Goal: Task Accomplishment & Management: Complete application form

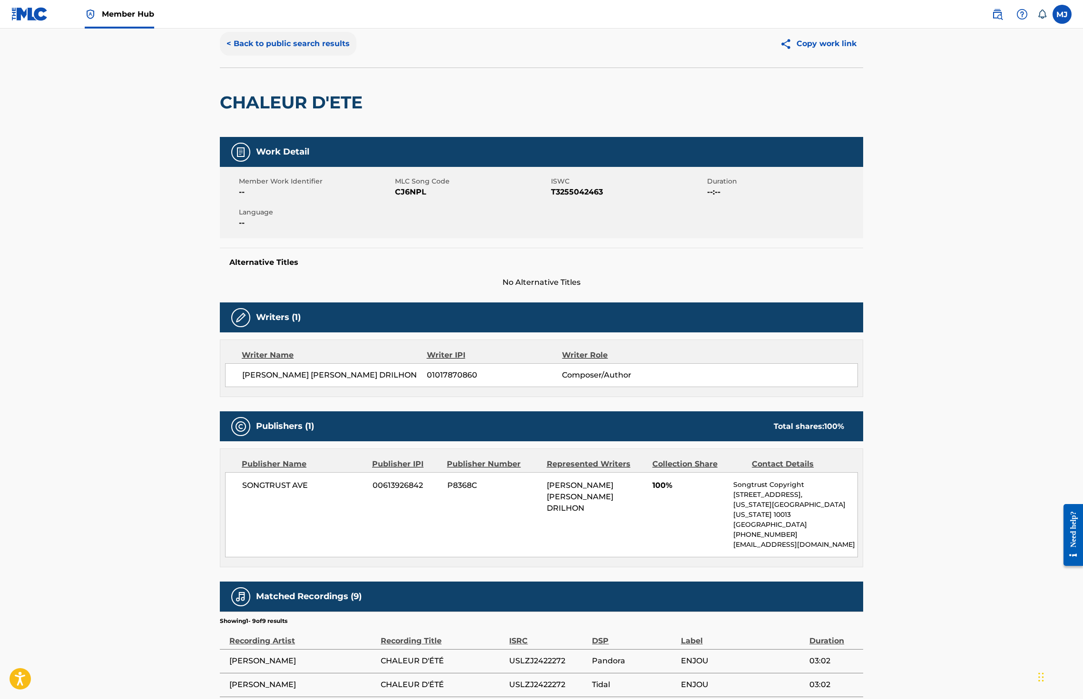
click at [250, 56] on button "< Back to public search results" at bounding box center [288, 44] width 137 height 24
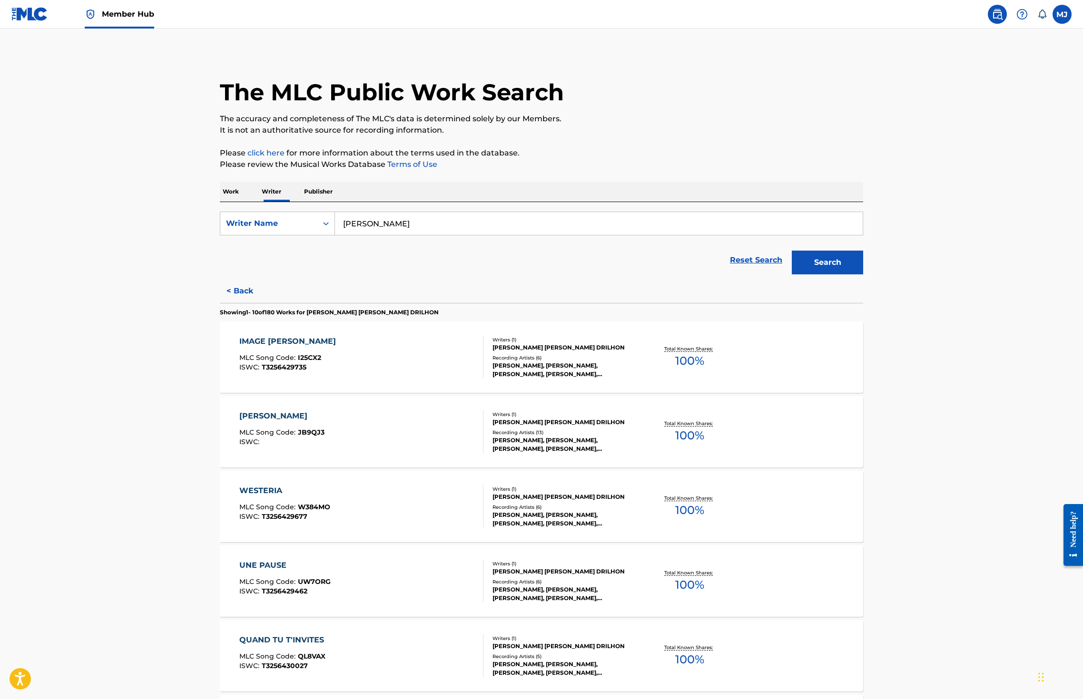
click at [16, 14] on img at bounding box center [29, 14] width 37 height 14
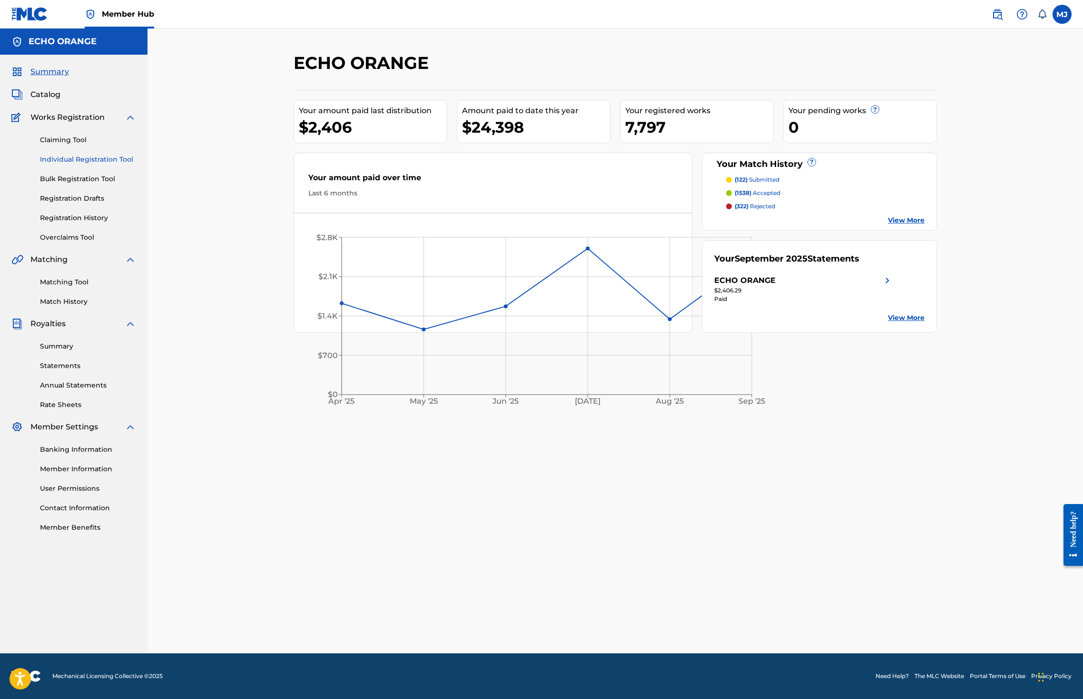
click at [108, 165] on link "Individual Registration Tool" at bounding box center [88, 160] width 96 height 10
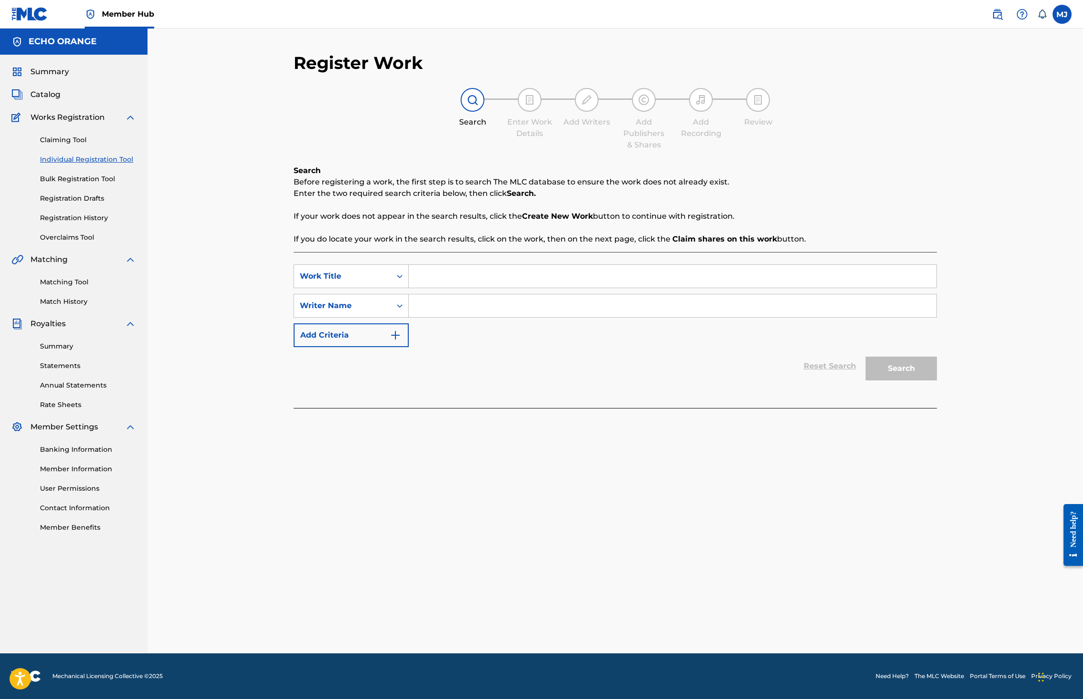
click at [75, 165] on link "Individual Registration Tool" at bounding box center [88, 160] width 96 height 10
click at [425, 288] on input "Search Form" at bounding box center [673, 276] width 528 height 23
click at [438, 306] on div "himalayan trekking" at bounding box center [601, 297] width 384 height 17
type input "himalayan trekking"
click at [418, 317] on input "Search Form" at bounding box center [673, 305] width 528 height 23
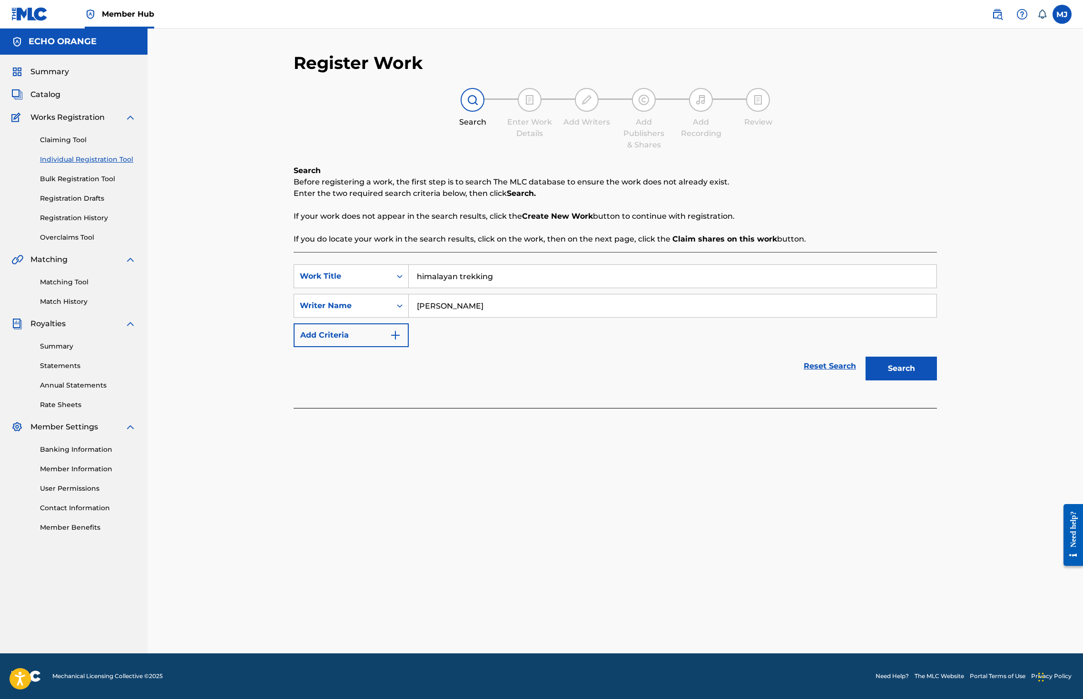
click at [418, 317] on input "denis hekimian" at bounding box center [673, 305] width 528 height 23
type input "denis hekimian"
click at [937, 381] on button "Search" at bounding box center [900, 369] width 71 height 24
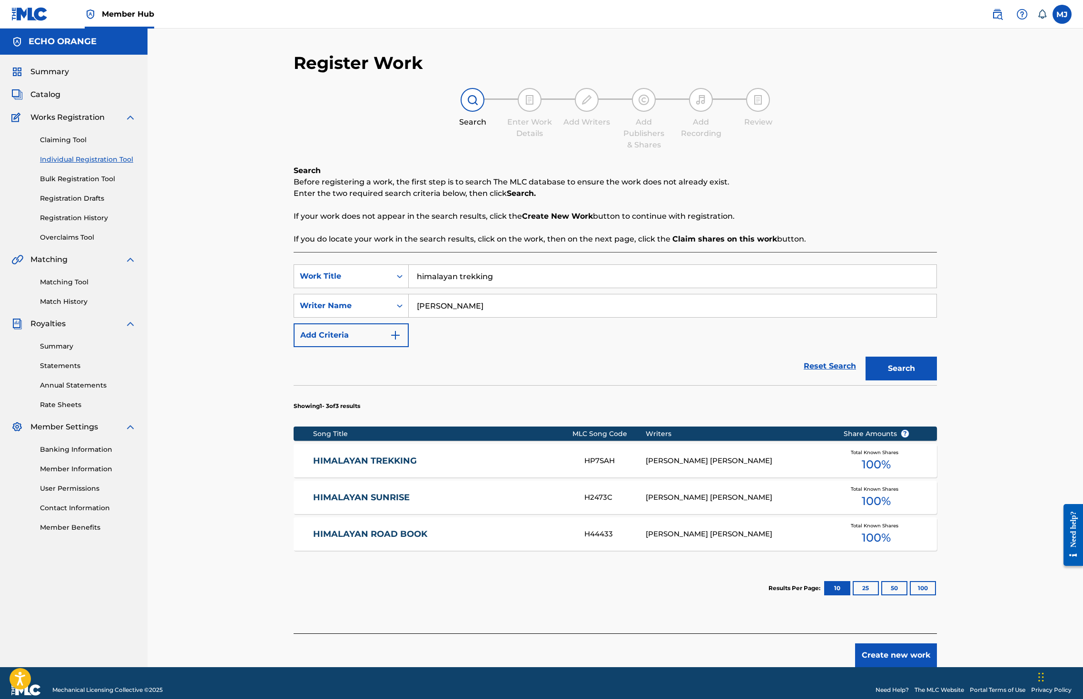
scroll to position [8, 0]
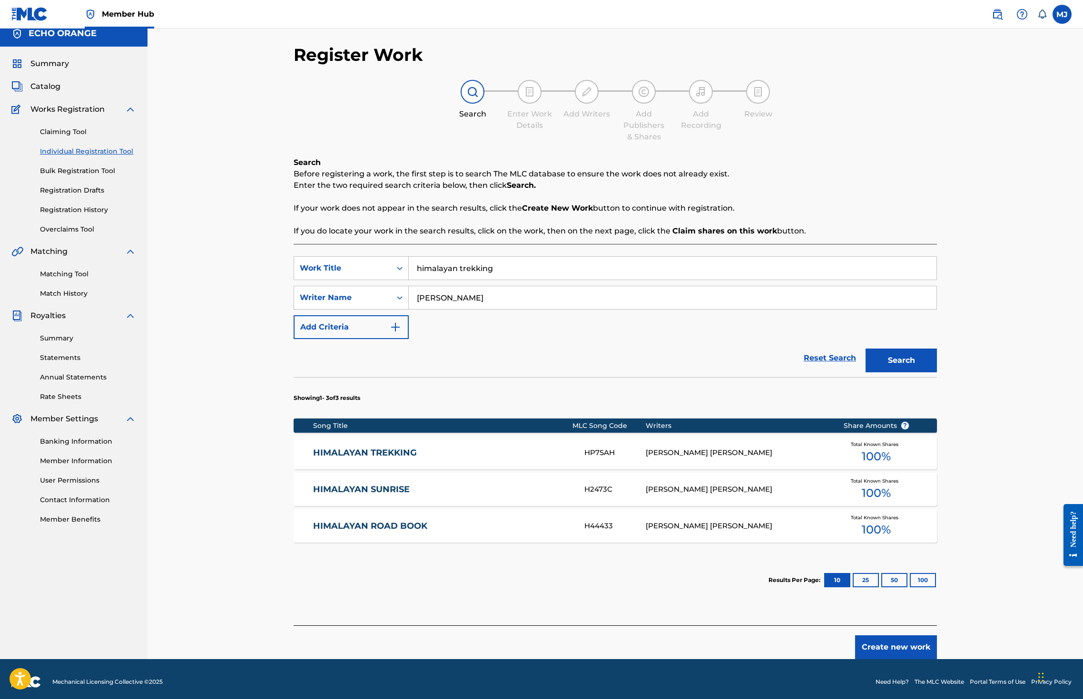
click at [356, 470] on div "HIMALAYAN TREKKING HP7SAH DENIS MARCEL HEKIMIAN Total Known Shares 100 %" at bounding box center [615, 452] width 643 height 33
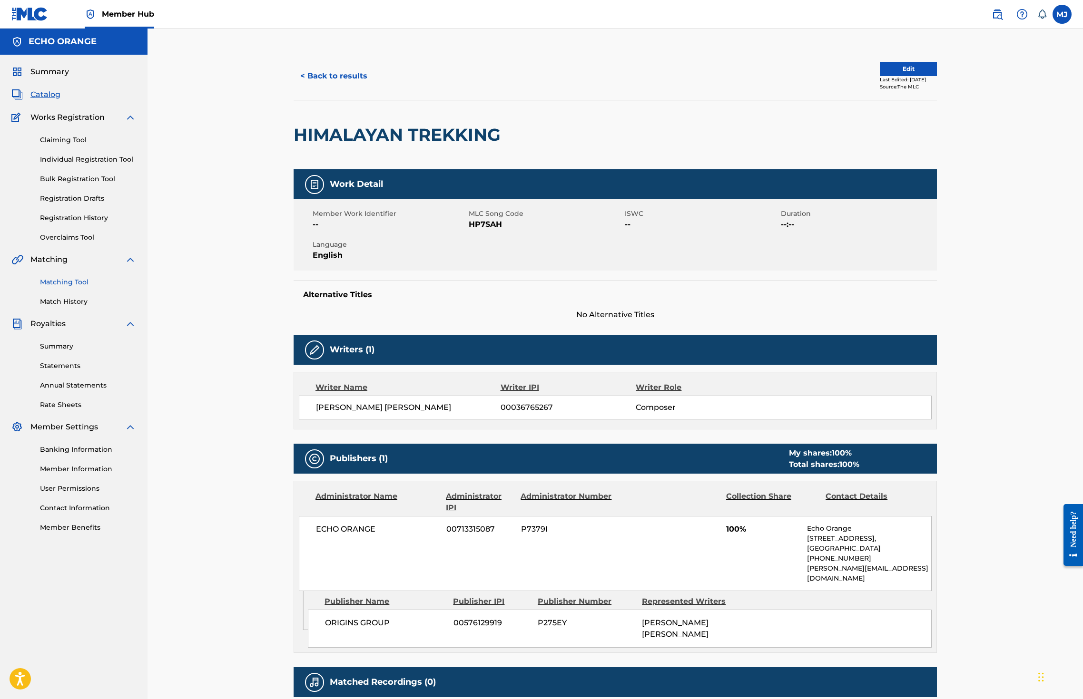
click at [82, 287] on link "Matching Tool" at bounding box center [88, 282] width 96 height 10
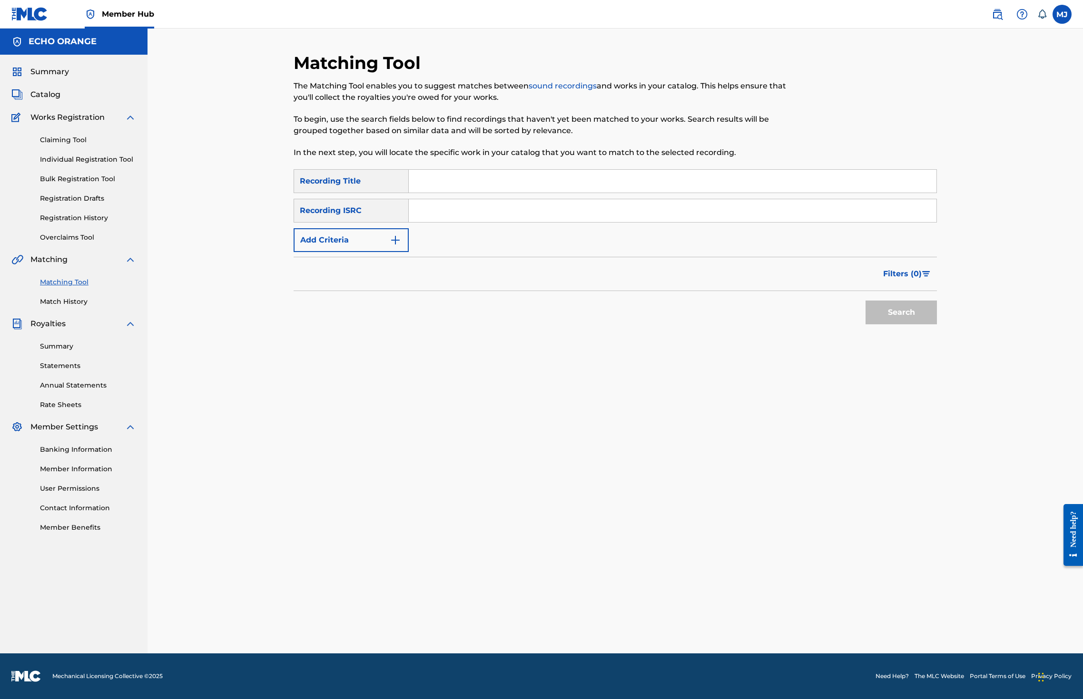
click at [441, 193] on input "Search Form" at bounding box center [673, 181] width 528 height 23
type input "himalayan trekking"
click at [937, 324] on button "Search" at bounding box center [900, 313] width 71 height 24
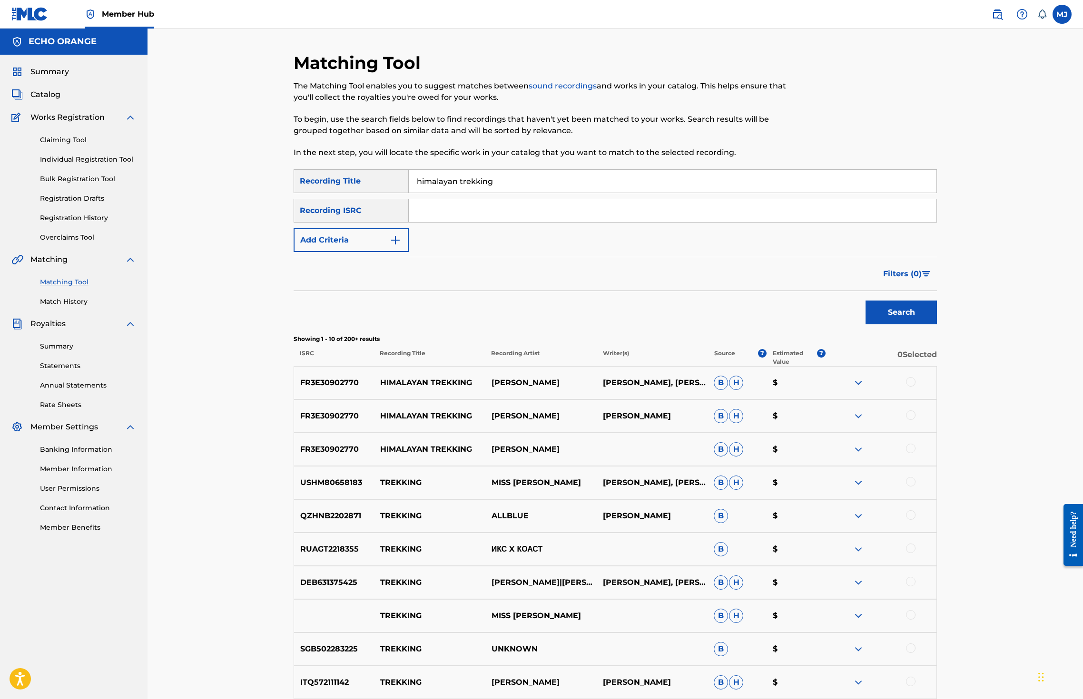
click at [915, 387] on div at bounding box center [911, 382] width 10 height 10
click at [915, 420] on div at bounding box center [911, 416] width 10 height 10
click at [915, 453] on div at bounding box center [911, 449] width 10 height 10
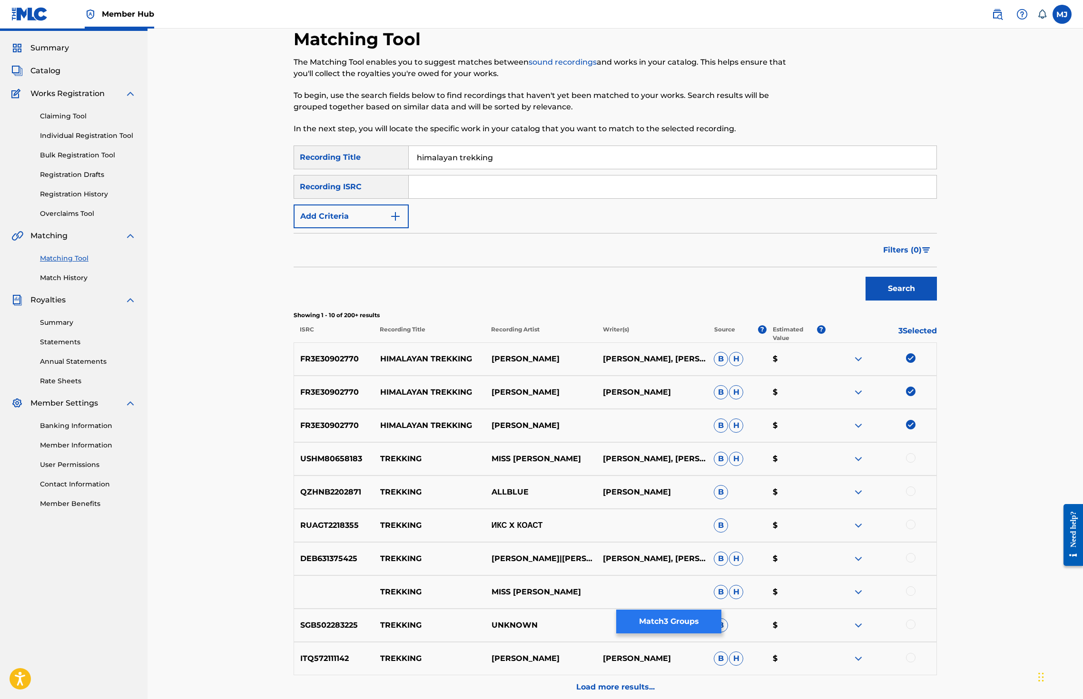
click at [721, 610] on button "Match 3 Groups" at bounding box center [668, 622] width 105 height 24
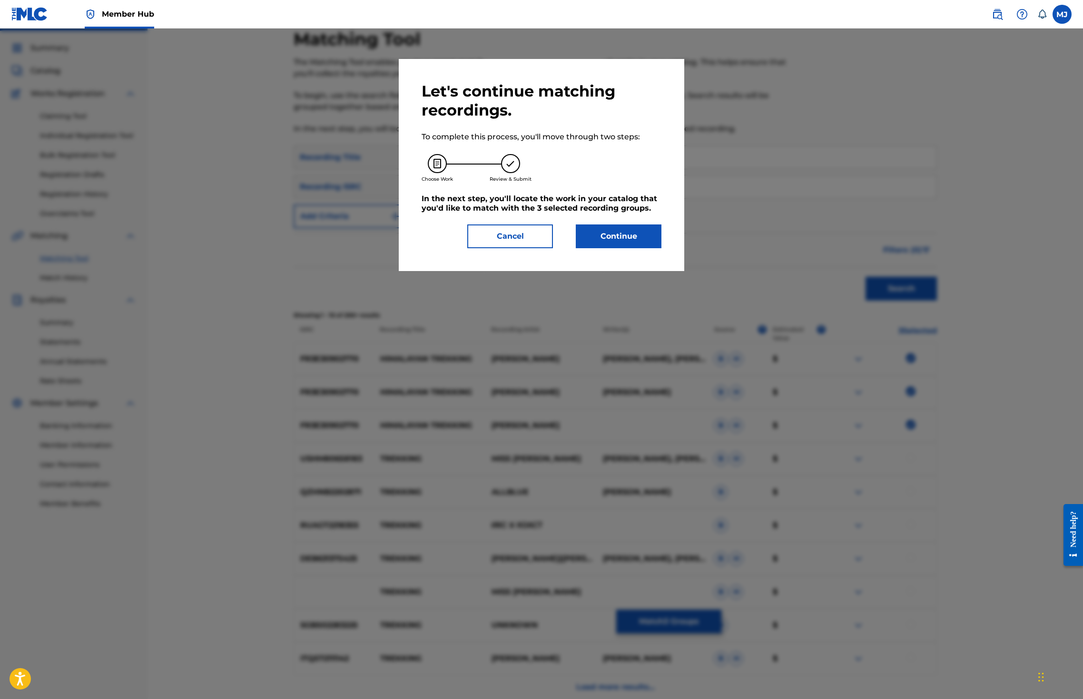
click at [638, 243] on div "Let's continue matching recordings. To complete this process, you'll move throu…" at bounding box center [542, 165] width 240 height 167
click at [653, 248] on button "Continue" at bounding box center [619, 237] width 86 height 24
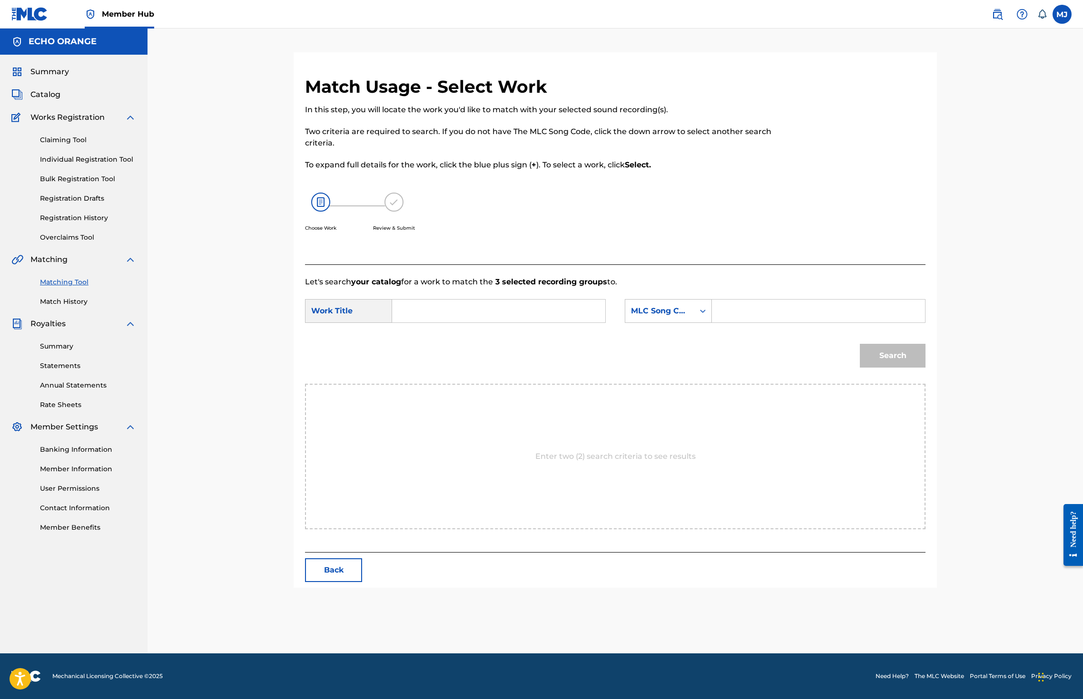
click at [519, 323] on input "Search Form" at bounding box center [498, 311] width 197 height 23
click at [450, 323] on input "himalayan trekkking" at bounding box center [498, 311] width 197 height 23
type input "himalayan trekking"
click at [688, 317] on div "MLC Song Code" at bounding box center [660, 310] width 58 height 11
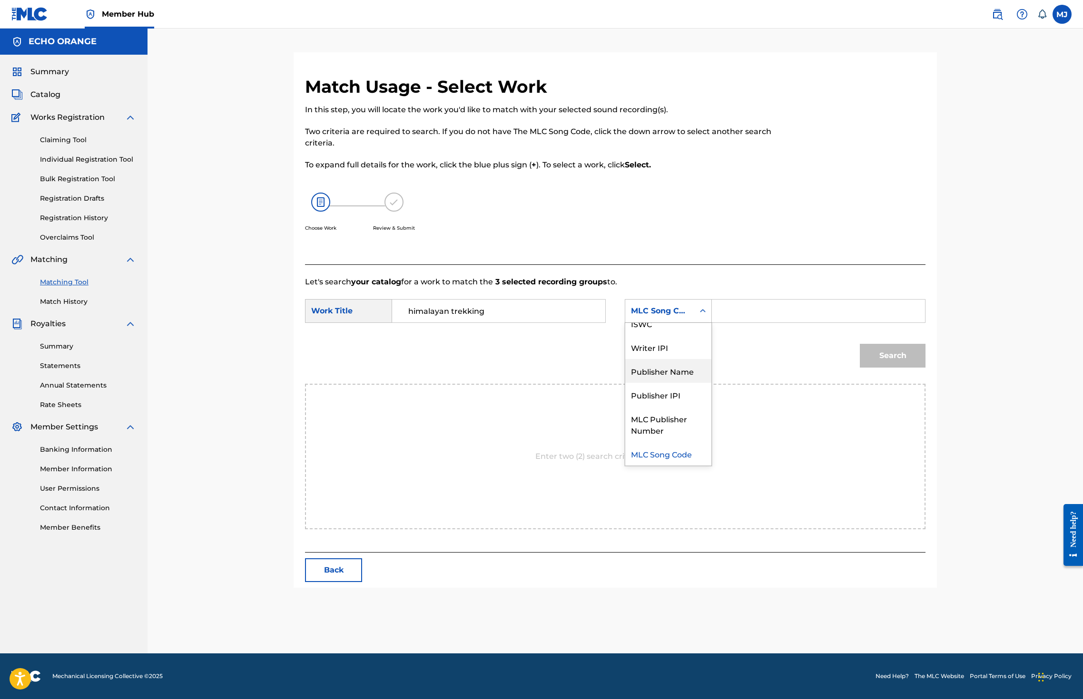
click at [694, 383] on div "Publisher Name" at bounding box center [668, 371] width 86 height 24
click at [804, 323] on input "Search Form" at bounding box center [818, 311] width 197 height 23
type input "origins"
click at [925, 368] on button "Search" at bounding box center [893, 356] width 66 height 24
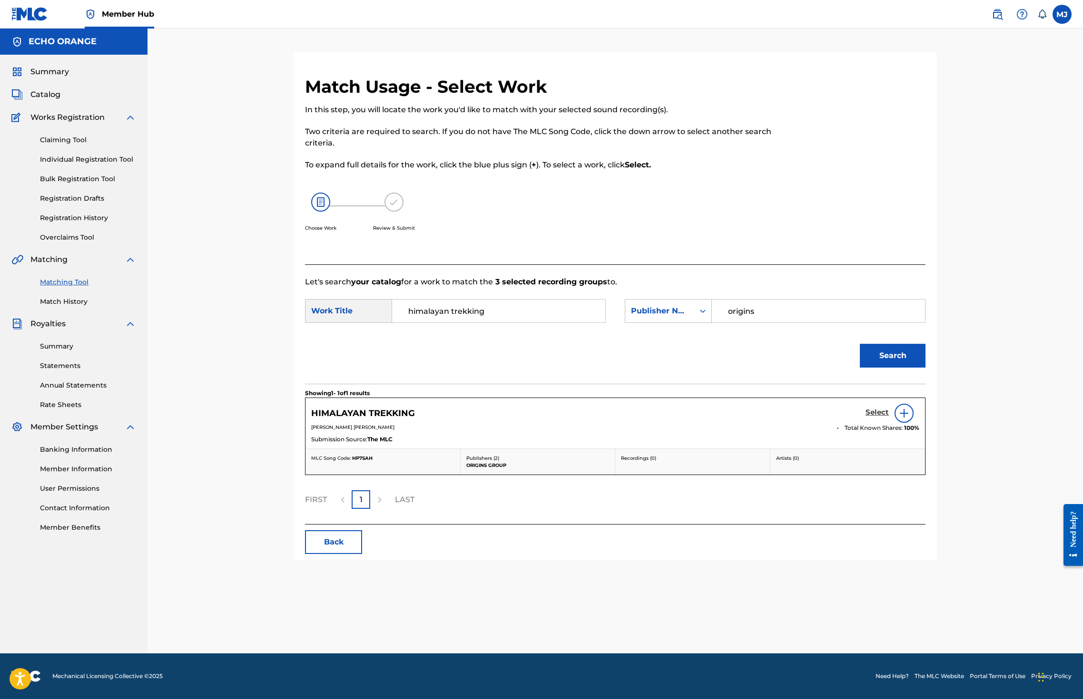
click at [889, 417] on h5 "Select" at bounding box center [876, 412] width 23 height 9
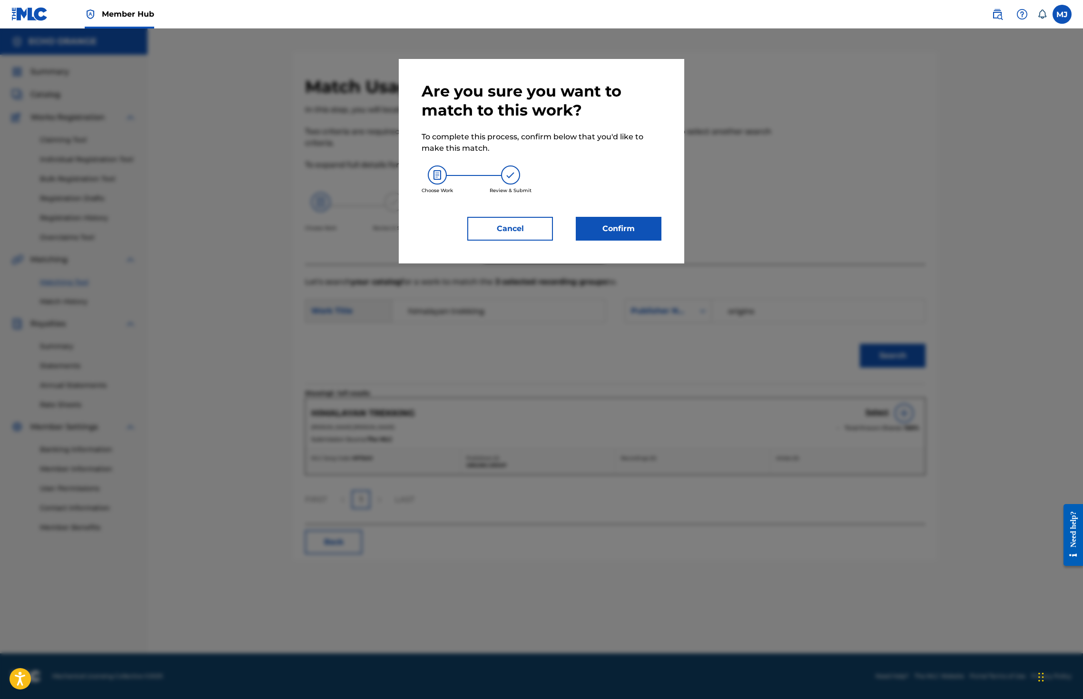
click at [646, 264] on div "Are you sure you want to match to this work? To complete this process, confirm …" at bounding box center [541, 161] width 285 height 205
click at [649, 264] on div "Are you sure you want to match to this work? To complete this process, confirm …" at bounding box center [541, 161] width 285 height 205
click at [655, 241] on button "Confirm" at bounding box center [619, 229] width 86 height 24
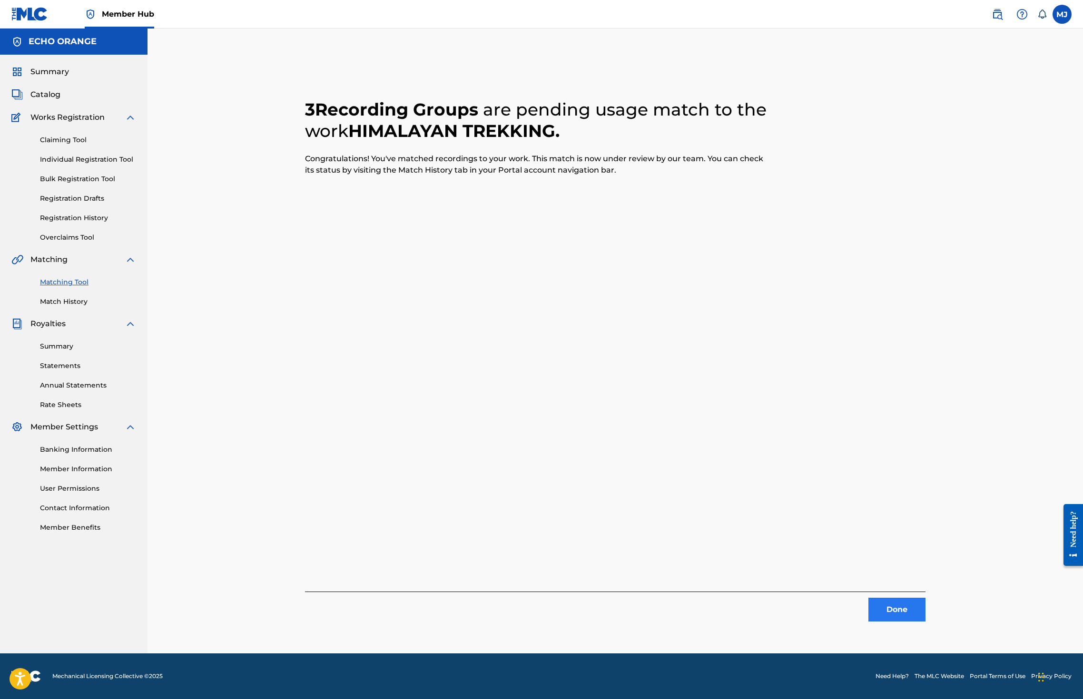
click at [925, 622] on button "Done" at bounding box center [896, 610] width 57 height 24
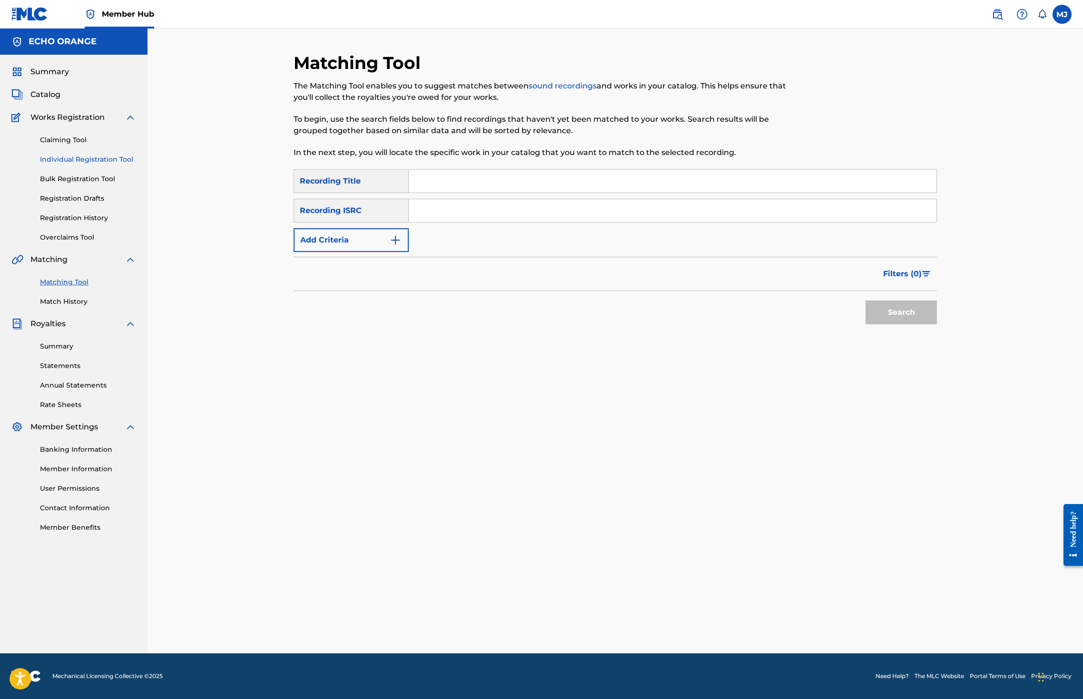
click at [101, 165] on link "Individual Registration Tool" at bounding box center [88, 160] width 96 height 10
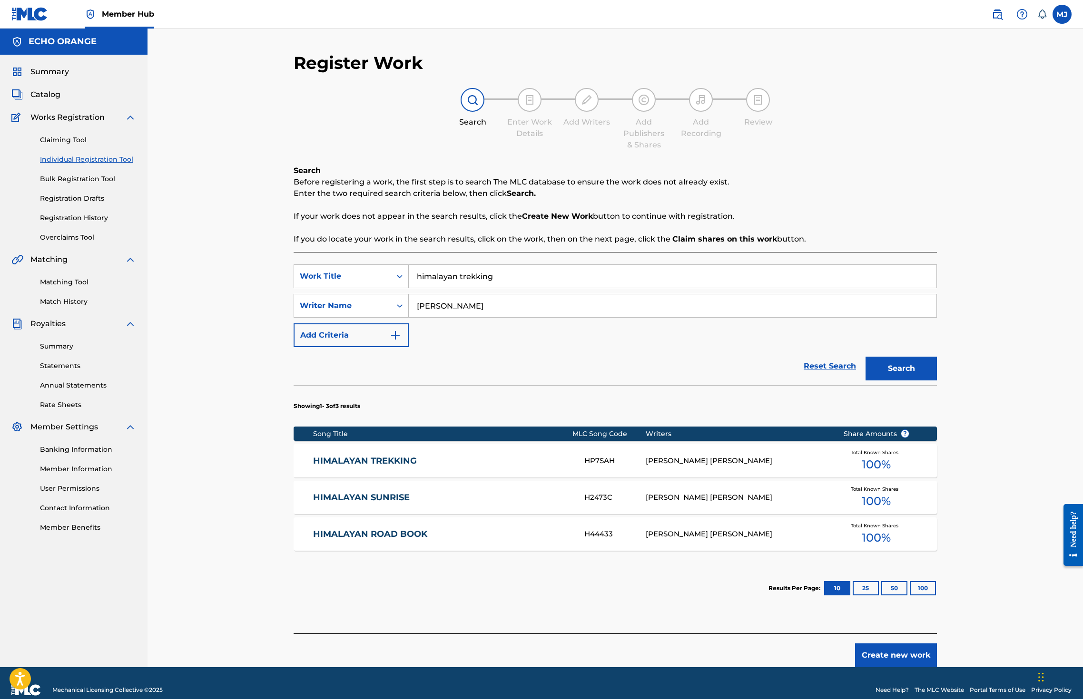
click at [471, 288] on input "himalayan trekking" at bounding box center [673, 276] width 528 height 23
type input "hindu temple"
click at [482, 317] on input "denis hekimian" at bounding box center [673, 305] width 528 height 23
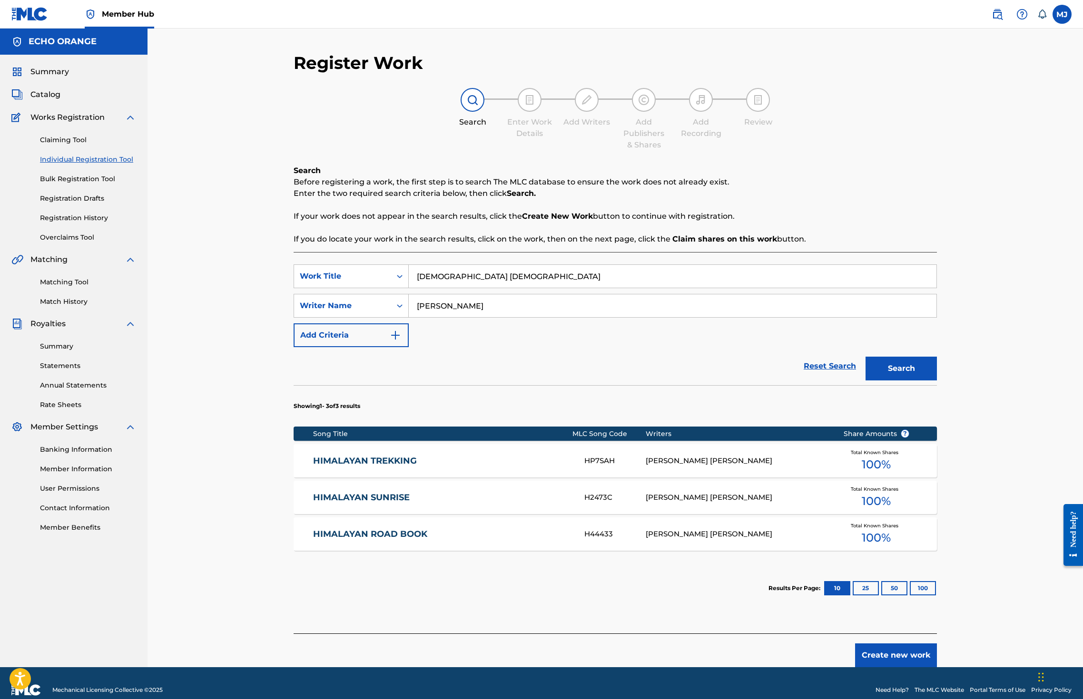
click at [482, 317] on input "denis hekimian" at bounding box center [673, 305] width 528 height 23
click at [937, 381] on button "Search" at bounding box center [900, 369] width 71 height 24
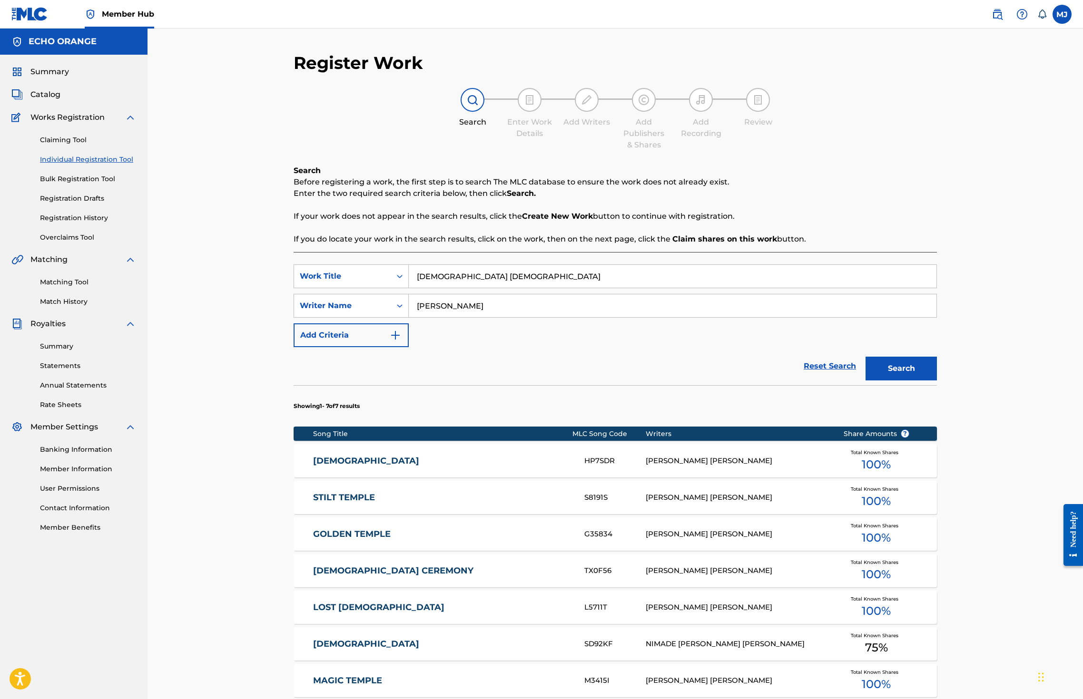
click at [352, 478] on div "HINDU TEMPLE HP7SDR DENIS MARCEL HEKIMIAN Total Known Shares 100 %" at bounding box center [615, 460] width 643 height 33
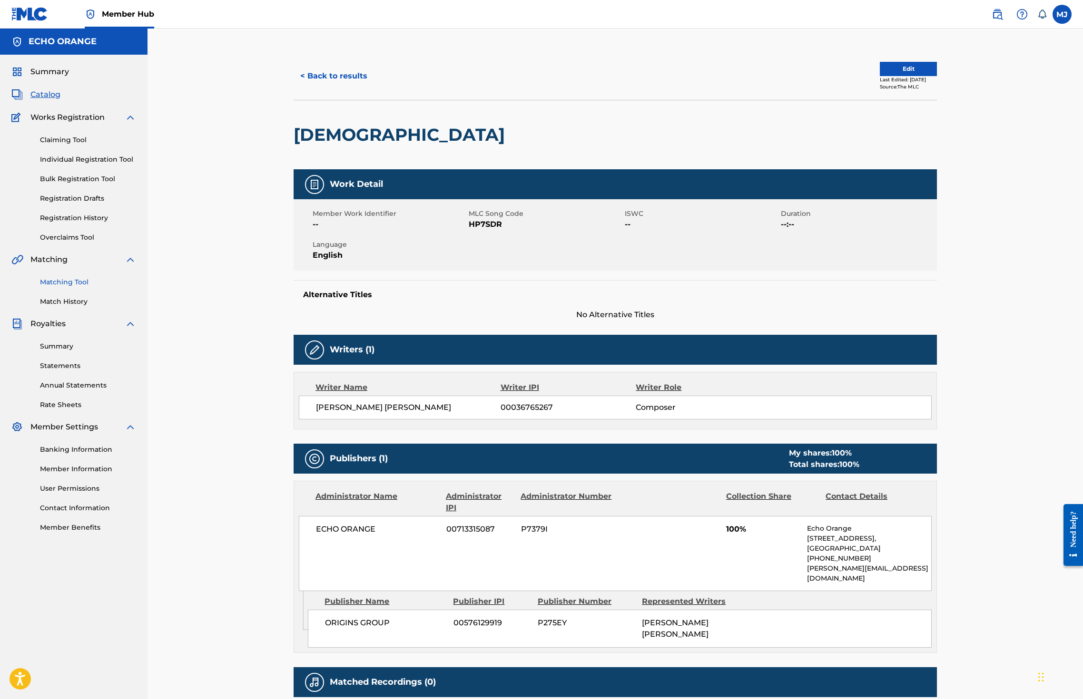
click at [72, 287] on link "Matching Tool" at bounding box center [88, 282] width 96 height 10
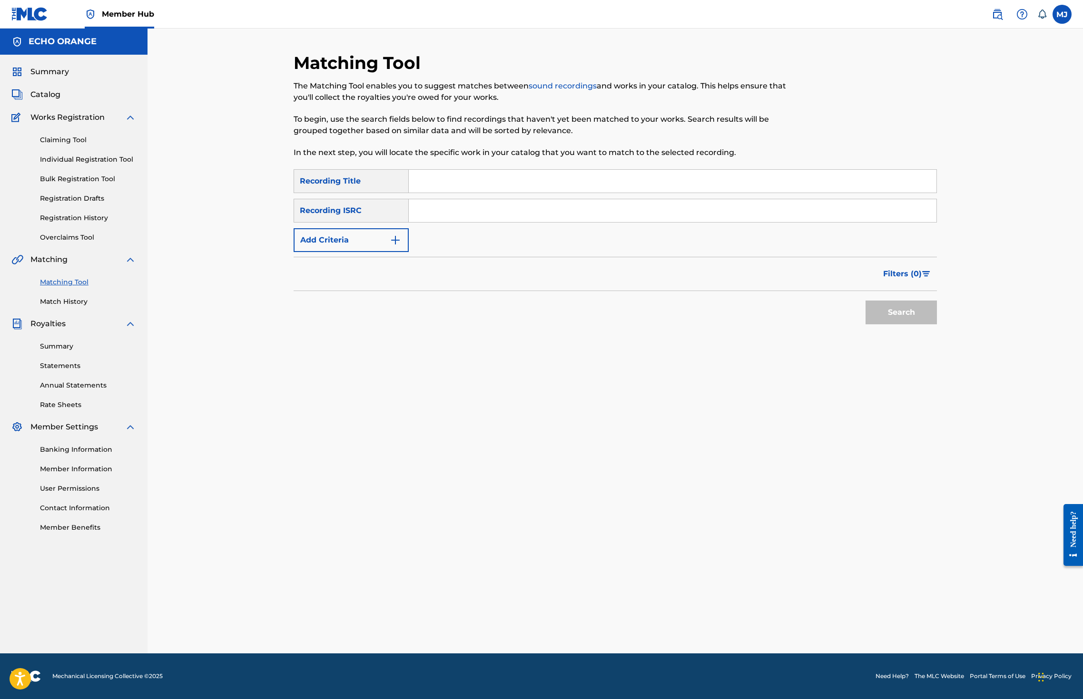
click at [428, 193] on input "Search Form" at bounding box center [673, 181] width 528 height 23
click at [322, 286] on form "SearchWithCriteria8e1b8ee5-e907-440c-b08f-bb8b79da2f82 Recording Title SearchWi…" at bounding box center [615, 249] width 643 height 160
drag, startPoint x: 400, startPoint y: 214, endPoint x: 413, endPoint y: 210, distance: 14.0
click at [409, 193] on div "Search Form" at bounding box center [673, 181] width 528 height 24
click at [421, 193] on input "Search Form" at bounding box center [673, 181] width 528 height 23
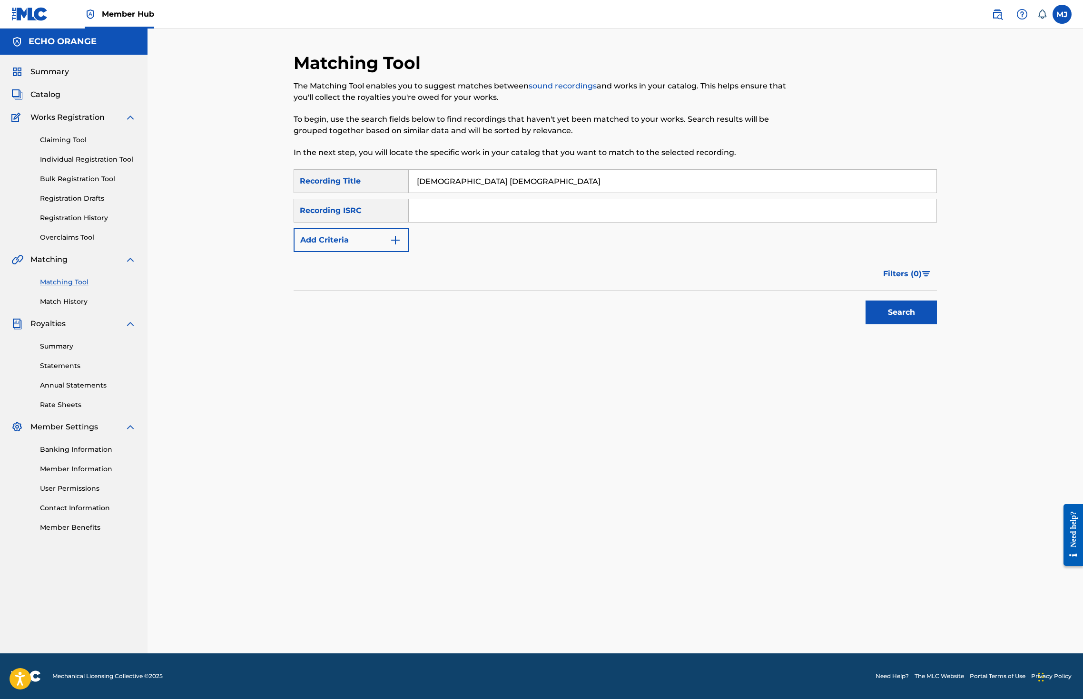
type input "hindu temple"
click at [356, 252] on button "Add Criteria" at bounding box center [351, 240] width 115 height 24
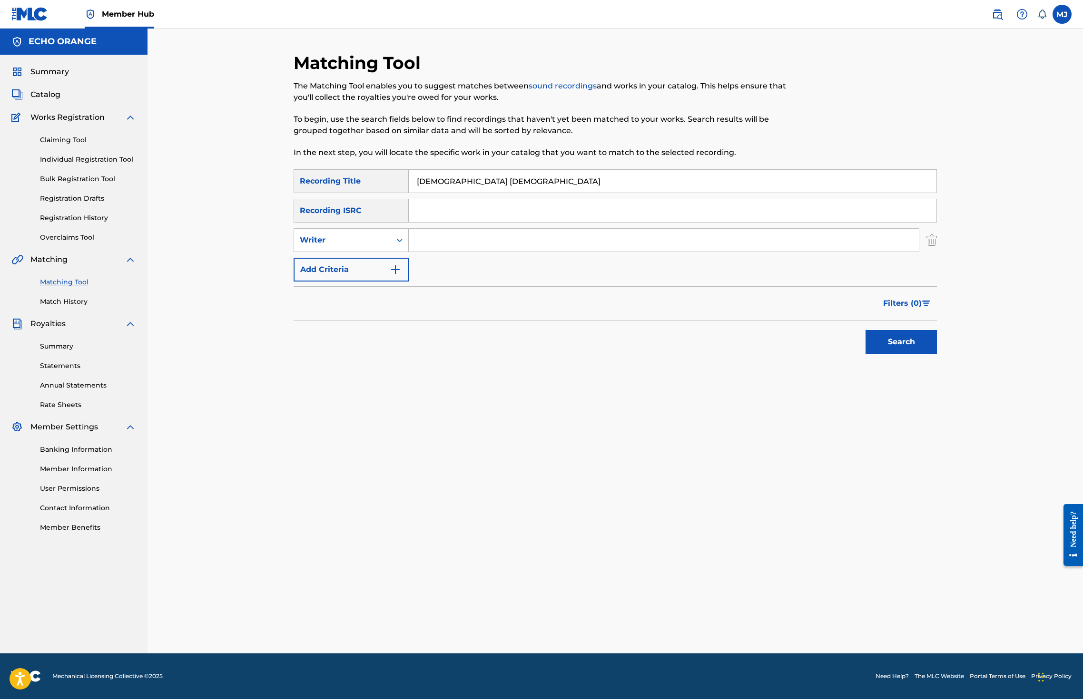
click at [411, 252] on input "Search Form" at bounding box center [664, 240] width 510 height 23
paste input "denis hekimian"
type input "denis hekimian"
click at [937, 354] on button "Search" at bounding box center [900, 342] width 71 height 24
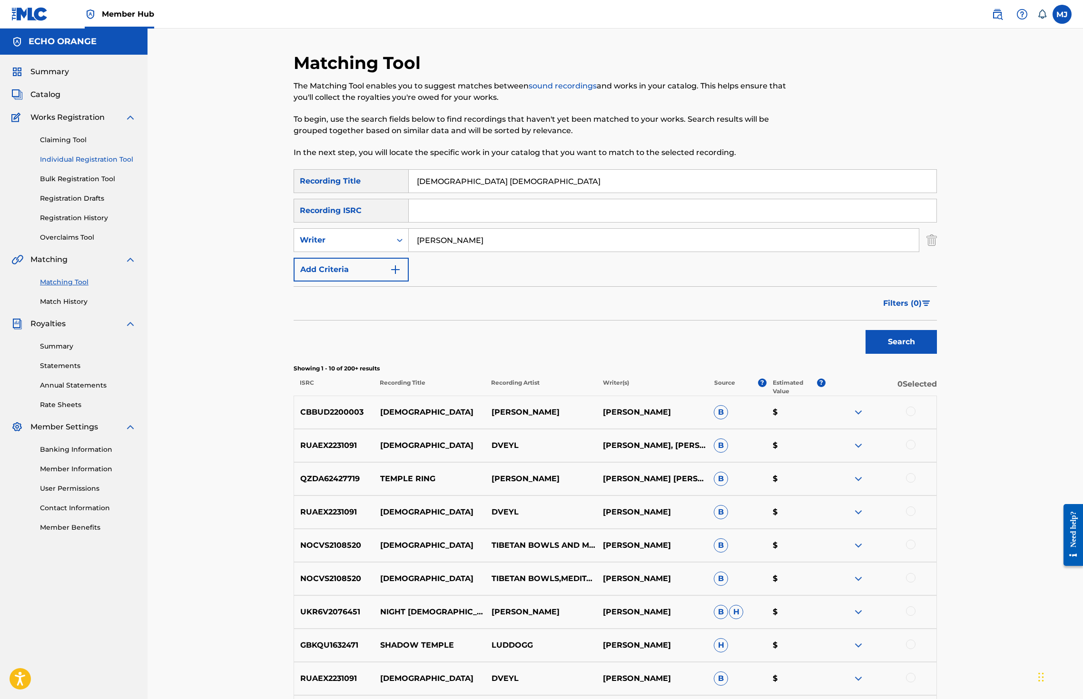
click at [96, 165] on link "Individual Registration Tool" at bounding box center [88, 160] width 96 height 10
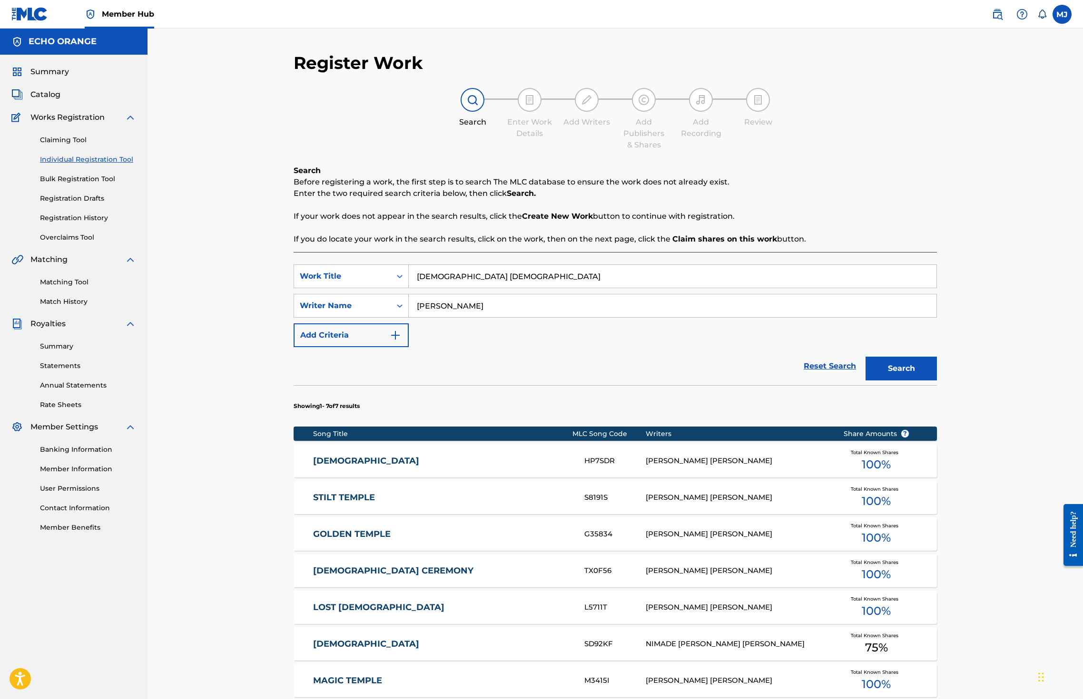
click at [429, 288] on input "hindu temple" at bounding box center [673, 276] width 528 height 23
type input "holy vision"
click at [937, 381] on button "Search" at bounding box center [900, 369] width 71 height 24
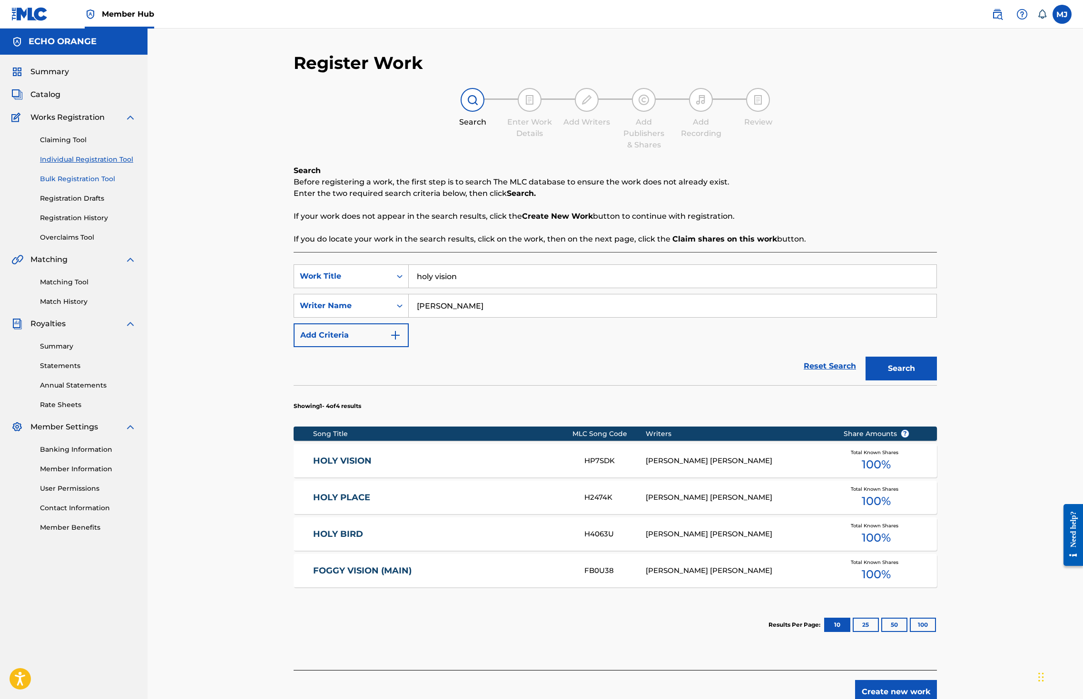
click at [104, 184] on link "Bulk Registration Tool" at bounding box center [88, 179] width 96 height 10
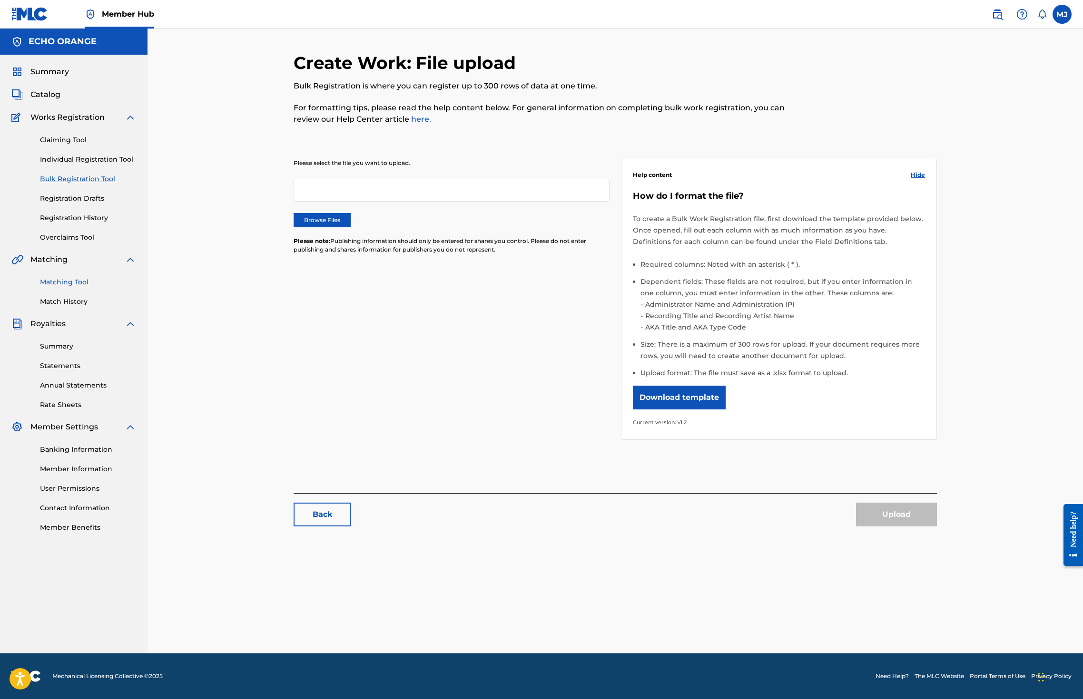
click at [75, 287] on link "Matching Tool" at bounding box center [88, 282] width 96 height 10
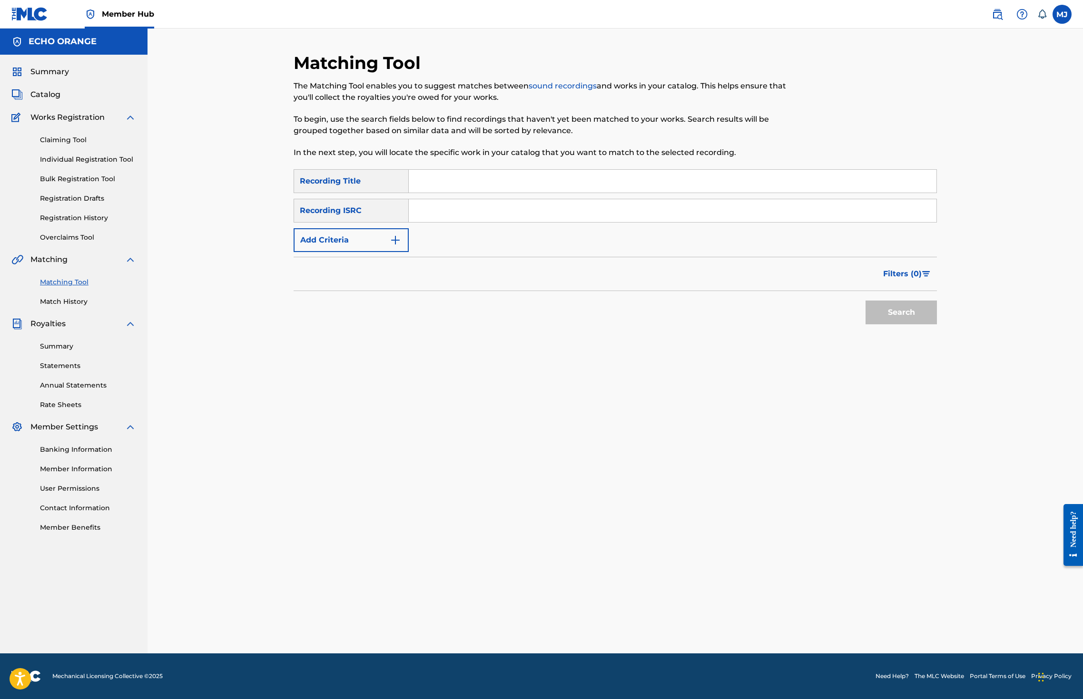
click at [439, 193] on input "Search Form" at bounding box center [673, 181] width 528 height 23
click at [360, 252] on button "Add Criteria" at bounding box center [351, 240] width 115 height 24
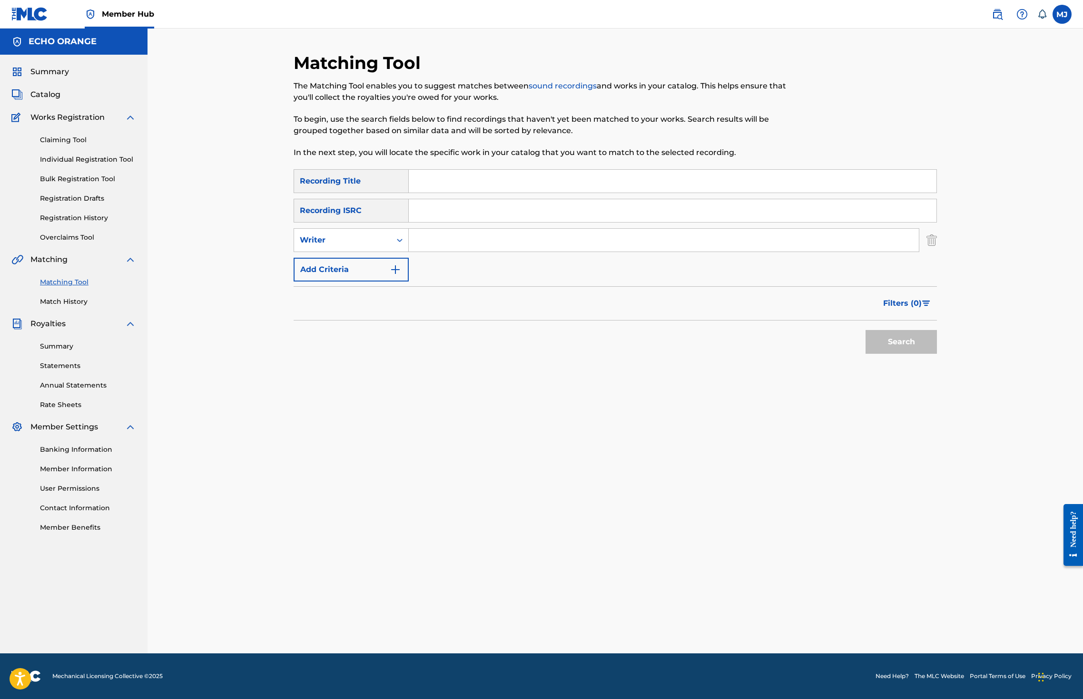
click at [440, 193] on input "Search Form" at bounding box center [673, 181] width 528 height 23
type input "holy vision"
click at [452, 252] on input "Search Form" at bounding box center [664, 240] width 510 height 23
type input "v"
paste input "denis hekimian"
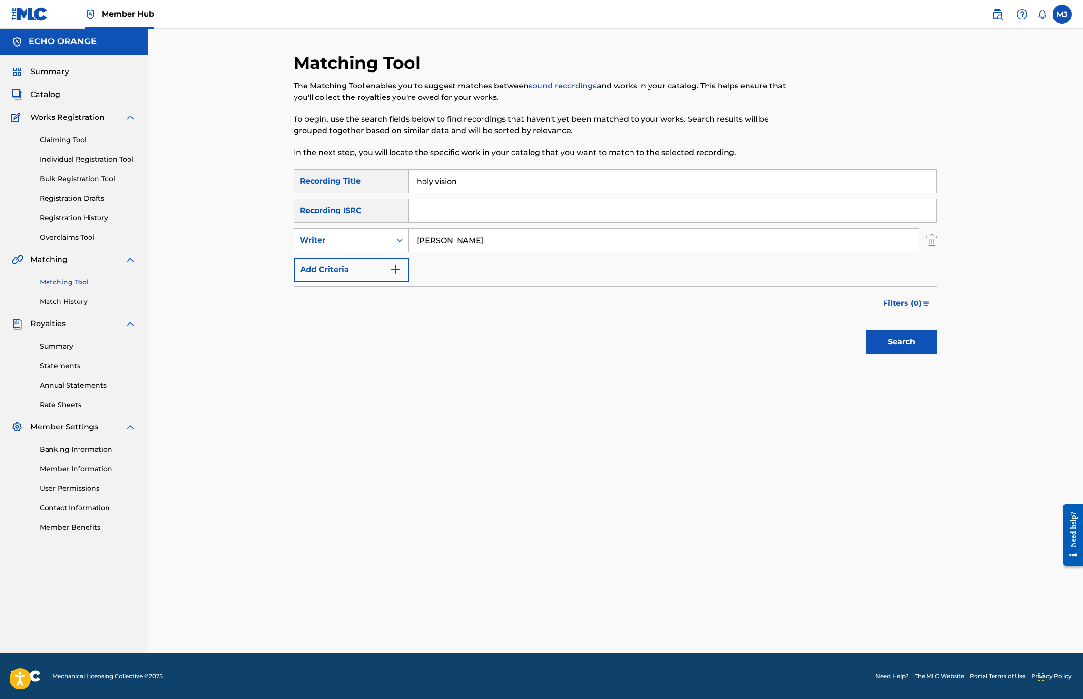
type input "denis hekimian"
click at [937, 354] on button "Search" at bounding box center [900, 342] width 71 height 24
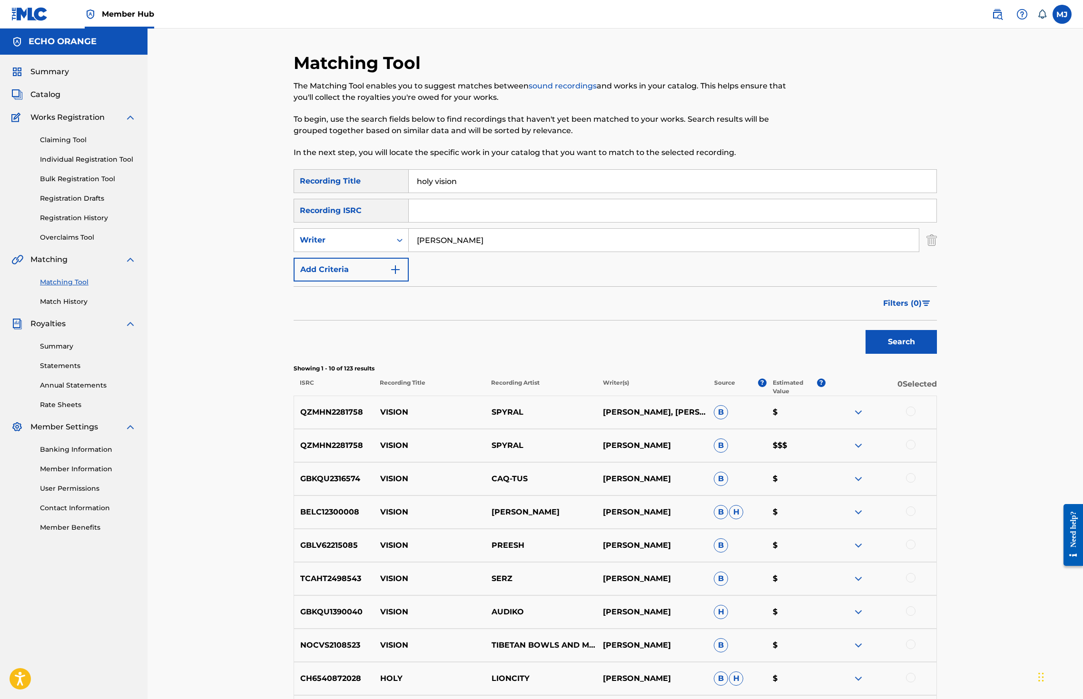
click at [122, 195] on div "Claiming Tool Individual Registration Tool Bulk Registration Tool Registration …" at bounding box center [73, 182] width 125 height 119
click at [130, 165] on link "Individual Registration Tool" at bounding box center [88, 160] width 96 height 10
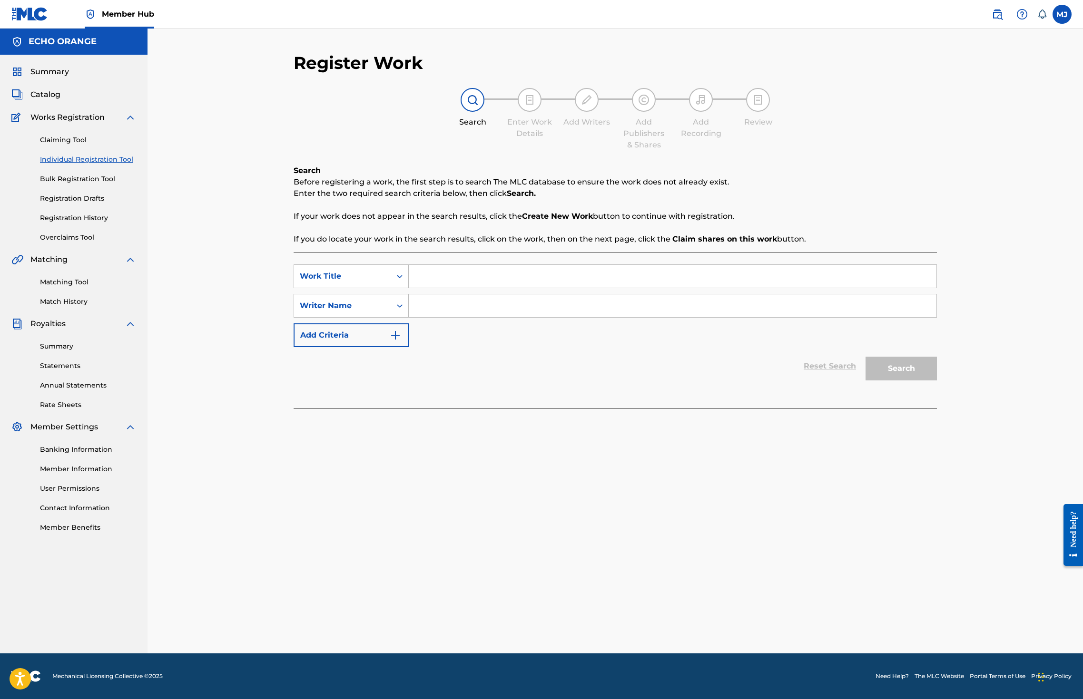
click at [131, 165] on link "Individual Registration Tool" at bounding box center [88, 160] width 96 height 10
click at [324, 266] on div "Search Before registering a work, the first step is to search The MLC database …" at bounding box center [615, 286] width 643 height 243
click at [391, 284] on div "SearchWithCriteria369f05cb-1120-49bd-bd7f-10117e0123b5 Work Title SearchWithCri…" at bounding box center [615, 330] width 643 height 156
click at [406, 320] on div "SearchWithCriteria369f05cb-1120-49bd-bd7f-10117e0123b5 Work Title SearchWithCri…" at bounding box center [615, 306] width 643 height 83
drag, startPoint x: 406, startPoint y: 330, endPoint x: 406, endPoint y: 335, distance: 5.2
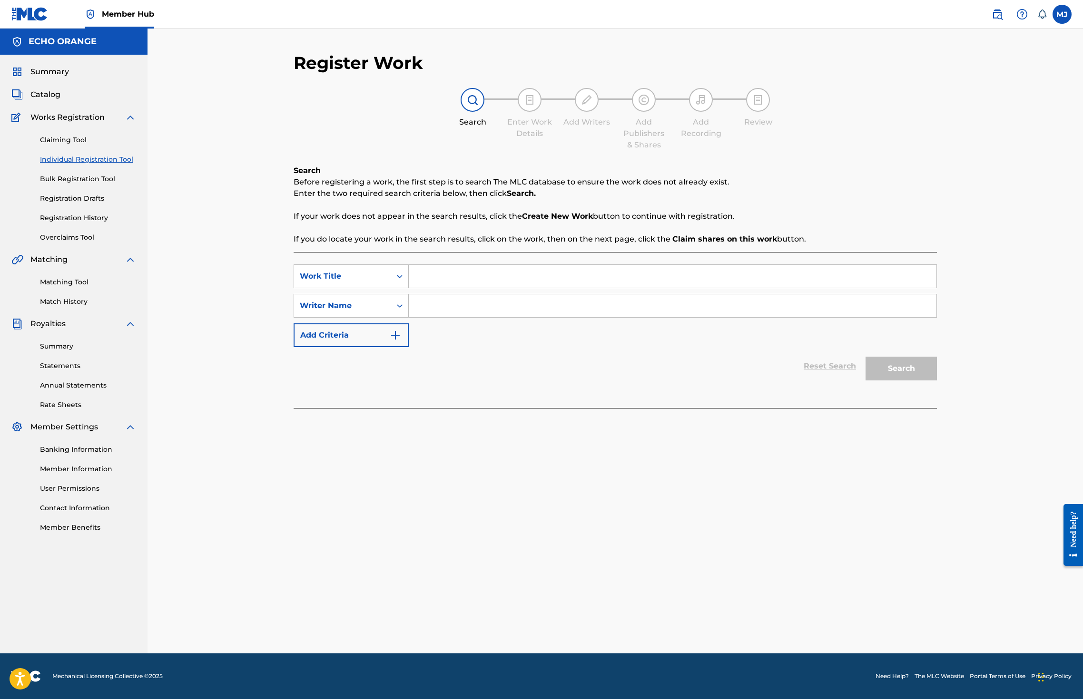
click at [409, 317] on input "Search Form" at bounding box center [673, 305] width 528 height 23
paste input "denis hekimian"
type input "denis hekimian"
click at [409, 288] on input "Search Form" at bounding box center [673, 276] width 528 height 23
type input "g"
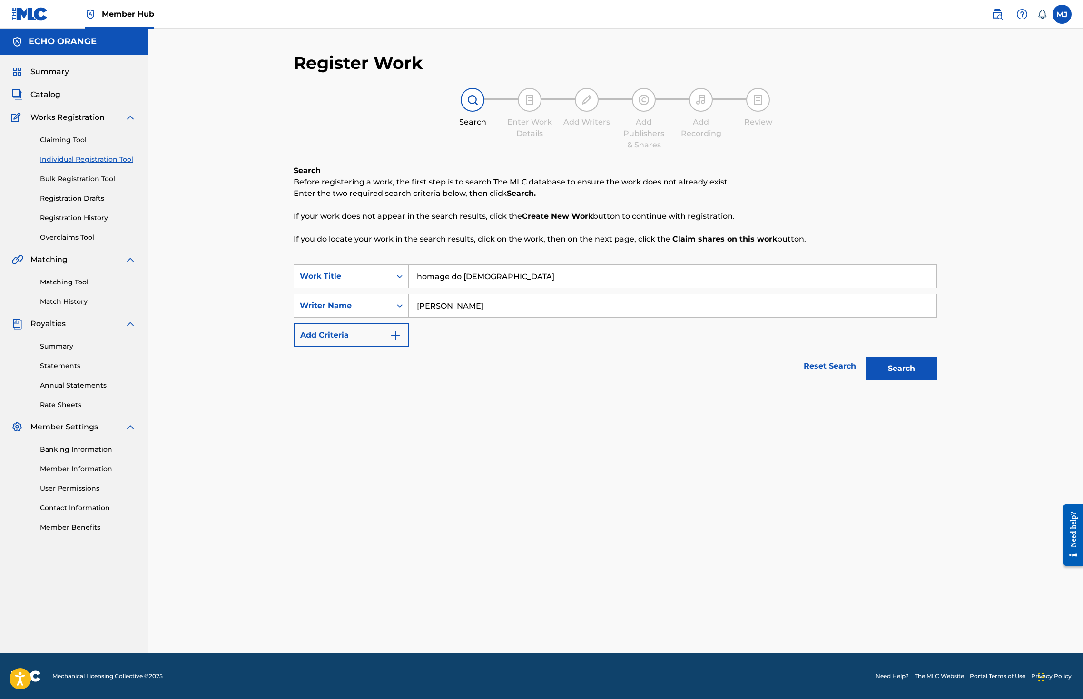
type input "homage do god"
click at [937, 381] on button "Search" at bounding box center [900, 369] width 71 height 24
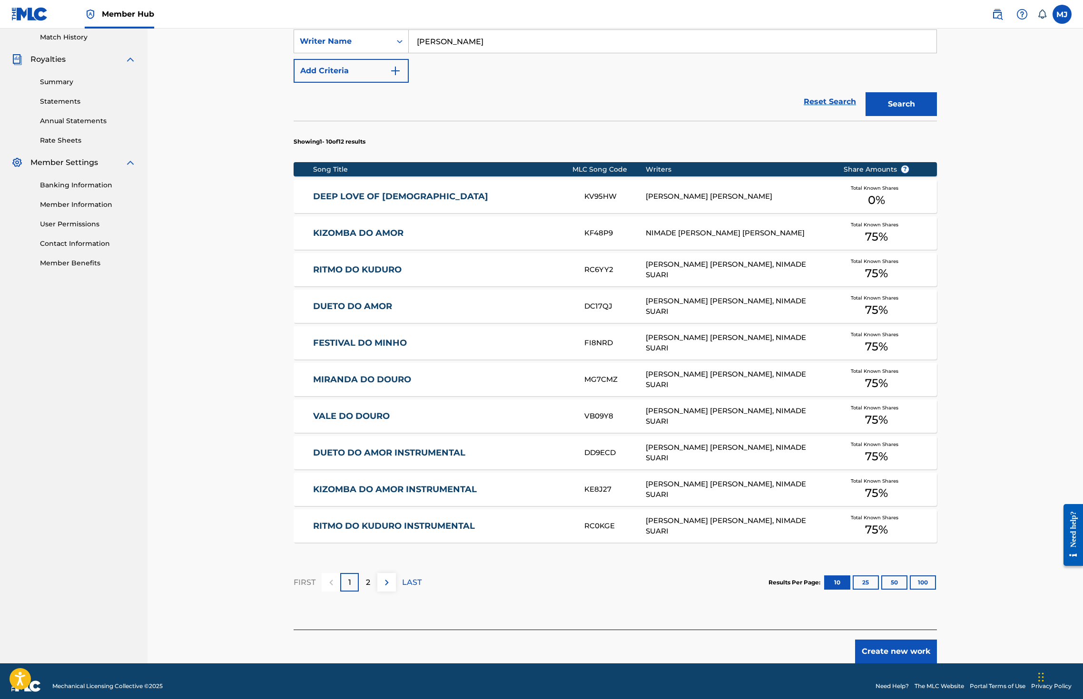
scroll to position [356, 0]
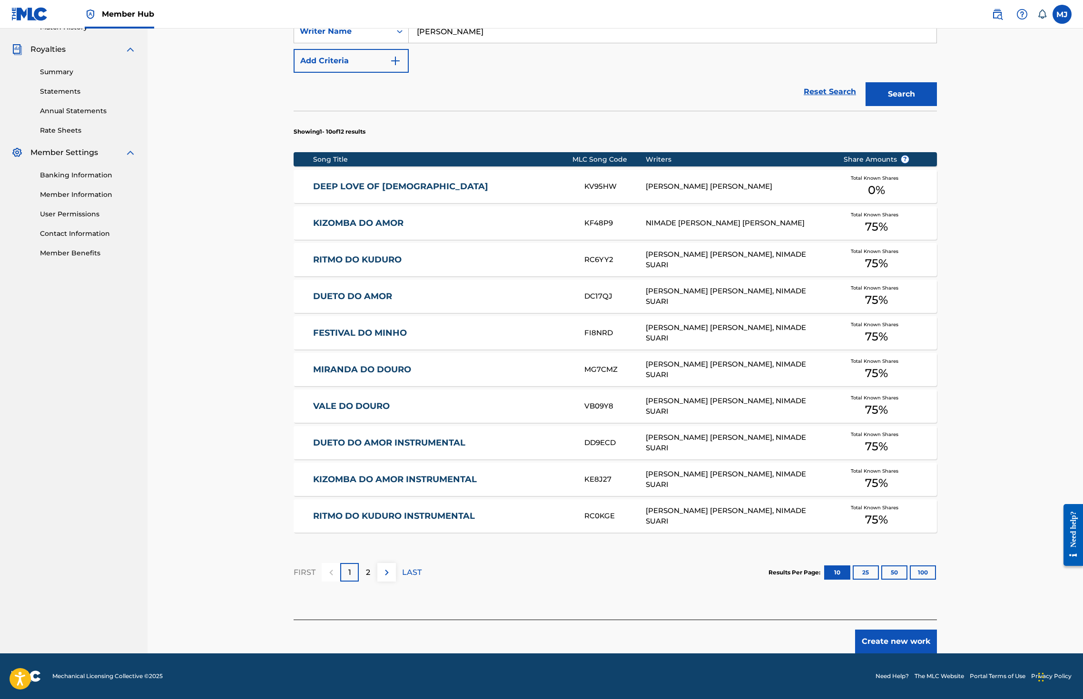
click at [984, 654] on footer "Mechanical Licensing Collective © 2025 Need Help? The MLC Website Portal Terms …" at bounding box center [541, 677] width 1083 height 46
click at [937, 638] on button "Create new work" at bounding box center [896, 642] width 82 height 24
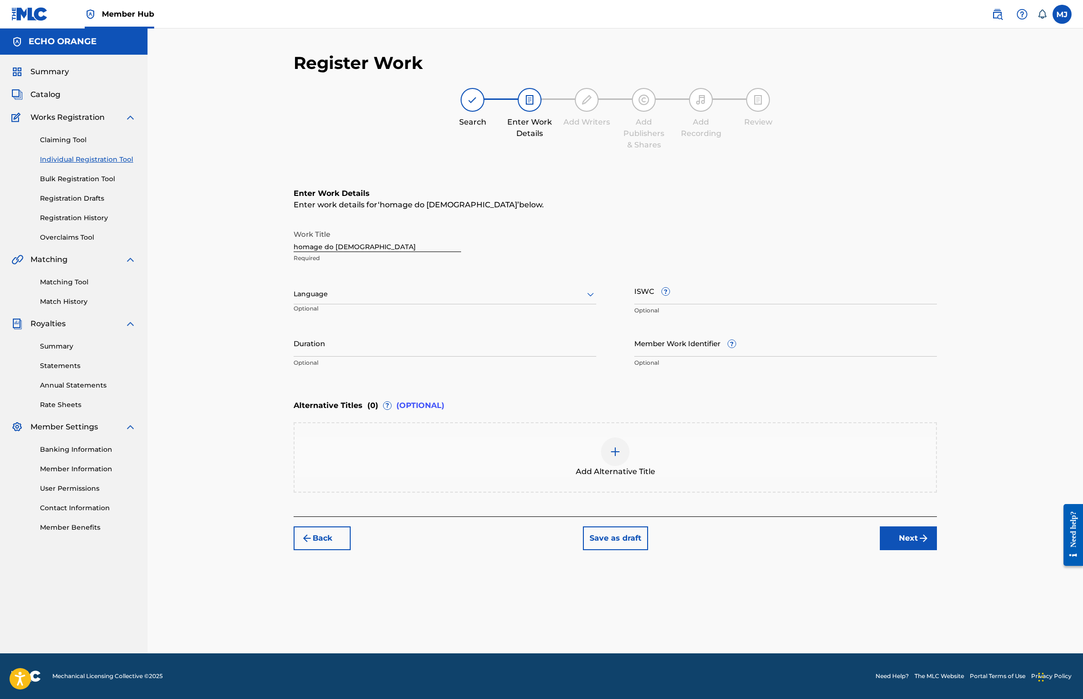
scroll to position [0, 0]
click at [937, 550] on button "Next" at bounding box center [908, 539] width 57 height 24
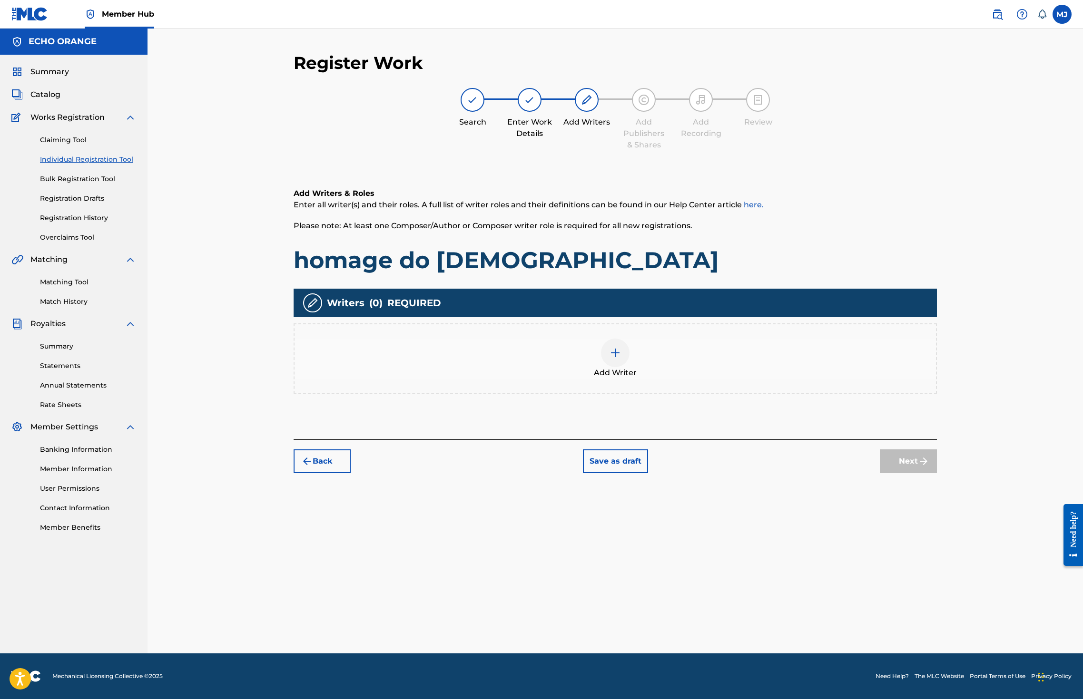
click at [749, 370] on div "Add Writer" at bounding box center [615, 359] width 643 height 70
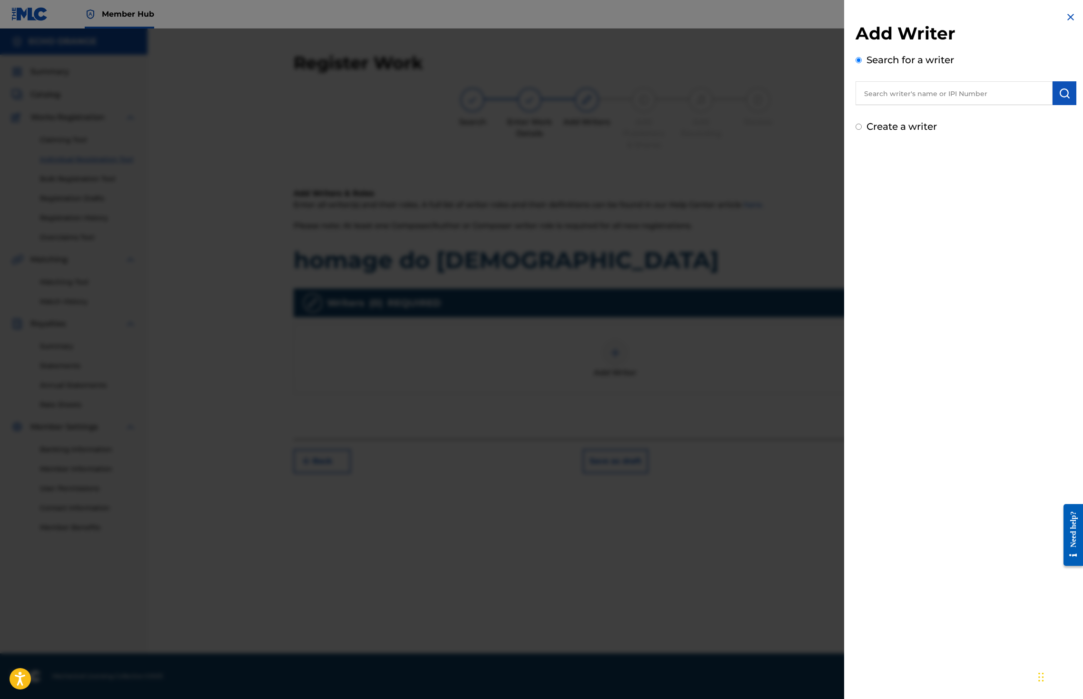
click at [886, 105] on input "text" at bounding box center [953, 93] width 197 height 24
paste input "denis hekimian"
type input "denis hekimian"
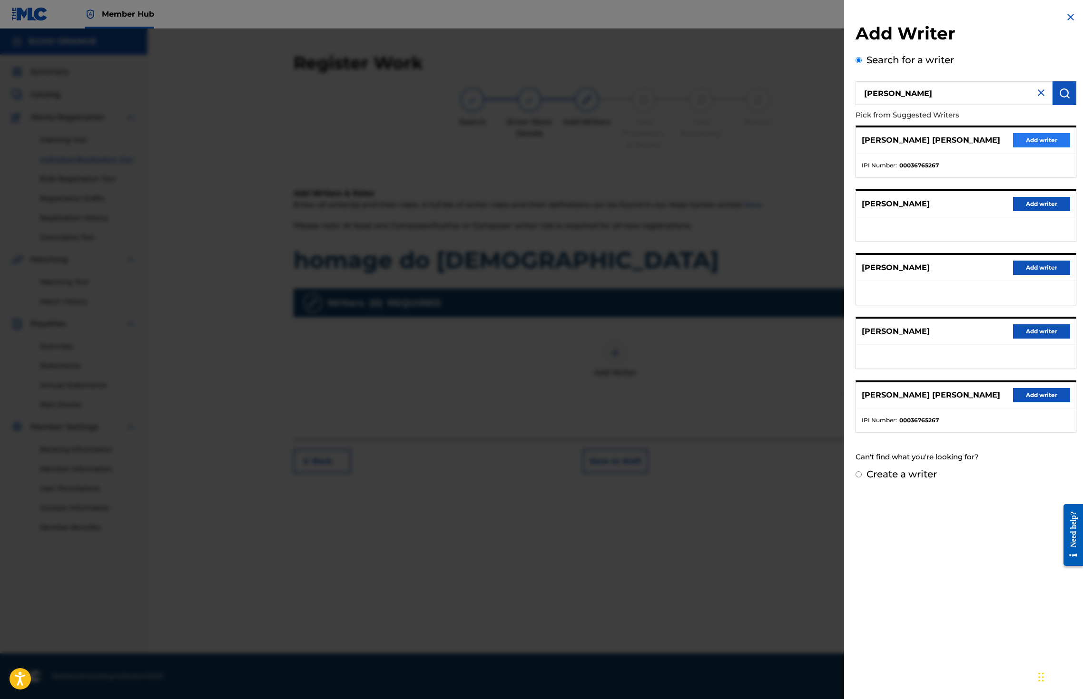
click at [1054, 147] on button "Add writer" at bounding box center [1041, 140] width 57 height 14
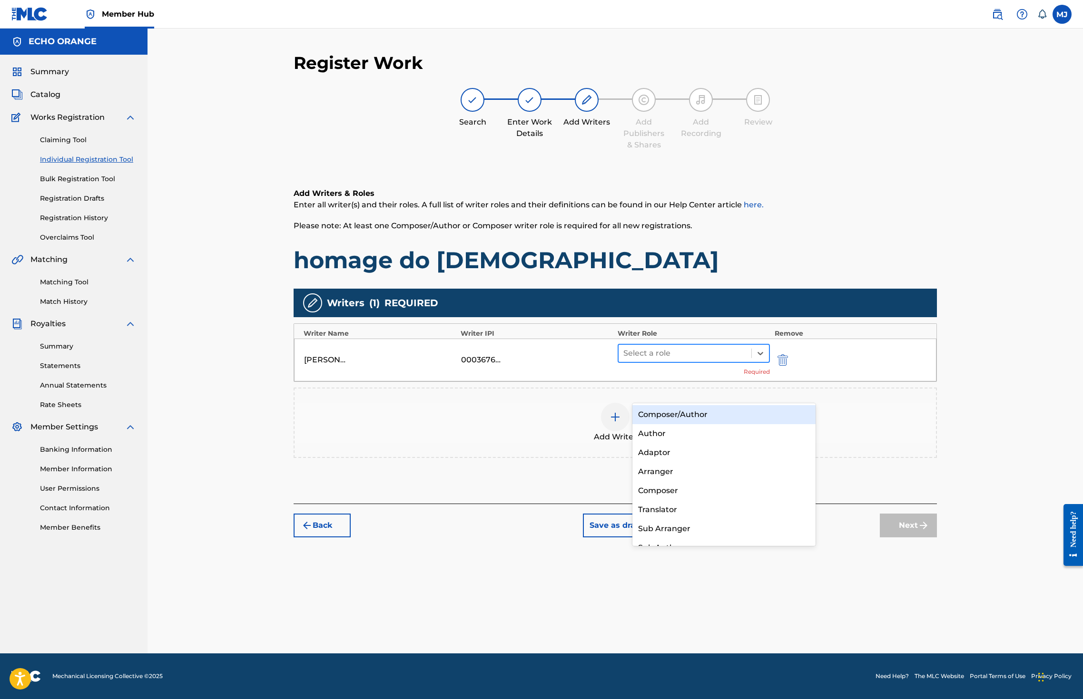
click at [729, 362] on div "Select a role" at bounding box center [684, 353] width 133 height 17
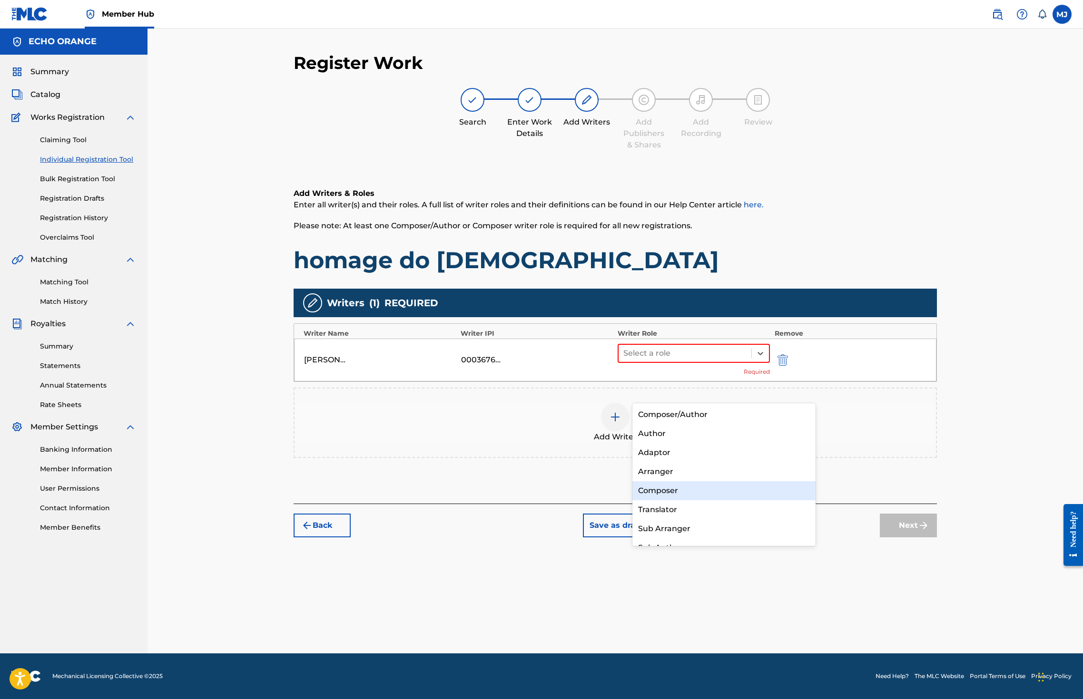
click at [692, 493] on div "Composer" at bounding box center [723, 490] width 183 height 19
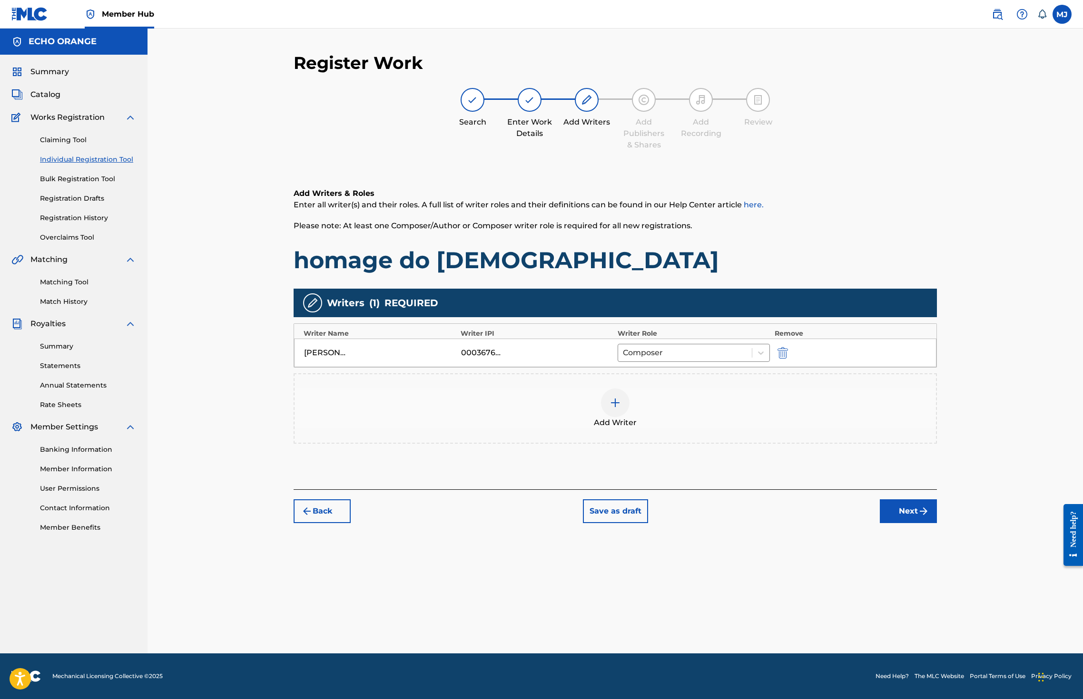
drag, startPoint x: 983, startPoint y: 563, endPoint x: 988, endPoint y: 566, distance: 5.5
click at [937, 523] on button "Next" at bounding box center [908, 512] width 57 height 24
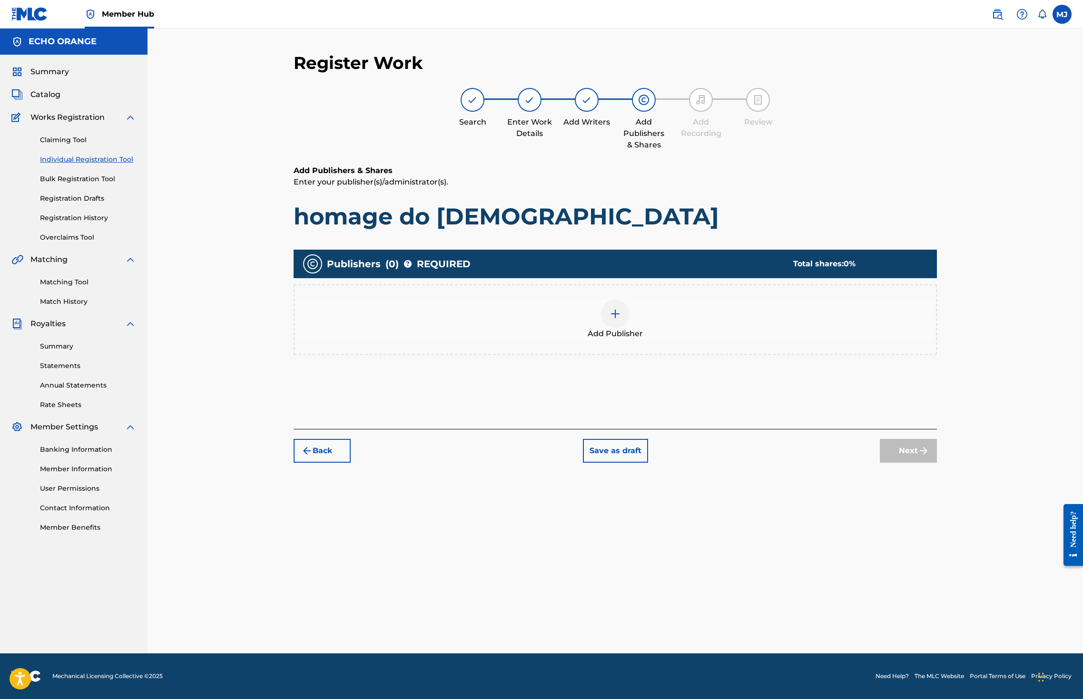
click at [638, 355] on div "Add Publisher" at bounding box center [615, 319] width 643 height 70
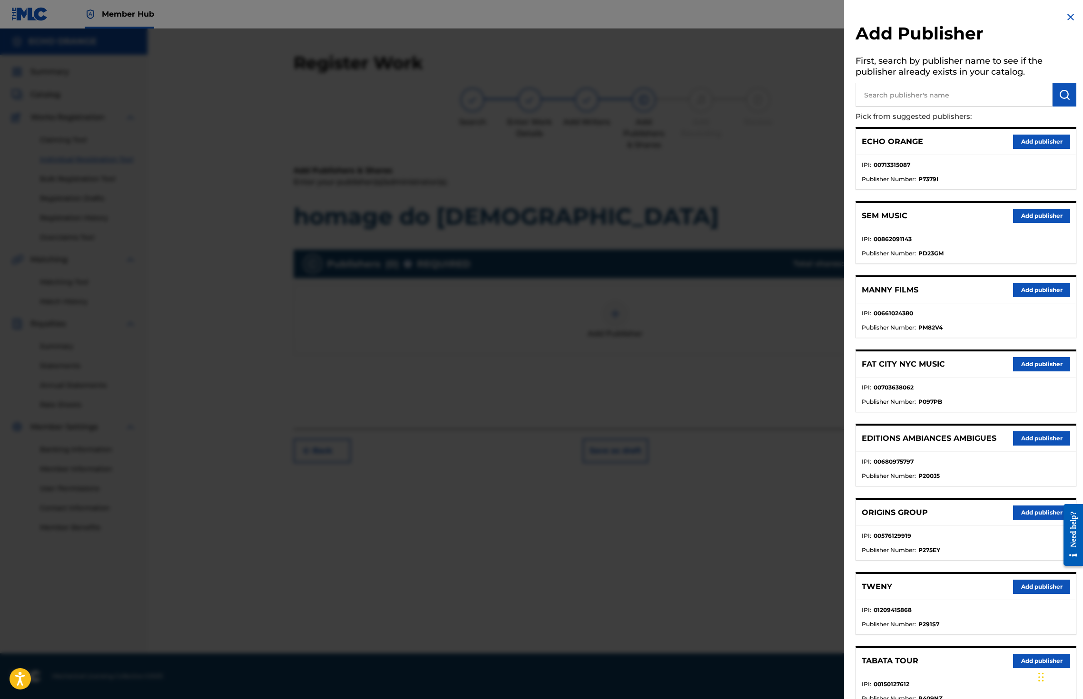
click at [1024, 520] on button "Add publisher" at bounding box center [1041, 513] width 57 height 14
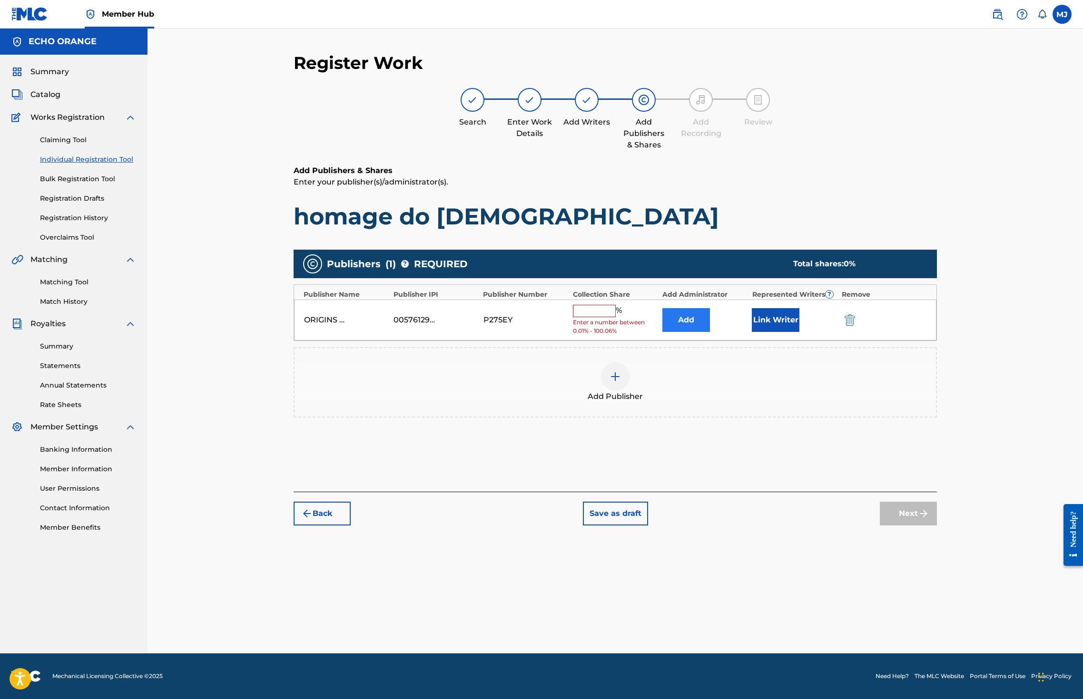
click at [710, 332] on button "Add" at bounding box center [686, 320] width 48 height 24
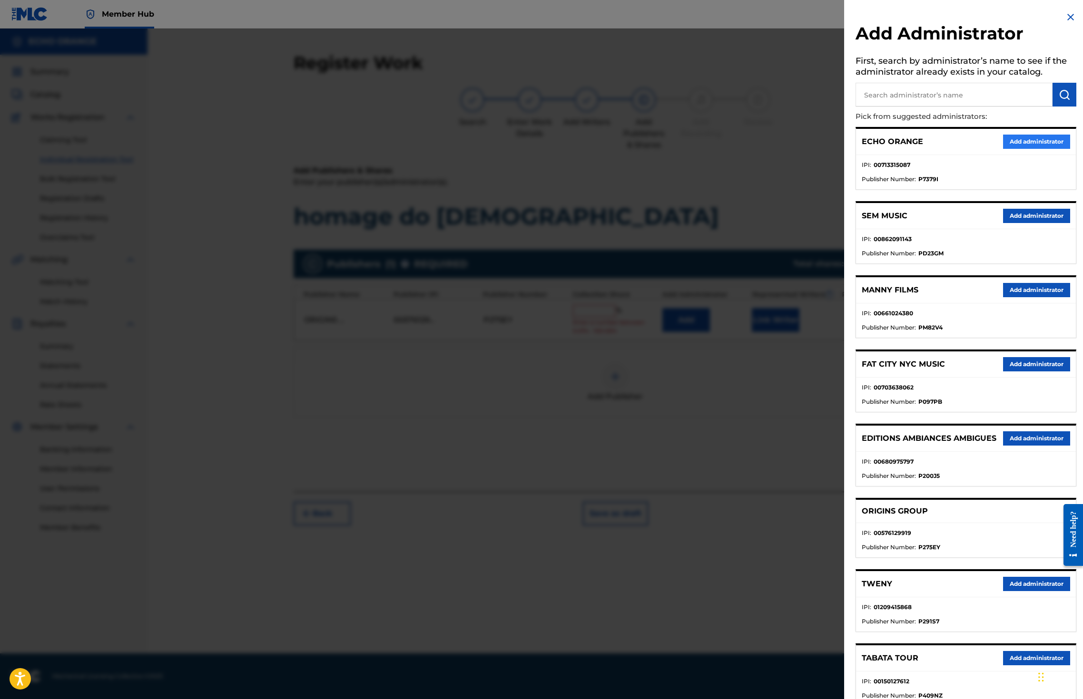
click at [1032, 149] on button "Add administrator" at bounding box center [1036, 142] width 67 height 14
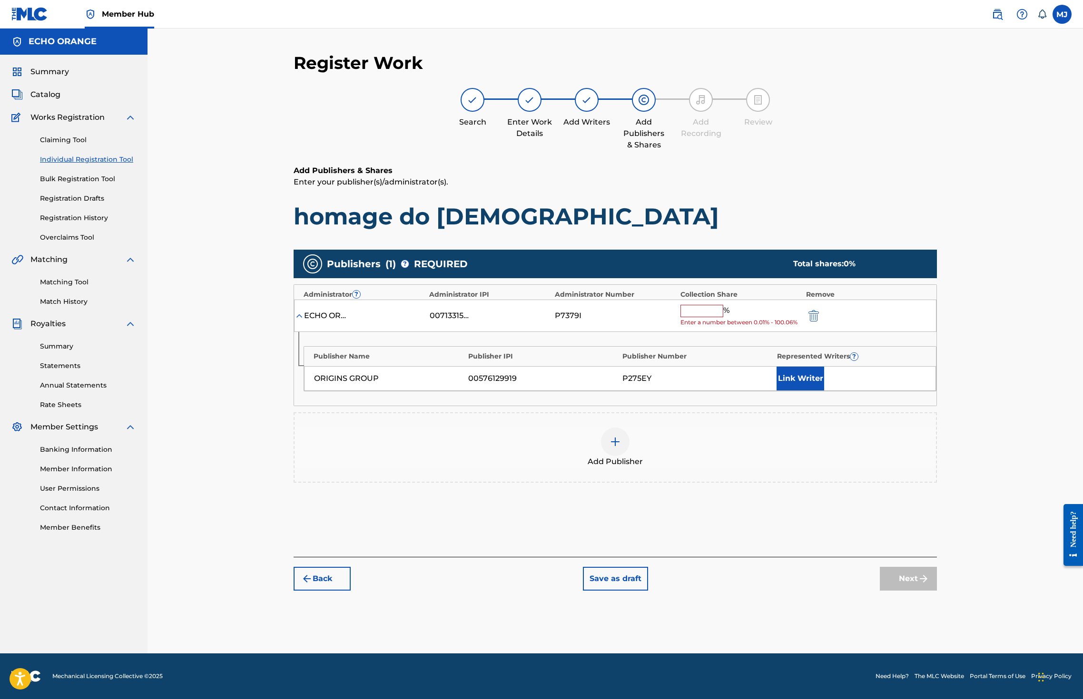
click at [723, 317] on input "text" at bounding box center [701, 311] width 43 height 12
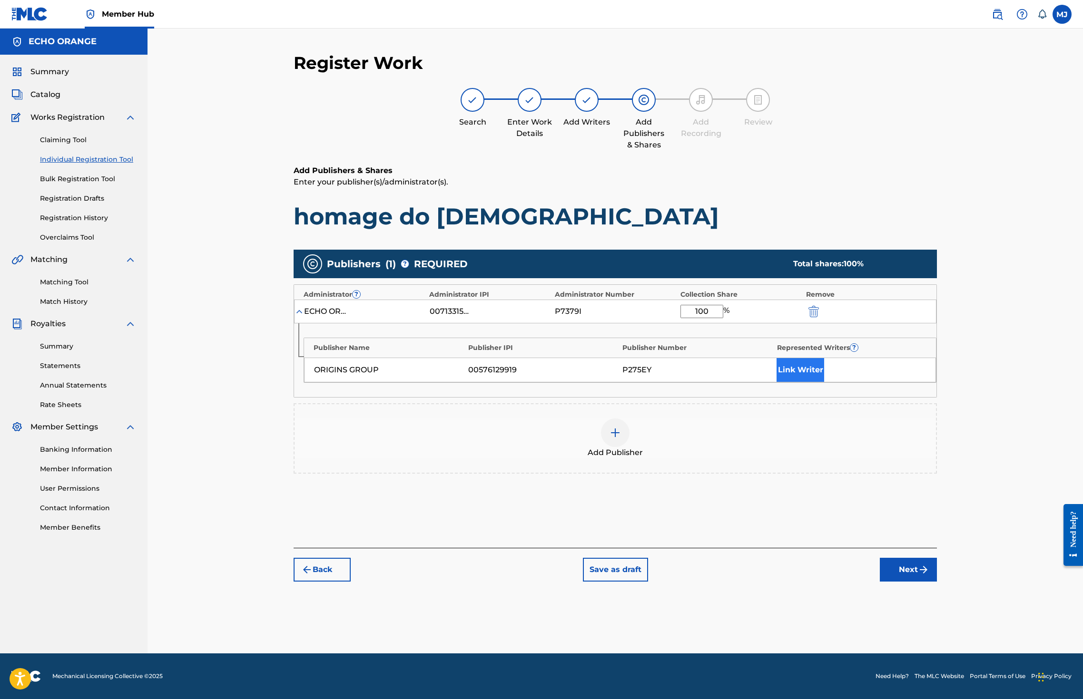
type input "100"
click at [824, 382] on button "Link Writer" at bounding box center [800, 370] width 48 height 24
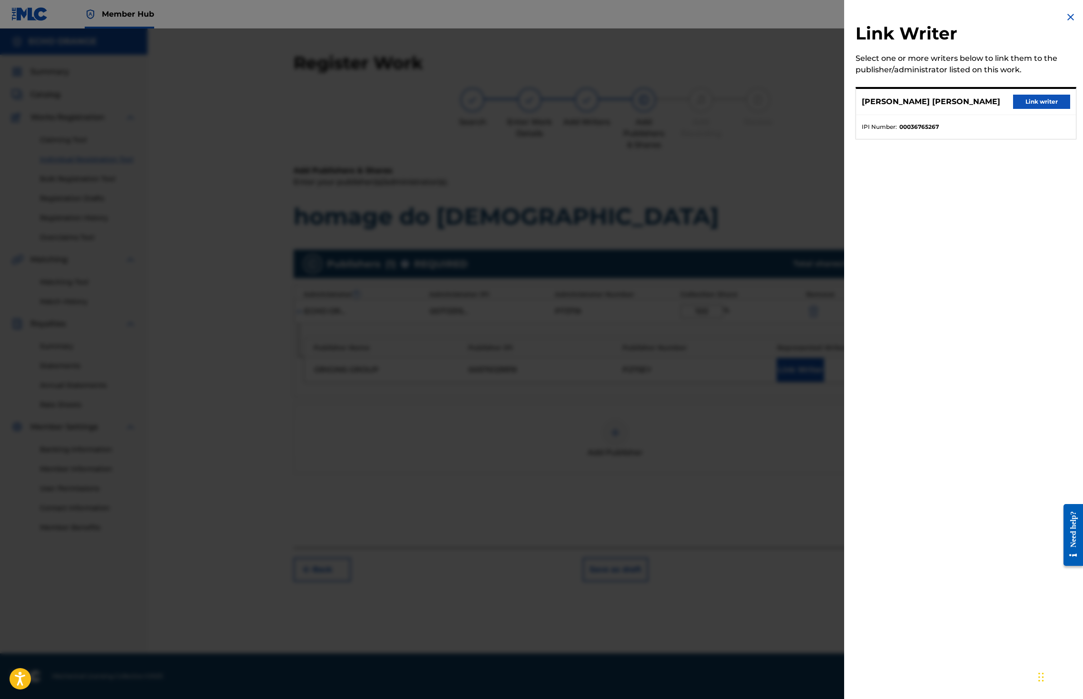
click at [1044, 115] on div "DENIS MARCEL HEKIMIAN Link writer" at bounding box center [966, 102] width 220 height 26
click at [1047, 109] on button "Link writer" at bounding box center [1041, 102] width 57 height 14
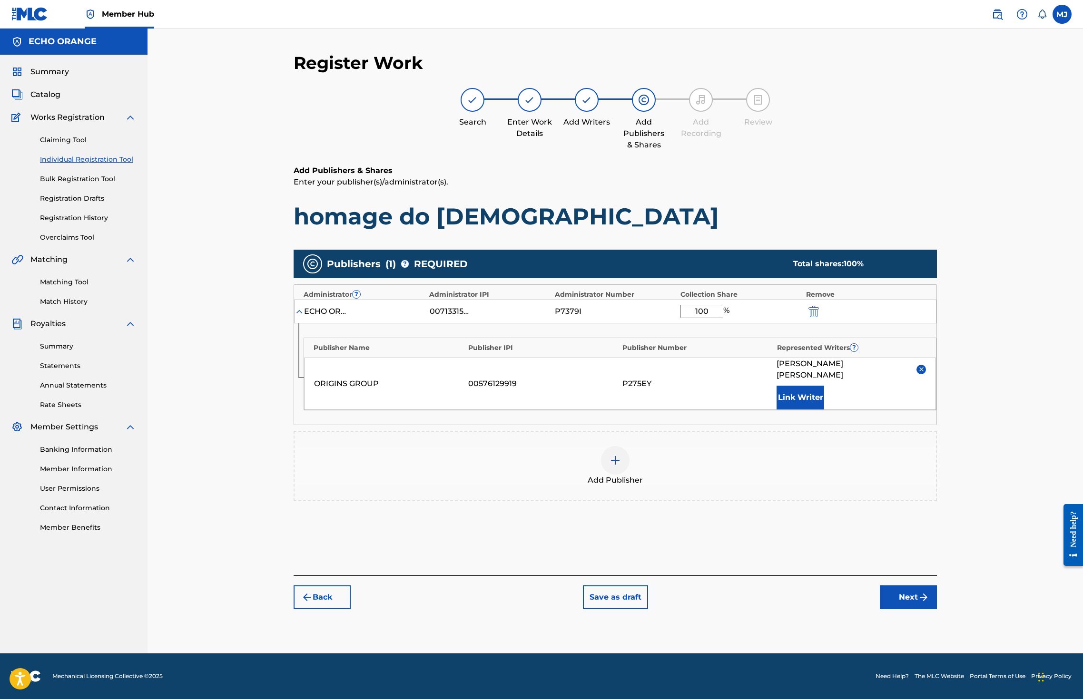
scroll to position [35, 0]
click at [937, 609] on button "Next" at bounding box center [908, 598] width 57 height 24
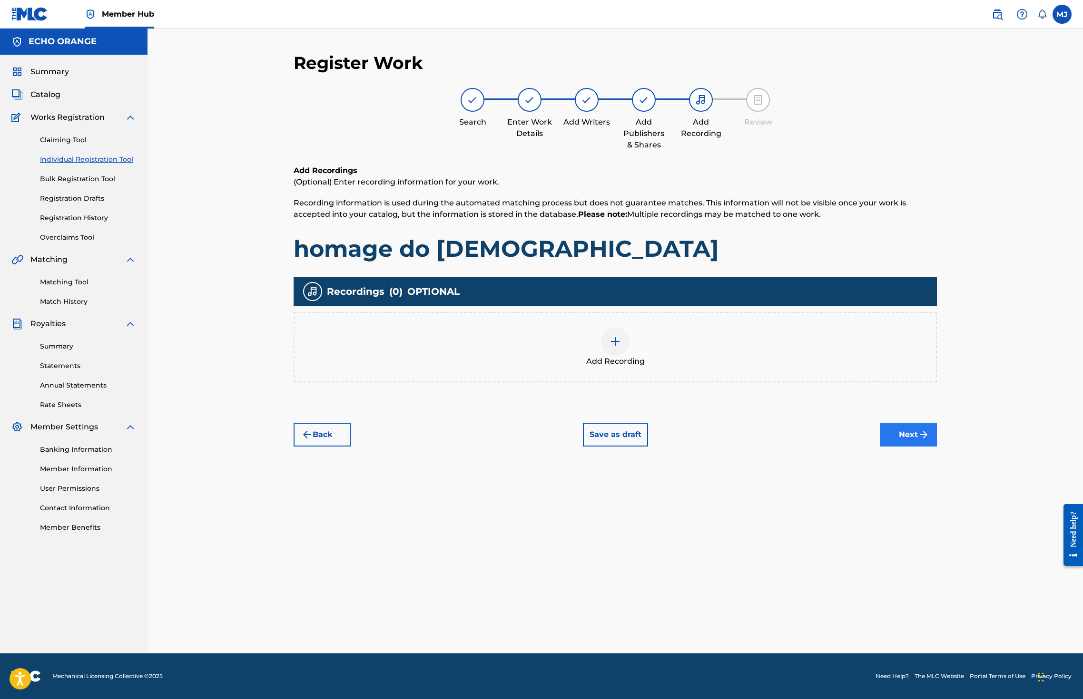
click at [937, 447] on button "Next" at bounding box center [908, 435] width 57 height 24
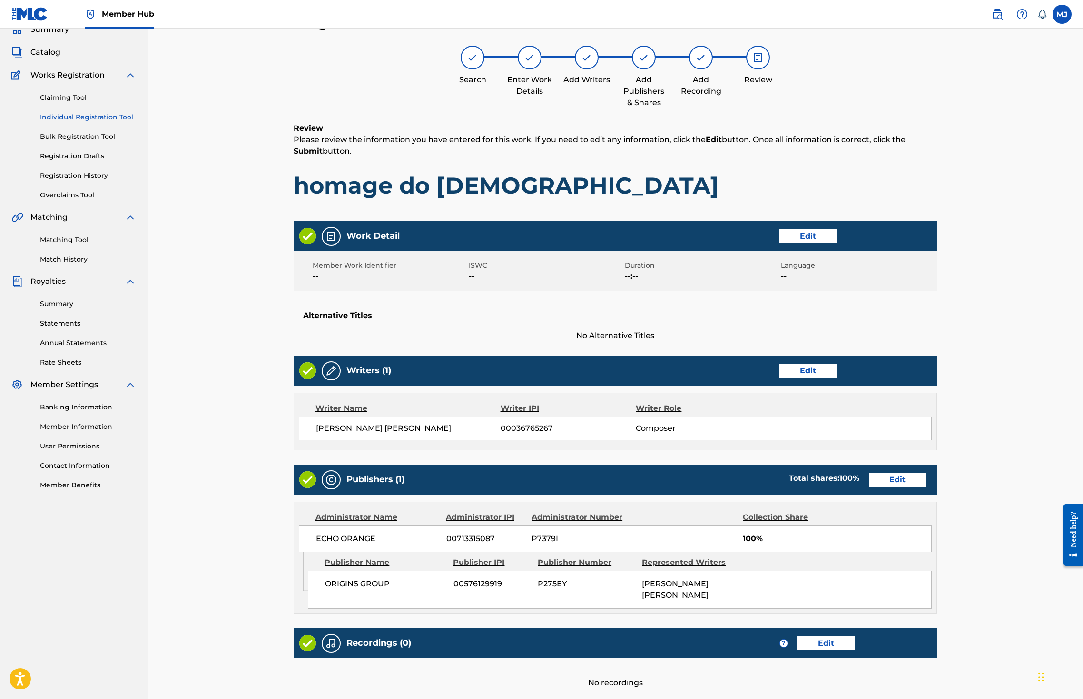
scroll to position [214, 0]
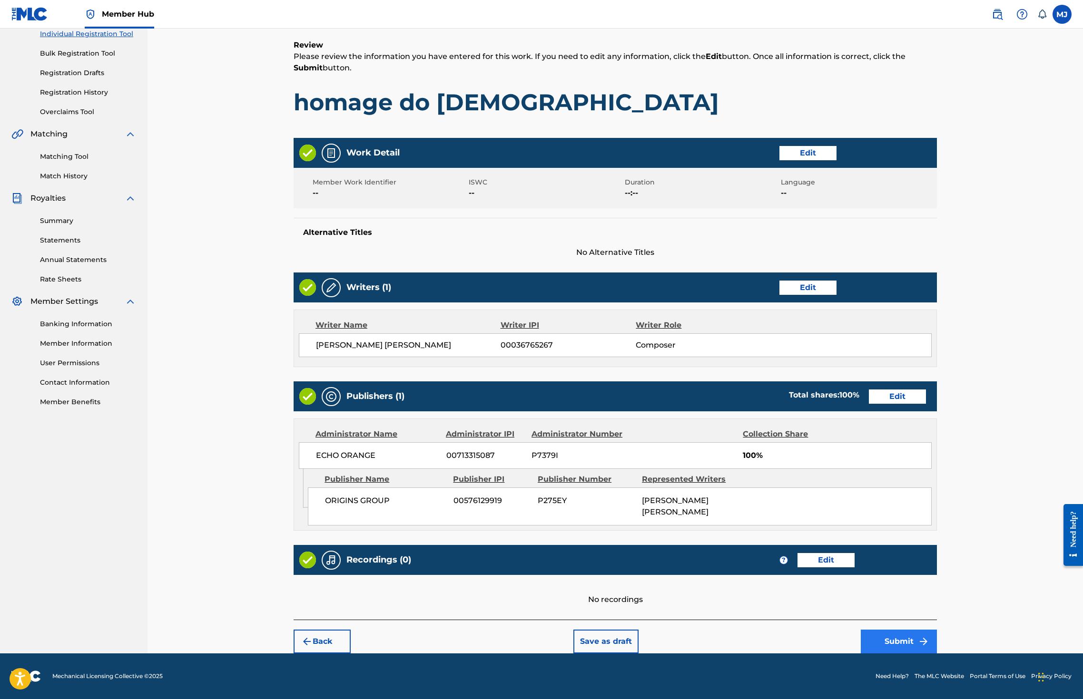
click at [937, 630] on button "Submit" at bounding box center [899, 642] width 76 height 24
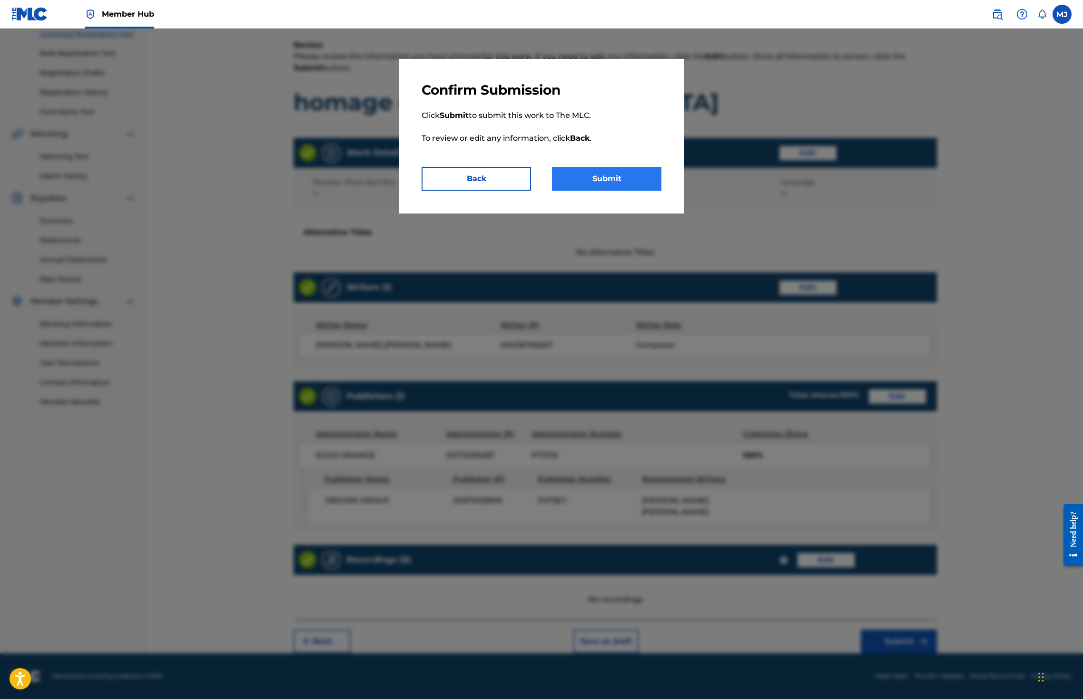
click at [597, 191] on button "Submit" at bounding box center [606, 179] width 109 height 24
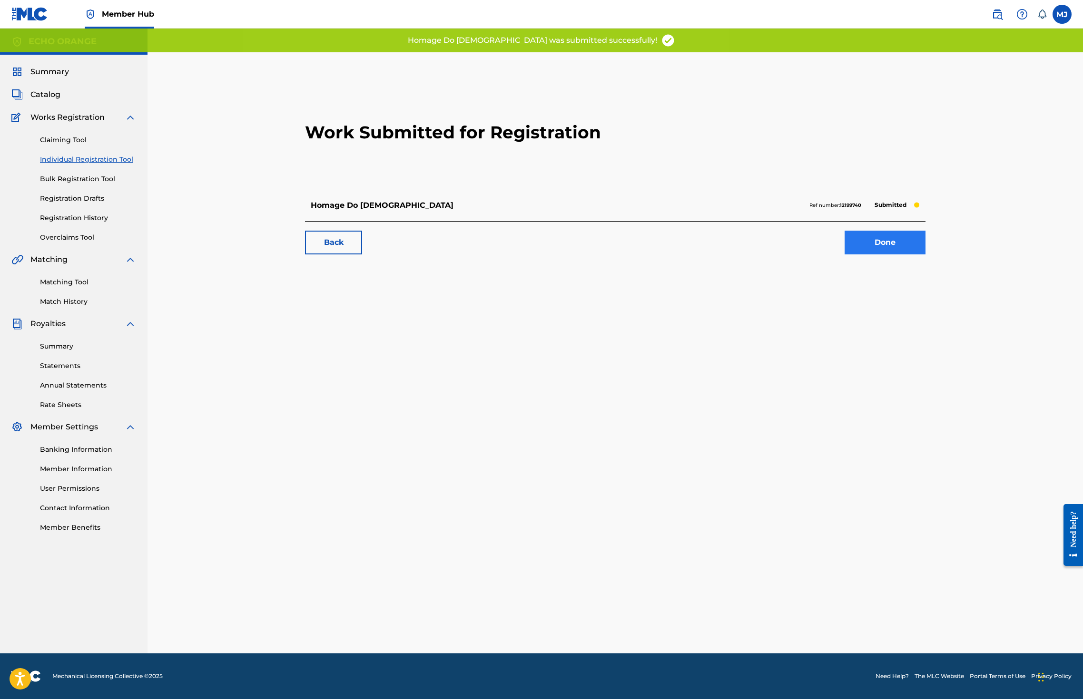
click at [925, 255] on link "Done" at bounding box center [884, 243] width 81 height 24
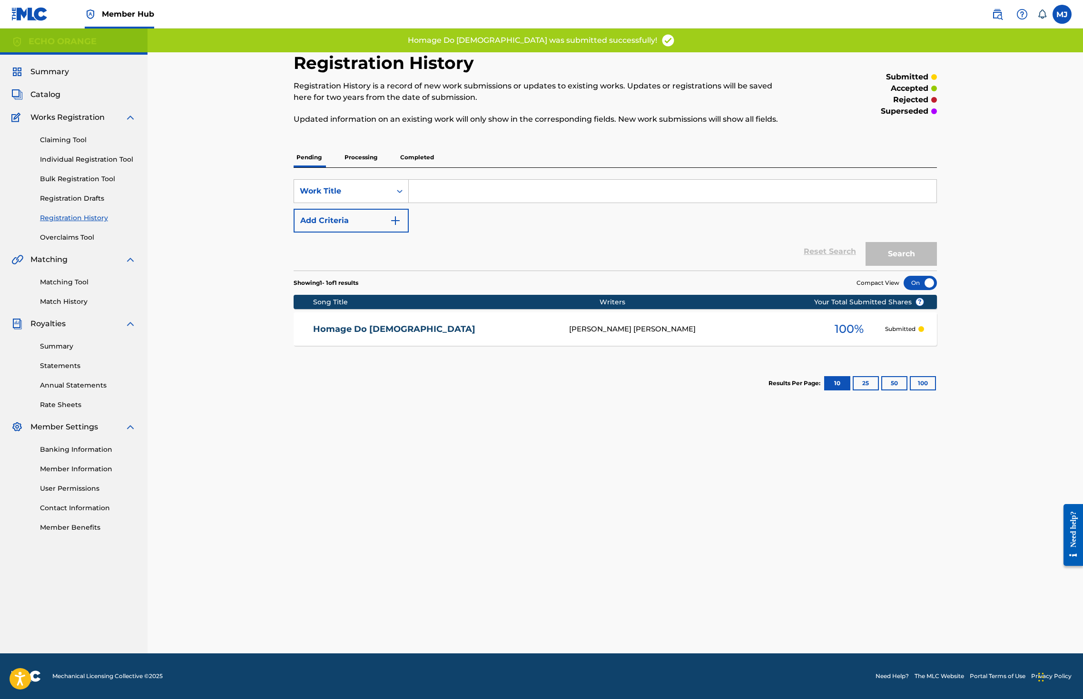
click at [99, 179] on div "Claiming Tool Individual Registration Tool Bulk Registration Tool Registration …" at bounding box center [73, 182] width 125 height 119
click at [99, 165] on link "Individual Registration Tool" at bounding box center [88, 160] width 96 height 10
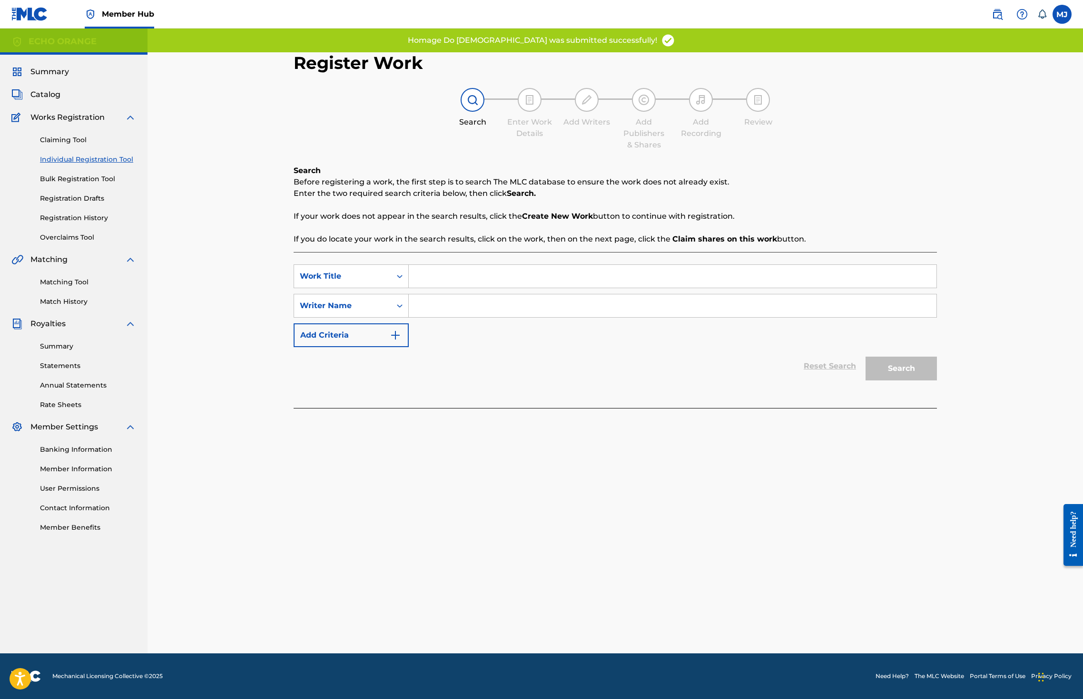
click at [456, 288] on input "Search Form" at bounding box center [673, 276] width 528 height 23
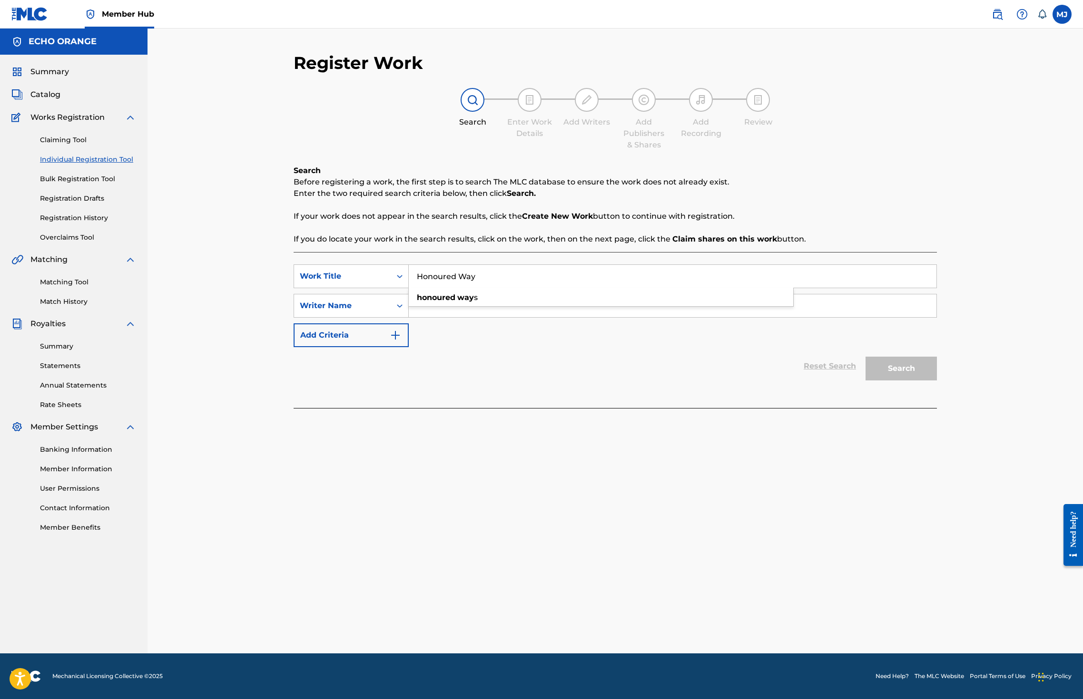
type input "Honoured Way"
paste input "denis hekimian"
type input "denis hekimian"
click at [937, 381] on button "Search" at bounding box center [900, 369] width 71 height 24
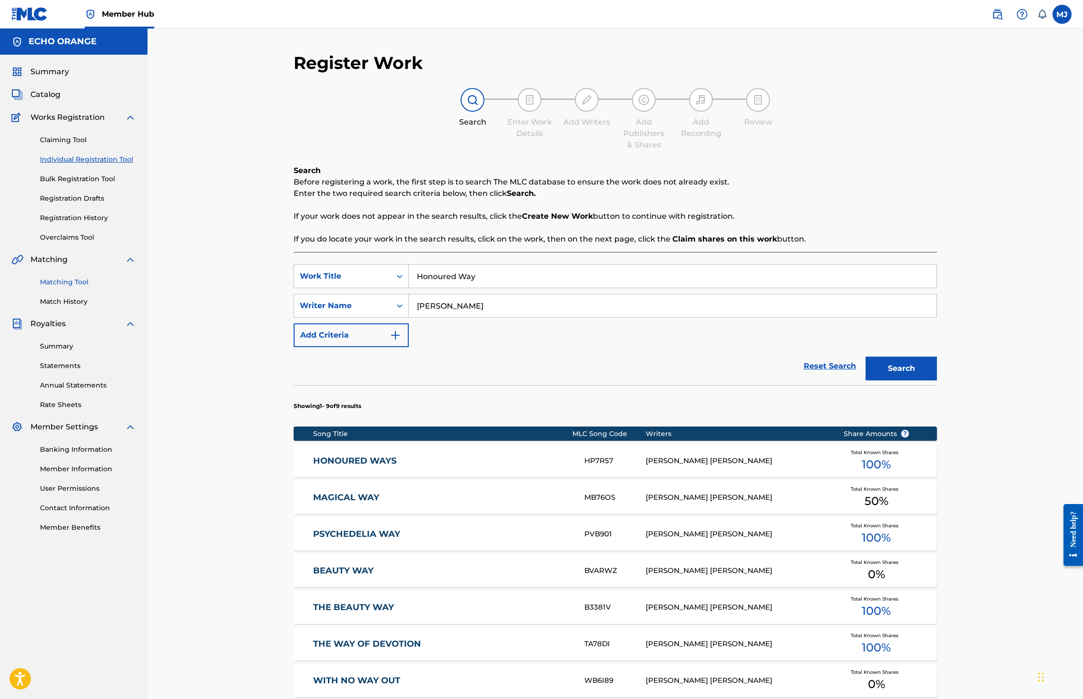
click at [69, 287] on link "Matching Tool" at bounding box center [88, 282] width 96 height 10
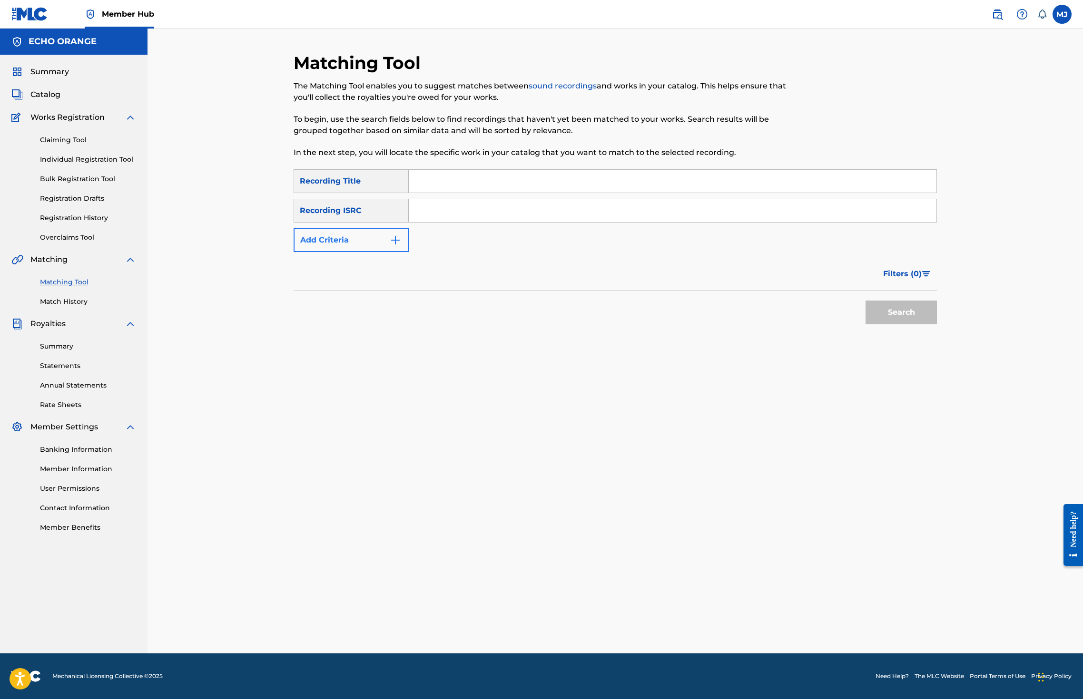
click at [335, 252] on button "Add Criteria" at bounding box center [351, 240] width 115 height 24
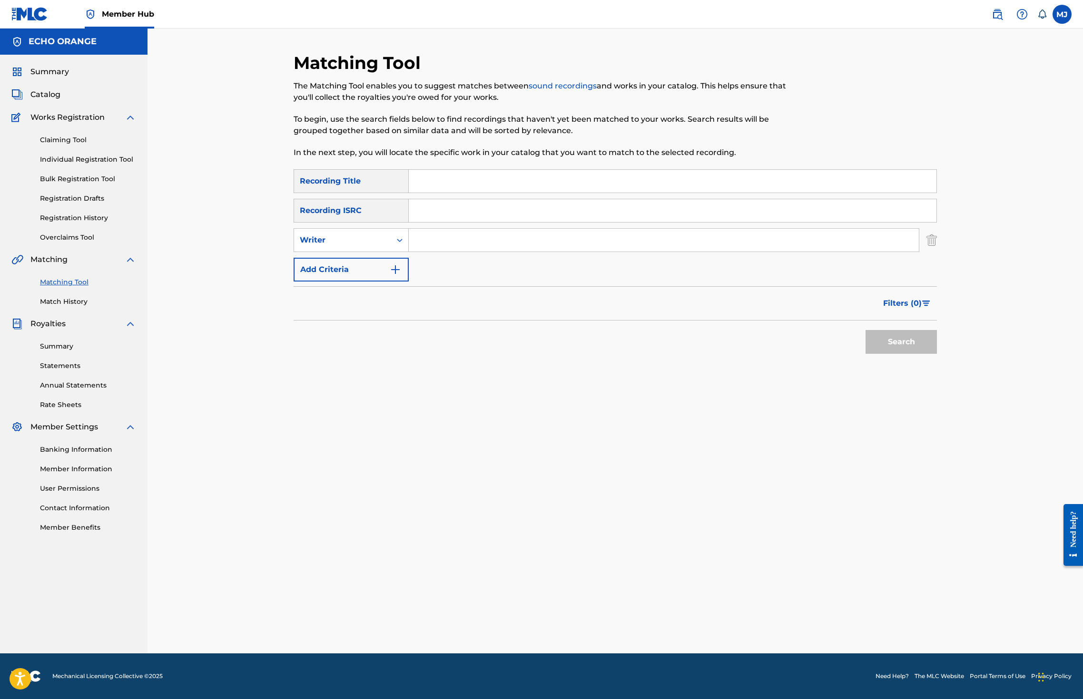
click at [431, 193] on input "Search Form" at bounding box center [673, 181] width 528 height 23
type input "honoured way"
click at [937, 354] on button "Search" at bounding box center [900, 342] width 71 height 24
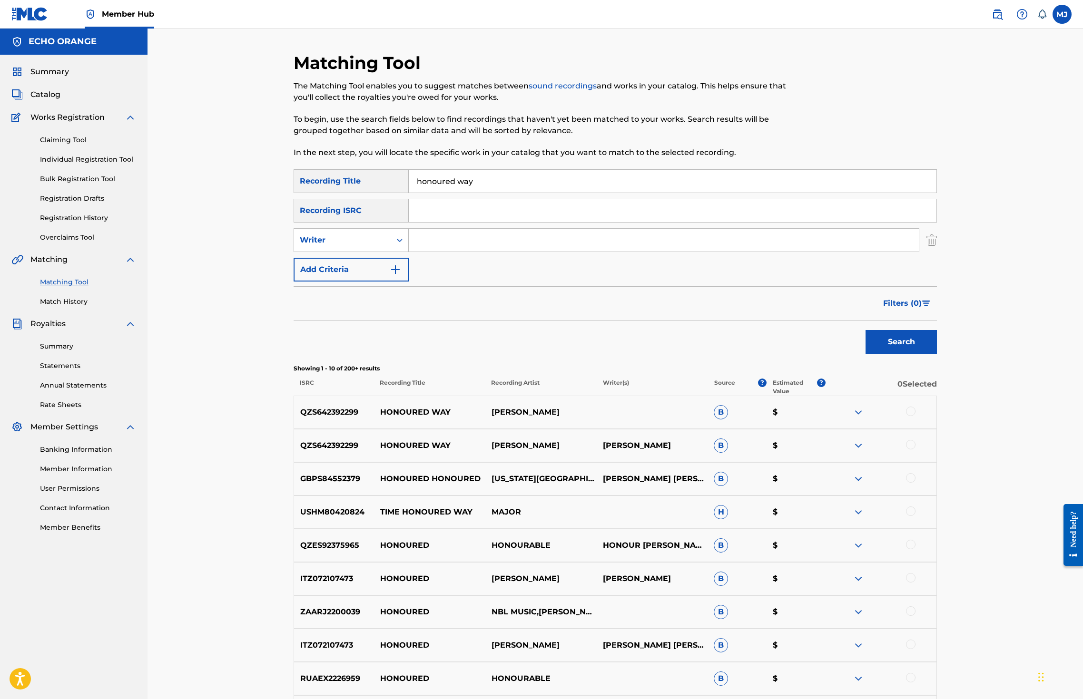
click at [460, 252] on input "Search Form" at bounding box center [664, 240] width 510 height 23
paste input "denis hekimian"
type input "denis hekimian"
click at [937, 354] on button "Search" at bounding box center [900, 342] width 71 height 24
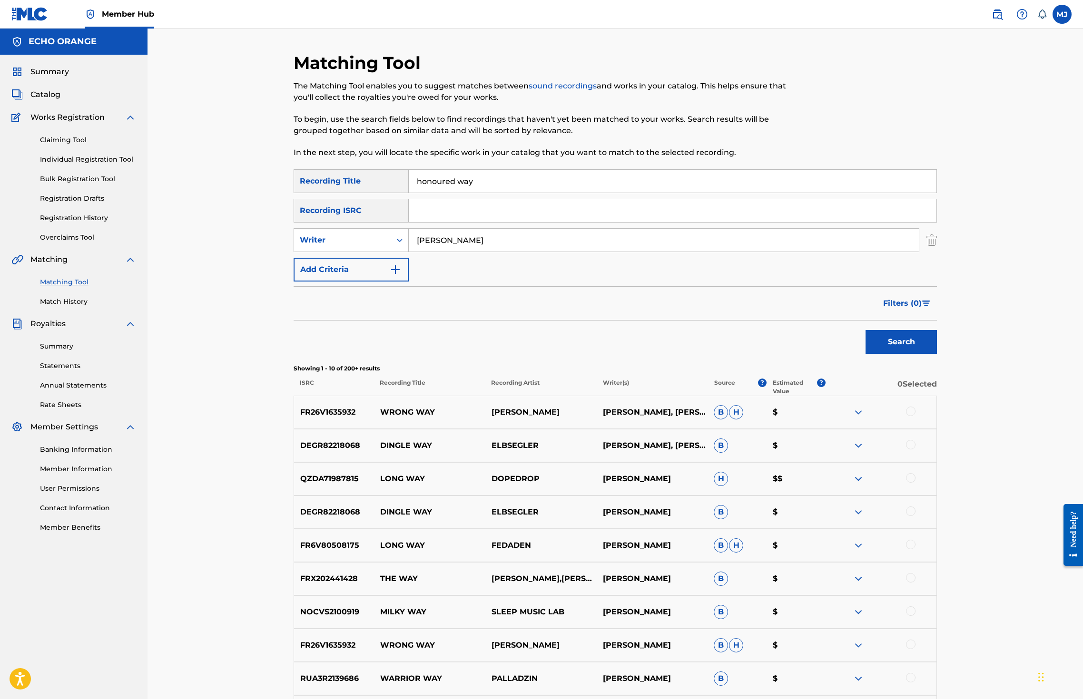
click at [424, 252] on input "denis hekimian" at bounding box center [664, 240] width 510 height 23
click at [937, 354] on button "Search" at bounding box center [900, 342] width 71 height 24
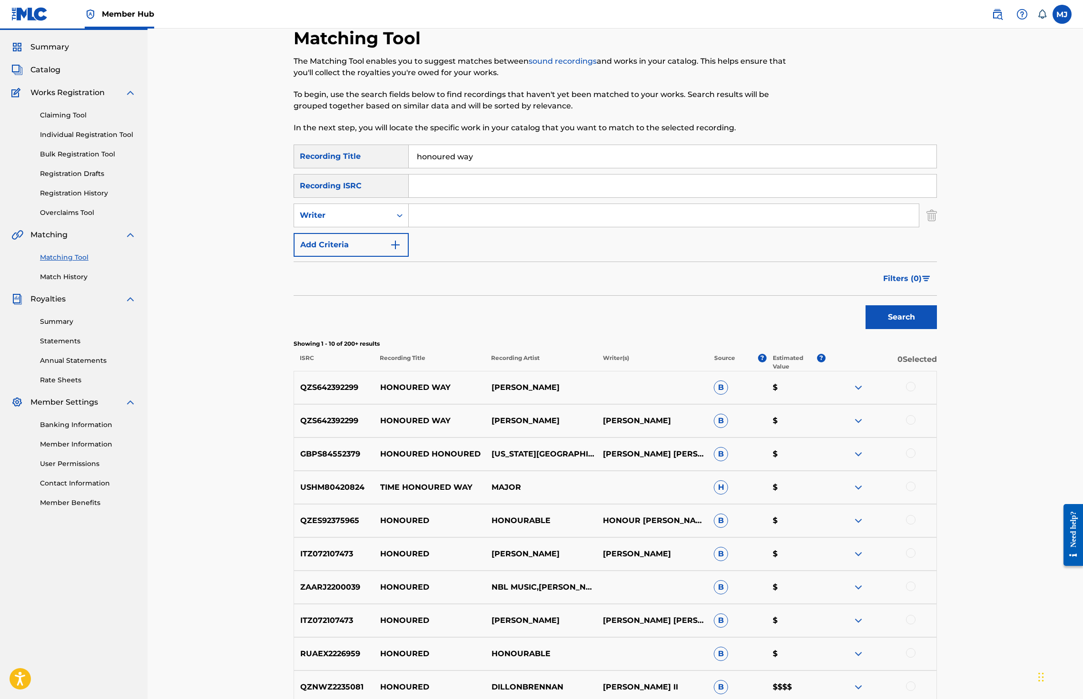
scroll to position [41, 0]
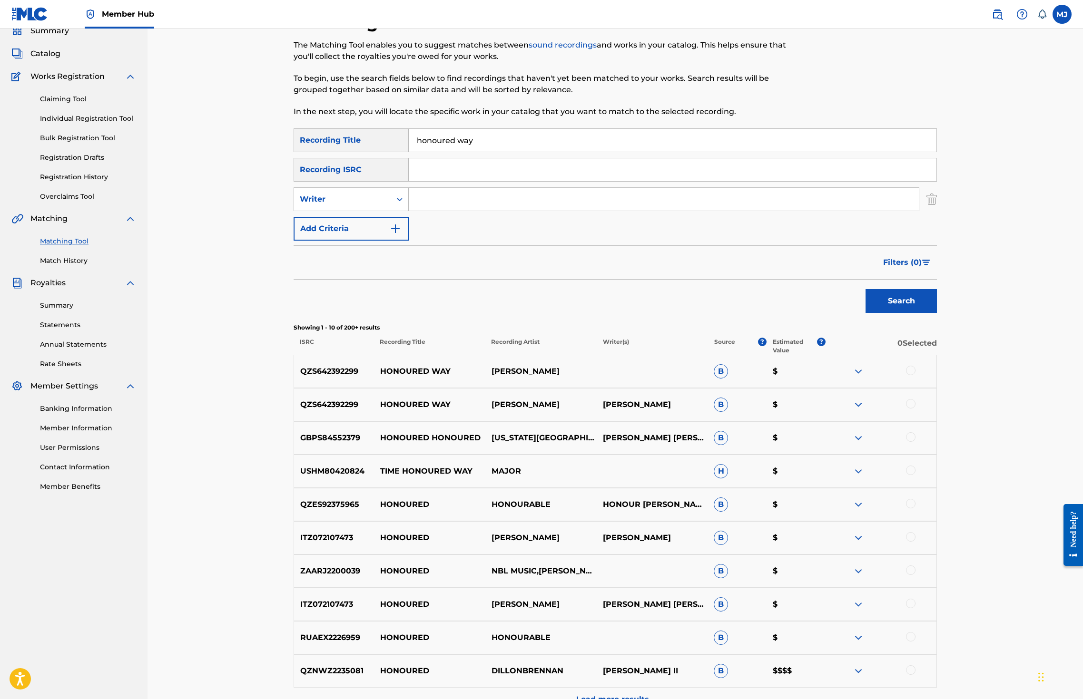
click at [915, 375] on div at bounding box center [911, 371] width 10 height 10
click at [915, 409] on div at bounding box center [911, 404] width 10 height 10
click at [721, 619] on button "Match 2 Groups" at bounding box center [668, 622] width 105 height 24
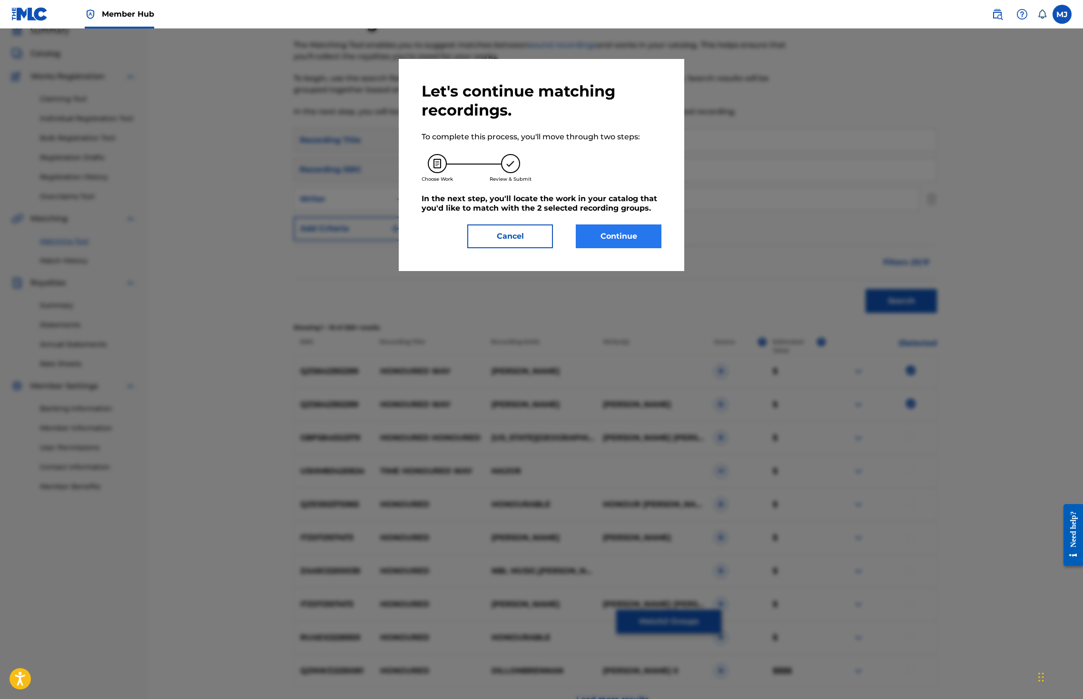
click at [657, 248] on button "Continue" at bounding box center [619, 237] width 86 height 24
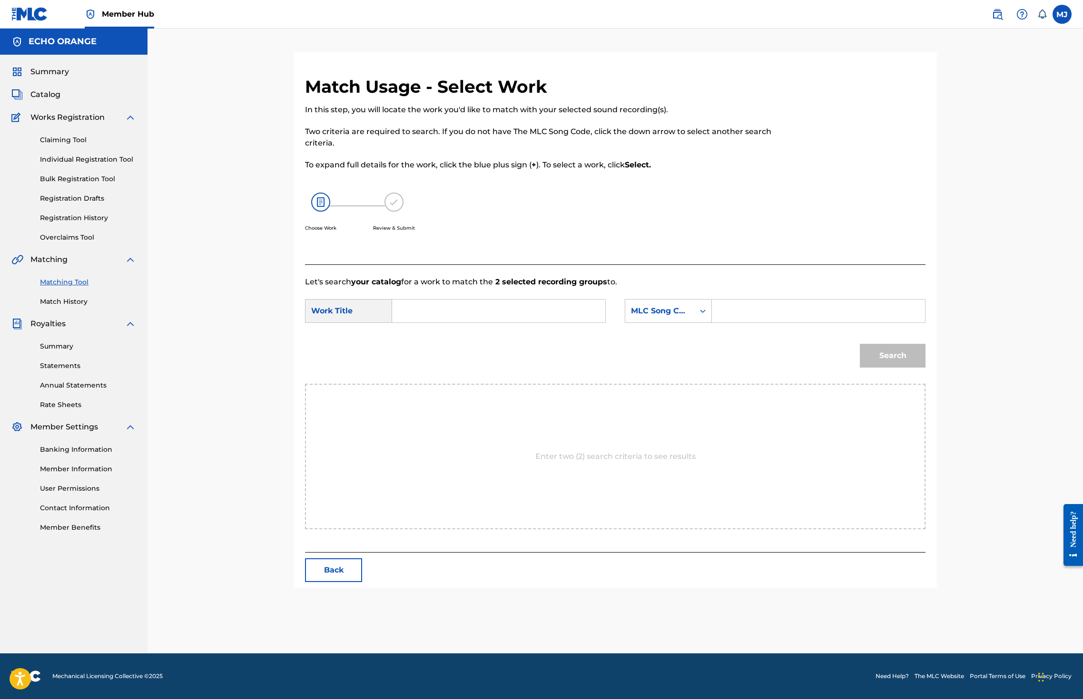
click at [472, 323] on input "Search Form" at bounding box center [498, 311] width 197 height 23
click at [408, 337] on strong "honour" at bounding box center [422, 332] width 29 height 9
type input "honoured ways"
click at [694, 320] on div "MLC Song Code" at bounding box center [659, 311] width 69 height 18
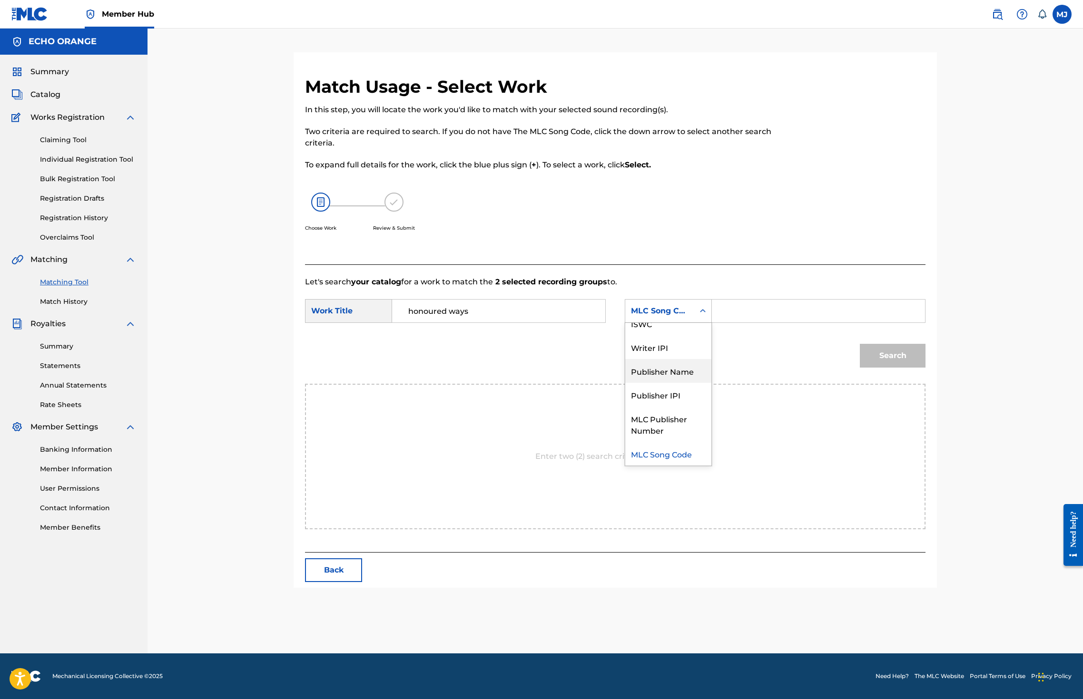
click at [697, 383] on div "Publisher Name" at bounding box center [668, 371] width 86 height 24
click at [817, 323] on input "Search Form" at bounding box center [818, 311] width 197 height 23
type input "origins"
click at [925, 368] on button "Search" at bounding box center [893, 356] width 66 height 24
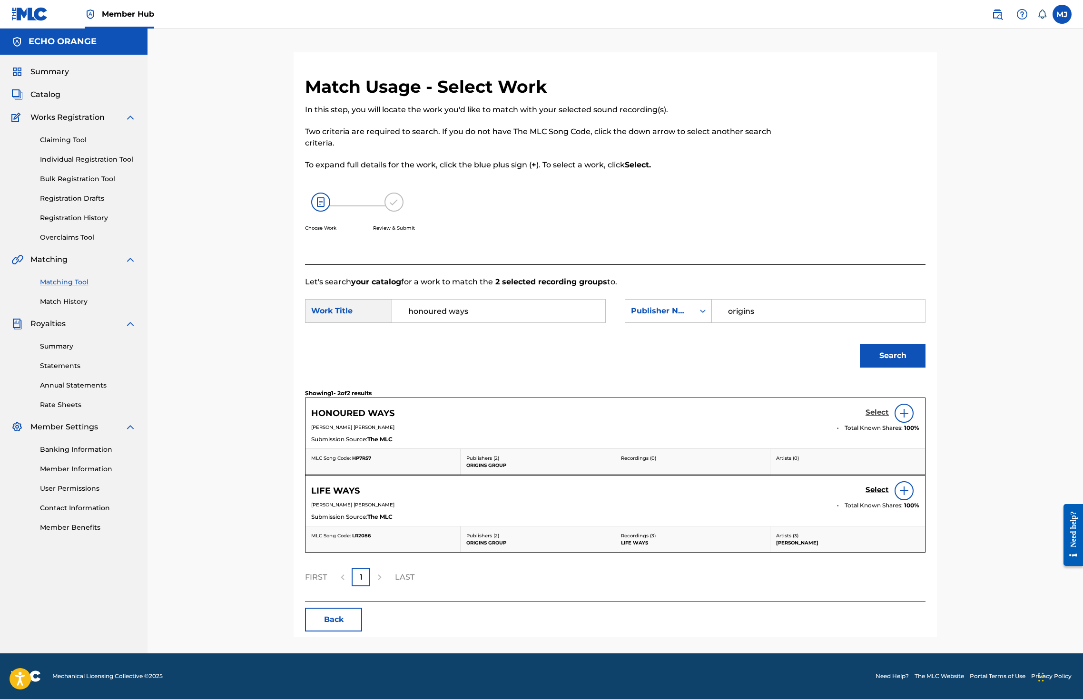
click at [889, 417] on h5 "Select" at bounding box center [876, 412] width 23 height 9
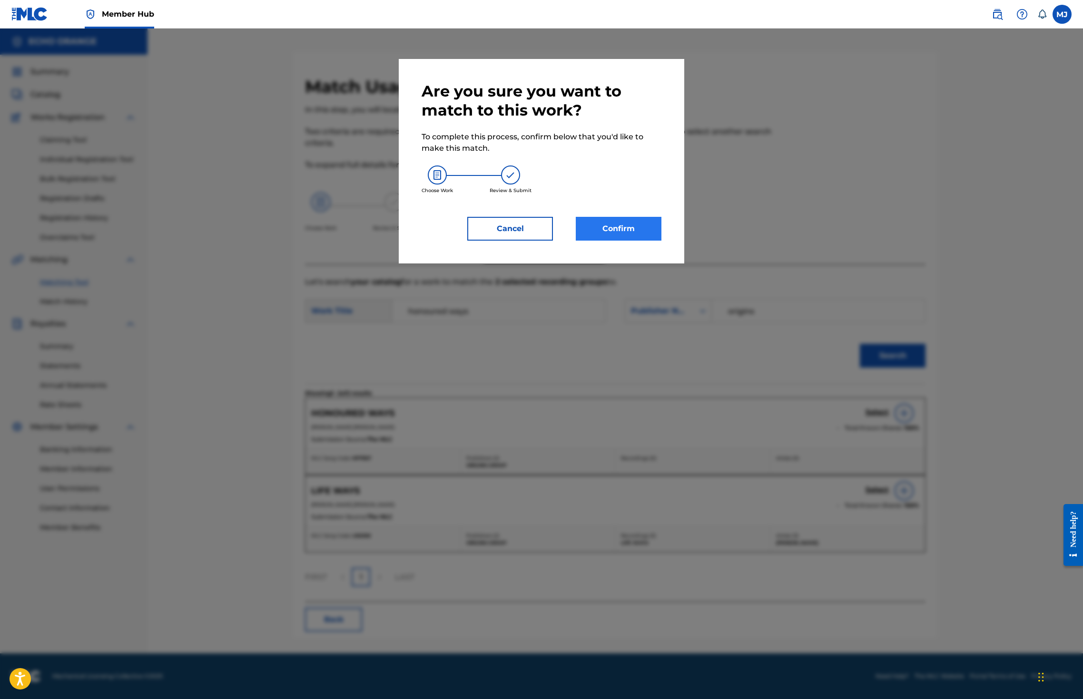
click at [642, 241] on button "Confirm" at bounding box center [619, 229] width 86 height 24
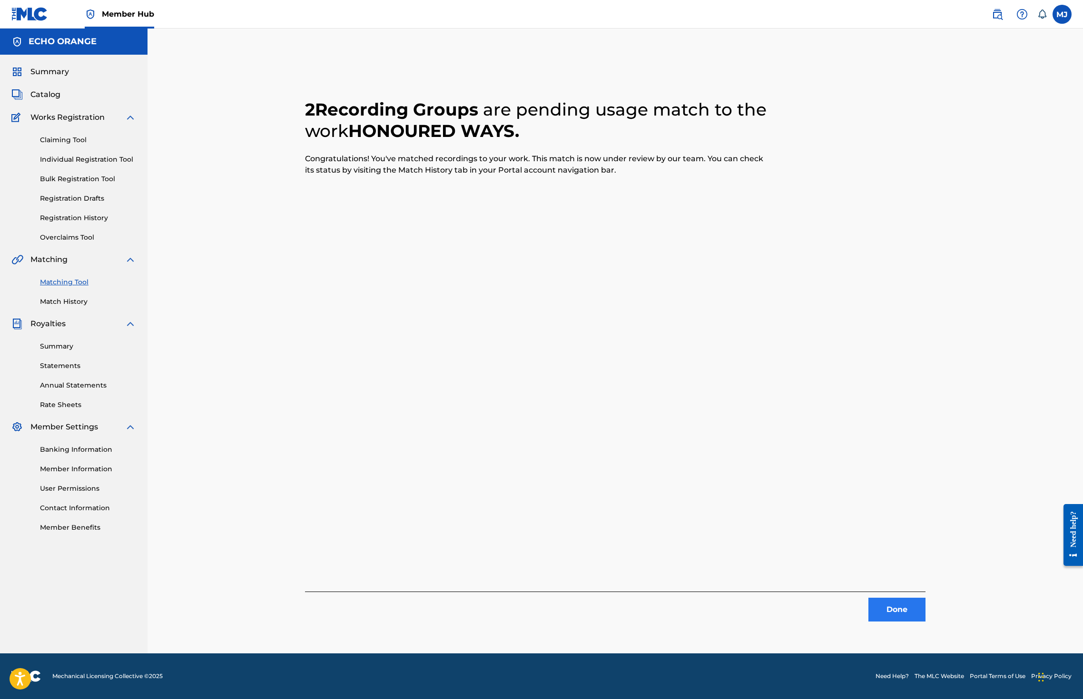
click at [925, 619] on button "Done" at bounding box center [896, 610] width 57 height 24
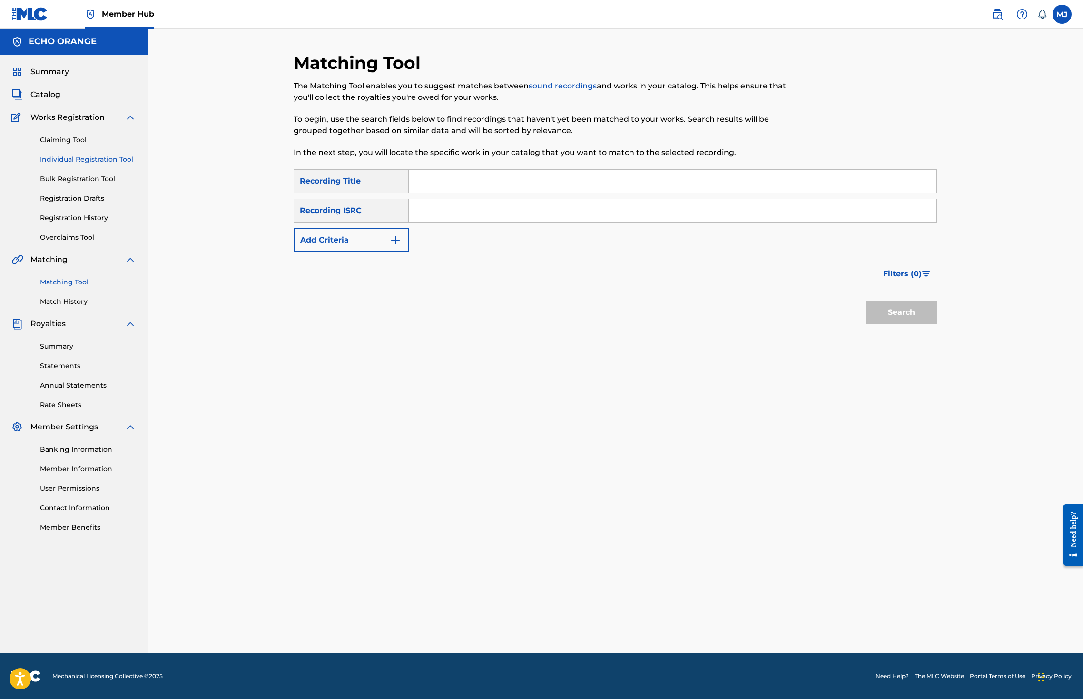
click at [89, 165] on link "Individual Registration Tool" at bounding box center [88, 160] width 96 height 10
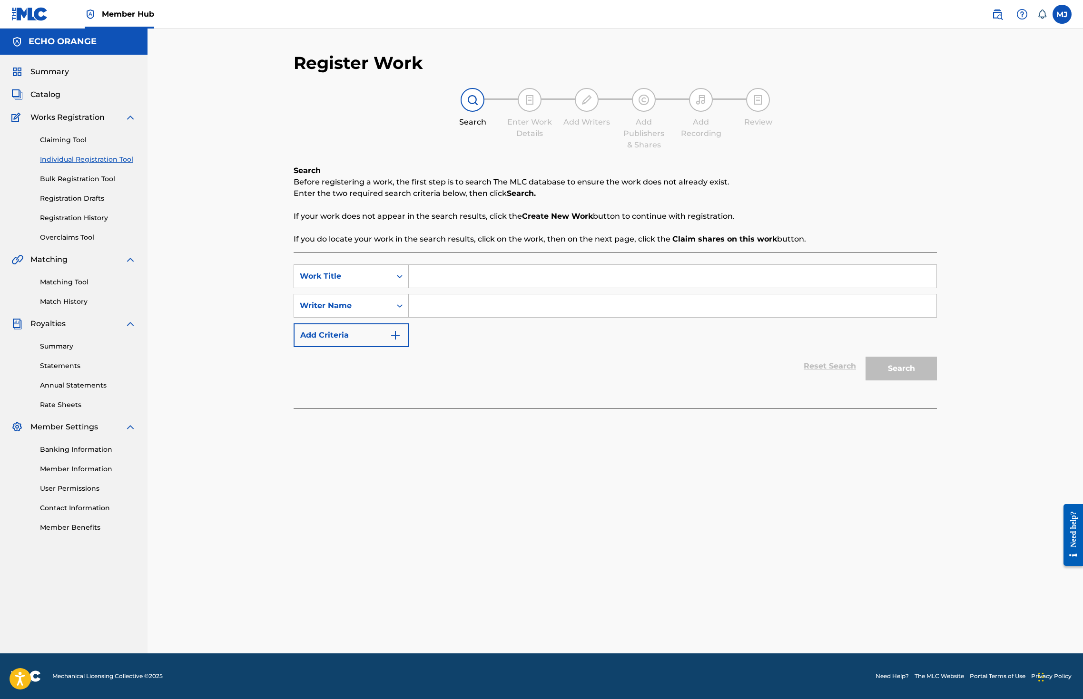
click at [416, 288] on input "Search Form" at bounding box center [673, 276] width 528 height 23
click at [425, 288] on input "Search Form" at bounding box center [673, 276] width 528 height 23
type input "Hope"
paste input "denis hekimian"
type input "denis hekimian"
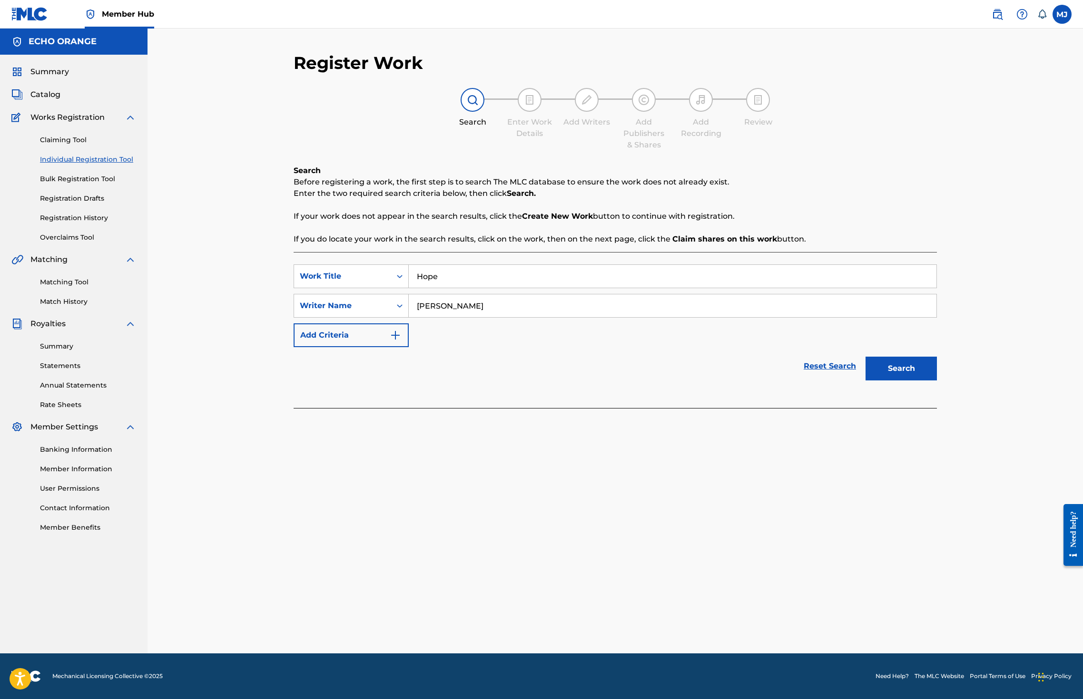
click at [937, 381] on button "Search" at bounding box center [900, 369] width 71 height 24
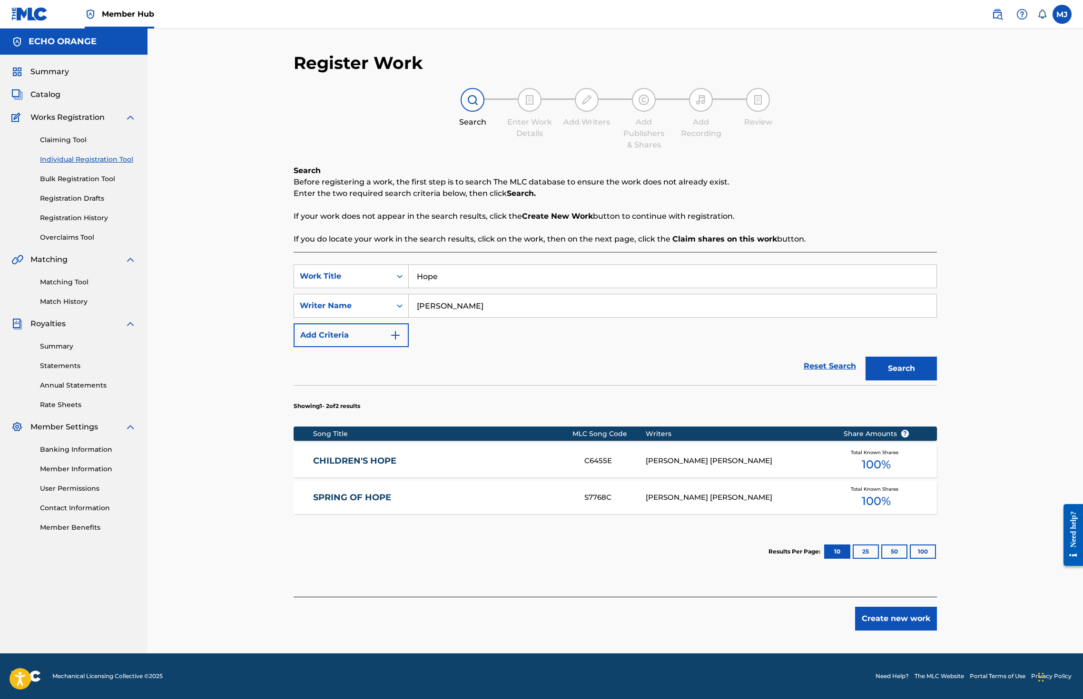
scroll to position [58, 0]
click at [937, 631] on button "Create new work" at bounding box center [896, 619] width 82 height 24
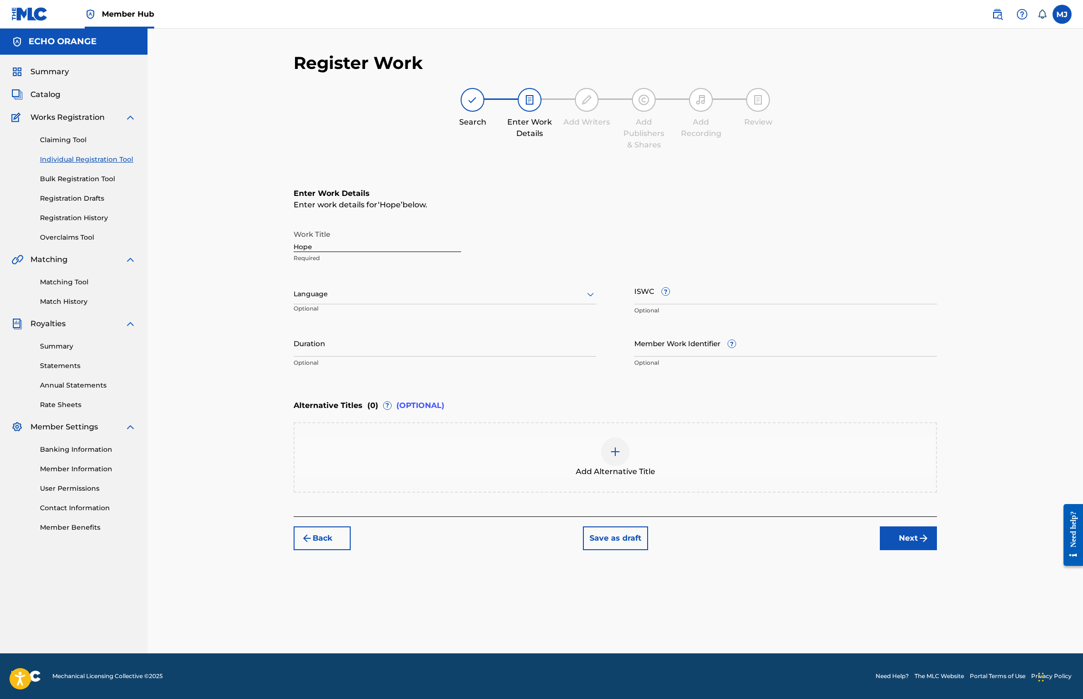
click at [937, 550] on button "Next" at bounding box center [908, 539] width 57 height 24
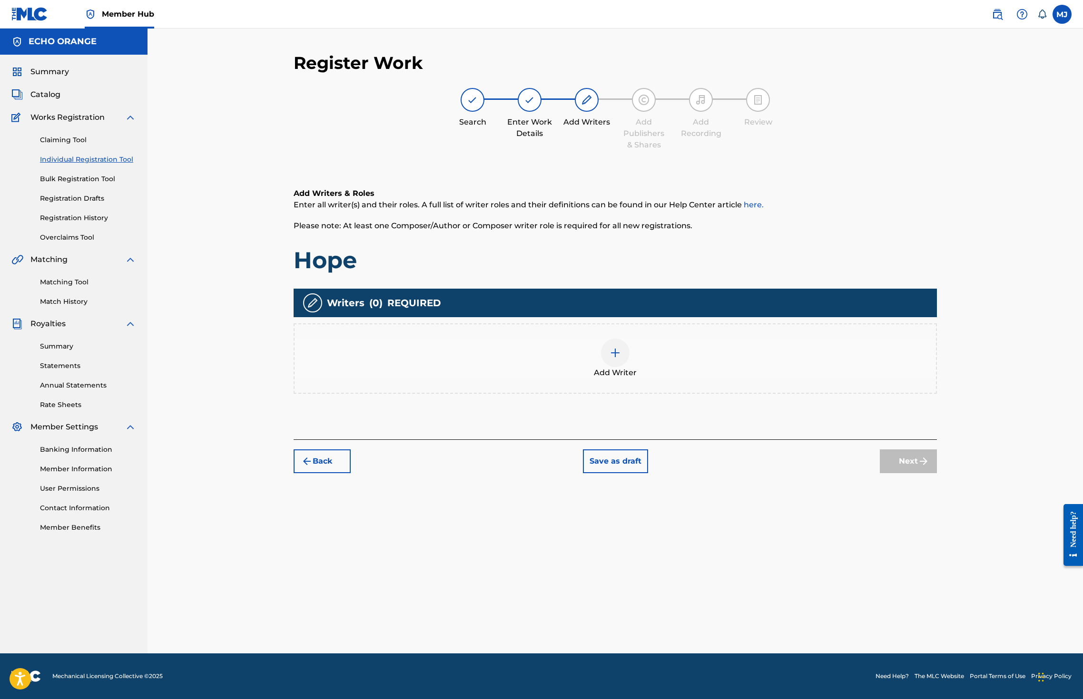
click at [788, 440] on div "Add Writers & Roles Enter all writer(s) and their roles. A full list of writer …" at bounding box center [615, 302] width 643 height 275
click at [821, 369] on div "Add Writer" at bounding box center [615, 359] width 643 height 70
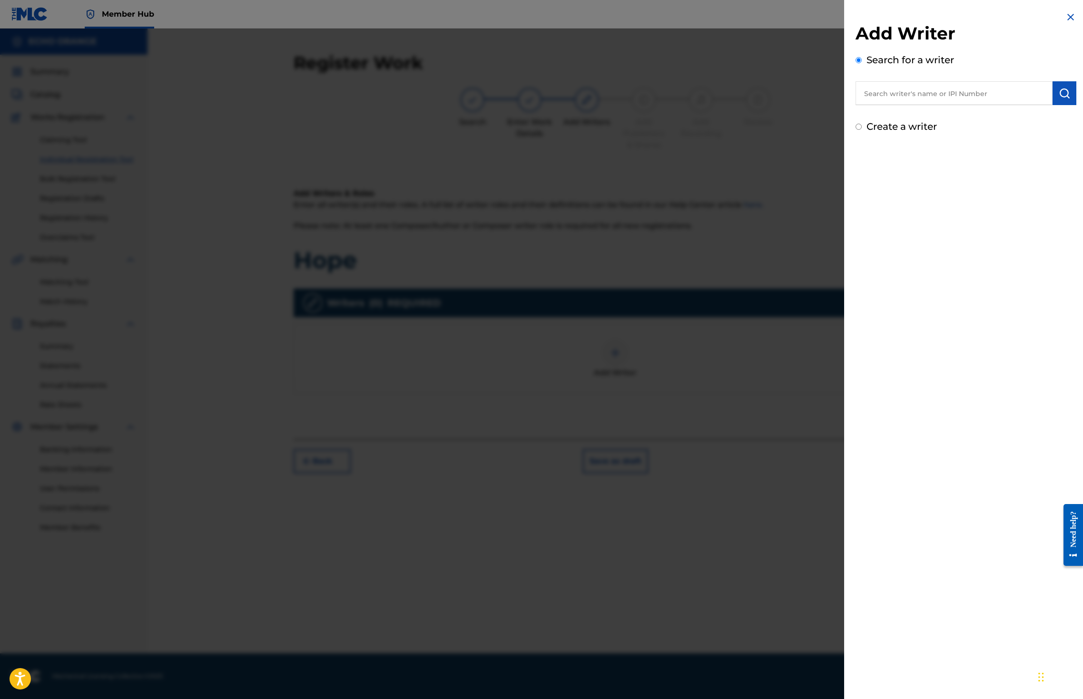
click at [956, 105] on input "text" at bounding box center [953, 93] width 197 height 24
paste input "denis hekimian"
type input "denis hekimian"
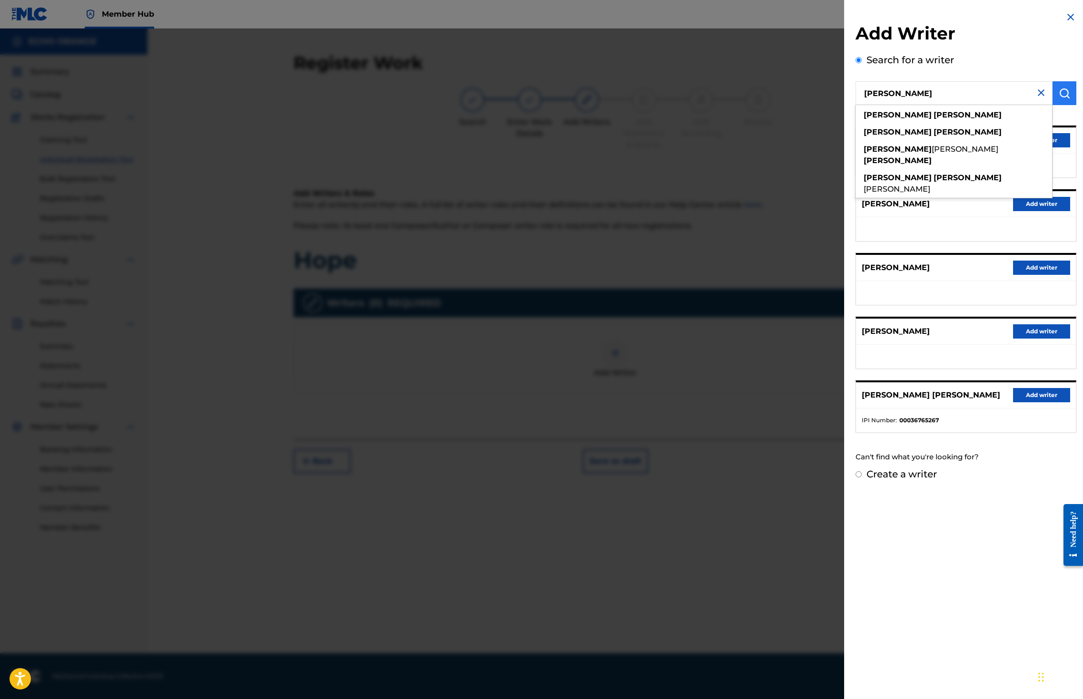
click at [1052, 105] on button "submit" at bounding box center [1064, 93] width 24 height 24
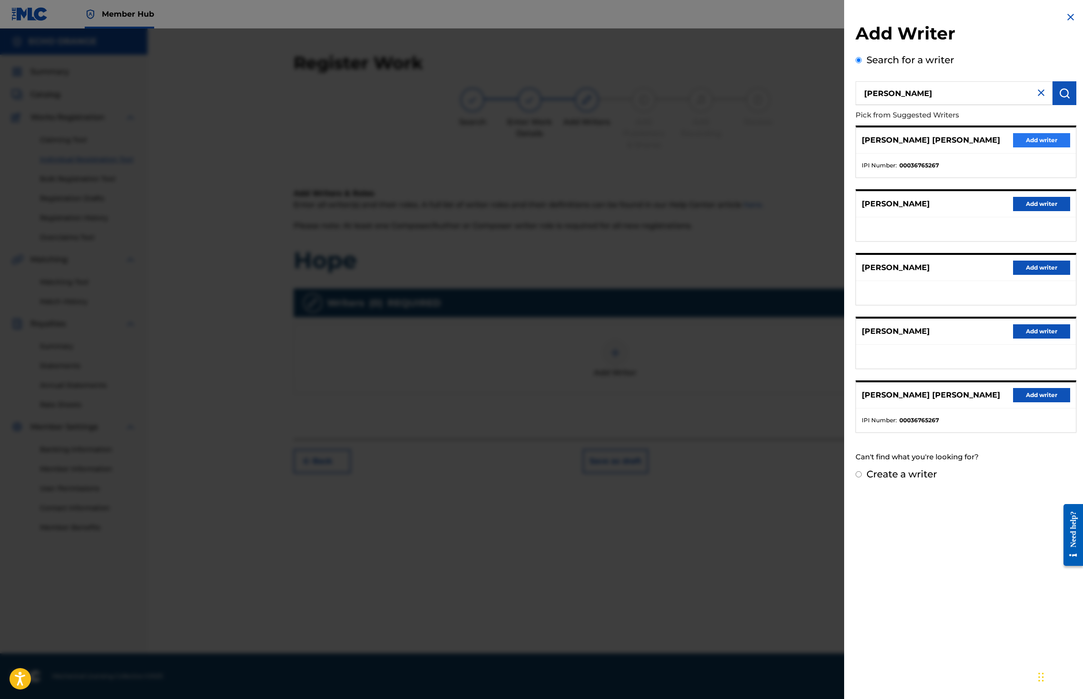
click at [1041, 147] on button "Add writer" at bounding box center [1041, 140] width 57 height 14
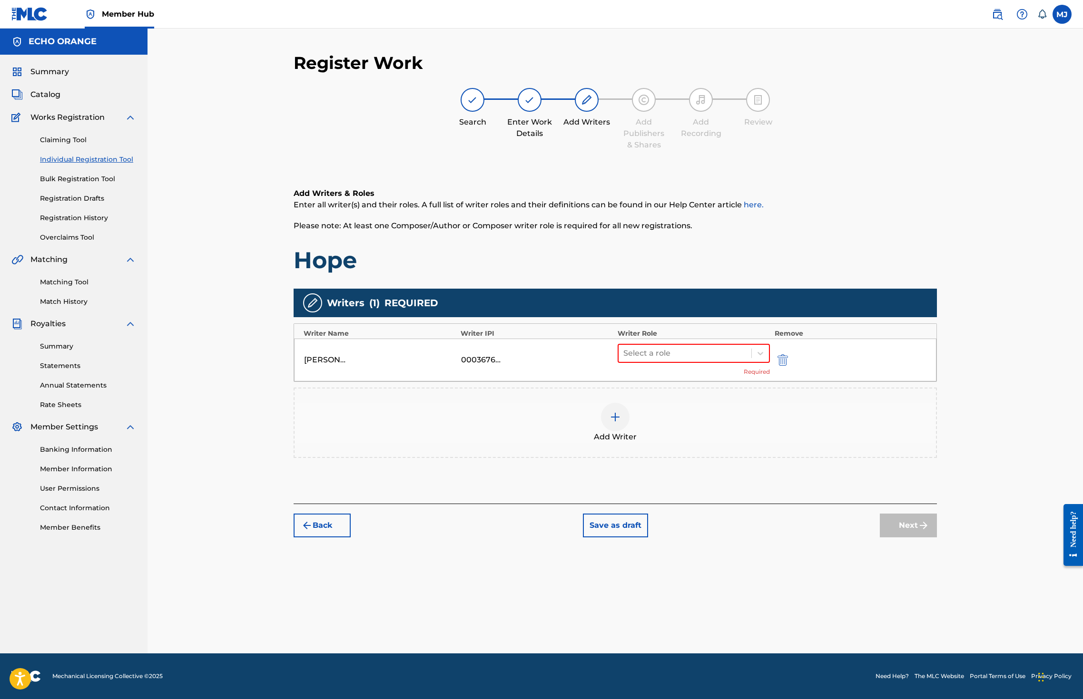
click at [682, 376] on div "Select a role Required" at bounding box center [694, 360] width 152 height 32
drag, startPoint x: 684, startPoint y: 395, endPoint x: 676, endPoint y: 434, distance: 39.8
click at [684, 360] on div at bounding box center [684, 353] width 123 height 13
click at [668, 486] on div "Composer" at bounding box center [723, 490] width 183 height 19
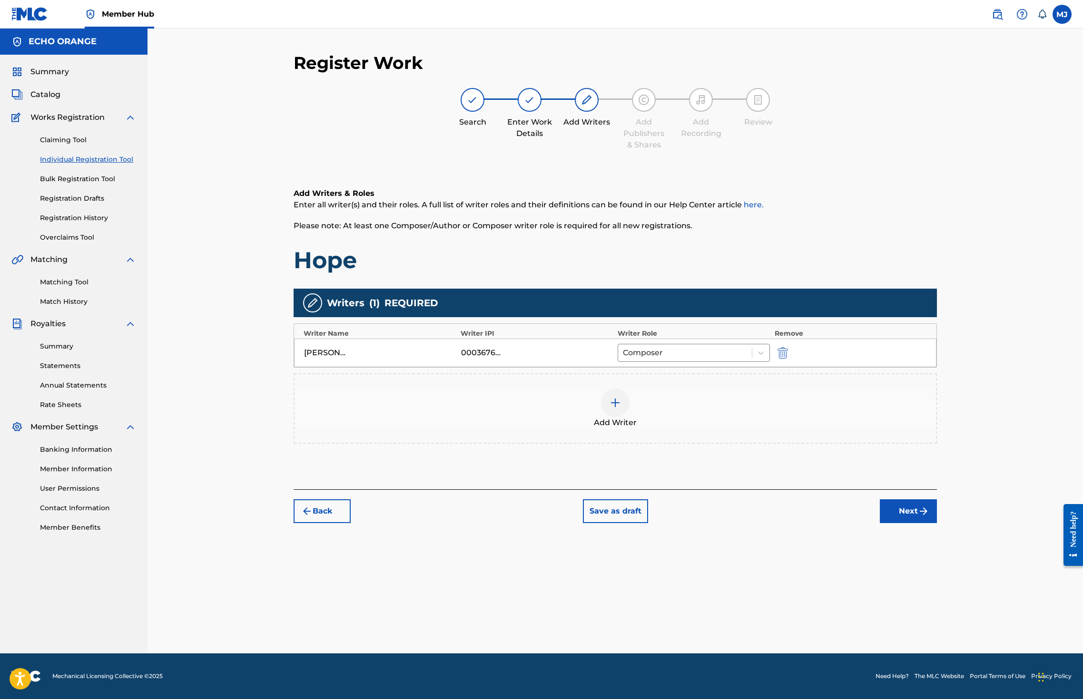
click at [937, 523] on div "Back Save as draft Next" at bounding box center [615, 507] width 643 height 34
click at [937, 523] on button "Next" at bounding box center [908, 512] width 57 height 24
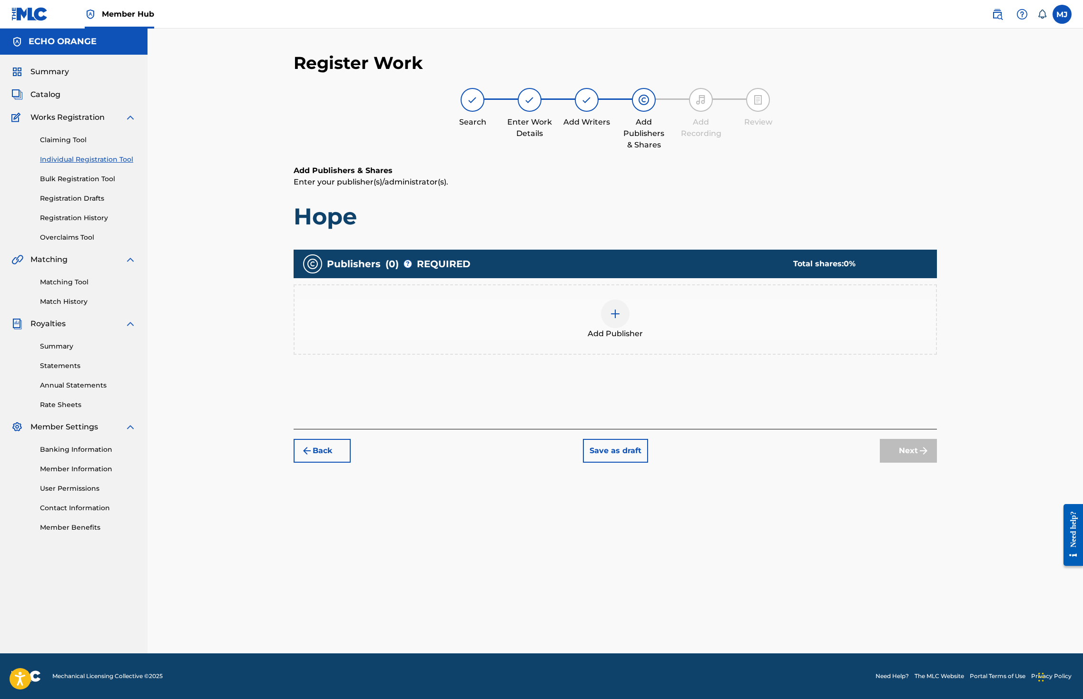
click at [629, 328] on div at bounding box center [615, 314] width 29 height 29
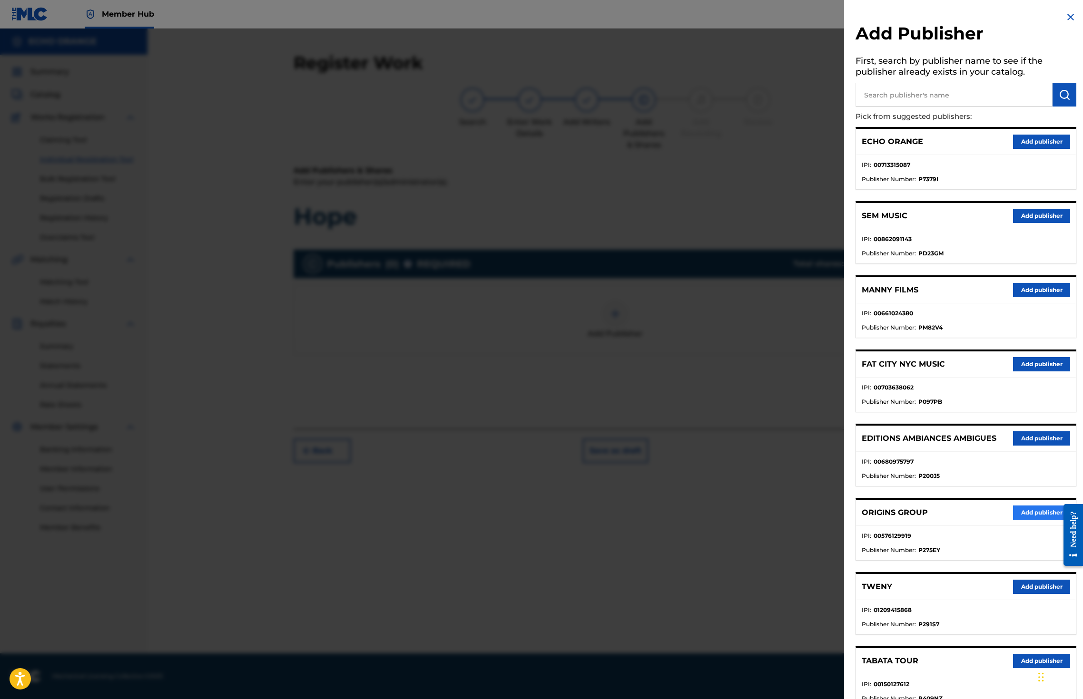
click at [1034, 520] on button "Add publisher" at bounding box center [1041, 513] width 57 height 14
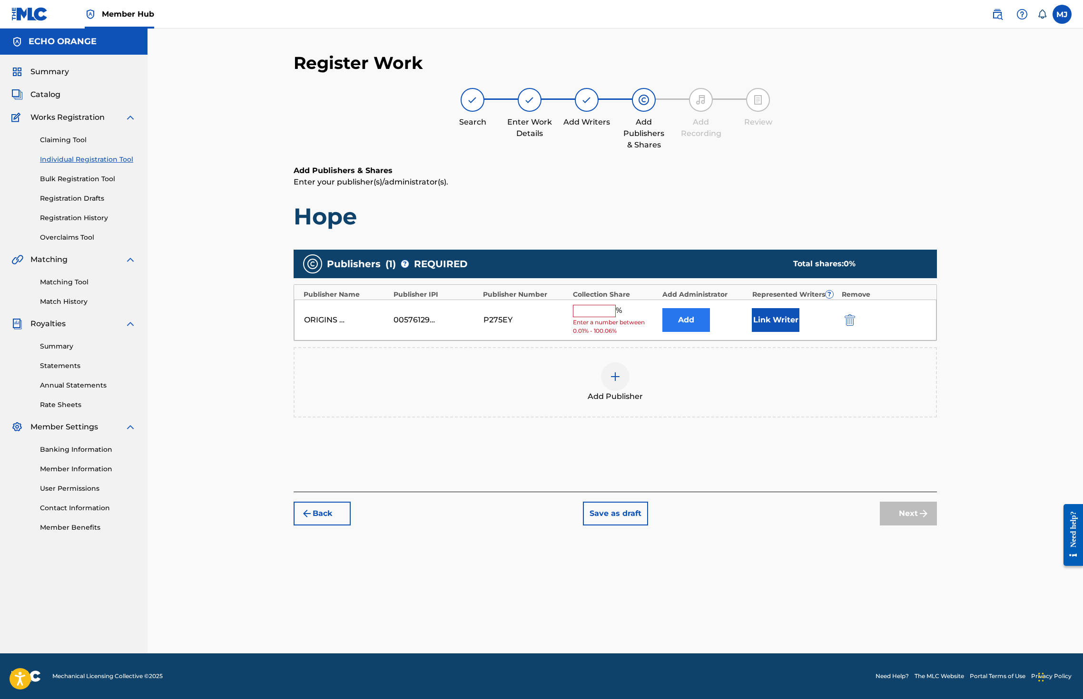
click at [710, 332] on button "Add" at bounding box center [686, 320] width 48 height 24
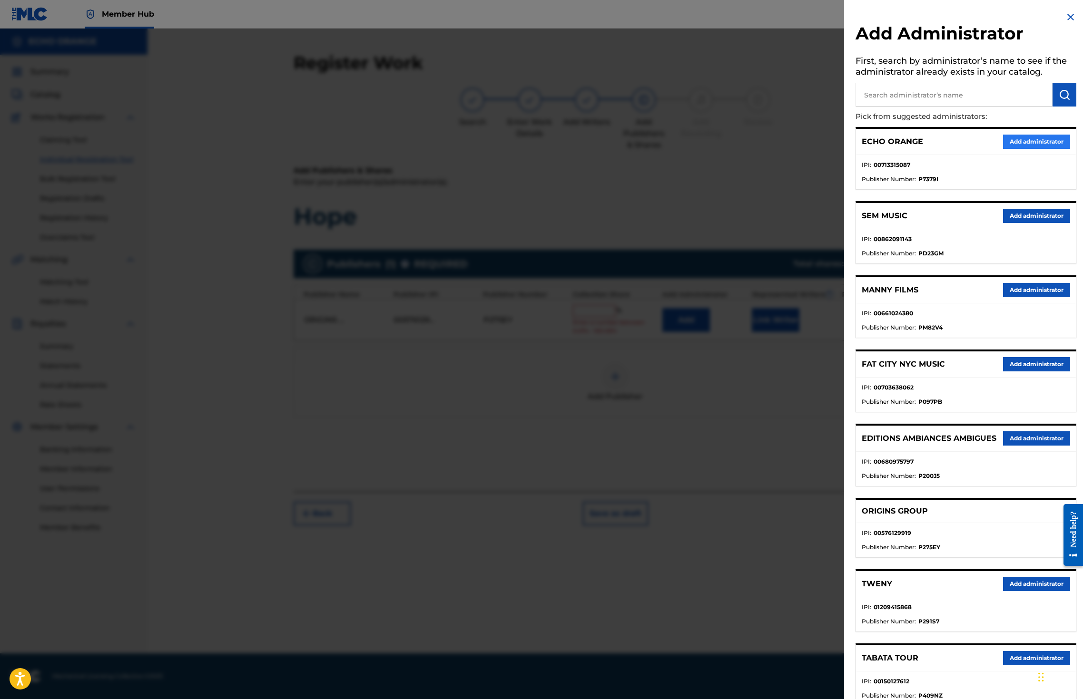
click at [1036, 149] on button "Add administrator" at bounding box center [1036, 142] width 67 height 14
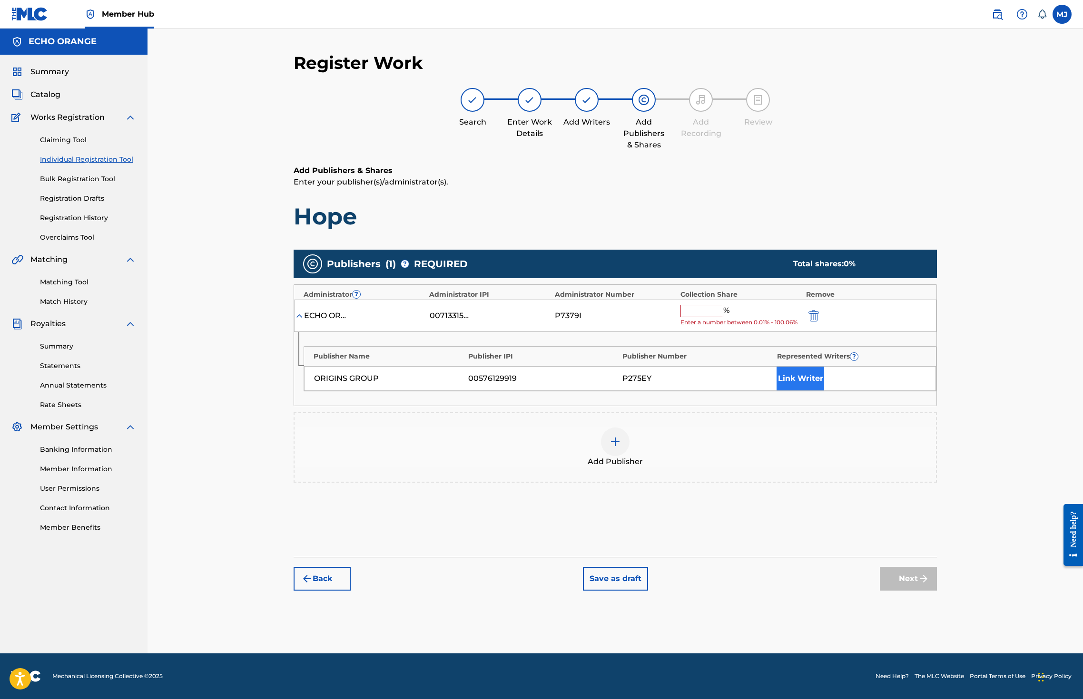
click at [824, 391] on button "Link Writer" at bounding box center [800, 379] width 48 height 24
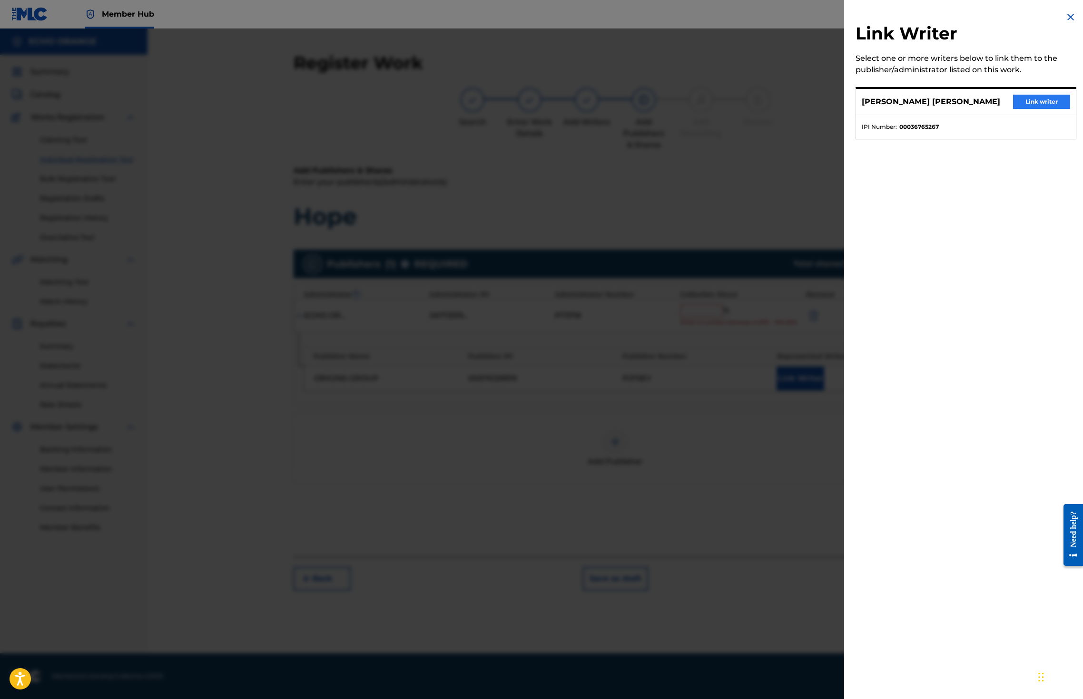
click at [1021, 109] on button "Link writer" at bounding box center [1041, 102] width 57 height 14
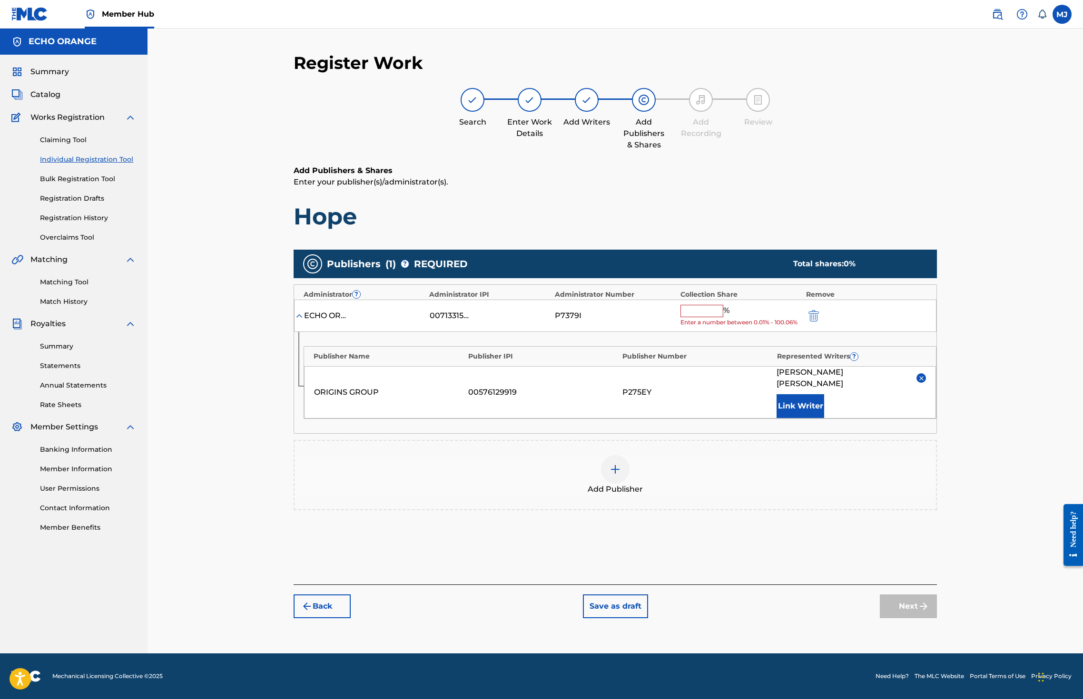
click at [723, 317] on input "text" at bounding box center [701, 311] width 43 height 12
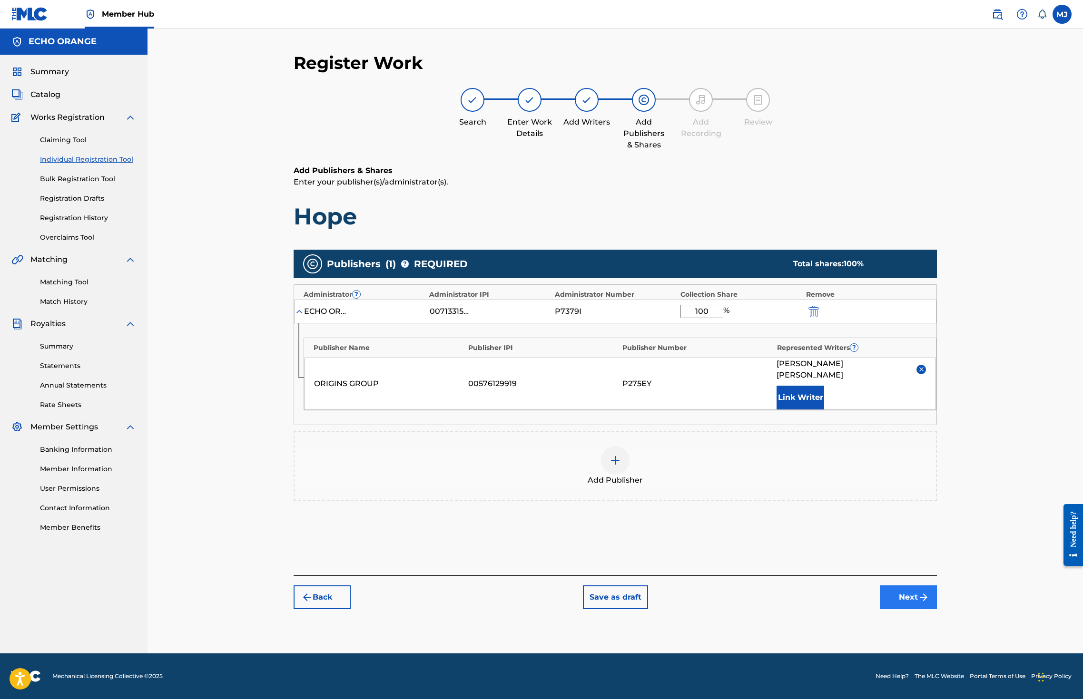
type input "100"
click at [937, 609] on button "Next" at bounding box center [908, 598] width 57 height 24
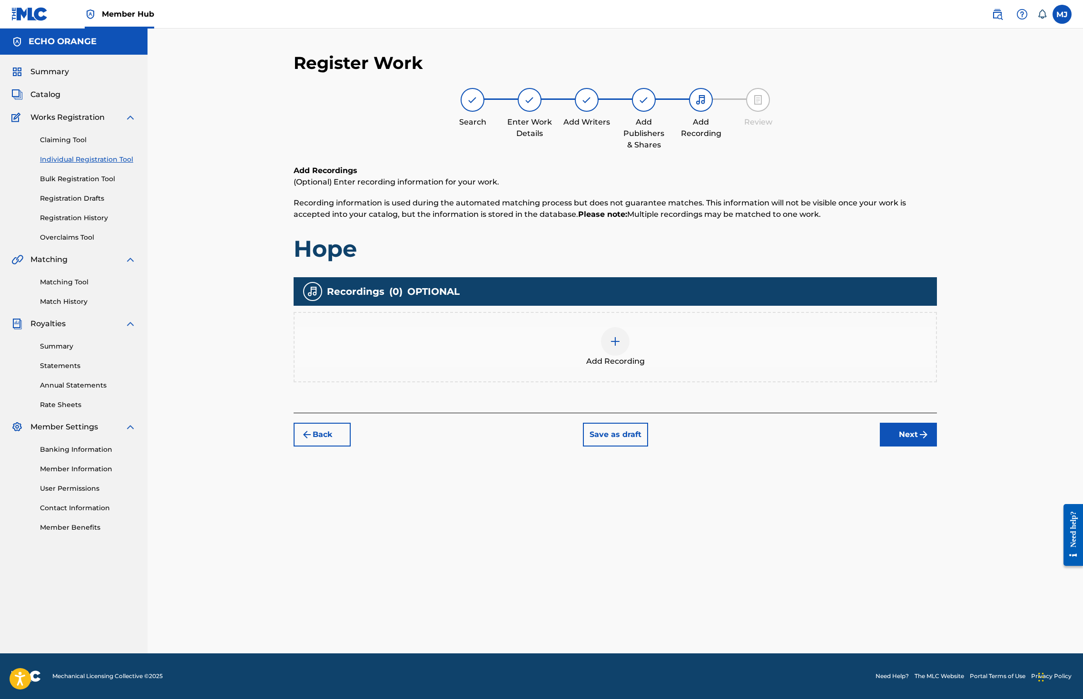
click at [948, 505] on div "Register Work Search Enter Work Details Add Writers Add Publishers & Shares Add…" at bounding box center [615, 352] width 666 height 601
click at [937, 447] on button "Next" at bounding box center [908, 435] width 57 height 24
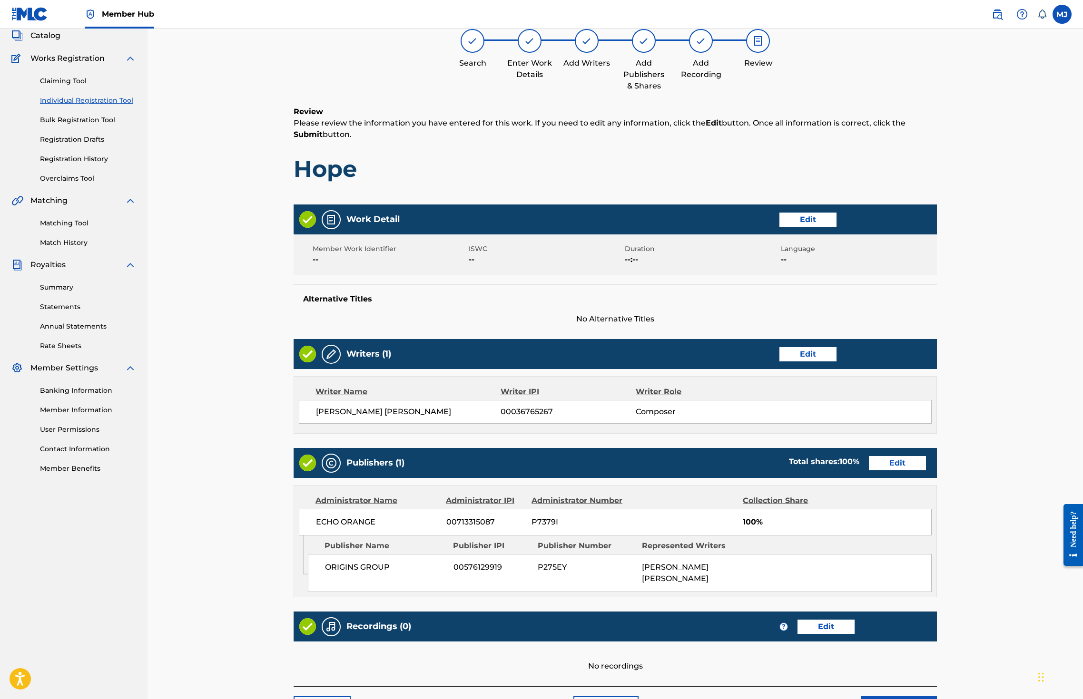
scroll to position [214, 0]
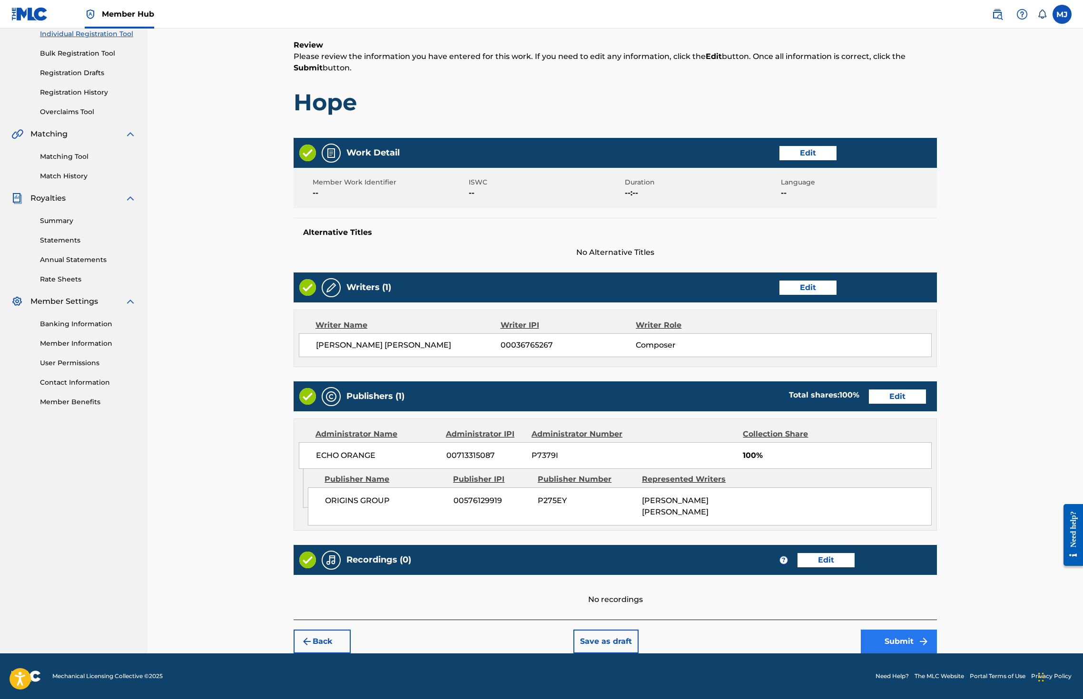
click at [937, 630] on button "Submit" at bounding box center [899, 642] width 76 height 24
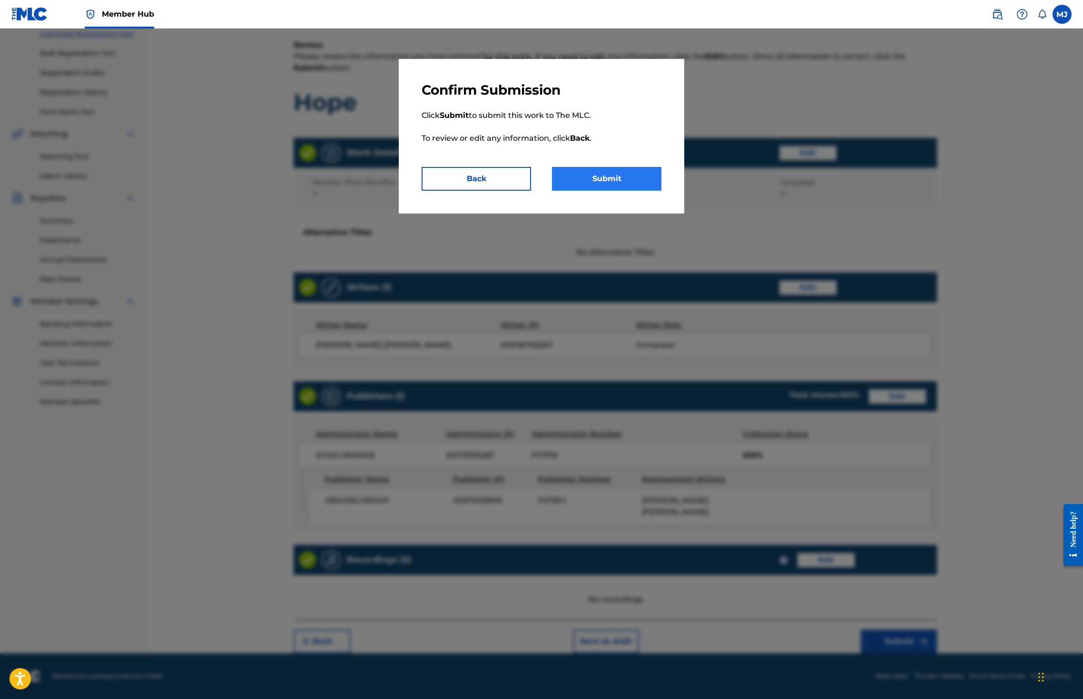
click at [628, 191] on button "Submit" at bounding box center [606, 179] width 109 height 24
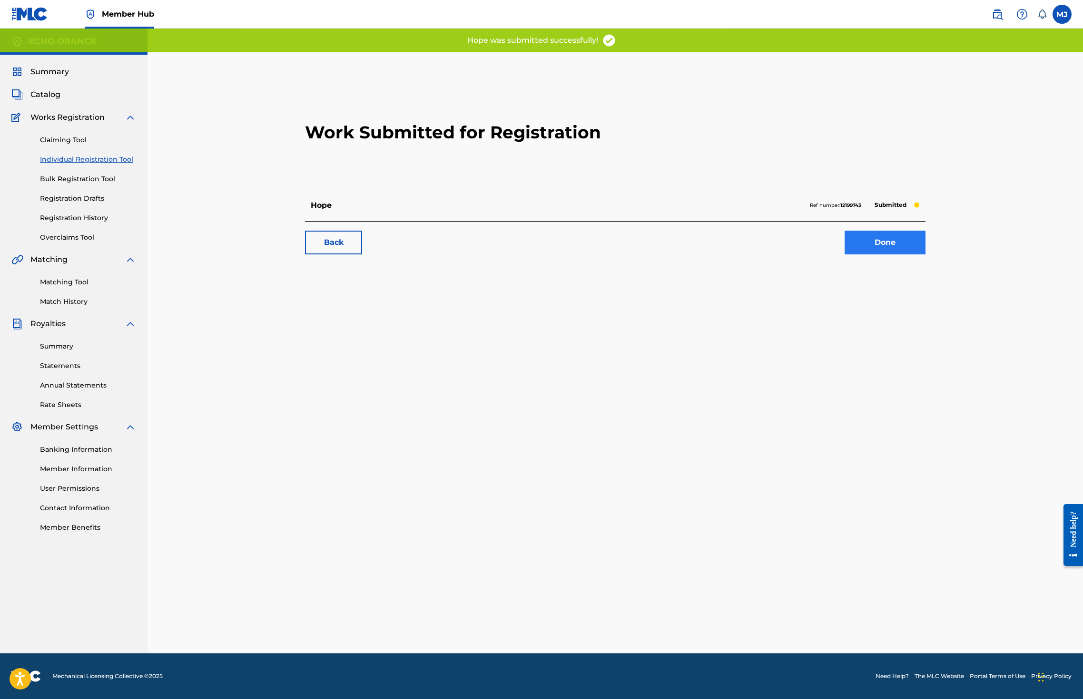
click at [925, 255] on link "Done" at bounding box center [884, 243] width 81 height 24
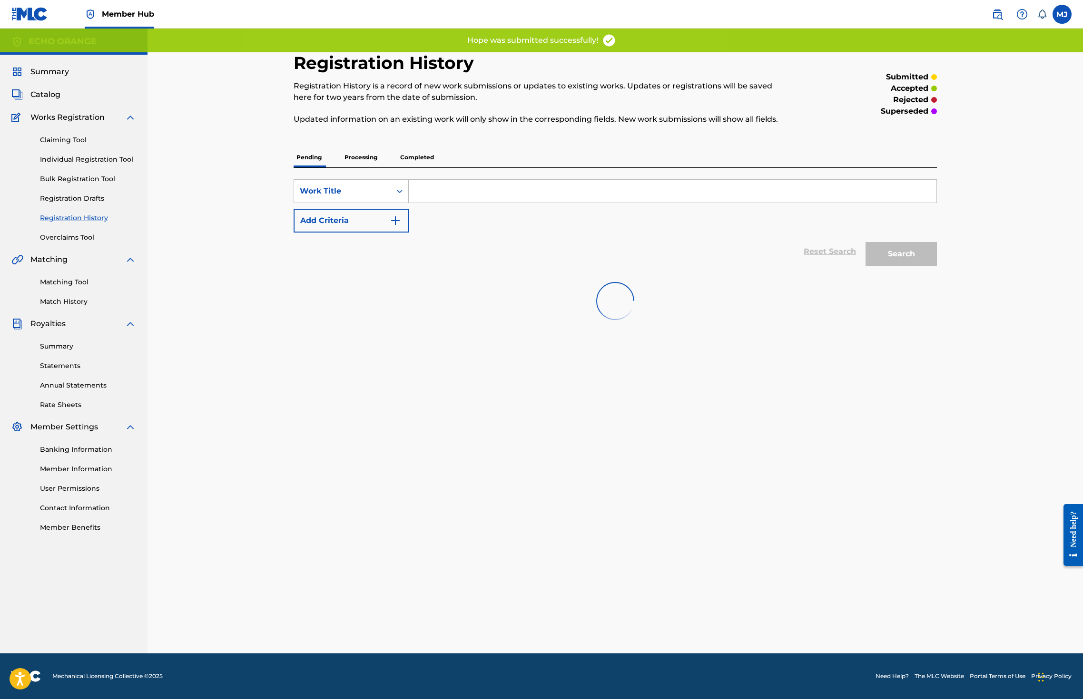
click at [937, 271] on div "Search" at bounding box center [899, 252] width 76 height 38
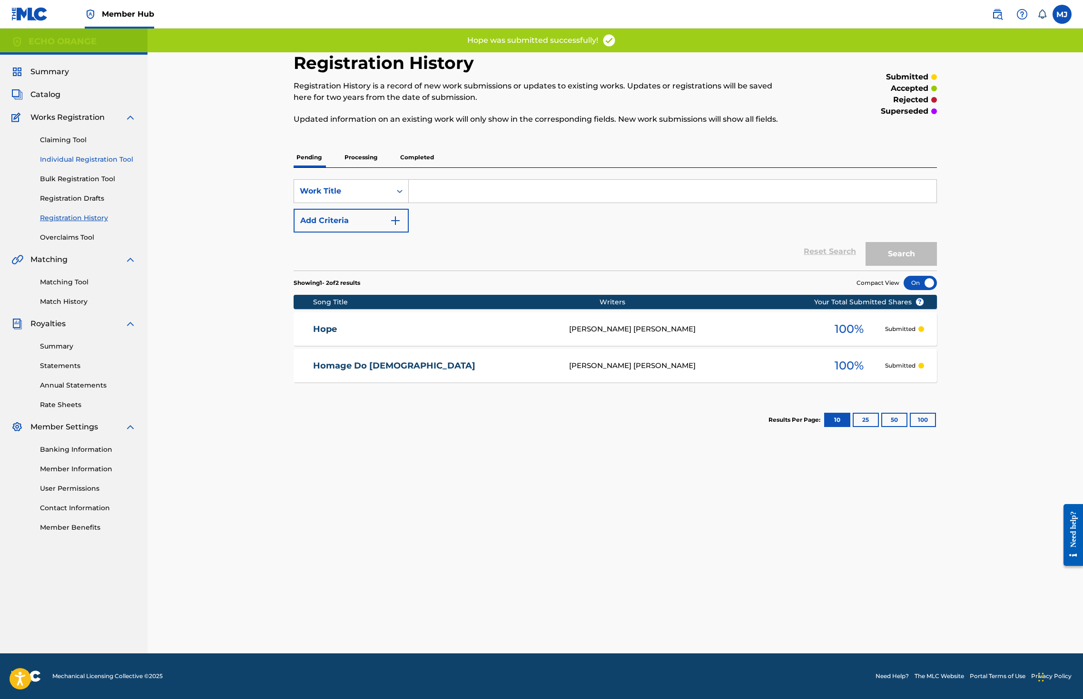
click at [69, 165] on link "Individual Registration Tool" at bounding box center [88, 160] width 96 height 10
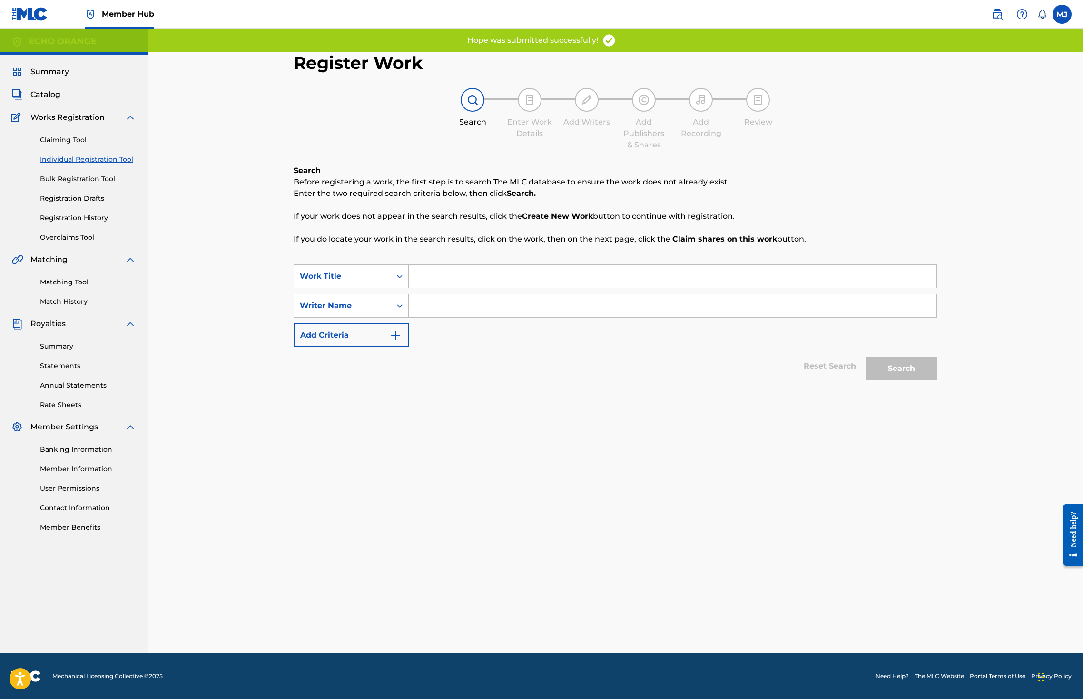
click at [413, 288] on input "Search Form" at bounding box center [673, 276] width 528 height 23
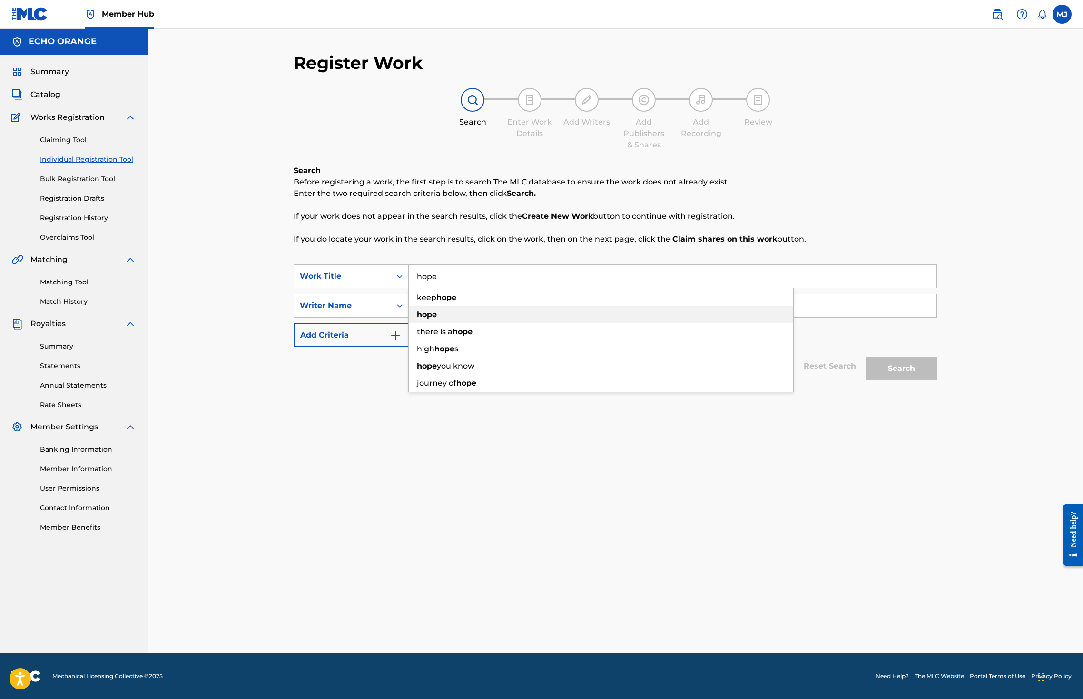
type input "hope"
click at [417, 319] on strong "hope" at bounding box center [427, 314] width 20 height 9
click at [409, 317] on input "Search Form" at bounding box center [673, 305] width 528 height 23
type input "maxime jacquard"
click at [937, 381] on button "Search" at bounding box center [900, 369] width 71 height 24
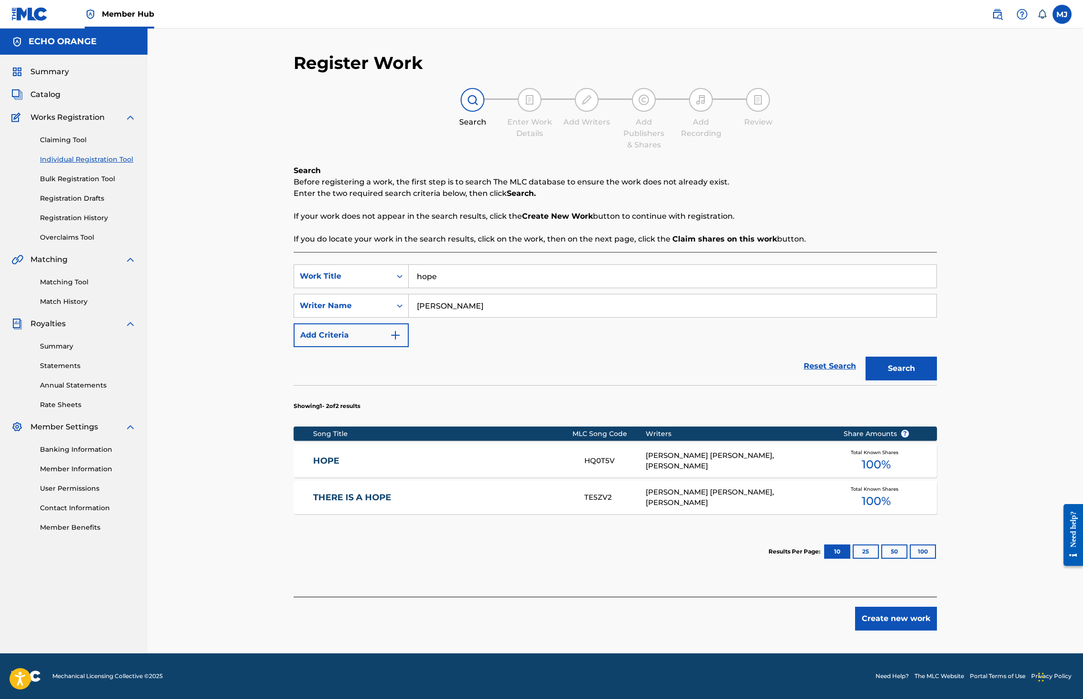
scroll to position [58, 0]
click at [937, 631] on button "Create new work" at bounding box center [896, 619] width 82 height 24
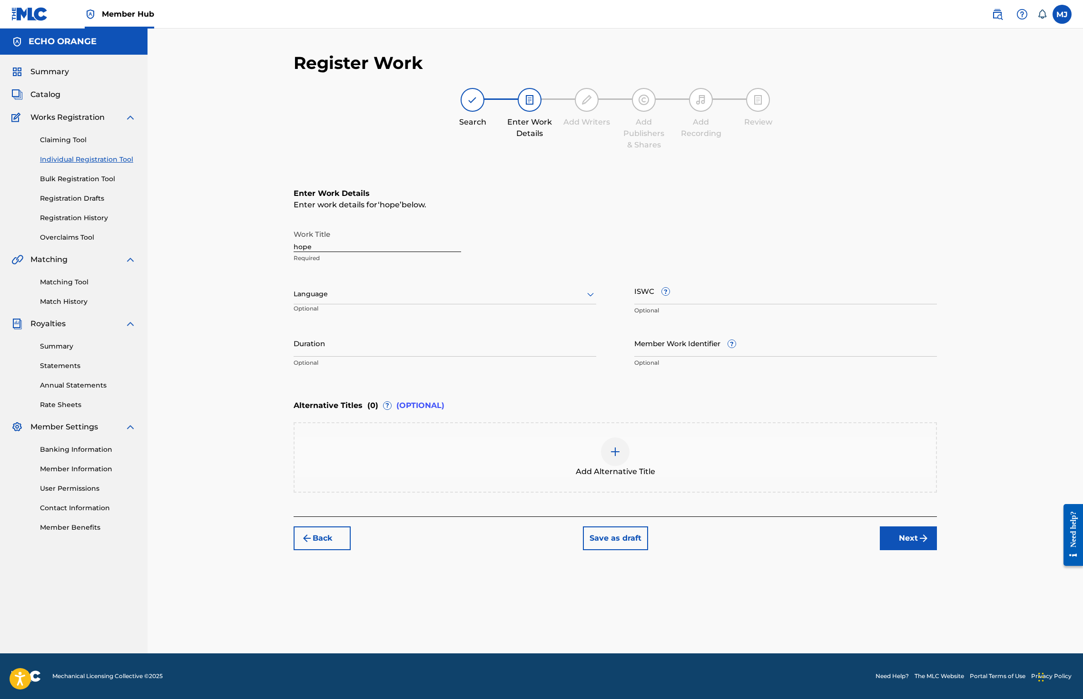
click at [937, 550] on div "Back Save as draft Next" at bounding box center [615, 534] width 643 height 34
click at [937, 550] on button "Next" at bounding box center [908, 539] width 57 height 24
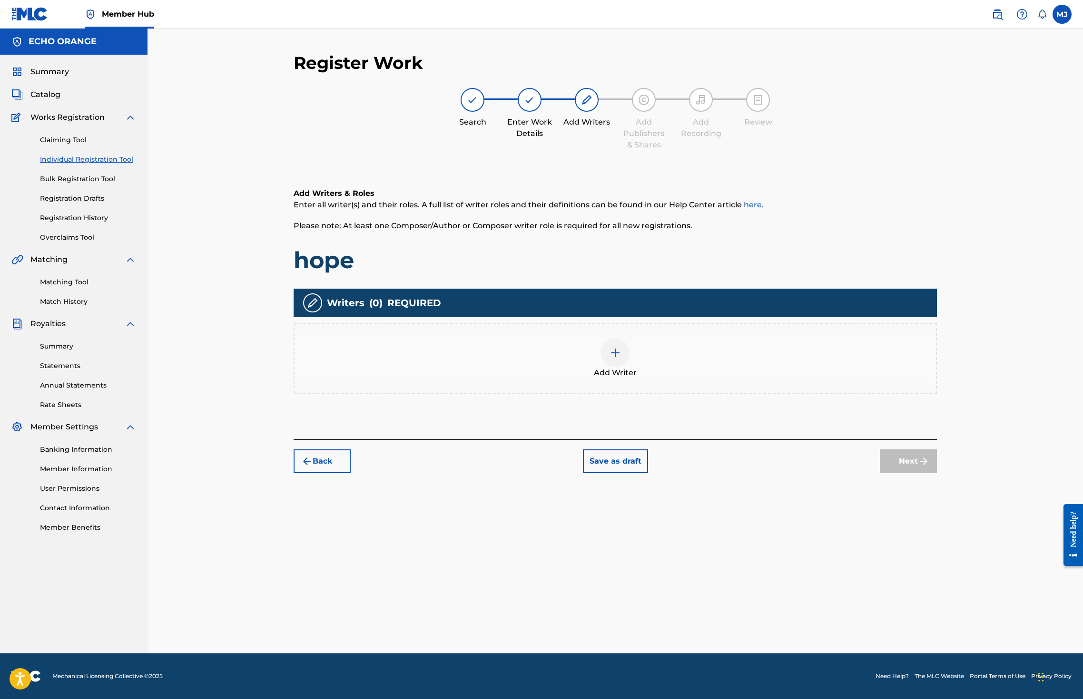
click at [710, 379] on div "Add Writer" at bounding box center [614, 359] width 641 height 40
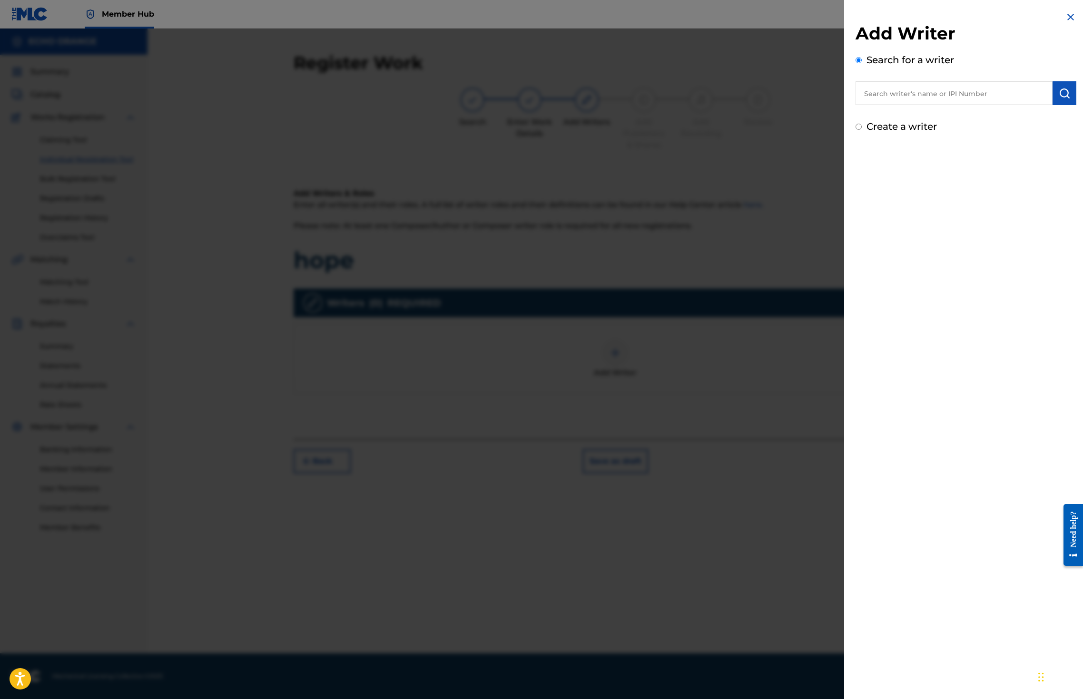
click at [880, 105] on input "text" at bounding box center [953, 93] width 197 height 24
type input "maxime jacquard"
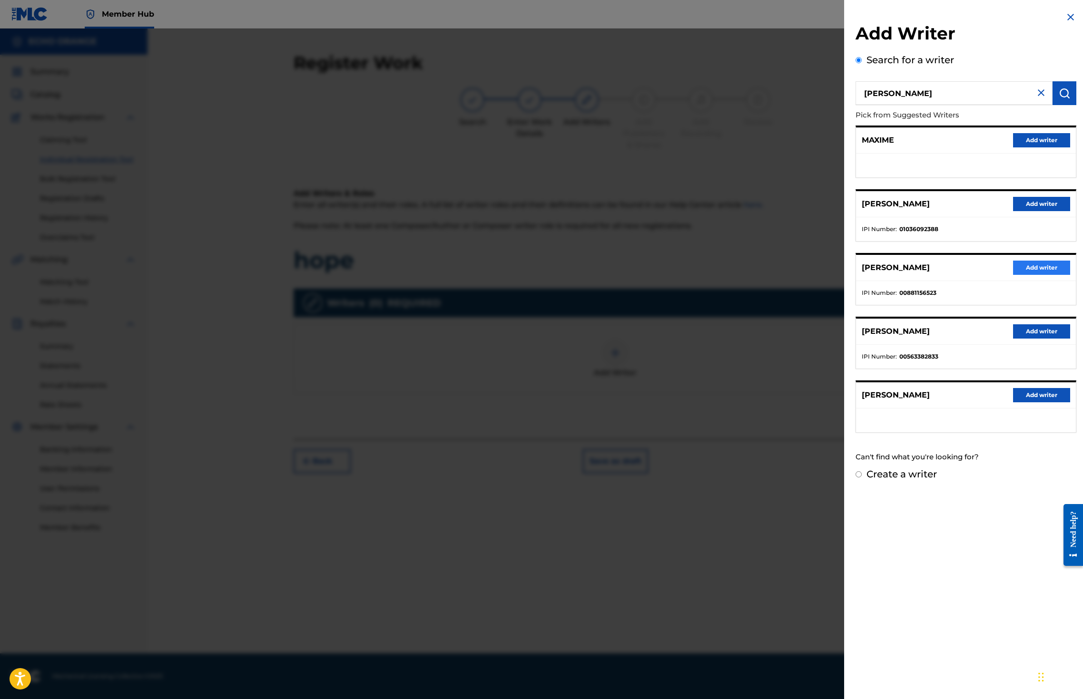
click at [1037, 275] on button "Add writer" at bounding box center [1041, 268] width 57 height 14
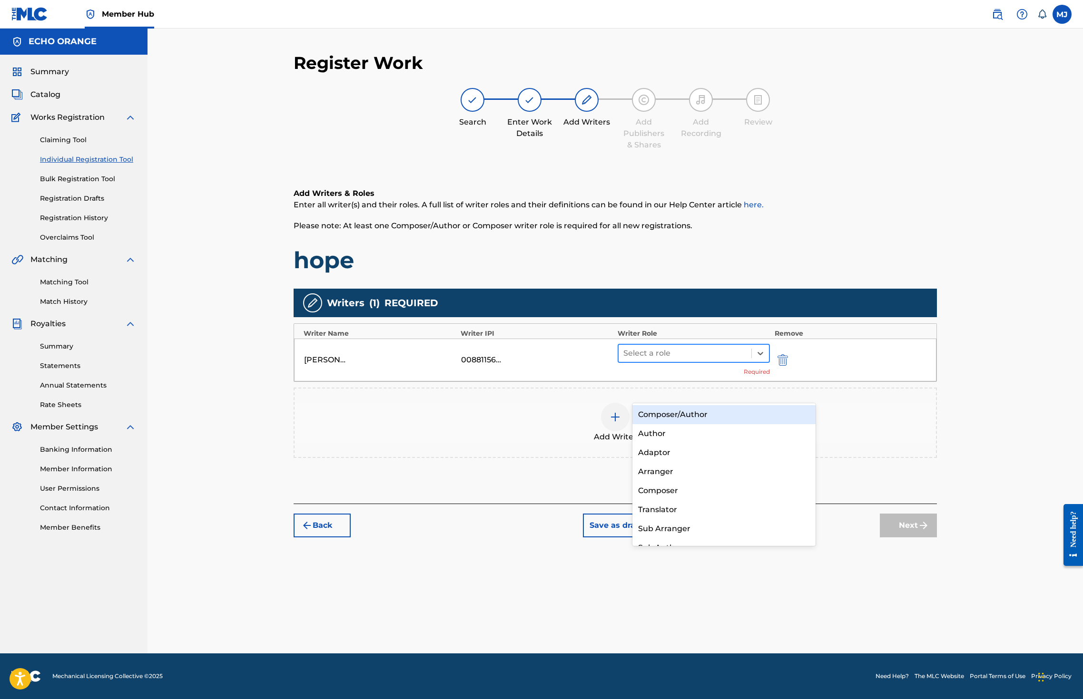
drag, startPoint x: 764, startPoint y: 382, endPoint x: 758, endPoint y: 385, distance: 6.6
click at [751, 362] on div "Select a role" at bounding box center [684, 353] width 133 height 17
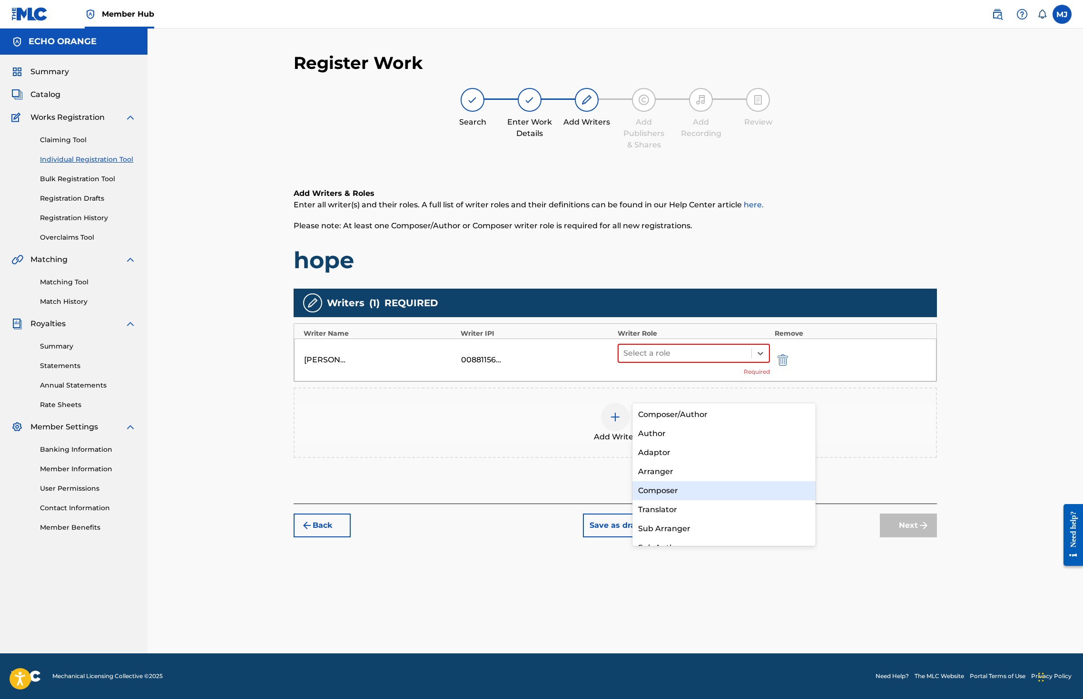
click at [708, 494] on div "Composer" at bounding box center [723, 490] width 183 height 19
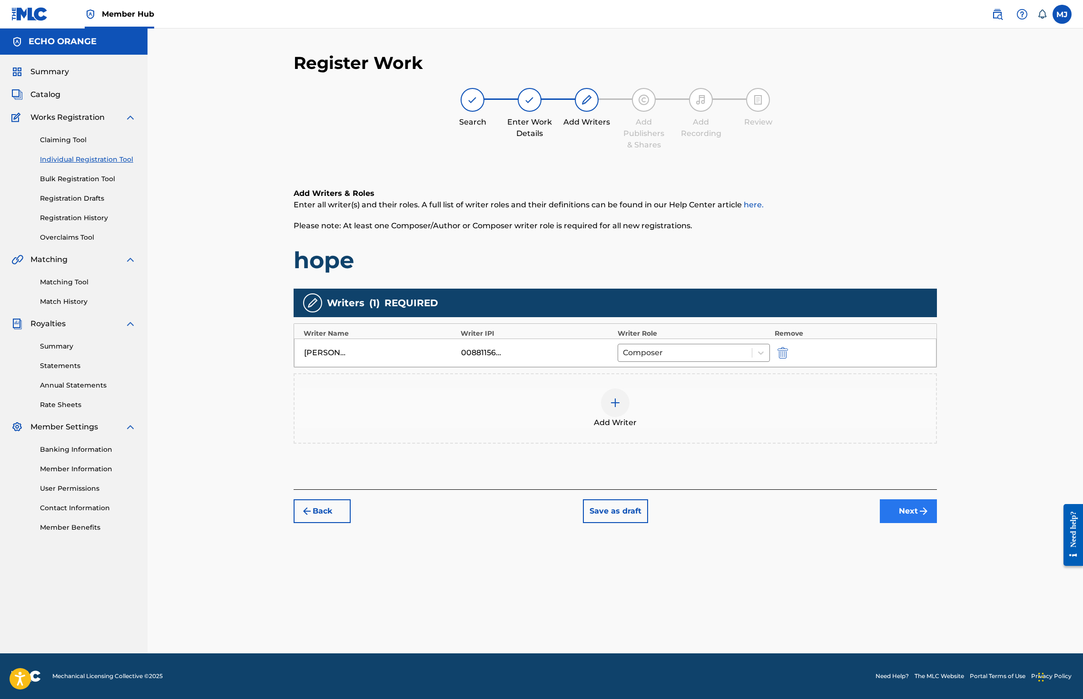
click at [937, 523] on button "Next" at bounding box center [908, 512] width 57 height 24
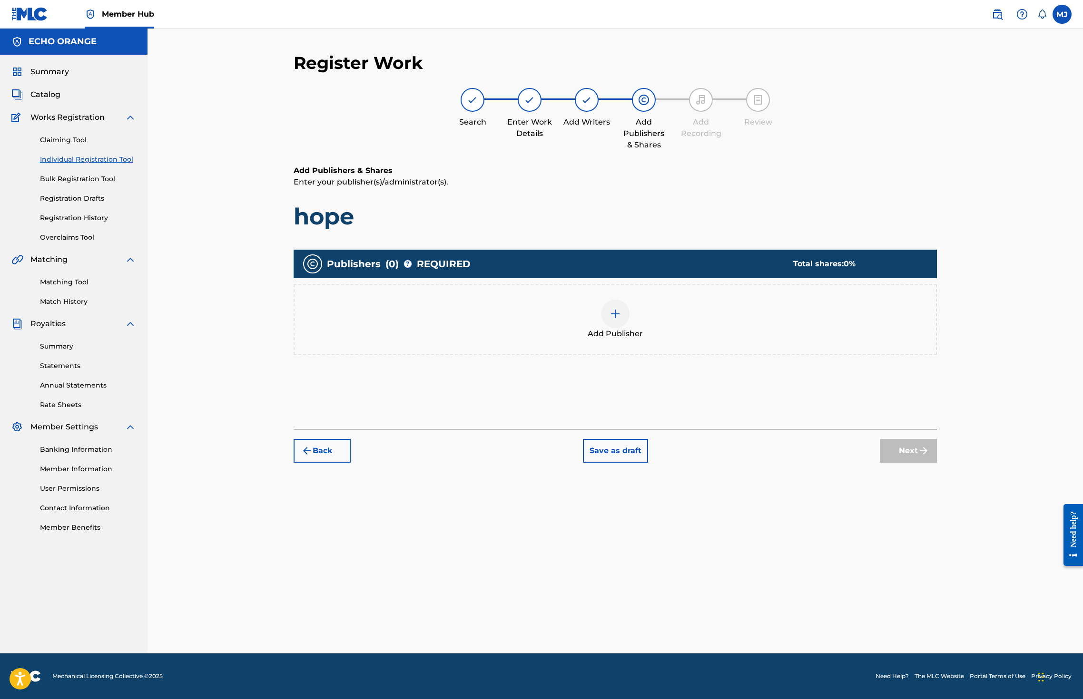
click at [681, 355] on div "Add Publisher" at bounding box center [615, 319] width 643 height 70
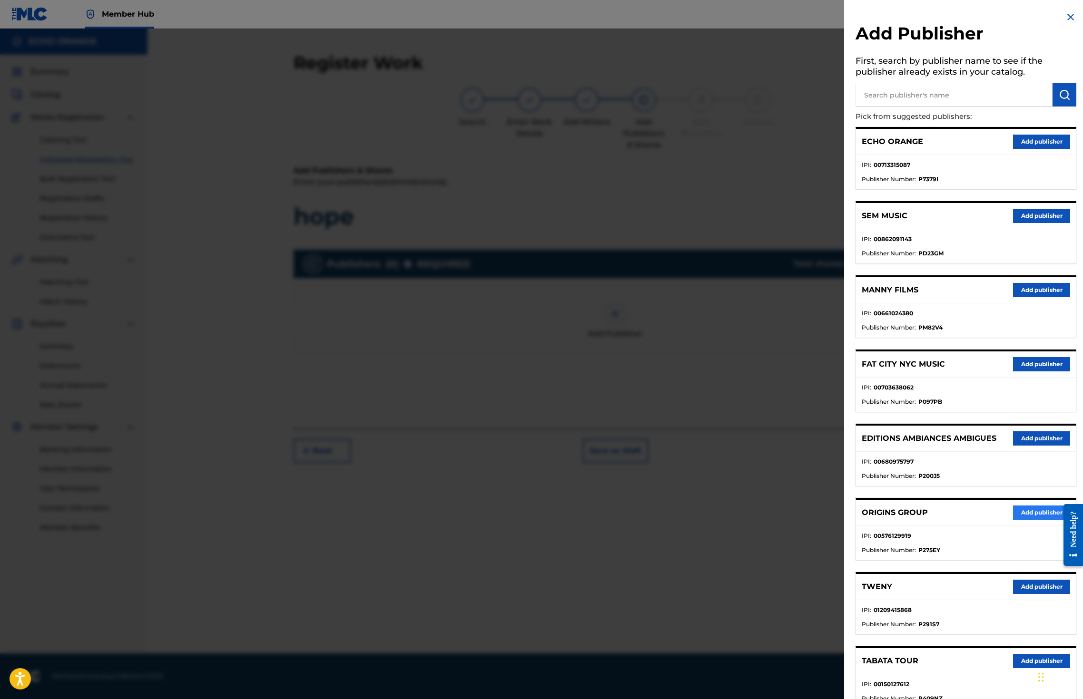
click at [1040, 520] on button "Add publisher" at bounding box center [1041, 513] width 57 height 14
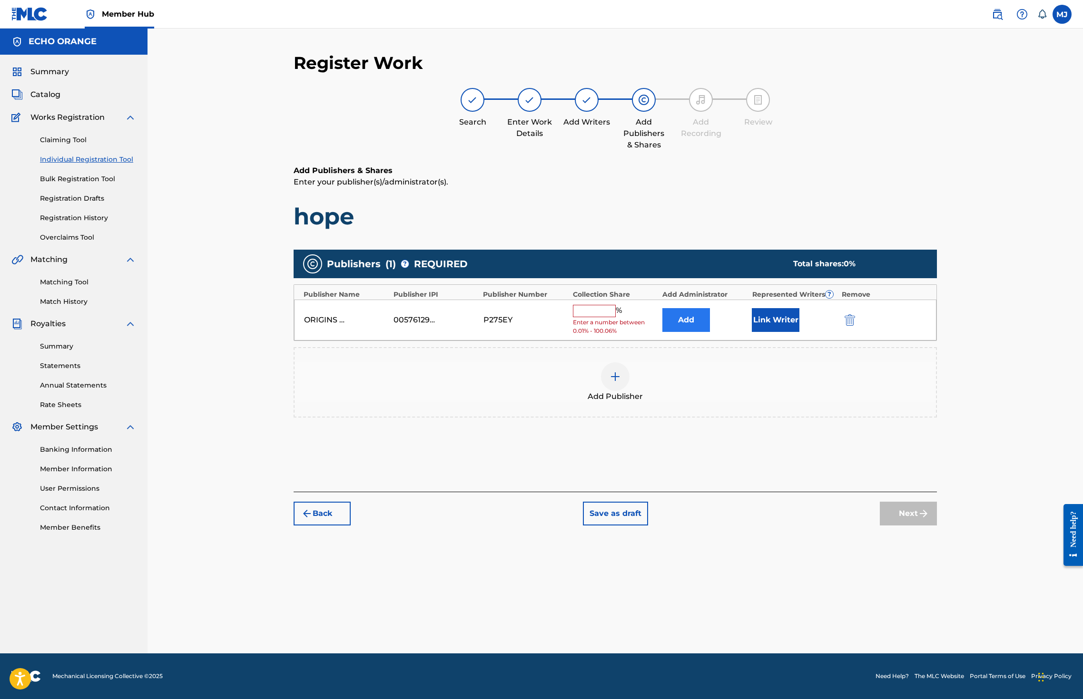
click at [710, 332] on button "Add" at bounding box center [686, 320] width 48 height 24
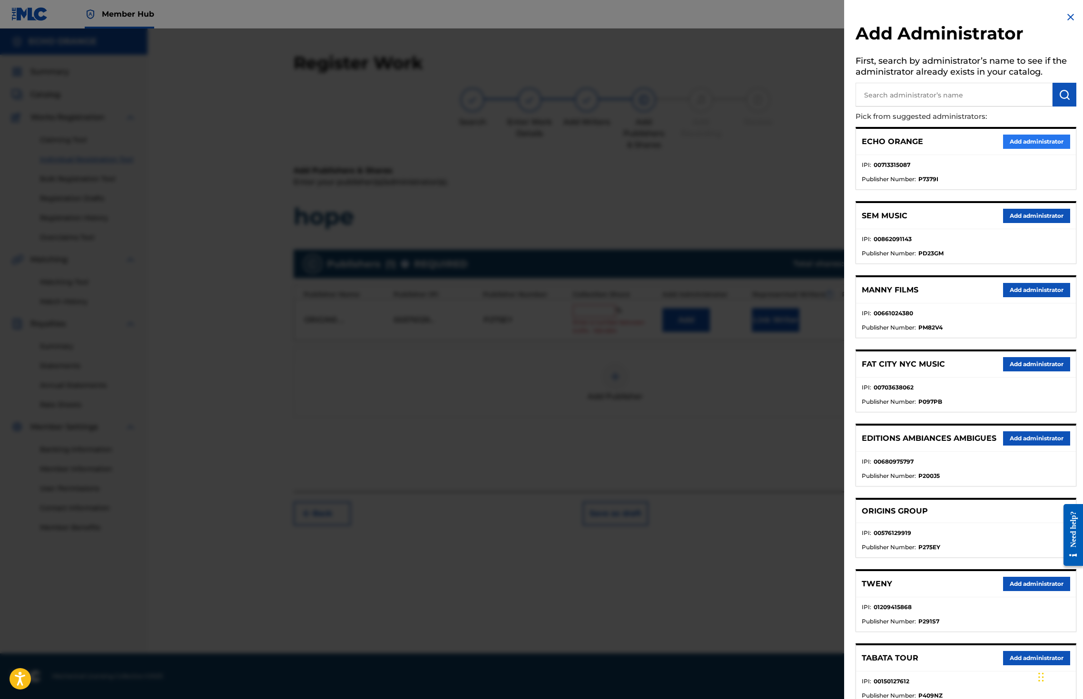
click at [1014, 149] on button "Add administrator" at bounding box center [1036, 142] width 67 height 14
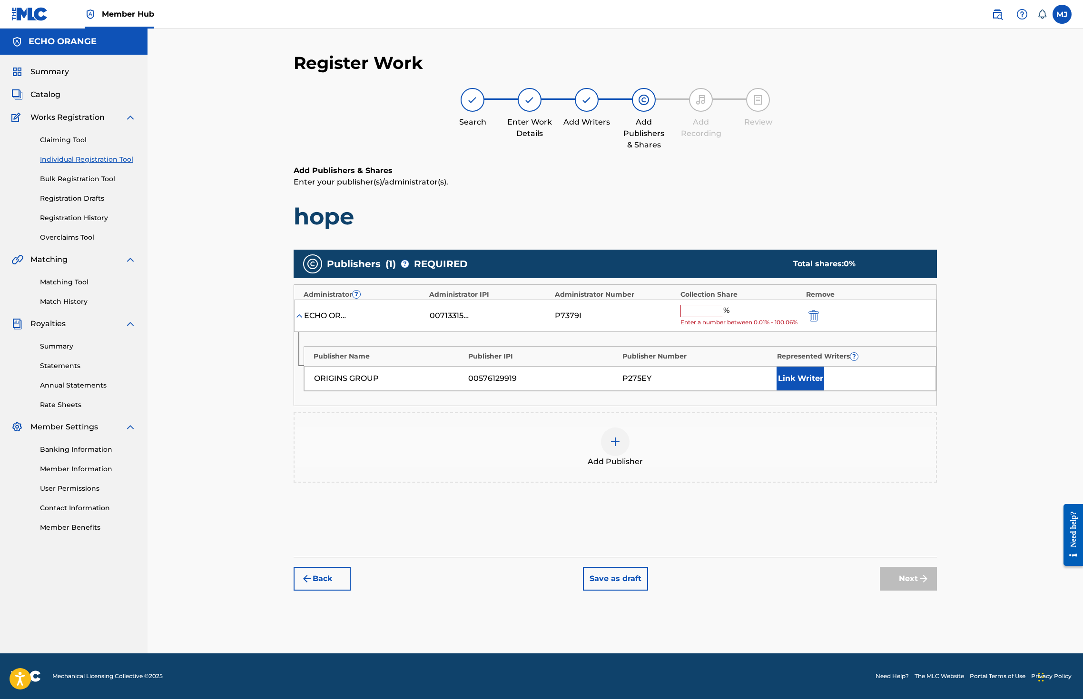
click at [723, 317] on input "text" at bounding box center [701, 311] width 43 height 12
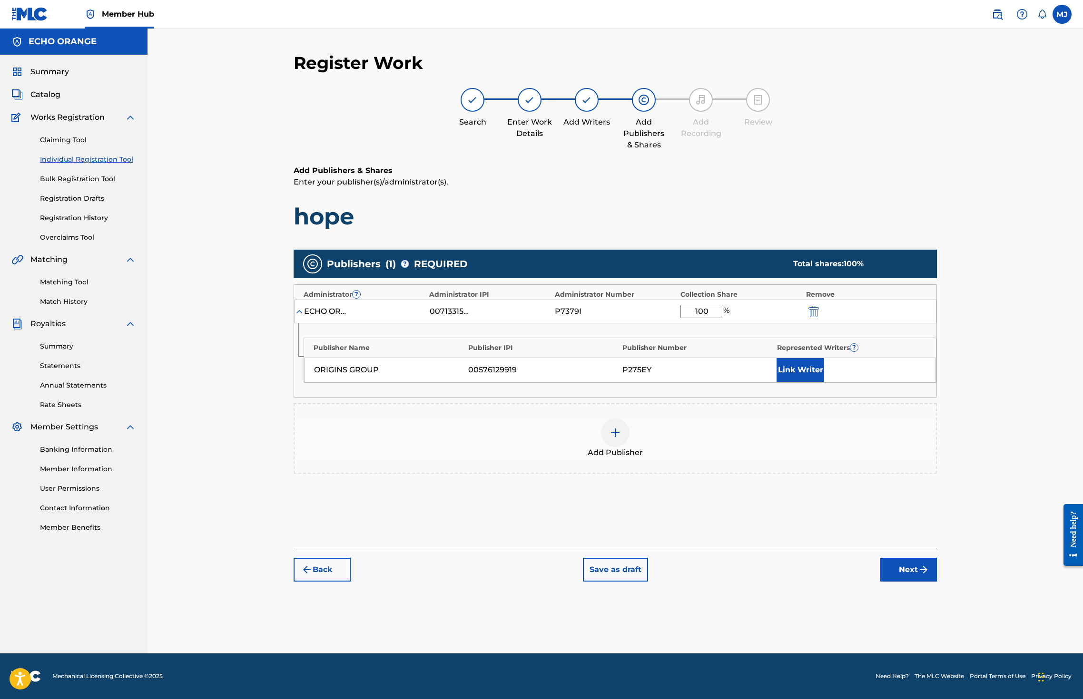
type input "100"
drag, startPoint x: 817, startPoint y: 391, endPoint x: 820, endPoint y: 399, distance: 8.1
click at [817, 383] on div "Publisher Name Publisher IPI Publisher Number Represented Writers ? ORIGINS GRO…" at bounding box center [620, 360] width 633 height 45
click at [821, 383] on div "ORIGINS GROUP 00576129919 P275EY Link Writer" at bounding box center [620, 370] width 632 height 25
click at [824, 382] on button "Link Writer" at bounding box center [800, 370] width 48 height 24
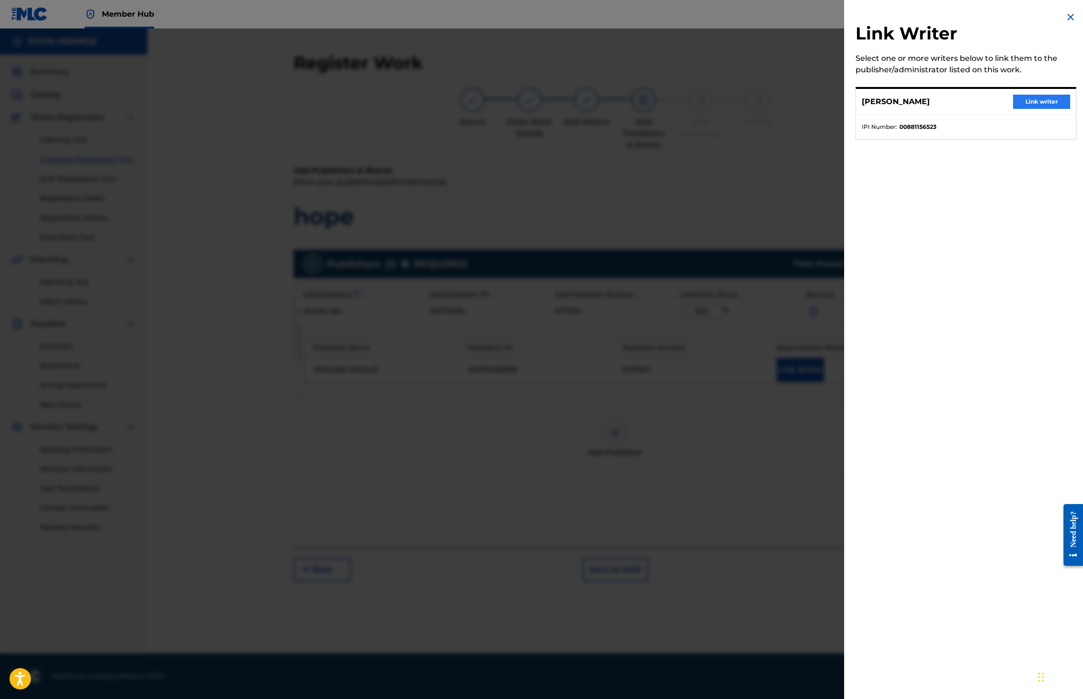
click at [1030, 109] on button "Link writer" at bounding box center [1041, 102] width 57 height 14
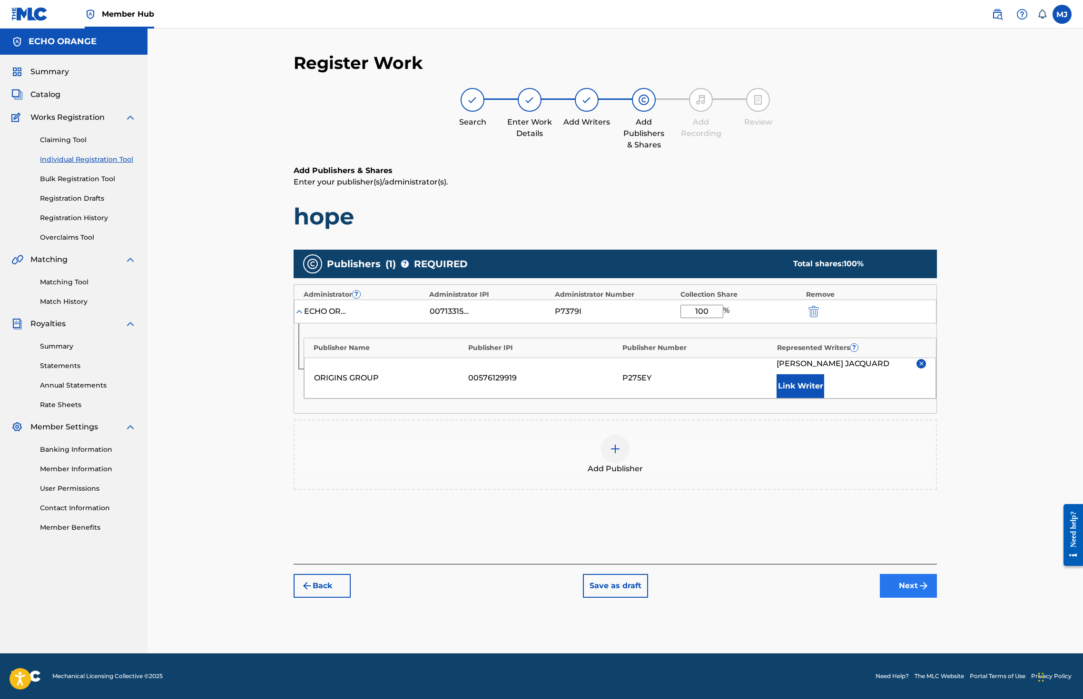
click at [937, 598] on button "Next" at bounding box center [908, 586] width 57 height 24
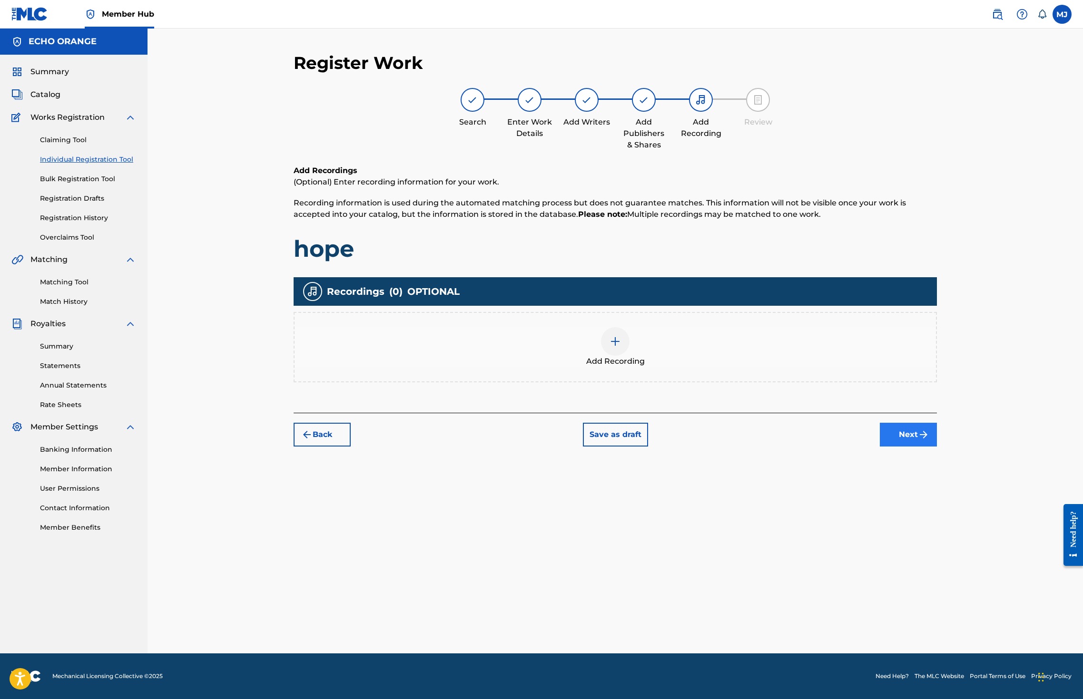
click at [937, 447] on button "Next" at bounding box center [908, 435] width 57 height 24
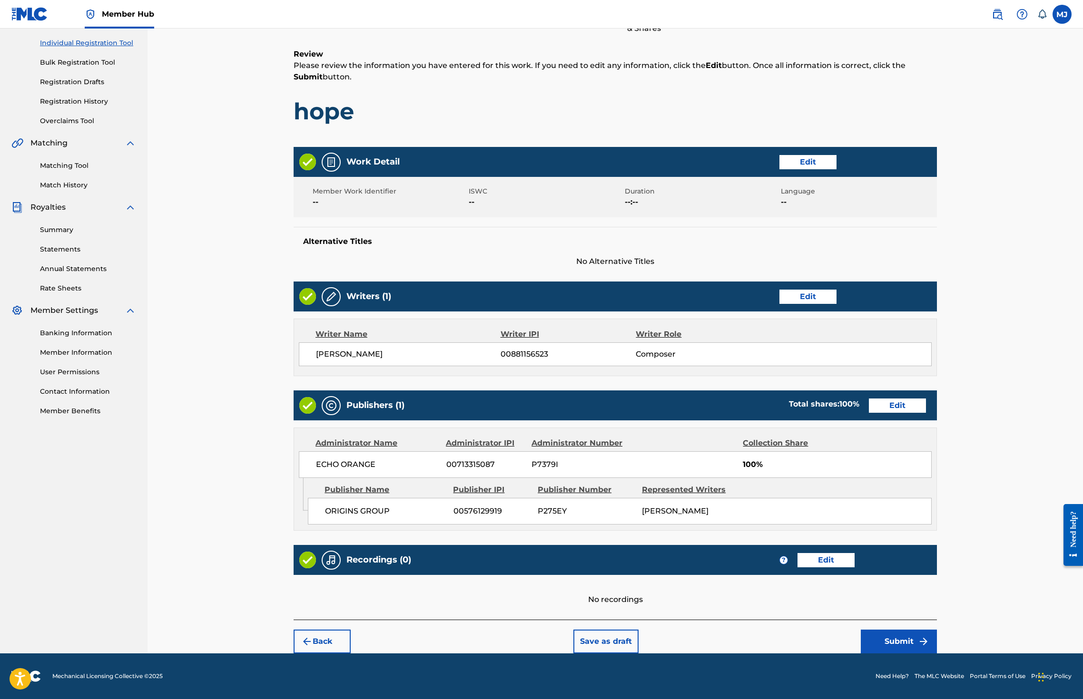
scroll to position [226, 0]
click at [937, 630] on button "Submit" at bounding box center [899, 642] width 76 height 24
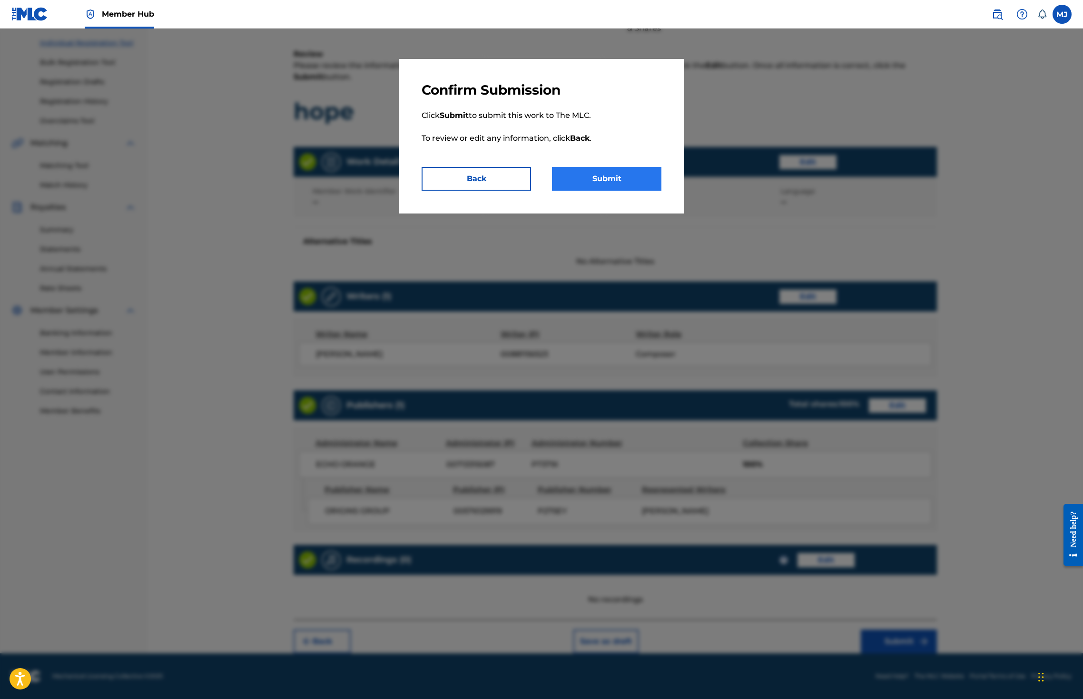
click at [611, 191] on button "Submit" at bounding box center [606, 179] width 109 height 24
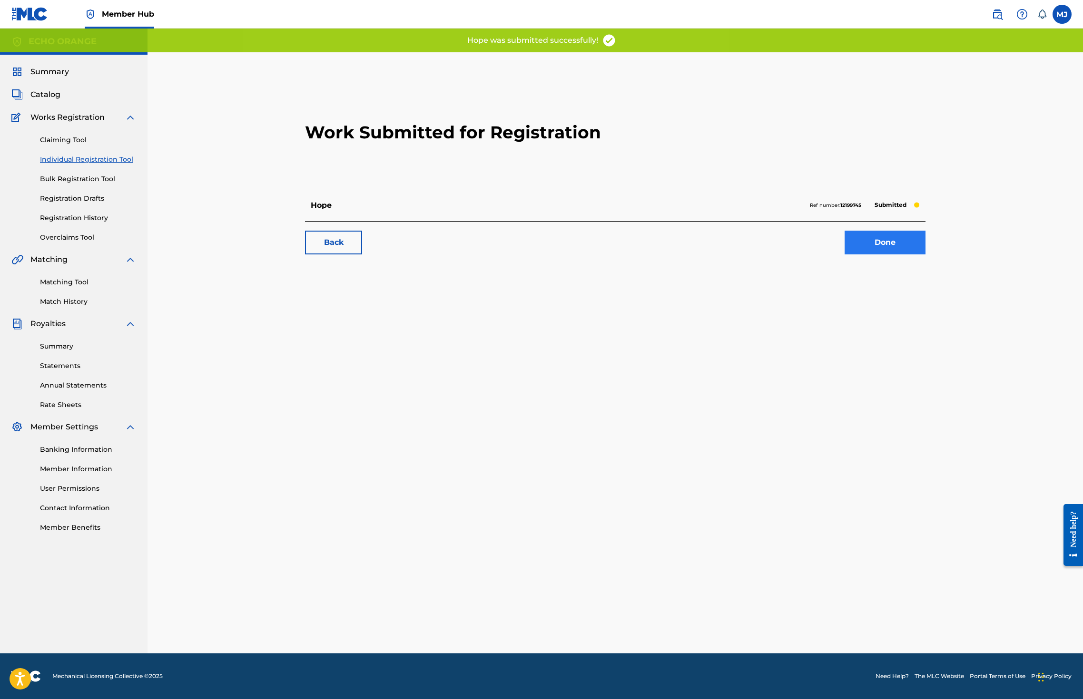
click at [925, 255] on link "Done" at bounding box center [884, 243] width 81 height 24
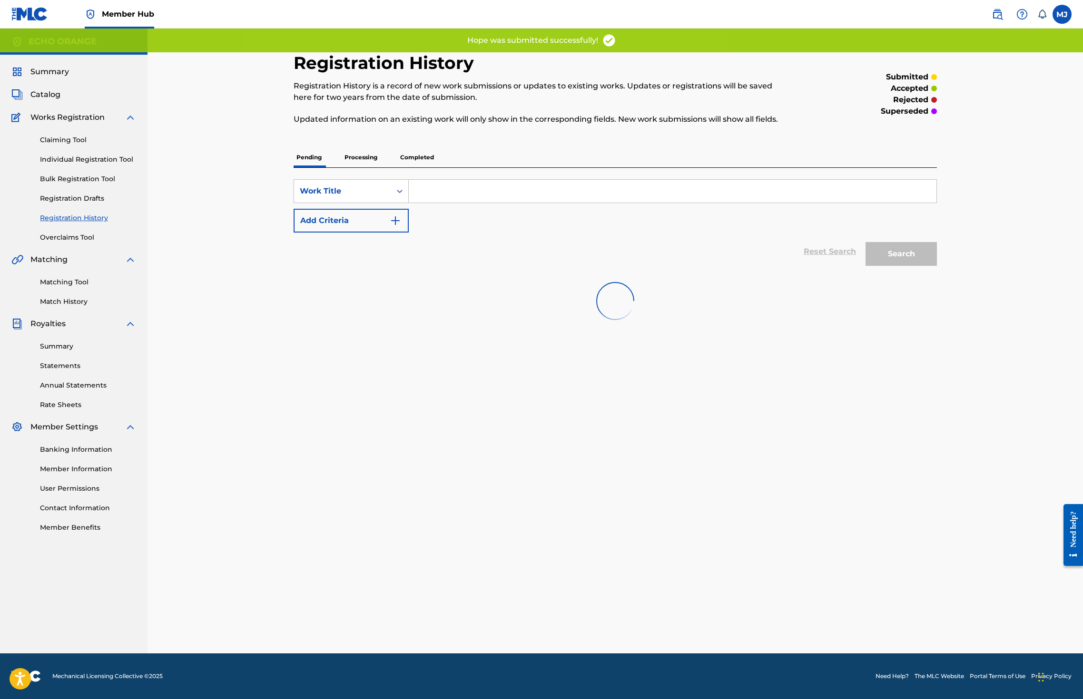
click at [937, 271] on div "Search" at bounding box center [899, 252] width 76 height 38
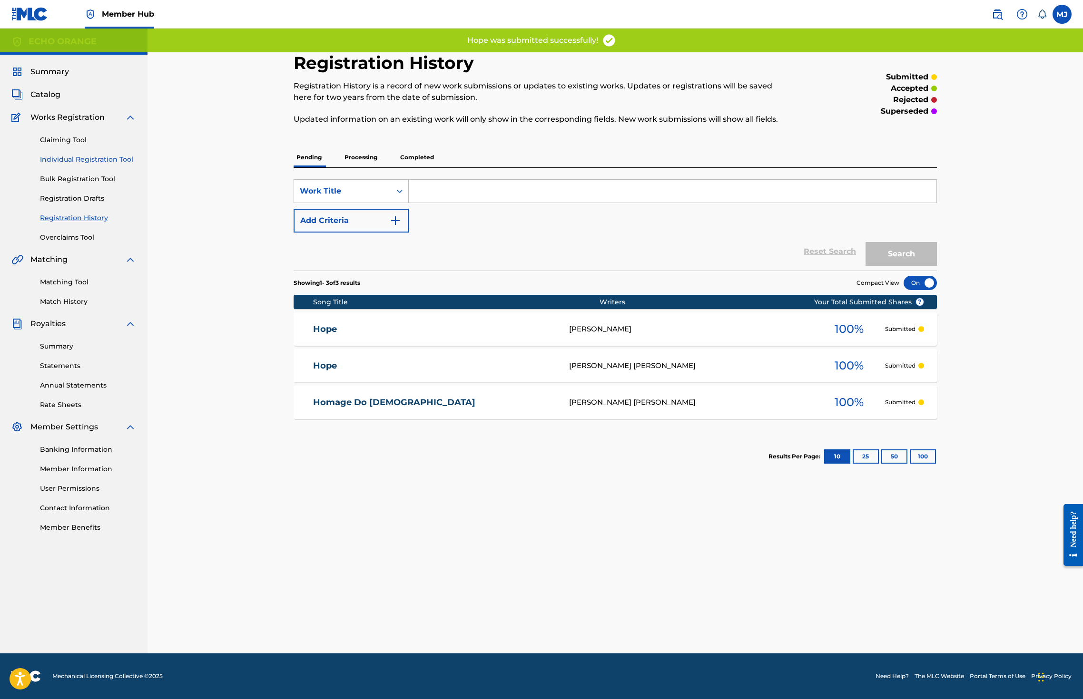
click at [106, 165] on link "Individual Registration Tool" at bounding box center [88, 160] width 96 height 10
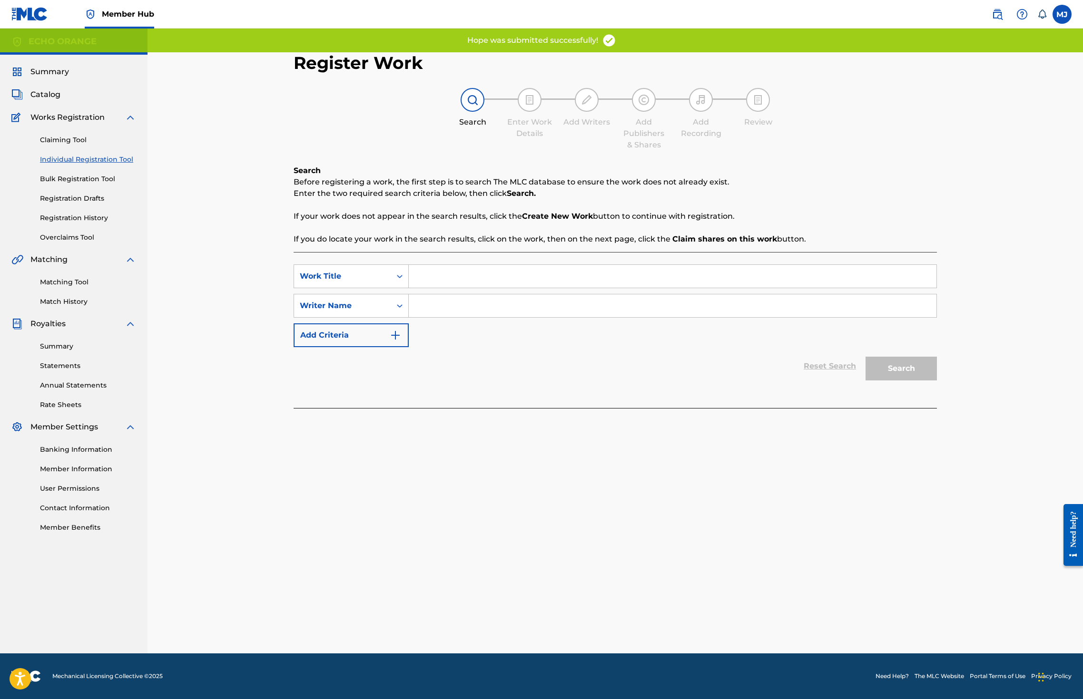
click at [412, 288] on input "Search Form" at bounding box center [673, 276] width 528 height 23
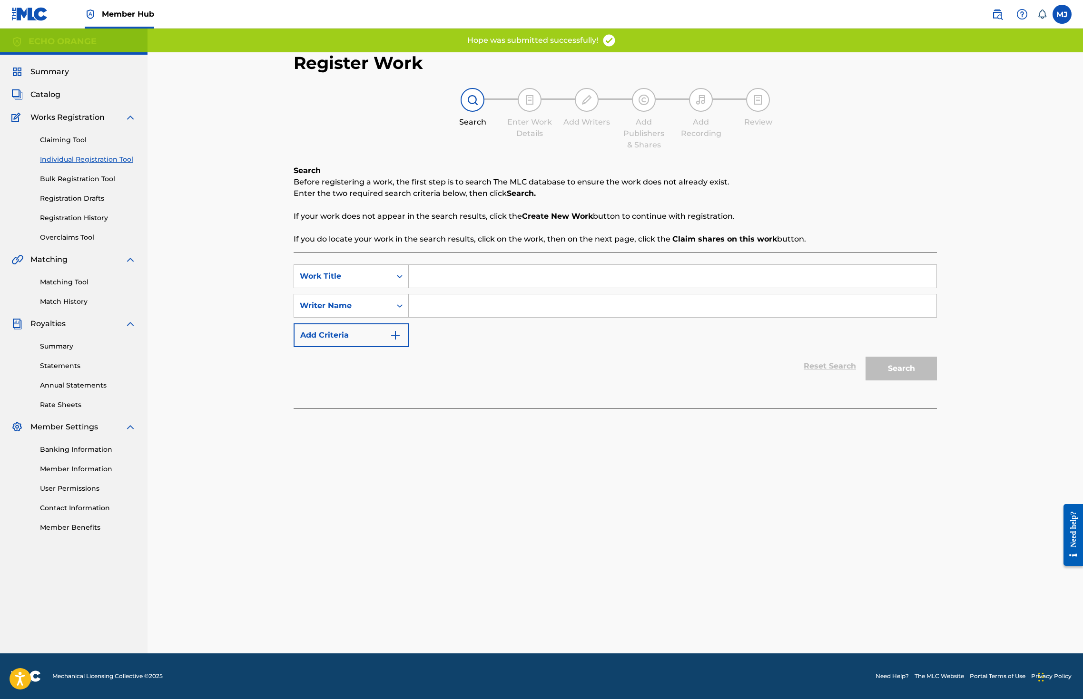
click at [412, 288] on input "Search Form" at bounding box center [673, 276] width 528 height 23
click at [412, 287] on input "Search Form" at bounding box center [673, 276] width 528 height 23
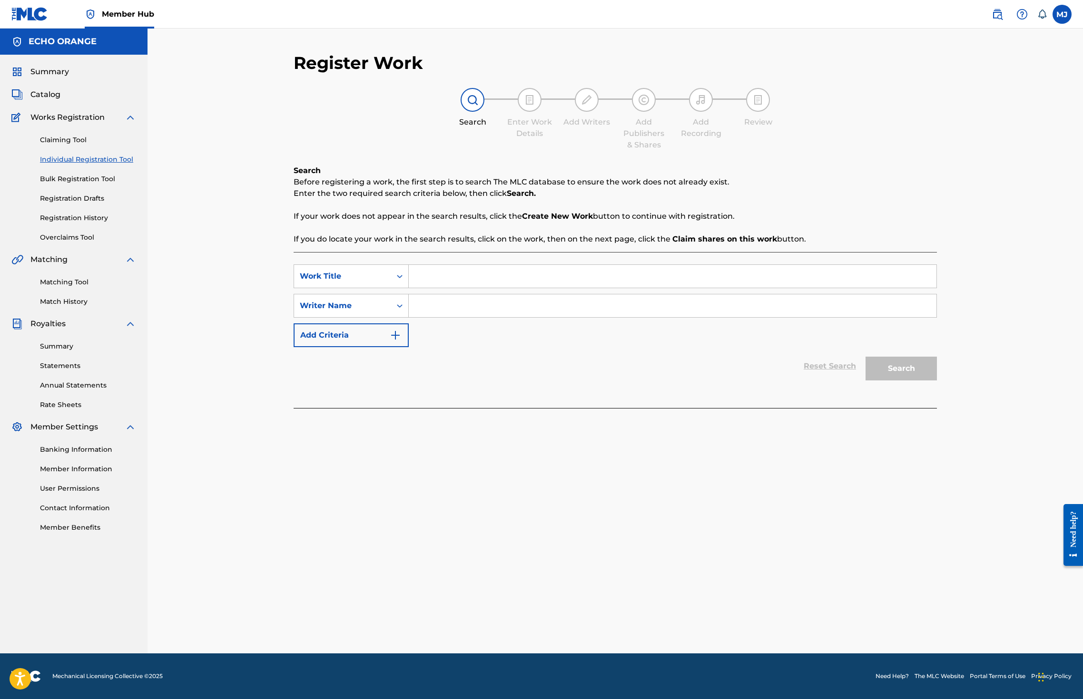
click at [412, 287] on input "Search Form" at bounding box center [673, 276] width 528 height 23
type input "hopi girl"
click at [490, 317] on input "Search Form" at bounding box center [673, 305] width 528 height 23
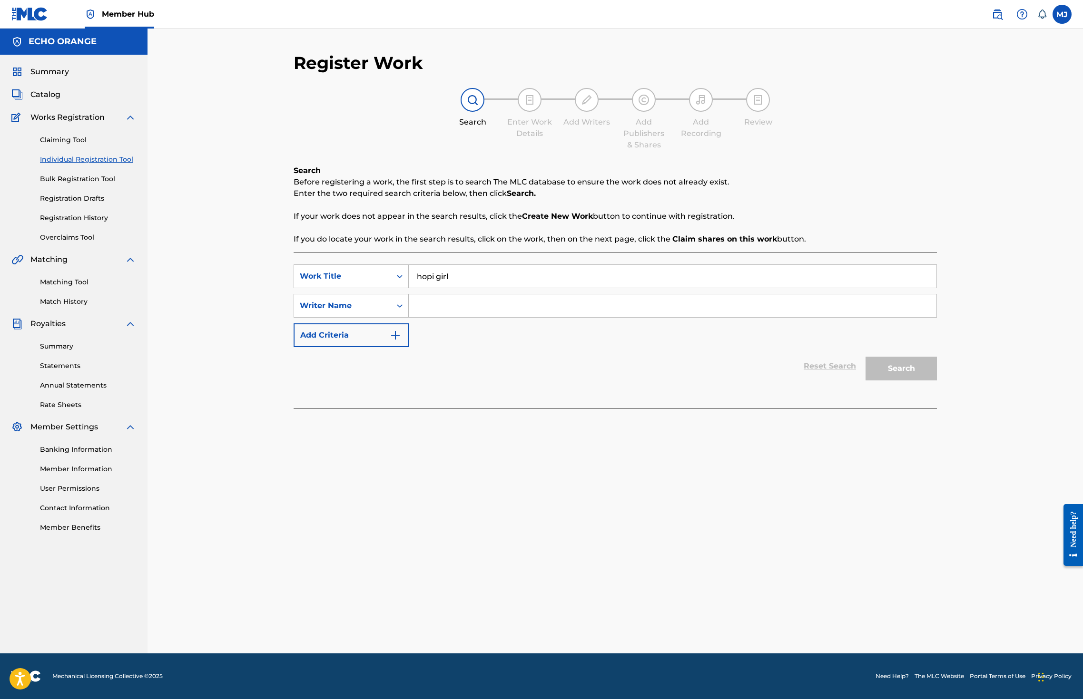
paste input "denis hekimian"
type input "denis hekimian"
click at [937, 381] on button "Search" at bounding box center [900, 369] width 71 height 24
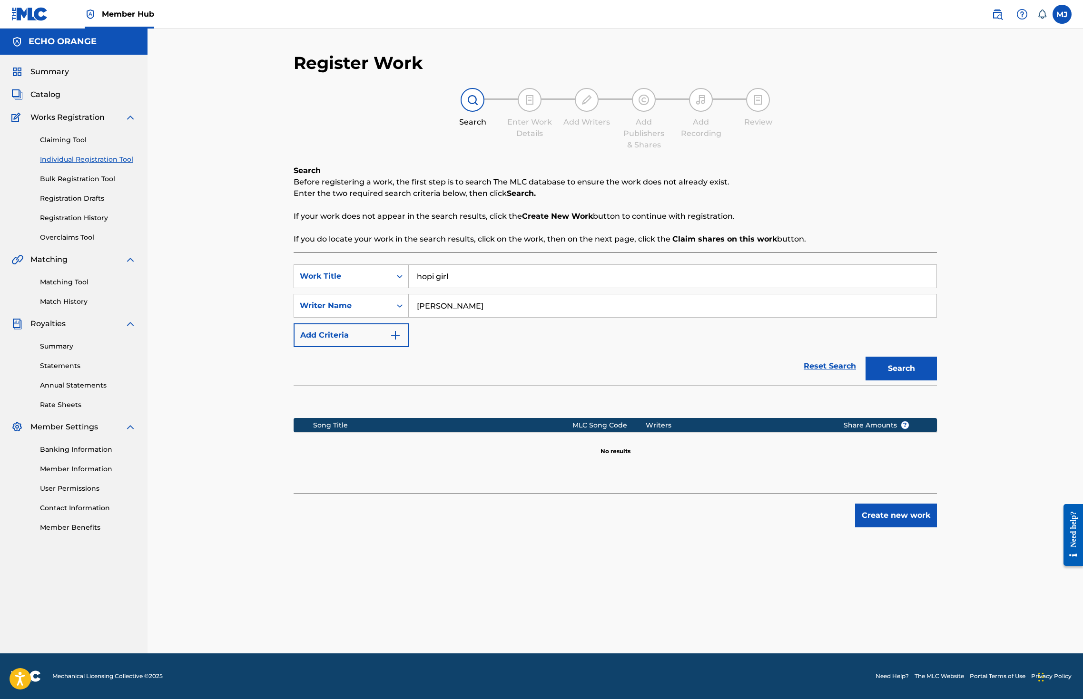
click at [948, 606] on div "Register Work Search Enter Work Details Add Writers Add Publishers & Shares Add…" at bounding box center [615, 352] width 666 height 601
click at [948, 595] on div "Register Work Search Enter Work Details Add Writers Add Publishers & Shares Add…" at bounding box center [615, 352] width 666 height 601
click at [948, 590] on div "Register Work Search Enter Work Details Add Writers Add Publishers & Shares Add…" at bounding box center [615, 352] width 666 height 601
click at [937, 528] on button "Create new work" at bounding box center [896, 516] width 82 height 24
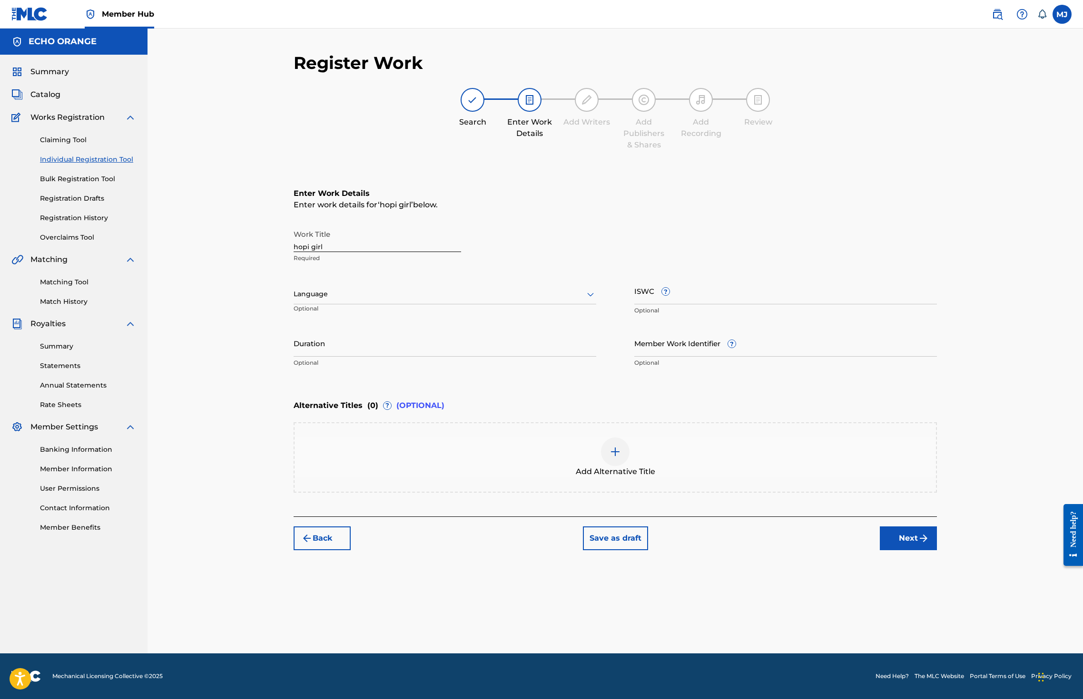
click at [937, 550] on div "Back Save as draft Next" at bounding box center [615, 534] width 643 height 34
click at [937, 550] on button "Next" at bounding box center [908, 539] width 57 height 24
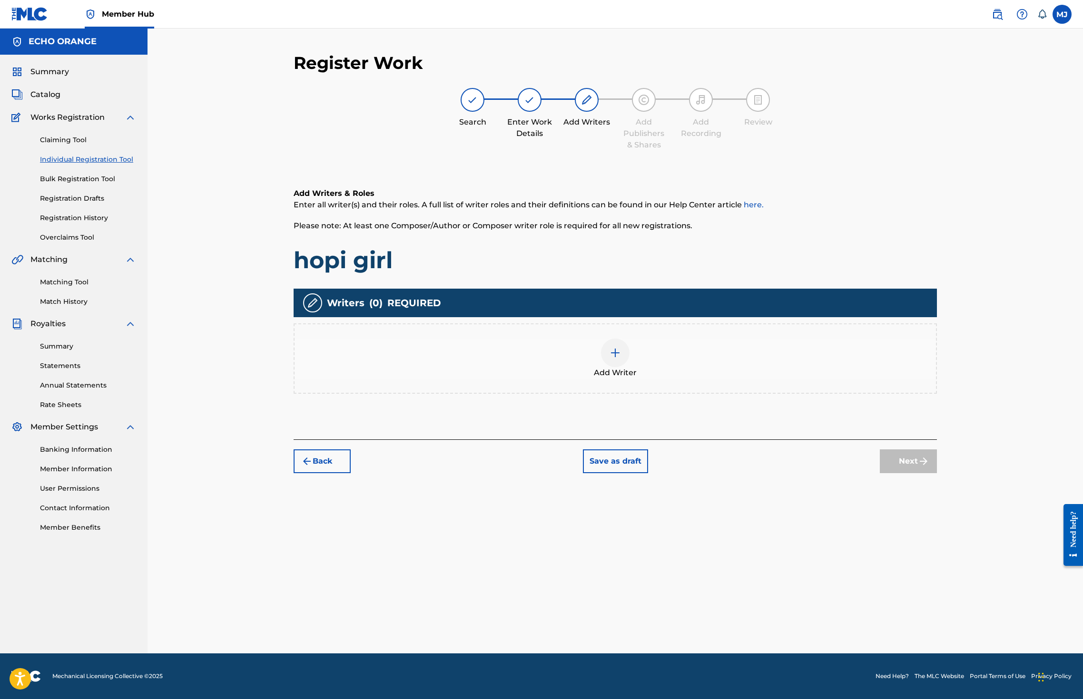
click at [669, 379] on div "Add Writer" at bounding box center [614, 359] width 641 height 40
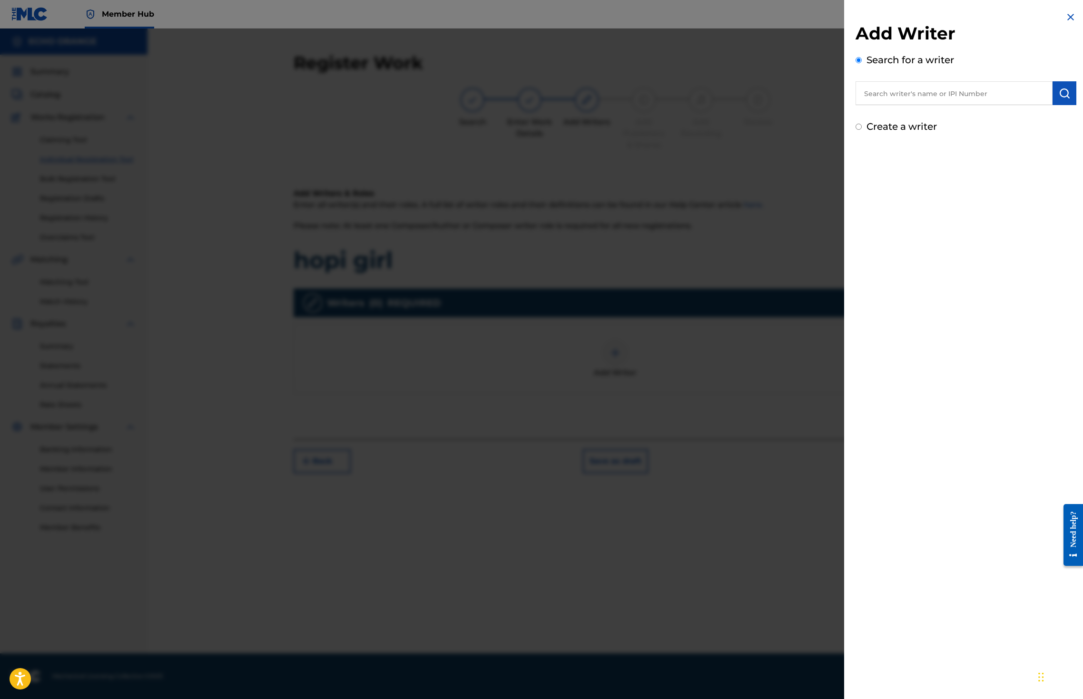
click at [882, 105] on input "text" at bounding box center [953, 93] width 197 height 24
paste input "denis hekimian"
type input "denis hekimian"
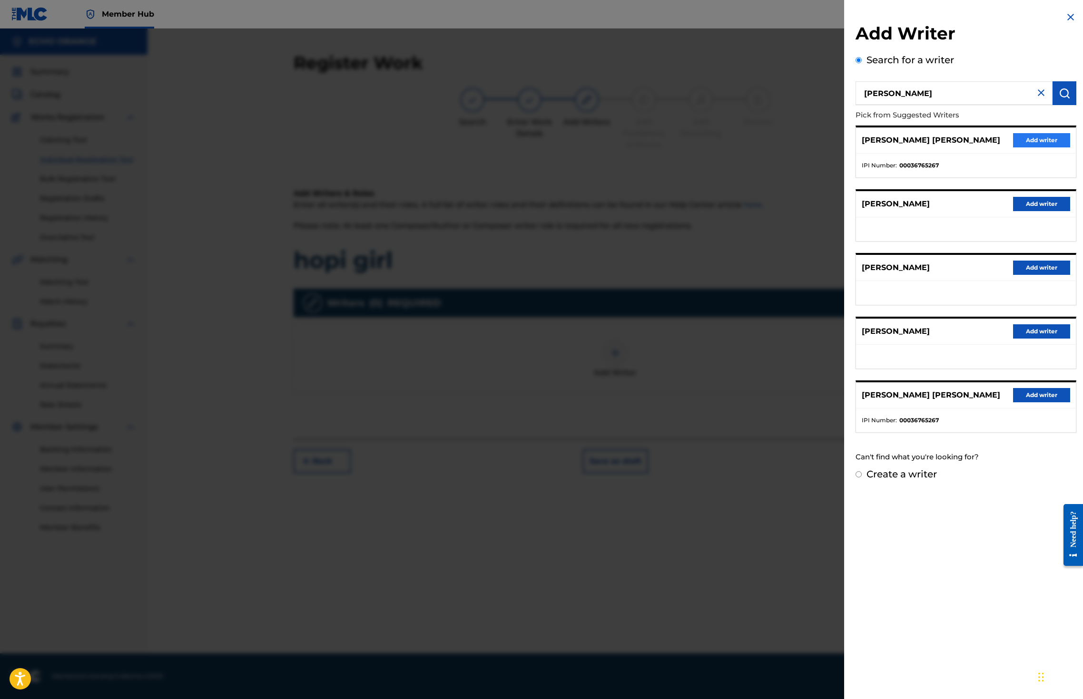
click at [1021, 147] on button "Add writer" at bounding box center [1041, 140] width 57 height 14
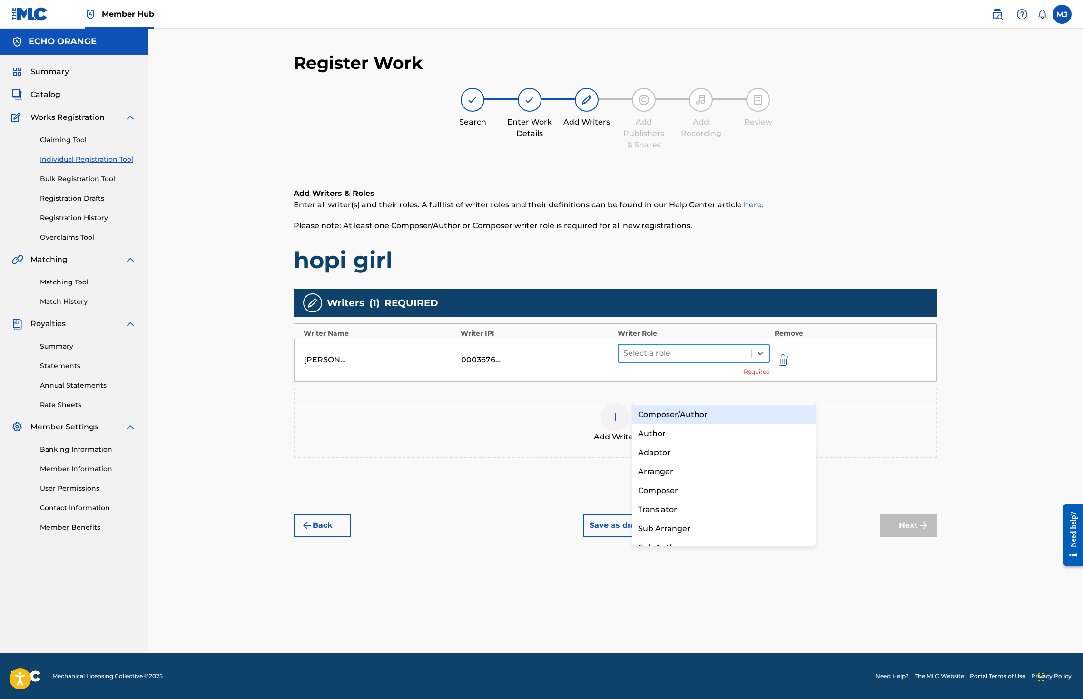
click at [659, 362] on div "Select a role" at bounding box center [684, 353] width 133 height 17
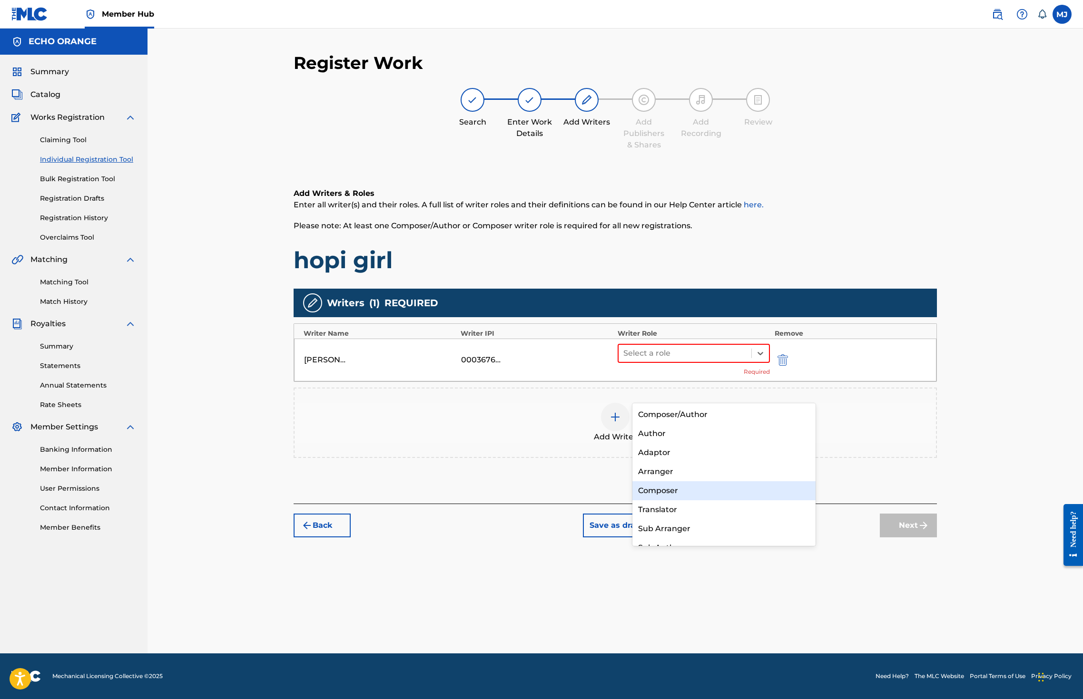
click at [676, 481] on div "Composer" at bounding box center [723, 490] width 183 height 19
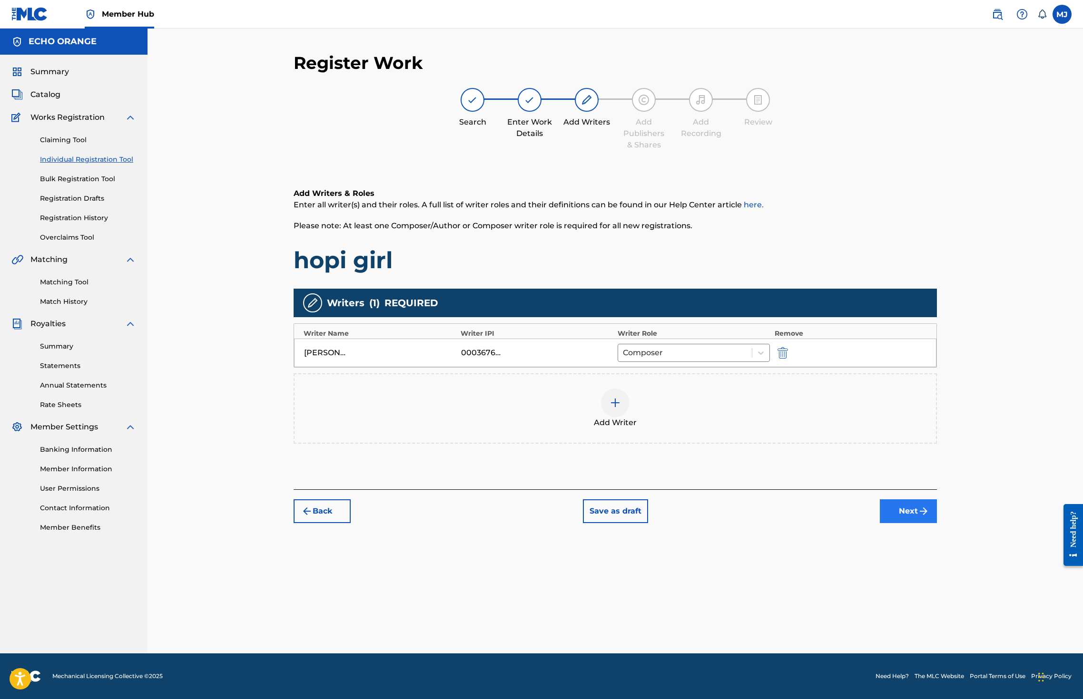
click at [937, 523] on button "Next" at bounding box center [908, 512] width 57 height 24
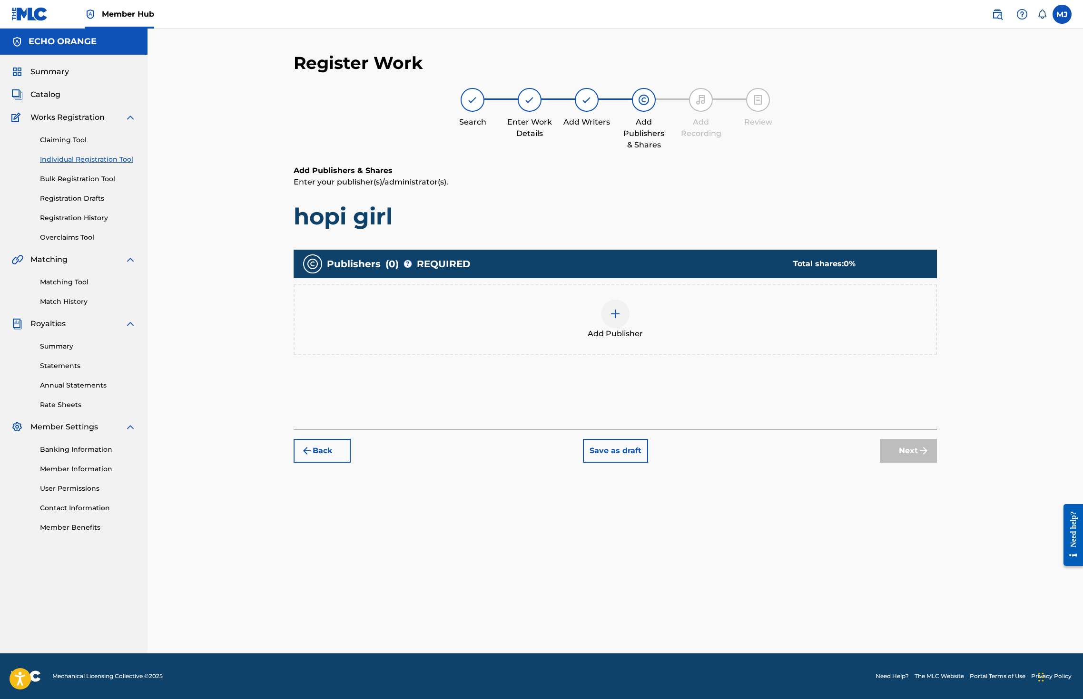
click at [701, 364] on div "Publishers ( 0 ) ? REQUIRED Total shares: 0 % Add Publisher" at bounding box center [615, 307] width 643 height 115
click at [710, 340] on div "Add Publisher" at bounding box center [614, 320] width 641 height 40
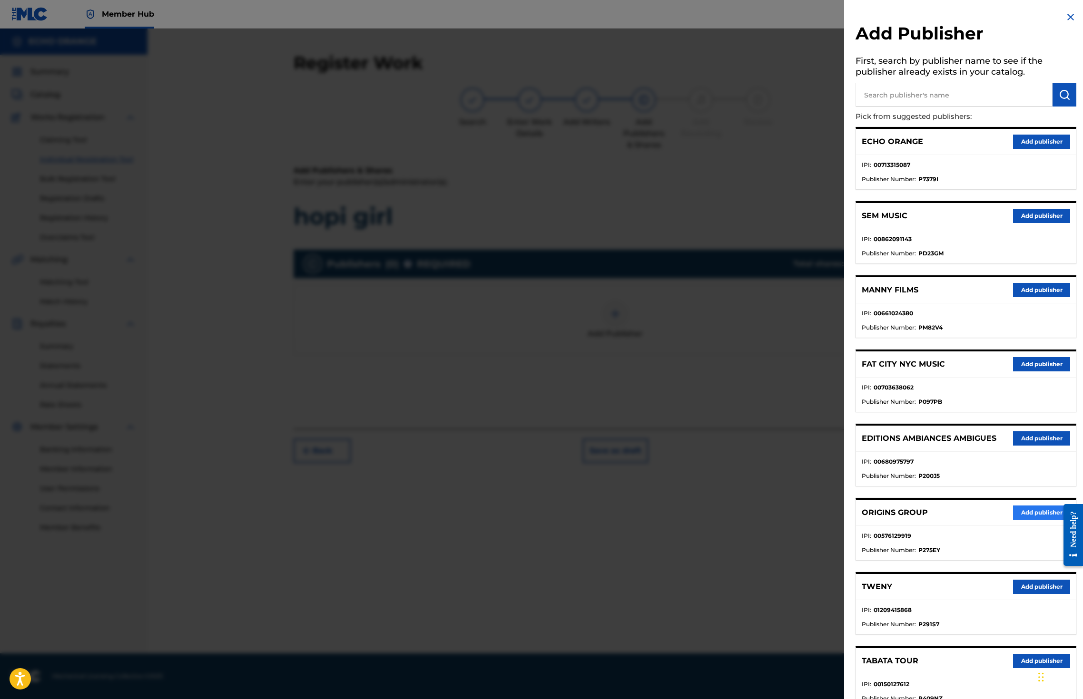
click at [1036, 520] on button "Add publisher" at bounding box center [1041, 513] width 57 height 14
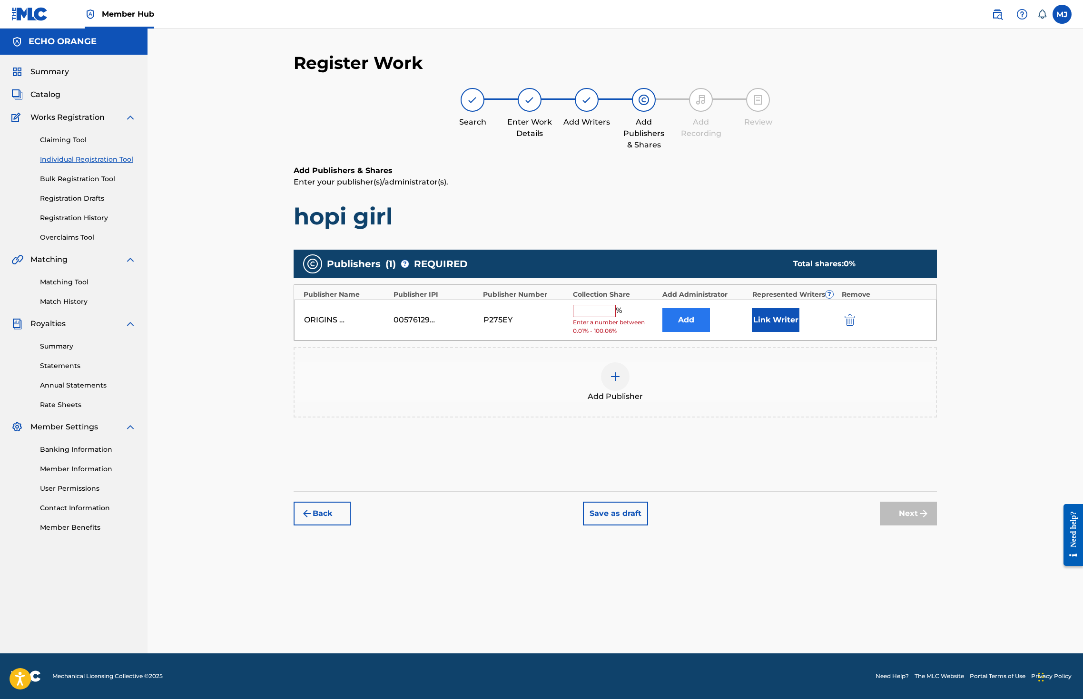
click at [710, 332] on button "Add" at bounding box center [686, 320] width 48 height 24
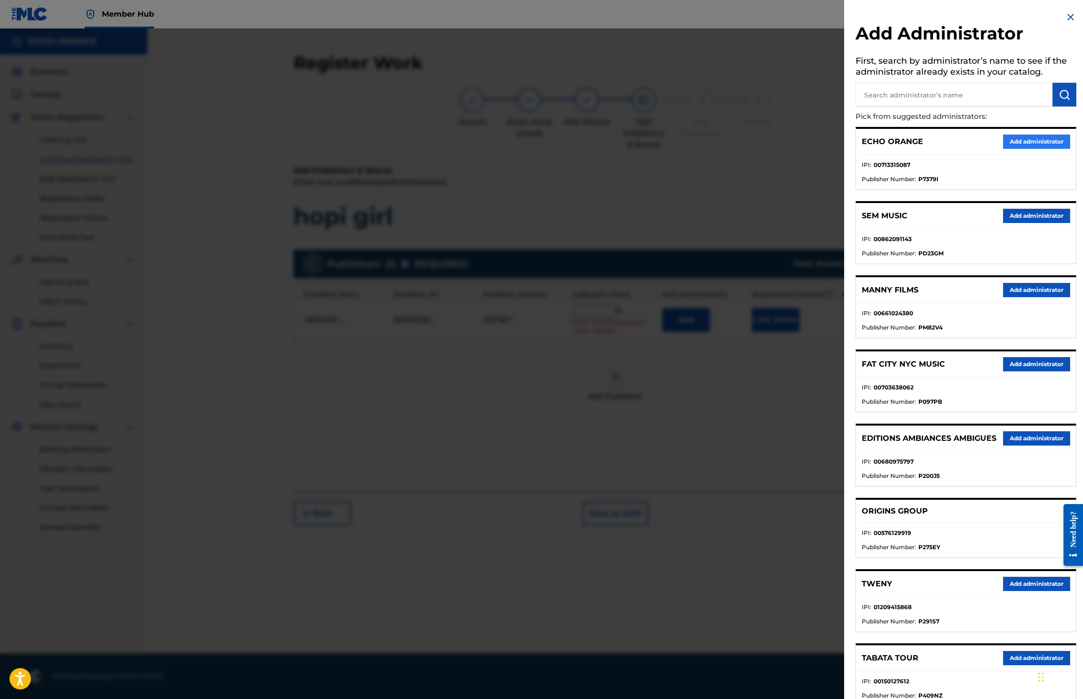
click at [1015, 149] on button "Add administrator" at bounding box center [1036, 142] width 67 height 14
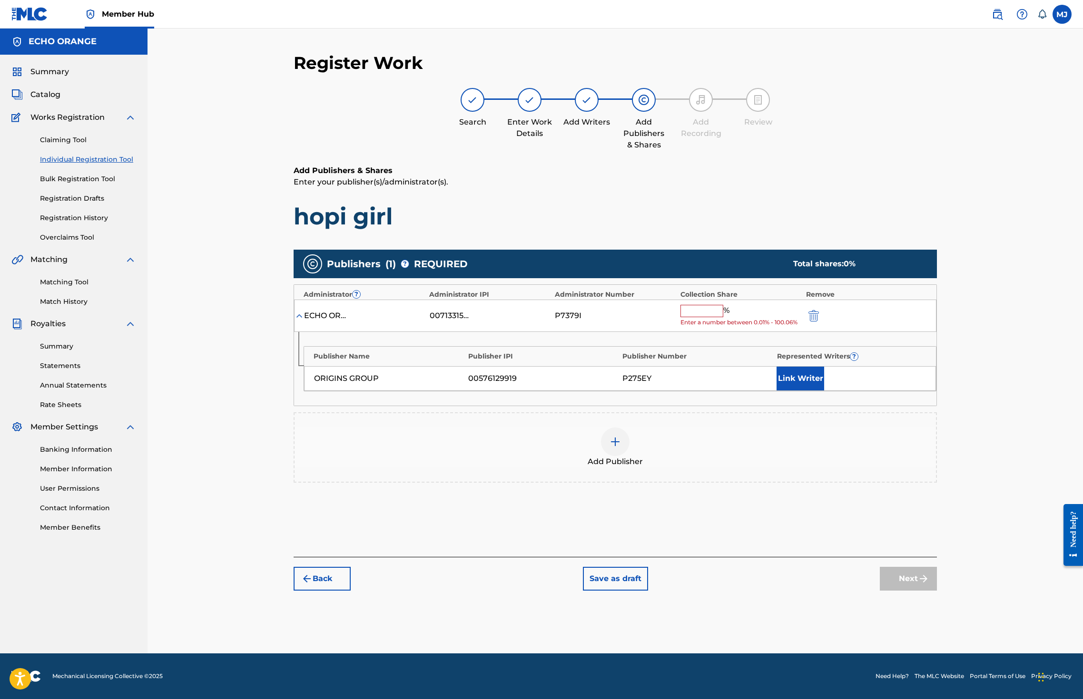
drag, startPoint x: 696, startPoint y: 334, endPoint x: 728, endPoint y: 343, distance: 33.7
click at [697, 333] on div "ECHO ORANGE 00713315087 P7379I % Enter a number between 0.01% - 100.06%" at bounding box center [615, 316] width 642 height 33
click at [723, 317] on input "text" at bounding box center [701, 311] width 43 height 12
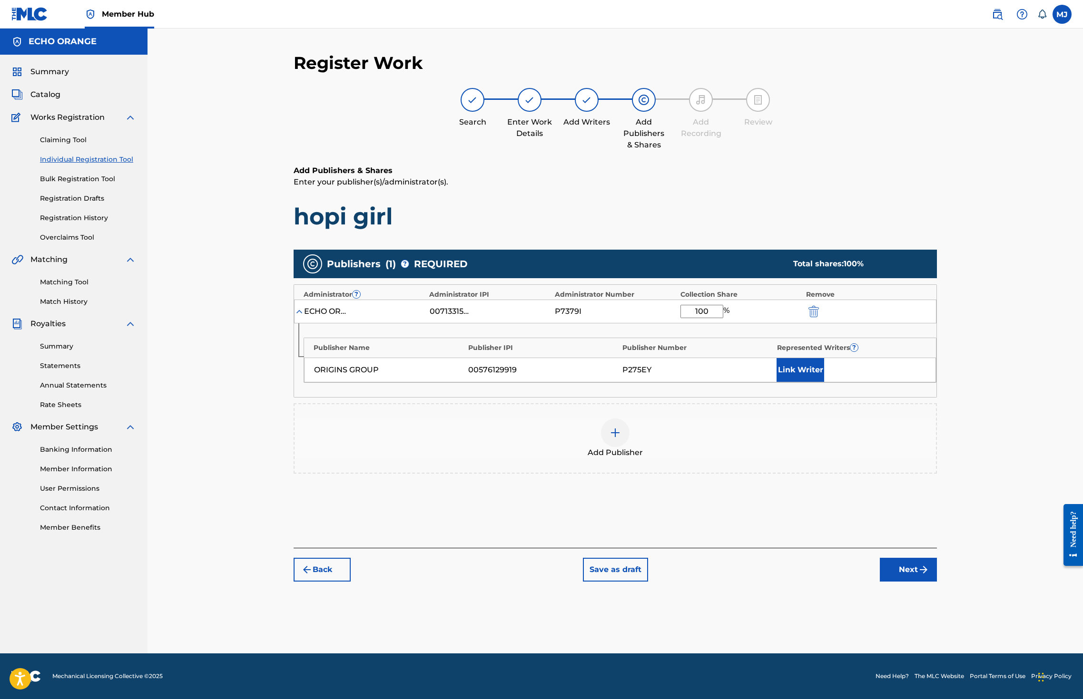
type input "100"
click at [855, 397] on div "Publisher Name Publisher IPI Publisher Number Represented Writers ? ORIGINS GRO…" at bounding box center [615, 361] width 642 height 74
click at [824, 382] on button "Link Writer" at bounding box center [800, 370] width 48 height 24
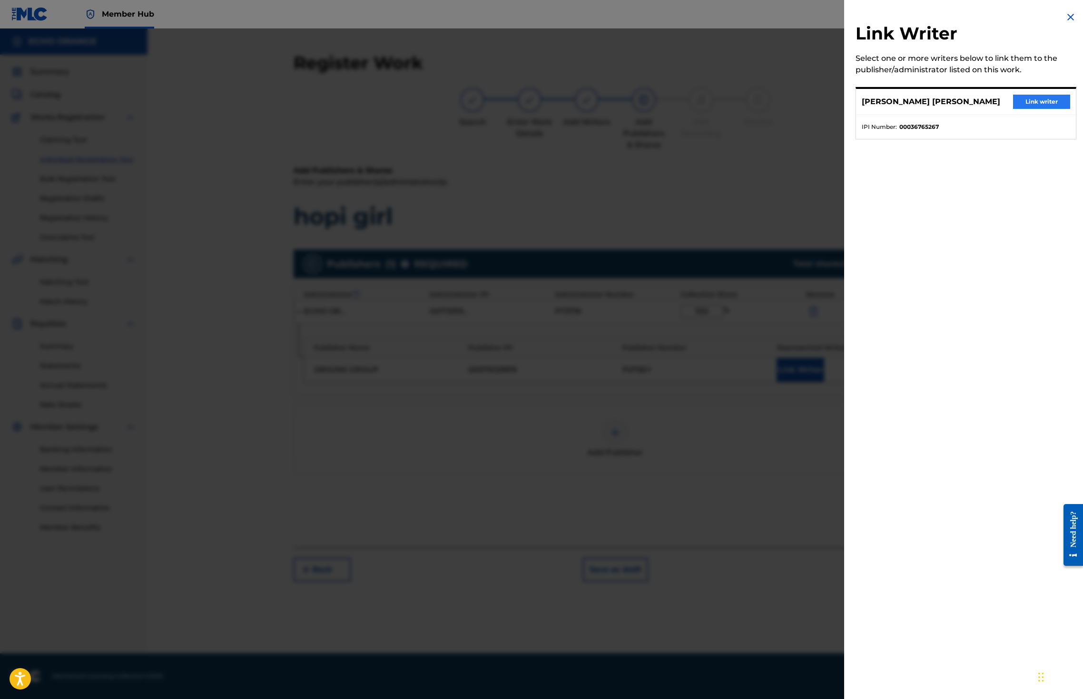
click at [1040, 107] on button "Link writer" at bounding box center [1041, 102] width 57 height 14
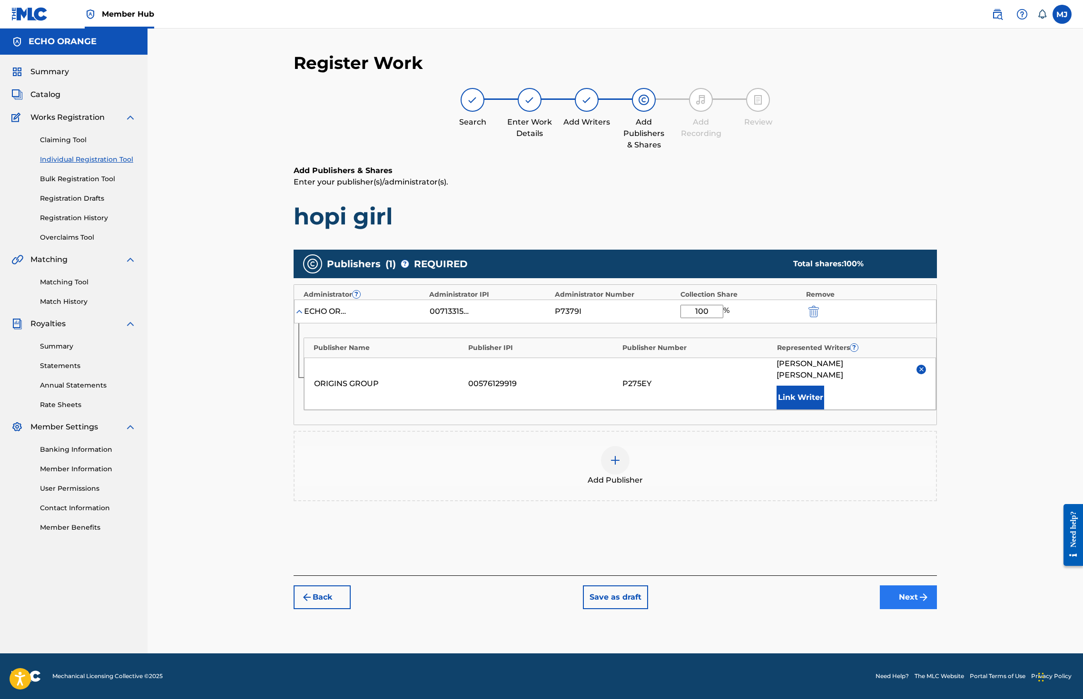
click at [937, 609] on button "Next" at bounding box center [908, 598] width 57 height 24
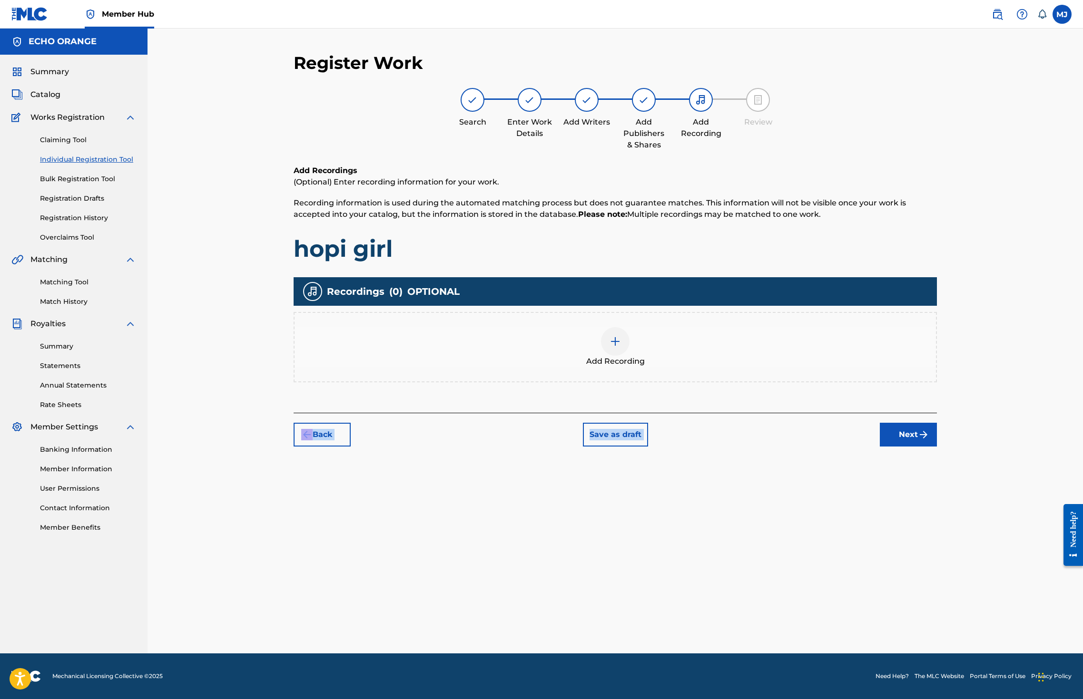
click at [937, 447] on div "Register Work Search Enter Work Details Add Writers Add Publishers & Shares Add…" at bounding box center [615, 249] width 643 height 394
click at [937, 447] on button "Next" at bounding box center [908, 435] width 57 height 24
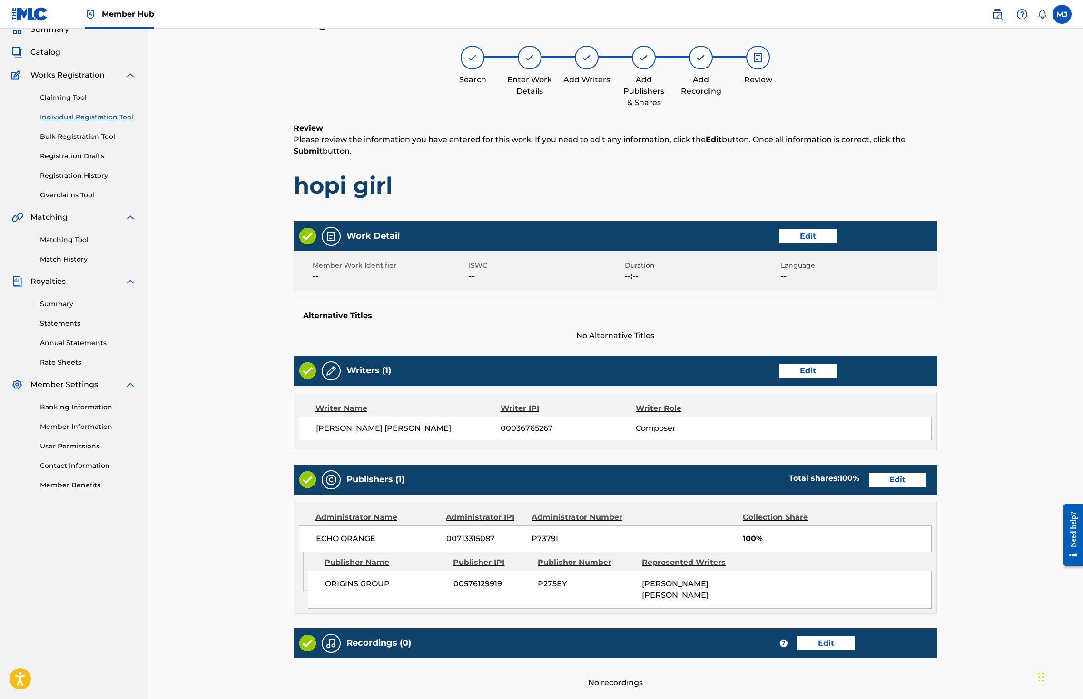
scroll to position [214, 0]
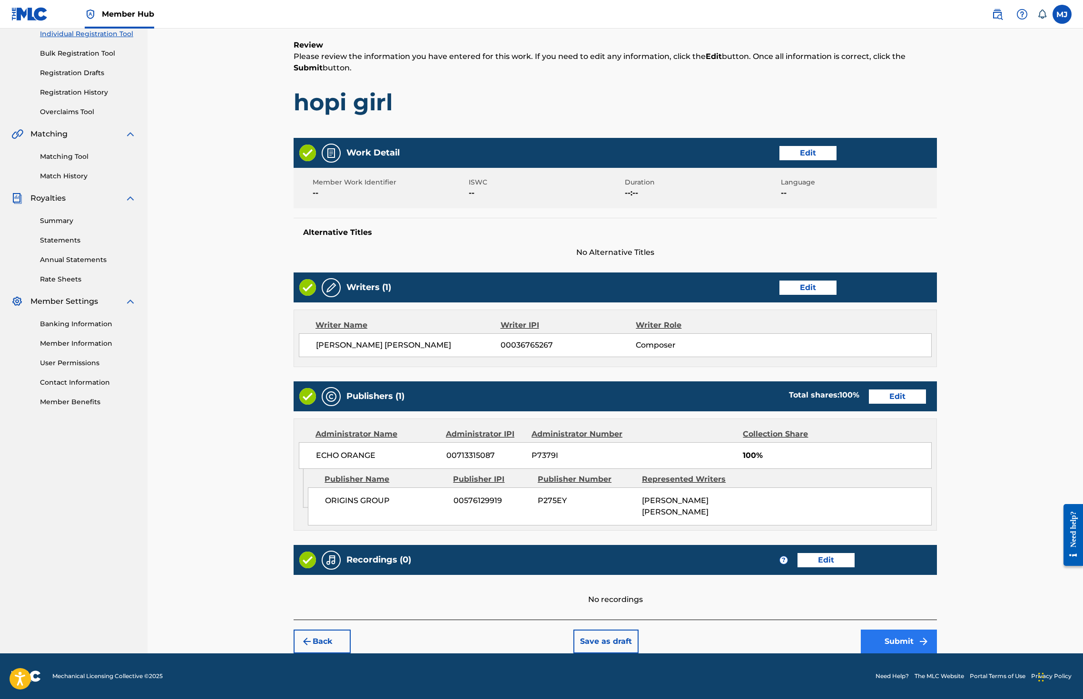
click at [937, 630] on button "Submit" at bounding box center [899, 642] width 76 height 24
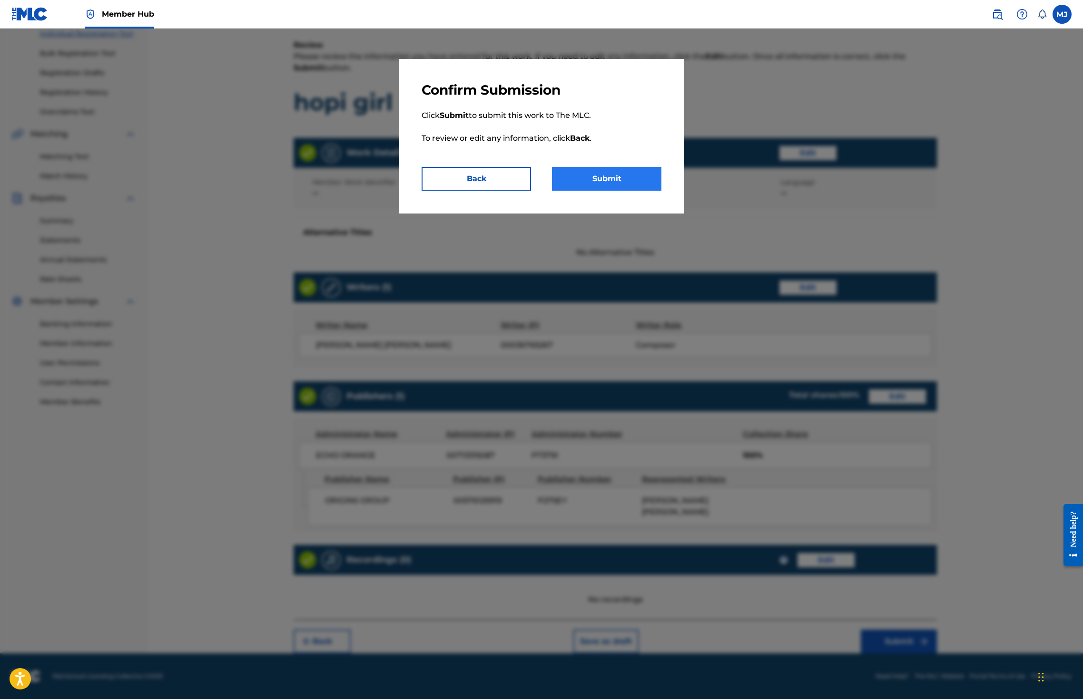
click at [658, 191] on button "Submit" at bounding box center [606, 179] width 109 height 24
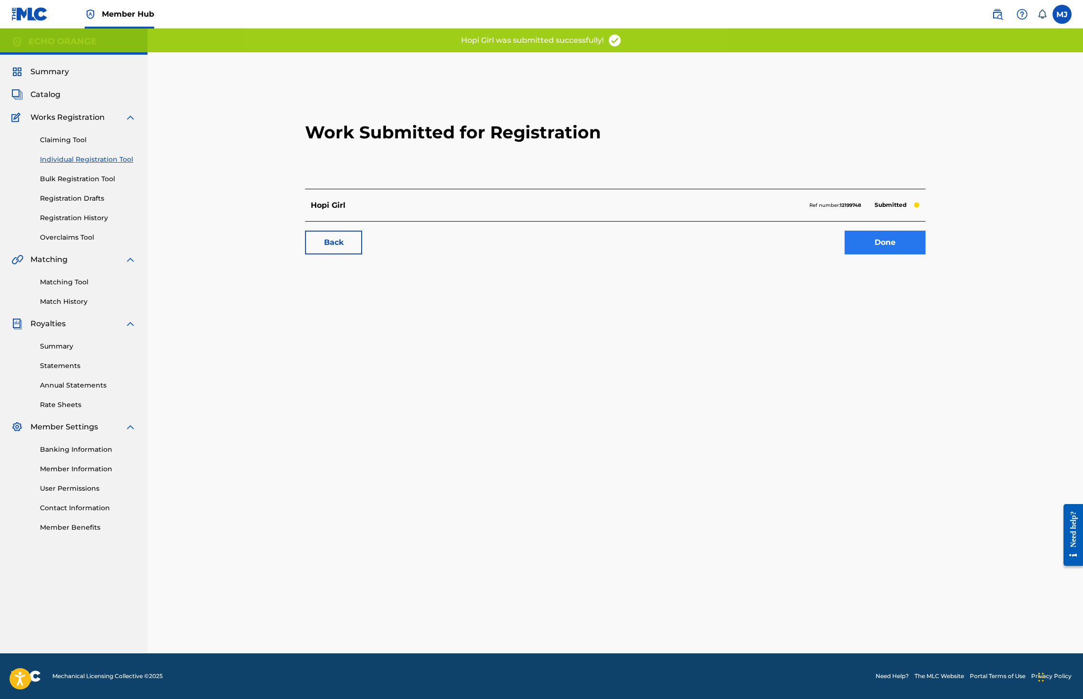
click at [925, 255] on link "Done" at bounding box center [884, 243] width 81 height 24
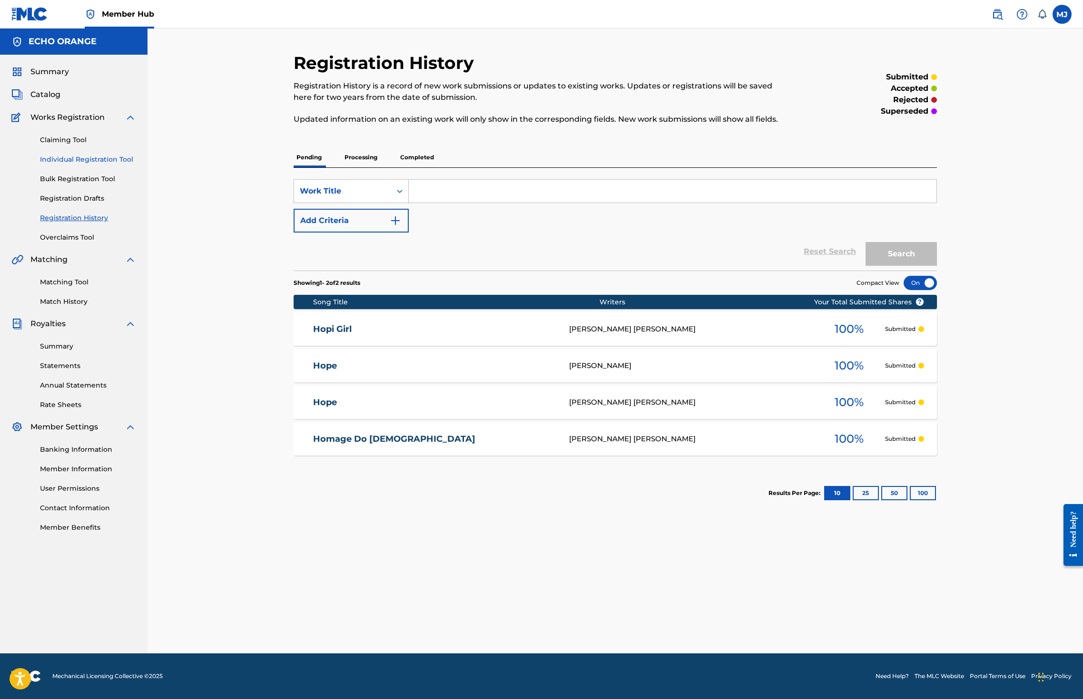
click at [103, 165] on link "Individual Registration Tool" at bounding box center [88, 160] width 96 height 10
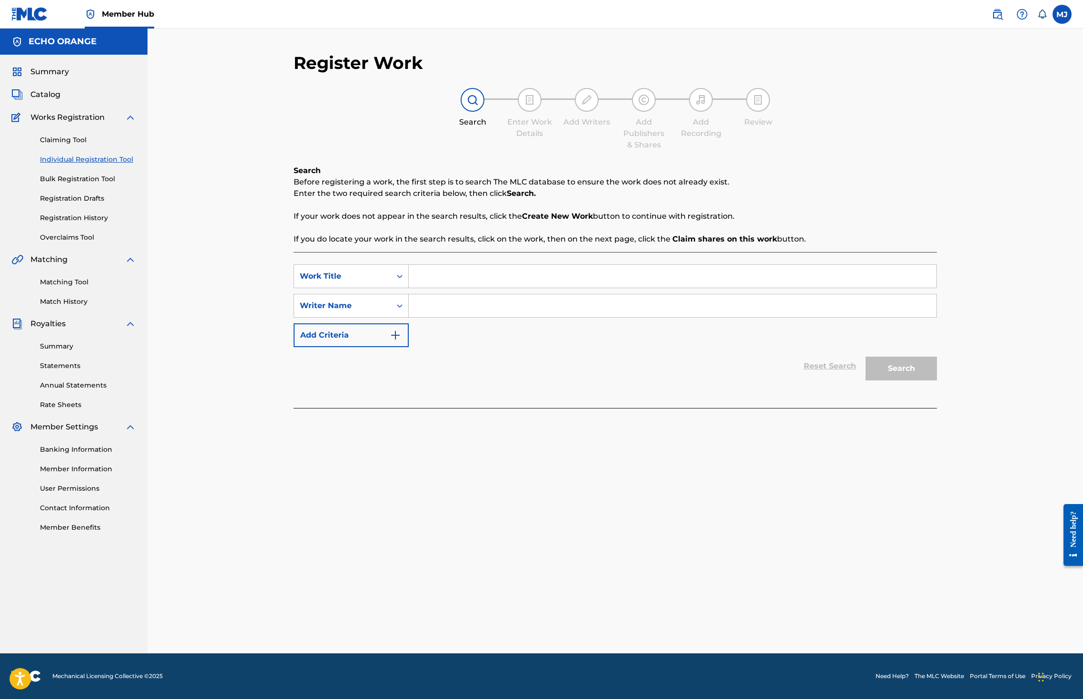
click at [432, 287] on input "Search Form" at bounding box center [673, 276] width 528 height 23
type input "House in the Tree"
click at [445, 317] on input "Search Form" at bounding box center [673, 305] width 528 height 23
paste input "denis hekimian"
type input "denis hekimian"
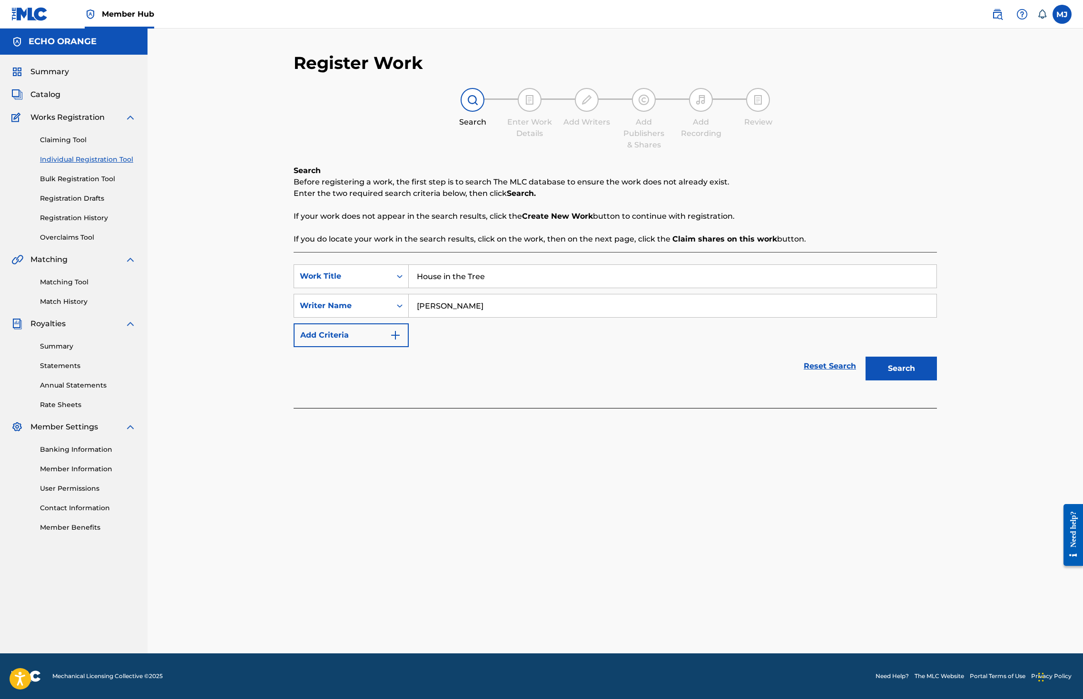
click at [937, 381] on button "Search" at bounding box center [900, 369] width 71 height 24
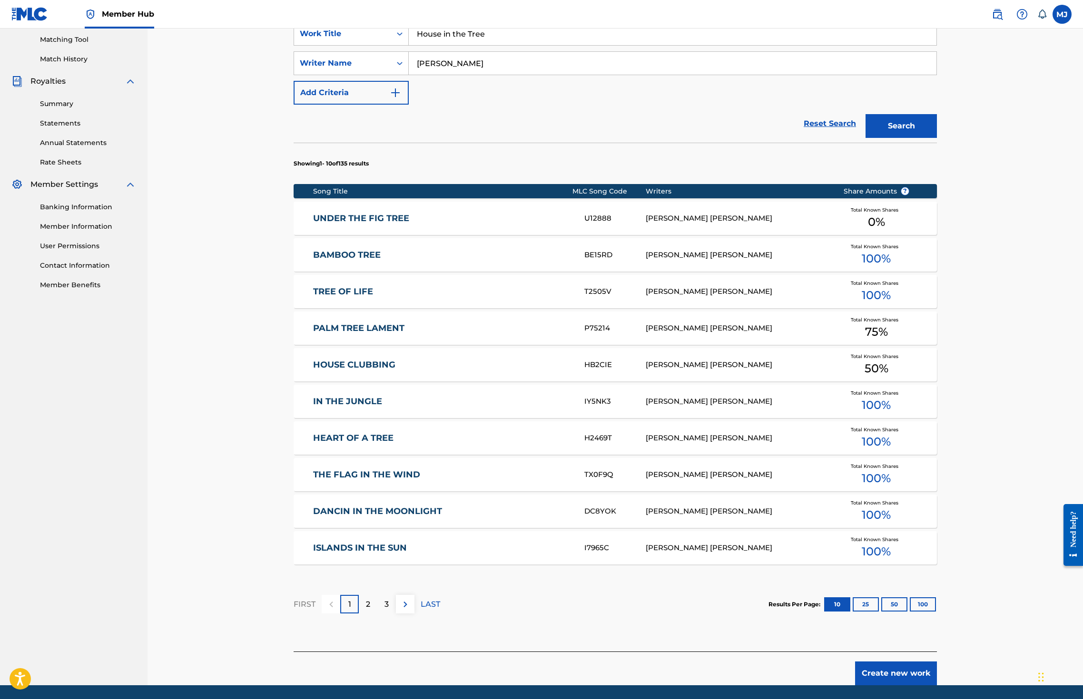
scroll to position [356, 0]
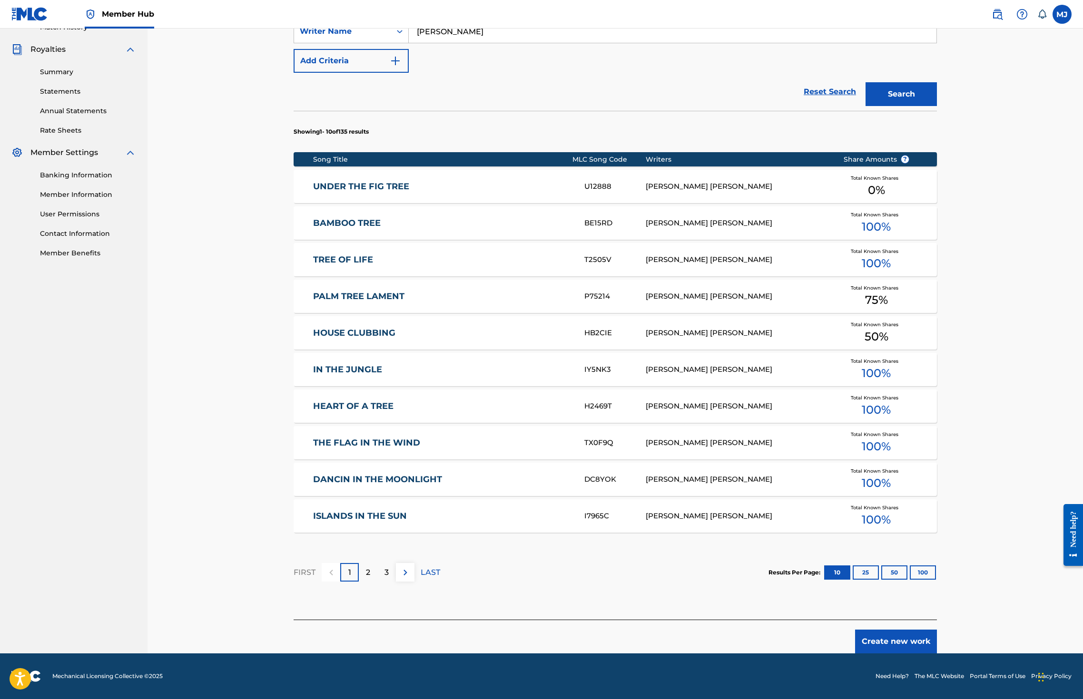
click at [967, 654] on footer "Mechanical Licensing Collective © 2025 Need Help? The MLC Website Portal Terms …" at bounding box center [541, 677] width 1083 height 46
click at [937, 630] on button "Create new work" at bounding box center [896, 642] width 82 height 24
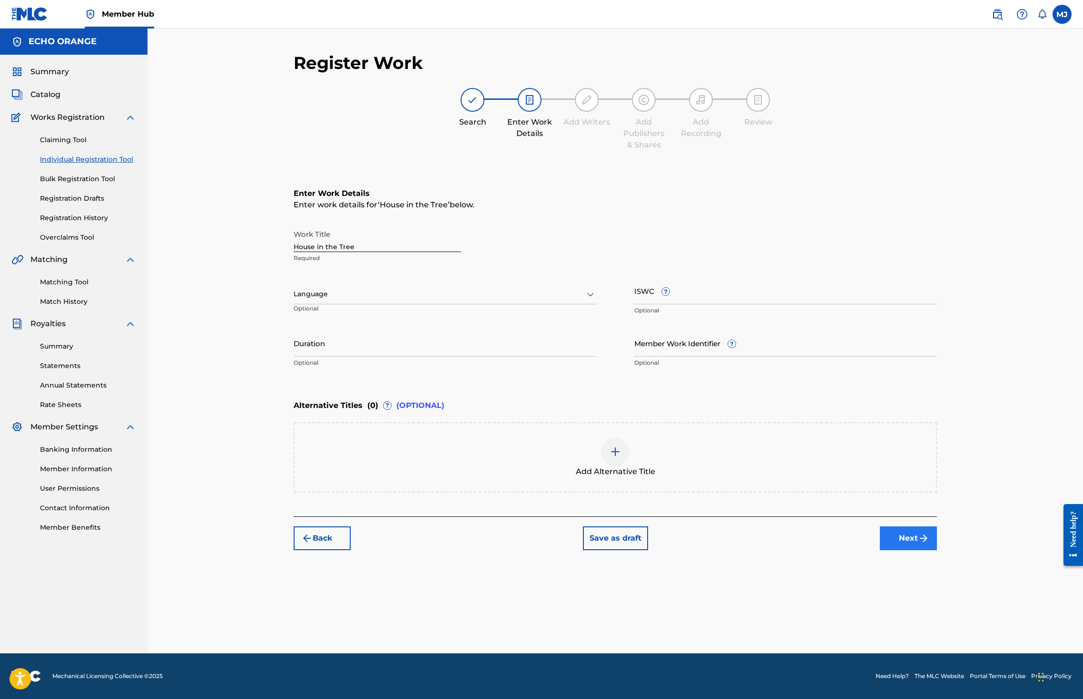
scroll to position [0, 0]
click at [937, 550] on button "Next" at bounding box center [908, 539] width 57 height 24
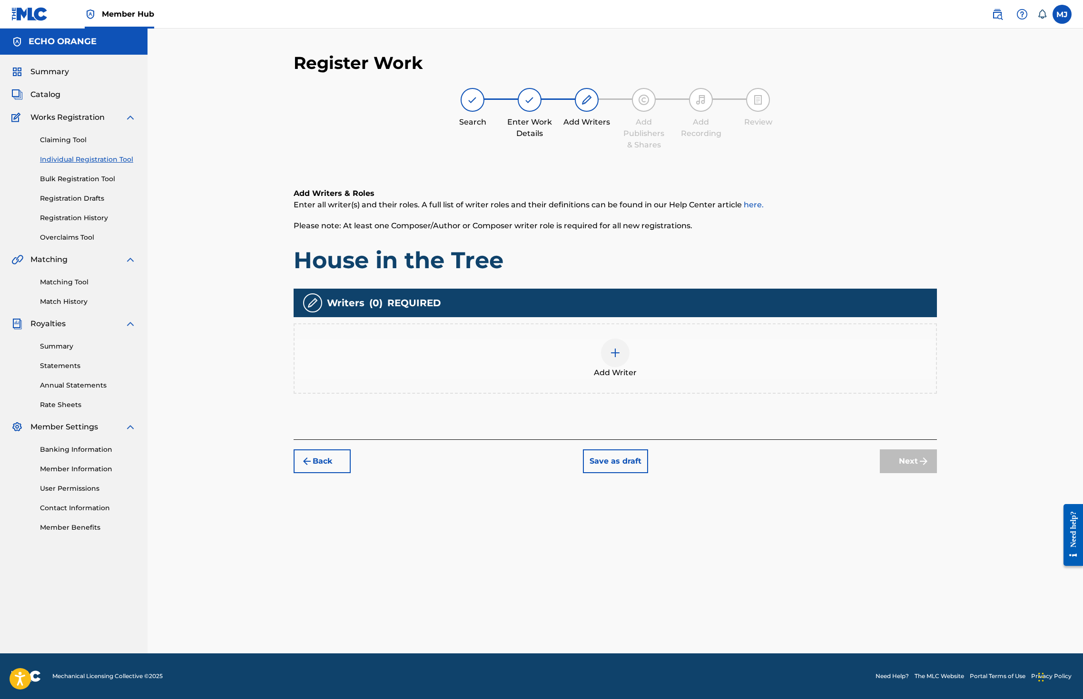
click at [689, 394] on div "Add Writer" at bounding box center [615, 359] width 643 height 70
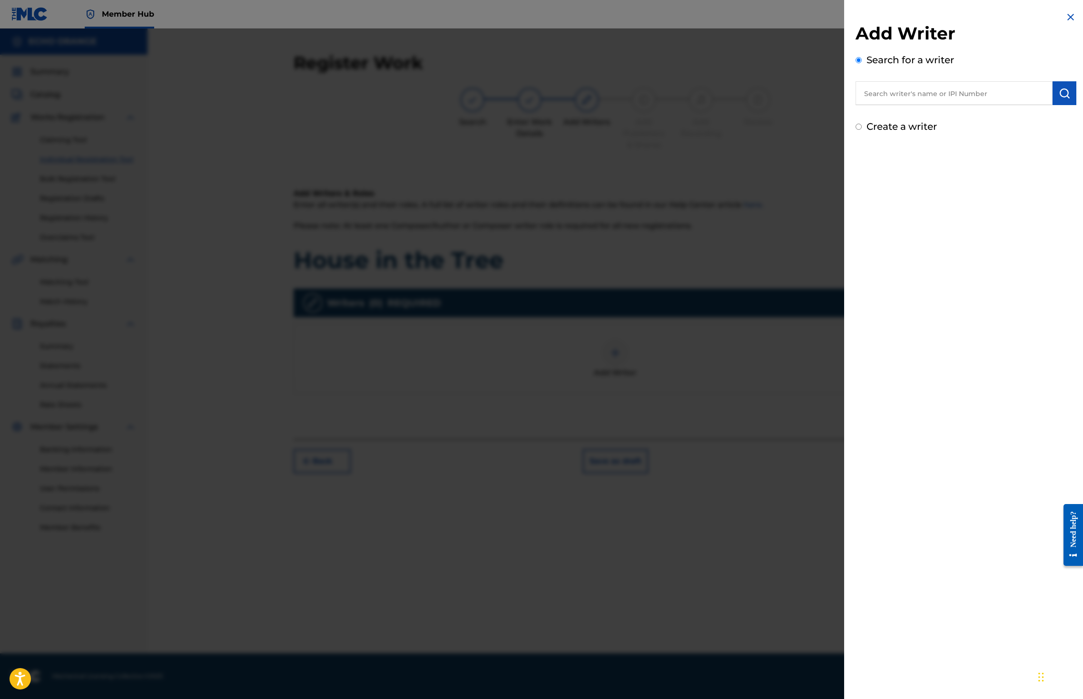
drag, startPoint x: 868, startPoint y: 56, endPoint x: 883, endPoint y: 105, distance: 51.3
click at [868, 59] on div "Add Writer Search for a writer" at bounding box center [965, 64] width 221 height 82
click at [883, 105] on input "text" at bounding box center [953, 93] width 197 height 24
paste input "denis hekimian"
type input "denis hekimian"
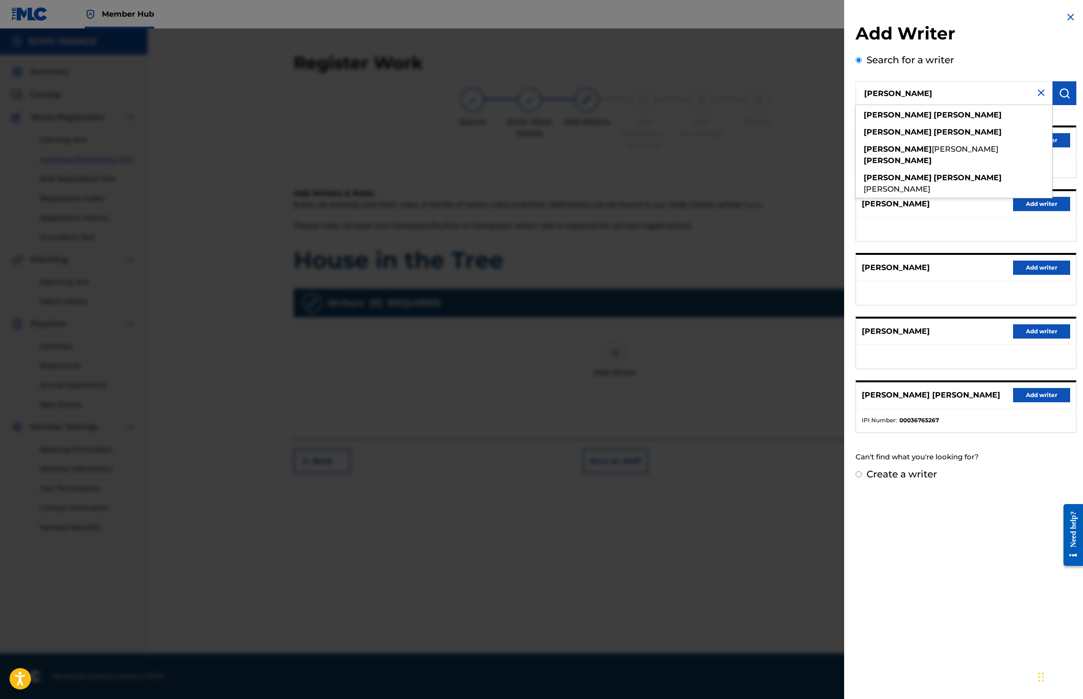
click at [1051, 147] on button "Add writer" at bounding box center [1041, 140] width 57 height 14
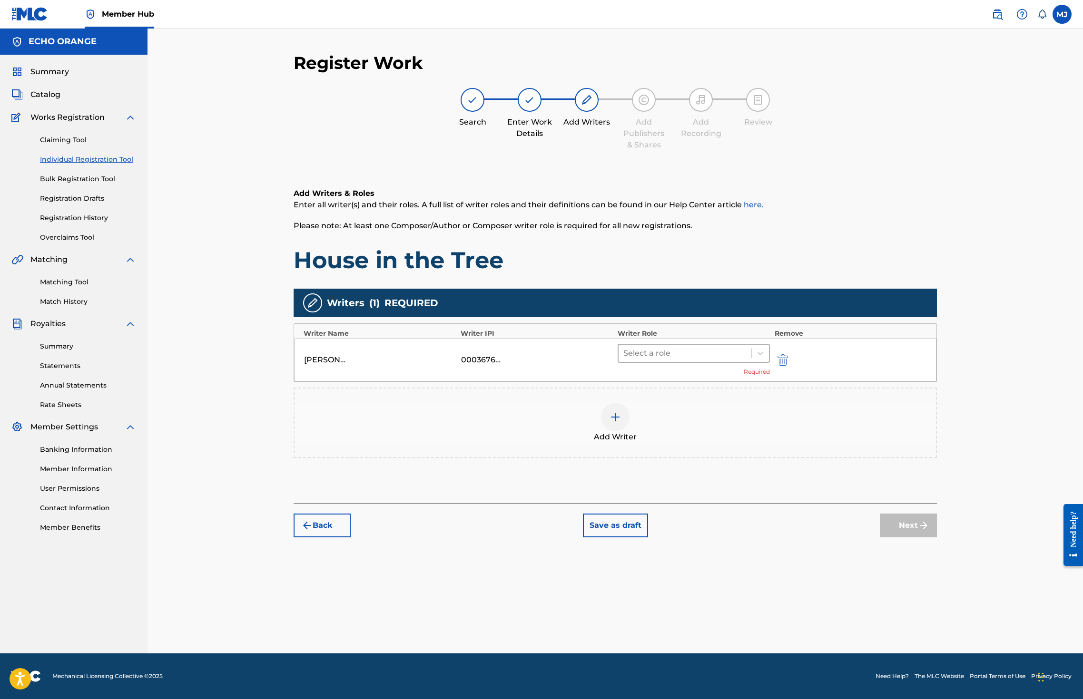
click at [709, 360] on div at bounding box center [684, 353] width 123 height 13
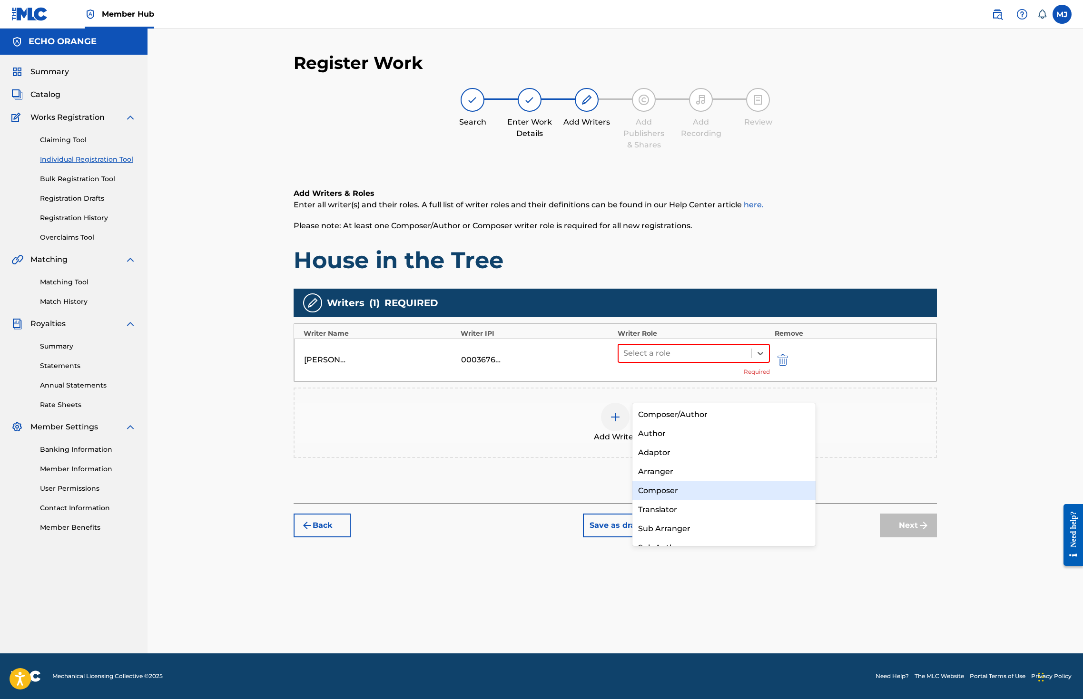
click at [672, 491] on div "Composer" at bounding box center [723, 490] width 183 height 19
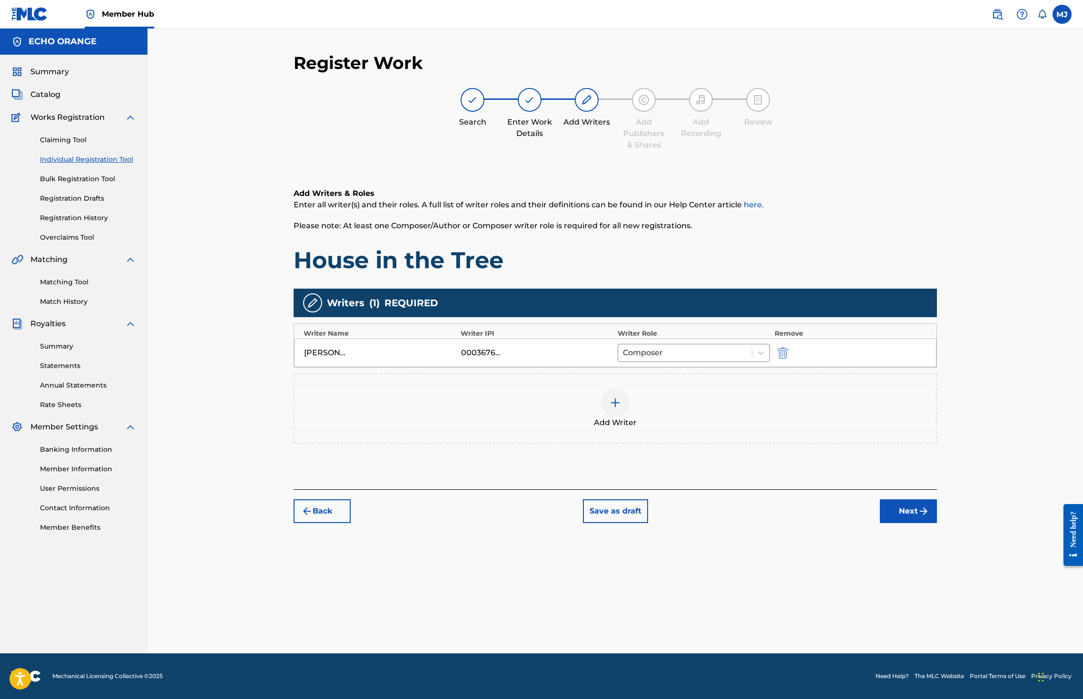
click at [1034, 581] on div "Register Work Search Enter Work Details Add Writers Add Publishers & Shares Add…" at bounding box center [614, 341] width 935 height 625
click at [937, 523] on button "Next" at bounding box center [908, 512] width 57 height 24
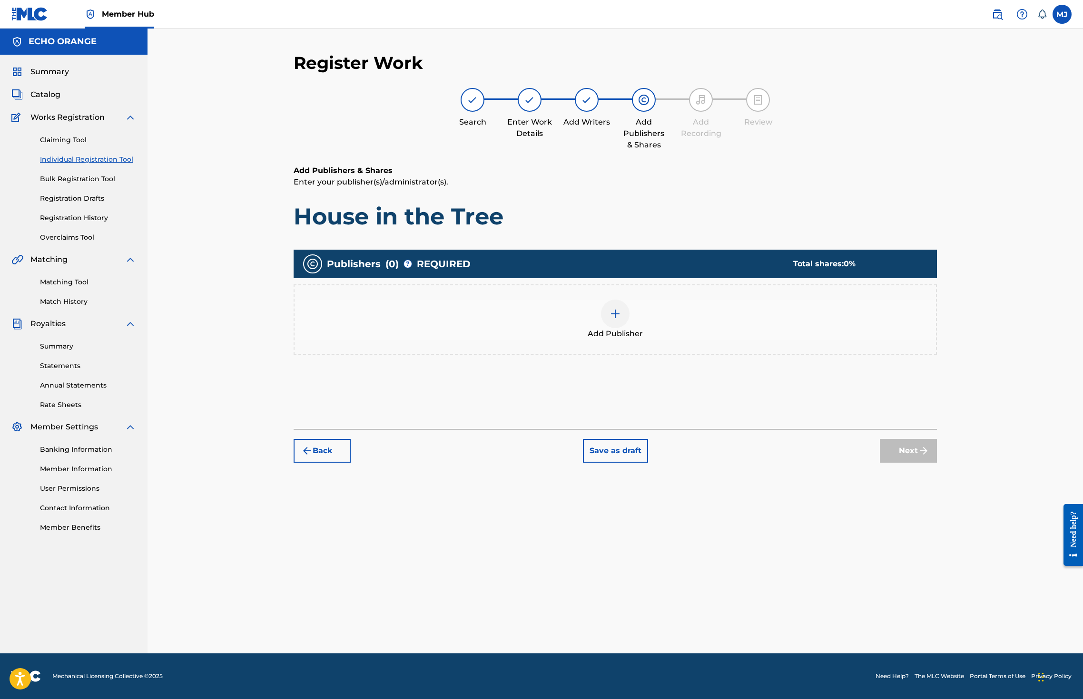
click at [773, 355] on div "Add Publisher" at bounding box center [615, 319] width 643 height 70
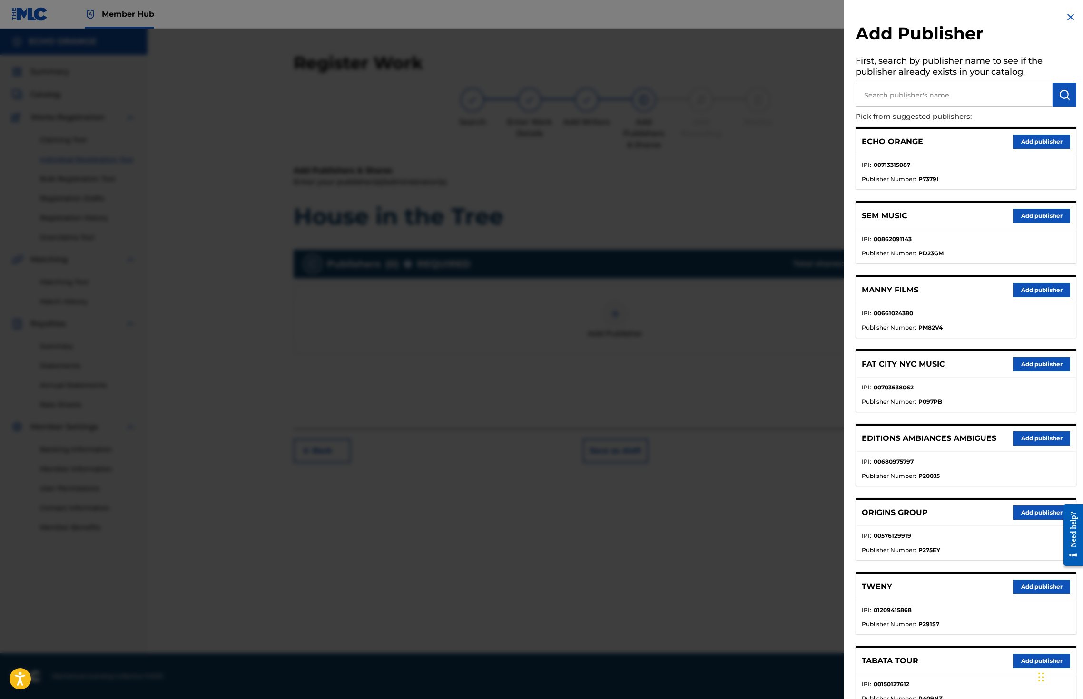
drag, startPoint x: 1003, startPoint y: 587, endPoint x: 986, endPoint y: 569, distance: 24.6
click at [1013, 520] on button "Add publisher" at bounding box center [1041, 513] width 57 height 14
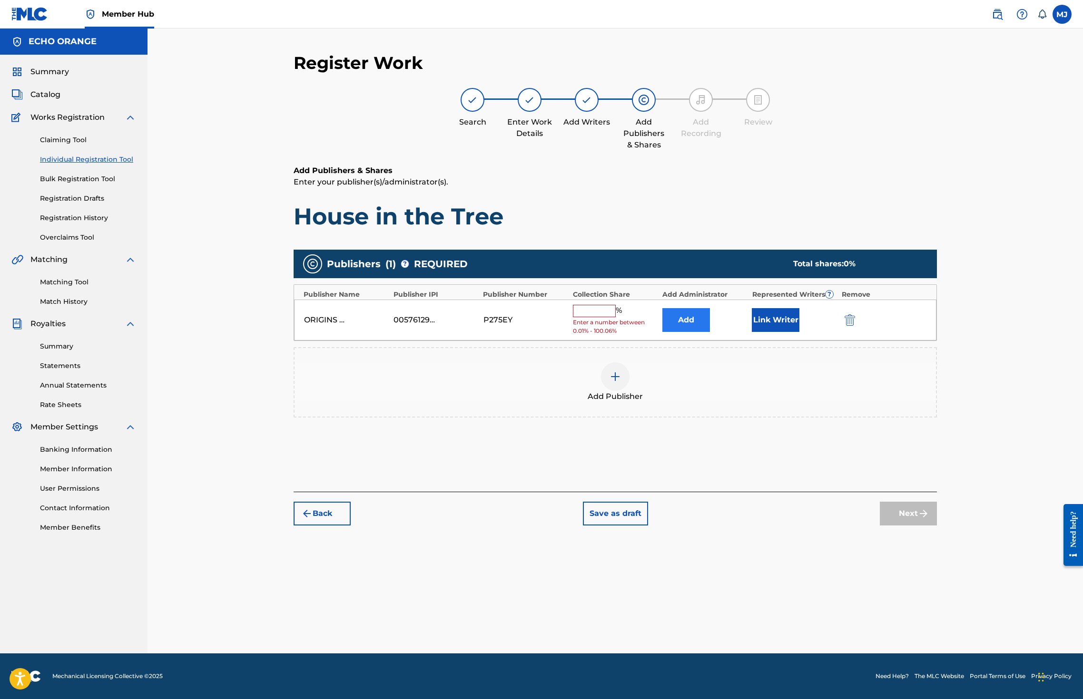
click at [710, 332] on button "Add" at bounding box center [686, 320] width 48 height 24
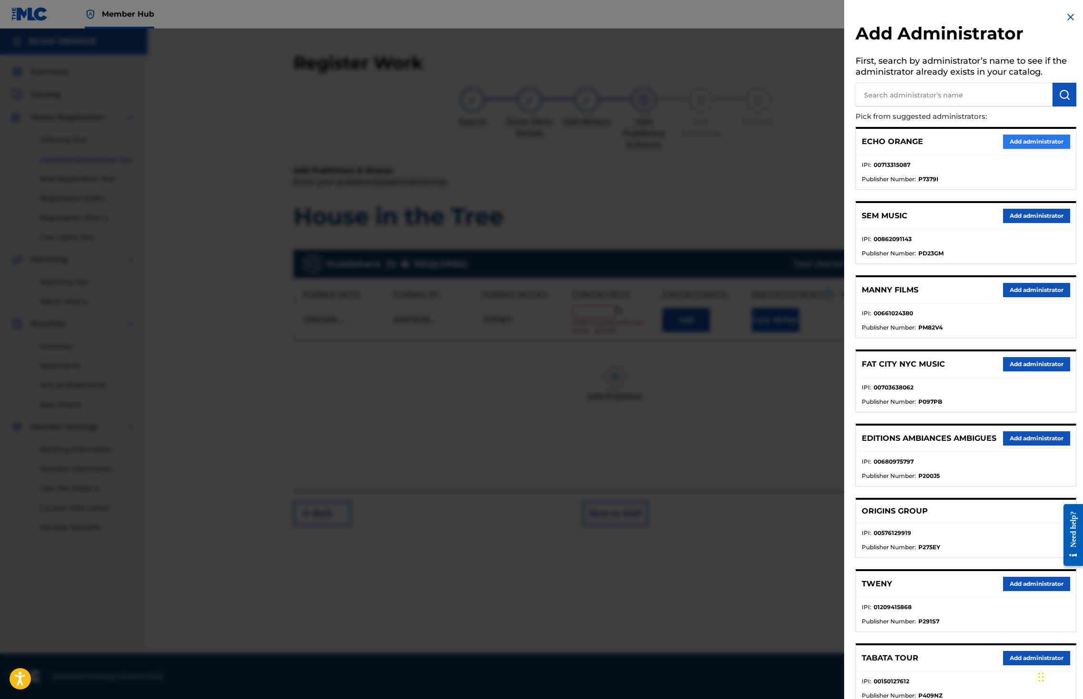
click at [1010, 149] on button "Add administrator" at bounding box center [1036, 142] width 67 height 14
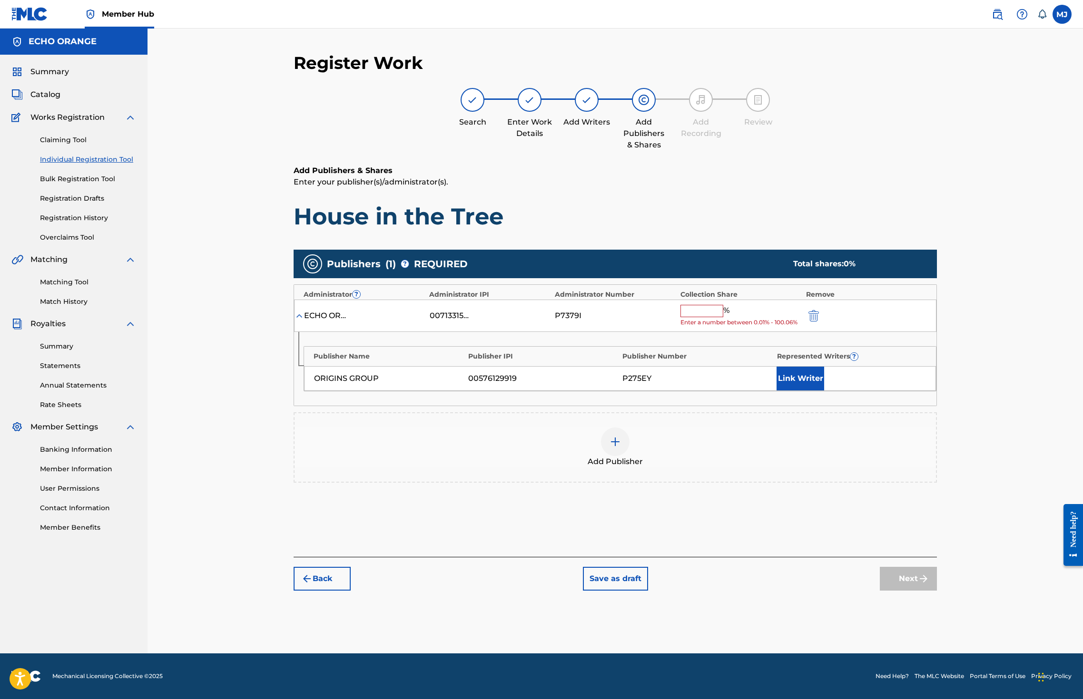
click at [723, 317] on input "text" at bounding box center [701, 311] width 43 height 12
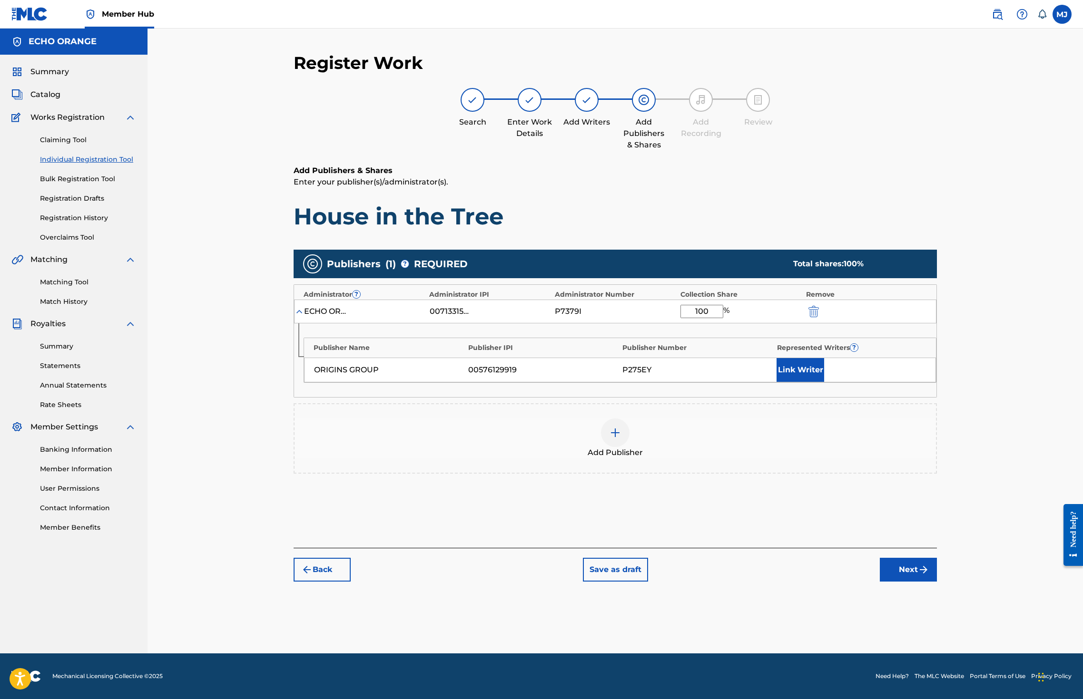
type input "100"
click at [838, 397] on div "Publisher Name Publisher IPI Publisher Number Represented Writers ? ORIGINS GRO…" at bounding box center [615, 361] width 642 height 74
click at [824, 382] on button "Link Writer" at bounding box center [800, 370] width 48 height 24
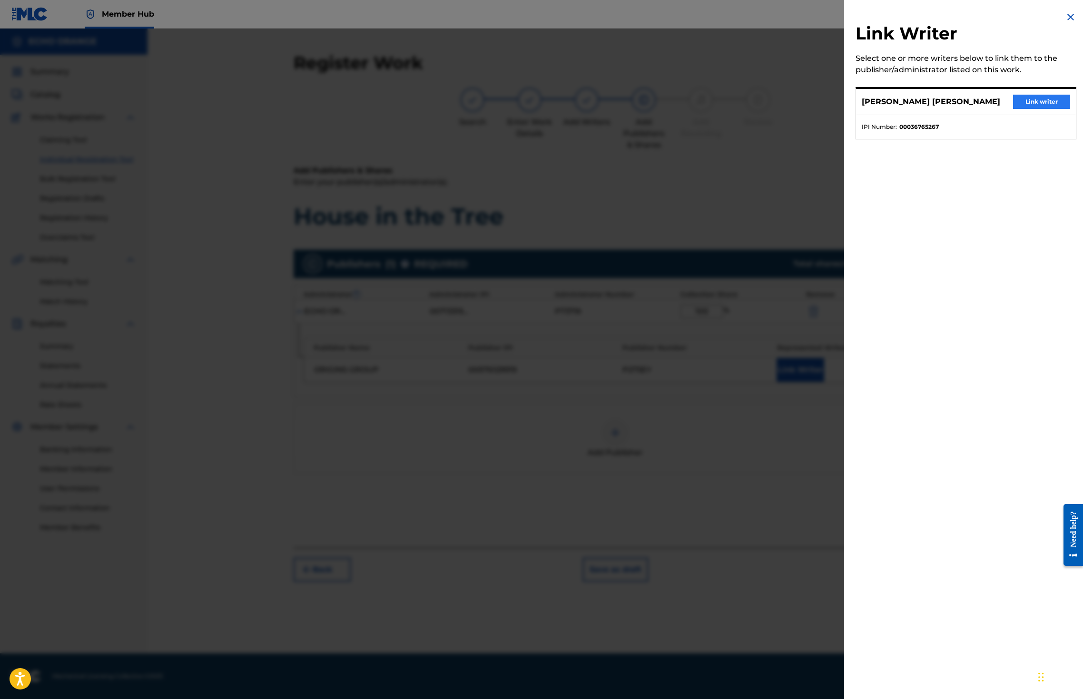
click at [1036, 107] on button "Link writer" at bounding box center [1041, 102] width 57 height 14
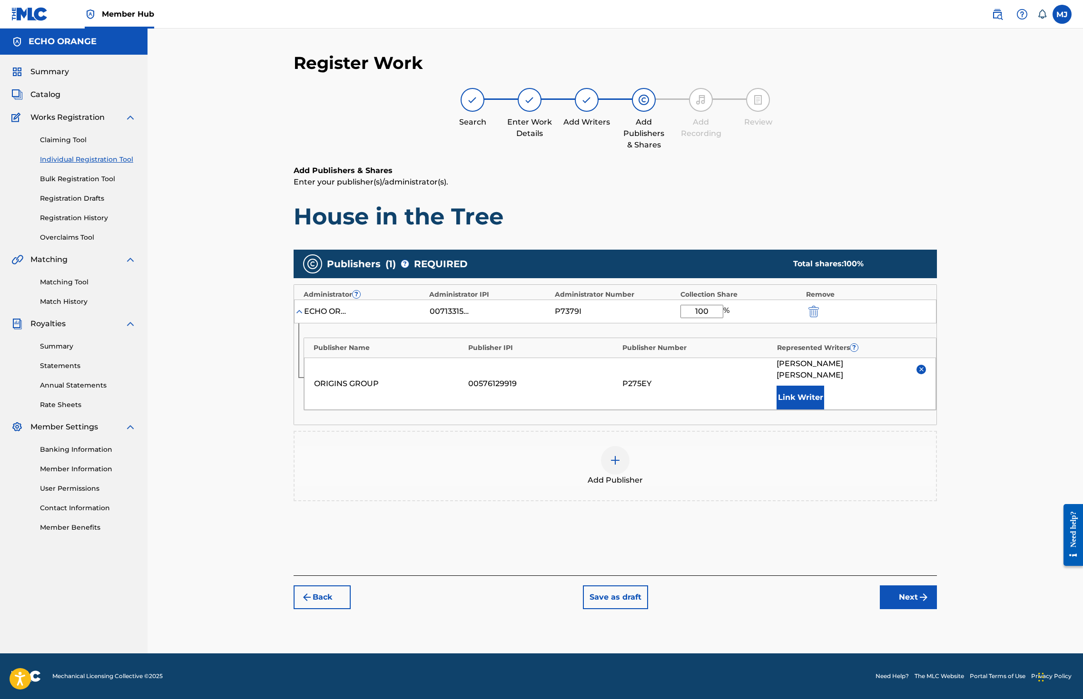
scroll to position [35, 0]
click at [937, 609] on button "Next" at bounding box center [908, 598] width 57 height 24
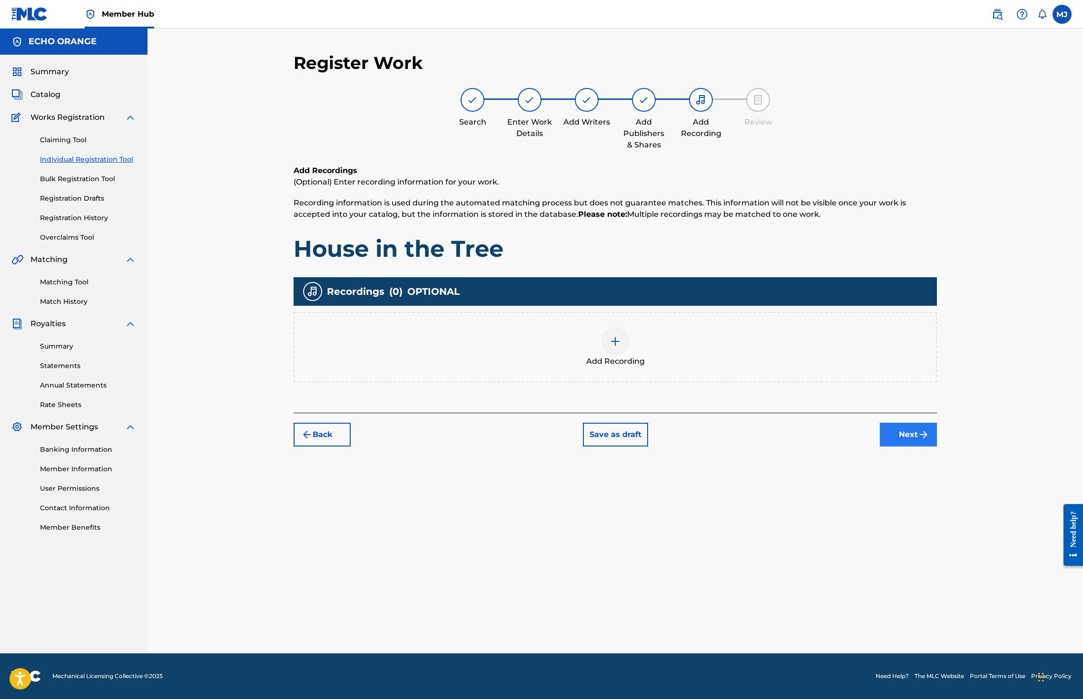
click at [937, 447] on button "Next" at bounding box center [908, 435] width 57 height 24
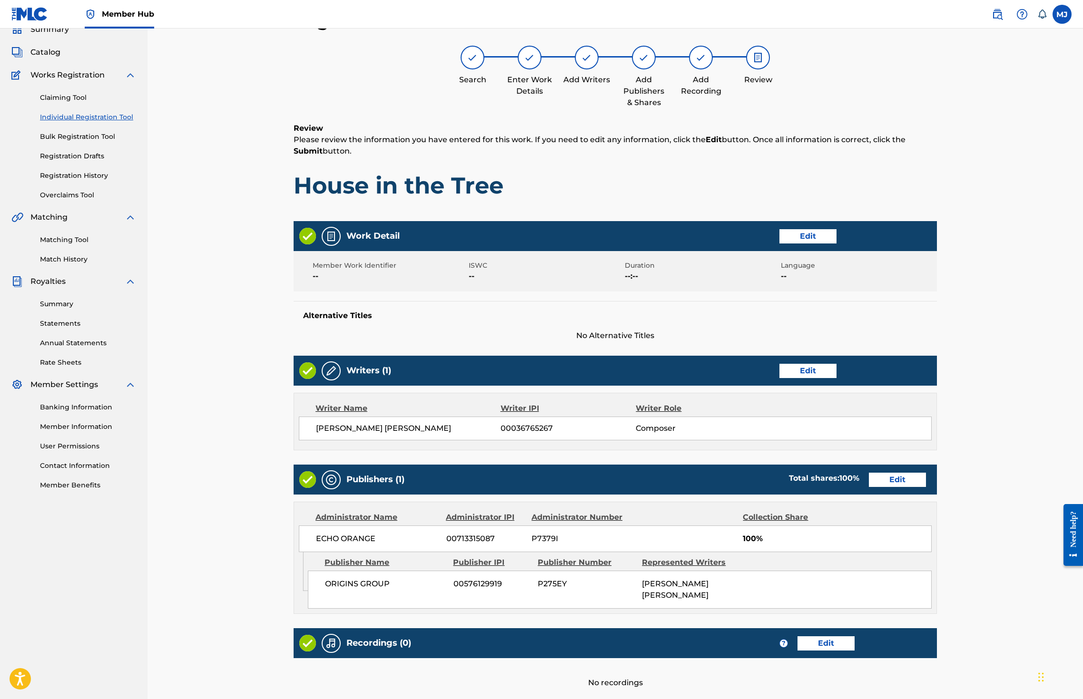
scroll to position [214, 0]
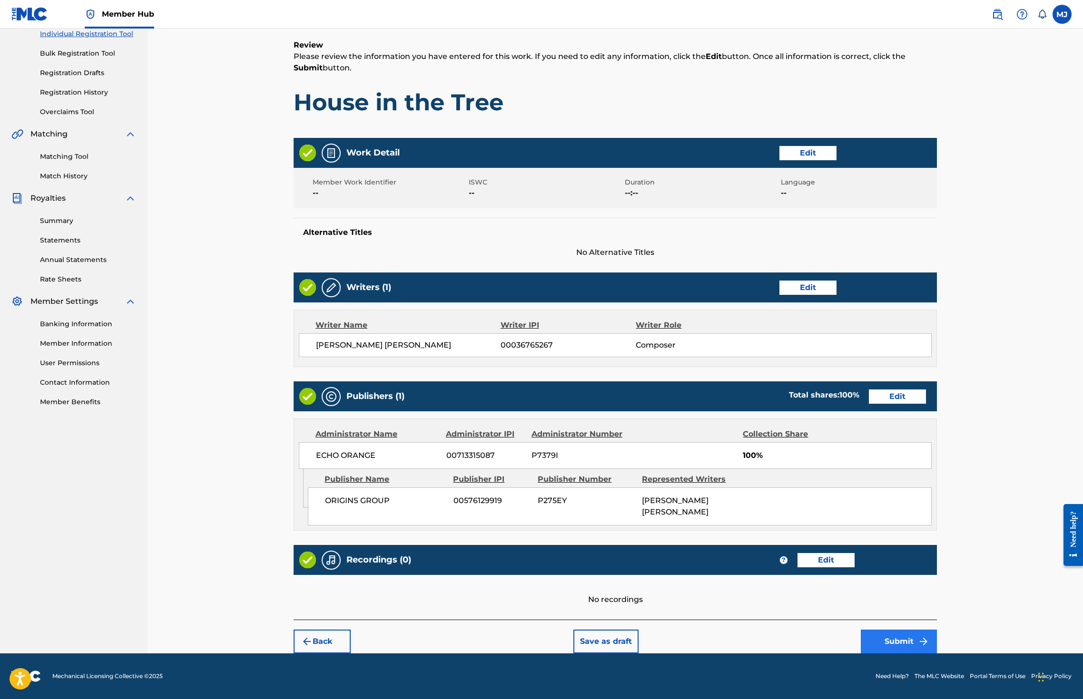
click at [937, 630] on button "Submit" at bounding box center [899, 642] width 76 height 24
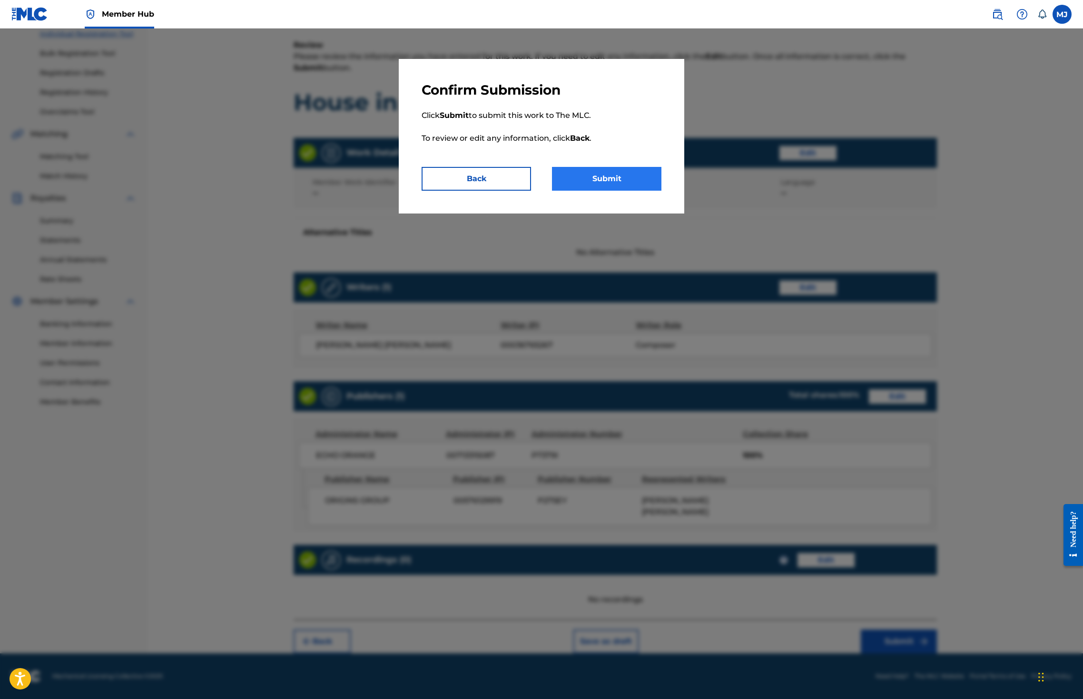
click at [641, 191] on button "Submit" at bounding box center [606, 179] width 109 height 24
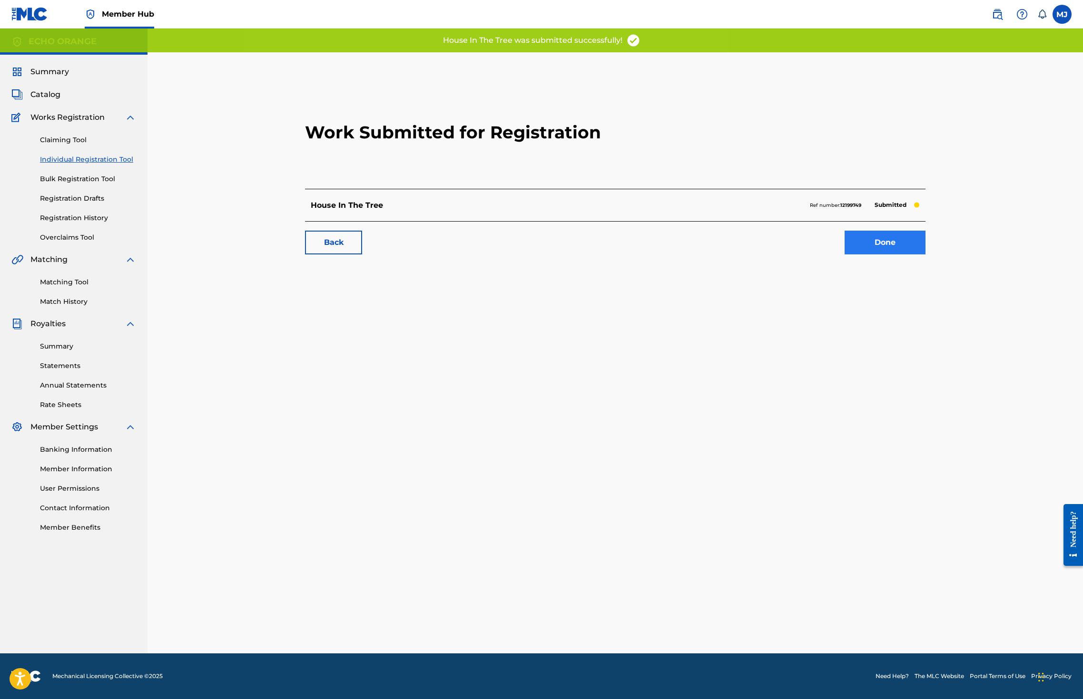
click at [925, 255] on link "Done" at bounding box center [884, 243] width 81 height 24
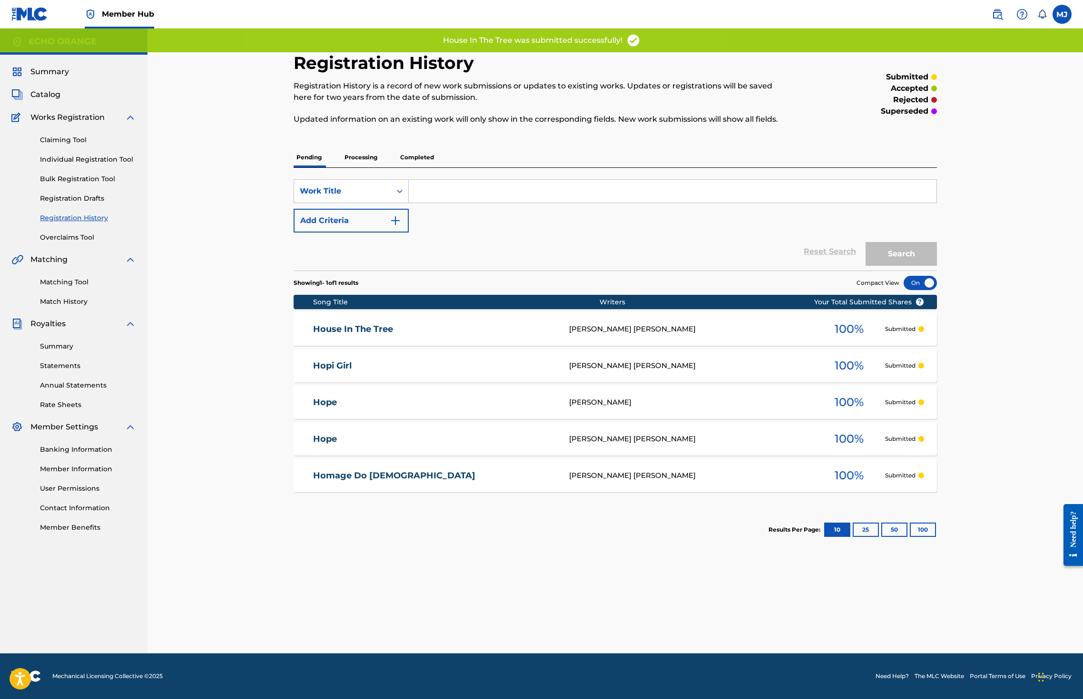
click at [84, 195] on div "Claiming Tool Individual Registration Tool Bulk Registration Tool Registration …" at bounding box center [73, 182] width 125 height 119
drag, startPoint x: 88, startPoint y: 189, endPoint x: 93, endPoint y: 188, distance: 5.7
click at [88, 165] on link "Individual Registration Tool" at bounding box center [88, 160] width 96 height 10
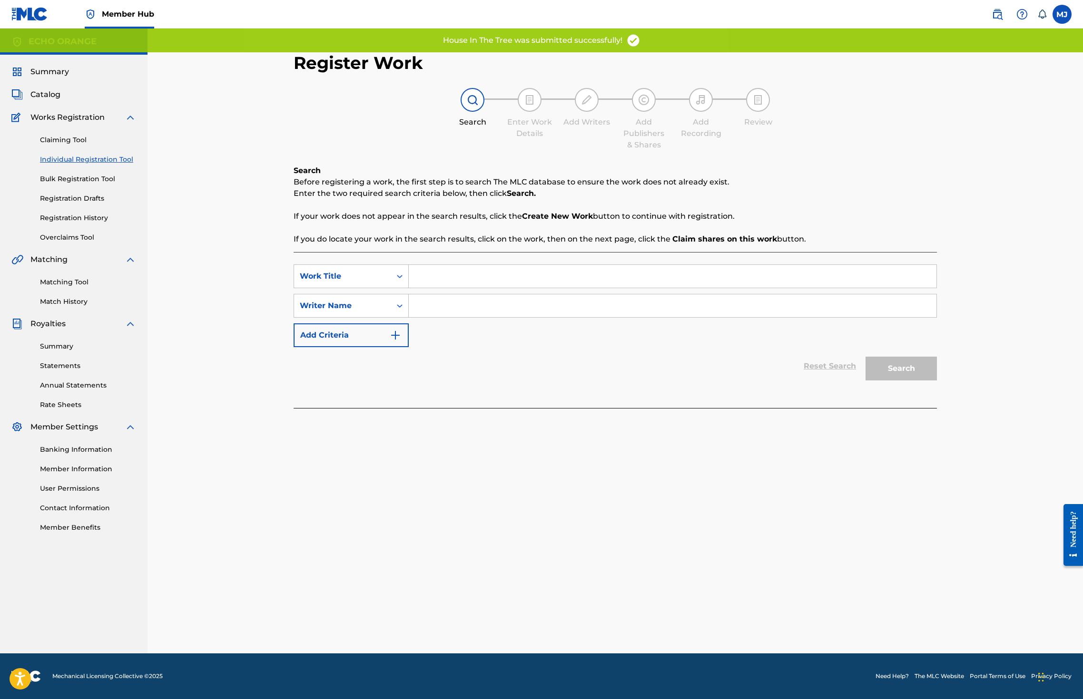
click at [409, 288] on input "Search Form" at bounding box center [673, 276] width 528 height 23
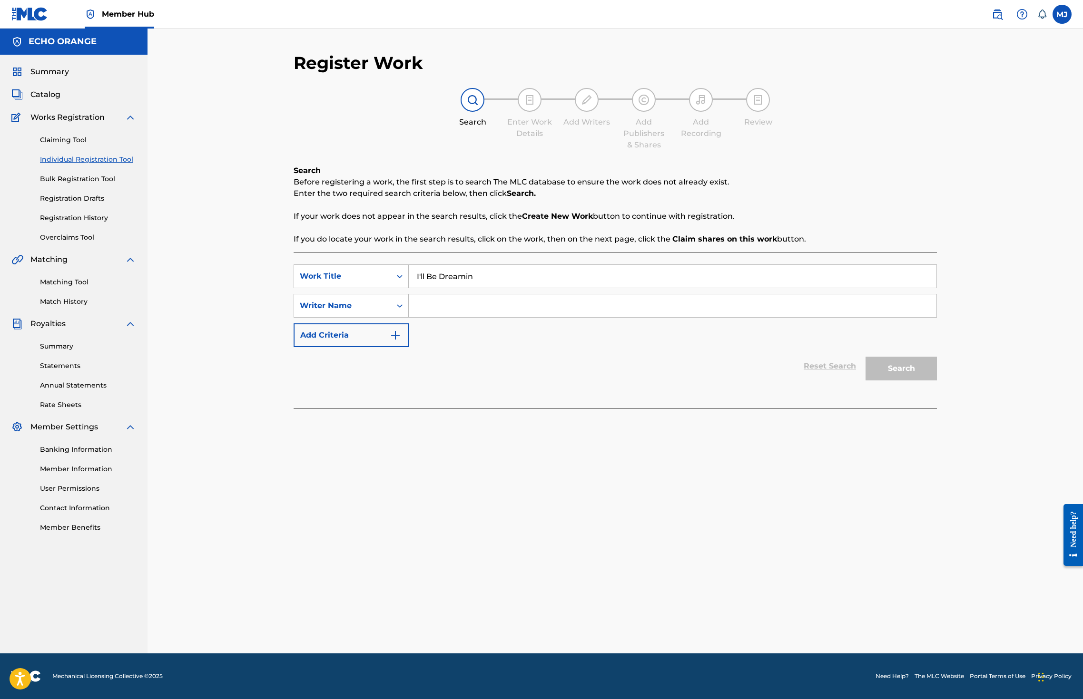
type input "I'll Be Dreamin"
paste input "denis hekimian"
type input "denis hekimian"
click at [937, 381] on button "Search" at bounding box center [900, 369] width 71 height 24
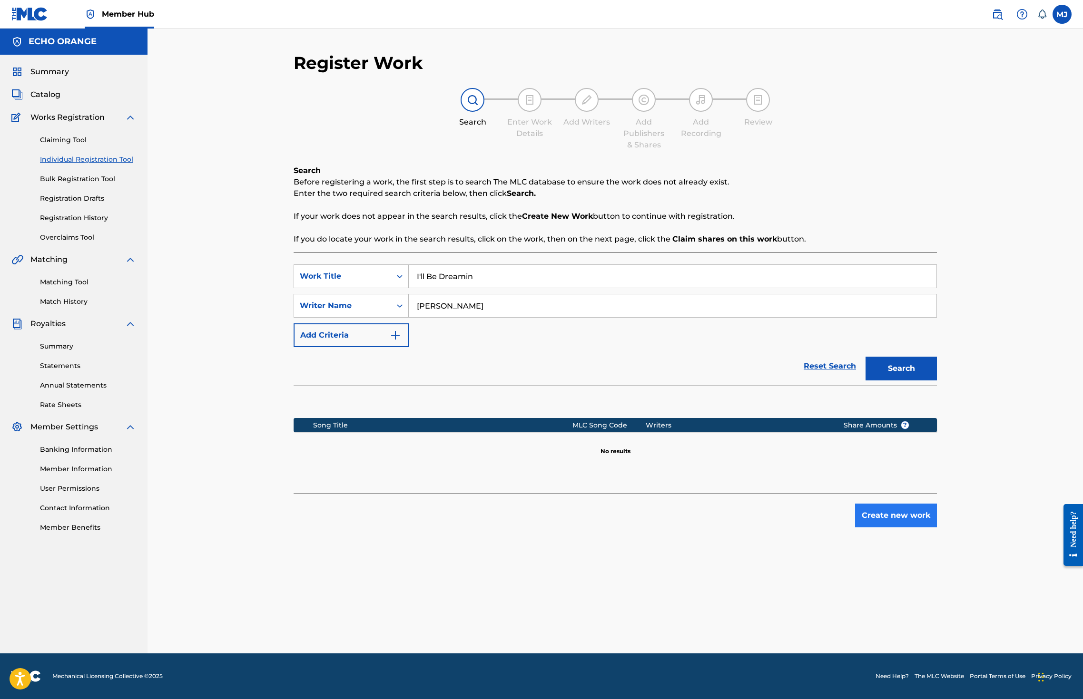
click at [937, 528] on button "Create new work" at bounding box center [896, 516] width 82 height 24
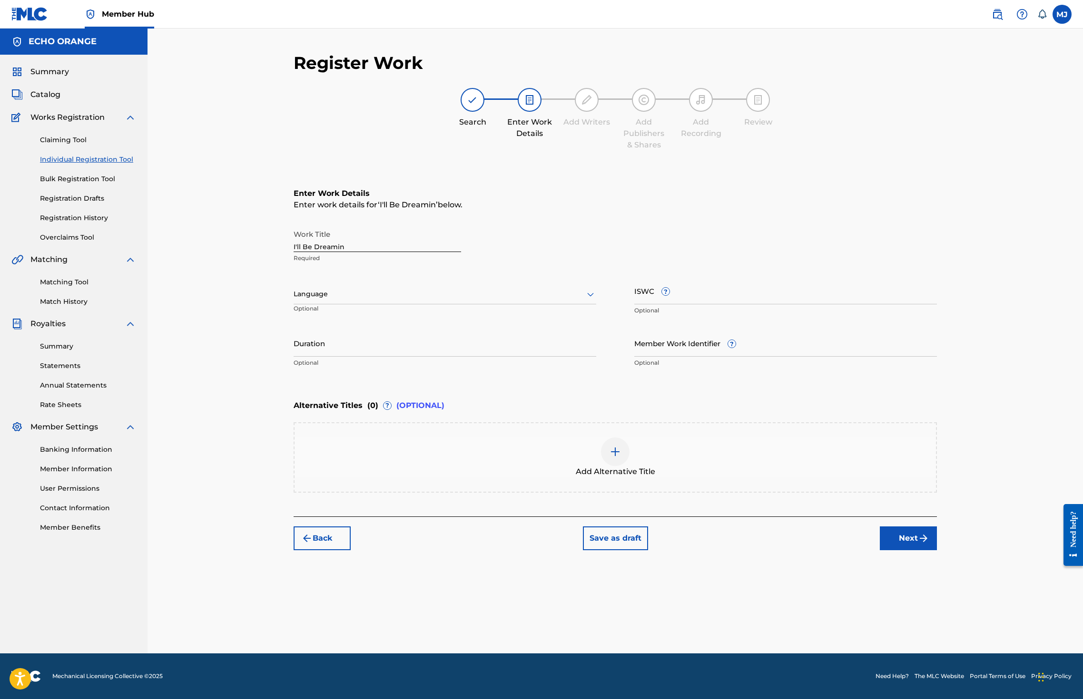
click at [937, 550] on button "Next" at bounding box center [908, 539] width 57 height 24
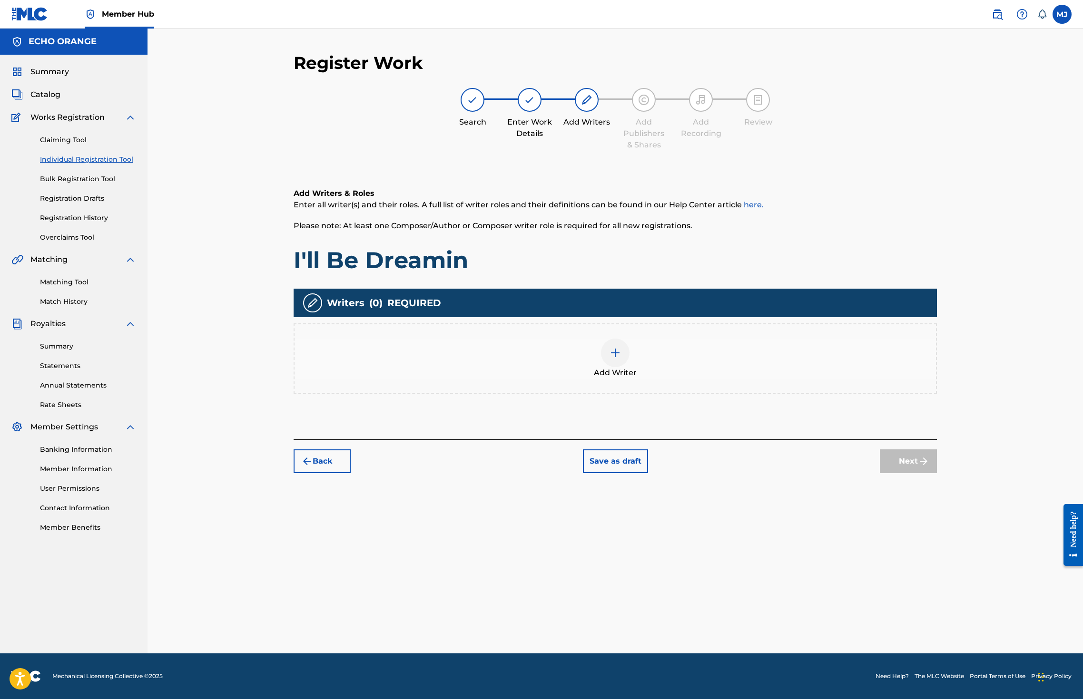
click at [768, 394] on div "Add Writer" at bounding box center [615, 359] width 643 height 70
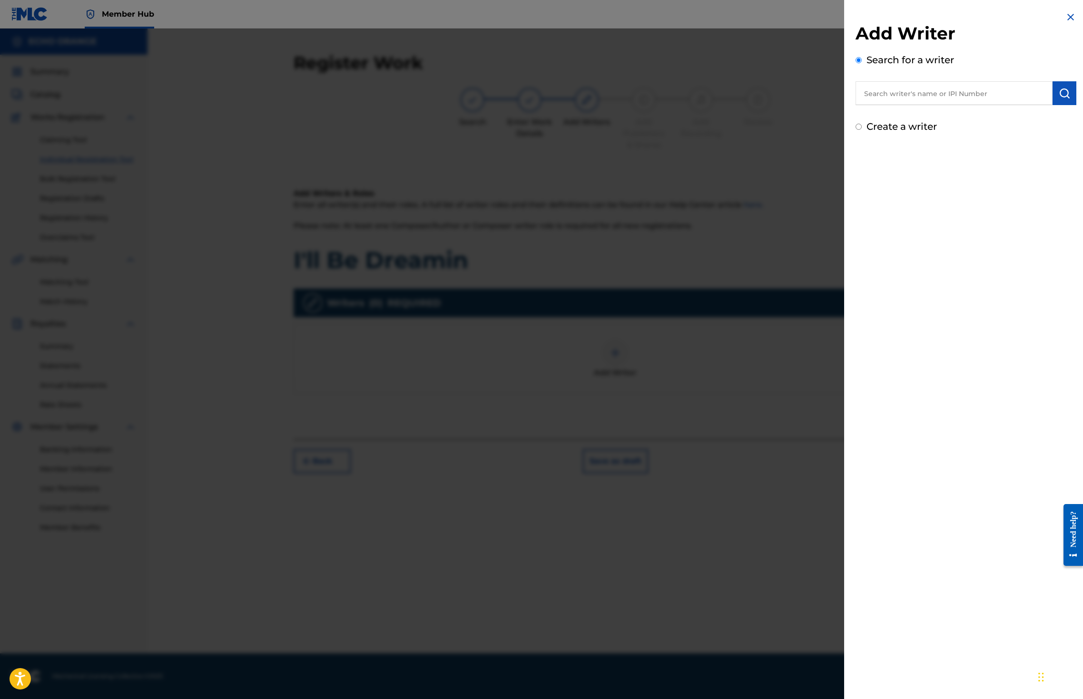
click at [902, 84] on div "Search for a writer" at bounding box center [965, 79] width 221 height 52
click at [901, 94] on input "text" at bounding box center [953, 93] width 197 height 24
paste input "denis hekimian"
type input "denis hekimian"
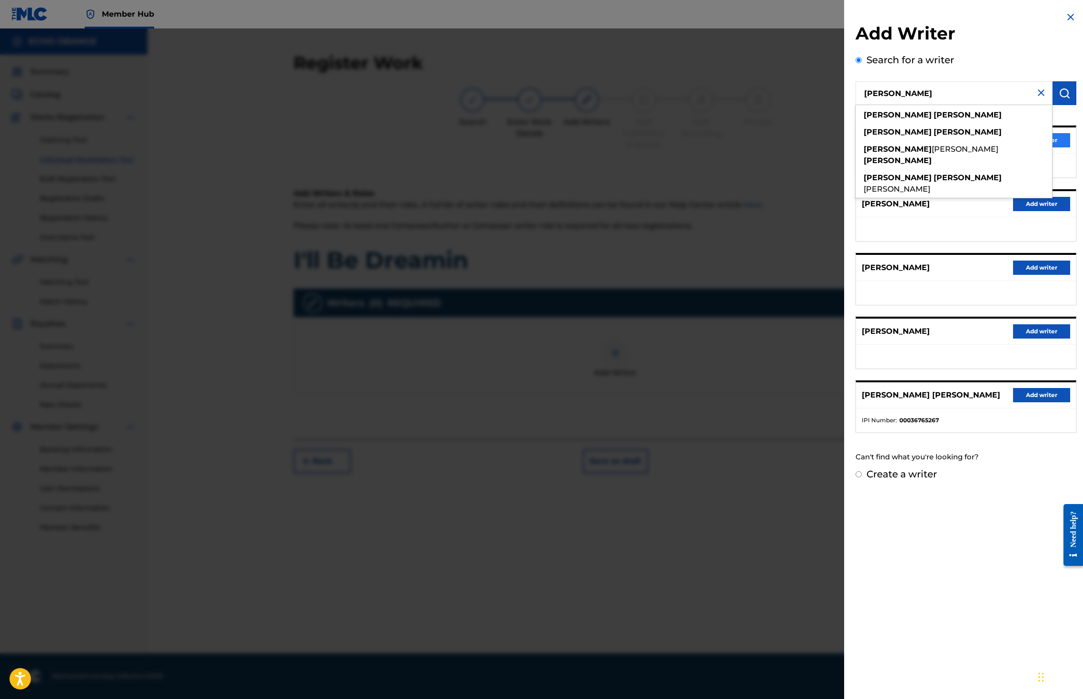
click at [1055, 147] on button "Add writer" at bounding box center [1041, 140] width 57 height 14
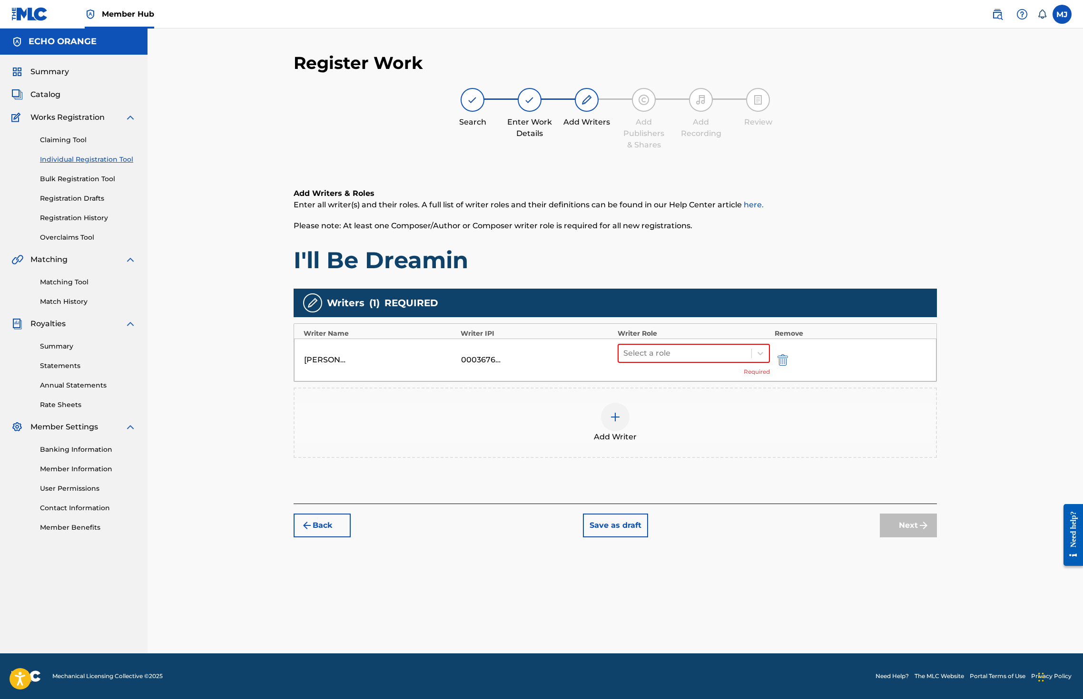
click at [706, 376] on div "Select a role Required" at bounding box center [694, 360] width 152 height 32
drag, startPoint x: 714, startPoint y: 387, endPoint x: 711, endPoint y: 400, distance: 13.2
click at [714, 360] on div at bounding box center [684, 353] width 123 height 13
click at [694, 481] on div "Composer" at bounding box center [723, 490] width 183 height 19
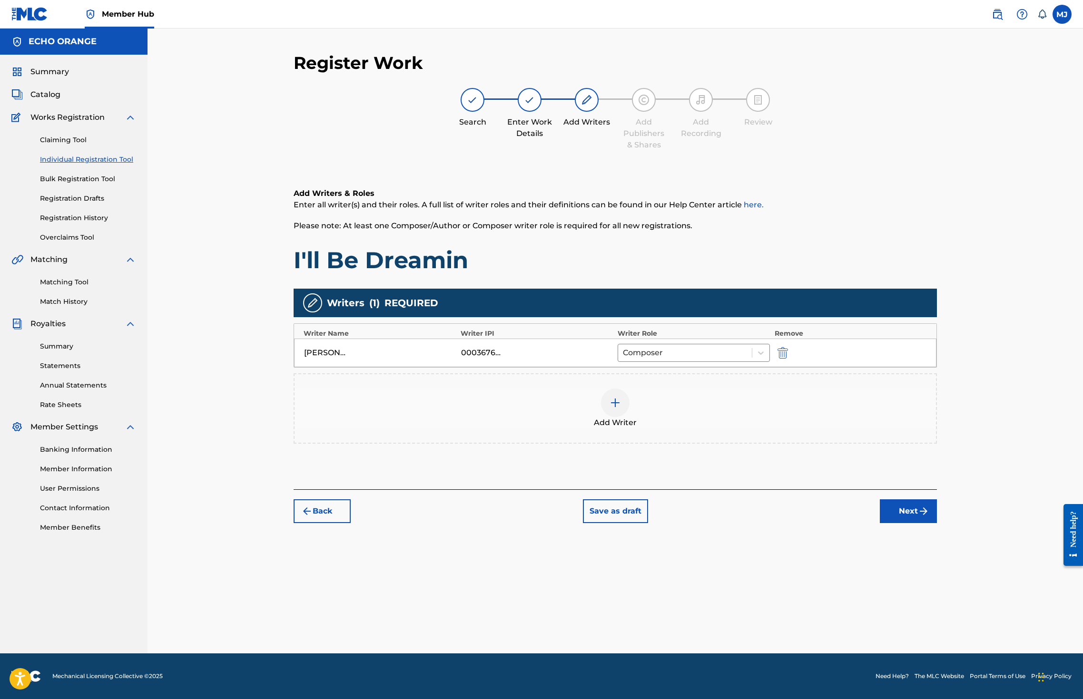
click at [937, 523] on div "Back Save as draft Next" at bounding box center [615, 507] width 643 height 34
click at [937, 523] on button "Next" at bounding box center [908, 512] width 57 height 24
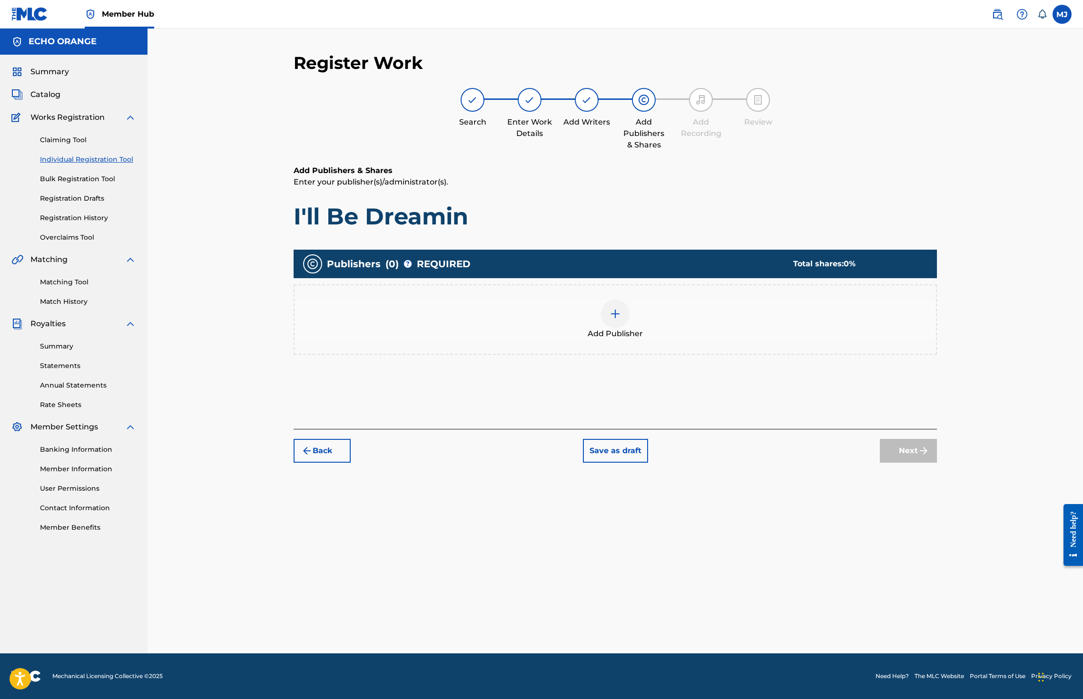
click at [614, 328] on div at bounding box center [615, 314] width 29 height 29
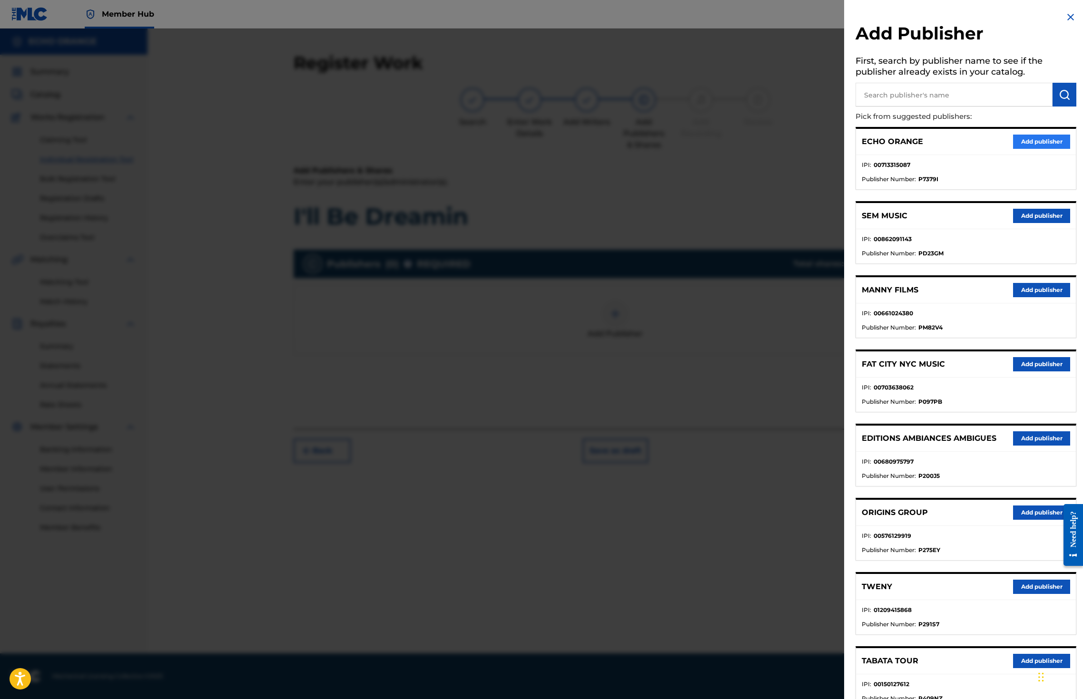
click at [1020, 149] on button "Add publisher" at bounding box center [1041, 142] width 57 height 14
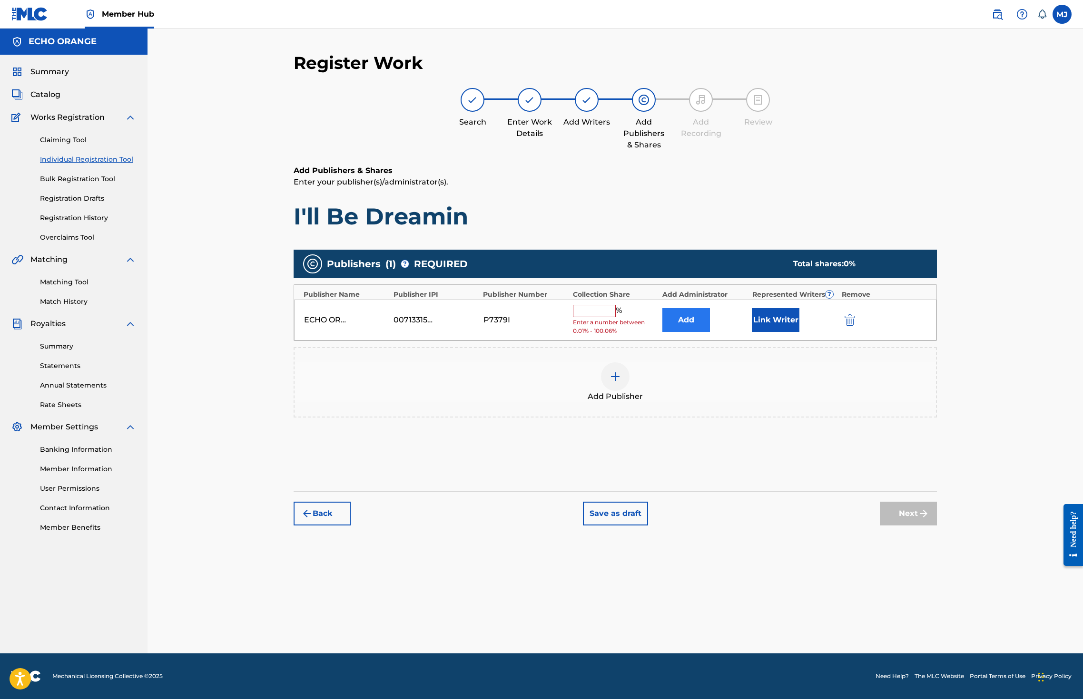
click at [736, 339] on div "ECHO ORANGE 00713315087 P7379I % Enter a number between 0.01% - 100.06% Add Lin…" at bounding box center [615, 320] width 642 height 41
click at [710, 332] on button "Add" at bounding box center [686, 320] width 48 height 24
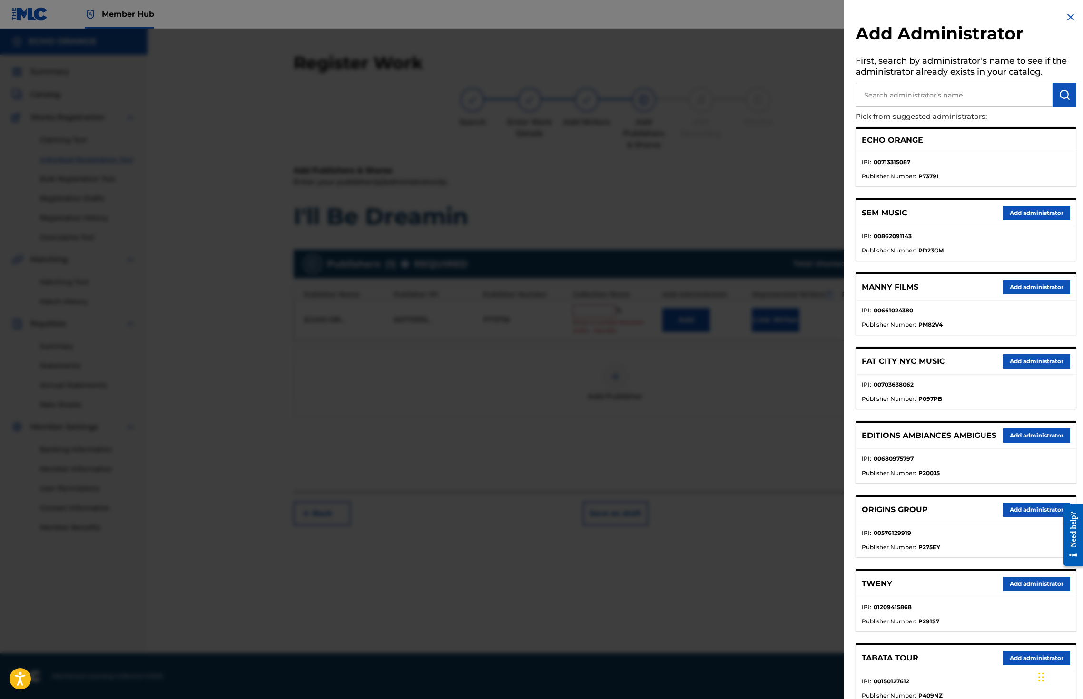
click at [673, 277] on div at bounding box center [541, 378] width 1083 height 699
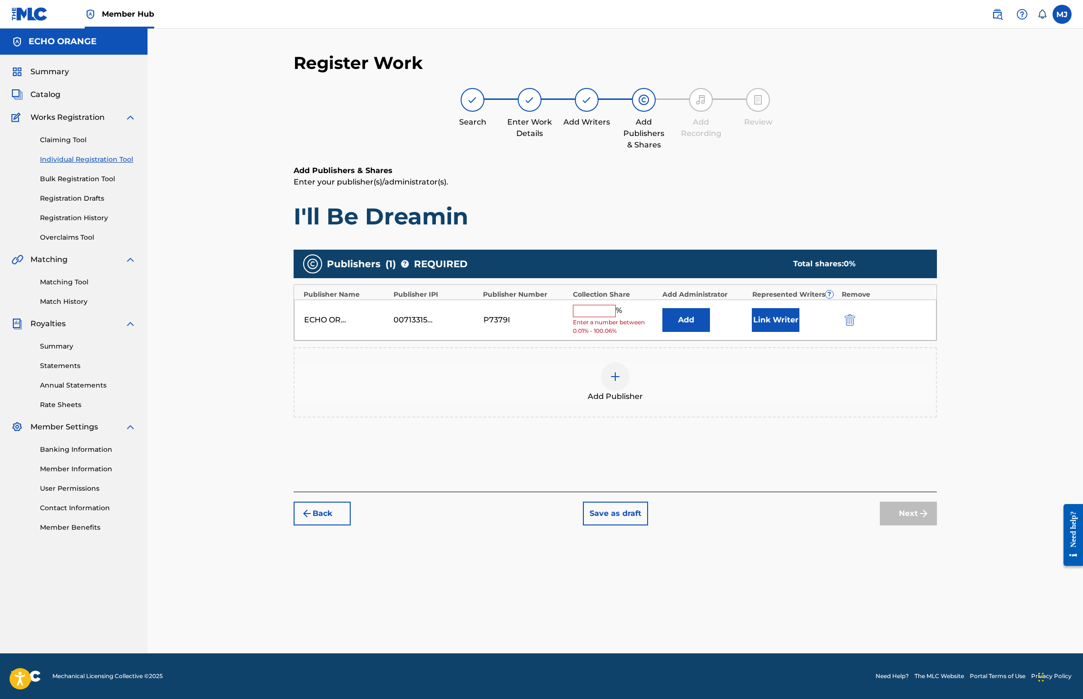
click at [597, 317] on input "text" at bounding box center [594, 311] width 43 height 12
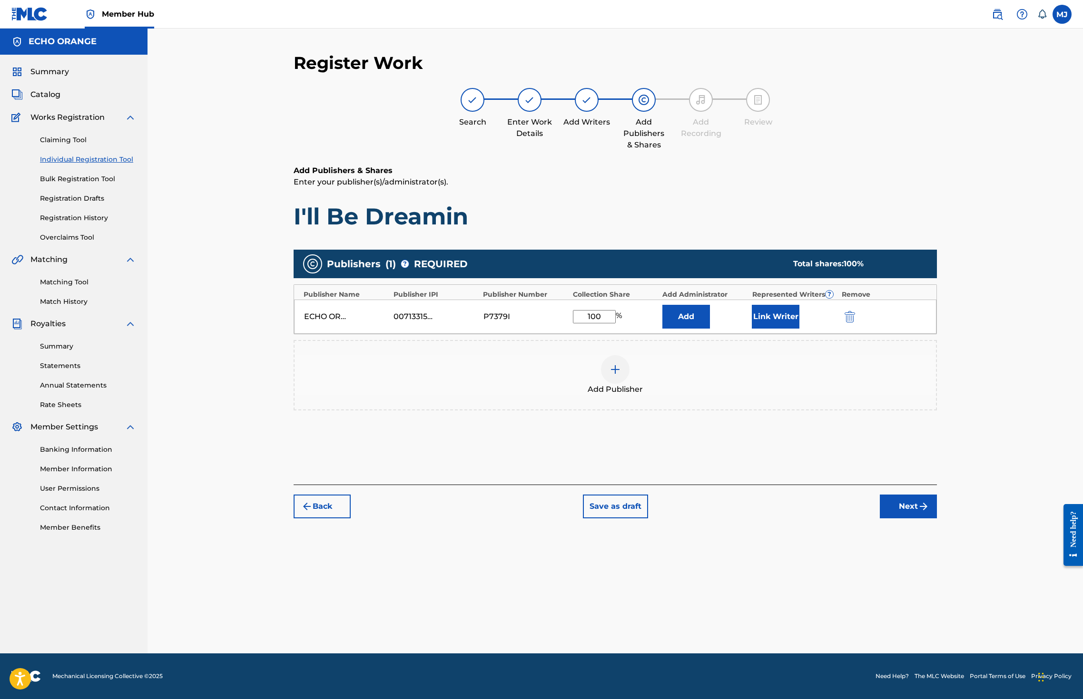
type input "100"
drag, startPoint x: 682, startPoint y: 364, endPoint x: 690, endPoint y: 360, distance: 8.5
click at [685, 334] on div "ECHO ORANGE 00713315087 P7379I 100 % Add Link Writer" at bounding box center [615, 317] width 642 height 34
click at [705, 329] on button "Add" at bounding box center [686, 317] width 48 height 24
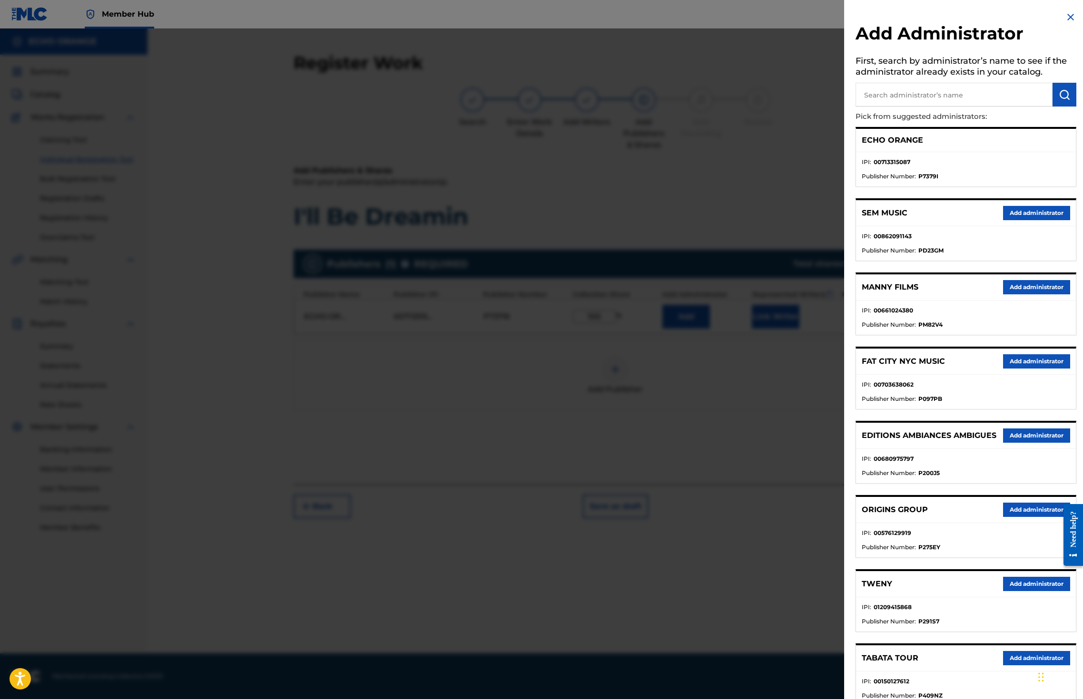
click at [731, 174] on div at bounding box center [541, 378] width 1083 height 699
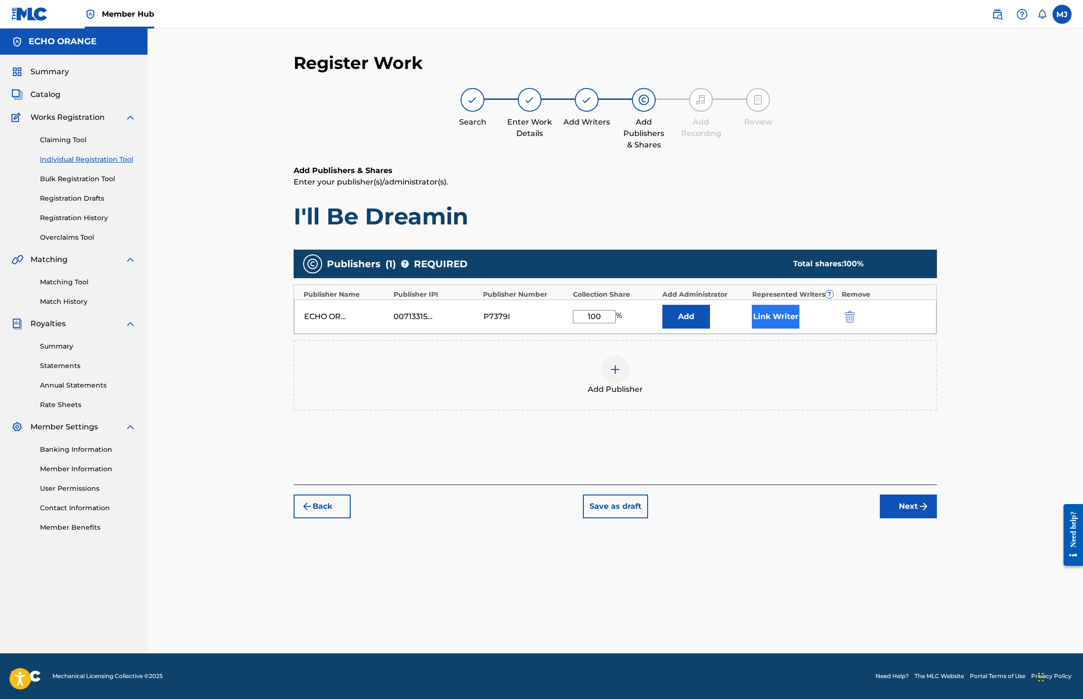
click at [799, 329] on button "Link Writer" at bounding box center [776, 317] width 48 height 24
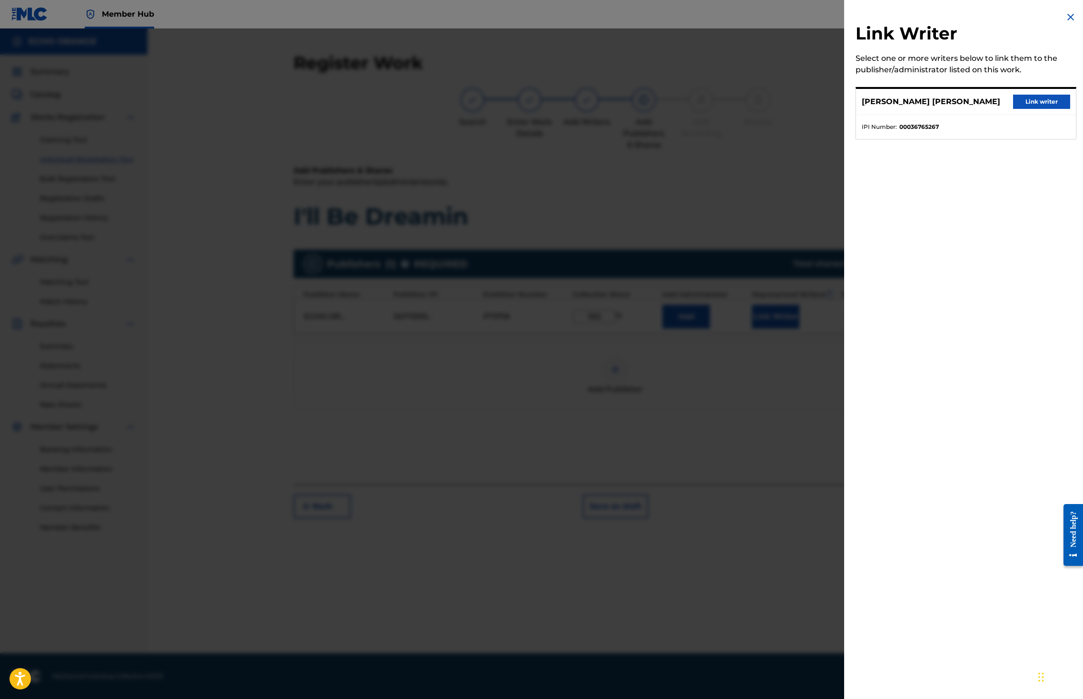
click at [1023, 109] on button "Link writer" at bounding box center [1041, 102] width 57 height 14
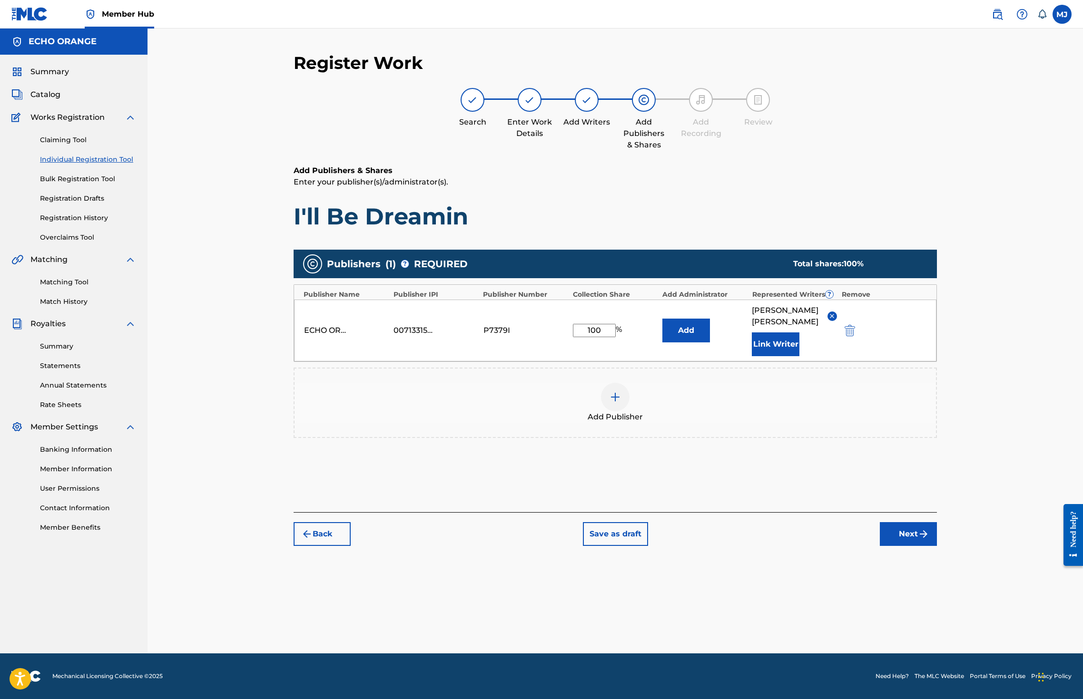
click at [937, 512] on div "Add Publishers & Shares Enter your publisher(s)/administrator(s). I'll Be Dream…" at bounding box center [615, 338] width 643 height 347
click at [937, 546] on button "Next" at bounding box center [908, 534] width 57 height 24
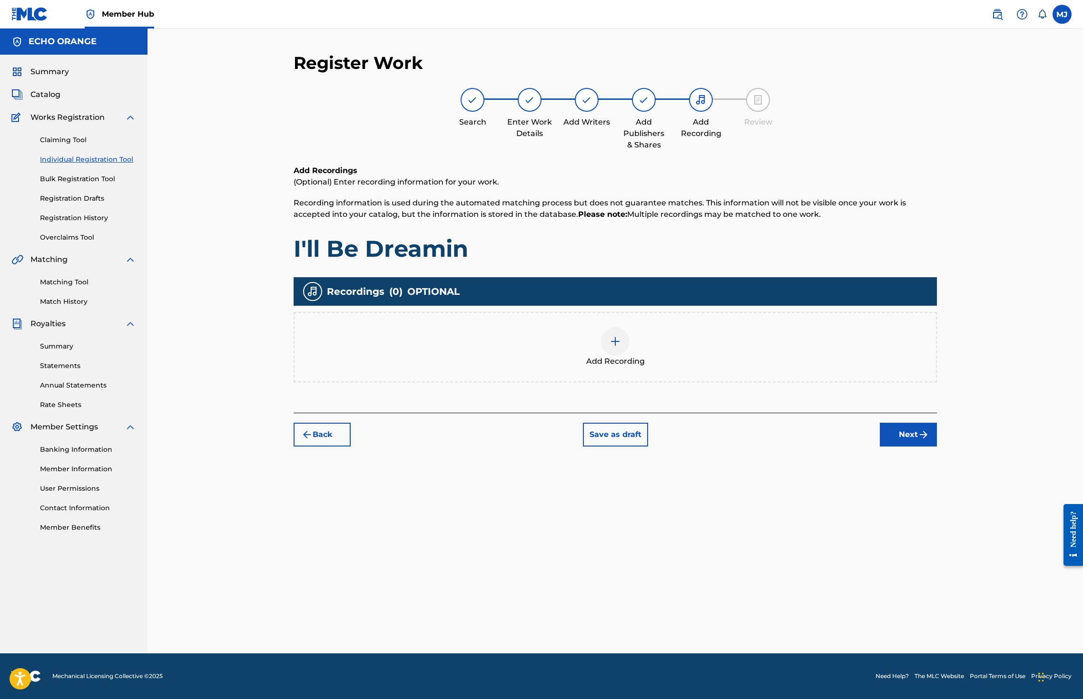
click at [948, 503] on div "Register Work Search Enter Work Details Add Writers Add Publishers & Shares Add…" at bounding box center [615, 352] width 666 height 601
click at [937, 447] on button "Next" at bounding box center [908, 435] width 57 height 24
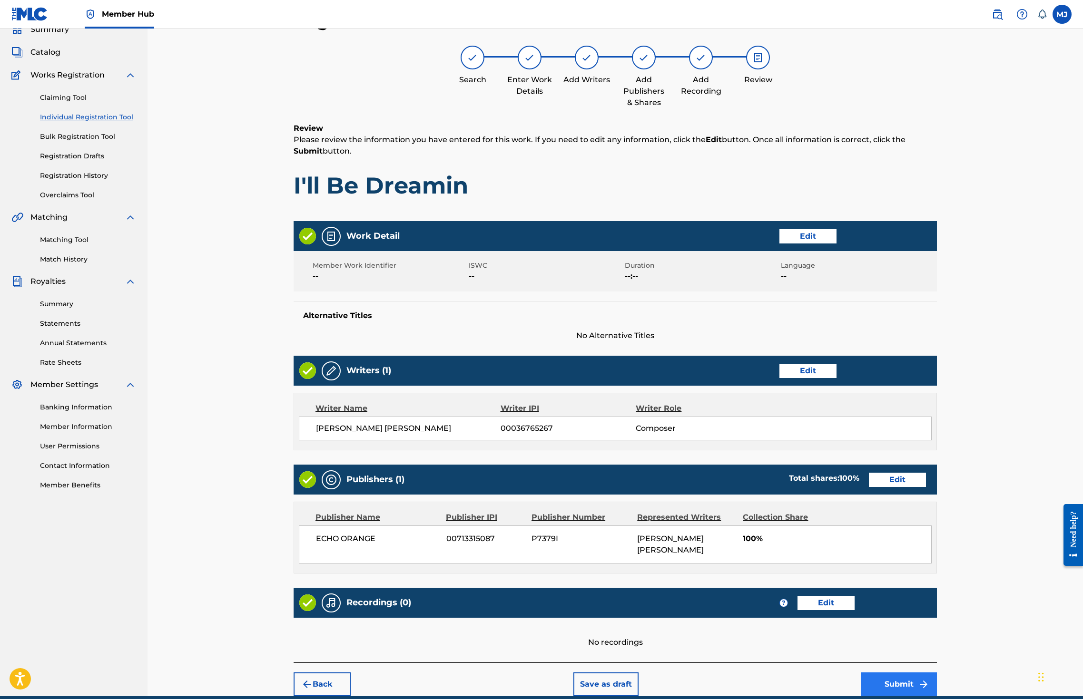
scroll to position [170, 0]
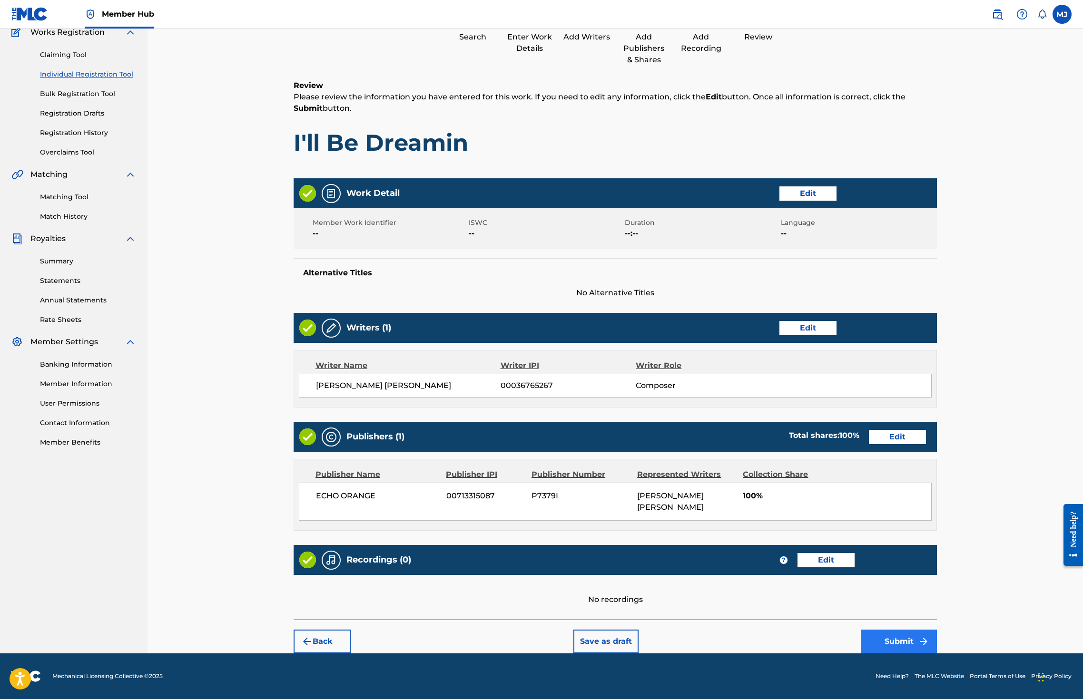
click at [937, 630] on button "Submit" at bounding box center [899, 642] width 76 height 24
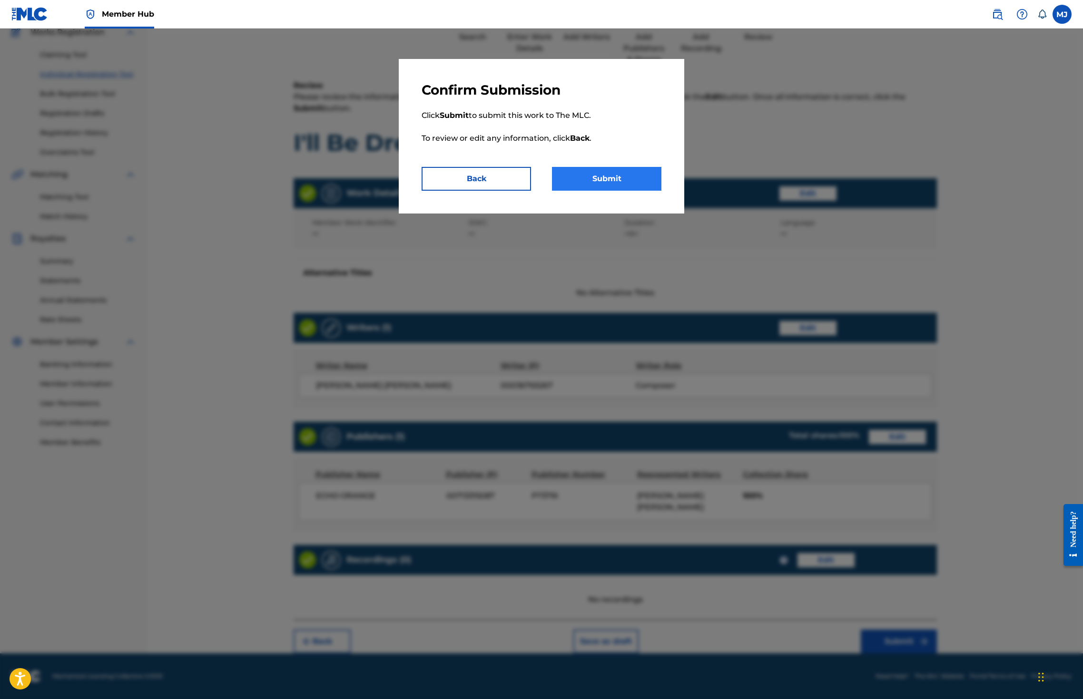
click at [647, 191] on button "Submit" at bounding box center [606, 179] width 109 height 24
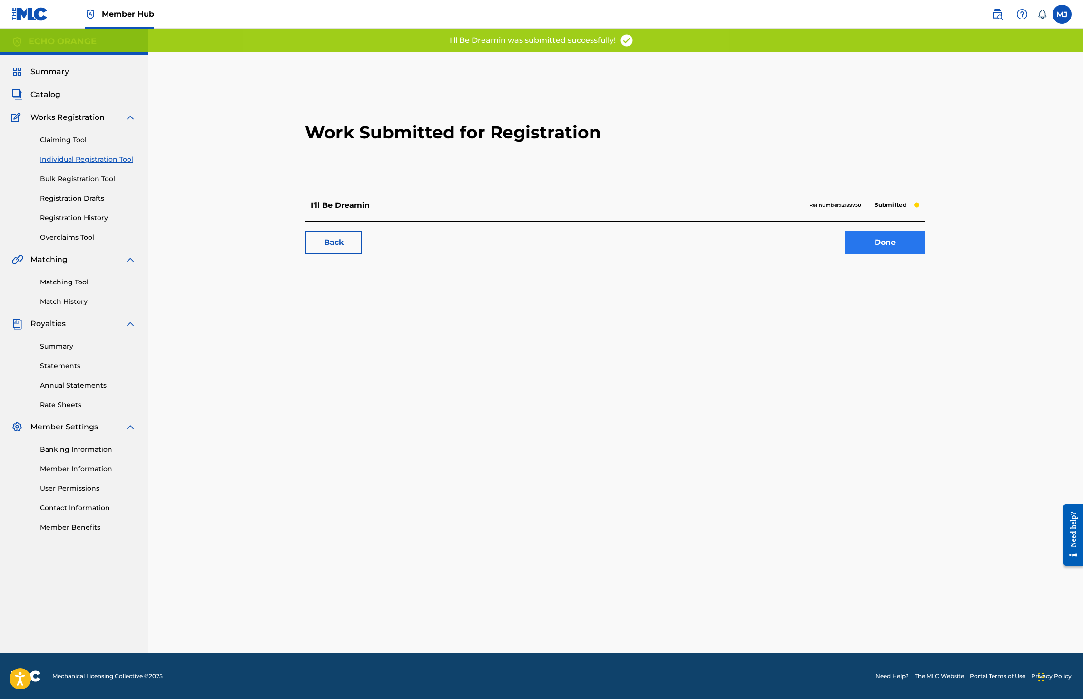
click at [925, 255] on link "Done" at bounding box center [884, 243] width 81 height 24
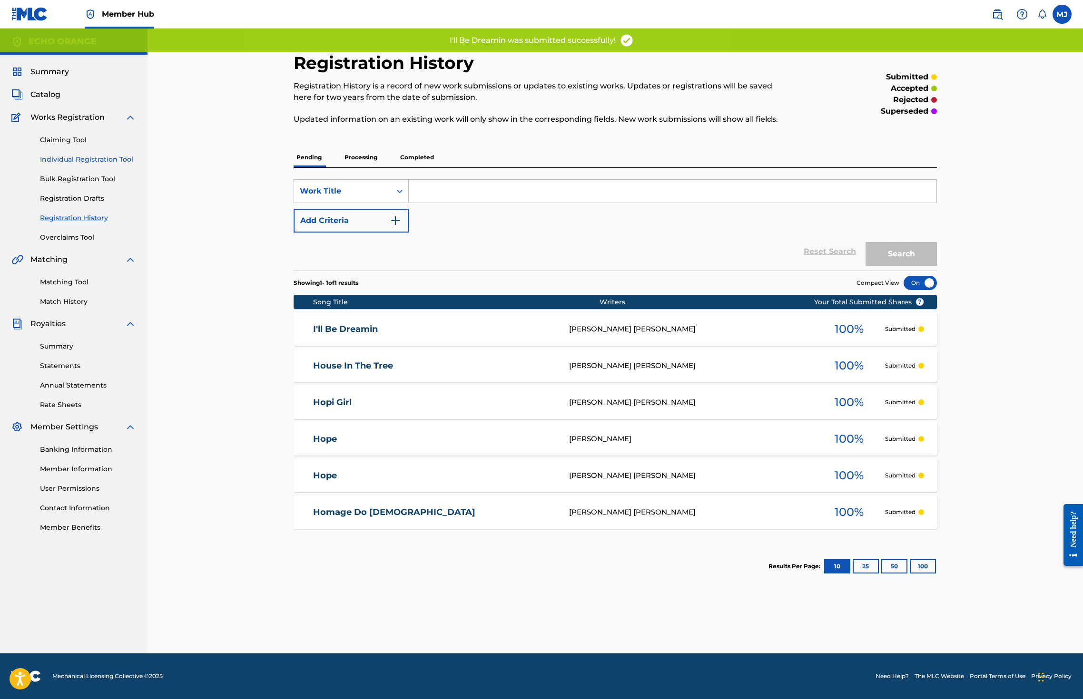
click at [113, 165] on link "Individual Registration Tool" at bounding box center [88, 160] width 96 height 10
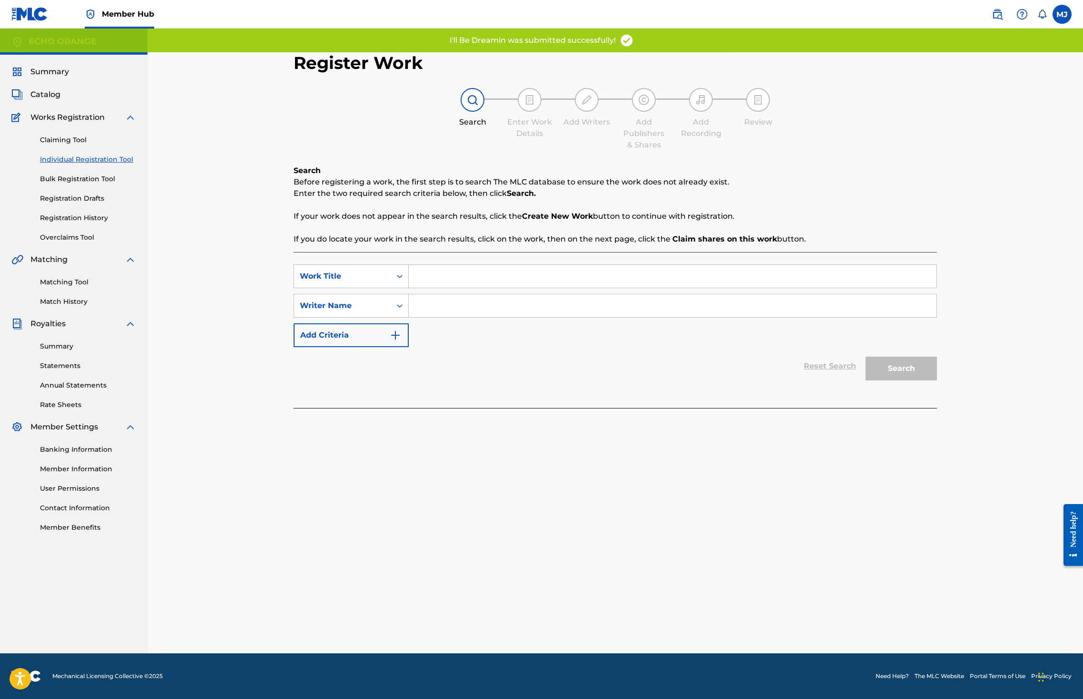
click at [438, 288] on input "Search Form" at bounding box center [673, 276] width 528 height 23
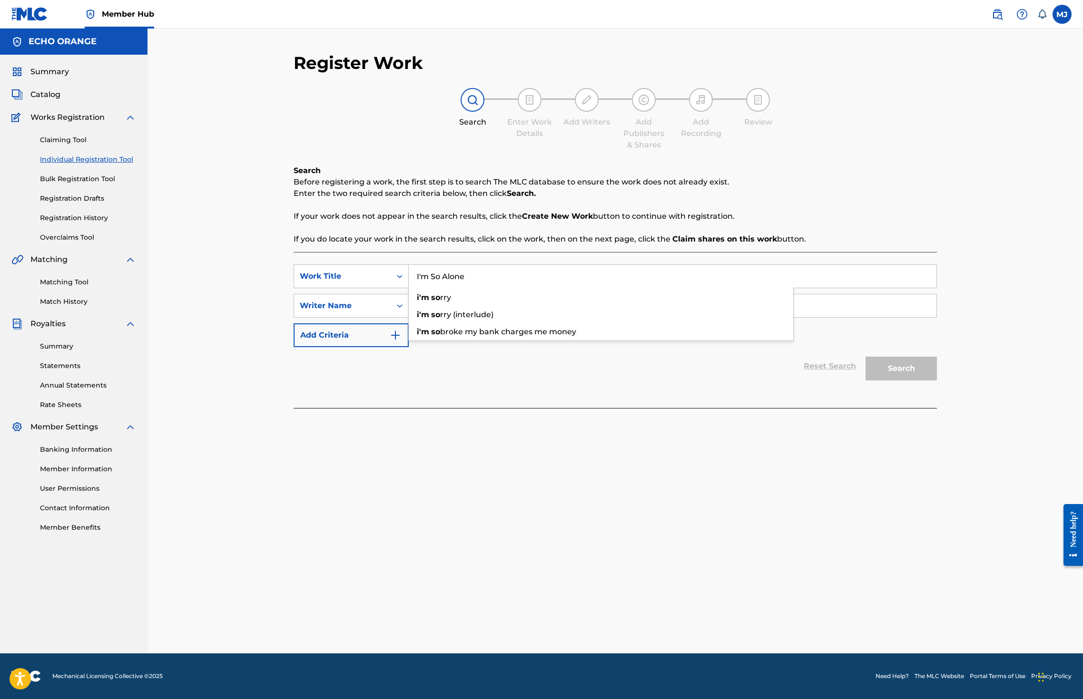
type input "I'm So Alone"
paste input "denis hekimian"
type input "denis hekimian"
click at [937, 381] on button "Search" at bounding box center [900, 369] width 71 height 24
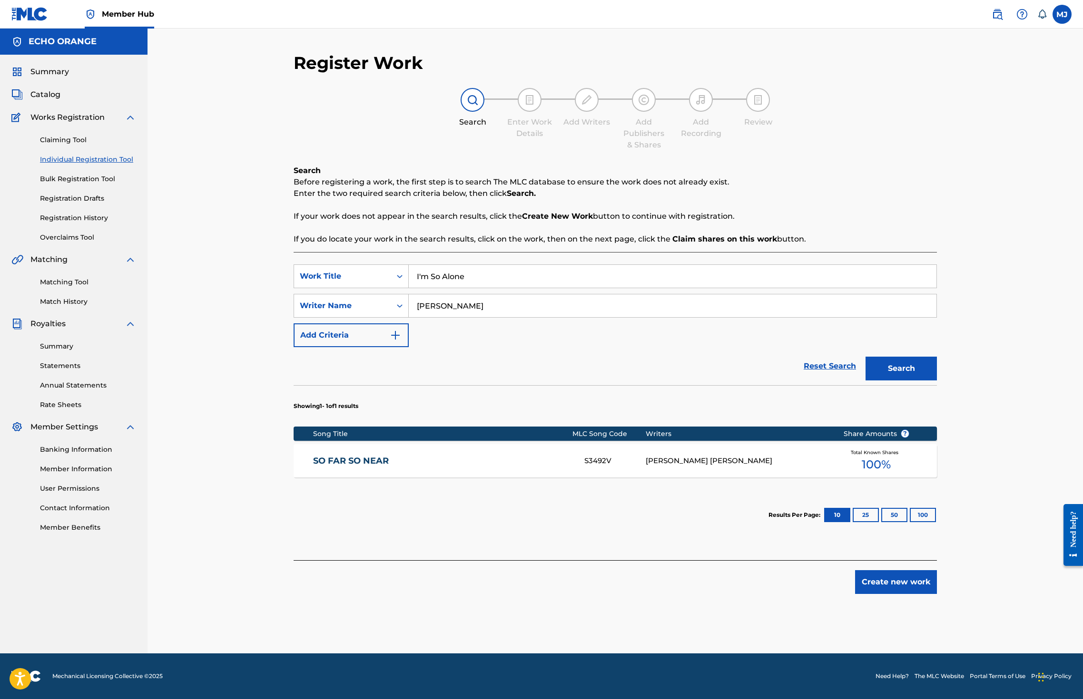
scroll to position [21, 0]
click at [937, 594] on button "Create new work" at bounding box center [896, 582] width 82 height 24
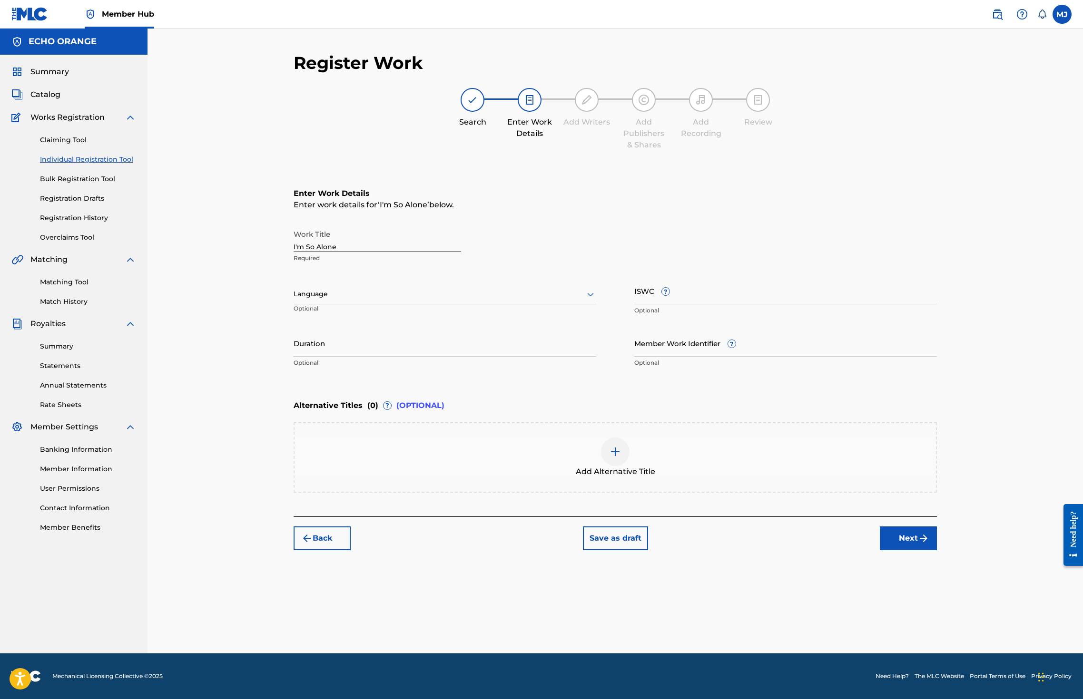
click at [937, 550] on button "Next" at bounding box center [908, 539] width 57 height 24
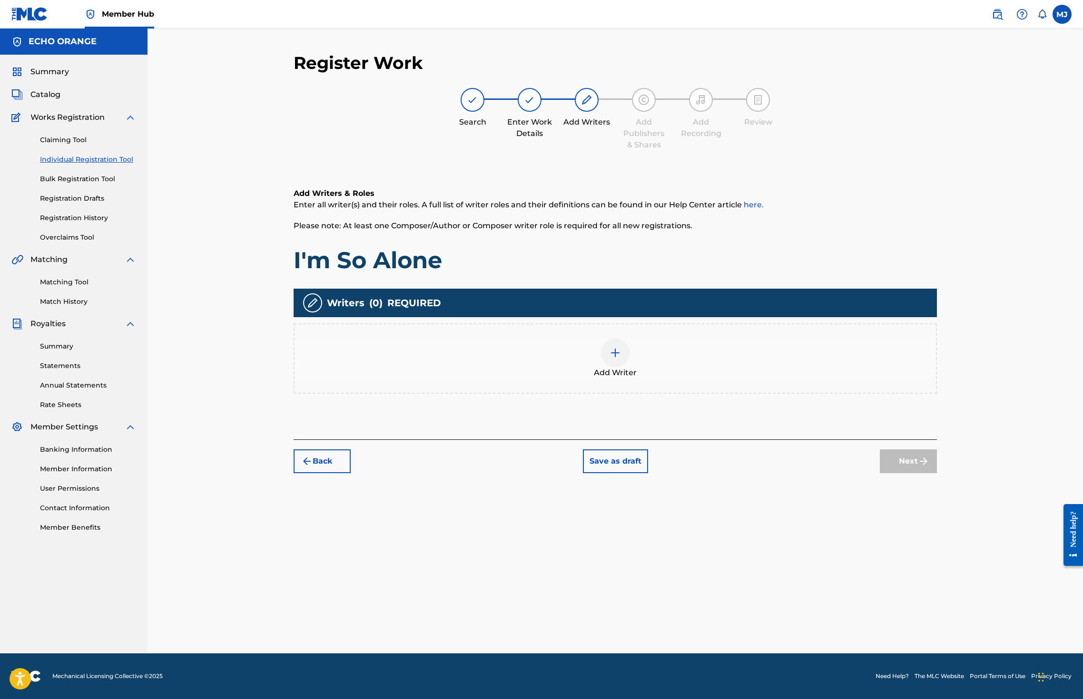
click at [948, 617] on div "Register Work Search Enter Work Details Add Writers Add Publishers & Shares Add…" at bounding box center [615, 352] width 666 height 601
click at [758, 379] on div "Add Writer" at bounding box center [614, 359] width 641 height 40
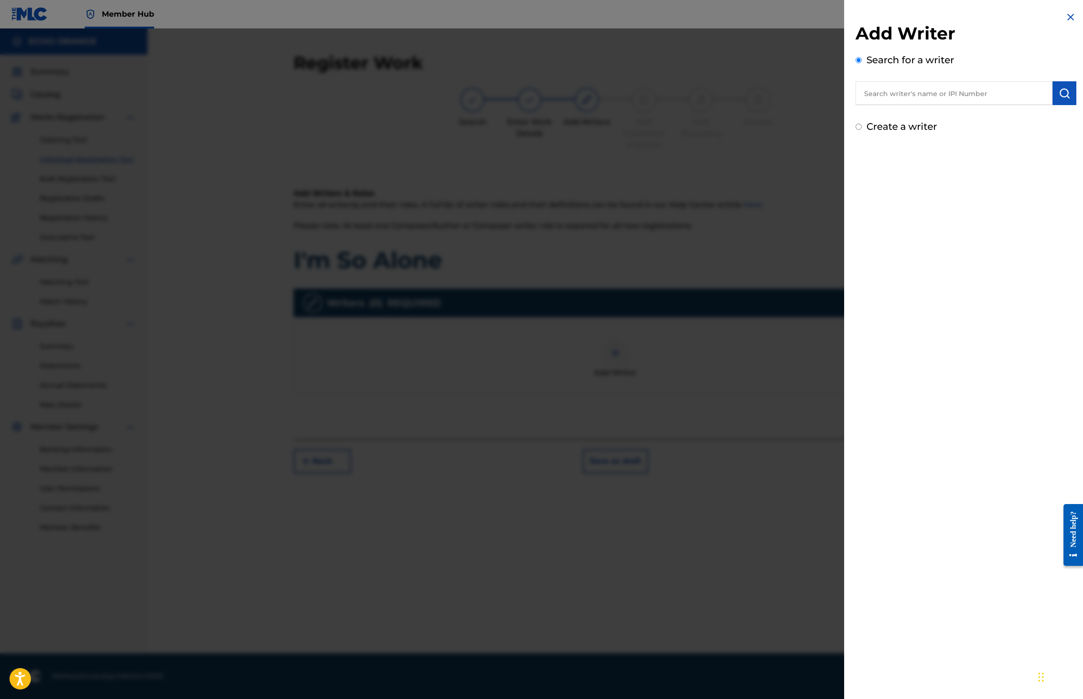
click at [855, 105] on input "text" at bounding box center [953, 93] width 197 height 24
paste input "denis hekimian"
type input "denis hekimian"
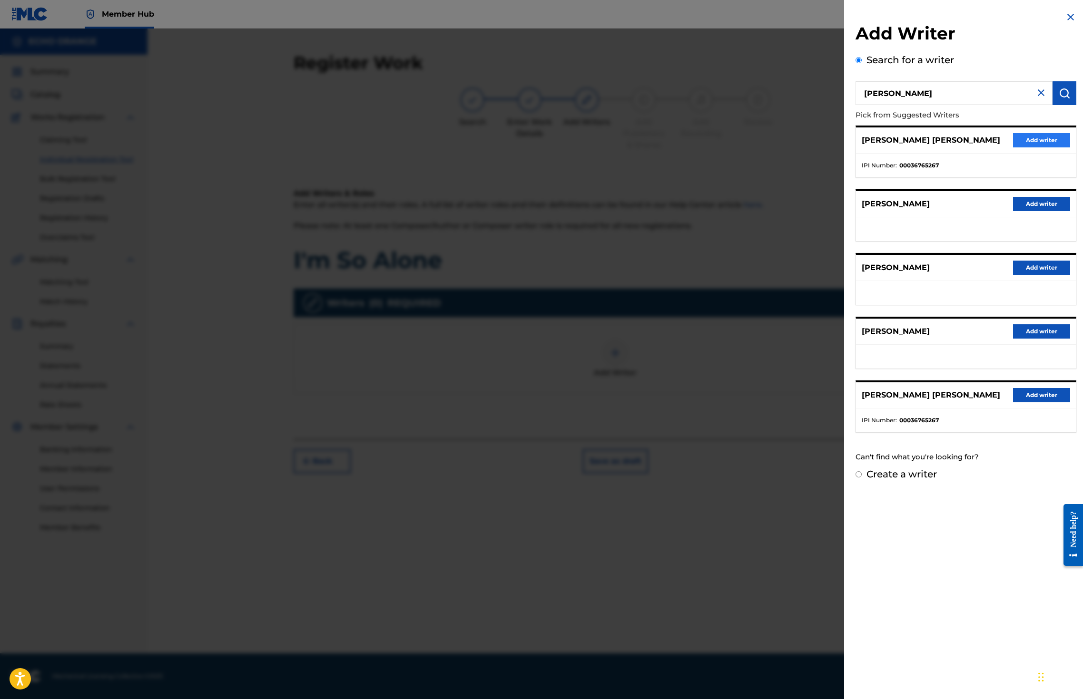
click at [994, 154] on div "DENIS MARCEL HEKIMIAN Add writer" at bounding box center [966, 141] width 220 height 26
click at [1034, 147] on button "Add writer" at bounding box center [1041, 140] width 57 height 14
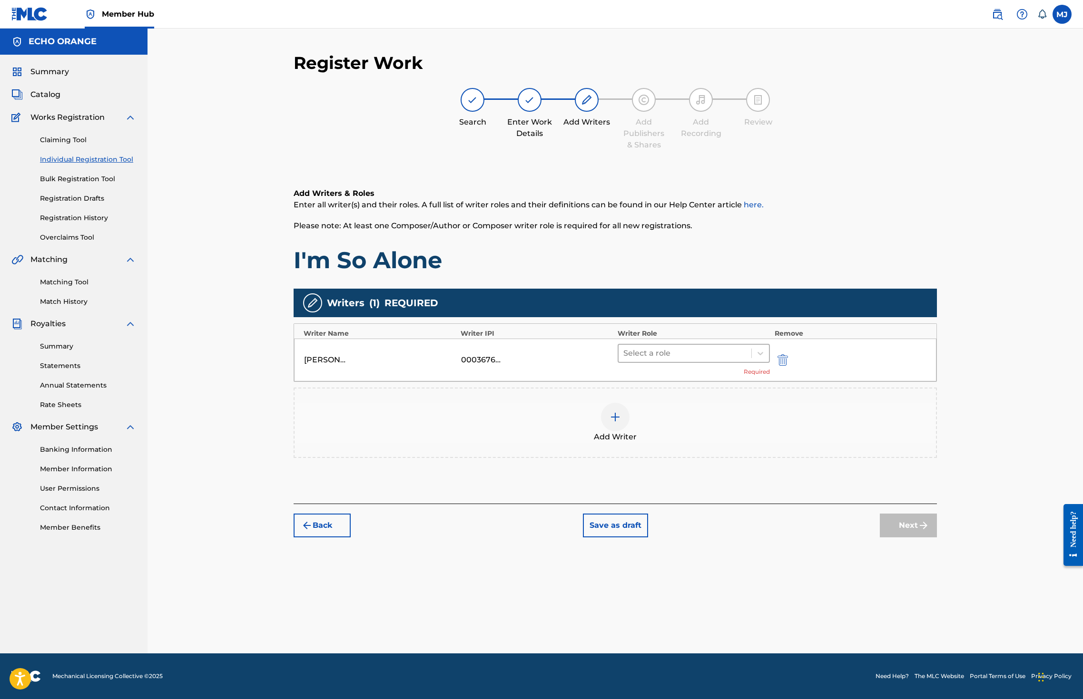
click at [726, 362] on div "Select a role" at bounding box center [684, 353] width 133 height 17
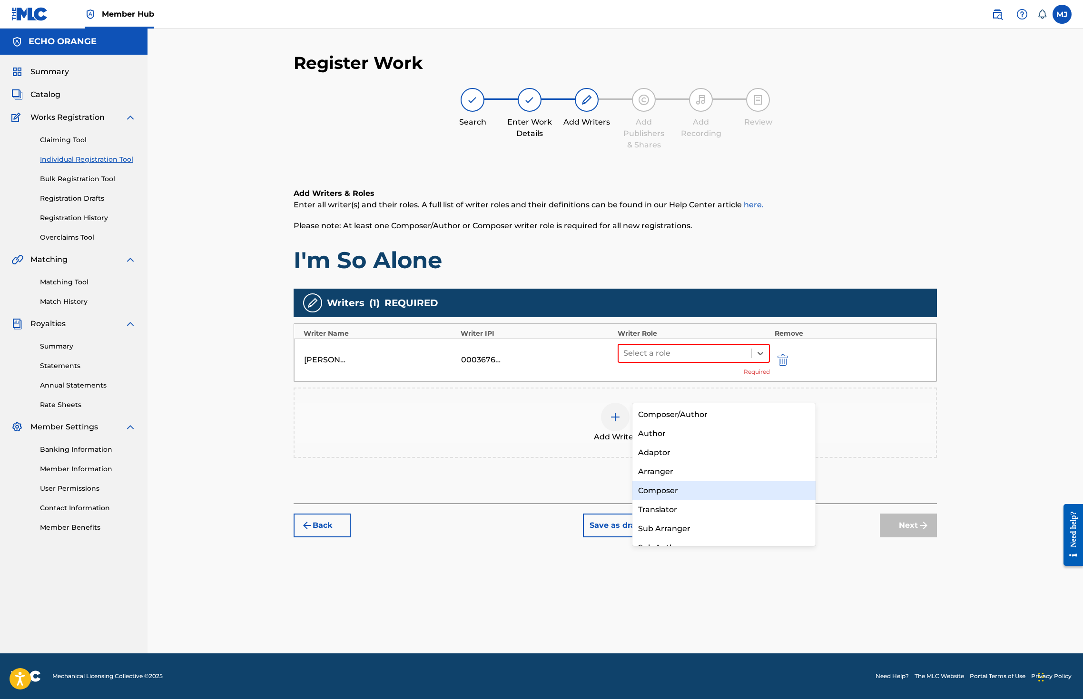
click at [695, 497] on div "Composer" at bounding box center [723, 490] width 183 height 19
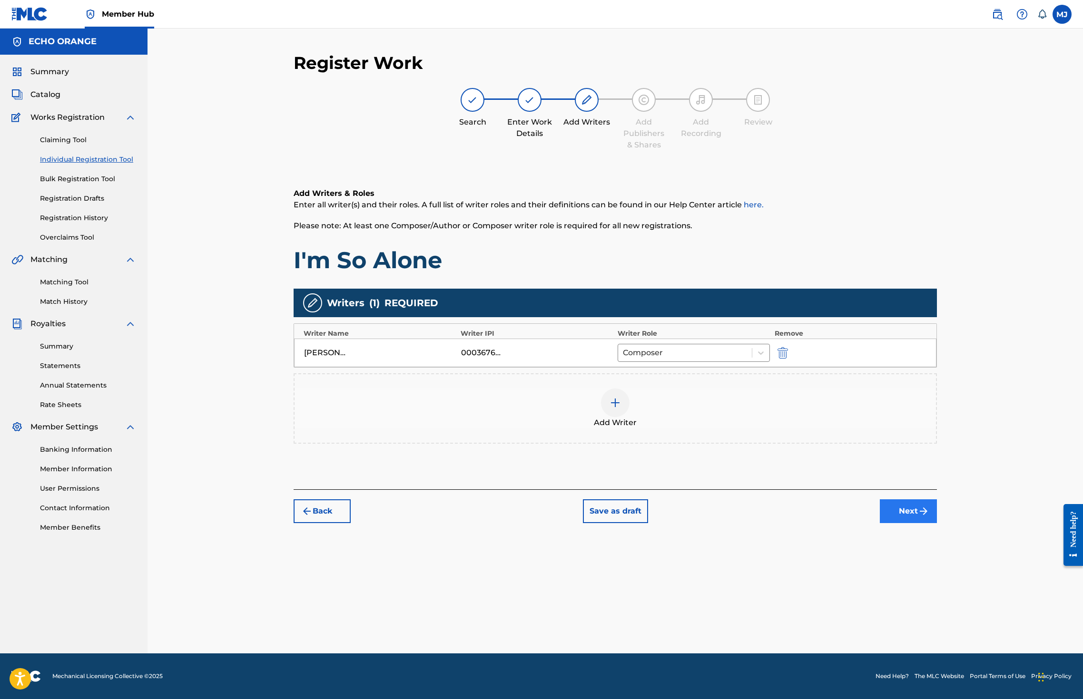
click at [937, 523] on button "Next" at bounding box center [908, 512] width 57 height 24
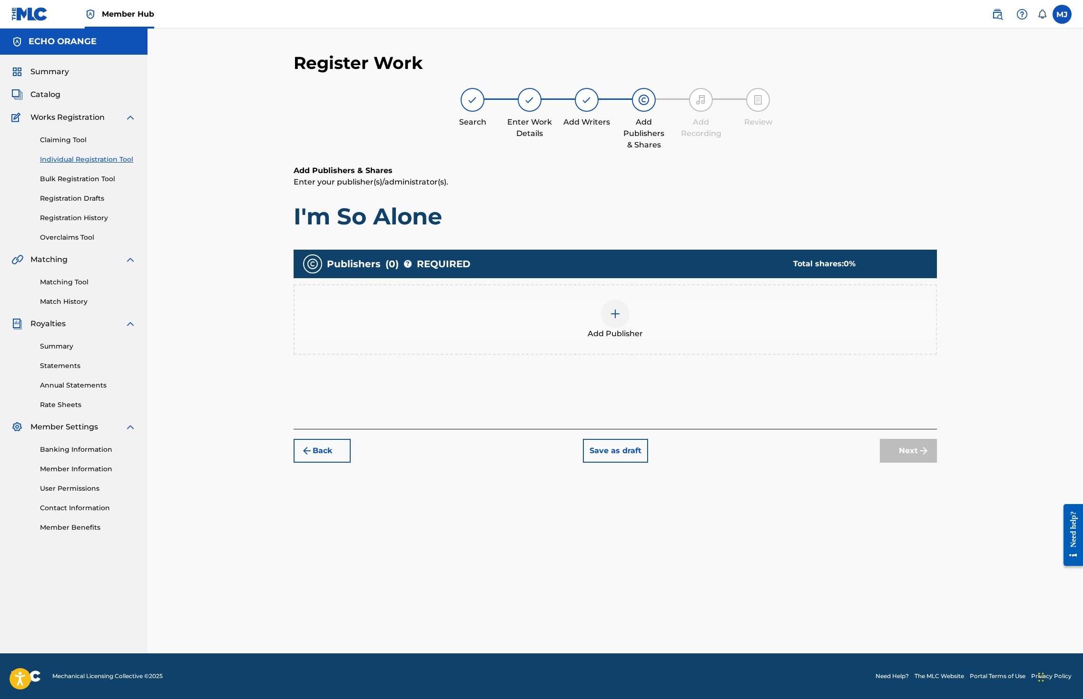
click at [746, 364] on div "Publishers ( 0 ) ? REQUIRED Total shares: 0 % Add Publisher" at bounding box center [615, 307] width 643 height 115
click at [750, 340] on div "Add Publisher" at bounding box center [614, 320] width 641 height 40
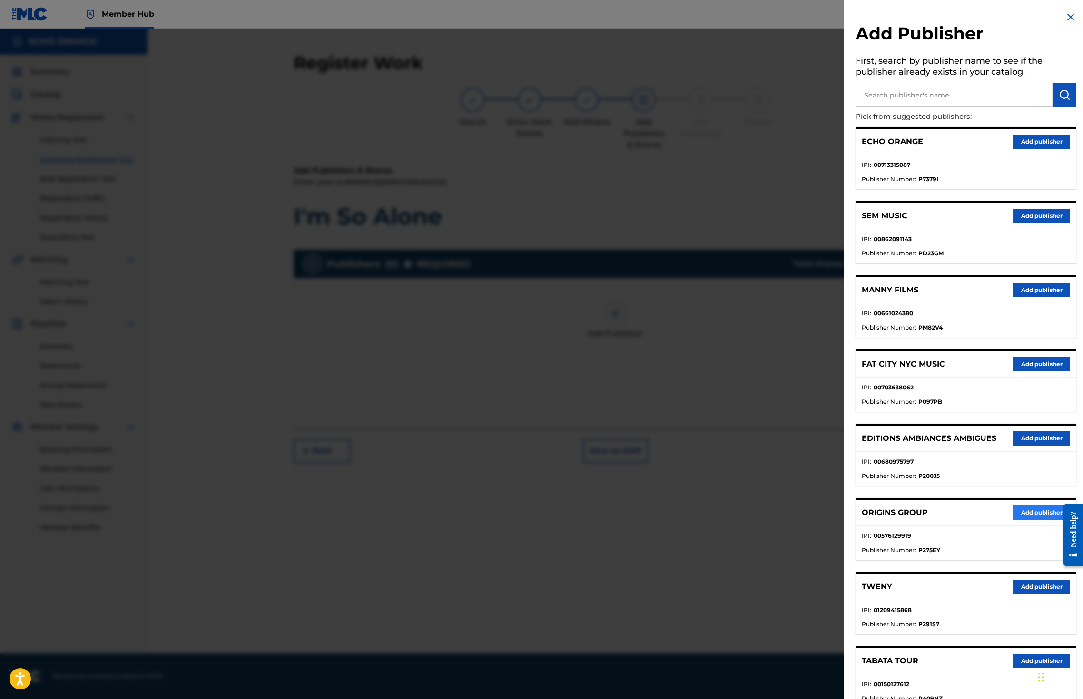
click at [993, 526] on div "ORIGINS GROUP Add publisher" at bounding box center [966, 513] width 220 height 26
click at [1013, 520] on button "Add publisher" at bounding box center [1041, 513] width 57 height 14
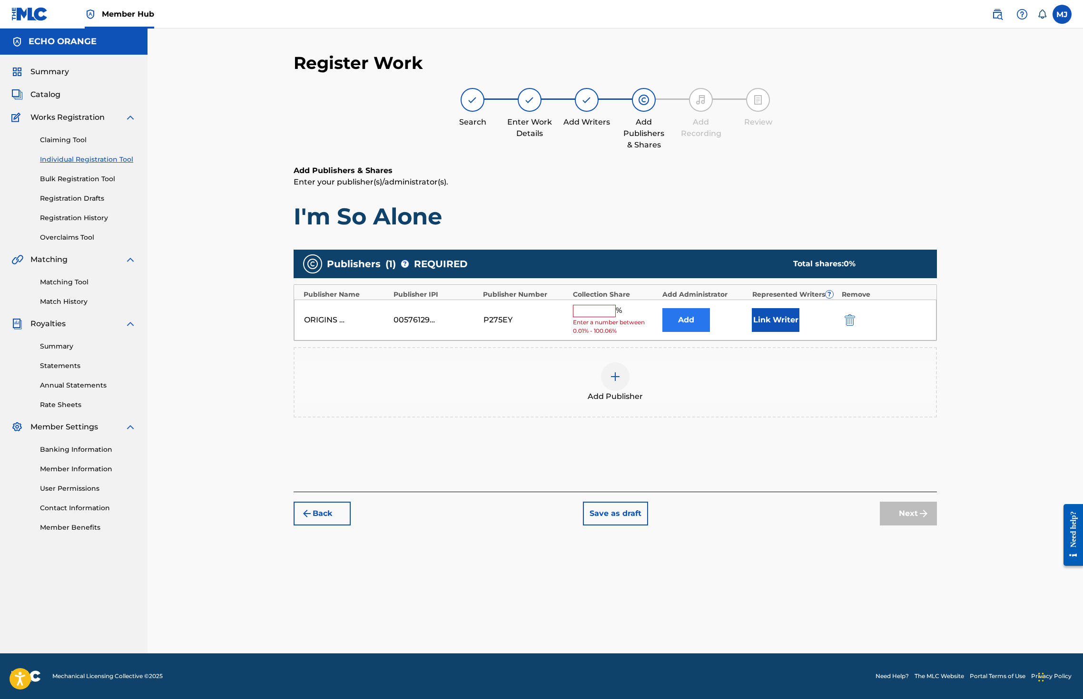
click at [709, 332] on button "Add" at bounding box center [686, 320] width 48 height 24
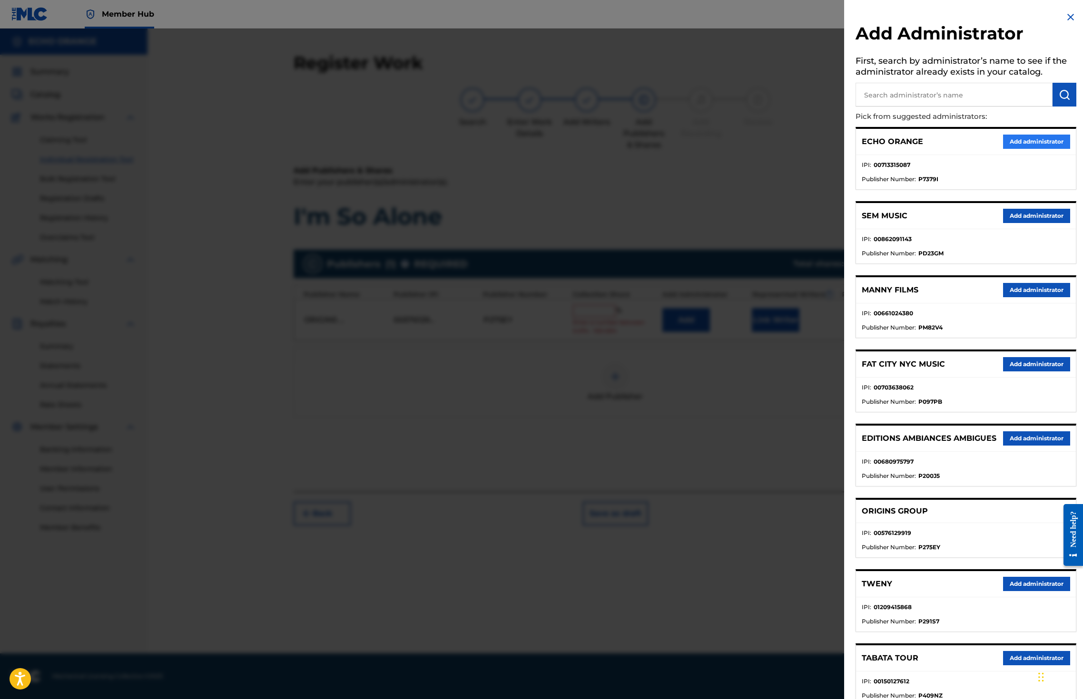
click at [1007, 149] on button "Add administrator" at bounding box center [1036, 142] width 67 height 14
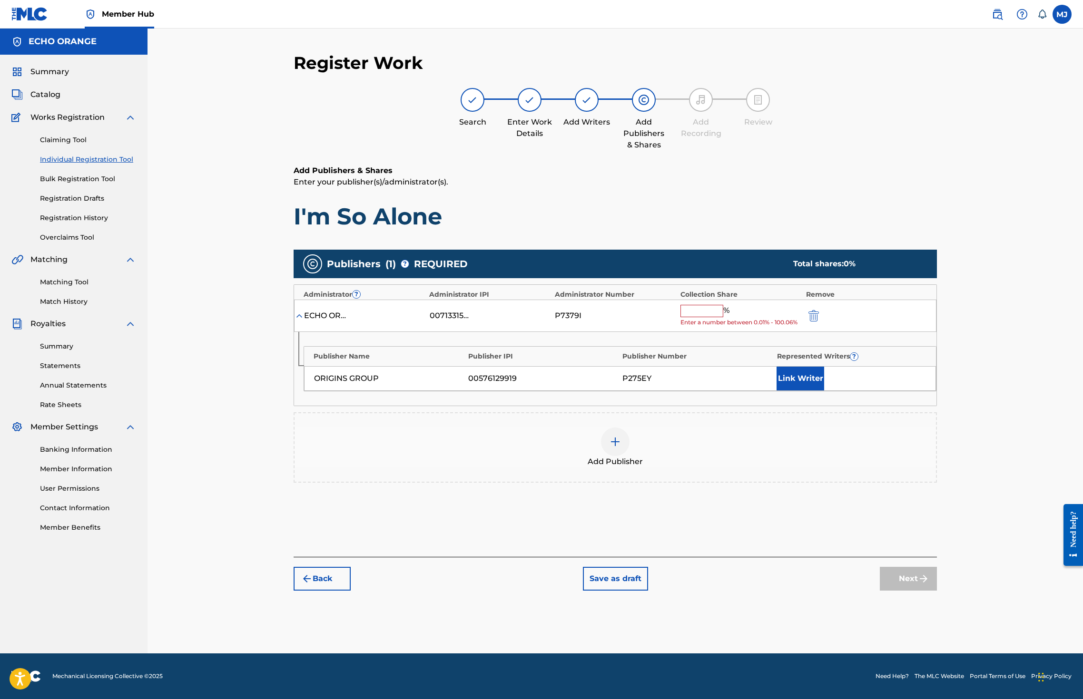
click at [723, 317] on input "text" at bounding box center [701, 311] width 43 height 12
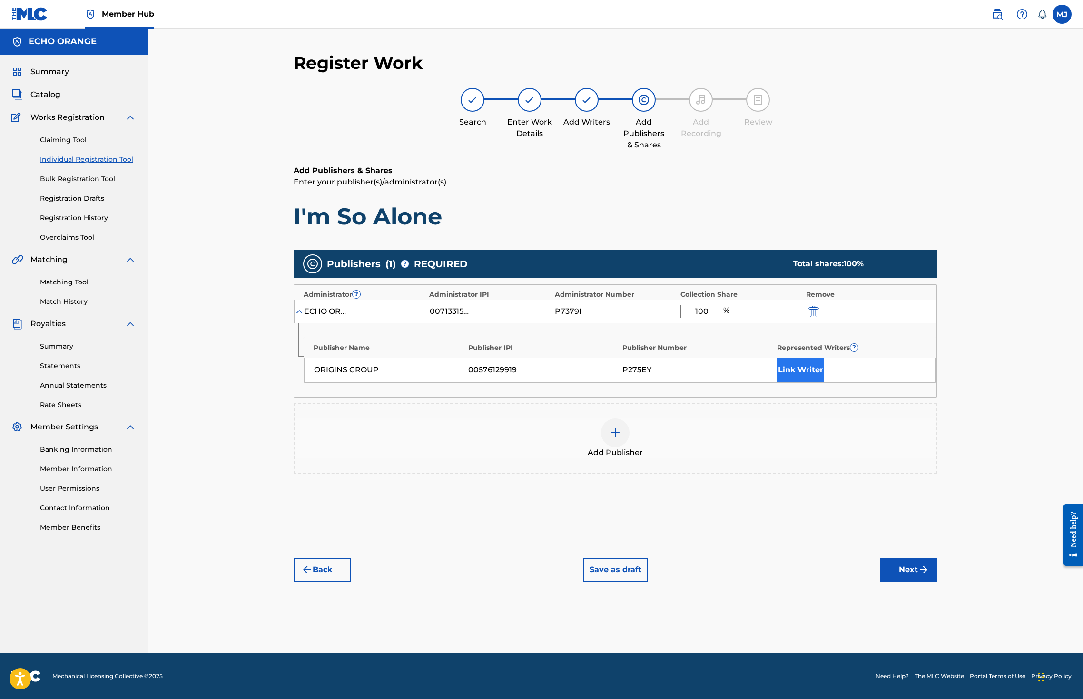
type input "100"
click at [824, 382] on button "Link Writer" at bounding box center [800, 370] width 48 height 24
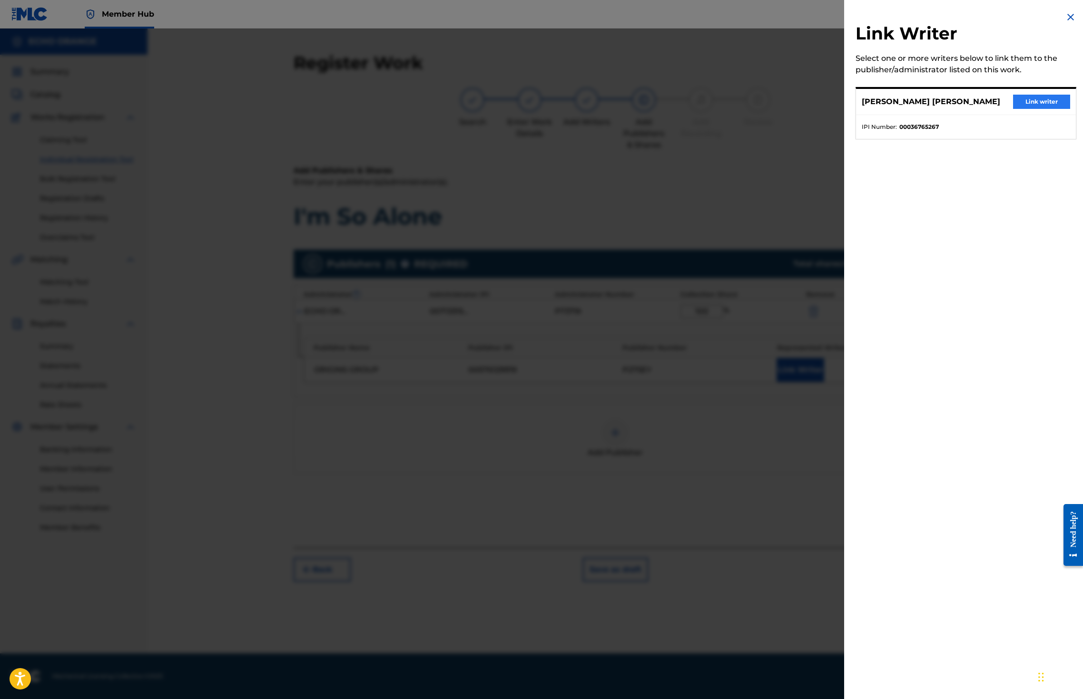
click at [1013, 109] on button "Link writer" at bounding box center [1041, 102] width 57 height 14
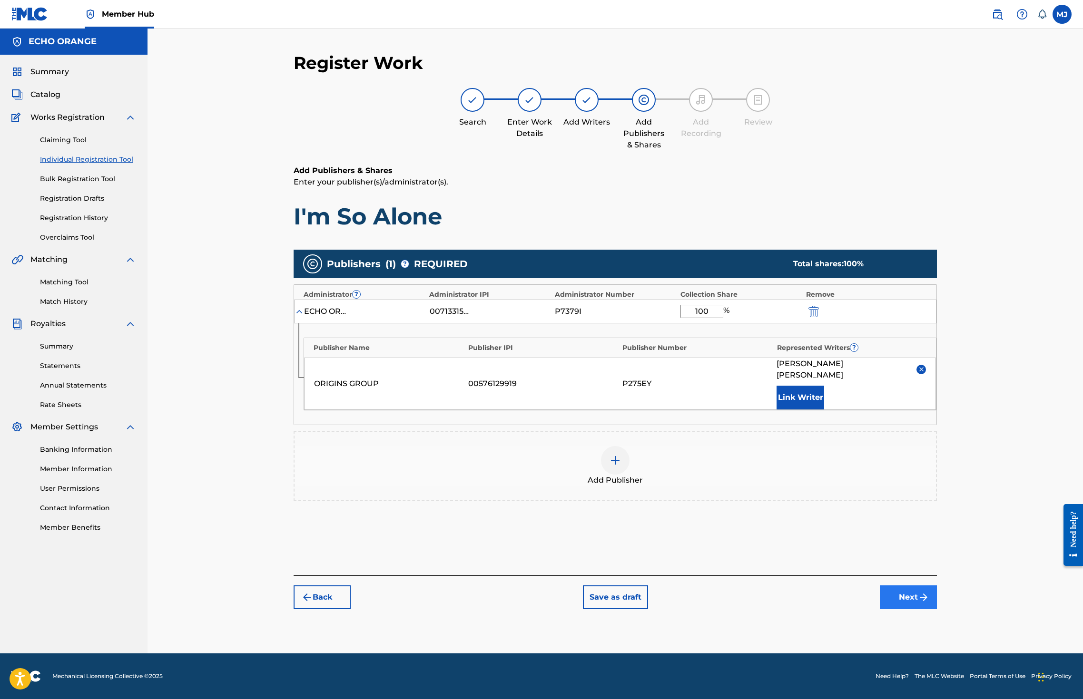
click at [937, 609] on button "Next" at bounding box center [908, 598] width 57 height 24
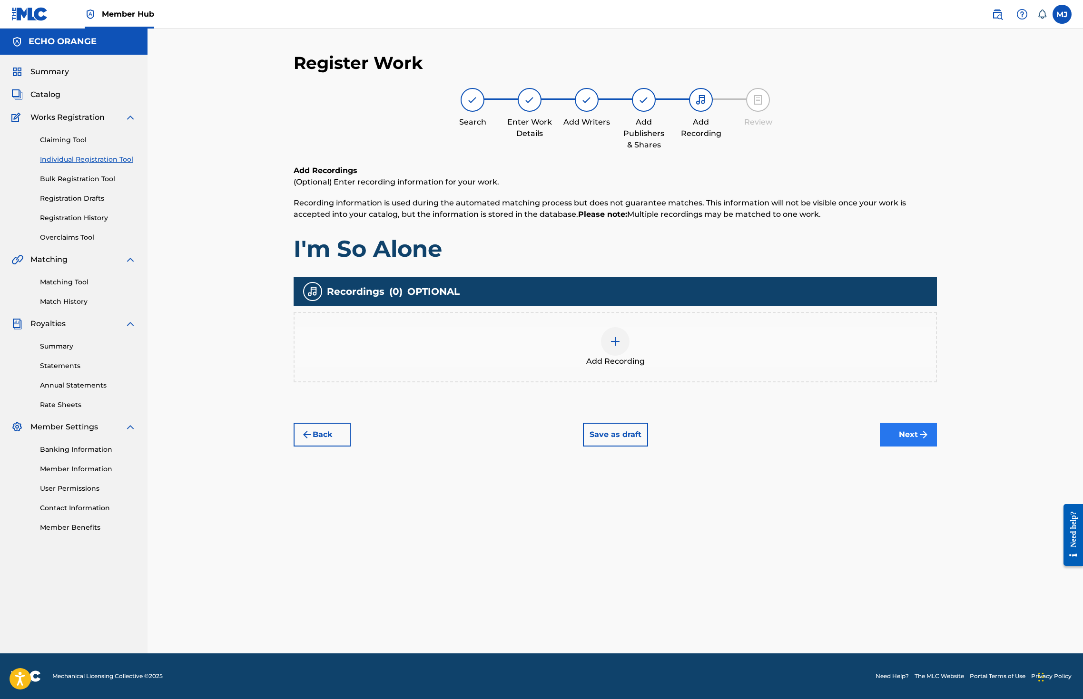
click at [937, 447] on button "Next" at bounding box center [908, 435] width 57 height 24
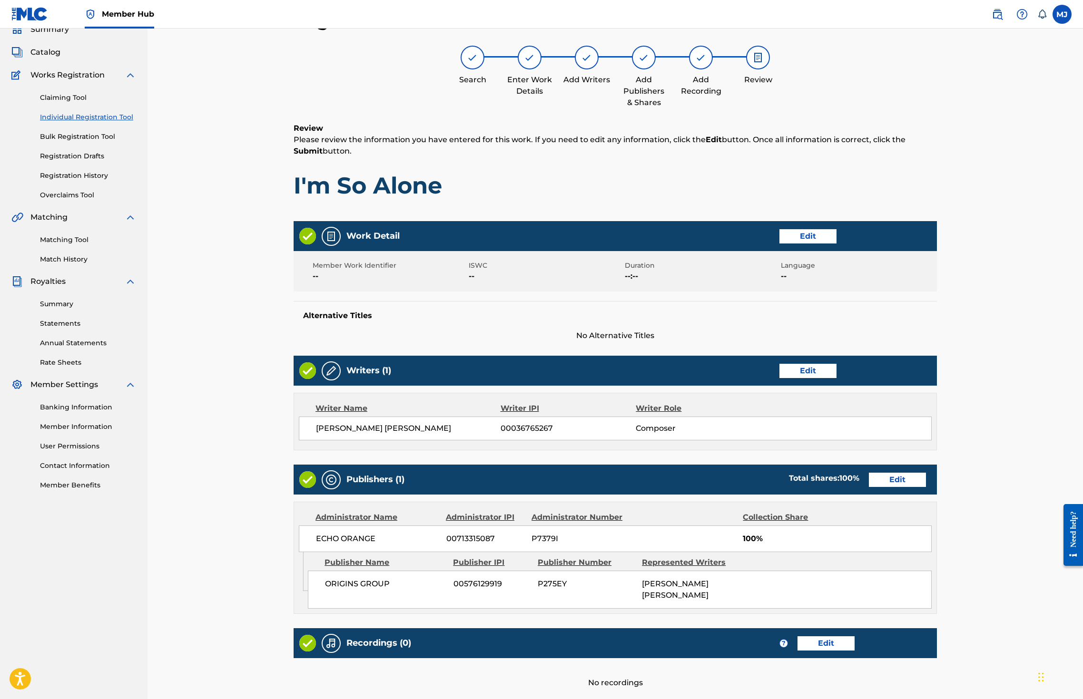
scroll to position [214, 0]
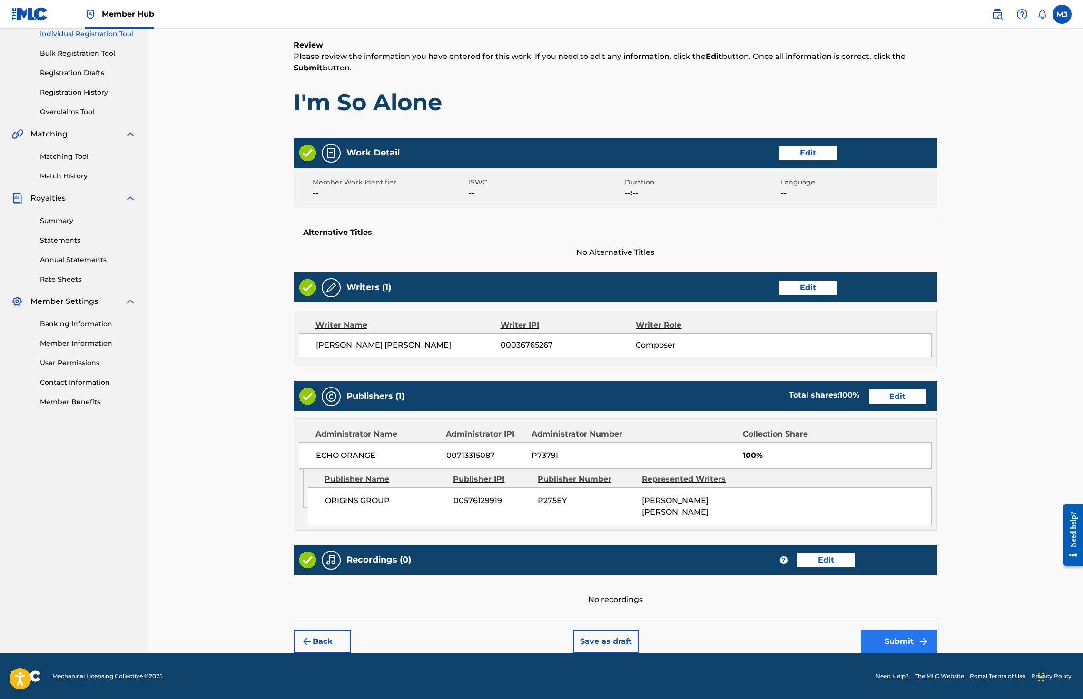
click at [929, 636] on img "submit" at bounding box center [923, 641] width 11 height 11
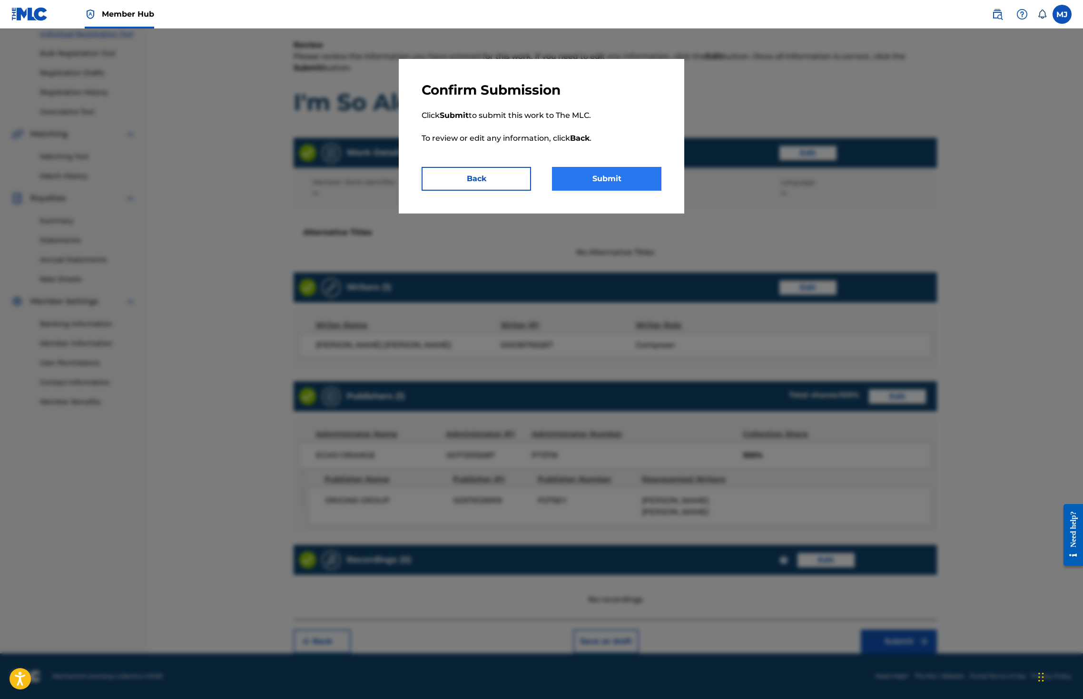
click at [659, 191] on button "Submit" at bounding box center [606, 179] width 109 height 24
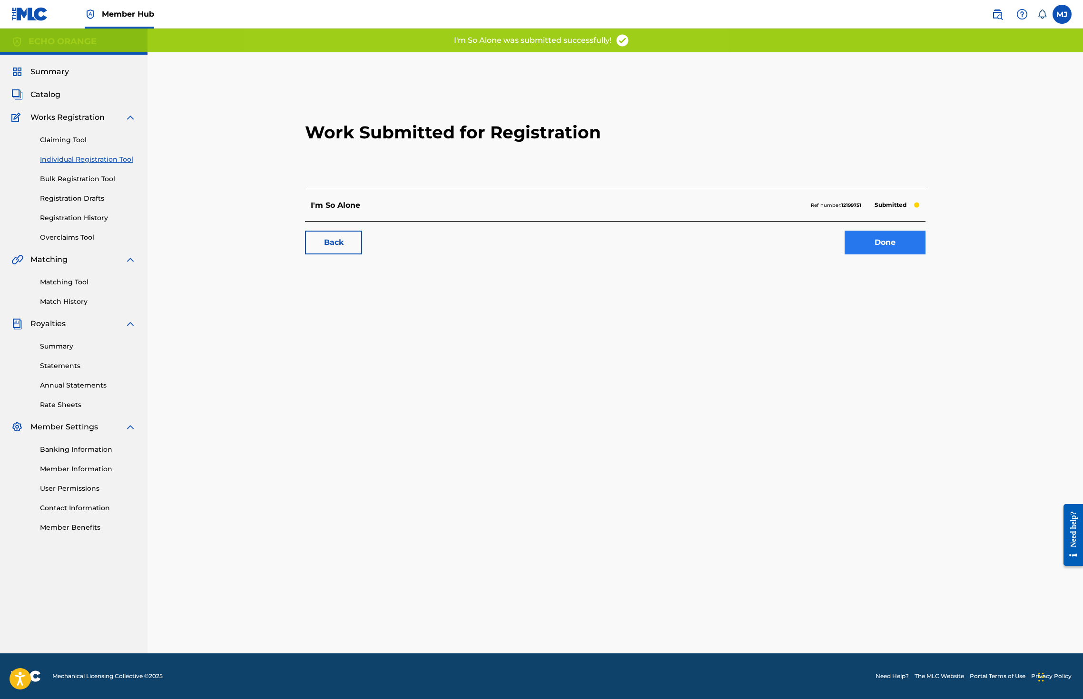
click at [925, 255] on link "Done" at bounding box center [884, 243] width 81 height 24
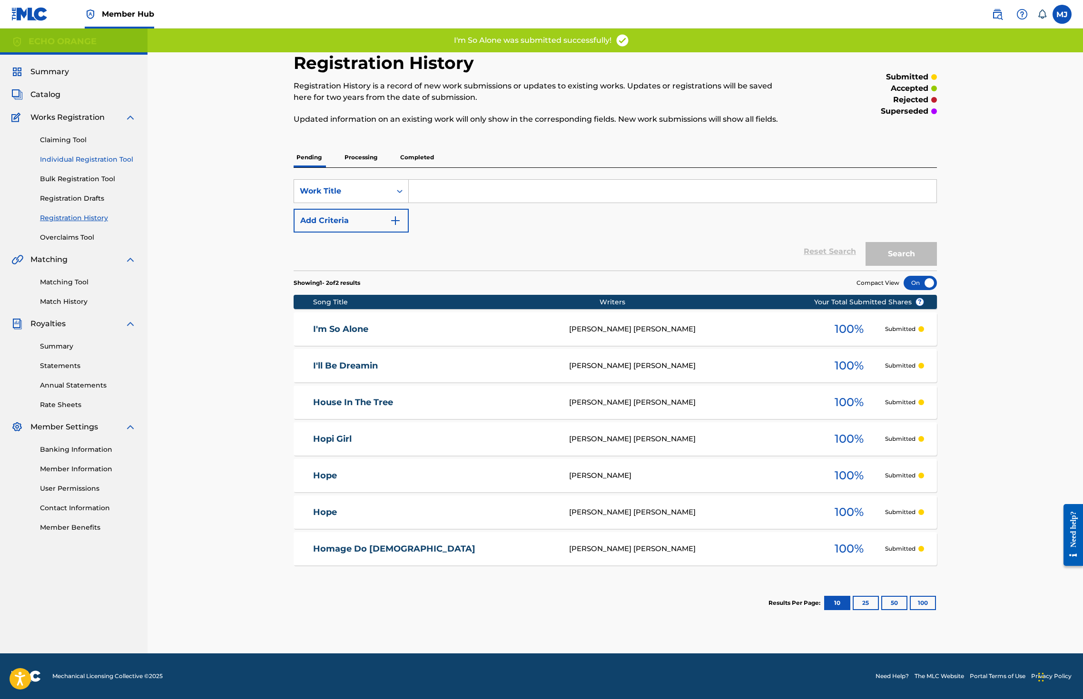
click at [95, 165] on link "Individual Registration Tool" at bounding box center [88, 160] width 96 height 10
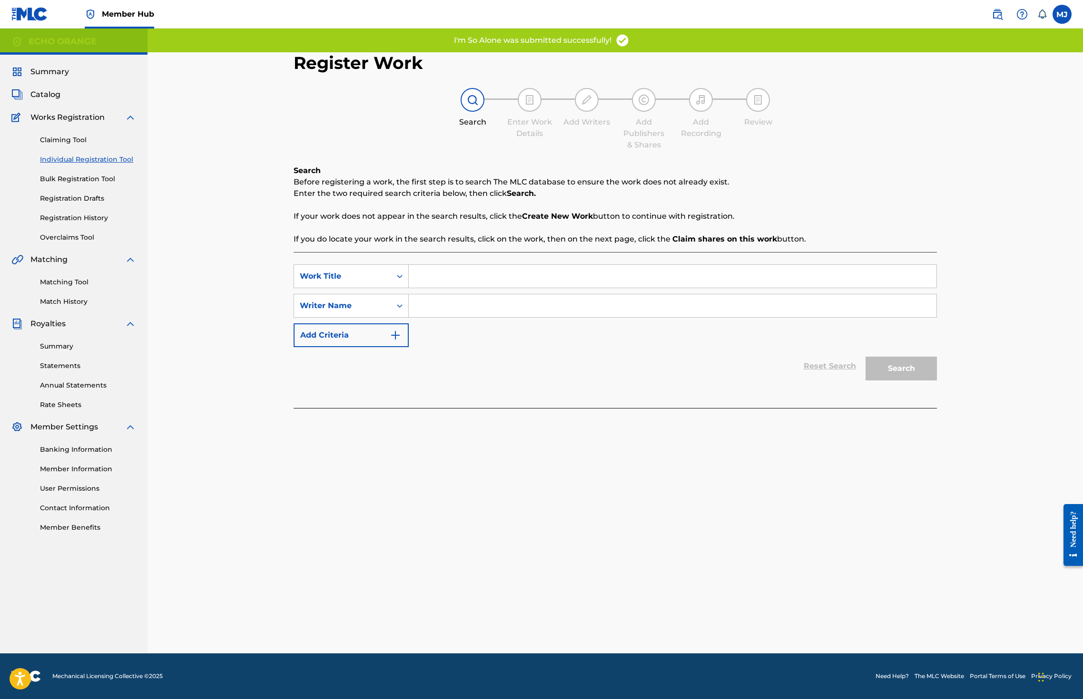
click at [446, 288] on input "Search Form" at bounding box center [673, 276] width 528 height 23
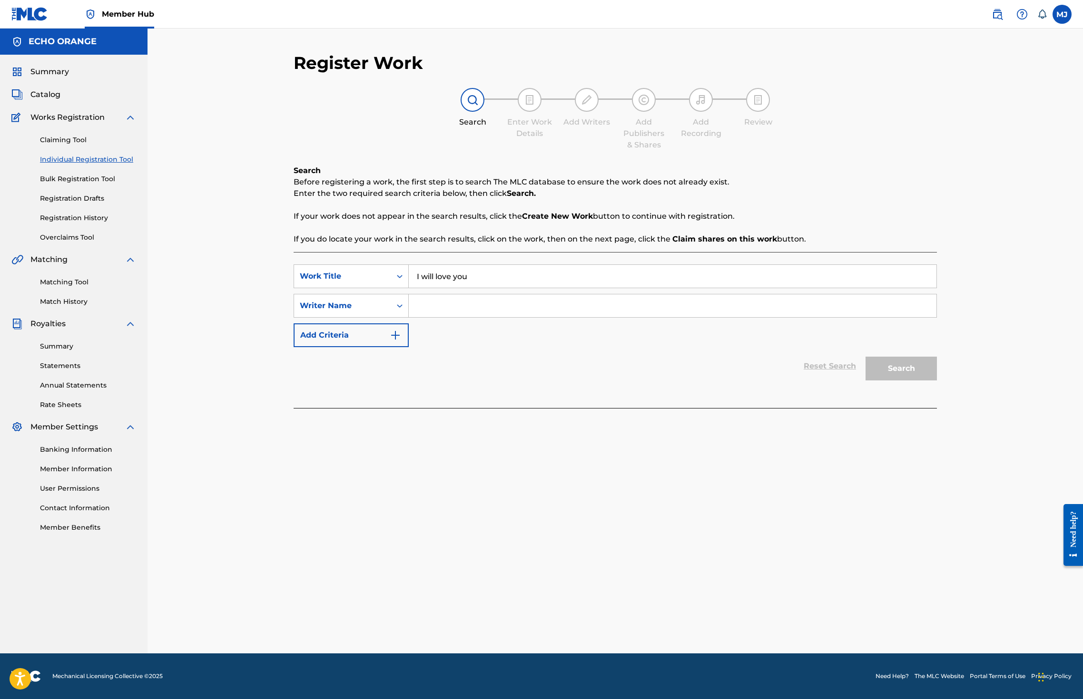
type input "I will love you"
paste input "denis hekimian"
type input "denis hekimian"
click at [937, 381] on button "Search" at bounding box center [900, 369] width 71 height 24
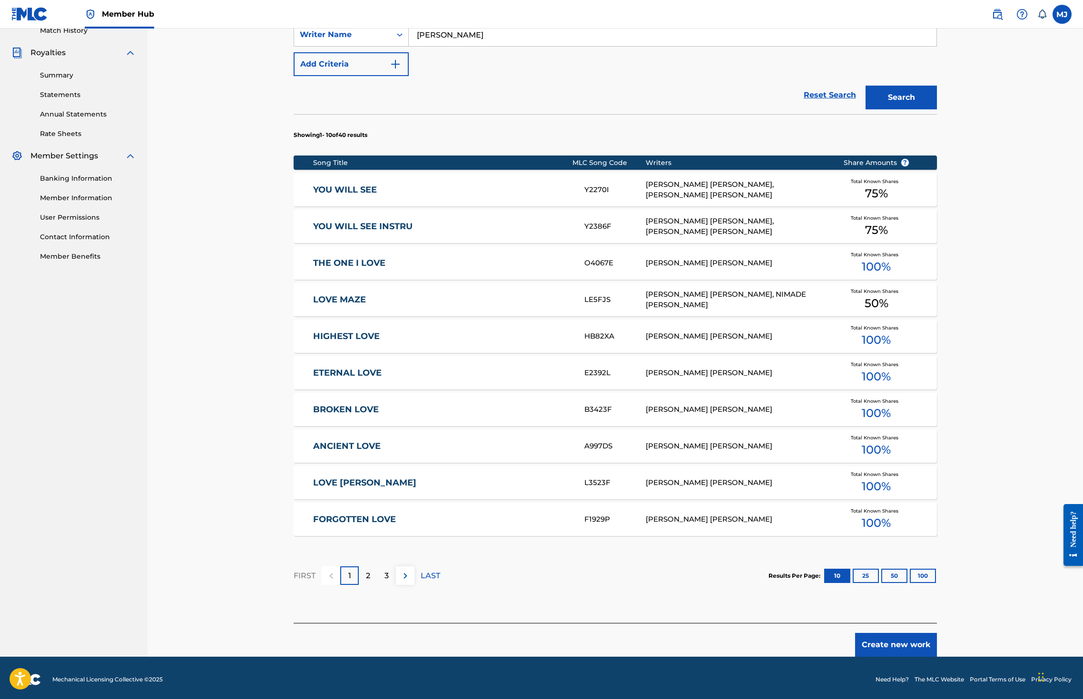
scroll to position [356, 0]
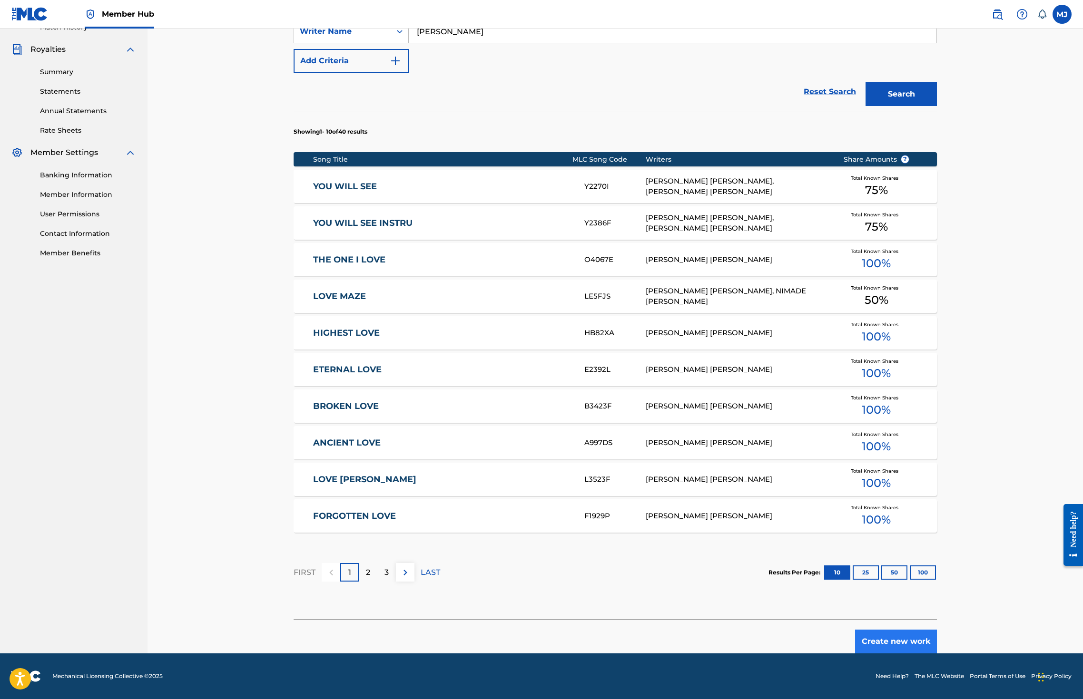
click at [937, 631] on button "Create new work" at bounding box center [896, 642] width 82 height 24
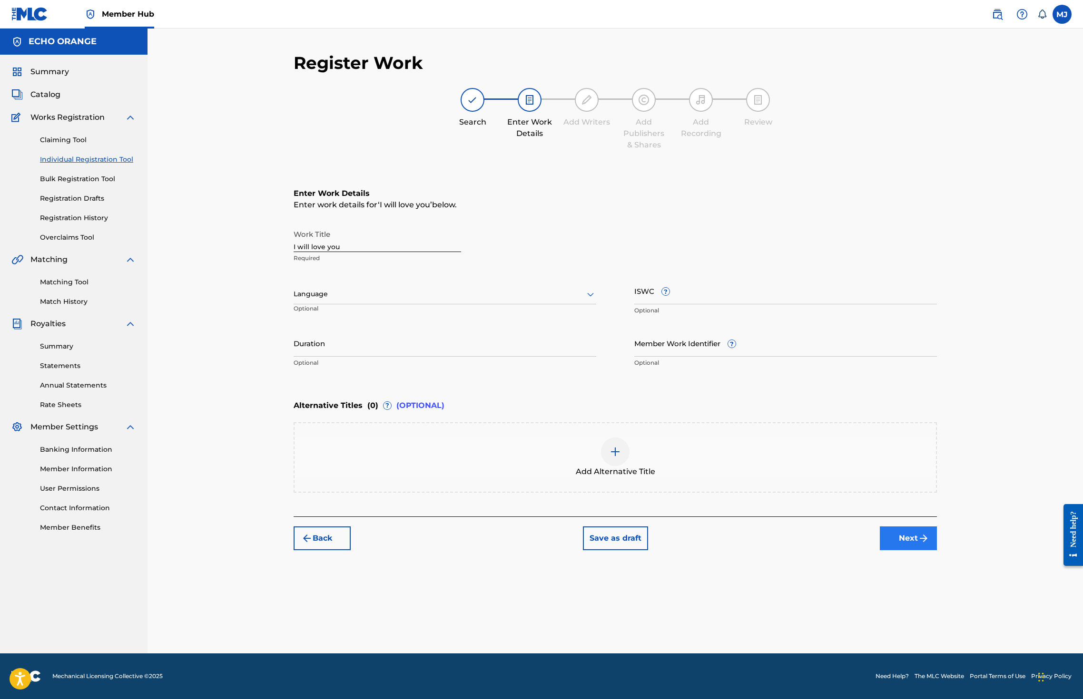
click at [937, 550] on button "Next" at bounding box center [908, 539] width 57 height 24
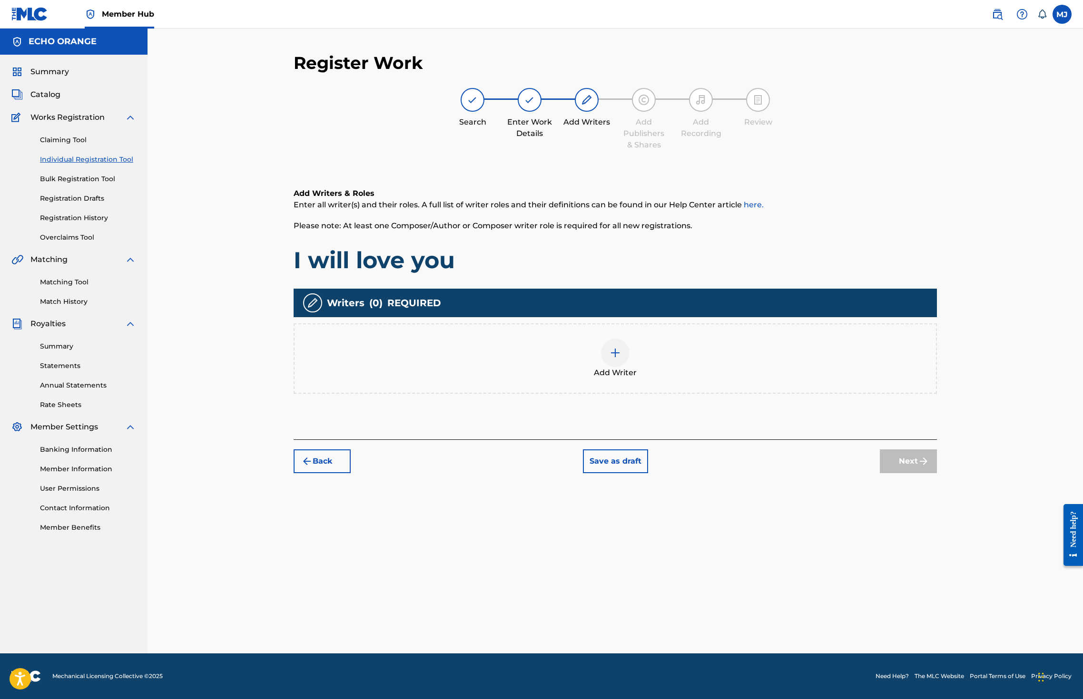
click at [802, 440] on div "Add Writers & Roles Enter all writer(s) and their roles. A full list of writer …" at bounding box center [615, 302] width 643 height 275
click at [784, 379] on div "Add Writer" at bounding box center [614, 359] width 641 height 40
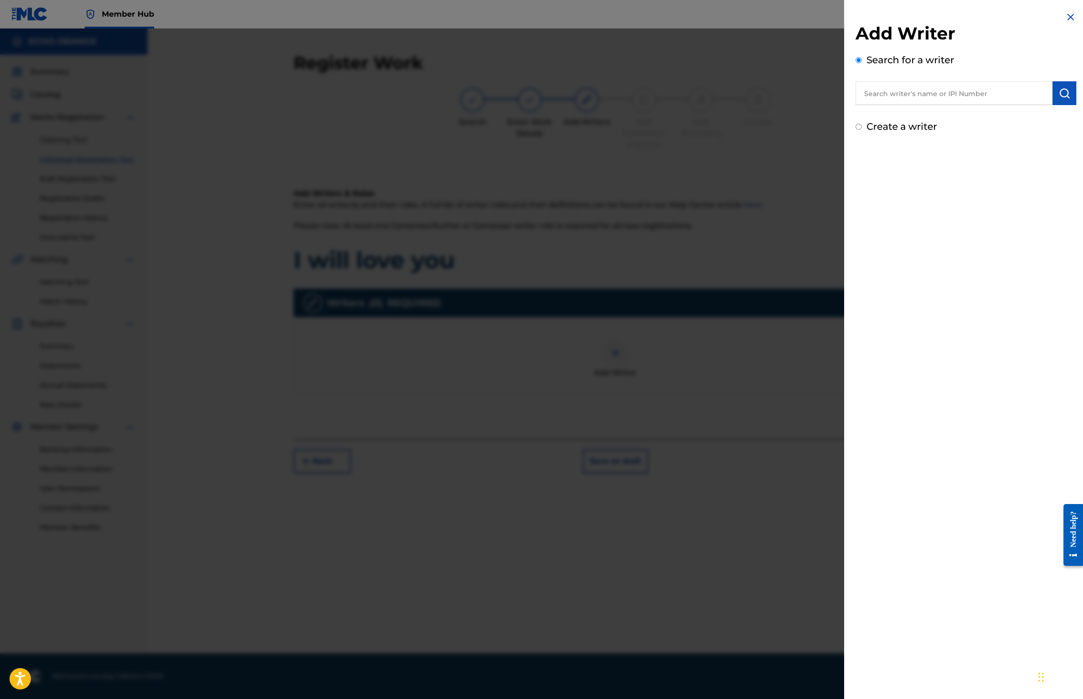
click at [939, 105] on input "text" at bounding box center [953, 93] width 197 height 24
paste input "denis hekimian"
type input "denis hekimian"
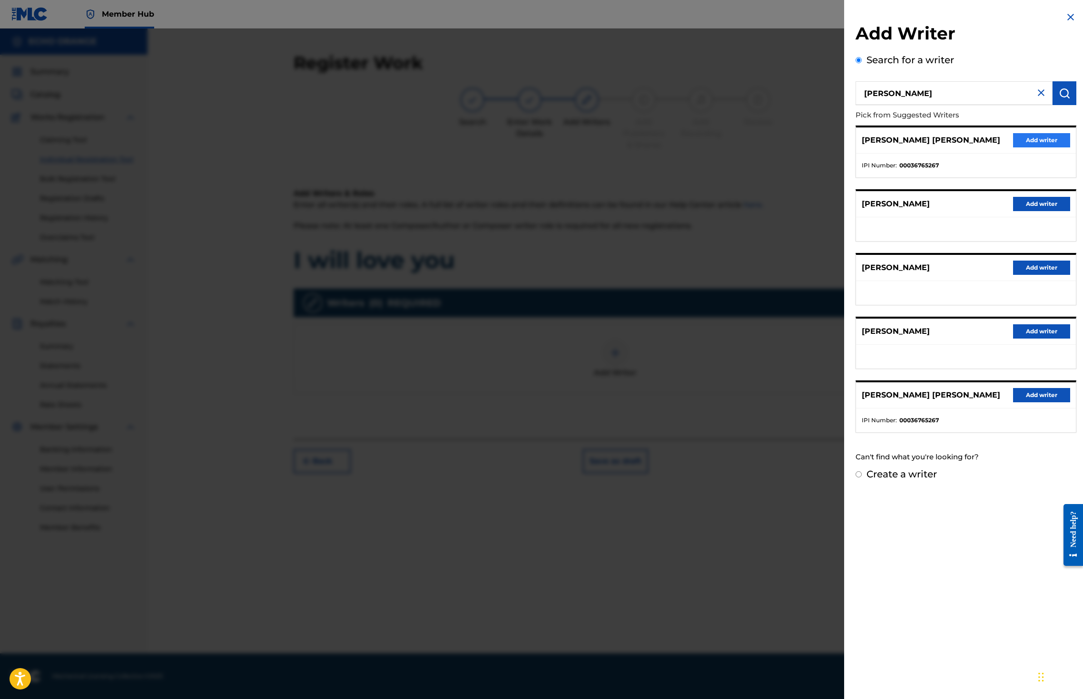
click at [1033, 147] on button "Add writer" at bounding box center [1041, 140] width 57 height 14
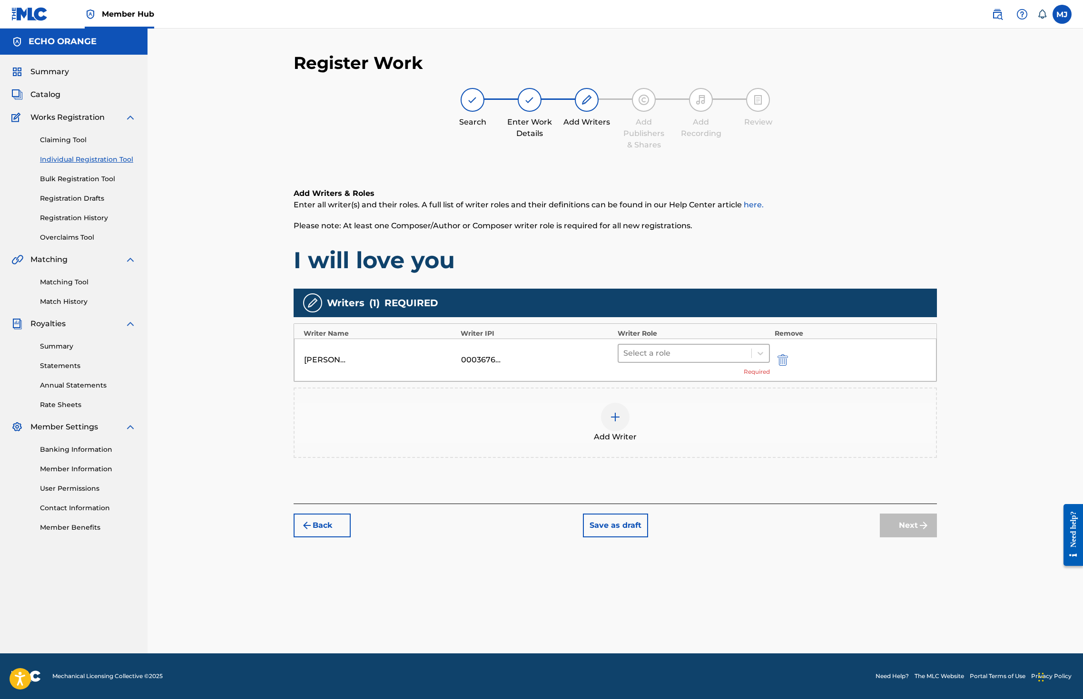
click at [649, 362] on div "Select a role" at bounding box center [684, 353] width 133 height 17
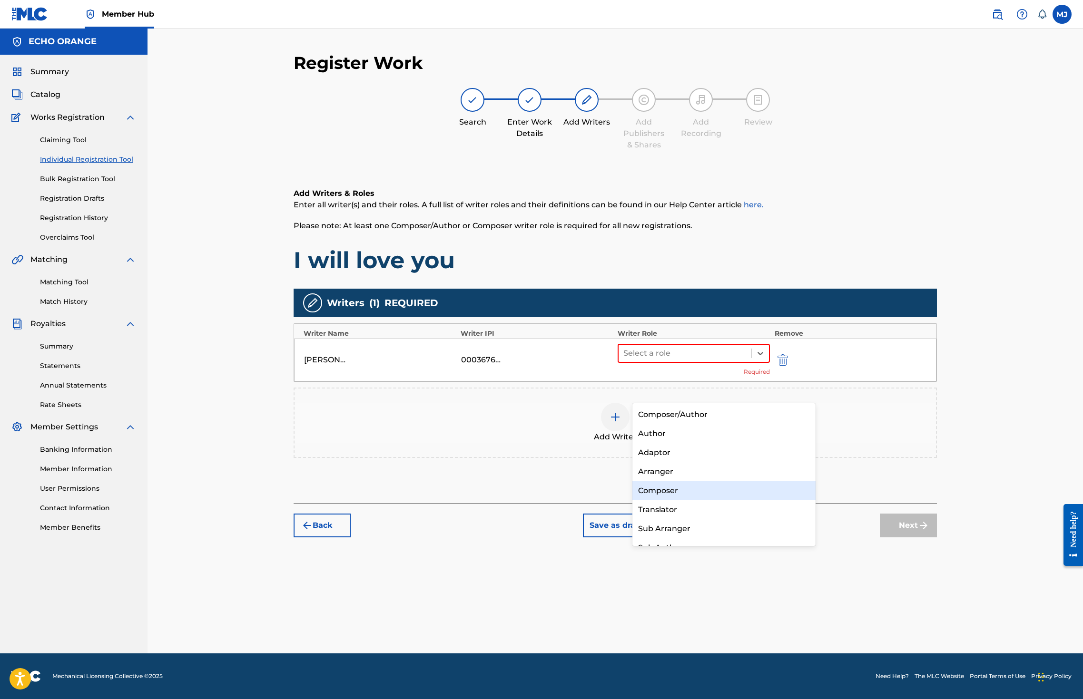
click at [654, 491] on div "Composer" at bounding box center [723, 490] width 183 height 19
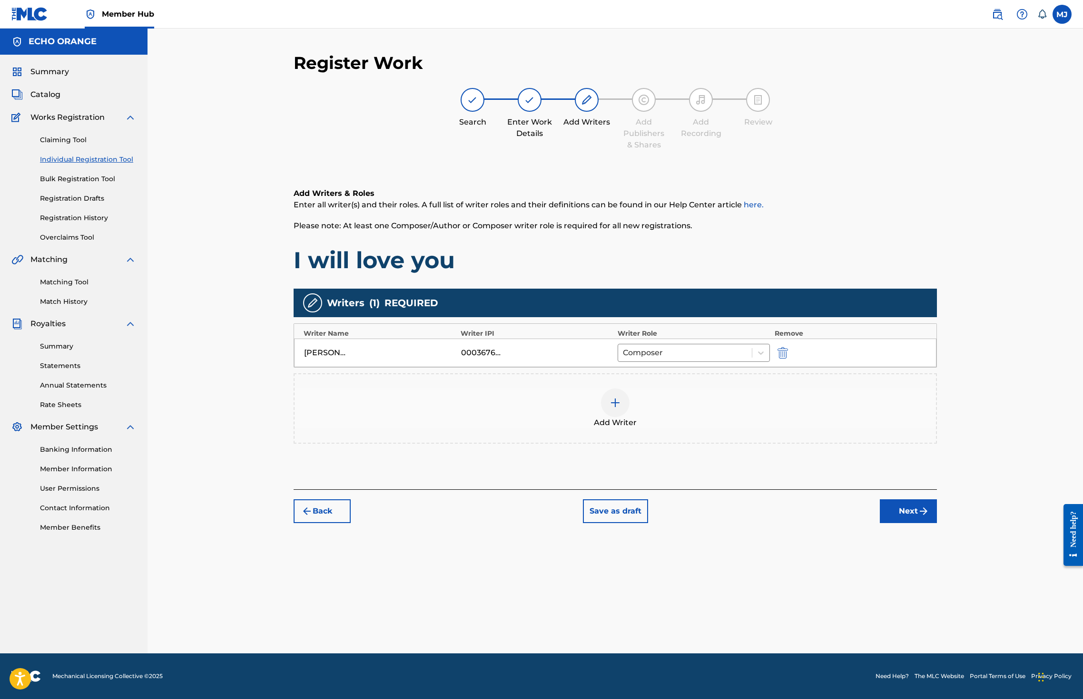
click at [937, 523] on button "Next" at bounding box center [908, 512] width 57 height 24
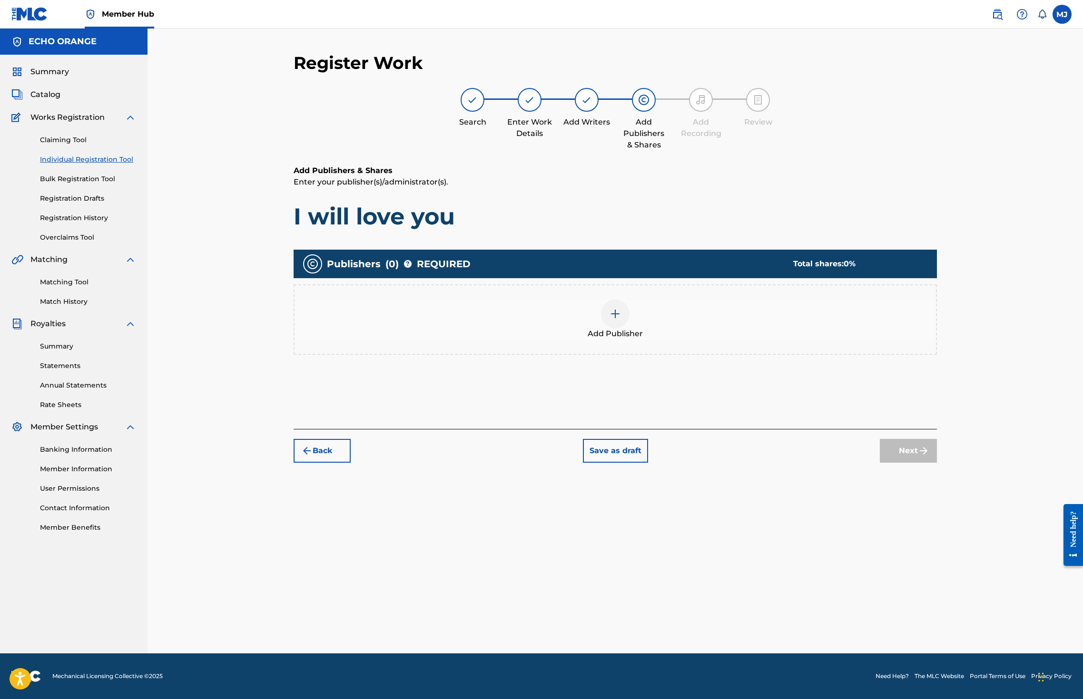
click at [762, 340] on div "Add Publisher" at bounding box center [614, 320] width 641 height 40
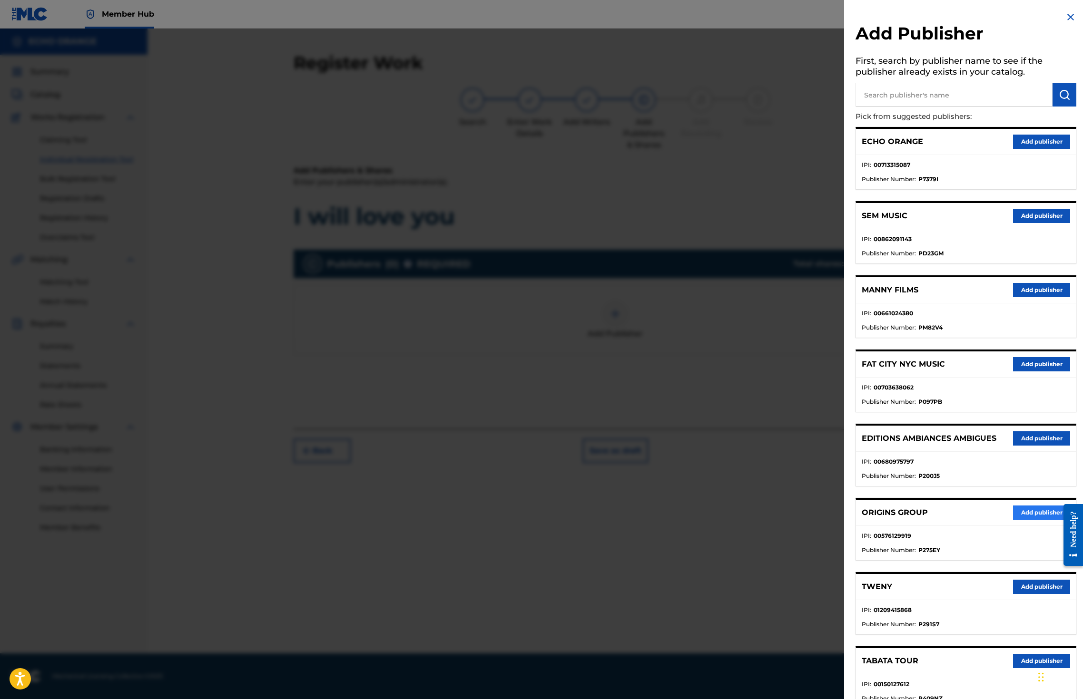
click at [1036, 520] on button "Add publisher" at bounding box center [1041, 513] width 57 height 14
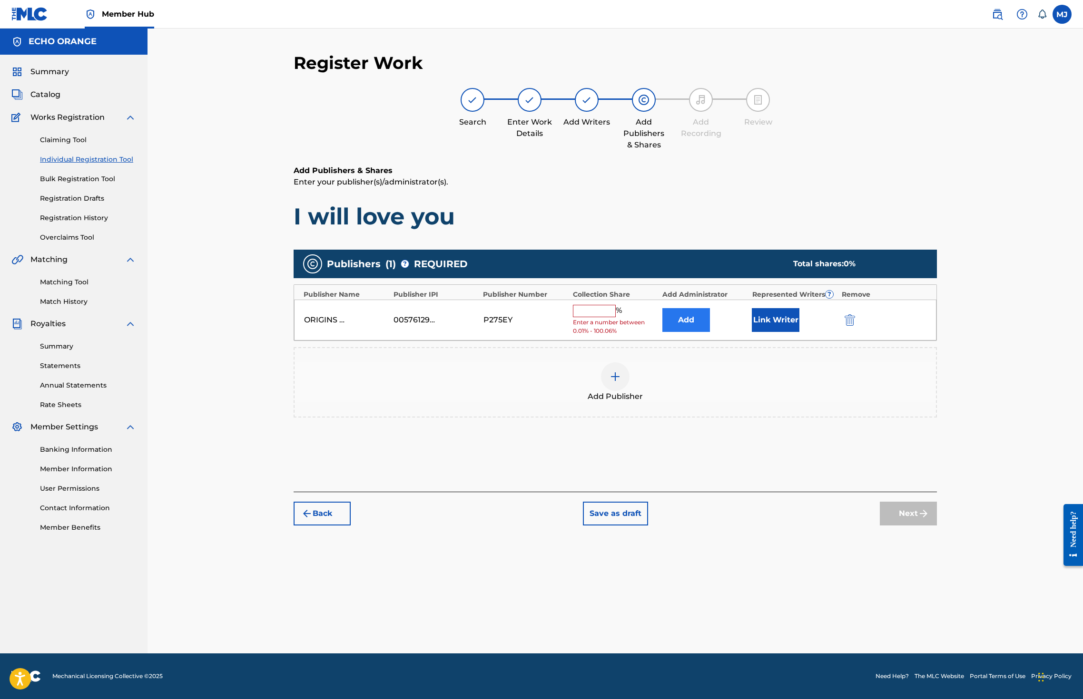
click at [710, 332] on button "Add" at bounding box center [686, 320] width 48 height 24
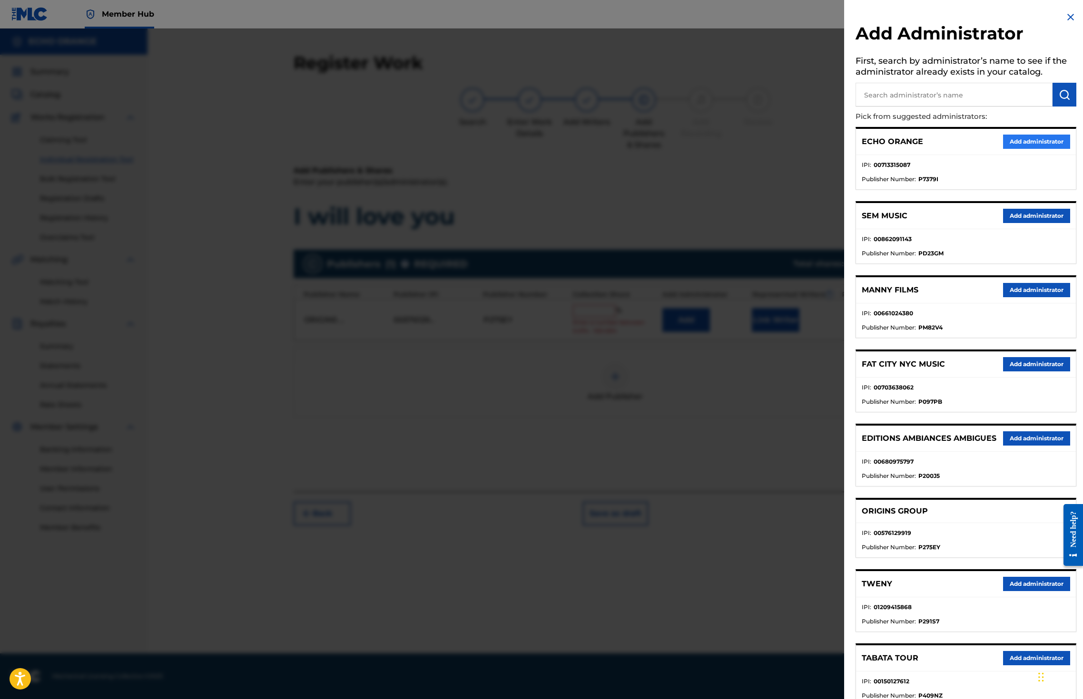
click at [1016, 149] on button "Add administrator" at bounding box center [1036, 142] width 67 height 14
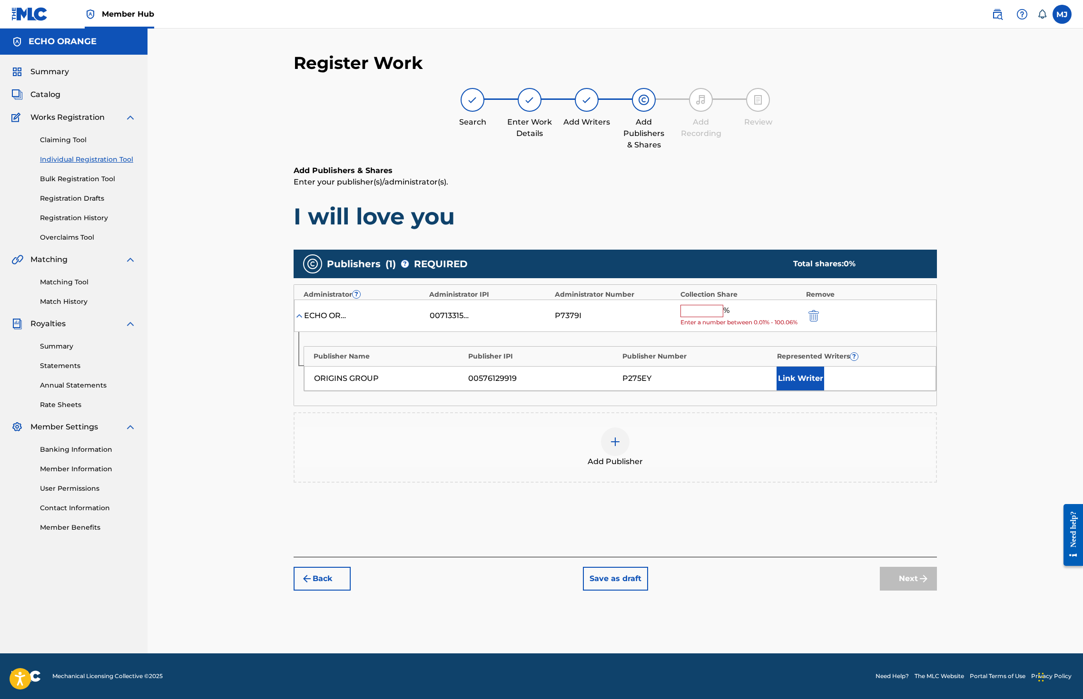
click at [723, 317] on input "text" at bounding box center [701, 311] width 43 height 12
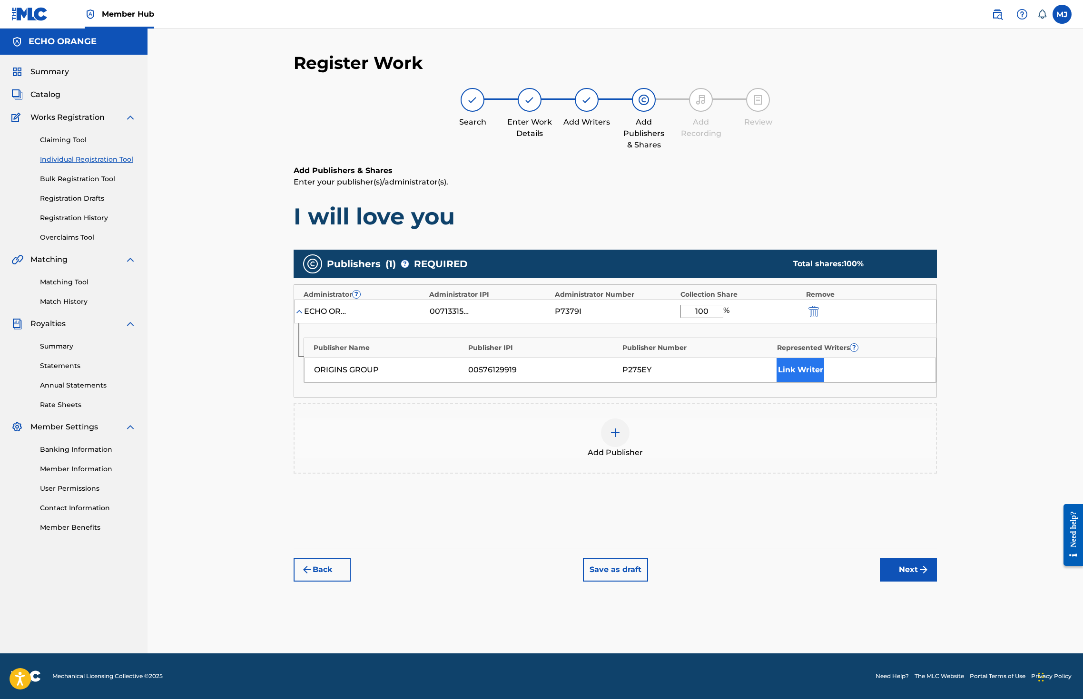
type input "100"
drag, startPoint x: 830, startPoint y: 419, endPoint x: 844, endPoint y: 422, distance: 14.5
click at [824, 382] on button "Link Writer" at bounding box center [800, 370] width 48 height 24
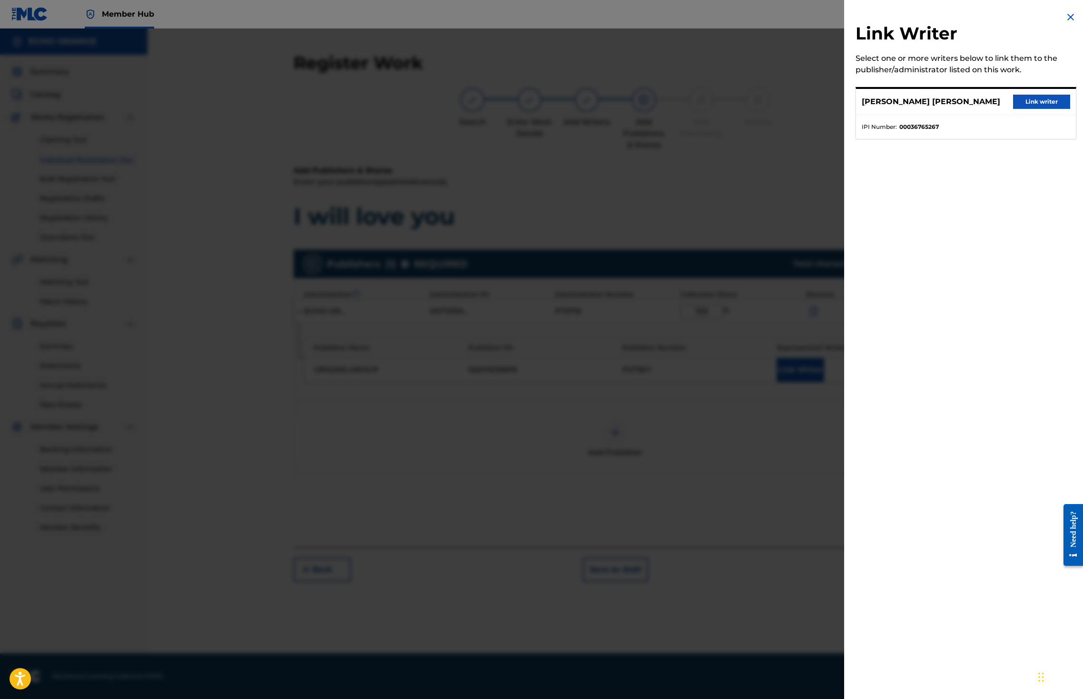
click at [1038, 107] on button "Link writer" at bounding box center [1041, 102] width 57 height 14
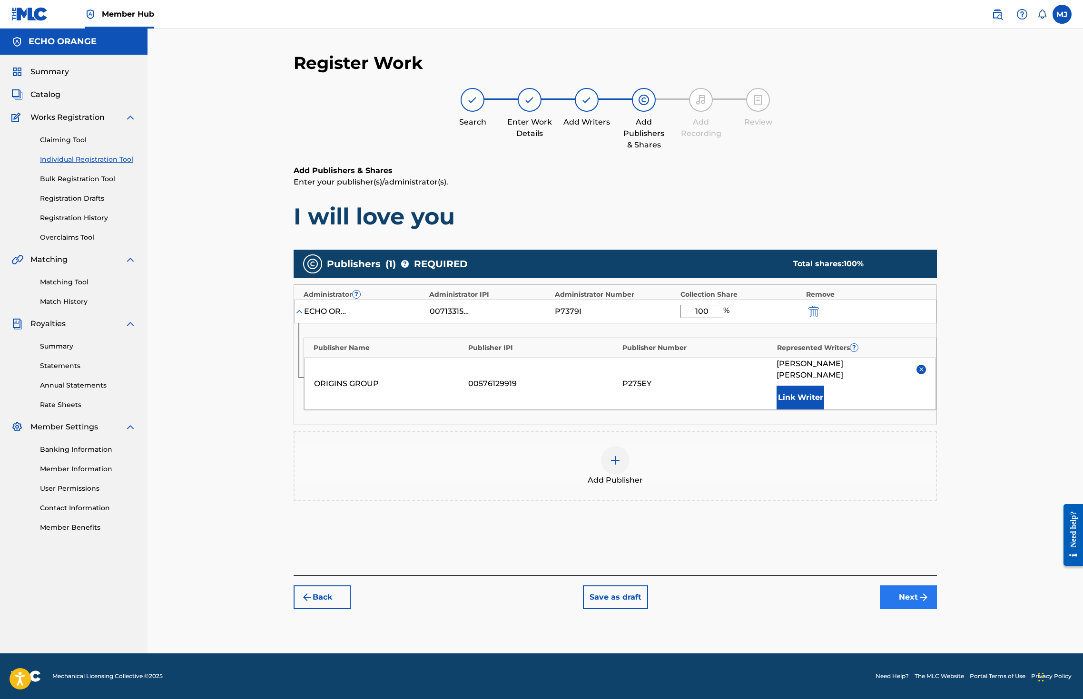
click at [937, 609] on button "Next" at bounding box center [908, 598] width 57 height 24
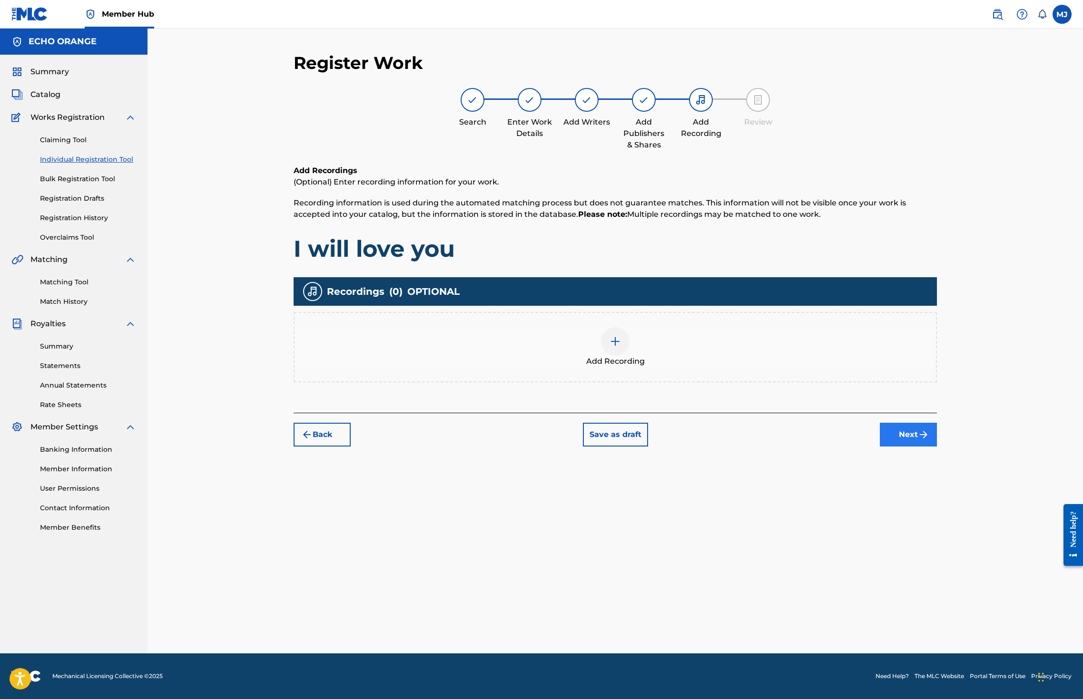
click at [937, 447] on button "Next" at bounding box center [908, 435] width 57 height 24
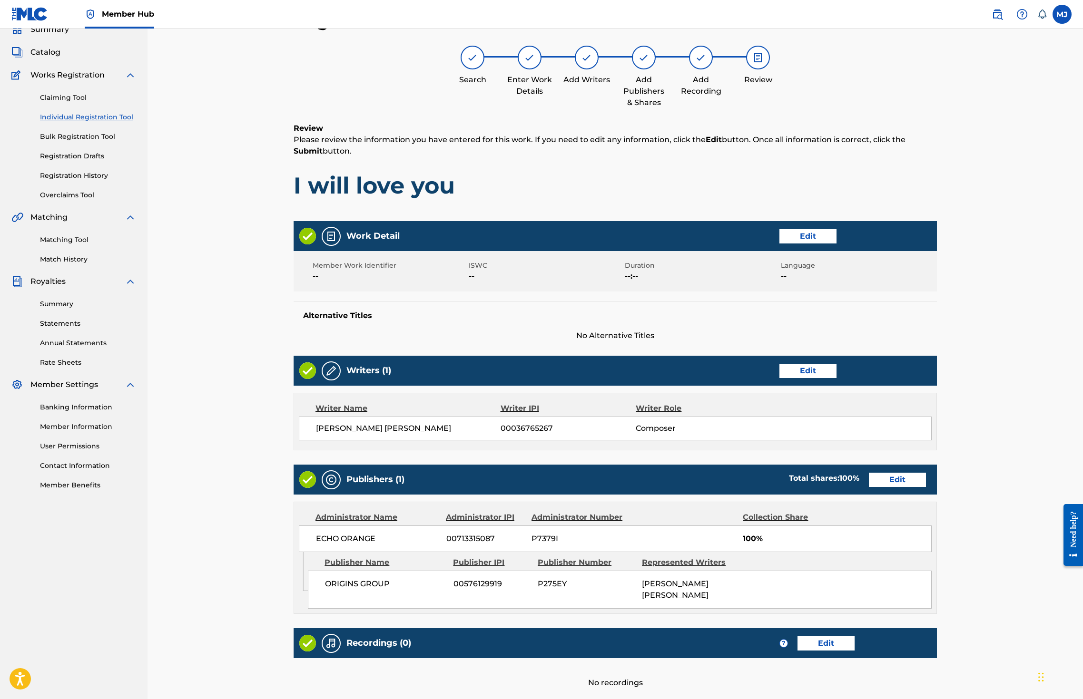
scroll to position [214, 0]
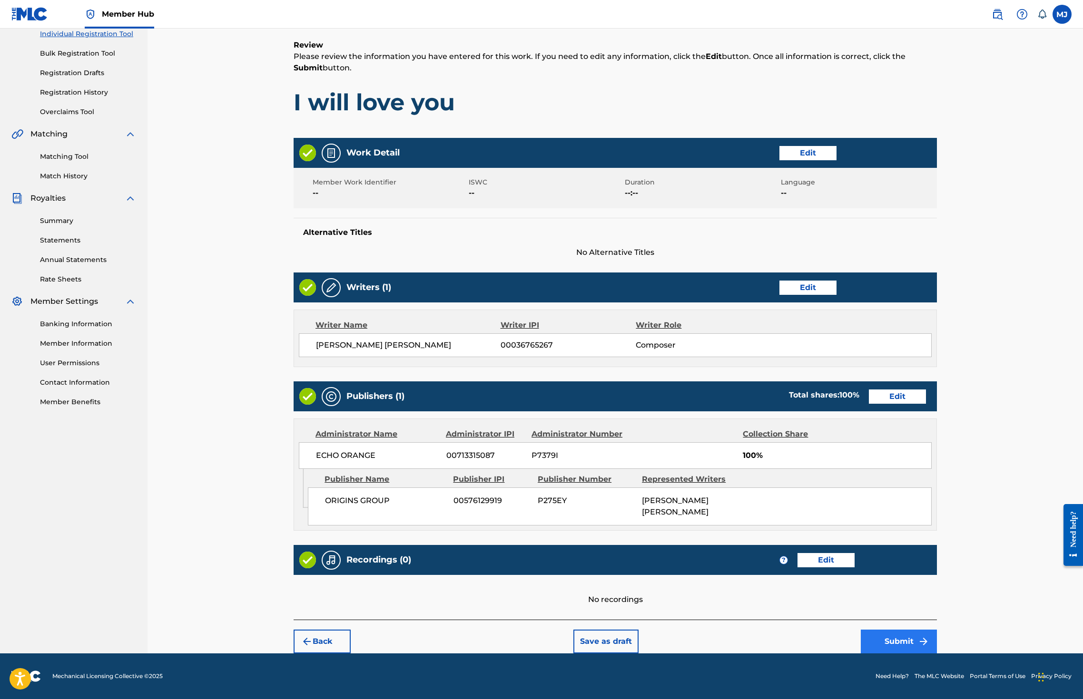
click at [937, 633] on button "Submit" at bounding box center [899, 642] width 76 height 24
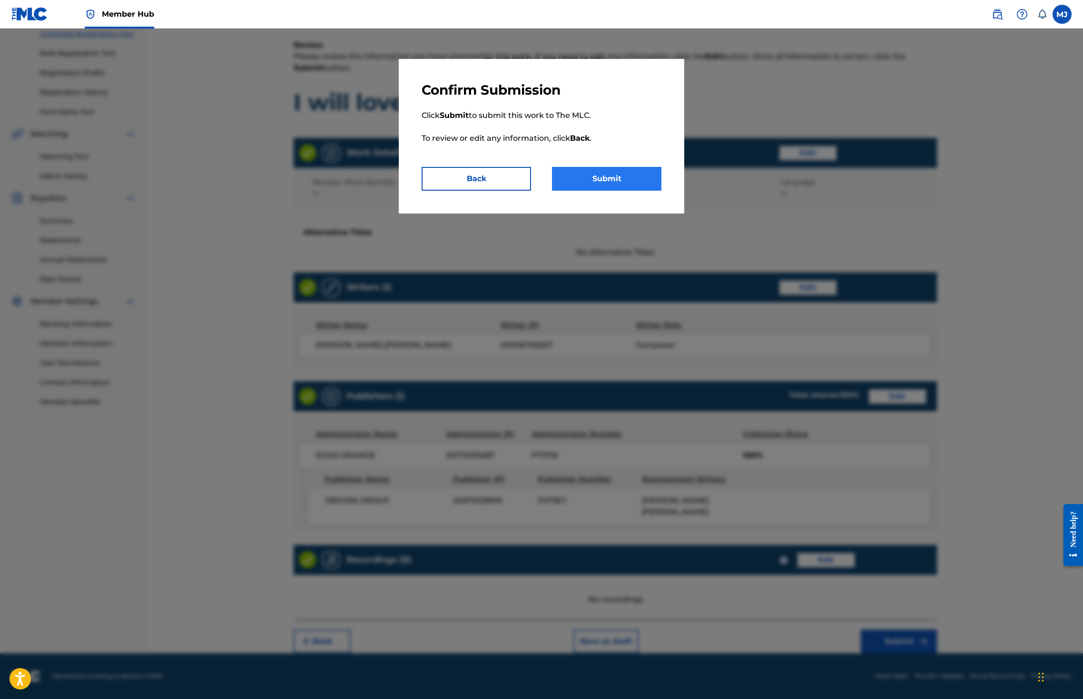
click at [638, 191] on button "Submit" at bounding box center [606, 179] width 109 height 24
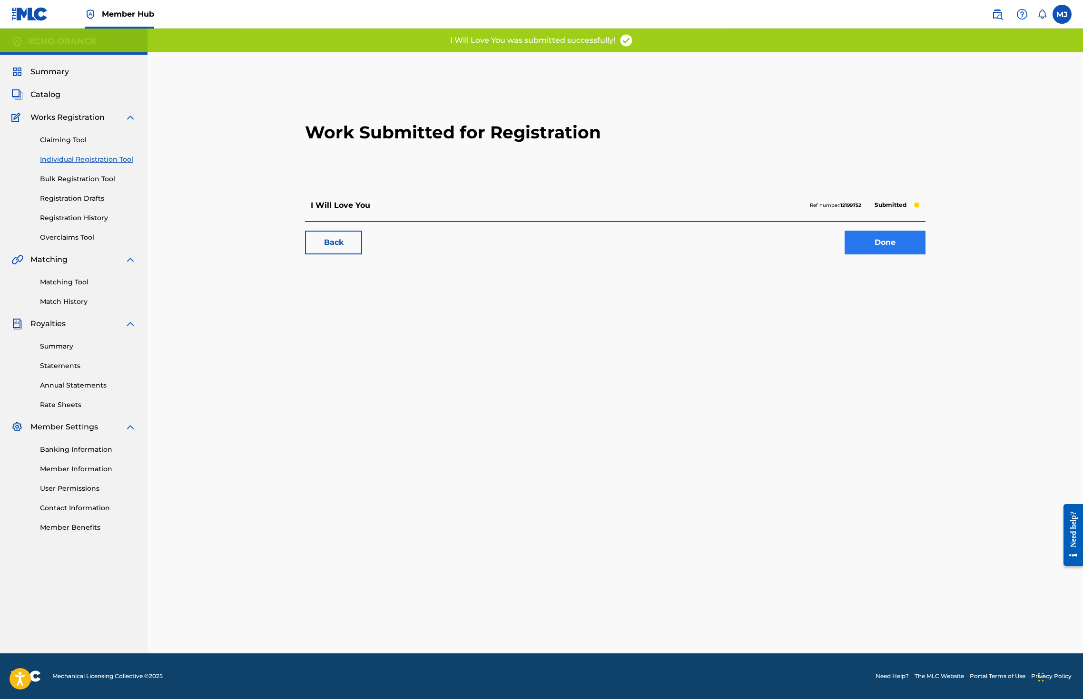
click at [925, 255] on link "Done" at bounding box center [884, 243] width 81 height 24
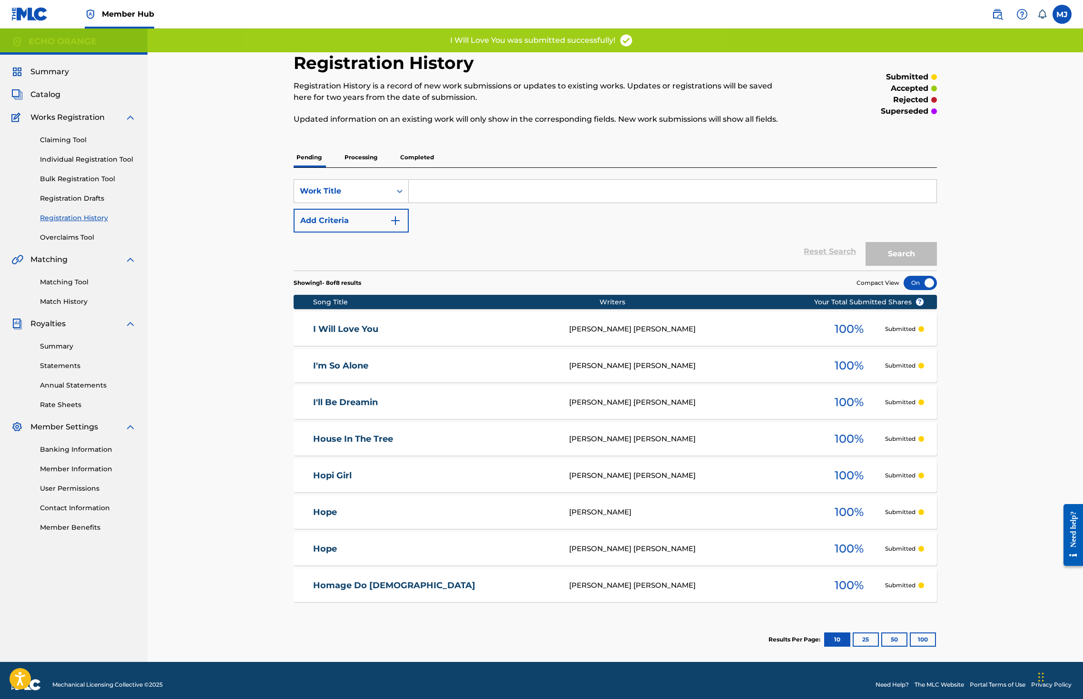
click at [122, 180] on div "Claiming Tool Individual Registration Tool Bulk Registration Tool Registration …" at bounding box center [73, 182] width 125 height 119
click at [130, 191] on div "Claiming Tool Individual Registration Tool Bulk Registration Tool Registration …" at bounding box center [73, 182] width 125 height 119
click at [104, 194] on div "Claiming Tool Individual Registration Tool Bulk Registration Tool Registration …" at bounding box center [73, 182] width 125 height 119
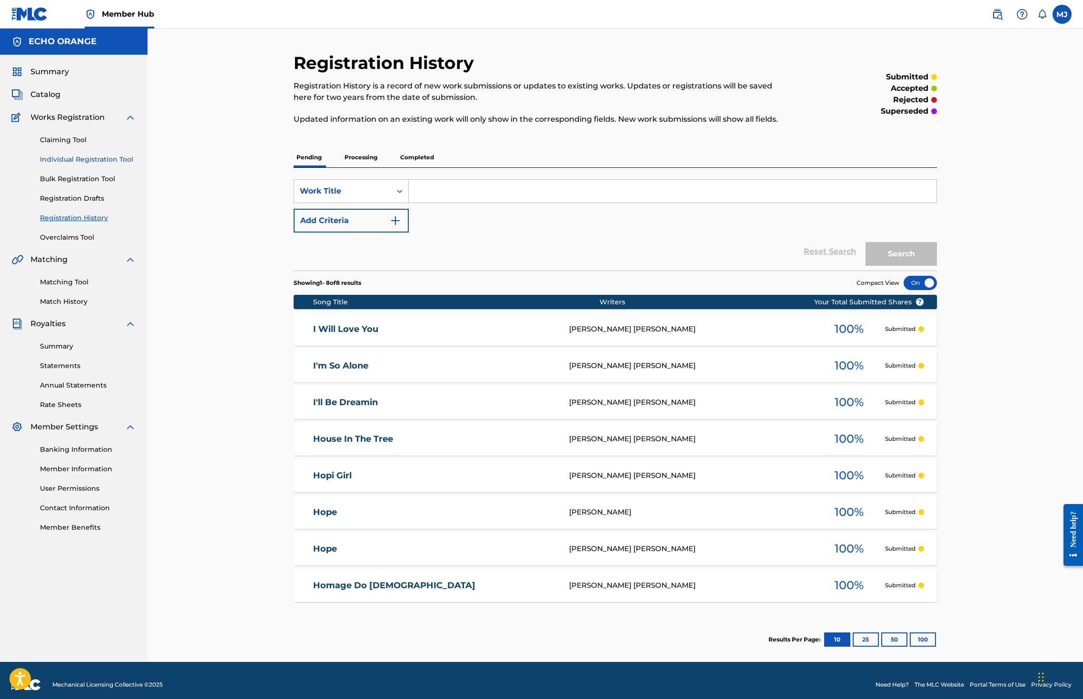
click at [100, 165] on link "Individual Registration Tool" at bounding box center [88, 160] width 96 height 10
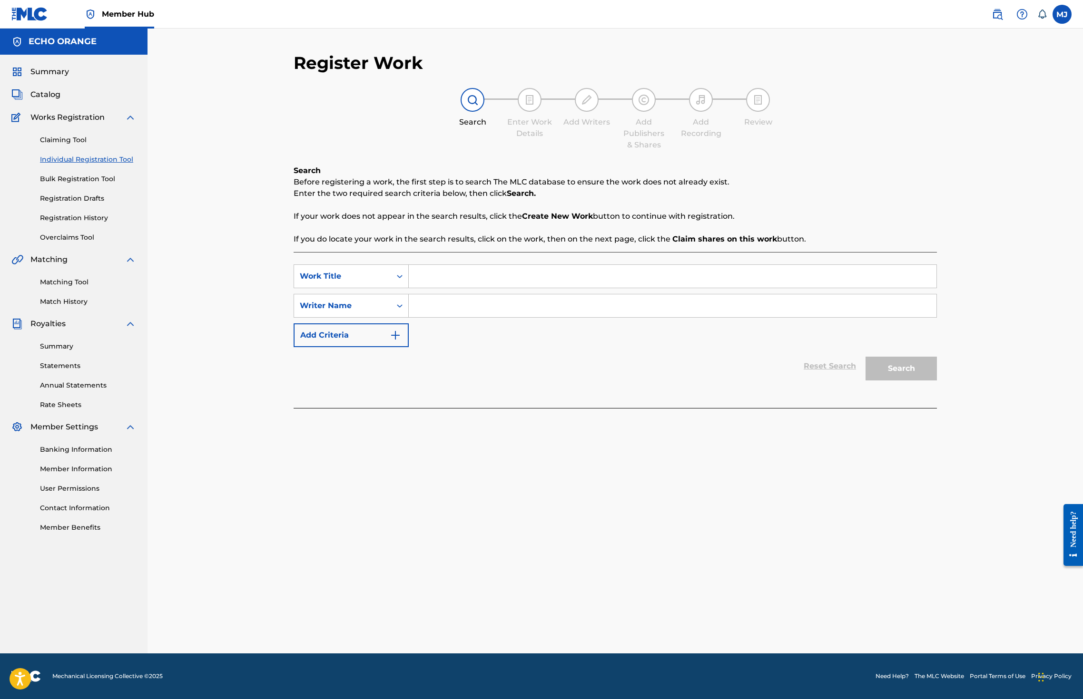
click at [437, 288] on input "Search Form" at bounding box center [673, 276] width 528 height 23
type input "I wish you more"
click at [459, 317] on input "Search Form" at bounding box center [673, 305] width 528 height 23
paste input "denis hekimian"
type input "denis hekimian"
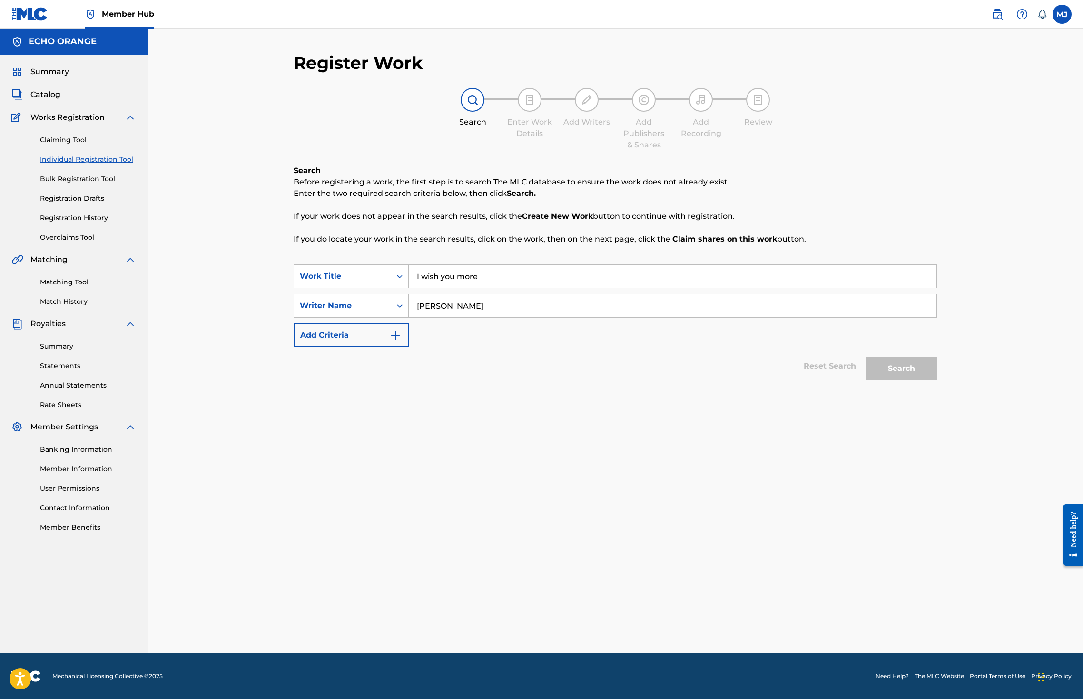
click at [937, 381] on button "Search" at bounding box center [900, 369] width 71 height 24
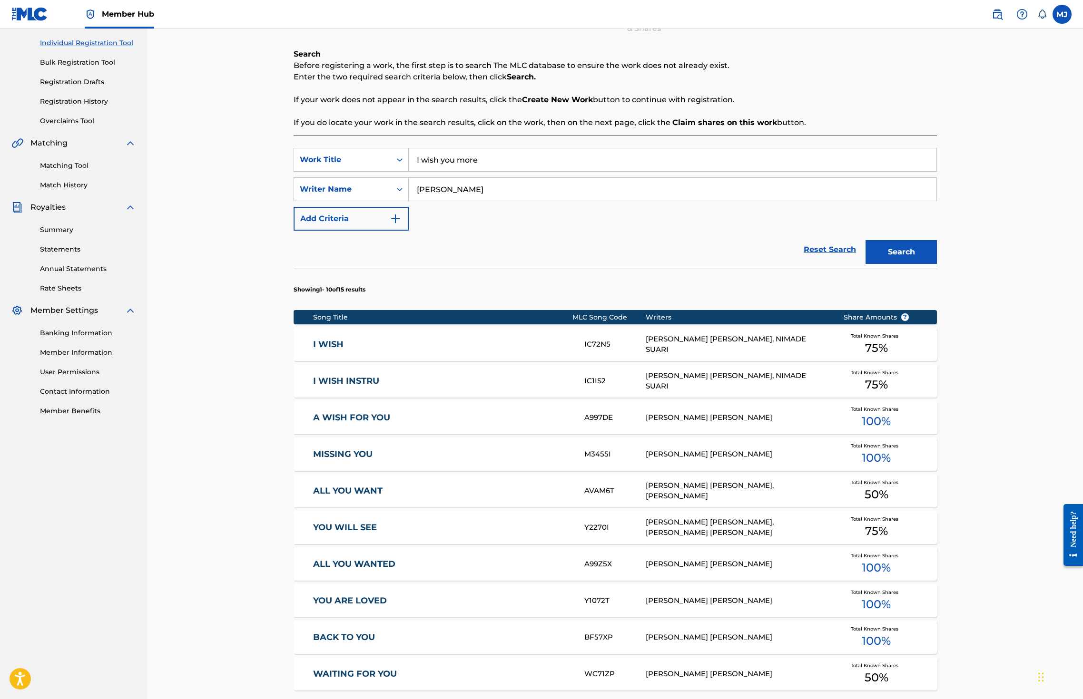
scroll to position [312, 0]
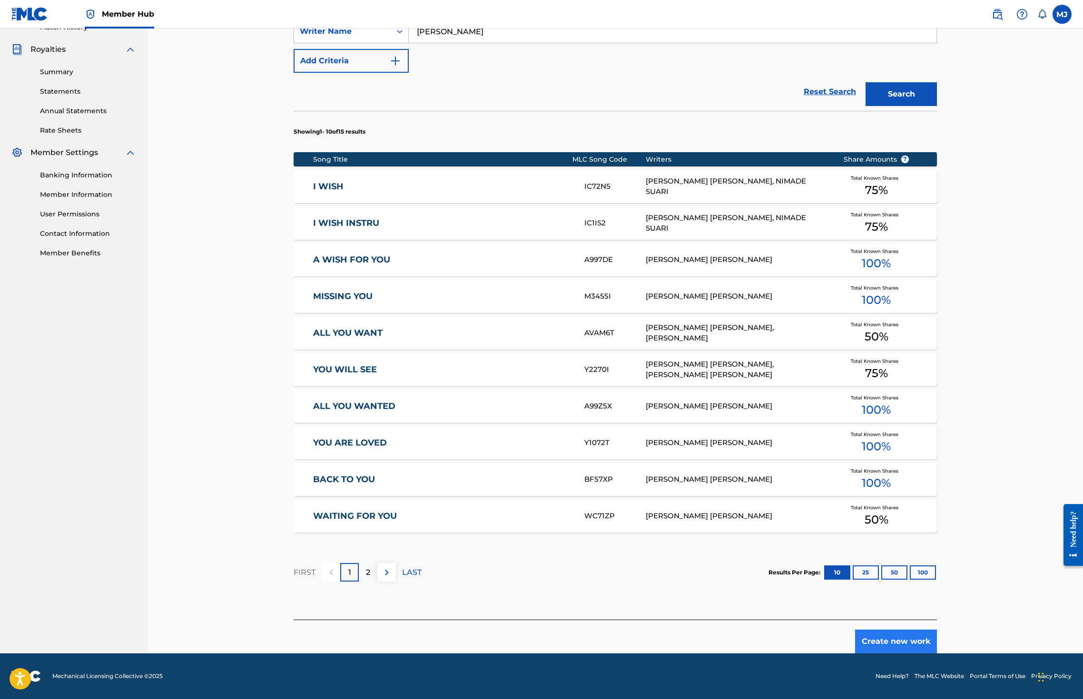
click at [937, 654] on button "Create new work" at bounding box center [896, 642] width 82 height 24
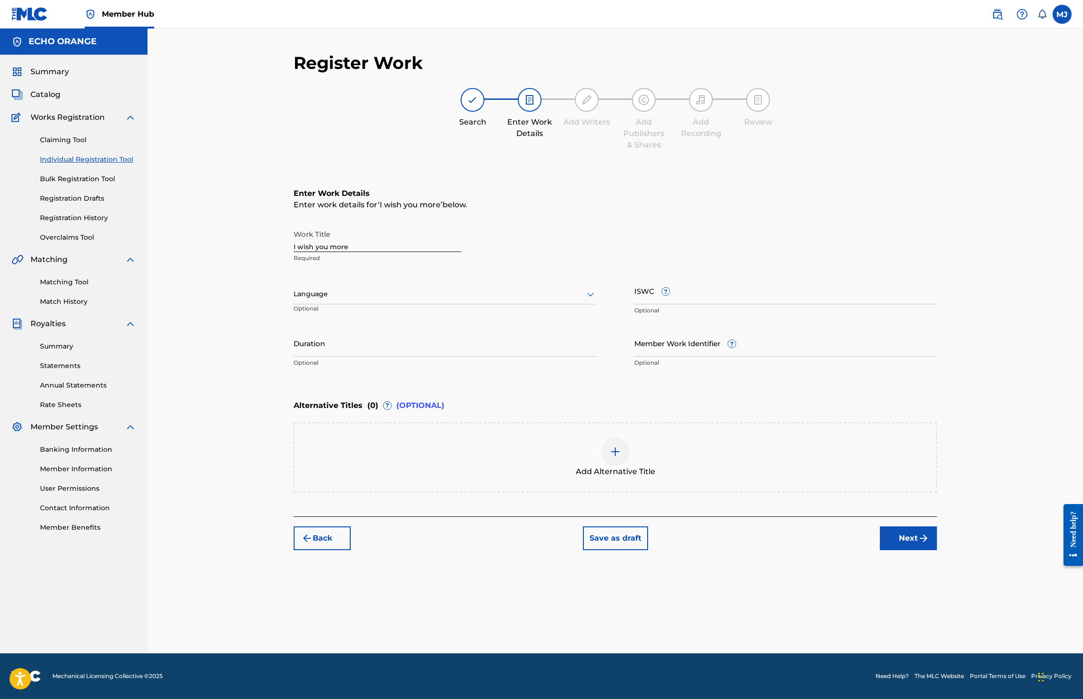
scroll to position [0, 0]
click at [937, 550] on button "Next" at bounding box center [908, 539] width 57 height 24
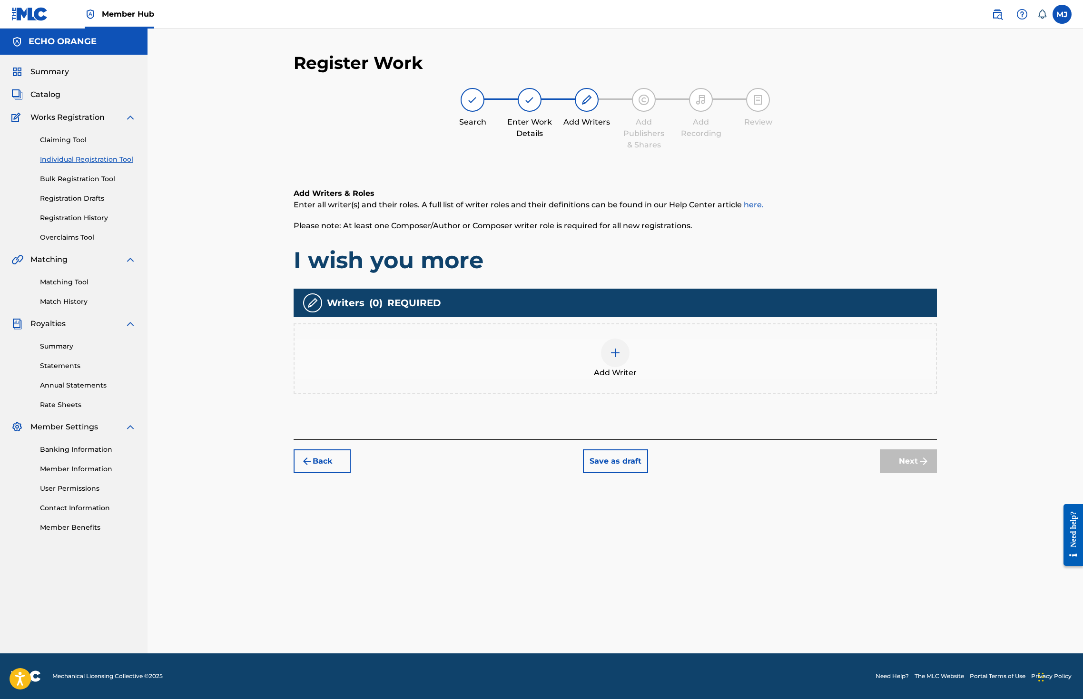
click at [727, 379] on div "Add Writer" at bounding box center [614, 359] width 641 height 40
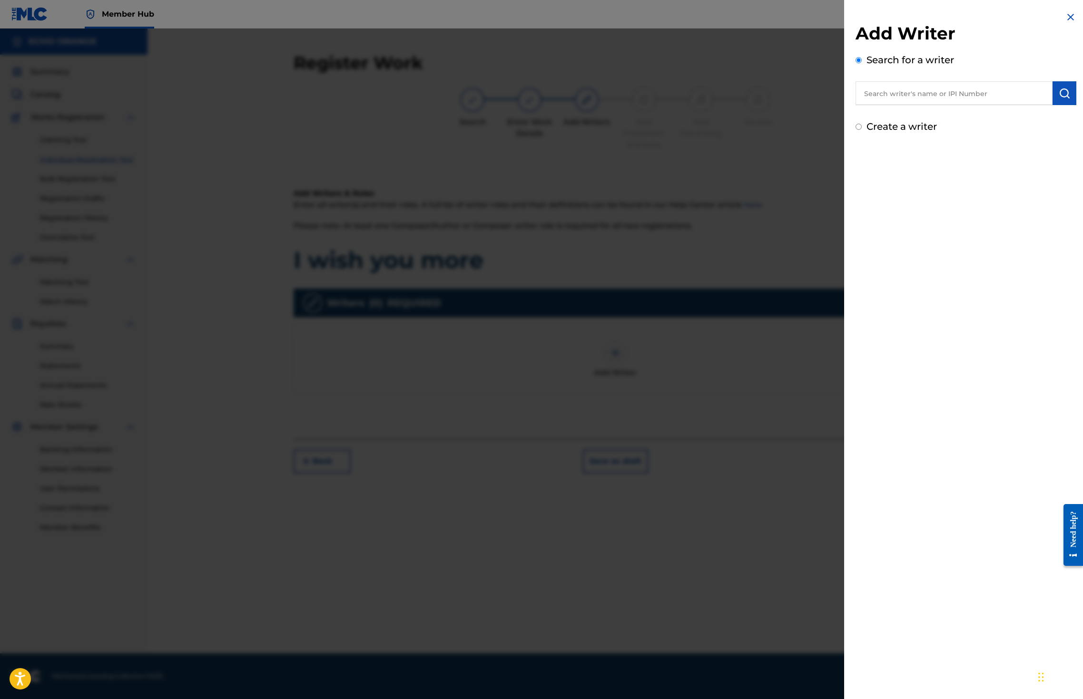
drag, startPoint x: 848, startPoint y: 134, endPoint x: 861, endPoint y: 118, distance: 19.9
click at [860, 120] on div "Add Writer Search for a writer Create a writer" at bounding box center [965, 78] width 221 height 111
click at [861, 105] on input "text" at bounding box center [953, 93] width 197 height 24
paste input "denis hekimian"
type input "denis hekimian"
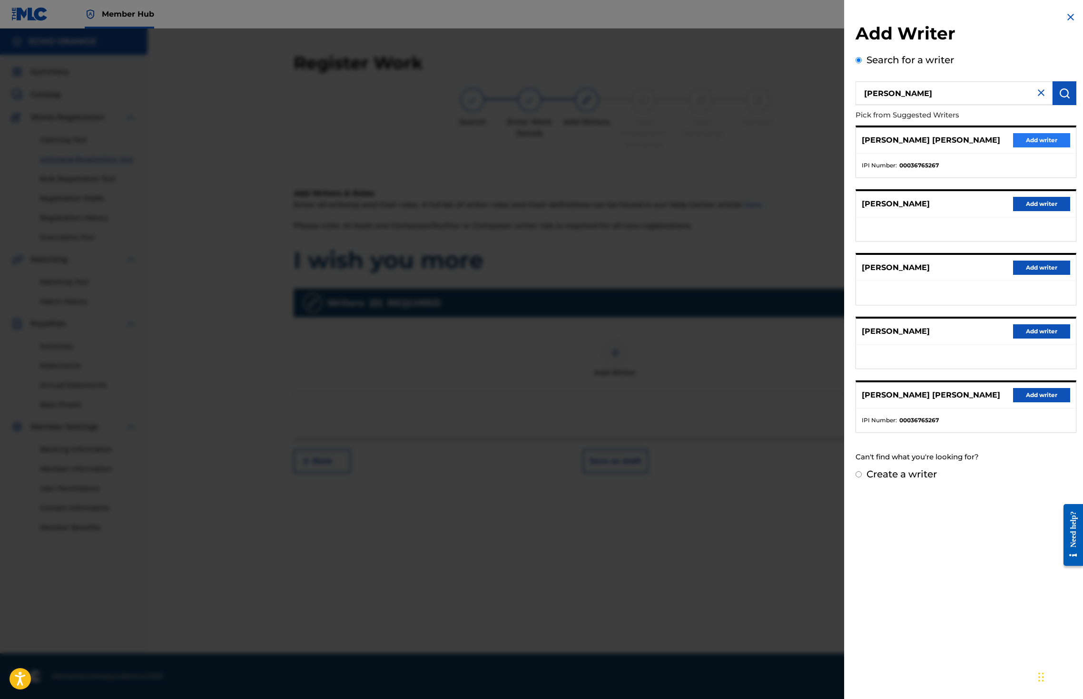
click at [1034, 147] on button "Add writer" at bounding box center [1041, 140] width 57 height 14
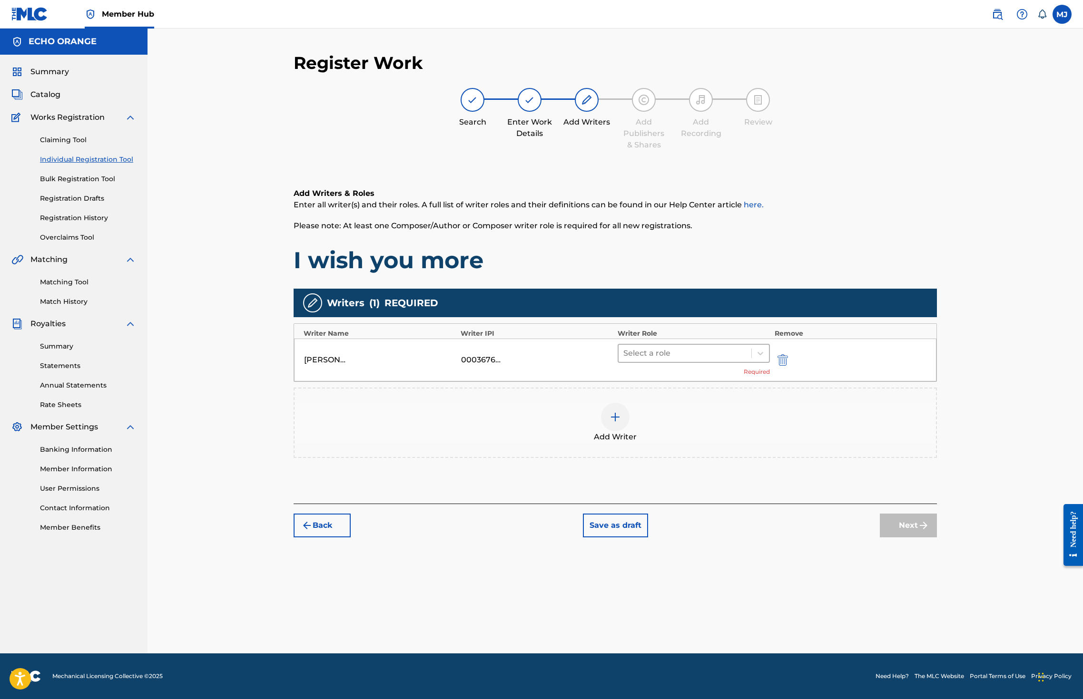
click at [706, 360] on div at bounding box center [684, 353] width 123 height 13
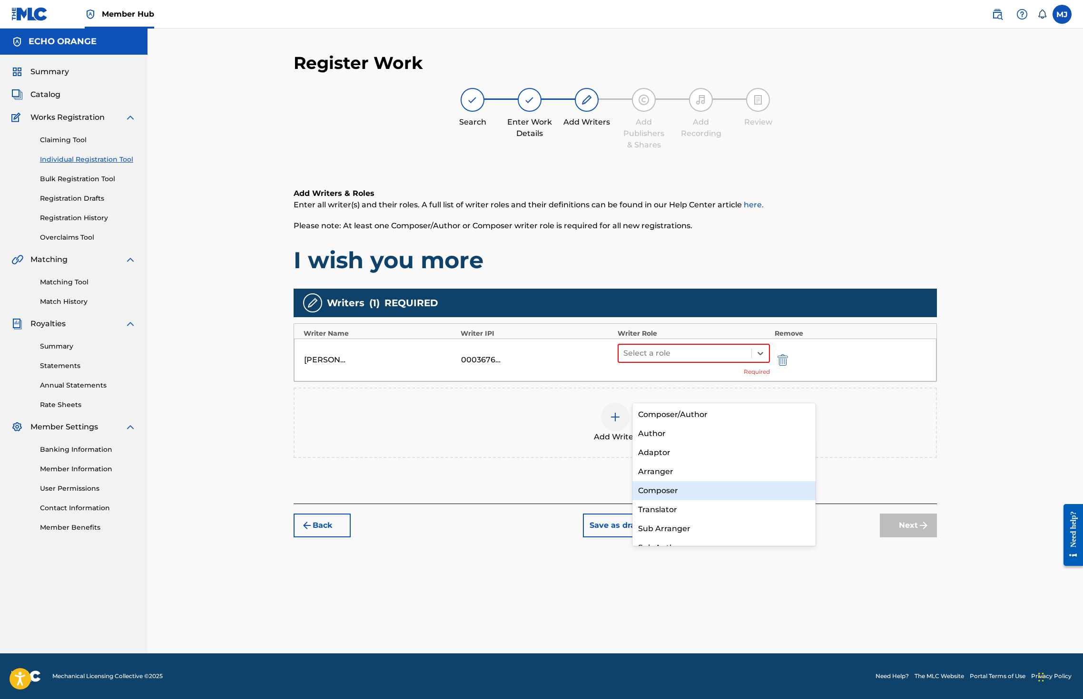
click at [685, 491] on div "Composer" at bounding box center [723, 490] width 183 height 19
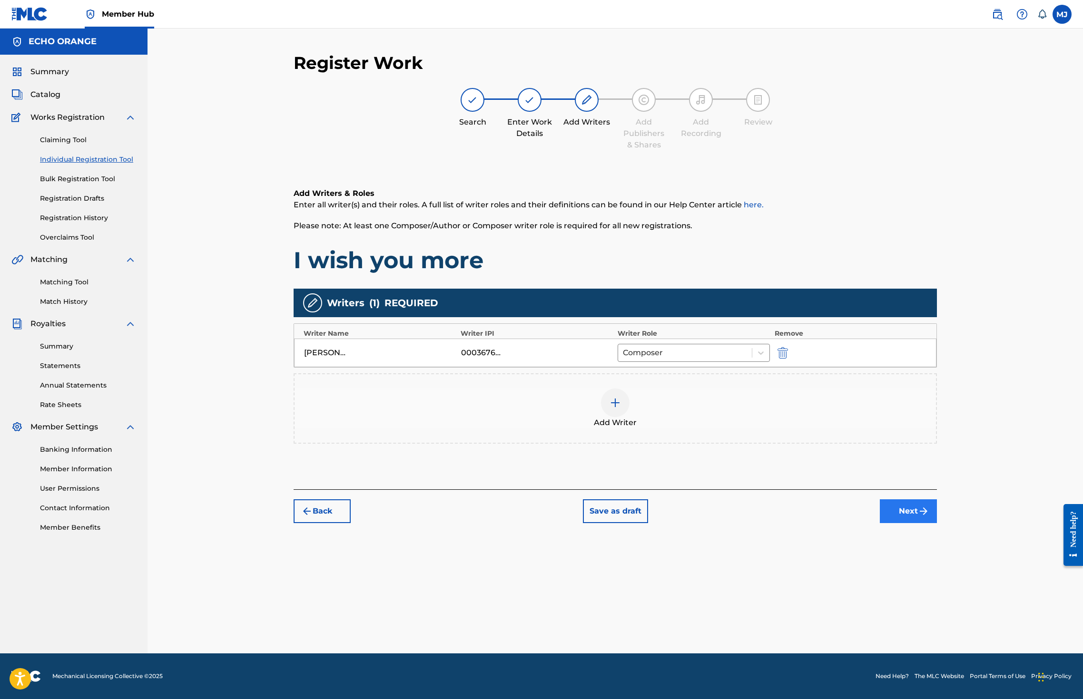
click at [937, 523] on button "Next" at bounding box center [908, 512] width 57 height 24
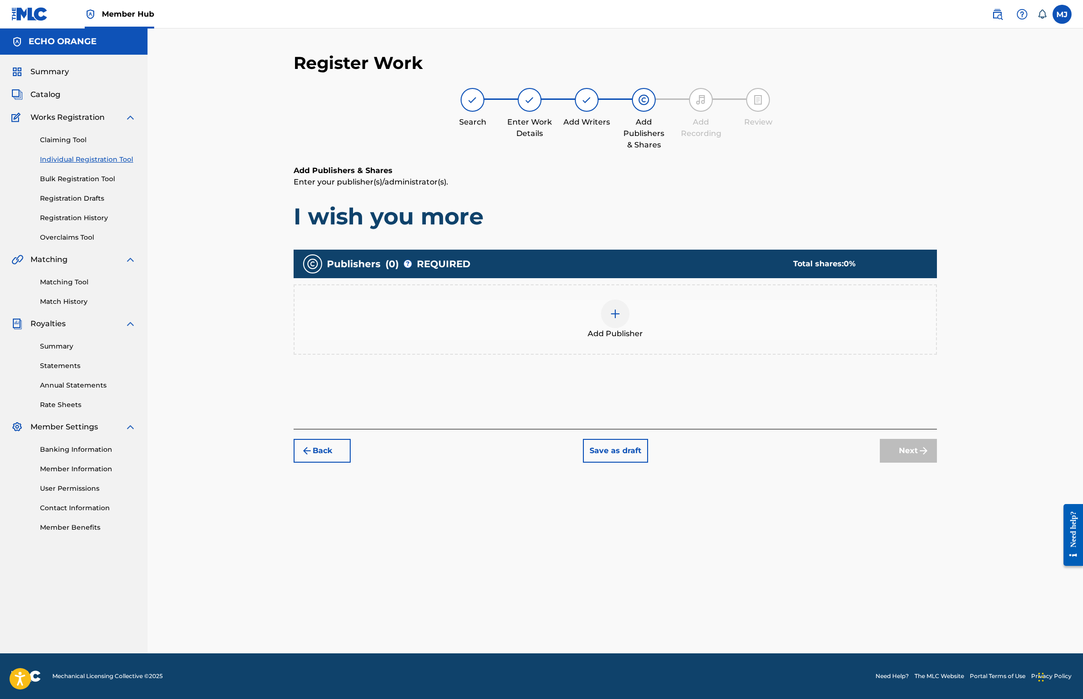
click at [643, 340] on span "Add Publisher" at bounding box center [615, 333] width 55 height 11
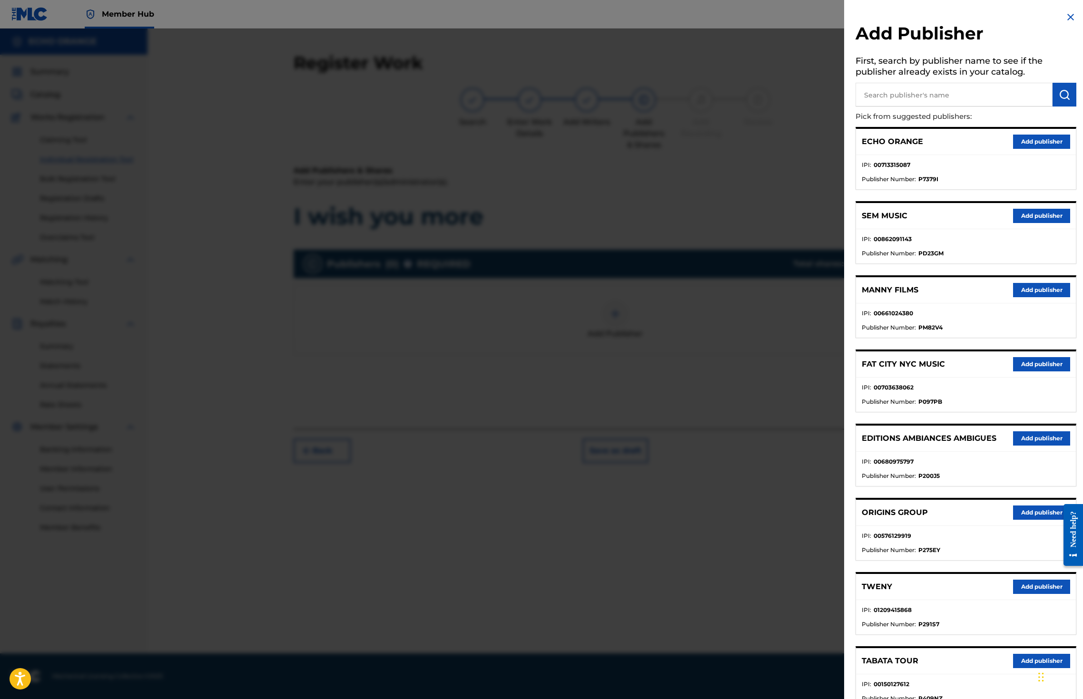
click at [1053, 520] on button "Add publisher" at bounding box center [1041, 513] width 57 height 14
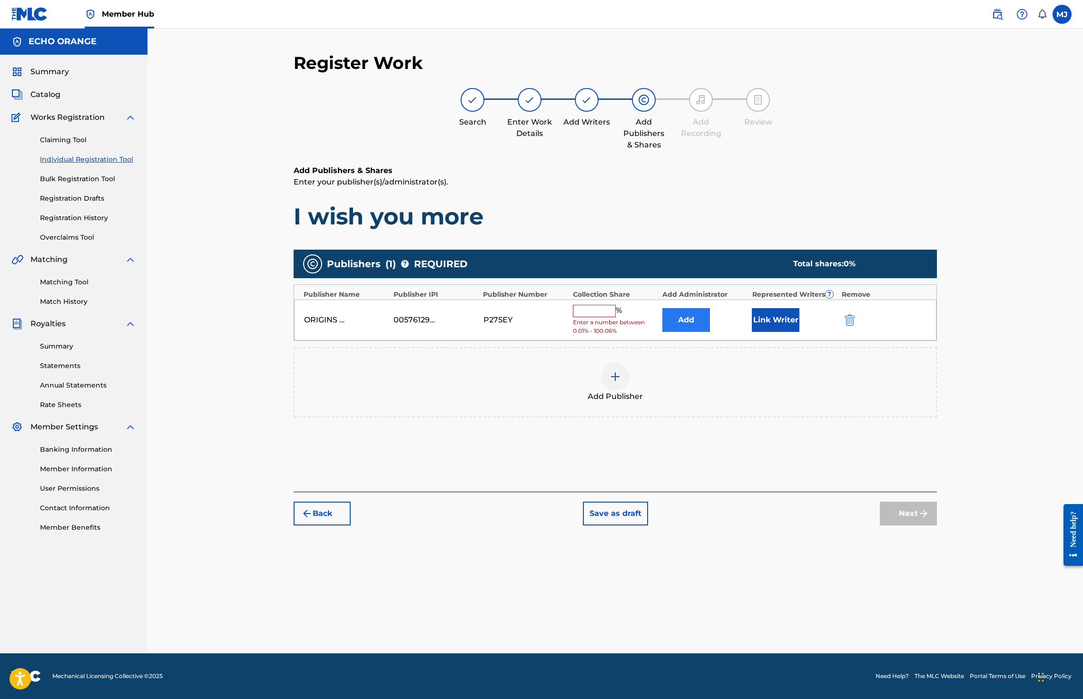
click at [710, 332] on button "Add" at bounding box center [686, 320] width 48 height 24
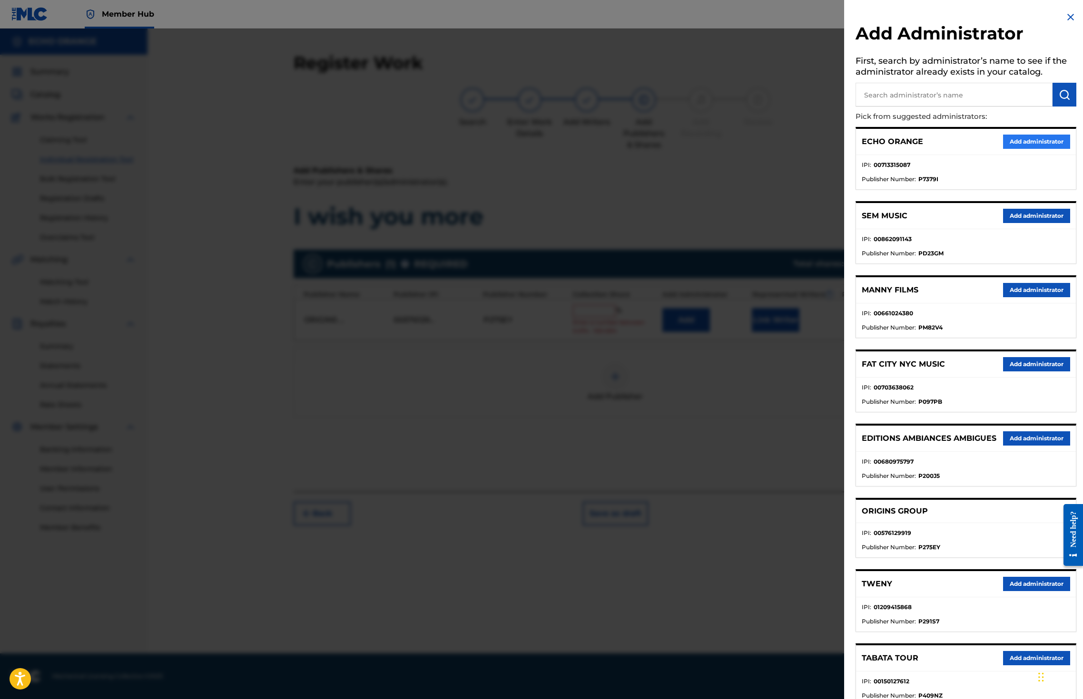
click at [1010, 149] on button "Add administrator" at bounding box center [1036, 142] width 67 height 14
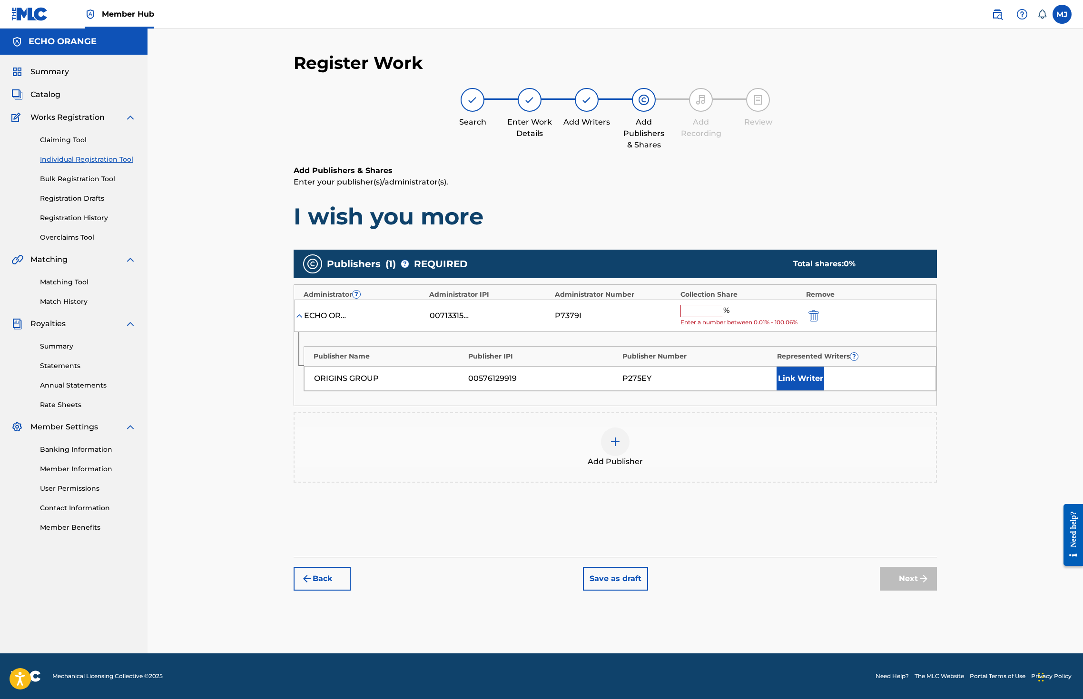
click at [723, 317] on input "text" at bounding box center [701, 311] width 43 height 12
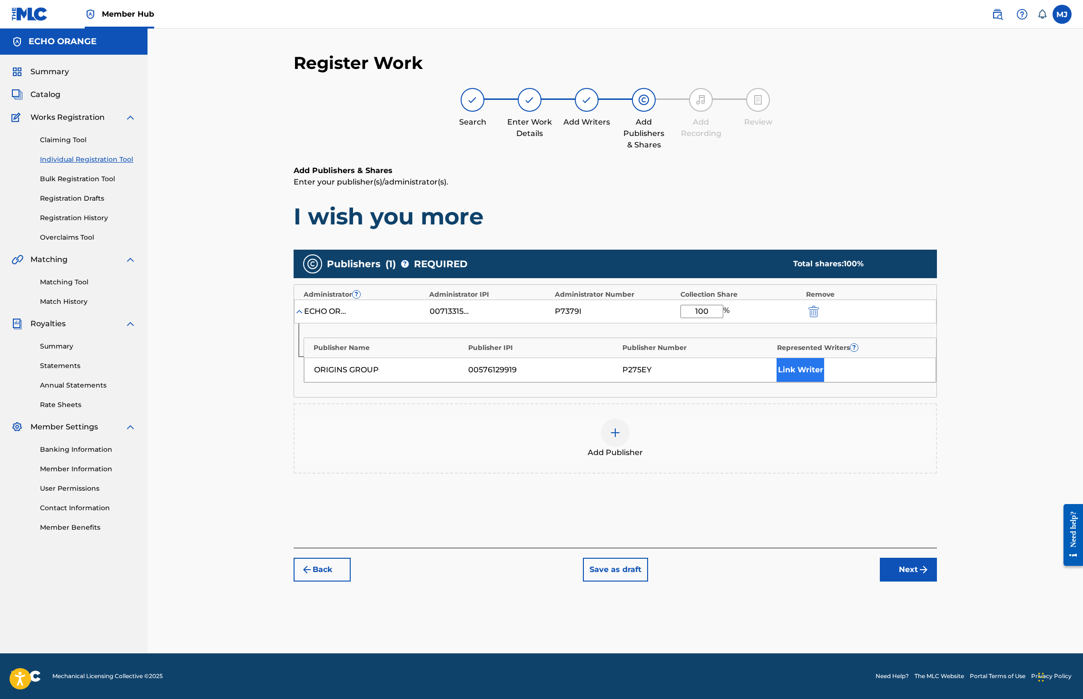
type input "100"
click at [824, 382] on button "Link Writer" at bounding box center [800, 370] width 48 height 24
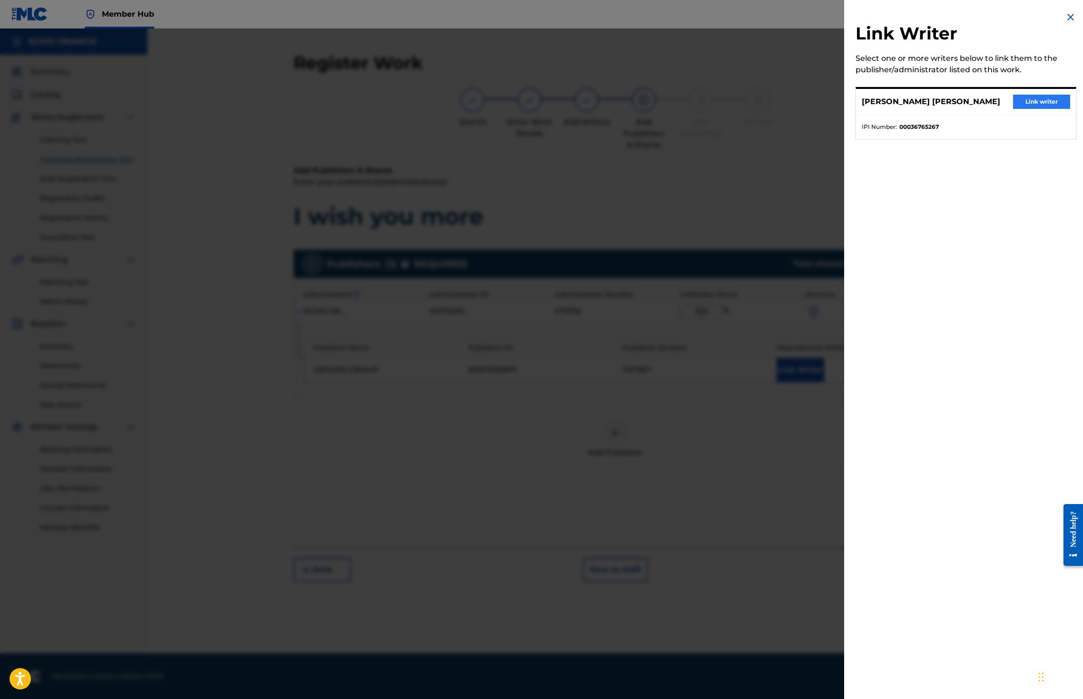
click at [1024, 109] on button "Link writer" at bounding box center [1041, 102] width 57 height 14
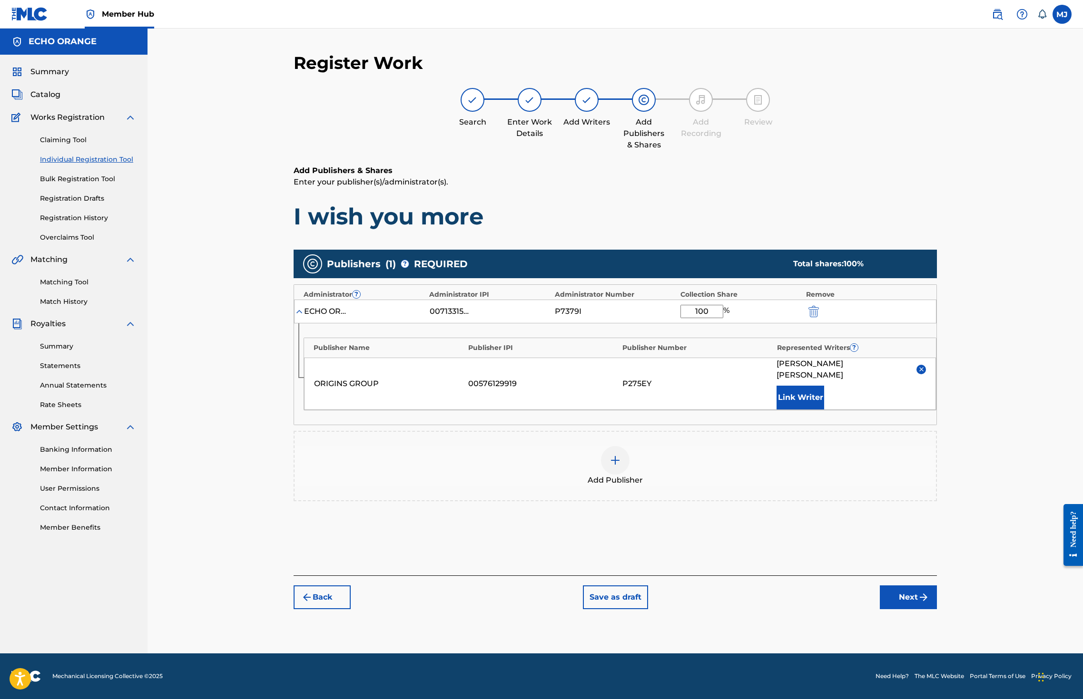
scroll to position [35, 0]
click at [937, 609] on button "Next" at bounding box center [908, 598] width 57 height 24
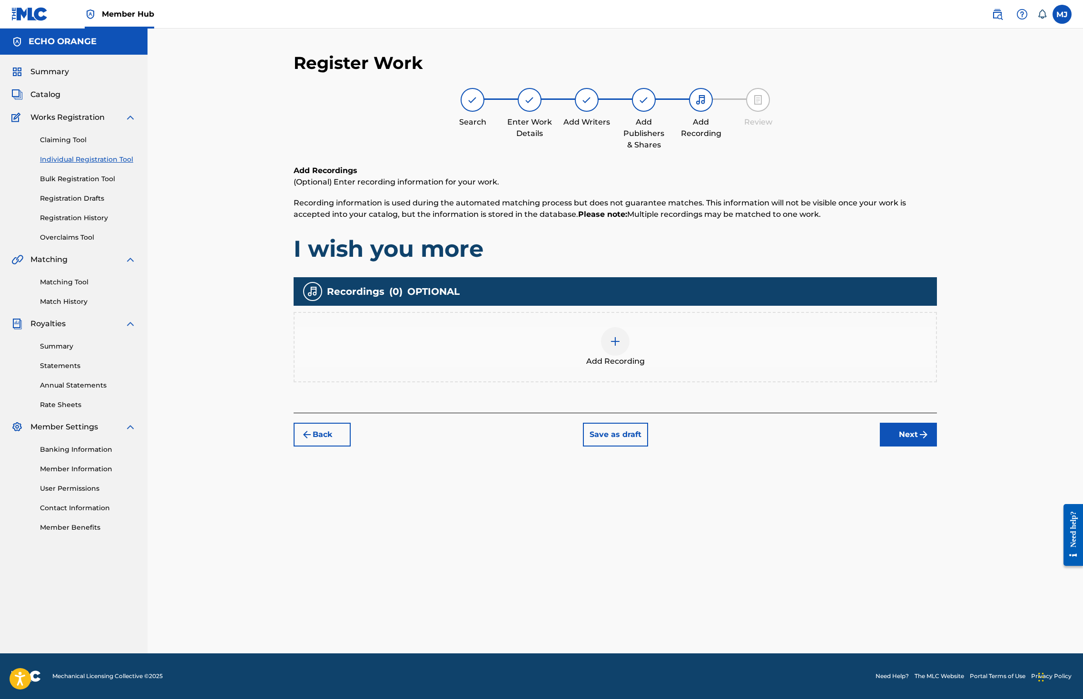
scroll to position [0, 0]
click at [937, 447] on div "Back Save as draft Next" at bounding box center [615, 430] width 643 height 34
click at [937, 447] on button "Next" at bounding box center [908, 435] width 57 height 24
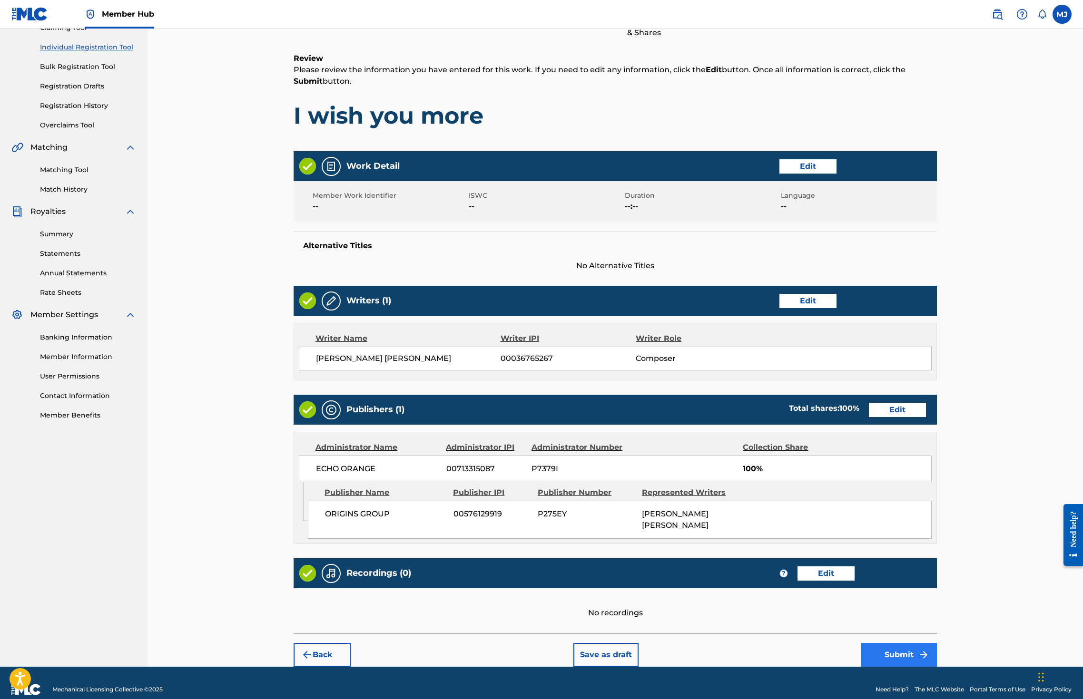
scroll to position [214, 0]
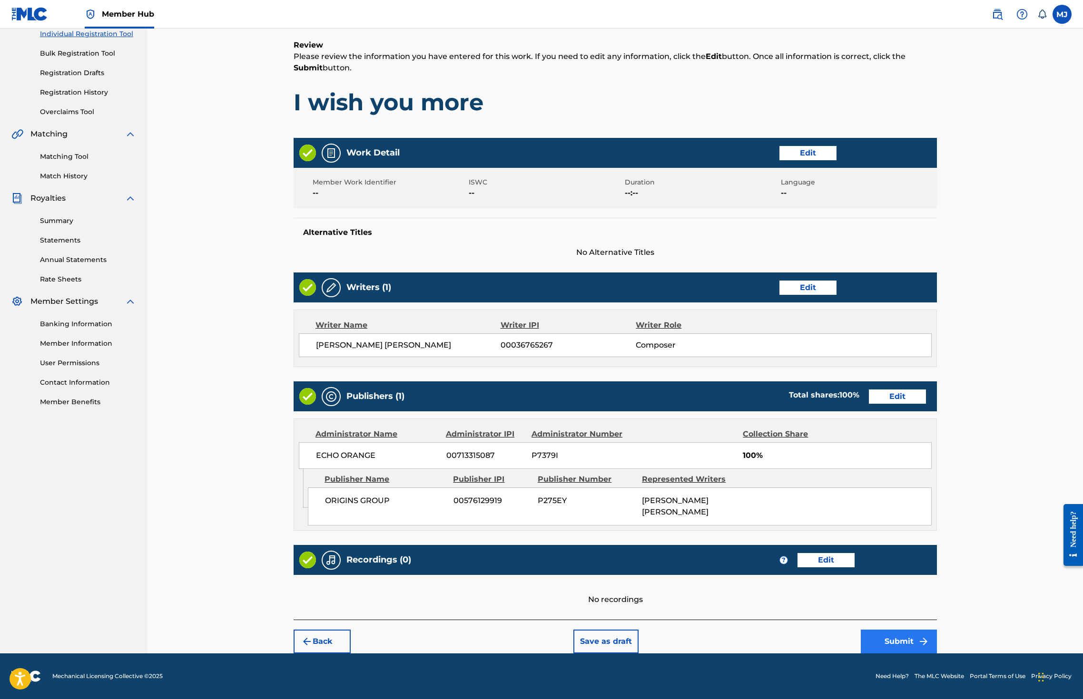
click at [937, 637] on button "Submit" at bounding box center [899, 642] width 76 height 24
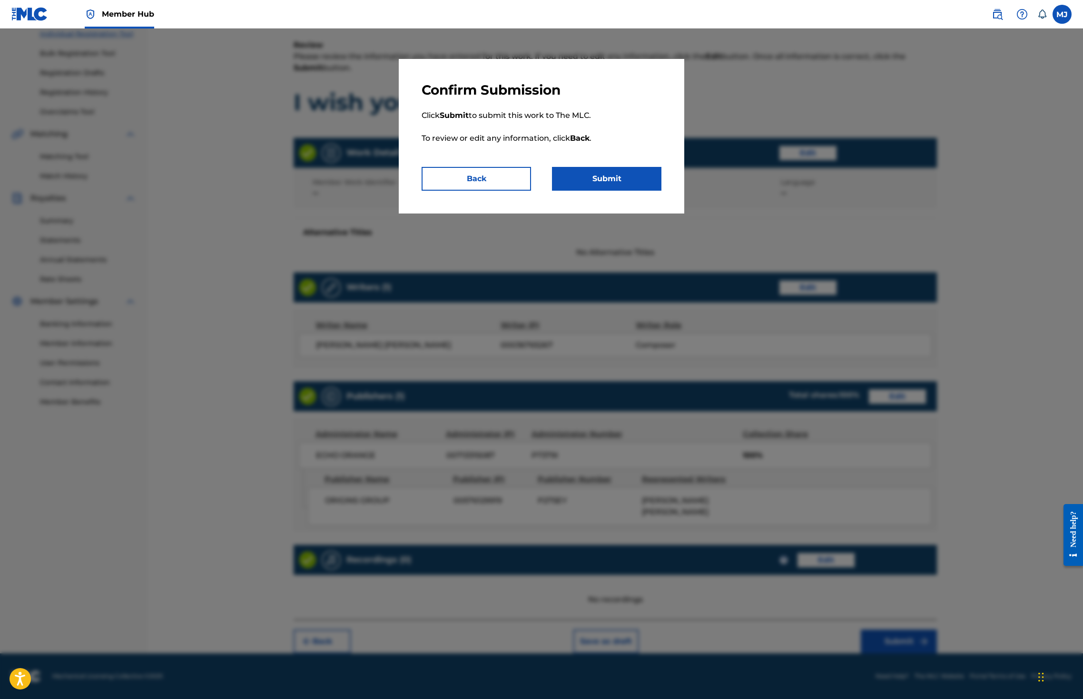
click at [547, 167] on p "Click Submit to submit this work to The MLC. To review or edit any information,…" at bounding box center [542, 132] width 240 height 69
click at [582, 191] on button "Submit" at bounding box center [606, 179] width 109 height 24
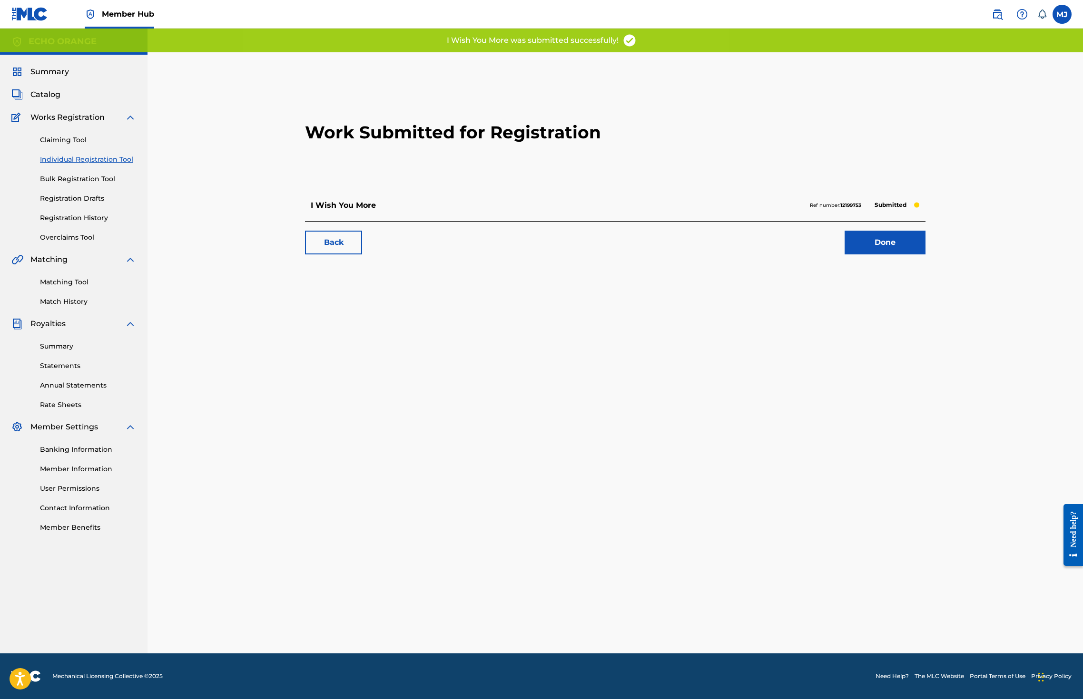
click at [925, 255] on div "Back Done" at bounding box center [615, 237] width 620 height 33
click at [925, 255] on link "Done" at bounding box center [884, 243] width 81 height 24
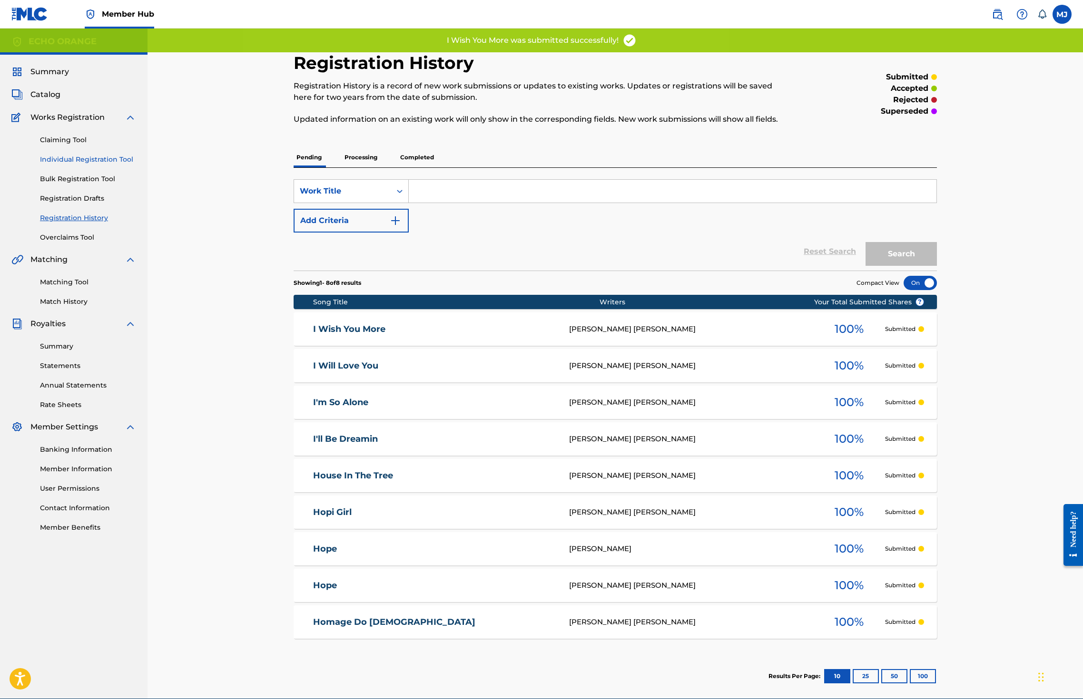
click at [88, 165] on link "Individual Registration Tool" at bounding box center [88, 160] width 96 height 10
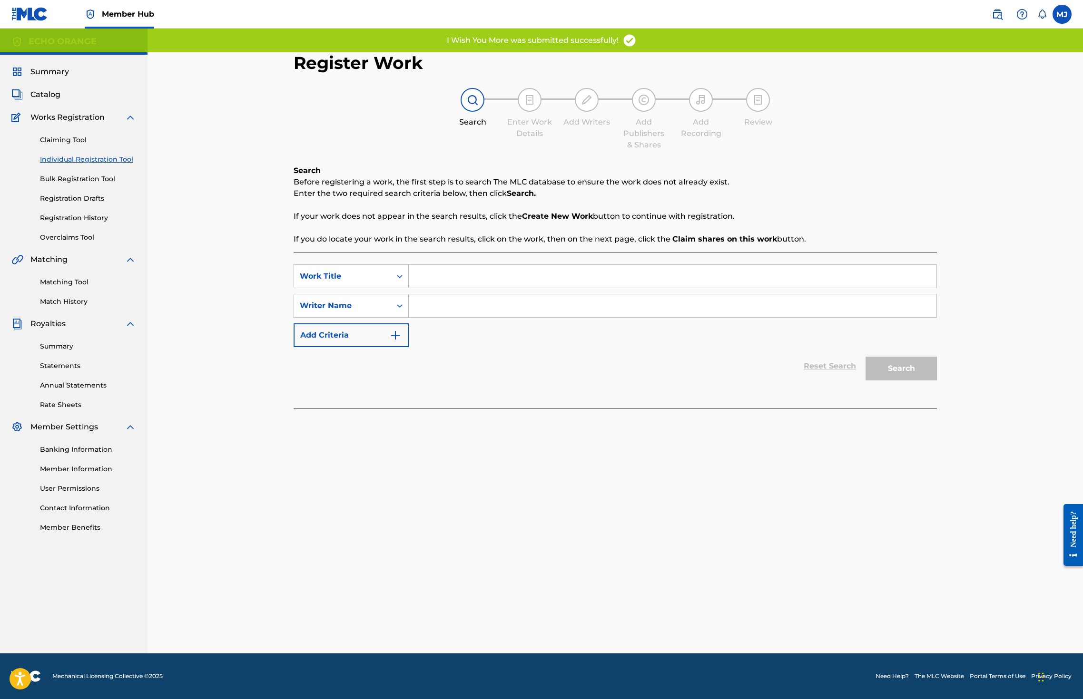
click at [471, 288] on input "Search Form" at bounding box center [673, 276] width 528 height 23
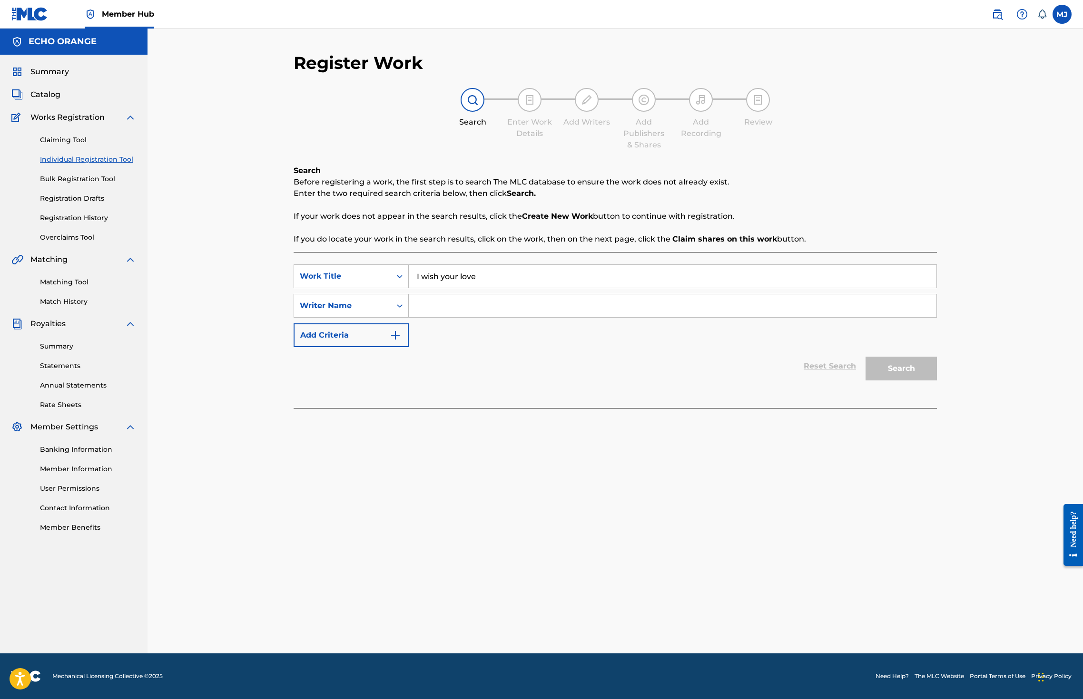
type input "I wish your love"
paste input "denis hekimian"
type input "denis hekimian"
click at [937, 381] on button "Search" at bounding box center [900, 369] width 71 height 24
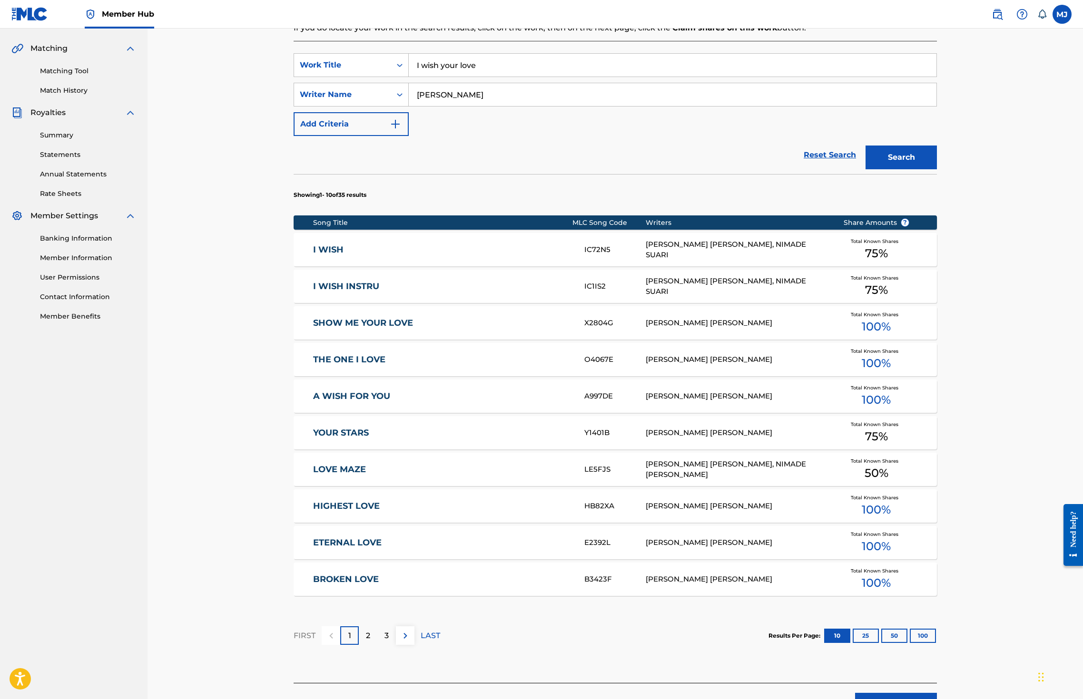
scroll to position [356, 0]
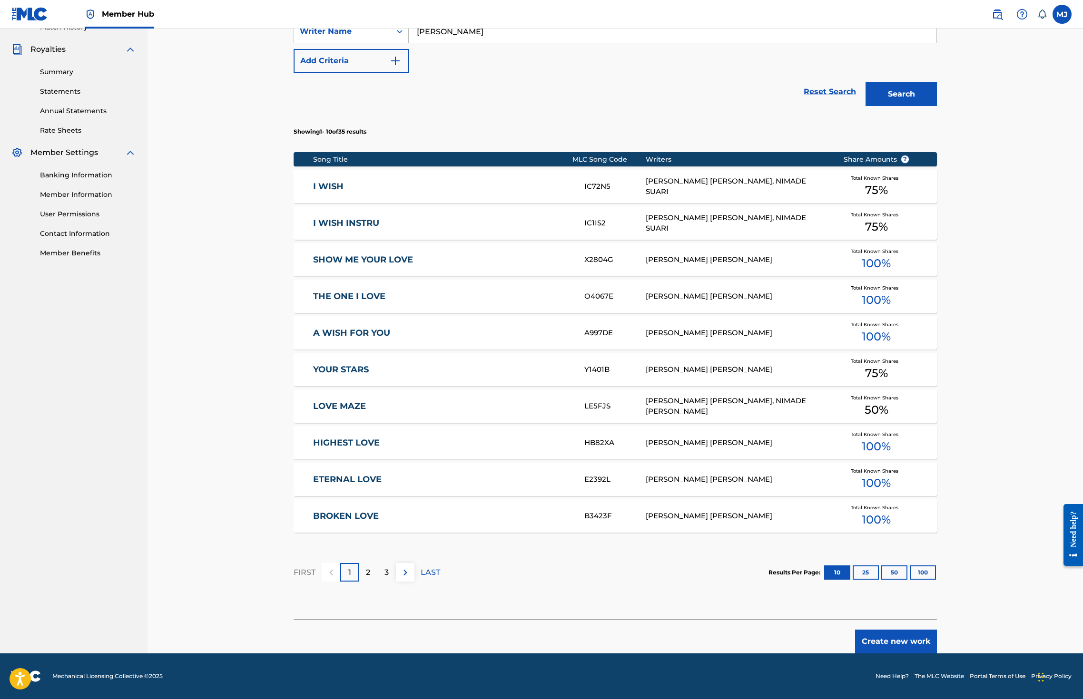
click at [937, 636] on button "Create new work" at bounding box center [896, 642] width 82 height 24
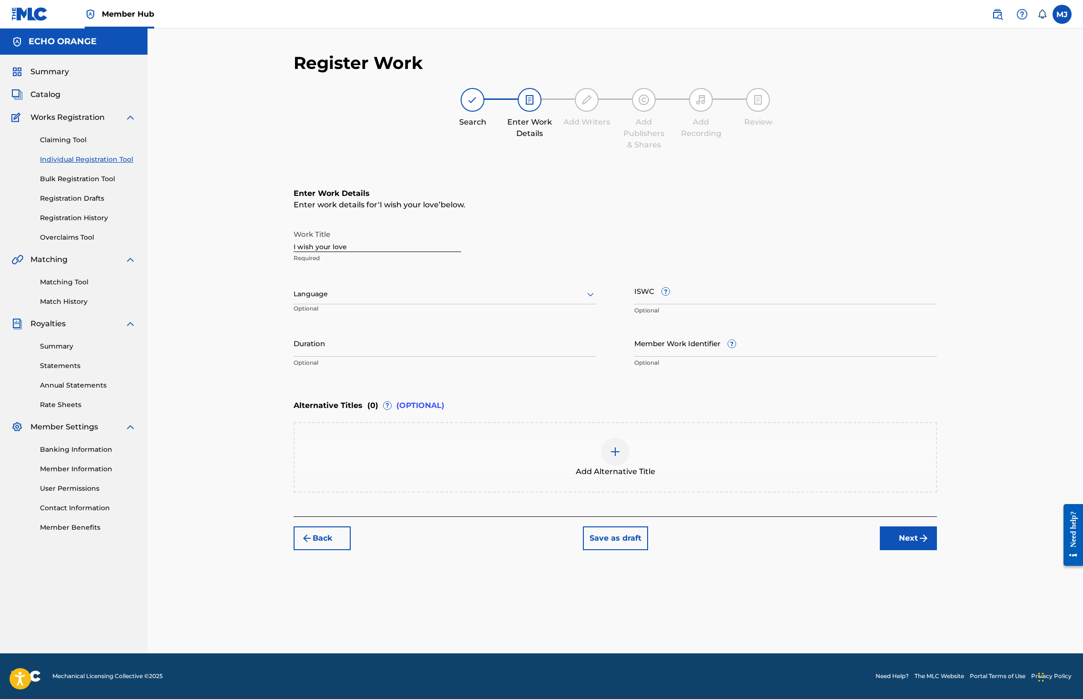
scroll to position [0, 0]
click at [937, 550] on button "Next" at bounding box center [908, 539] width 57 height 24
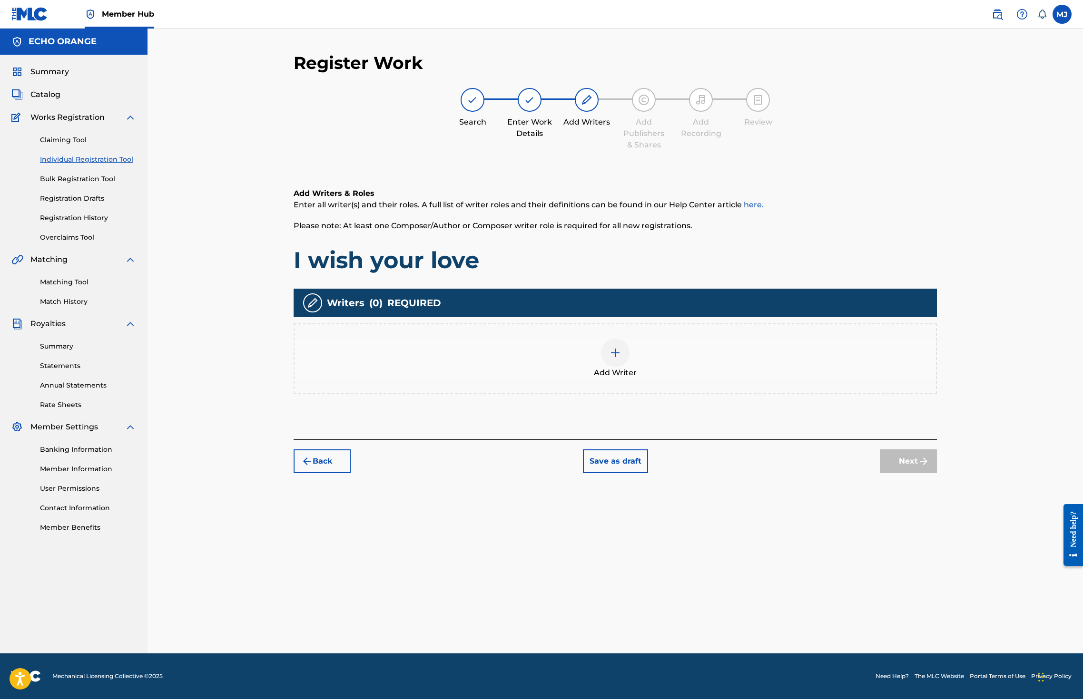
click at [686, 394] on div "Add Writer" at bounding box center [615, 359] width 643 height 70
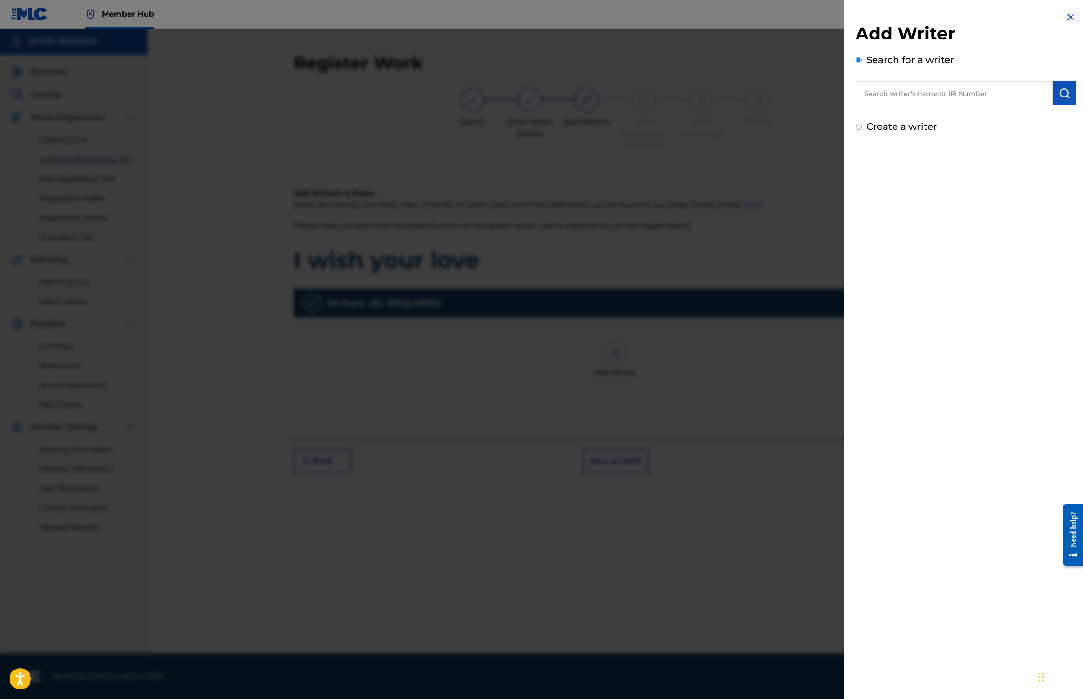
click at [912, 105] on input "text" at bounding box center [953, 93] width 197 height 24
paste input "denis hekimian"
type input "denis hekimian"
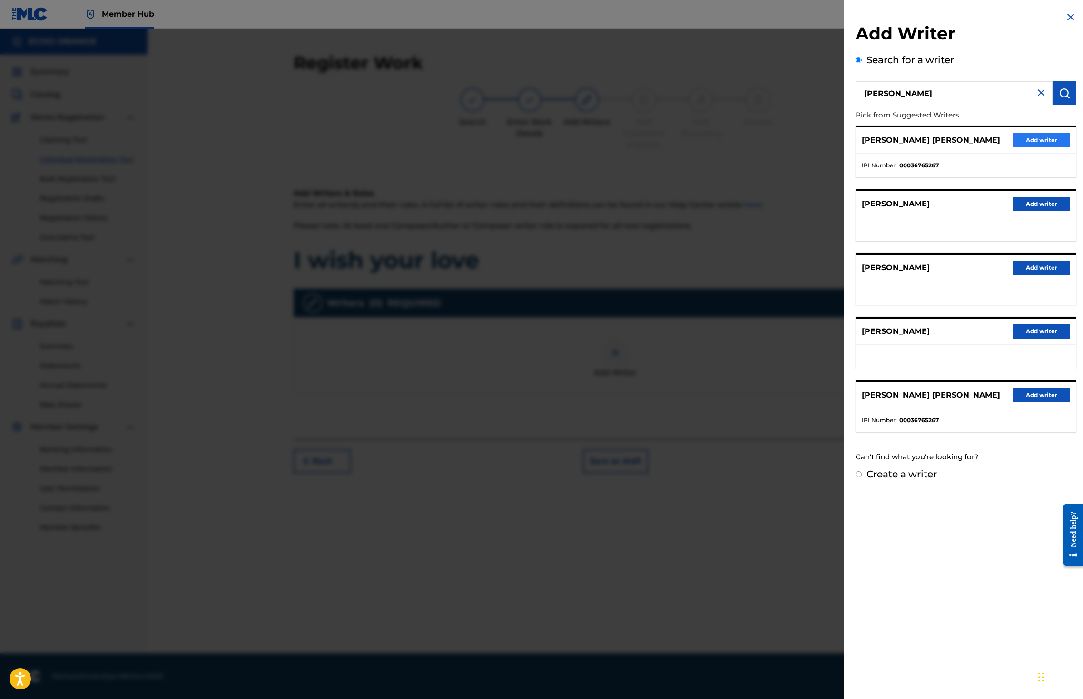
click at [1013, 147] on button "Add writer" at bounding box center [1041, 140] width 57 height 14
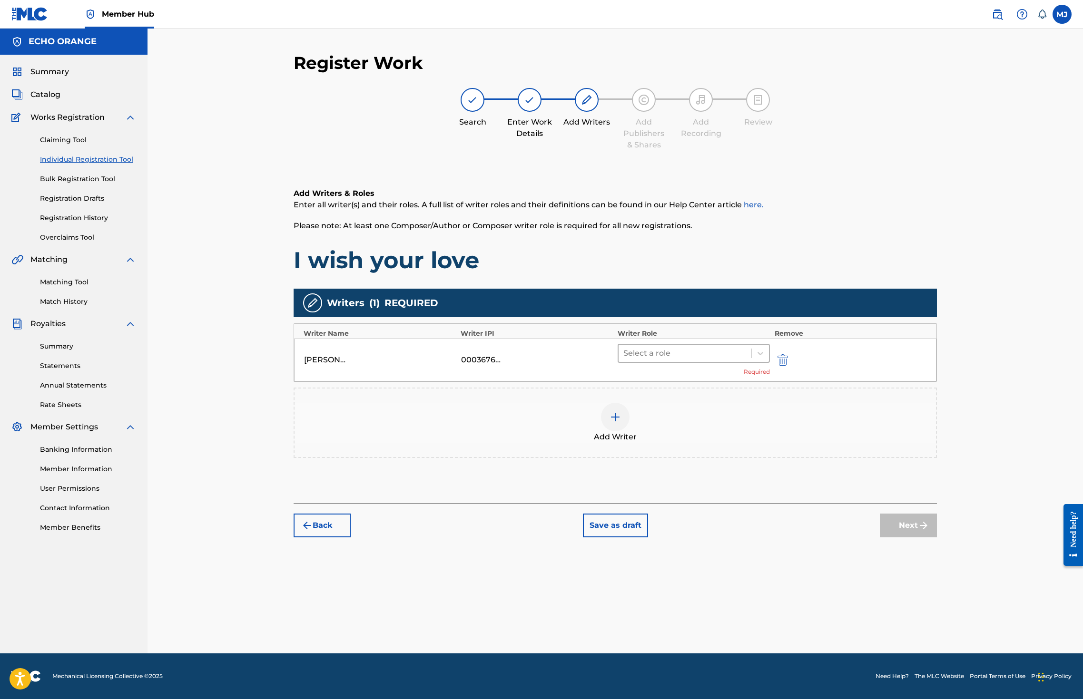
click at [665, 360] on div at bounding box center [684, 353] width 123 height 13
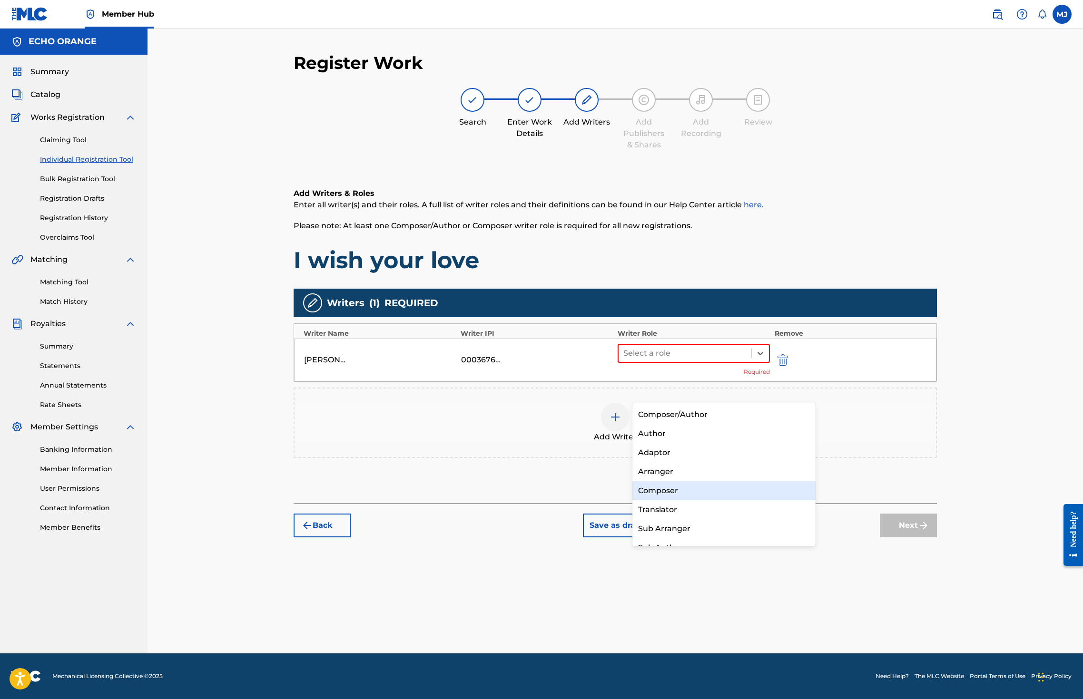
click at [662, 497] on div "Composer" at bounding box center [723, 490] width 183 height 19
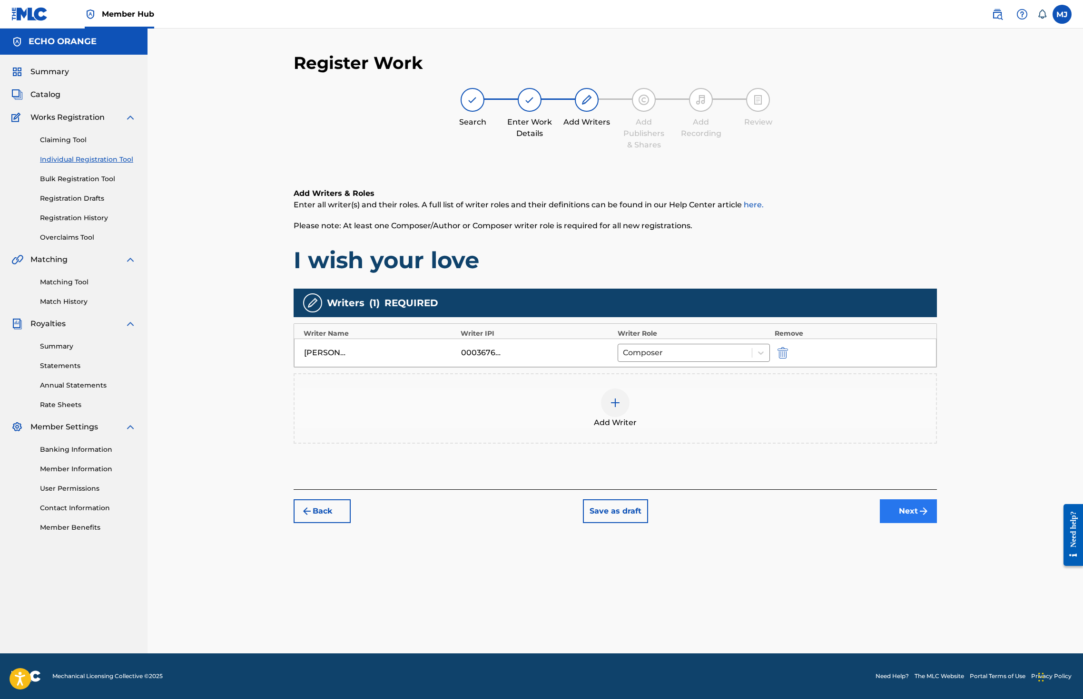
click at [937, 523] on button "Next" at bounding box center [908, 512] width 57 height 24
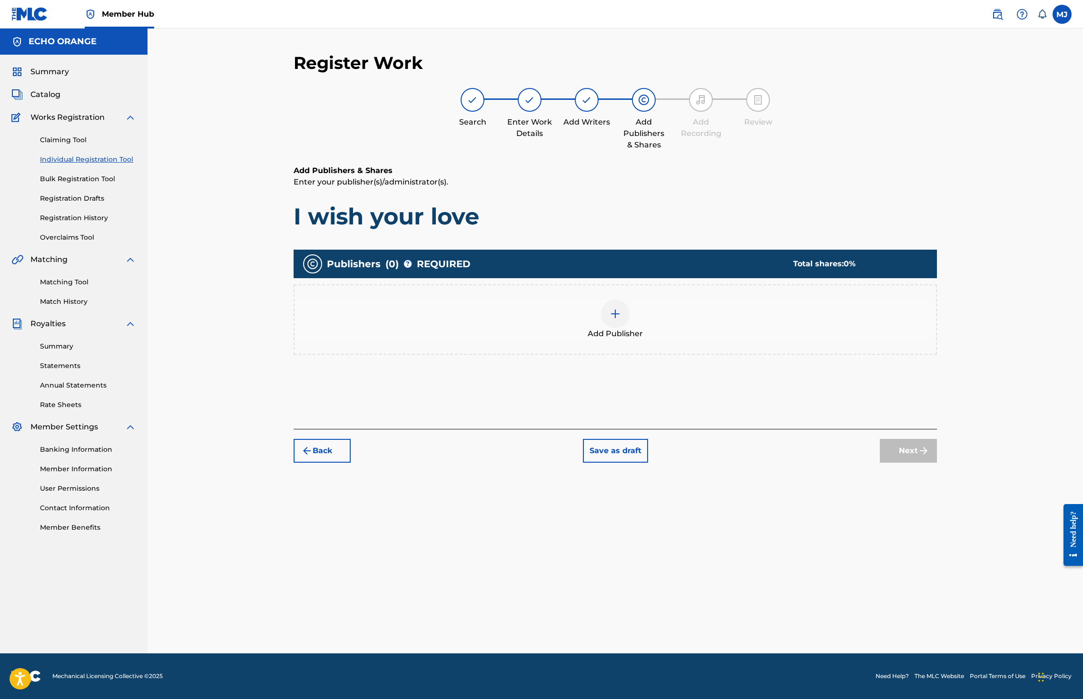
click at [679, 340] on div "Add Publisher" at bounding box center [614, 320] width 641 height 40
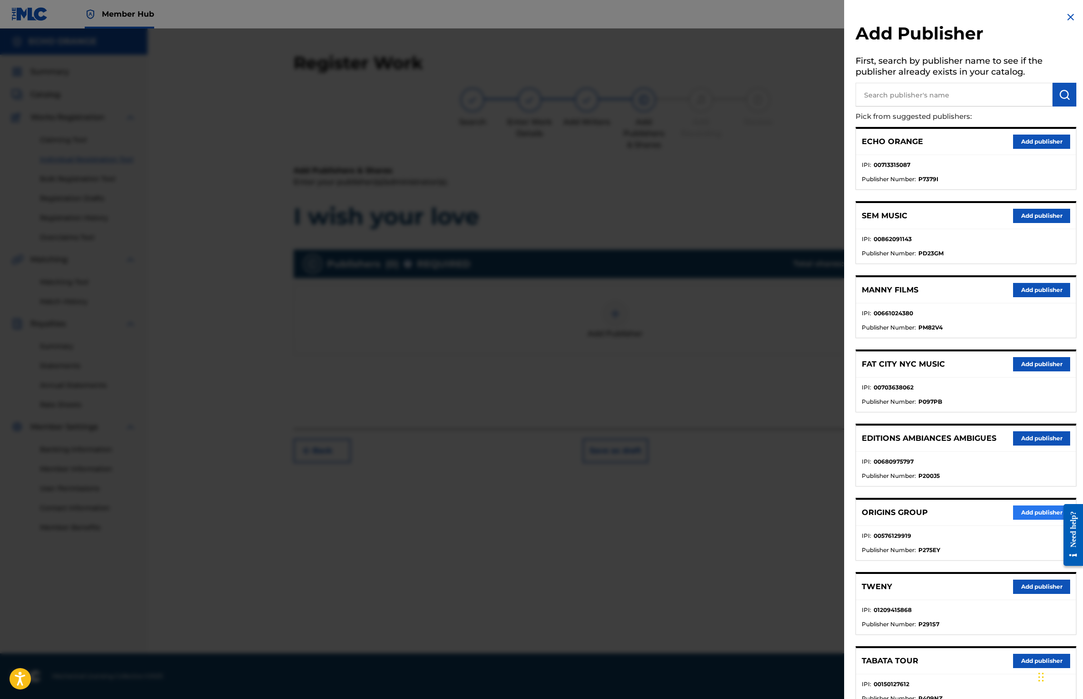
click at [1022, 520] on button "Add publisher" at bounding box center [1041, 513] width 57 height 14
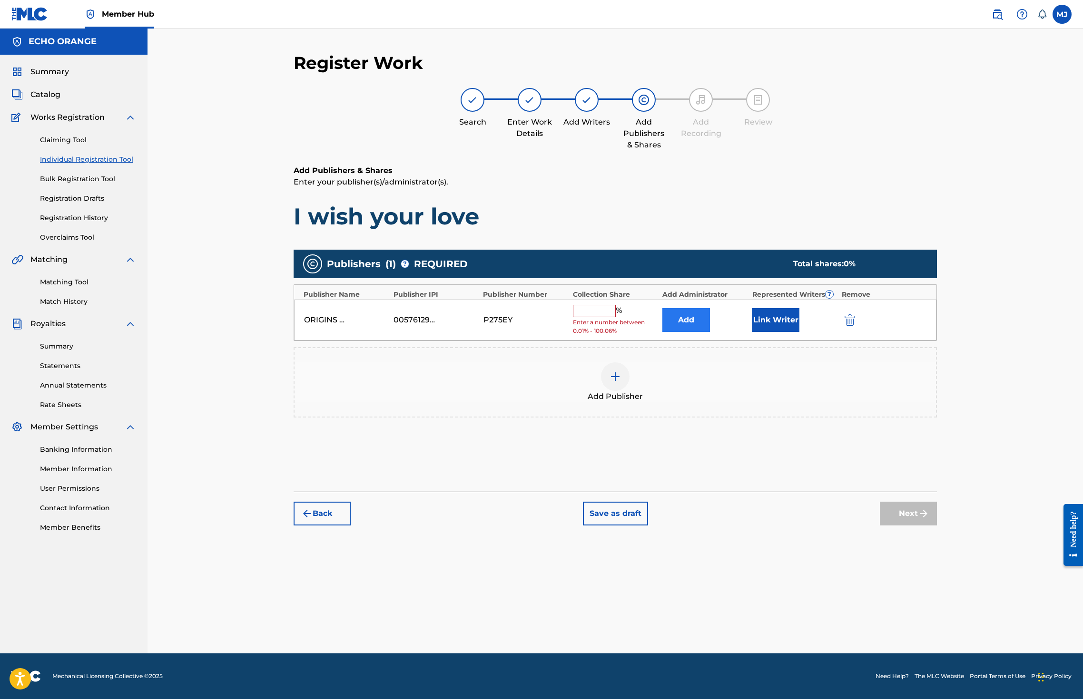
click at [707, 332] on button "Add" at bounding box center [686, 320] width 48 height 24
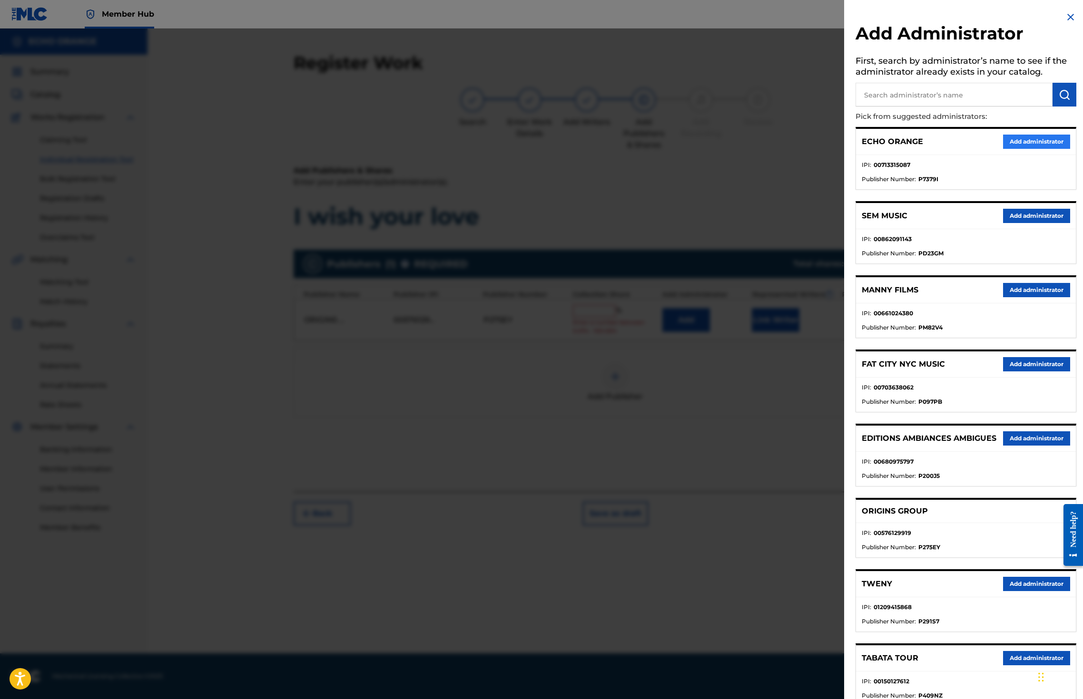
click at [1055, 149] on button "Add administrator" at bounding box center [1036, 142] width 67 height 14
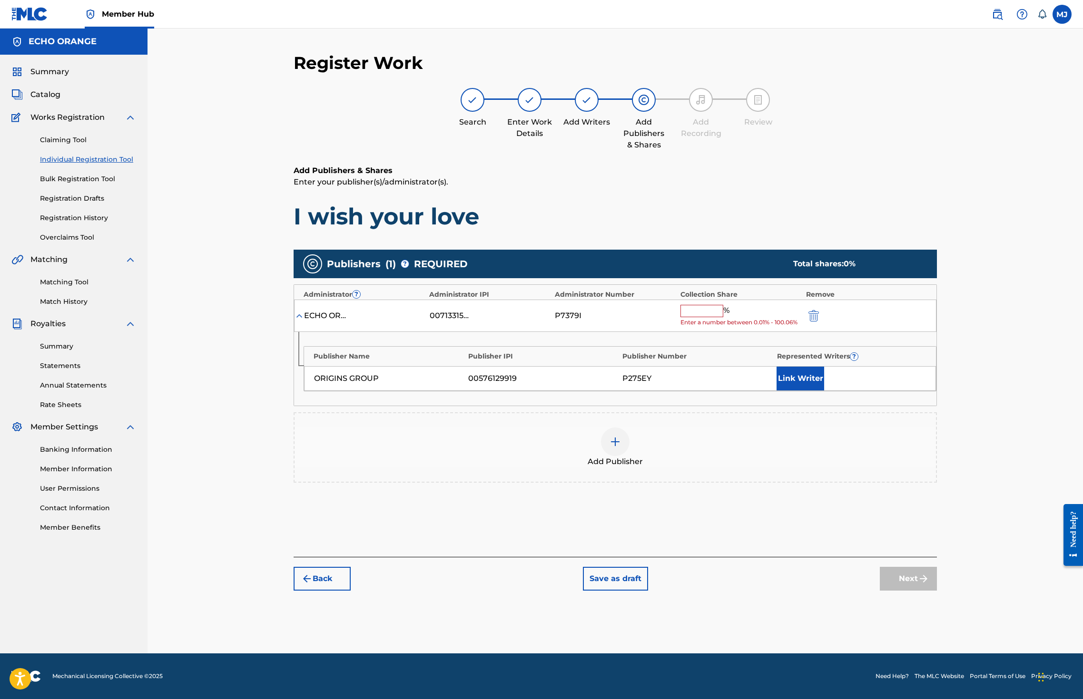
click at [719, 317] on input "text" at bounding box center [701, 311] width 43 height 12
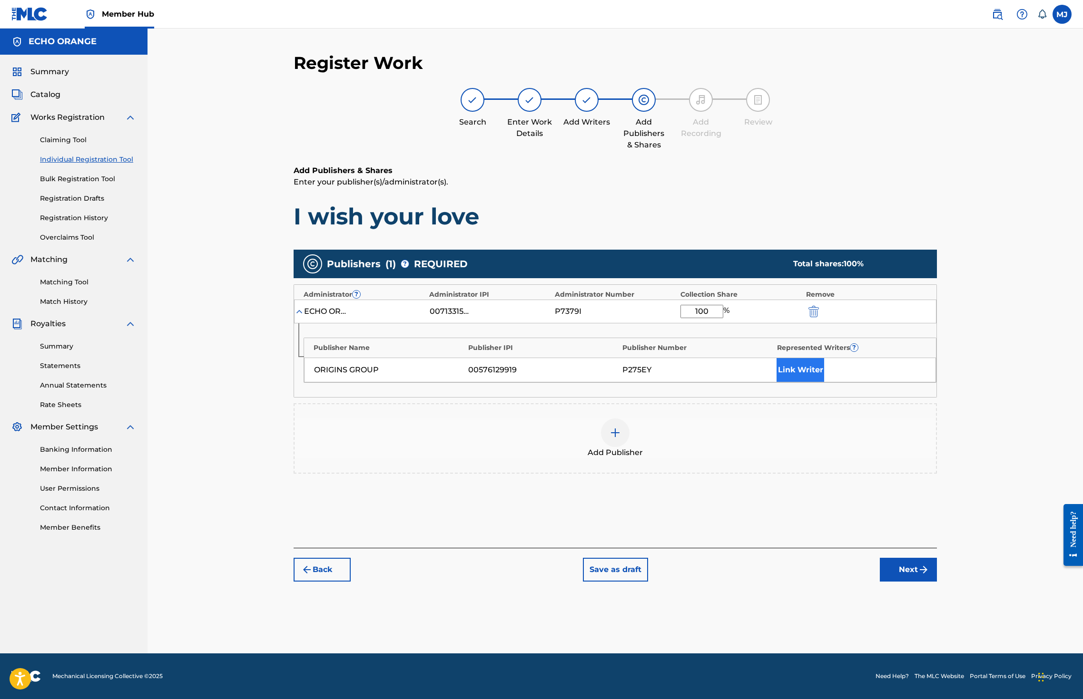
type input "100"
click at [824, 382] on button "Link Writer" at bounding box center [800, 370] width 48 height 24
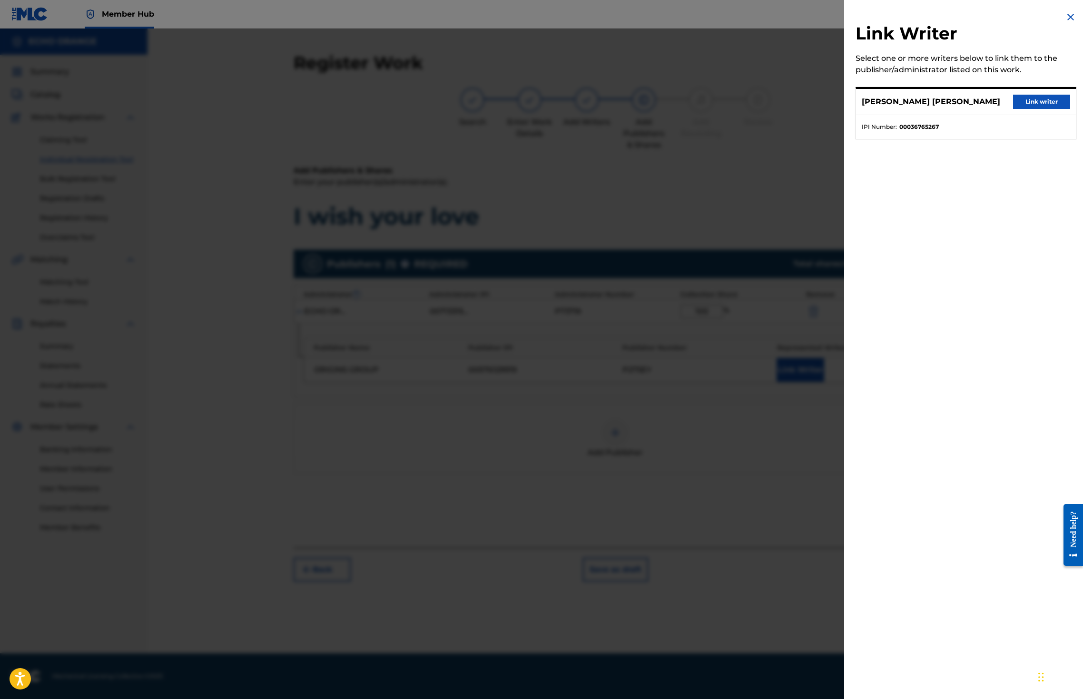
click at [1025, 109] on button "Link writer" at bounding box center [1041, 102] width 57 height 14
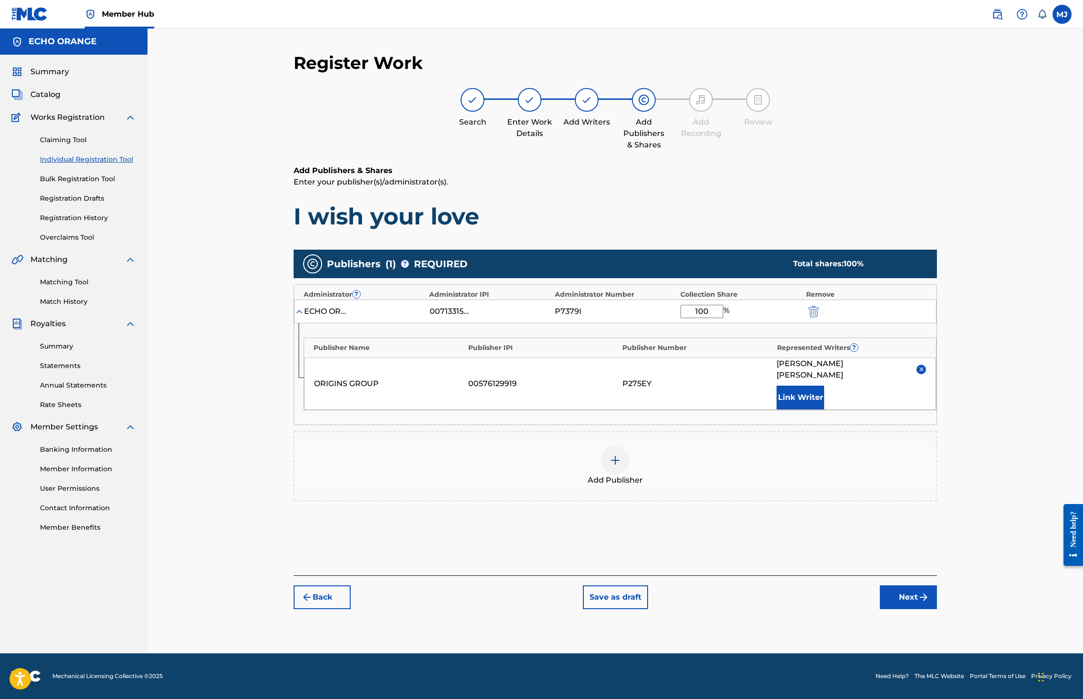
scroll to position [35, 0]
click at [929, 603] on img "submit" at bounding box center [923, 597] width 11 height 11
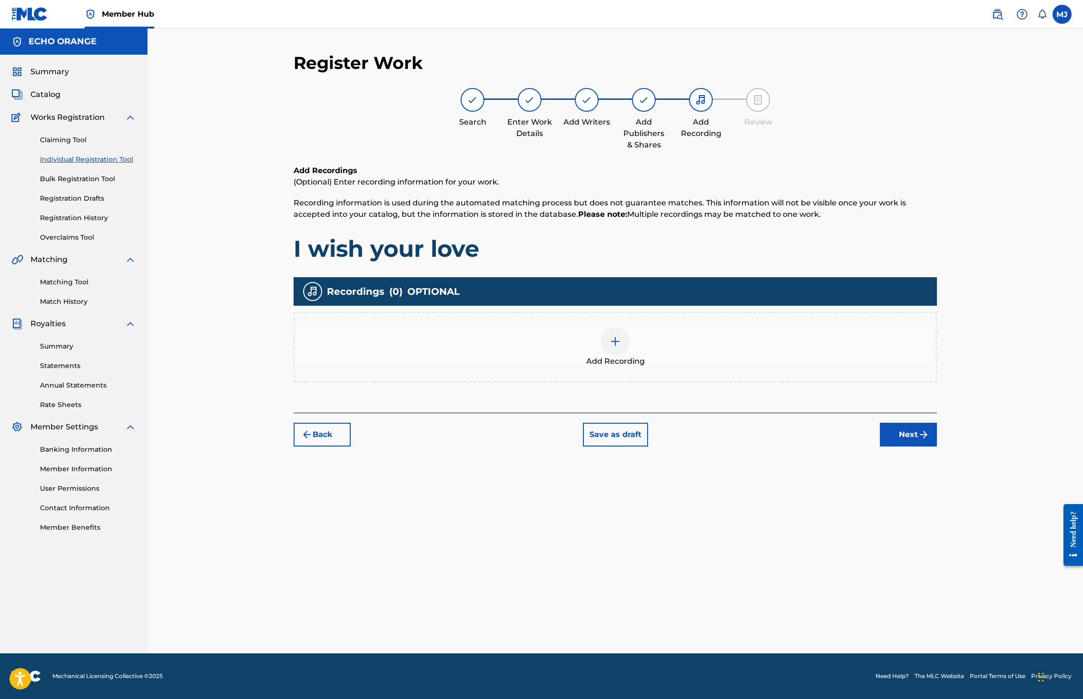
scroll to position [0, 0]
click at [937, 447] on button "Next" at bounding box center [908, 435] width 57 height 24
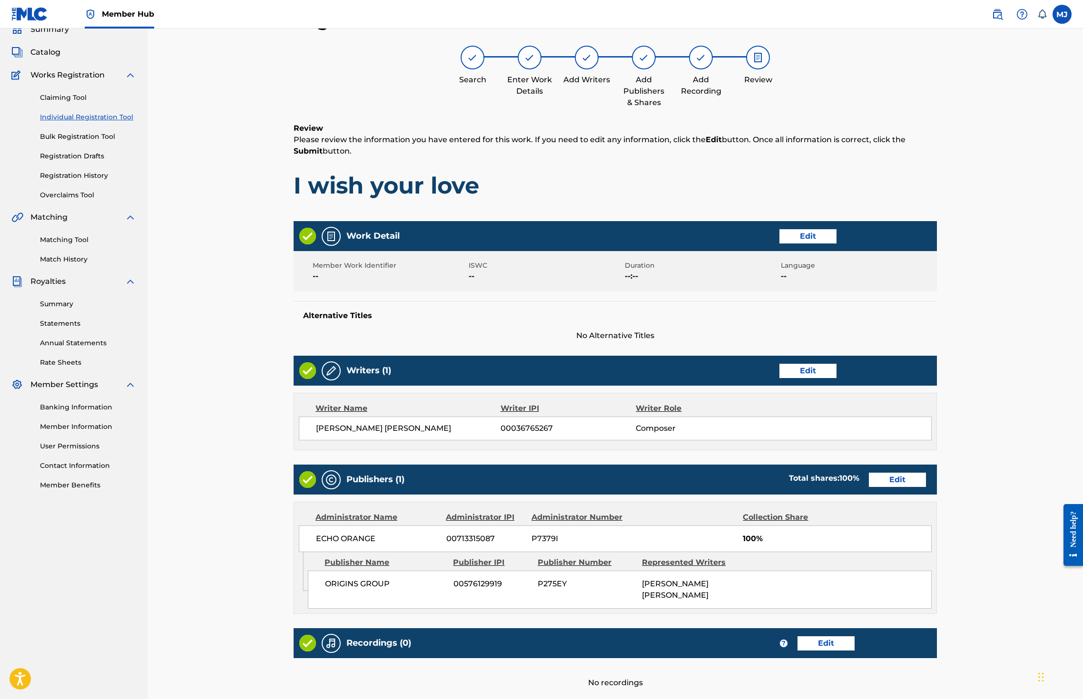
scroll to position [199, 0]
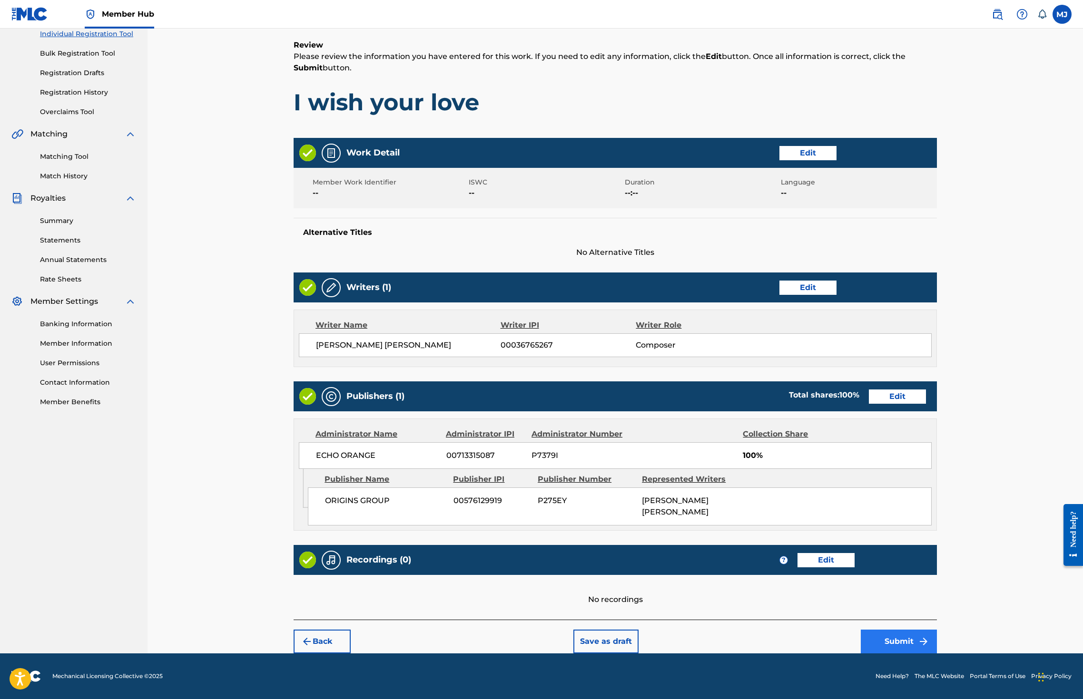
click at [937, 635] on button "Submit" at bounding box center [899, 642] width 76 height 24
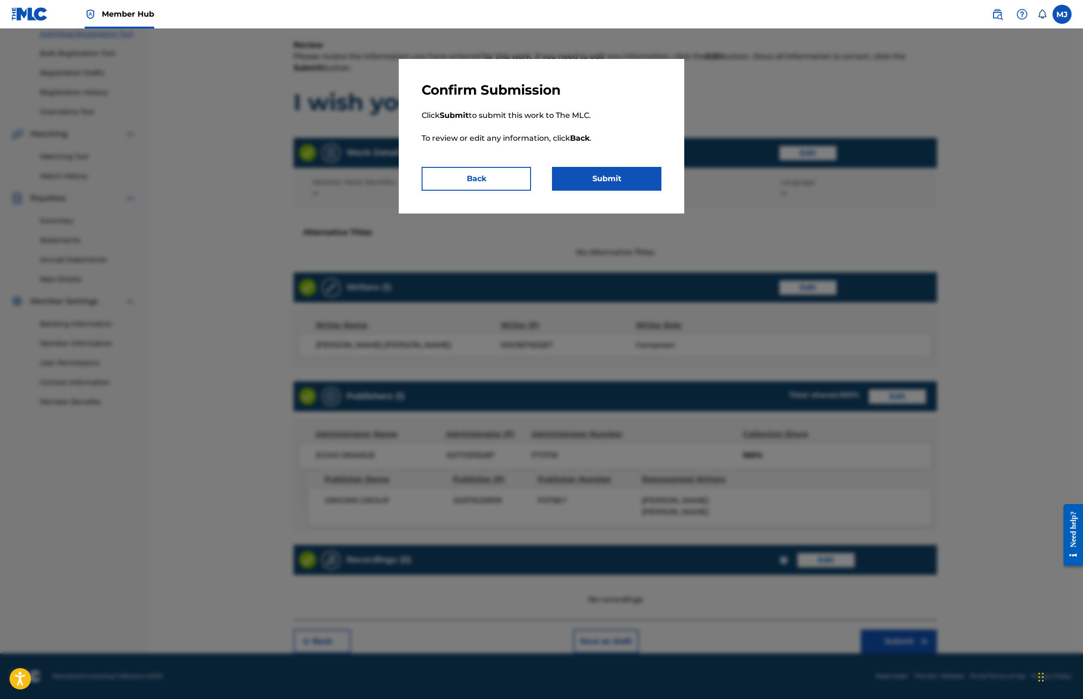
click at [684, 186] on div "Confirm Submission Click Submit to submit this work to The MLC. To review or ed…" at bounding box center [541, 136] width 285 height 155
click at [661, 191] on button "Submit" at bounding box center [606, 179] width 109 height 24
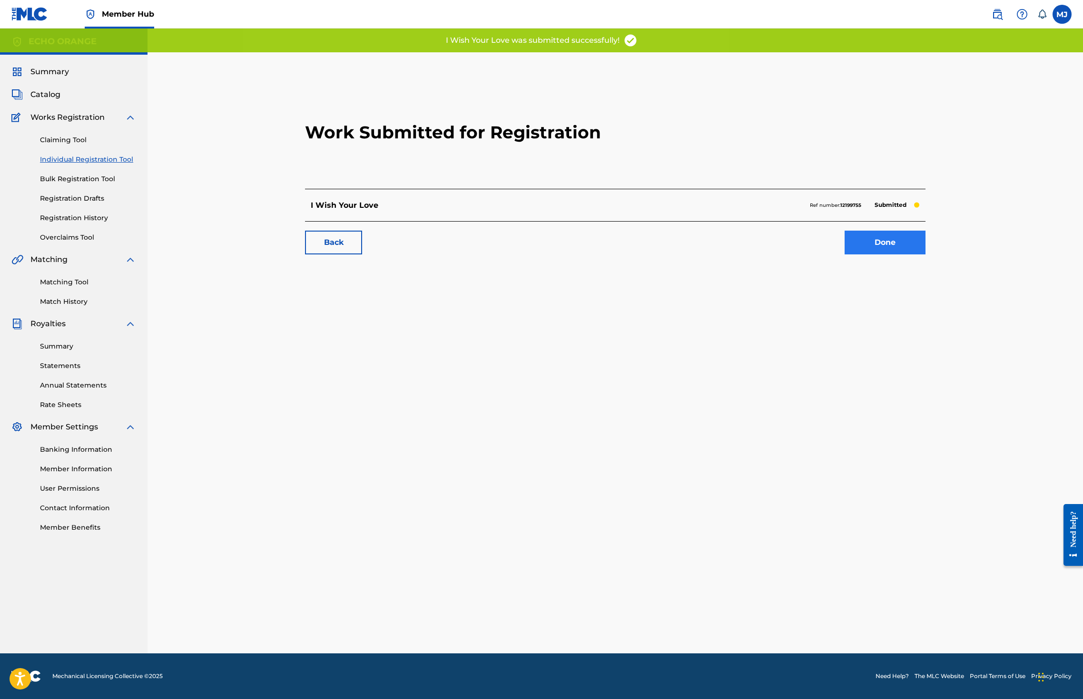
click at [925, 255] on link "Done" at bounding box center [884, 243] width 81 height 24
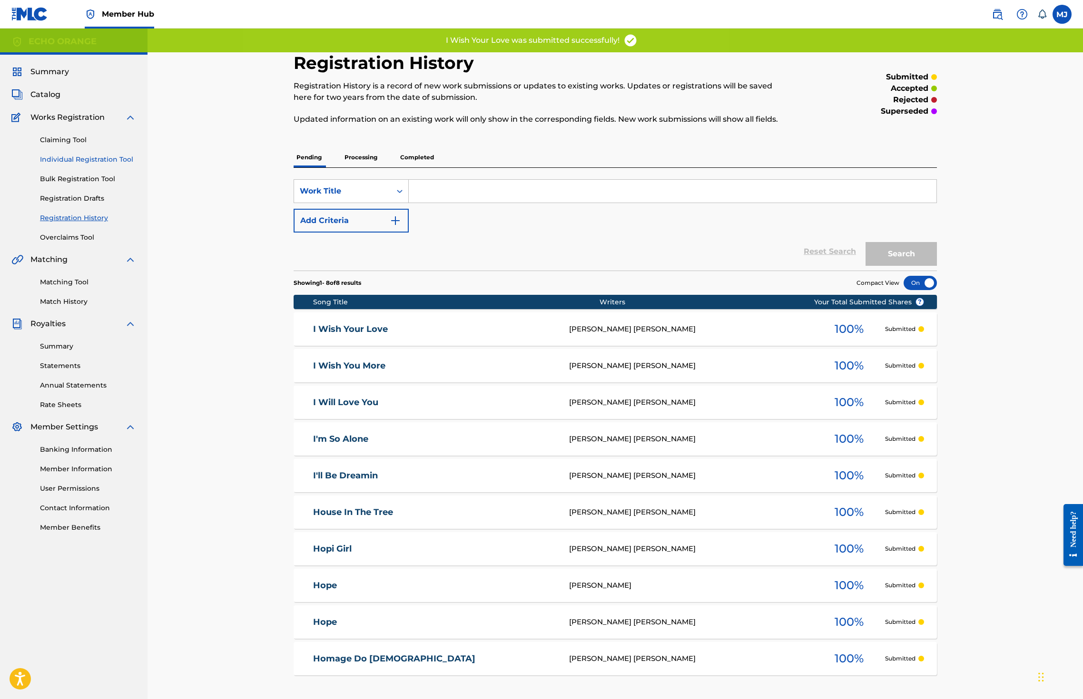
click at [88, 165] on link "Individual Registration Tool" at bounding box center [88, 160] width 96 height 10
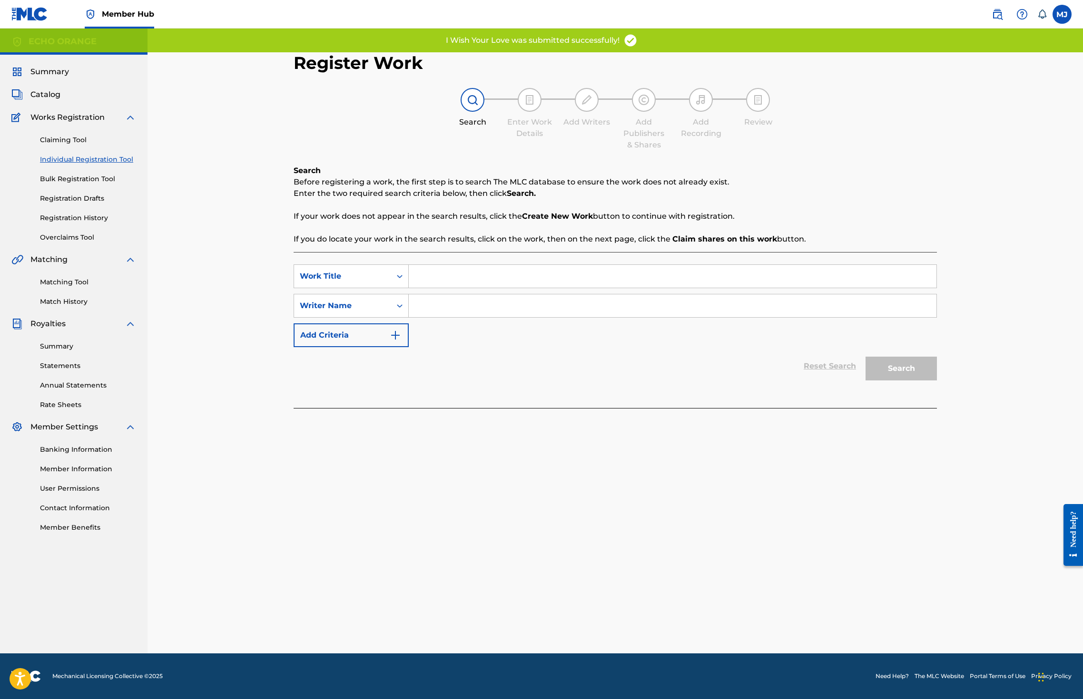
click at [444, 288] on input "Search Form" at bounding box center [673, 276] width 528 height 23
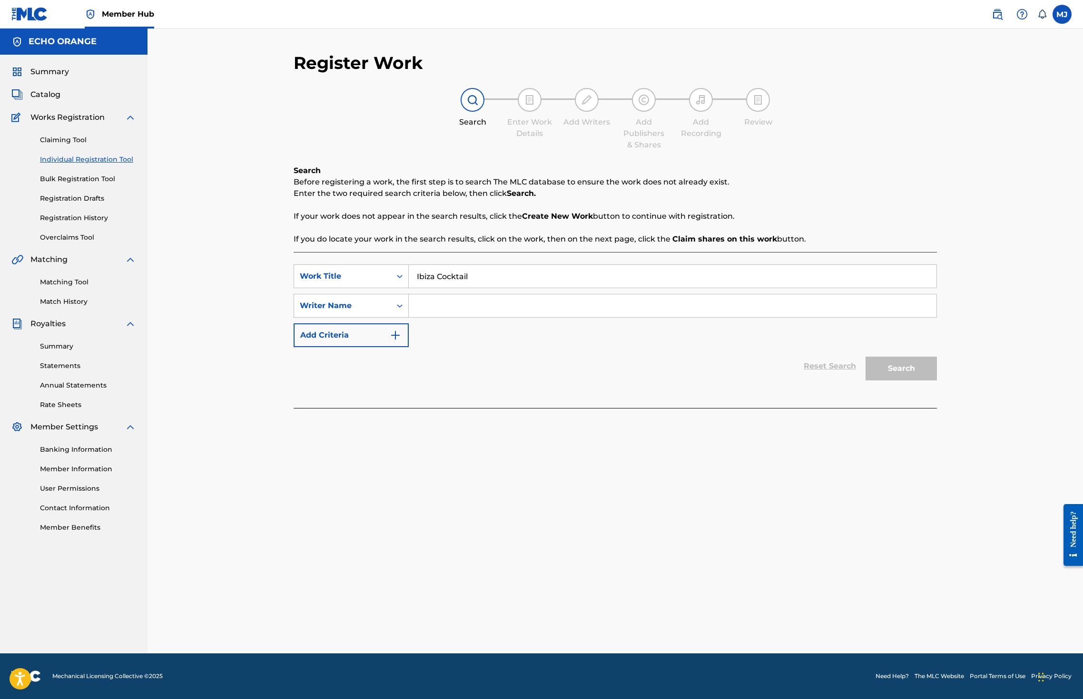
type input "Ibiza Cocktail"
paste input "denis hekimian"
type input "denis hekimian"
click at [937, 381] on button "Search" at bounding box center [900, 369] width 71 height 24
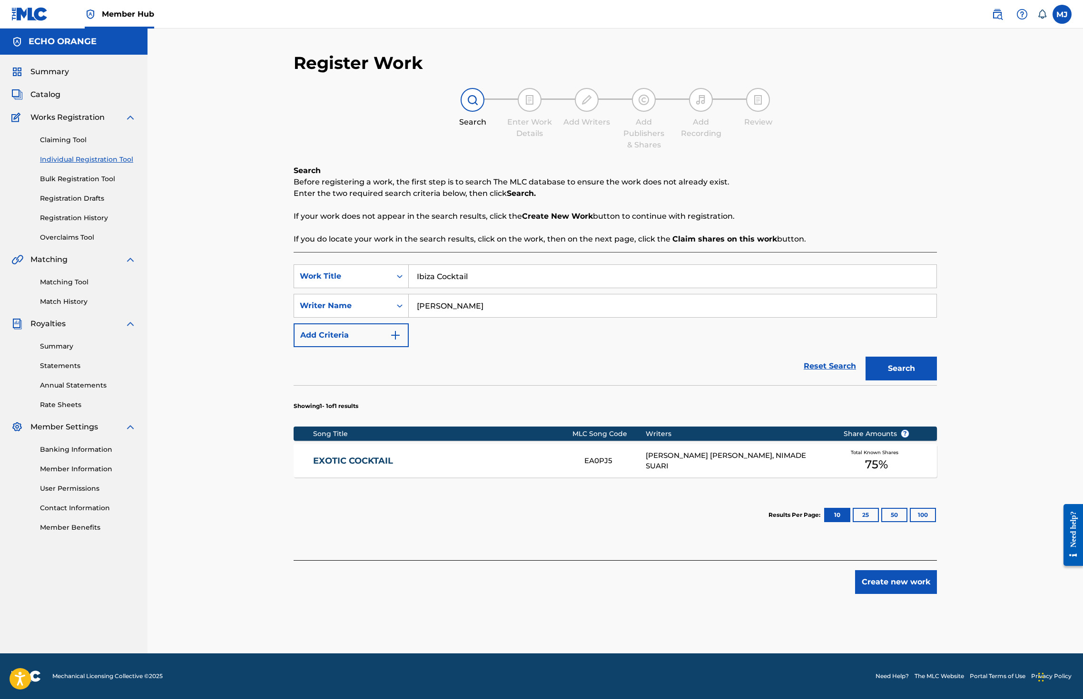
scroll to position [21, 0]
click at [937, 594] on button "Create new work" at bounding box center [896, 582] width 82 height 24
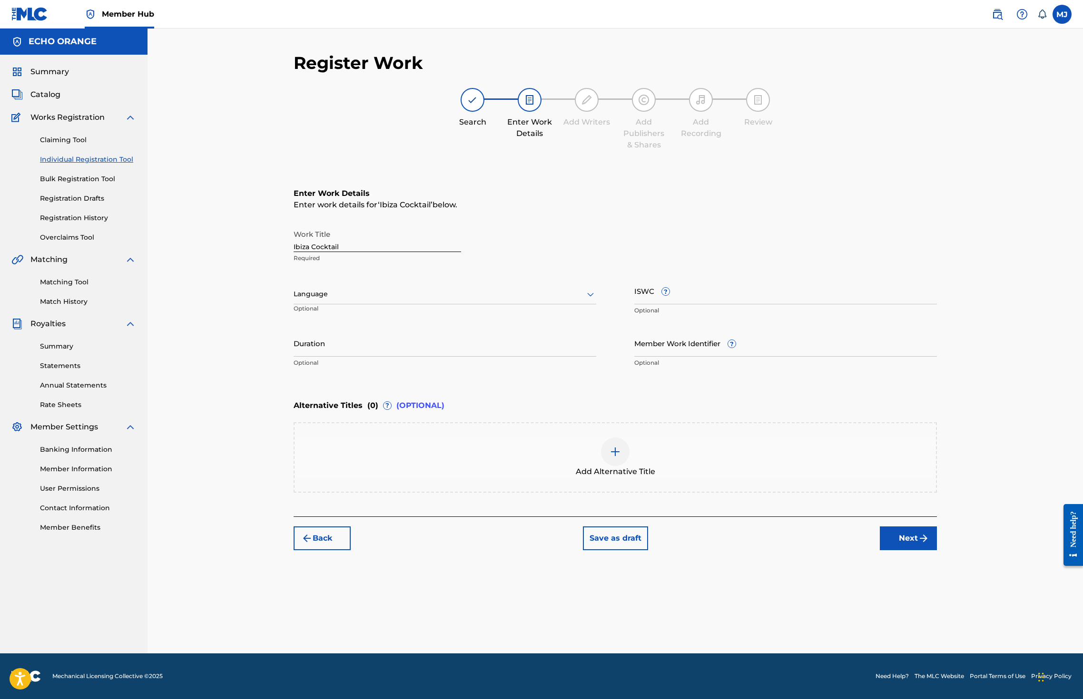
click at [937, 550] on div "Back Save as draft Next" at bounding box center [615, 534] width 643 height 34
click at [652, 373] on div "Work Title Ibiza Cocktail Required Language Optional ISWC ? Optional Duration O…" at bounding box center [615, 298] width 643 height 147
click at [937, 550] on div "Back Save as draft Next" at bounding box center [615, 534] width 643 height 34
click at [937, 550] on button "Next" at bounding box center [908, 539] width 57 height 24
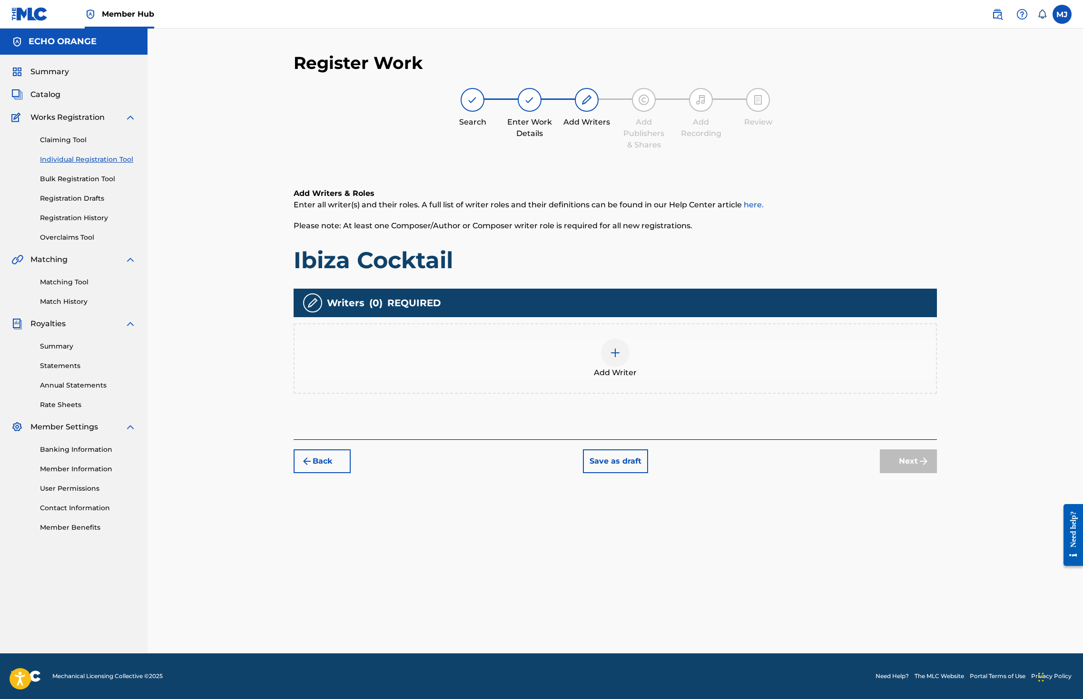
drag, startPoint x: 741, startPoint y: 347, endPoint x: 741, endPoint y: 358, distance: 10.9
click at [739, 317] on div "Writers ( 0 ) REQUIRED" at bounding box center [615, 303] width 643 height 29
click at [752, 379] on div "Add Writer" at bounding box center [614, 359] width 641 height 40
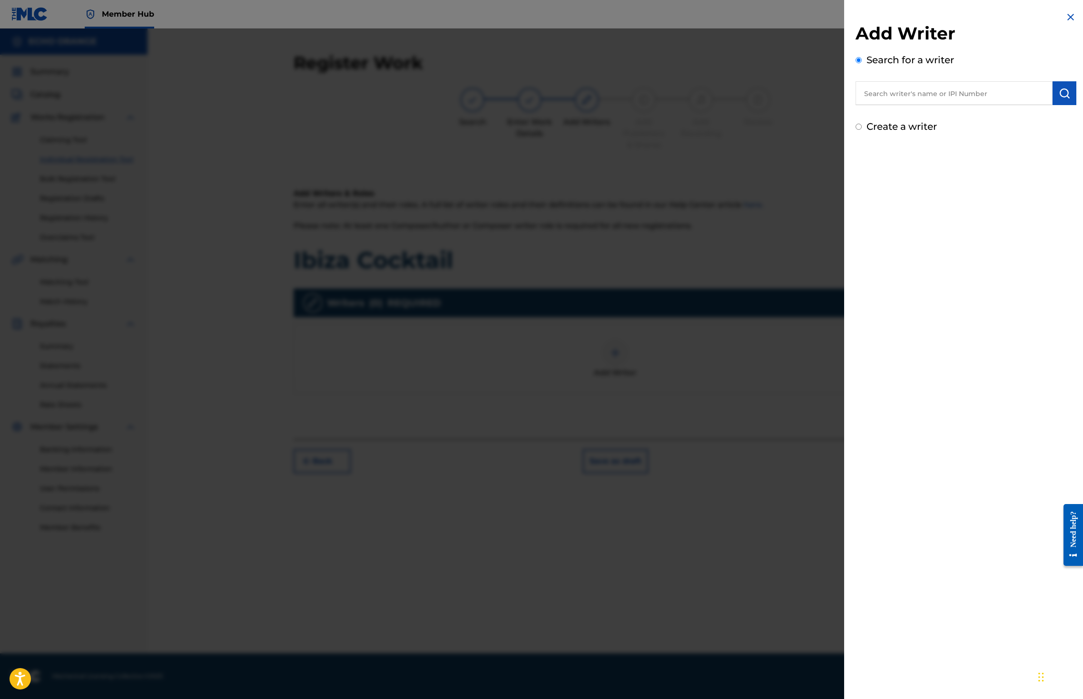
click at [896, 105] on input "text" at bounding box center [953, 93] width 197 height 24
paste input "denis hekimian"
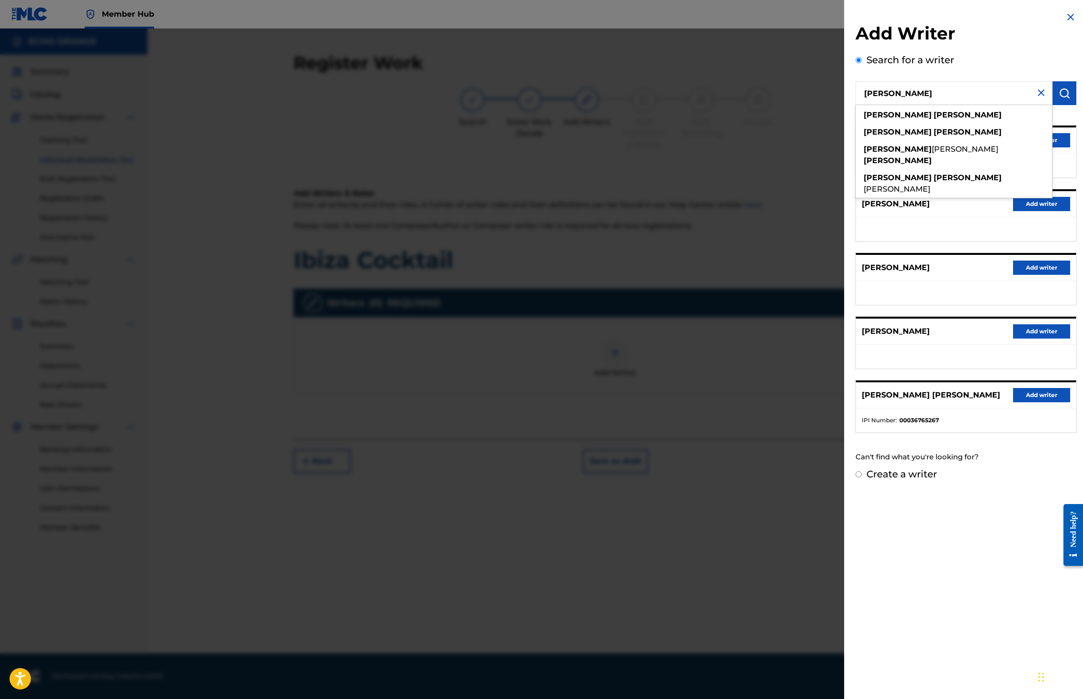
type input "denis hekimian"
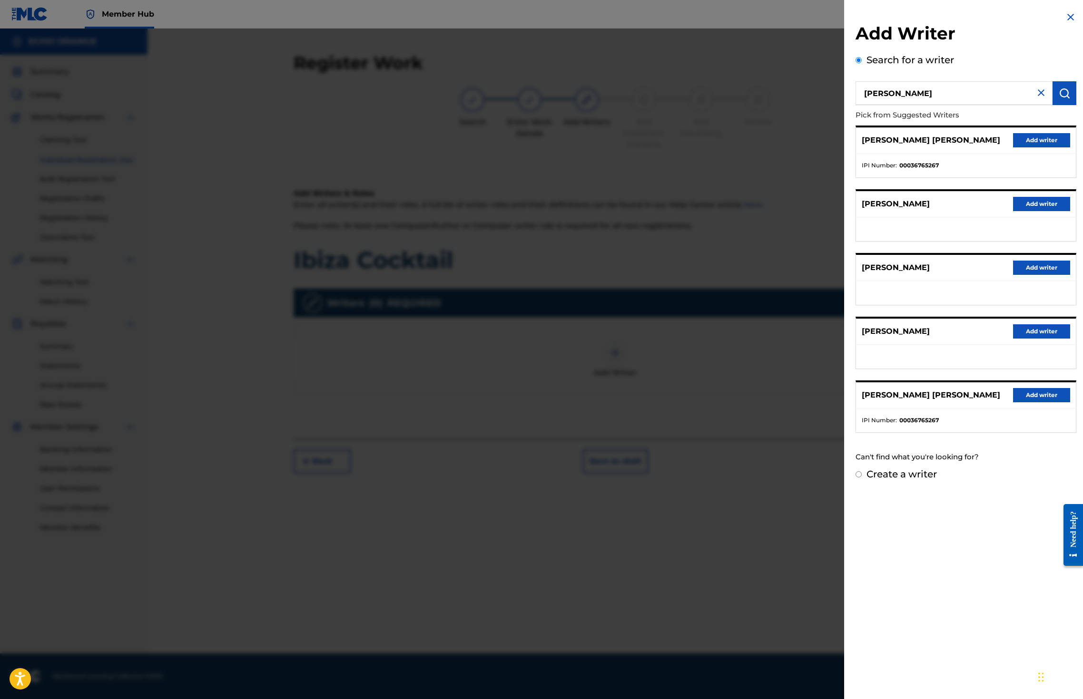
click at [1032, 147] on button "Add writer" at bounding box center [1041, 140] width 57 height 14
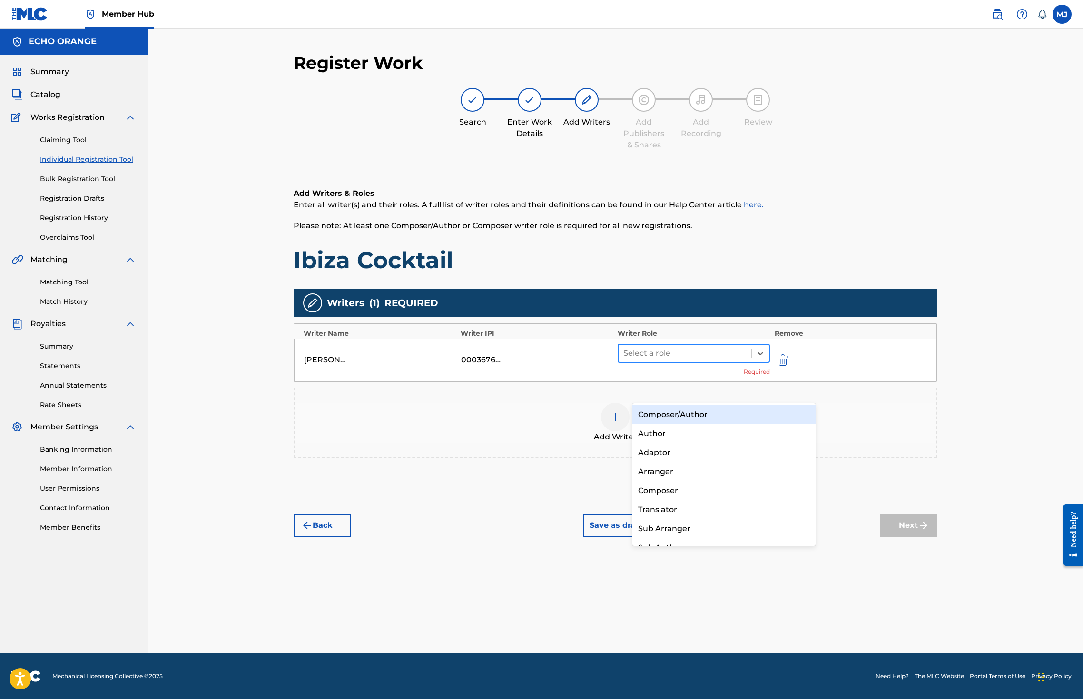
click at [700, 362] on div "Select a role" at bounding box center [684, 353] width 133 height 17
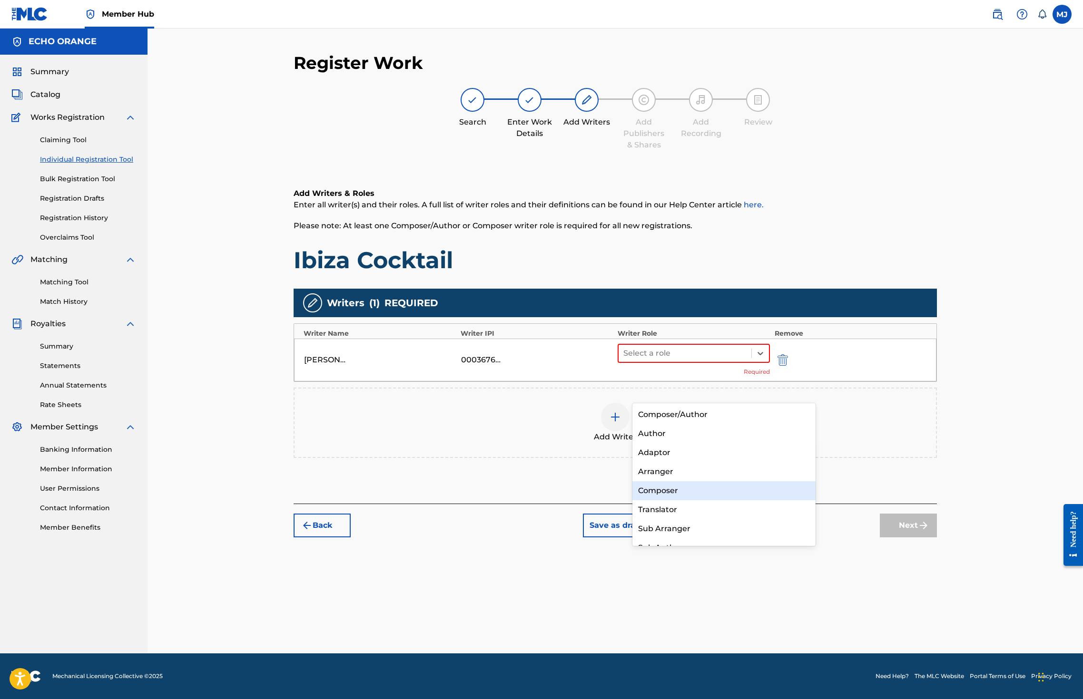
click at [683, 488] on div "Composer" at bounding box center [723, 490] width 183 height 19
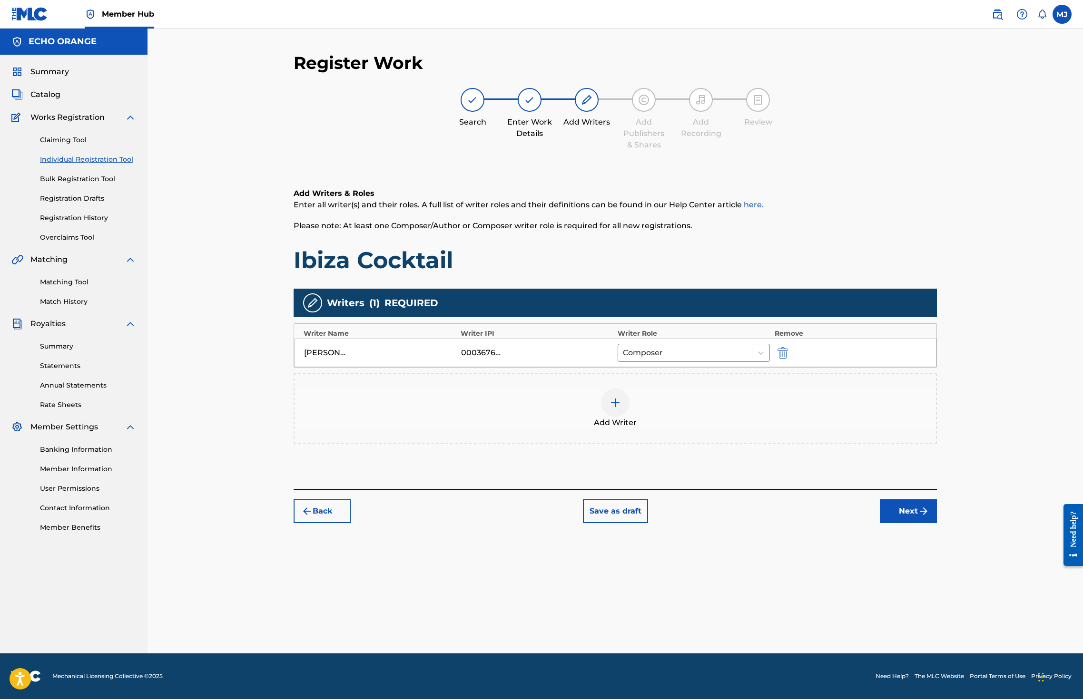
click at [937, 523] on button "Next" at bounding box center [908, 512] width 57 height 24
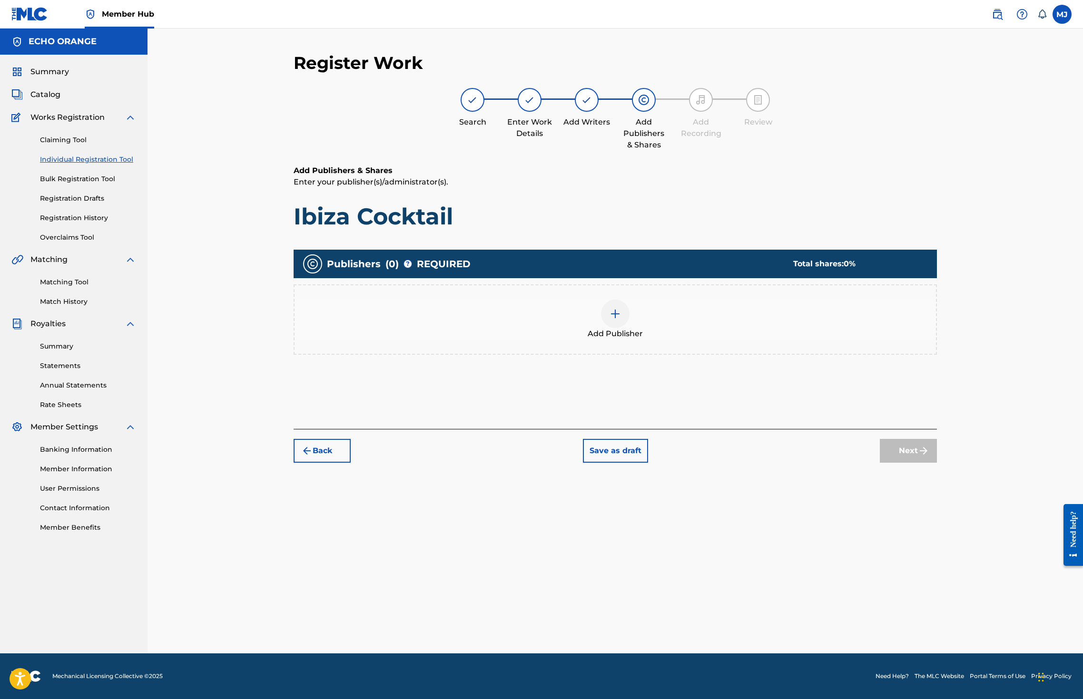
click at [607, 340] on span "Add Publisher" at bounding box center [615, 333] width 55 height 11
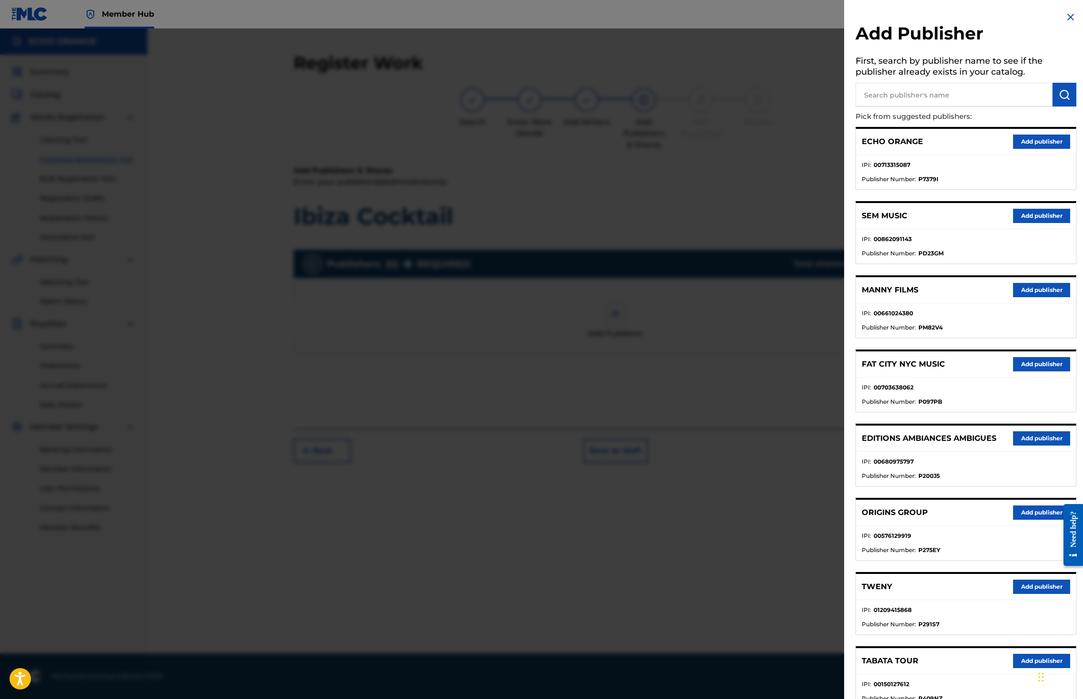
click at [1028, 452] on div "EDITIONS AMBIANCES AMBIGUES Add publisher" at bounding box center [966, 439] width 220 height 26
click at [1030, 520] on button "Add publisher" at bounding box center [1041, 513] width 57 height 14
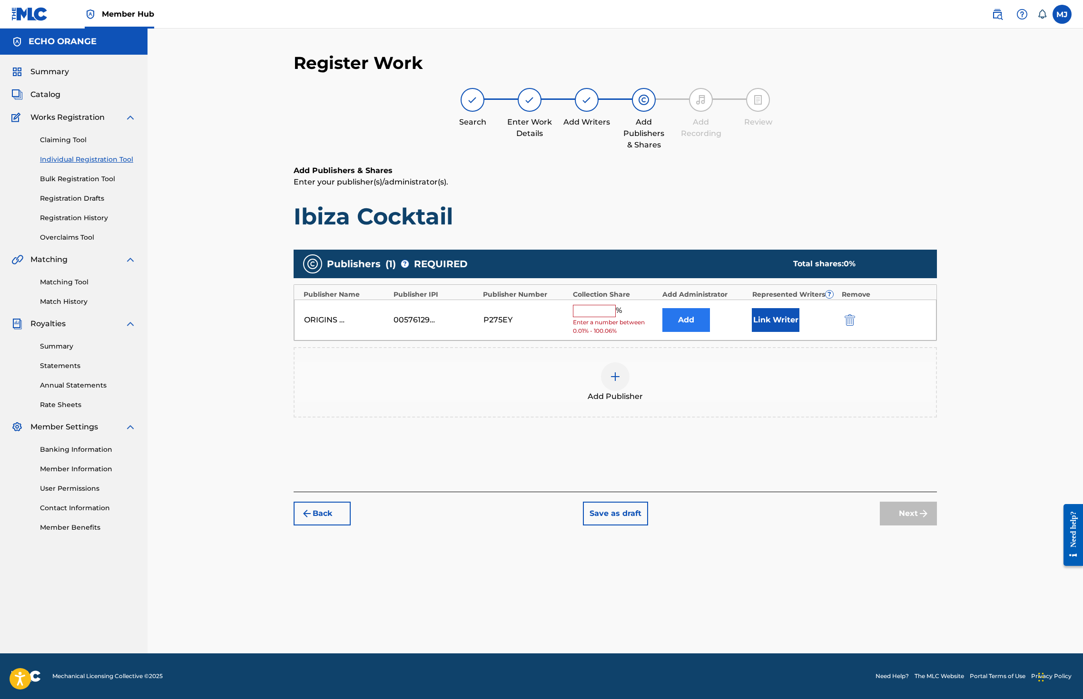
click at [702, 332] on button "Add" at bounding box center [686, 320] width 48 height 24
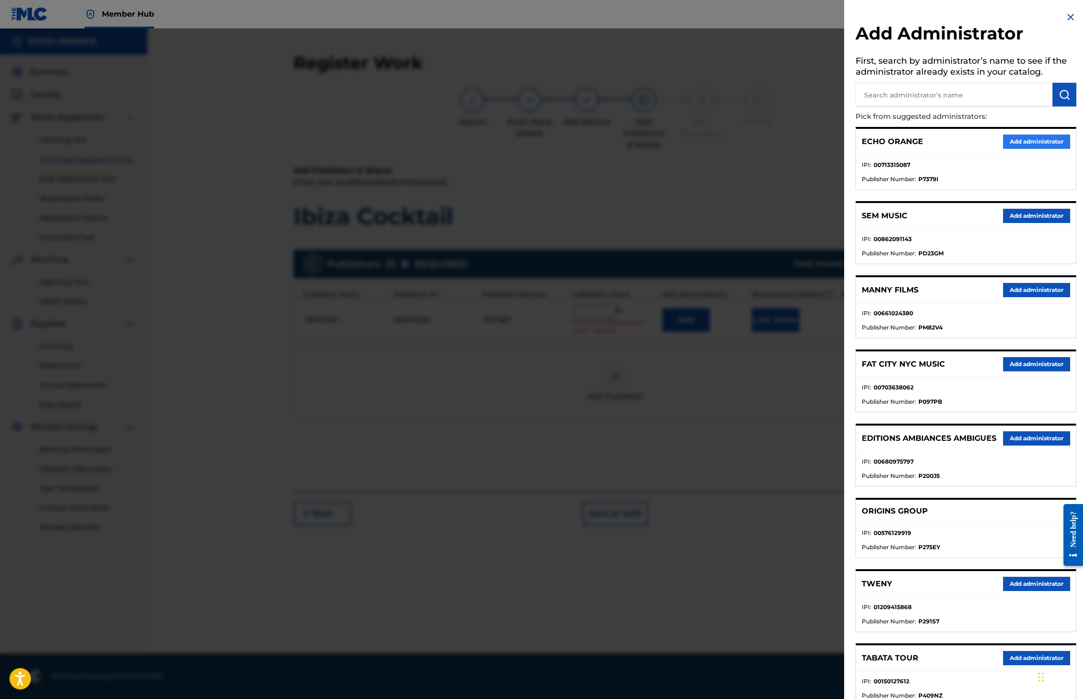
click at [1036, 149] on button "Add administrator" at bounding box center [1036, 142] width 67 height 14
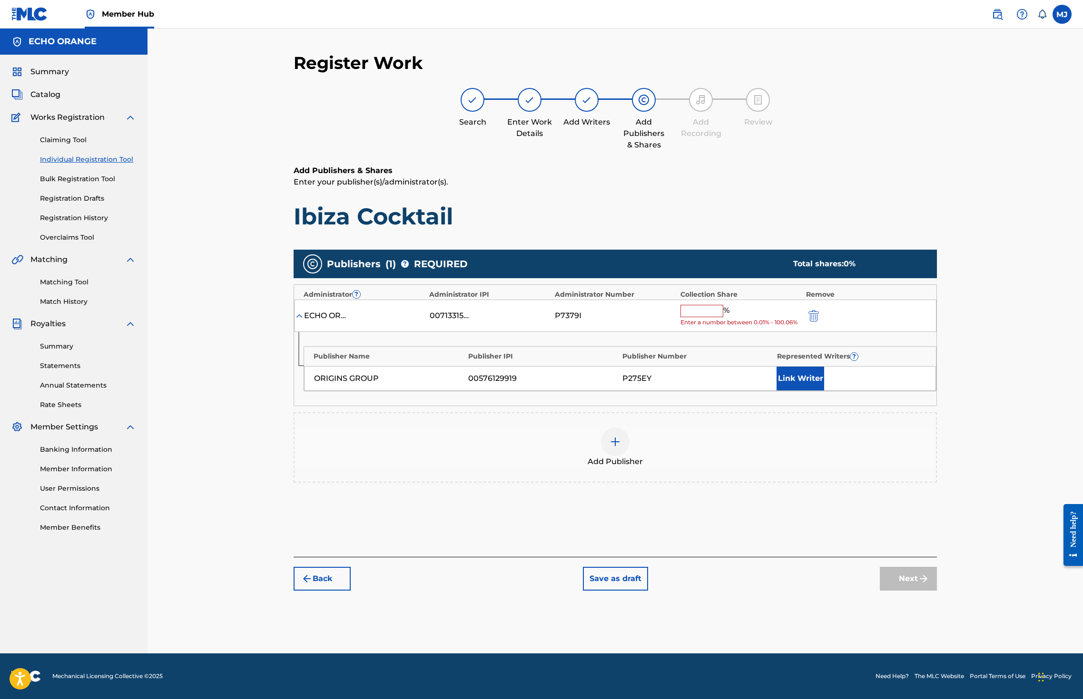
click at [758, 327] on span "Enter a number between 0.01% - 100.06%" at bounding box center [740, 322] width 121 height 9
click at [723, 317] on input "text" at bounding box center [701, 311] width 43 height 12
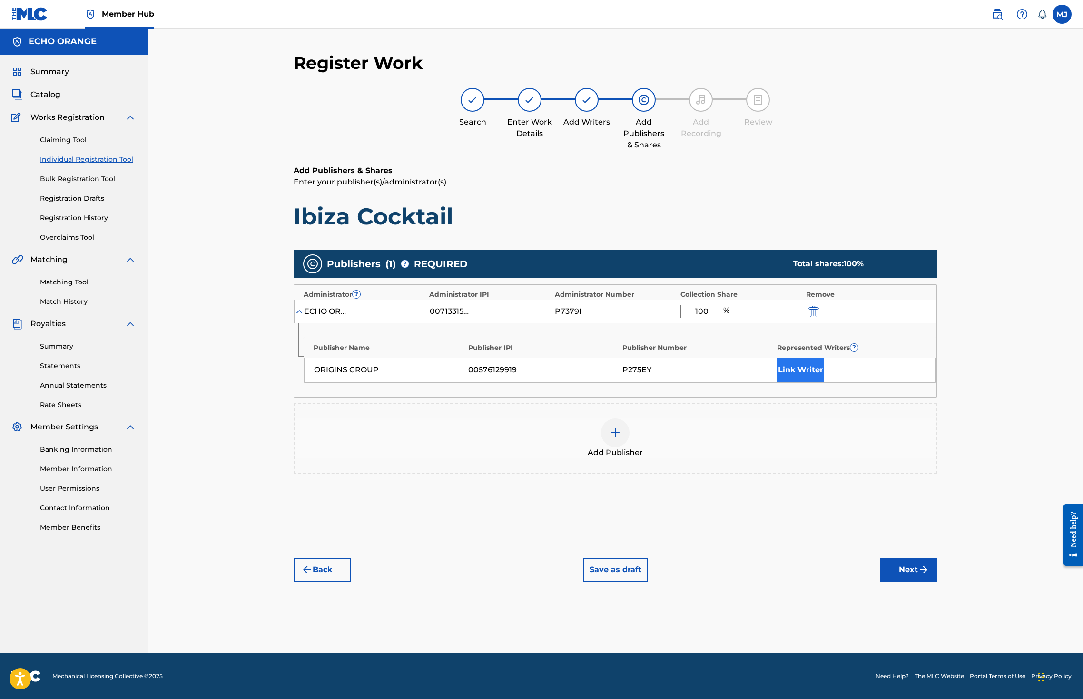
type input "100"
click at [824, 382] on button "Link Writer" at bounding box center [800, 370] width 48 height 24
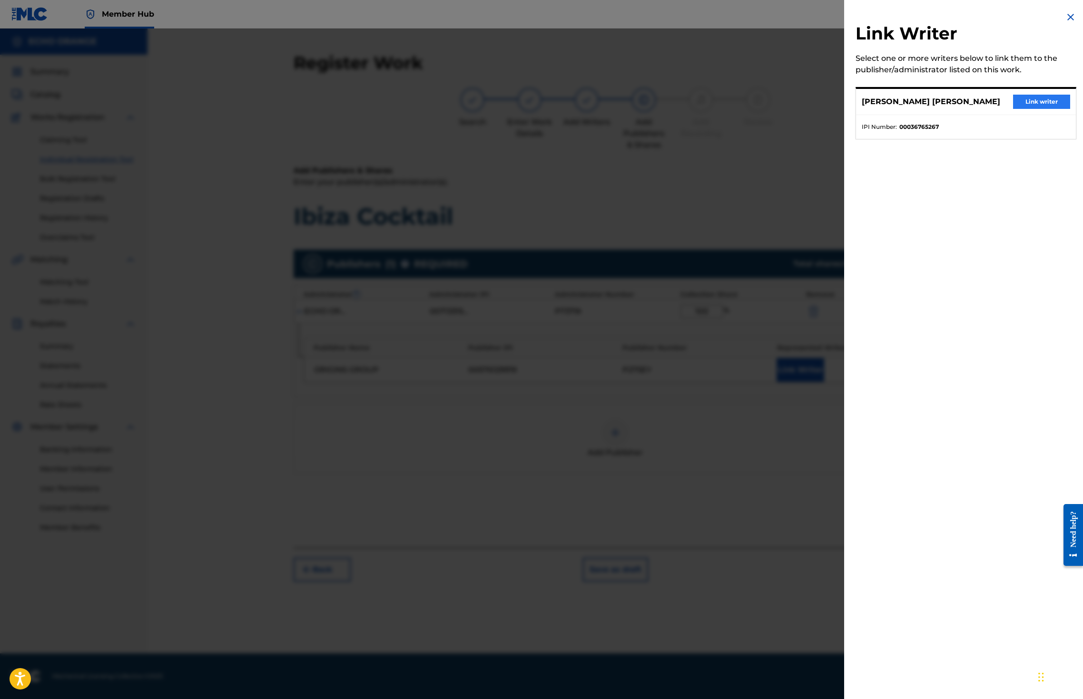
click at [1030, 108] on button "Link writer" at bounding box center [1041, 102] width 57 height 14
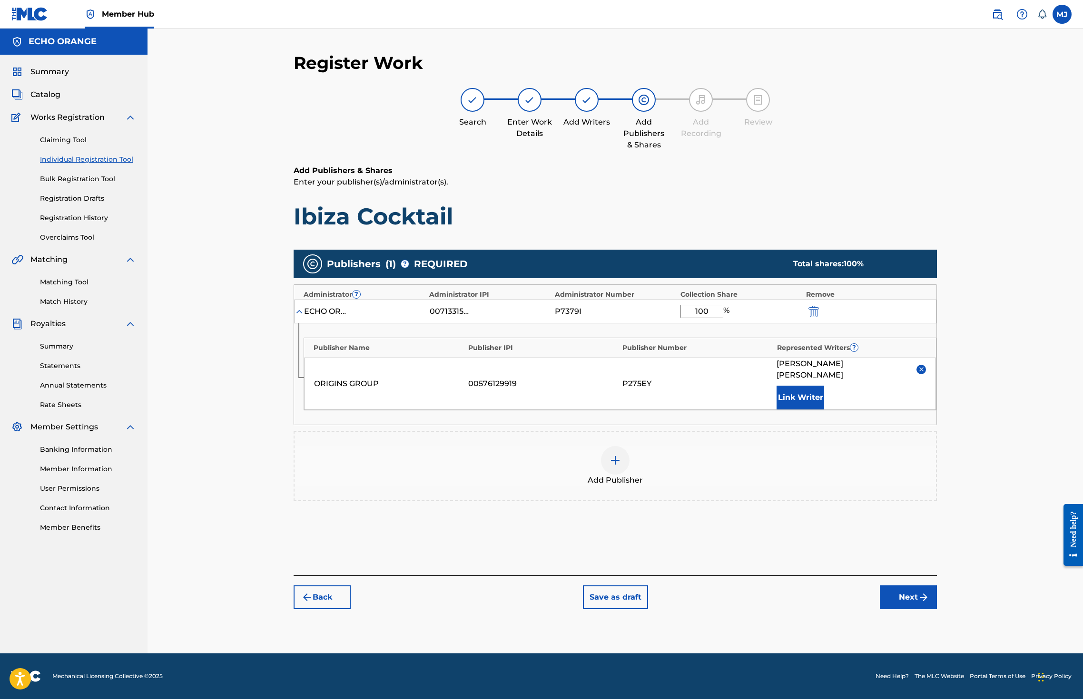
scroll to position [35, 0]
drag, startPoint x: 961, startPoint y: 610, endPoint x: 964, endPoint y: 616, distance: 6.0
click at [937, 609] on div "Back Save as draft Next" at bounding box center [615, 593] width 643 height 34
click at [937, 609] on button "Next" at bounding box center [908, 598] width 57 height 24
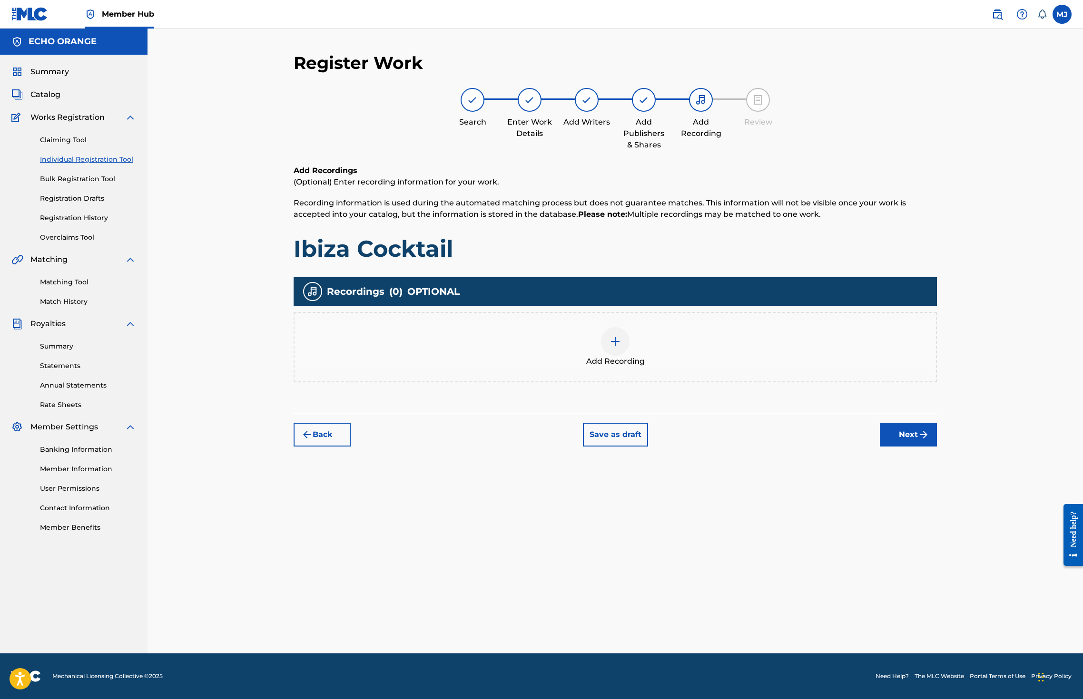
scroll to position [0, 0]
click at [937, 447] on button "Next" at bounding box center [908, 435] width 57 height 24
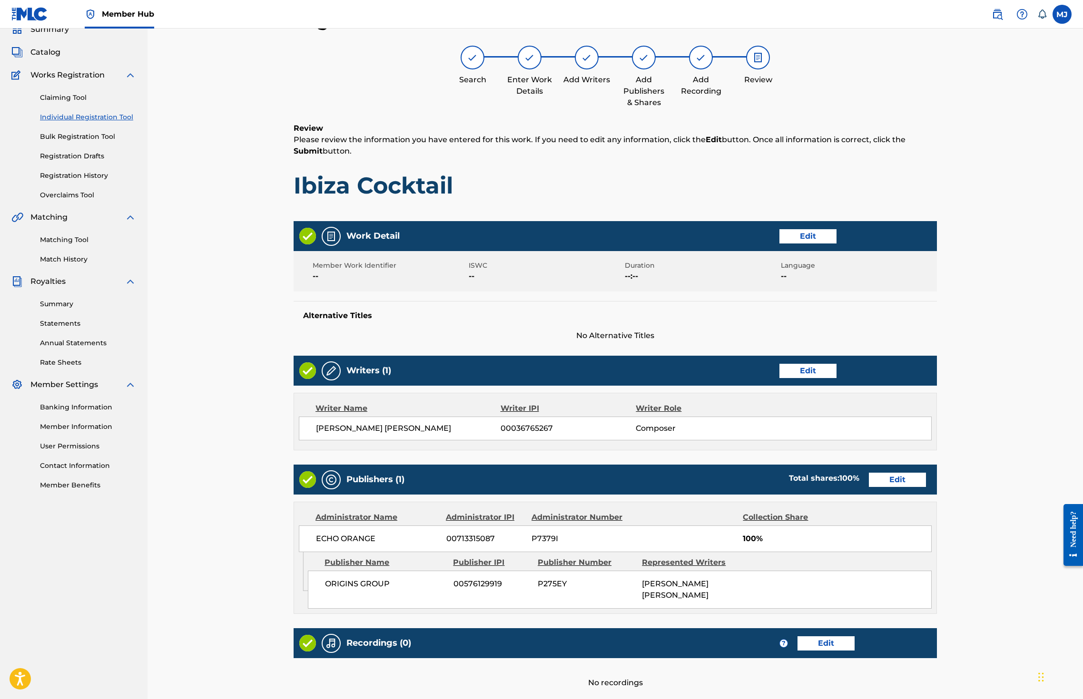
scroll to position [214, 0]
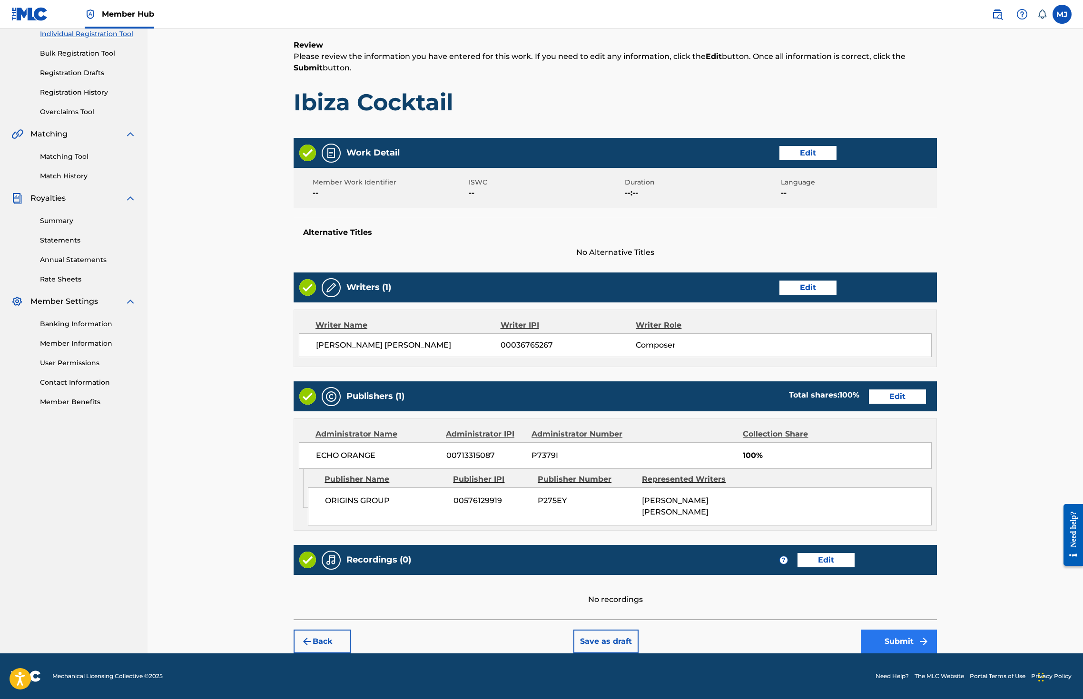
click at [937, 630] on button "Submit" at bounding box center [899, 642] width 76 height 24
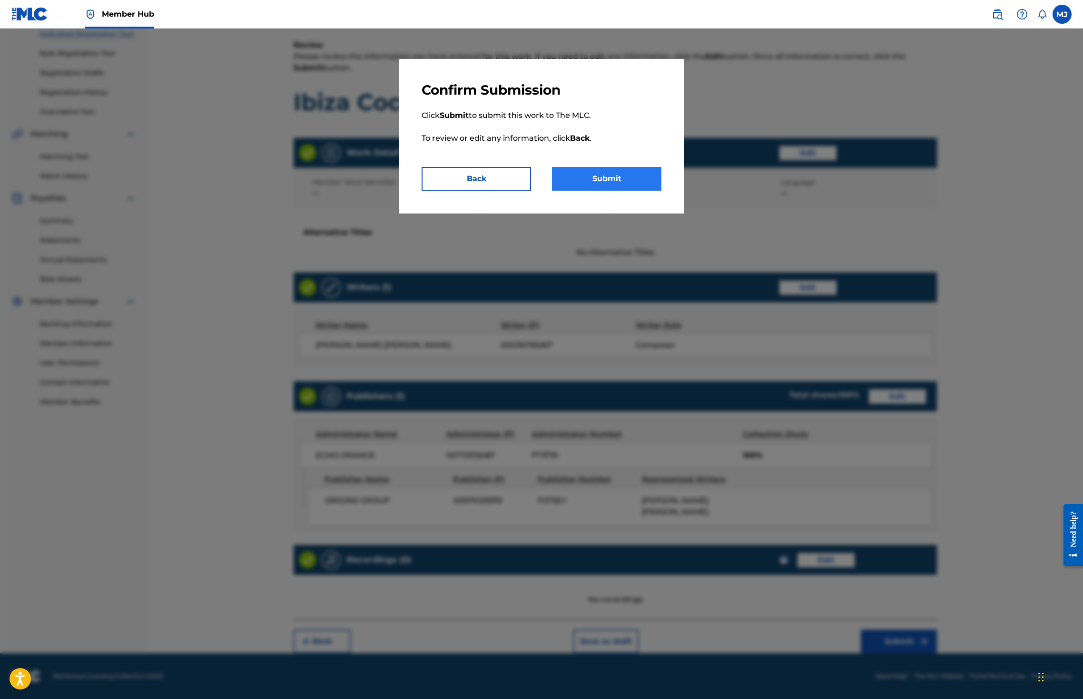
click at [614, 191] on button "Submit" at bounding box center [606, 179] width 109 height 24
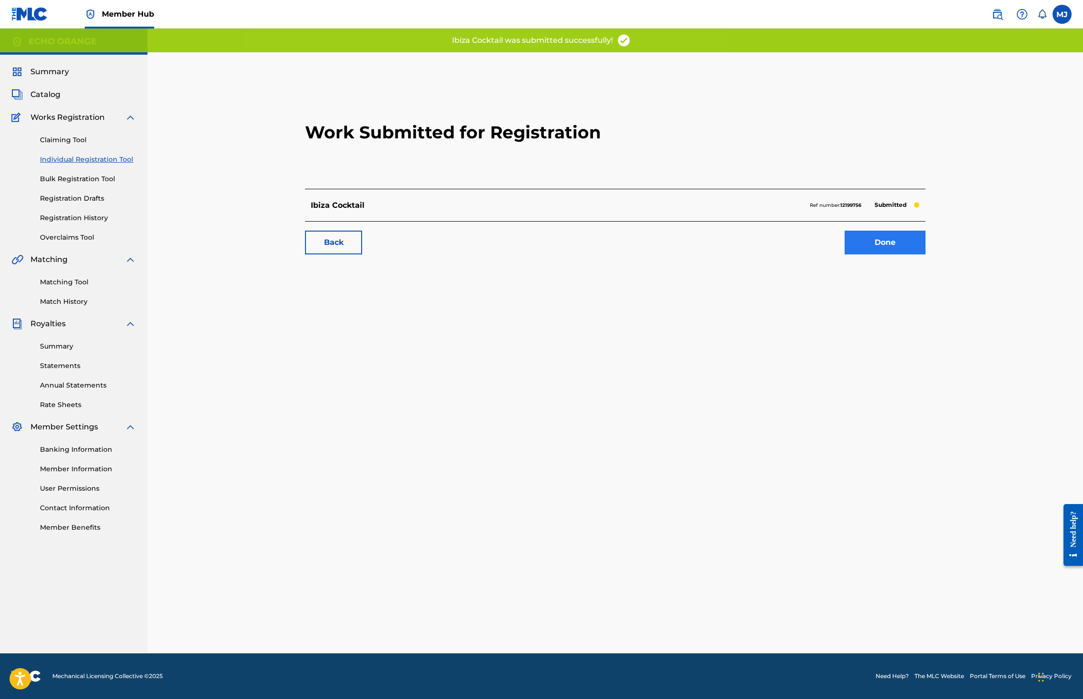
click at [925, 255] on link "Done" at bounding box center [884, 243] width 81 height 24
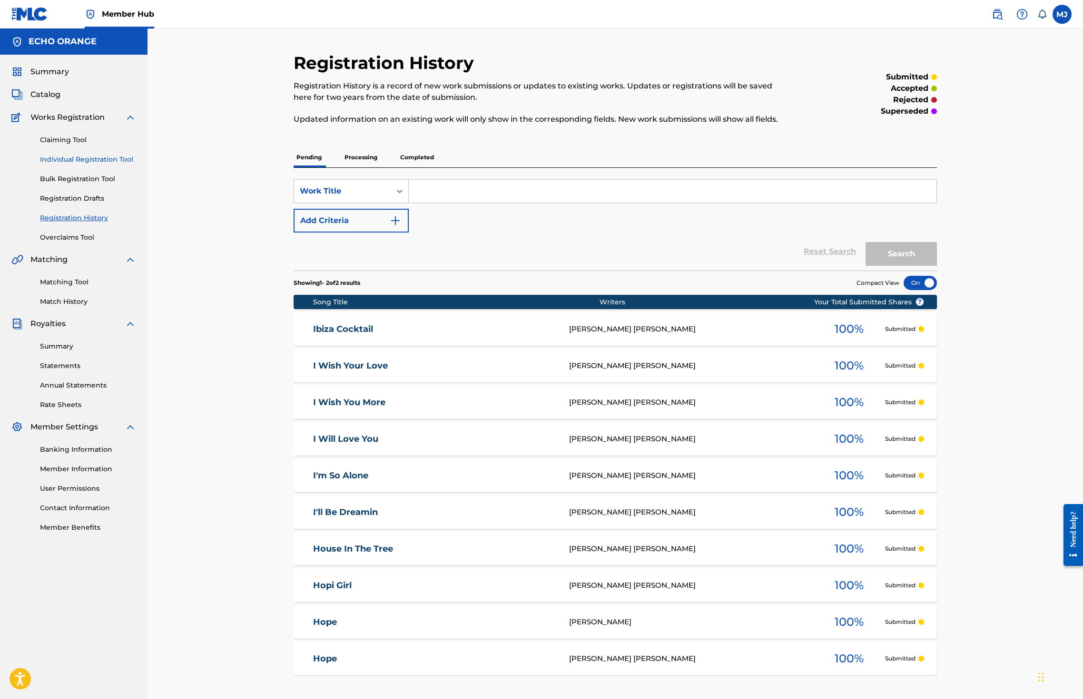
click at [122, 165] on link "Individual Registration Tool" at bounding box center [88, 160] width 96 height 10
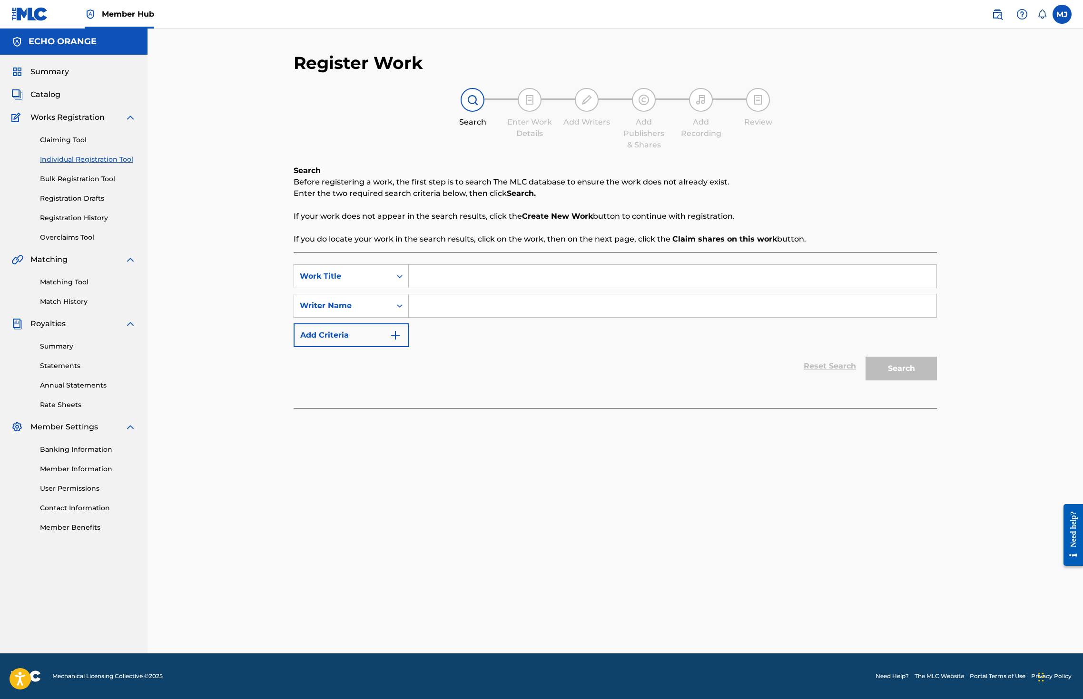
click at [473, 288] on input "Search Form" at bounding box center [673, 276] width 528 height 23
type input "Ibiza Dreamland"
paste input "denis hekimian"
type input "denis hekimian"
click at [937, 381] on button "Search" at bounding box center [900, 369] width 71 height 24
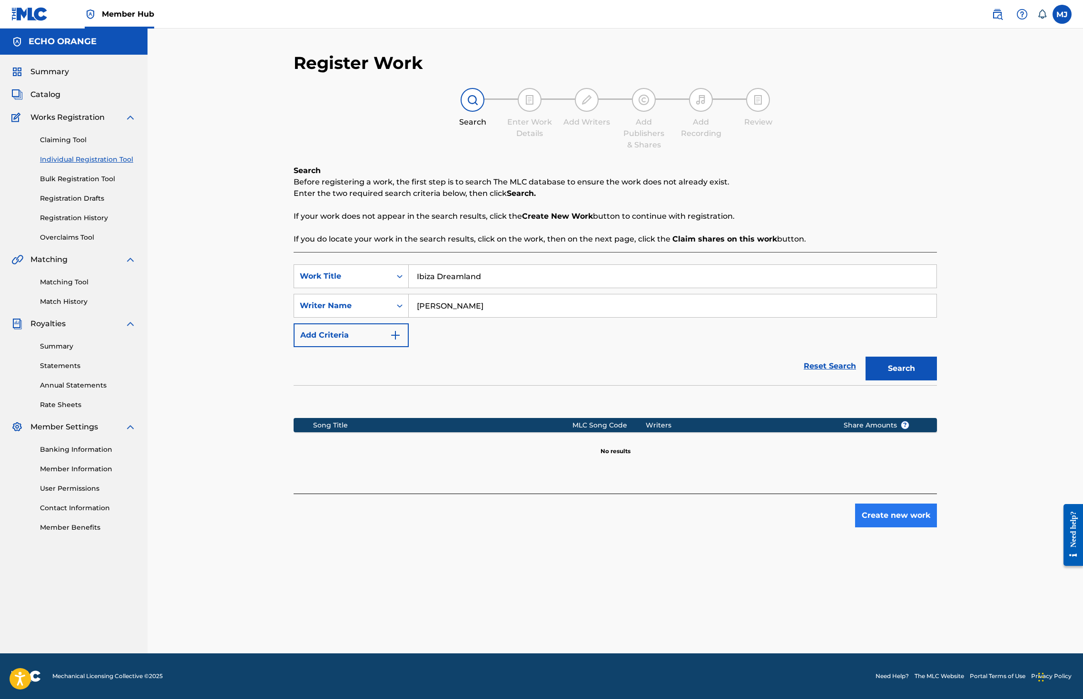
click at [937, 528] on button "Create new work" at bounding box center [896, 516] width 82 height 24
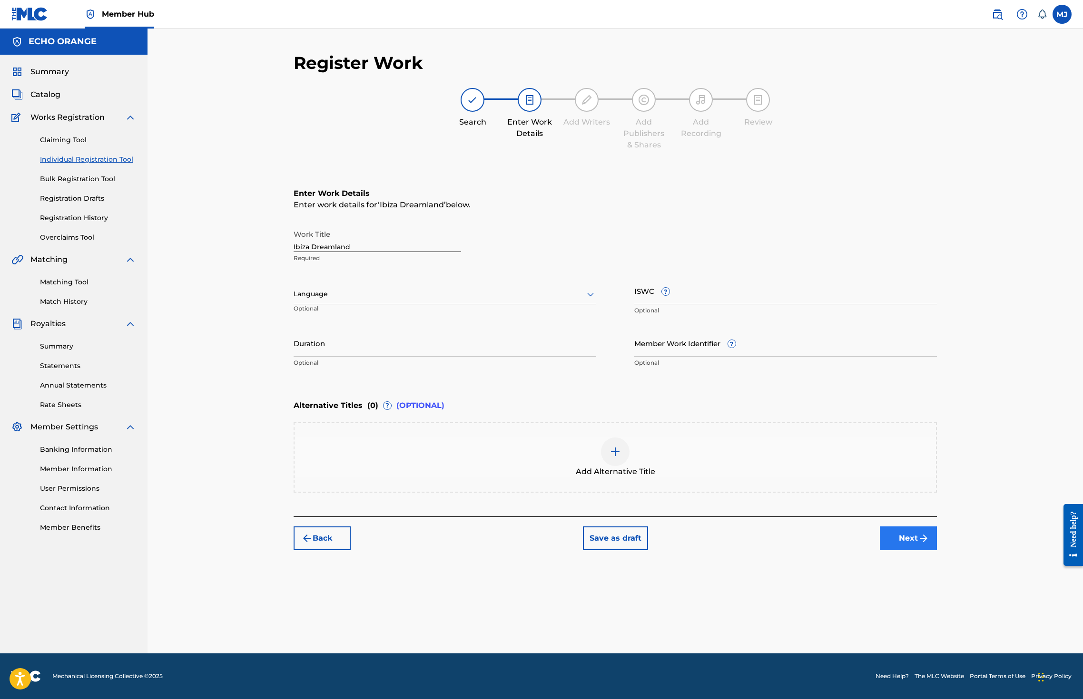
click at [937, 550] on button "Next" at bounding box center [908, 539] width 57 height 24
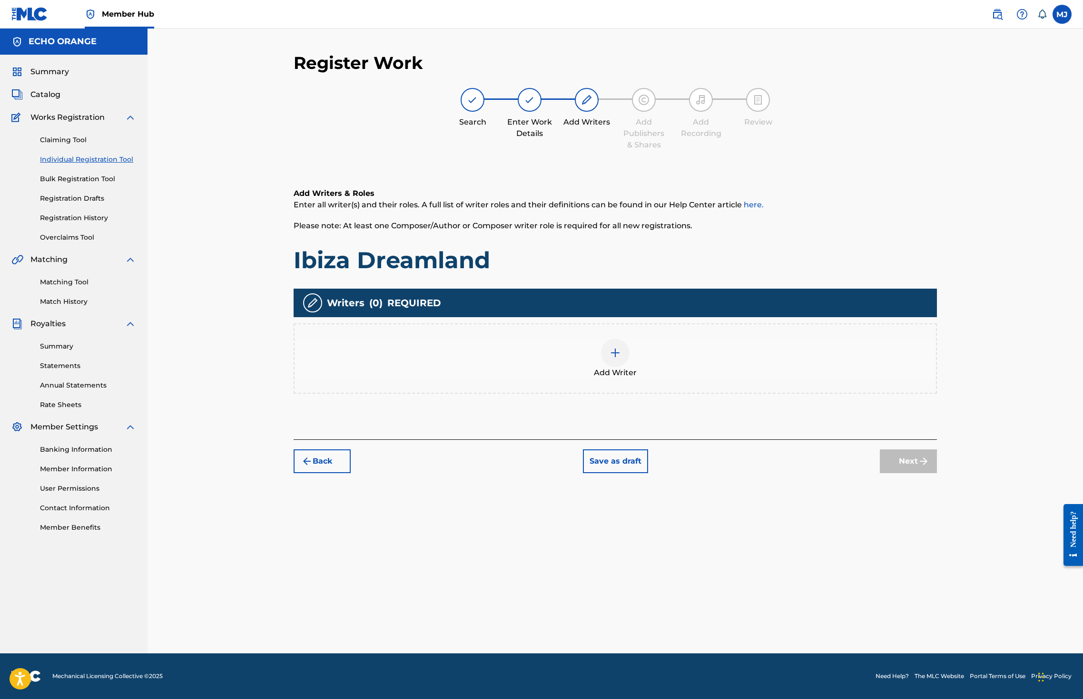
click at [760, 379] on div "Add Writer" at bounding box center [614, 359] width 641 height 40
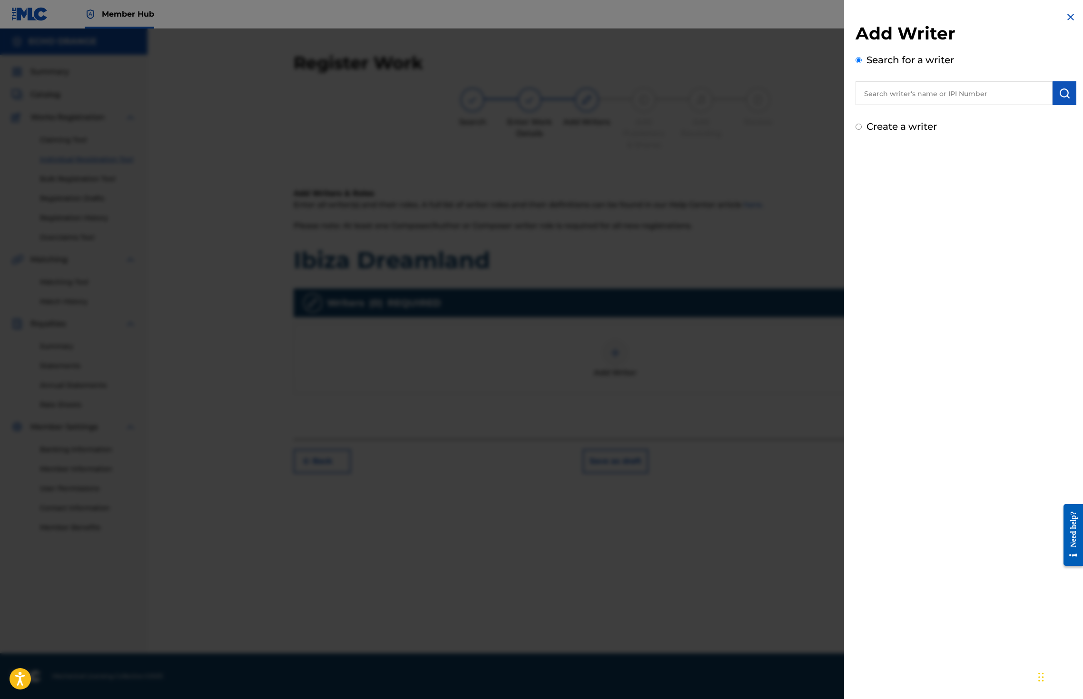
click at [866, 105] on input "text" at bounding box center [953, 93] width 197 height 24
paste input "denis hekimian"
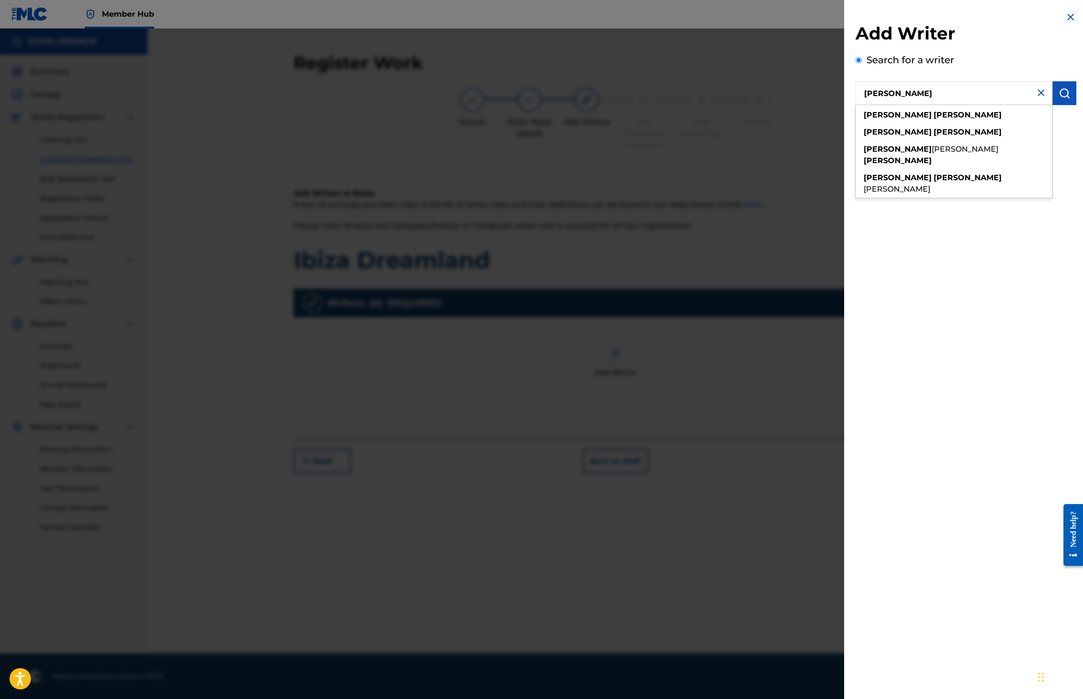
type input "denis hekimian"
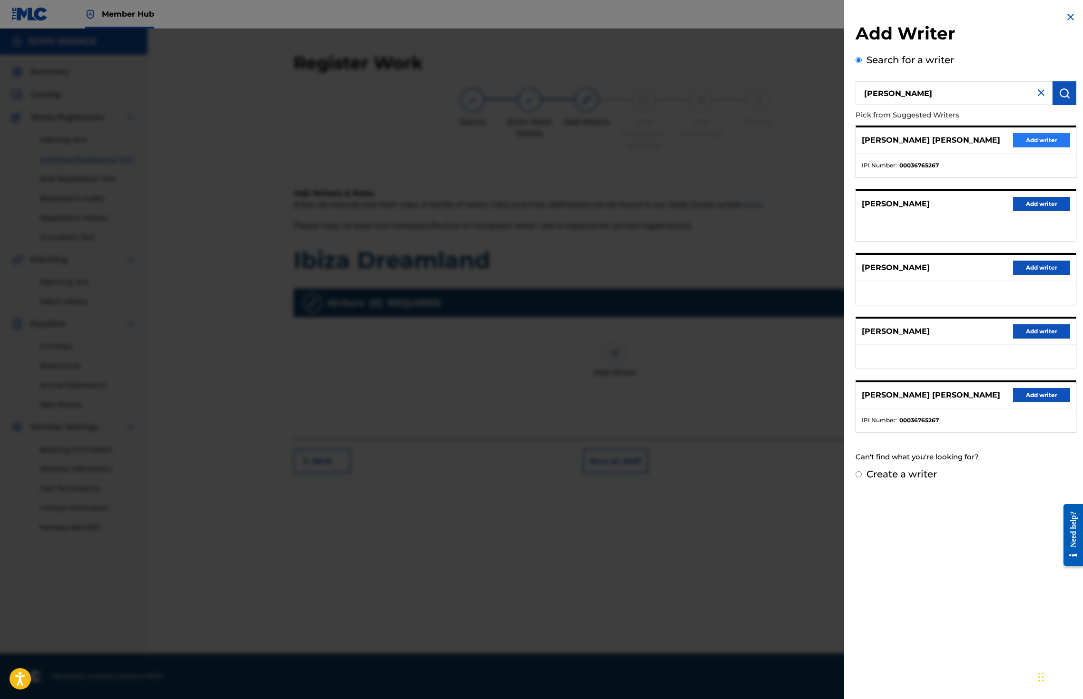
click at [1035, 147] on button "Add writer" at bounding box center [1041, 140] width 57 height 14
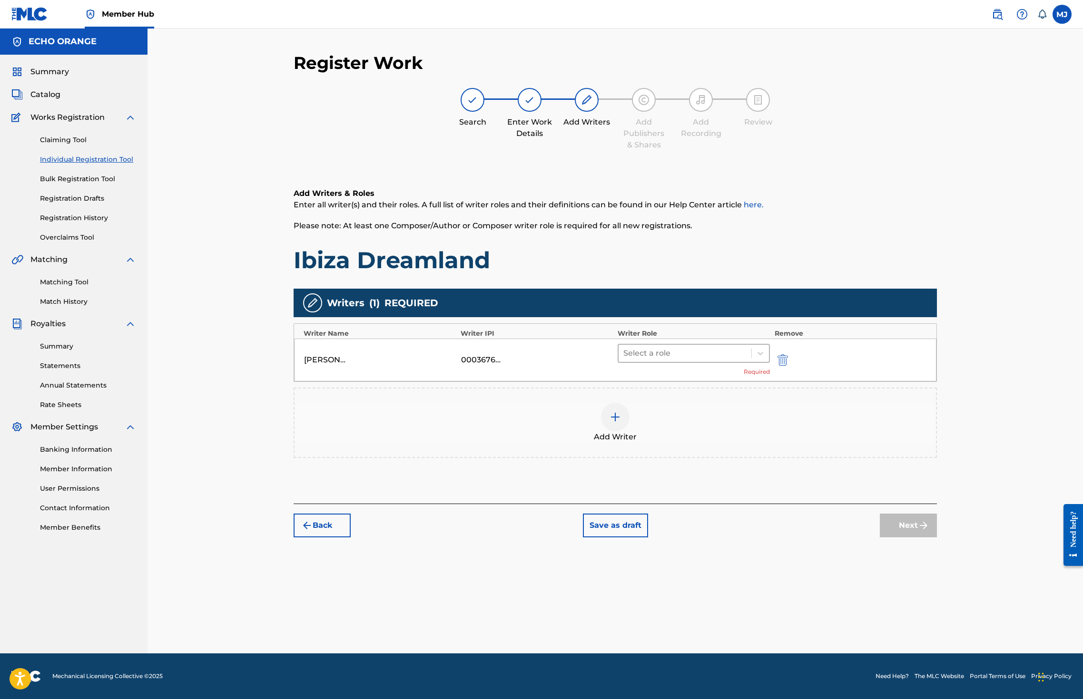
click at [642, 363] on div "Select a role" at bounding box center [694, 353] width 152 height 19
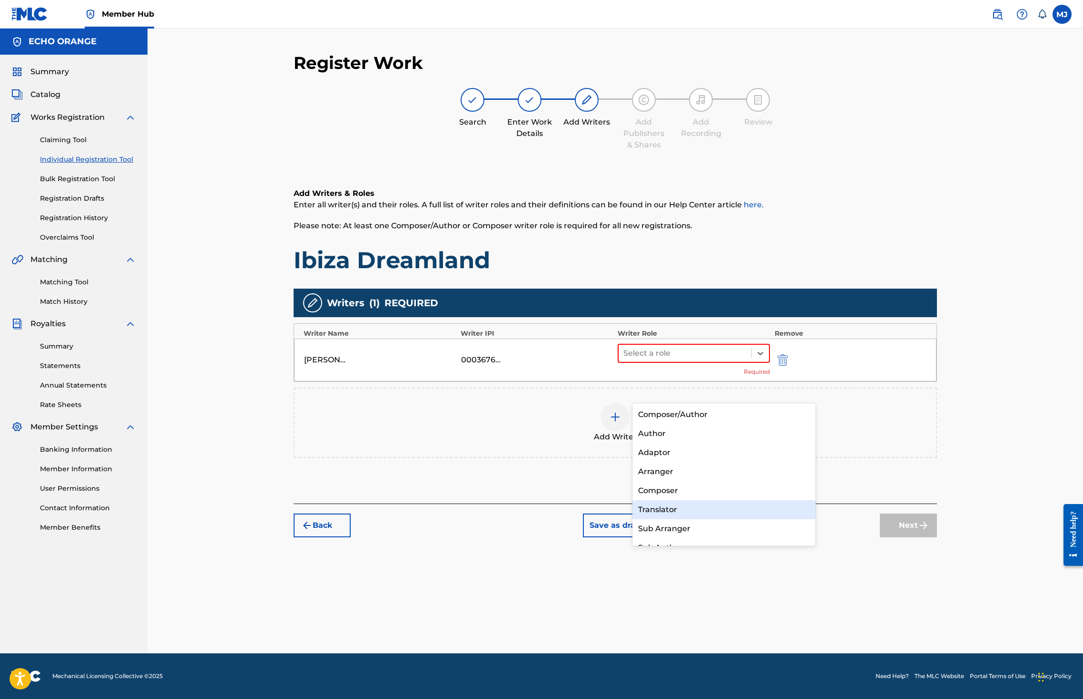
click at [660, 493] on div "Composer" at bounding box center [723, 490] width 183 height 19
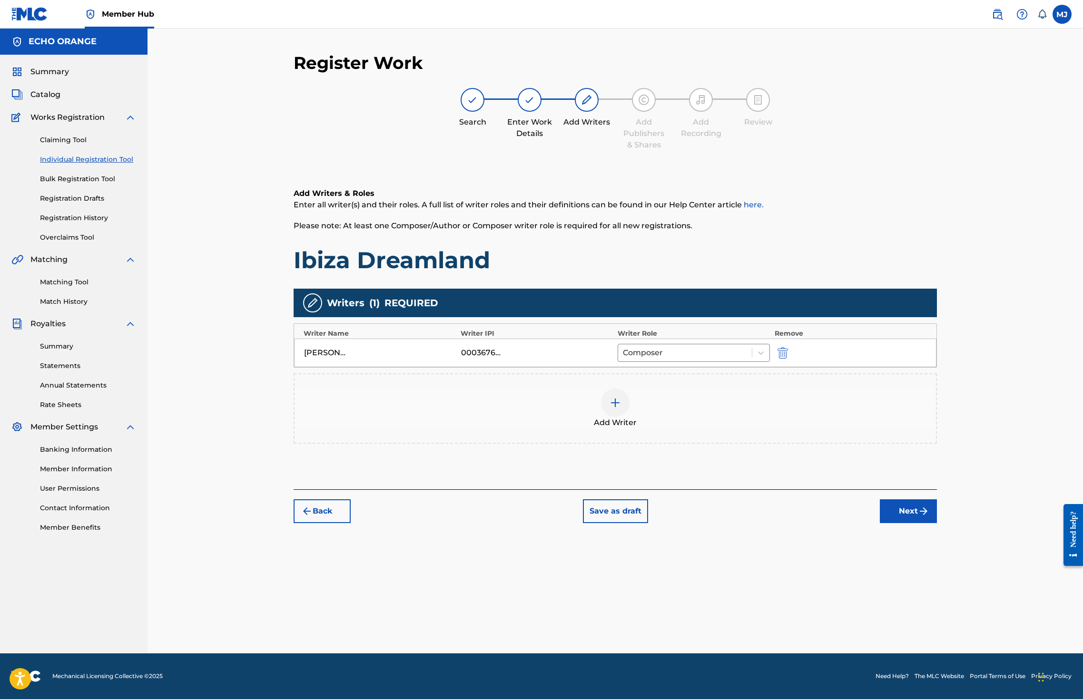
click at [933, 523] on div "Back Save as draft Next" at bounding box center [615, 507] width 643 height 34
click at [937, 523] on button "Next" at bounding box center [908, 512] width 57 height 24
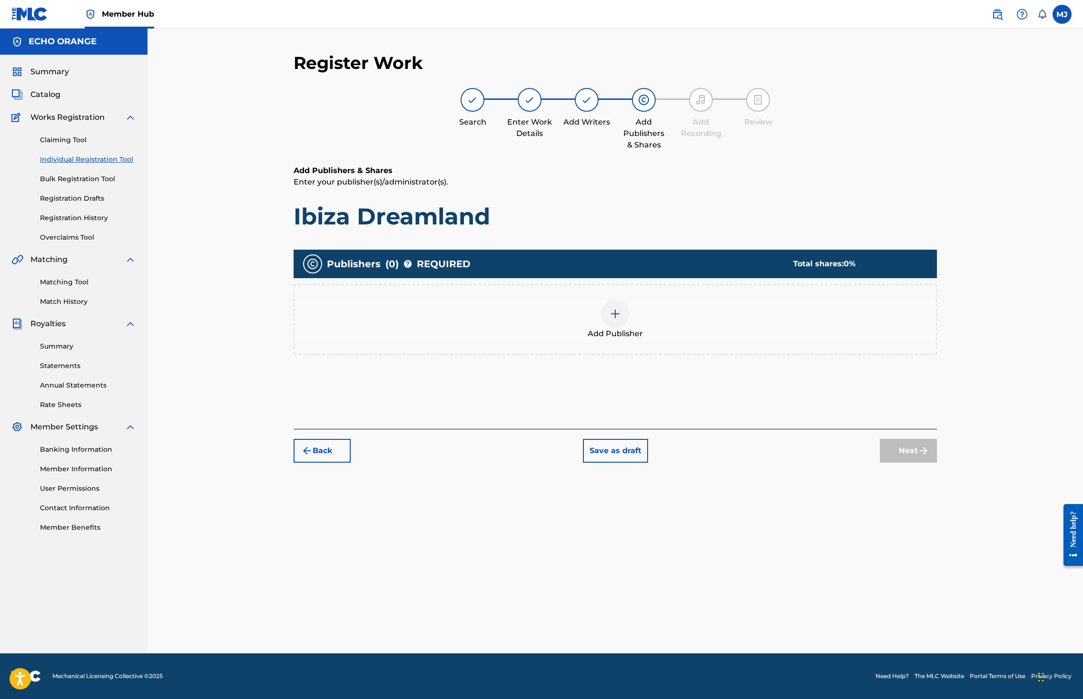
click at [676, 340] on div "Add Publisher" at bounding box center [614, 320] width 641 height 40
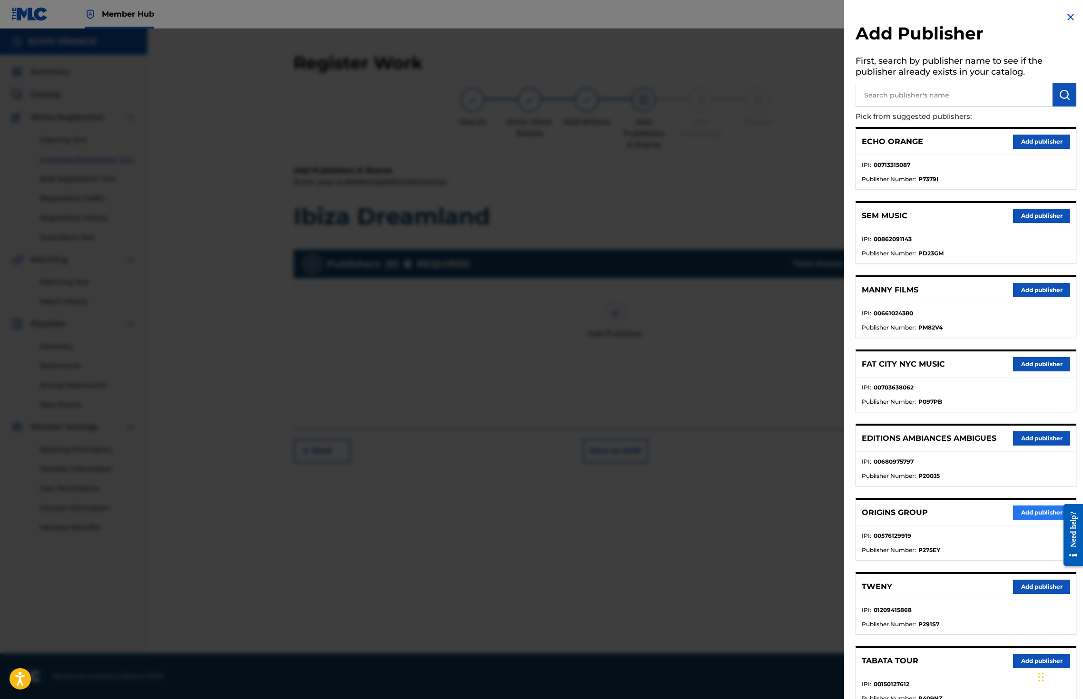
click at [1013, 520] on button "Add publisher" at bounding box center [1041, 513] width 57 height 14
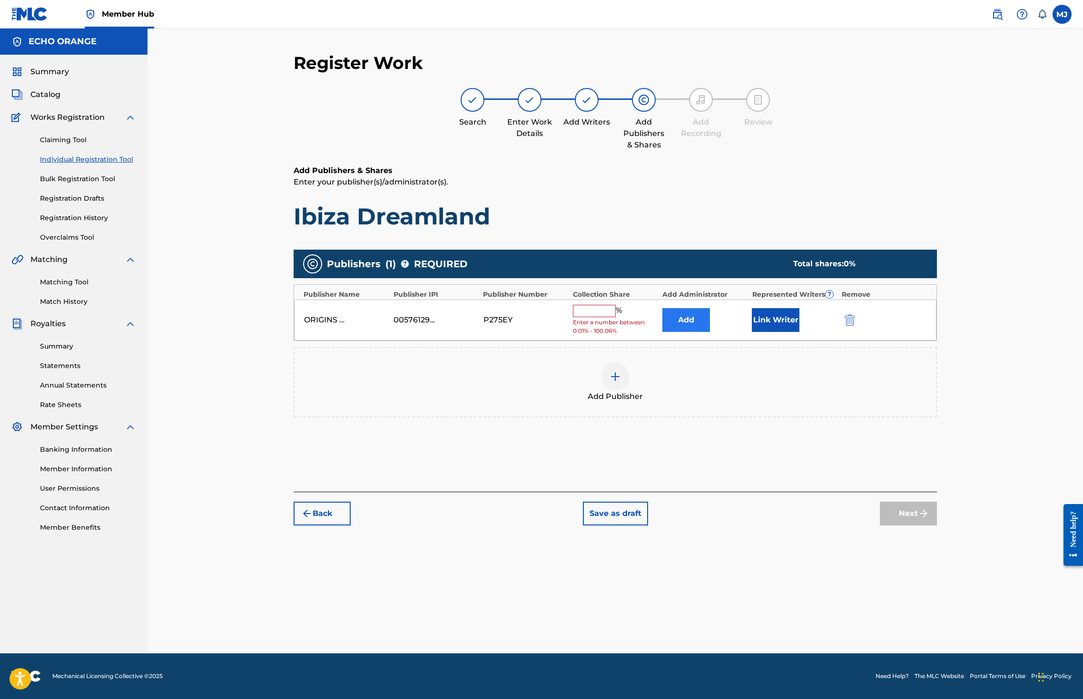
click at [704, 332] on button "Add" at bounding box center [686, 320] width 48 height 24
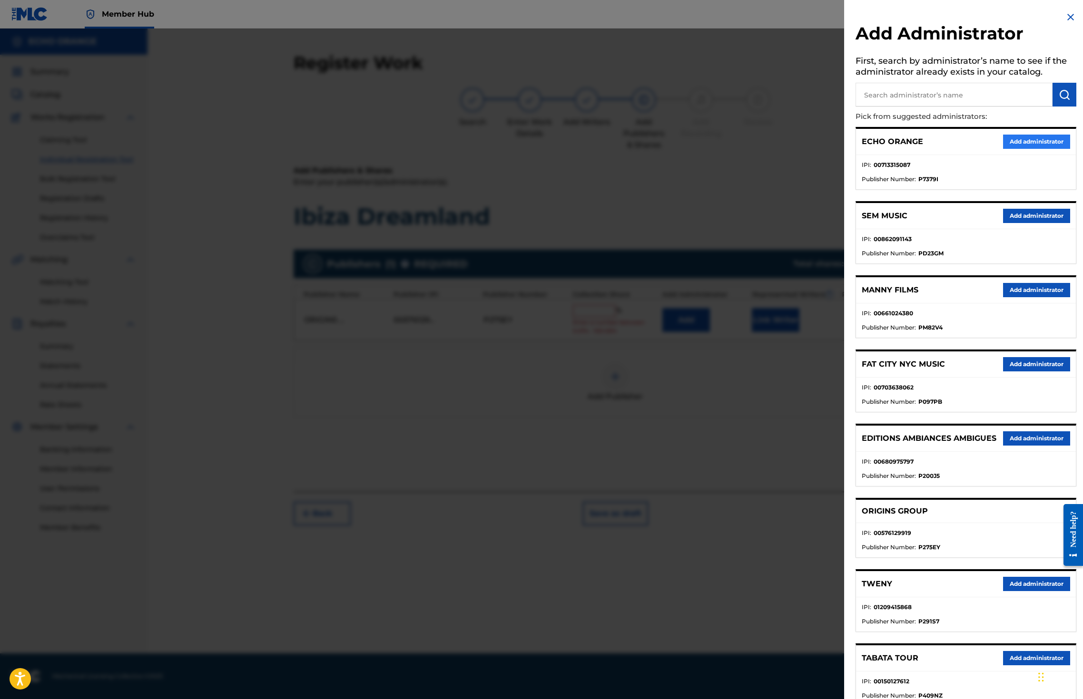
click at [1017, 149] on button "Add administrator" at bounding box center [1036, 142] width 67 height 14
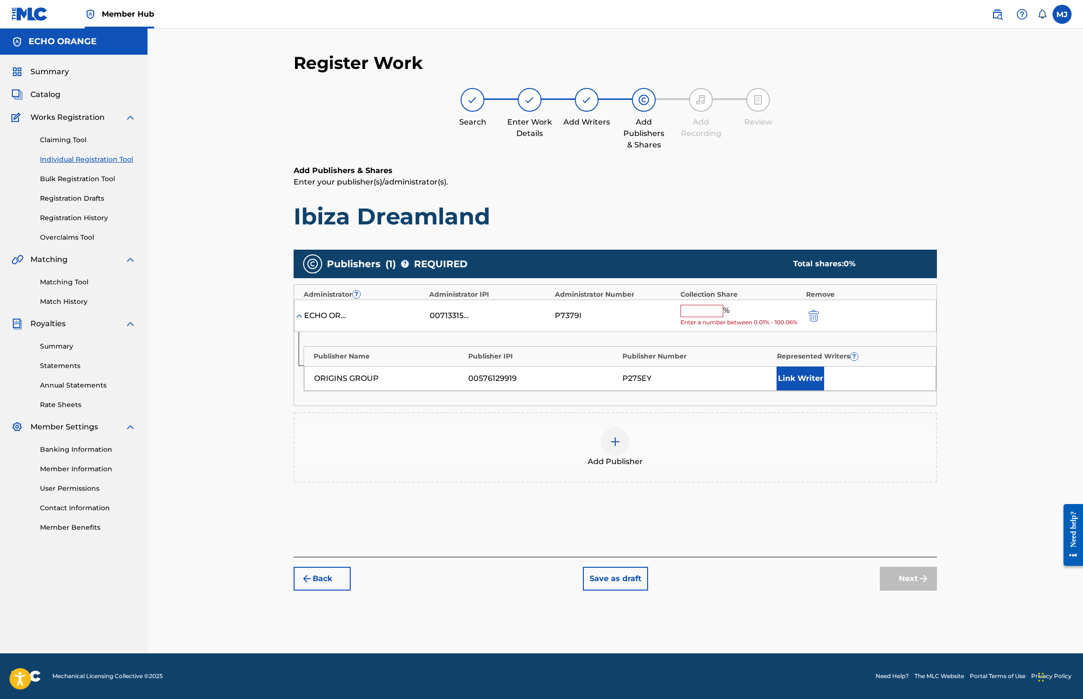
click at [723, 317] on input "text" at bounding box center [701, 311] width 43 height 12
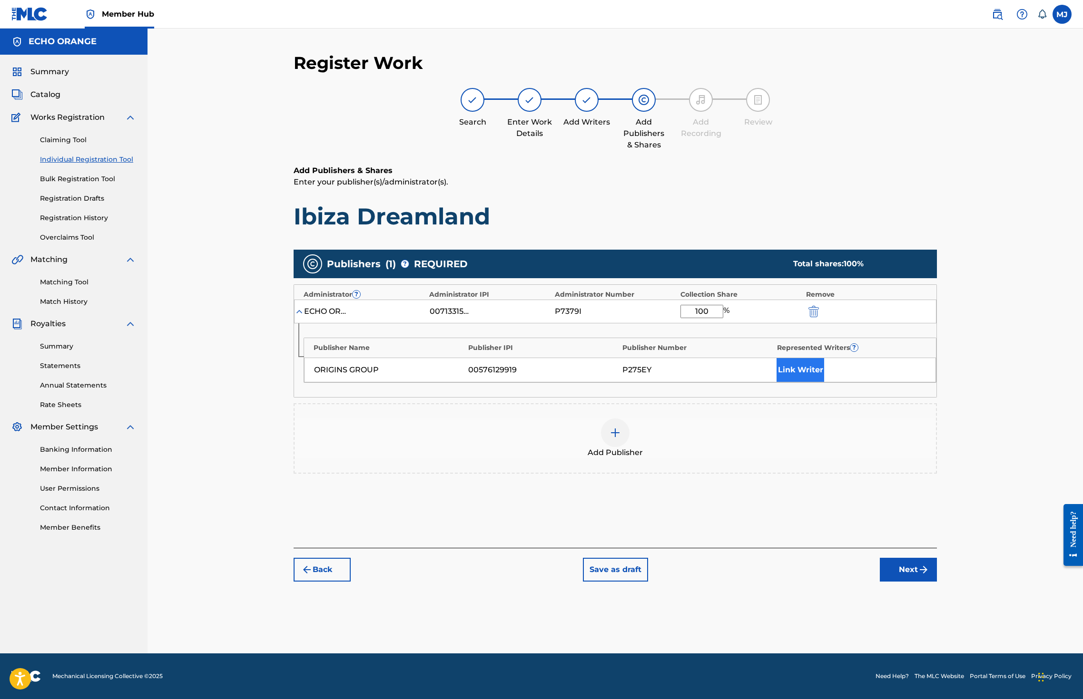
type input "100"
click at [824, 382] on button "Link Writer" at bounding box center [800, 370] width 48 height 24
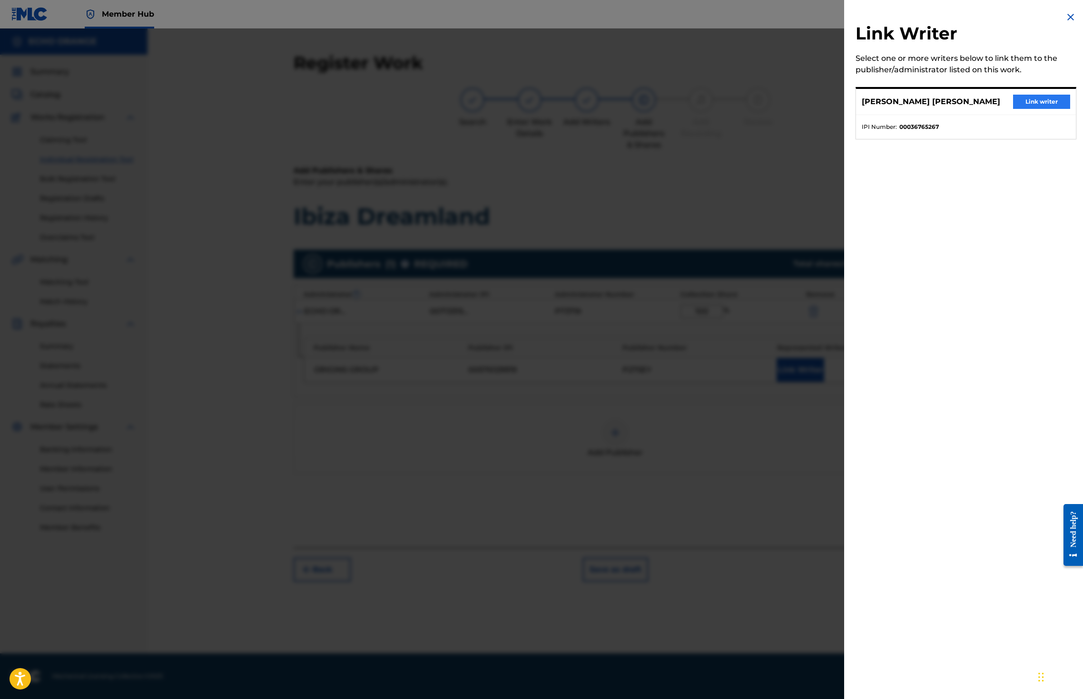
click at [1013, 105] on button "Link writer" at bounding box center [1041, 102] width 57 height 14
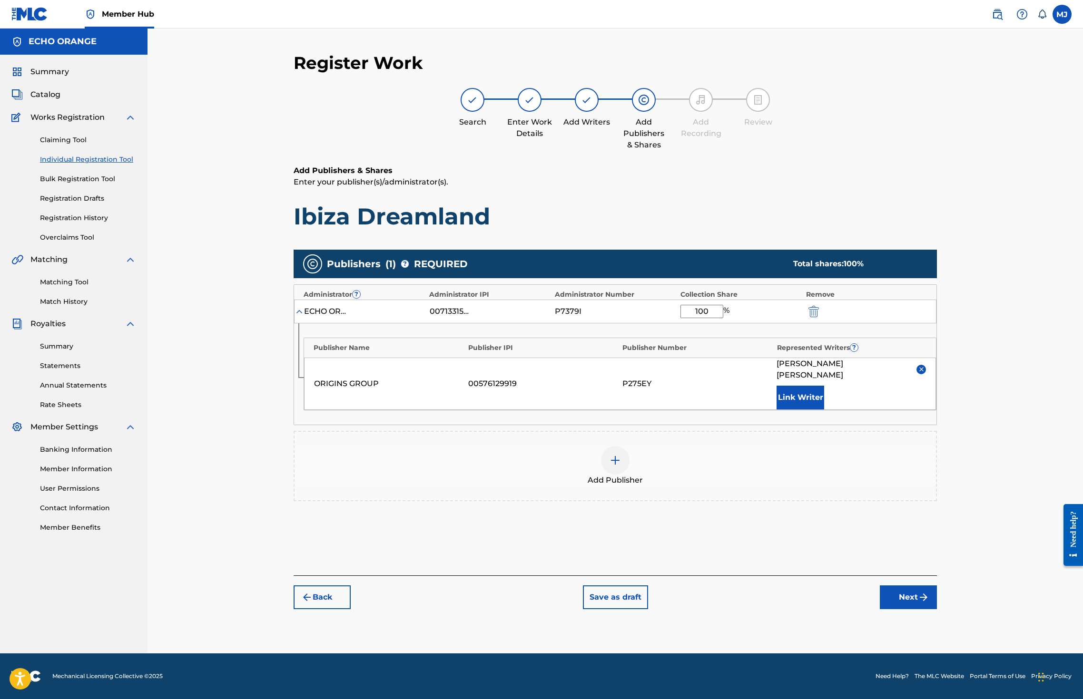
scroll to position [35, 0]
click at [937, 576] on div "Add Publishers & Shares Enter your publisher(s)/administrator(s). Ibiza Dreamla…" at bounding box center [615, 370] width 643 height 411
click at [937, 609] on button "Next" at bounding box center [908, 598] width 57 height 24
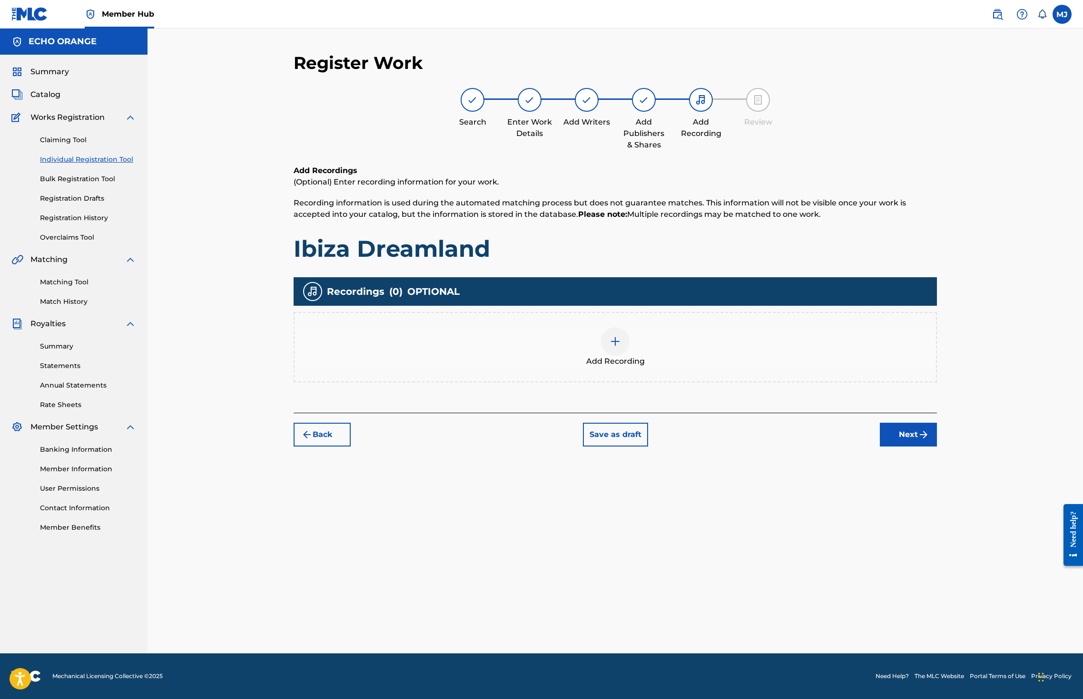
click at [937, 447] on div "Back Save as draft Next" at bounding box center [615, 430] width 643 height 34
click at [937, 447] on button "Next" at bounding box center [908, 435] width 57 height 24
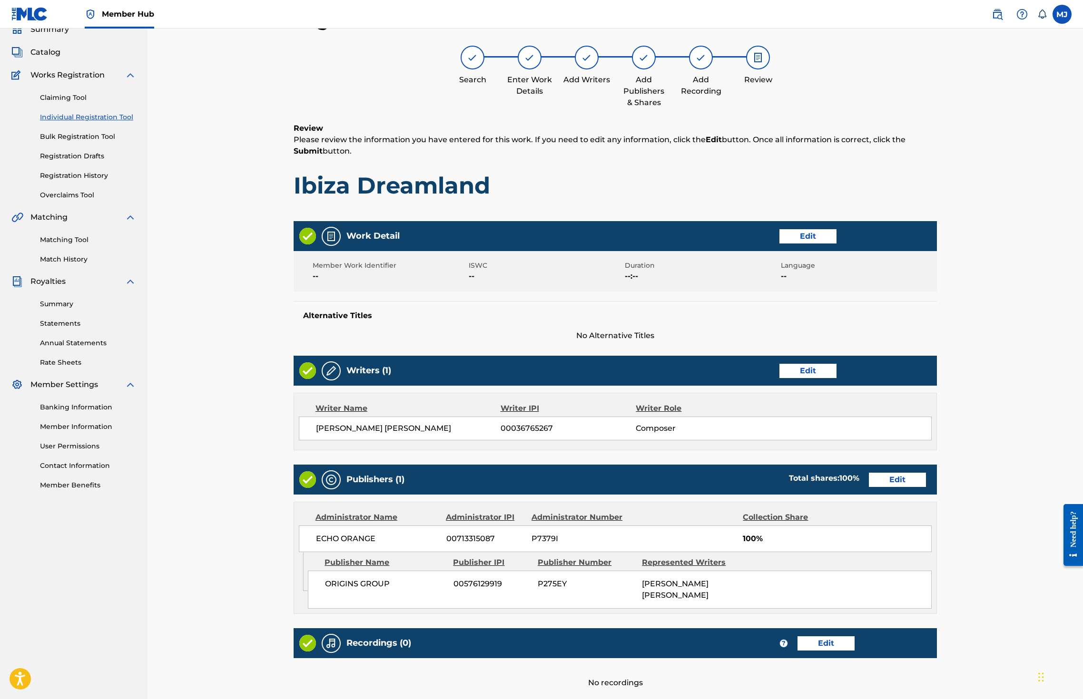
scroll to position [214, 0]
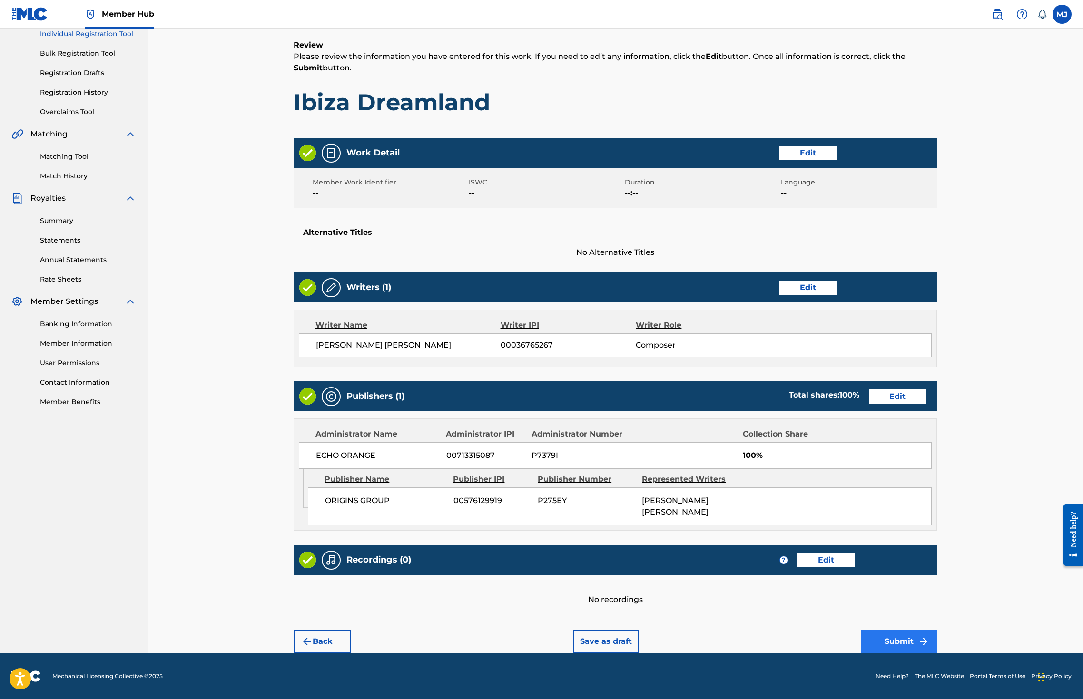
click at [937, 630] on button "Submit" at bounding box center [899, 642] width 76 height 24
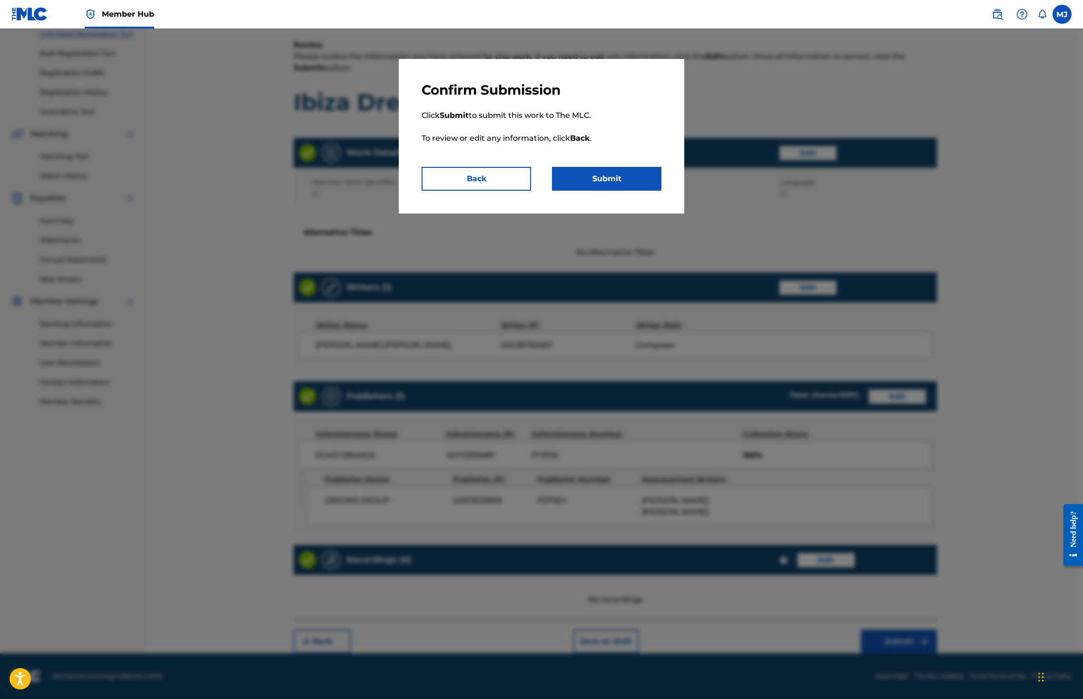
click at [645, 214] on div "Confirm Submission Click Submit to submit this work to The MLC. To review or ed…" at bounding box center [541, 136] width 285 height 155
click at [643, 191] on button "Submit" at bounding box center [606, 179] width 109 height 24
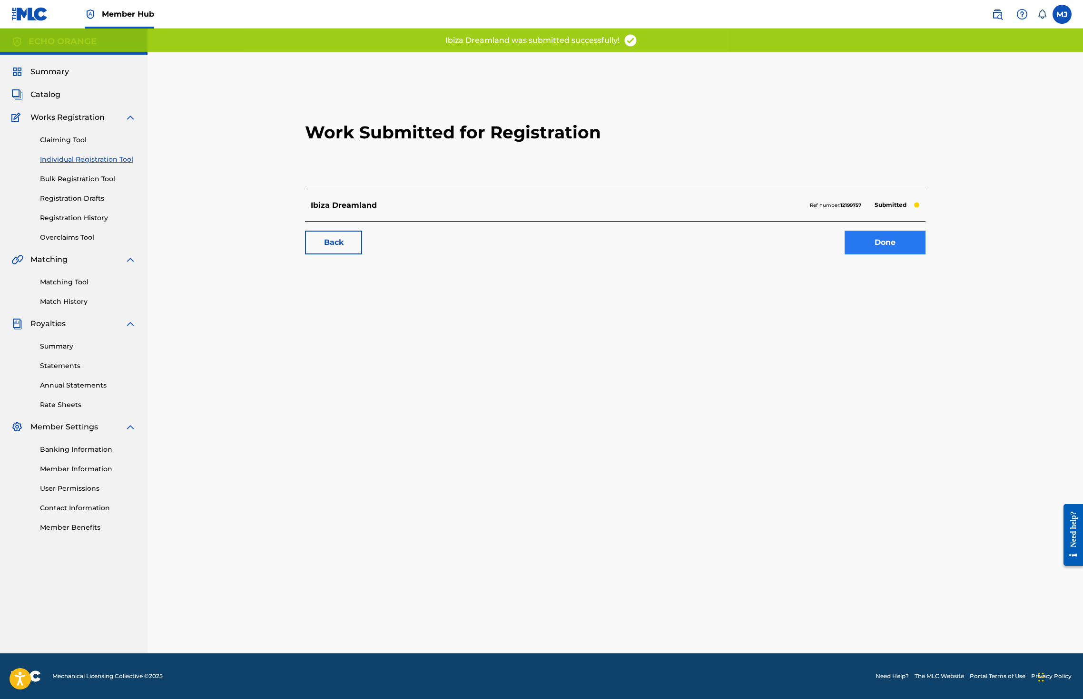
click at [925, 255] on link "Done" at bounding box center [884, 243] width 81 height 24
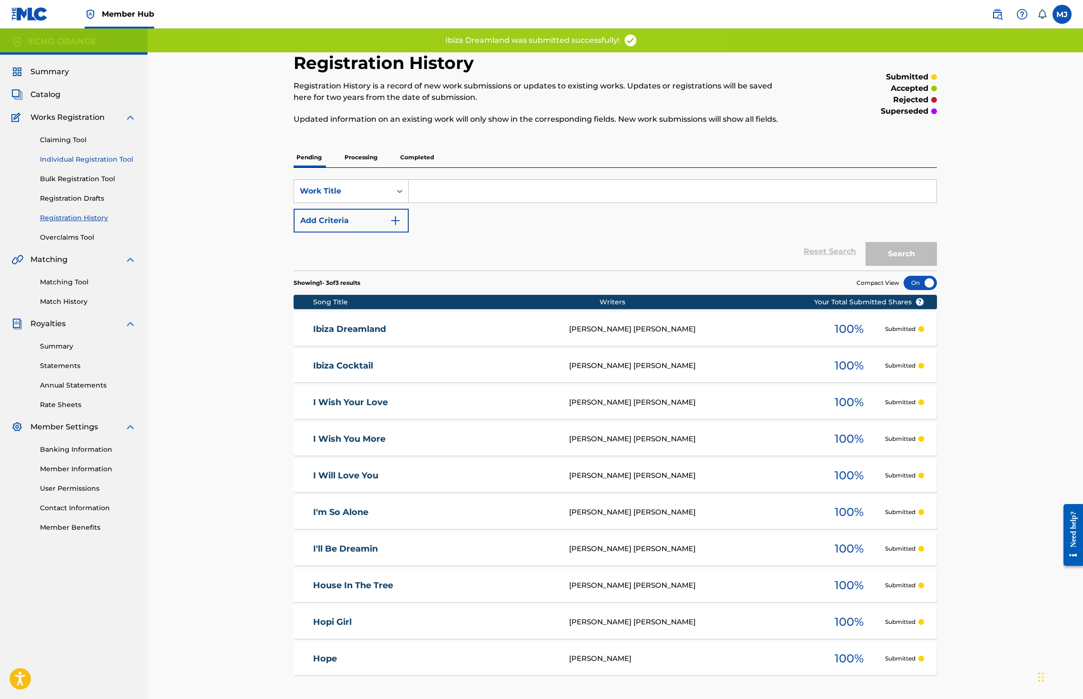
drag, startPoint x: 94, startPoint y: 185, endPoint x: 99, endPoint y: 185, distance: 5.3
click at [95, 165] on link "Individual Registration Tool" at bounding box center [88, 160] width 96 height 10
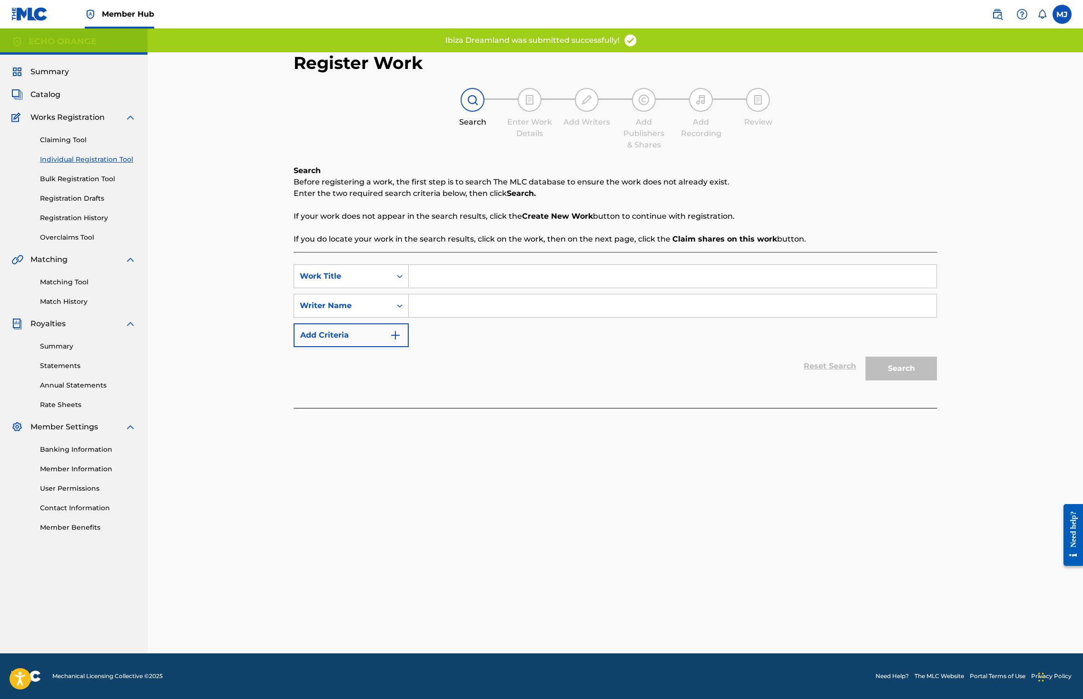
click at [390, 245] on p "If you do locate your work in the search results, click on the work, then on th…" at bounding box center [615, 239] width 643 height 11
click at [448, 288] on input "Search Form" at bounding box center [673, 276] width 528 height 23
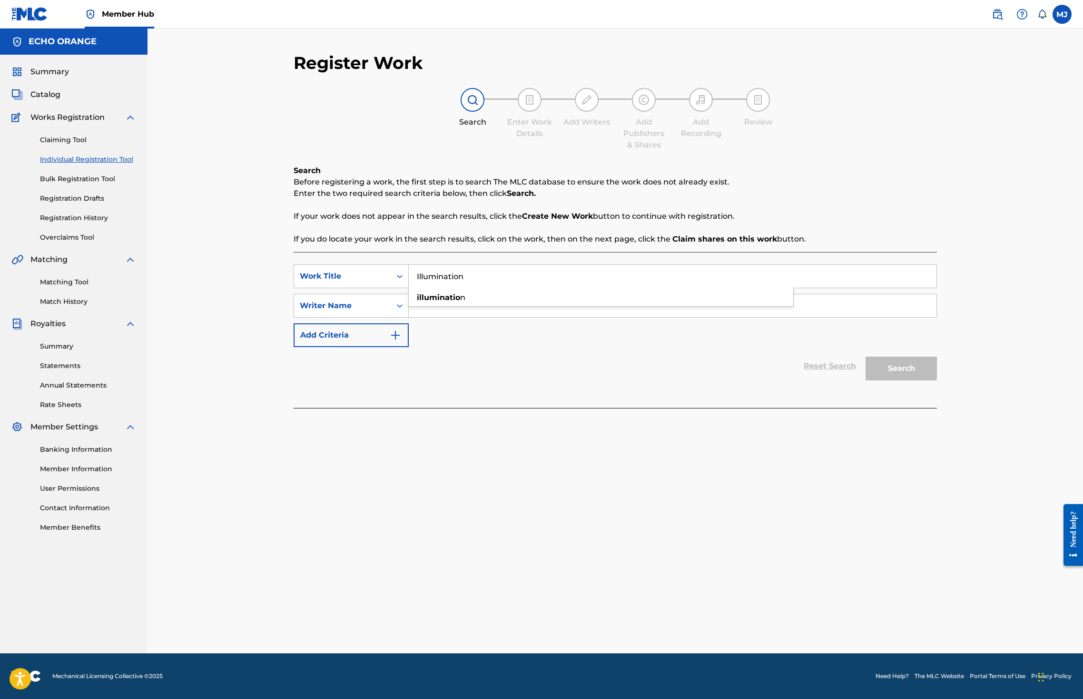
type input "Illumination"
paste input "denis hekimian"
type input "denis hekimian"
click at [937, 381] on button "Search" at bounding box center [900, 369] width 71 height 24
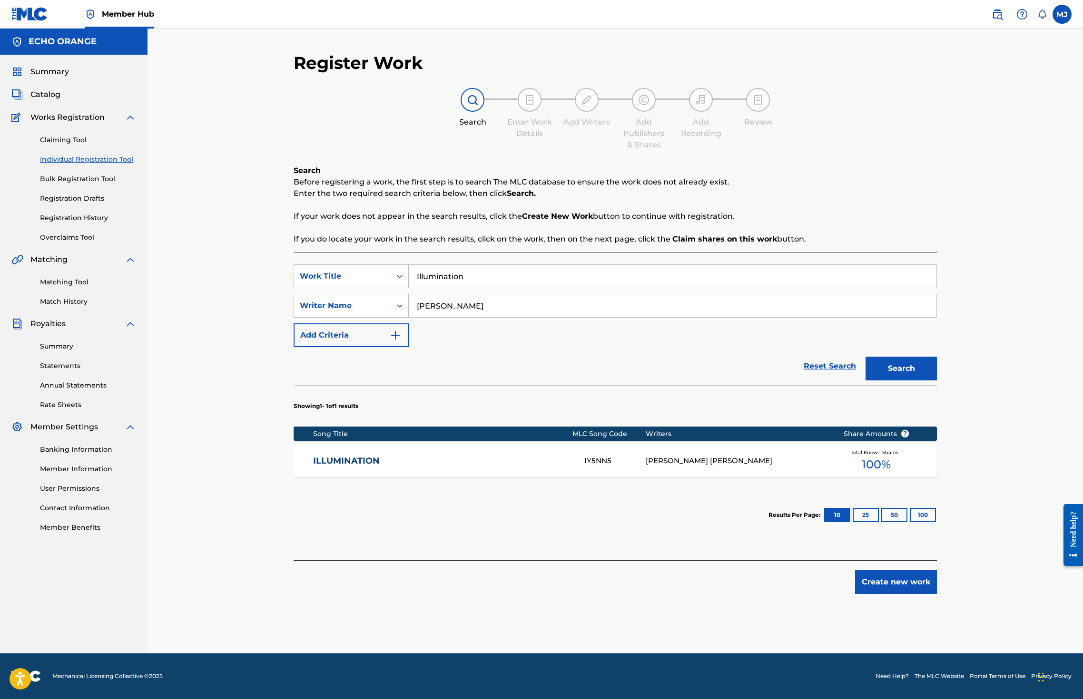
click at [87, 307] on div "Matching Tool Match History" at bounding box center [73, 285] width 125 height 41
click at [88, 287] on link "Matching Tool" at bounding box center [88, 282] width 96 height 10
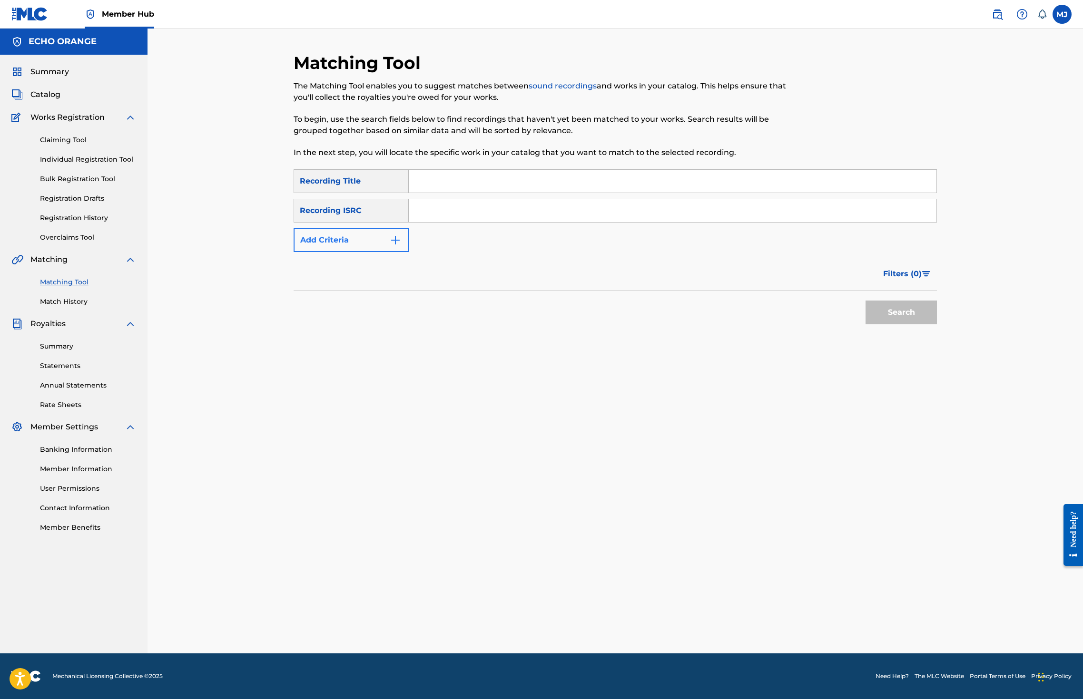
click at [294, 252] on button "Add Criteria" at bounding box center [351, 240] width 115 height 24
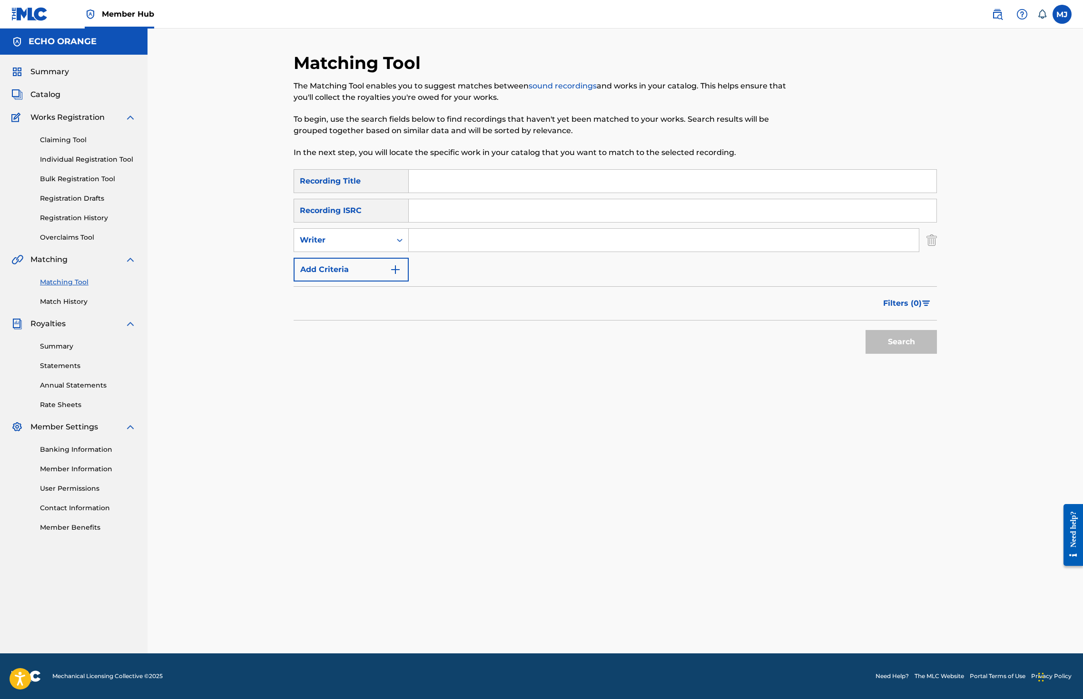
click at [421, 193] on input "Search Form" at bounding box center [673, 181] width 528 height 23
type input "illumination"
click at [472, 252] on input "Search Form" at bounding box center [664, 240] width 510 height 23
paste input "denis hekimian"
type input "denis hekimian"
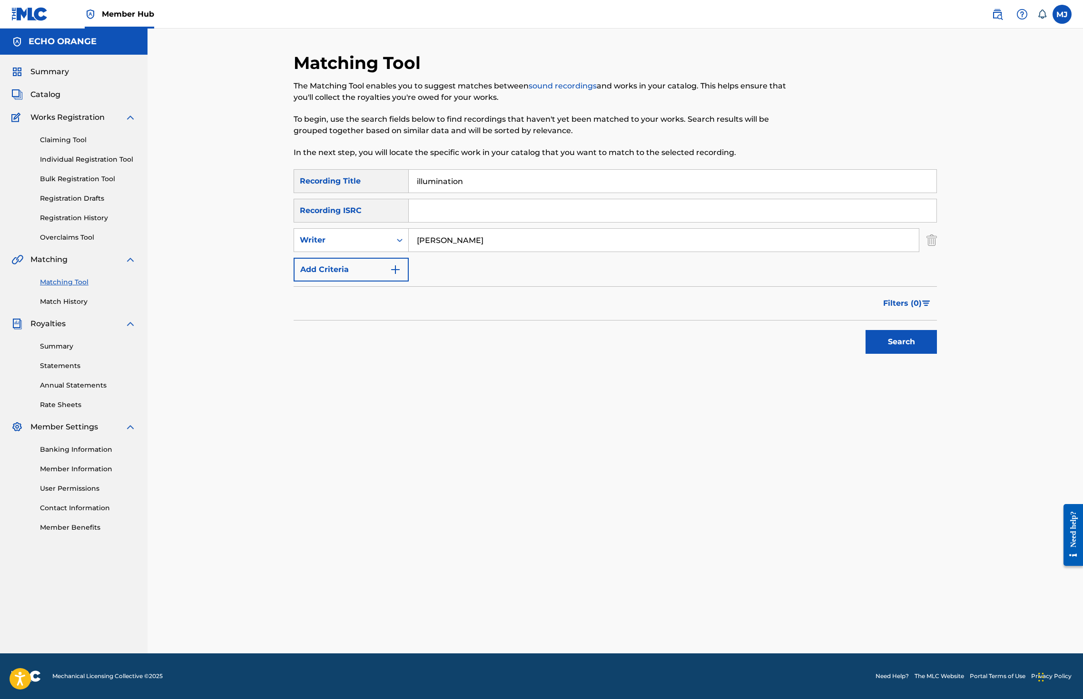
click at [937, 354] on button "Search" at bounding box center [900, 342] width 71 height 24
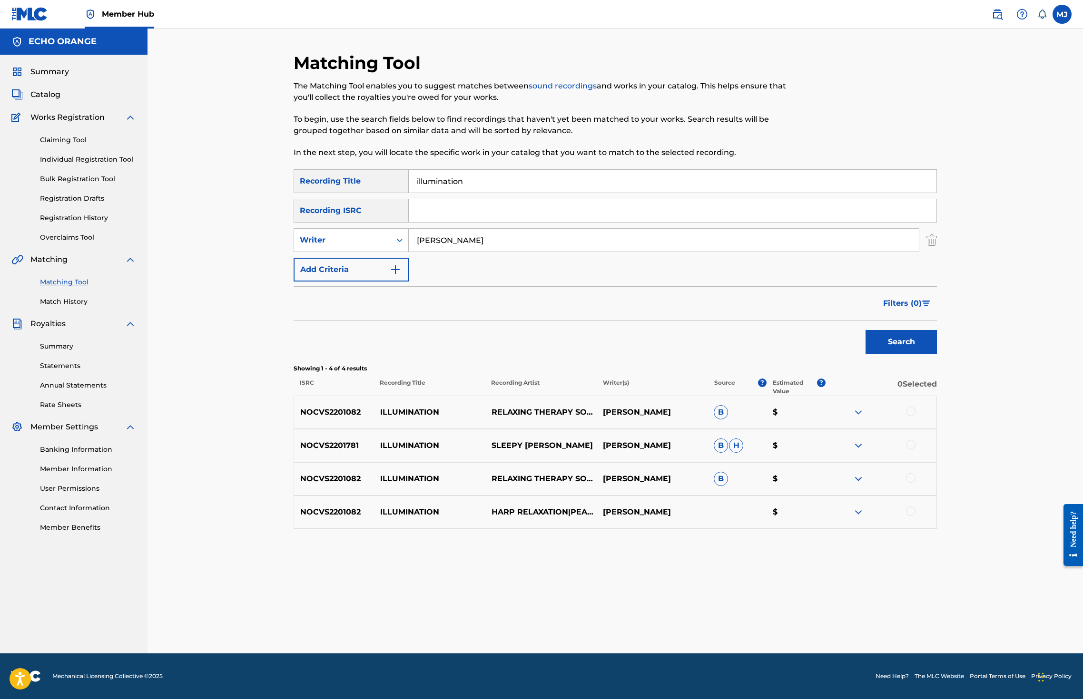
scroll to position [20, 0]
click at [864, 418] on img at bounding box center [858, 412] width 11 height 11
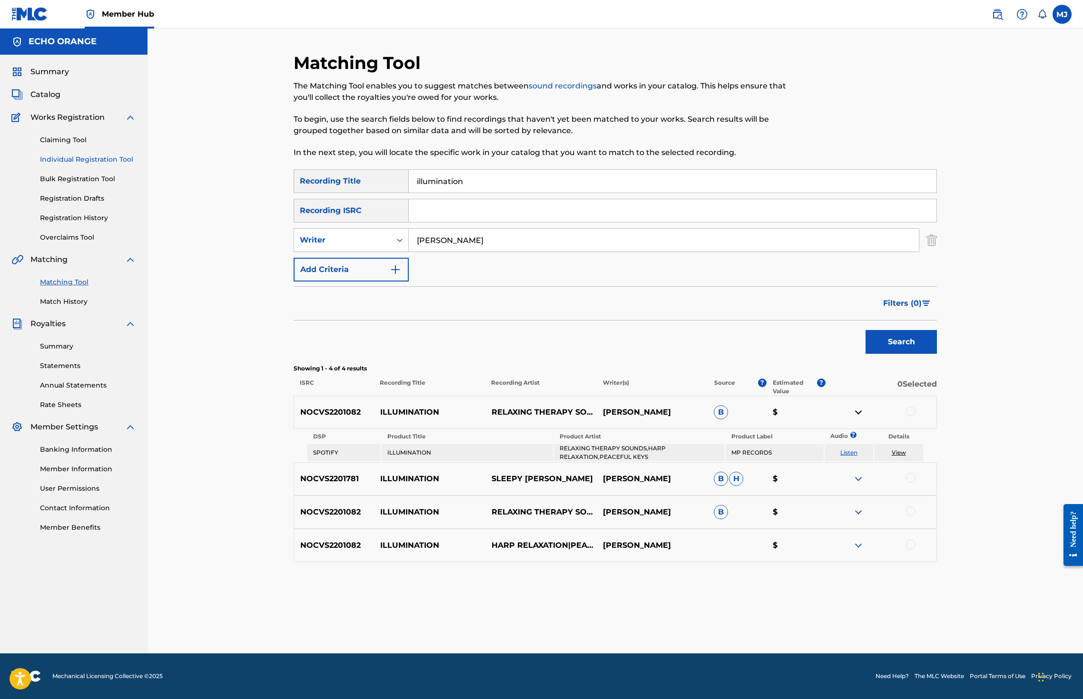
click at [95, 165] on link "Individual Registration Tool" at bounding box center [88, 160] width 96 height 10
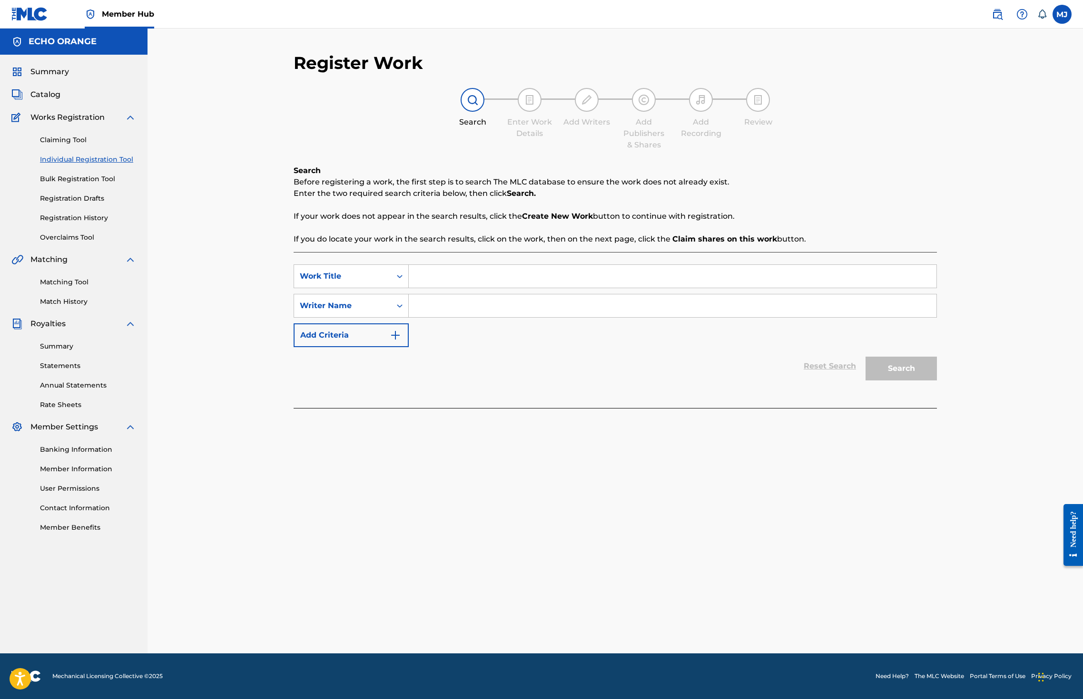
click at [417, 284] on div "Search Form" at bounding box center [673, 277] width 528 height 24
click at [418, 288] on input "Search Form" at bounding box center [673, 276] width 528 height 23
type input "imperial splandeur"
paste input "denis hekimian"
type input "denis hekimian"
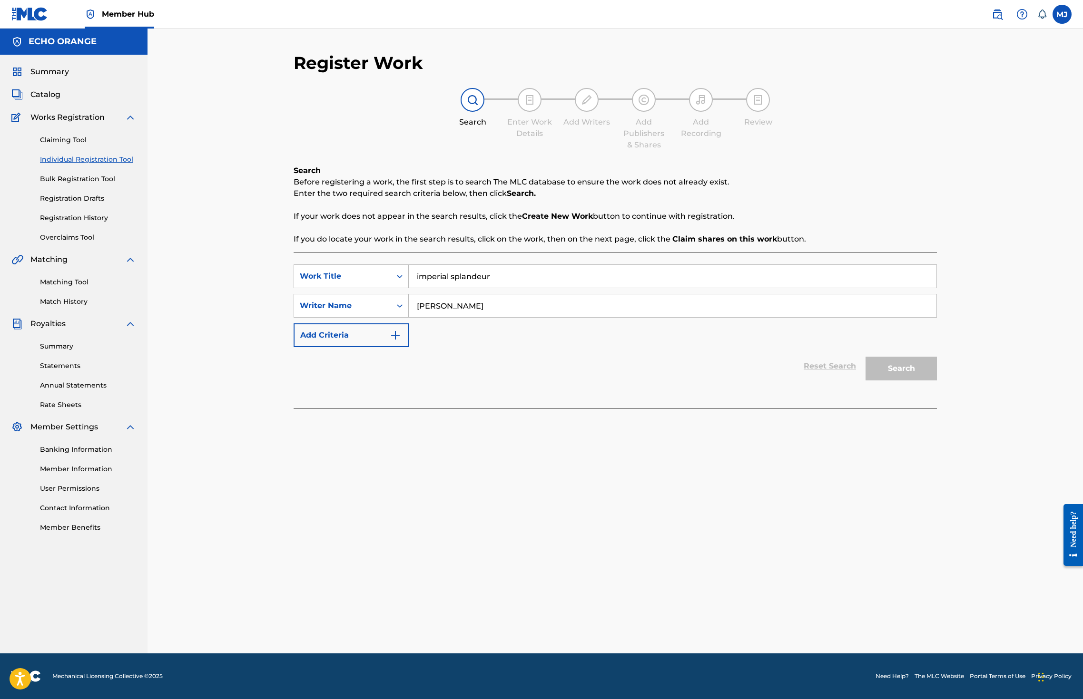
click at [937, 381] on button "Search" at bounding box center [900, 369] width 71 height 24
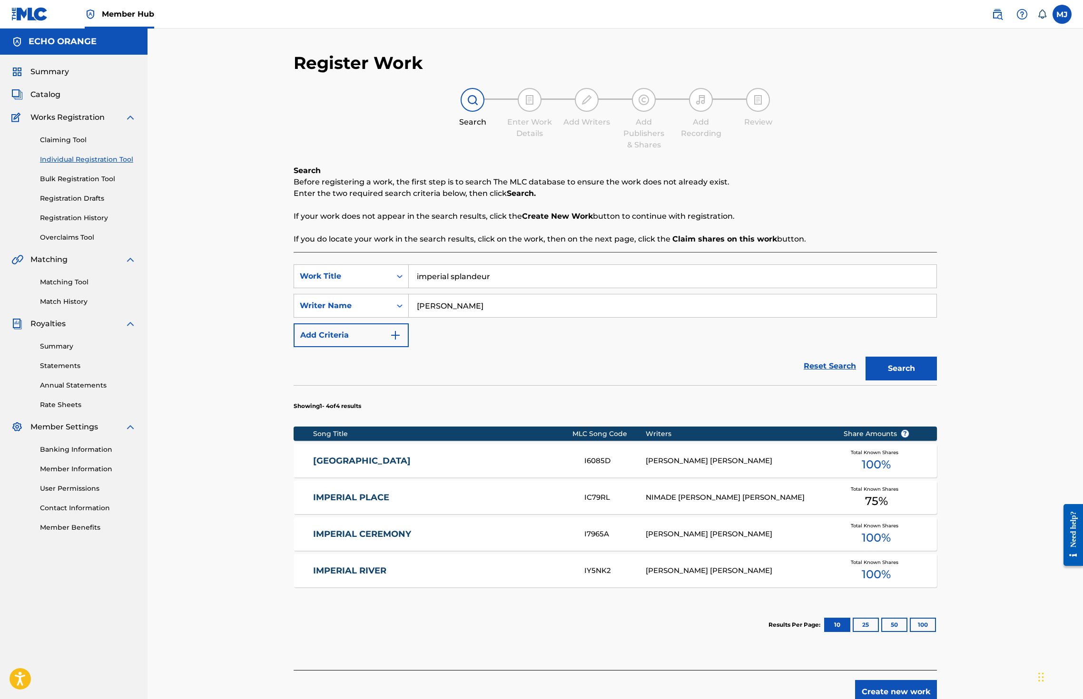
scroll to position [132, 0]
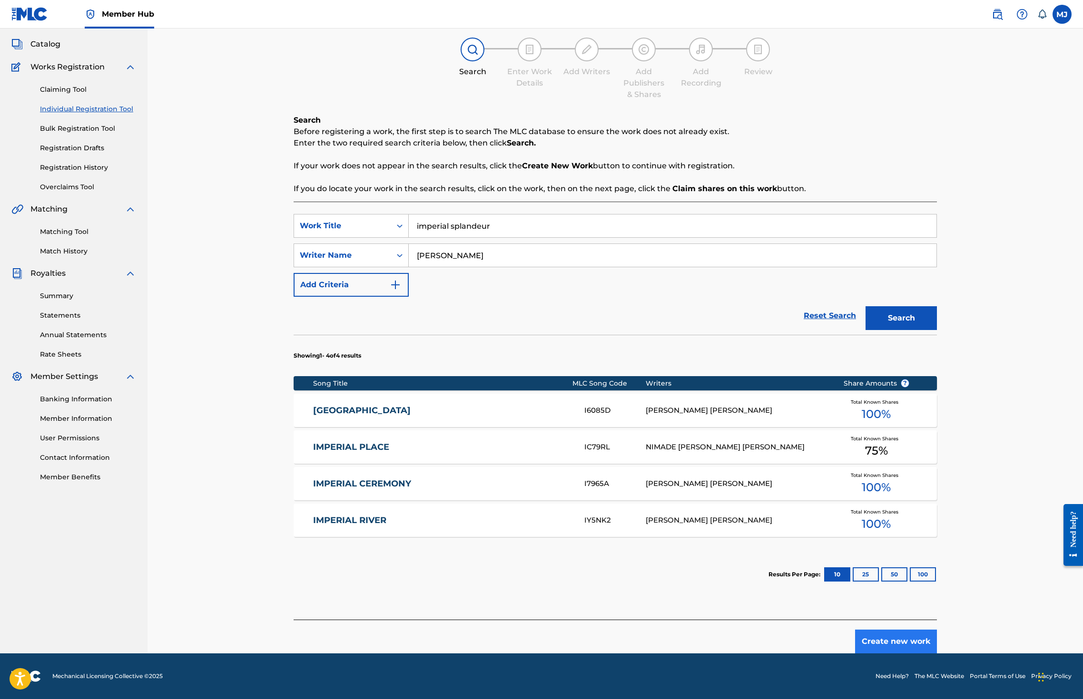
click at [937, 630] on button "Create new work" at bounding box center [896, 642] width 82 height 24
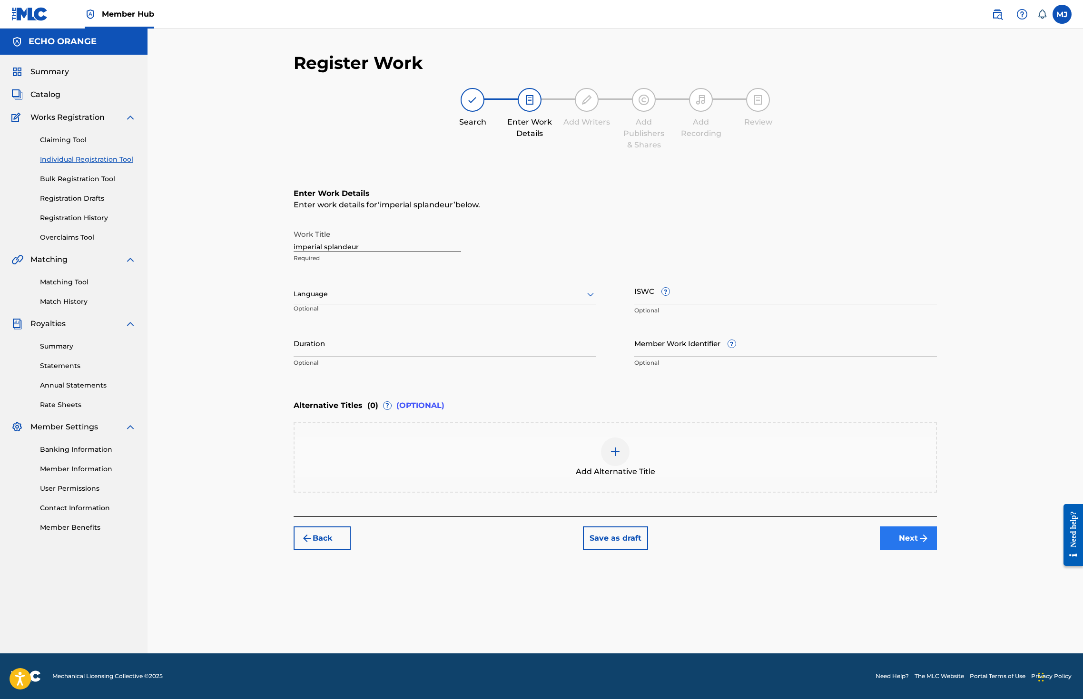
scroll to position [0, 0]
click at [948, 638] on div "Register Work Search Enter Work Details Add Writers Add Publishers & Shares Add…" at bounding box center [615, 352] width 666 height 601
click at [937, 550] on button "Next" at bounding box center [908, 539] width 57 height 24
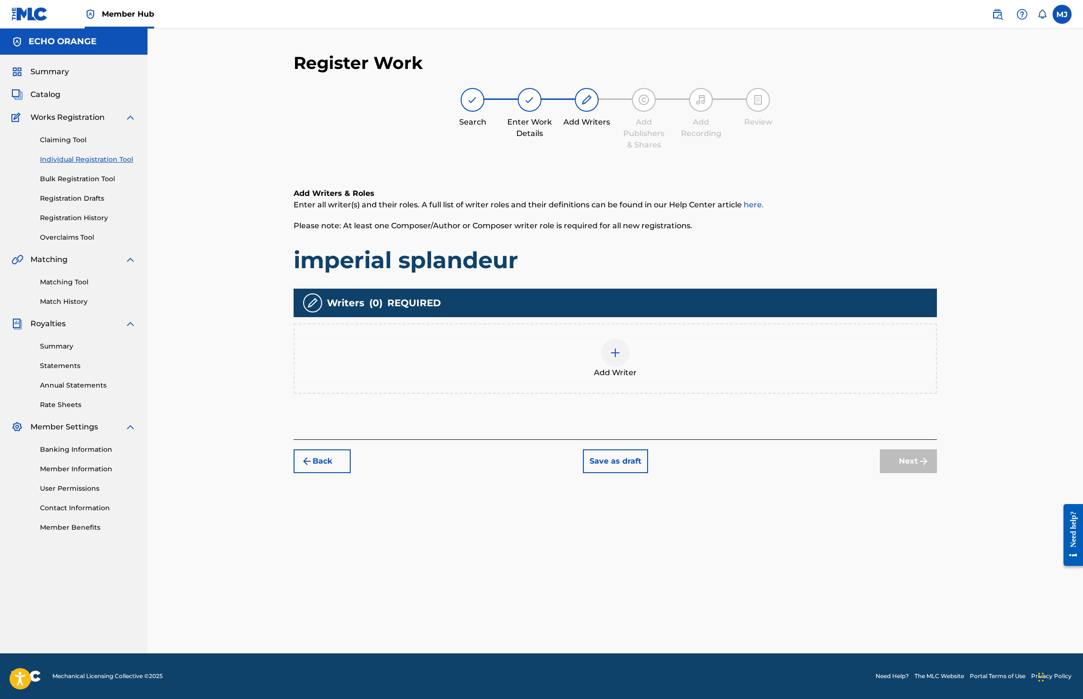
drag, startPoint x: 684, startPoint y: 352, endPoint x: 691, endPoint y: 345, distance: 10.1
click at [684, 353] on div "Writers ( 0 ) REQUIRED Add Writer" at bounding box center [615, 341] width 643 height 105
click at [778, 379] on div "Add Writer" at bounding box center [614, 359] width 641 height 40
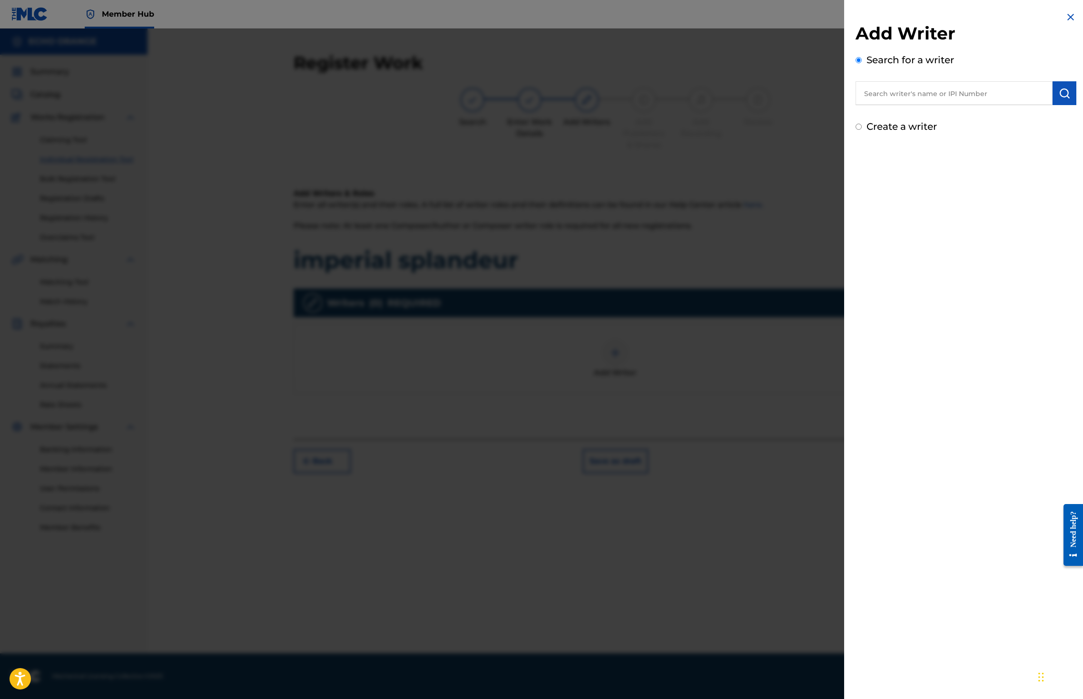
click at [916, 105] on input "text" at bounding box center [953, 93] width 197 height 24
paste input "denis hekimian"
type input "denis hekimian"
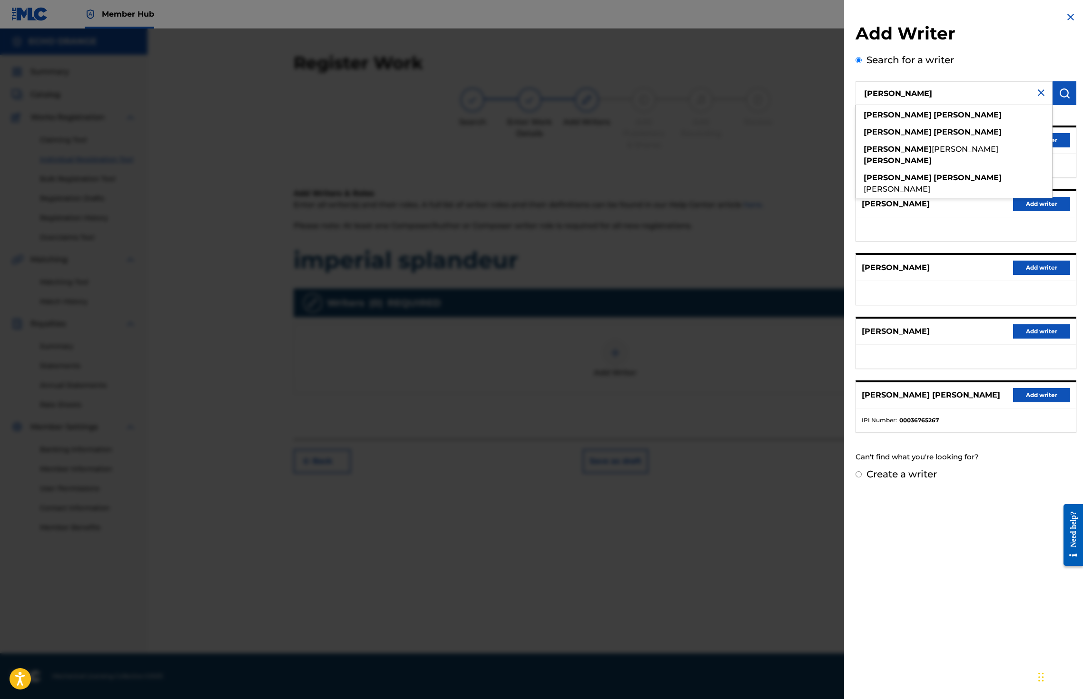
click at [1061, 147] on button "Add writer" at bounding box center [1041, 140] width 57 height 14
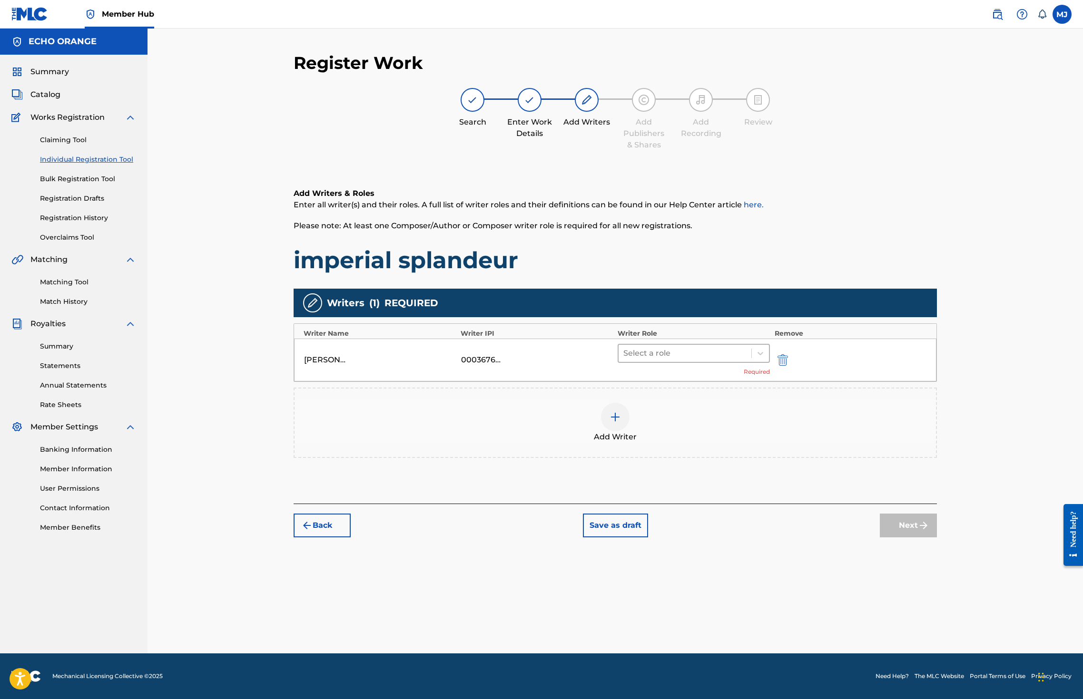
click at [746, 360] on div at bounding box center [684, 353] width 123 height 13
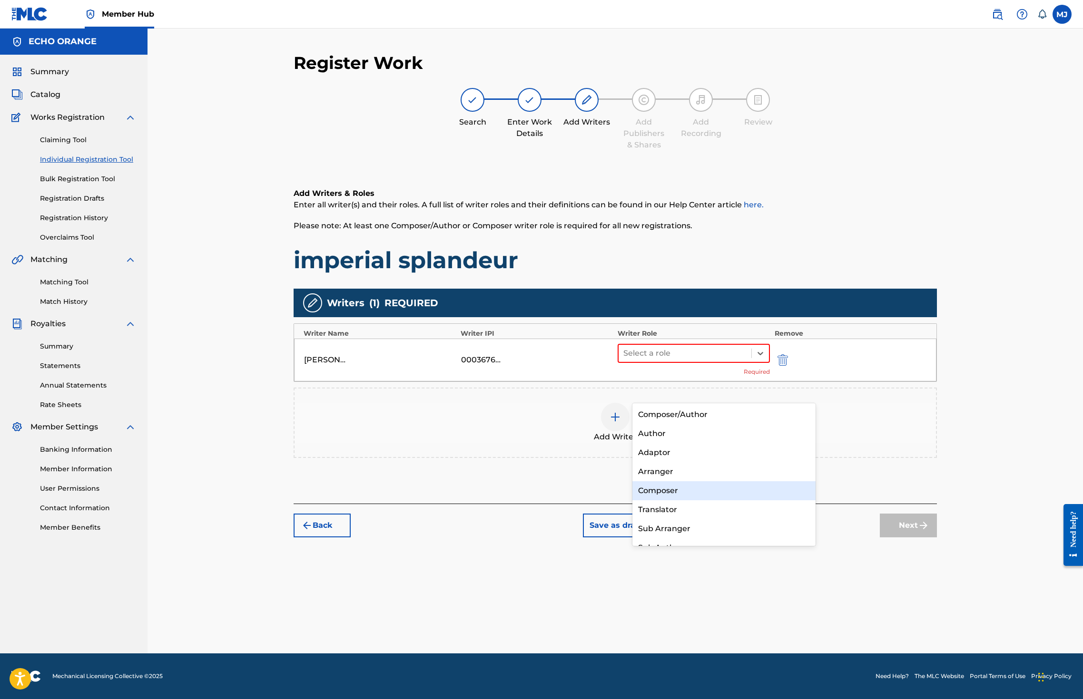
click at [682, 481] on div "Composer" at bounding box center [723, 490] width 183 height 19
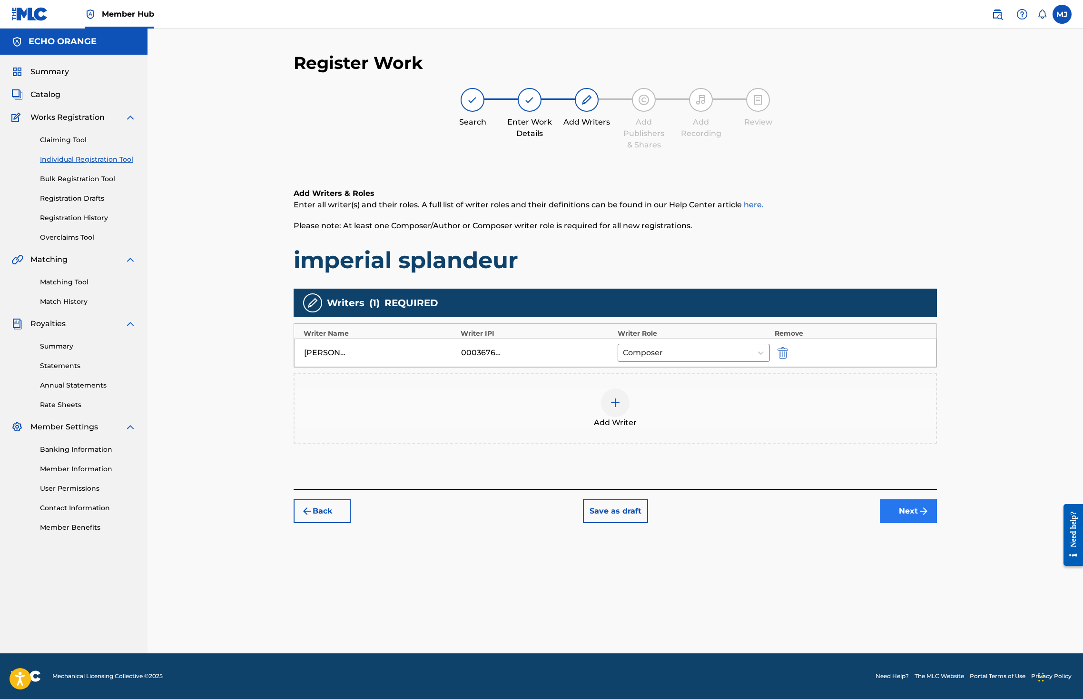
click at [937, 523] on button "Next" at bounding box center [908, 512] width 57 height 24
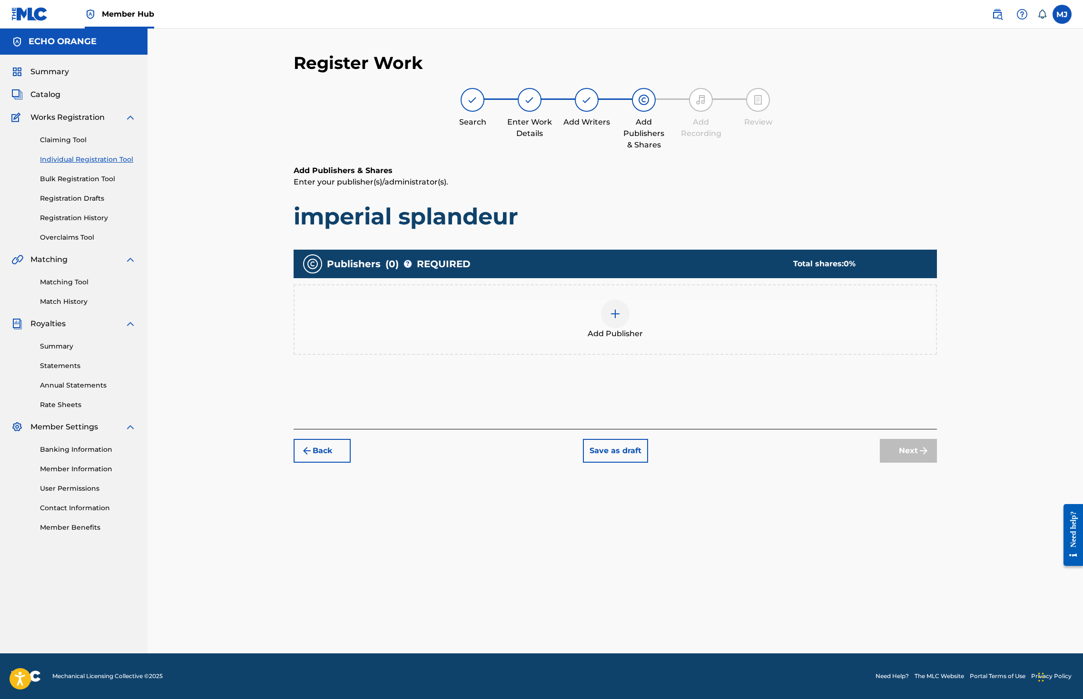
click at [629, 328] on div at bounding box center [615, 314] width 29 height 29
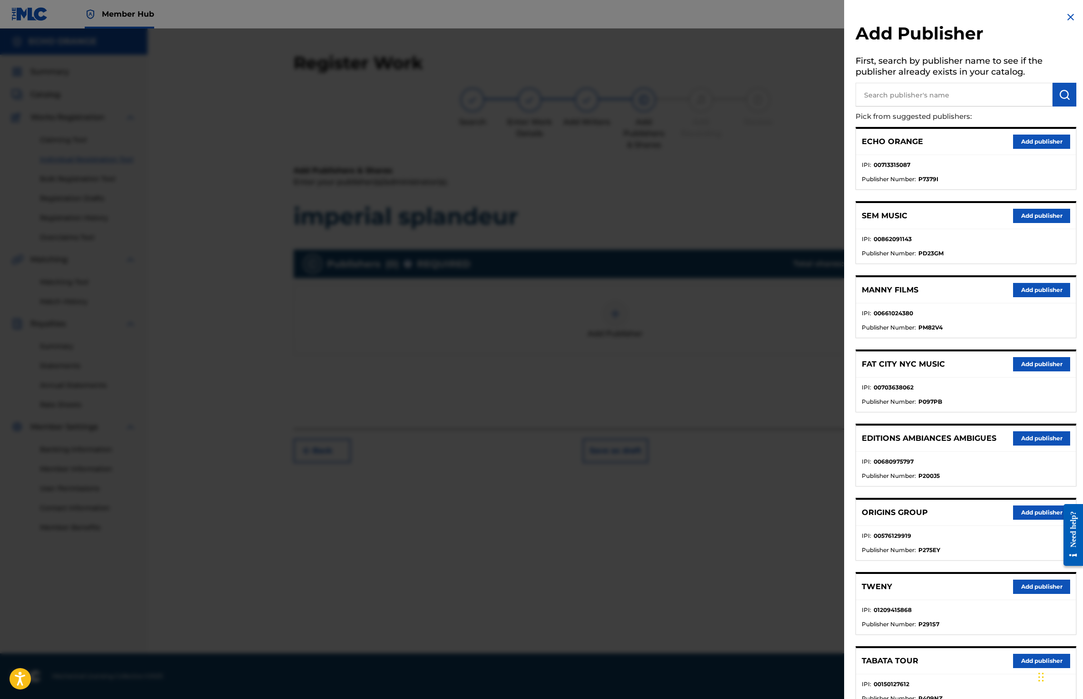
click at [1024, 520] on button "Add publisher" at bounding box center [1041, 513] width 57 height 14
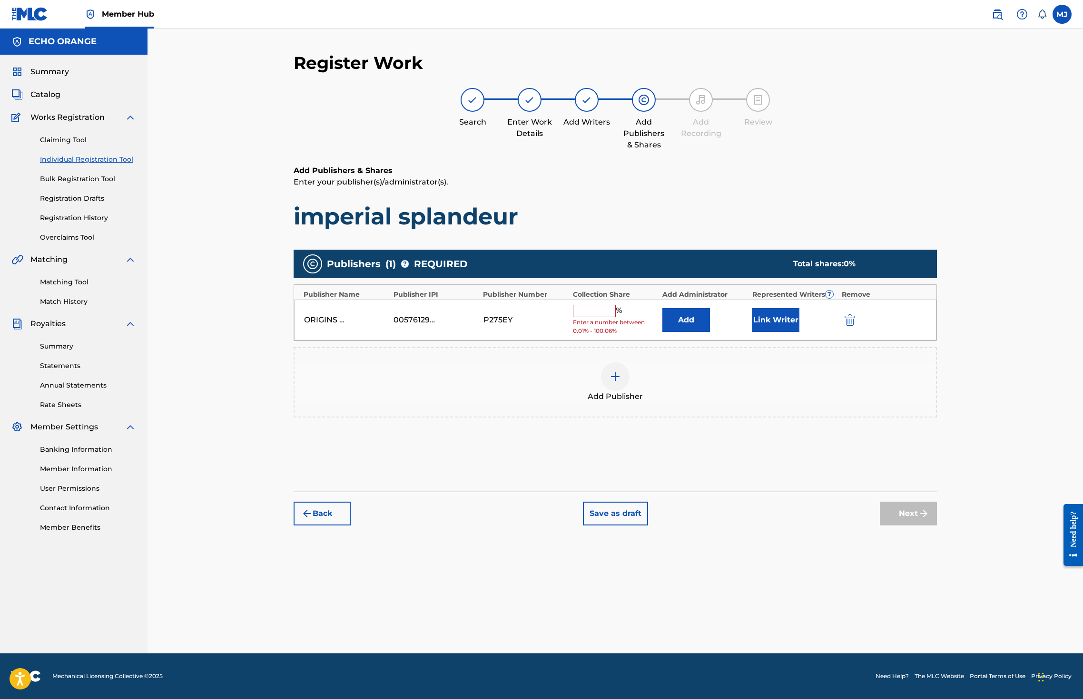
click at [714, 341] on div "ORIGINS GROUP 00576129919 P275EY % Enter a number between 0.01% - 100.06% Add L…" at bounding box center [615, 320] width 642 height 41
click at [710, 332] on button "Add" at bounding box center [686, 320] width 48 height 24
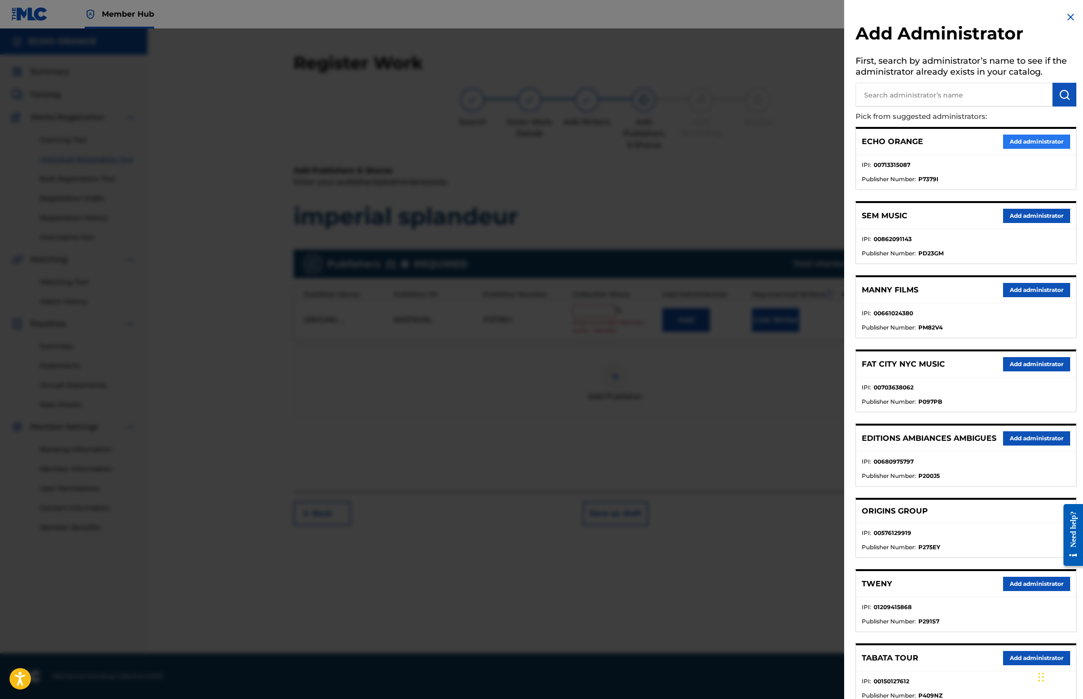
click at [1037, 149] on button "Add administrator" at bounding box center [1036, 142] width 67 height 14
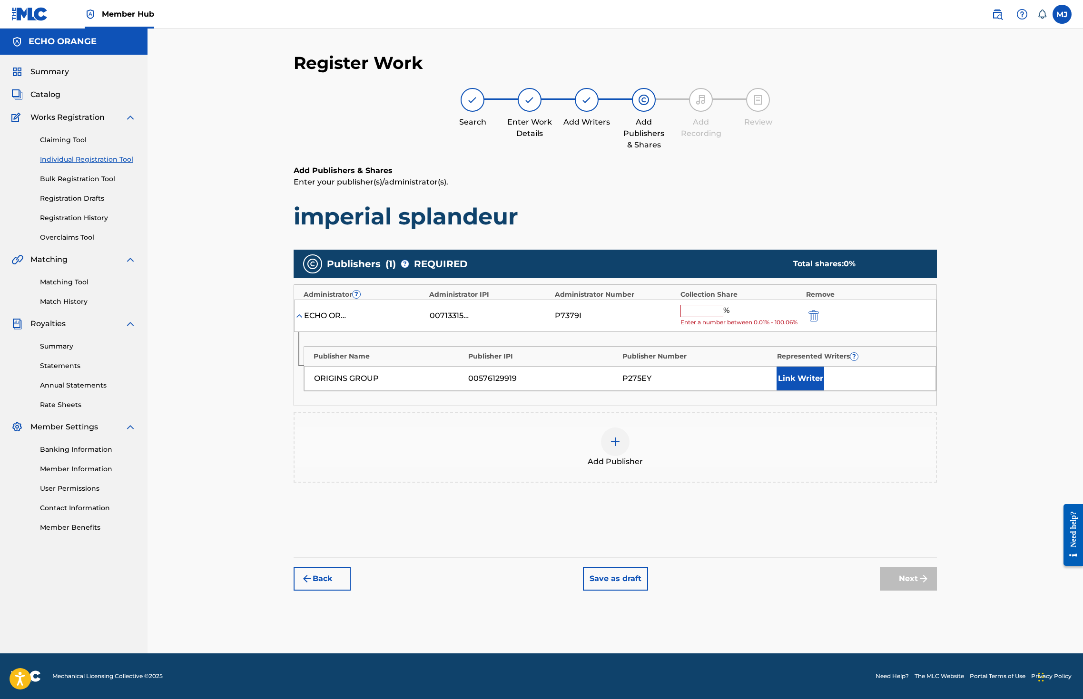
click at [732, 317] on div "%" at bounding box center [705, 311] width 51 height 12
click at [723, 317] on input "text" at bounding box center [701, 311] width 43 height 12
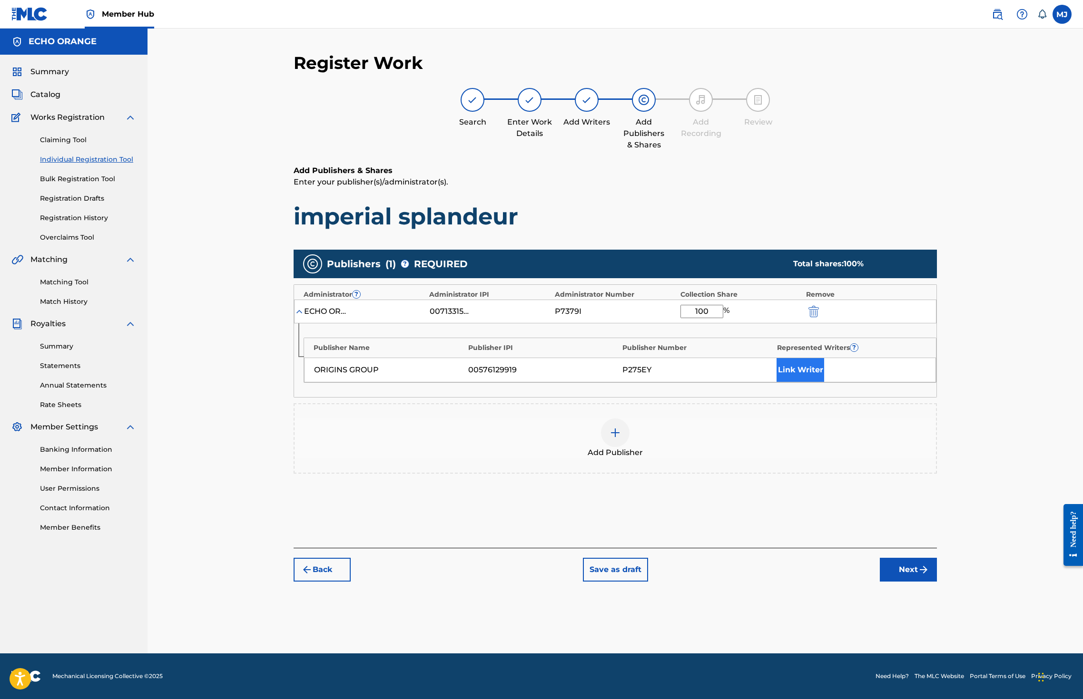
type input "100"
click at [824, 382] on button "Link Writer" at bounding box center [800, 370] width 48 height 24
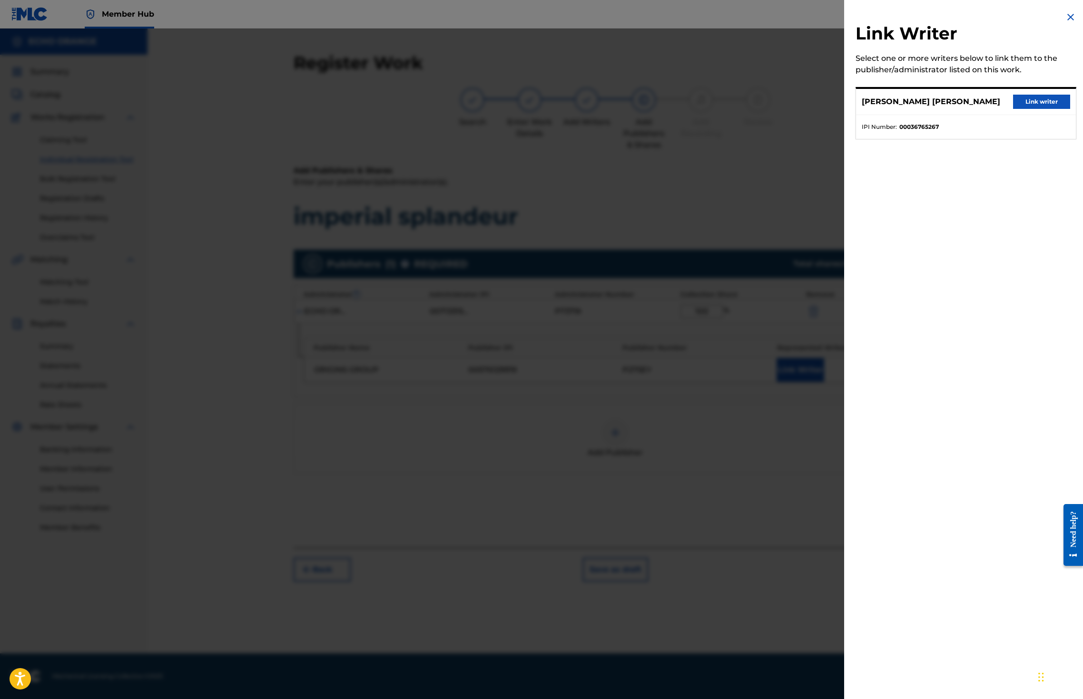
click at [1019, 109] on button "Link writer" at bounding box center [1041, 102] width 57 height 14
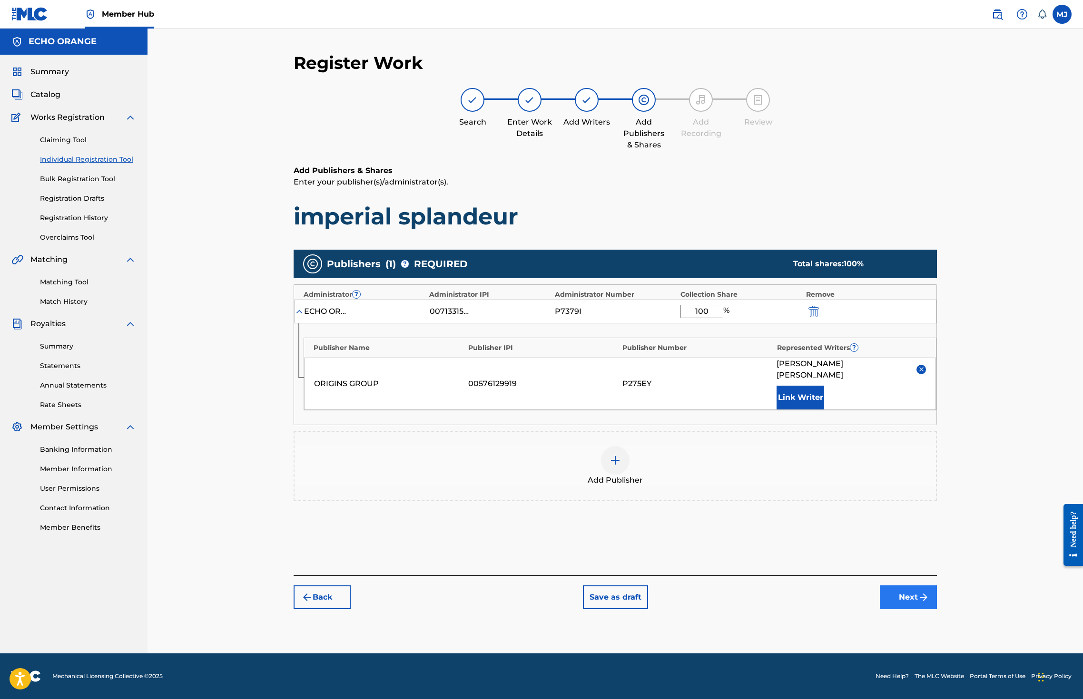
click at [937, 609] on button "Next" at bounding box center [908, 598] width 57 height 24
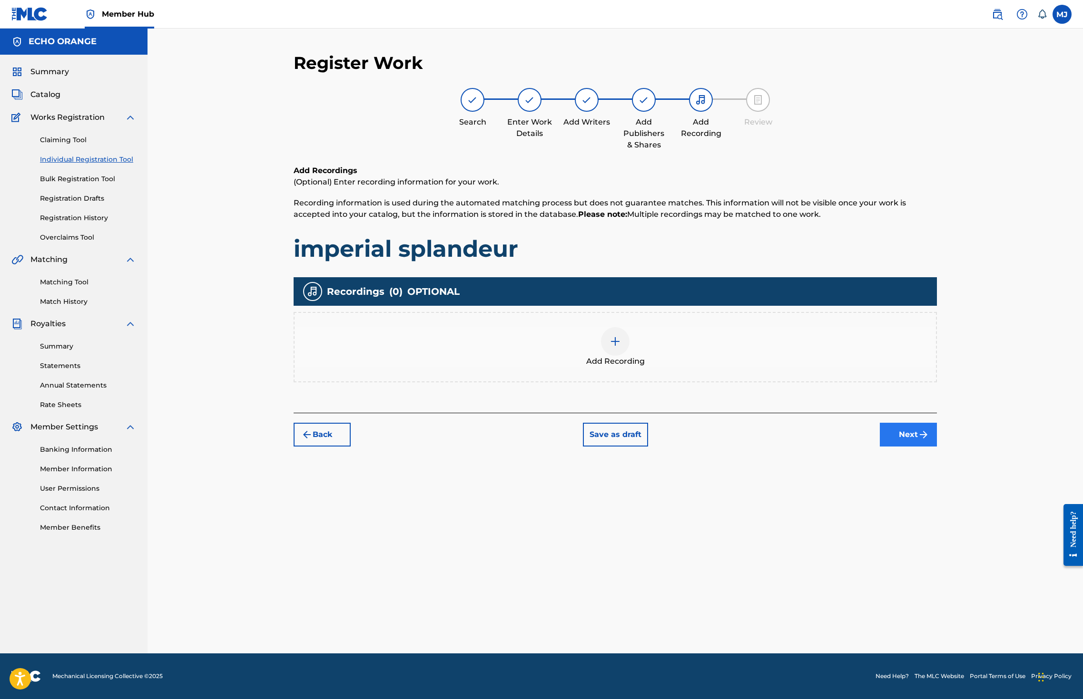
click at [937, 447] on button "Next" at bounding box center [908, 435] width 57 height 24
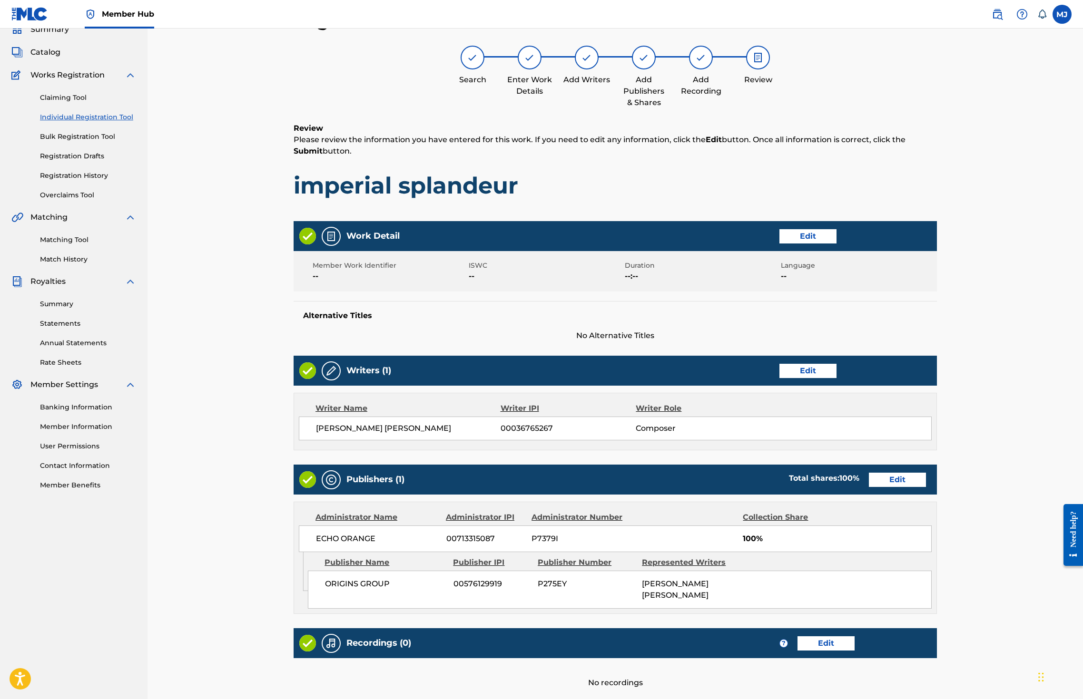
scroll to position [214, 0]
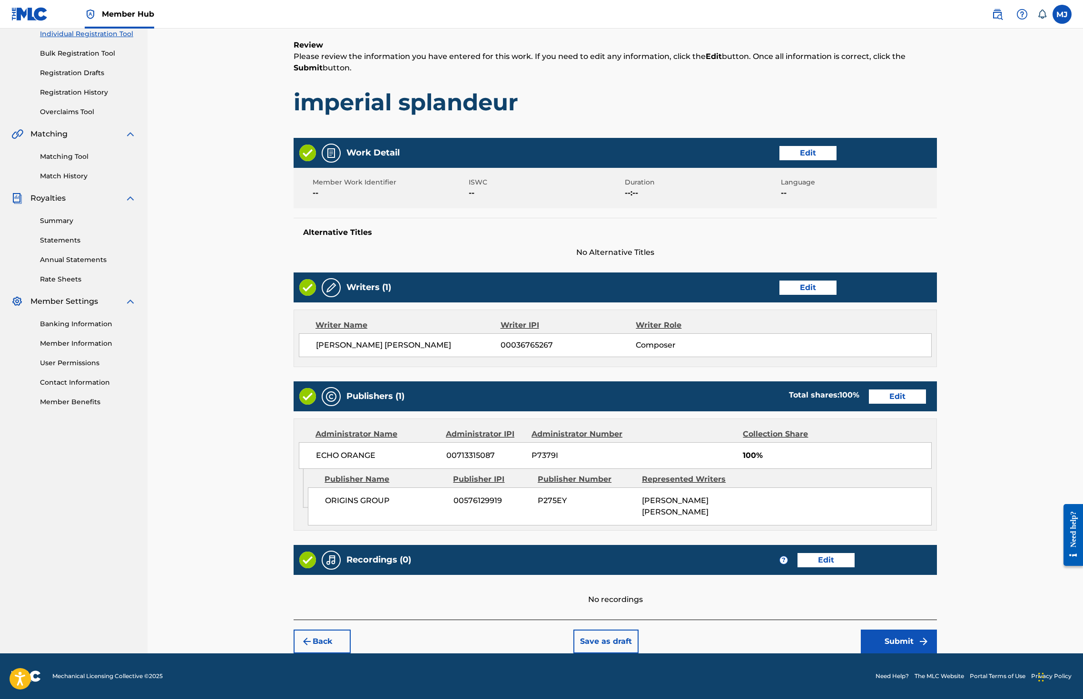
click at [979, 654] on footer "Mechanical Licensing Collective © 2025 Need Help? The MLC Website Portal Terms …" at bounding box center [541, 677] width 1083 height 46
click at [937, 630] on button "Submit" at bounding box center [899, 642] width 76 height 24
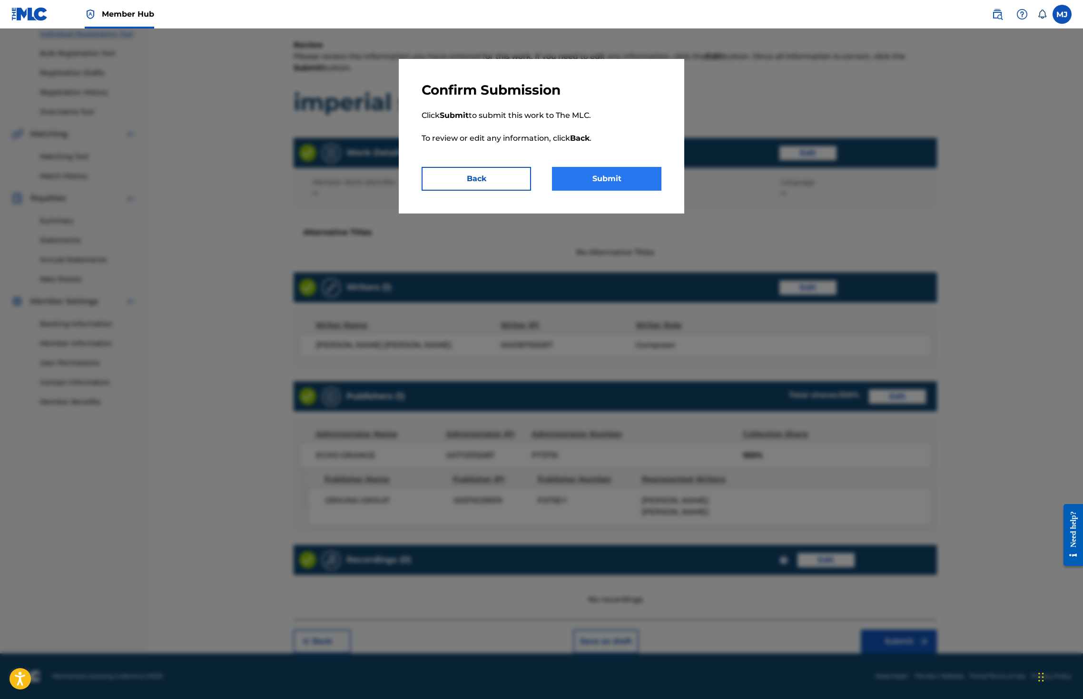
click at [657, 191] on button "Submit" at bounding box center [606, 179] width 109 height 24
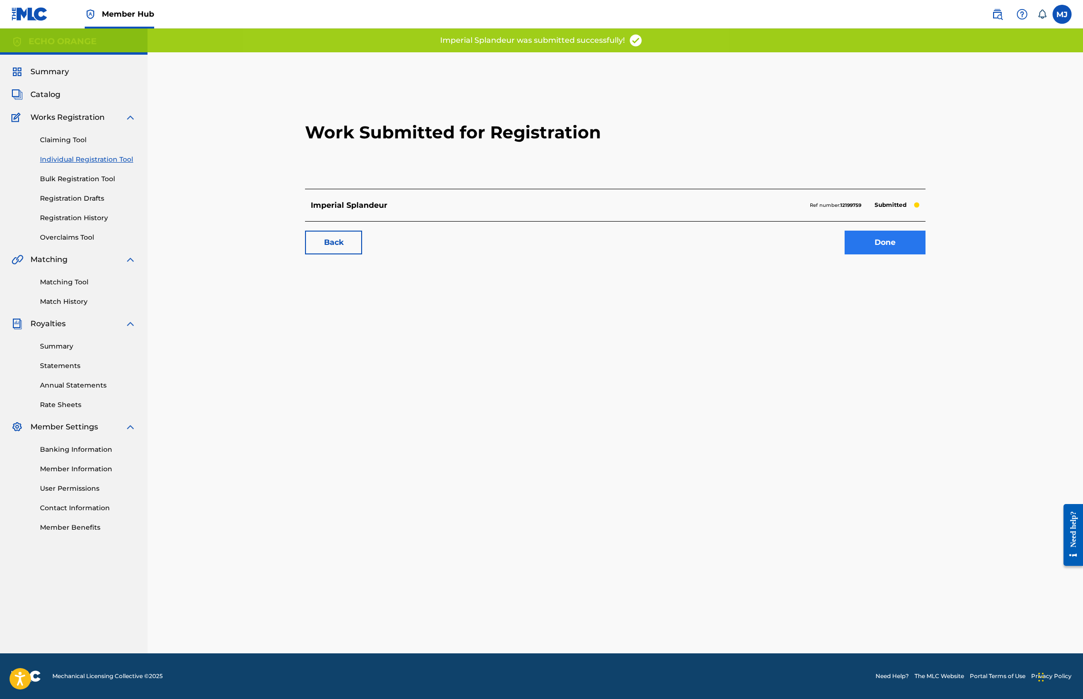
click at [925, 255] on link "Done" at bounding box center [884, 243] width 81 height 24
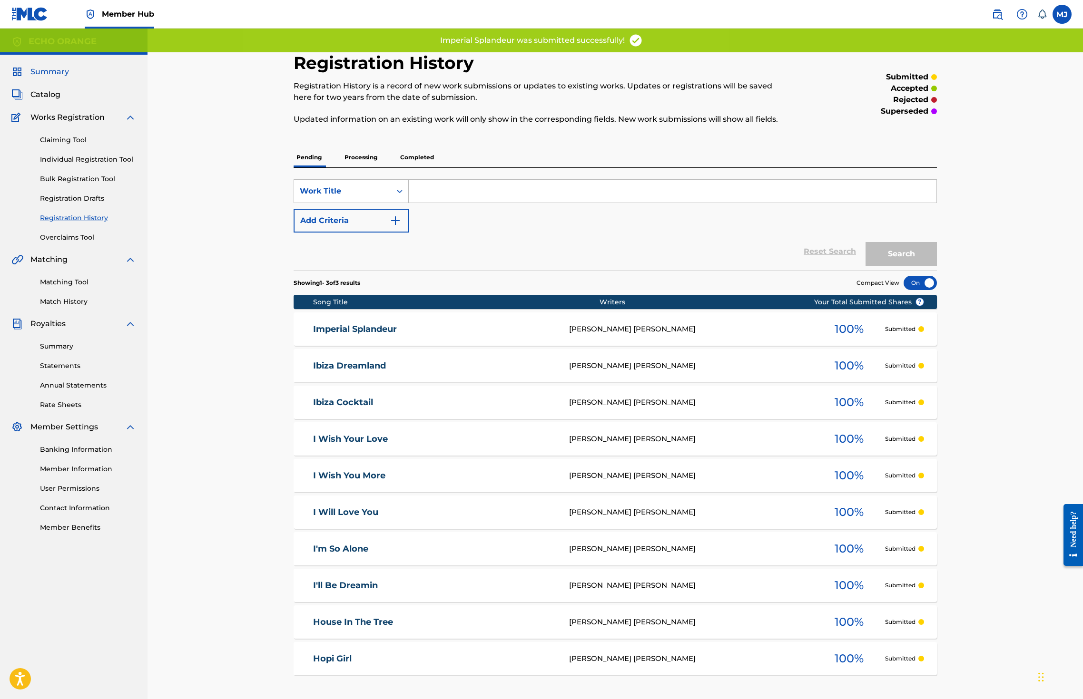
click at [40, 78] on span "Summary" at bounding box center [49, 71] width 39 height 11
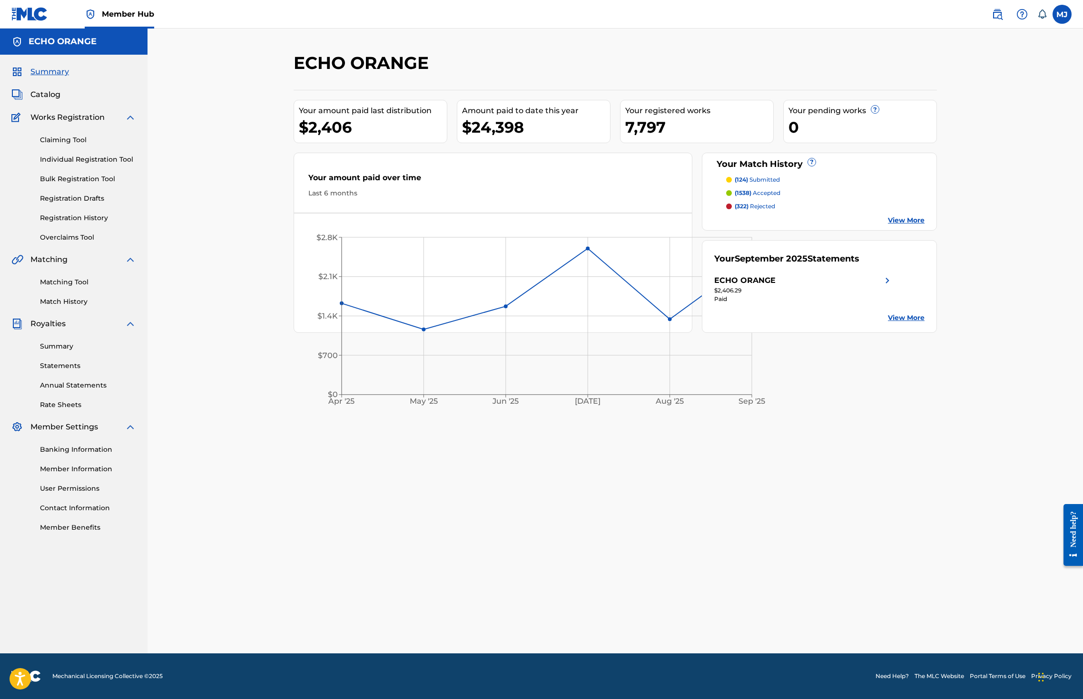
click at [82, 196] on div "Claiming Tool Individual Registration Tool Bulk Registration Tool Registration …" at bounding box center [73, 182] width 125 height 119
click at [88, 165] on link "Individual Registration Tool" at bounding box center [88, 160] width 96 height 10
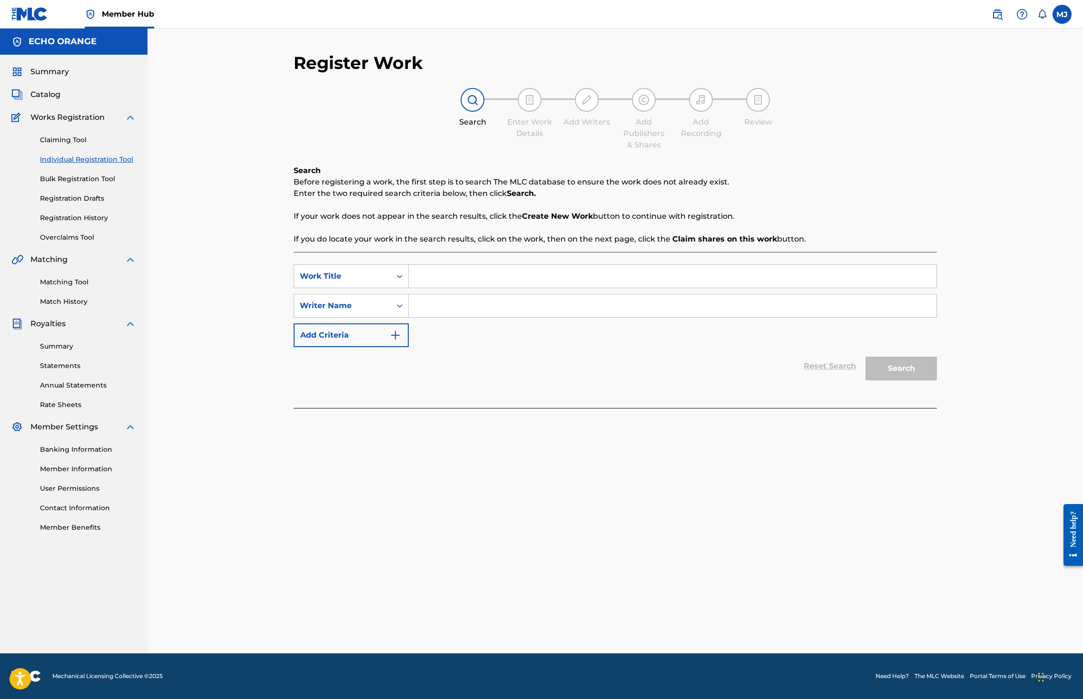
click at [409, 288] on input "Search Form" at bounding box center [673, 276] width 528 height 23
type input "In Style"
paste input "[PERSON_NAME]"
type input "[PERSON_NAME]"
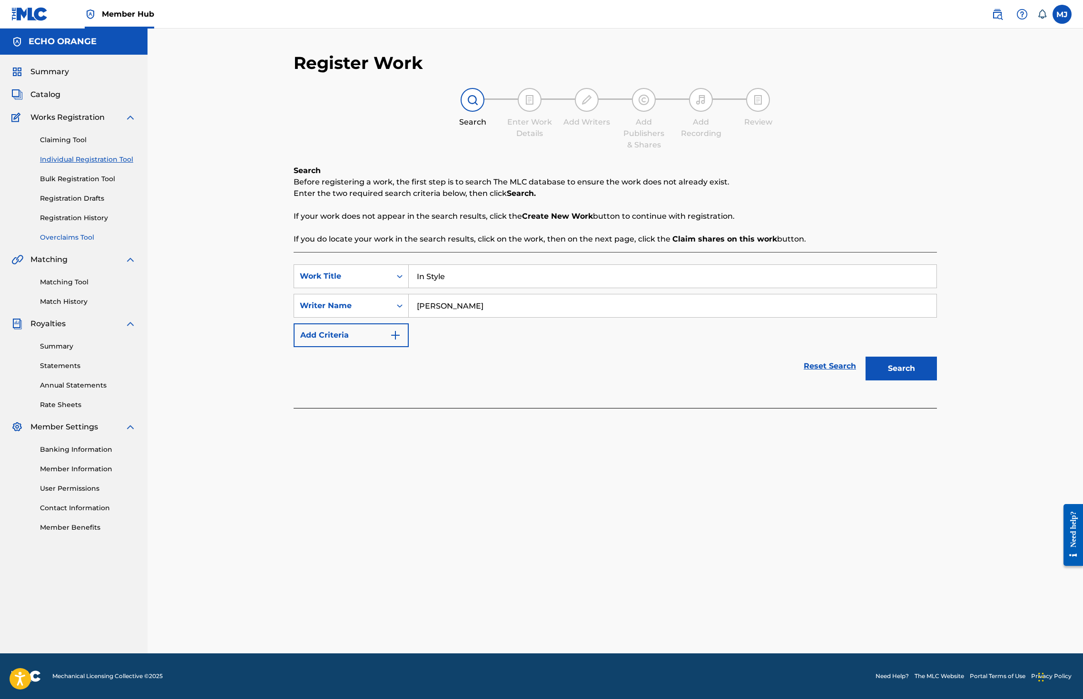
click at [937, 381] on button "Search" at bounding box center [900, 369] width 71 height 24
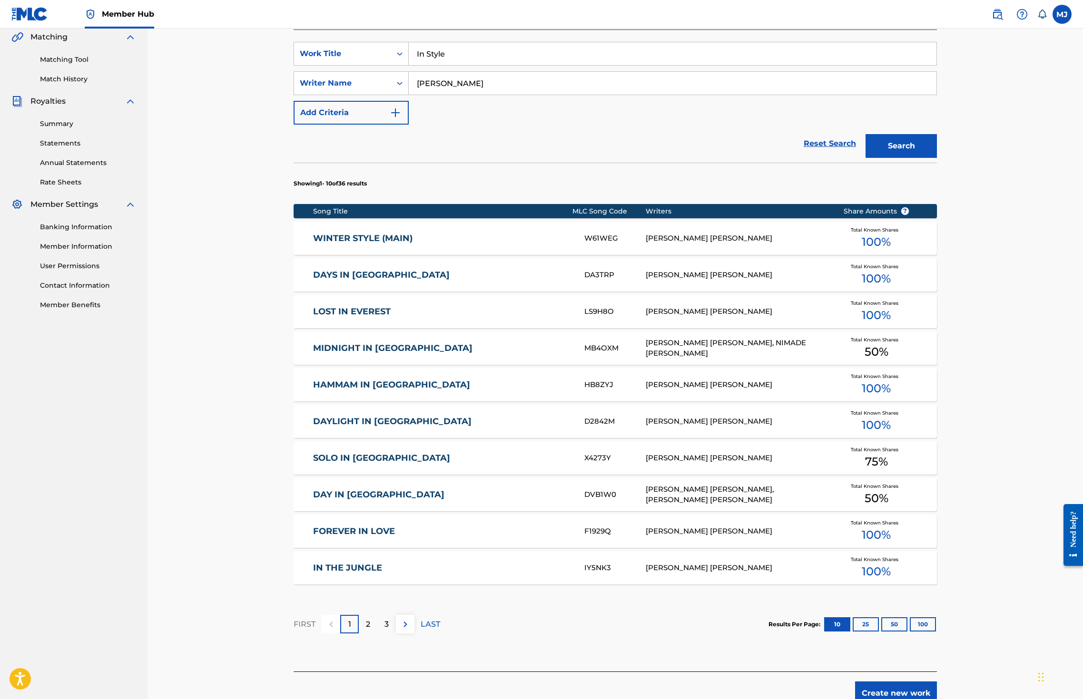
scroll to position [353, 0]
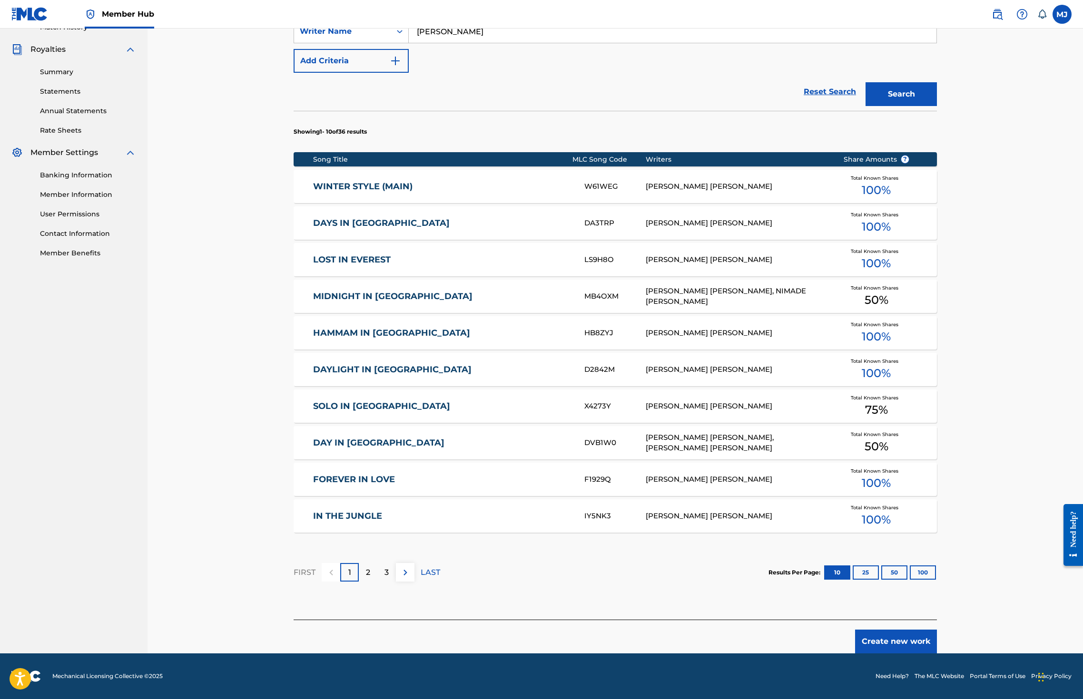
click at [937, 636] on button "Create new work" at bounding box center [896, 642] width 82 height 24
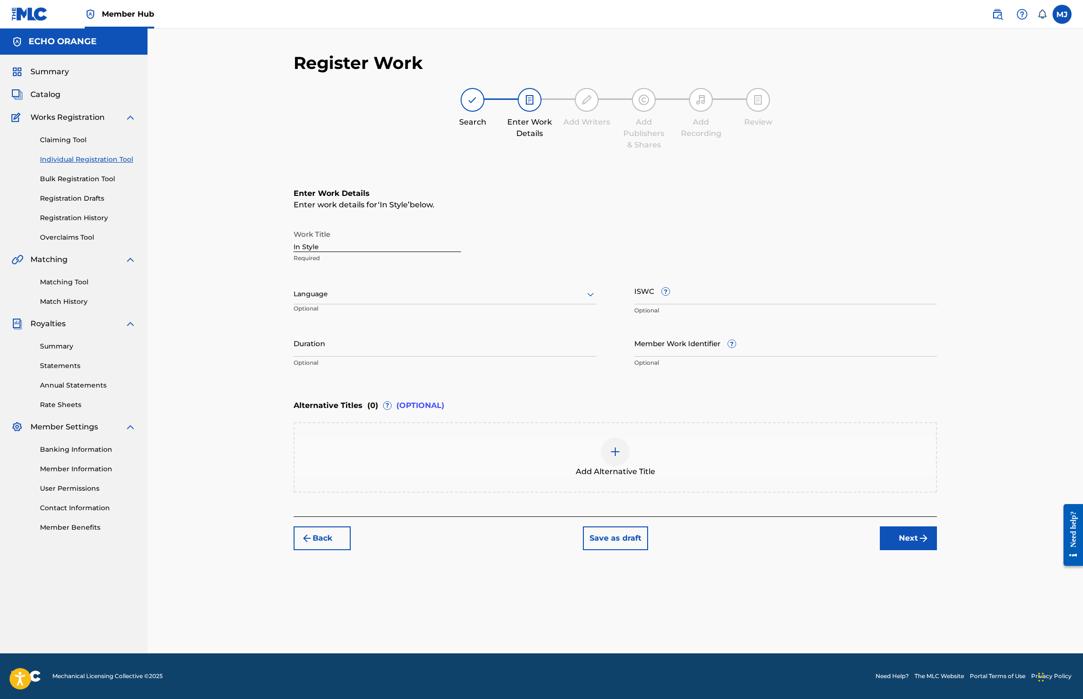
click at [948, 636] on div "Register Work Search Enter Work Details Add Writers Add Publishers & Shares Add…" at bounding box center [615, 352] width 666 height 601
click at [937, 550] on button "Next" at bounding box center [908, 539] width 57 height 24
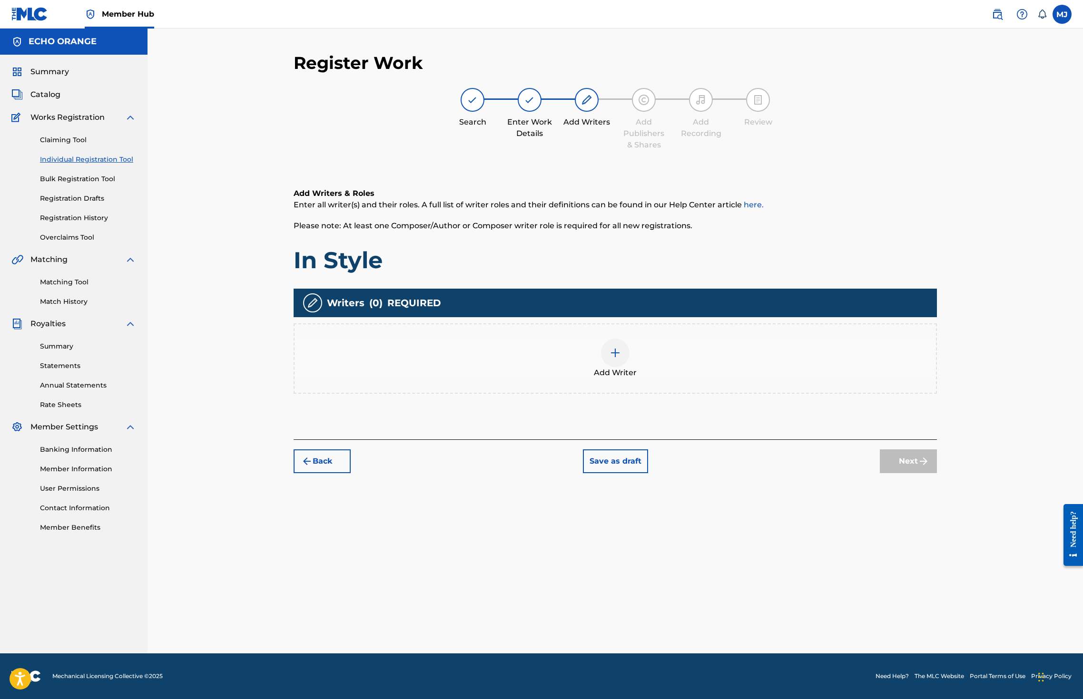
click at [677, 317] on div "Writers ( 0 ) REQUIRED" at bounding box center [615, 303] width 643 height 29
click at [757, 317] on div "Writers ( 0 ) REQUIRED" at bounding box center [615, 303] width 643 height 29
click at [748, 379] on div "Add Writer" at bounding box center [614, 359] width 641 height 40
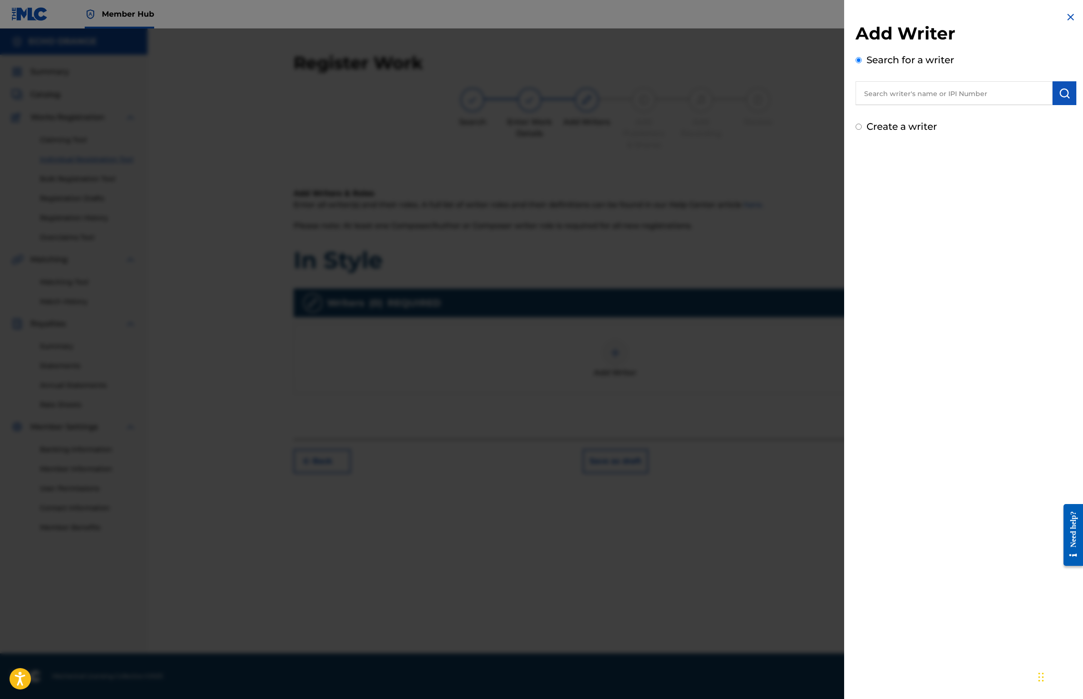
click at [921, 97] on input "text" at bounding box center [953, 93] width 197 height 24
paste input "denis hekimian"
type input "denis hekimian"
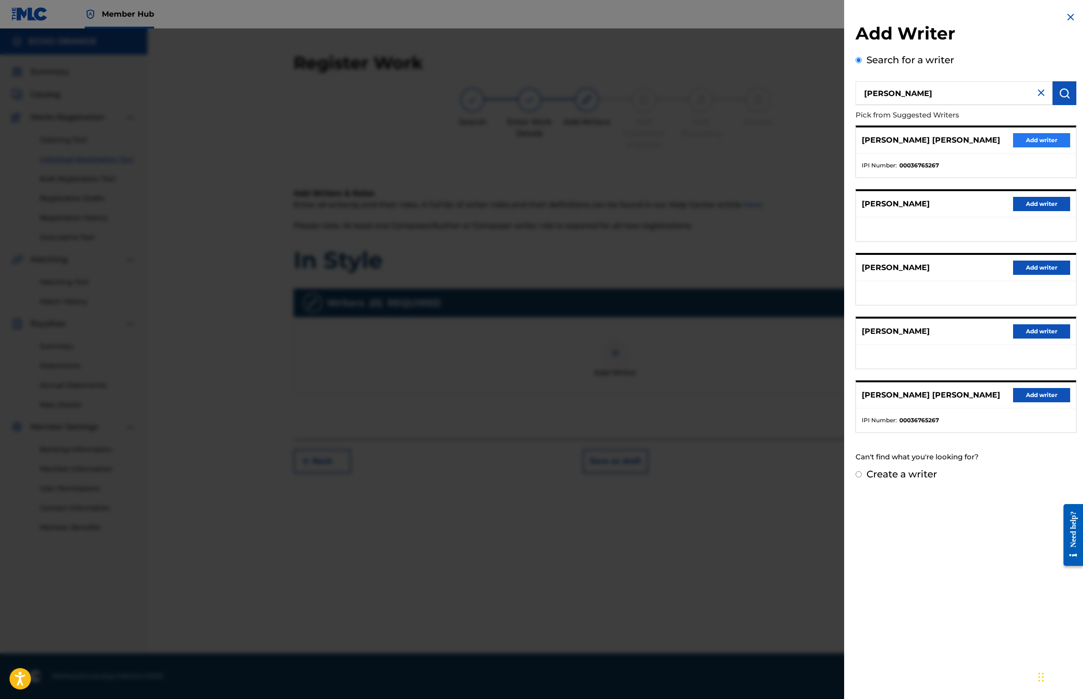
click at [1017, 147] on button "Add writer" at bounding box center [1041, 140] width 57 height 14
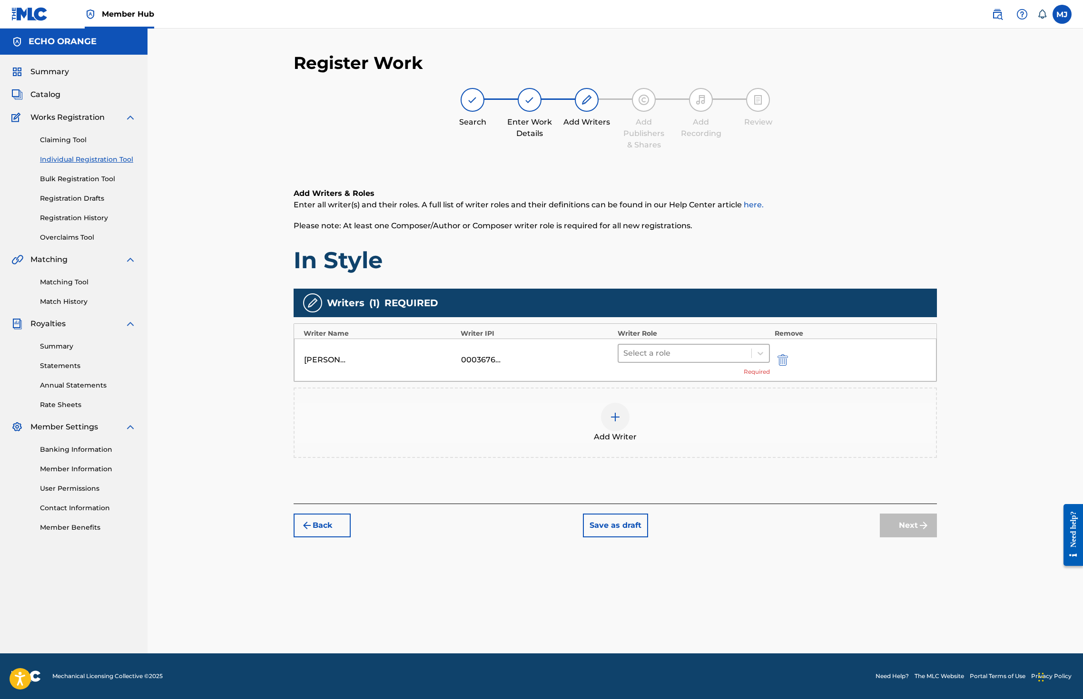
click at [649, 360] on div at bounding box center [684, 353] width 123 height 13
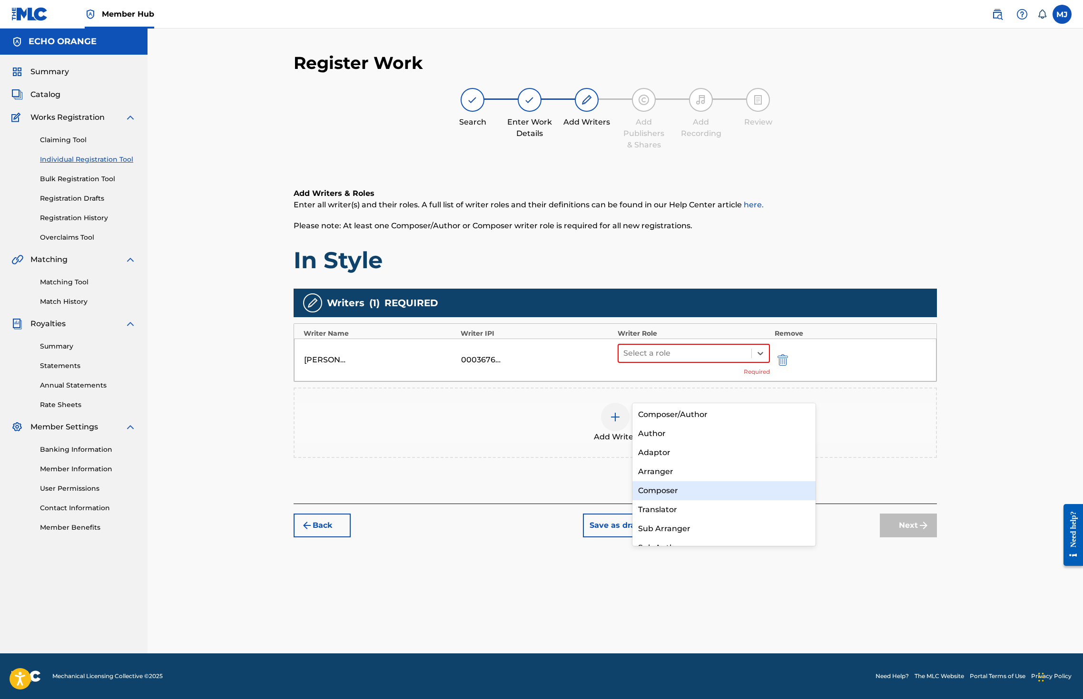
click at [674, 490] on div "Composer" at bounding box center [723, 490] width 183 height 19
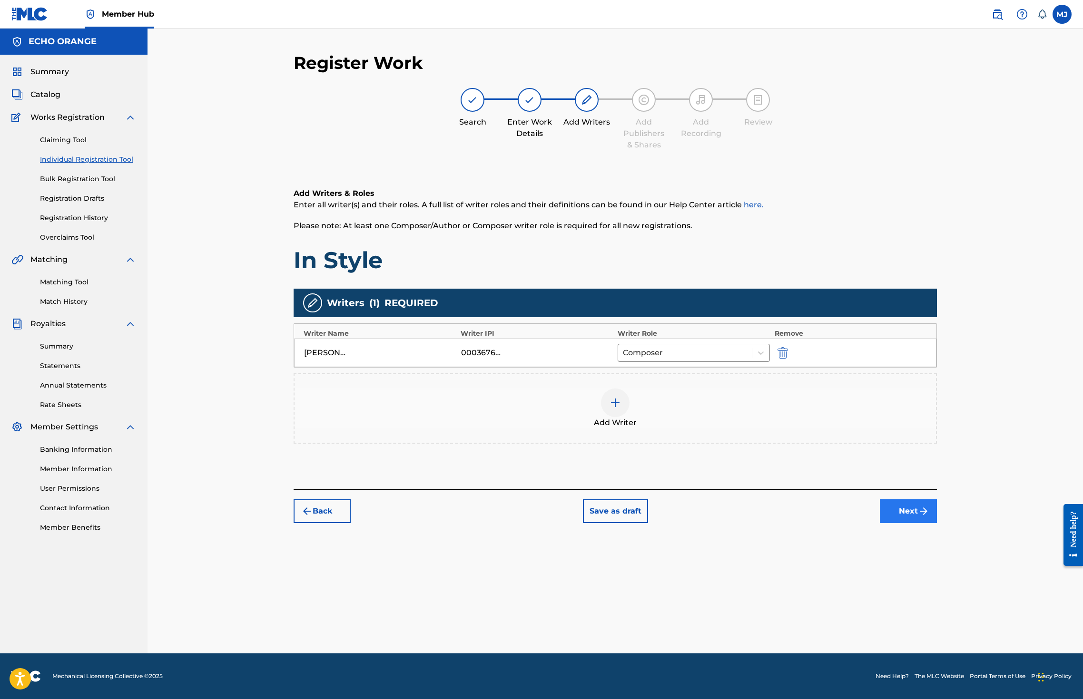
click at [937, 523] on div "Back Save as draft Next" at bounding box center [615, 507] width 643 height 34
click at [937, 523] on button "Next" at bounding box center [908, 512] width 57 height 24
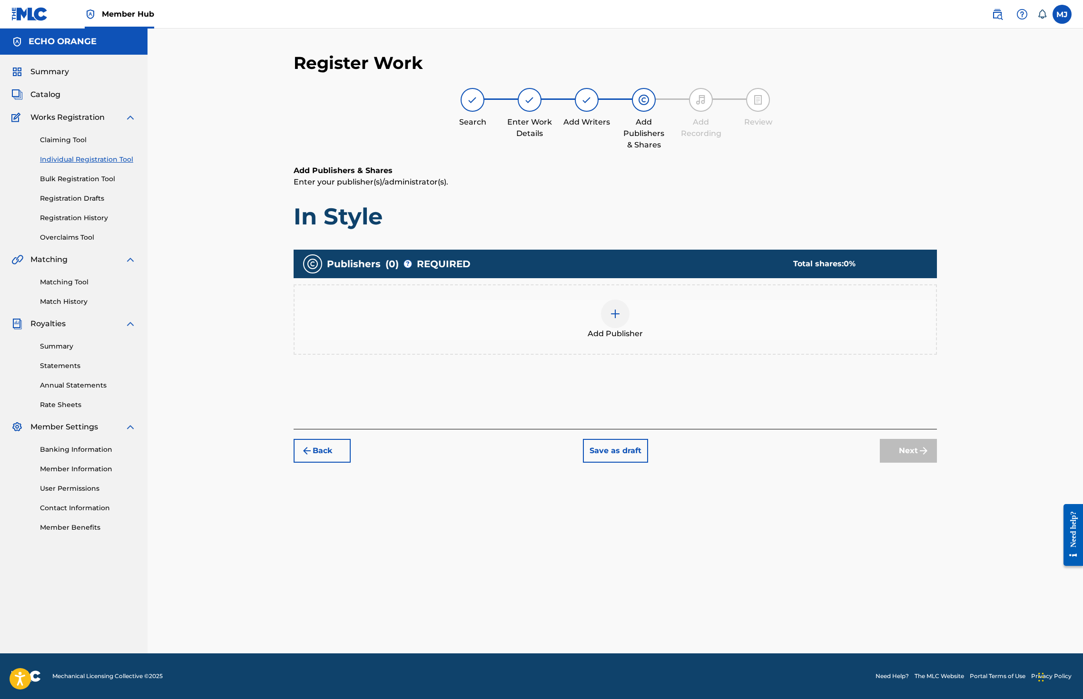
click at [687, 340] on div "Add Publisher" at bounding box center [614, 320] width 641 height 40
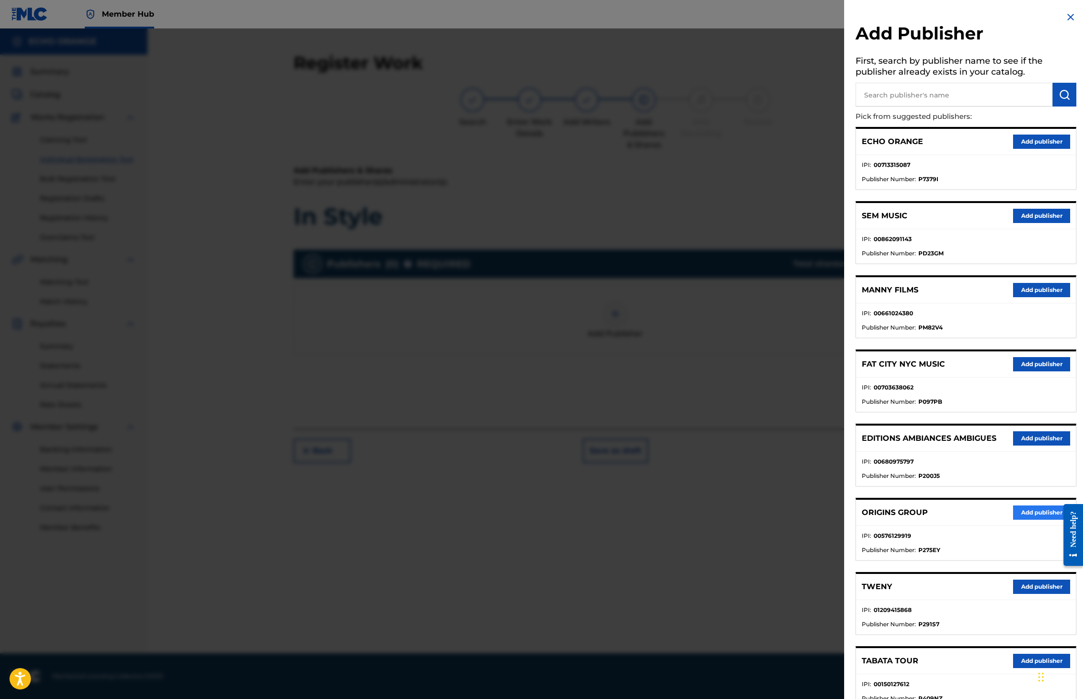
click at [1028, 520] on button "Add publisher" at bounding box center [1041, 513] width 57 height 14
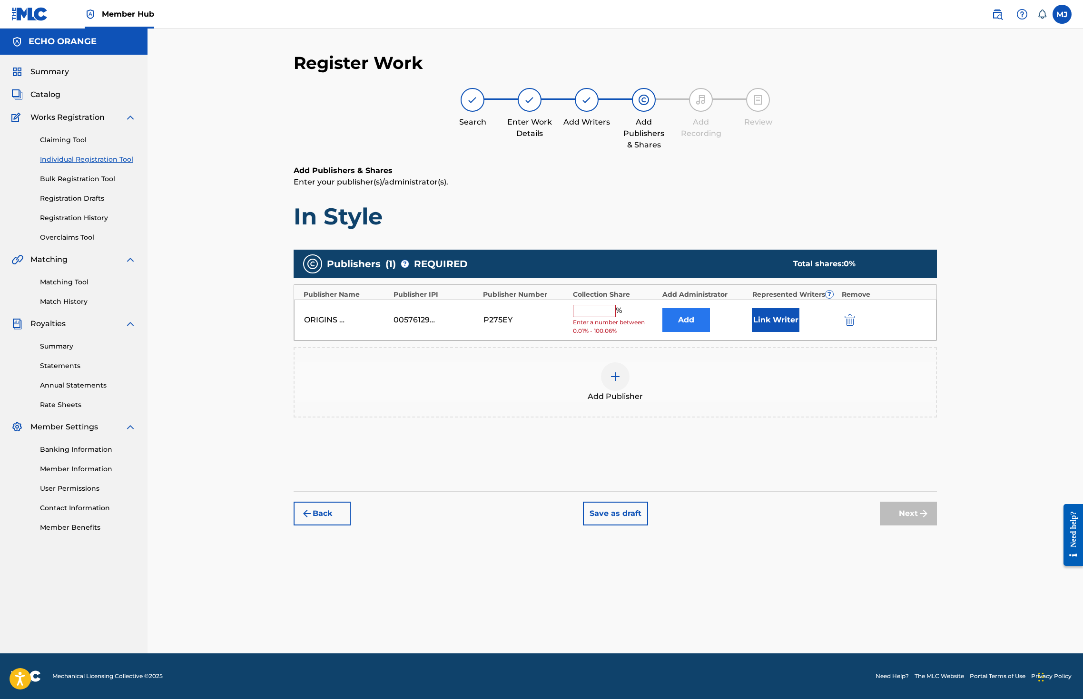
click at [705, 332] on button "Add" at bounding box center [686, 320] width 48 height 24
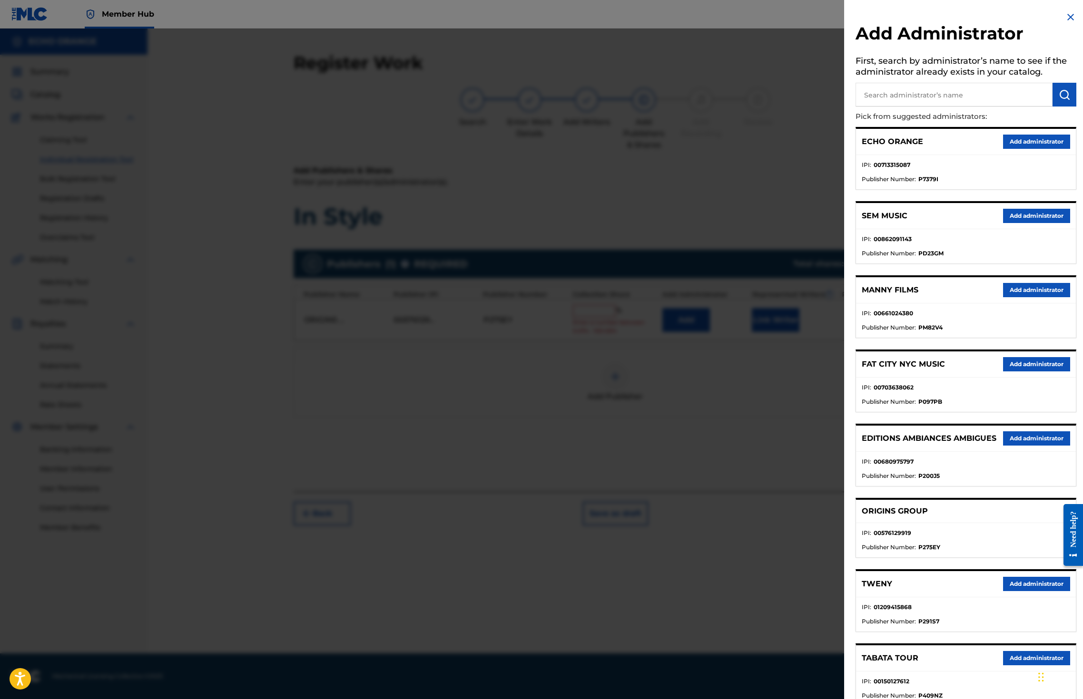
click at [1036, 149] on button "Add administrator" at bounding box center [1036, 142] width 67 height 14
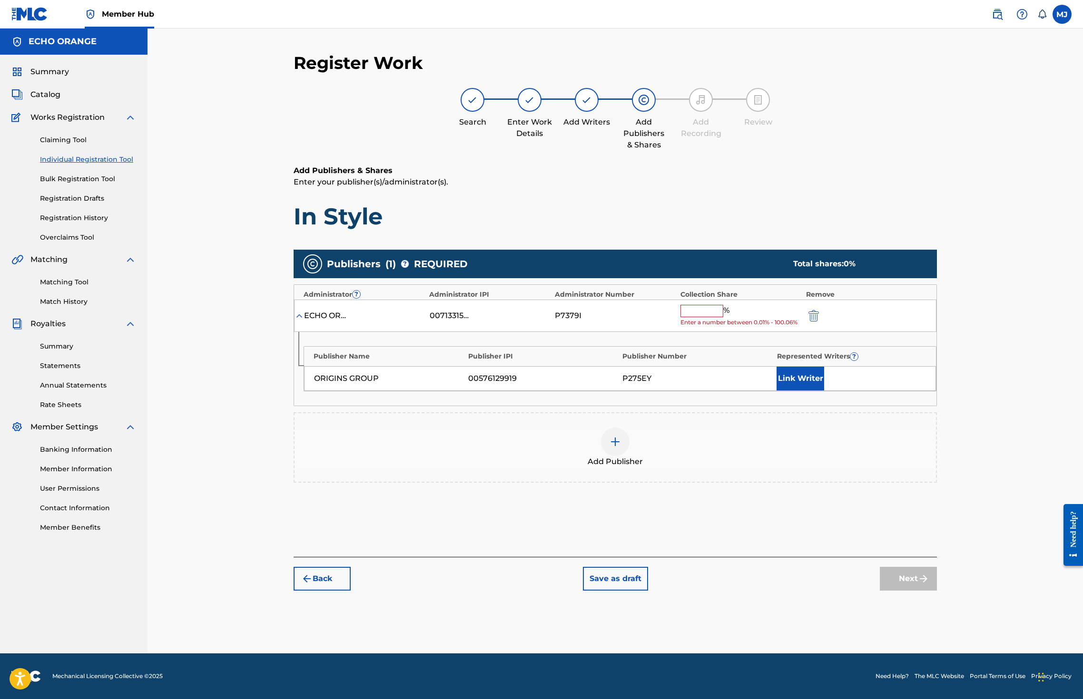
click at [723, 317] on input "text" at bounding box center [701, 311] width 43 height 12
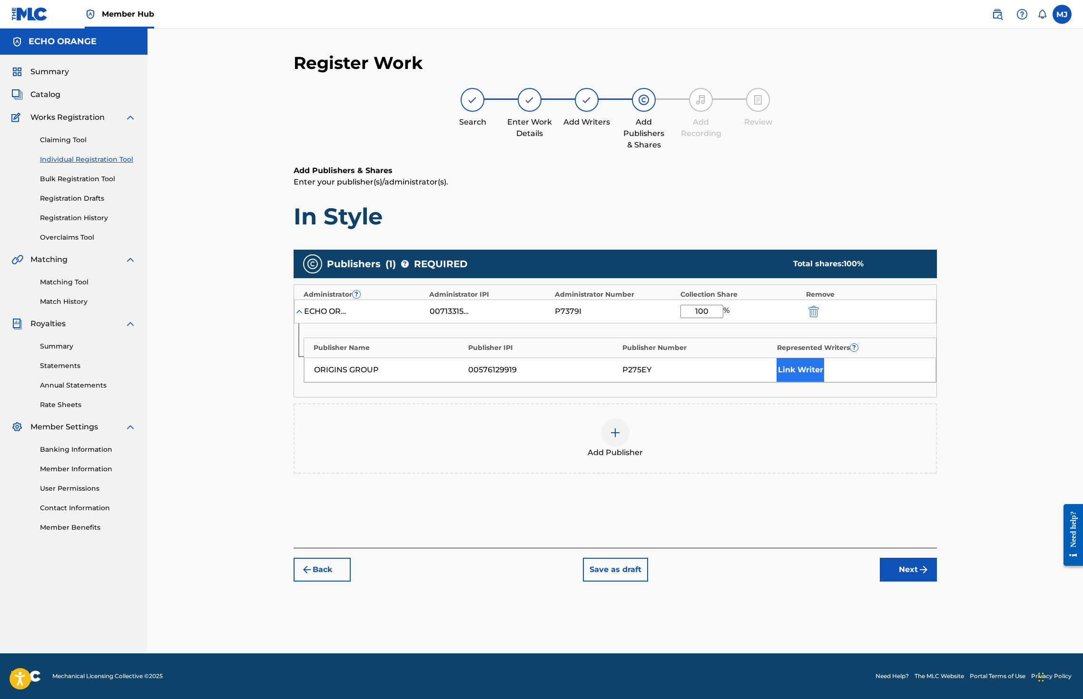
type input "100"
click at [824, 382] on button "Link Writer" at bounding box center [800, 370] width 48 height 24
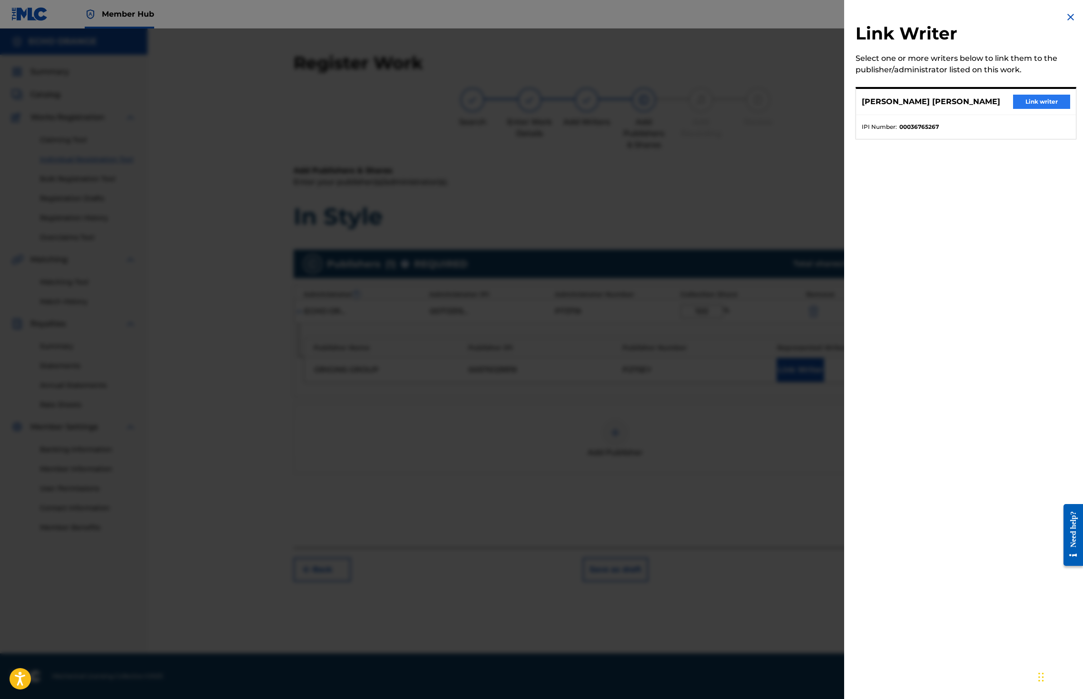
click at [1020, 109] on button "Link writer" at bounding box center [1041, 102] width 57 height 14
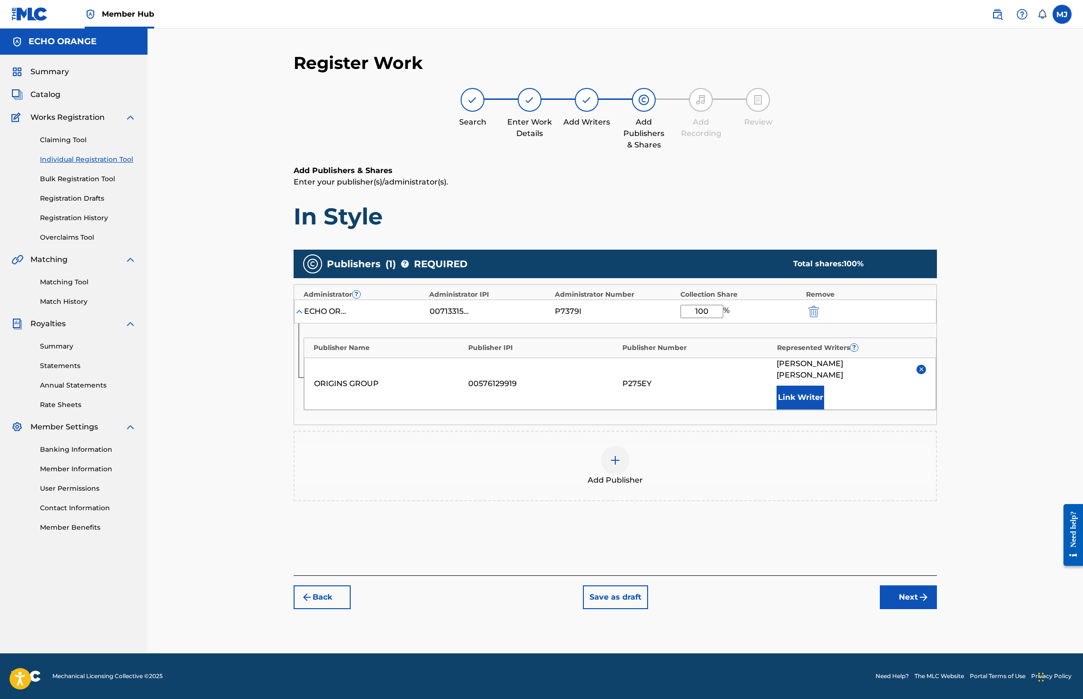
scroll to position [35, 0]
click at [937, 609] on button "Next" at bounding box center [908, 598] width 57 height 24
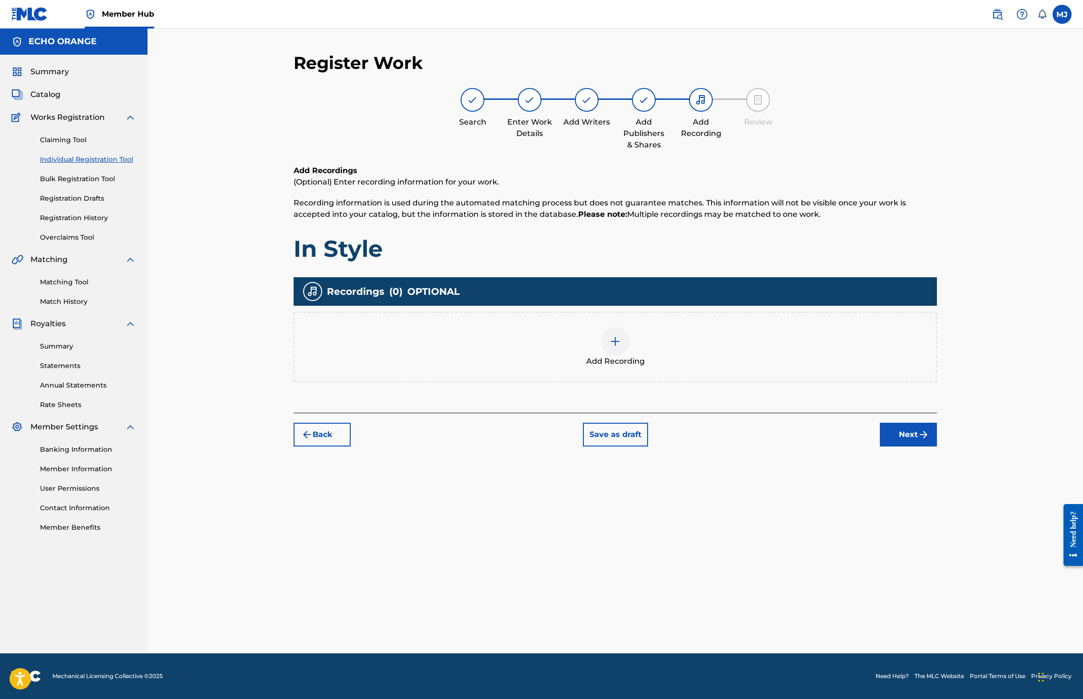
scroll to position [0, 0]
click at [937, 447] on button "Next" at bounding box center [908, 435] width 57 height 24
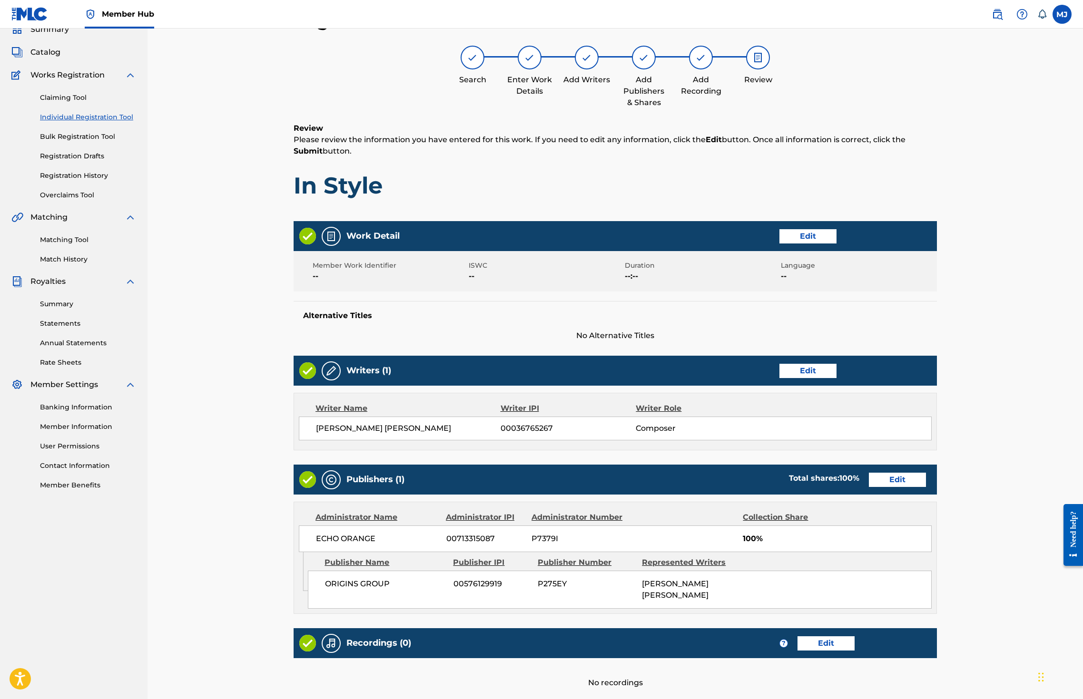
scroll to position [214, 0]
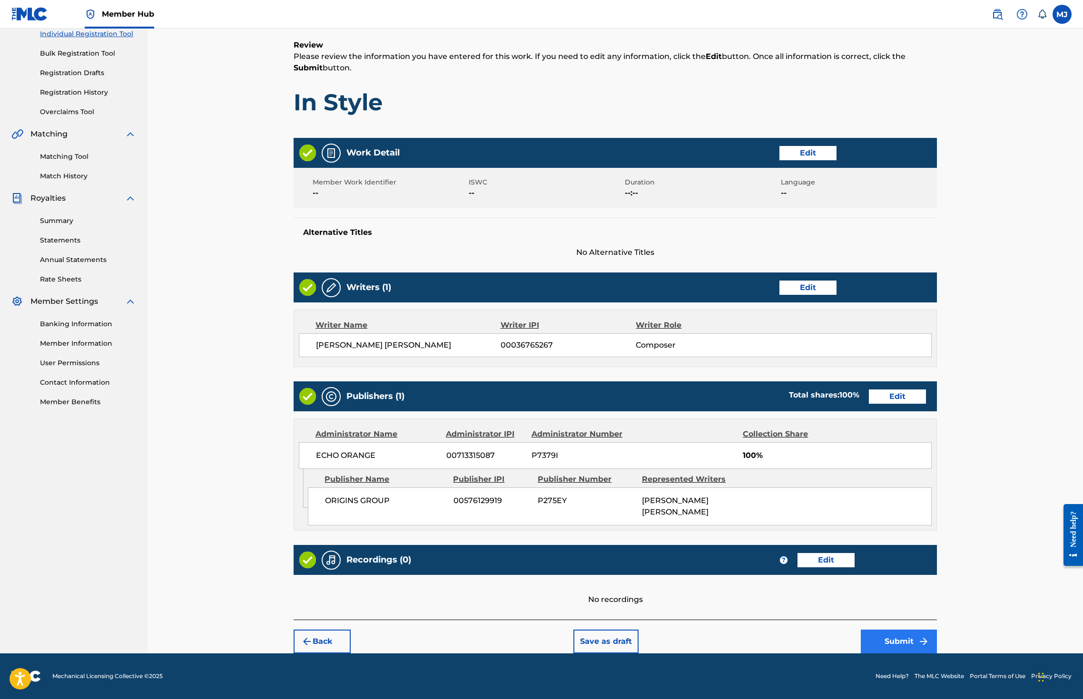
click at [937, 635] on button "Submit" at bounding box center [899, 642] width 76 height 24
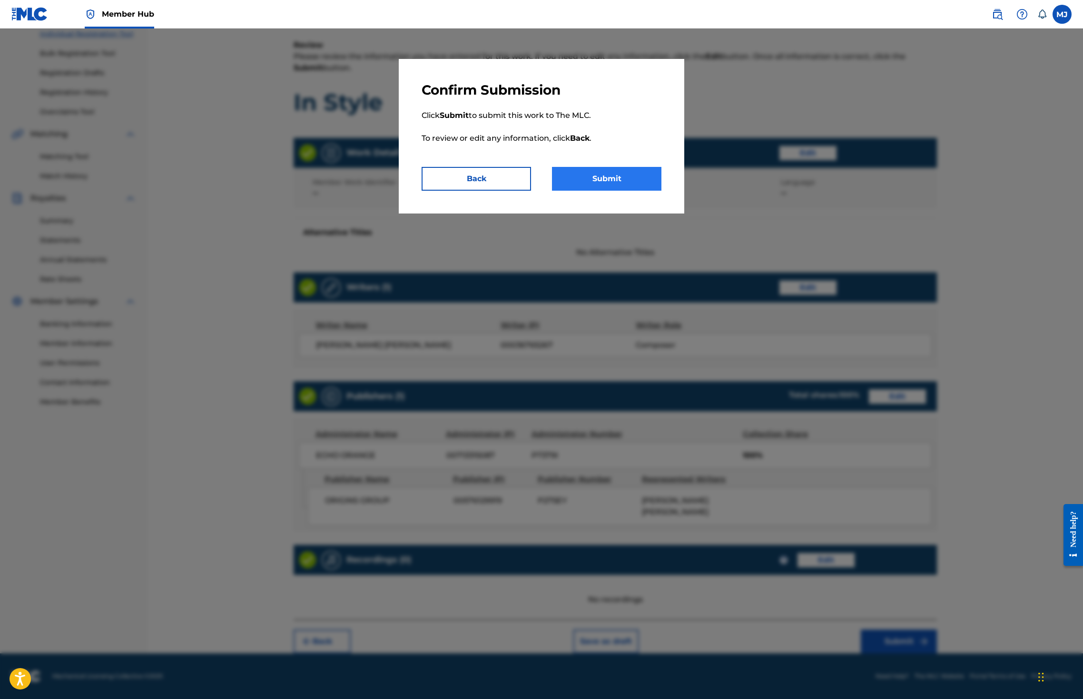
click at [659, 191] on button "Submit" at bounding box center [606, 179] width 109 height 24
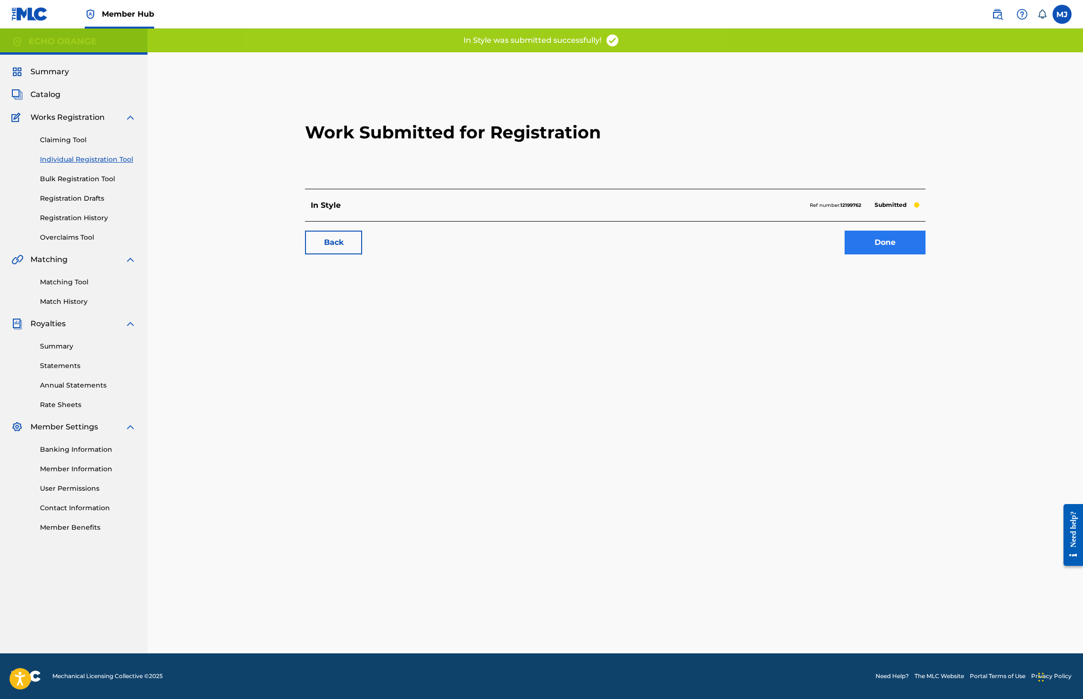
click at [925, 255] on link "Done" at bounding box center [884, 243] width 81 height 24
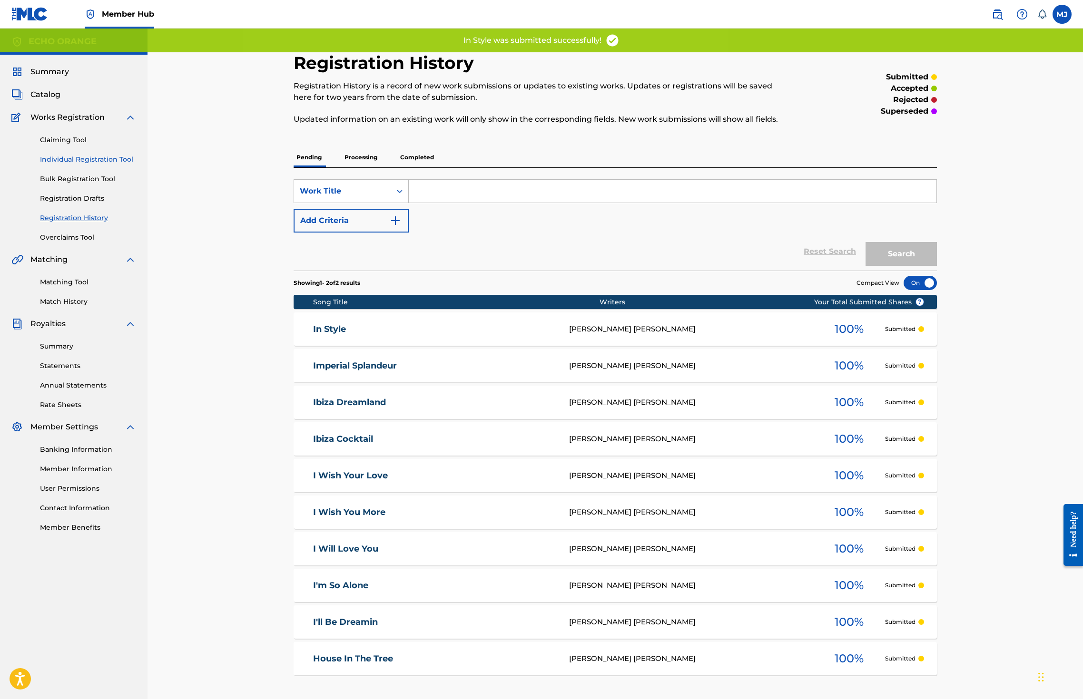
click at [107, 165] on link "Individual Registration Tool" at bounding box center [88, 160] width 96 height 10
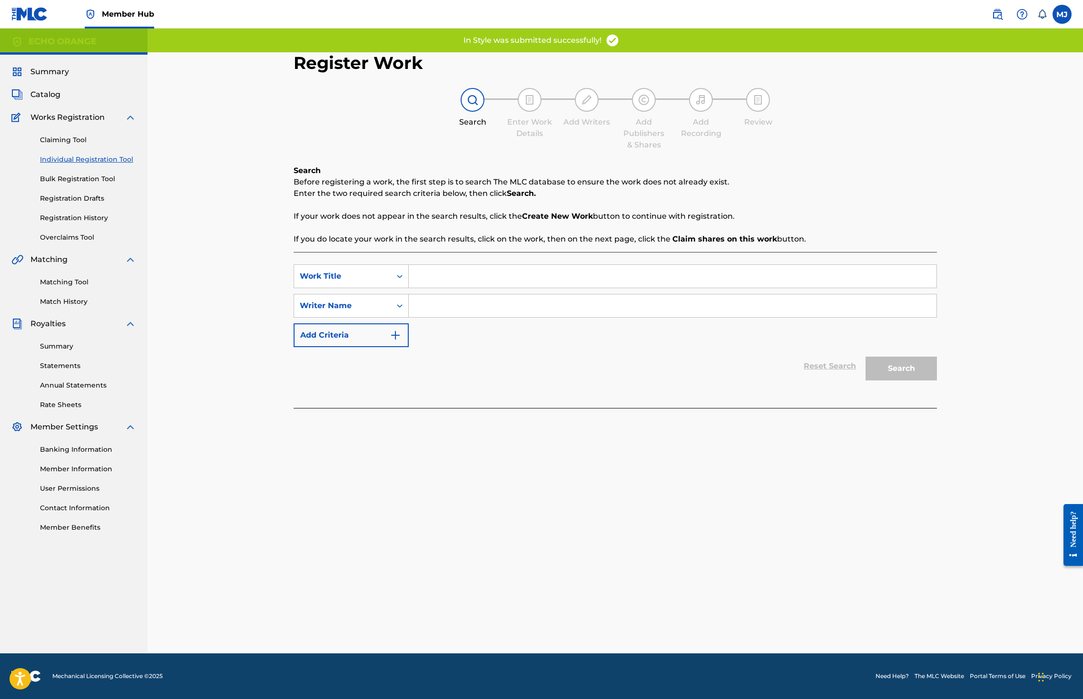
click at [423, 286] on div "SearchWithCriteria907152c5-69b3-49a5-bd64-5edda5429ce4 Work Title SearchWithCri…" at bounding box center [615, 330] width 643 height 156
click at [423, 286] on input "Search Form" at bounding box center [673, 276] width 528 height 23
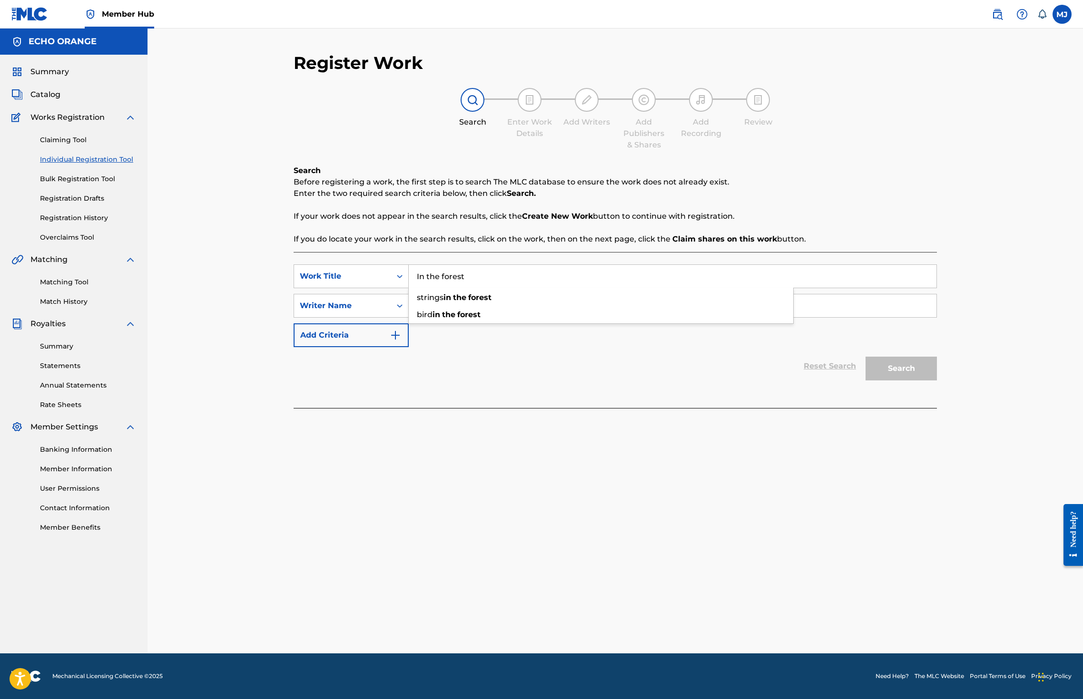
type input "In the forest"
click at [452, 408] on div "SearchWithCriteria907152c5-69b3-49a5-bd64-5edda5429ce4 Work Title In the forest…" at bounding box center [615, 330] width 643 height 156
click at [458, 317] on input "Search Form" at bounding box center [673, 305] width 528 height 23
paste input "denis hekimian"
type input "denis hekimian"
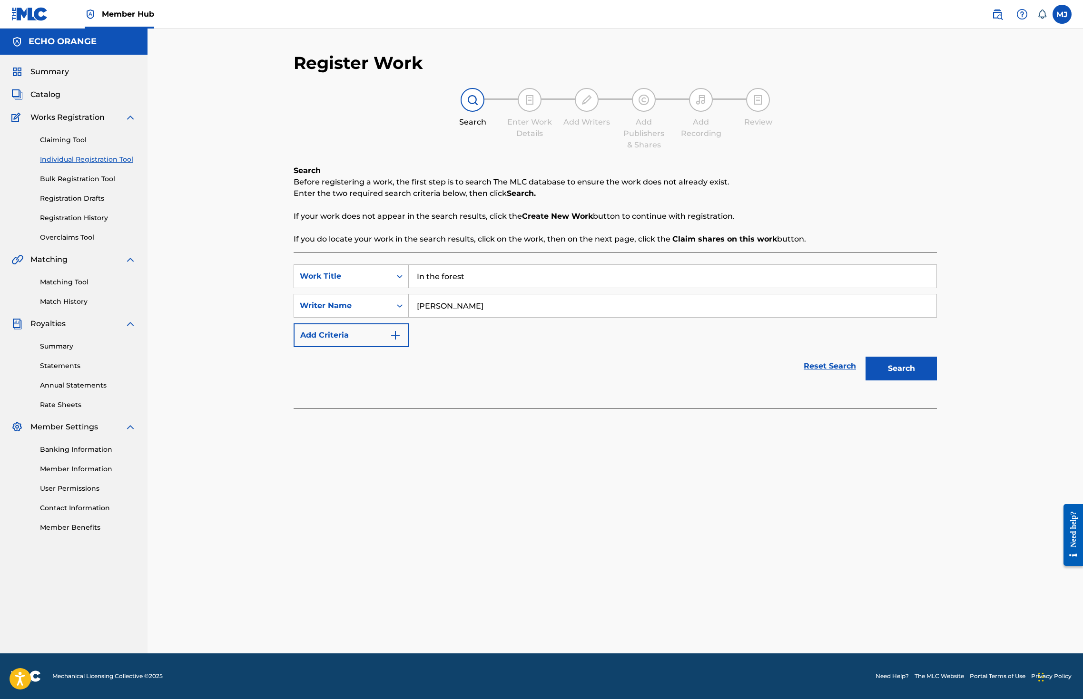
click at [937, 381] on button "Search" at bounding box center [900, 369] width 71 height 24
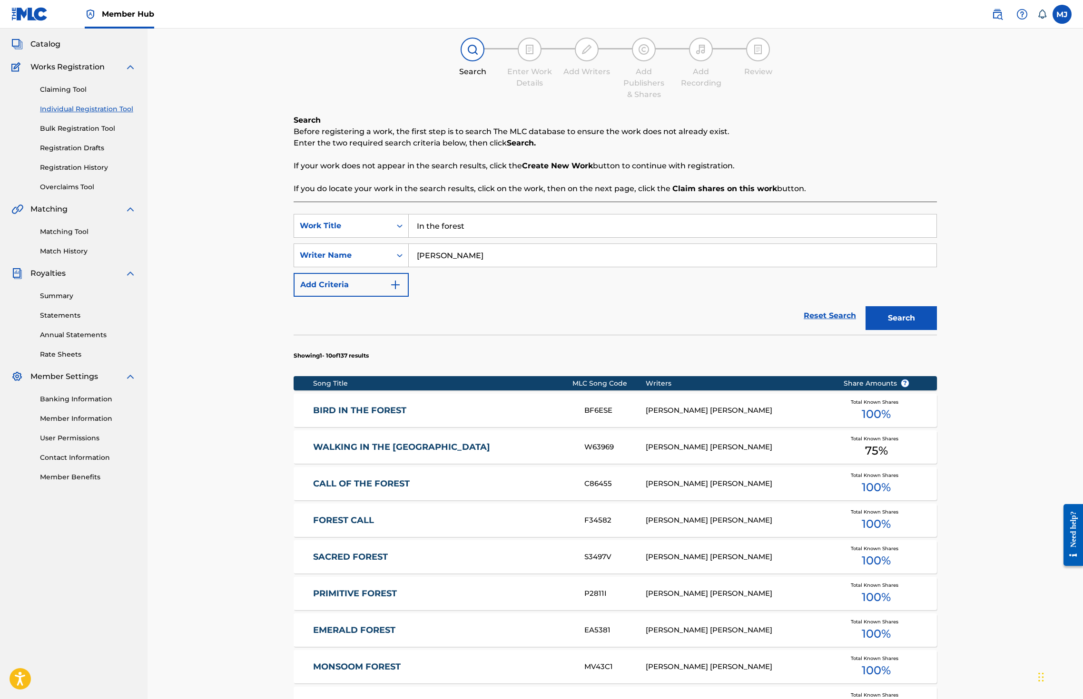
scroll to position [356, 0]
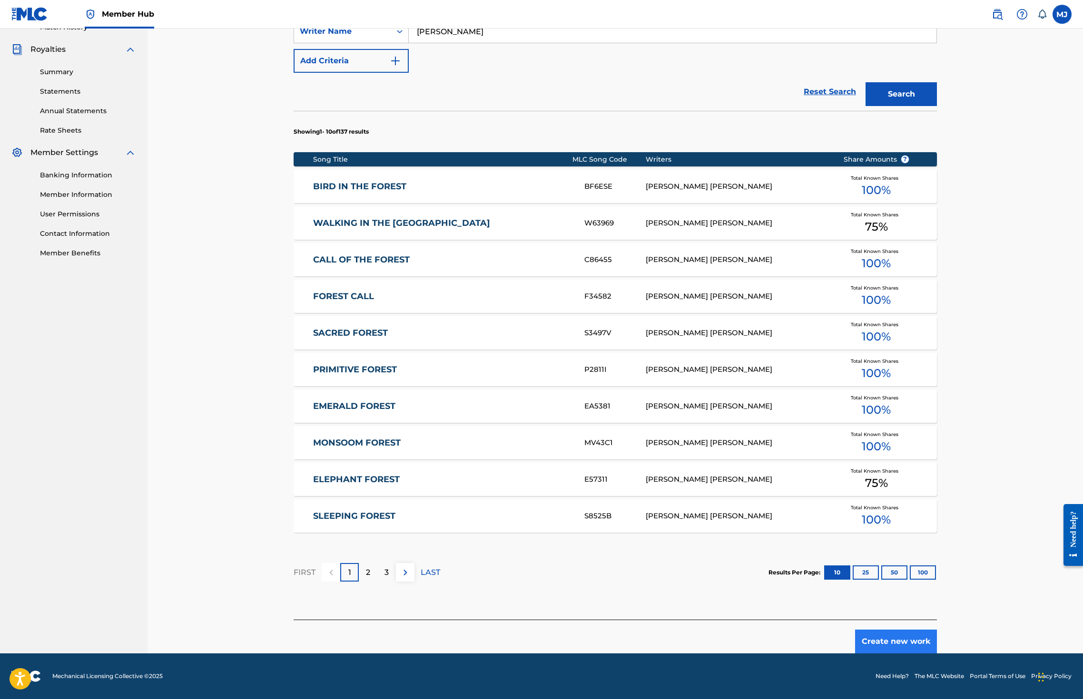
click at [937, 630] on button "Create new work" at bounding box center [896, 642] width 82 height 24
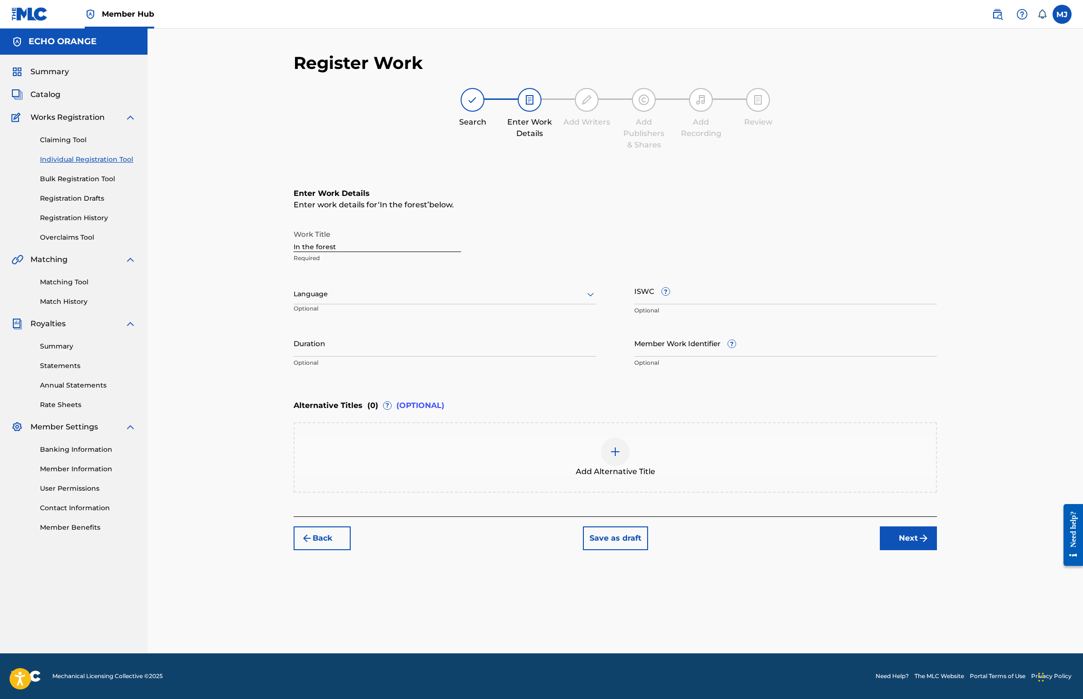
click at [937, 550] on button "Next" at bounding box center [908, 539] width 57 height 24
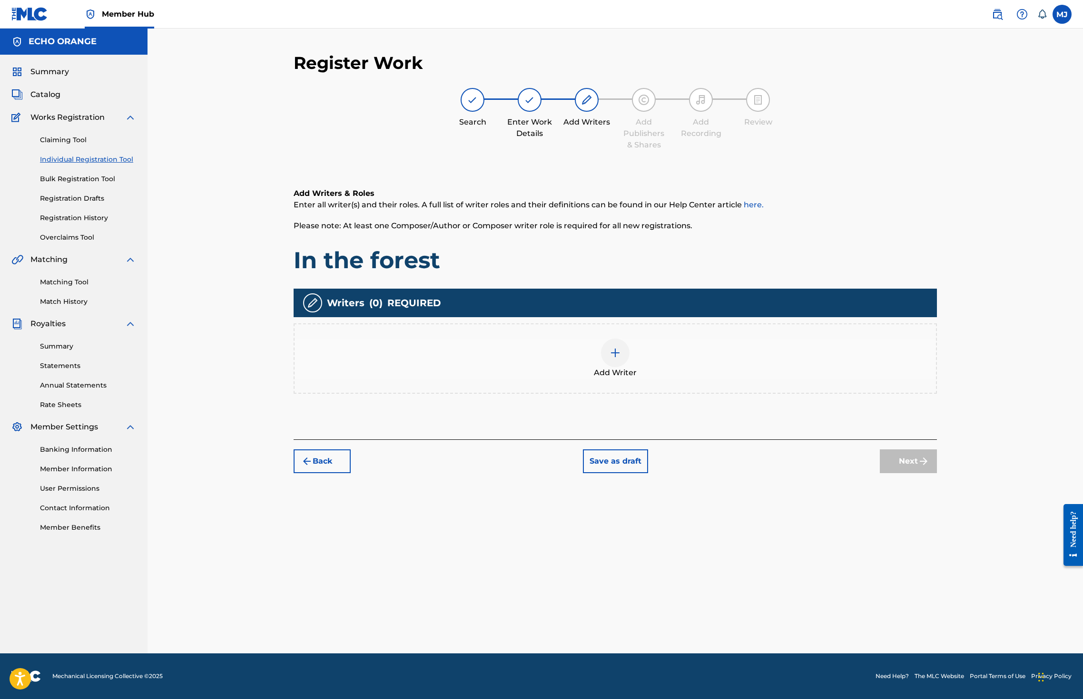
click at [746, 379] on div "Add Writer" at bounding box center [614, 359] width 641 height 40
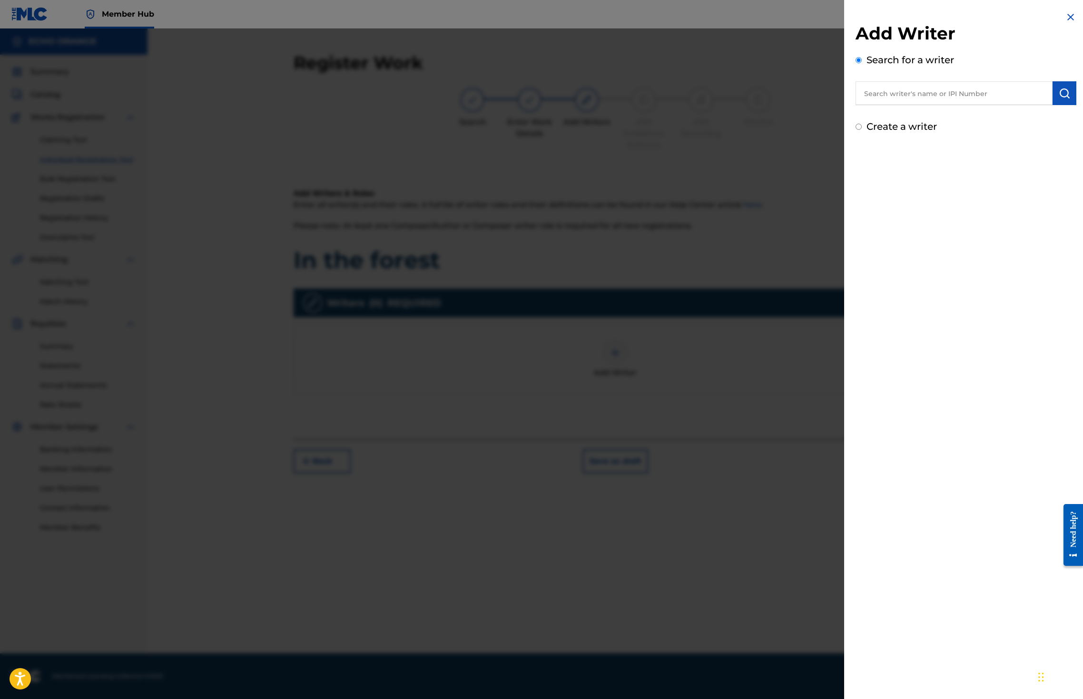
click at [908, 105] on input "text" at bounding box center [953, 93] width 197 height 24
paste input "denis hekimian"
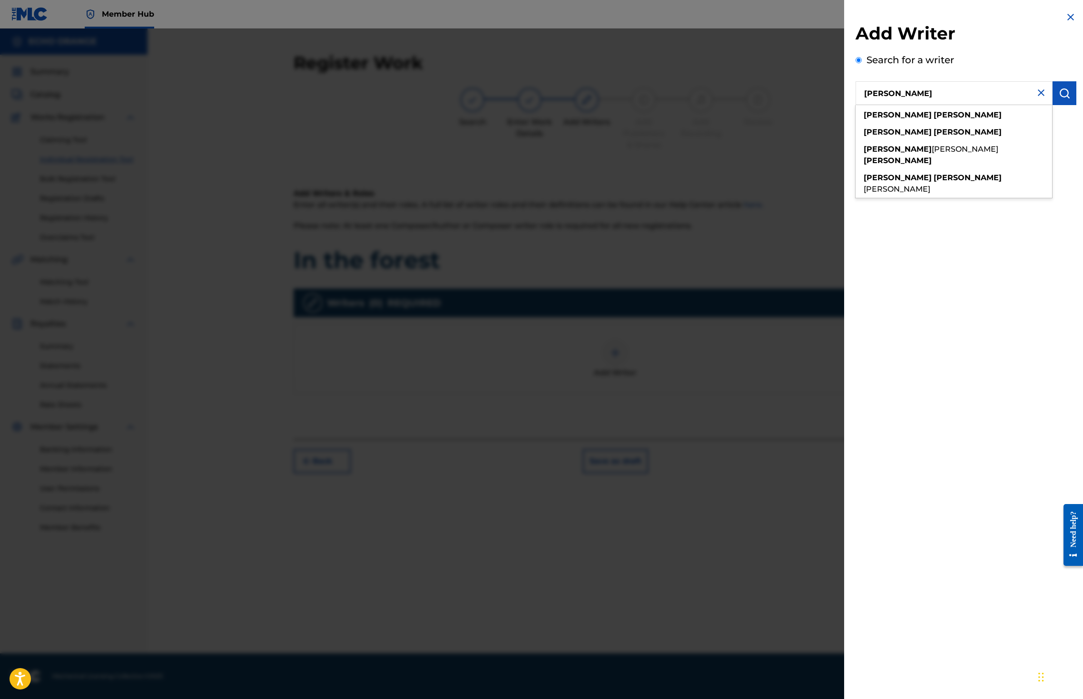
type input "denis hekimian"
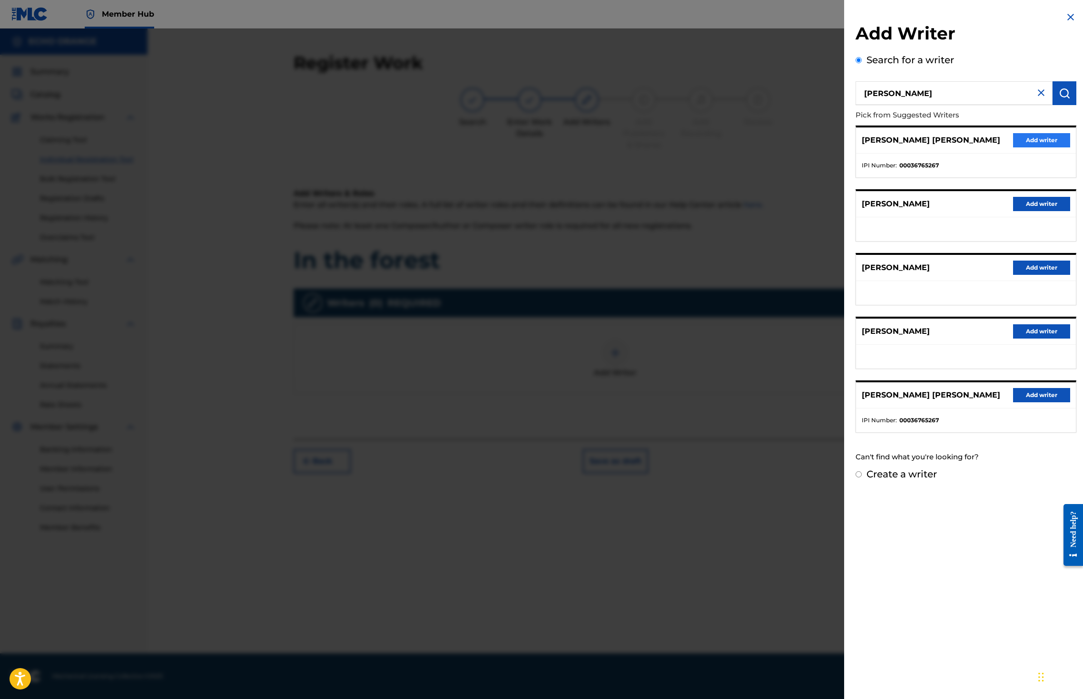
click at [1029, 147] on button "Add writer" at bounding box center [1041, 140] width 57 height 14
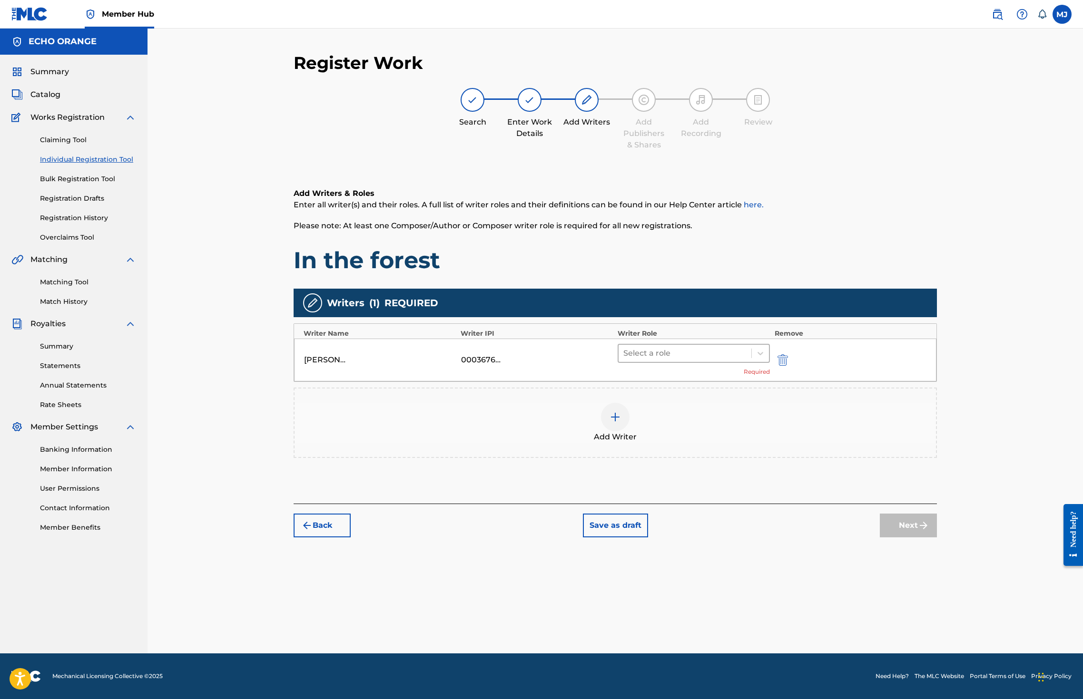
click at [700, 360] on div at bounding box center [684, 353] width 123 height 13
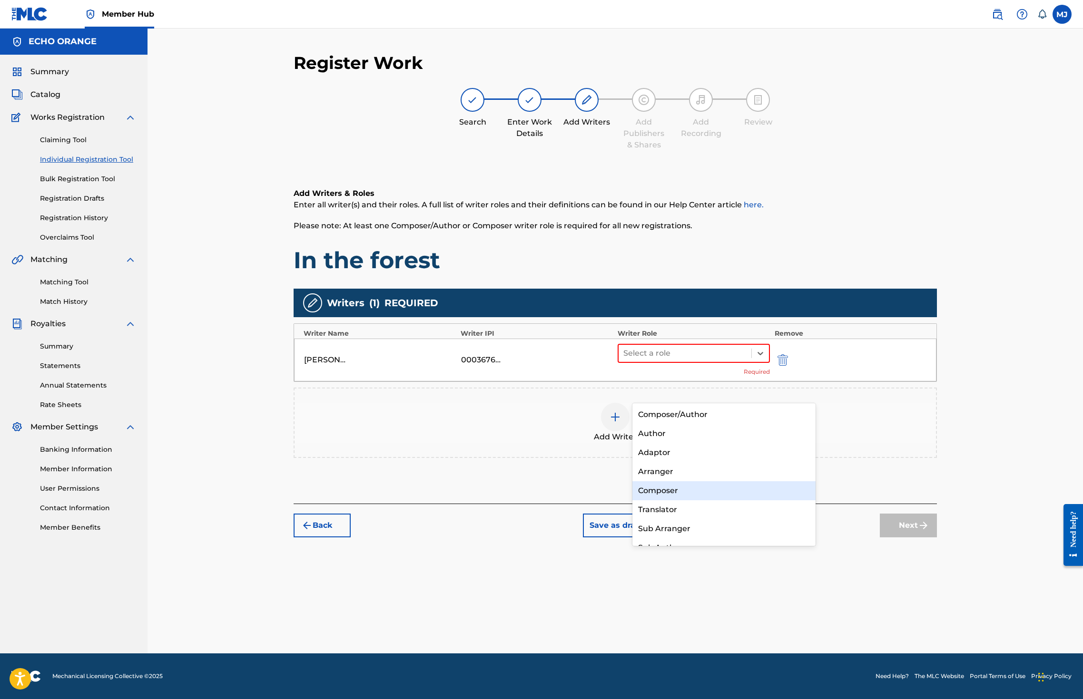
click at [696, 481] on div "Composer" at bounding box center [723, 490] width 183 height 19
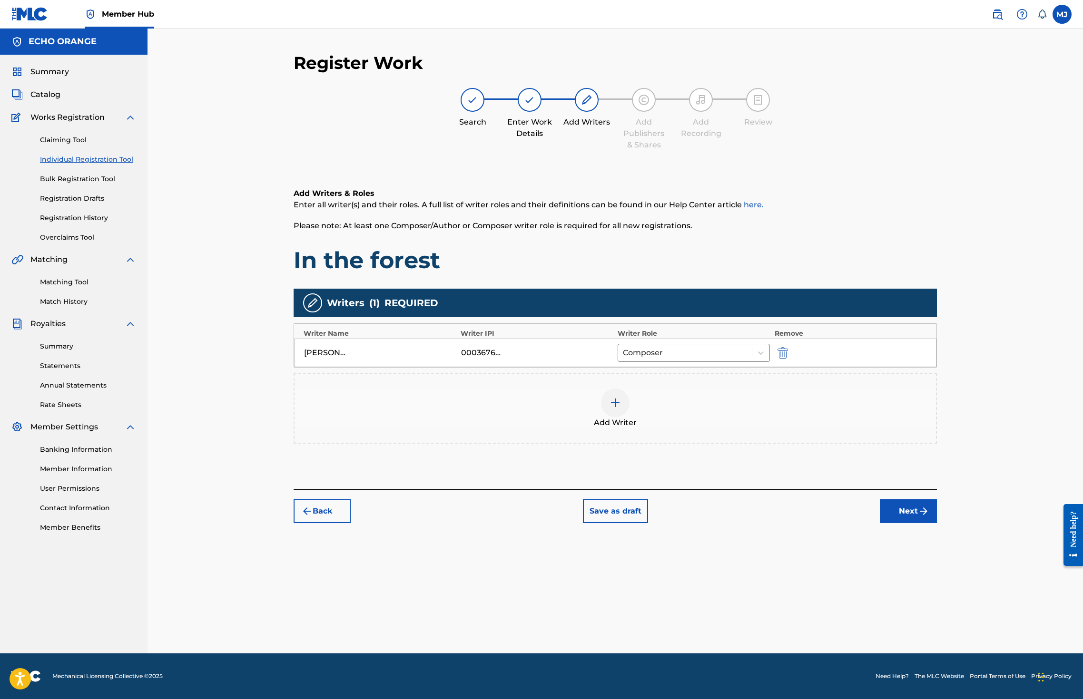
drag, startPoint x: 965, startPoint y: 572, endPoint x: 974, endPoint y: 575, distance: 9.6
click at [937, 523] on button "Next" at bounding box center [908, 512] width 57 height 24
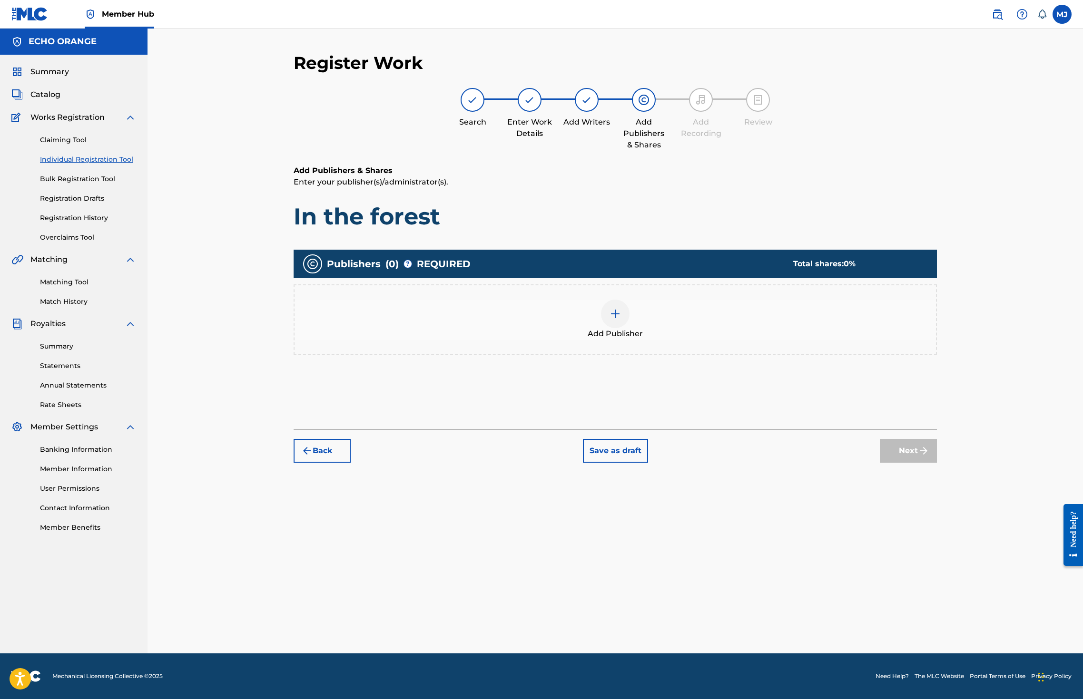
click at [707, 340] on div "Add Publisher" at bounding box center [614, 320] width 641 height 40
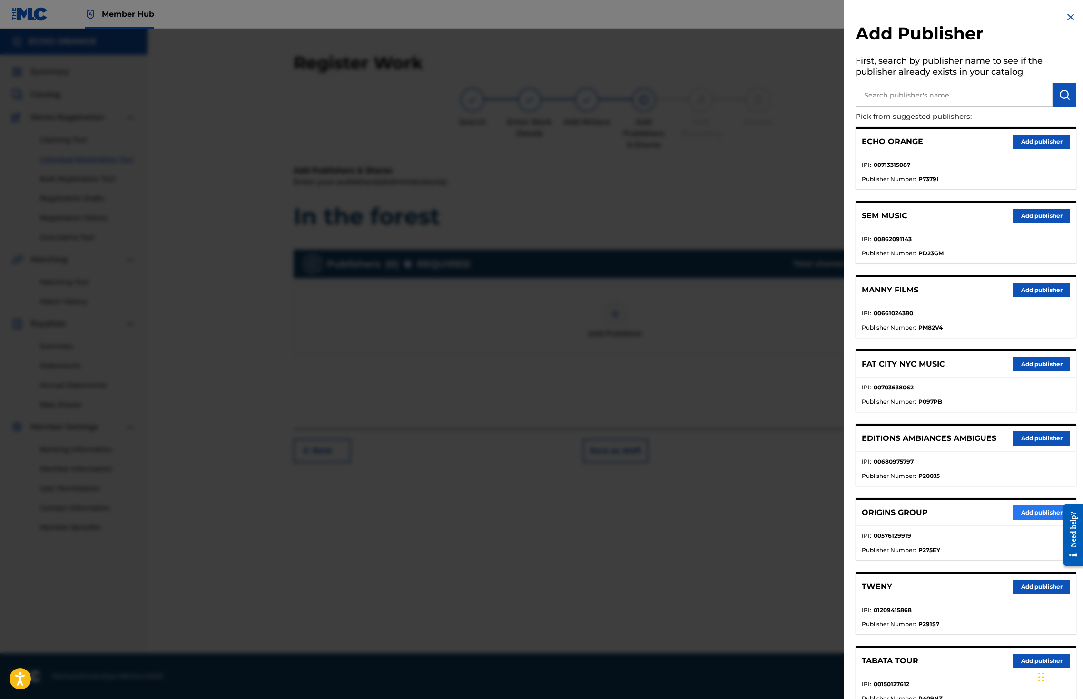
click at [1013, 520] on button "Add publisher" at bounding box center [1041, 513] width 57 height 14
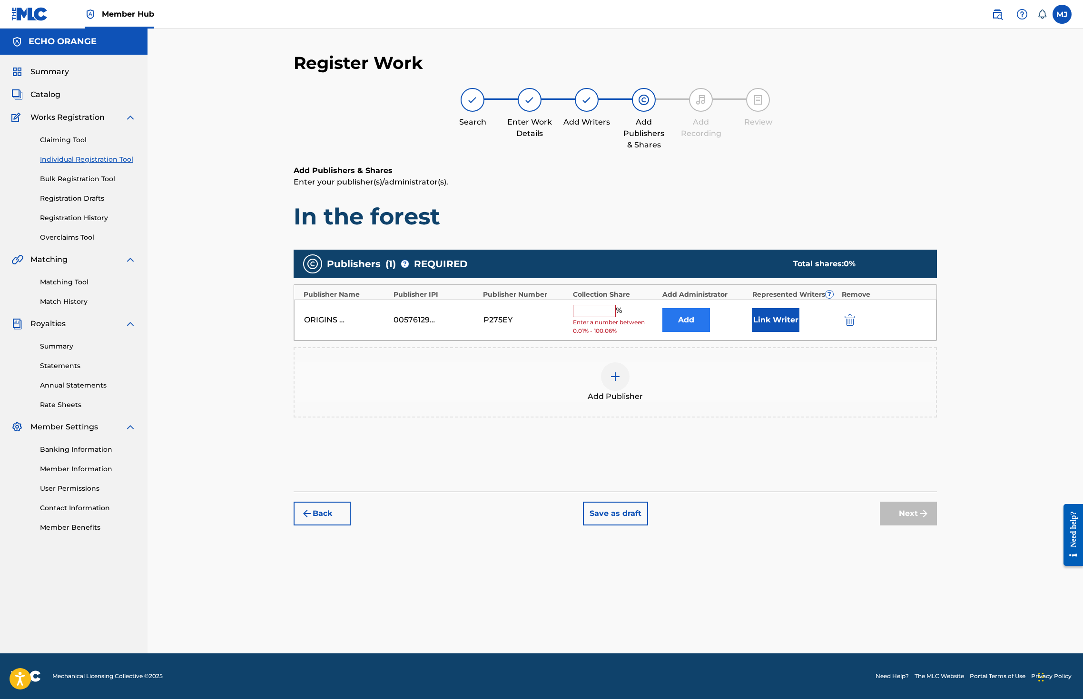
click at [710, 332] on button "Add" at bounding box center [686, 320] width 48 height 24
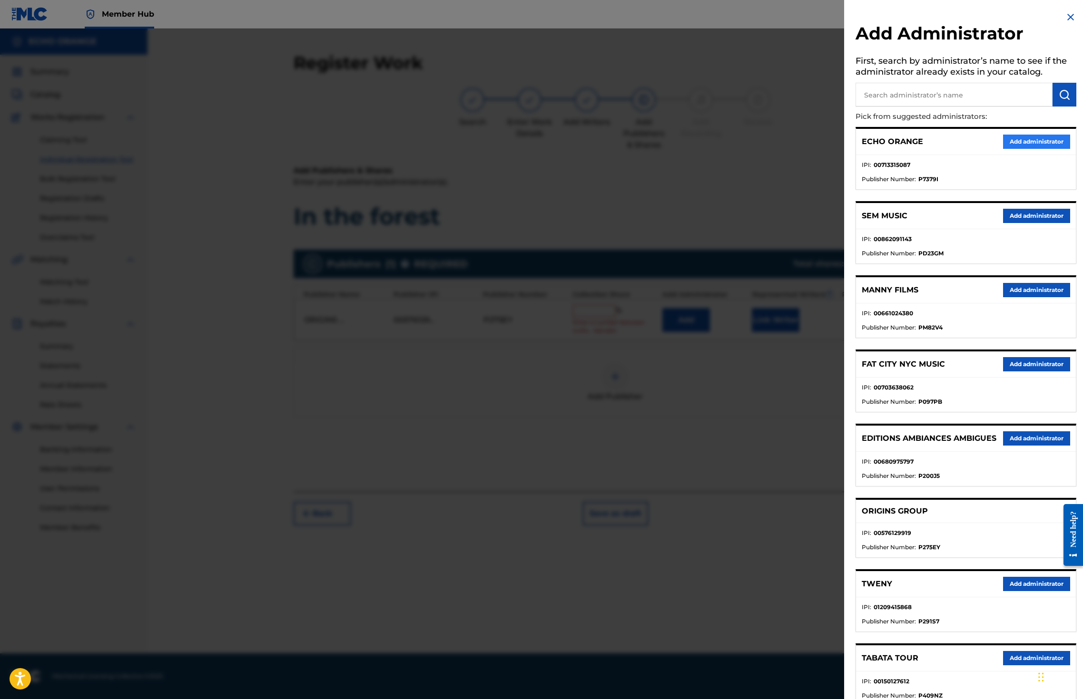
click at [1007, 149] on button "Add administrator" at bounding box center [1036, 142] width 67 height 14
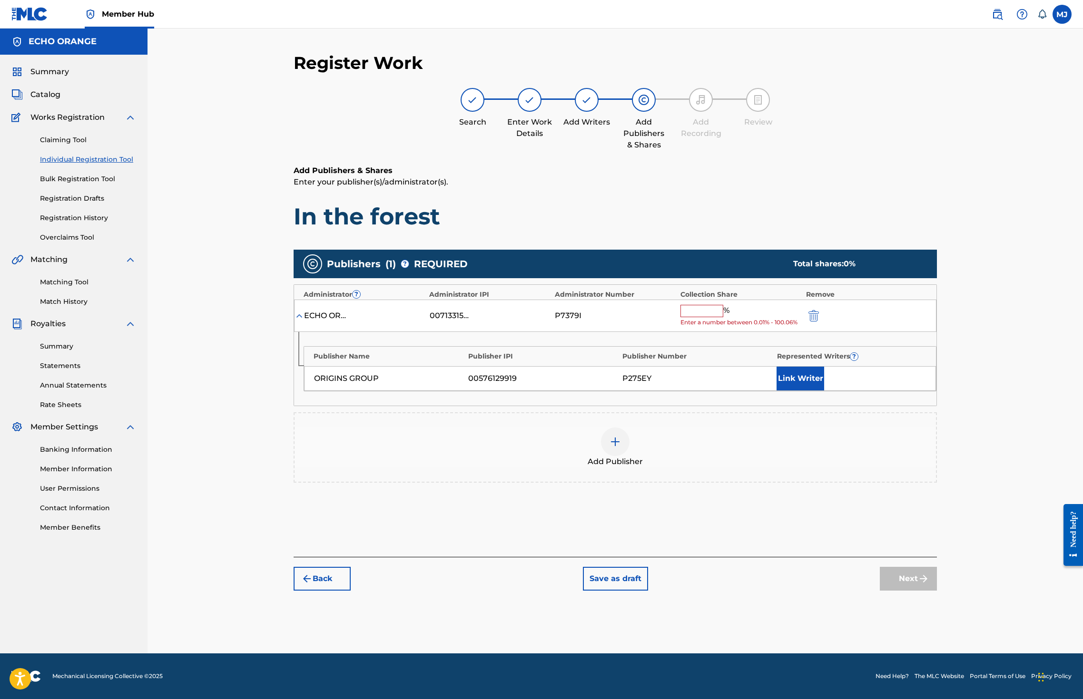
click at [723, 317] on input "text" at bounding box center [701, 311] width 43 height 12
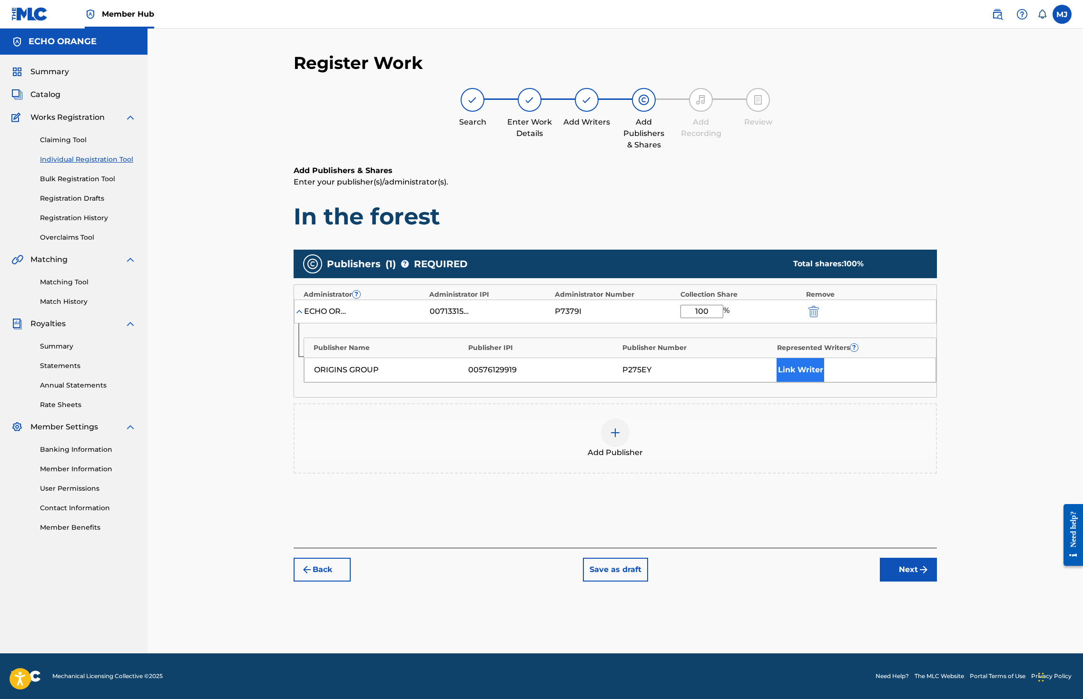
type input "100"
click at [824, 382] on button "Link Writer" at bounding box center [800, 370] width 48 height 24
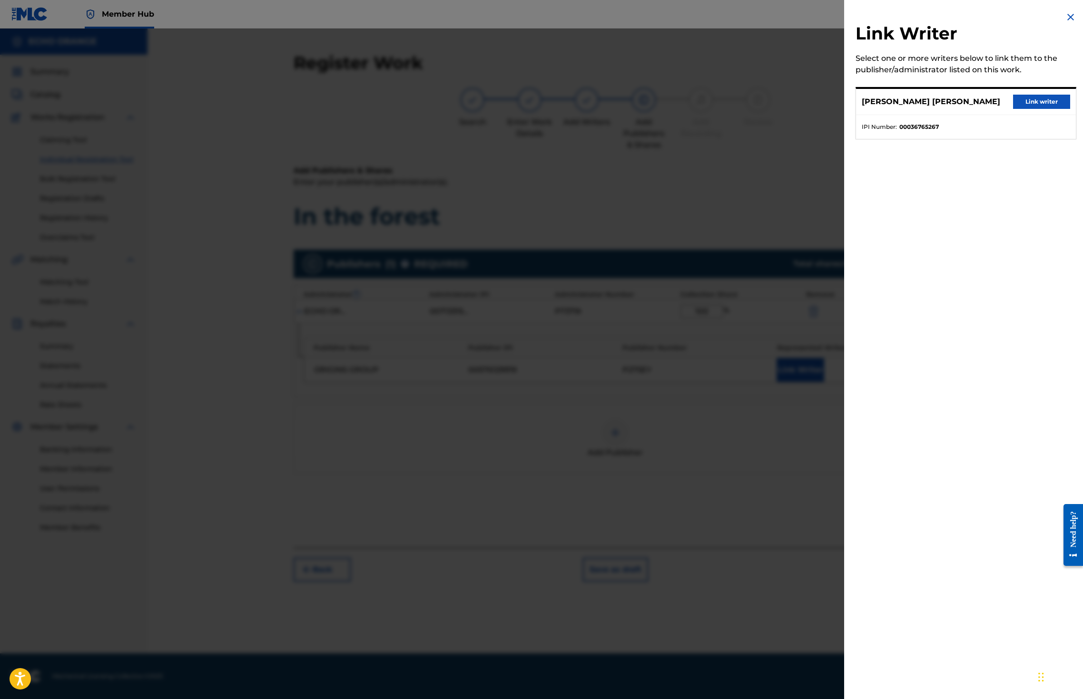
click at [1028, 115] on div "DENIS MARCEL HEKIMIAN Link writer" at bounding box center [966, 102] width 220 height 26
click at [1029, 109] on button "Link writer" at bounding box center [1041, 102] width 57 height 14
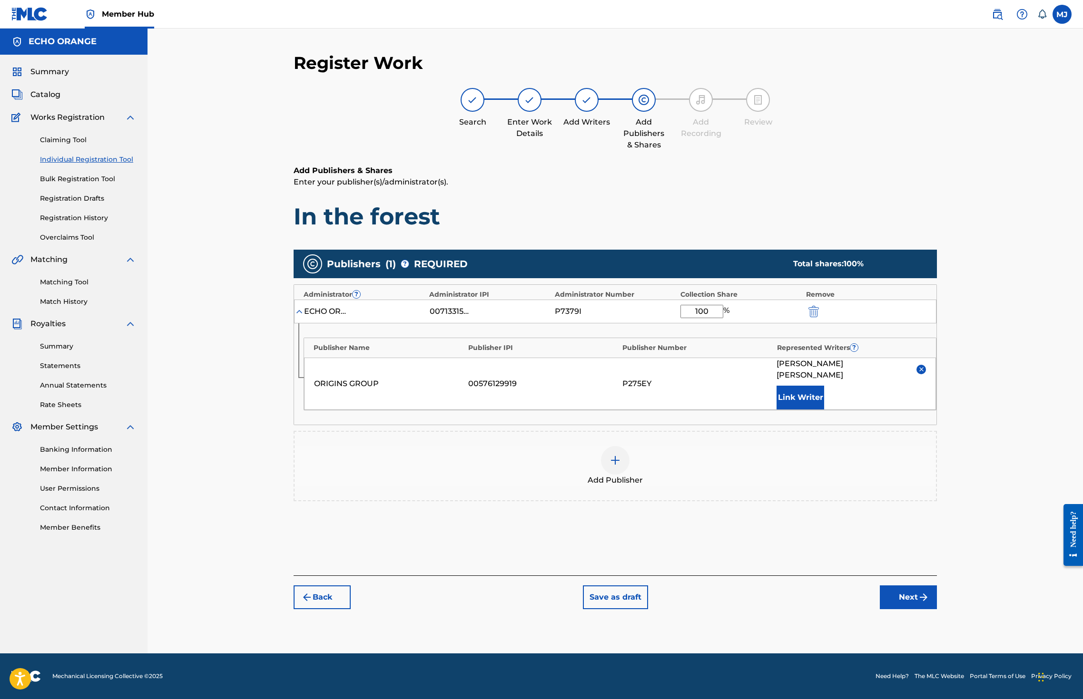
scroll to position [35, 0]
click at [937, 609] on button "Next" at bounding box center [908, 598] width 57 height 24
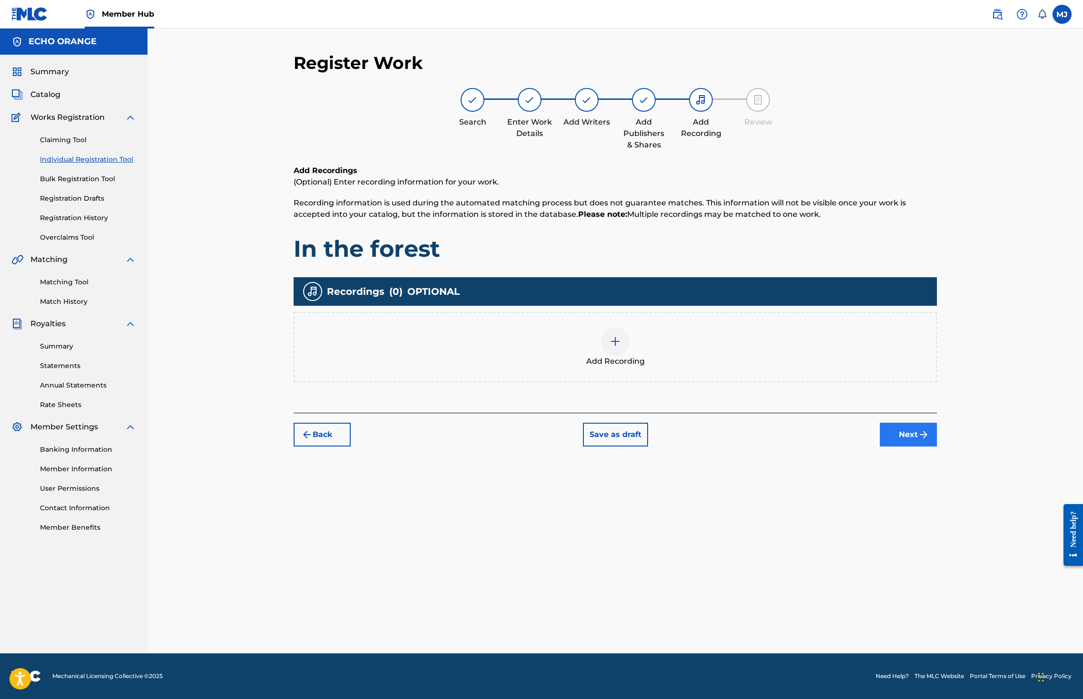
click at [937, 447] on button "Next" at bounding box center [908, 435] width 57 height 24
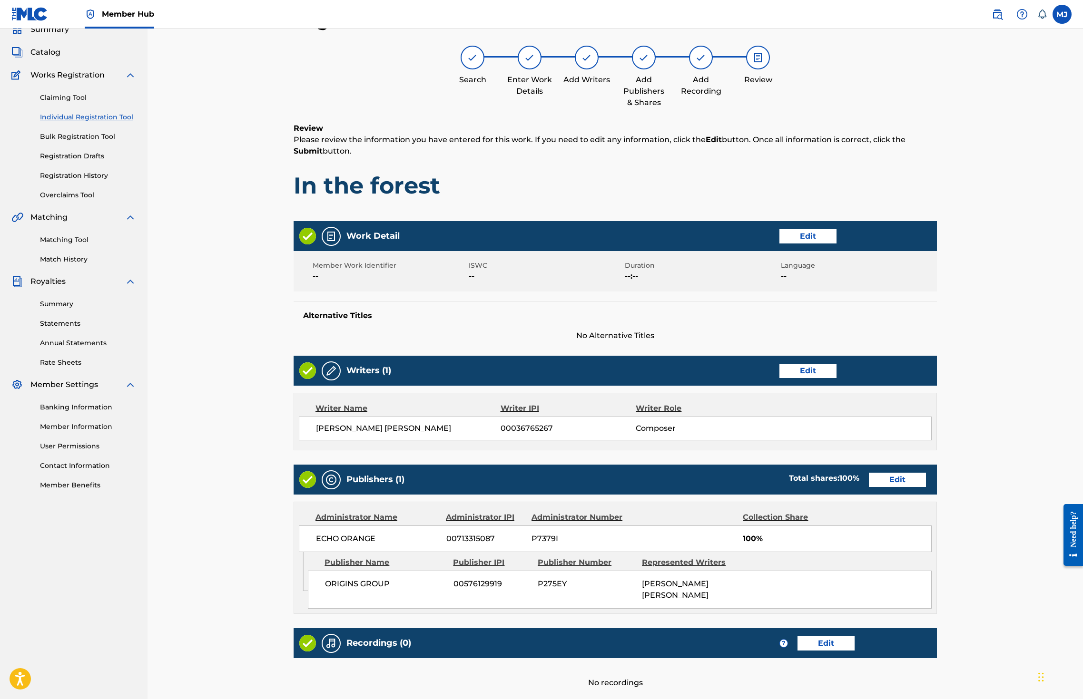
scroll to position [214, 0]
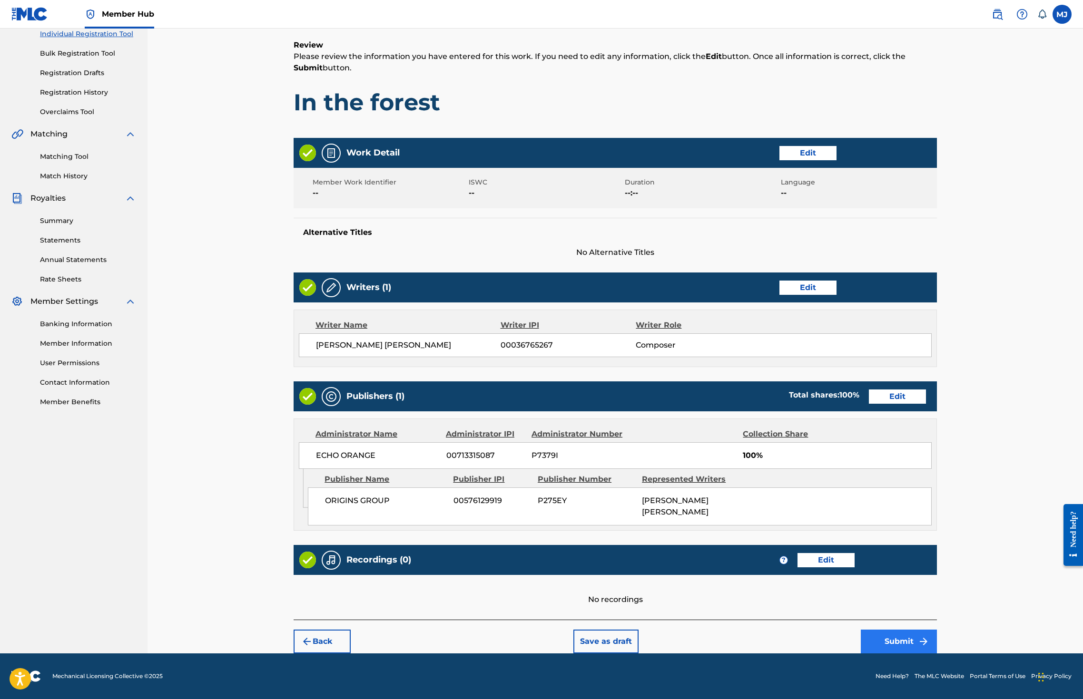
click at [937, 630] on button "Submit" at bounding box center [899, 642] width 76 height 24
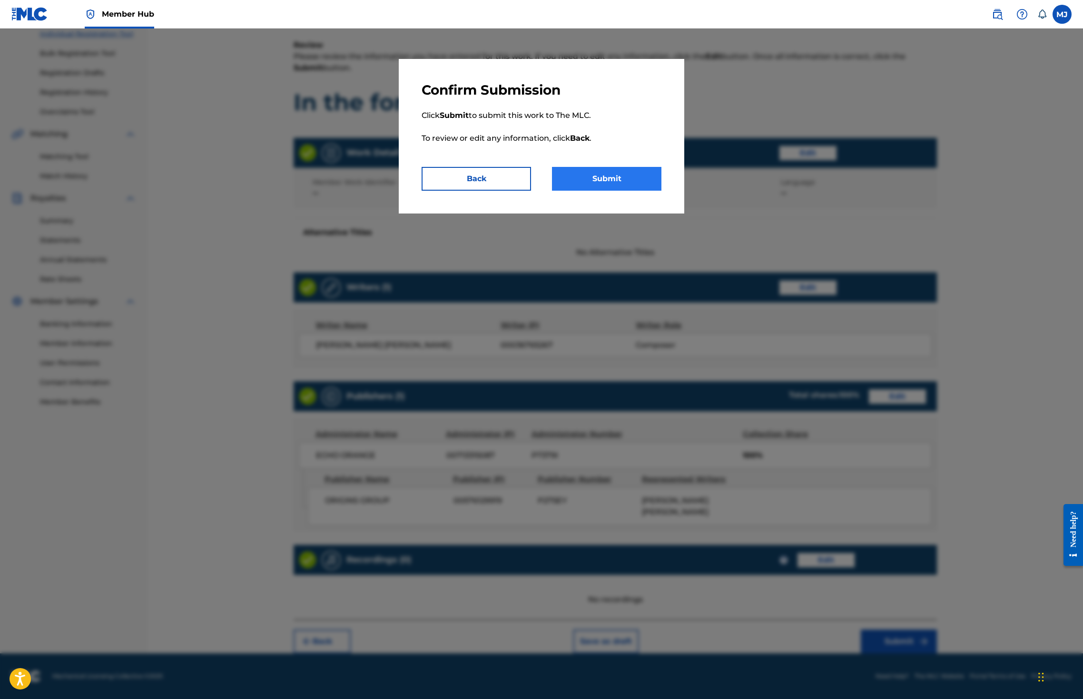
click at [627, 191] on button "Submit" at bounding box center [606, 179] width 109 height 24
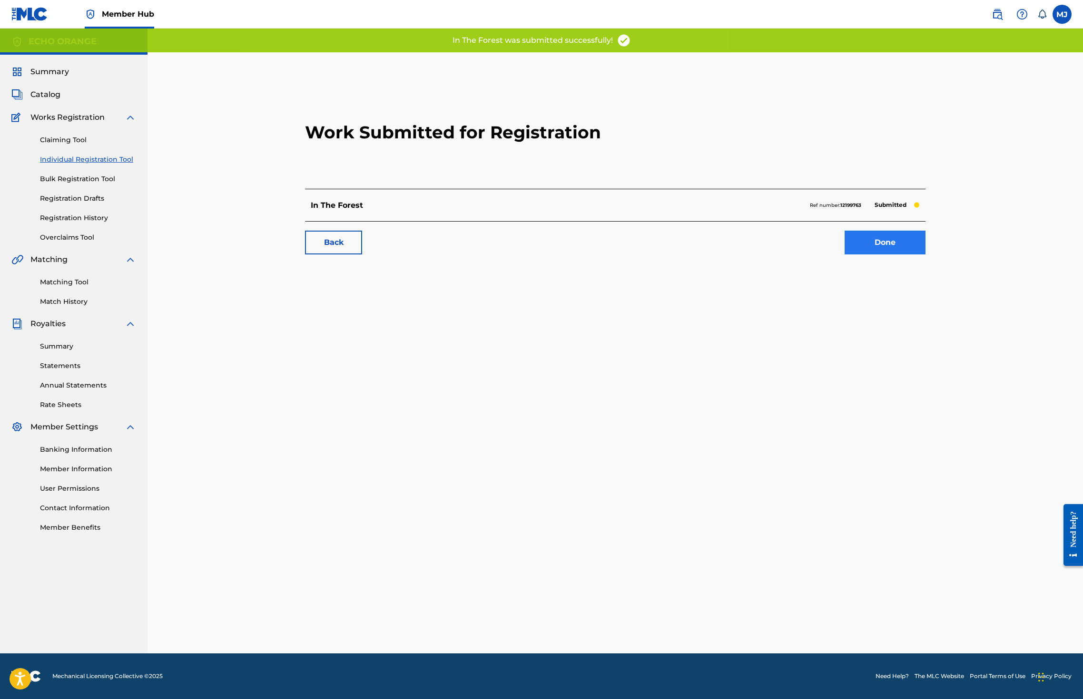
click at [925, 255] on link "Done" at bounding box center [884, 243] width 81 height 24
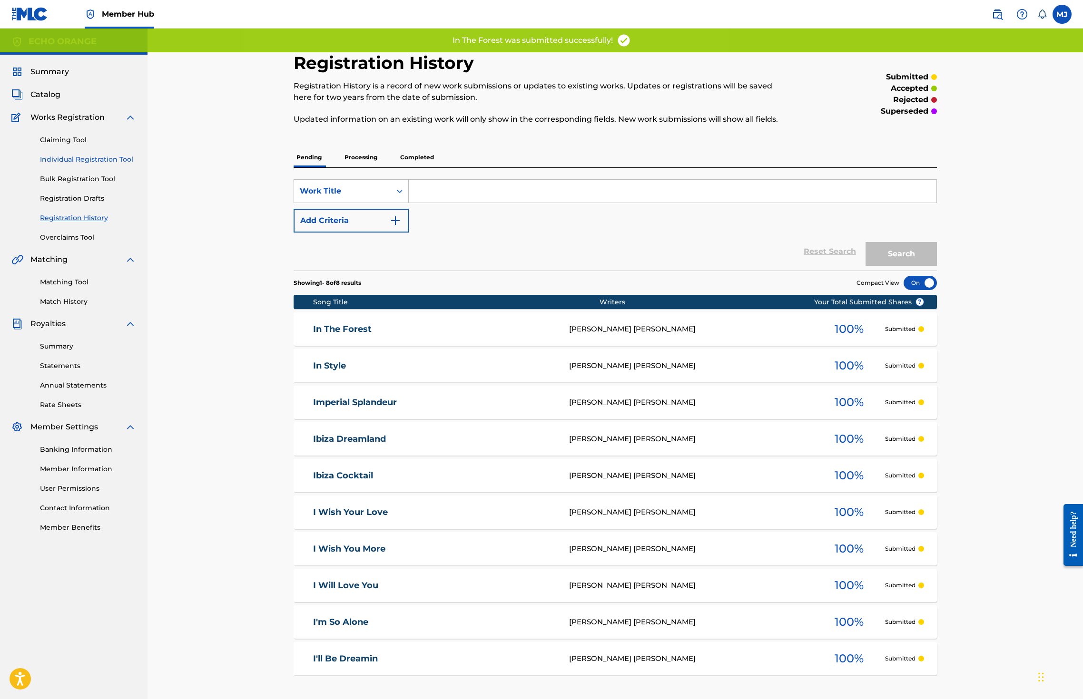
click at [93, 165] on link "Individual Registration Tool" at bounding box center [88, 160] width 96 height 10
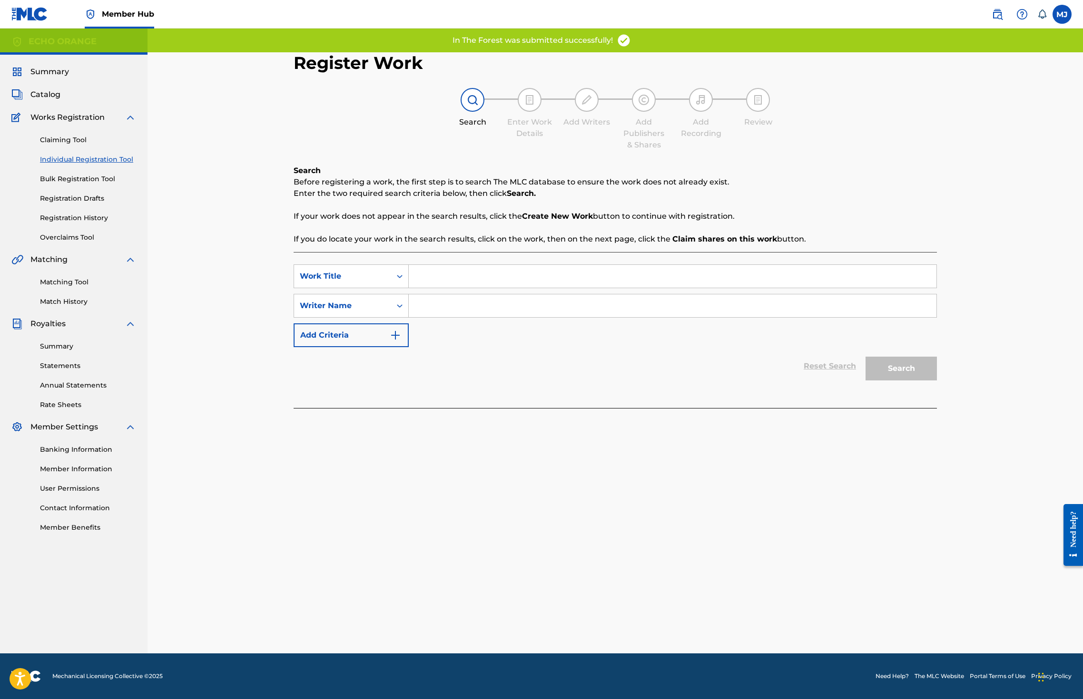
click at [442, 288] on input "Search Form" at bounding box center [673, 276] width 528 height 23
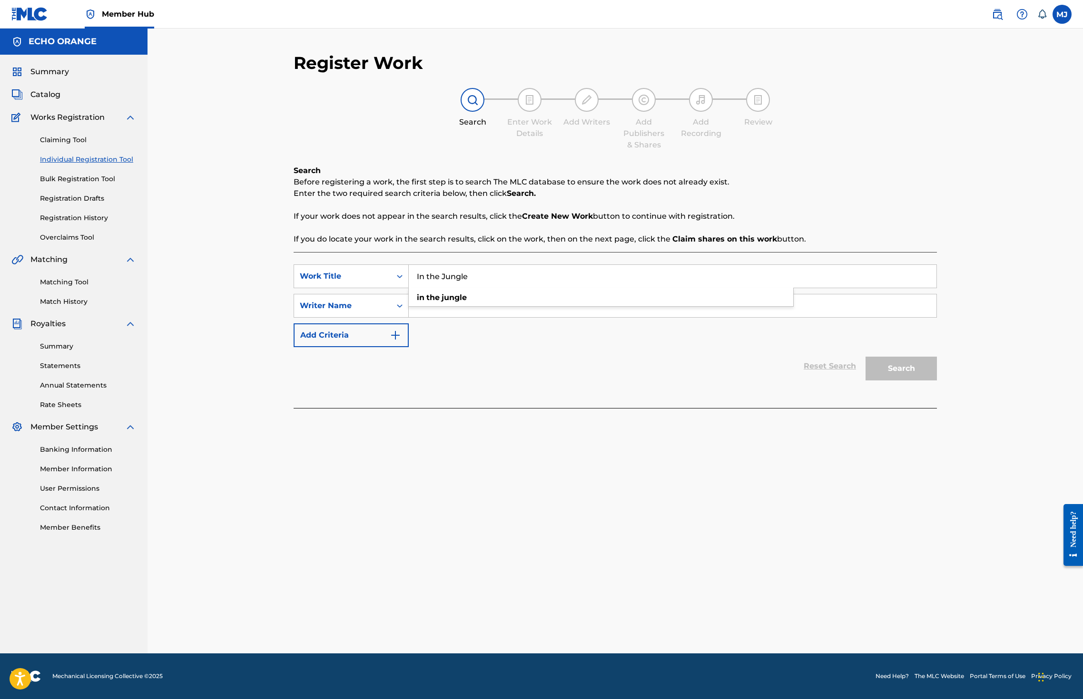
type input "In the Jungle"
paste input "denis hekimian"
type input "denis hekimian"
click at [937, 381] on button "Search" at bounding box center [900, 369] width 71 height 24
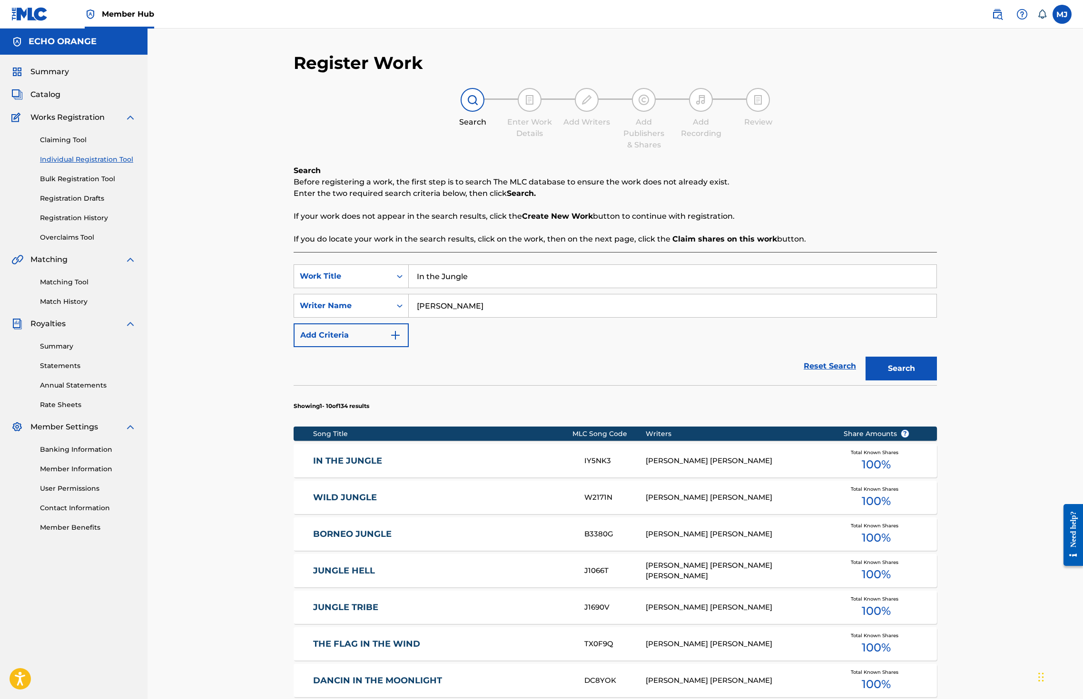
click at [86, 307] on div "Matching Tool Match History" at bounding box center [73, 285] width 125 height 41
click at [88, 287] on link "Matching Tool" at bounding box center [88, 282] width 96 height 10
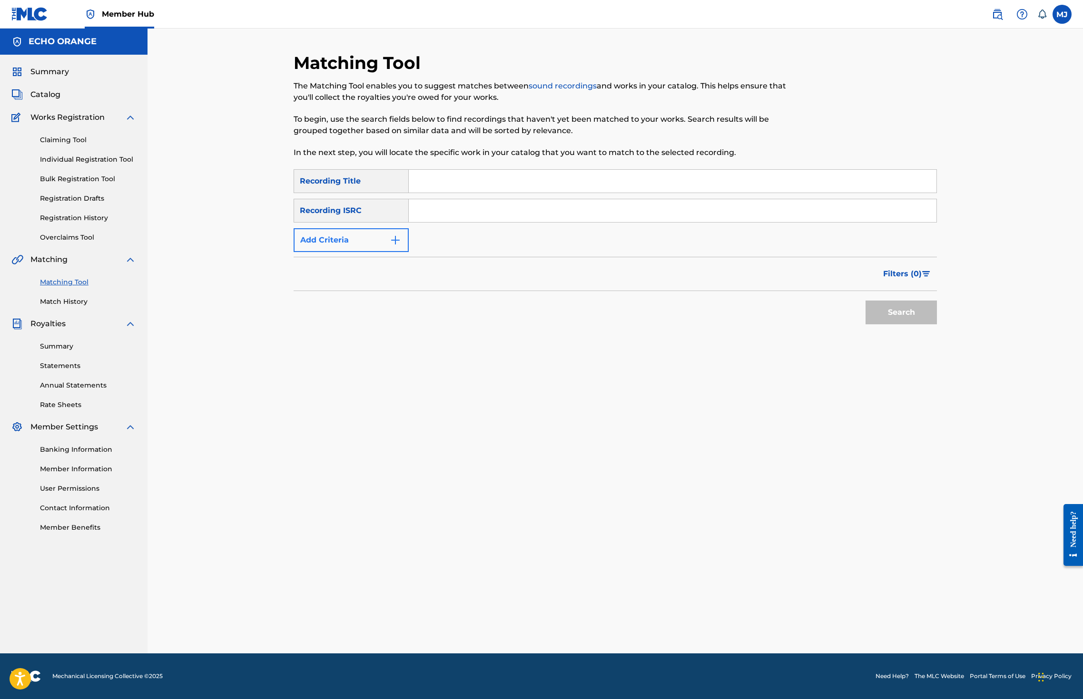
drag, startPoint x: 288, startPoint y: 277, endPoint x: 289, endPoint y: 271, distance: 5.8
click at [294, 252] on button "Add Criteria" at bounding box center [351, 240] width 115 height 24
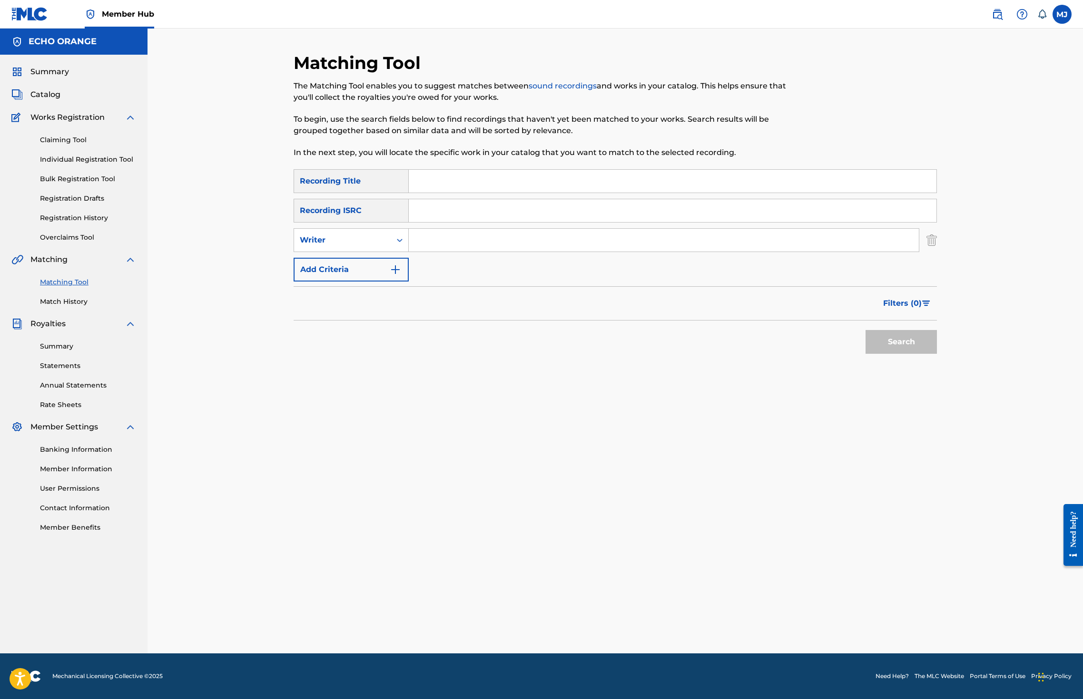
click at [434, 193] on input "Search Form" at bounding box center [673, 181] width 528 height 23
type input "in the jungle"
paste input "denis hekimian"
type input "denis hekimian"
click at [937, 354] on button "Search" at bounding box center [900, 342] width 71 height 24
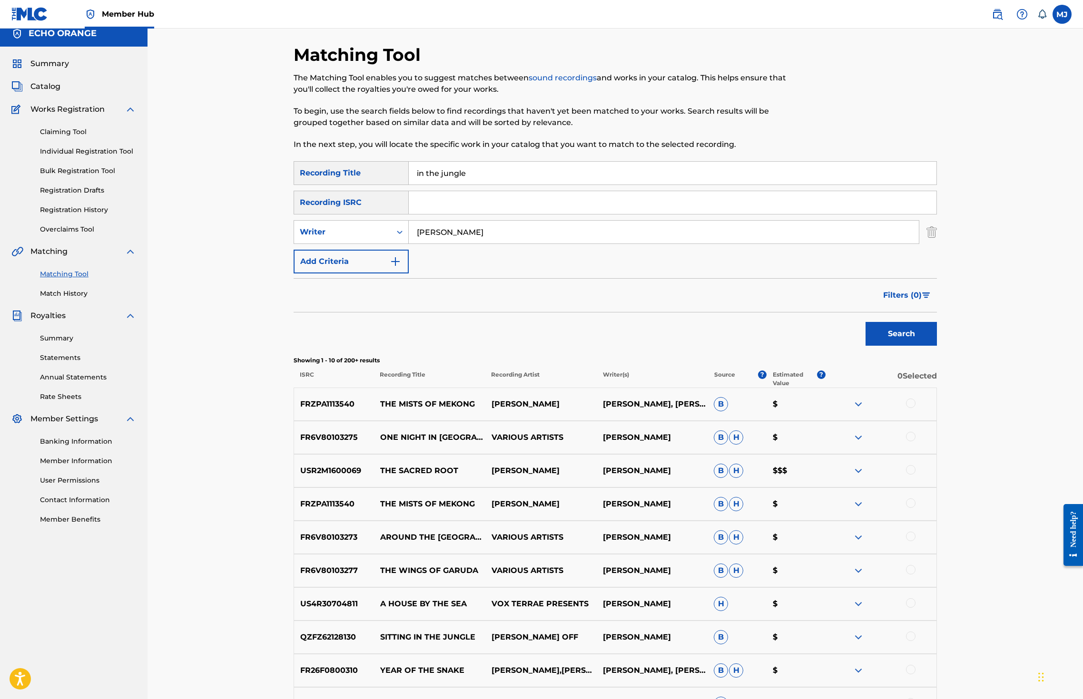
scroll to position [16, 0]
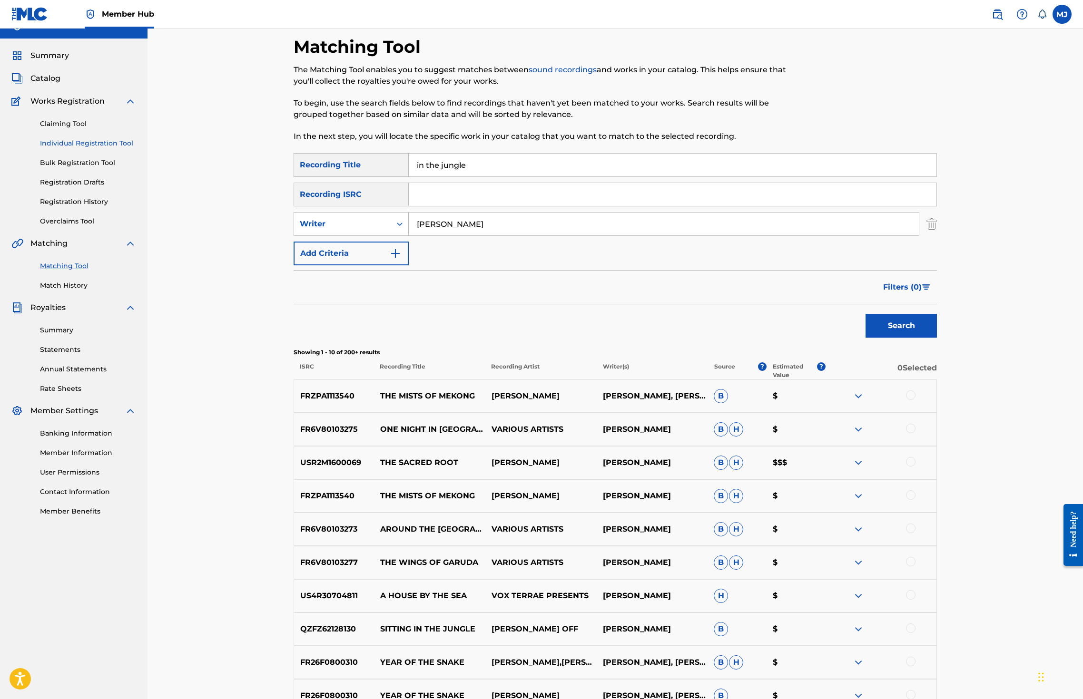
click at [117, 148] on link "Individual Registration Tool" at bounding box center [88, 143] width 96 height 10
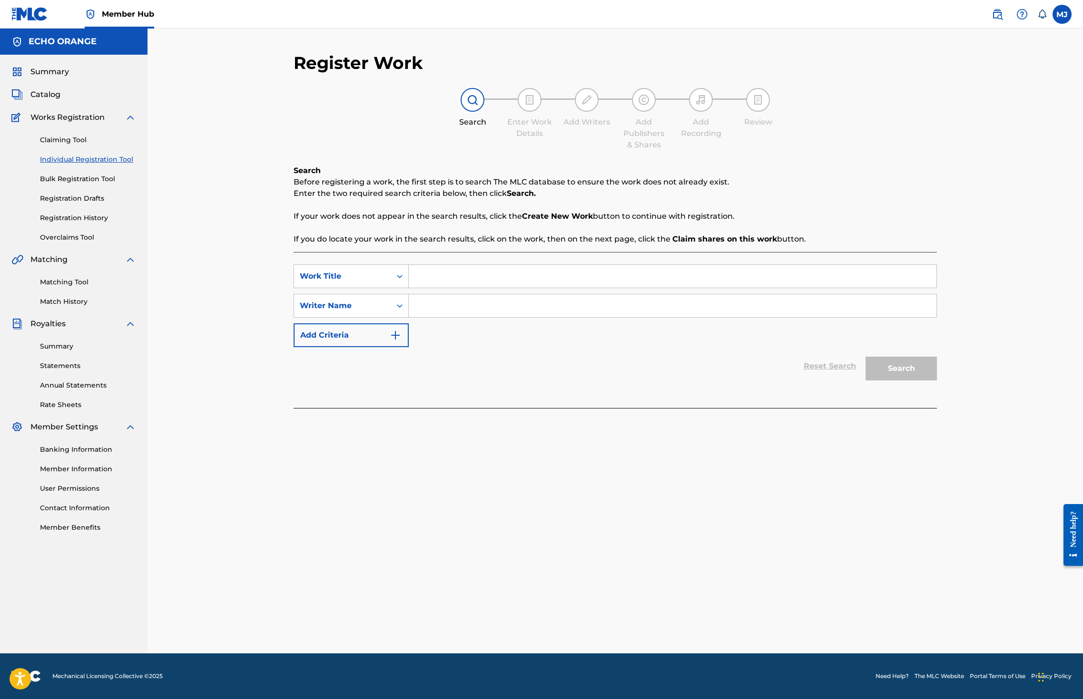
click at [409, 288] on input "Search Form" at bounding box center [673, 276] width 528 height 23
type input "In your arms"
drag, startPoint x: 386, startPoint y: 351, endPoint x: 425, endPoint y: 335, distance: 42.1
click at [387, 347] on div "SearchWithCriteria907152c5-69b3-49a5-bd64-5edda5429ce4 Work Title In your arms …" at bounding box center [615, 306] width 643 height 83
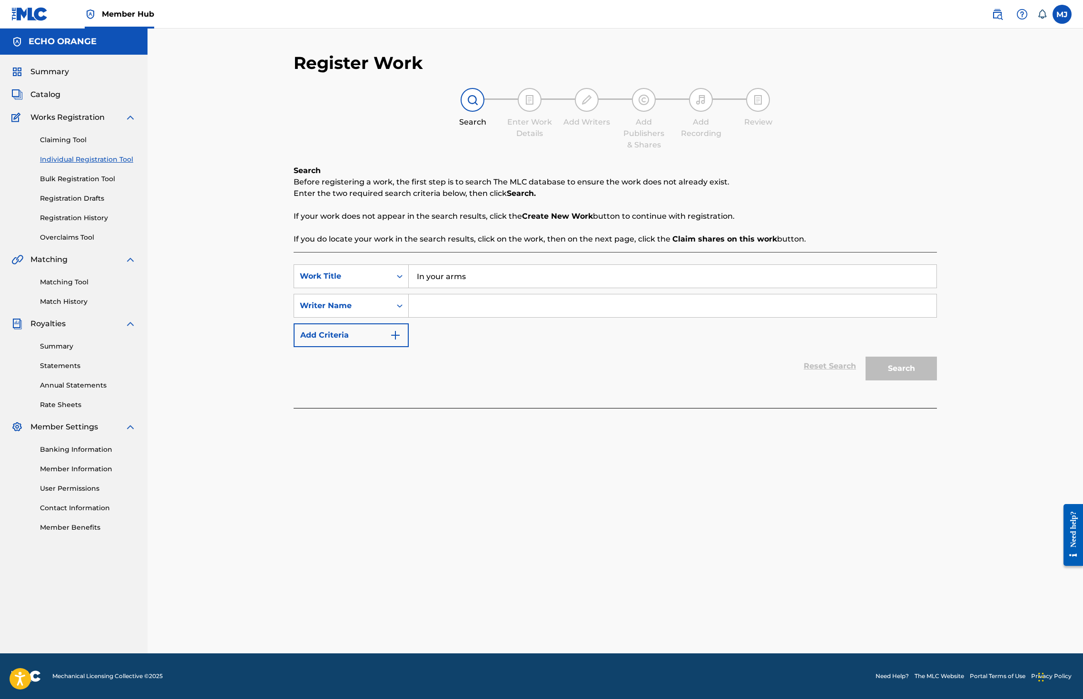
click at [425, 317] on input "Search Form" at bounding box center [673, 305] width 528 height 23
paste input "denis hekimian"
type input "denis hekimian"
click at [937, 381] on button "Search" at bounding box center [900, 369] width 71 height 24
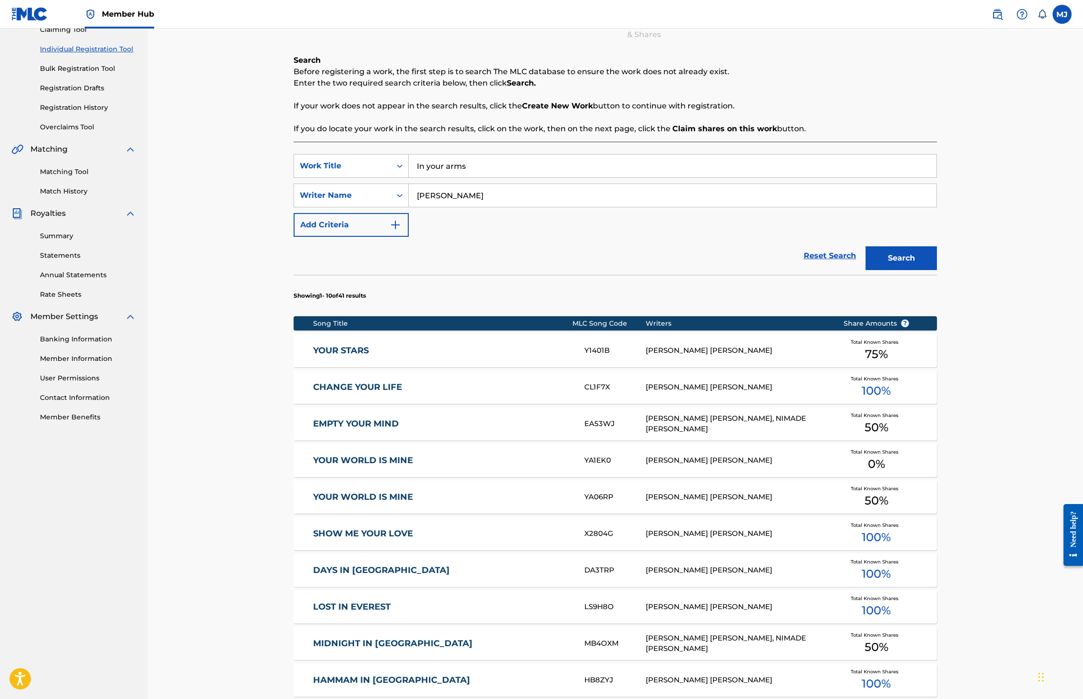
scroll to position [356, 0]
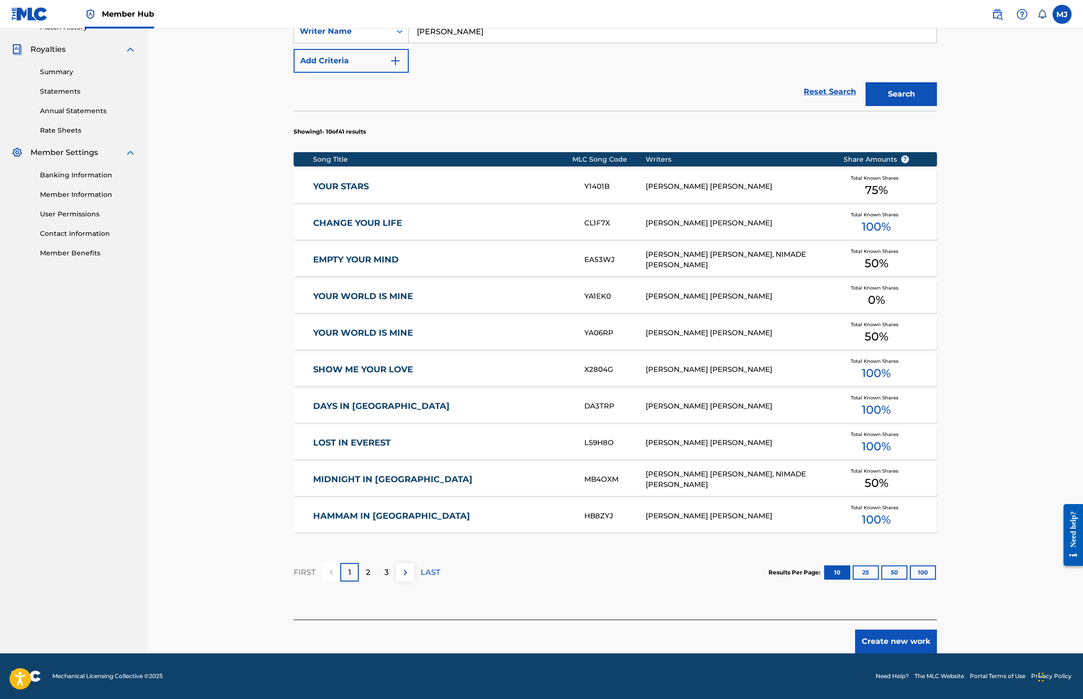
drag, startPoint x: 932, startPoint y: 617, endPoint x: 971, endPoint y: 637, distance: 43.6
click at [937, 630] on button "Create new work" at bounding box center [896, 642] width 82 height 24
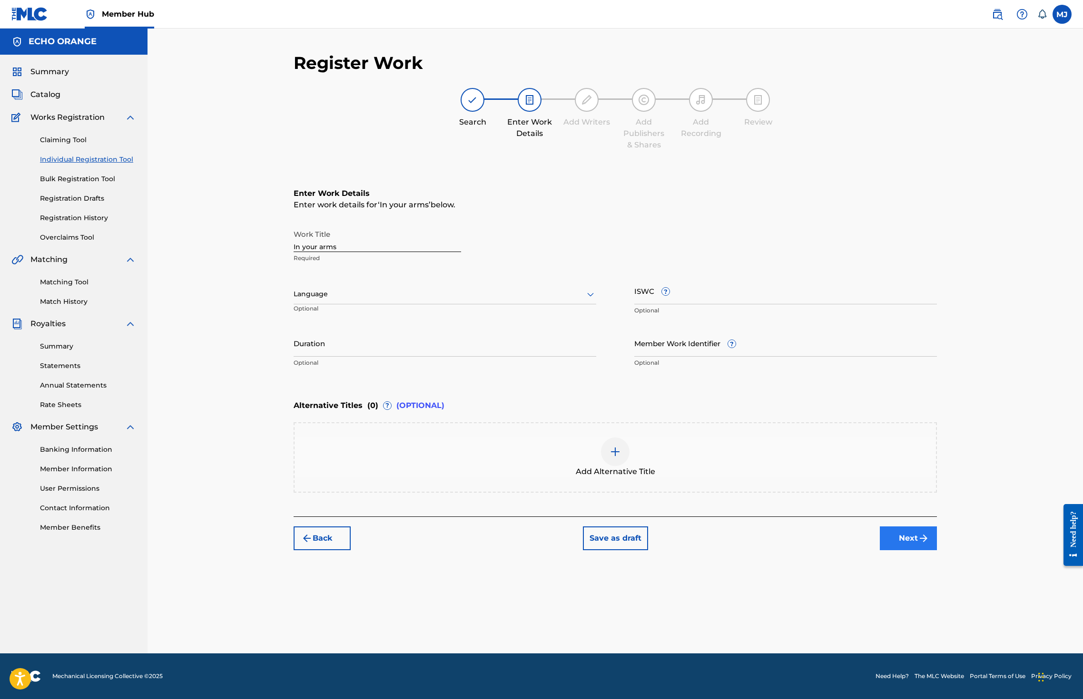
drag, startPoint x: 979, startPoint y: 637, endPoint x: 985, endPoint y: 625, distance: 13.4
click at [948, 637] on div "Register Work Search Enter Work Details Add Writers Add Publishers & Shares Add…" at bounding box center [615, 352] width 666 height 601
click at [937, 550] on button "Next" at bounding box center [908, 539] width 57 height 24
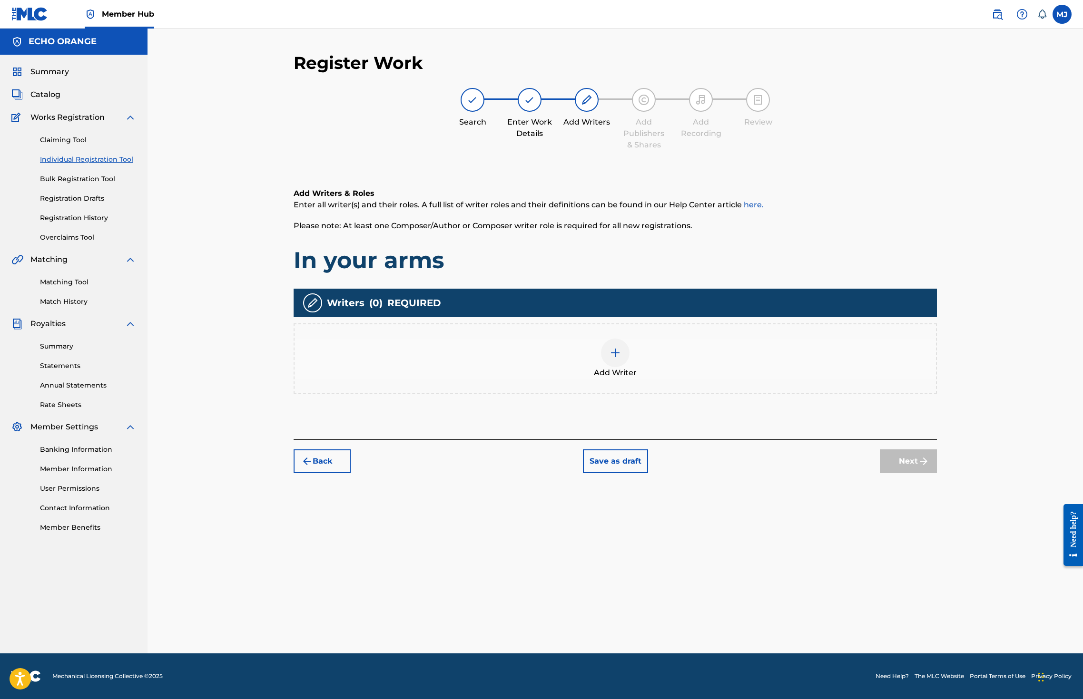
click at [752, 379] on div "Add Writer" at bounding box center [614, 359] width 641 height 40
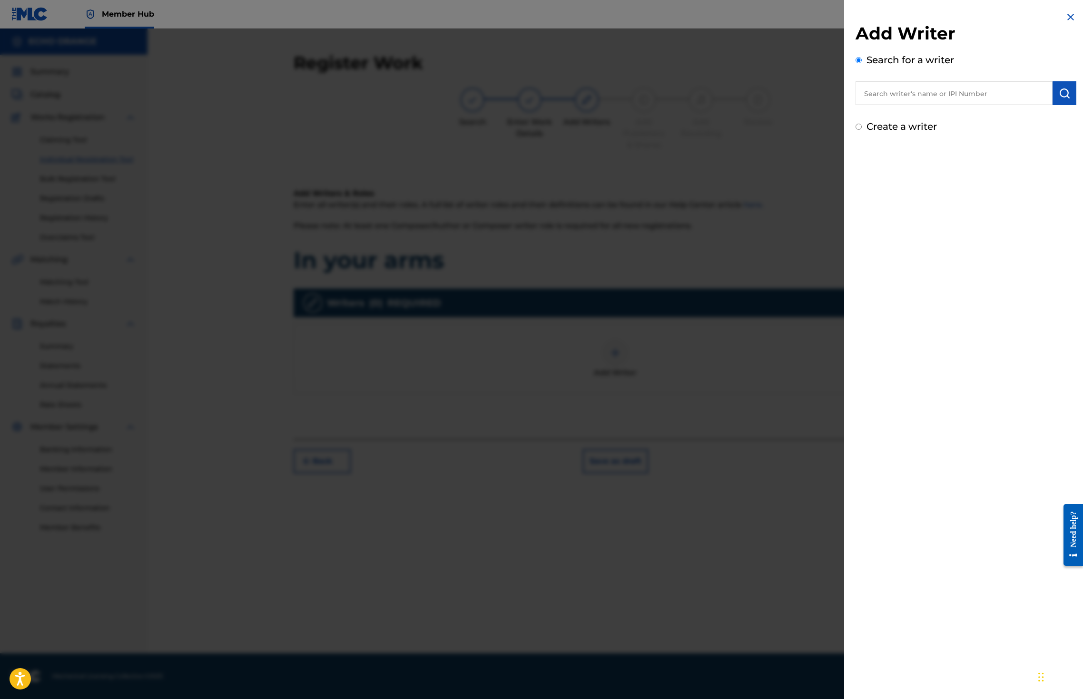
click at [930, 105] on input "text" at bounding box center [953, 93] width 197 height 24
paste input "denis hekimian"
type input "denis hekimian"
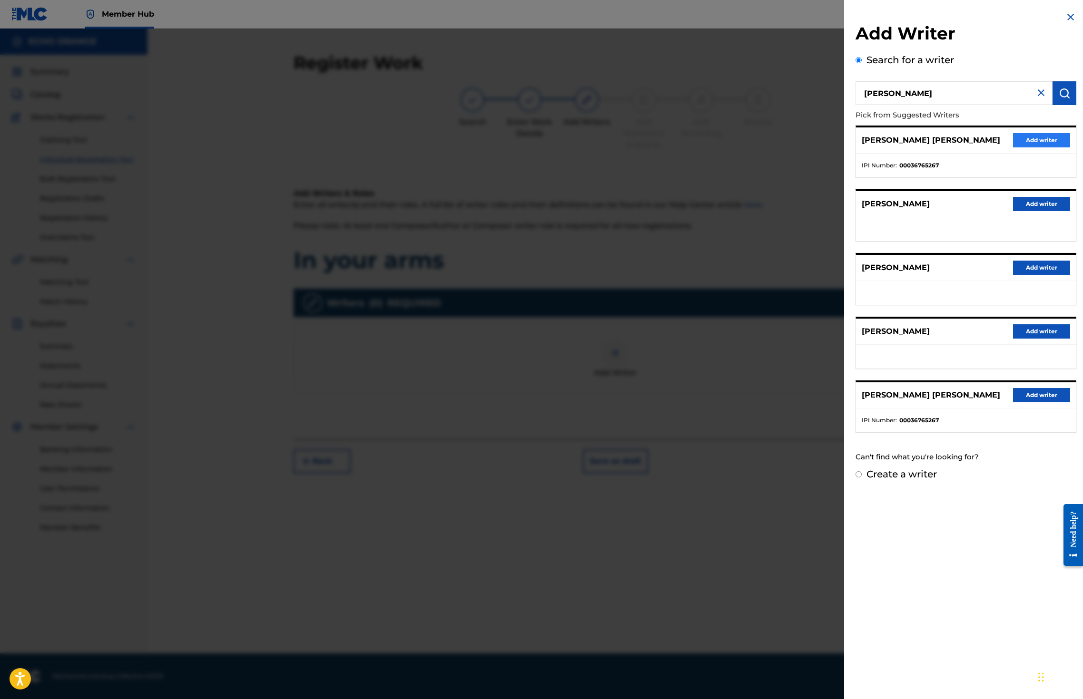
click at [1029, 147] on button "Add writer" at bounding box center [1041, 140] width 57 height 14
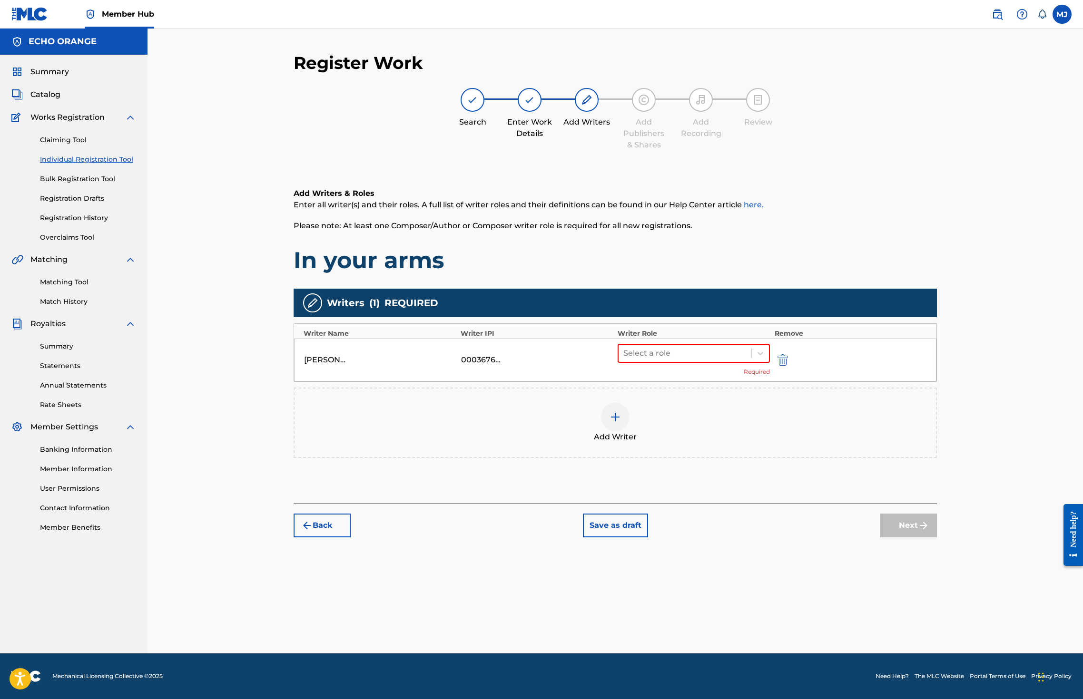
click at [657, 374] on div "DENIS MARCEL HEKIMIAN 00036765267 Select a role Required" at bounding box center [615, 360] width 642 height 43
click at [657, 362] on div "Select a role" at bounding box center [684, 353] width 133 height 17
click at [661, 492] on div "Composer" at bounding box center [723, 490] width 183 height 19
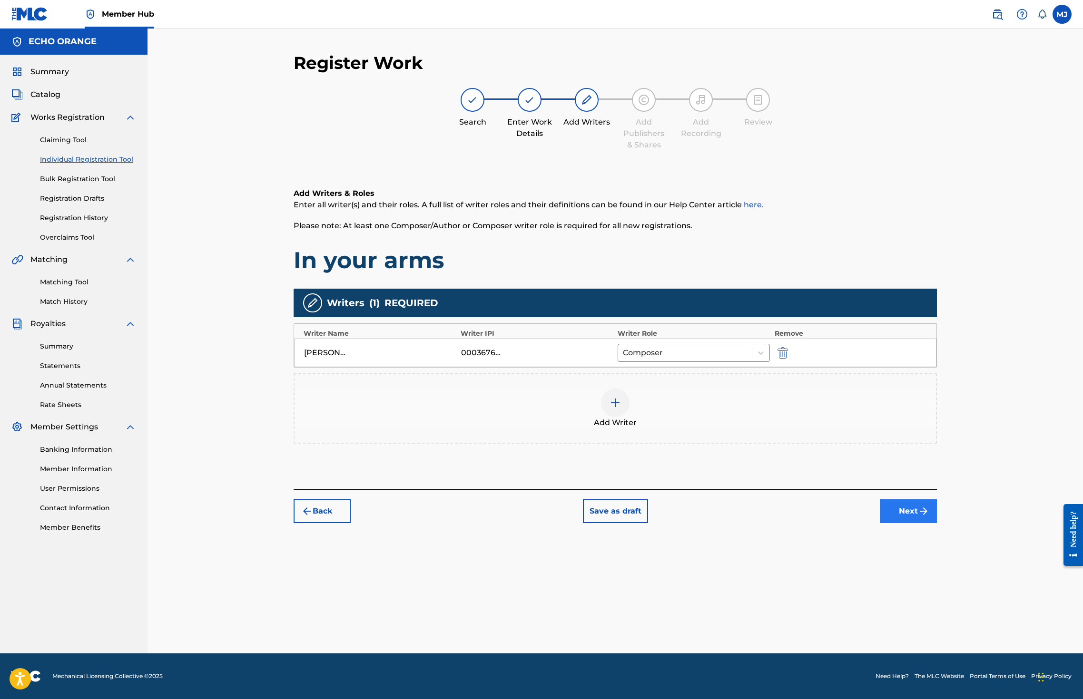
click at [937, 523] on button "Next" at bounding box center [908, 512] width 57 height 24
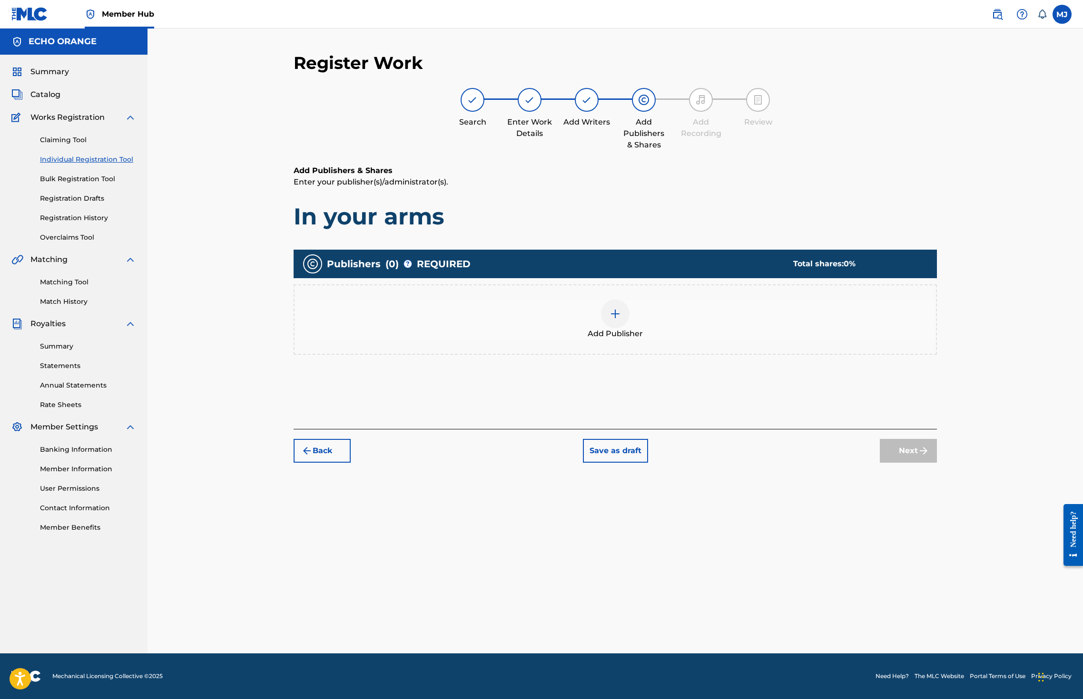
click at [662, 355] on div "Add Publisher" at bounding box center [615, 319] width 643 height 70
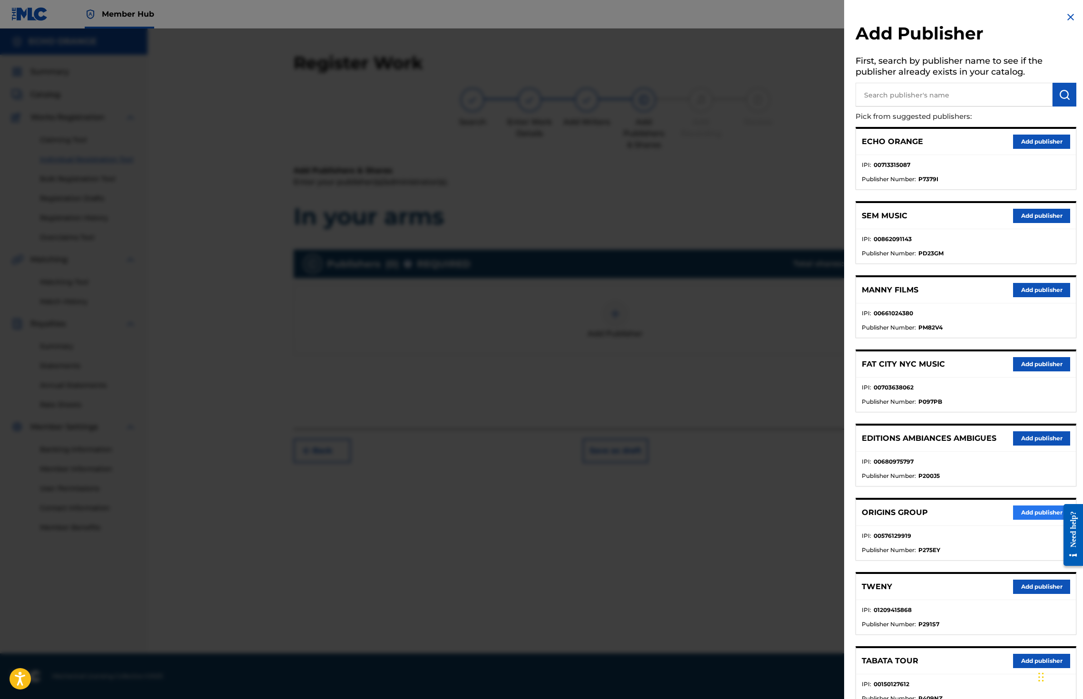
click at [1027, 520] on button "Add publisher" at bounding box center [1041, 513] width 57 height 14
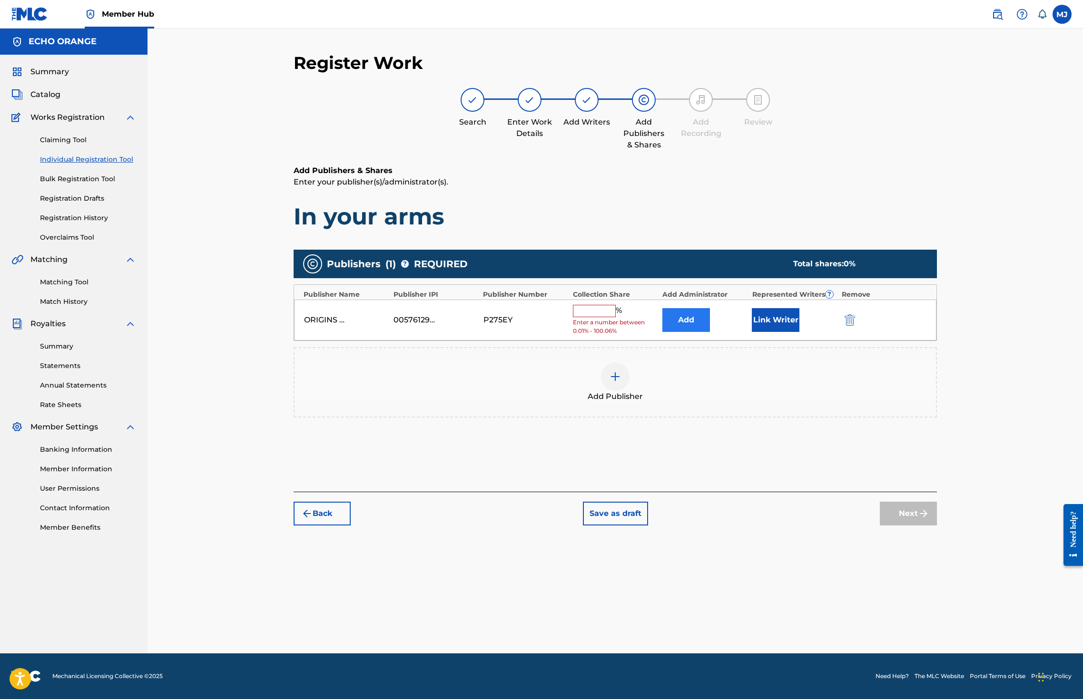
click at [708, 332] on button "Add" at bounding box center [686, 320] width 48 height 24
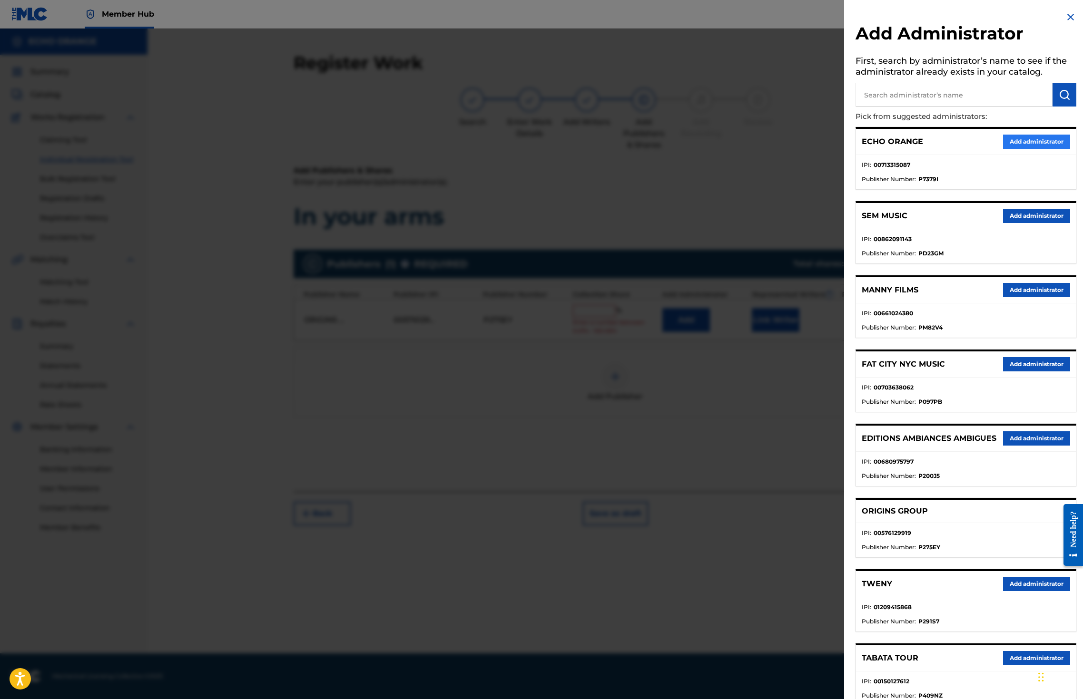
click at [1030, 149] on button "Add administrator" at bounding box center [1036, 142] width 67 height 14
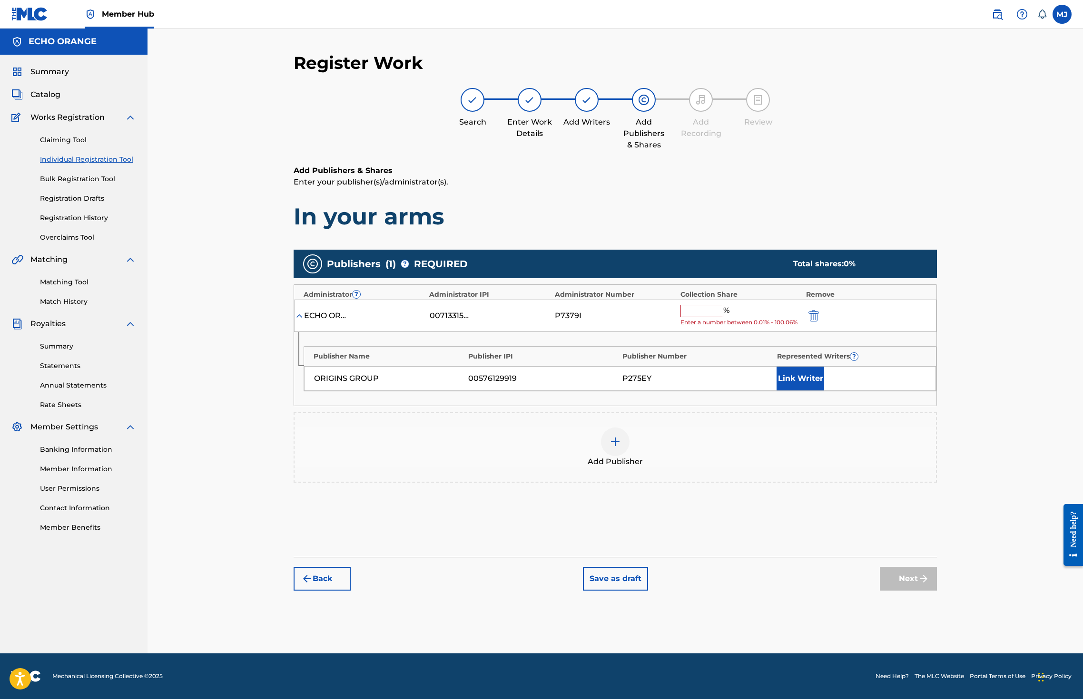
click at [723, 317] on input "text" at bounding box center [701, 311] width 43 height 12
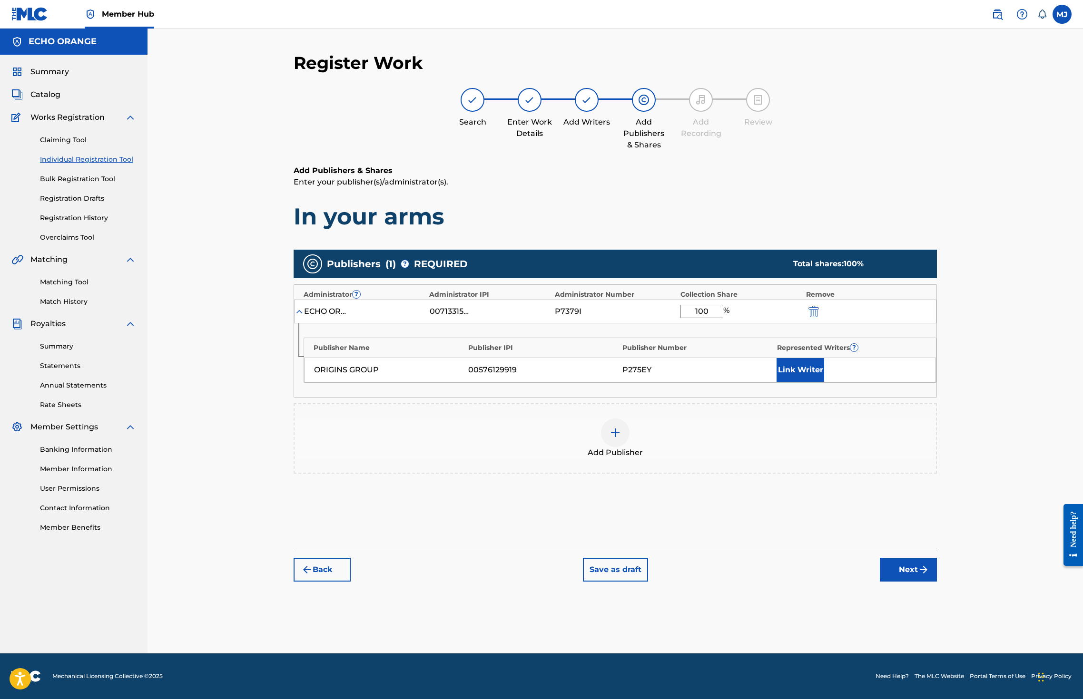
type input "100"
click at [871, 397] on div "Publisher Name Publisher IPI Publisher Number Represented Writers ? ORIGINS GRO…" at bounding box center [615, 361] width 642 height 74
click at [855, 383] on div "ORIGINS GROUP 00576129919 P275EY Link Writer" at bounding box center [620, 370] width 632 height 25
click at [824, 382] on button "Link Writer" at bounding box center [800, 370] width 48 height 24
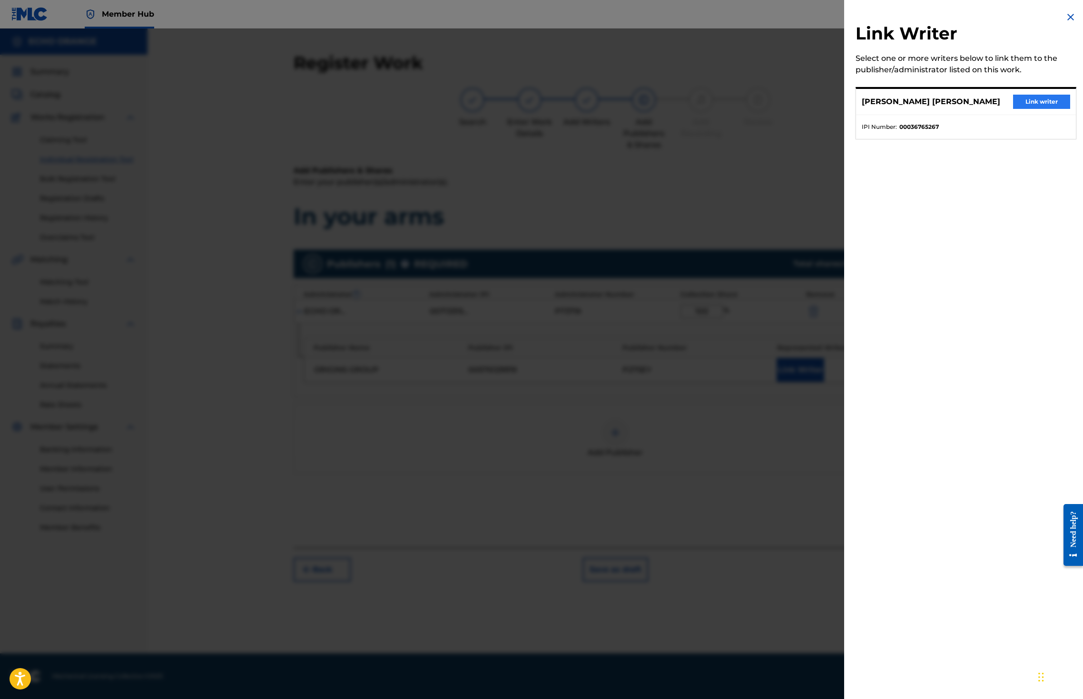
click at [1024, 115] on div "DENIS MARCEL HEKIMIAN Link writer" at bounding box center [966, 102] width 220 height 26
click at [1029, 104] on button "Link writer" at bounding box center [1041, 102] width 57 height 14
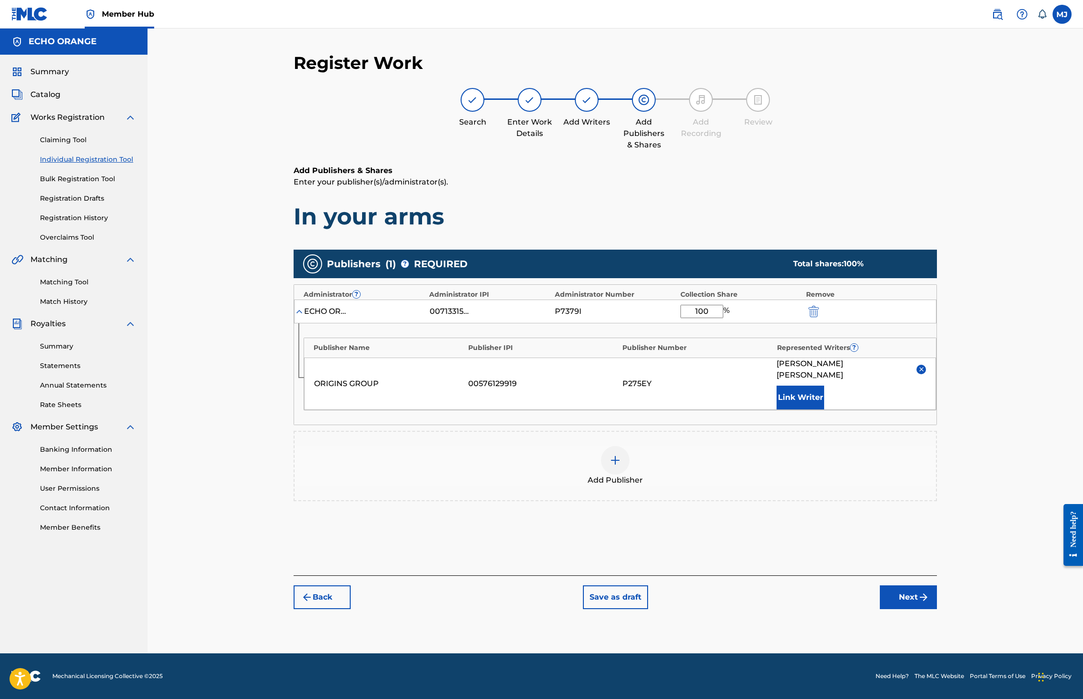
scroll to position [35, 0]
click at [937, 609] on button "Next" at bounding box center [908, 598] width 57 height 24
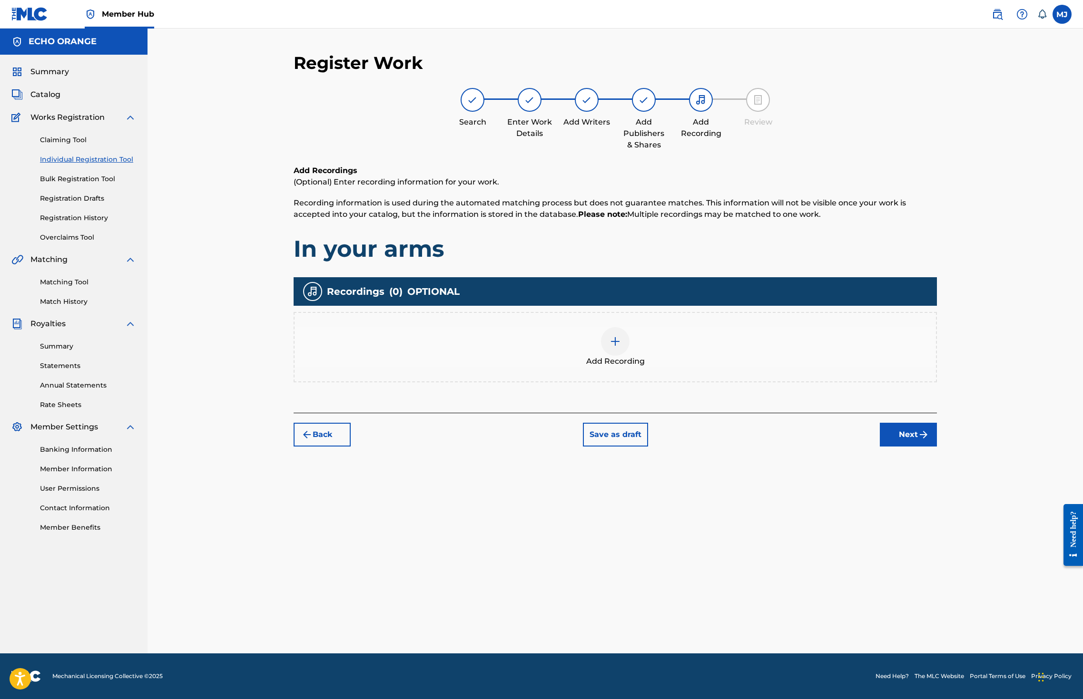
scroll to position [0, 0]
click at [937, 447] on button "Next" at bounding box center [908, 435] width 57 height 24
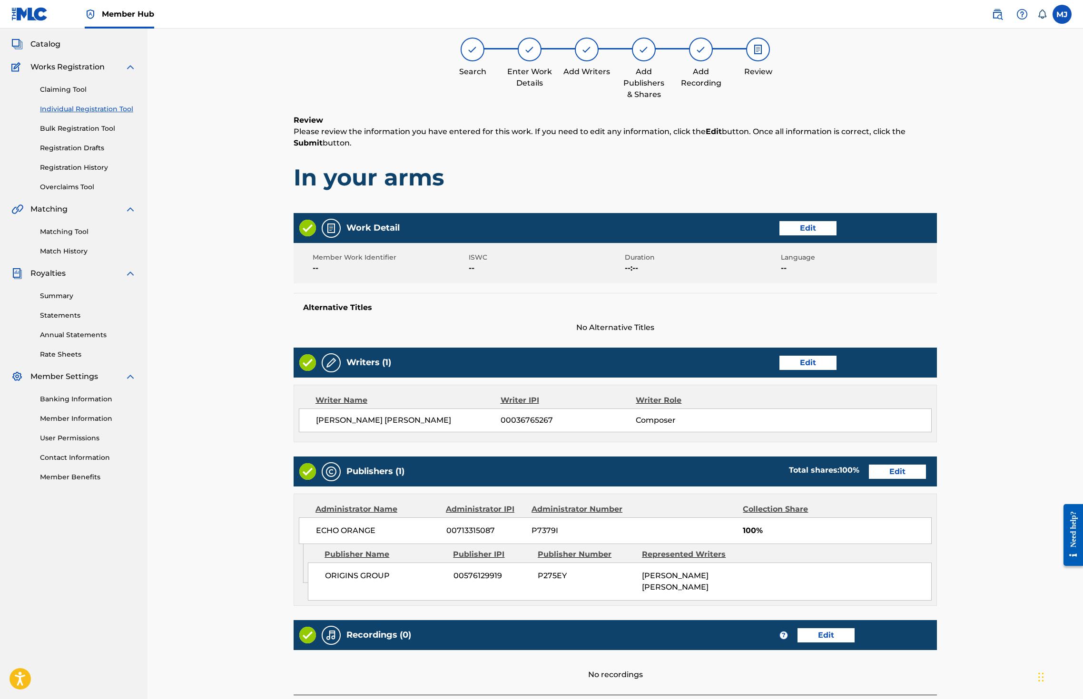
scroll to position [214, 0]
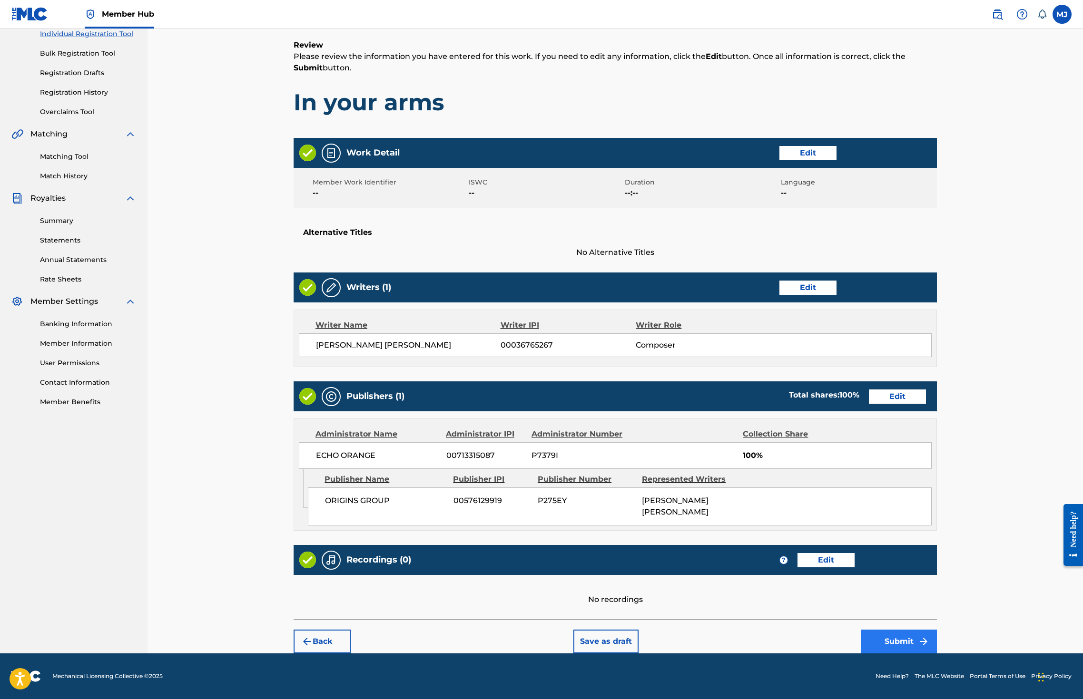
click at [937, 630] on button "Submit" at bounding box center [899, 642] width 76 height 24
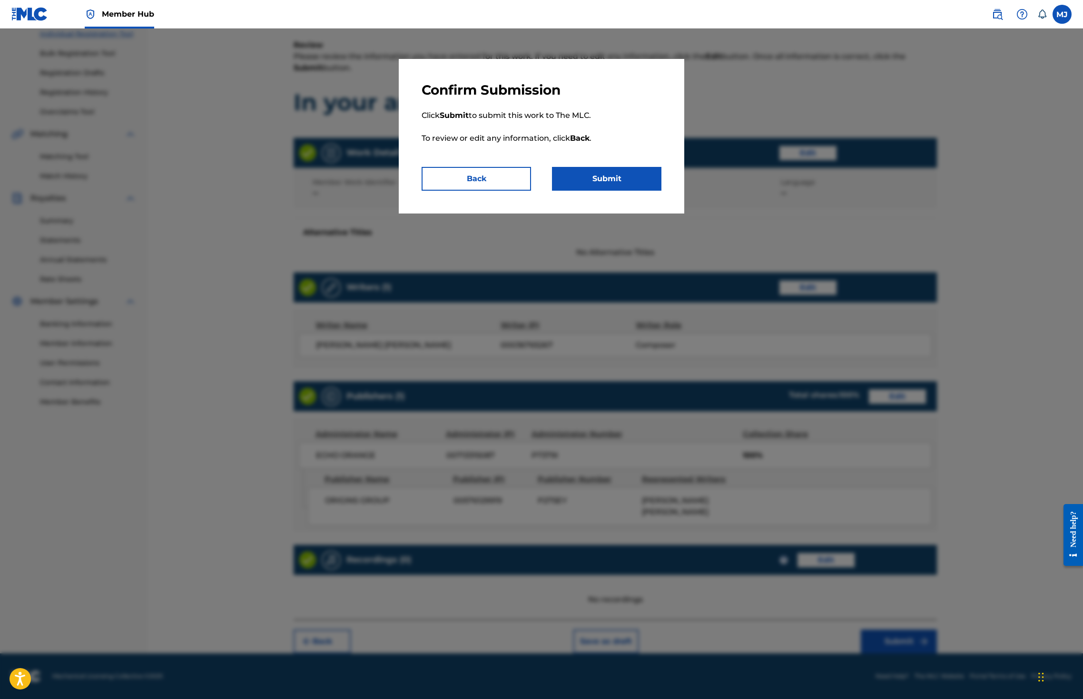
click at [615, 167] on p "Click Submit to submit this work to The MLC. To review or edit any information,…" at bounding box center [542, 132] width 240 height 69
click at [628, 191] on button "Submit" at bounding box center [606, 179] width 109 height 24
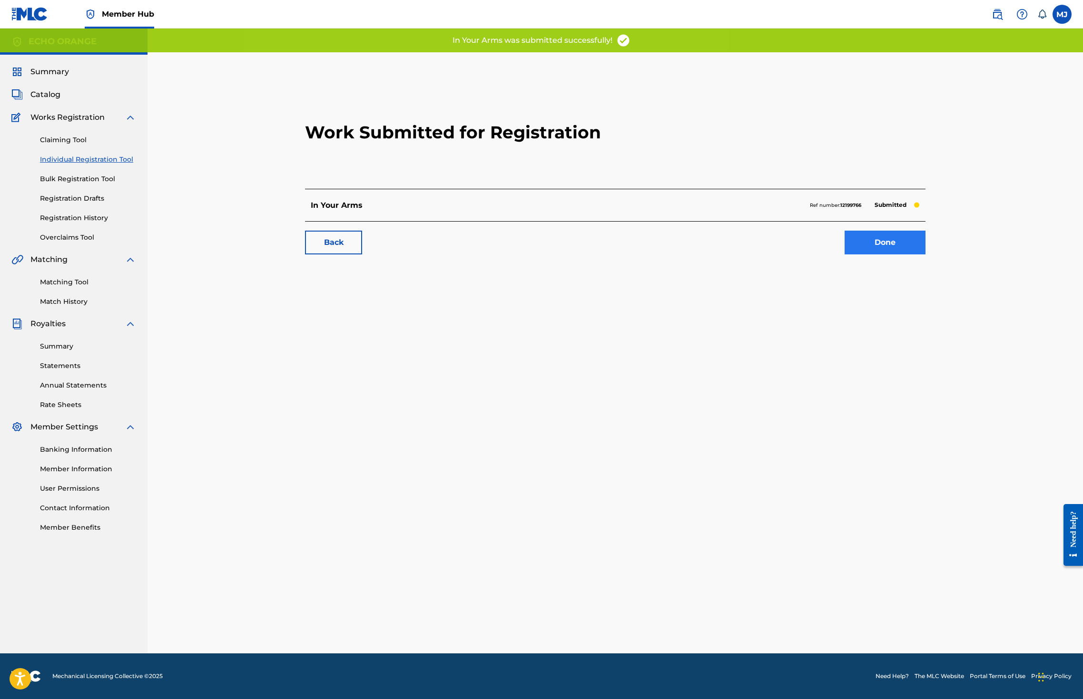
click at [925, 255] on link "Done" at bounding box center [884, 243] width 81 height 24
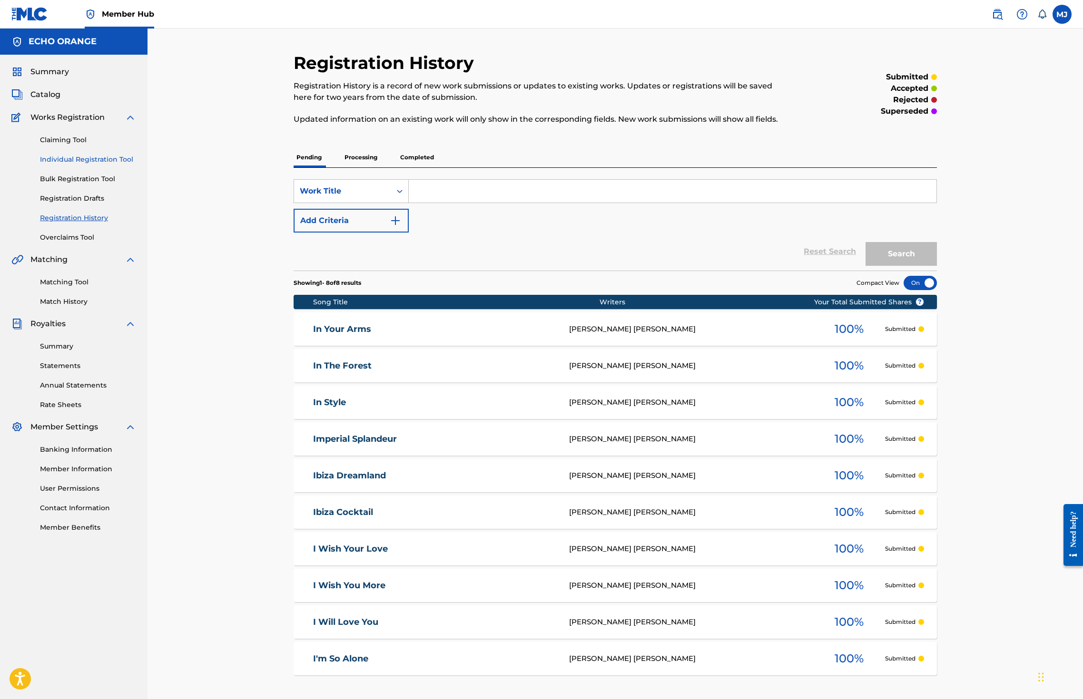
click at [101, 165] on link "Individual Registration Tool" at bounding box center [88, 160] width 96 height 10
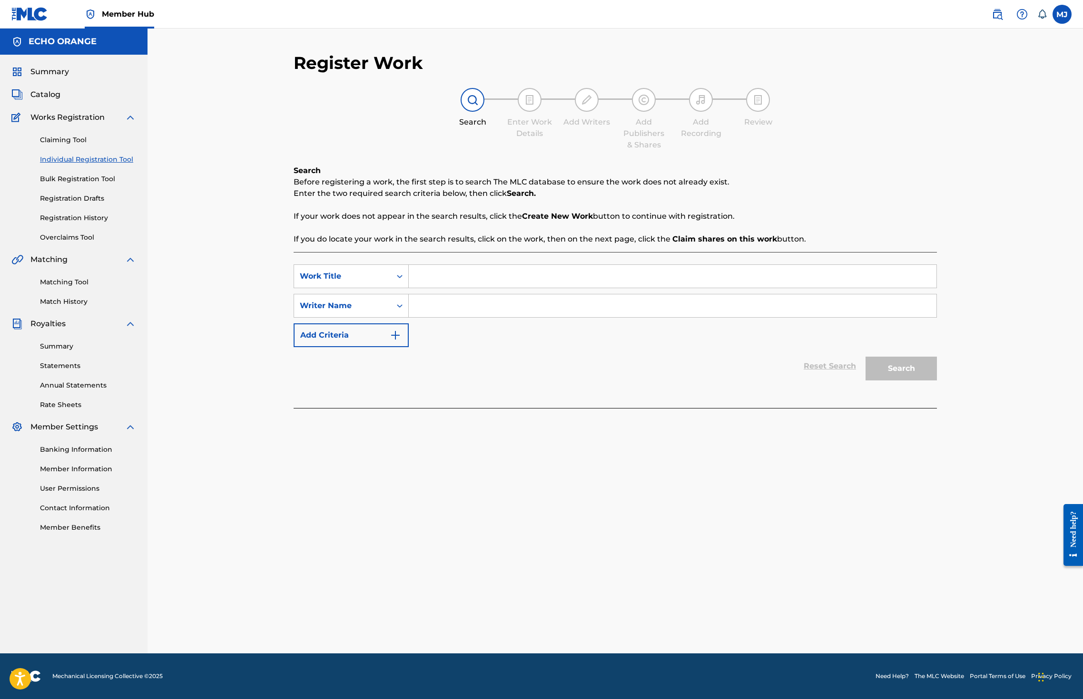
click at [462, 288] on input "Search Form" at bounding box center [673, 276] width 528 height 23
type input "Incredible India"
paste input "denis hekimian"
type input "denis hekimian"
click at [937, 381] on button "Search" at bounding box center [900, 369] width 71 height 24
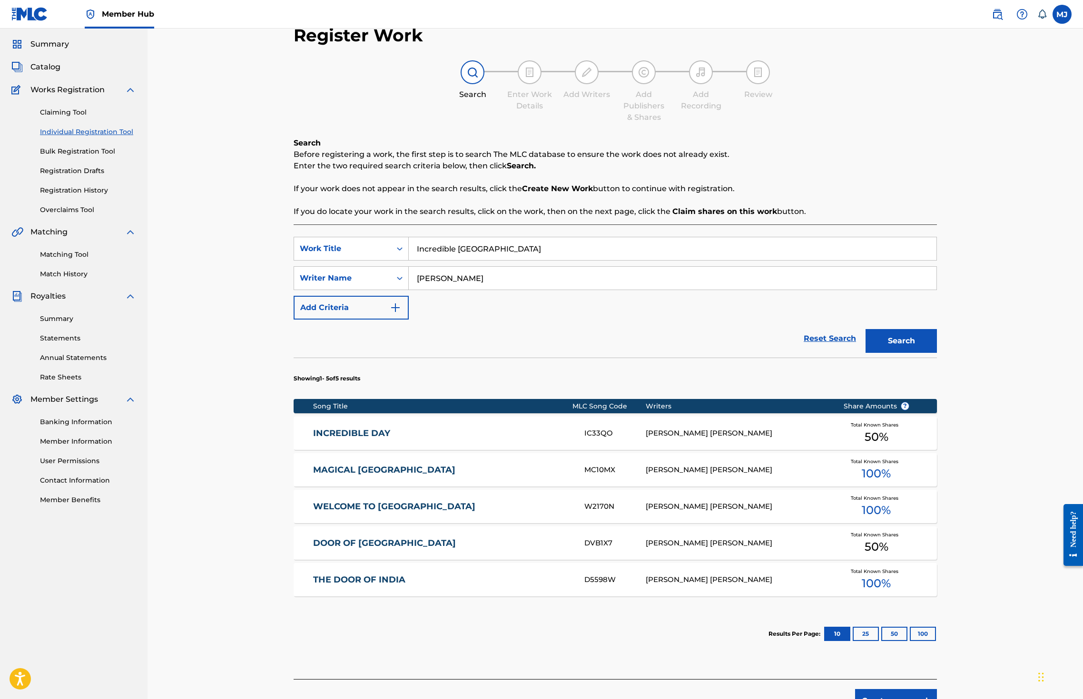
scroll to position [168, 0]
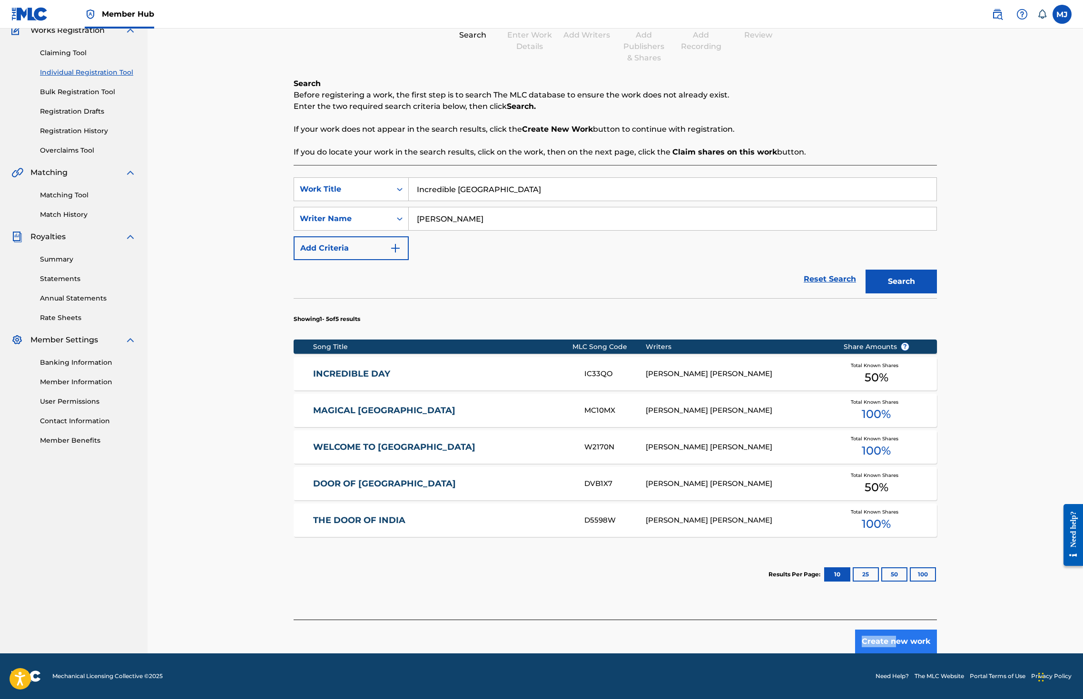
drag, startPoint x: 973, startPoint y: 623, endPoint x: 974, endPoint y: 629, distance: 5.9
click at [937, 629] on div "Create new work" at bounding box center [615, 637] width 643 height 34
click at [937, 630] on button "Create new work" at bounding box center [896, 642] width 82 height 24
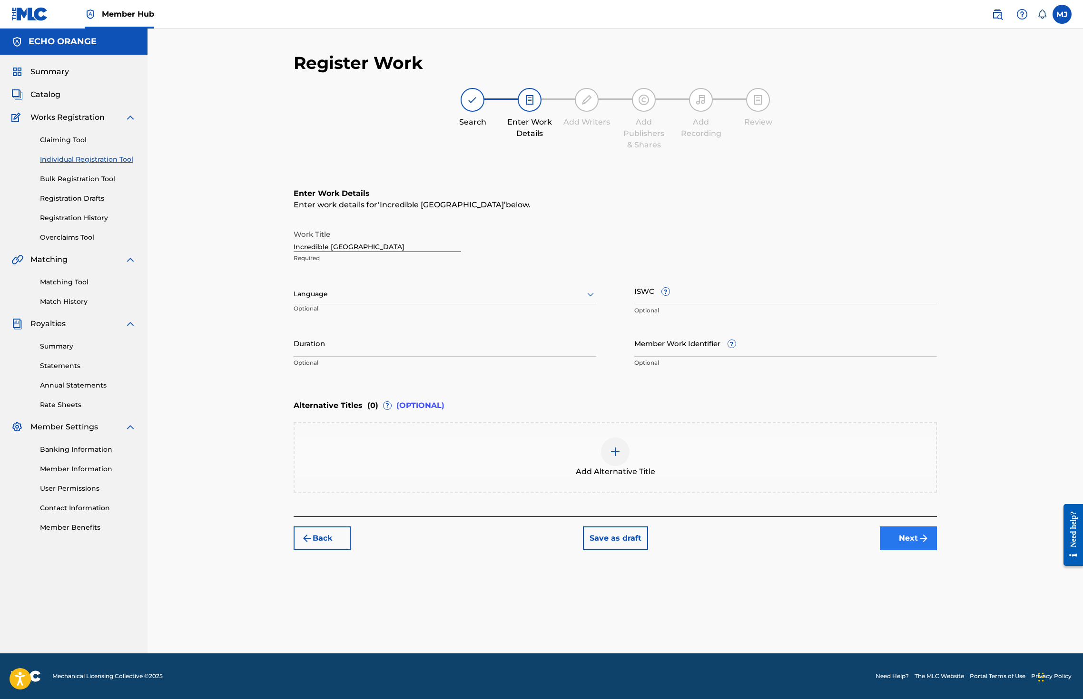
click at [937, 550] on button "Next" at bounding box center [908, 539] width 57 height 24
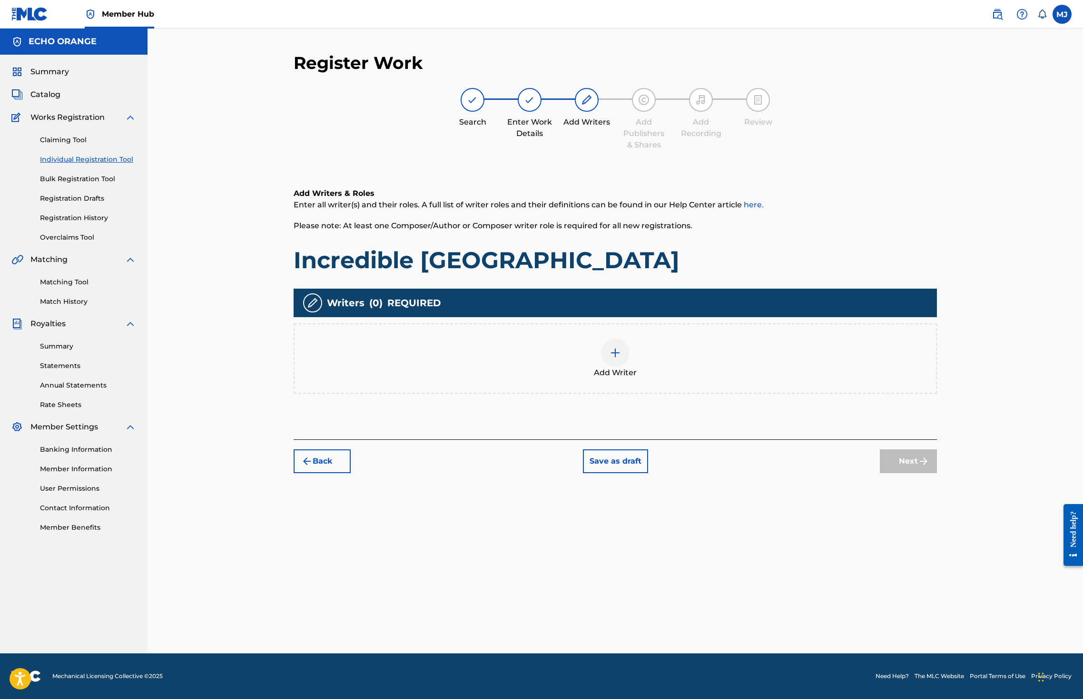
click at [710, 440] on div "Add Writers & Roles Enter all writer(s) and their roles. A full list of writer …" at bounding box center [615, 302] width 643 height 275
drag, startPoint x: 741, startPoint y: 358, endPoint x: 738, endPoint y: 371, distance: 13.5
click at [737, 366] on div "Writers ( 0 ) REQUIRED Add Writer" at bounding box center [615, 341] width 643 height 105
click at [738, 379] on div "Add Writer" at bounding box center [614, 359] width 641 height 40
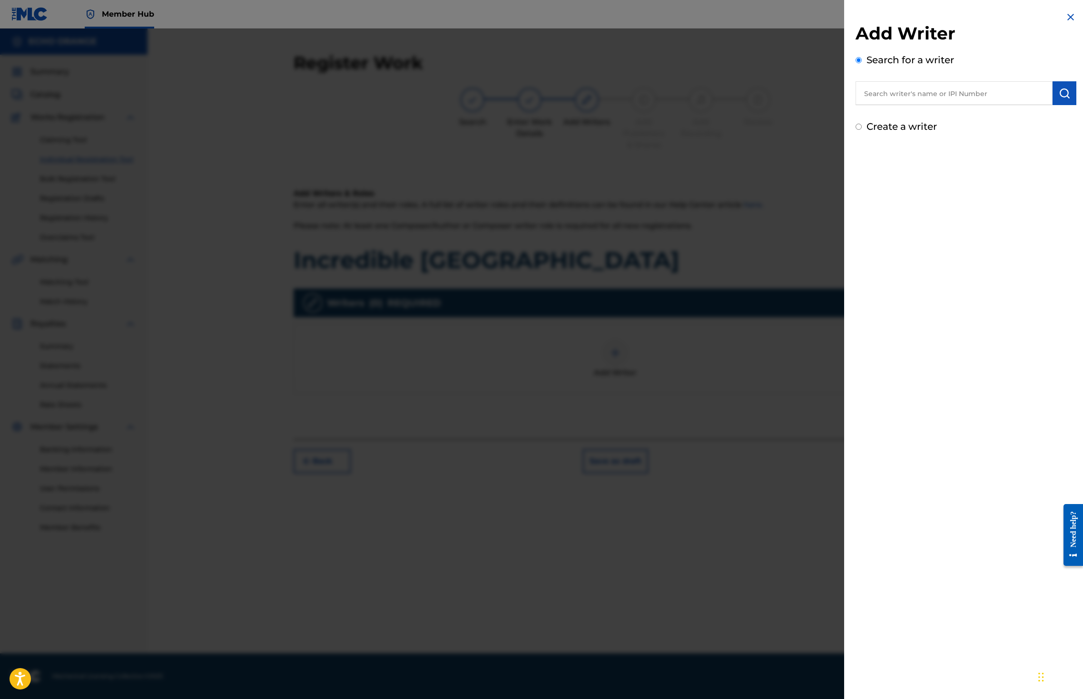
click at [873, 105] on input "text" at bounding box center [953, 93] width 197 height 24
paste input "denis hekimian"
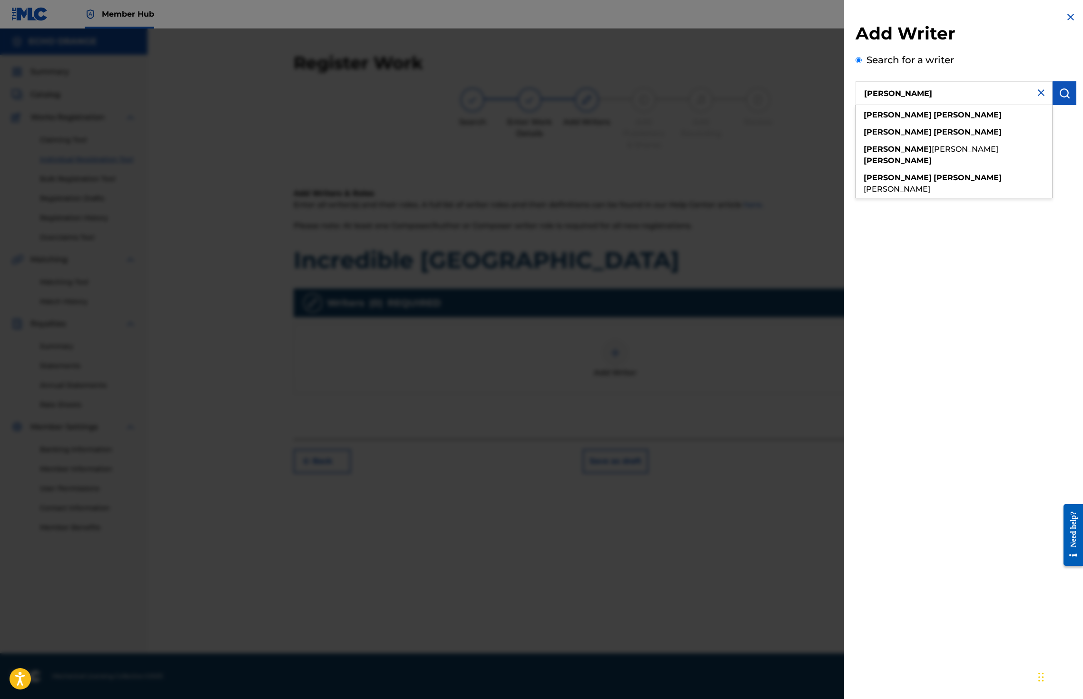
type input "denis hekimian"
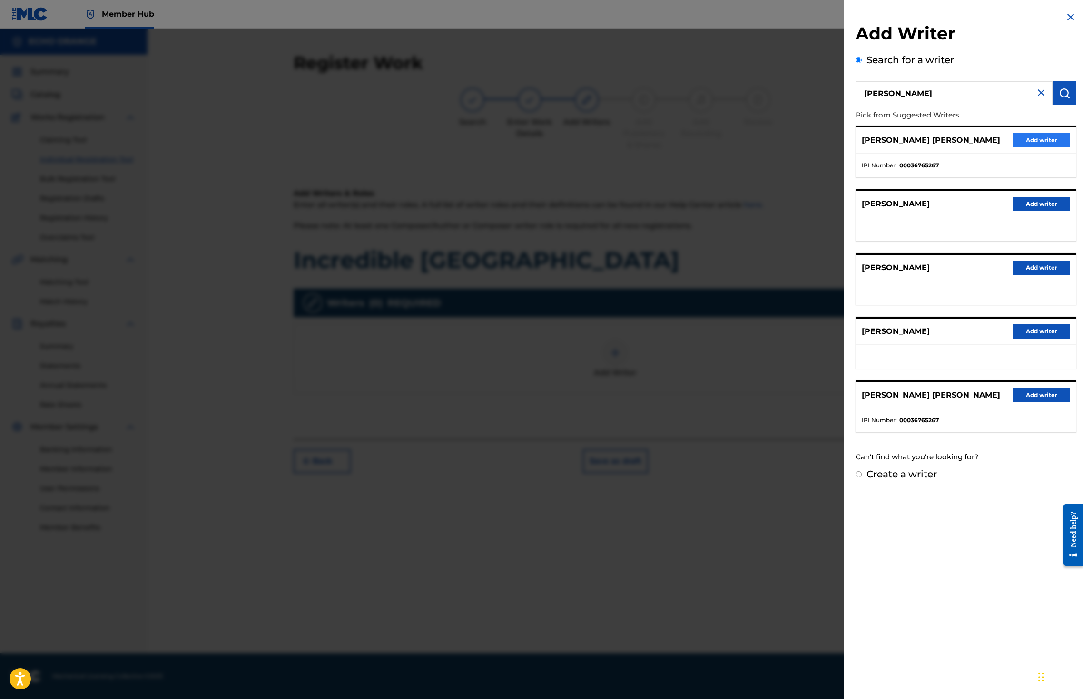
click at [1035, 147] on button "Add writer" at bounding box center [1041, 140] width 57 height 14
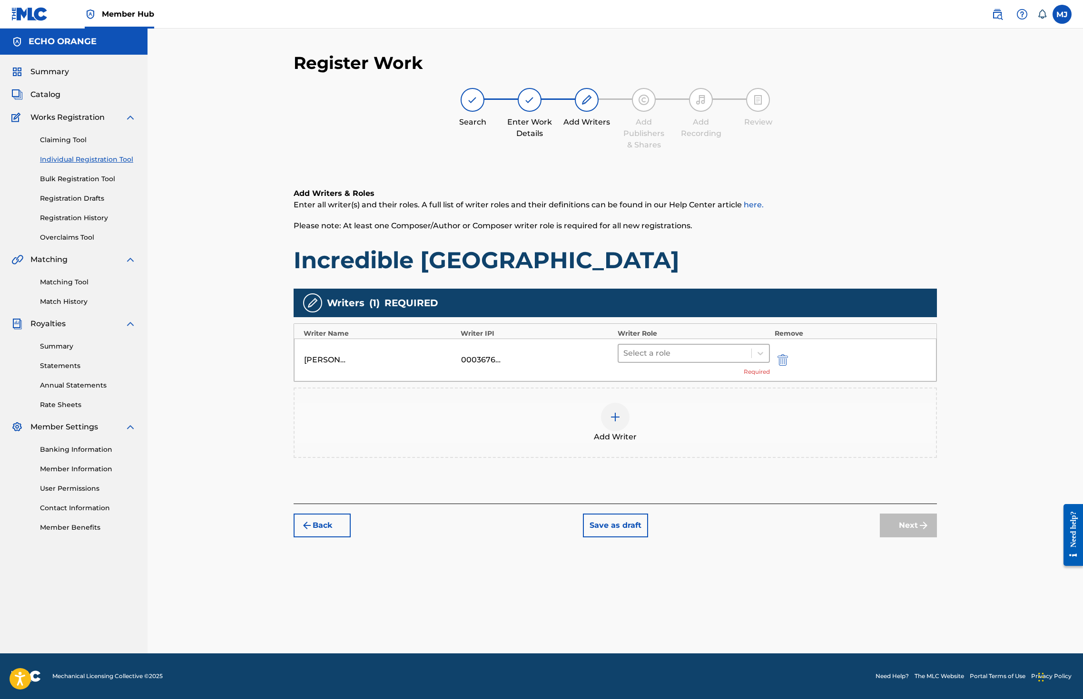
click at [746, 360] on div at bounding box center [684, 353] width 123 height 13
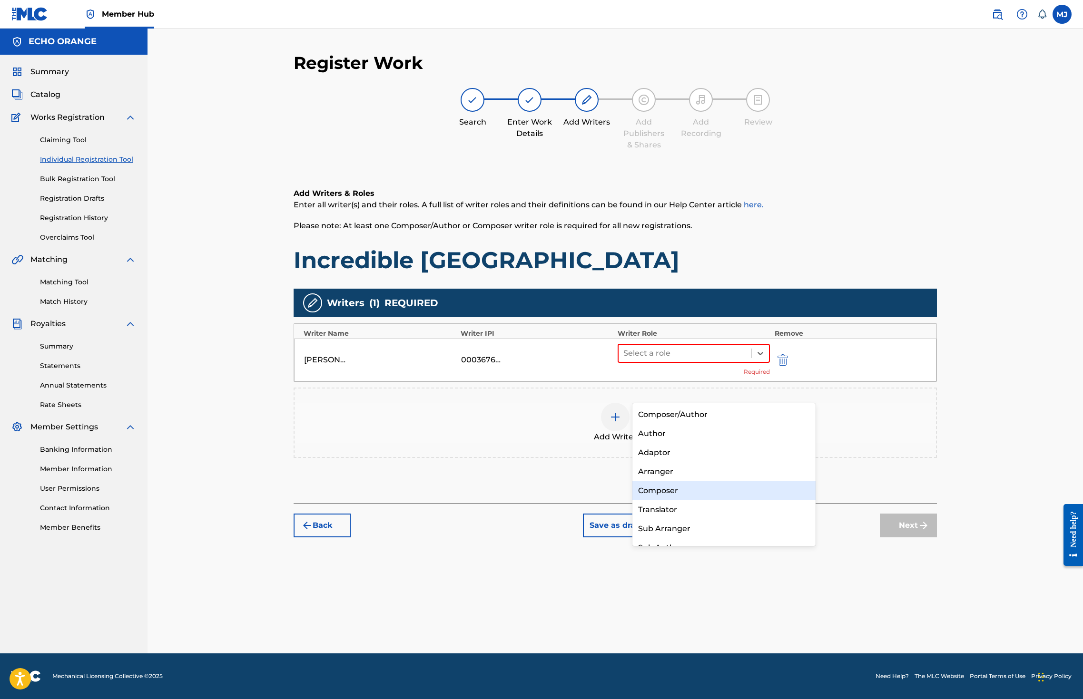
click at [728, 492] on div "Composer" at bounding box center [723, 490] width 183 height 19
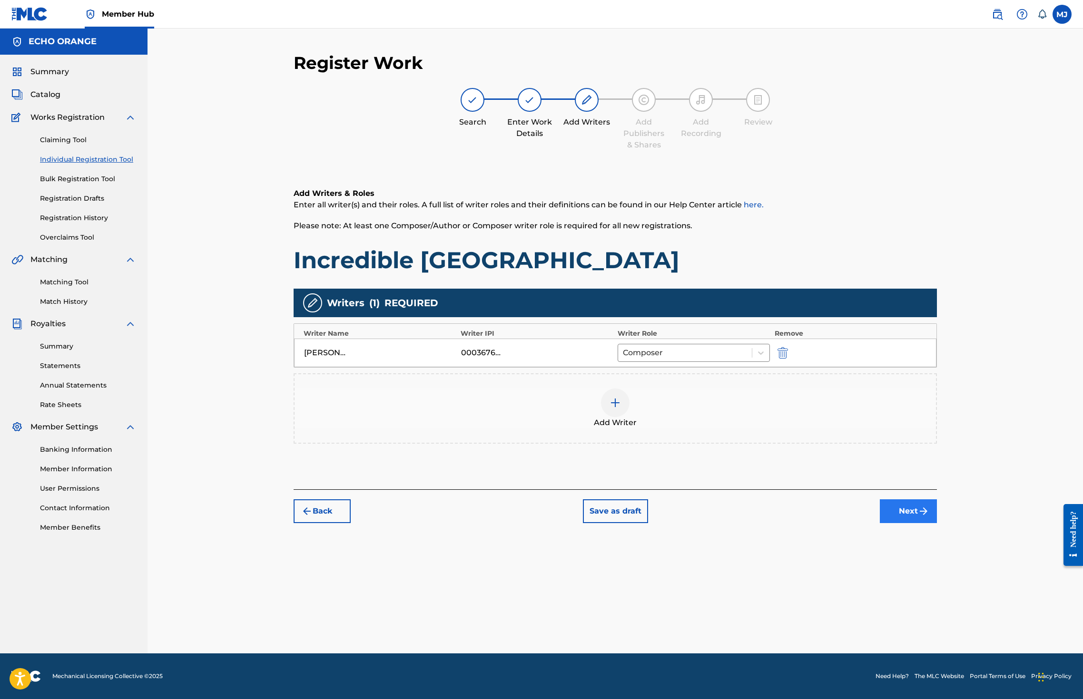
click at [937, 523] on button "Next" at bounding box center [908, 512] width 57 height 24
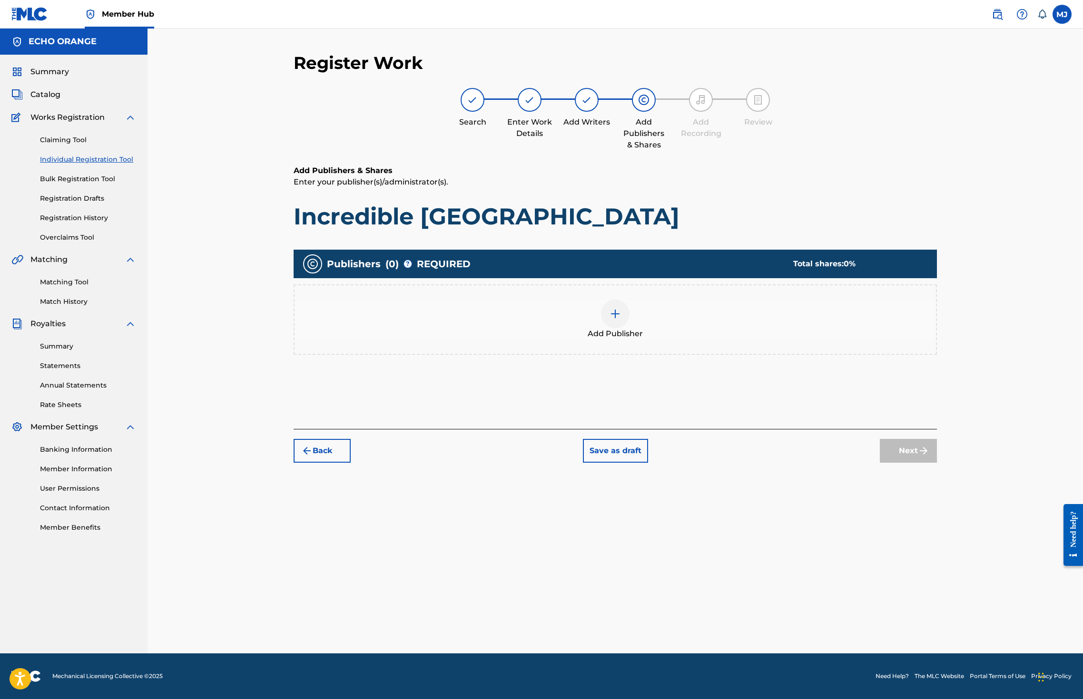
click at [715, 355] on div "Add Publisher" at bounding box center [615, 319] width 643 height 70
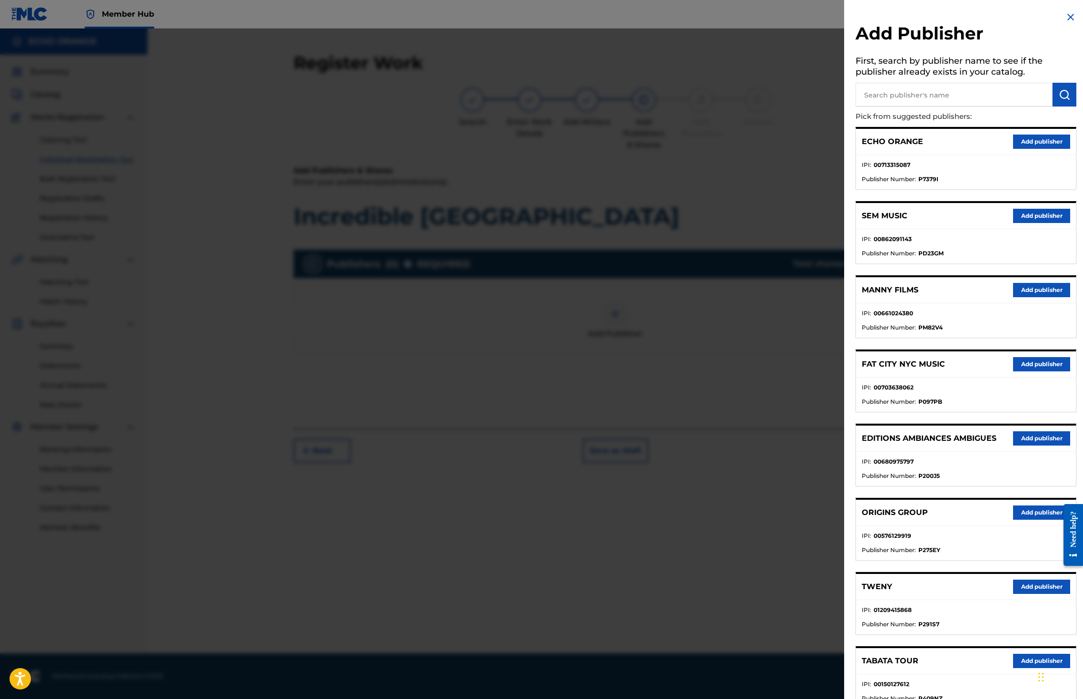
click at [1015, 520] on button "Add publisher" at bounding box center [1041, 513] width 57 height 14
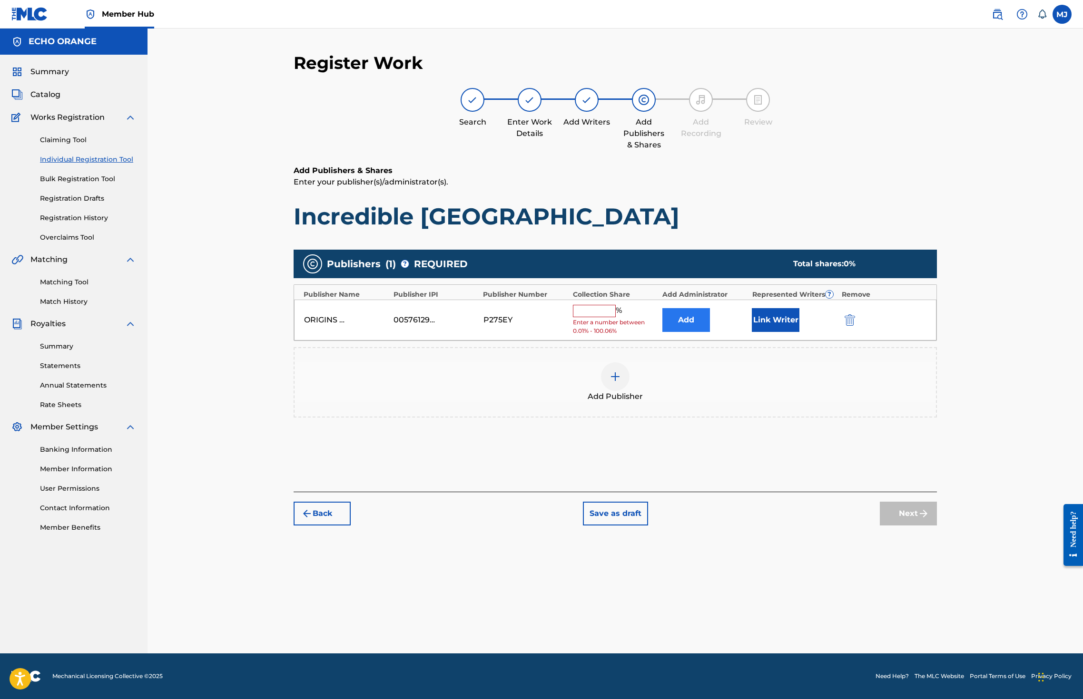
click at [695, 332] on button "Add" at bounding box center [686, 320] width 48 height 24
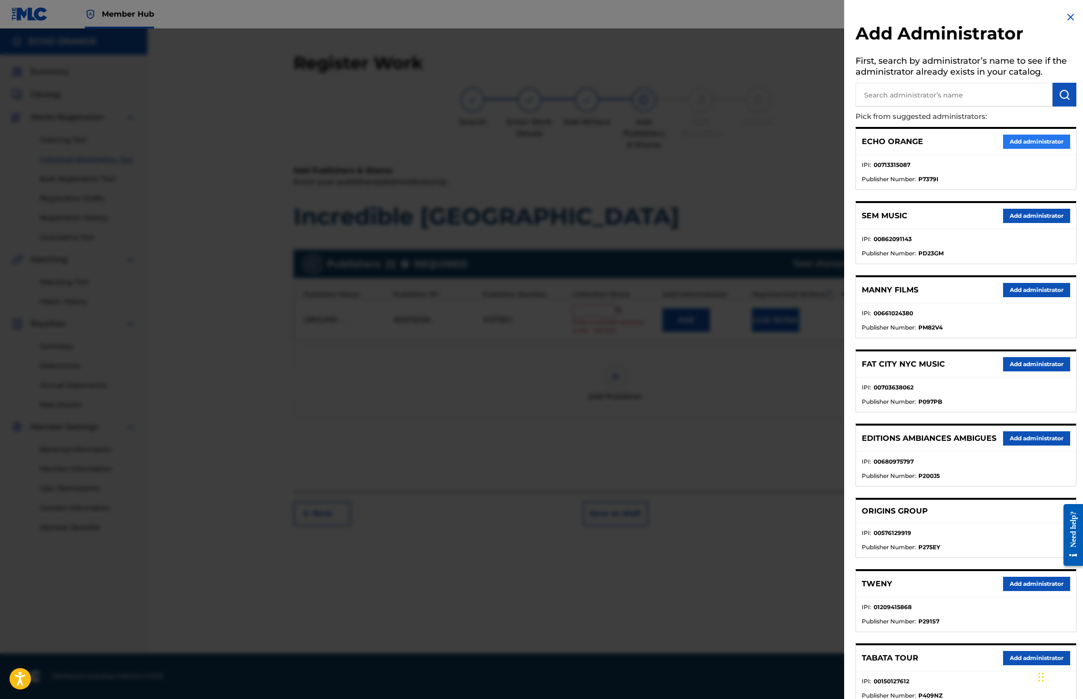
click at [1006, 147] on div "ECHO ORANGE Add administrator" at bounding box center [966, 142] width 220 height 26
click at [1009, 149] on button "Add administrator" at bounding box center [1036, 142] width 67 height 14
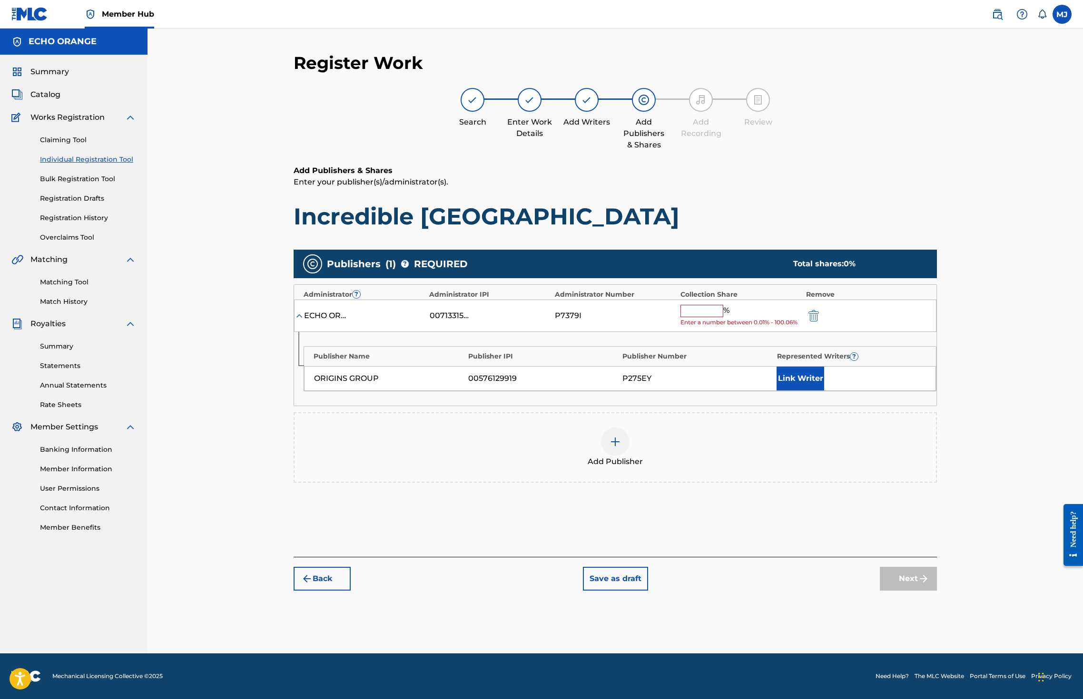
click at [723, 317] on input "text" at bounding box center [701, 311] width 43 height 12
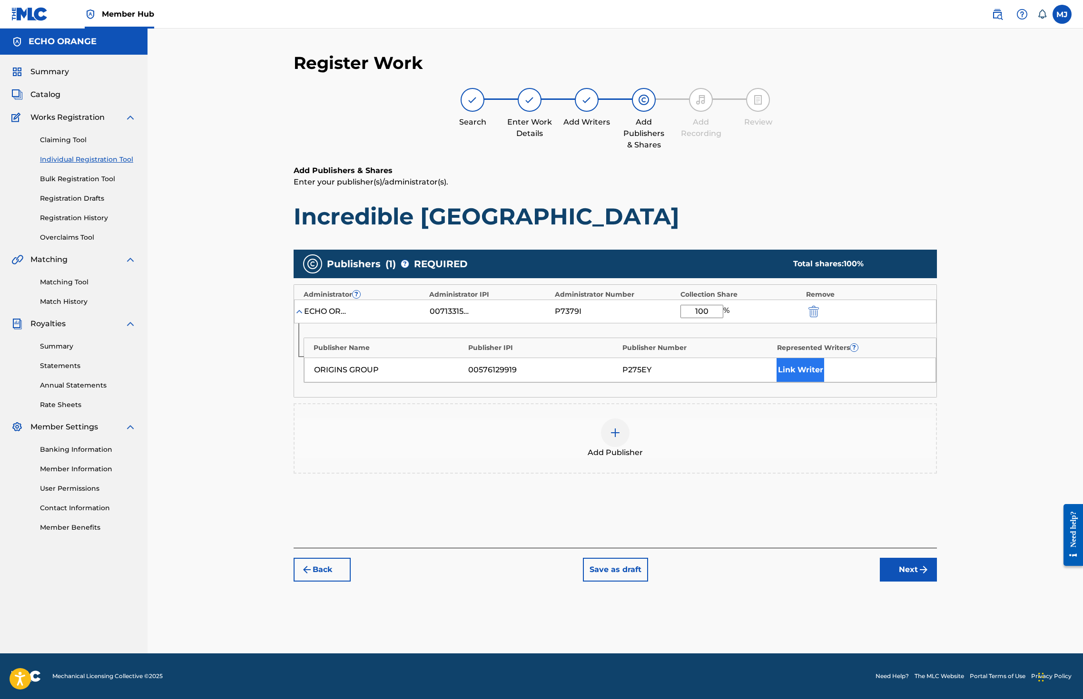
type input "100"
click at [824, 382] on button "Link Writer" at bounding box center [800, 370] width 48 height 24
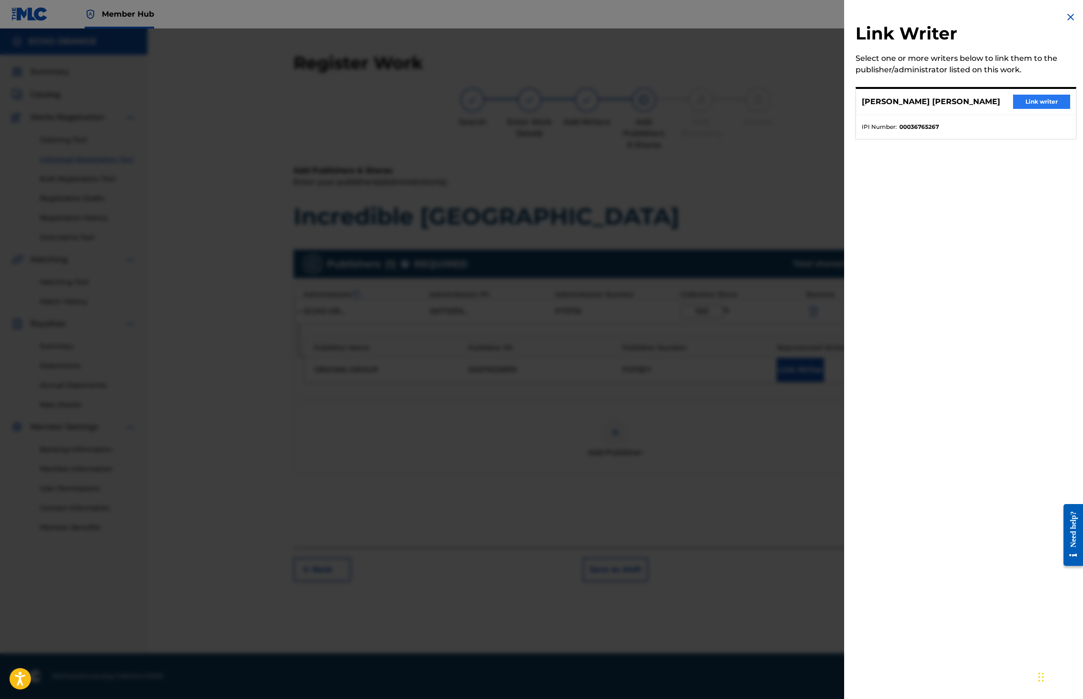
click at [1024, 109] on button "Link writer" at bounding box center [1041, 102] width 57 height 14
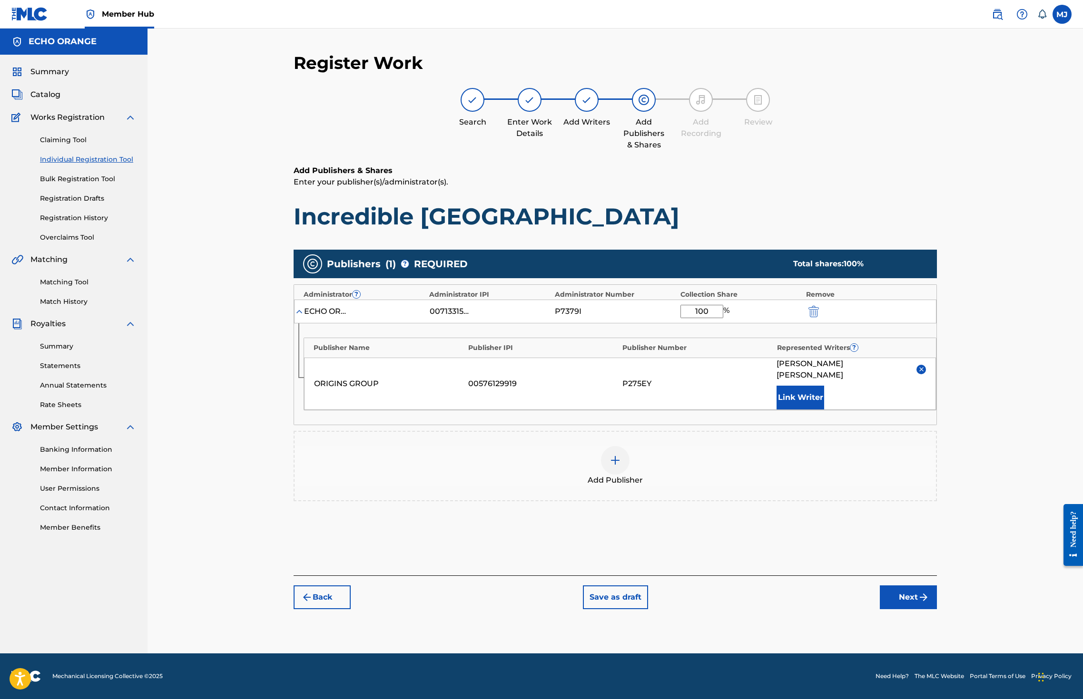
scroll to position [35, 0]
drag, startPoint x: 999, startPoint y: 636, endPoint x: 996, endPoint y: 630, distance: 6.8
click at [937, 609] on button "Next" at bounding box center [908, 598] width 57 height 24
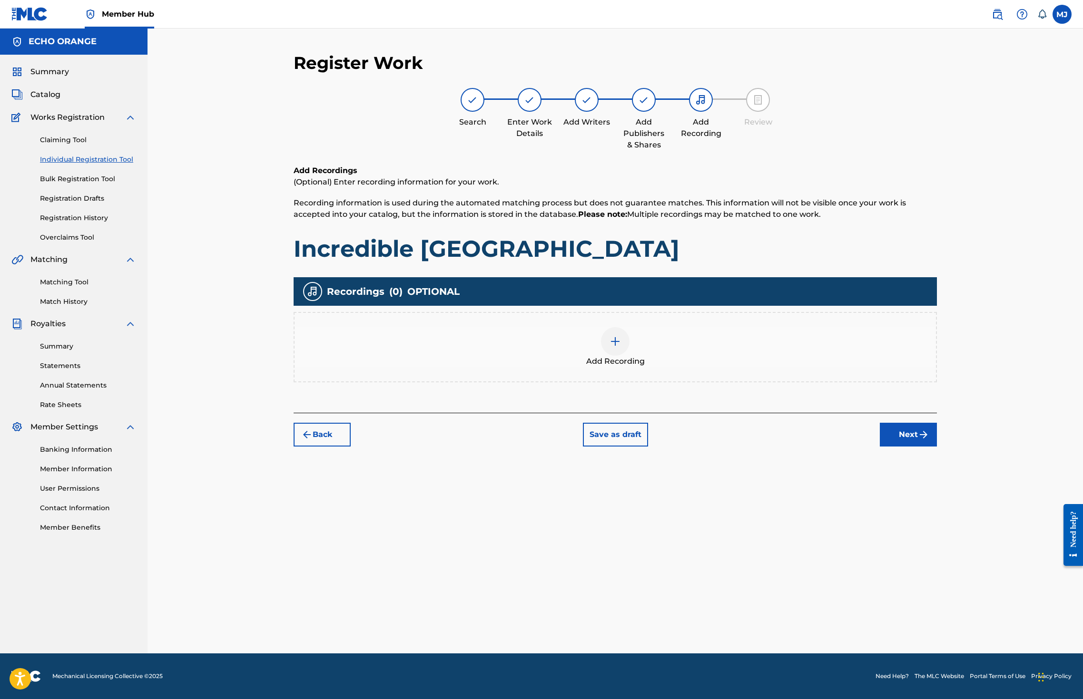
click at [948, 502] on div "Register Work Search Enter Work Details Add Writers Add Publishers & Shares Add…" at bounding box center [615, 352] width 666 height 601
click at [937, 447] on button "Next" at bounding box center [908, 435] width 57 height 24
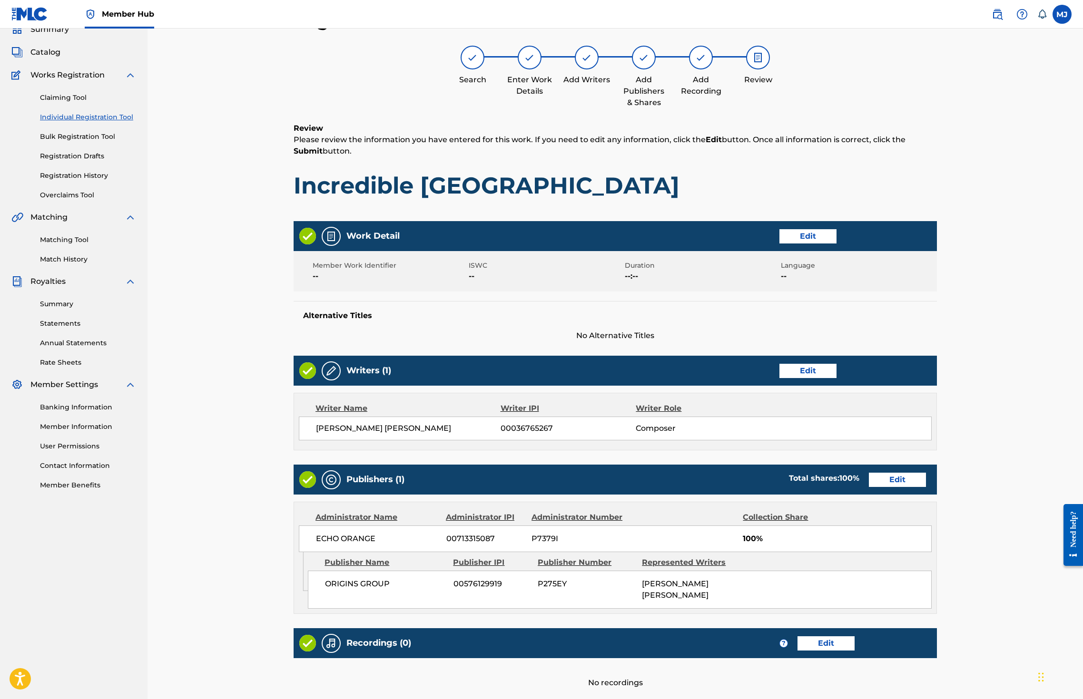
scroll to position [214, 0]
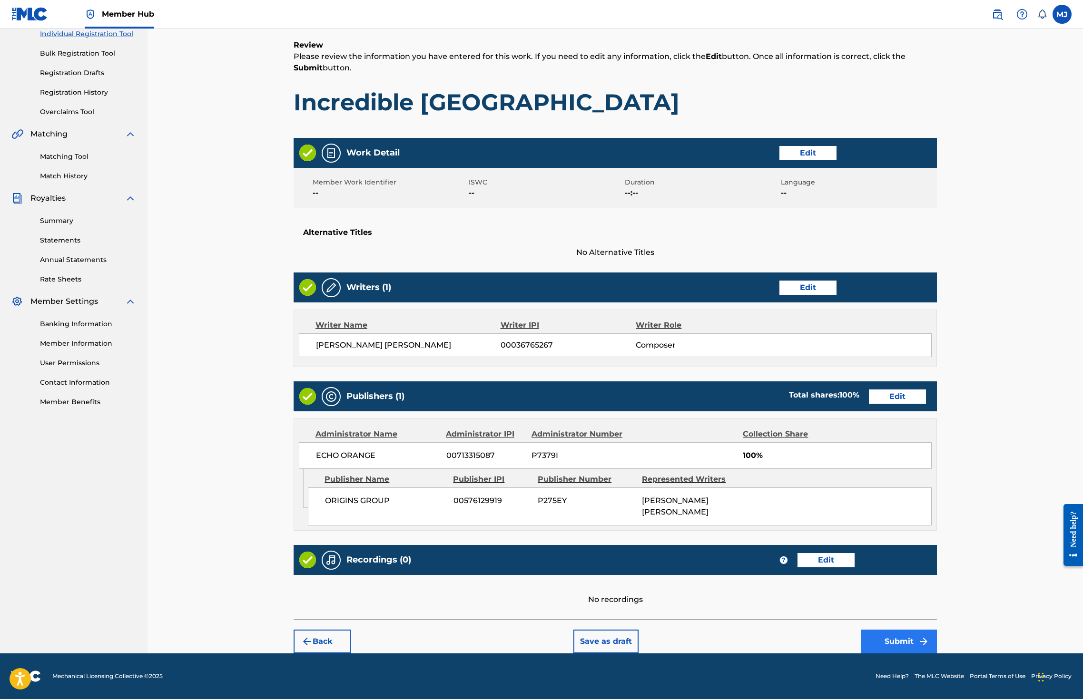
click at [937, 634] on button "Submit" at bounding box center [899, 642] width 76 height 24
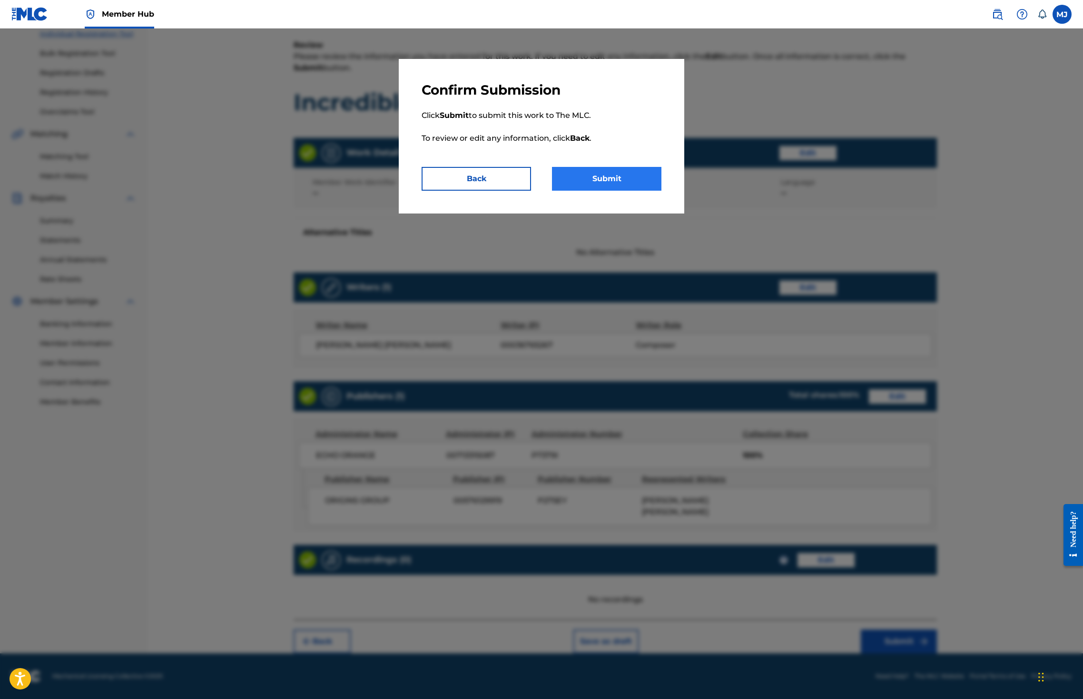
click at [657, 191] on button "Submit" at bounding box center [606, 179] width 109 height 24
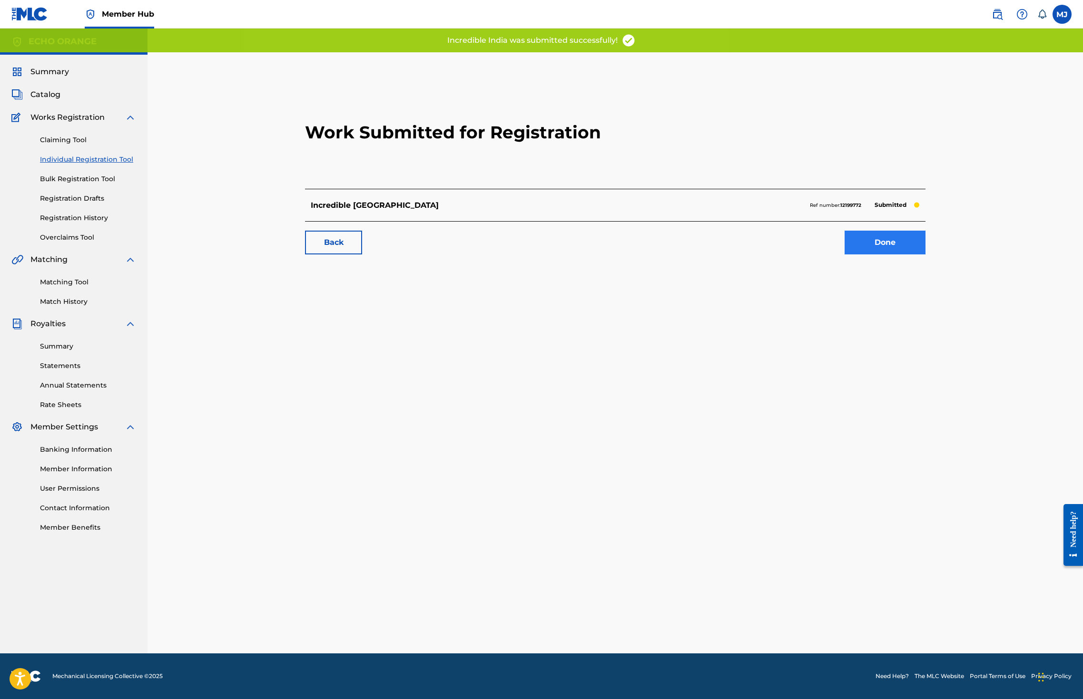
click at [925, 255] on link "Done" at bounding box center [884, 243] width 81 height 24
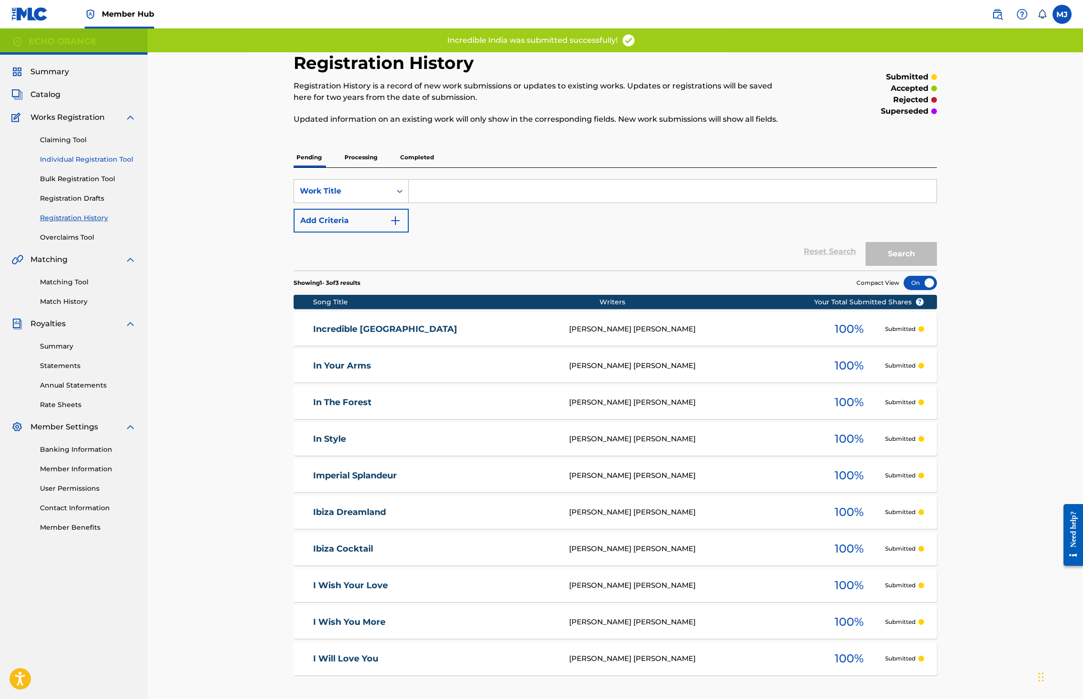
click at [136, 165] on link "Individual Registration Tool" at bounding box center [88, 160] width 96 height 10
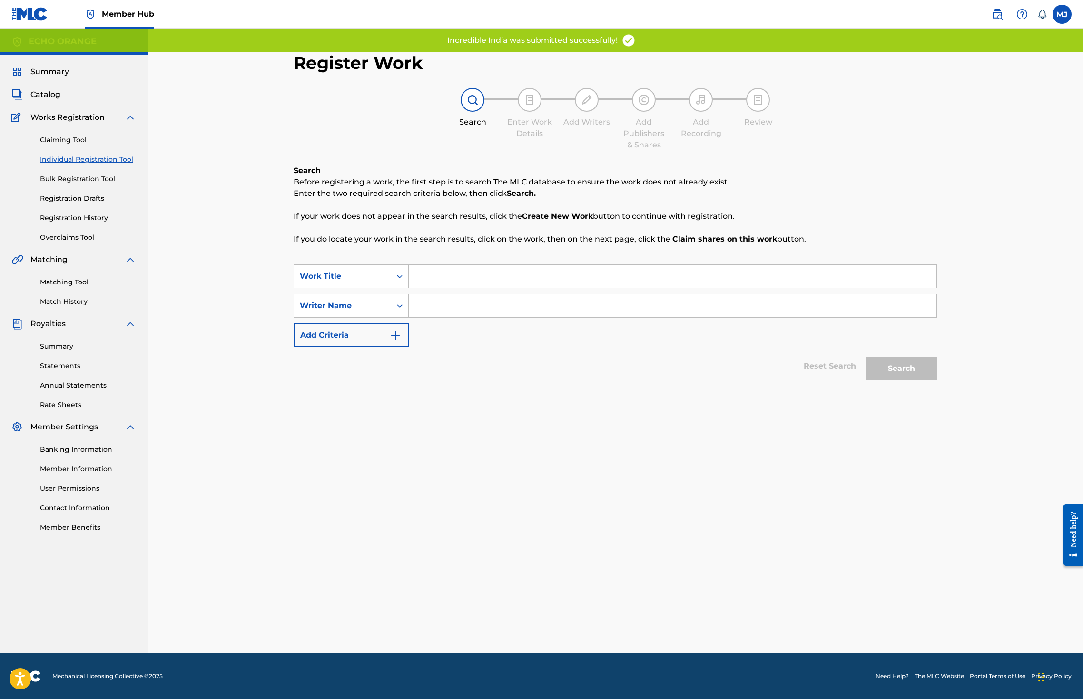
click at [442, 288] on input "Search Form" at bounding box center [673, 276] width 528 height 23
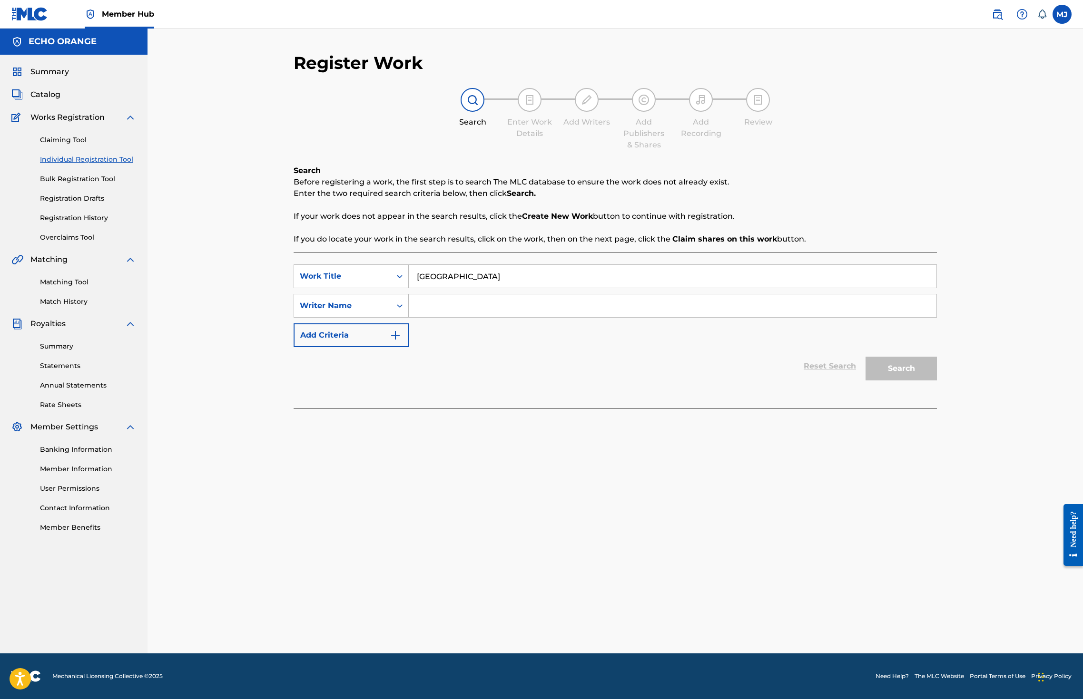
type input "Indian Palace"
paste input "denis hekimian"
type input "denis hekimian"
click at [937, 381] on button "Search" at bounding box center [900, 369] width 71 height 24
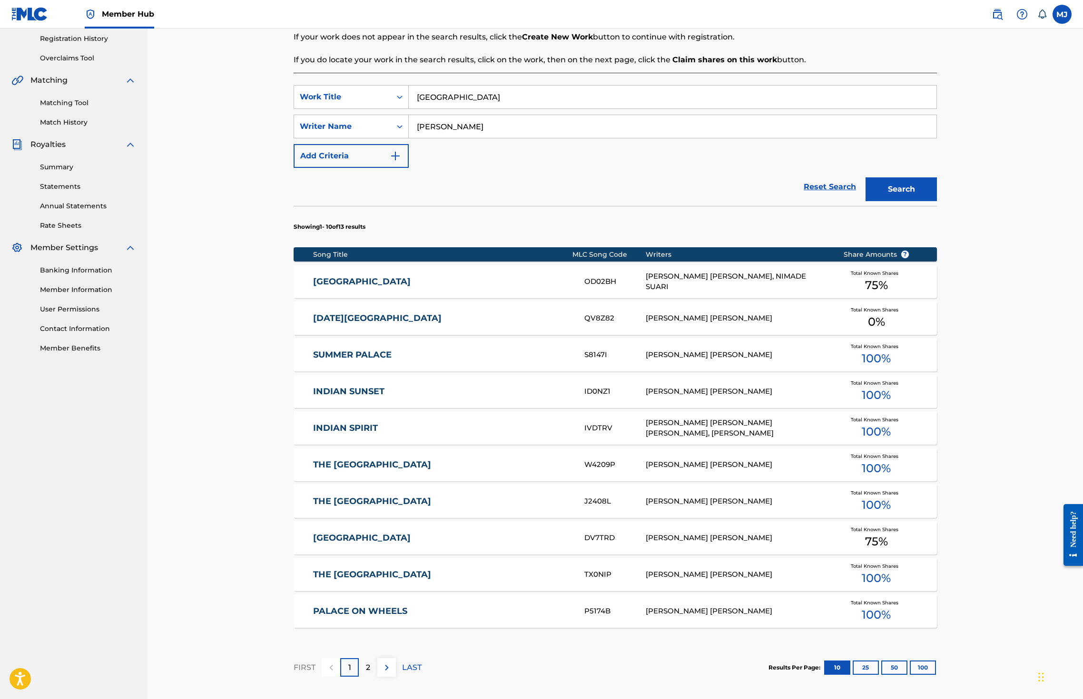
scroll to position [356, 0]
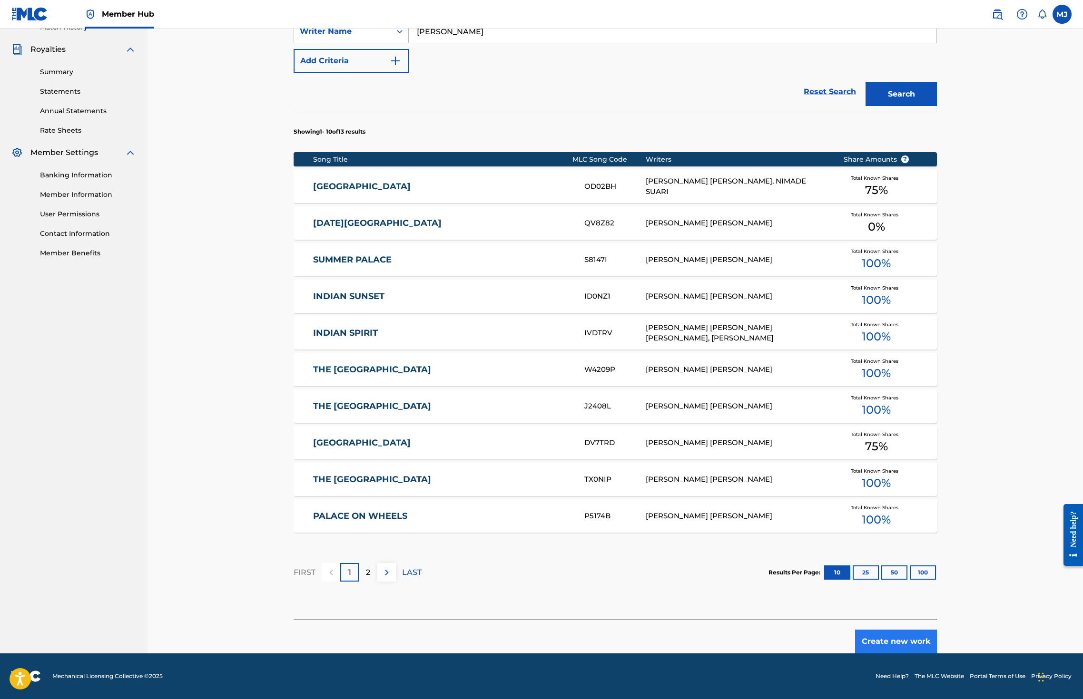
click at [937, 630] on button "Create new work" at bounding box center [896, 642] width 82 height 24
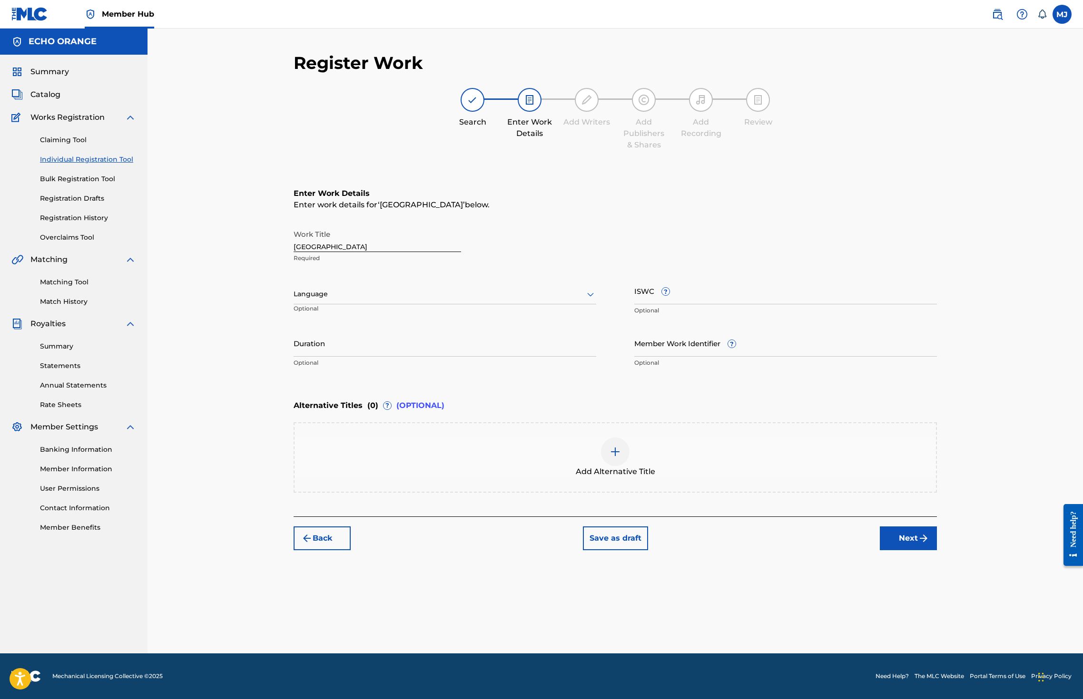
drag, startPoint x: 974, startPoint y: 617, endPoint x: 935, endPoint y: 549, distance: 78.3
click at [937, 550] on button "Next" at bounding box center [908, 539] width 57 height 24
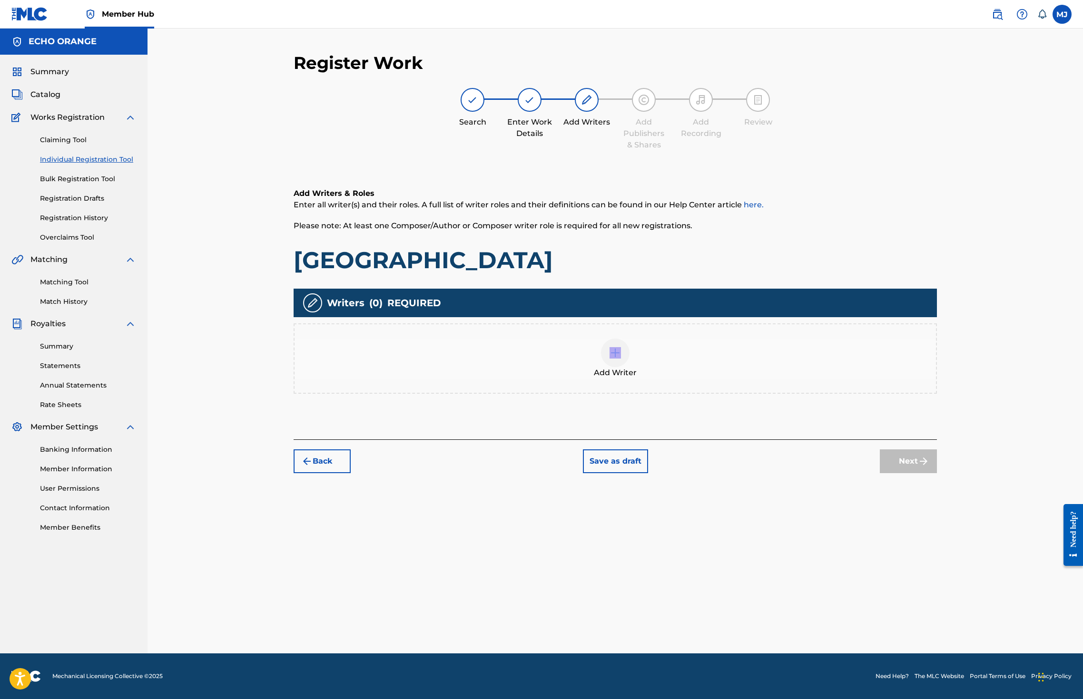
click at [714, 379] on div "Add Writer" at bounding box center [614, 359] width 641 height 40
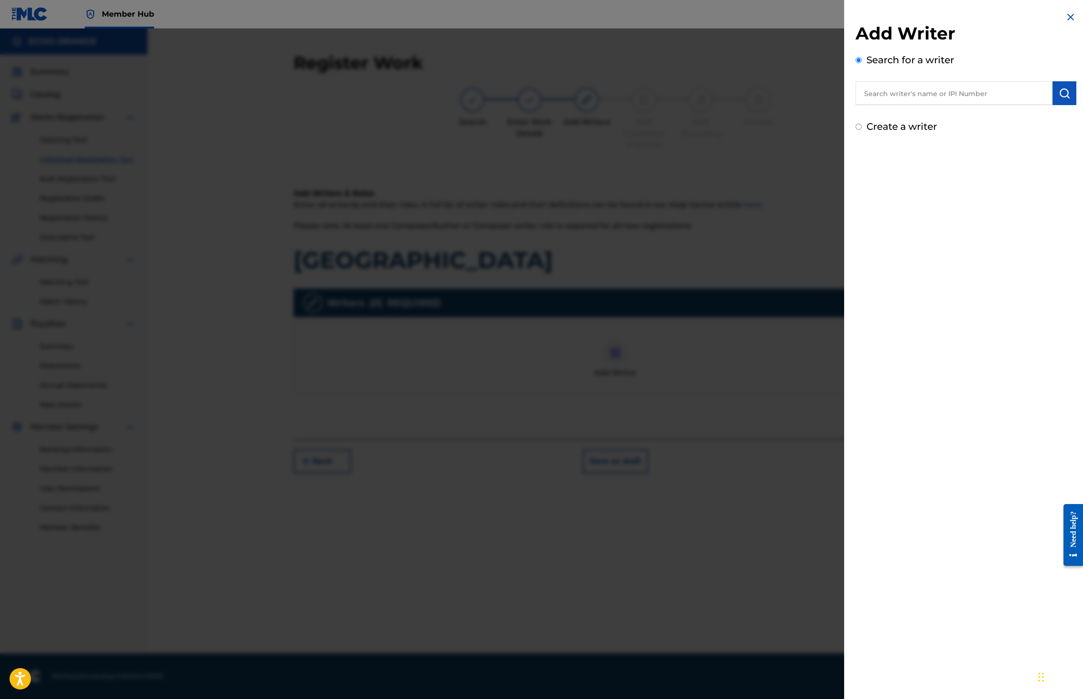
click at [918, 97] on input "text" at bounding box center [953, 93] width 197 height 24
paste input "denis hekimian"
type input "denis hekimian"
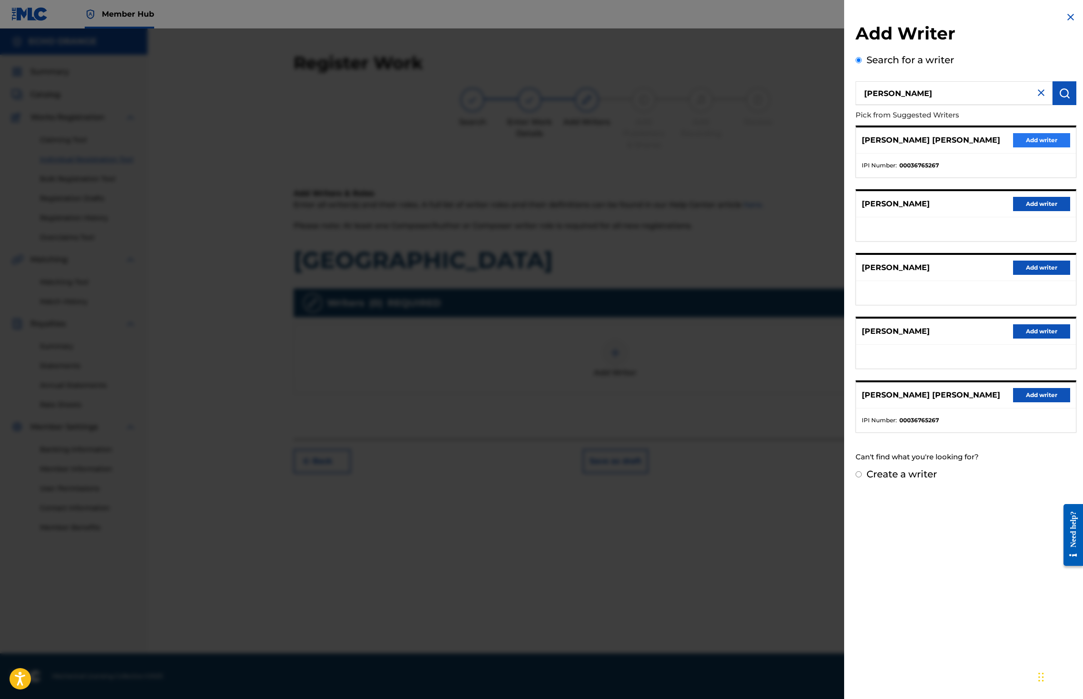
click at [1057, 147] on button "Add writer" at bounding box center [1041, 140] width 57 height 14
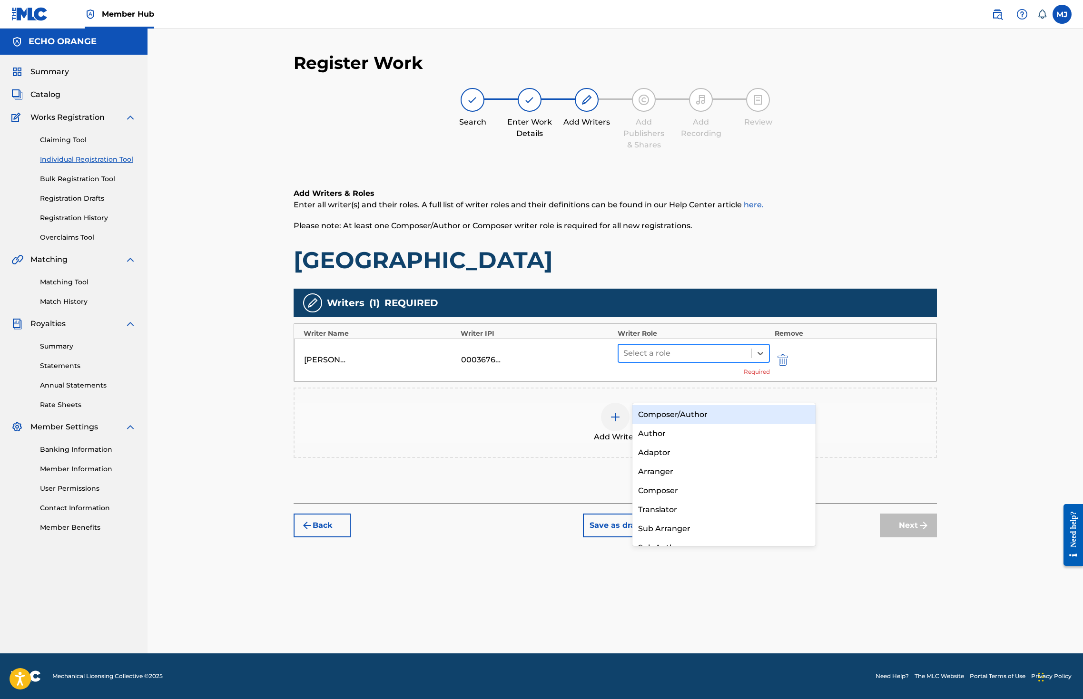
click at [707, 360] on div at bounding box center [684, 353] width 123 height 13
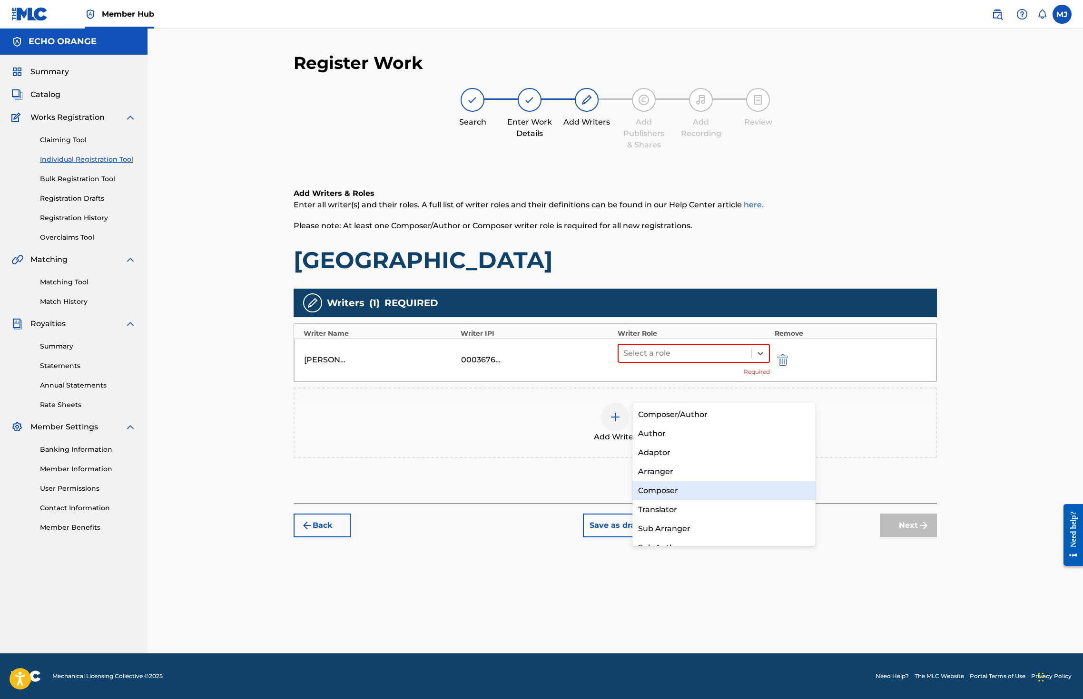
click at [705, 484] on div "Composer" at bounding box center [723, 490] width 183 height 19
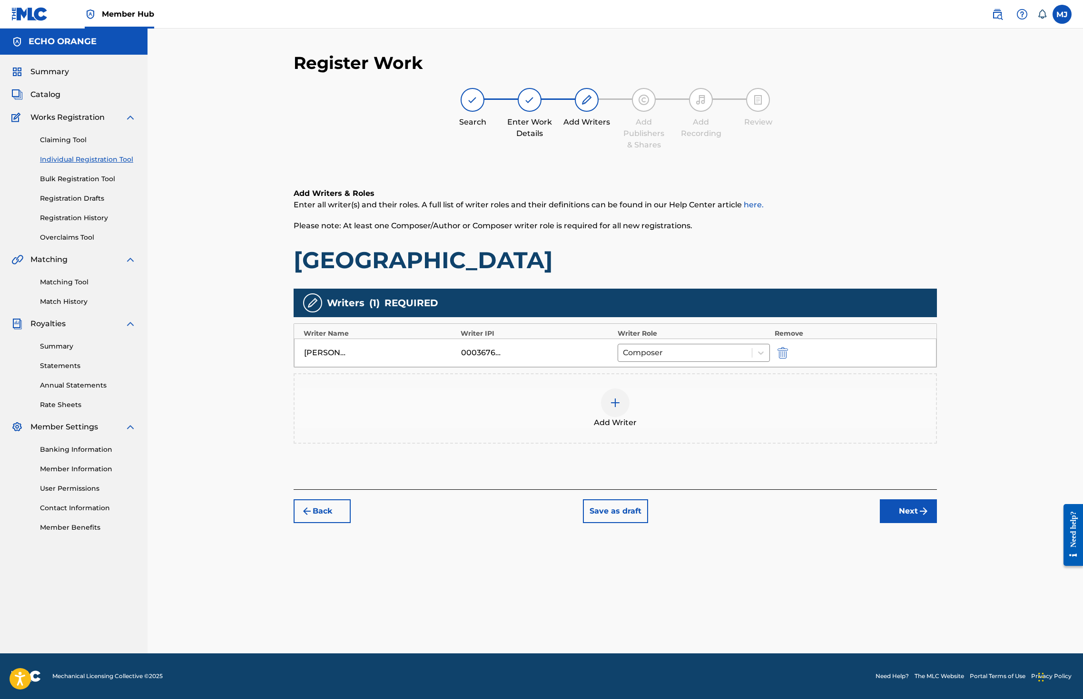
drag, startPoint x: 939, startPoint y: 568, endPoint x: 944, endPoint y: 569, distance: 5.8
click at [937, 523] on div "Back Save as draft Next" at bounding box center [615, 507] width 643 height 34
click at [937, 523] on button "Next" at bounding box center [908, 512] width 57 height 24
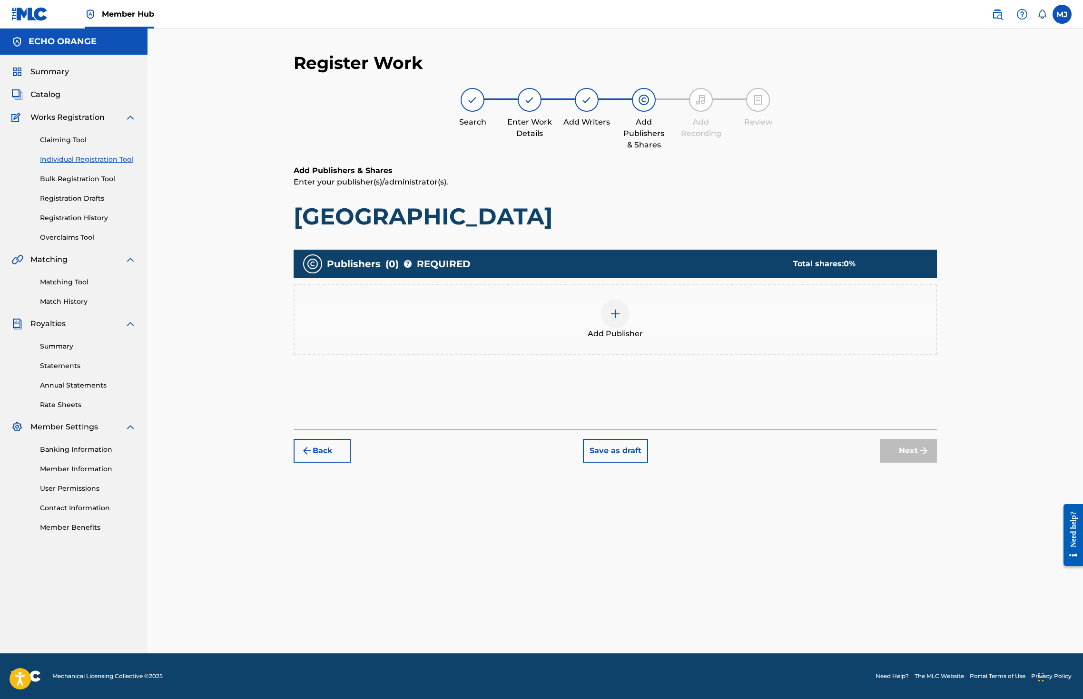
click at [598, 340] on div "Add Publisher" at bounding box center [614, 320] width 641 height 40
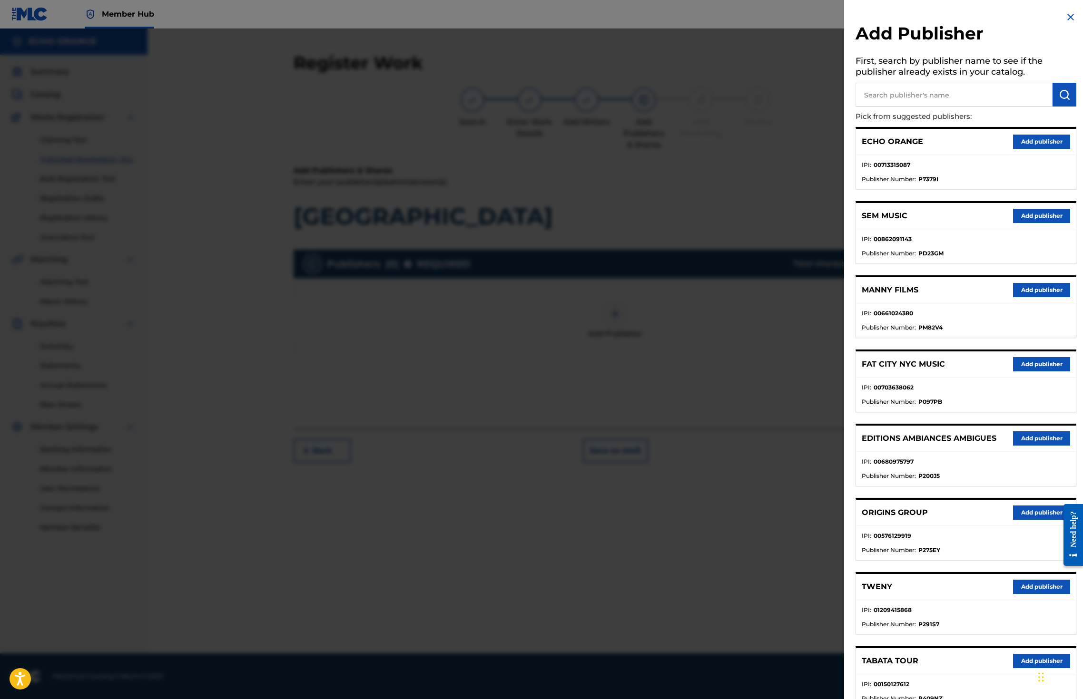
scroll to position [202, 0]
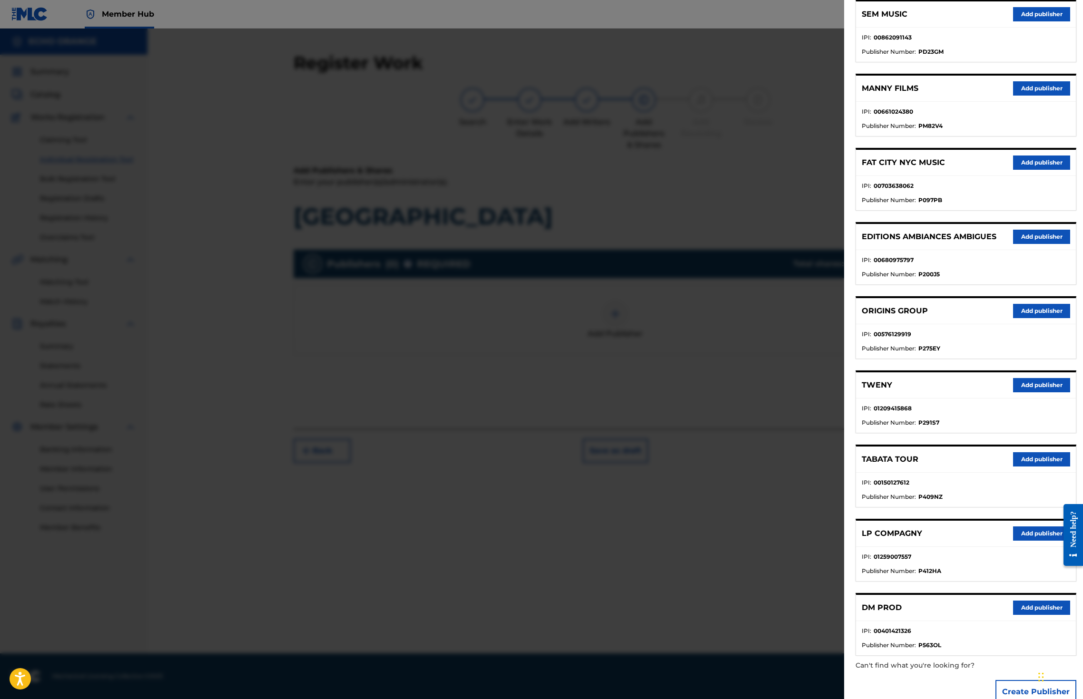
click at [1052, 318] on button "Add publisher" at bounding box center [1041, 311] width 57 height 14
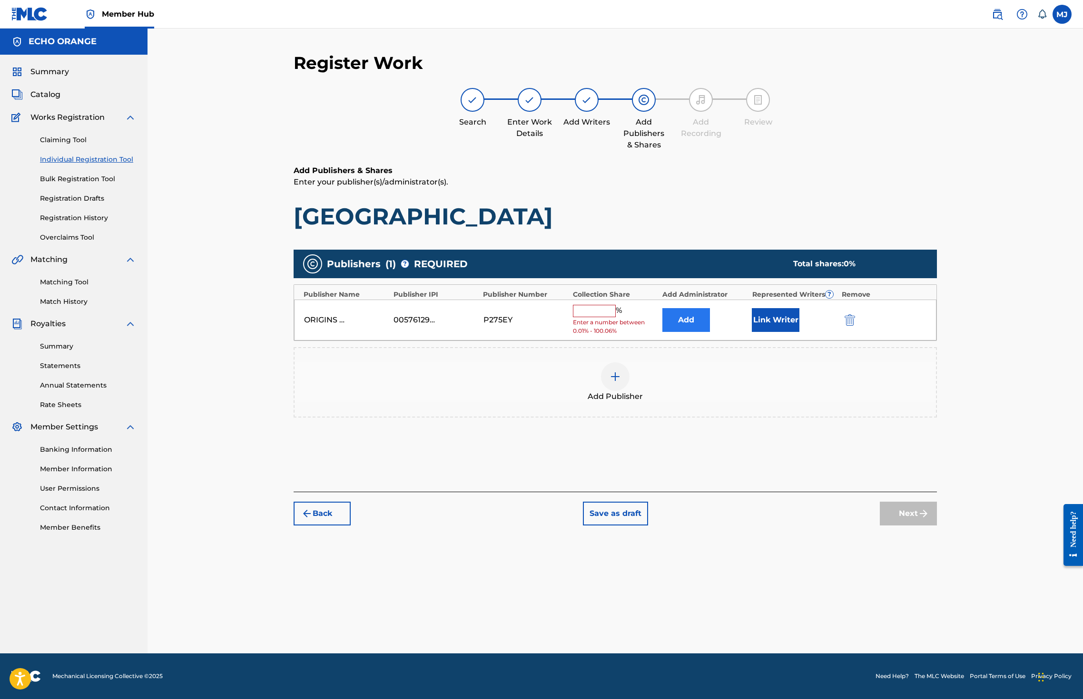
click at [710, 332] on button "Add" at bounding box center [686, 320] width 48 height 24
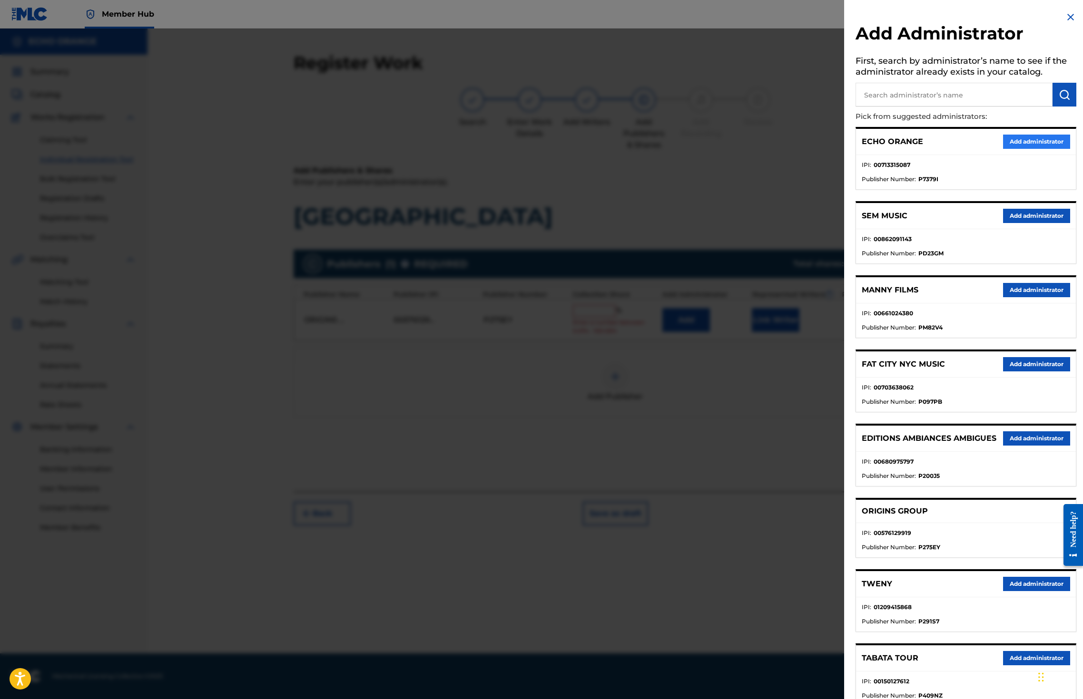
click at [1039, 149] on button "Add administrator" at bounding box center [1036, 142] width 67 height 14
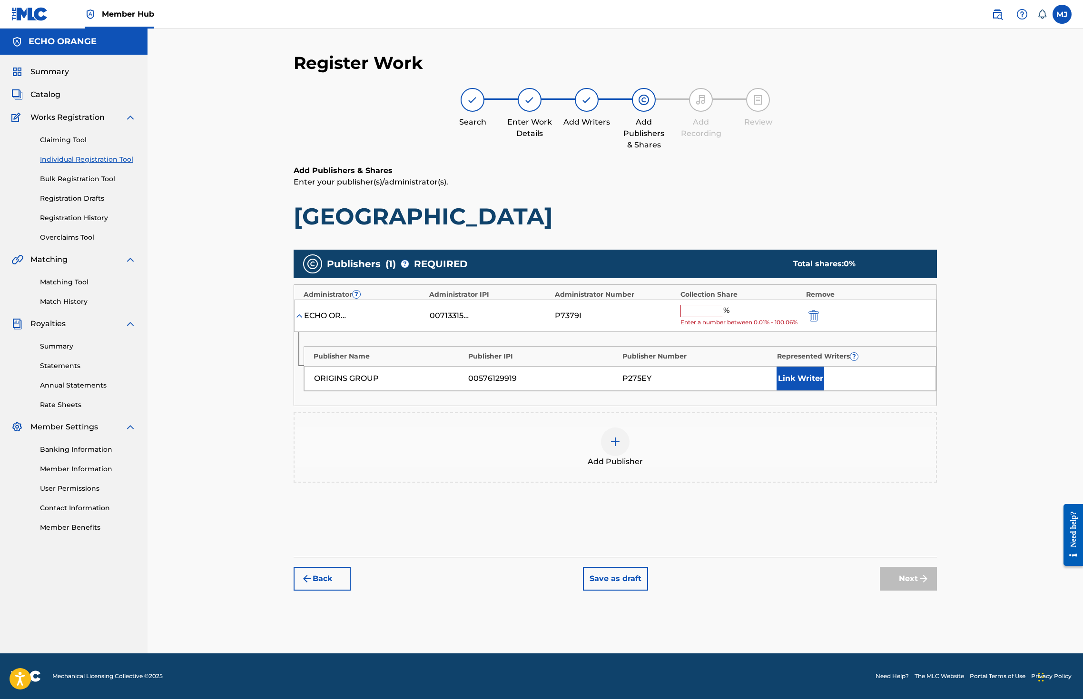
click at [723, 317] on input "text" at bounding box center [701, 311] width 43 height 12
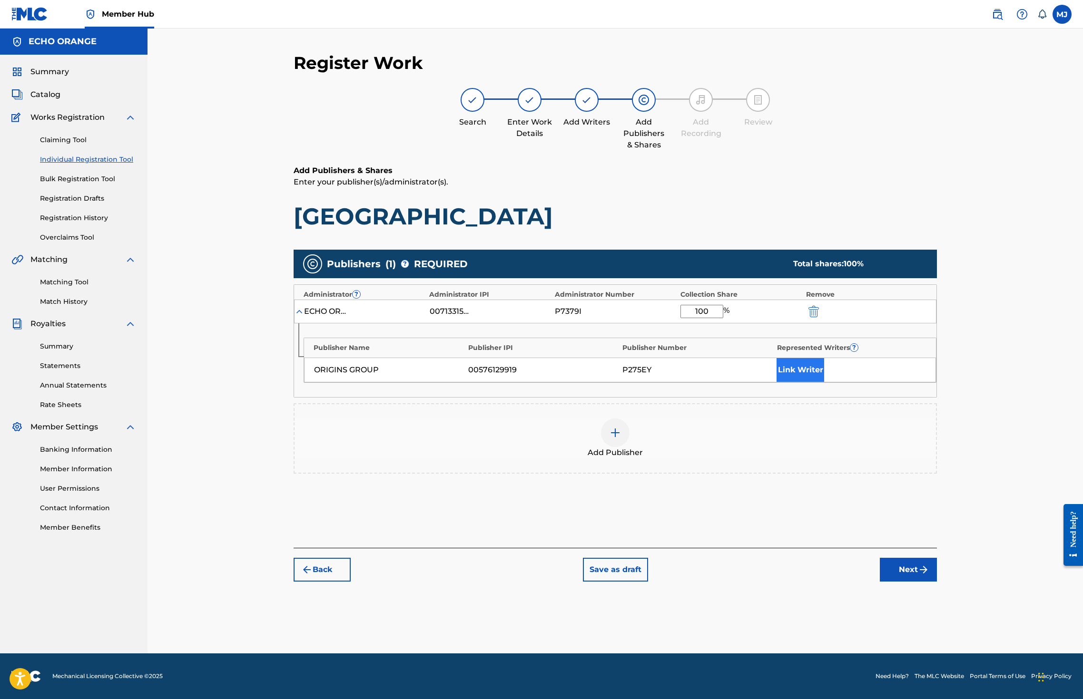
type input "100"
click at [824, 382] on button "Link Writer" at bounding box center [800, 370] width 48 height 24
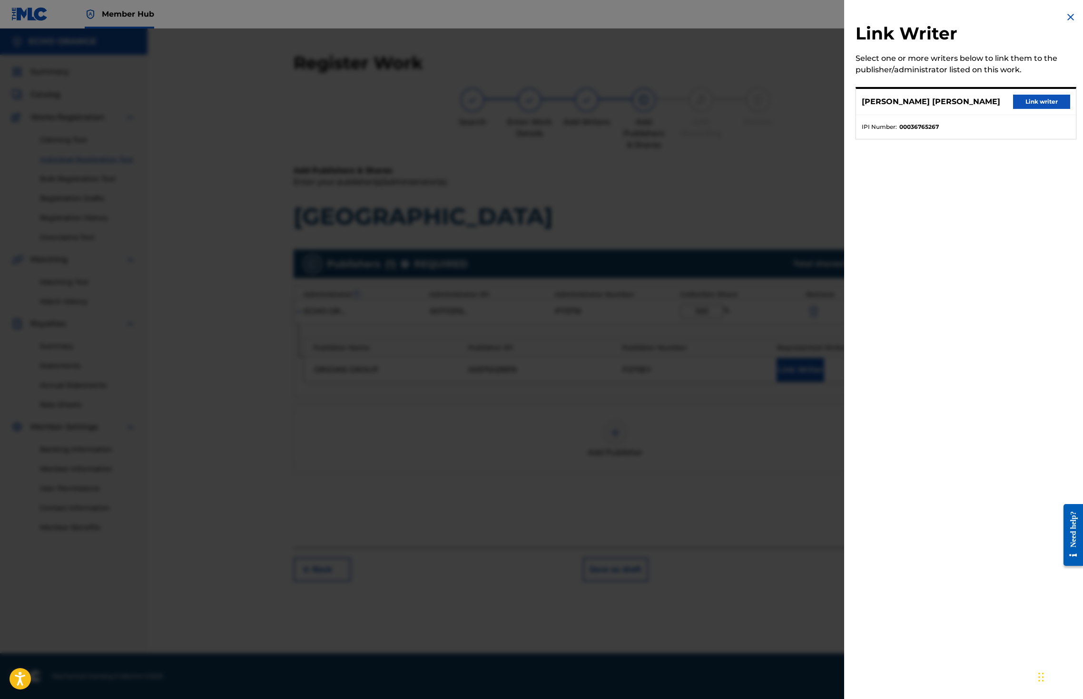
click at [1015, 107] on button "Link writer" at bounding box center [1041, 102] width 57 height 14
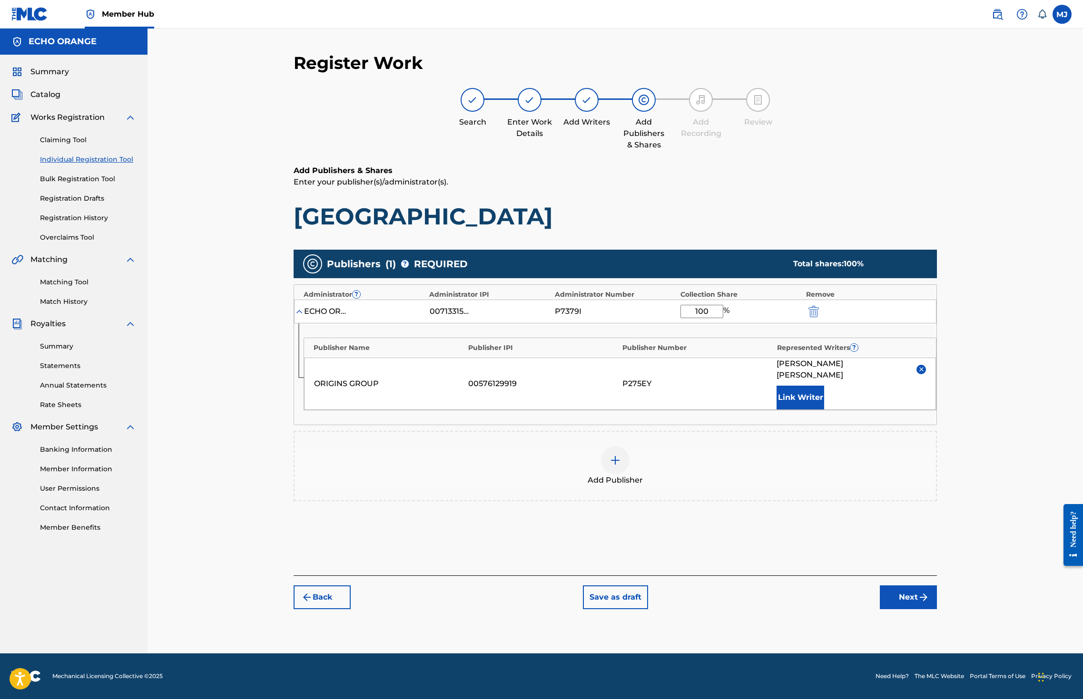
scroll to position [35, 0]
drag, startPoint x: 998, startPoint y: 629, endPoint x: 995, endPoint y: 621, distance: 8.9
click at [929, 603] on img "submit" at bounding box center [923, 597] width 11 height 11
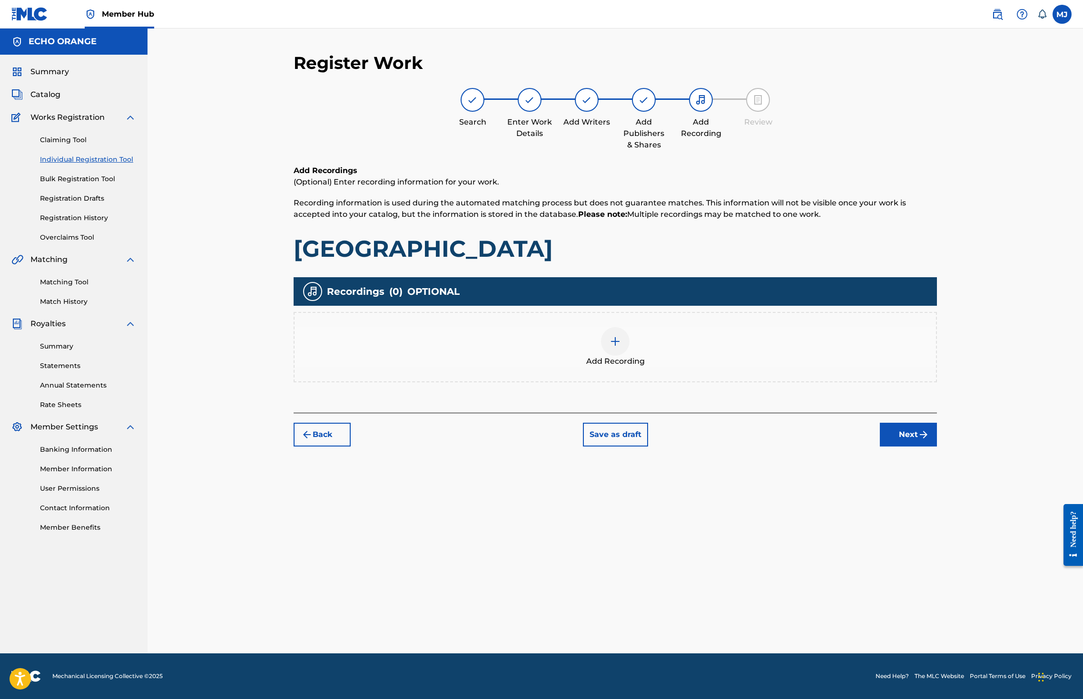
scroll to position [0, 0]
click at [937, 447] on button "Next" at bounding box center [908, 435] width 57 height 24
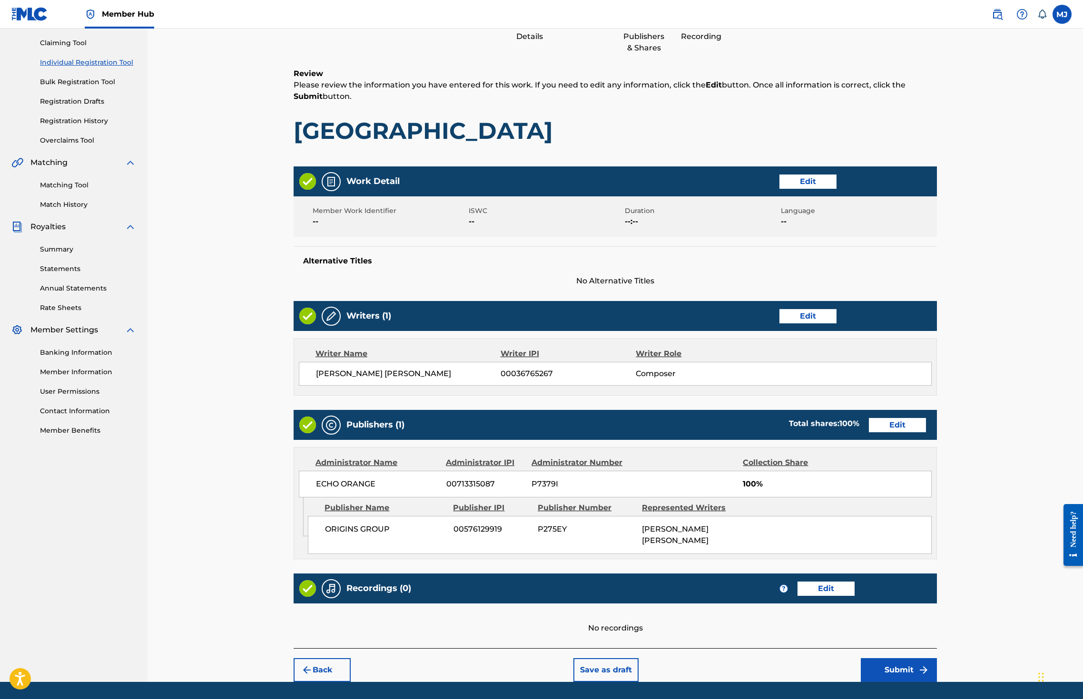
scroll to position [214, 0]
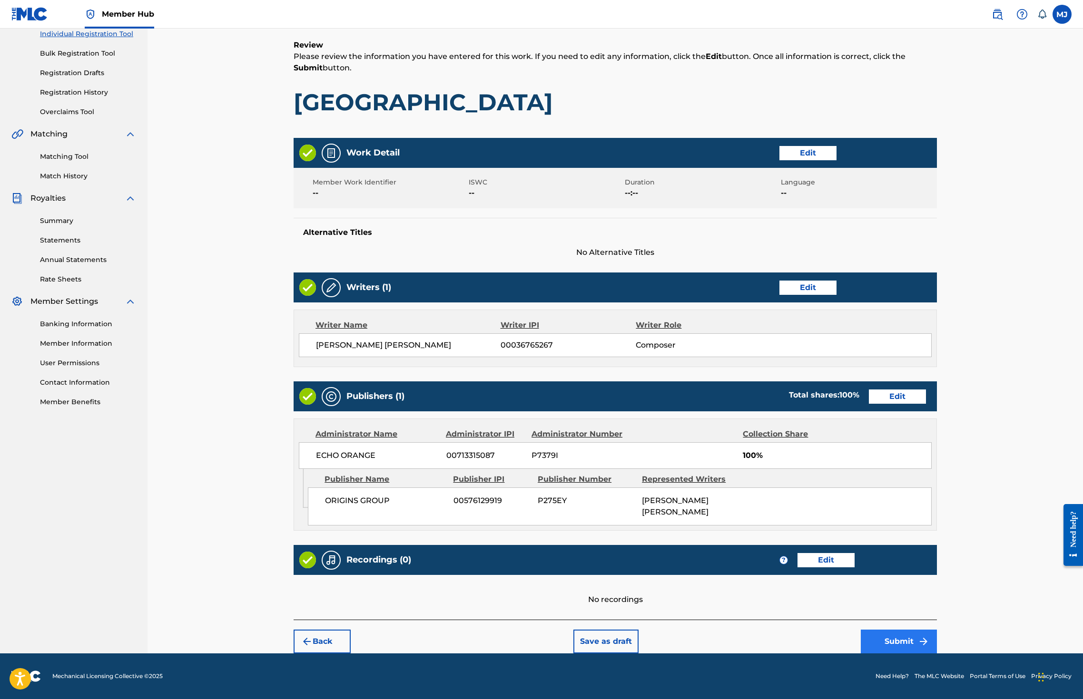
click at [937, 630] on button "Submit" at bounding box center [899, 642] width 76 height 24
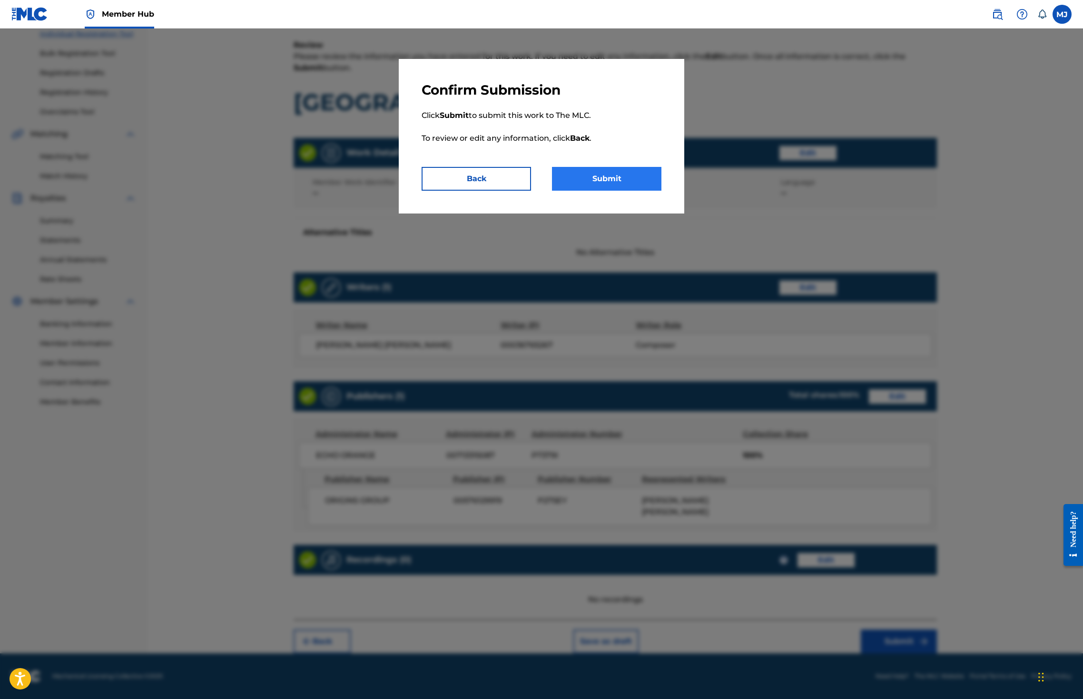
click at [617, 191] on button "Submit" at bounding box center [606, 179] width 109 height 24
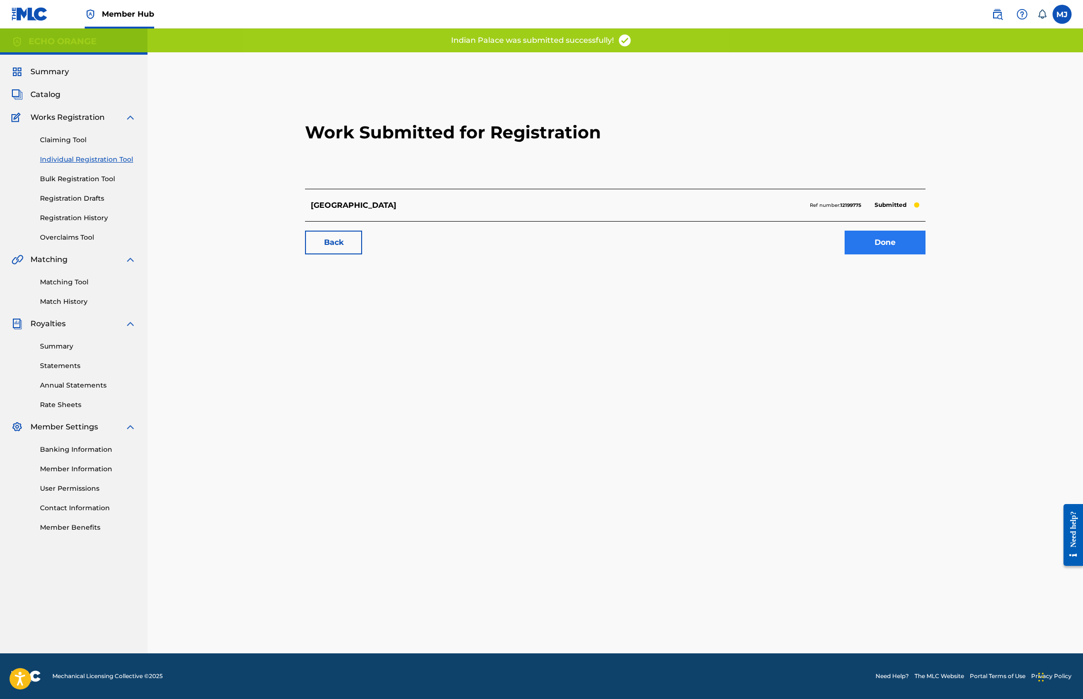
click at [925, 255] on link "Done" at bounding box center [884, 243] width 81 height 24
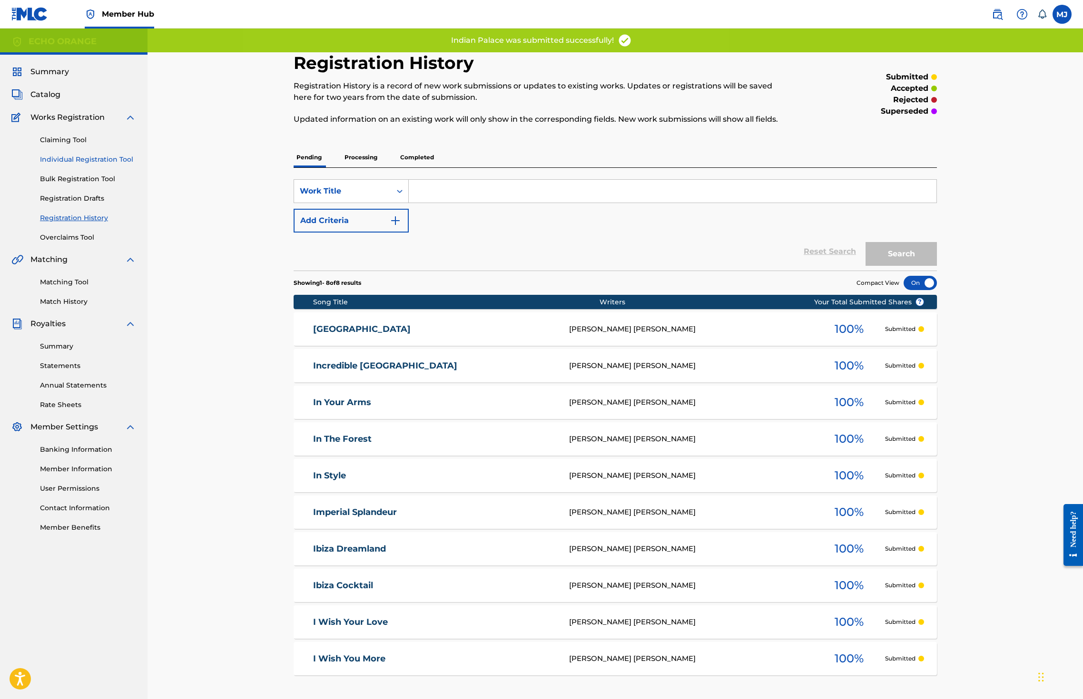
click at [121, 165] on link "Individual Registration Tool" at bounding box center [88, 160] width 96 height 10
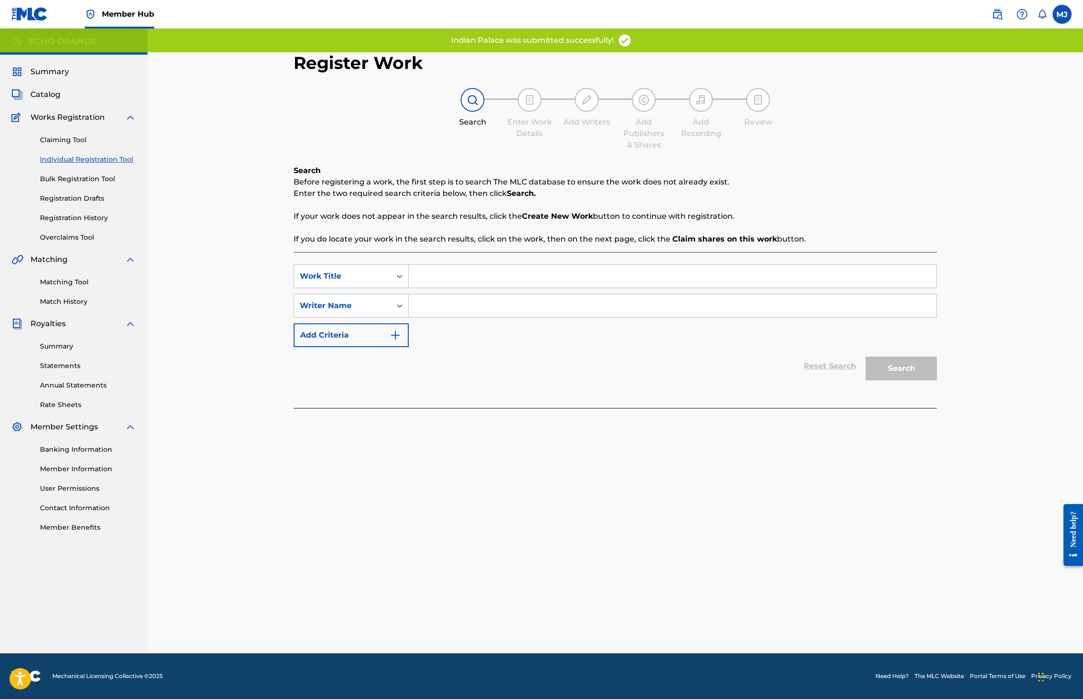
click at [450, 287] on input "Search Form" at bounding box center [673, 276] width 528 height 23
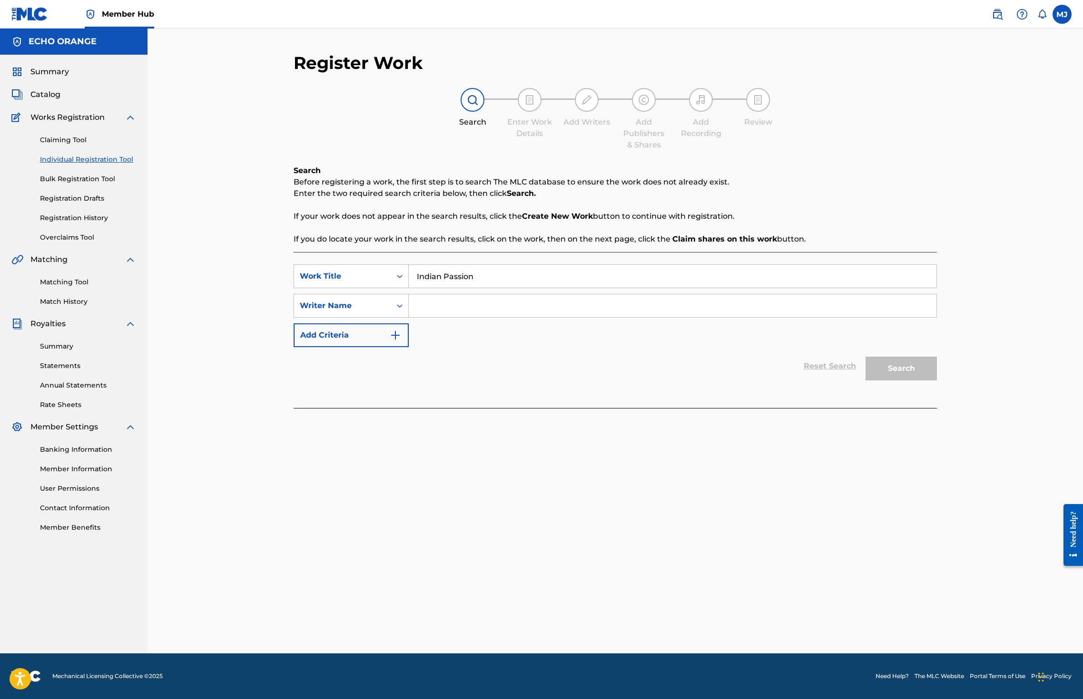
type input "Indian Passion"
paste input "denis hekimian"
type input "denis hekimian"
click at [937, 381] on button "Search" at bounding box center [900, 369] width 71 height 24
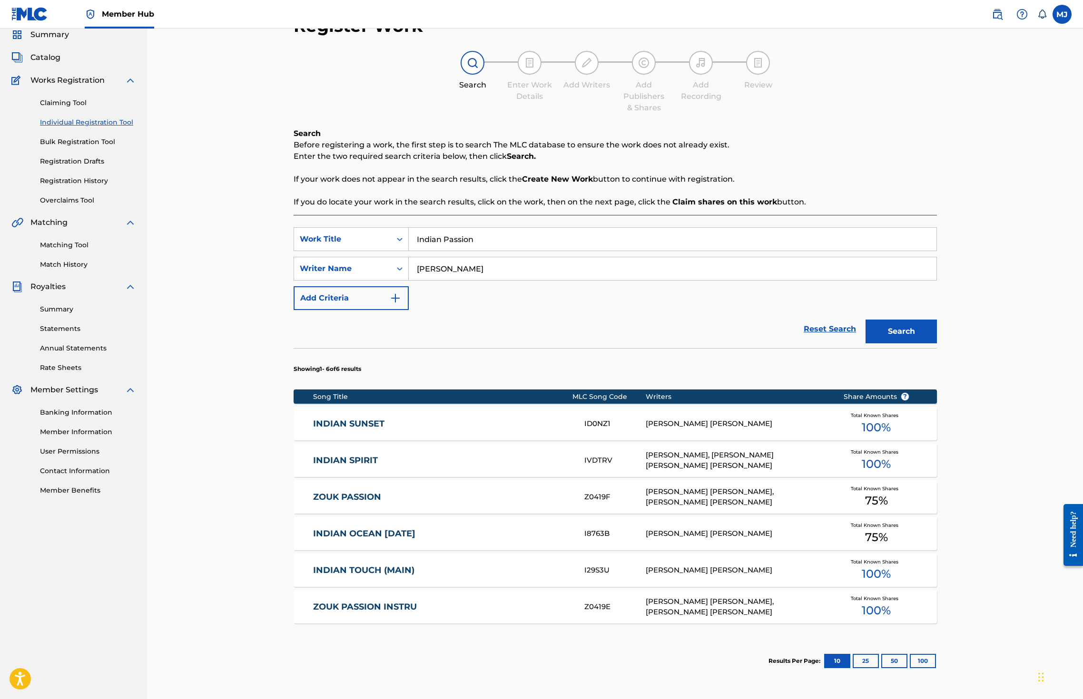
scroll to position [205, 0]
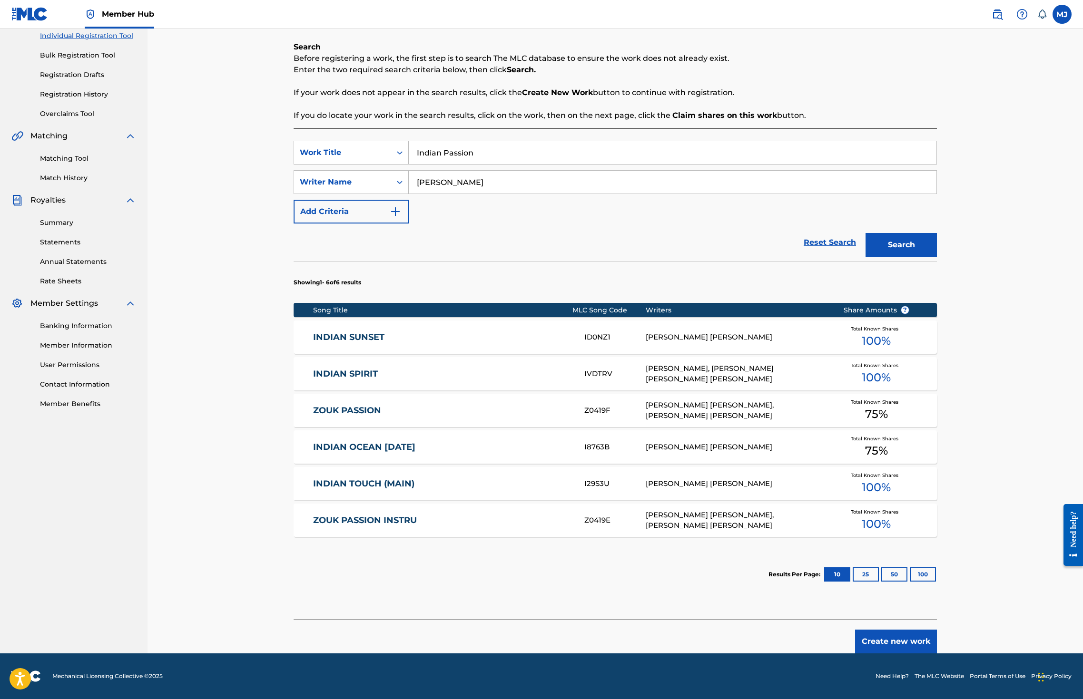
click at [971, 654] on footer "Mechanical Licensing Collective © 2025 Need Help? The MLC Website Portal Terms …" at bounding box center [541, 677] width 1083 height 46
click at [937, 637] on button "Create new work" at bounding box center [896, 642] width 82 height 24
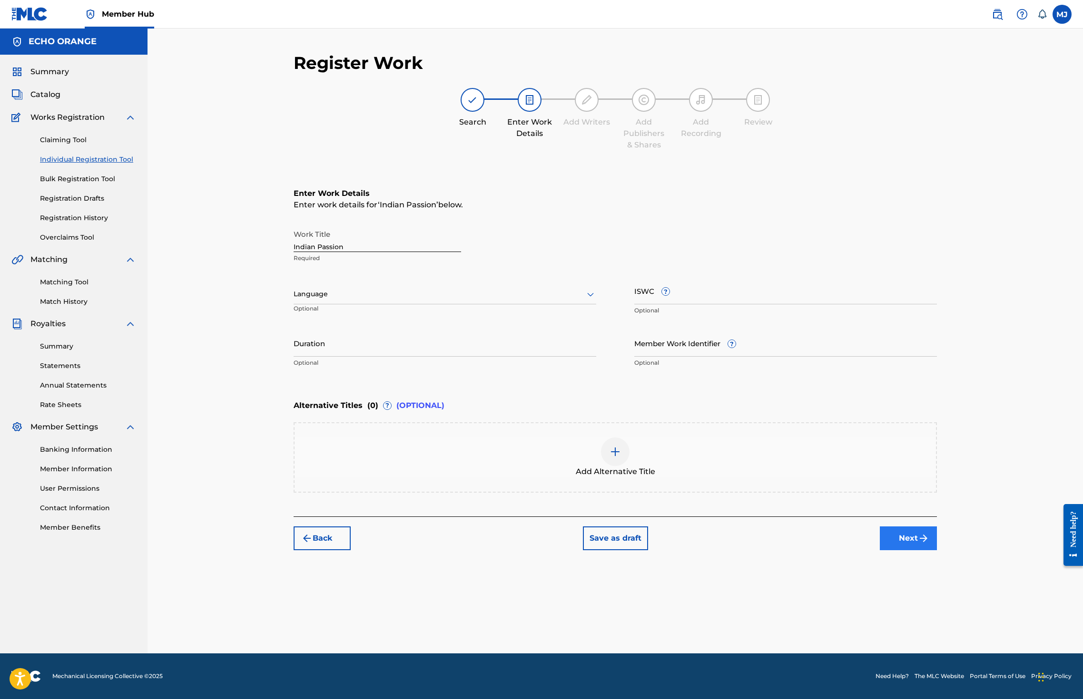
scroll to position [0, 0]
click at [937, 550] on button "Next" at bounding box center [908, 539] width 57 height 24
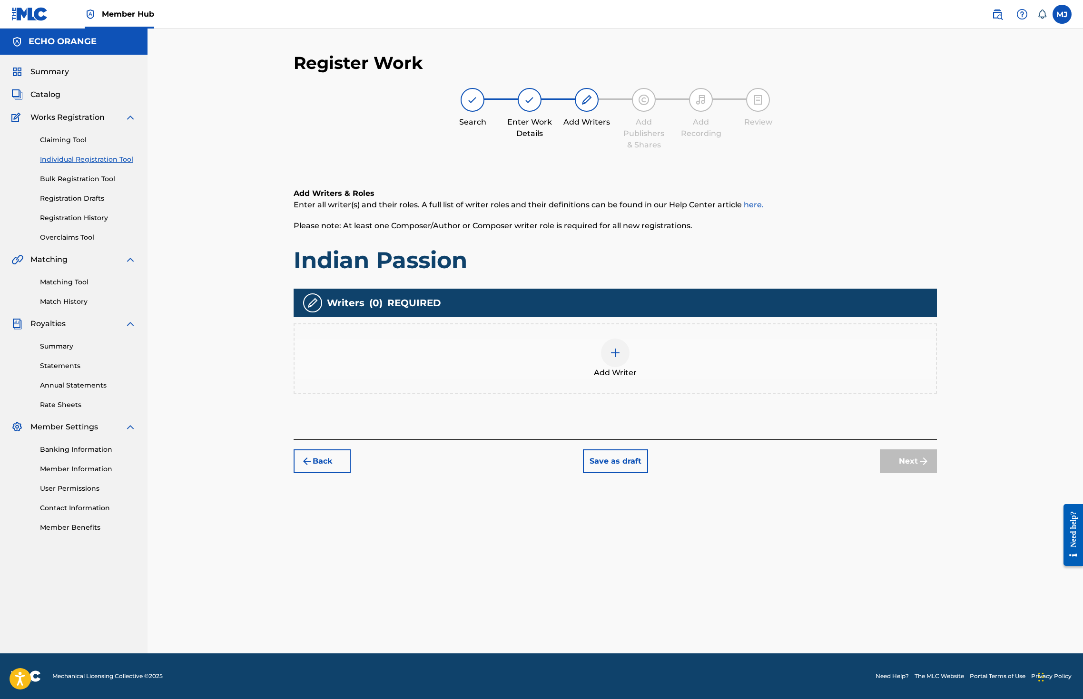
drag, startPoint x: 773, startPoint y: 464, endPoint x: 766, endPoint y: 439, distance: 26.7
click at [773, 440] on div "Add Writers & Roles Enter all writer(s) and their roles. A full list of writer …" at bounding box center [615, 302] width 643 height 275
click at [760, 394] on div "Add Writer" at bounding box center [615, 359] width 643 height 70
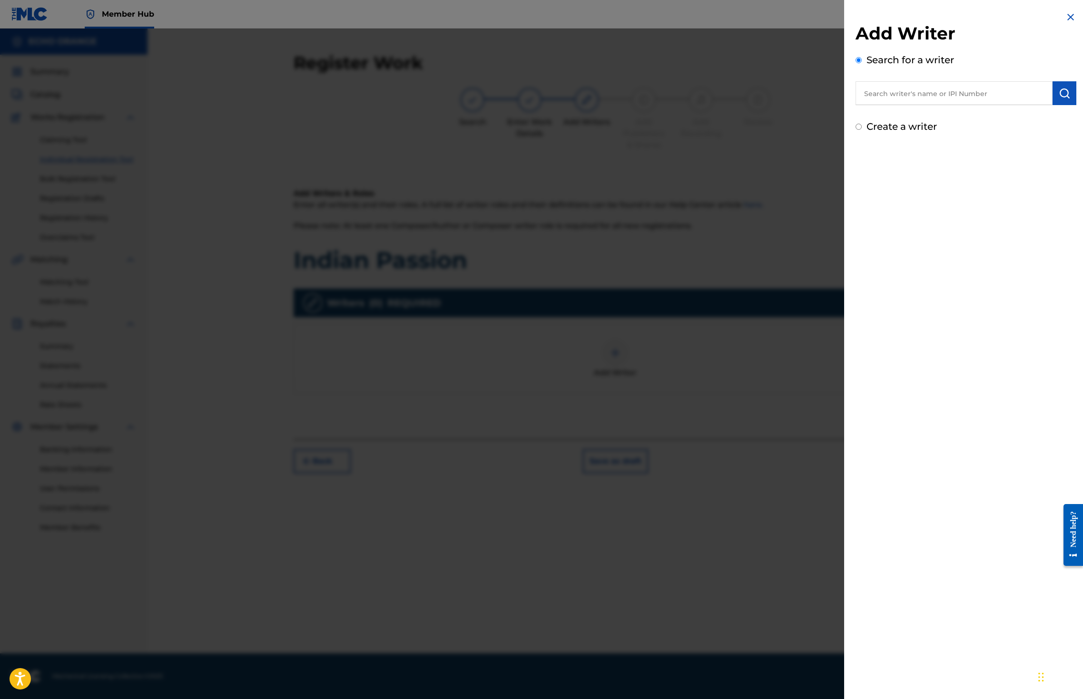
click at [901, 105] on input "text" at bounding box center [953, 93] width 197 height 24
type input "v"
paste input "denis hekimian"
type input "denis hekimian"
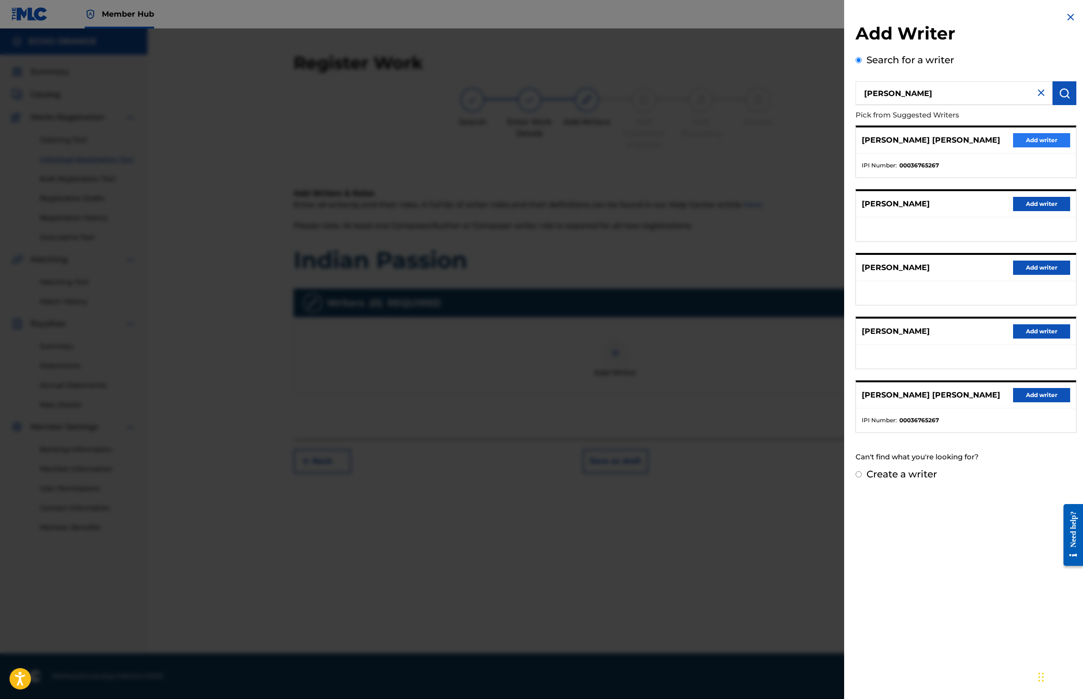
click at [1061, 147] on div "DENIS MARCEL HEKIMIAN Add writer" at bounding box center [966, 141] width 220 height 26
click at [1058, 147] on button "Add writer" at bounding box center [1041, 140] width 57 height 14
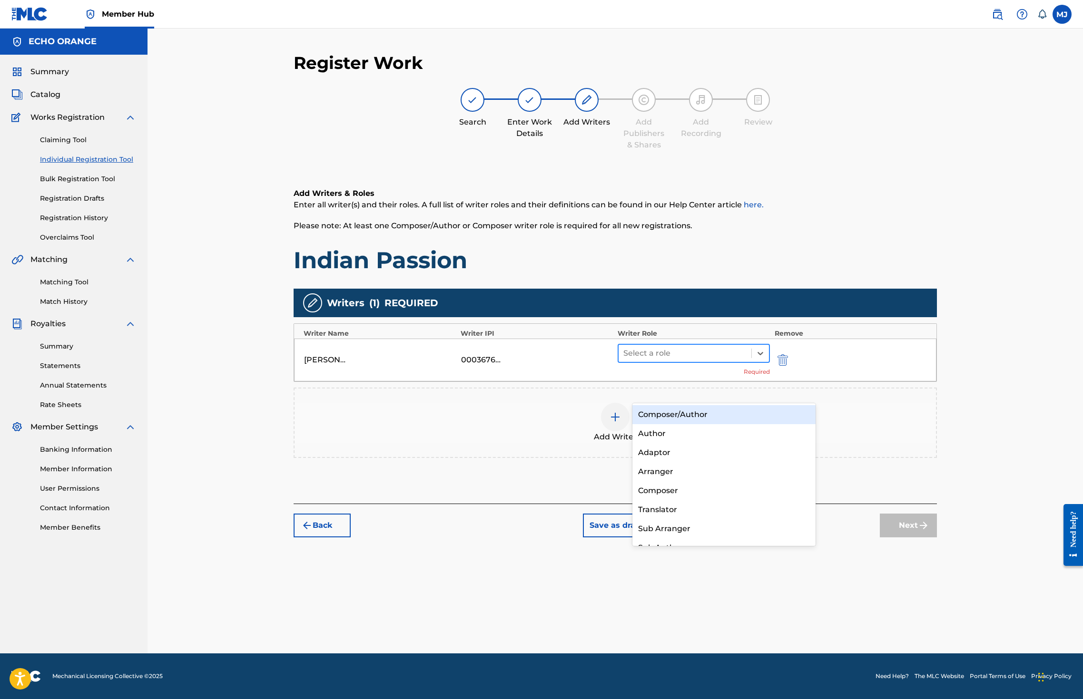
click at [677, 360] on div at bounding box center [684, 353] width 123 height 13
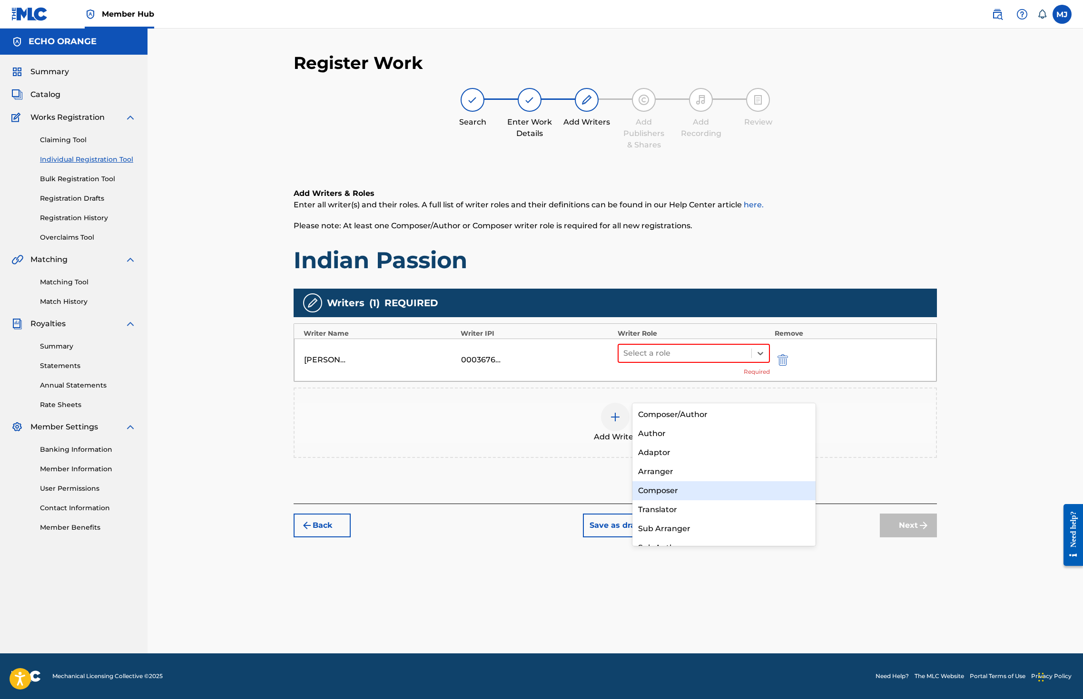
click at [684, 483] on div "Composer" at bounding box center [723, 490] width 183 height 19
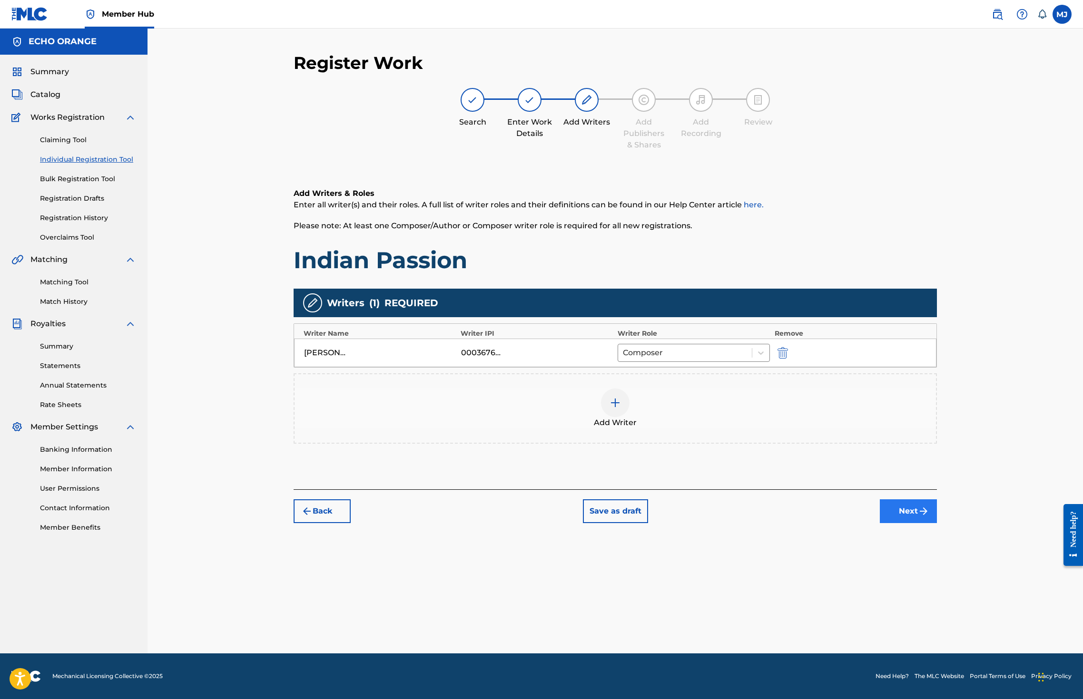
click at [937, 523] on button "Next" at bounding box center [908, 512] width 57 height 24
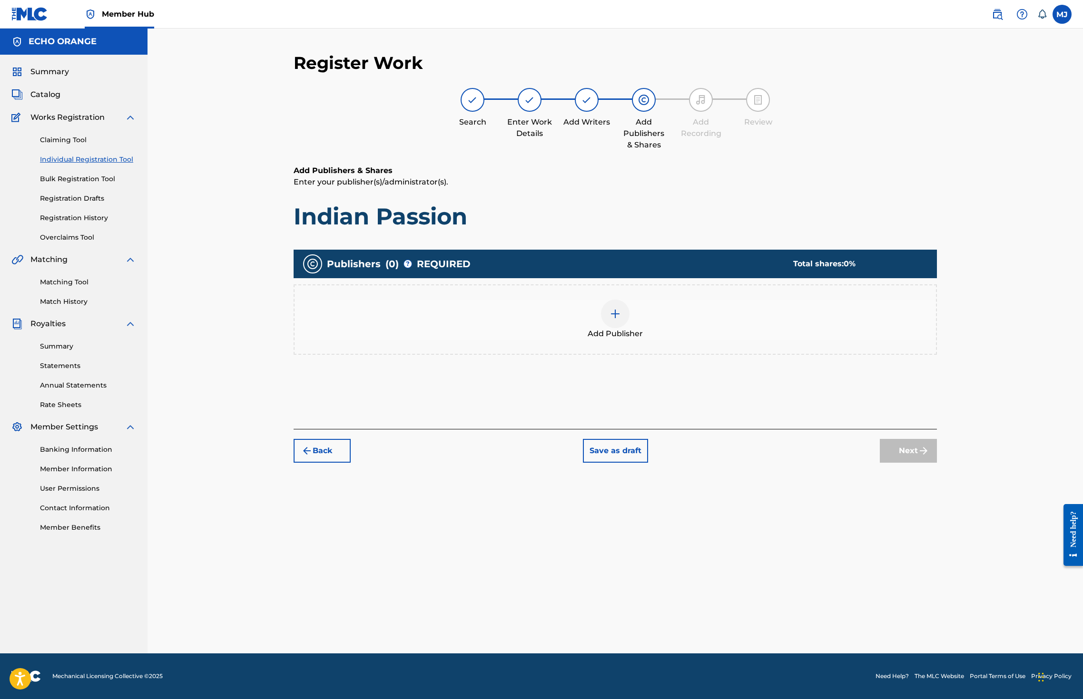
click at [575, 340] on div "Add Publisher" at bounding box center [614, 320] width 641 height 40
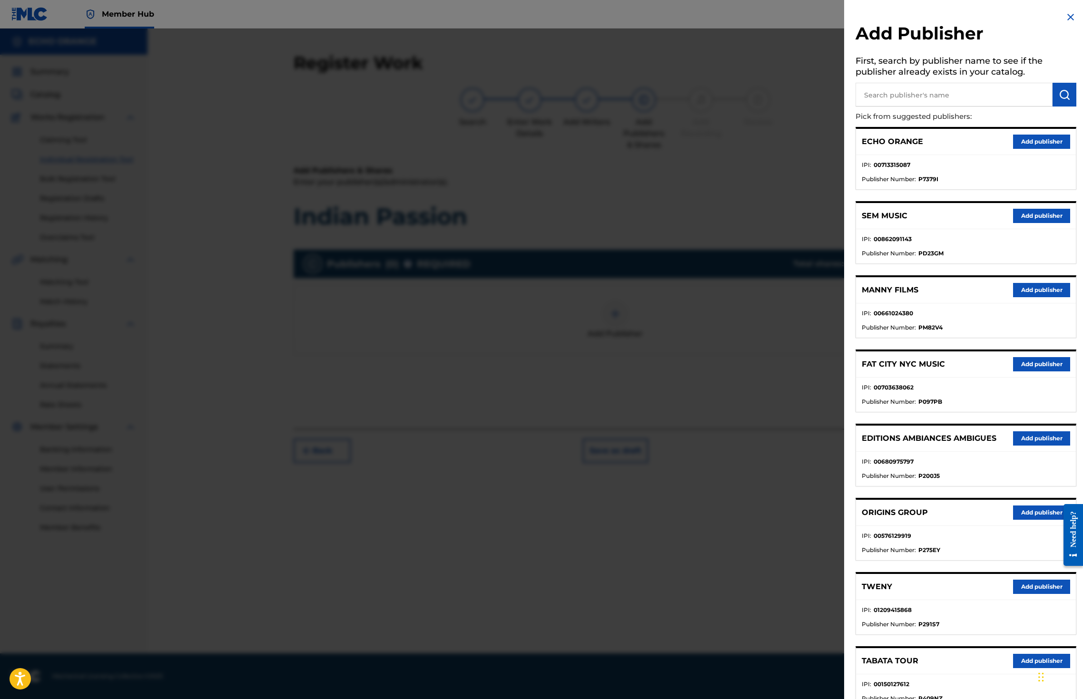
click at [1027, 520] on button "Add publisher" at bounding box center [1041, 513] width 57 height 14
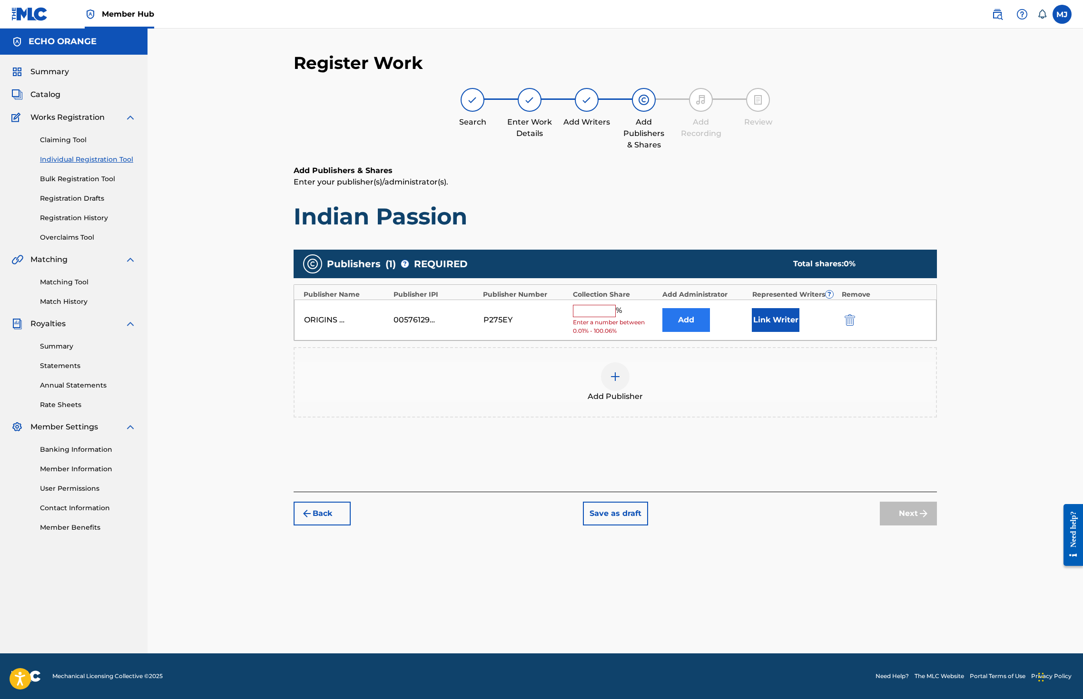
click at [710, 332] on button "Add" at bounding box center [686, 320] width 48 height 24
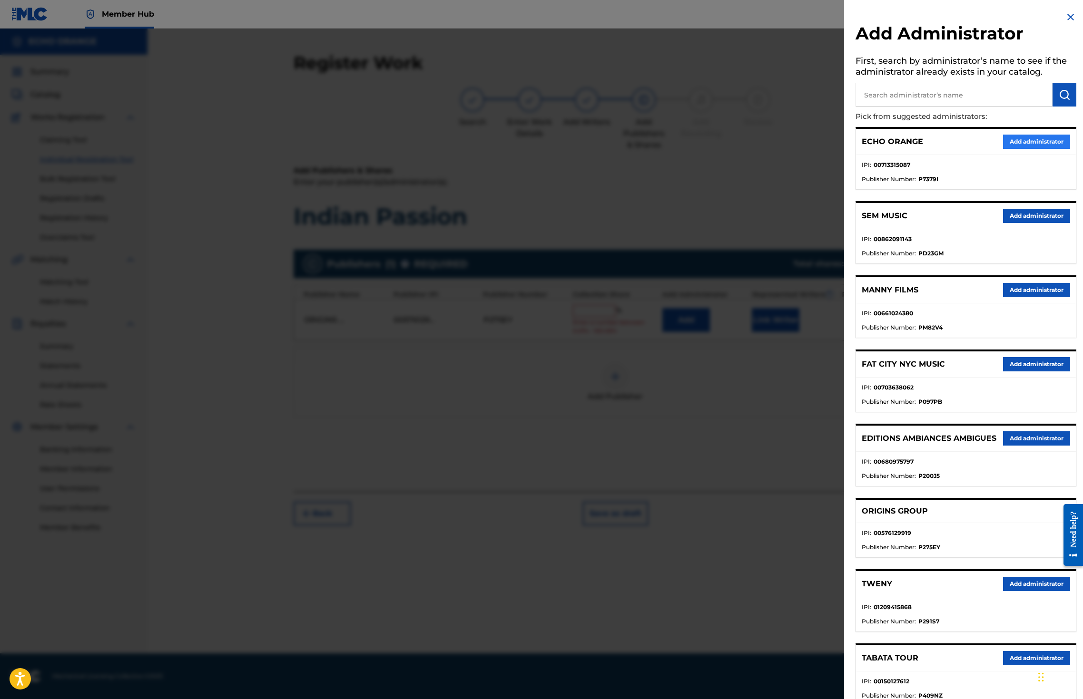
click at [1028, 149] on button "Add administrator" at bounding box center [1036, 142] width 67 height 14
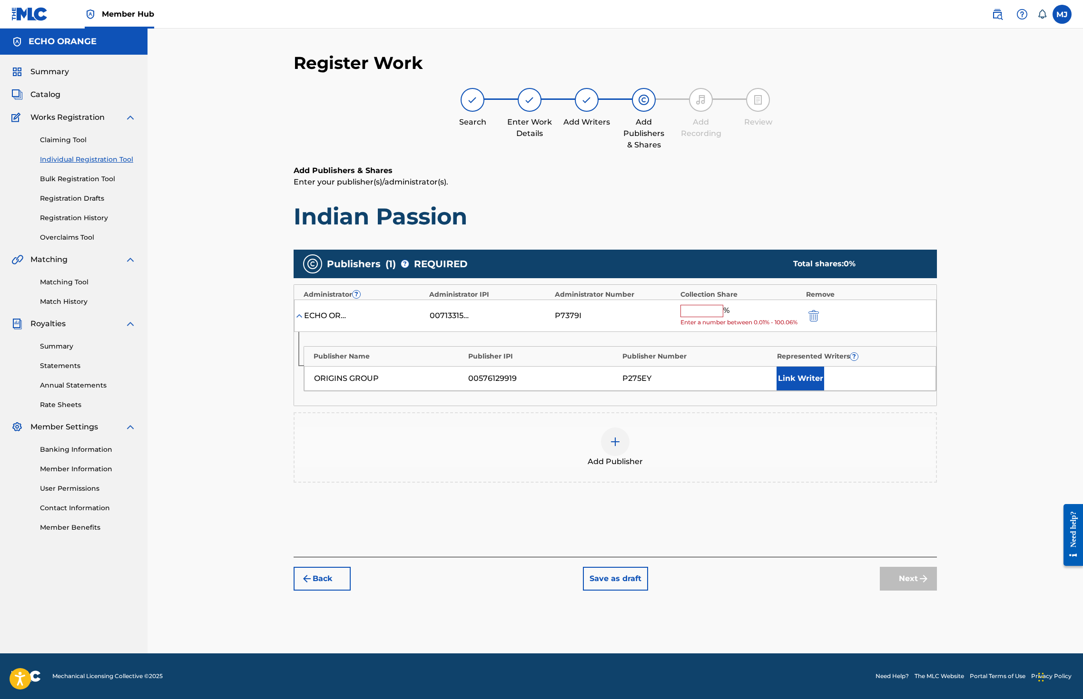
click at [723, 317] on input "text" at bounding box center [701, 311] width 43 height 12
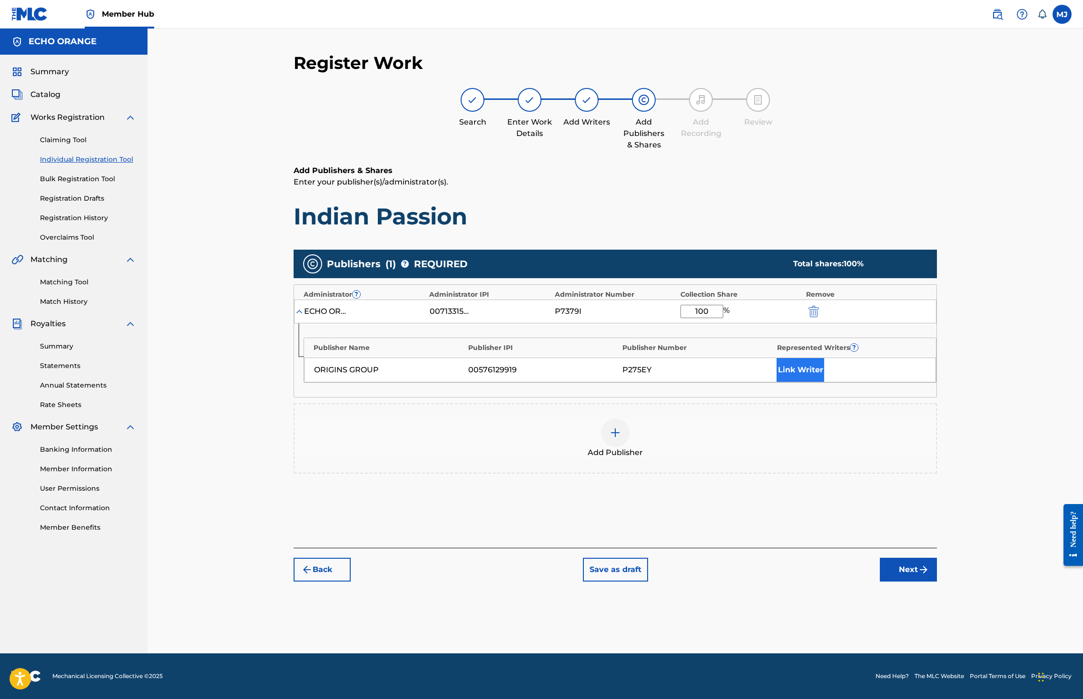
type input "100"
click at [824, 382] on button "Link Writer" at bounding box center [800, 370] width 48 height 24
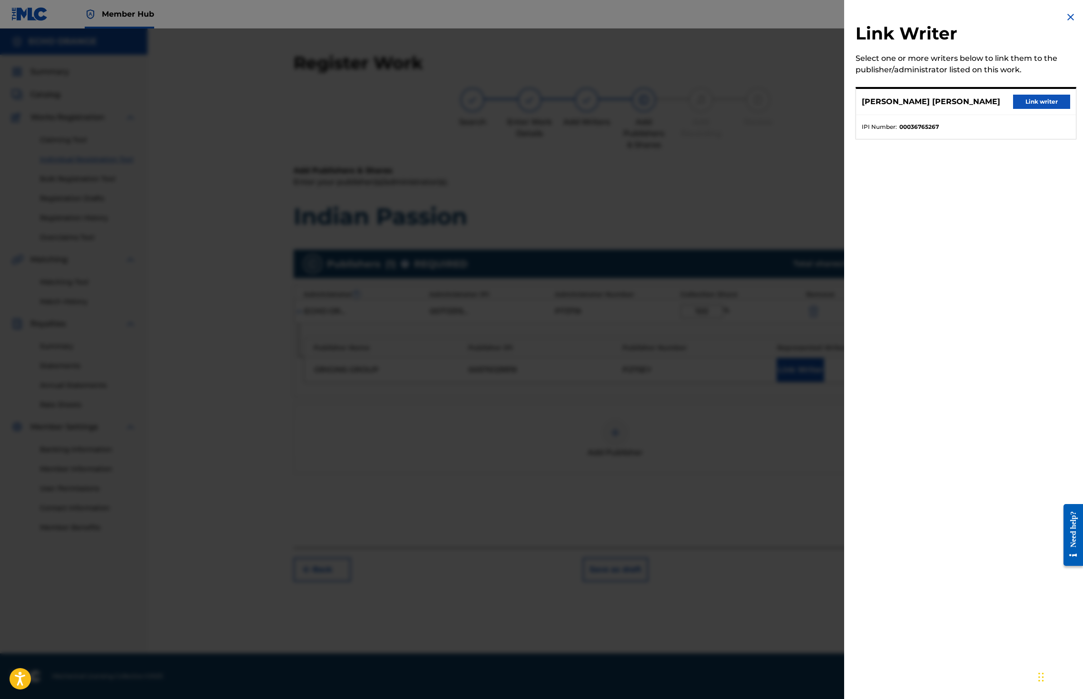
click at [1033, 115] on div "DENIS MARCEL HEKIMIAN Link writer" at bounding box center [966, 102] width 220 height 26
click at [1034, 109] on button "Link writer" at bounding box center [1041, 102] width 57 height 14
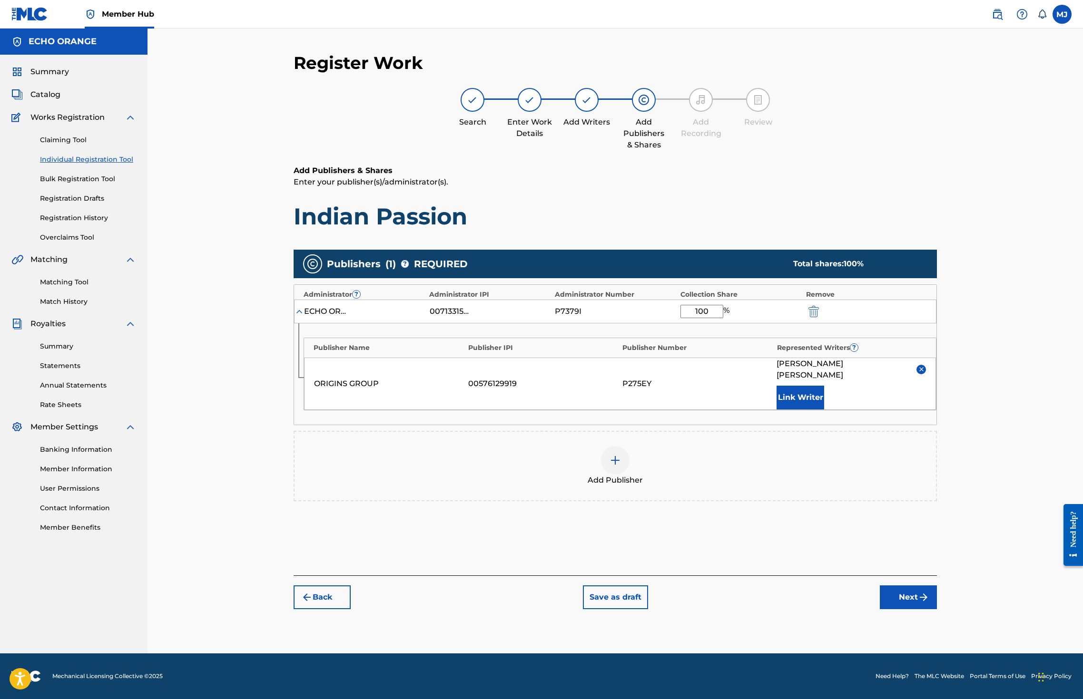
scroll to position [35, 0]
click at [937, 609] on button "Next" at bounding box center [908, 598] width 57 height 24
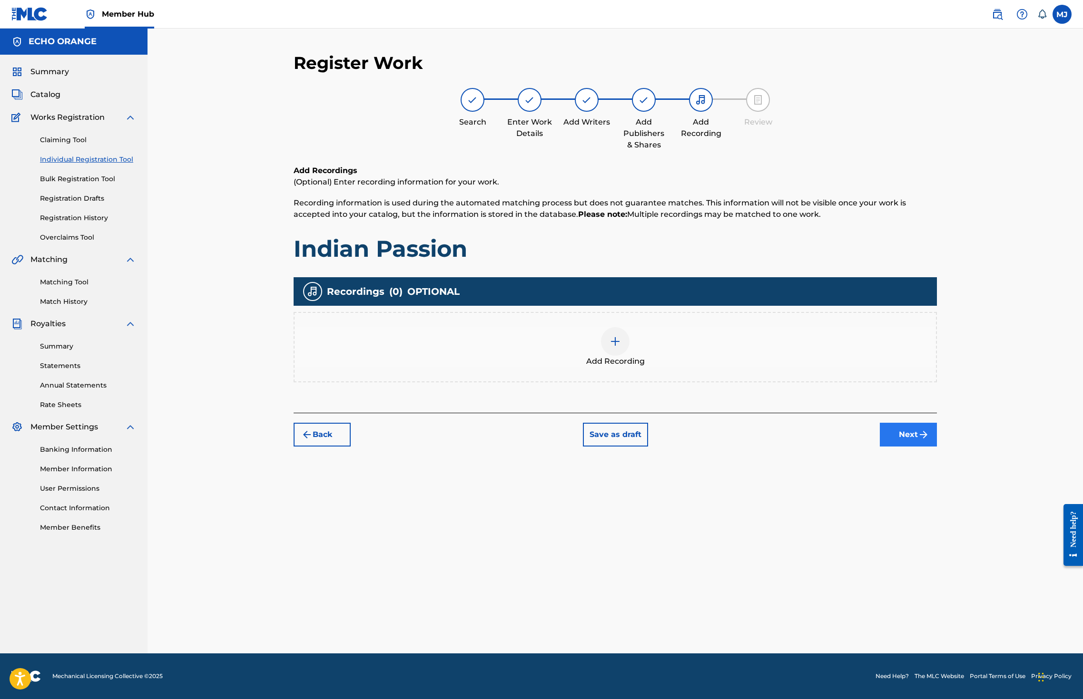
click at [948, 497] on div "Register Work Search Enter Work Details Add Writers Add Publishers & Shares Add…" at bounding box center [615, 352] width 666 height 601
click at [937, 447] on button "Next" at bounding box center [908, 435] width 57 height 24
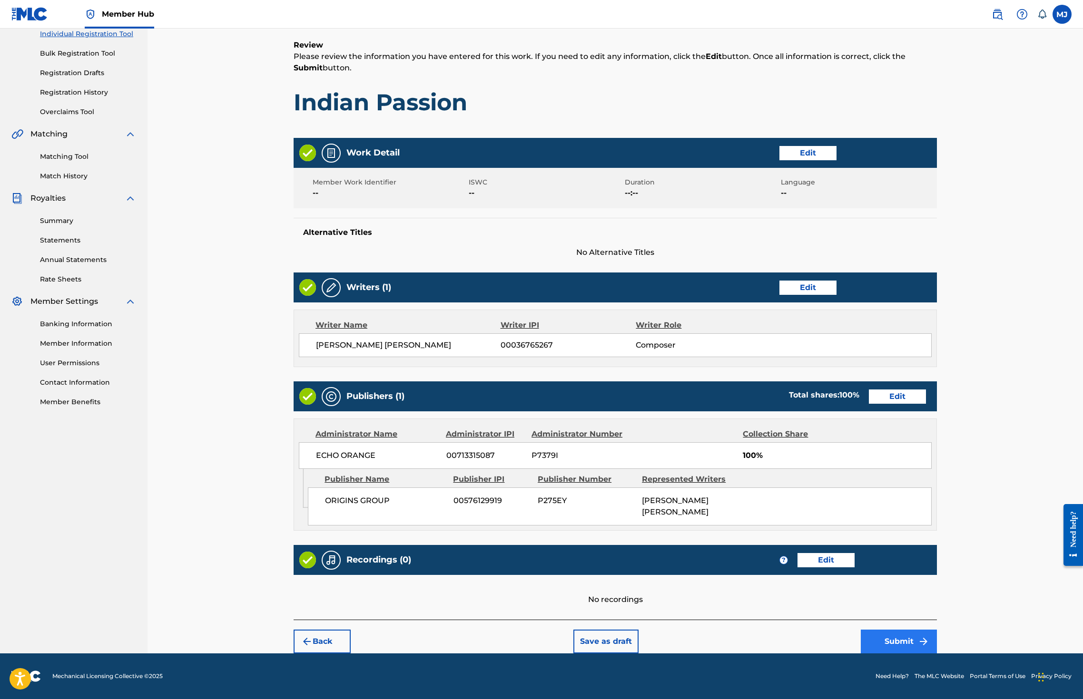
scroll to position [214, 0]
click at [937, 640] on button "Submit" at bounding box center [899, 642] width 76 height 24
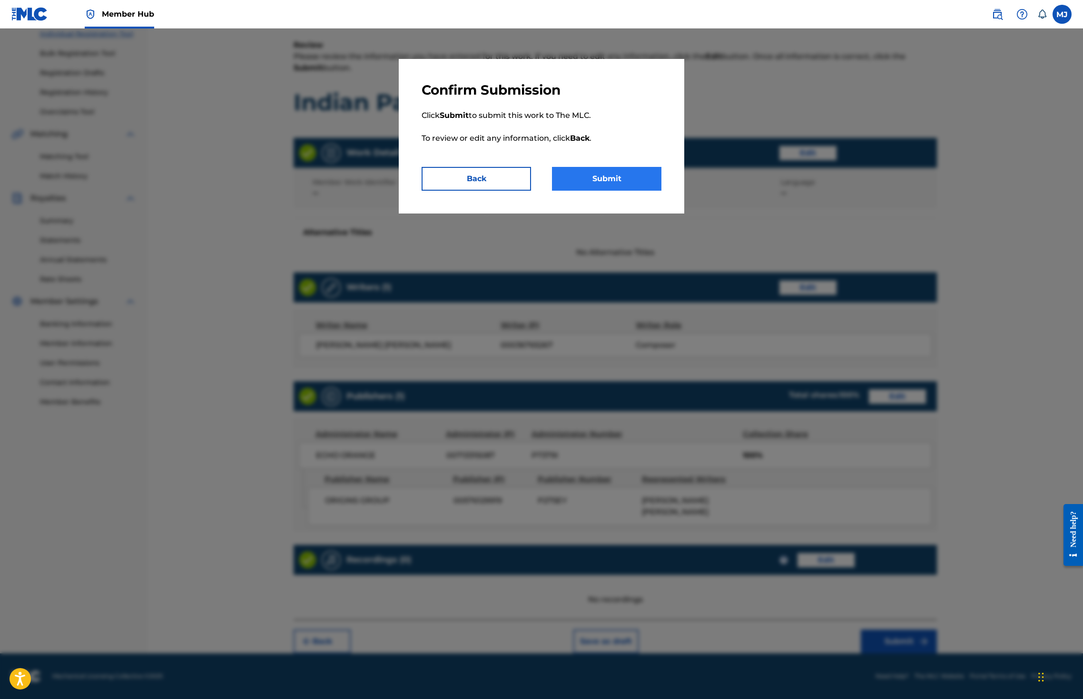
click at [599, 191] on button "Submit" at bounding box center [606, 179] width 109 height 24
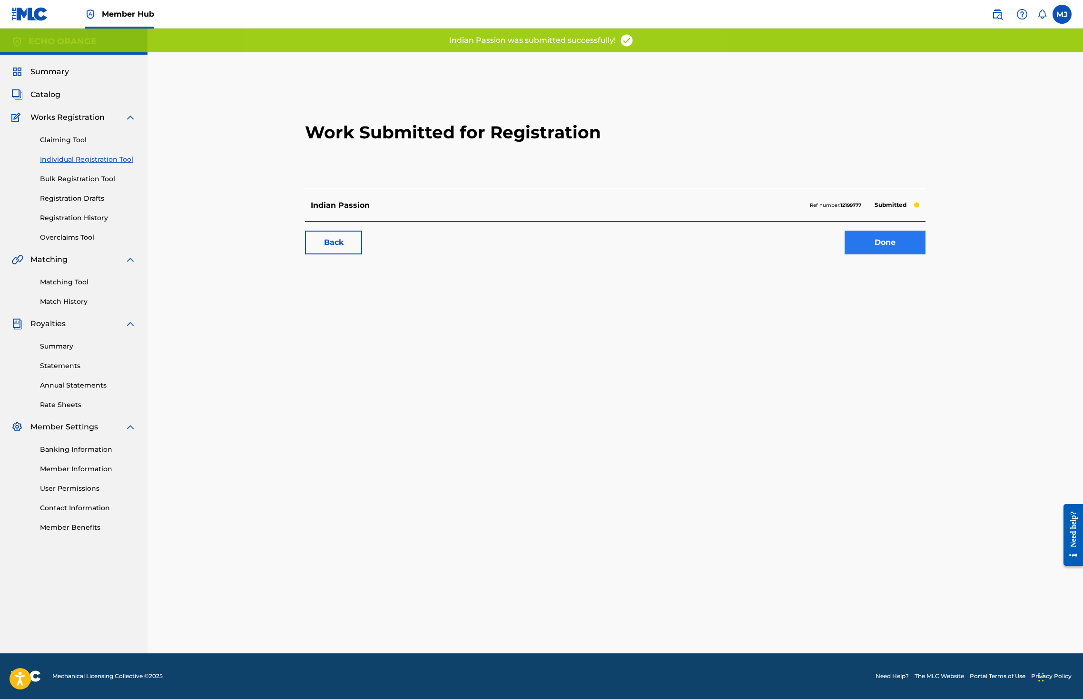
click at [925, 255] on link "Done" at bounding box center [884, 243] width 81 height 24
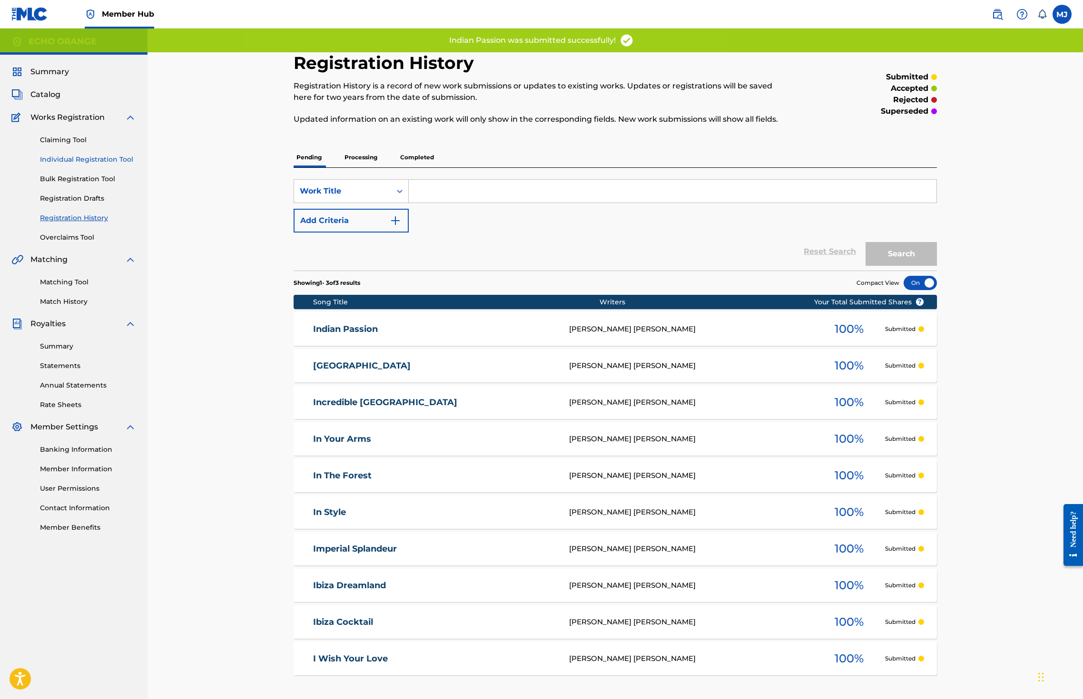
click at [86, 165] on link "Individual Registration Tool" at bounding box center [88, 160] width 96 height 10
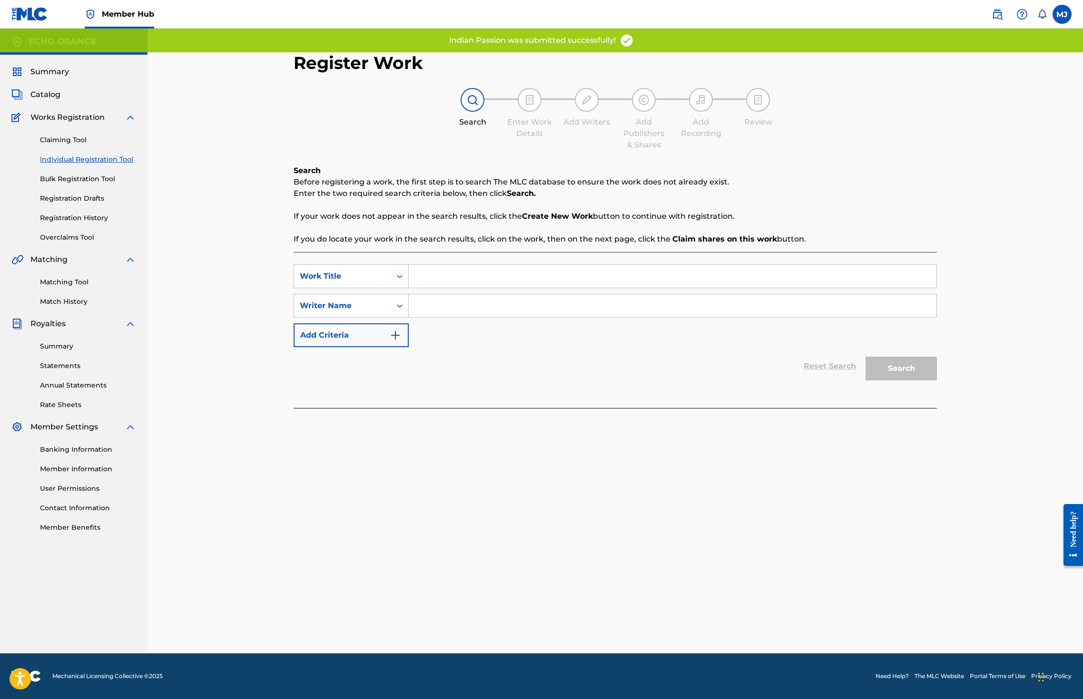
click at [477, 288] on input "Search Form" at bounding box center [673, 276] width 528 height 23
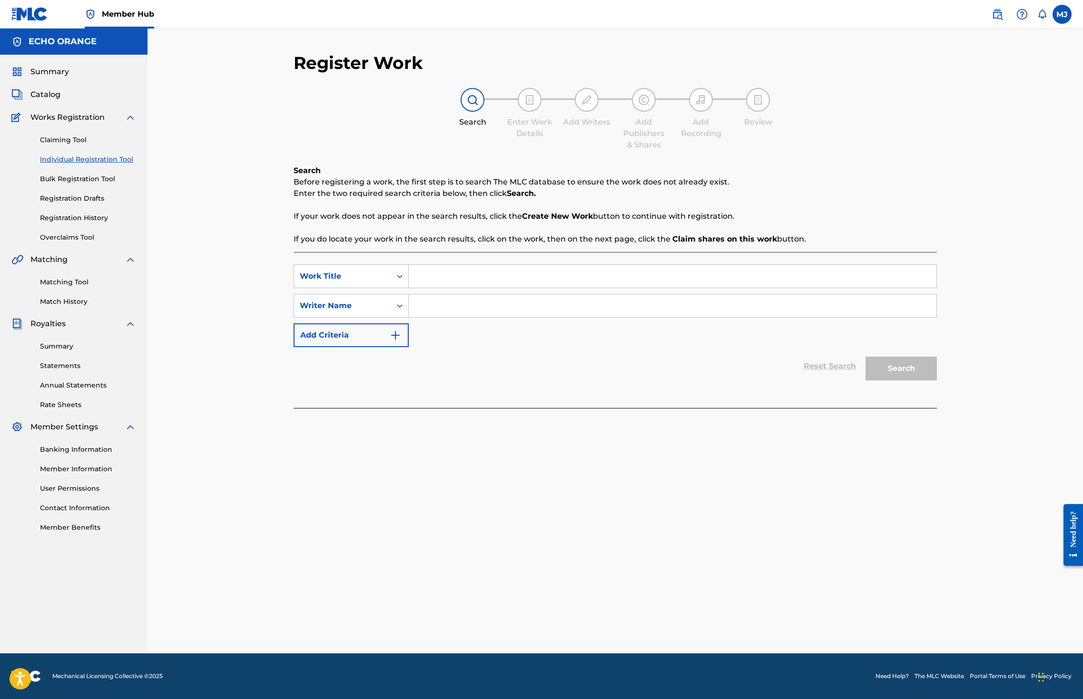
drag, startPoint x: 467, startPoint y: 302, endPoint x: 466, endPoint y: 306, distance: 4.9
click at [467, 288] on input "Search Form" at bounding box center [673, 276] width 528 height 23
type input "Indian Shaft"
paste input "denis hekimian"
type input "denis hekimian"
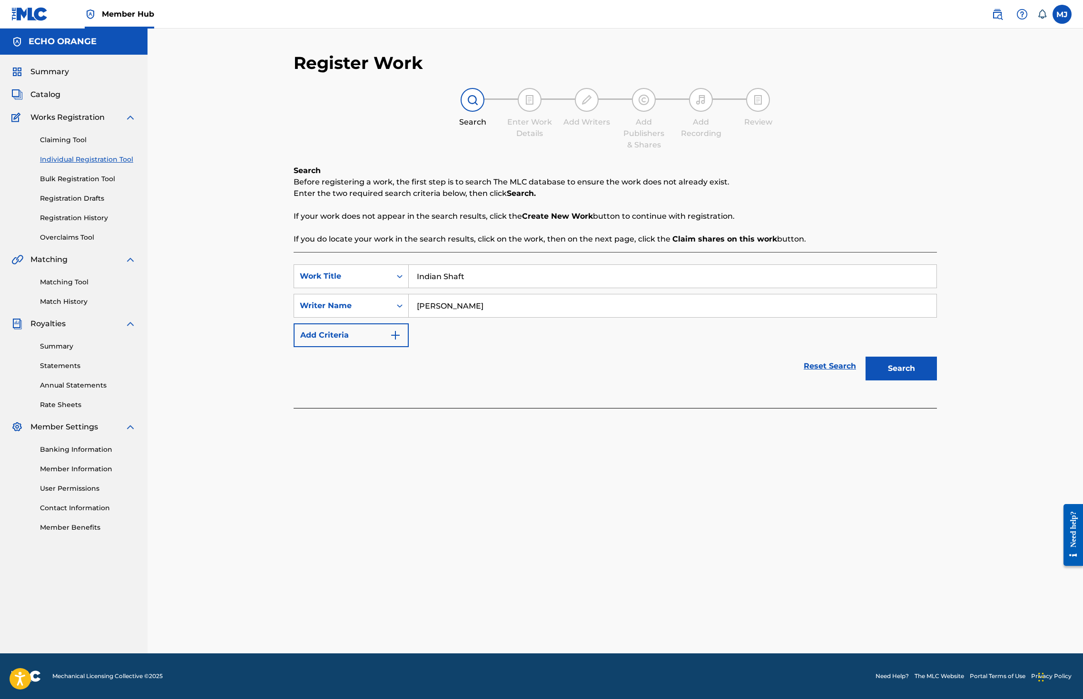
click at [937, 381] on button "Search" at bounding box center [900, 369] width 71 height 24
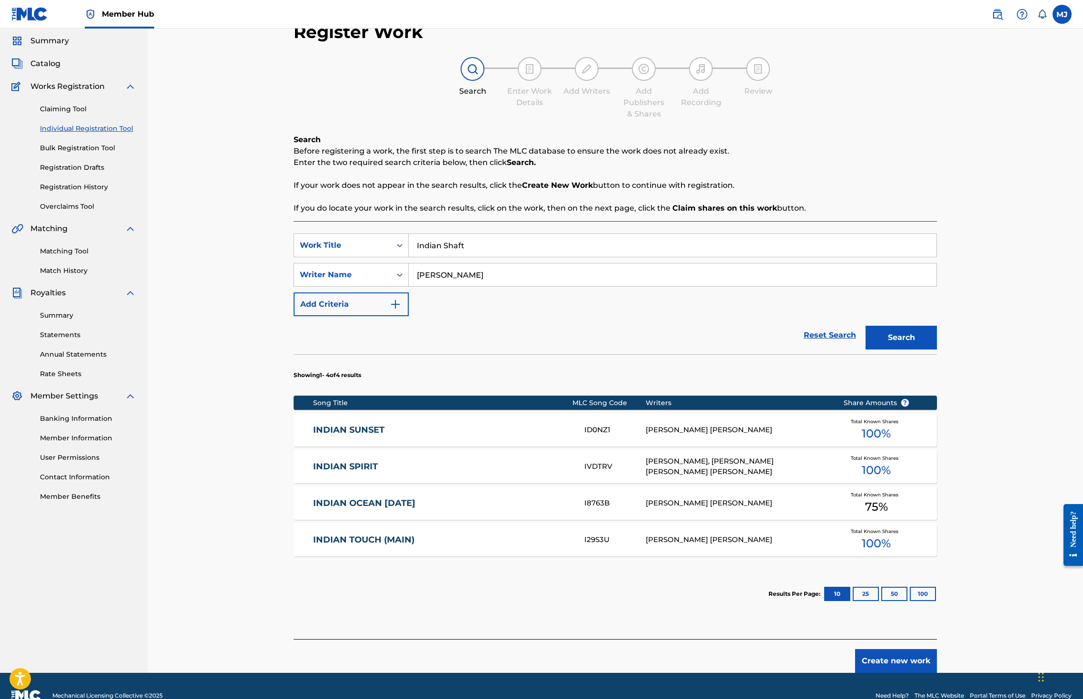
scroll to position [132, 0]
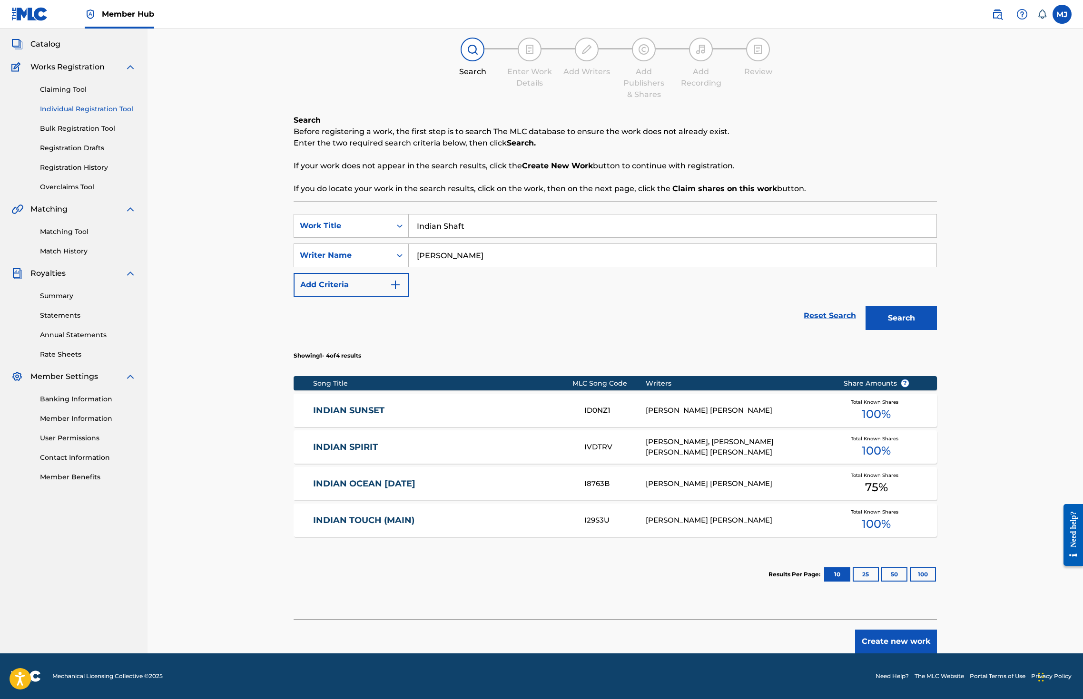
click at [937, 640] on button "Create new work" at bounding box center [896, 642] width 82 height 24
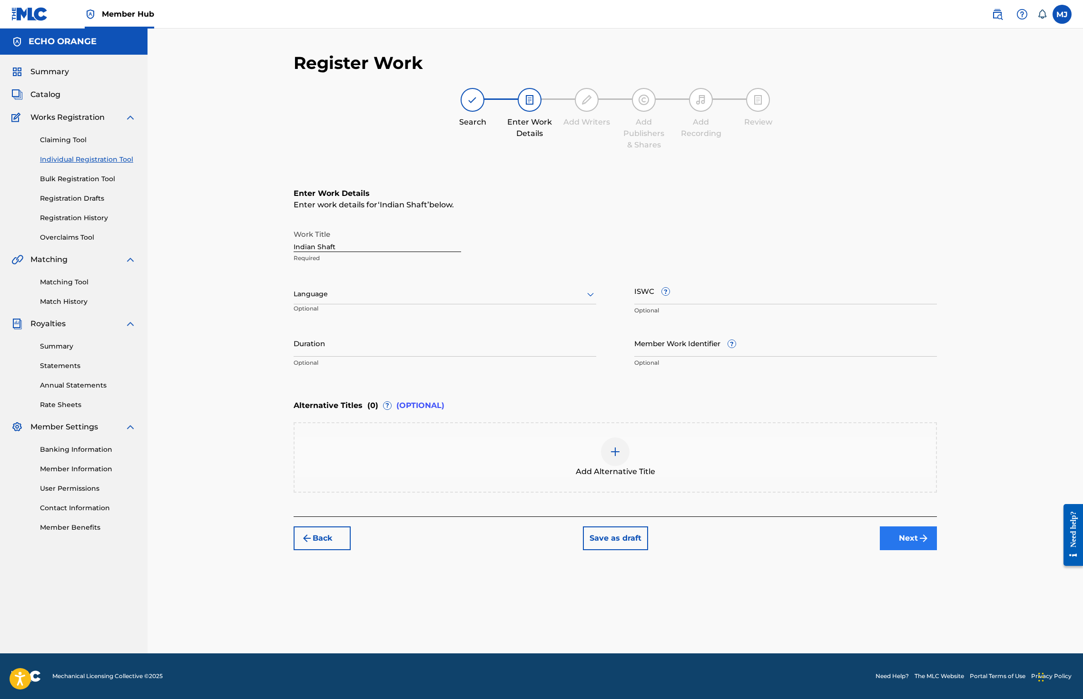
scroll to position [0, 0]
click at [937, 550] on button "Next" at bounding box center [908, 539] width 57 height 24
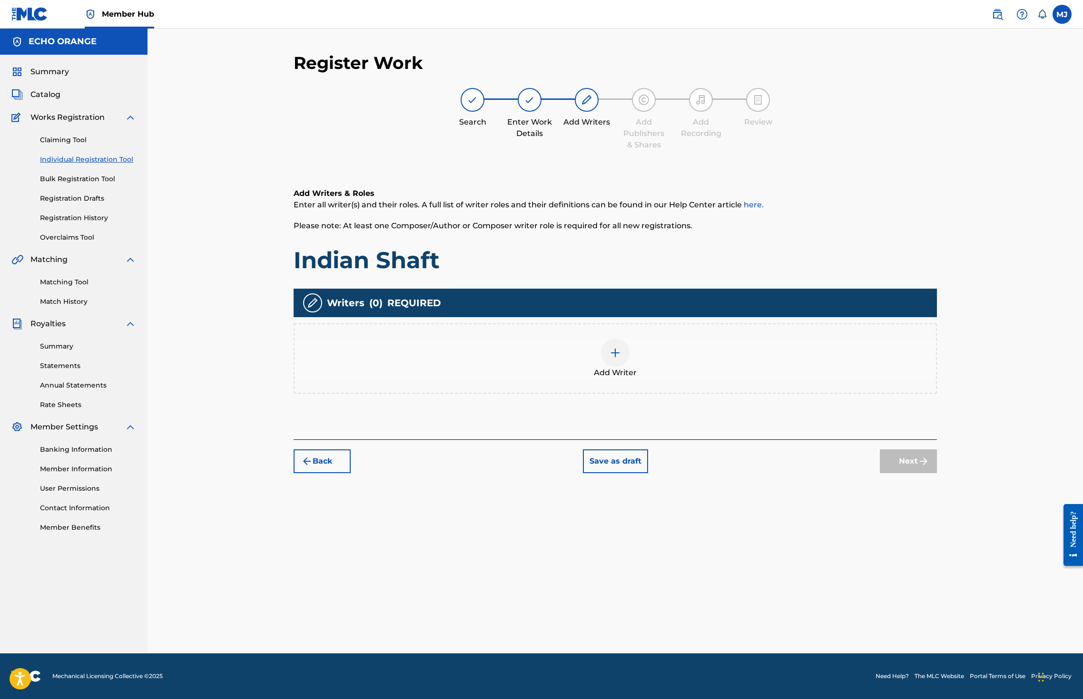
click at [810, 394] on div "Add Writer" at bounding box center [615, 359] width 643 height 70
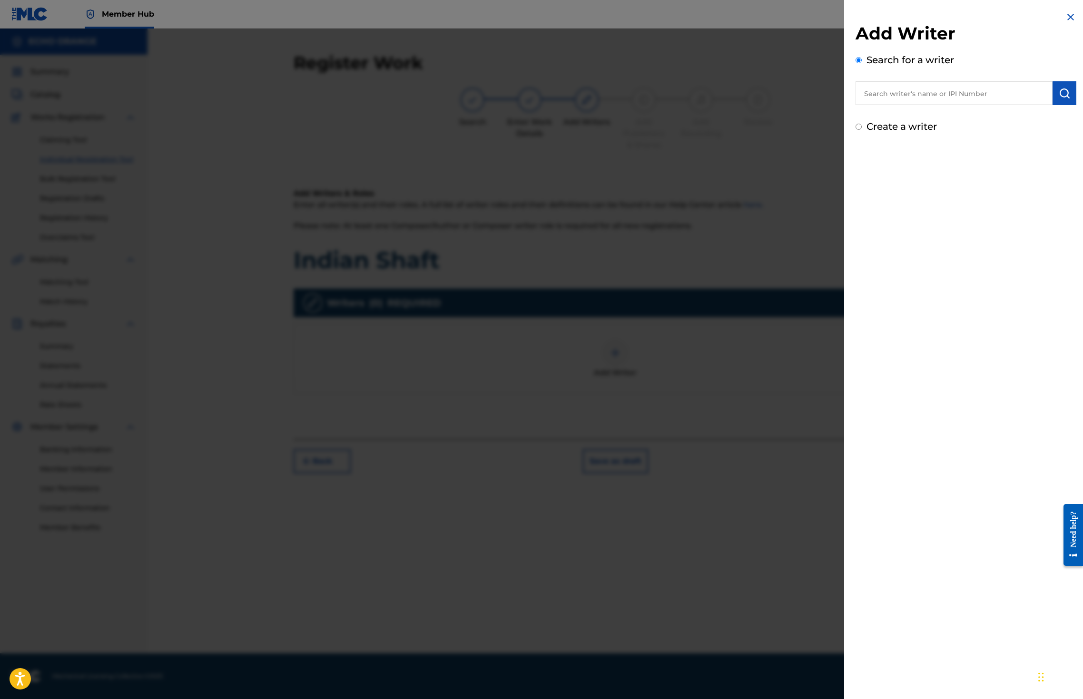
click at [901, 105] on input "text" at bounding box center [953, 93] width 197 height 24
paste input "denis hekimian"
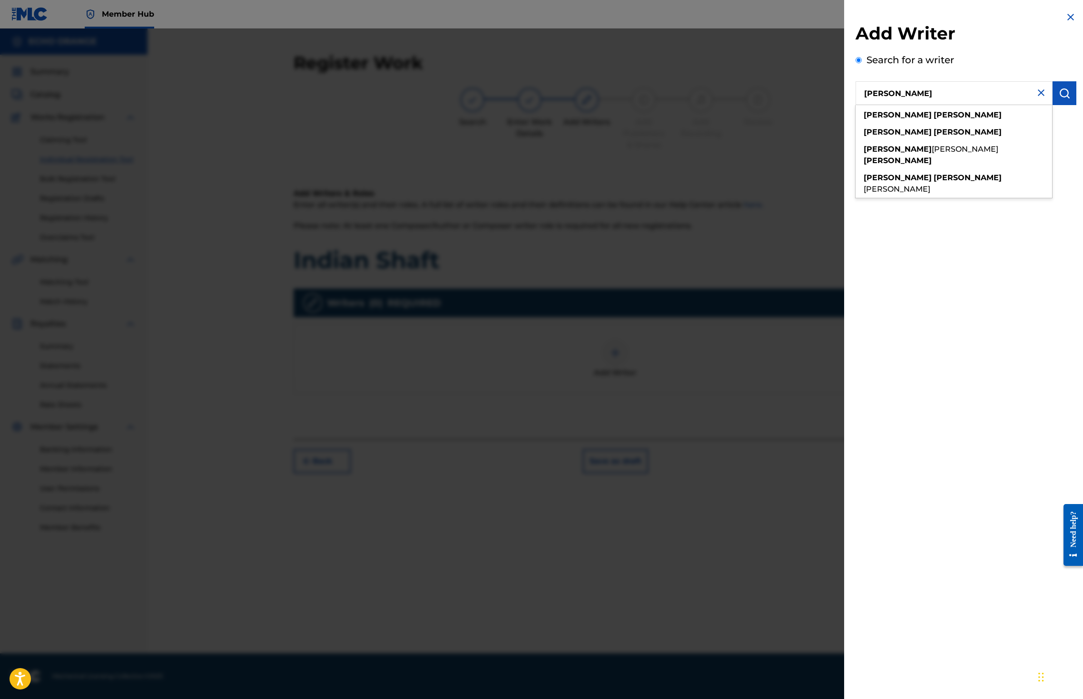
type input "denis hekimian"
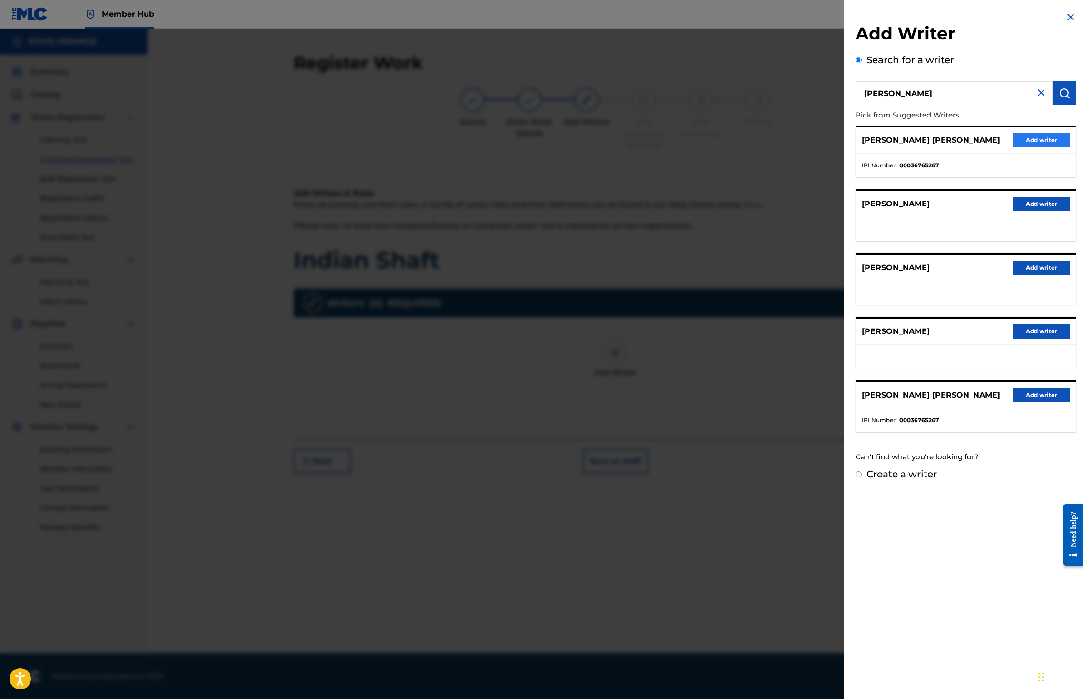
click at [1013, 147] on button "Add writer" at bounding box center [1041, 140] width 57 height 14
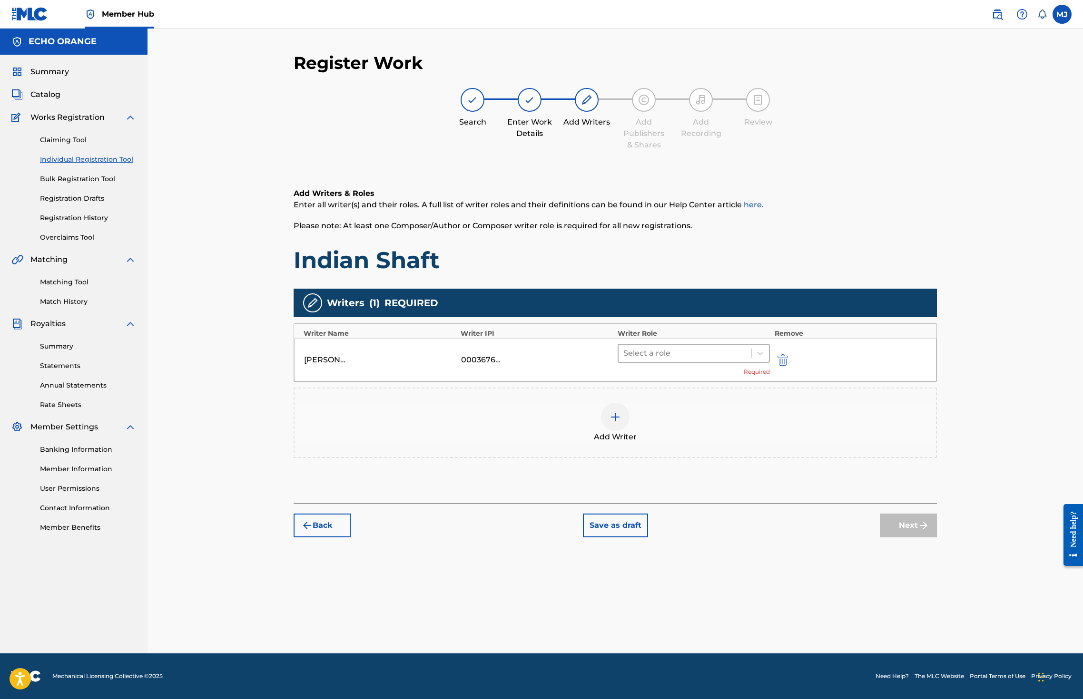
click at [727, 360] on div at bounding box center [684, 353] width 123 height 13
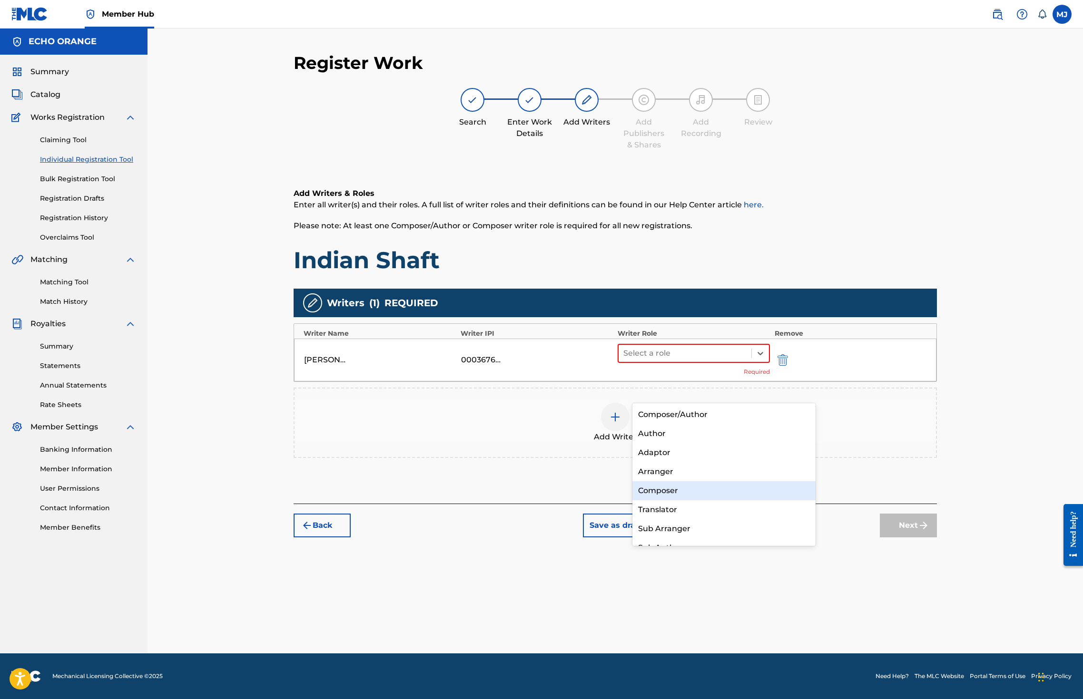
click at [693, 498] on div "Composer" at bounding box center [723, 490] width 183 height 19
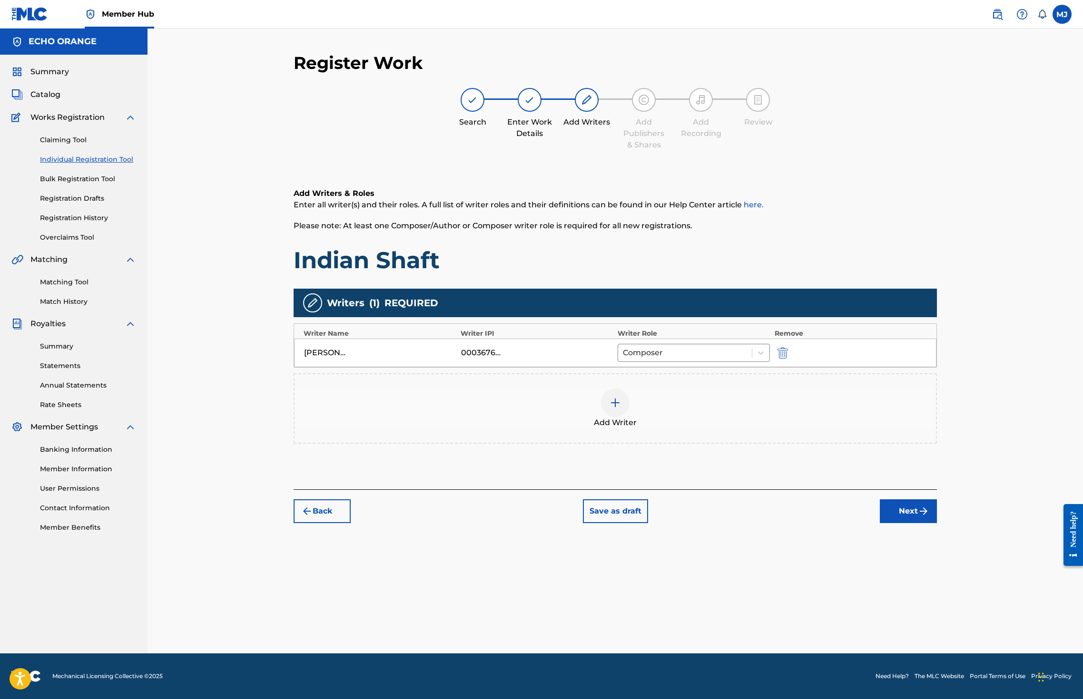
click at [937, 523] on div "Back Save as draft Next" at bounding box center [615, 507] width 643 height 34
click at [937, 523] on button "Next" at bounding box center [908, 512] width 57 height 24
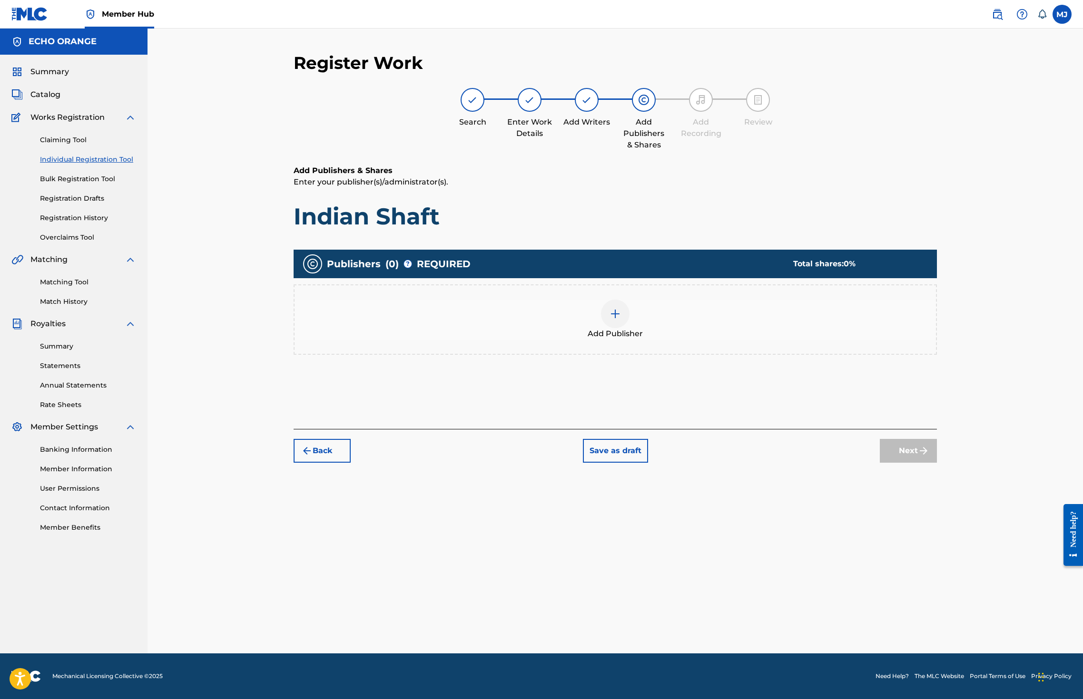
click at [629, 328] on div at bounding box center [615, 314] width 29 height 29
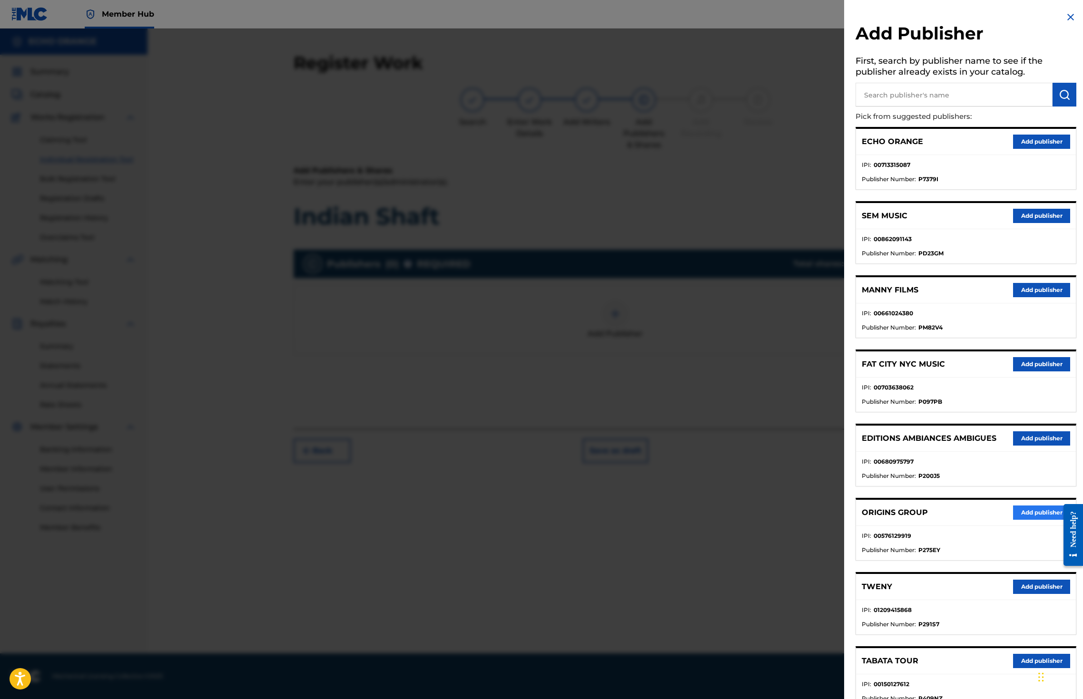
click at [1040, 520] on button "Add publisher" at bounding box center [1041, 513] width 57 height 14
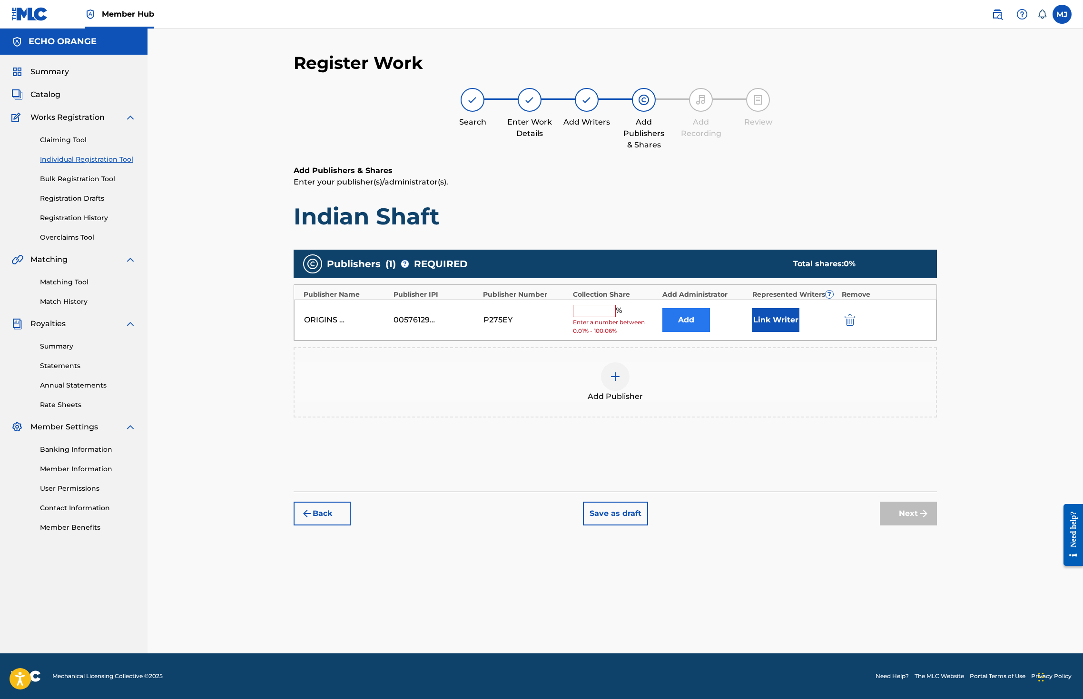
click at [710, 332] on button "Add" at bounding box center [686, 320] width 48 height 24
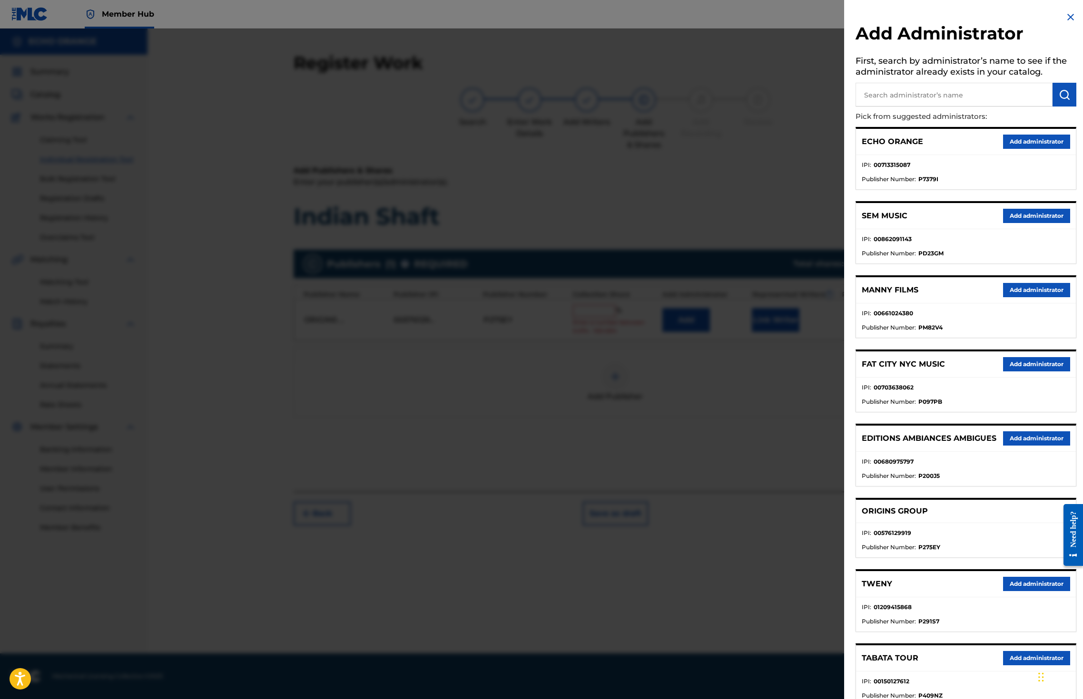
click at [1026, 155] on div "ECHO ORANGE Add administrator" at bounding box center [966, 142] width 220 height 26
click at [1027, 149] on button "Add administrator" at bounding box center [1036, 142] width 67 height 14
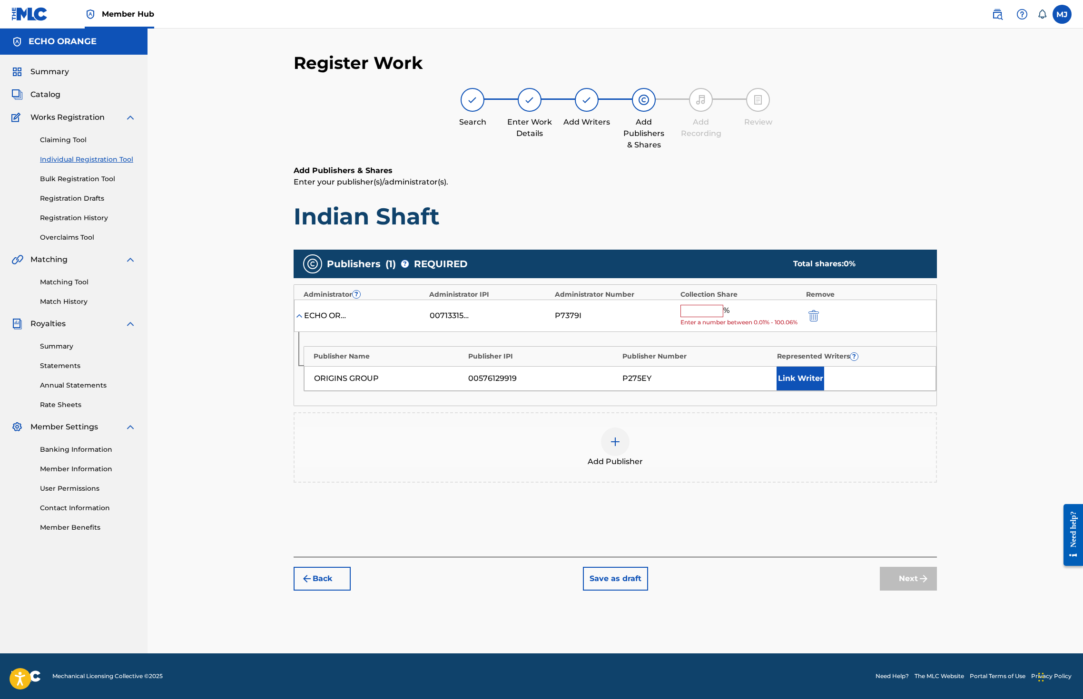
click at [726, 333] on div "ECHO ORANGE 00713315087 P7379I % Enter a number between 0.01% - 100.06%" at bounding box center [615, 316] width 642 height 33
click at [723, 317] on input "text" at bounding box center [701, 311] width 43 height 12
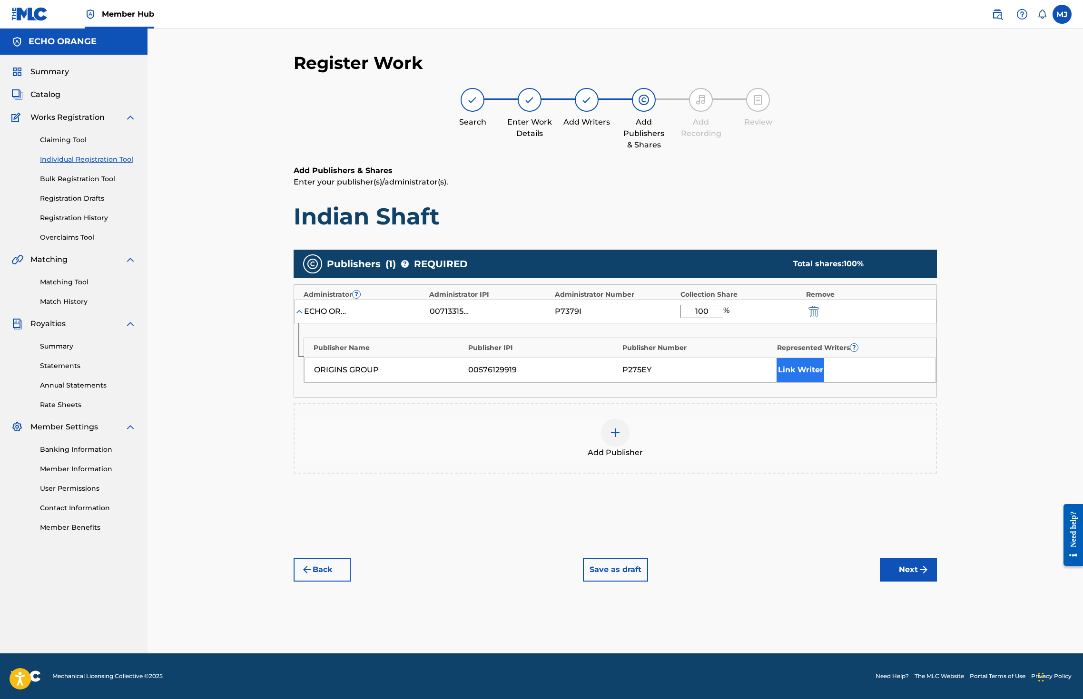
type input "100"
click at [824, 382] on button "Link Writer" at bounding box center [800, 370] width 48 height 24
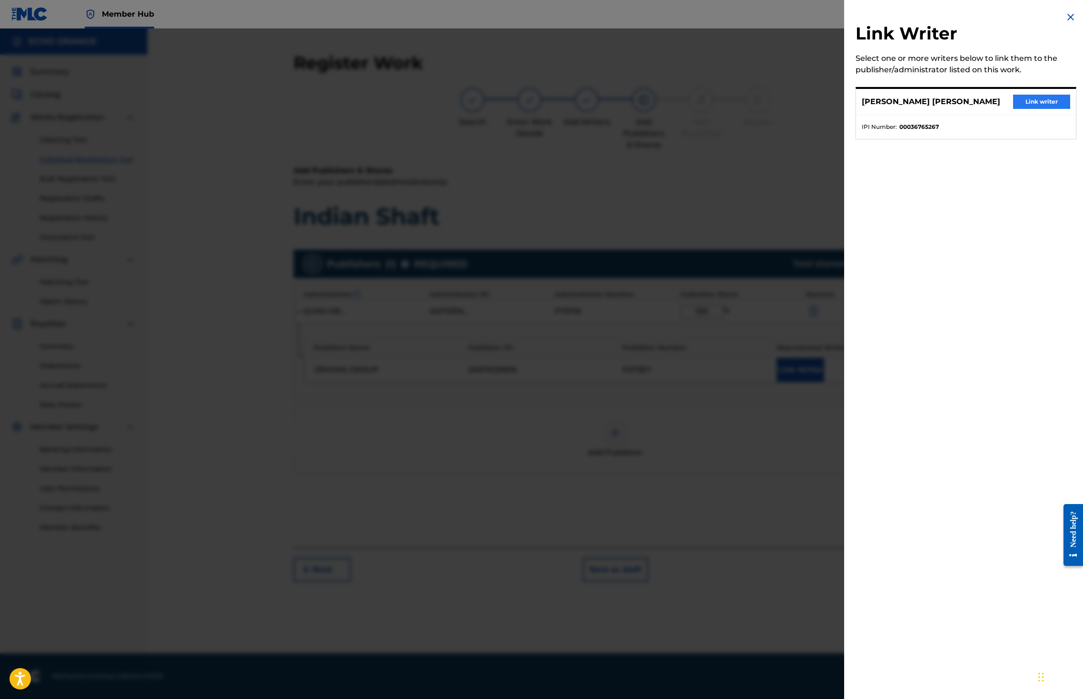
click at [1013, 109] on button "Link writer" at bounding box center [1041, 102] width 57 height 14
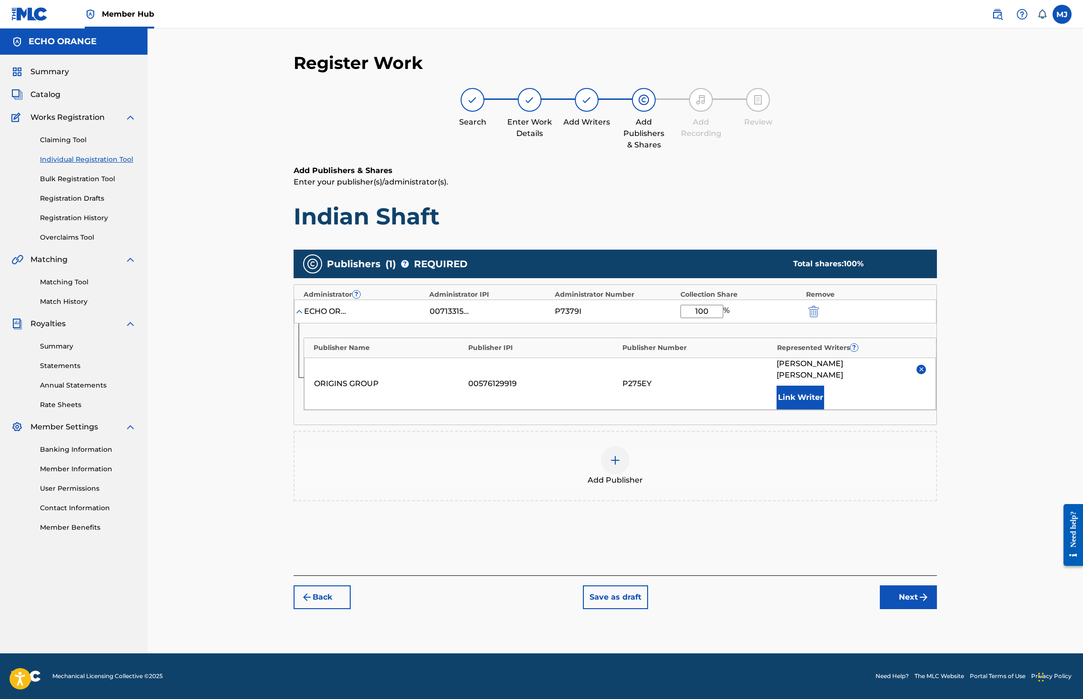
click at [937, 609] on button "Next" at bounding box center [908, 598] width 57 height 24
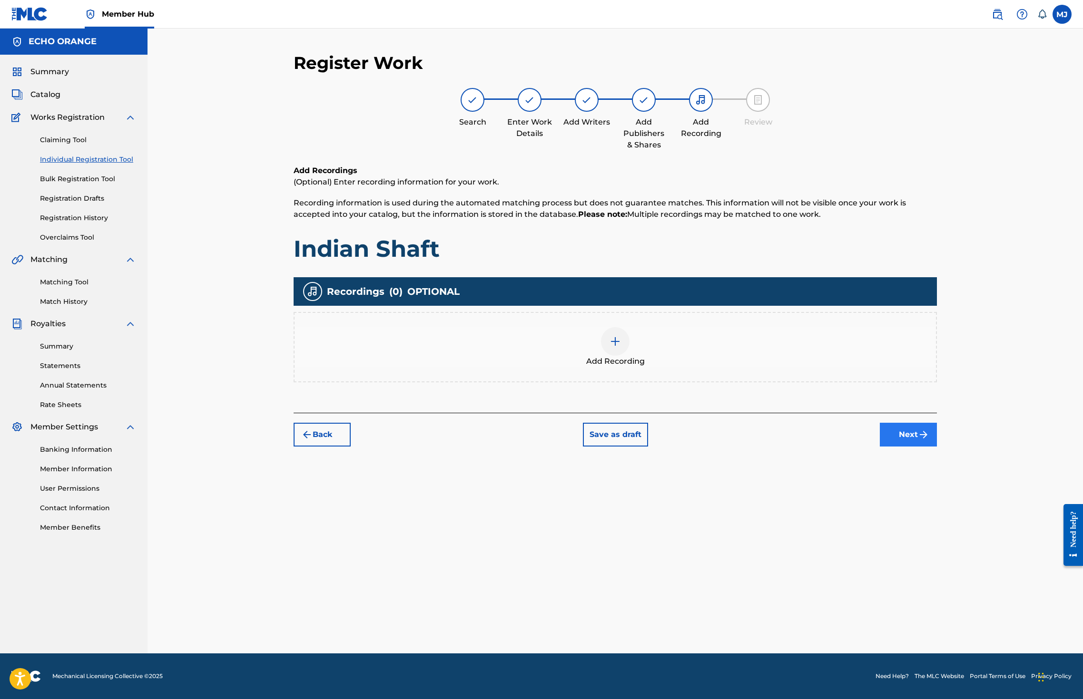
click at [937, 447] on button "Next" at bounding box center [908, 435] width 57 height 24
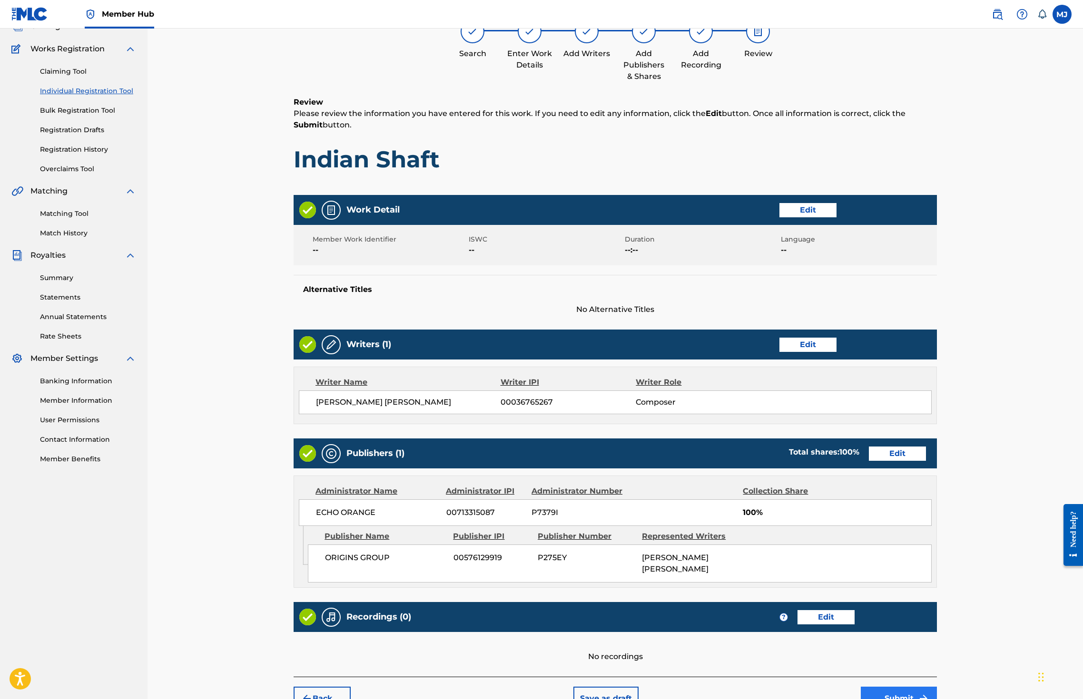
scroll to position [214, 0]
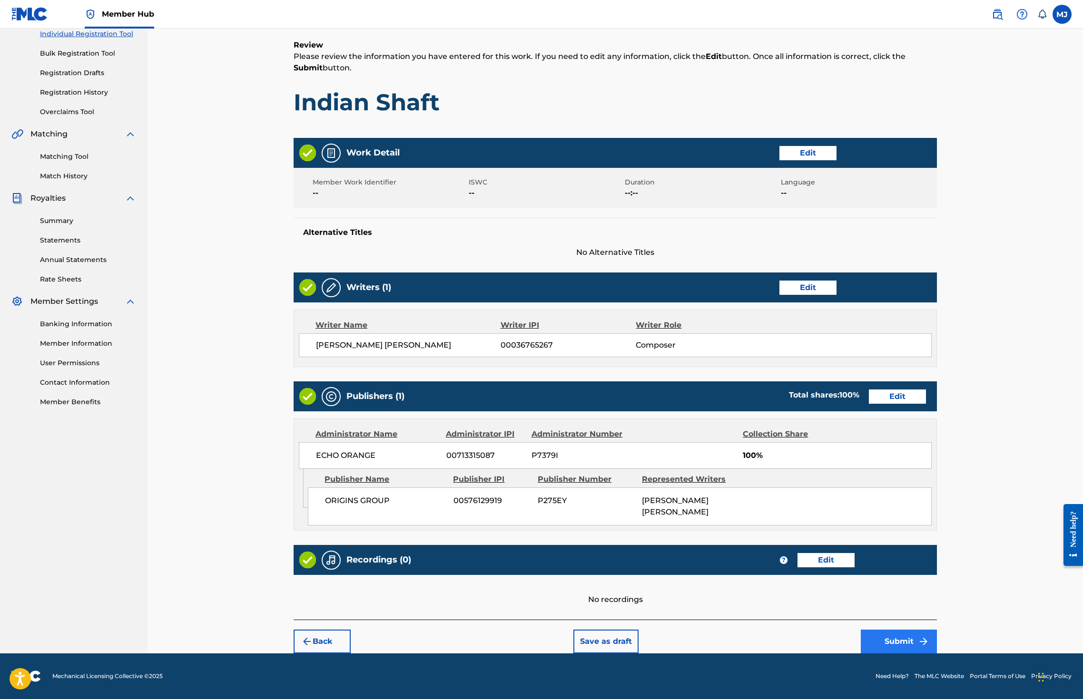
click at [937, 630] on button "Submit" at bounding box center [899, 642] width 76 height 24
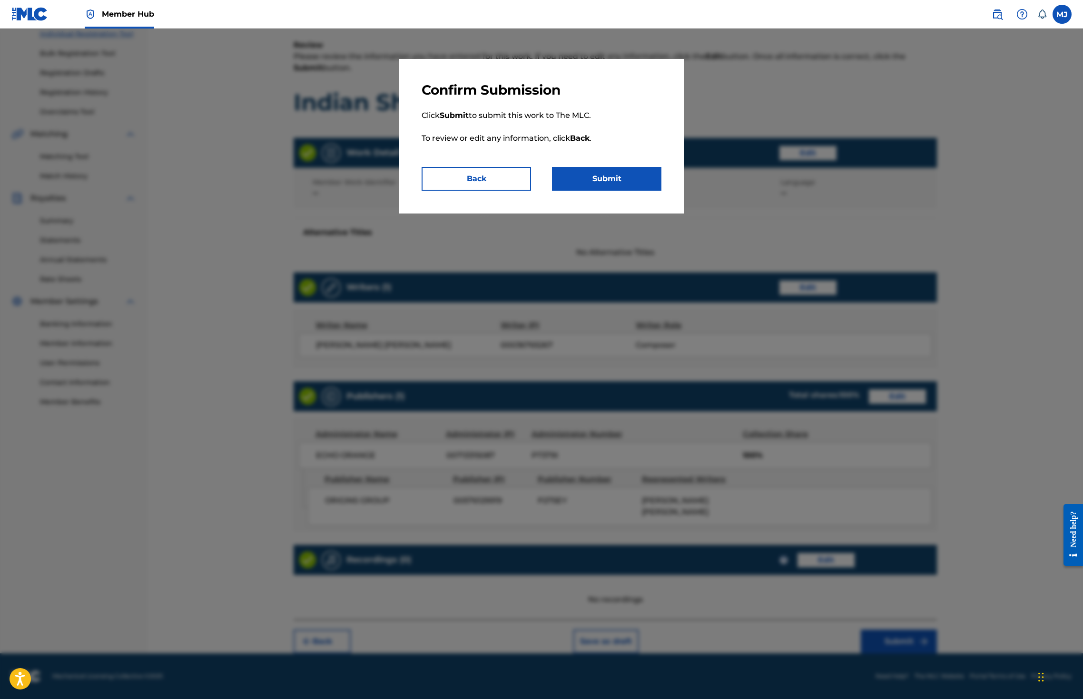
click at [585, 167] on p "Click Submit to submit this work to The MLC. To review or edit any information,…" at bounding box center [542, 132] width 240 height 69
click at [592, 191] on button "Submit" at bounding box center [606, 179] width 109 height 24
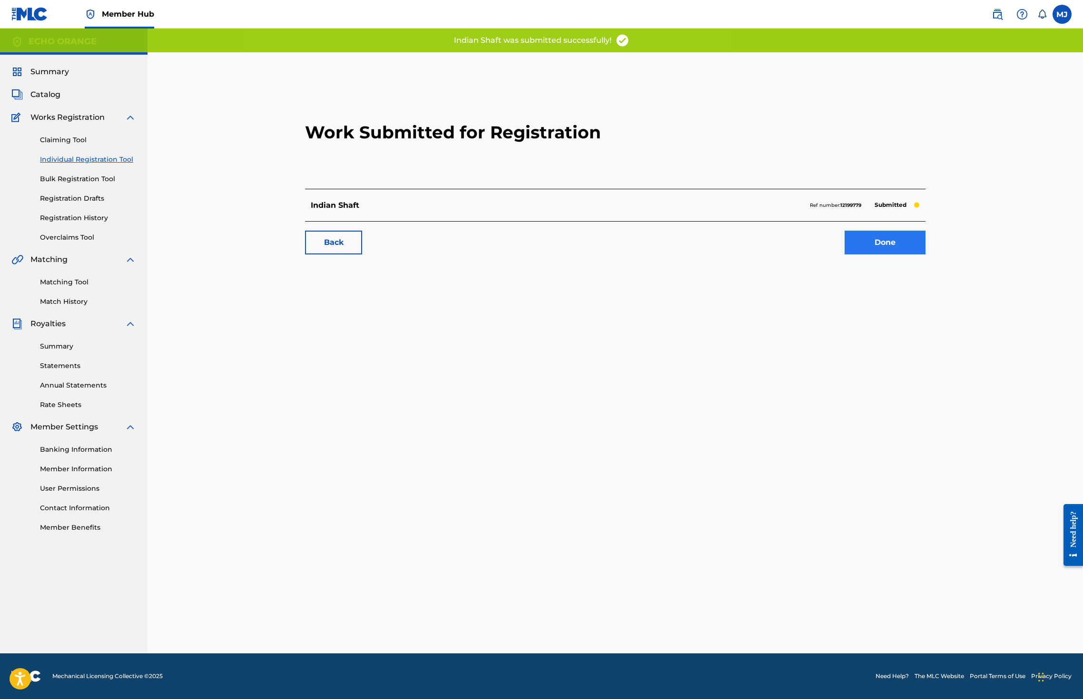
click at [925, 255] on link "Done" at bounding box center [884, 243] width 81 height 24
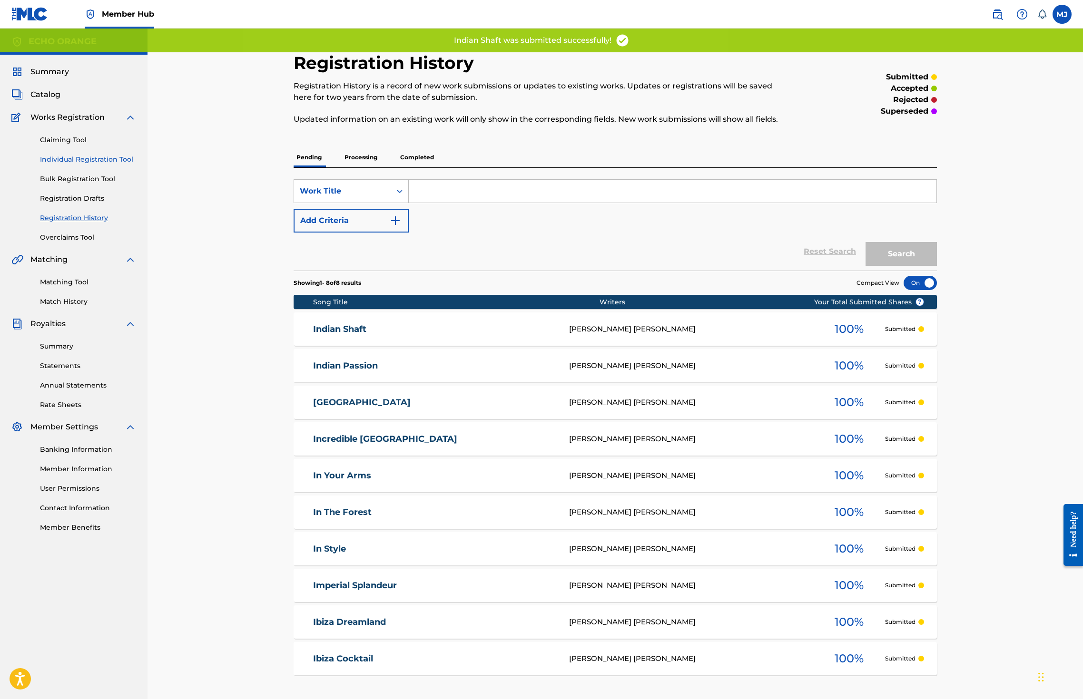
drag, startPoint x: 131, startPoint y: 178, endPoint x: 128, endPoint y: 183, distance: 5.8
click at [131, 179] on div "Claiming Tool Individual Registration Tool Bulk Registration Tool Registration …" at bounding box center [73, 182] width 125 height 119
click at [128, 165] on link "Individual Registration Tool" at bounding box center [88, 160] width 96 height 10
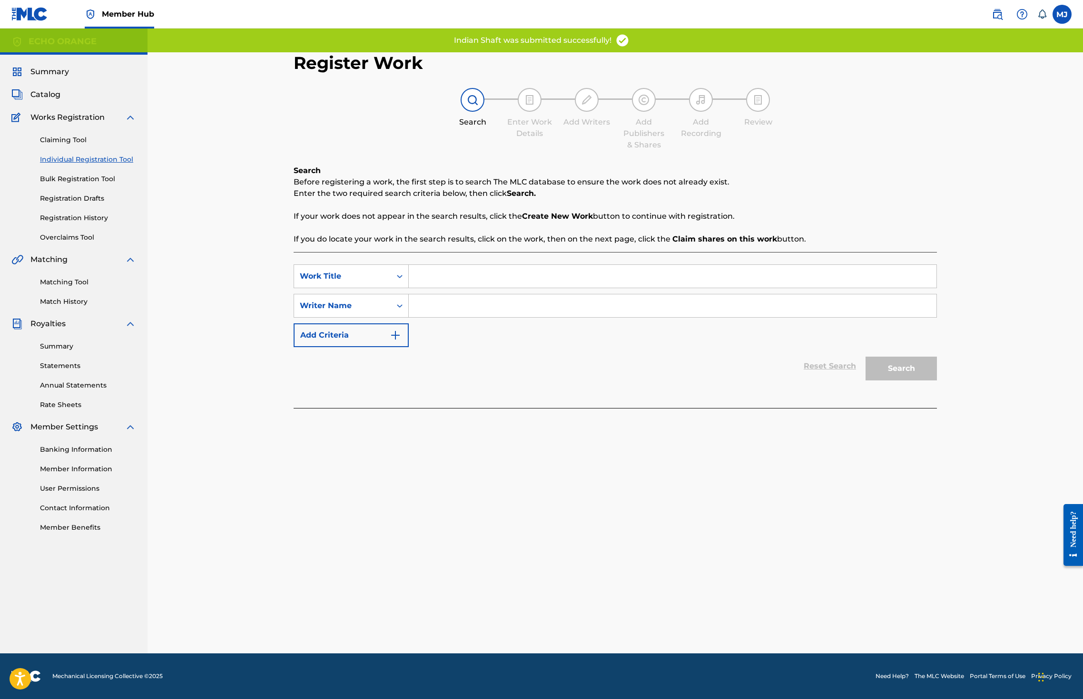
click at [461, 279] on div "SearchWithCriteria907152c5-69b3-49a5-bd64-5edda5429ce4 Work Title SearchWithCri…" at bounding box center [615, 330] width 643 height 156
click at [467, 288] on input "Search Form" at bounding box center [673, 276] width 528 height 23
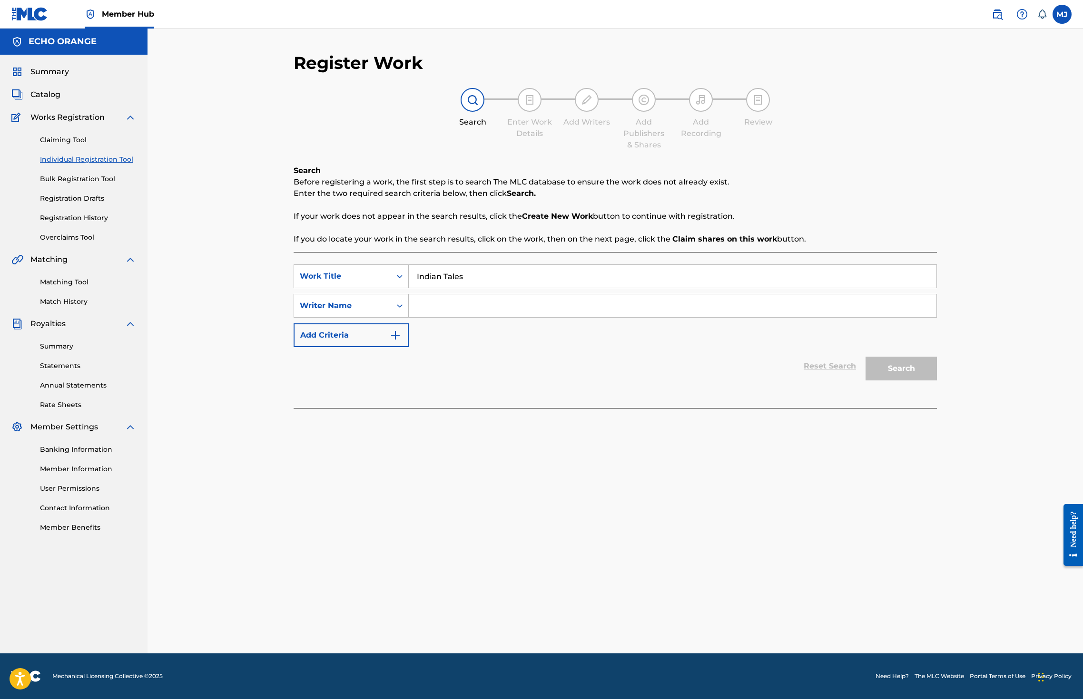
type input "Indian Tales"
click at [454, 317] on input "Search Form" at bounding box center [673, 305] width 528 height 23
paste input "denis hekimian"
type input "denis hekimian"
click at [937, 381] on button "Search" at bounding box center [900, 369] width 71 height 24
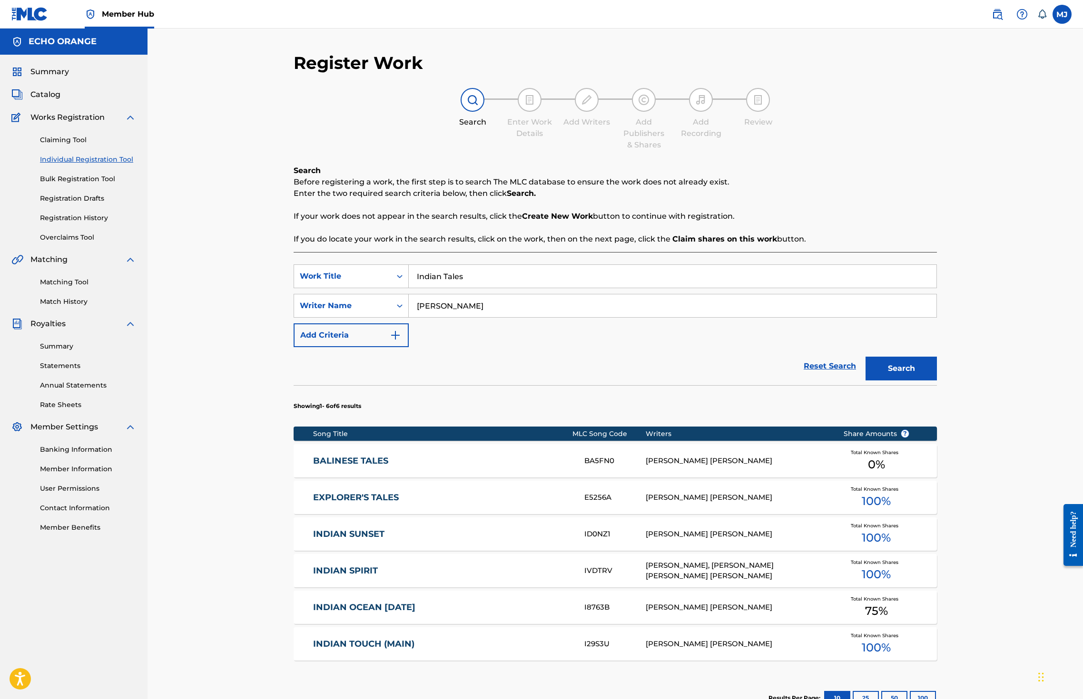
scroll to position [205, 0]
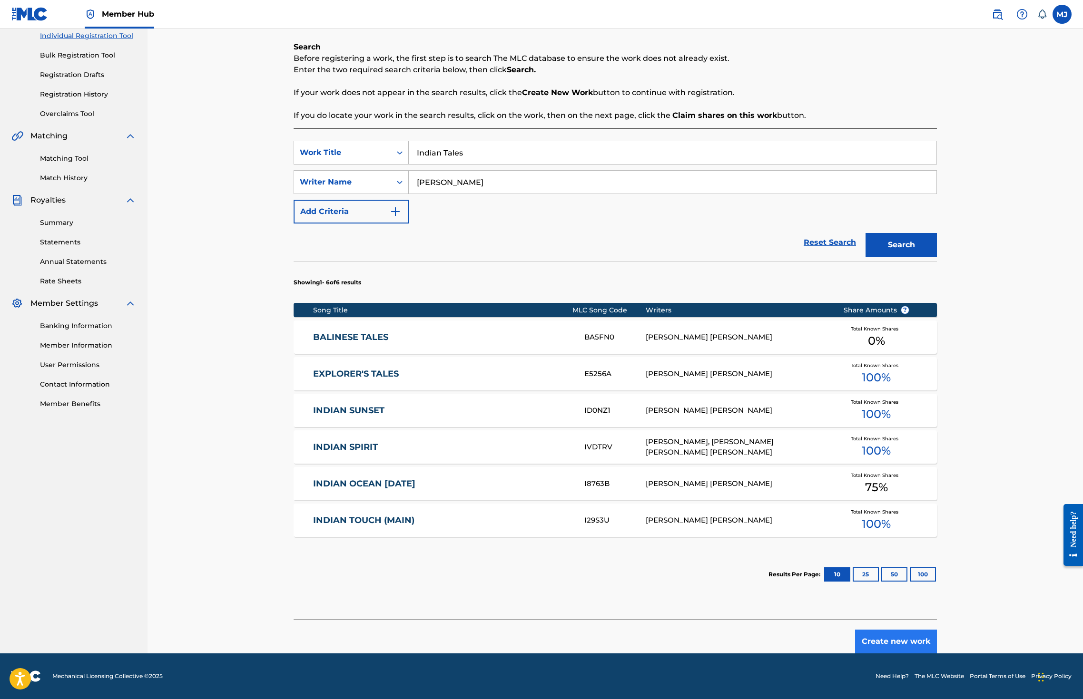
click at [937, 630] on button "Create new work" at bounding box center [896, 642] width 82 height 24
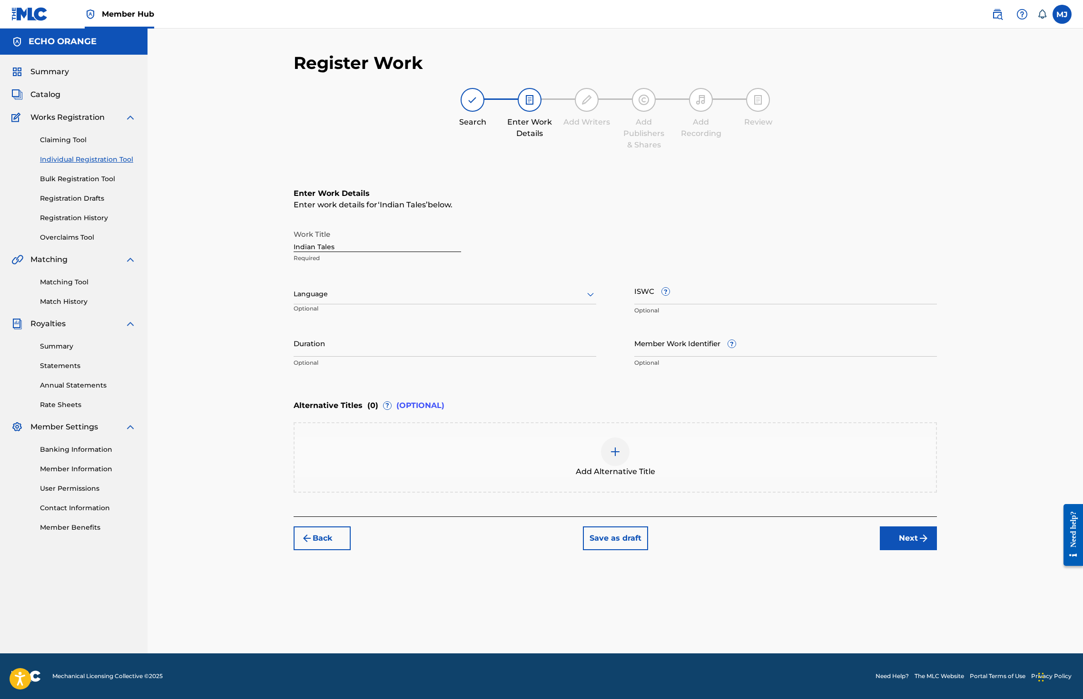
scroll to position [0, 0]
click at [937, 550] on button "Next" at bounding box center [908, 539] width 57 height 24
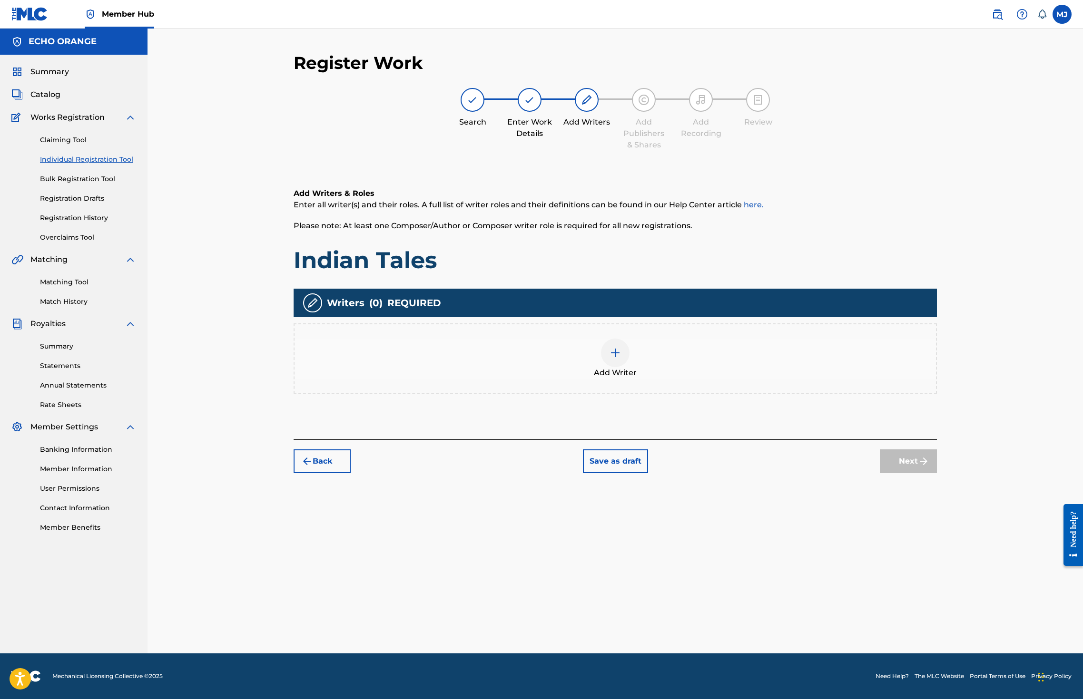
click at [746, 394] on div "Add Writer" at bounding box center [615, 359] width 643 height 70
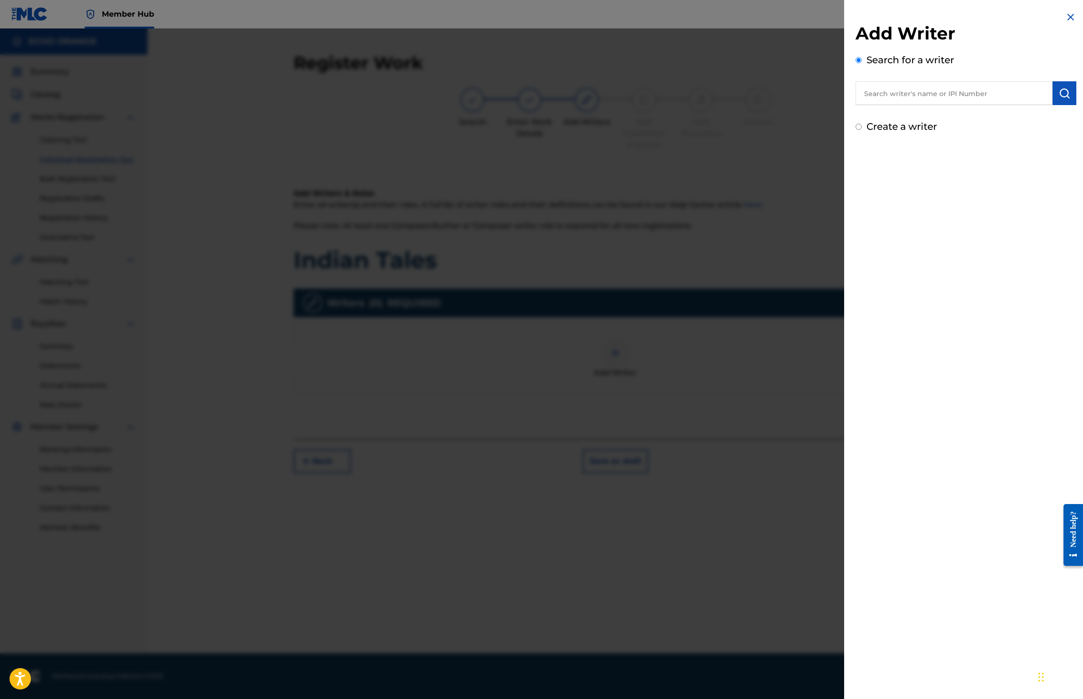
click at [905, 98] on input "text" at bounding box center [953, 93] width 197 height 24
paste input "denis hekimian"
type input "denis hekimian"
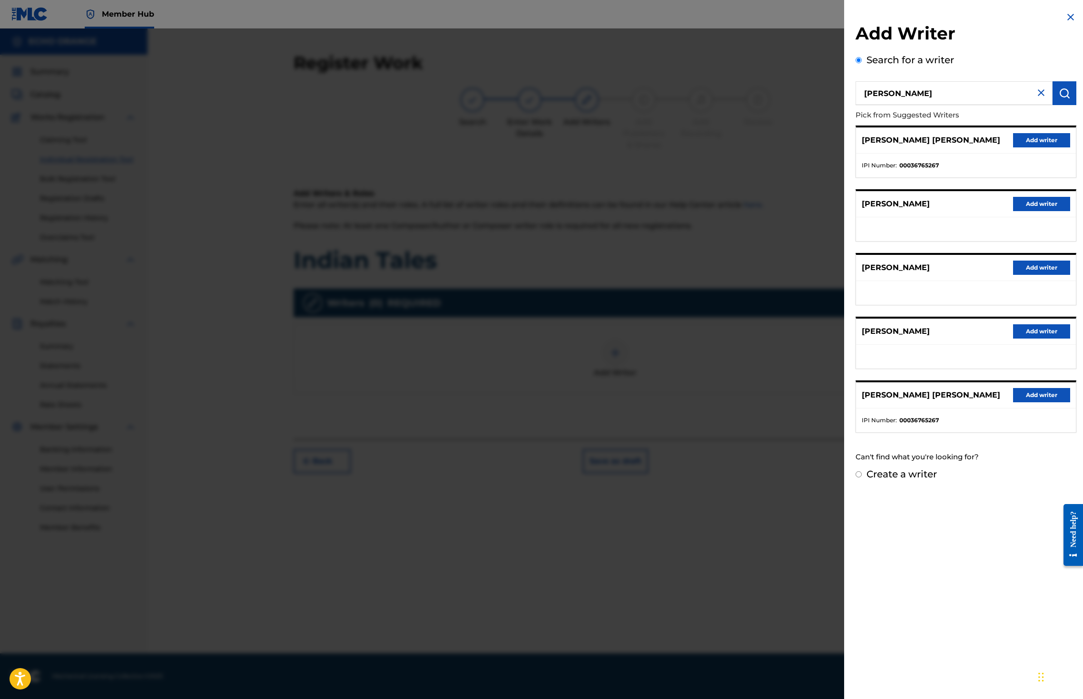
click at [1013, 147] on button "Add writer" at bounding box center [1041, 140] width 57 height 14
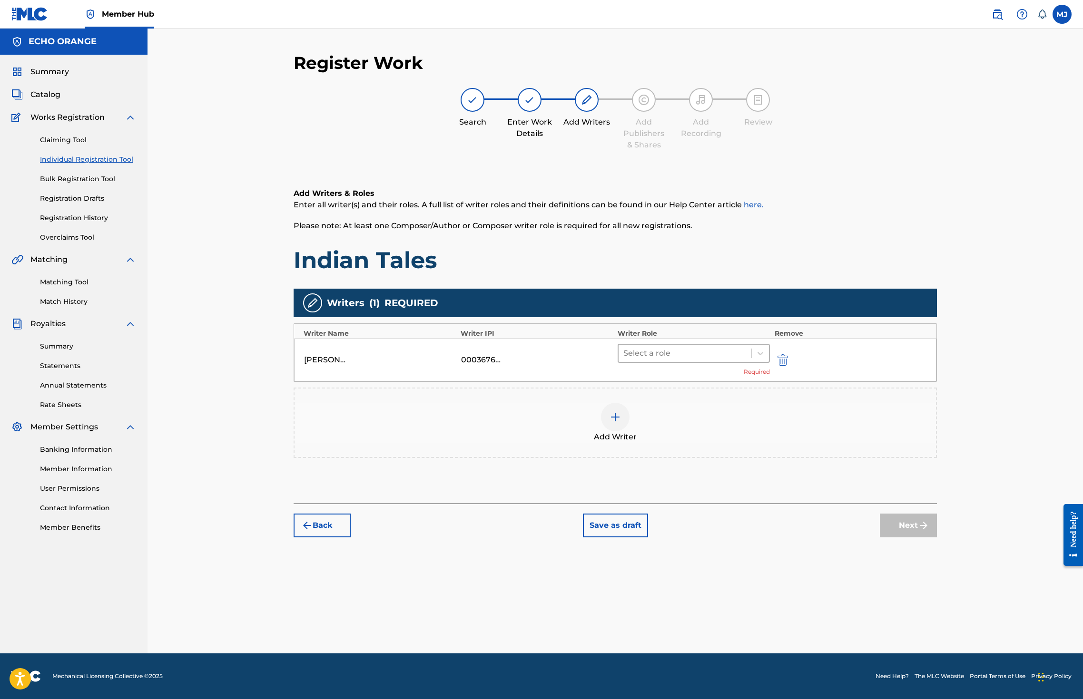
click at [734, 360] on div at bounding box center [684, 353] width 123 height 13
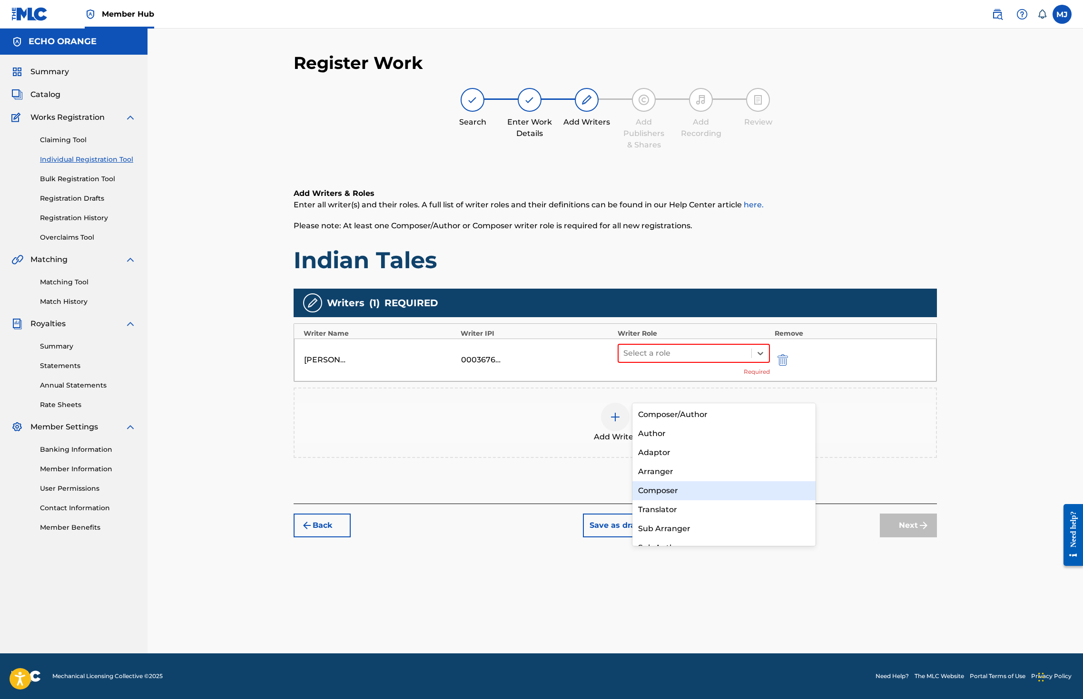
click at [724, 490] on div "Composer" at bounding box center [723, 490] width 183 height 19
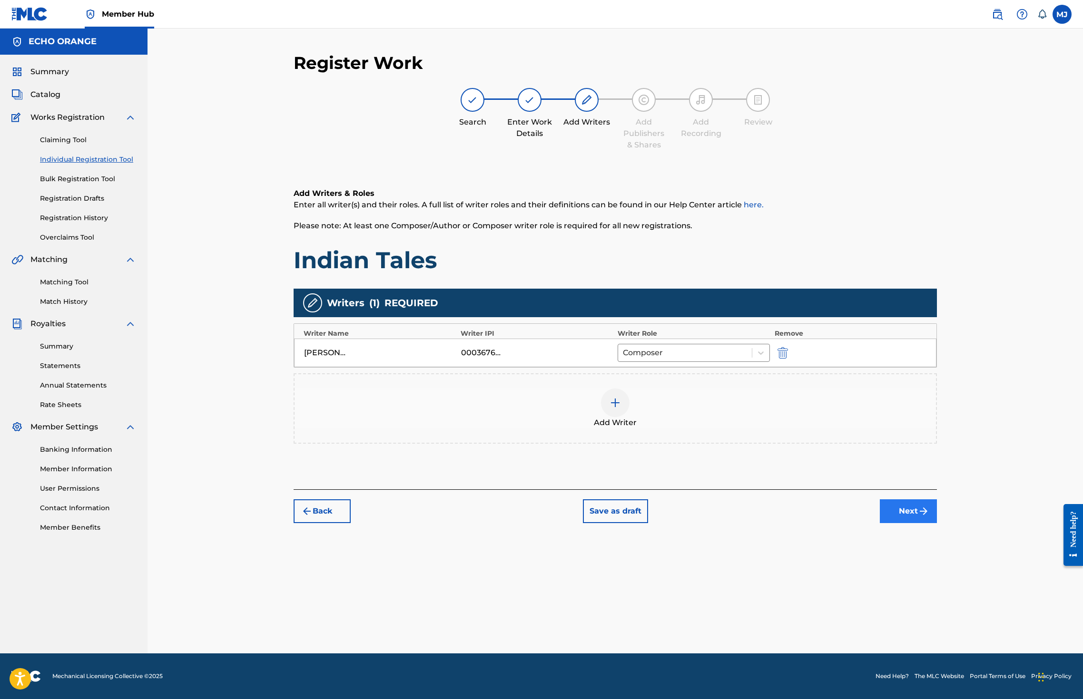
click at [929, 517] on img "submit" at bounding box center [923, 511] width 11 height 11
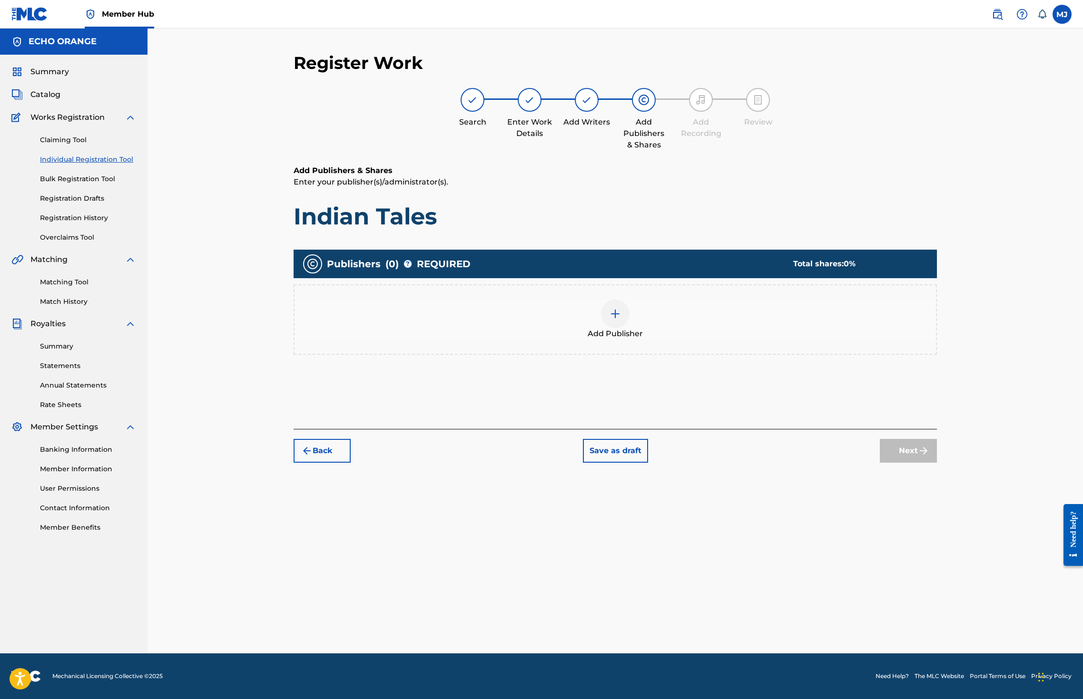
click at [578, 332] on div "Add Publisher" at bounding box center [615, 319] width 643 height 70
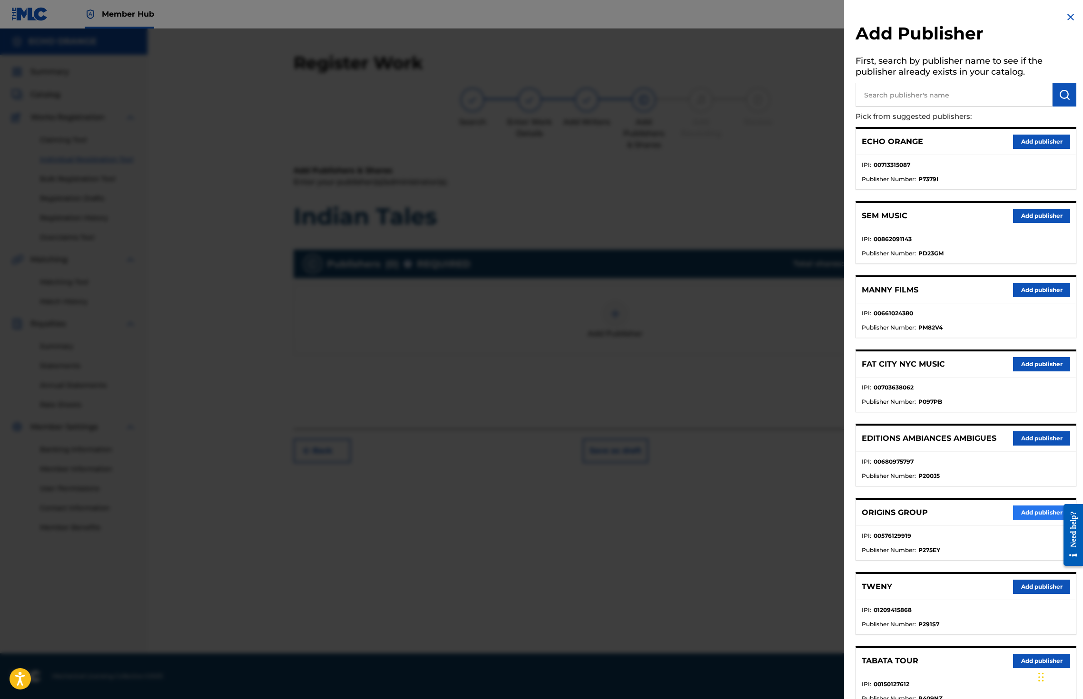
click at [1013, 520] on button "Add publisher" at bounding box center [1041, 513] width 57 height 14
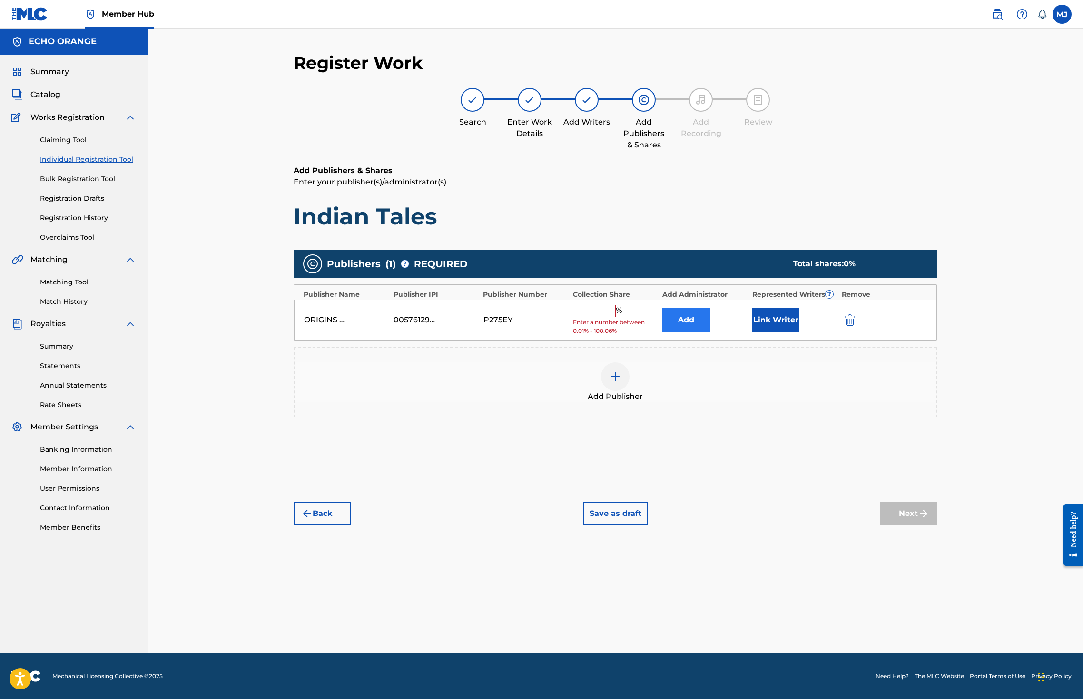
click at [743, 332] on div "Add" at bounding box center [704, 320] width 85 height 24
click at [710, 332] on button "Add" at bounding box center [686, 320] width 48 height 24
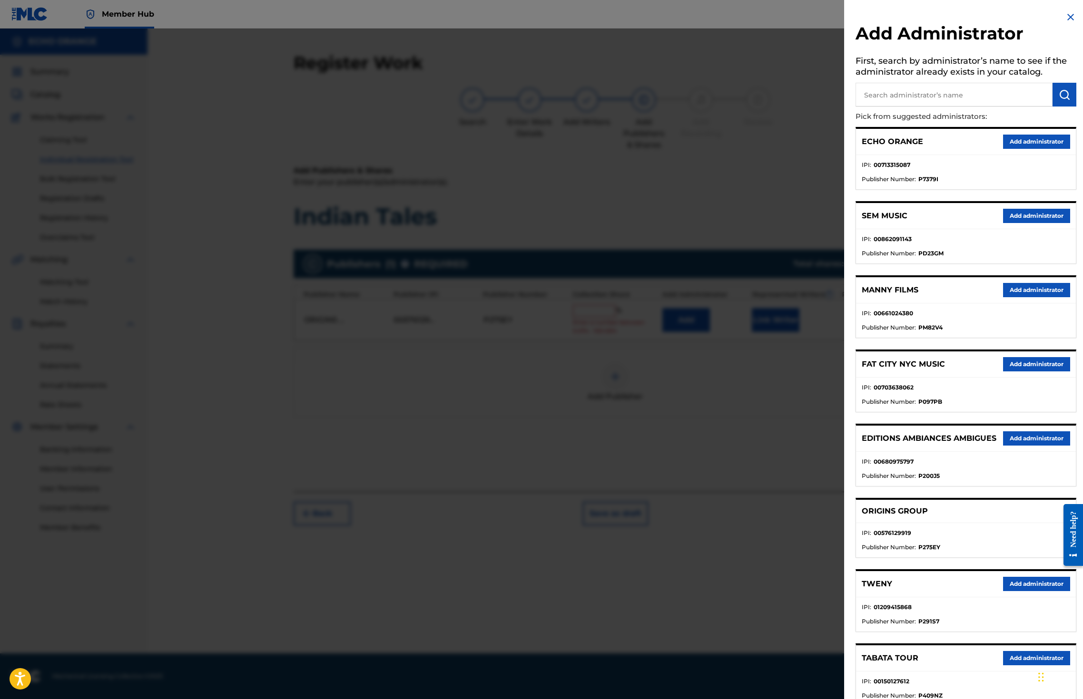
click at [1034, 149] on button "Add administrator" at bounding box center [1036, 142] width 67 height 14
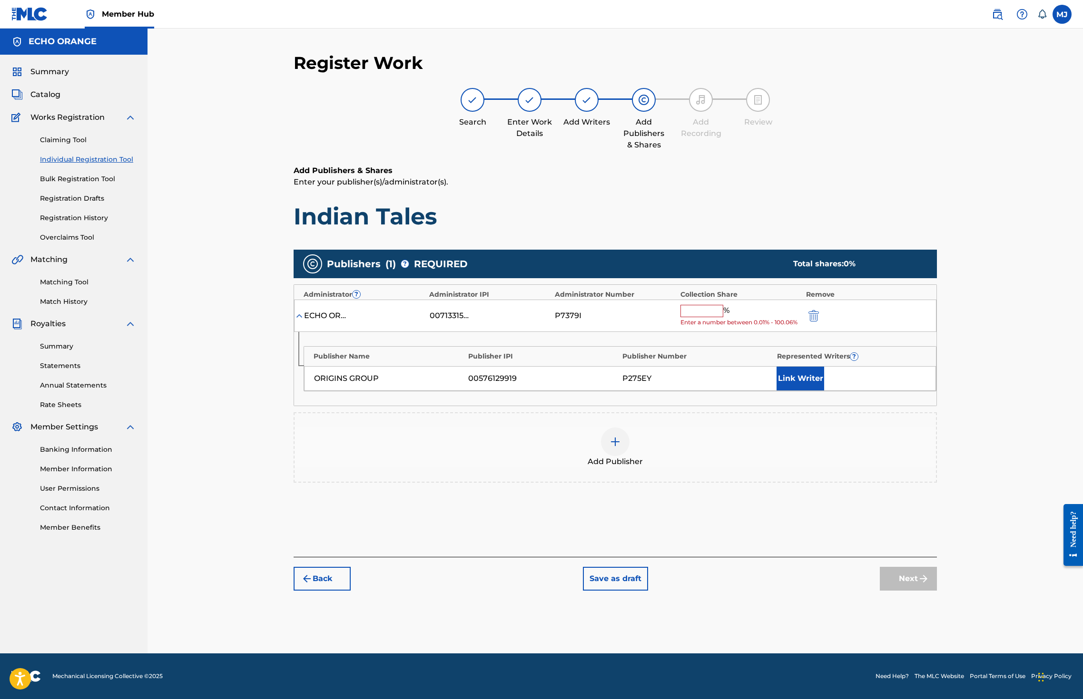
click at [723, 317] on input "text" at bounding box center [701, 311] width 43 height 12
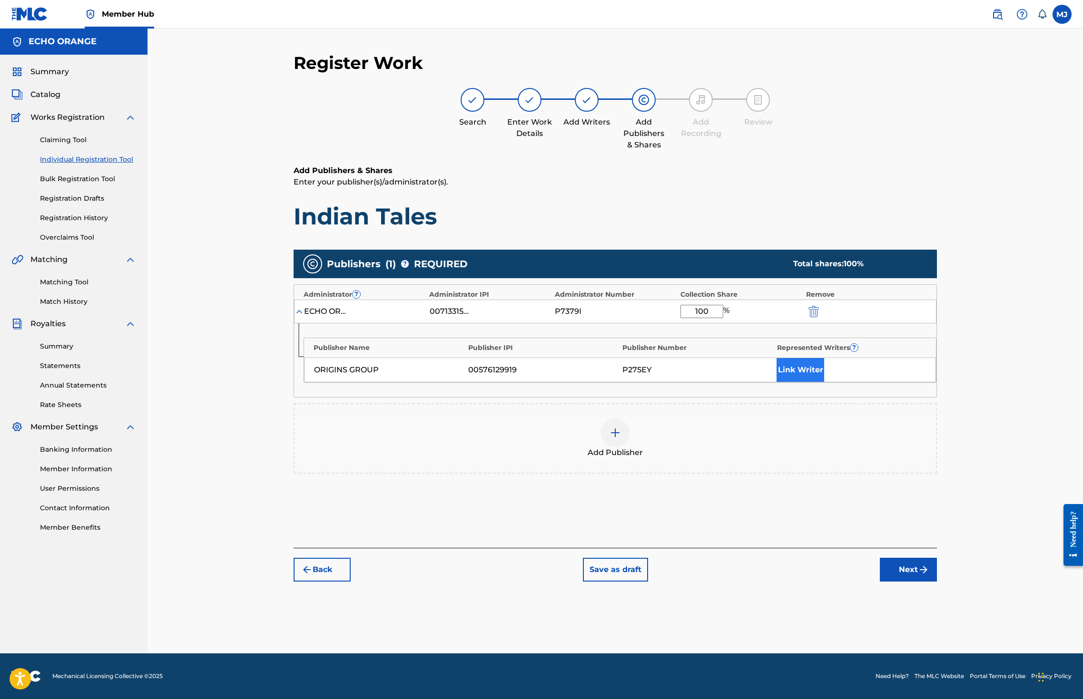
type input "100"
click at [824, 382] on button "Link Writer" at bounding box center [800, 370] width 48 height 24
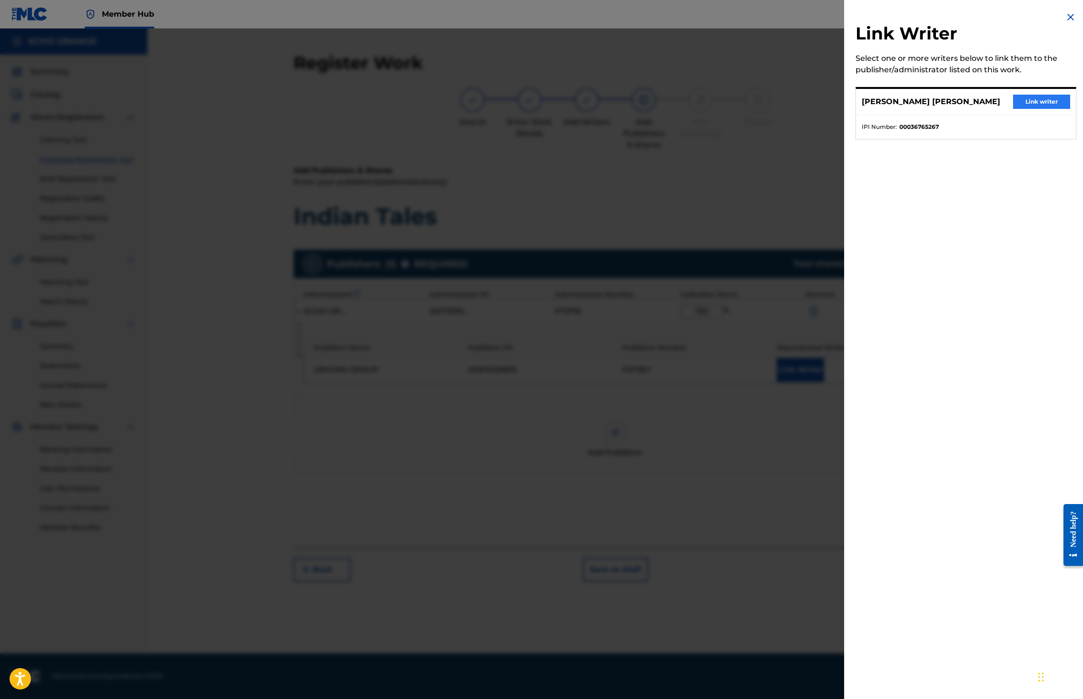
click at [1013, 109] on button "Link writer" at bounding box center [1041, 102] width 57 height 14
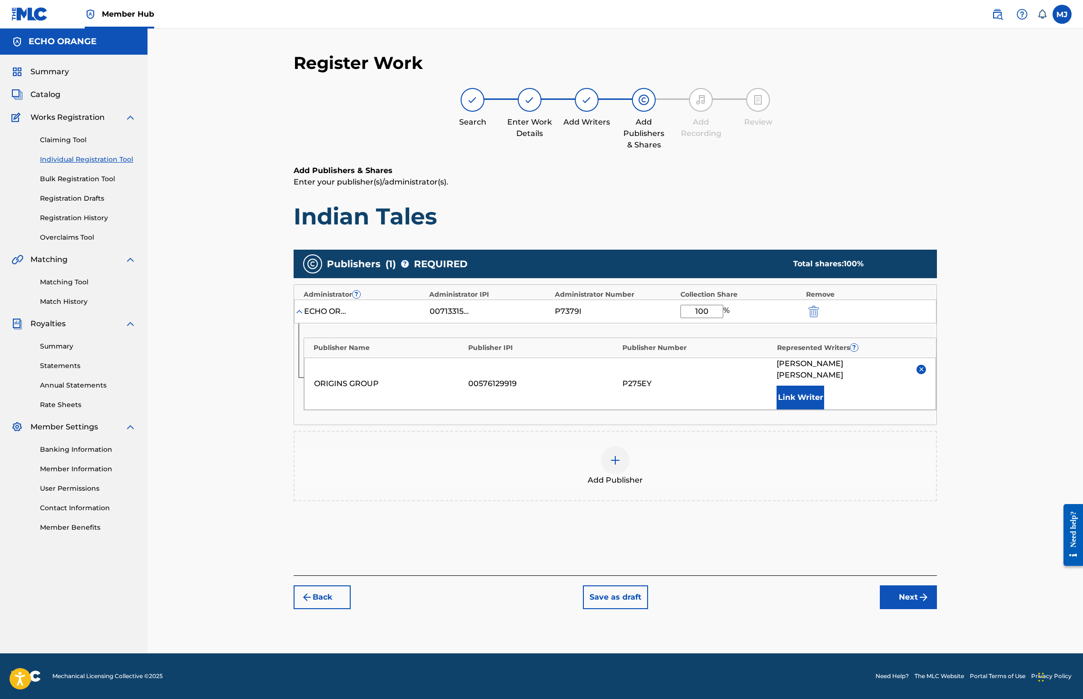
click at [937, 609] on div "Back Save as draft Next" at bounding box center [615, 593] width 643 height 34
click at [937, 609] on button "Next" at bounding box center [908, 598] width 57 height 24
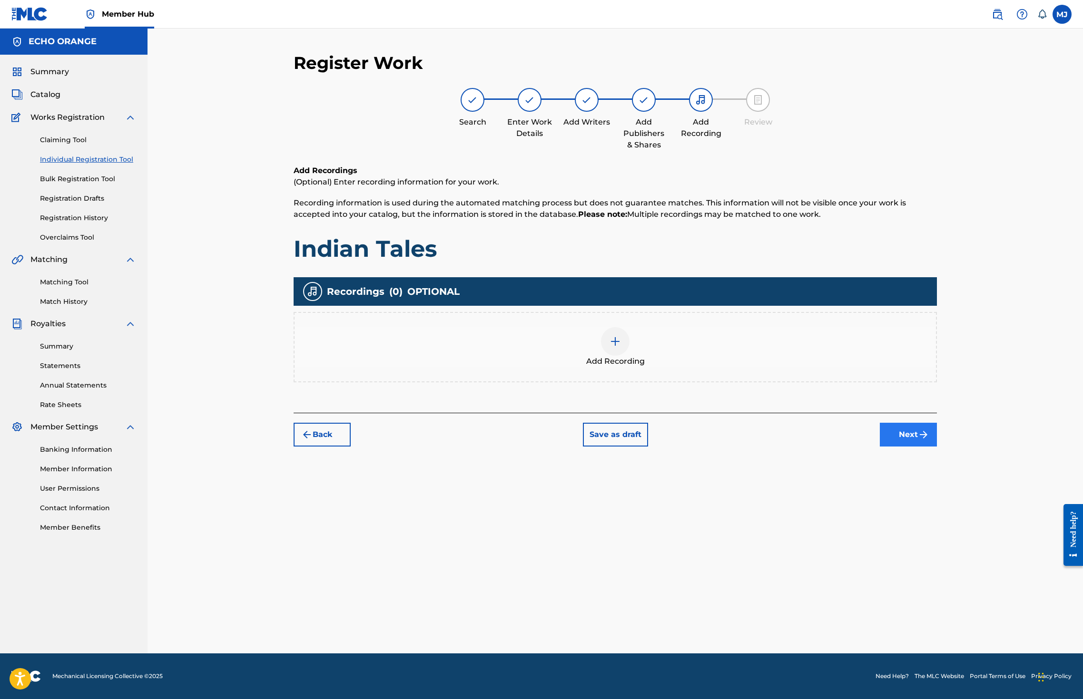
click at [937, 447] on button "Next" at bounding box center [908, 435] width 57 height 24
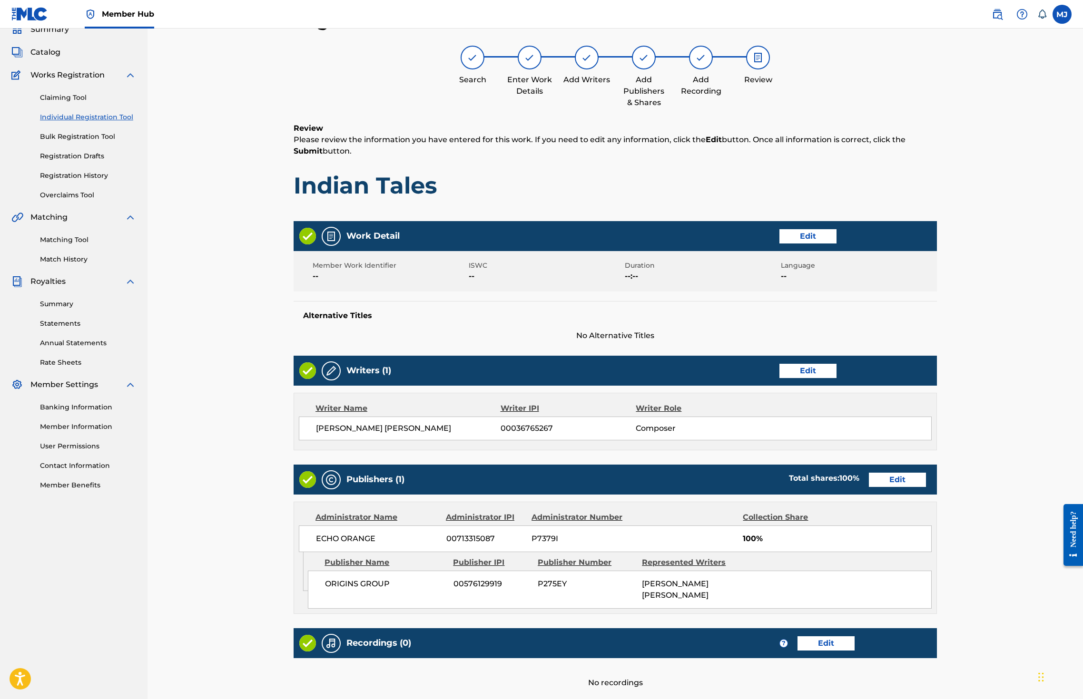
scroll to position [214, 0]
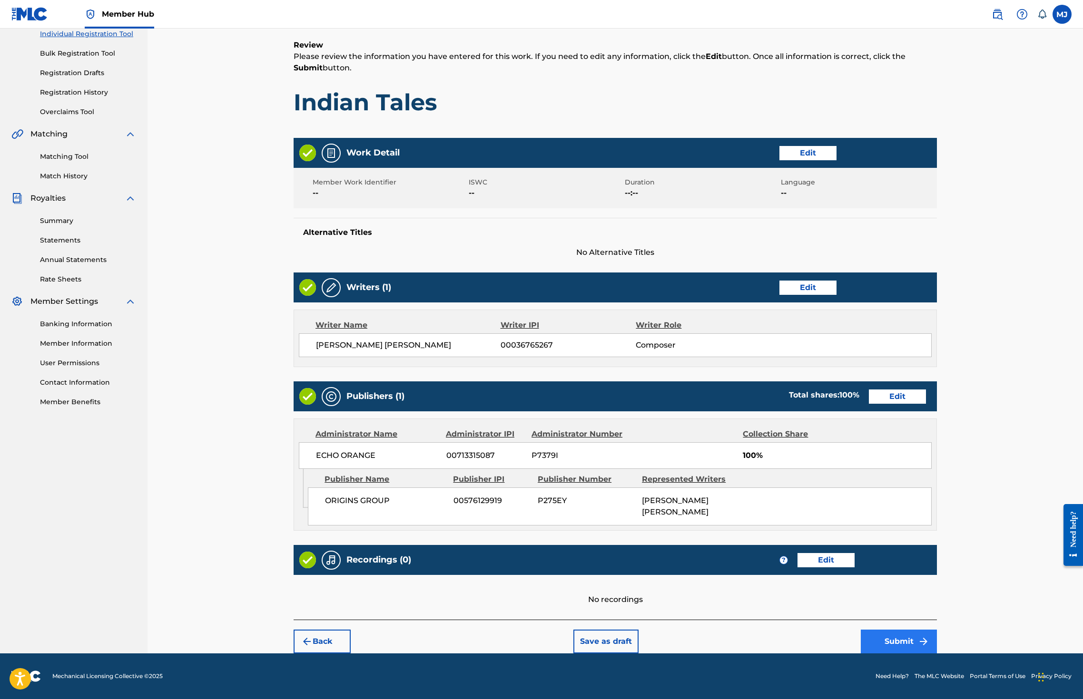
click at [937, 631] on button "Submit" at bounding box center [899, 642] width 76 height 24
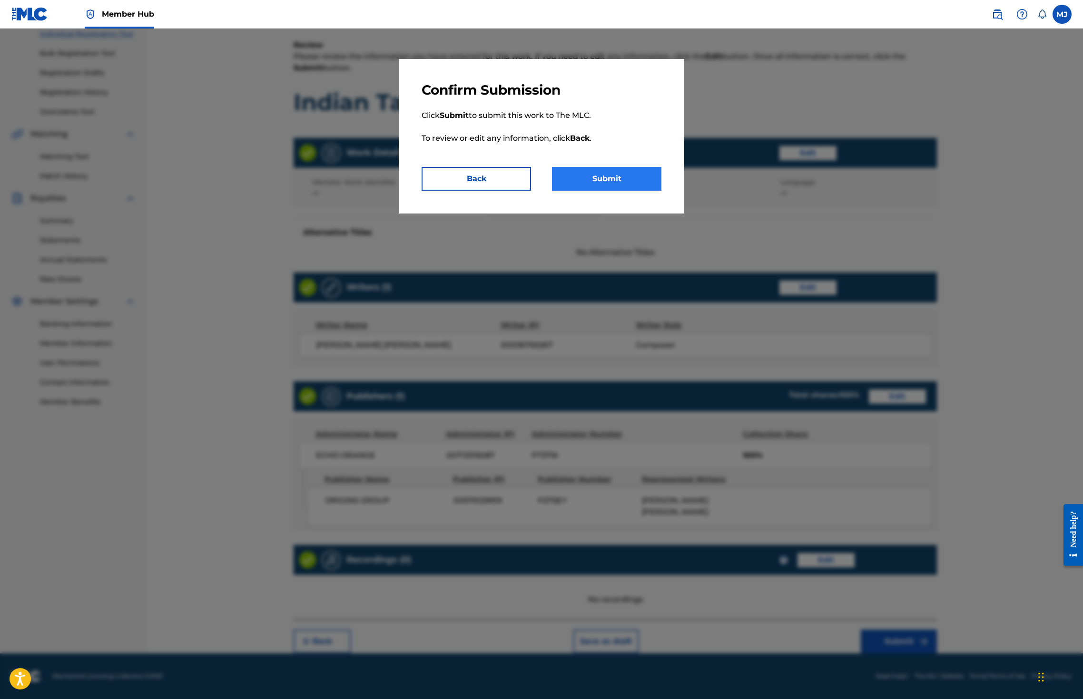
click at [597, 191] on button "Submit" at bounding box center [606, 179] width 109 height 24
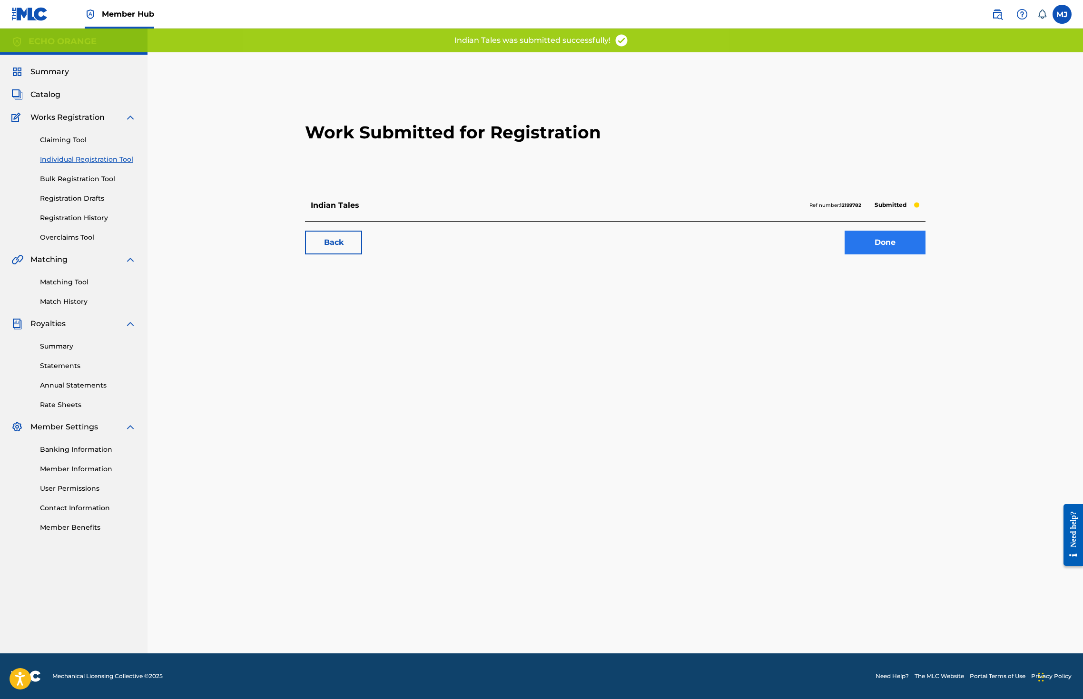
click at [925, 255] on link "Done" at bounding box center [884, 243] width 81 height 24
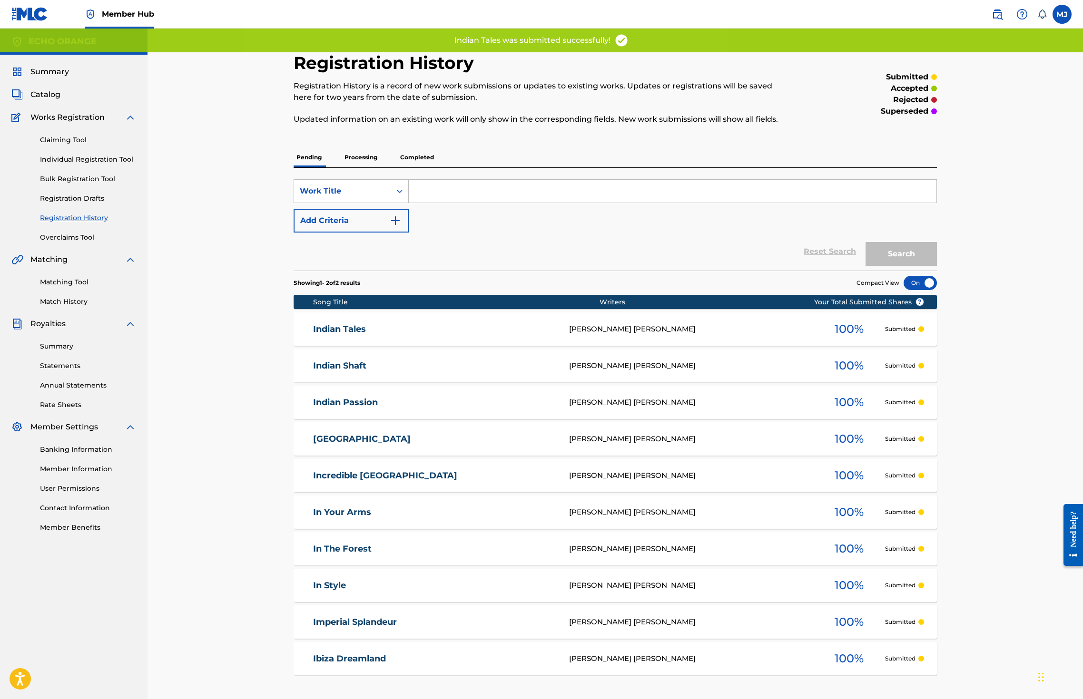
click at [102, 196] on div "Claiming Tool Individual Registration Tool Bulk Registration Tool Registration …" at bounding box center [73, 182] width 125 height 119
click at [117, 165] on link "Individual Registration Tool" at bounding box center [88, 160] width 96 height 10
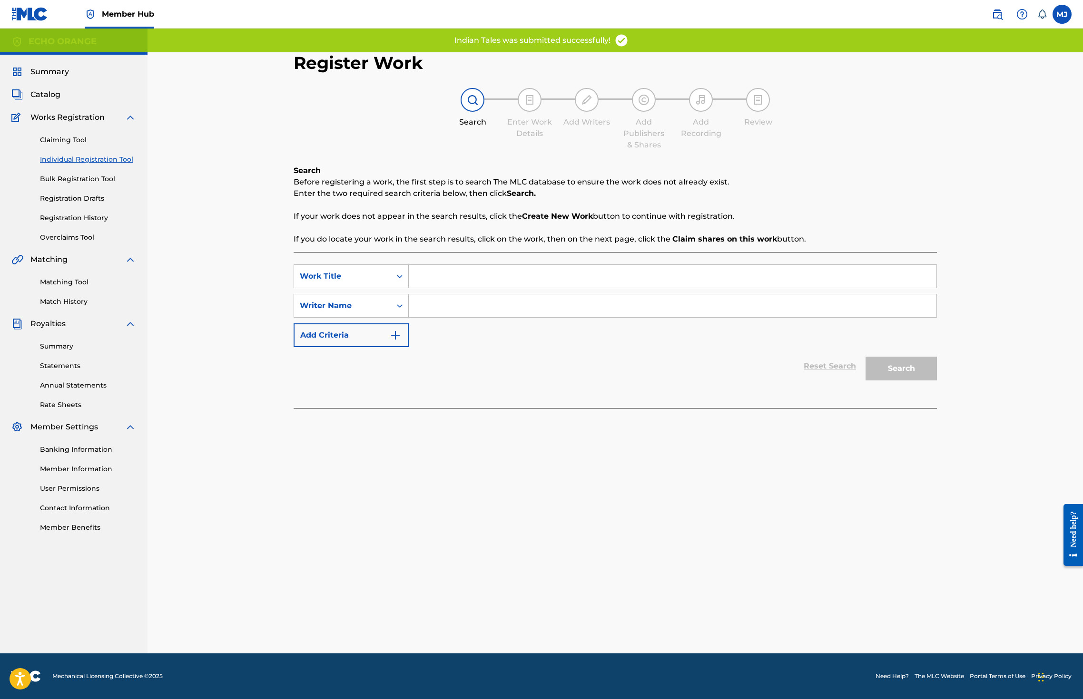
drag, startPoint x: 407, startPoint y: 276, endPoint x: 419, endPoint y: 289, distance: 17.5
click at [407, 276] on div "SearchWithCriteria907152c5-69b3-49a5-bd64-5edda5429ce4 Work Title SearchWithCri…" at bounding box center [615, 330] width 643 height 156
click at [425, 288] on input "Search Form" at bounding box center [673, 276] width 528 height 23
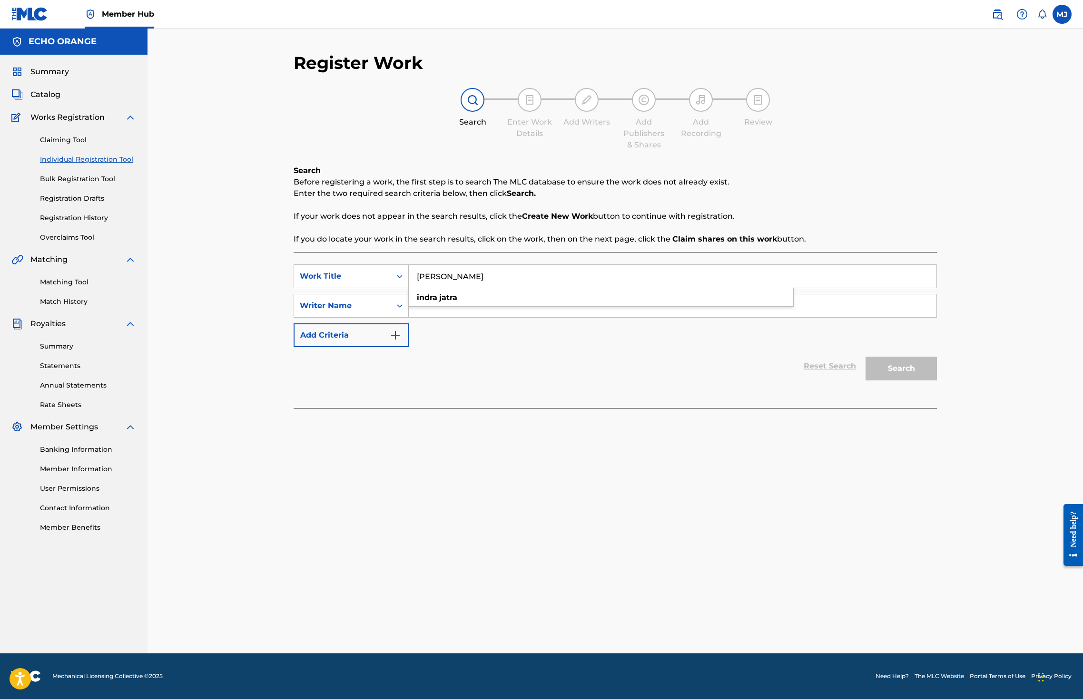
type input "Indra Jatra"
type input "v"
click at [937, 381] on button "Search" at bounding box center [900, 369] width 71 height 24
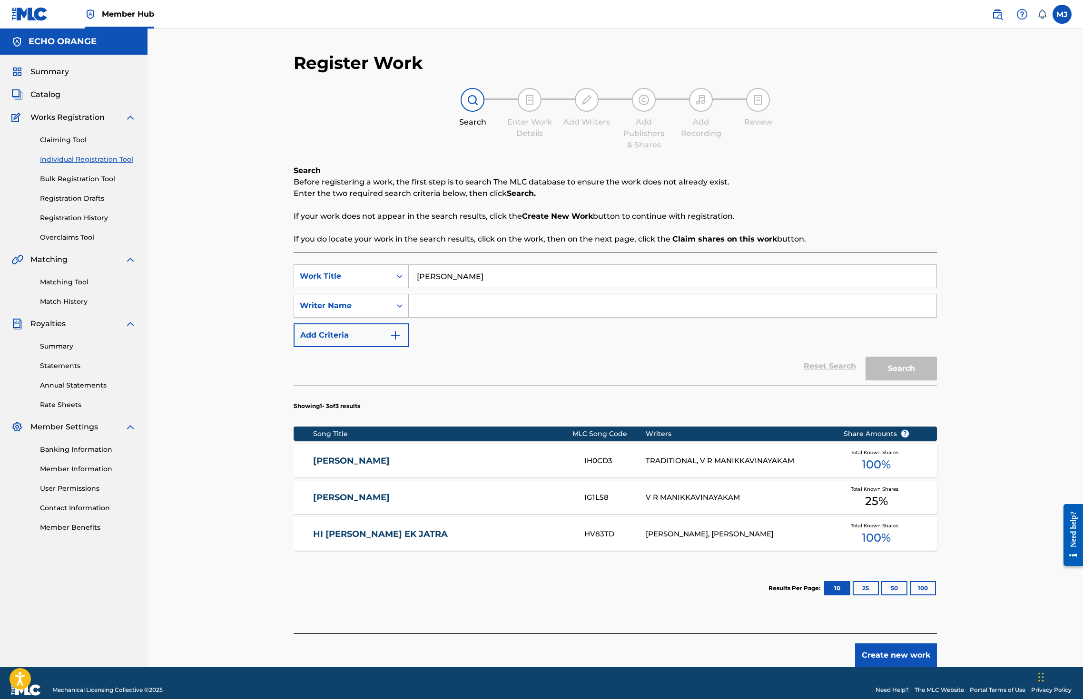
paste input "denis hekimian"
type input "denis hekimian"
click at [937, 381] on button "Search" at bounding box center [900, 369] width 71 height 24
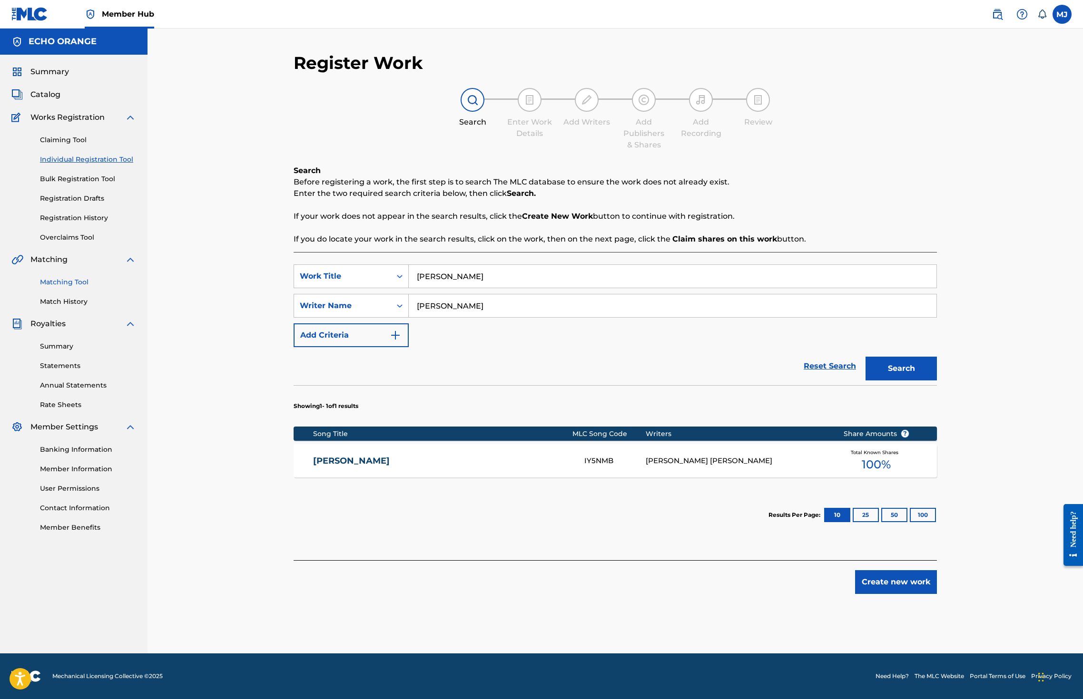
drag, startPoint x: 67, startPoint y: 322, endPoint x: 79, endPoint y: 322, distance: 12.4
click at [67, 287] on link "Matching Tool" at bounding box center [88, 282] width 96 height 10
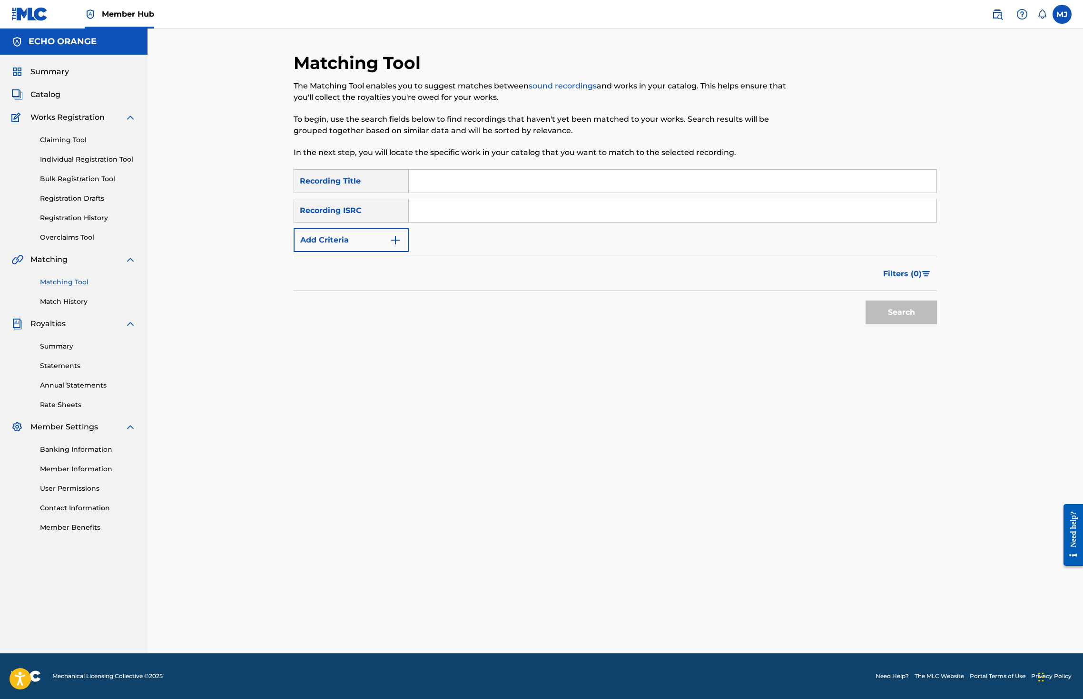
click at [434, 193] on input "Search Form" at bounding box center [673, 181] width 528 height 23
type input "indra jatra"
click at [937, 324] on button "Search" at bounding box center [900, 313] width 71 height 24
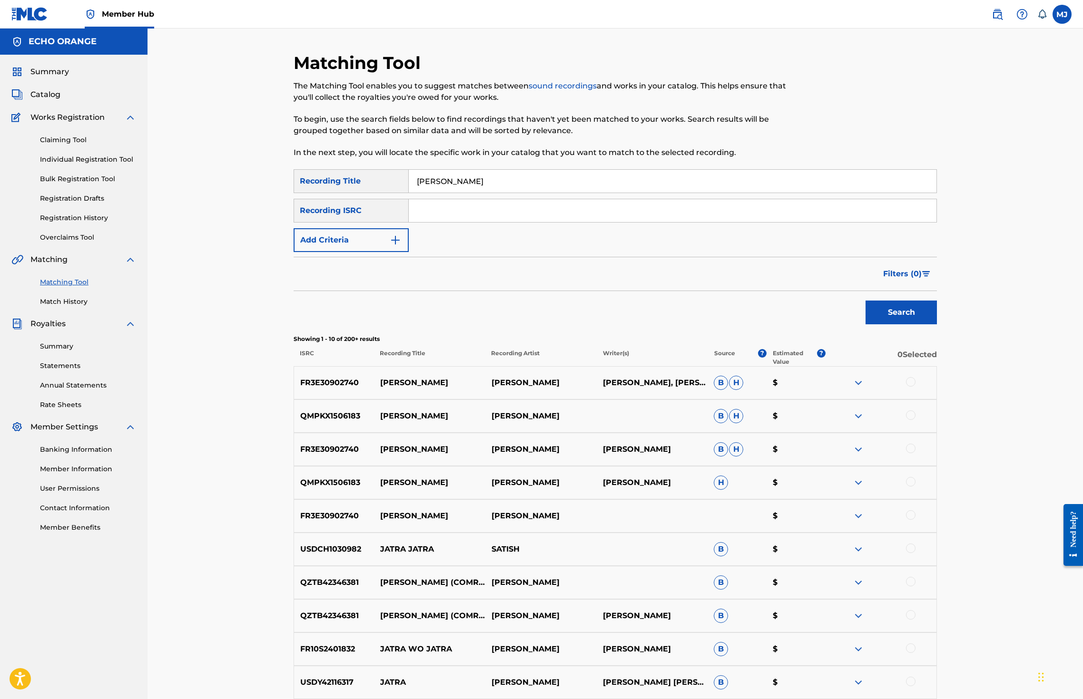
scroll to position [25, 0]
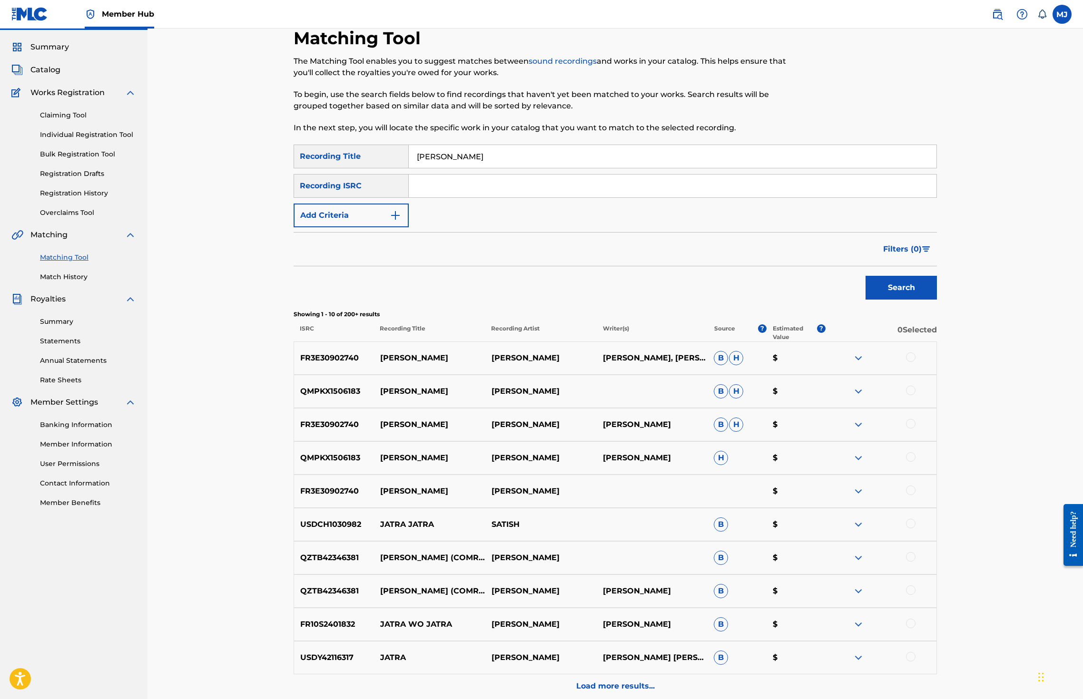
click at [915, 362] on div at bounding box center [911, 358] width 10 height 10
click at [915, 395] on div at bounding box center [911, 391] width 10 height 10
drag, startPoint x: 984, startPoint y: 487, endPoint x: 987, endPoint y: 506, distance: 19.2
click at [915, 429] on div at bounding box center [911, 424] width 10 height 10
click at [915, 462] on div at bounding box center [911, 457] width 10 height 10
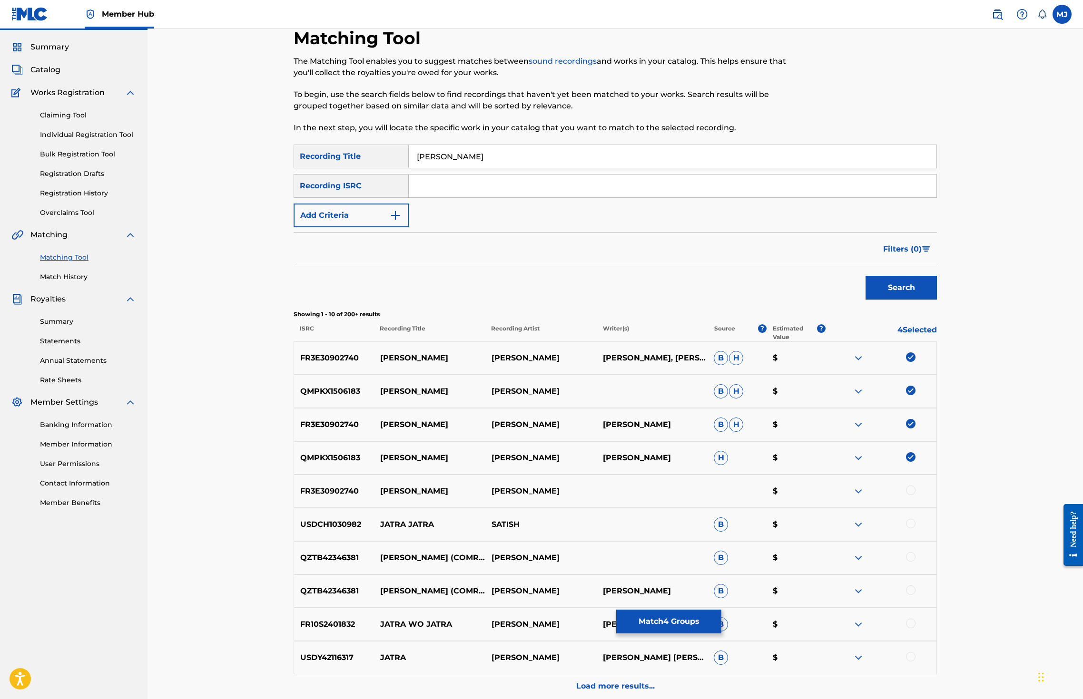
click at [915, 495] on div at bounding box center [911, 491] width 10 height 10
click at [721, 615] on button "Match 5 Groups" at bounding box center [668, 622] width 105 height 24
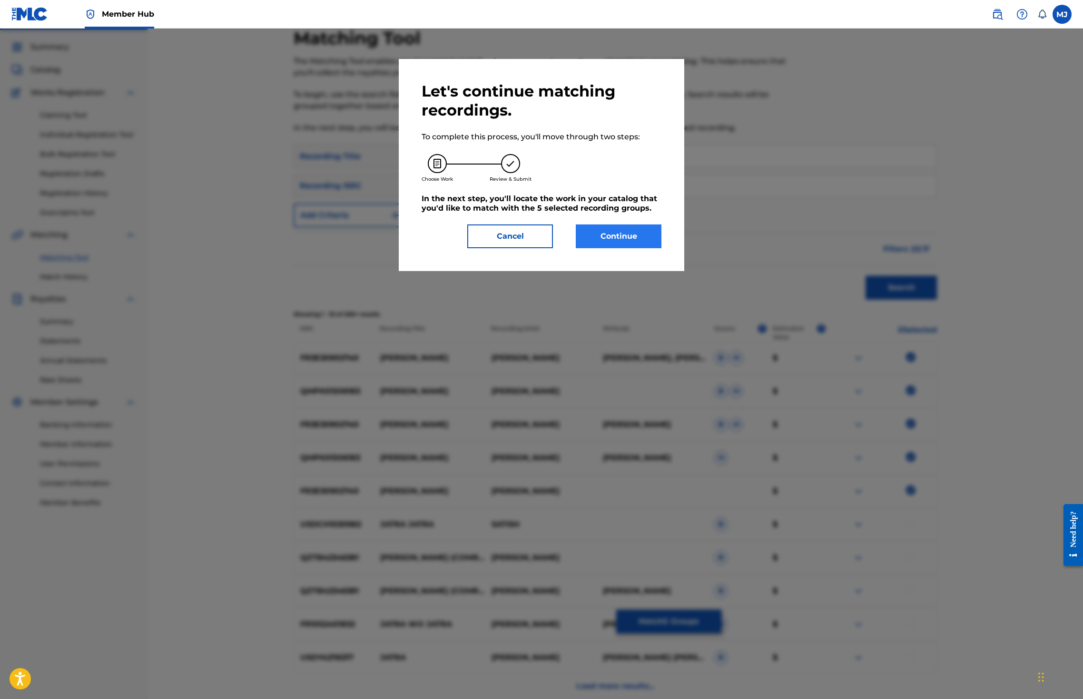
click at [661, 248] on button "Continue" at bounding box center [619, 237] width 86 height 24
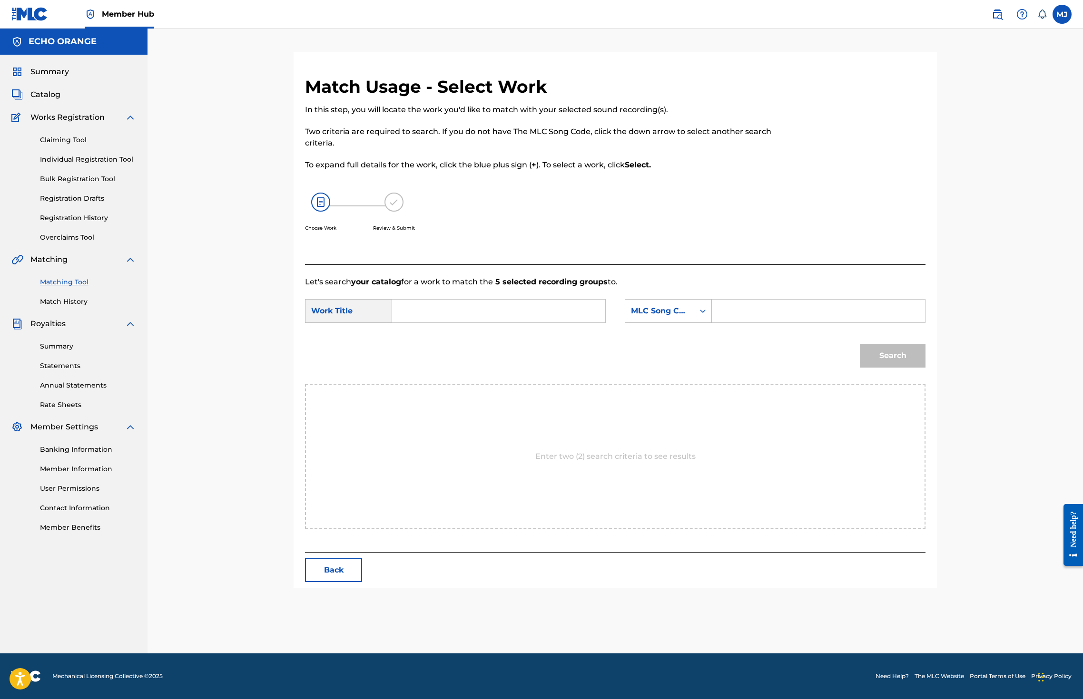
click at [516, 323] on input "Search Form" at bounding box center [498, 311] width 197 height 23
click at [367, 368] on form "SearchWithCriteria907152c5-69b3-49a5-bd64-5edda5429ce4 Work Title indra indra j…" at bounding box center [615, 336] width 620 height 96
click at [450, 323] on input "indra" at bounding box center [498, 311] width 197 height 23
click at [415, 341] on div "indra jatra" at bounding box center [427, 332] width 54 height 17
type input "indra jatra"
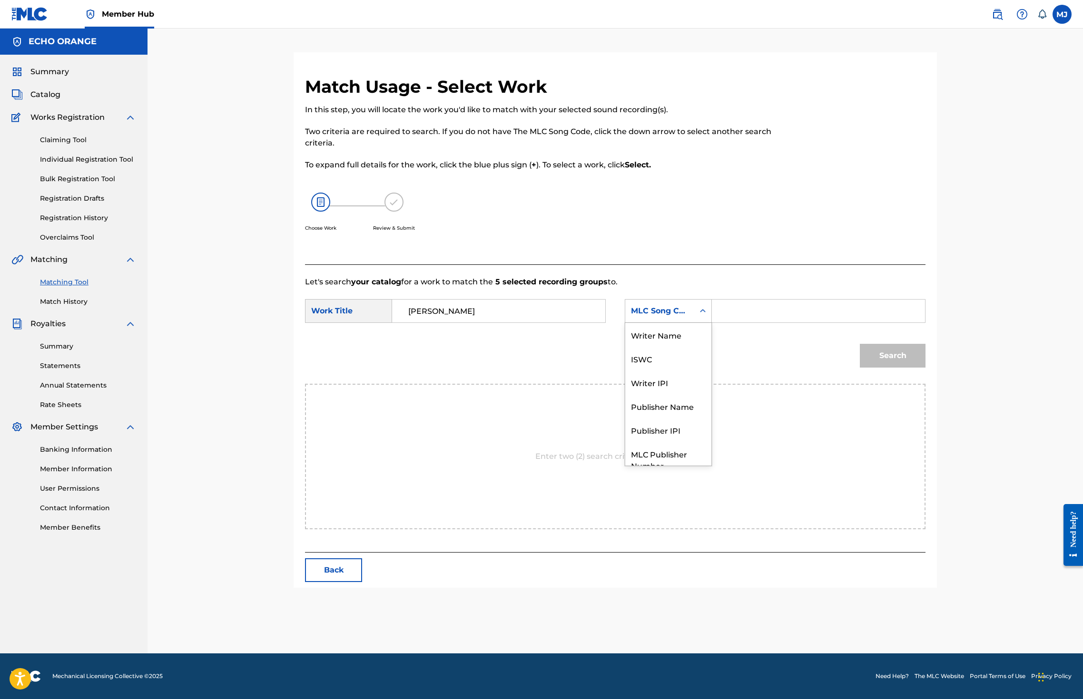
click at [676, 323] on div "MLC Song Code" at bounding box center [668, 311] width 87 height 24
click at [689, 383] on div "Publisher Name" at bounding box center [668, 371] width 86 height 24
click at [853, 323] on input "Search Form" at bounding box center [818, 311] width 197 height 23
click at [853, 323] on input "denis hekimian" at bounding box center [818, 311] width 197 height 23
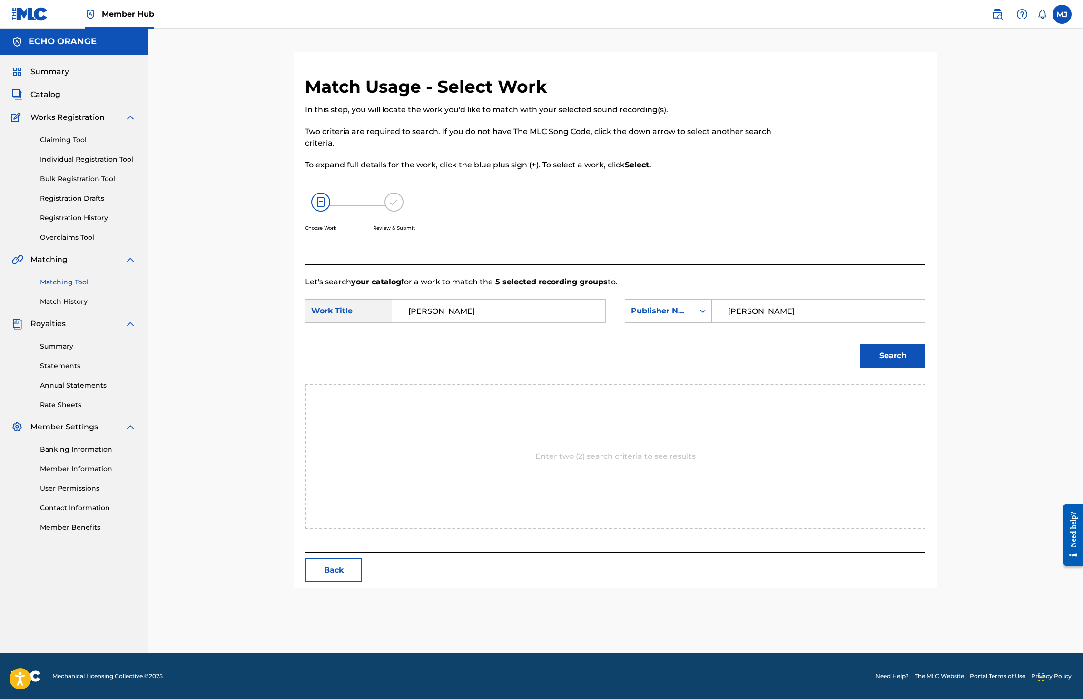
click at [853, 323] on input "denis hekimian" at bounding box center [818, 311] width 197 height 23
type input "origins"
click at [925, 368] on button "Search" at bounding box center [893, 356] width 66 height 24
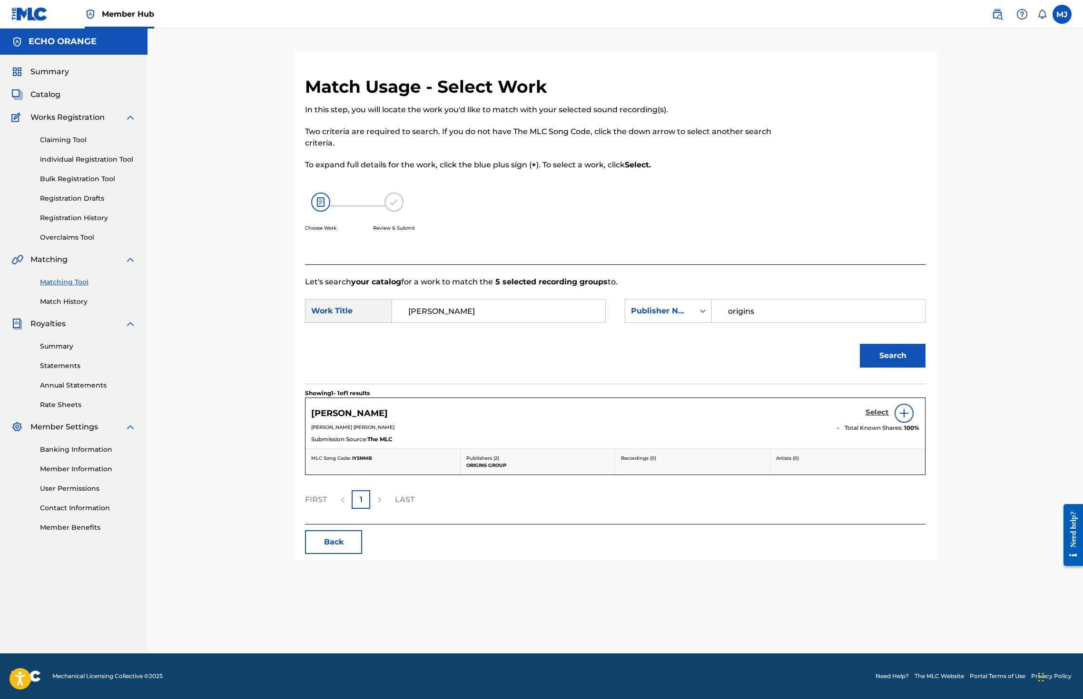
click at [889, 417] on h5 "Select" at bounding box center [876, 412] width 23 height 9
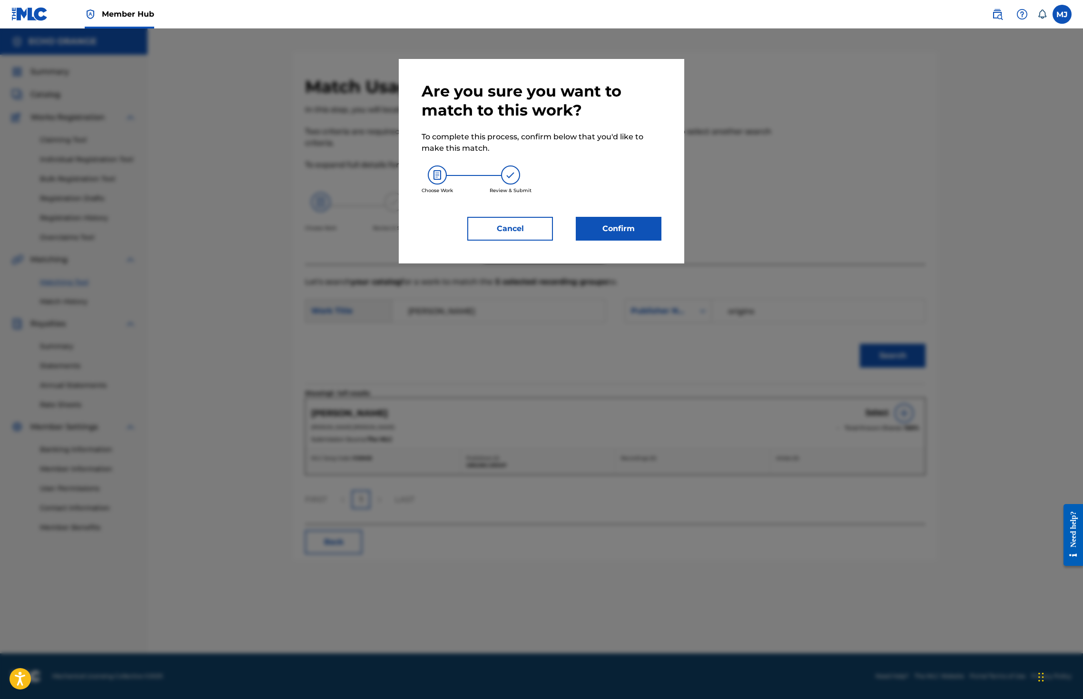
click at [638, 235] on div "Are you sure you want to match to this work? To complete this process, confirm …" at bounding box center [542, 161] width 240 height 159
click at [638, 241] on button "Confirm" at bounding box center [619, 229] width 86 height 24
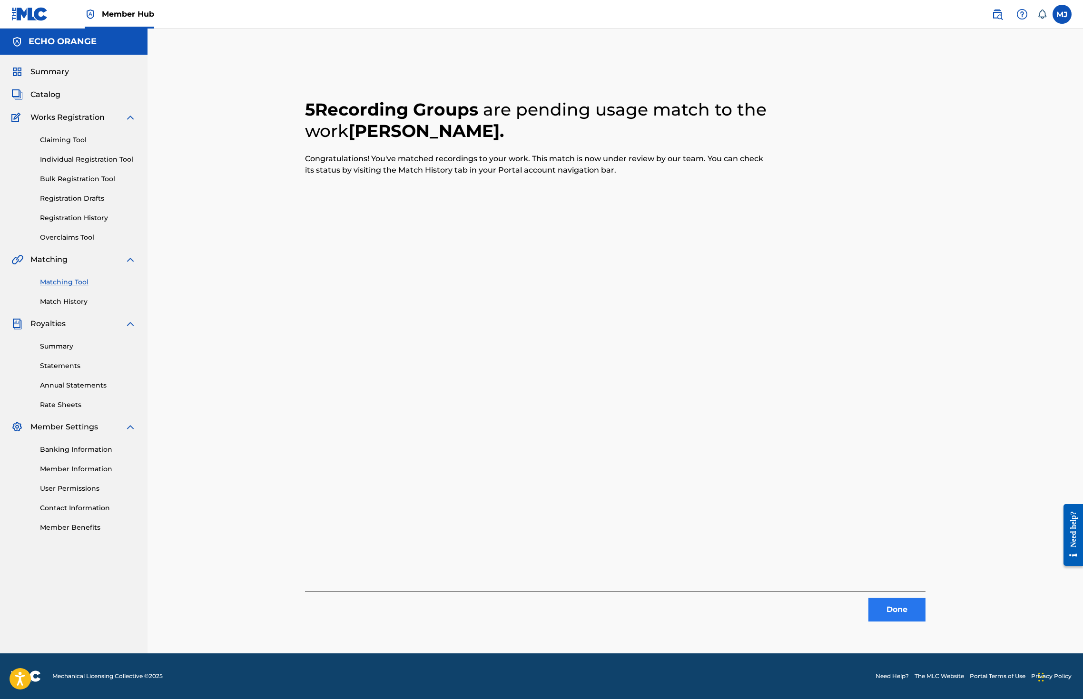
click at [925, 614] on button "Done" at bounding box center [896, 610] width 57 height 24
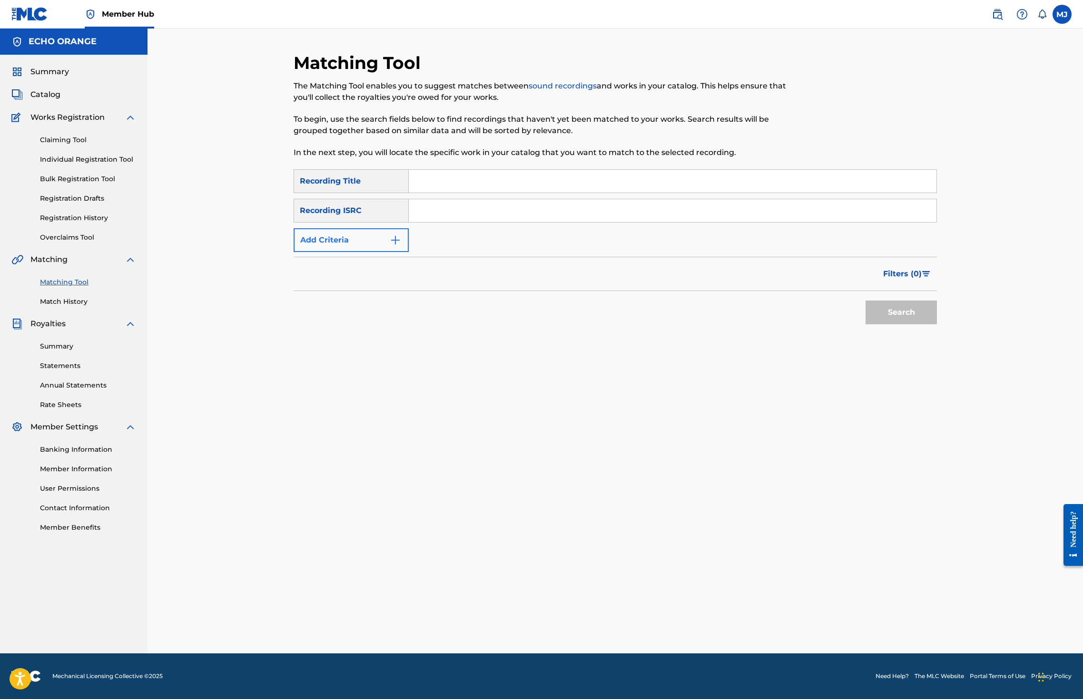
click at [317, 252] on button "Add Criteria" at bounding box center [351, 240] width 115 height 24
click at [331, 246] on div "Writer" at bounding box center [343, 240] width 86 height 11
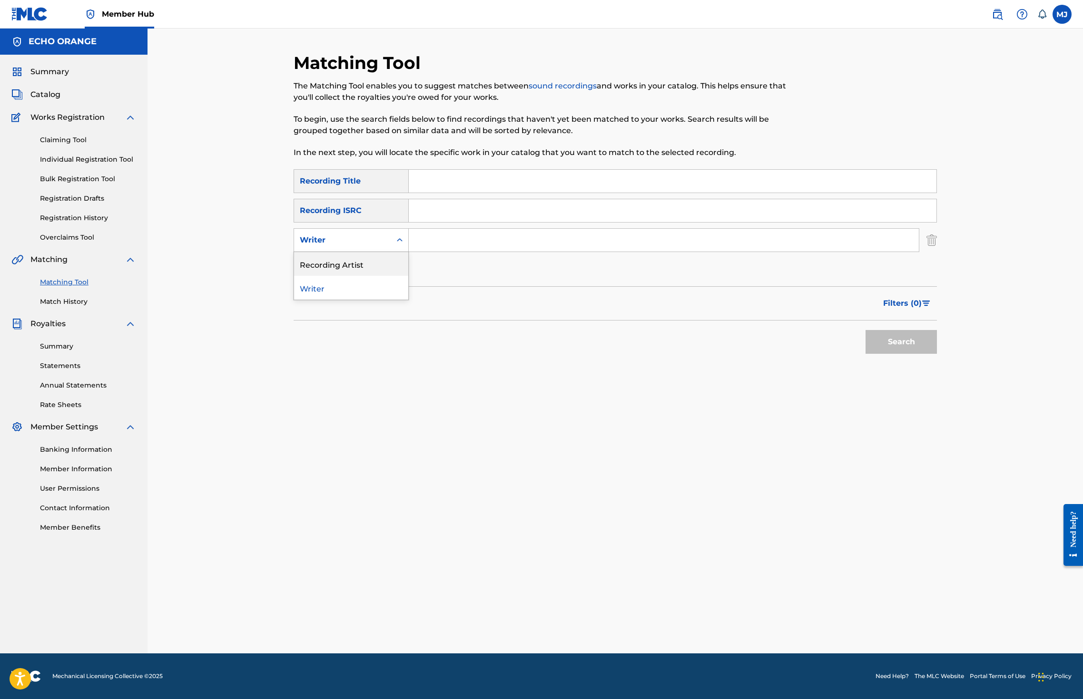
drag, startPoint x: 324, startPoint y: 304, endPoint x: 366, endPoint y: 295, distance: 43.3
click at [324, 276] on div "Recording Artist" at bounding box center [351, 264] width 114 height 24
click at [415, 252] on input "Search Form" at bounding box center [664, 240] width 510 height 23
type input "wugo"
click at [937, 354] on button "Search" at bounding box center [900, 342] width 71 height 24
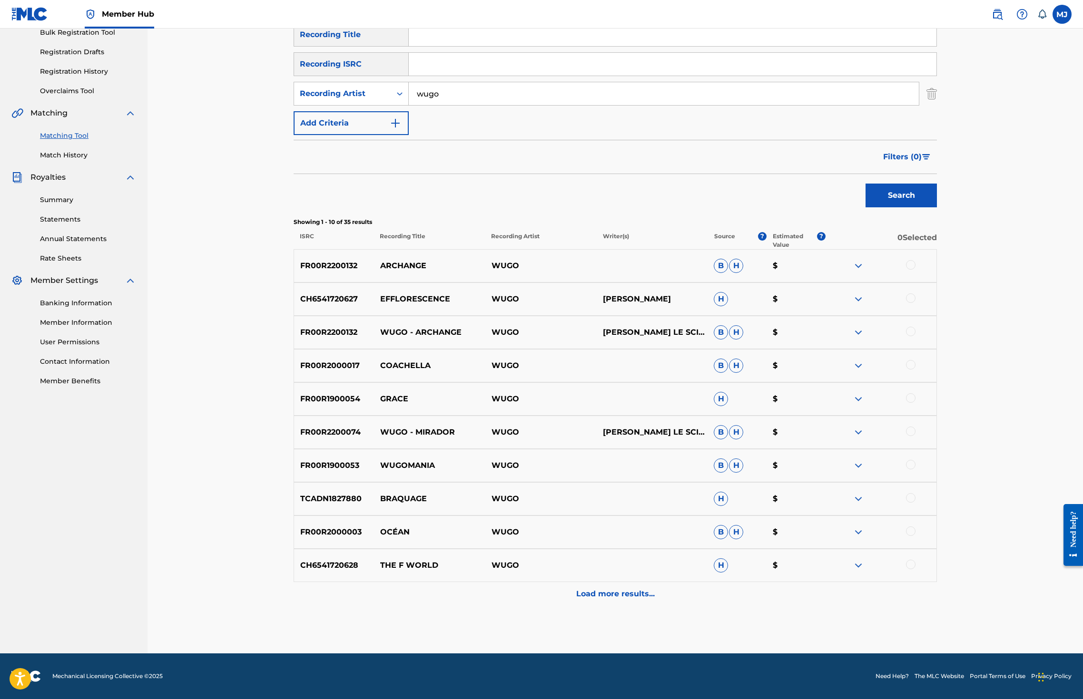
scroll to position [288, 0]
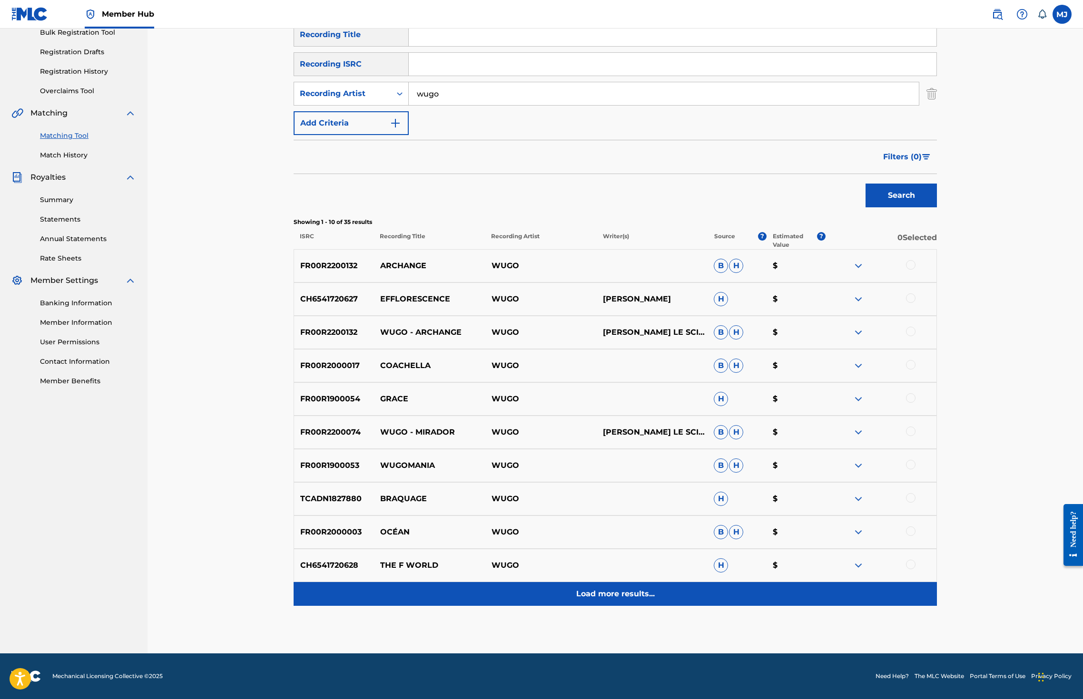
click at [623, 589] on p "Load more results..." at bounding box center [615, 594] width 78 height 11
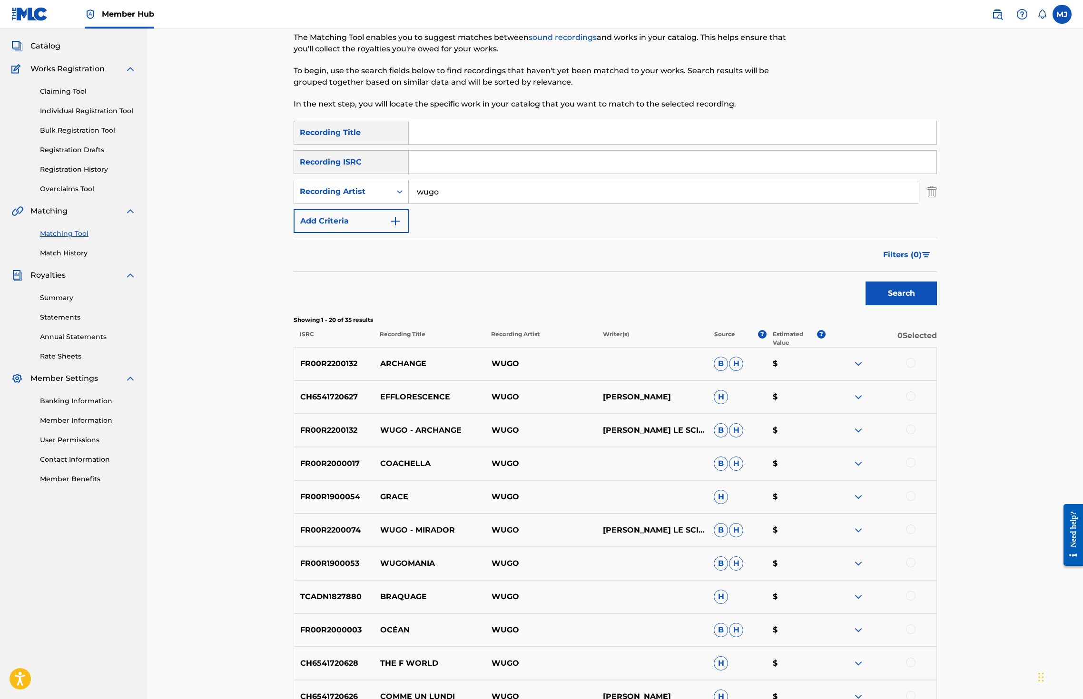
scroll to position [687, 0]
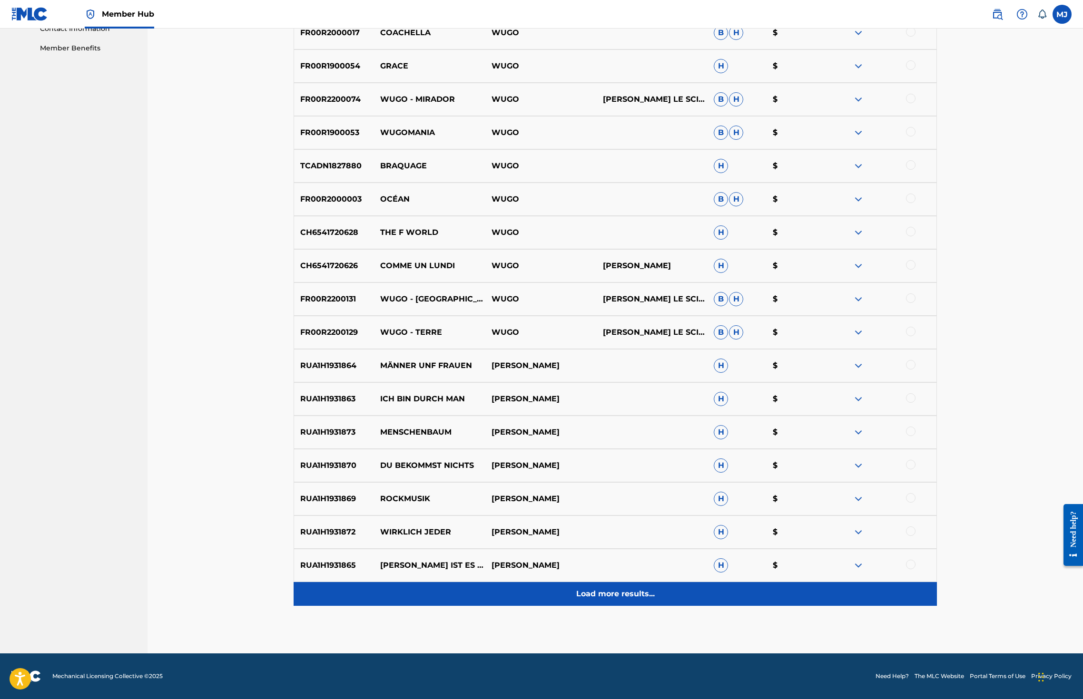
click at [623, 582] on div "Load more results..." at bounding box center [615, 594] width 643 height 24
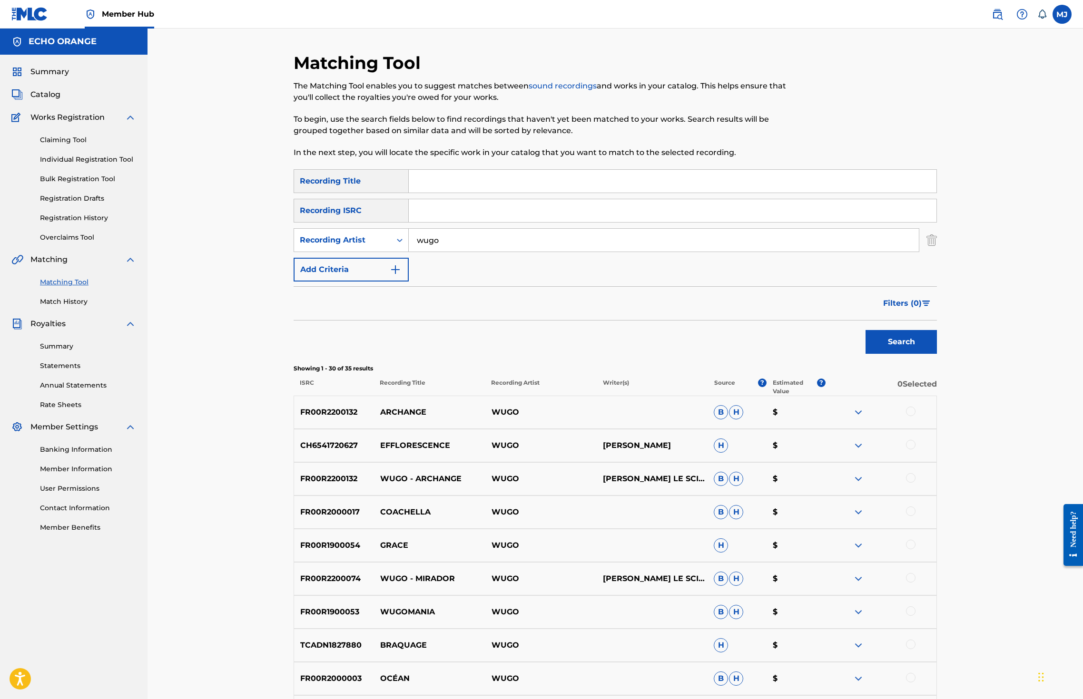
scroll to position [1087, 0]
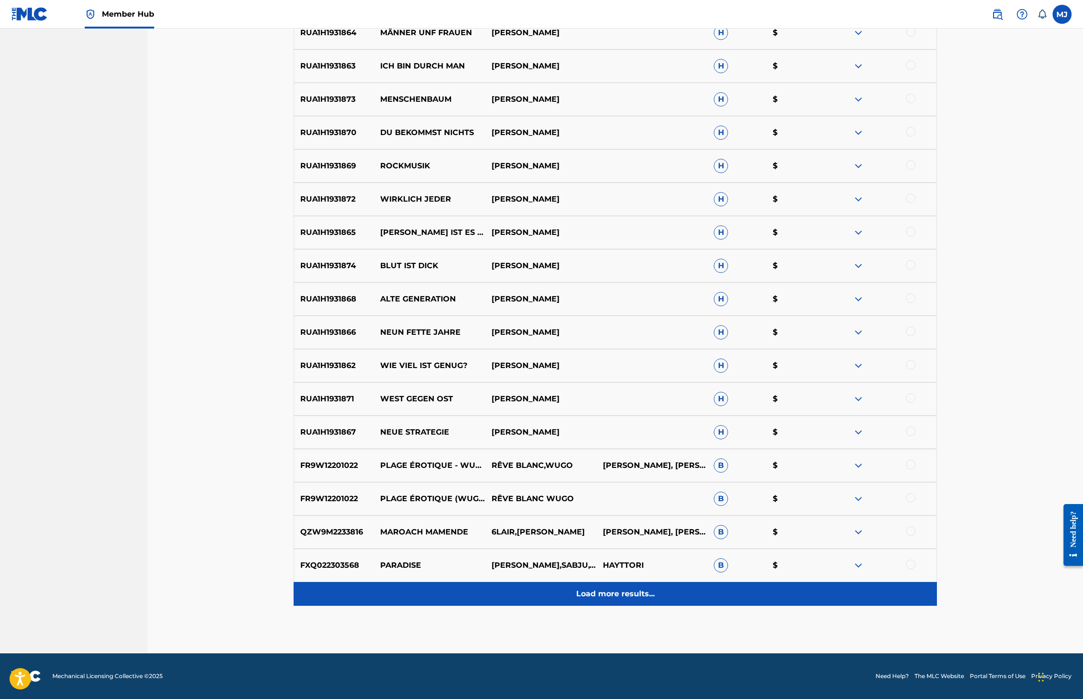
click at [623, 589] on p "Load more results..." at bounding box center [615, 594] width 78 height 11
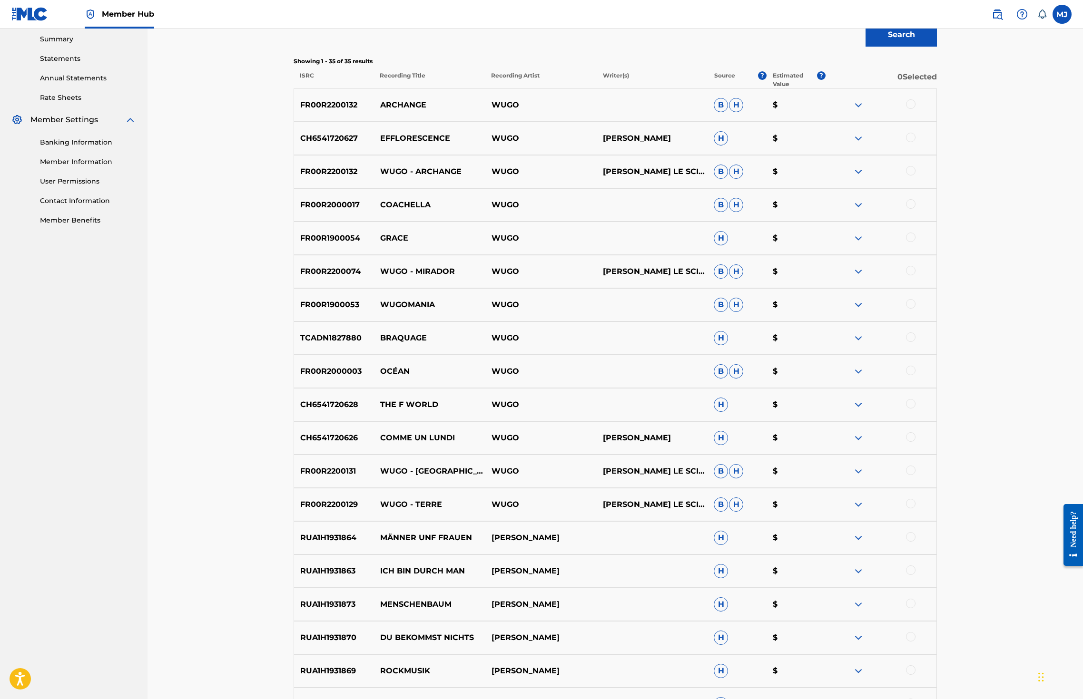
scroll to position [0, 0]
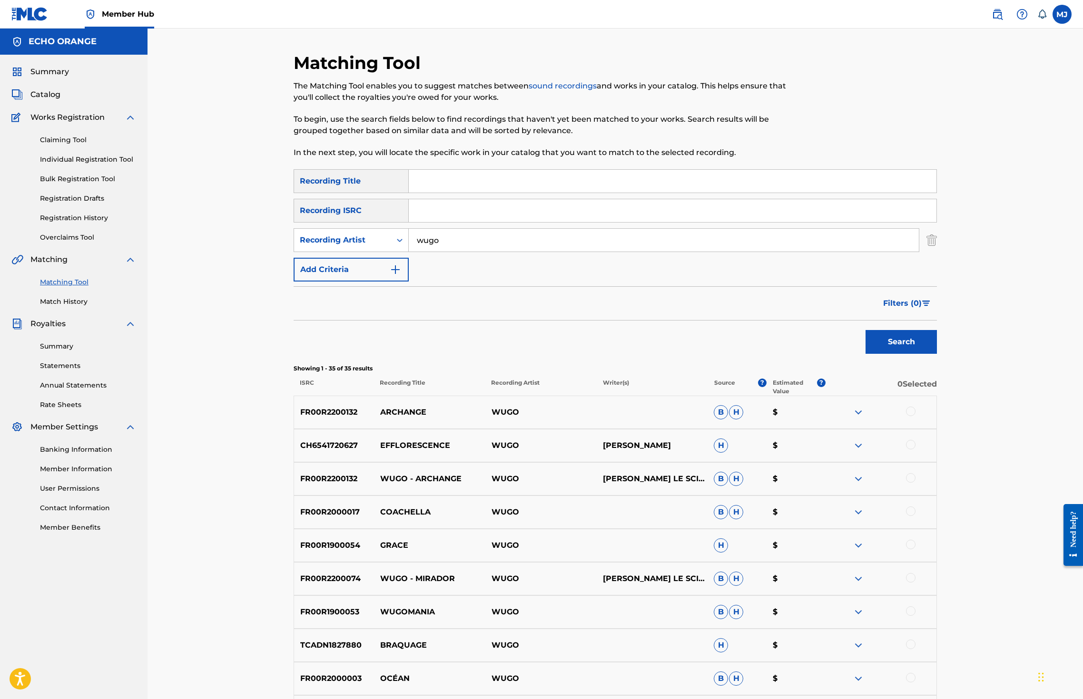
click at [450, 193] on input "Search Form" at bounding box center [673, 181] width 528 height 23
type input "archange"
click at [937, 354] on button "Search" at bounding box center [900, 342] width 71 height 24
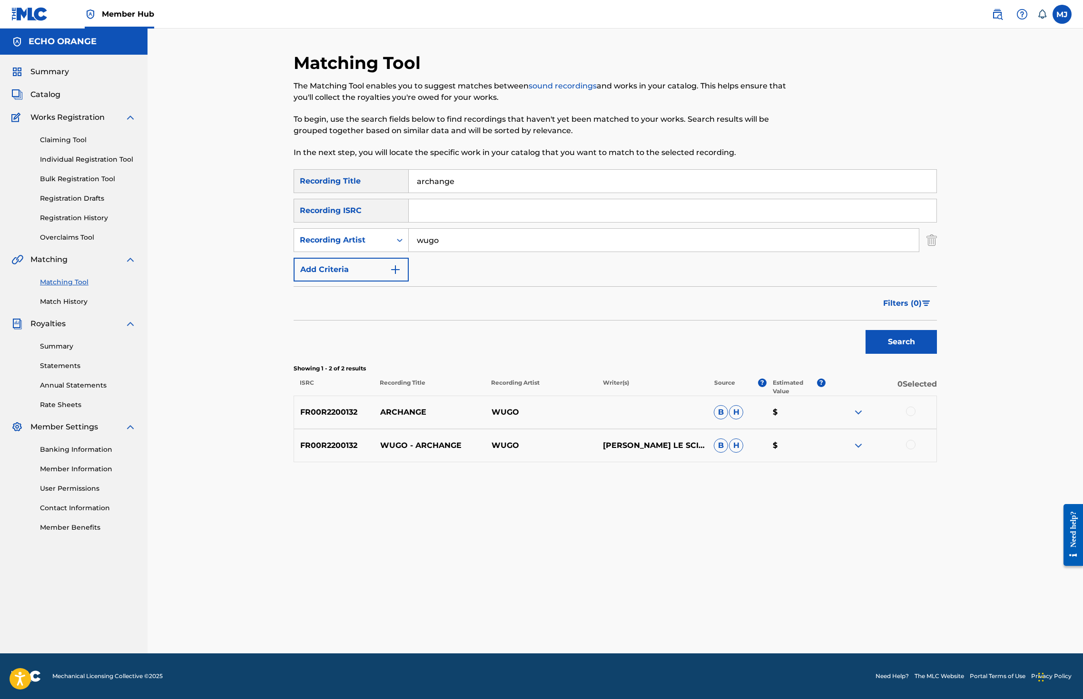
click at [915, 416] on div at bounding box center [911, 412] width 10 height 10
click at [915, 450] on div at bounding box center [911, 445] width 10 height 10
click at [721, 610] on button "Match 2 Groups" at bounding box center [668, 622] width 105 height 24
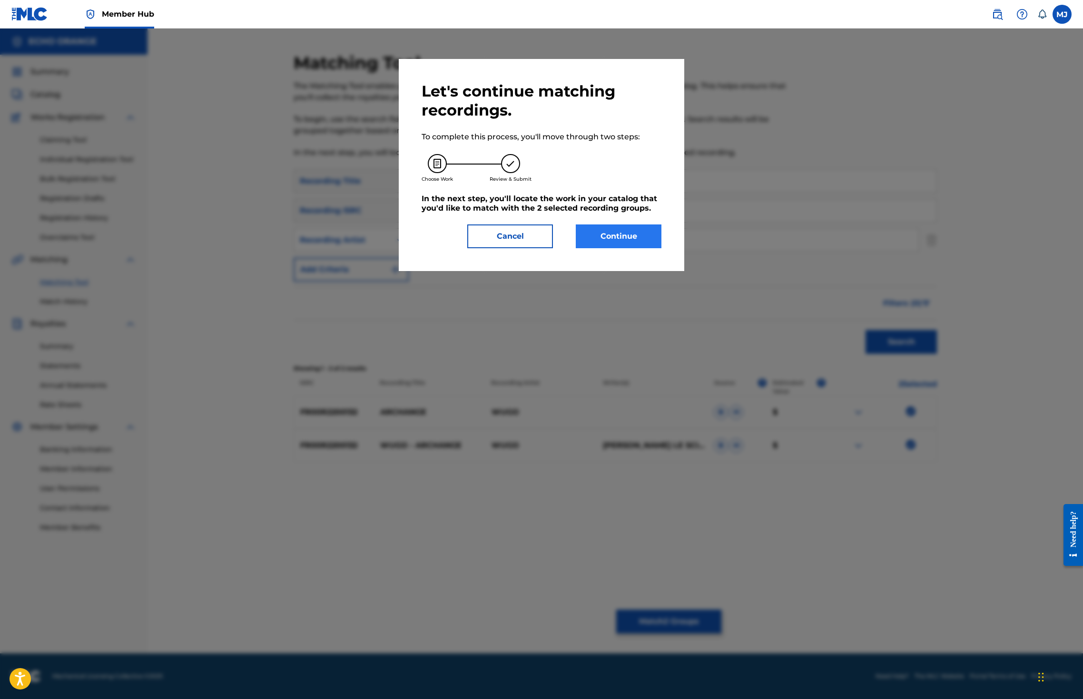
click at [627, 248] on button "Continue" at bounding box center [619, 237] width 86 height 24
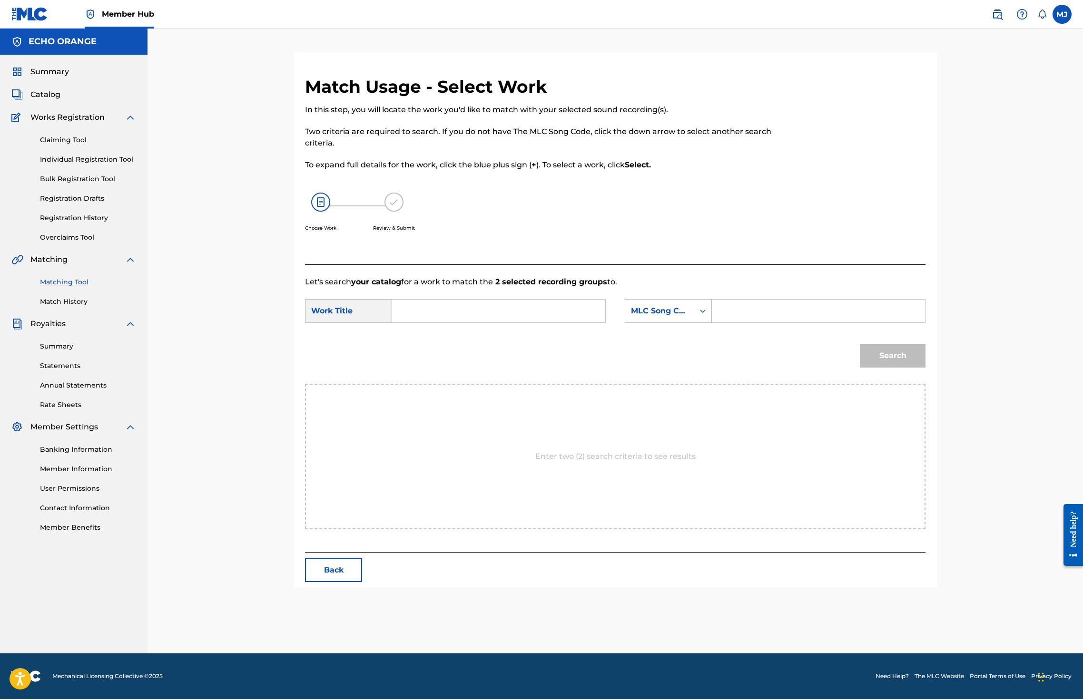
click at [470, 323] on div "Search Form" at bounding box center [499, 311] width 214 height 24
click at [470, 323] on input "Search Form" at bounding box center [498, 311] width 197 height 23
type input "archange"
click at [409, 341] on div "archange" at bounding box center [427, 332] width 54 height 17
click at [645, 320] on div "MLC Song Code" at bounding box center [659, 311] width 69 height 18
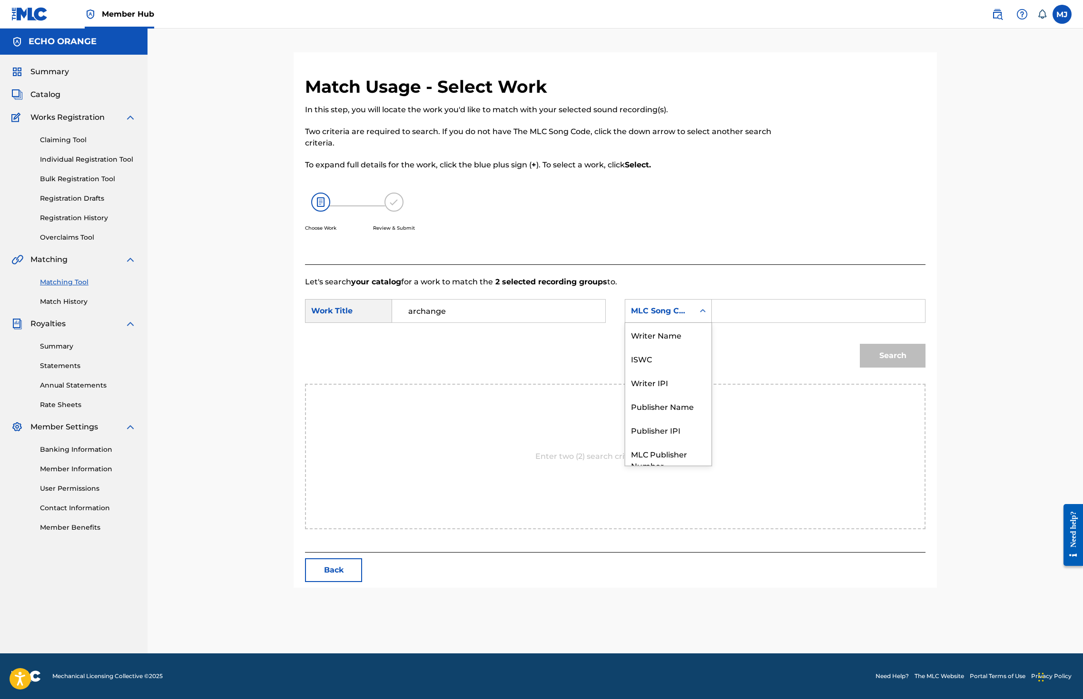
scroll to position [52, 0]
click at [702, 383] on div "Publisher Name" at bounding box center [668, 371] width 86 height 24
click at [813, 323] on input "Search Form" at bounding box center [818, 311] width 197 height 23
type input "echo orange"
click at [925, 368] on button "Search" at bounding box center [893, 356] width 66 height 24
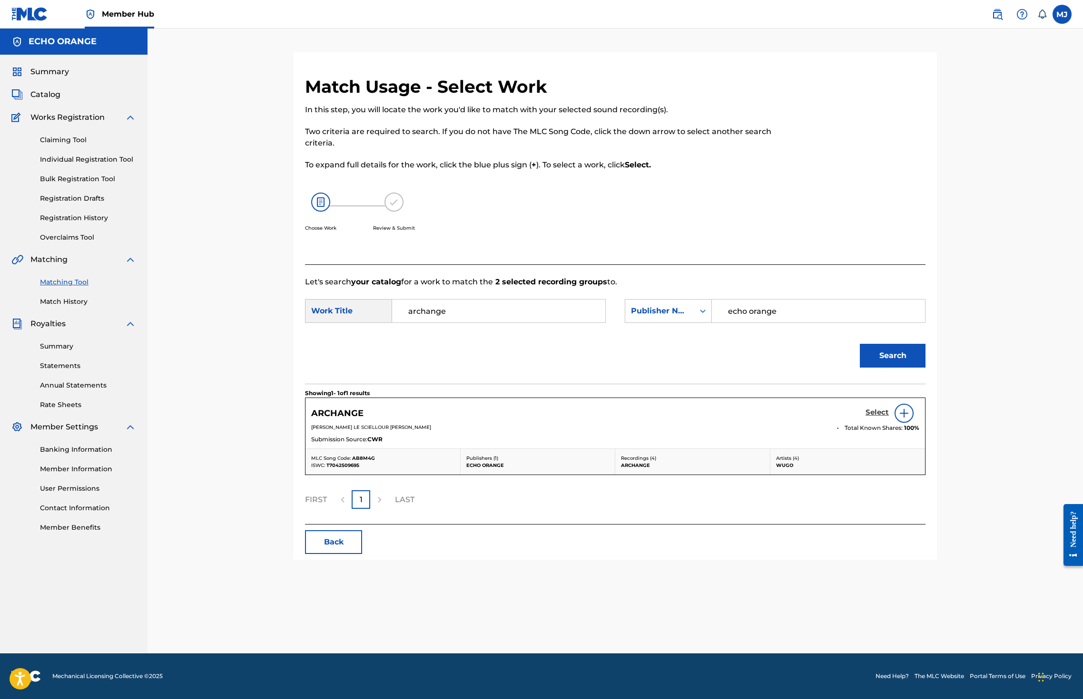
click at [889, 417] on h5 "Select" at bounding box center [876, 412] width 23 height 9
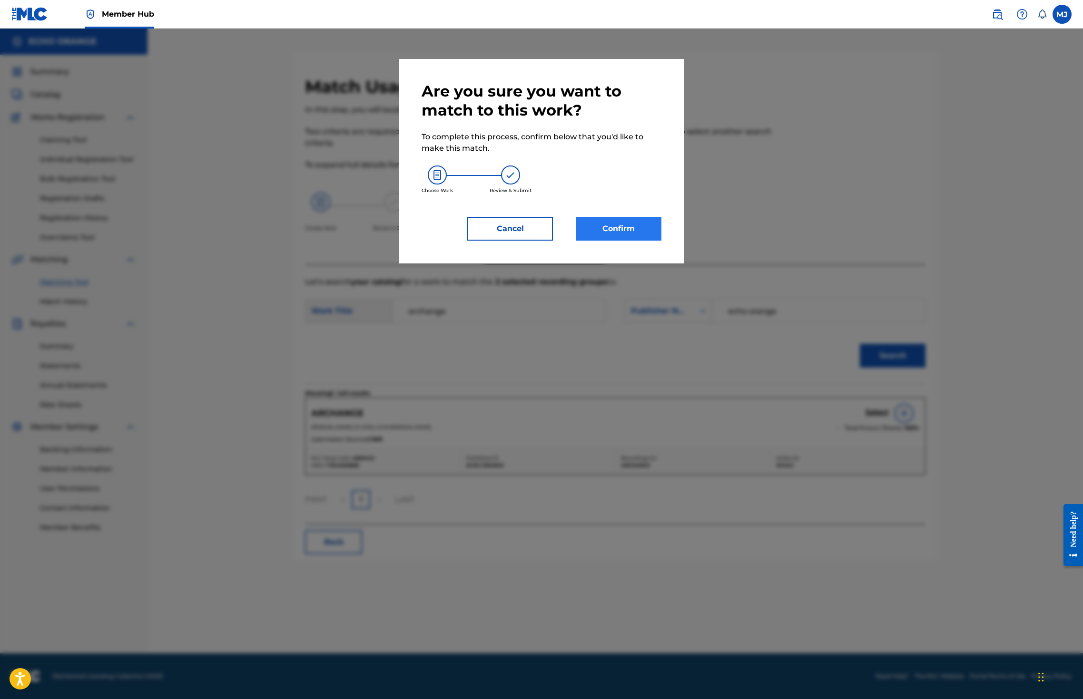
click at [661, 241] on button "Confirm" at bounding box center [619, 229] width 86 height 24
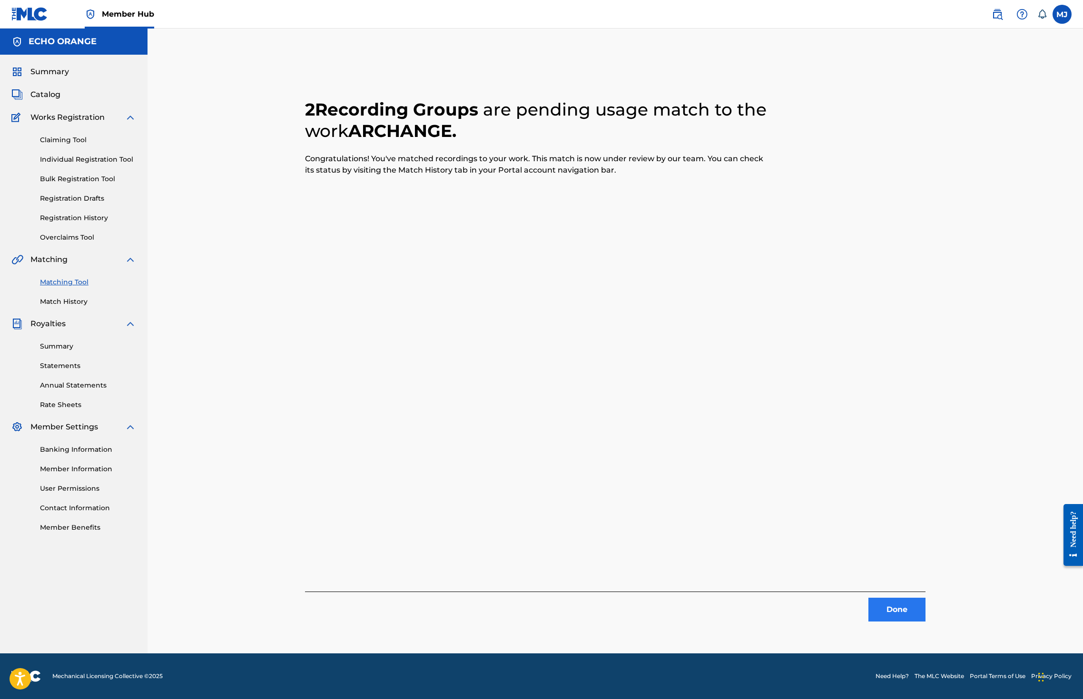
click at [925, 622] on button "Done" at bounding box center [896, 610] width 57 height 24
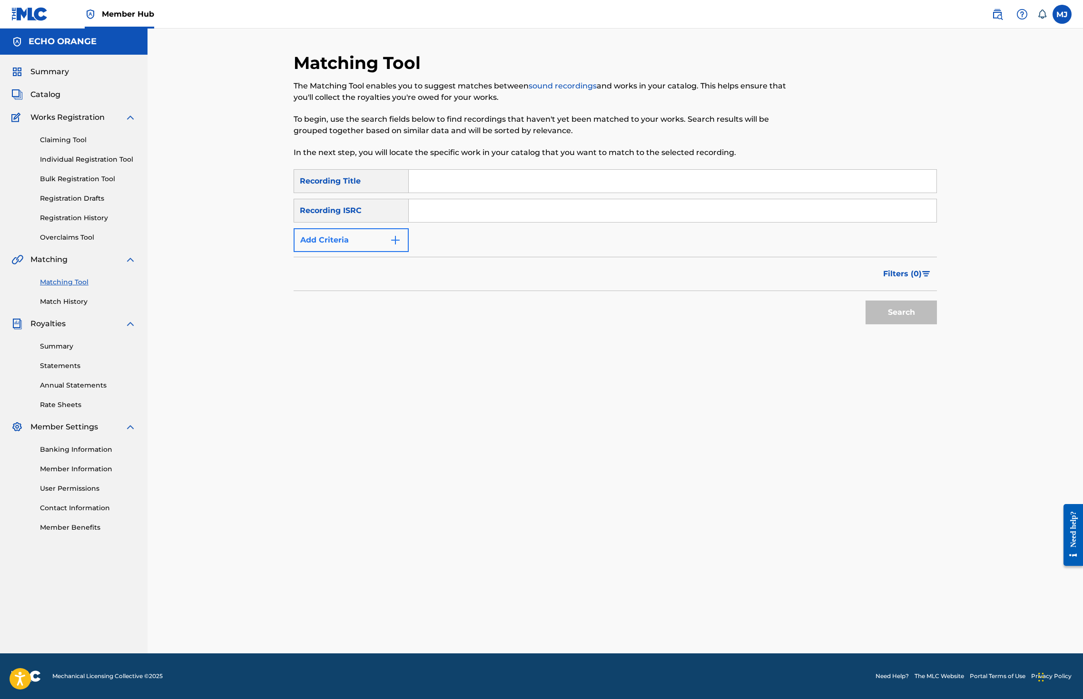
click at [353, 252] on button "Add Criteria" at bounding box center [351, 240] width 115 height 24
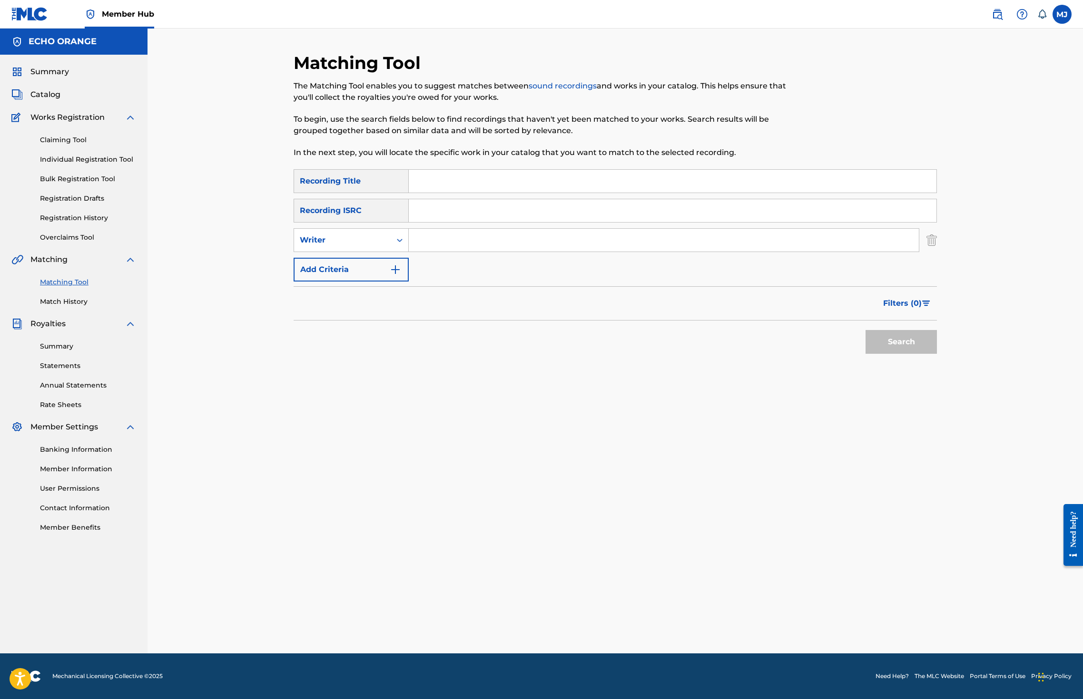
click at [424, 193] on input "Search Form" at bounding box center [673, 181] width 528 height 23
type input "terre"
click at [355, 246] on div "Writer" at bounding box center [343, 240] width 86 height 11
click at [342, 276] on div "Recording Artist" at bounding box center [351, 264] width 114 height 24
click at [409, 252] on input "Search Form" at bounding box center [664, 240] width 510 height 23
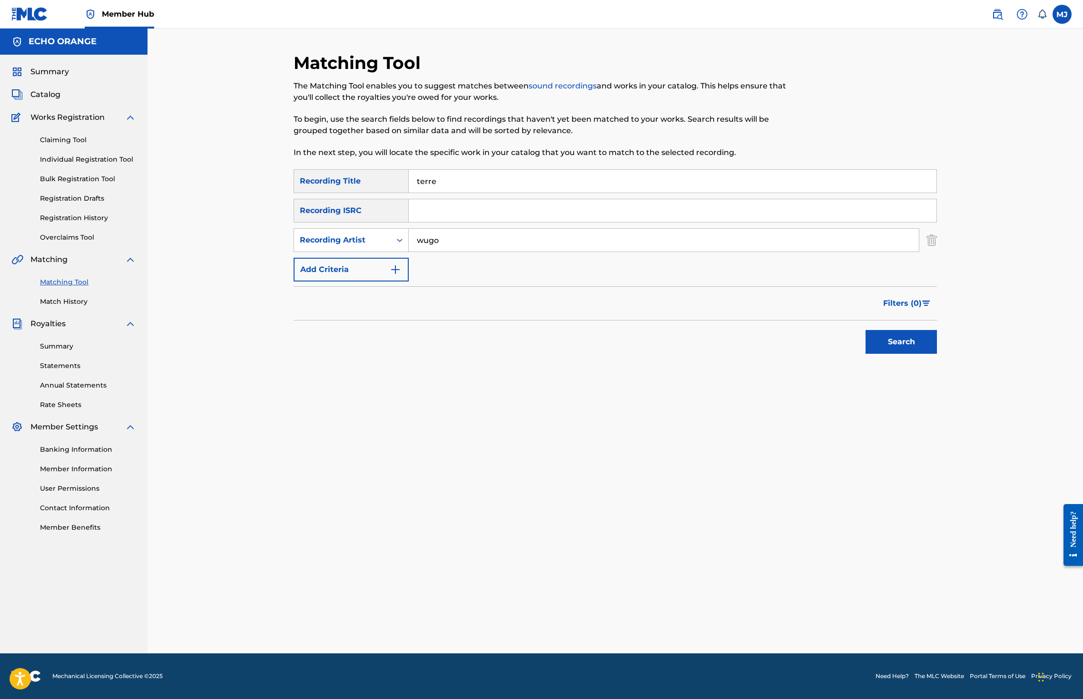
type input "wugo"
click at [937, 354] on button "Search" at bounding box center [900, 342] width 71 height 24
click at [936, 418] on div at bounding box center [880, 412] width 111 height 11
click at [915, 416] on div at bounding box center [911, 412] width 10 height 10
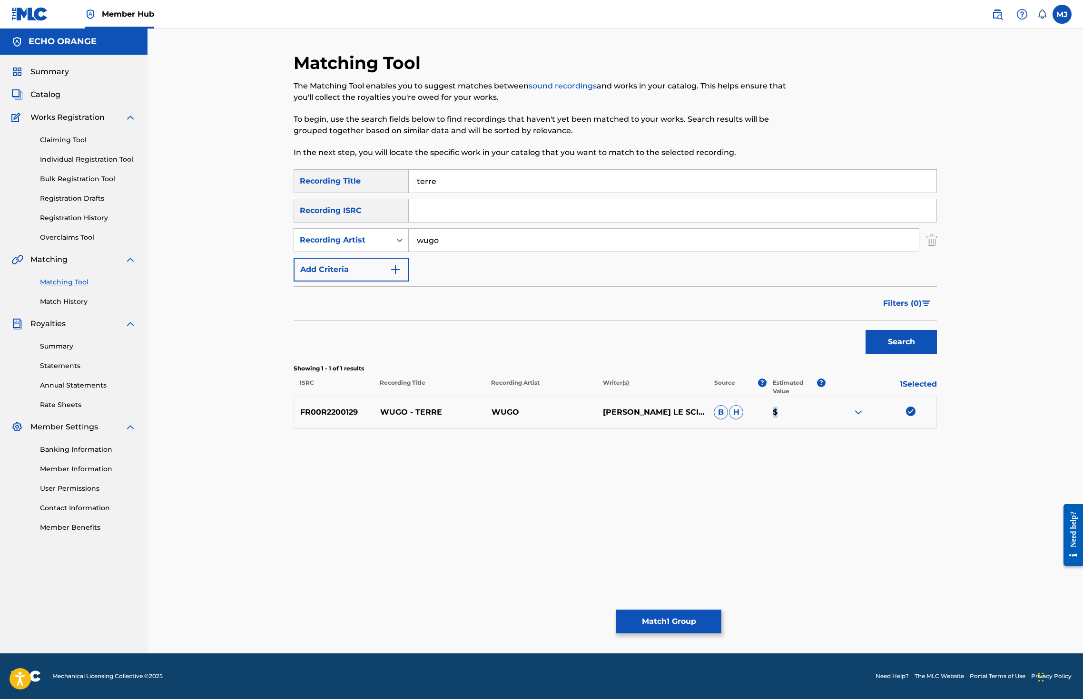
drag, startPoint x: 834, startPoint y: 589, endPoint x: 830, endPoint y: 591, distance: 4.9
click at [830, 591] on div "Matching Tool The Matching Tool enables you to suggest matches between sound re…" at bounding box center [615, 352] width 643 height 601
click at [721, 610] on button "Match 1 Group" at bounding box center [668, 622] width 105 height 24
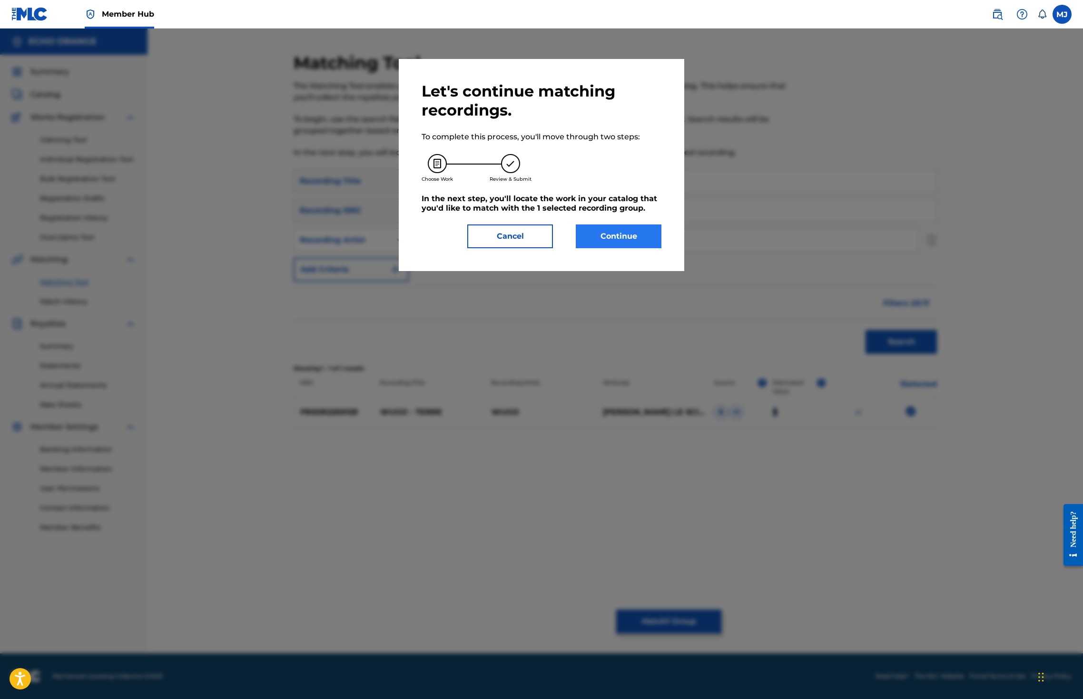
click at [661, 248] on button "Continue" at bounding box center [619, 237] width 86 height 24
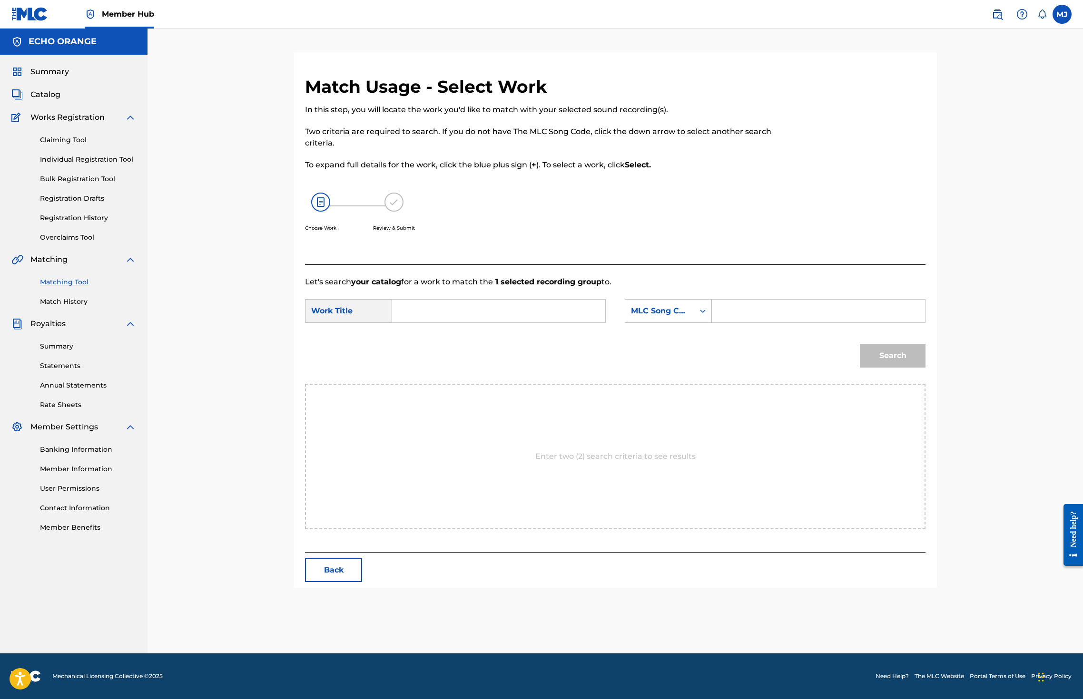
click at [468, 323] on input "Search Form" at bounding box center [498, 311] width 197 height 23
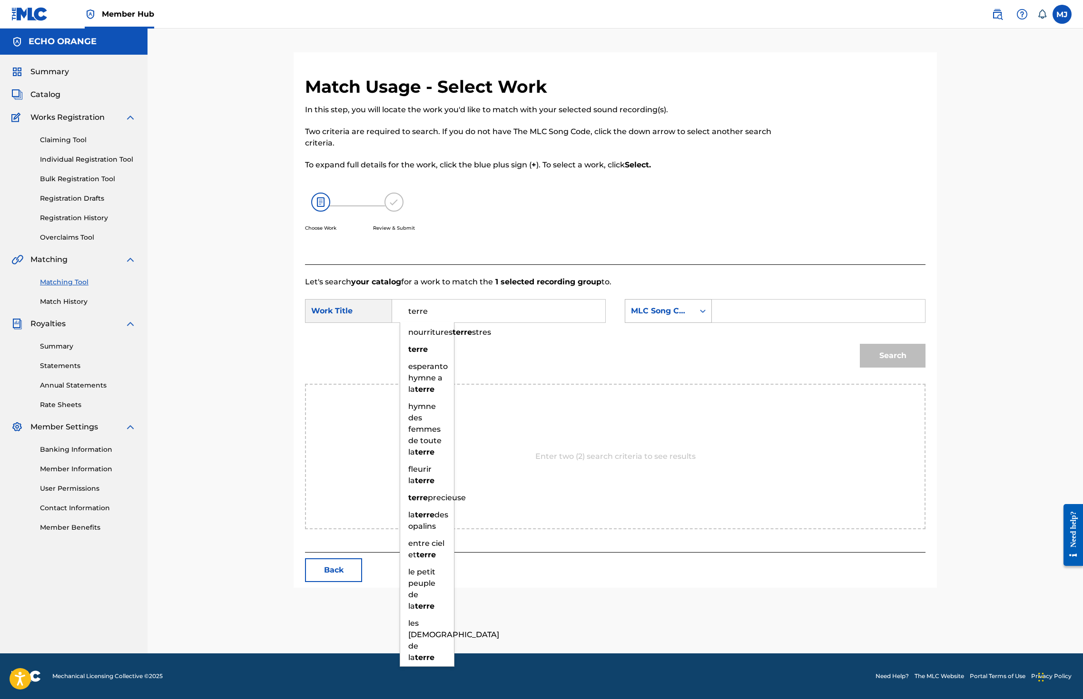
type input "terre"
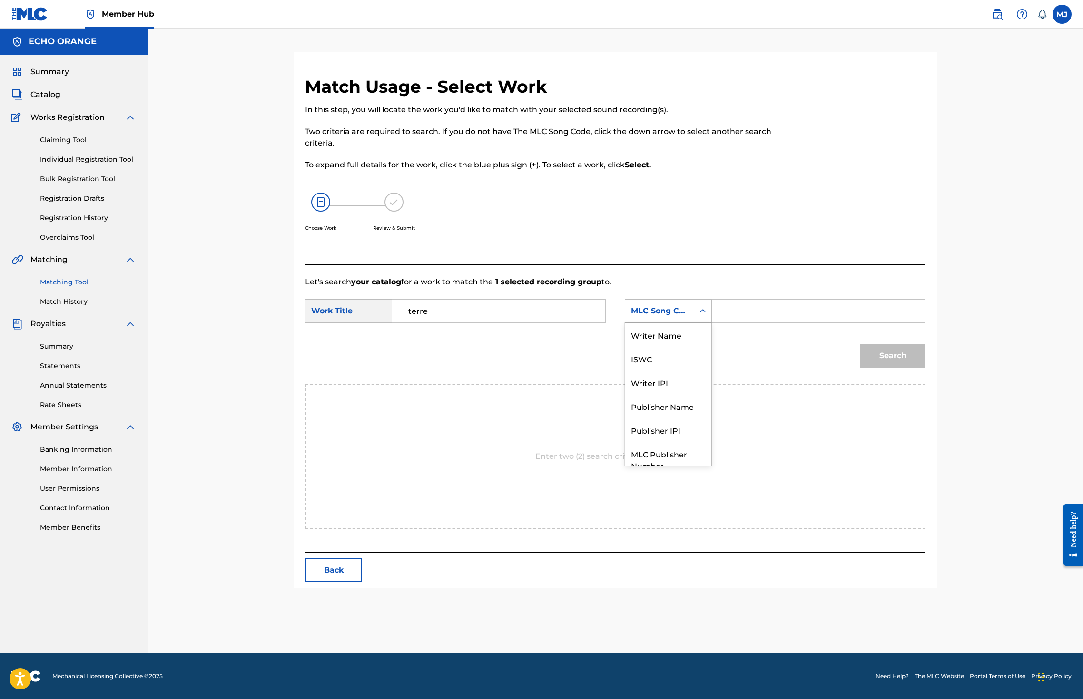
drag, startPoint x: 706, startPoint y: 341, endPoint x: 705, endPoint y: 347, distance: 6.8
click at [688, 317] on div "MLC Song Code" at bounding box center [660, 310] width 58 height 11
click at [692, 383] on div "Publisher Name" at bounding box center [668, 371] width 86 height 24
click at [802, 323] on input "Search Form" at bounding box center [818, 311] width 197 height 23
type input "echo orange"
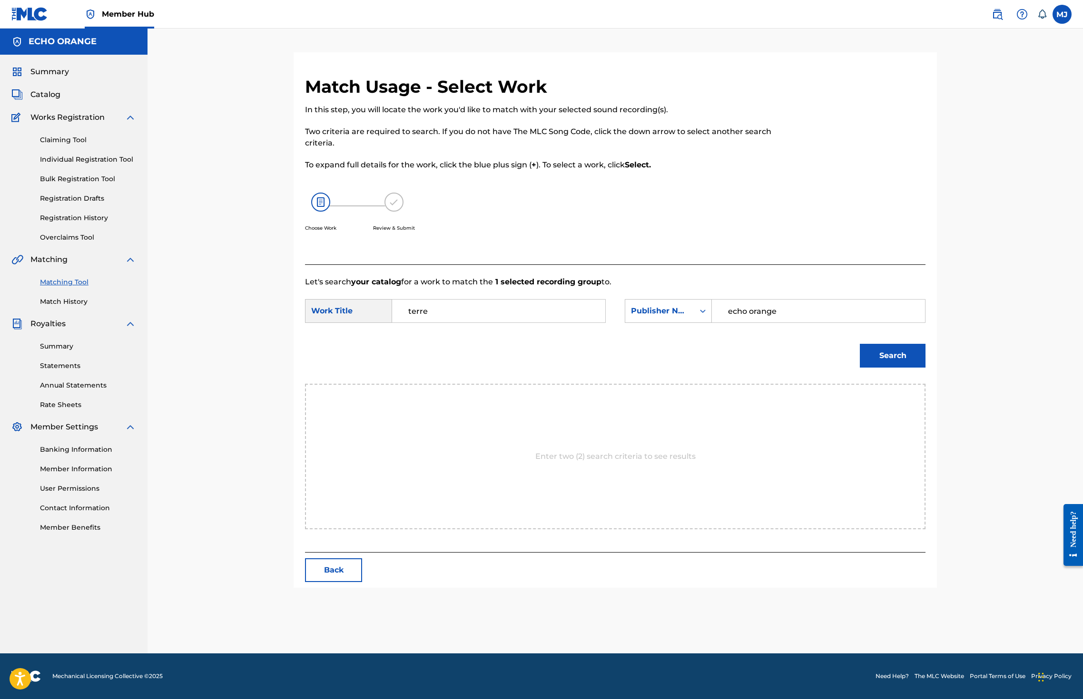
click at [925, 368] on button "Search" at bounding box center [893, 356] width 66 height 24
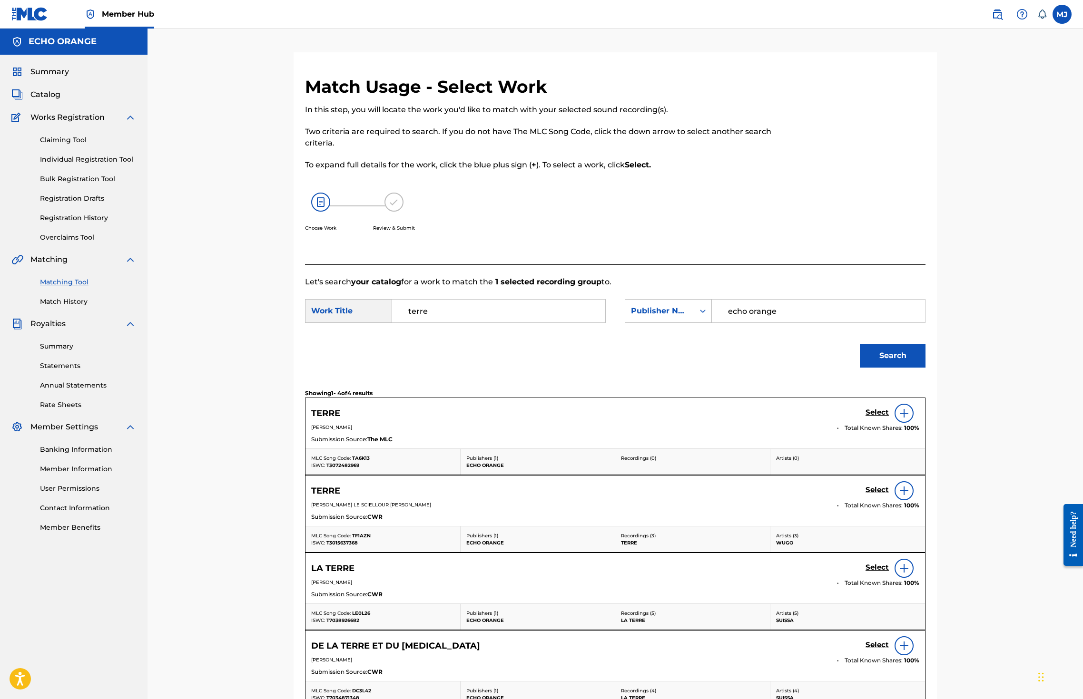
scroll to position [16, 0]
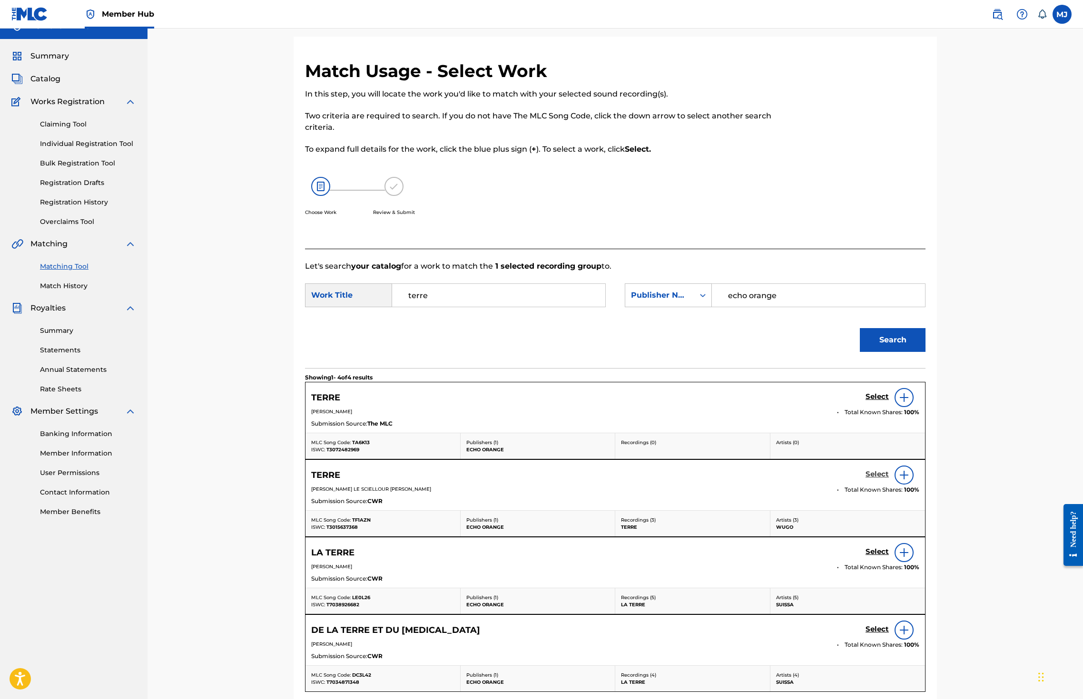
click at [889, 479] on h5 "Select" at bounding box center [876, 474] width 23 height 9
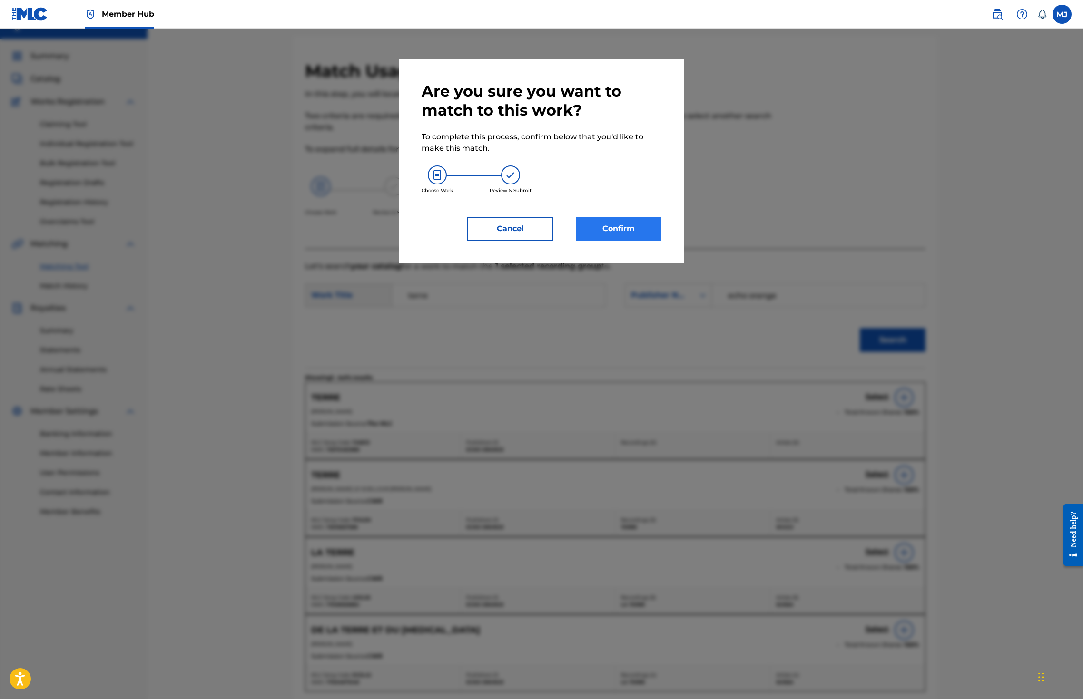
click at [661, 241] on button "Confirm" at bounding box center [619, 229] width 86 height 24
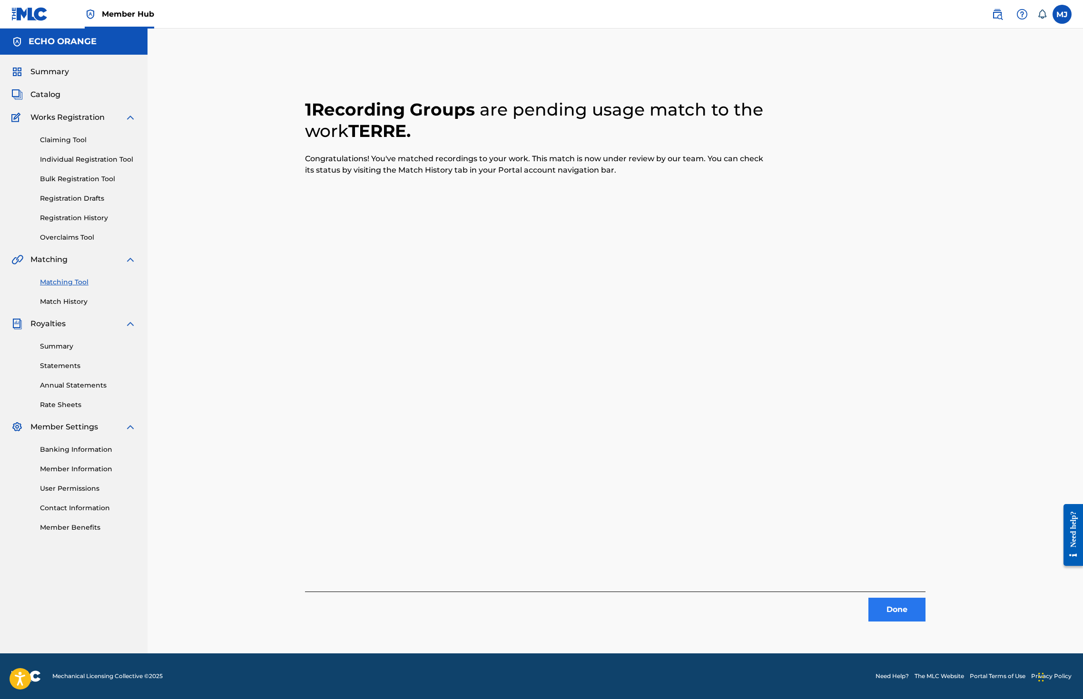
click at [925, 622] on button "Done" at bounding box center [896, 610] width 57 height 24
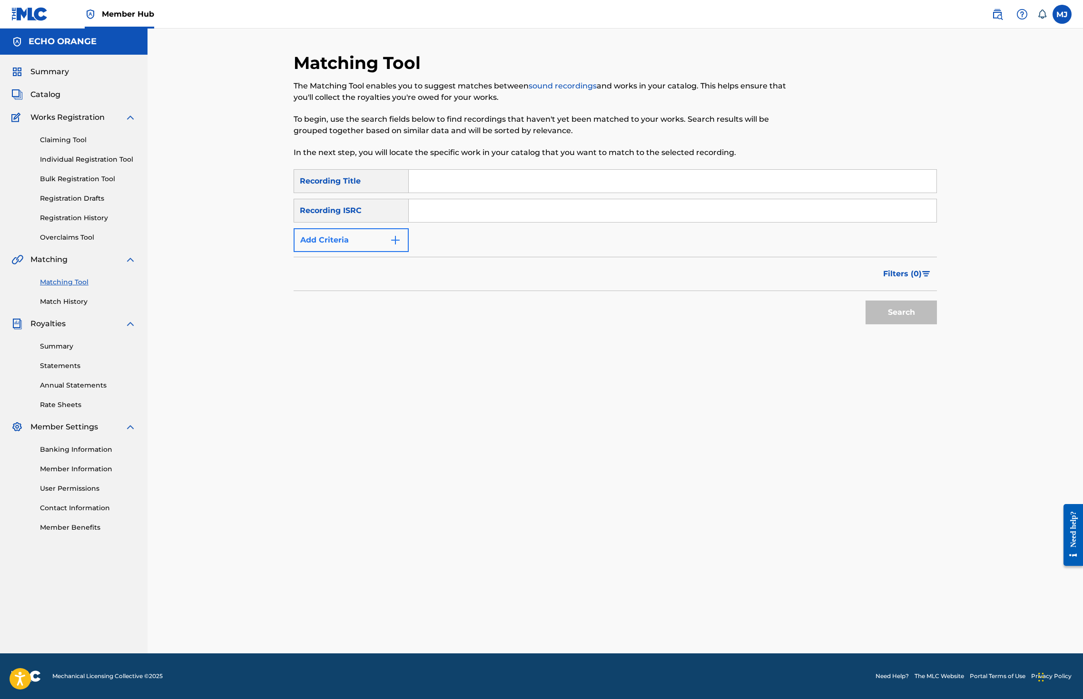
click at [328, 252] on button "Add Criteria" at bounding box center [351, 240] width 115 height 24
click at [332, 246] on div "Writer" at bounding box center [343, 240] width 86 height 11
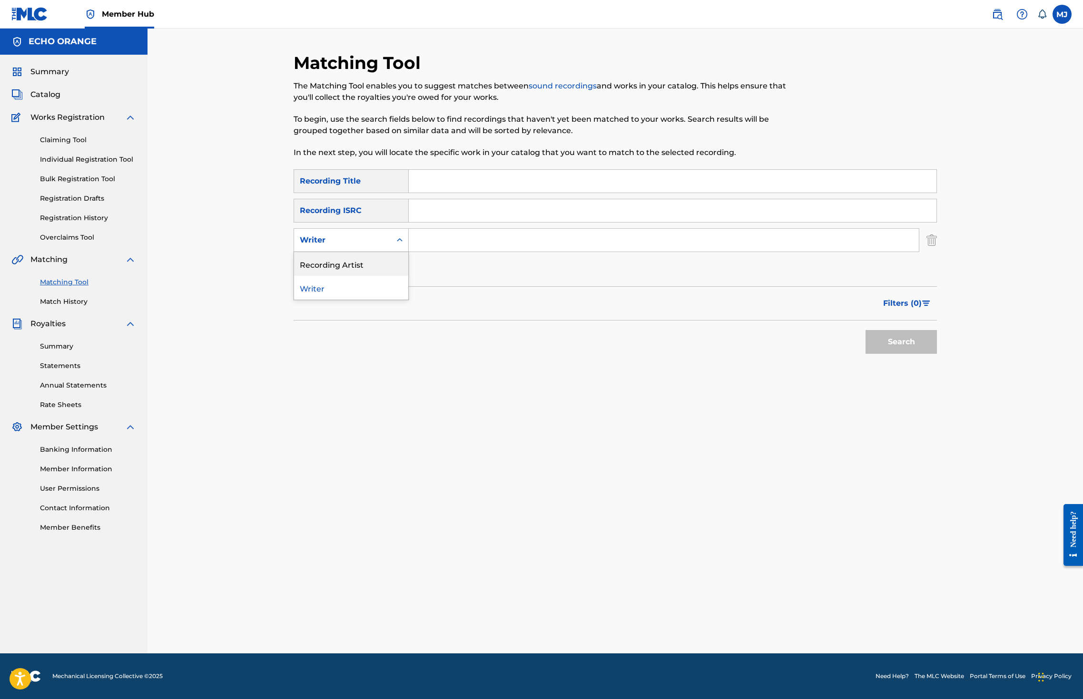
click at [324, 276] on div "Recording Artist" at bounding box center [351, 264] width 114 height 24
click at [412, 252] on input "Search Form" at bounding box center [664, 240] width 510 height 23
type input "Wugo"
drag, startPoint x: 413, startPoint y: 267, endPoint x: 429, endPoint y: 210, distance: 59.7
click at [428, 193] on input "Search Form" at bounding box center [673, 181] width 528 height 23
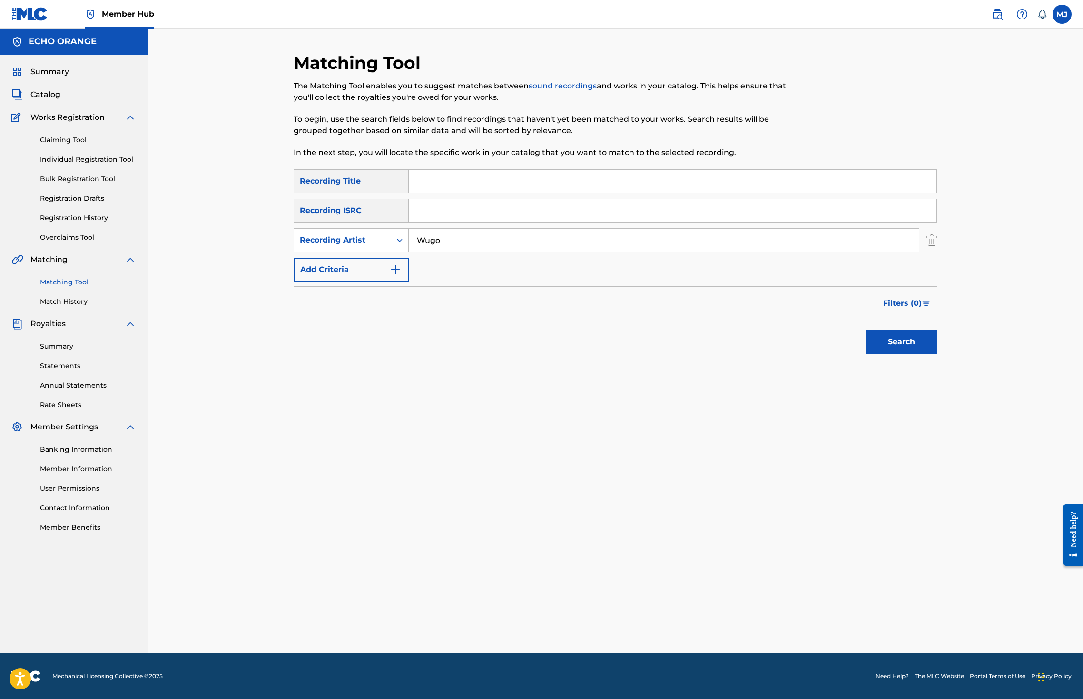
click at [432, 193] on input "Search Form" at bounding box center [673, 181] width 528 height 23
click at [937, 354] on button "Search" at bounding box center [900, 342] width 71 height 24
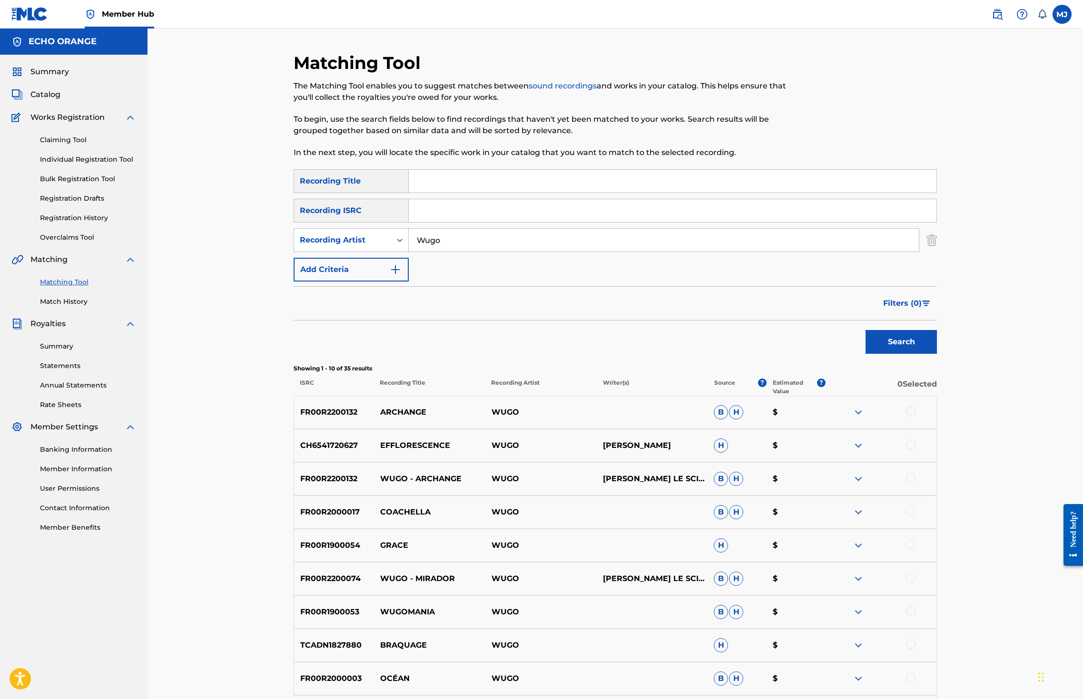
click at [465, 193] on input "Search Form" at bounding box center [673, 181] width 528 height 23
type input "coachella"
click at [937, 354] on button "Search" at bounding box center [900, 342] width 71 height 24
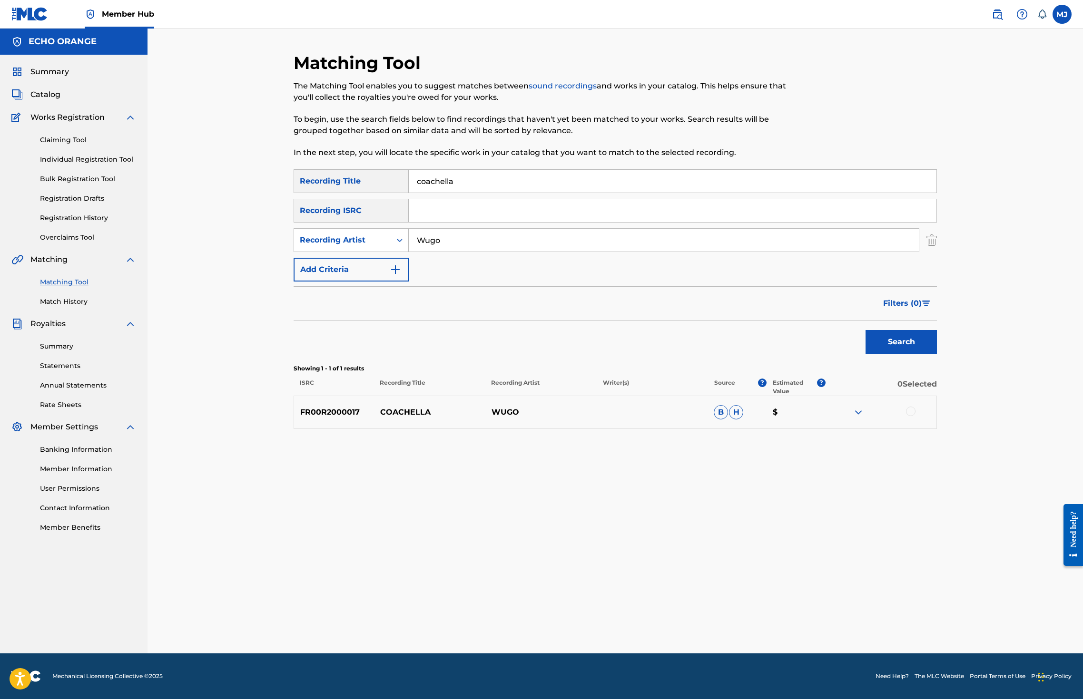
click at [915, 416] on div at bounding box center [911, 412] width 10 height 10
click at [721, 610] on button "Match 1 Group" at bounding box center [668, 622] width 105 height 24
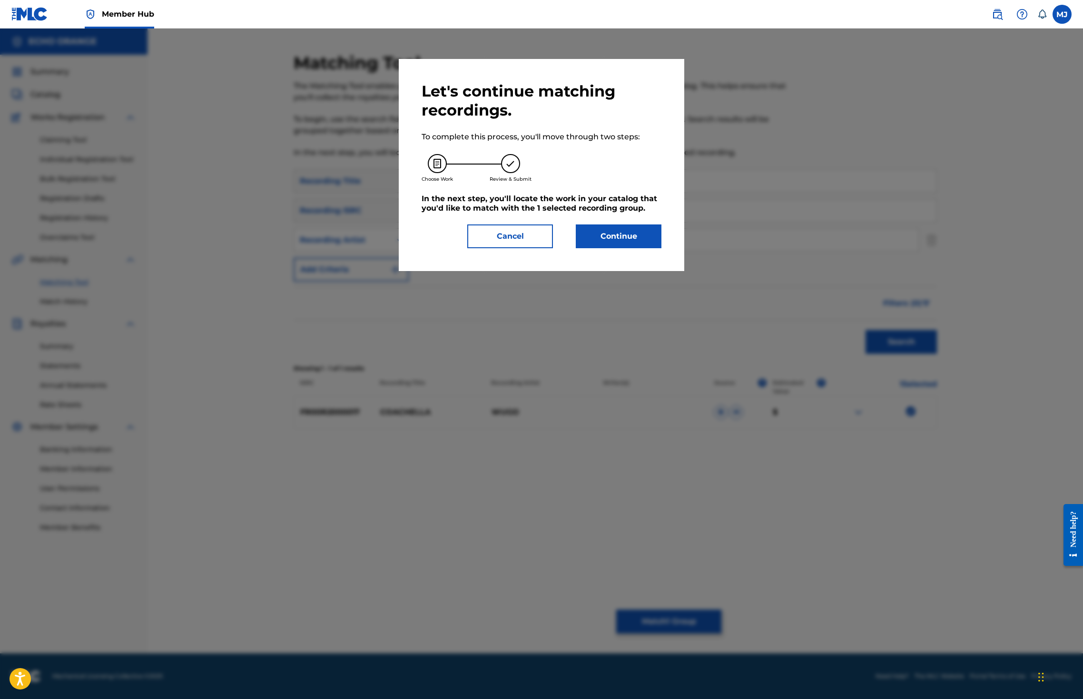
click at [676, 271] on div "Let's continue matching recordings. To complete this process, you'll move throu…" at bounding box center [541, 165] width 285 height 212
click at [661, 248] on button "Continue" at bounding box center [619, 237] width 86 height 24
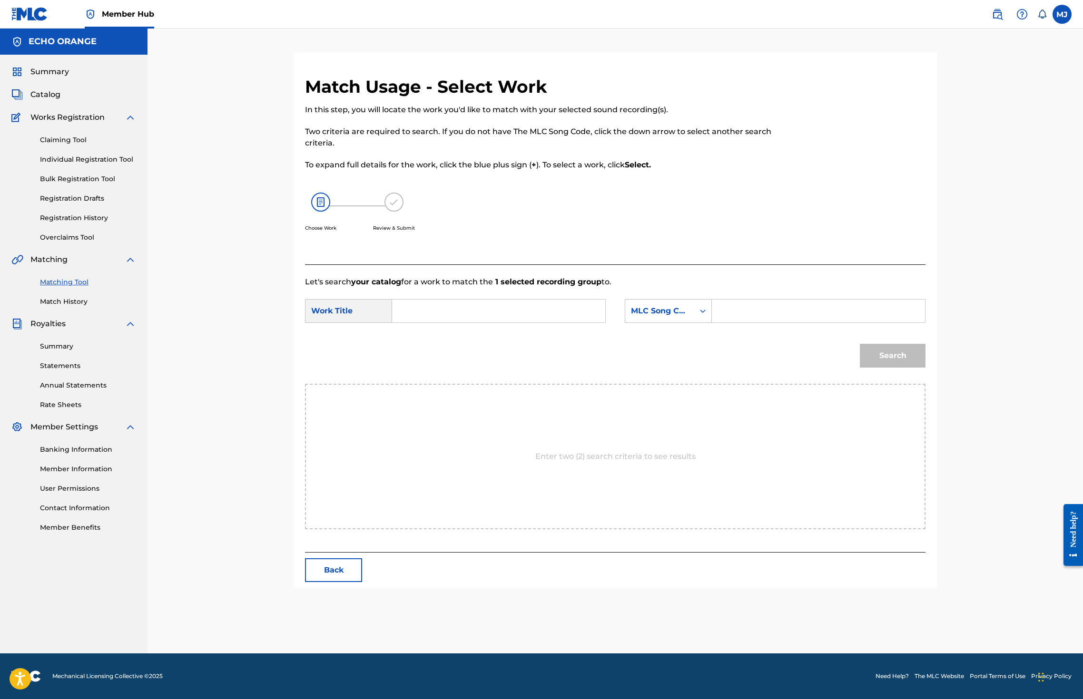
click at [434, 323] on input "Search Form" at bounding box center [498, 311] width 197 height 23
type input "coachella"
drag, startPoint x: 745, startPoint y: 360, endPoint x: 743, endPoint y: 355, distance: 5.0
click at [743, 329] on div "SearchWithCriteria907152c5-69b3-49a5-bd64-5edda5429ce4 Work Title coachella Sea…" at bounding box center [615, 313] width 620 height 29
click at [711, 320] on div "Search Form" at bounding box center [702, 311] width 17 height 17
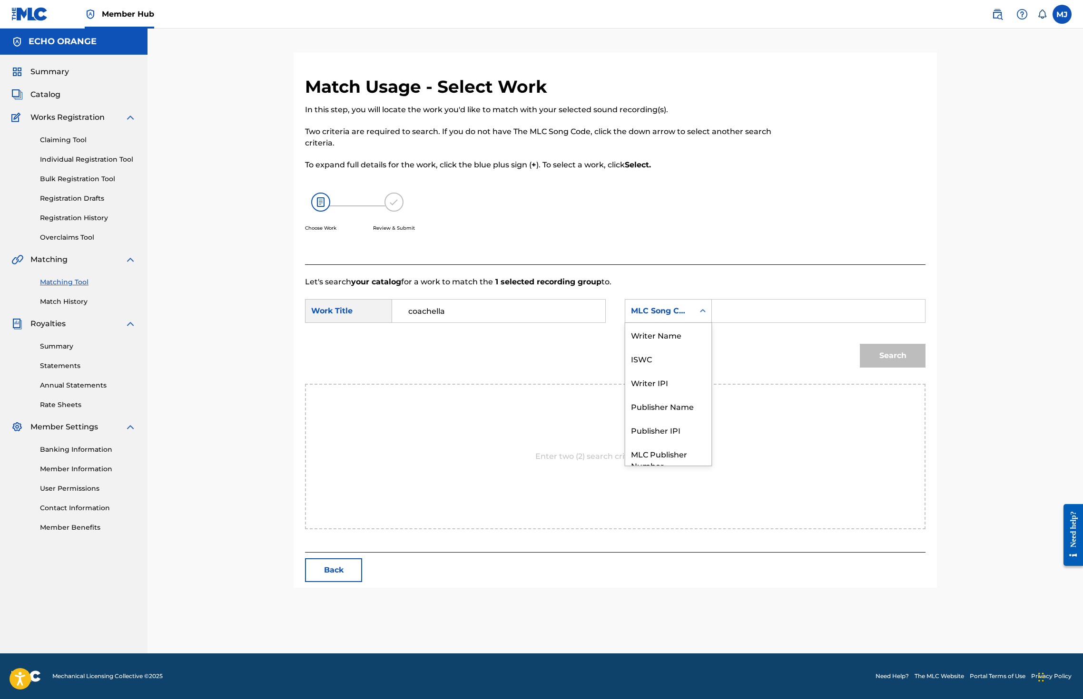
scroll to position [52, 0]
click at [711, 383] on div "Publisher Name" at bounding box center [668, 371] width 86 height 24
click at [814, 329] on div "SearchWithCriteria907152c5-69b3-49a5-bd64-5edda5429ce4 Work Title coachella Sea…" at bounding box center [615, 313] width 620 height 29
click at [825, 323] on input "Search Form" at bounding box center [818, 311] width 197 height 23
type input "echo orange"
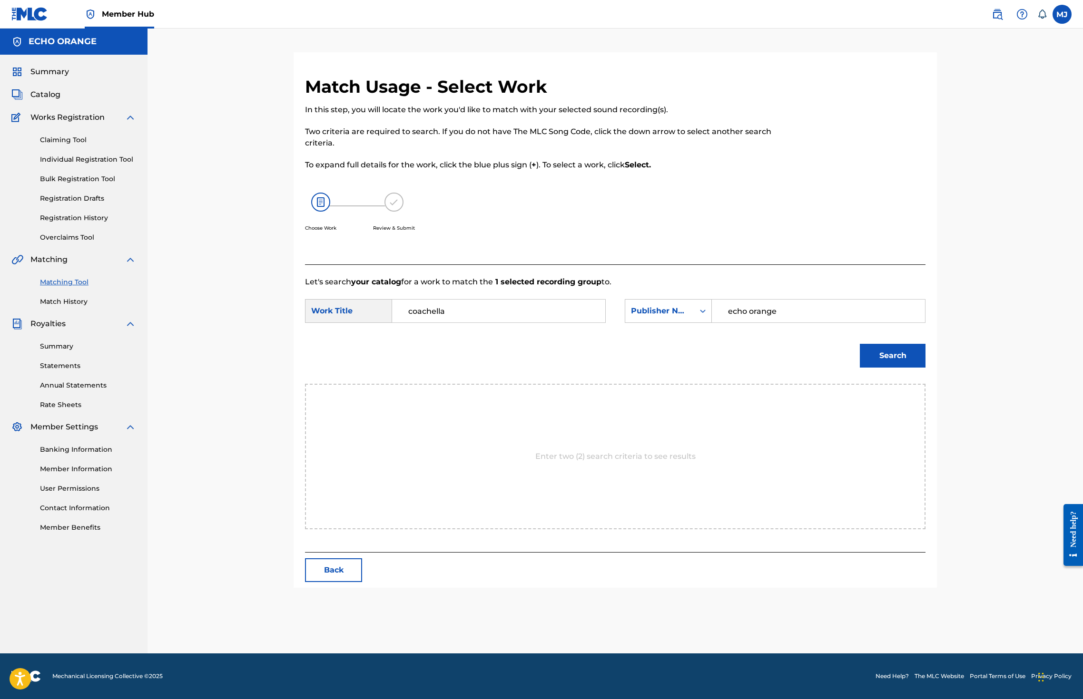
click at [925, 368] on button "Search" at bounding box center [893, 356] width 66 height 24
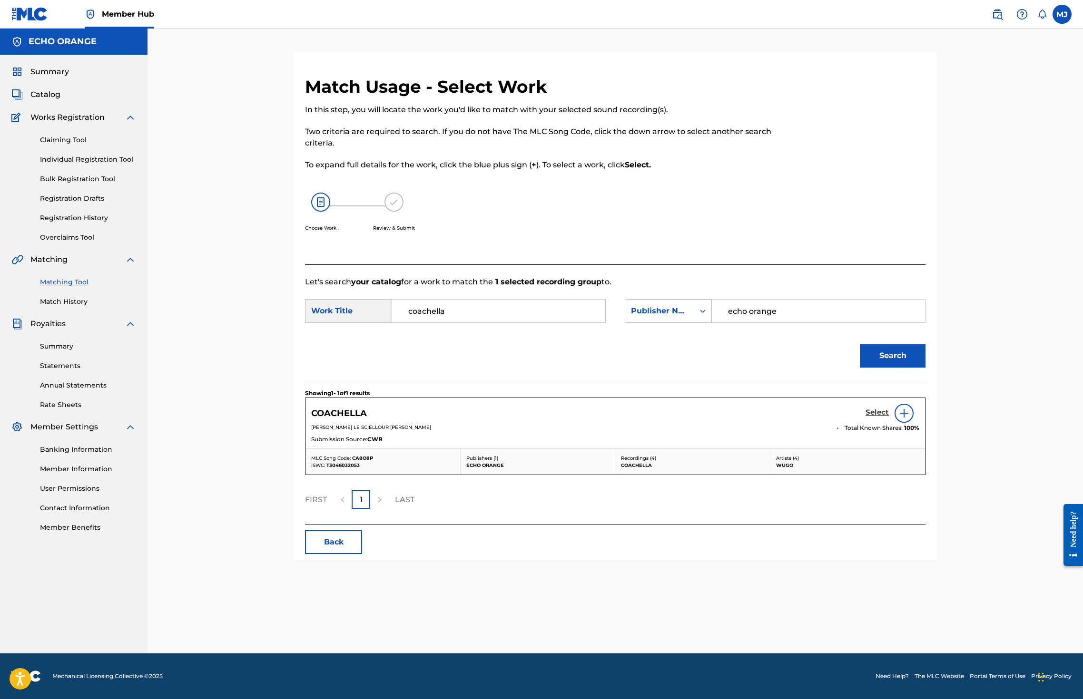
click at [919, 423] on div "COACHELLA Select" at bounding box center [615, 413] width 608 height 19
click at [889, 417] on h5 "Select" at bounding box center [876, 412] width 23 height 9
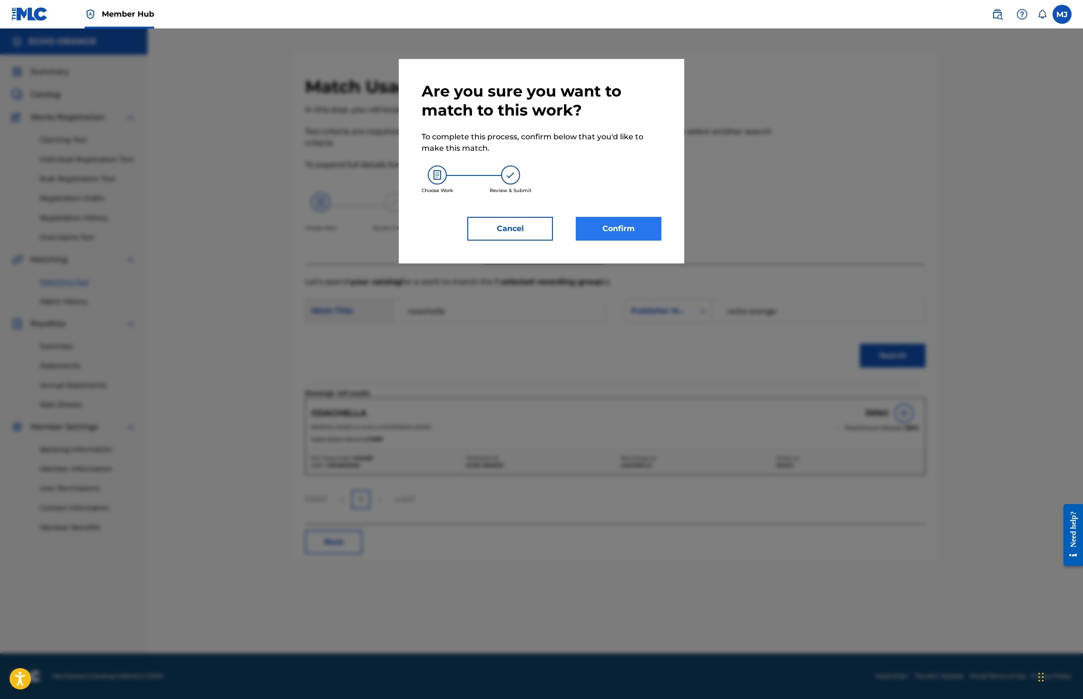
click at [643, 241] on button "Confirm" at bounding box center [619, 229] width 86 height 24
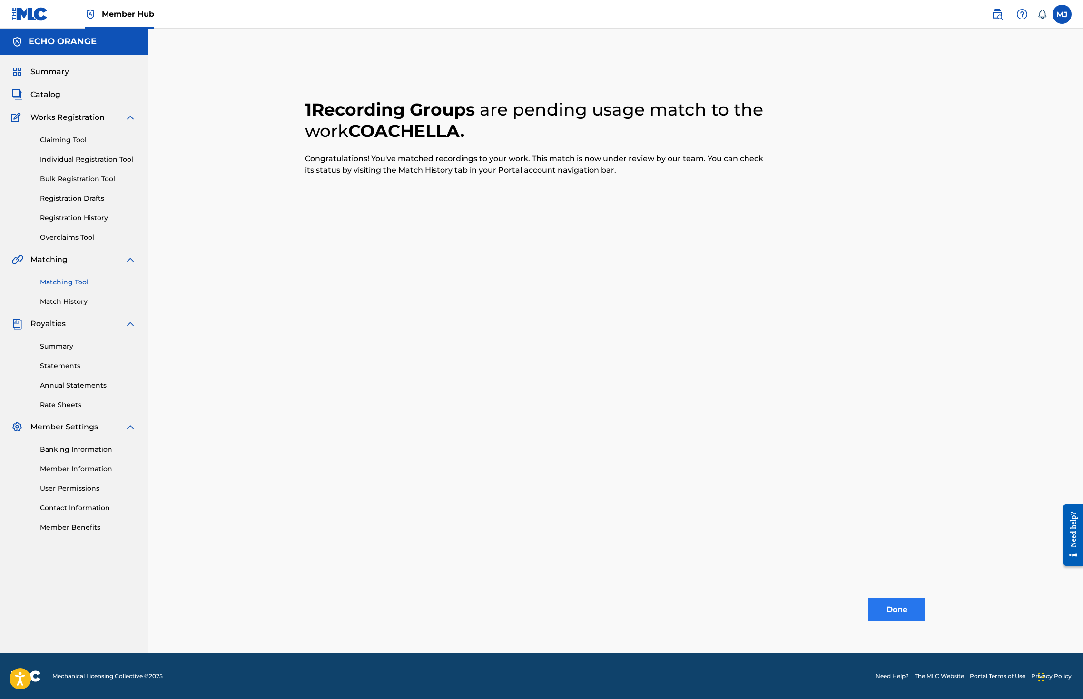
click at [925, 614] on button "Done" at bounding box center [896, 610] width 57 height 24
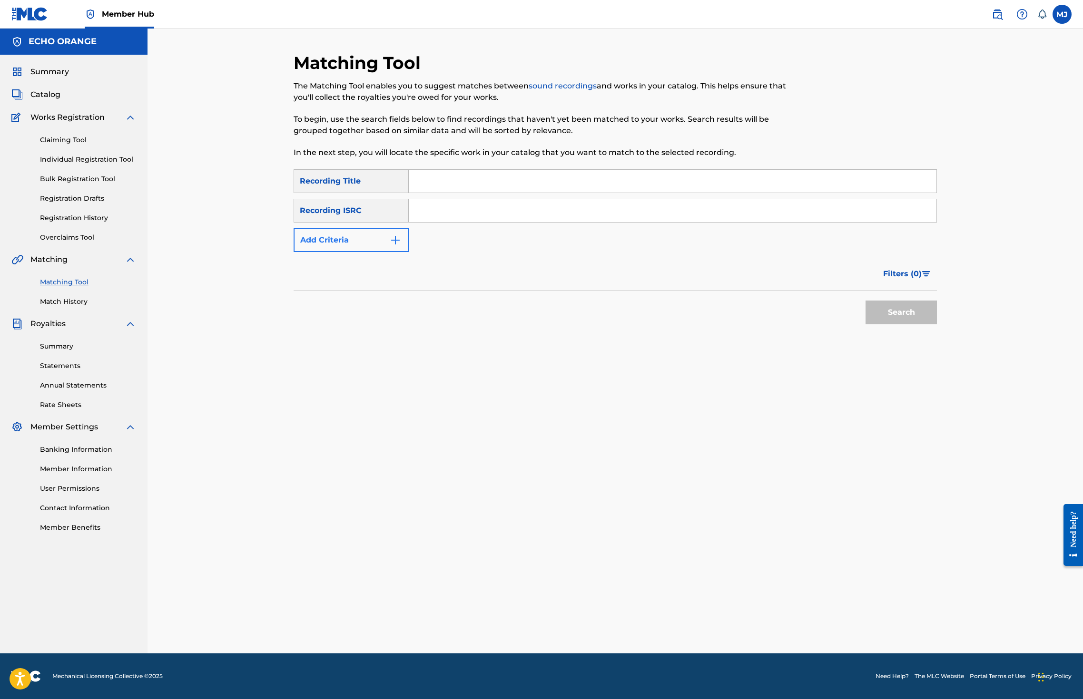
click at [294, 252] on button "Add Criteria" at bounding box center [351, 240] width 115 height 24
click at [314, 246] on div "Writer" at bounding box center [343, 240] width 86 height 11
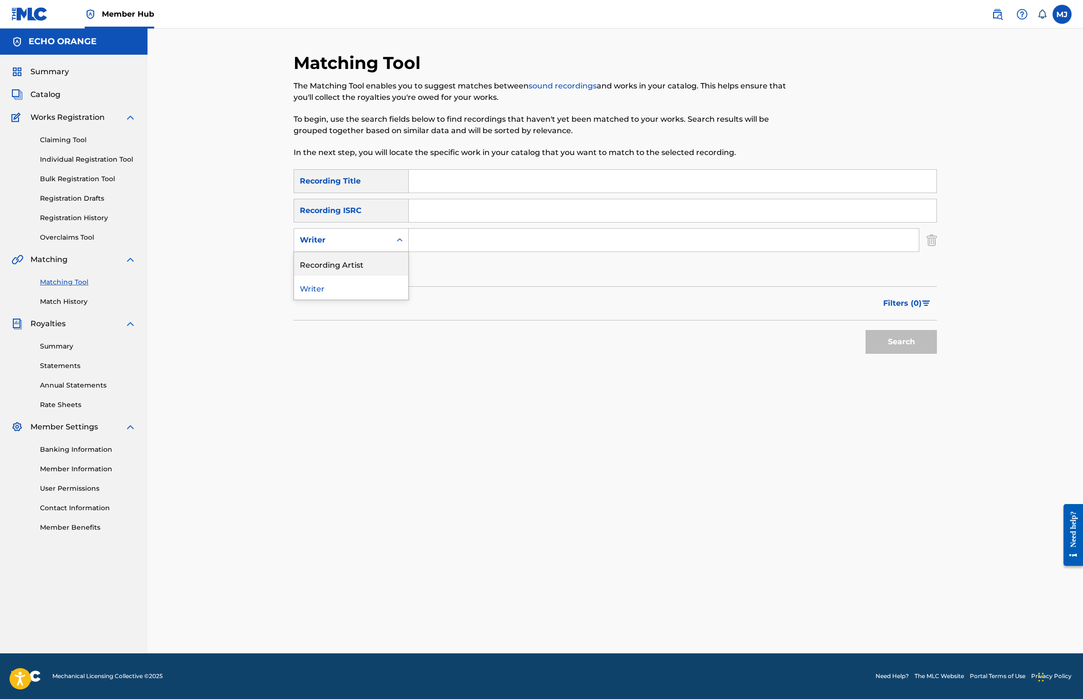
click at [309, 276] on div "Recording Artist" at bounding box center [351, 264] width 114 height 24
click at [412, 252] on input "Search Form" at bounding box center [664, 240] width 510 height 23
type input "wugo"
click at [937, 354] on button "Search" at bounding box center [900, 342] width 71 height 24
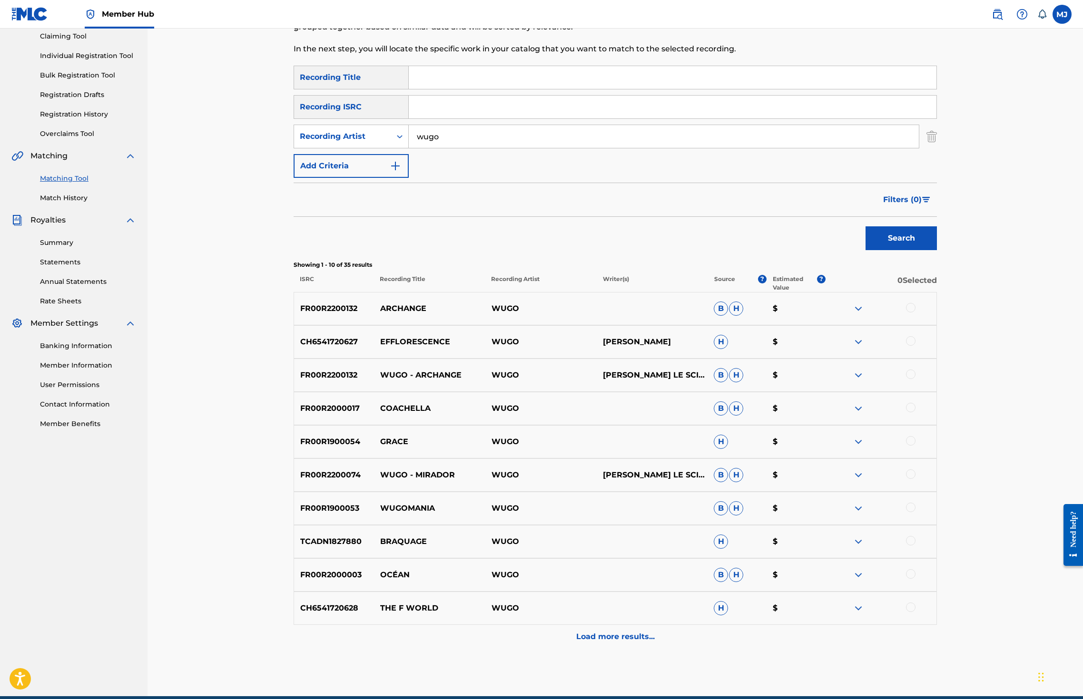
scroll to position [168, 0]
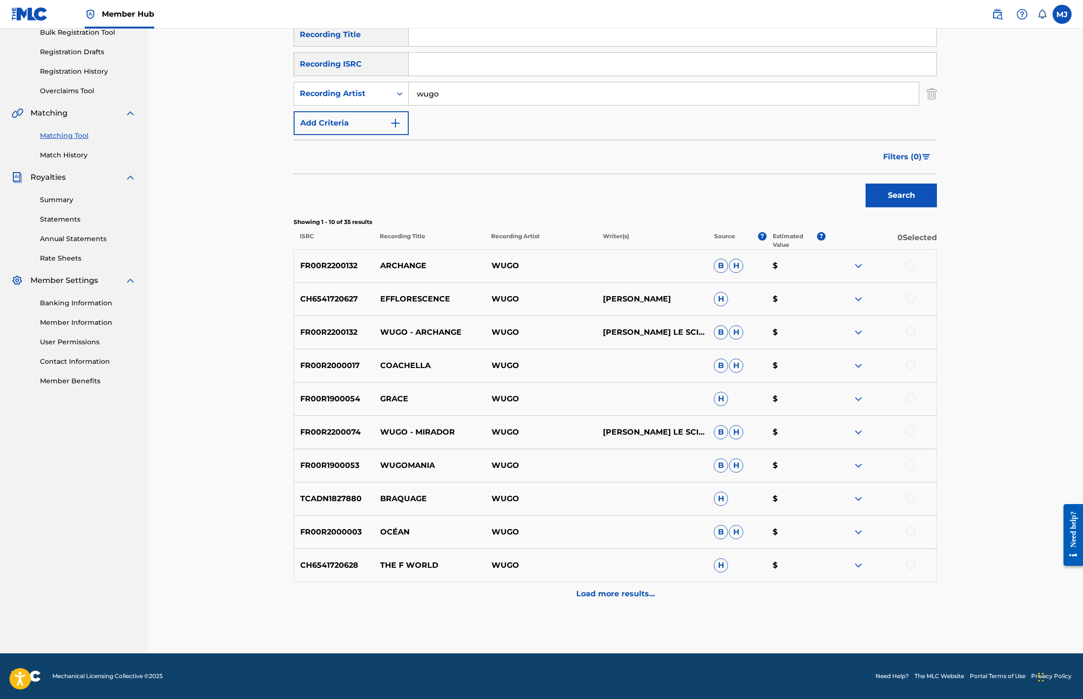
click at [915, 403] on div at bounding box center [911, 398] width 10 height 10
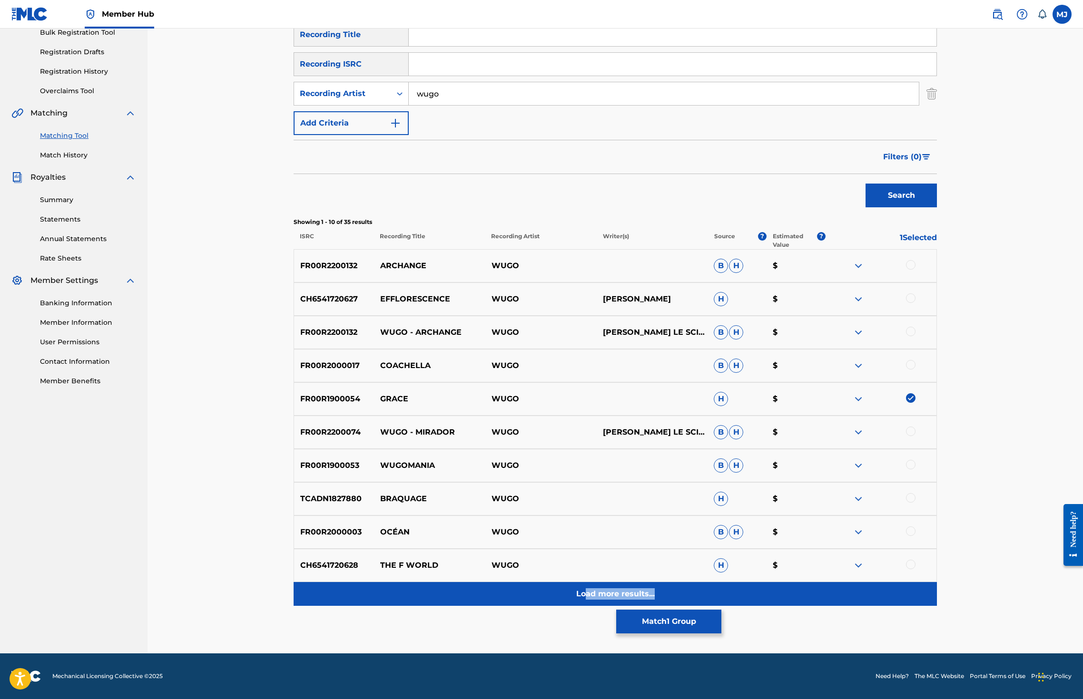
click at [600, 582] on div "Load more results..." at bounding box center [615, 594] width 643 height 24
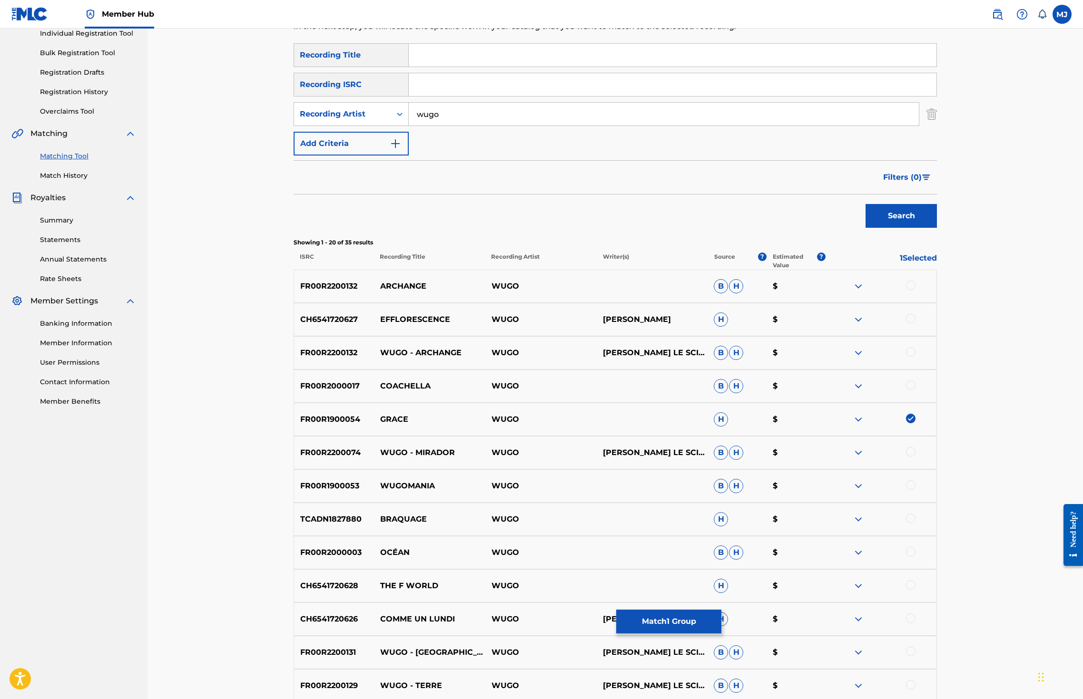
scroll to position [322, 0]
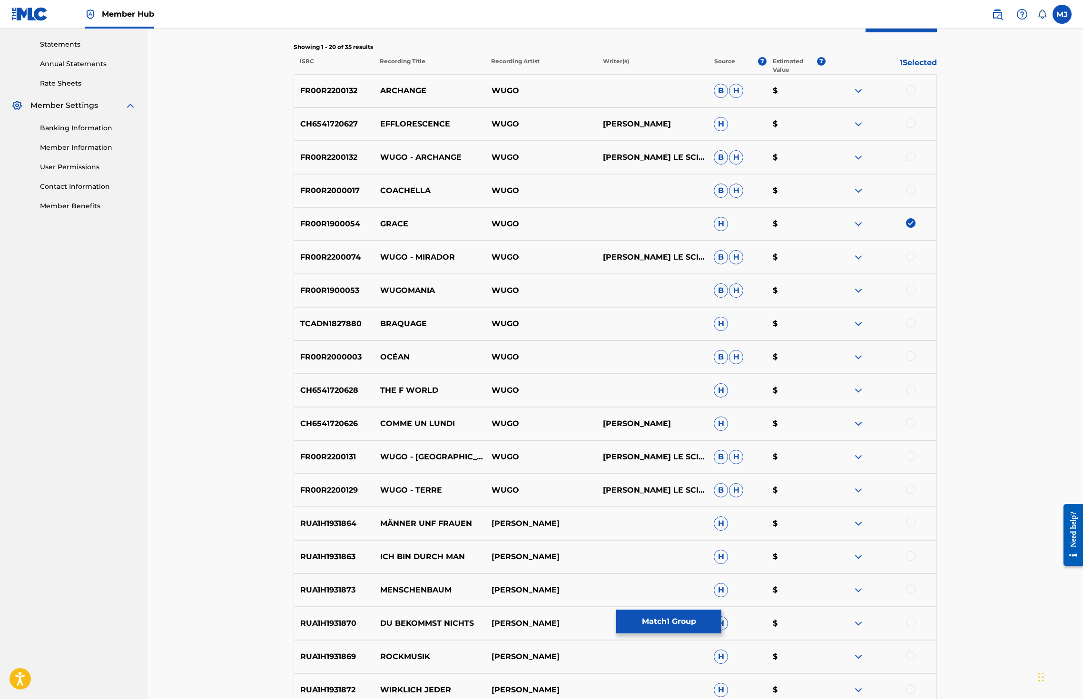
click at [729, 507] on div "FR00R2200129 WUGO - TERRE WUGO HUGO LE SCIELLOUR CHASSAING B H $" at bounding box center [615, 490] width 643 height 33
click at [721, 610] on button "Match 1 Group" at bounding box center [668, 622] width 105 height 24
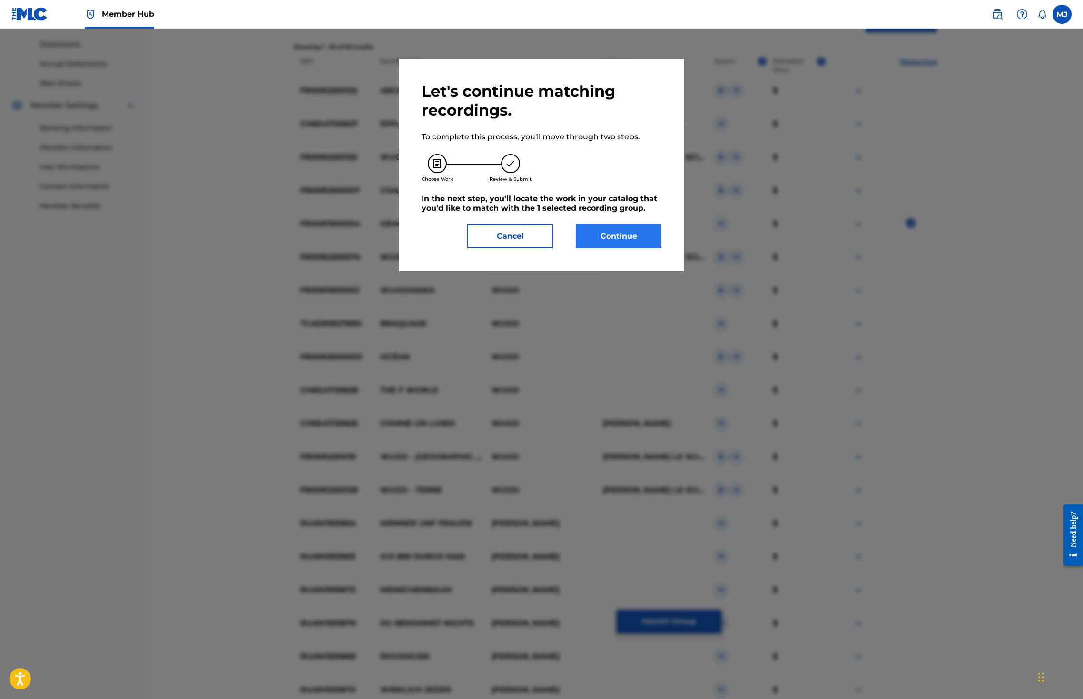
click at [629, 248] on button "Continue" at bounding box center [619, 237] width 86 height 24
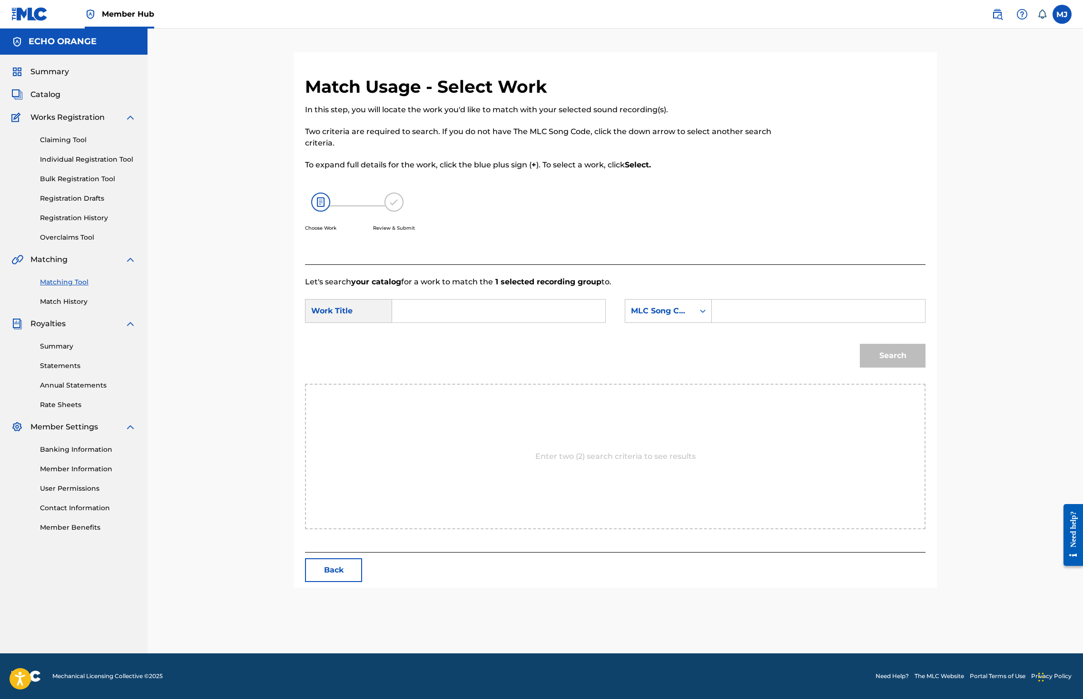
scroll to position [0, 0]
click at [467, 323] on input "Search Form" at bounding box center [498, 311] width 197 height 23
type input "grace"
click at [668, 317] on div "MLC Song Code" at bounding box center [660, 310] width 58 height 11
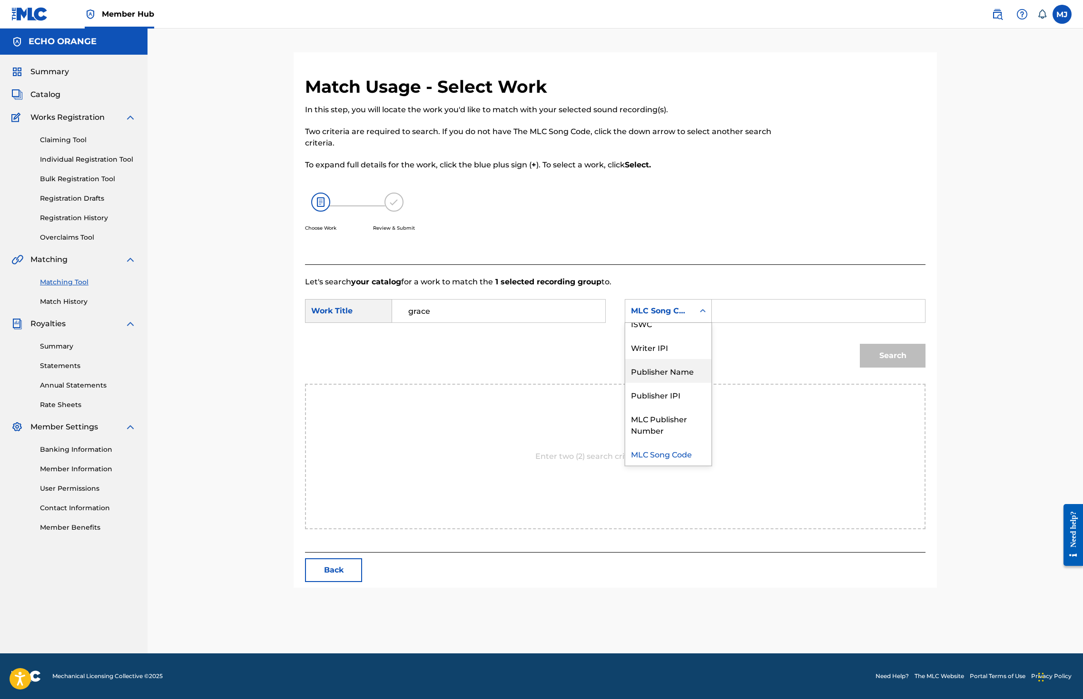
click at [678, 383] on div "Publisher Name" at bounding box center [668, 371] width 86 height 24
click at [779, 323] on input "Search Form" at bounding box center [818, 311] width 197 height 23
type input "echo orange"
click at [925, 368] on button "Search" at bounding box center [893, 356] width 66 height 24
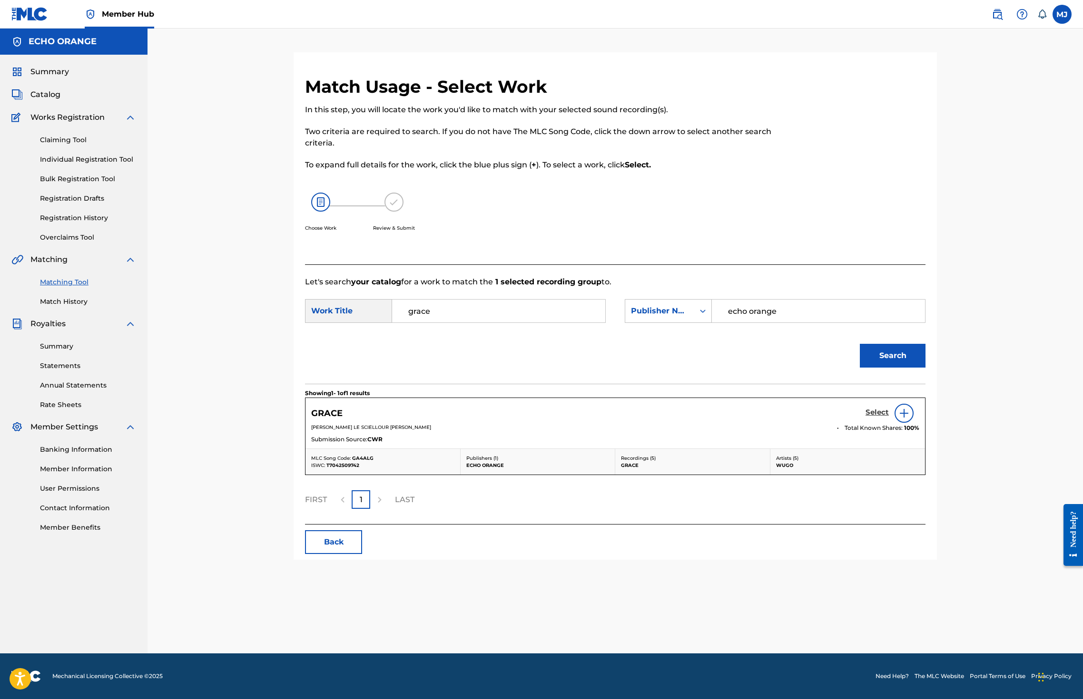
click at [889, 417] on h5 "Select" at bounding box center [876, 412] width 23 height 9
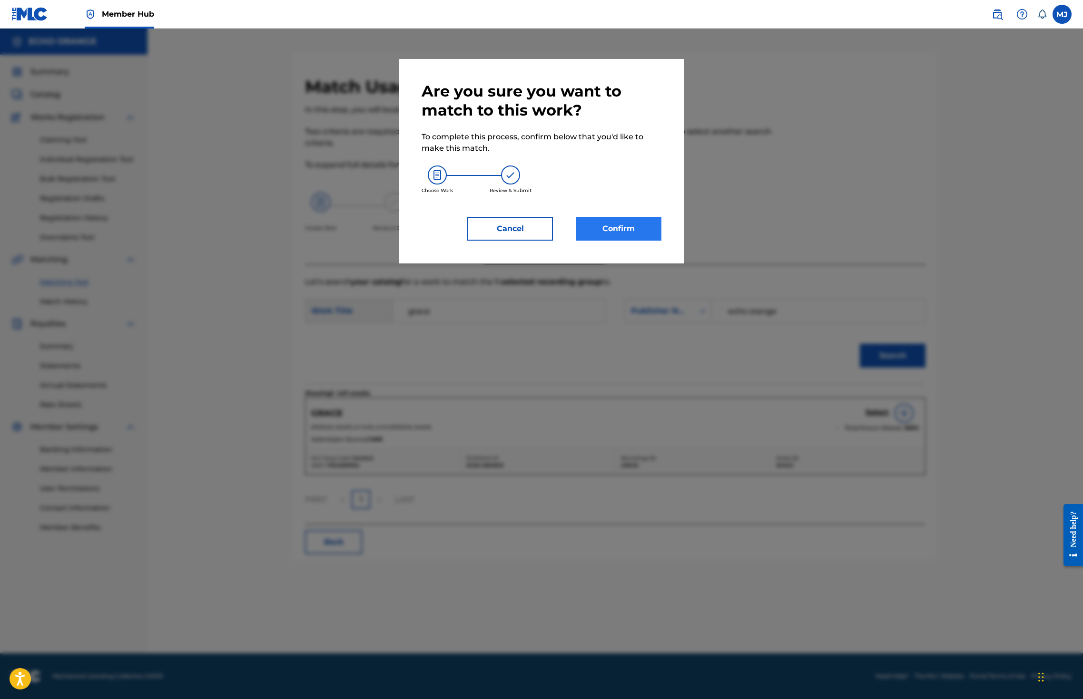
click at [604, 241] on button "Confirm" at bounding box center [619, 229] width 86 height 24
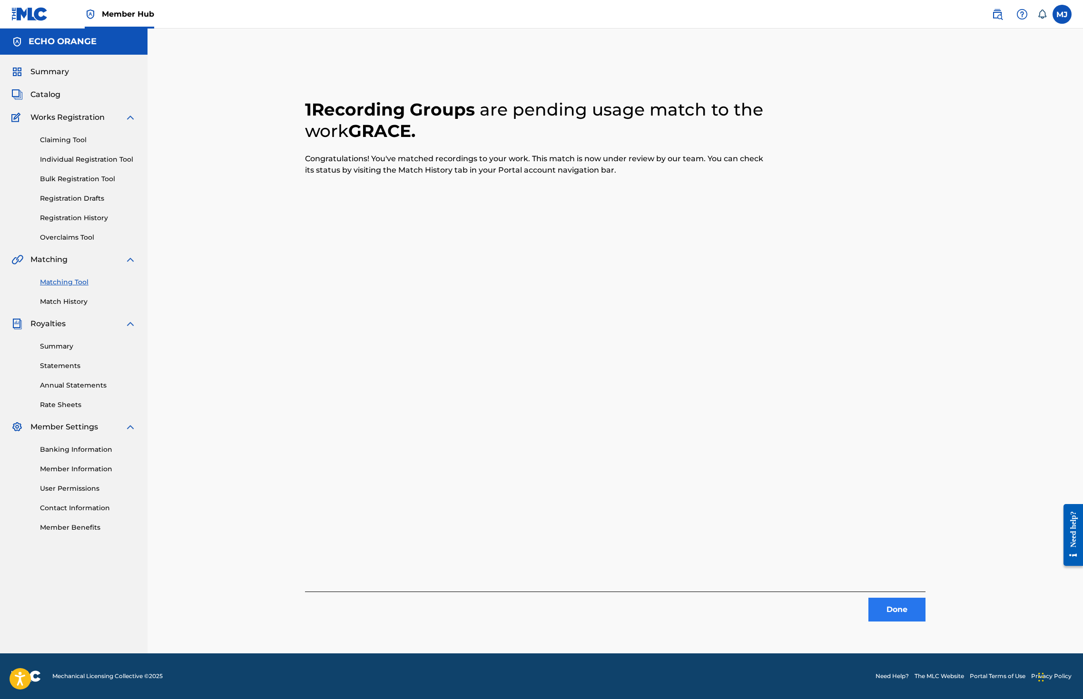
click at [925, 610] on button "Done" at bounding box center [896, 610] width 57 height 24
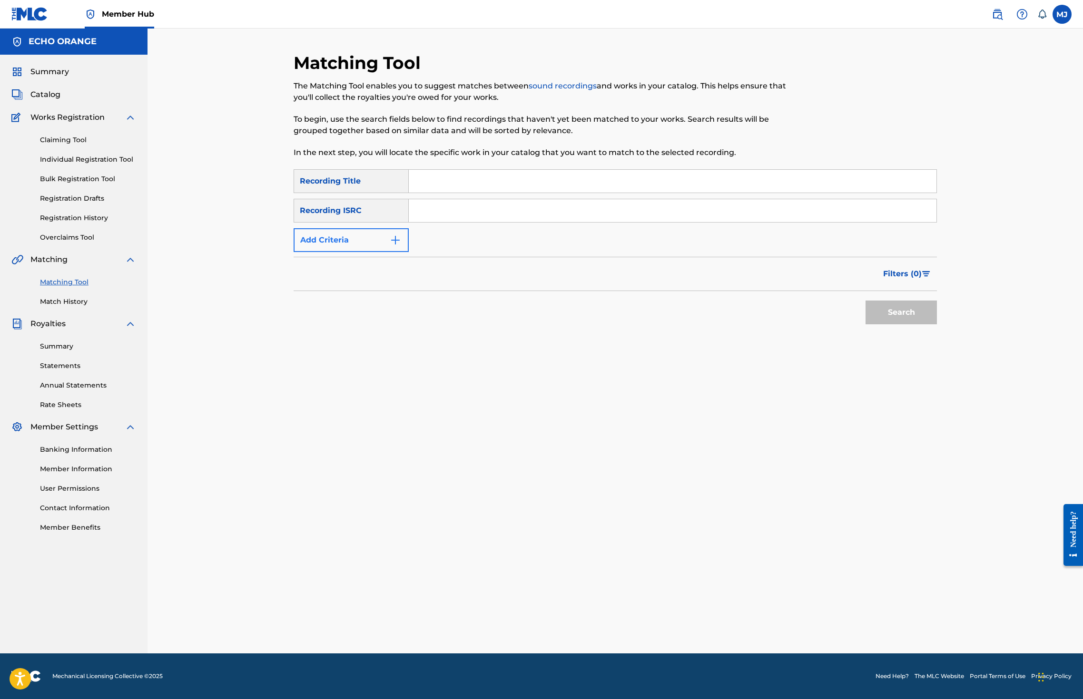
click at [343, 252] on button "Add Criteria" at bounding box center [351, 240] width 115 height 24
drag, startPoint x: 347, startPoint y: 275, endPoint x: 349, endPoint y: 283, distance: 7.8
click at [347, 246] on div "Writer" at bounding box center [343, 240] width 86 height 11
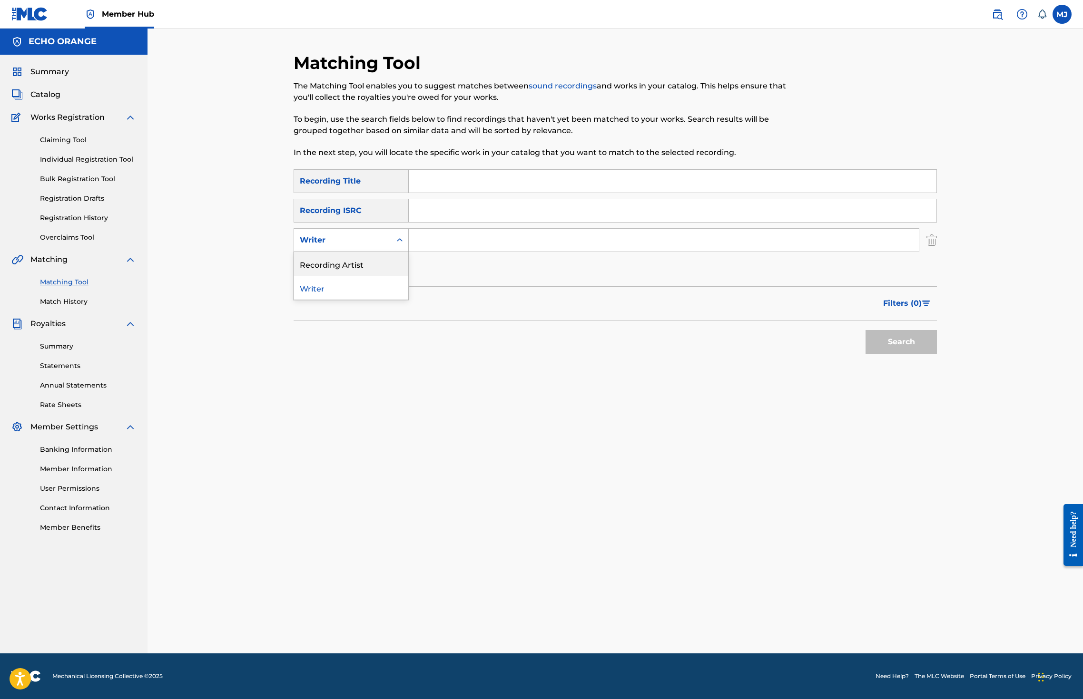
click at [349, 276] on div "Recording Artist" at bounding box center [351, 264] width 114 height 24
click at [415, 252] on input "Search Form" at bounding box center [664, 240] width 510 height 23
type input "wugo"
click at [937, 354] on button "Search" at bounding box center [900, 342] width 71 height 24
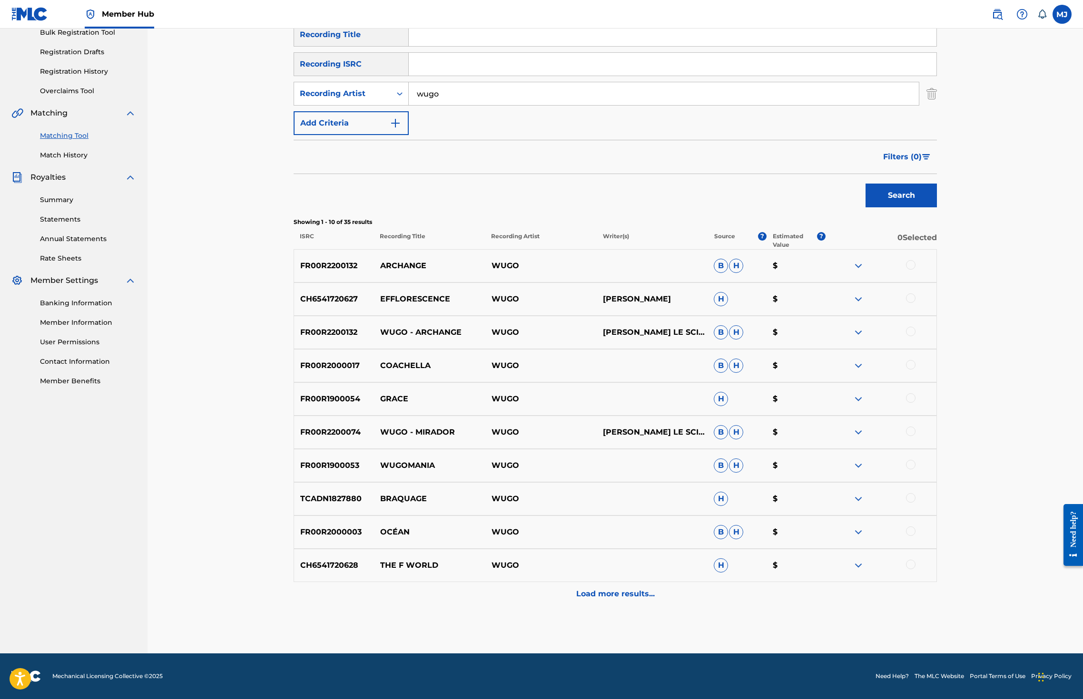
scroll to position [0, 0]
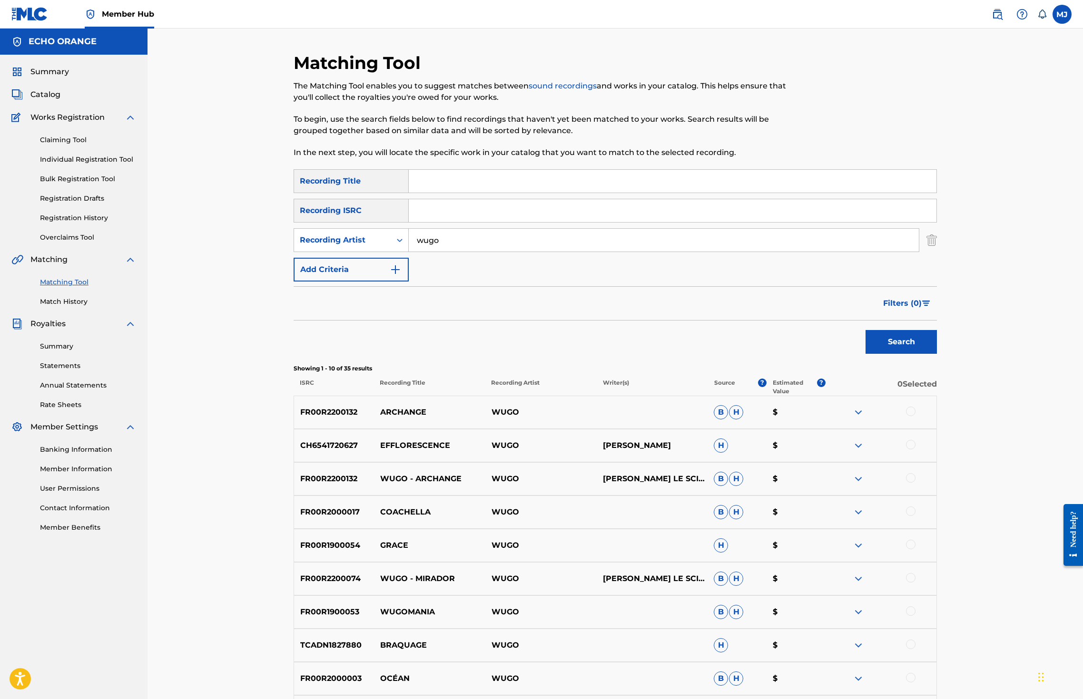
click at [465, 193] on input "Search Form" at bounding box center [673, 181] width 528 height 23
type input "mirador"
click at [937, 354] on button "Search" at bounding box center [900, 342] width 71 height 24
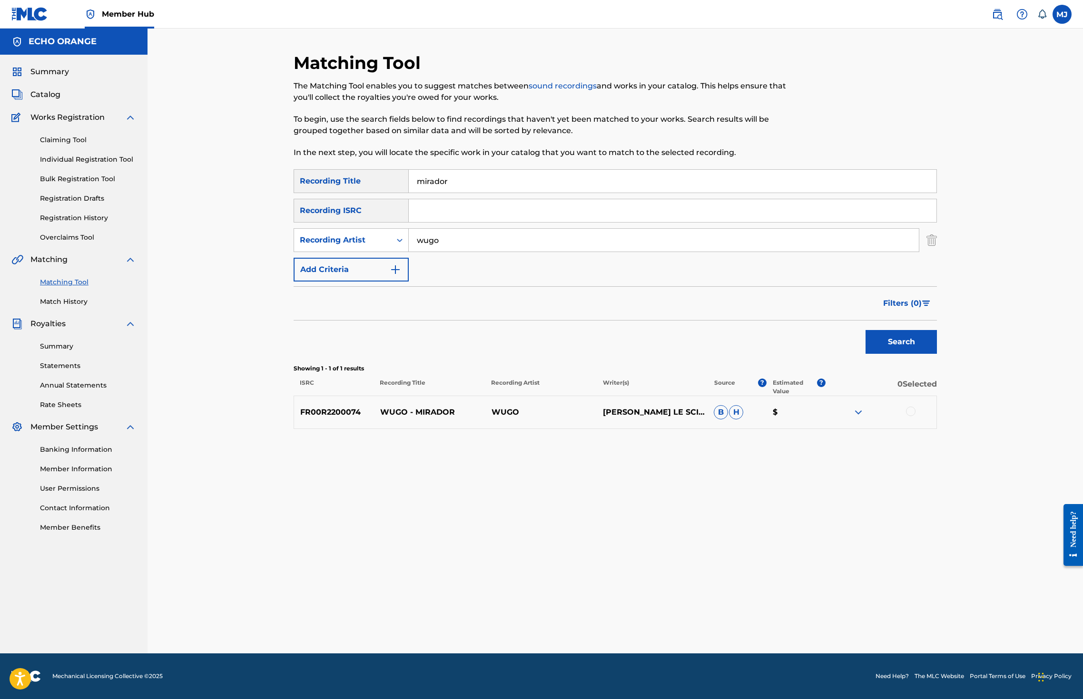
click at [915, 416] on div at bounding box center [911, 412] width 10 height 10
click at [721, 610] on button "Match 1 Group" at bounding box center [668, 622] width 105 height 24
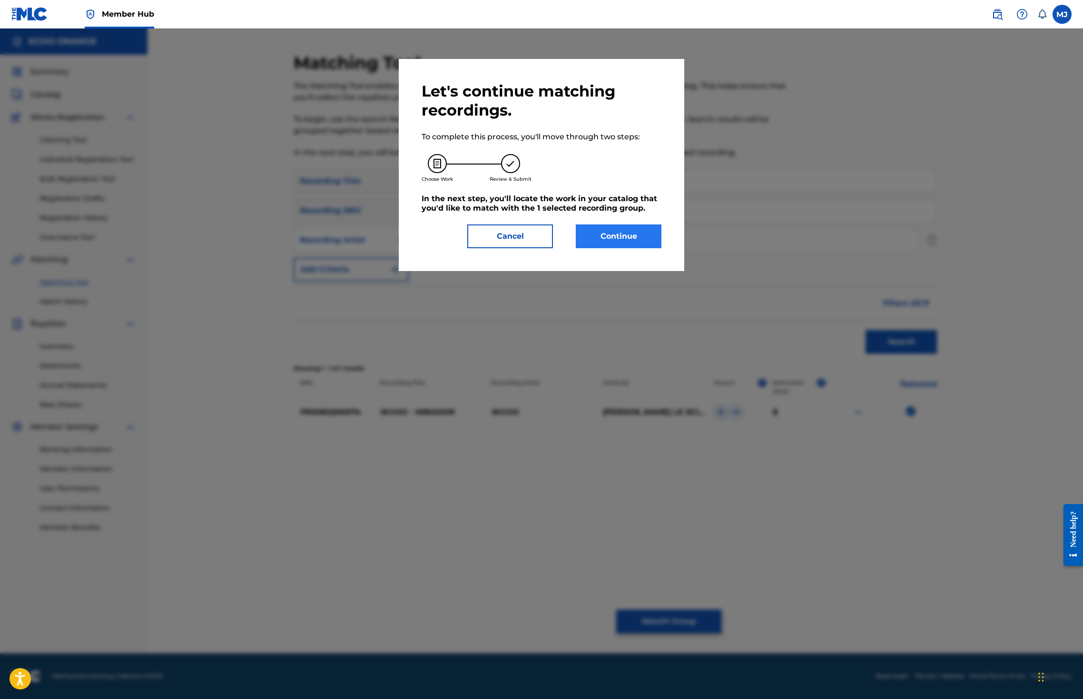
click at [632, 248] on button "Continue" at bounding box center [619, 237] width 86 height 24
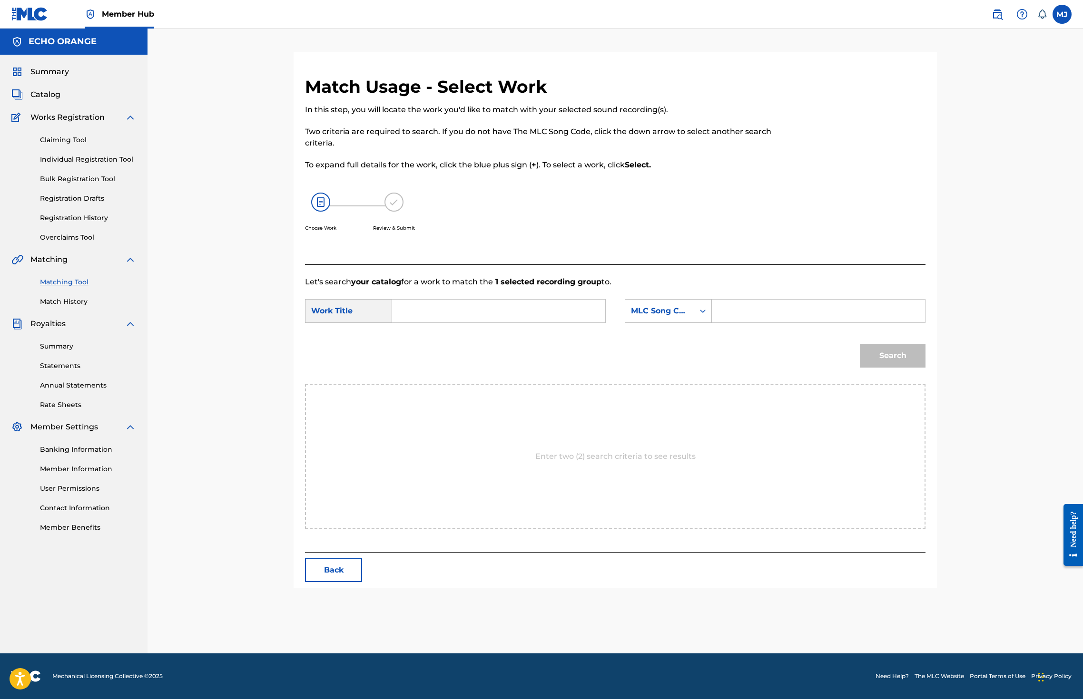
click at [448, 323] on input "Search Form" at bounding box center [498, 311] width 197 height 23
type input "mirador"
click at [419, 341] on div "mirador" at bounding box center [427, 332] width 54 height 17
click at [699, 323] on div "MLC Song Code" at bounding box center [668, 311] width 87 height 24
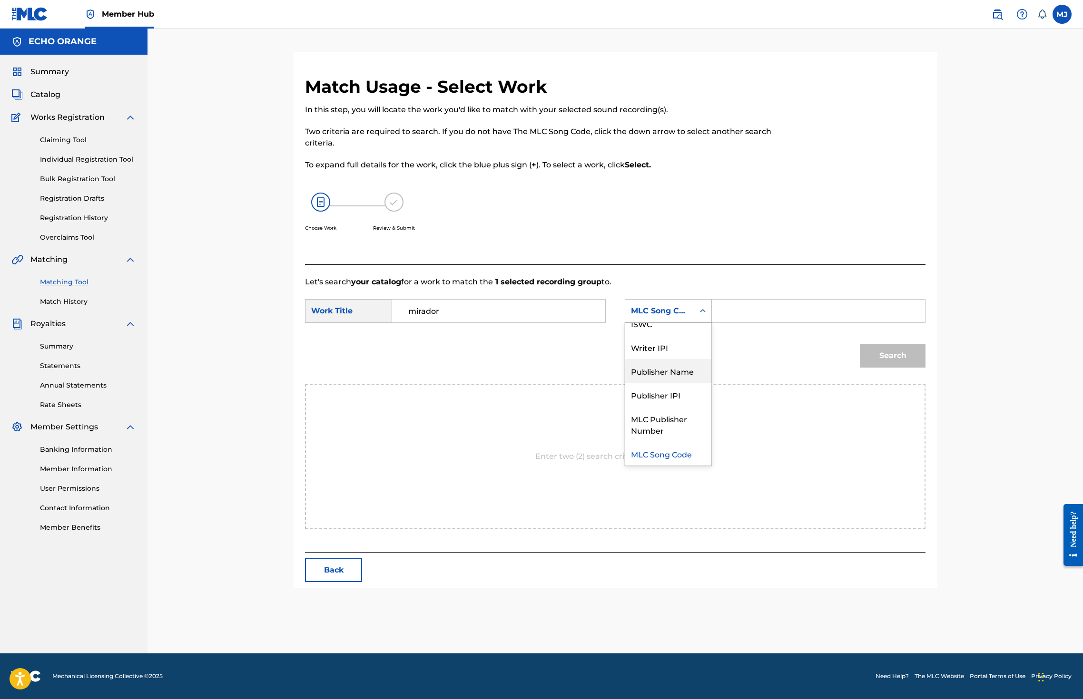
click at [701, 383] on div "Publisher Name" at bounding box center [668, 371] width 86 height 24
click at [813, 326] on form "SearchWithCriteria907152c5-69b3-49a5-bd64-5edda5429ce4 Work Title mirador Searc…" at bounding box center [615, 336] width 620 height 96
click at [810, 323] on input "Search Form" at bounding box center [818, 311] width 197 height 23
type input "echo orange"
click at [925, 368] on button "Search" at bounding box center [893, 356] width 66 height 24
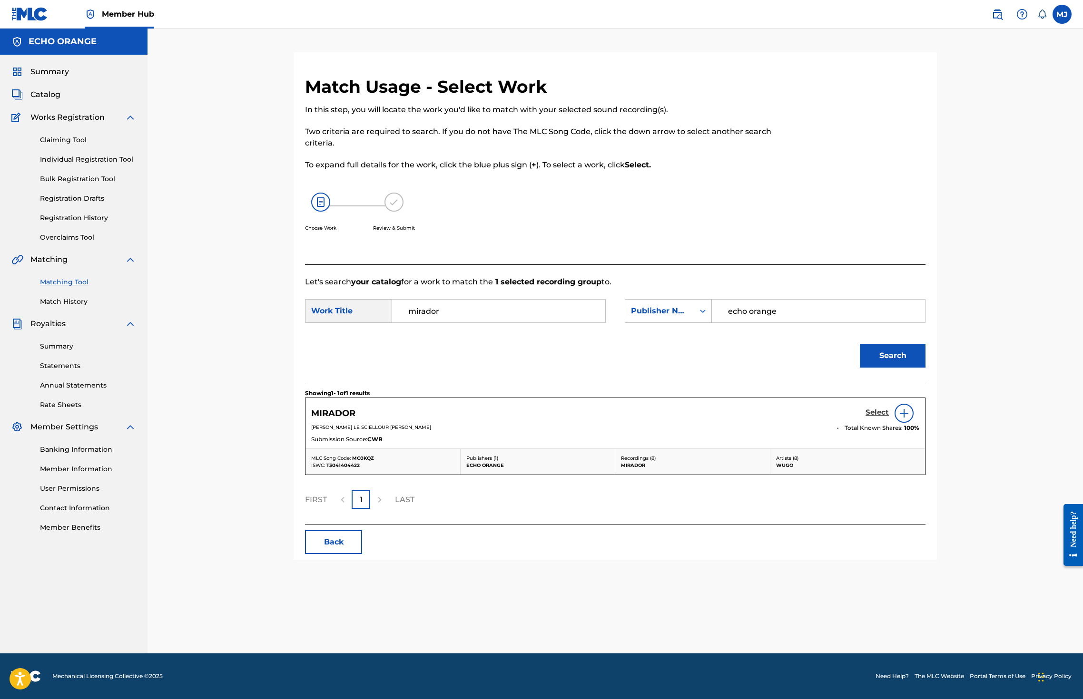
click at [889, 417] on h5 "Select" at bounding box center [876, 412] width 23 height 9
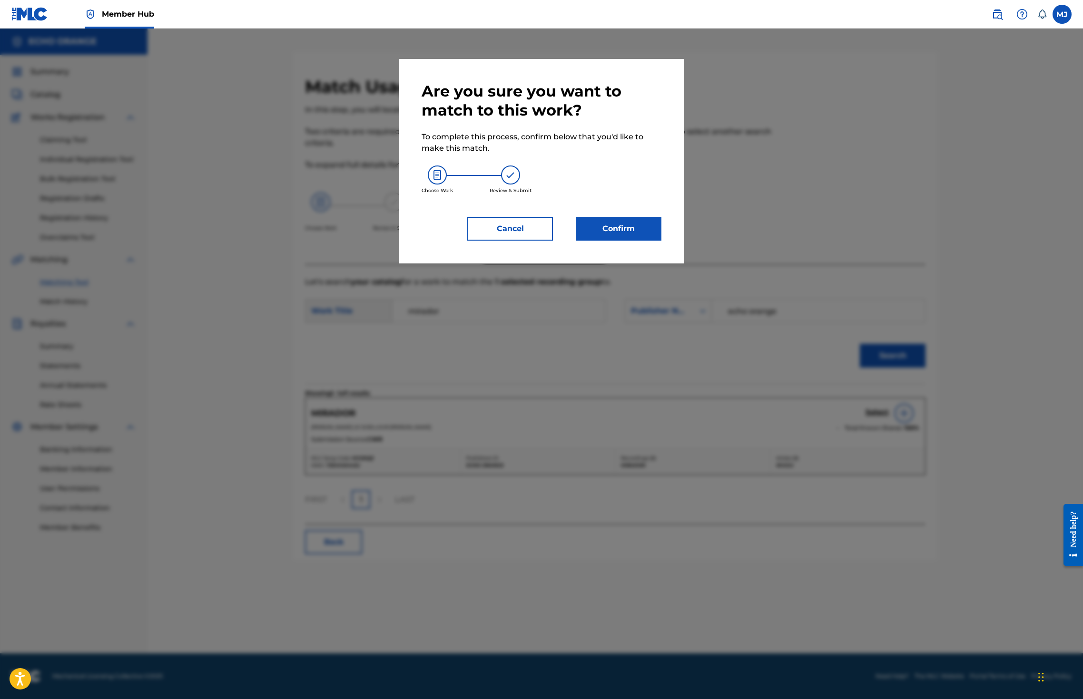
click at [667, 264] on div "Are you sure you want to match to this work? To complete this process, confirm …" at bounding box center [541, 161] width 285 height 205
click at [660, 241] on button "Confirm" at bounding box center [619, 229] width 86 height 24
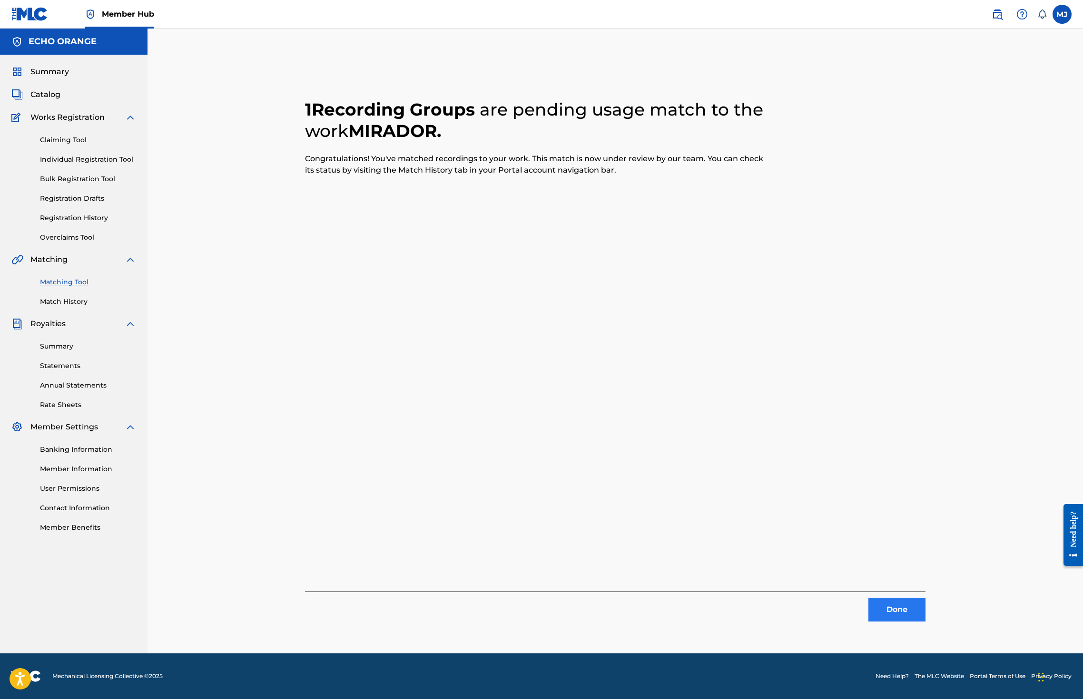
click at [925, 622] on button "Done" at bounding box center [896, 610] width 57 height 24
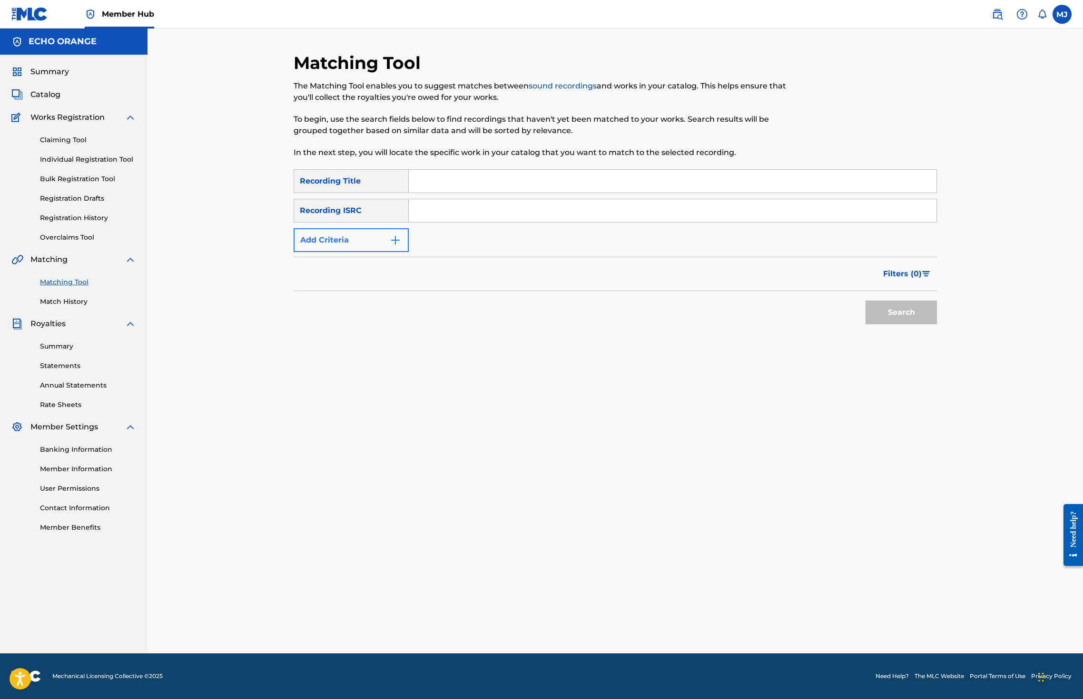
click at [324, 252] on button "Add Criteria" at bounding box center [351, 240] width 115 height 24
click at [391, 249] on div "Search Form" at bounding box center [399, 240] width 17 height 17
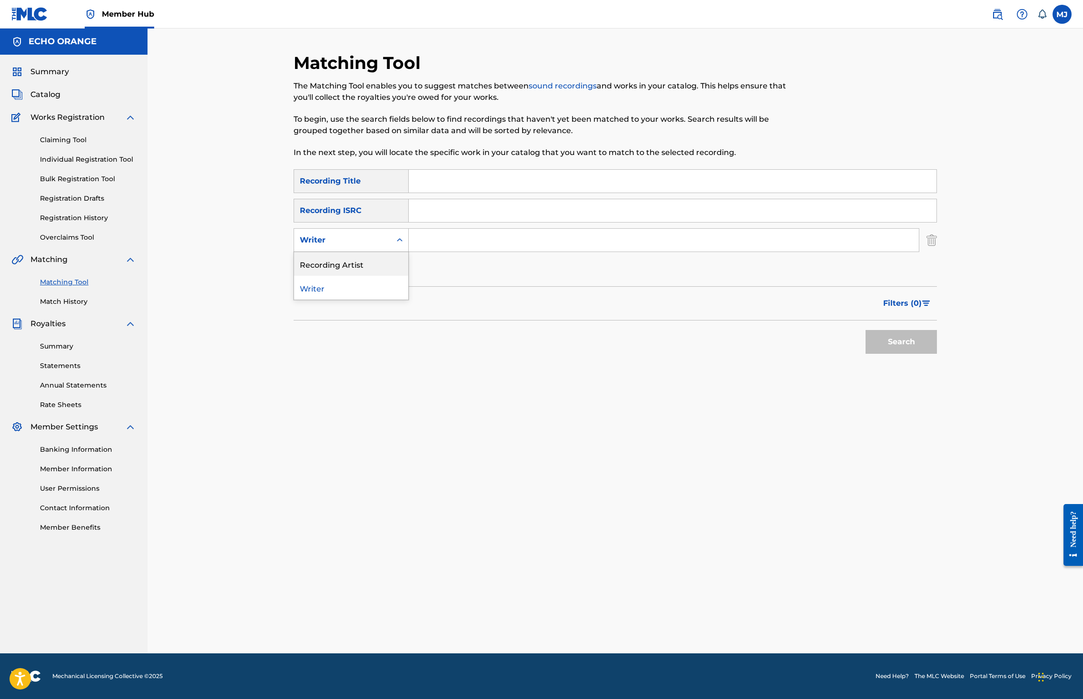
click at [336, 276] on div "Recording Artist" at bounding box center [351, 264] width 114 height 24
click at [438, 252] on input "Search Form" at bounding box center [664, 240] width 510 height 23
type input "david grumel"
click at [937, 354] on button "Search" at bounding box center [900, 342] width 71 height 24
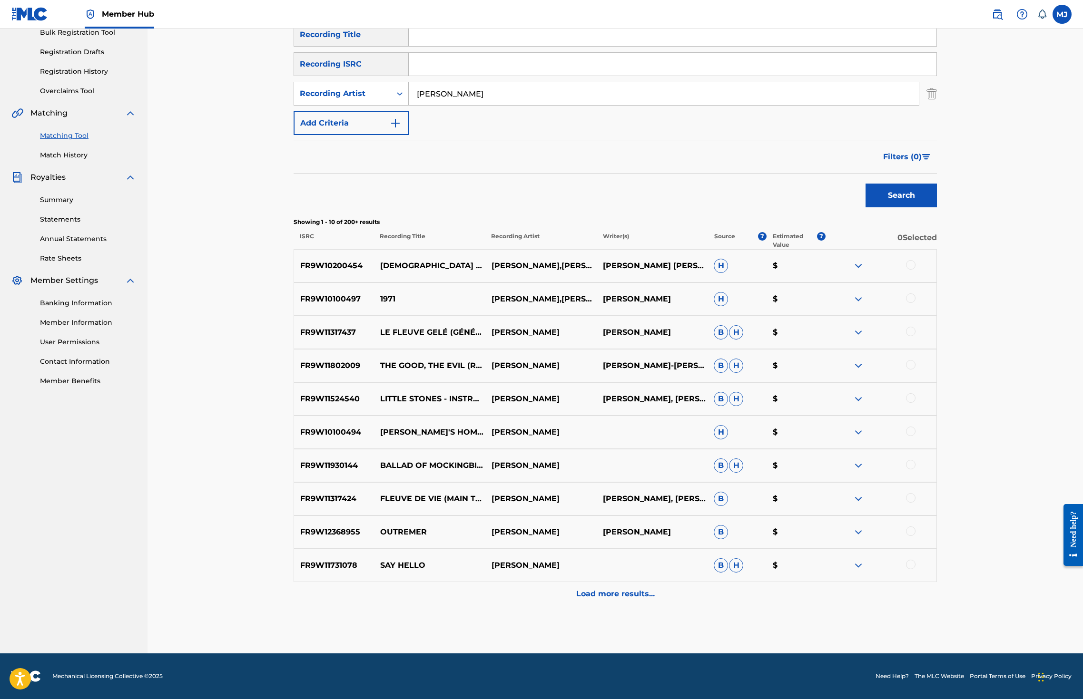
scroll to position [288, 0]
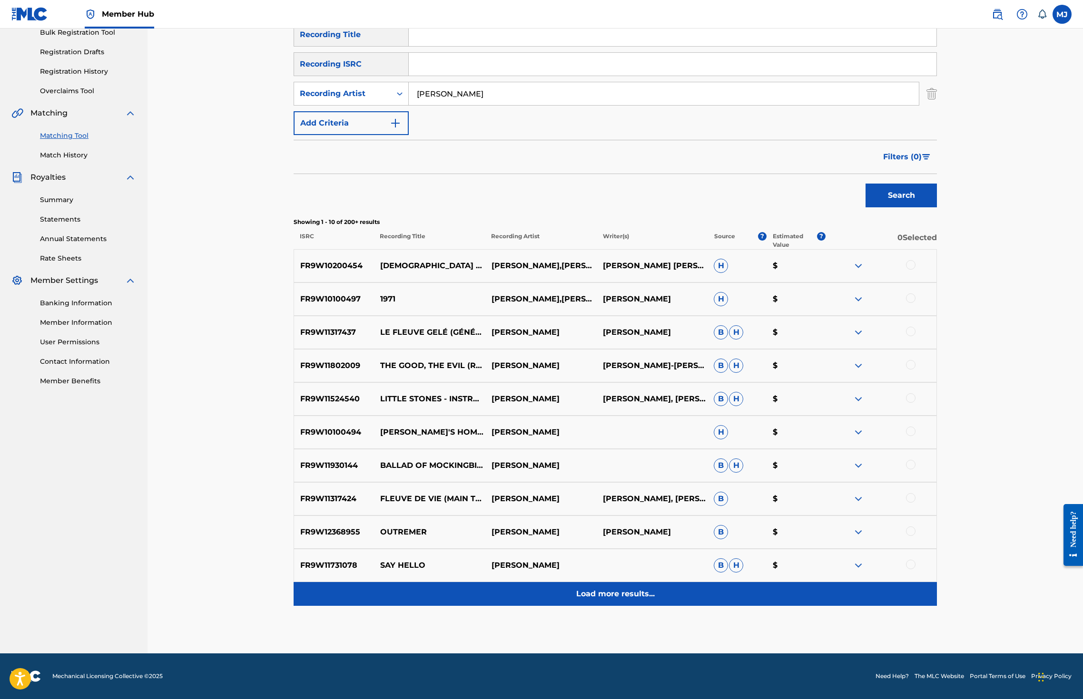
click at [630, 589] on p "Load more results..." at bounding box center [615, 594] width 78 height 11
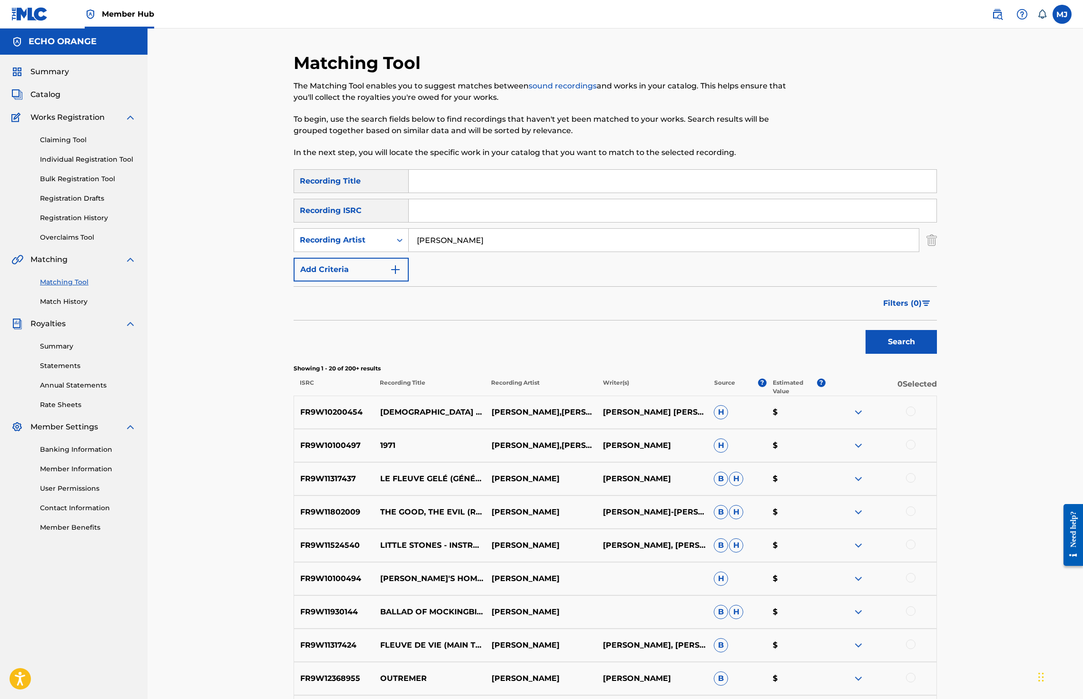
scroll to position [687, 0]
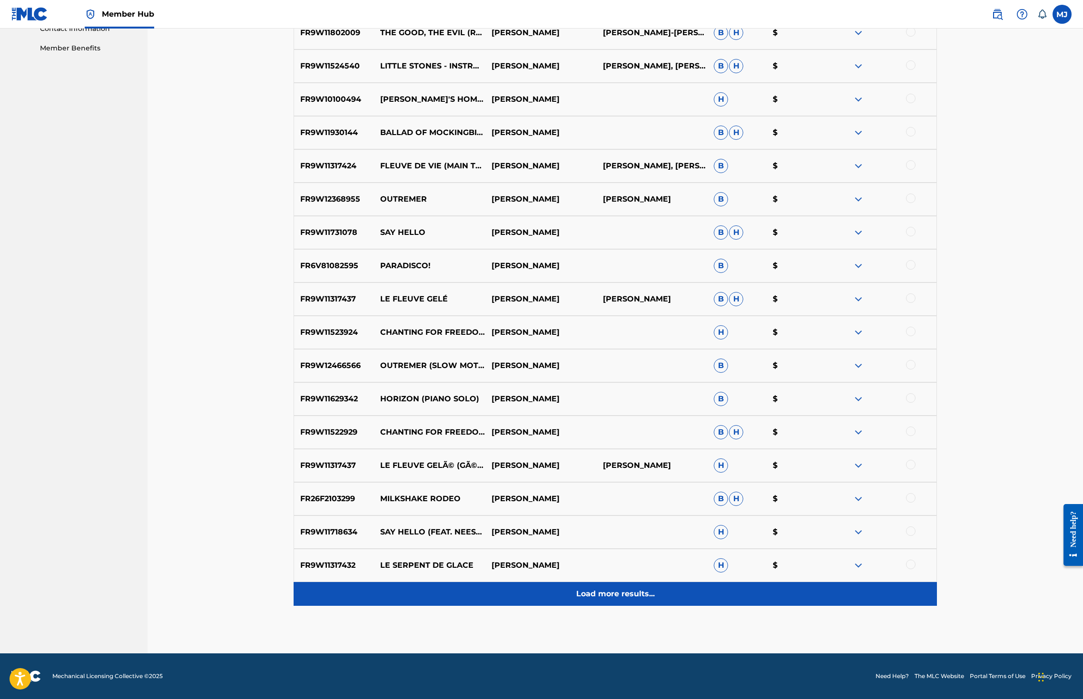
click at [631, 589] on p "Load more results..." at bounding box center [615, 594] width 78 height 11
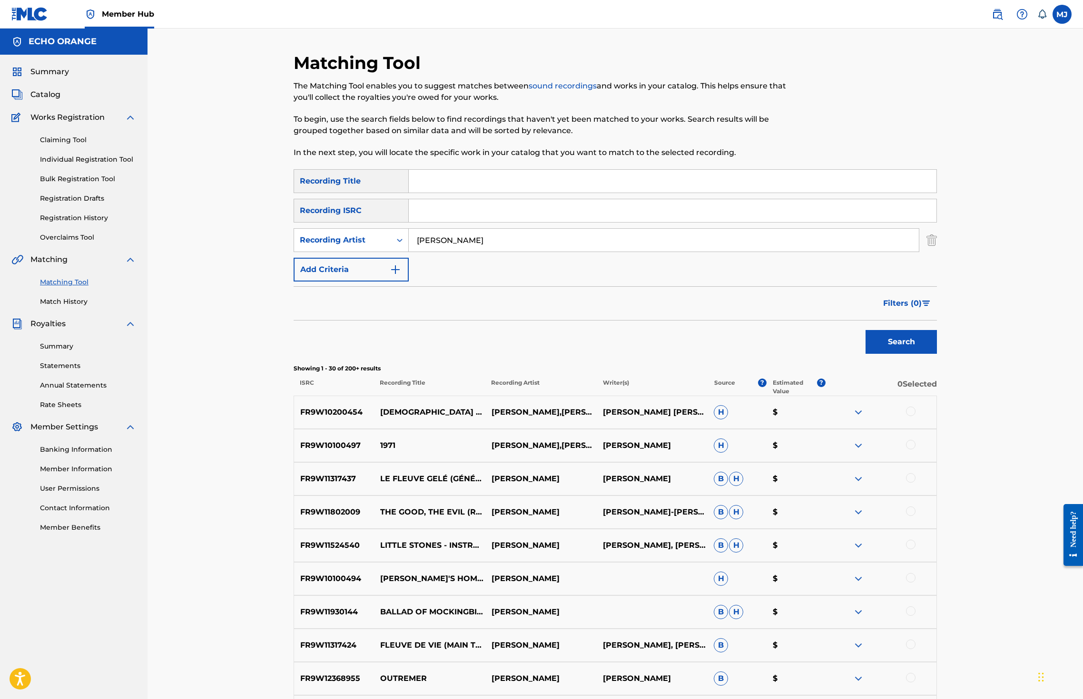
scroll to position [1087, 0]
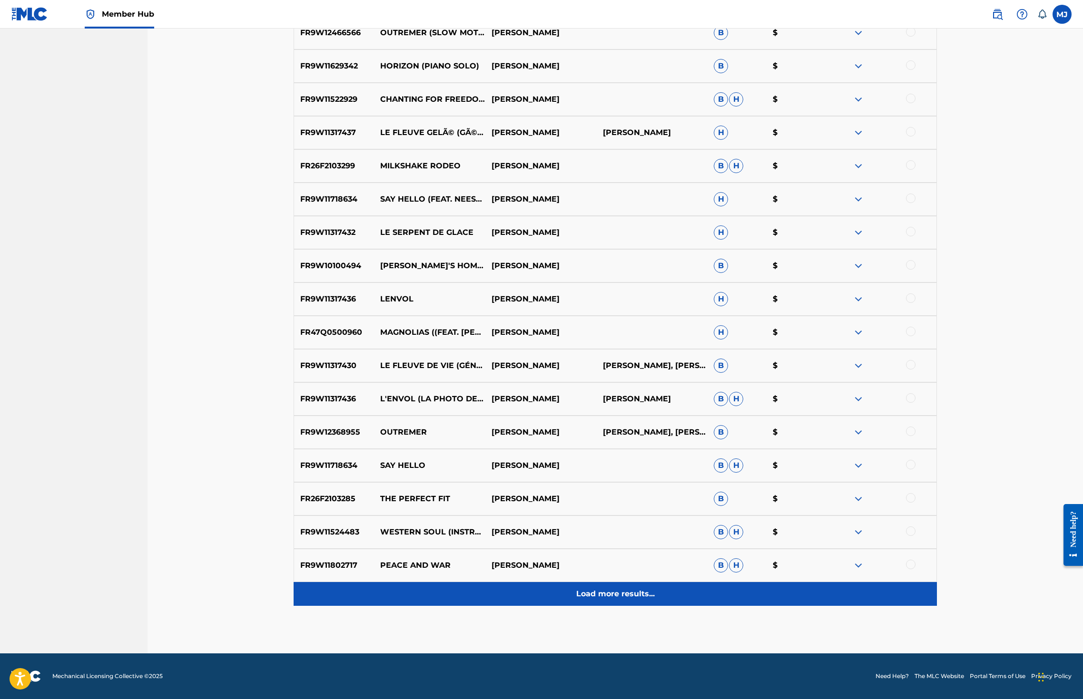
click at [632, 589] on p "Load more results..." at bounding box center [615, 594] width 78 height 11
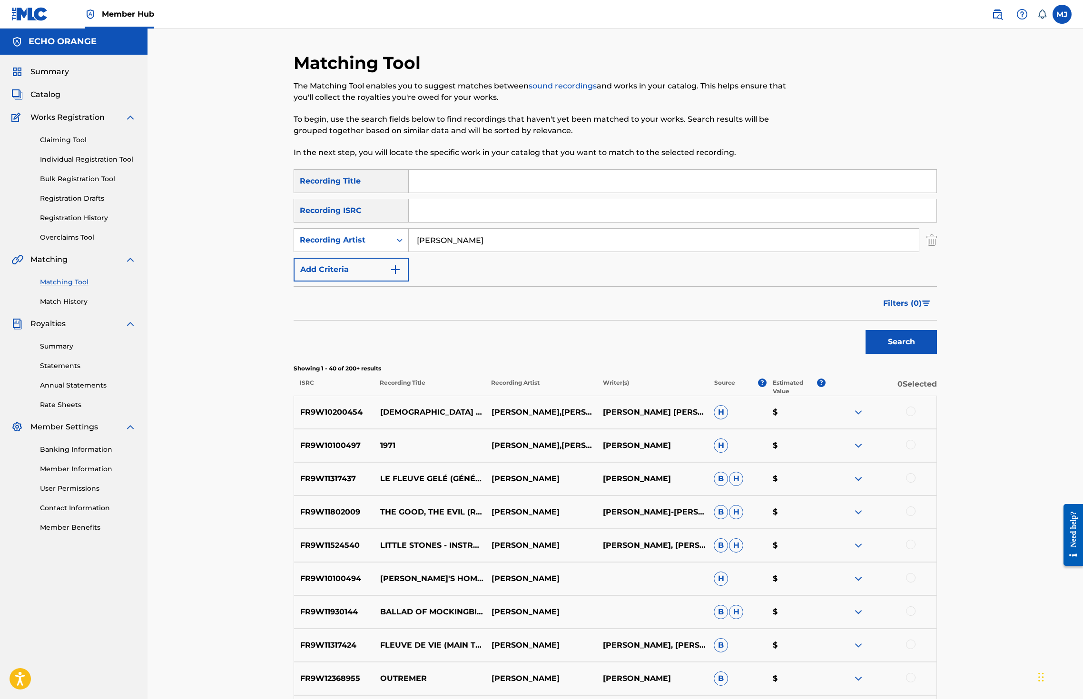
scroll to position [1487, 0]
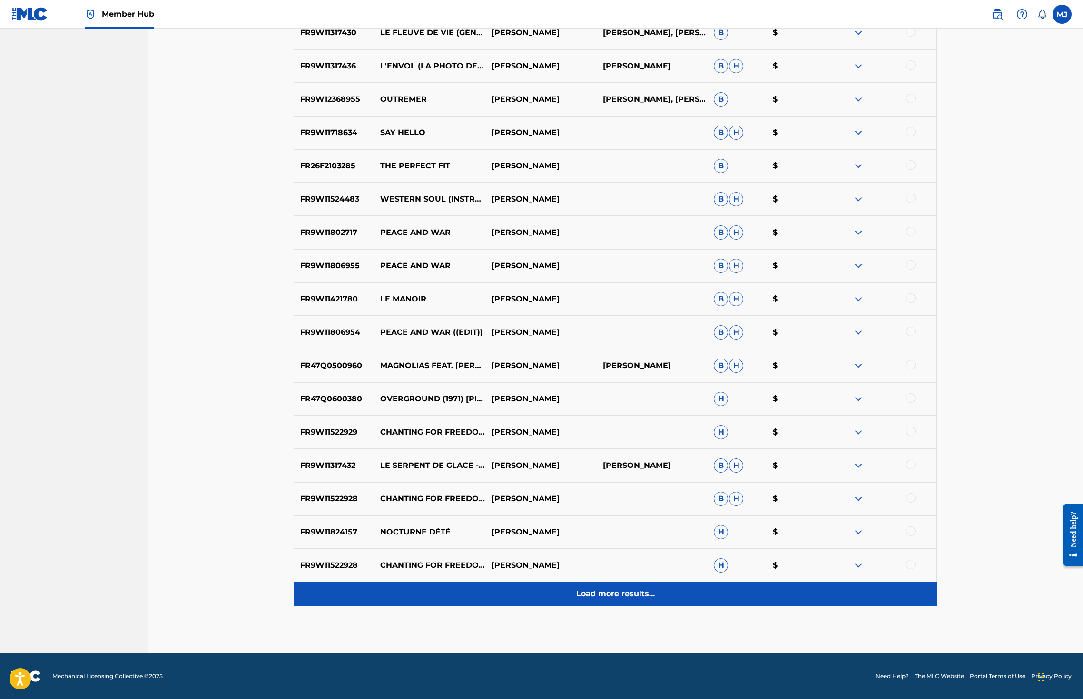
click at [632, 589] on p "Load more results..." at bounding box center [615, 594] width 78 height 11
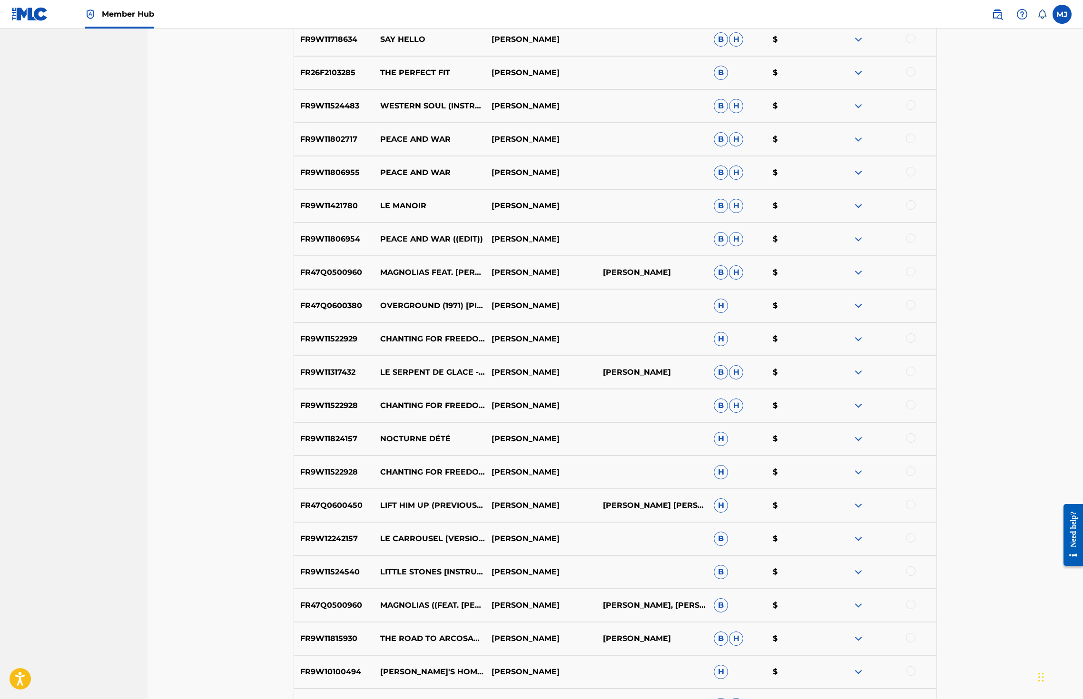
scroll to position [1886, 0]
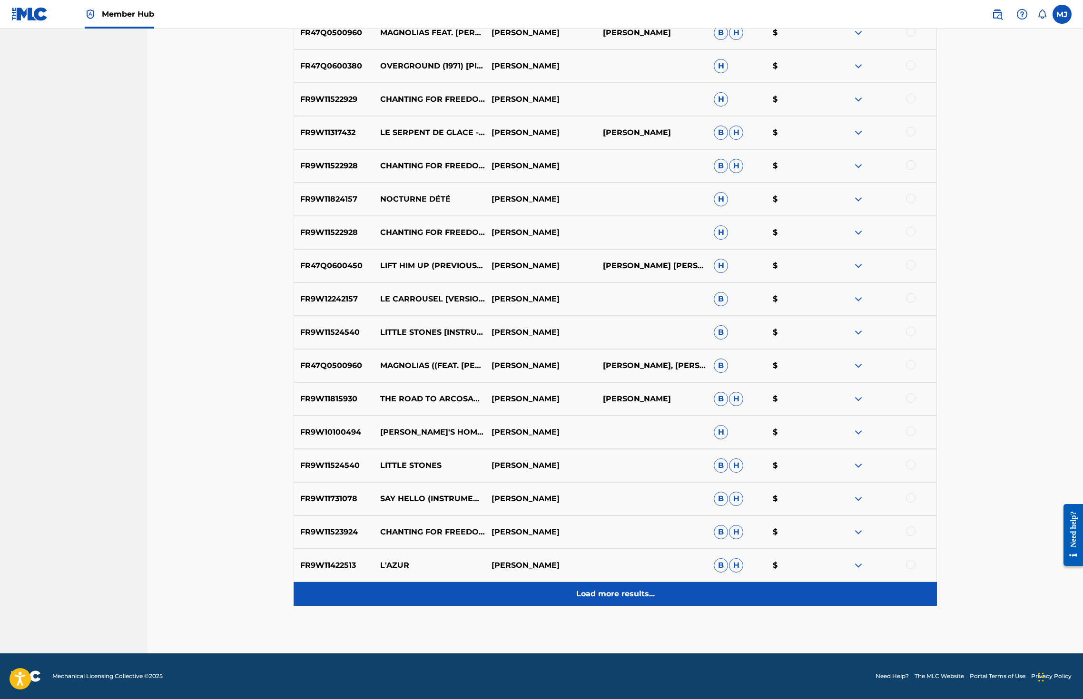
click at [633, 589] on p "Load more results..." at bounding box center [615, 594] width 78 height 11
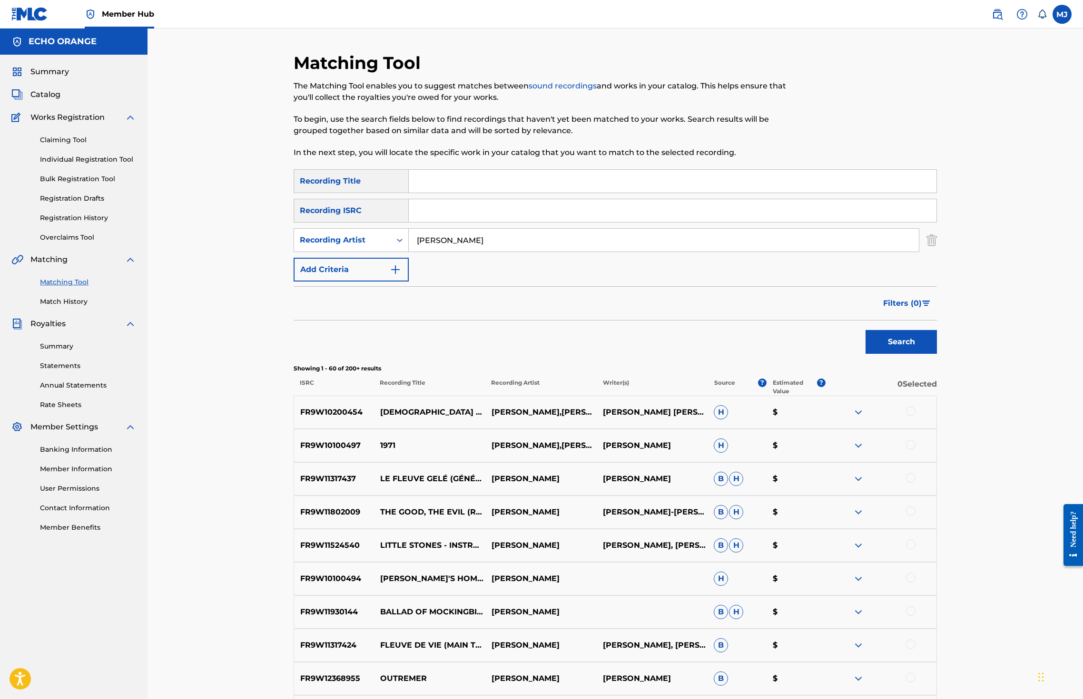
scroll to position [2286, 0]
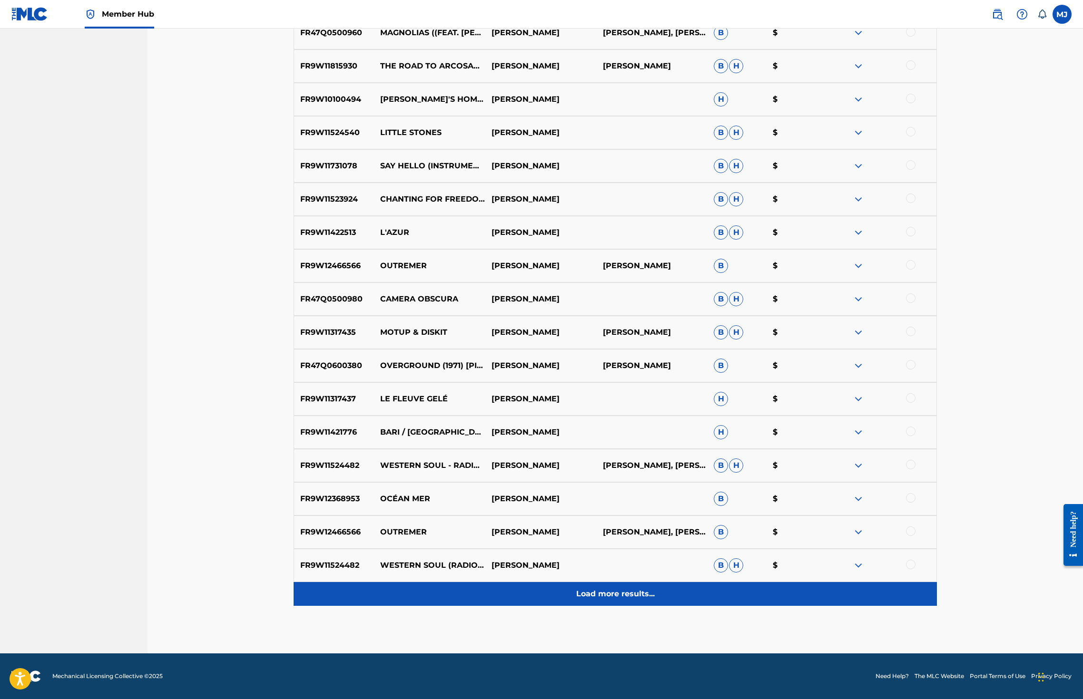
click at [632, 582] on div "Load more results..." at bounding box center [615, 594] width 643 height 24
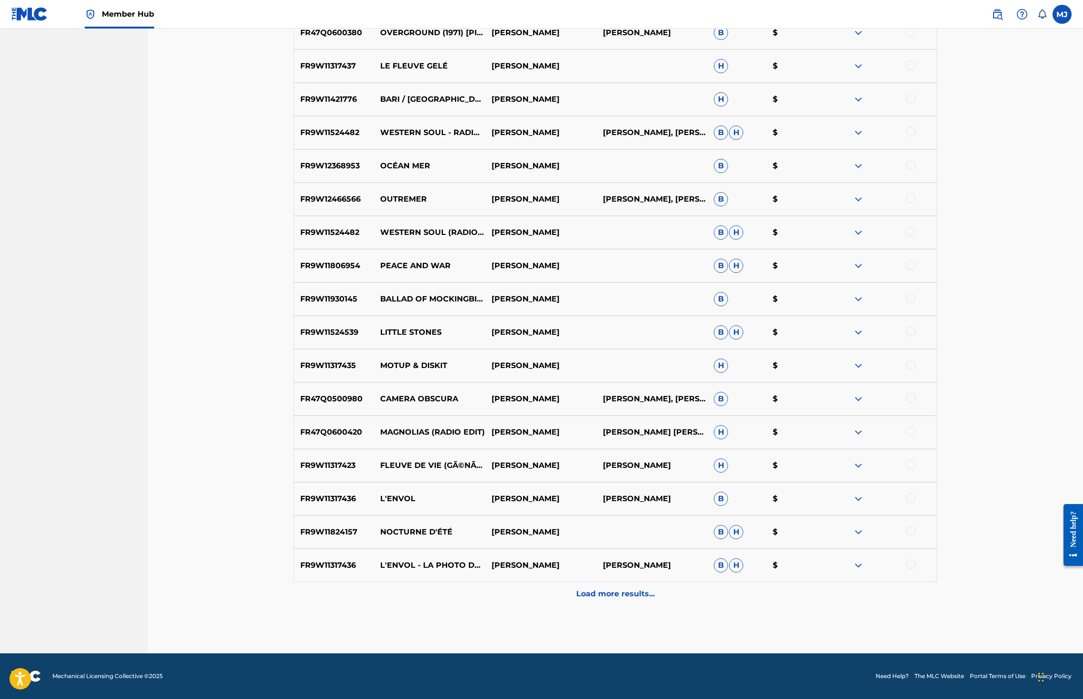
scroll to position [2686, 0]
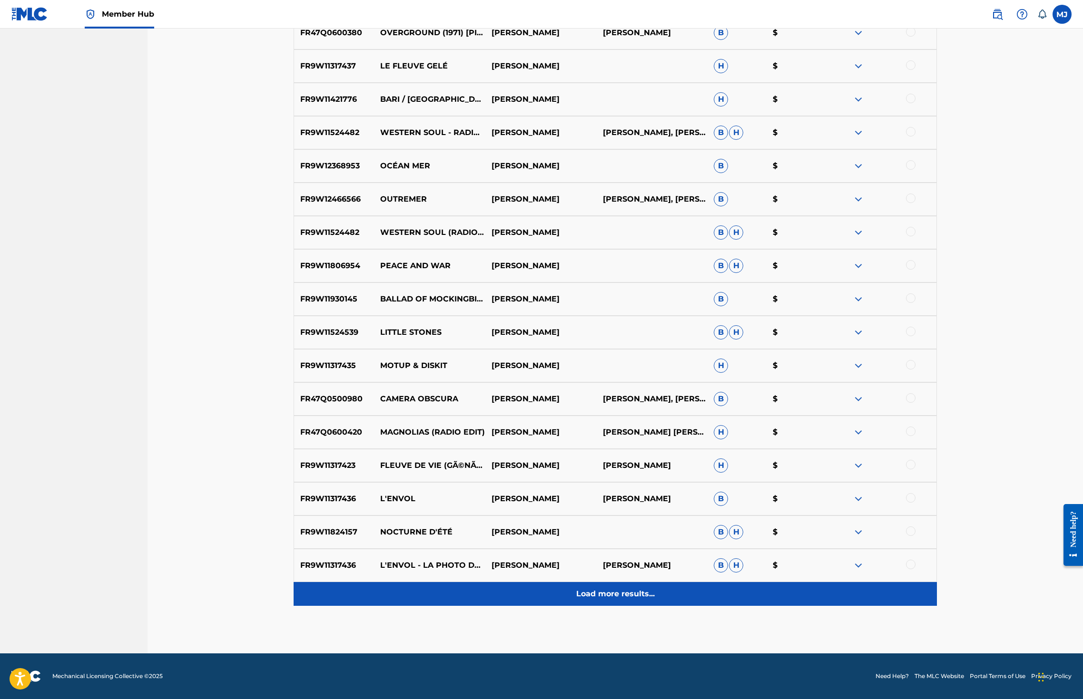
click at [633, 582] on div "Load more results..." at bounding box center [615, 594] width 643 height 24
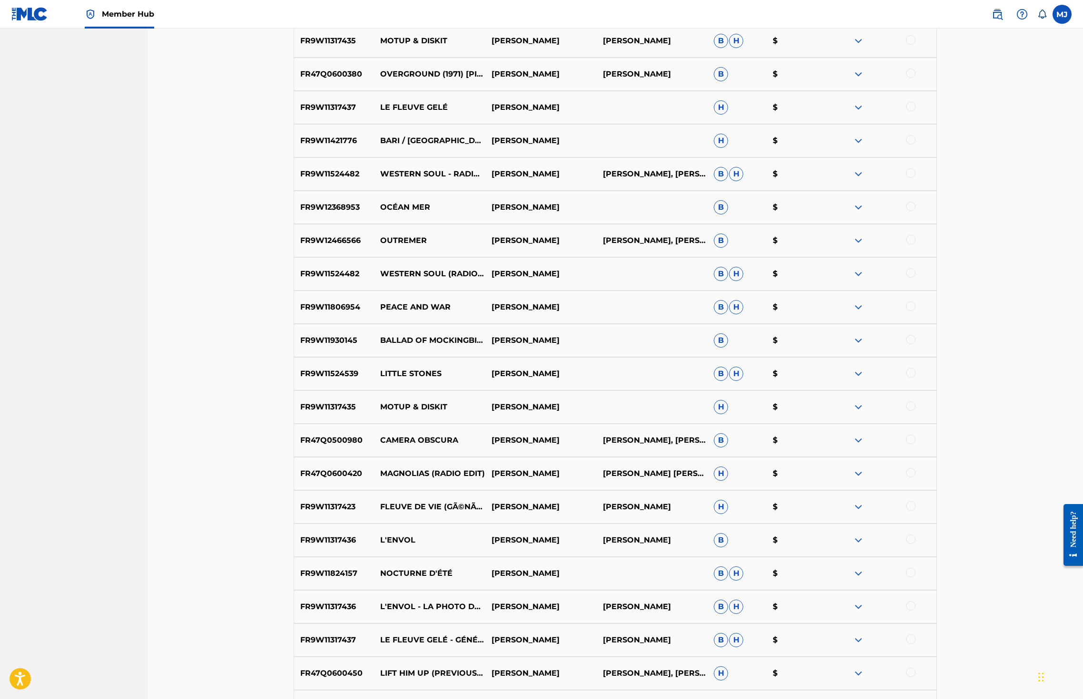
scroll to position [3085, 0]
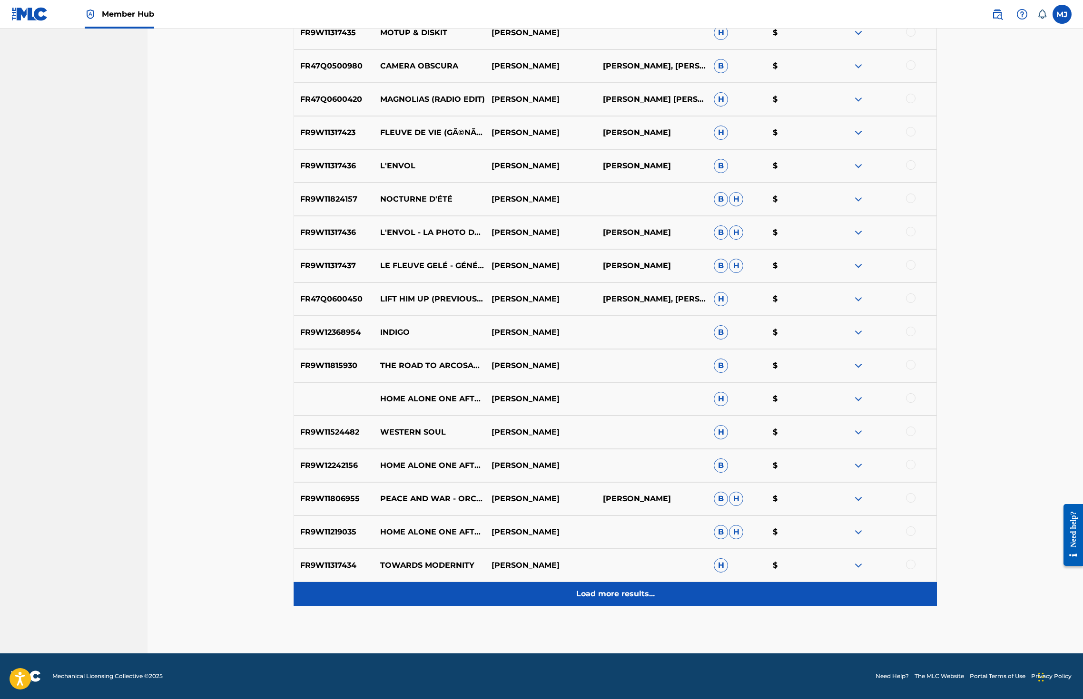
click at [634, 582] on div "Load more results..." at bounding box center [615, 594] width 643 height 24
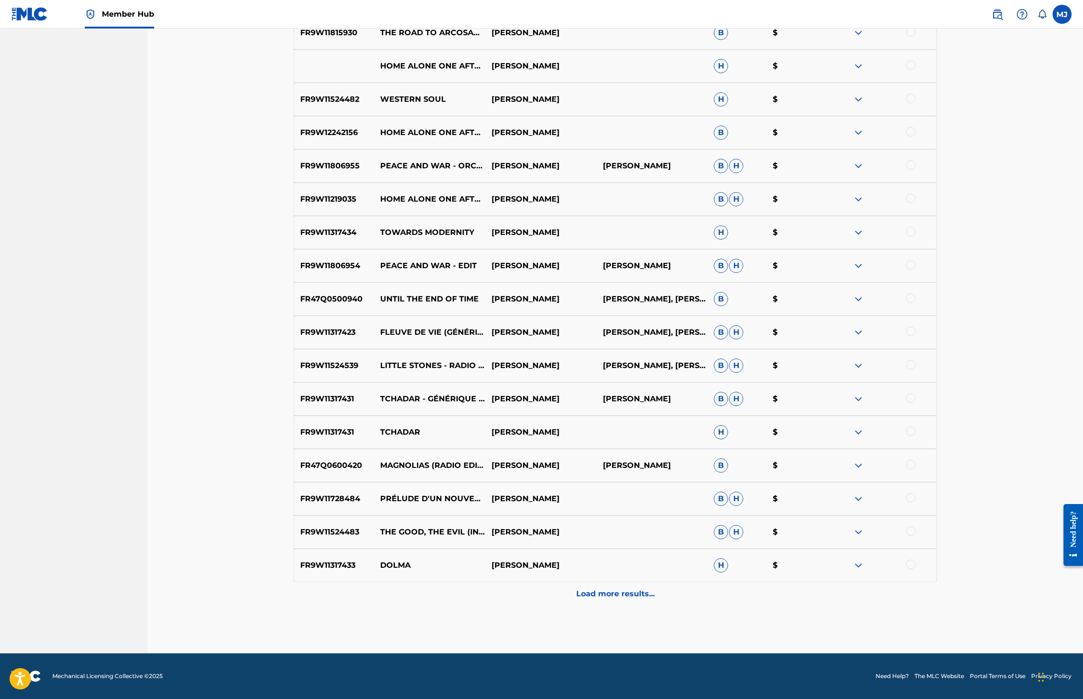
scroll to position [3485, 0]
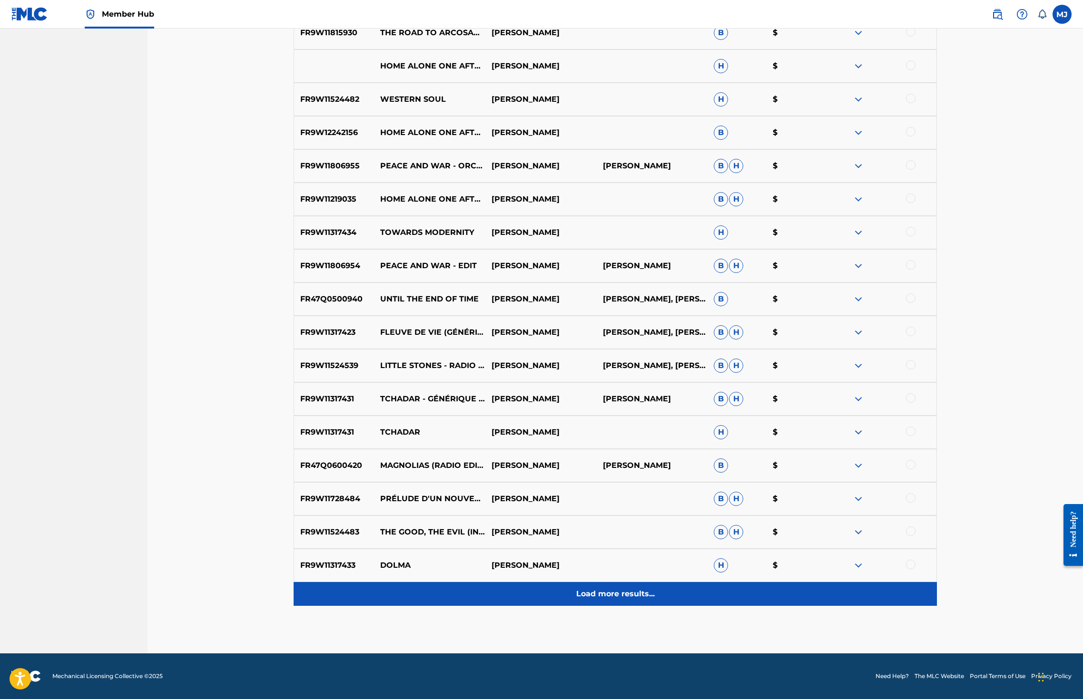
click at [636, 589] on p "Load more results..." at bounding box center [615, 594] width 78 height 11
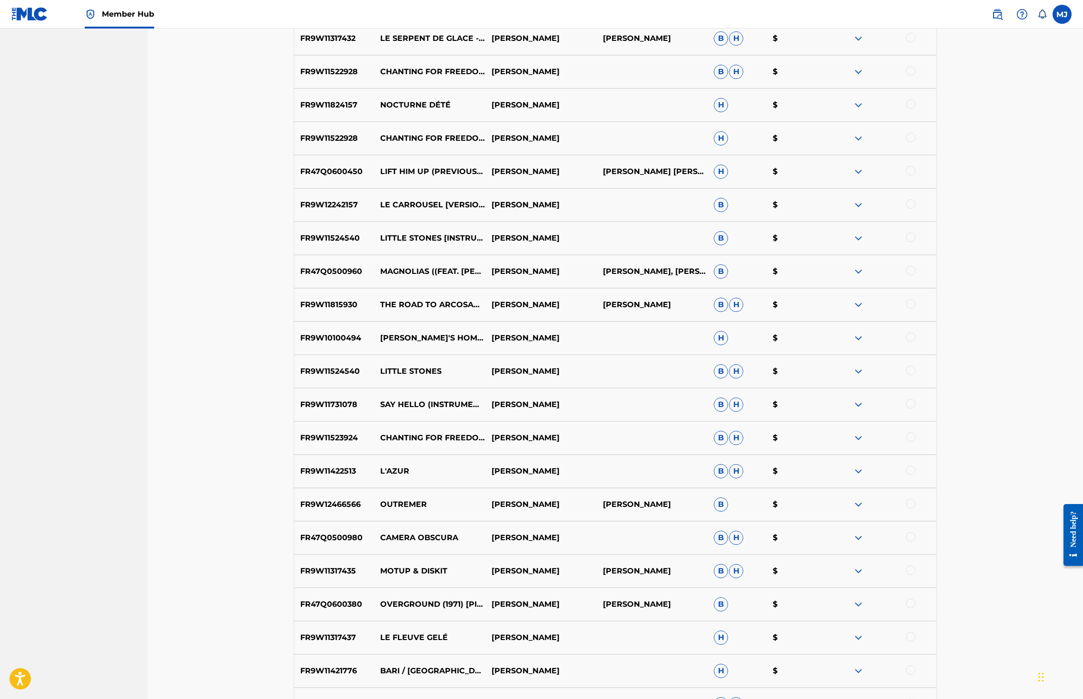
scroll to position [3884, 0]
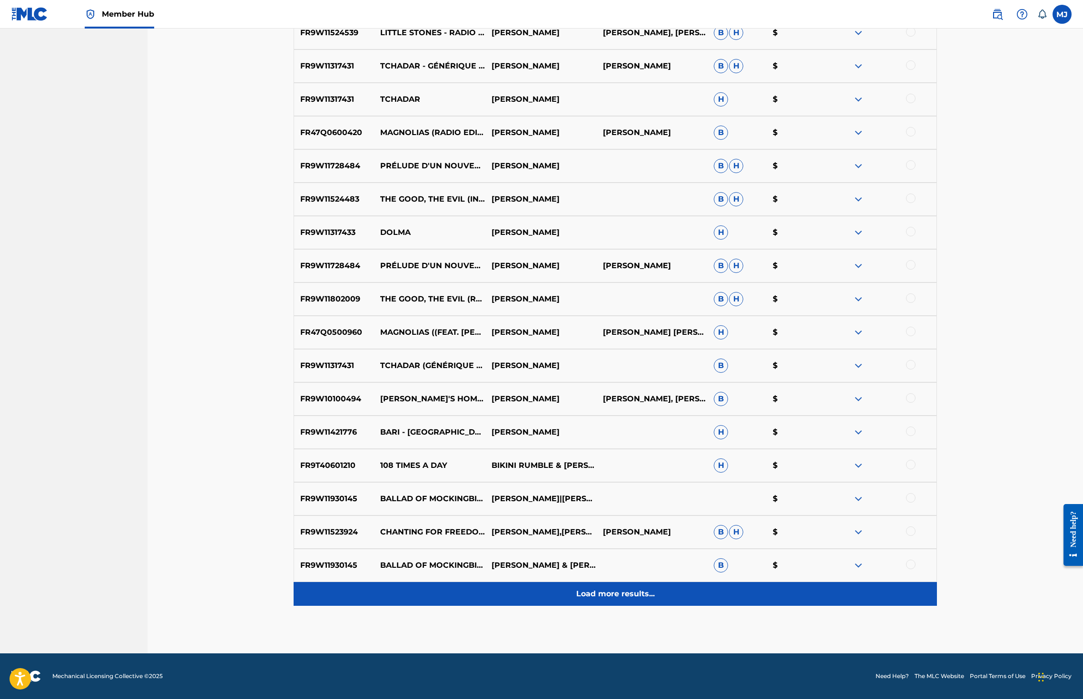
click at [636, 589] on p "Load more results..." at bounding box center [615, 594] width 78 height 11
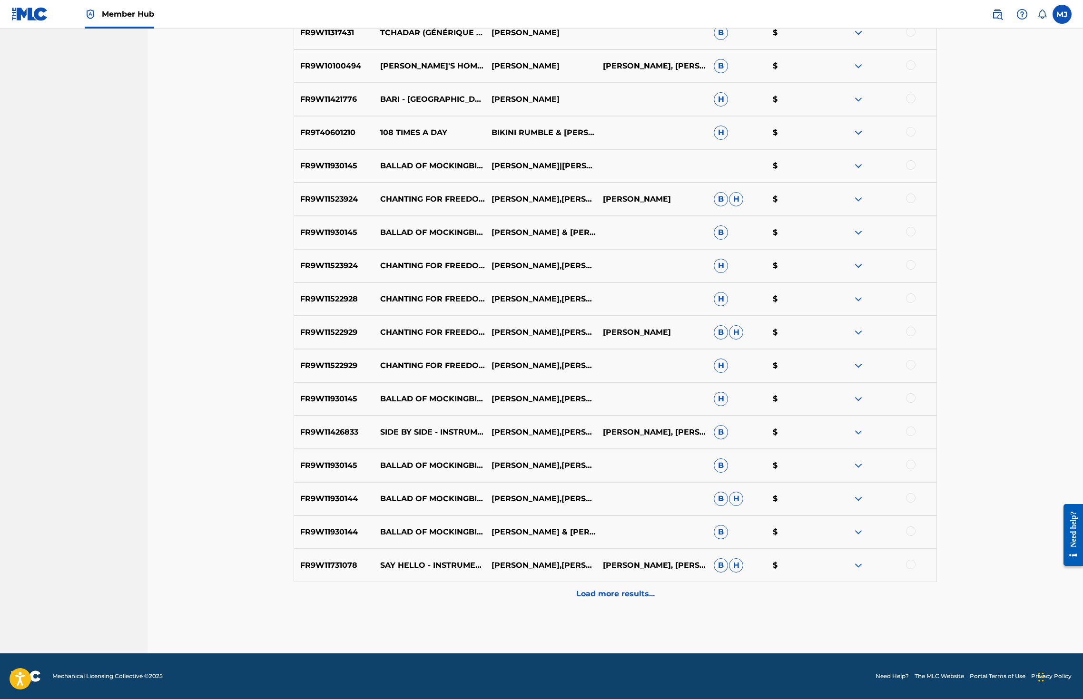
scroll to position [4284, 0]
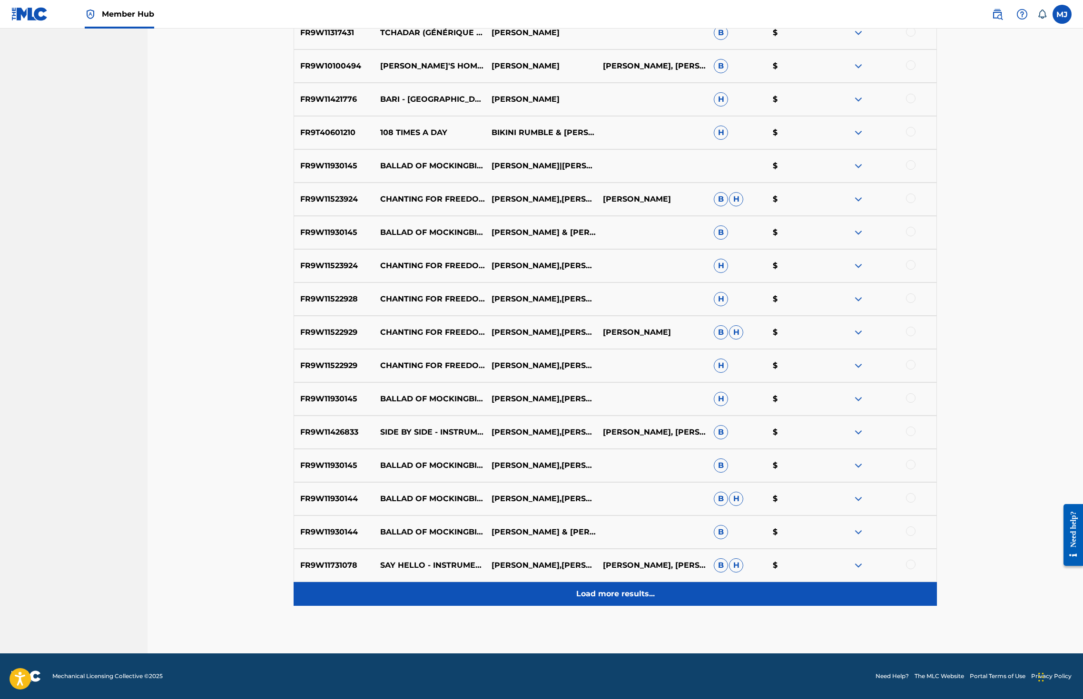
click at [636, 582] on div "Load more results..." at bounding box center [615, 594] width 643 height 24
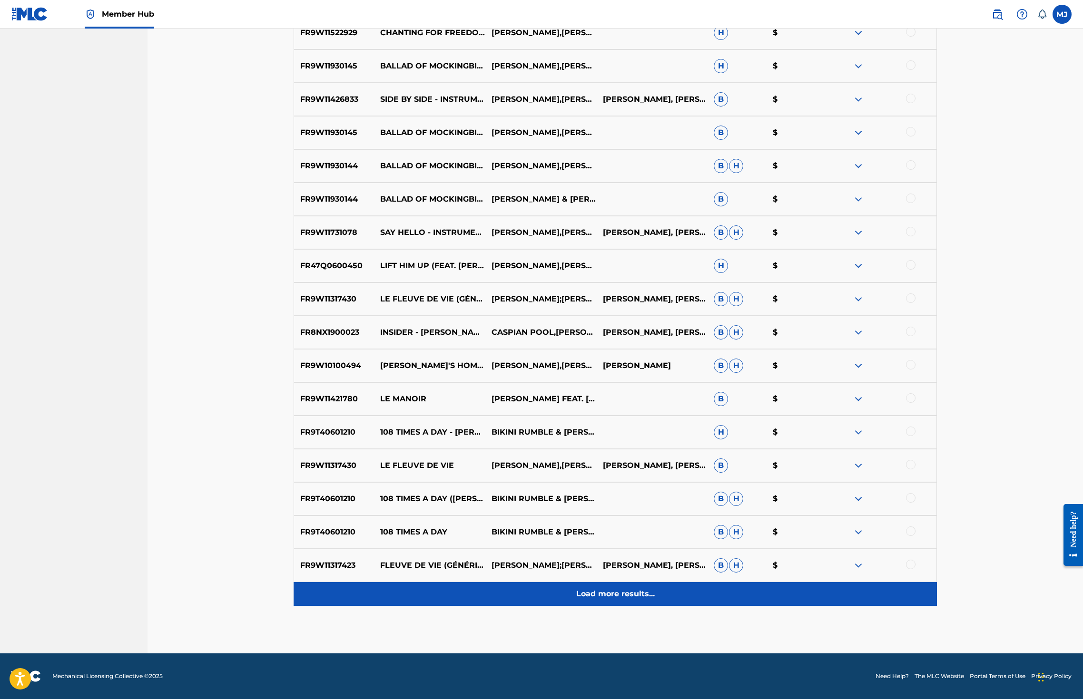
scroll to position [4684, 0]
click at [637, 583] on div "Load more results..." at bounding box center [615, 594] width 643 height 24
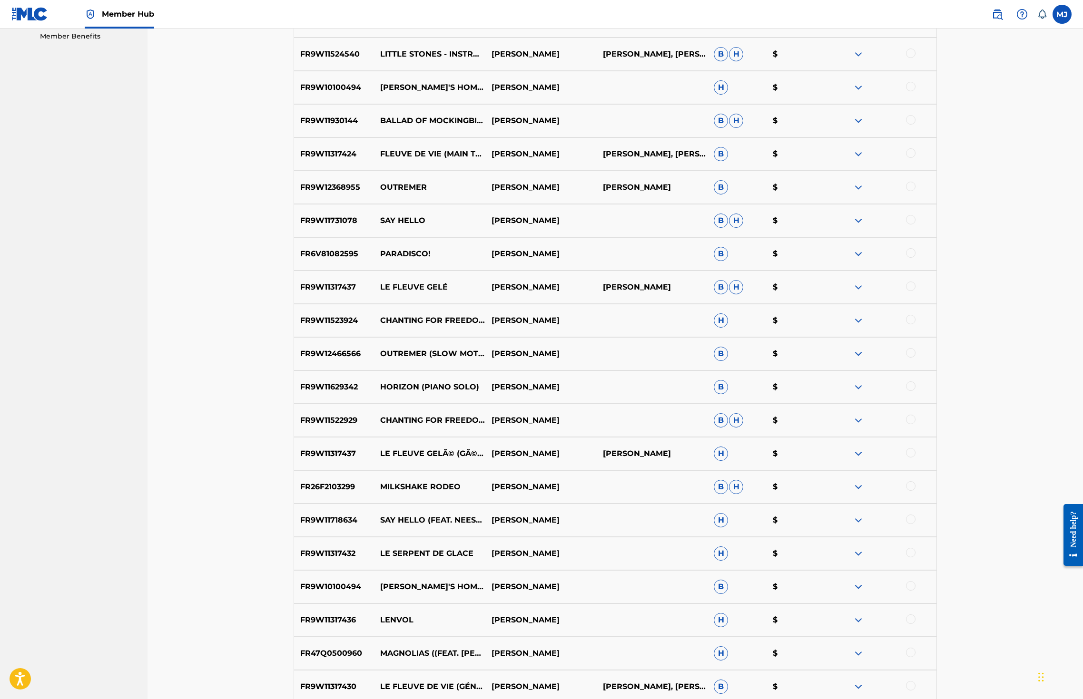
scroll to position [0, 0]
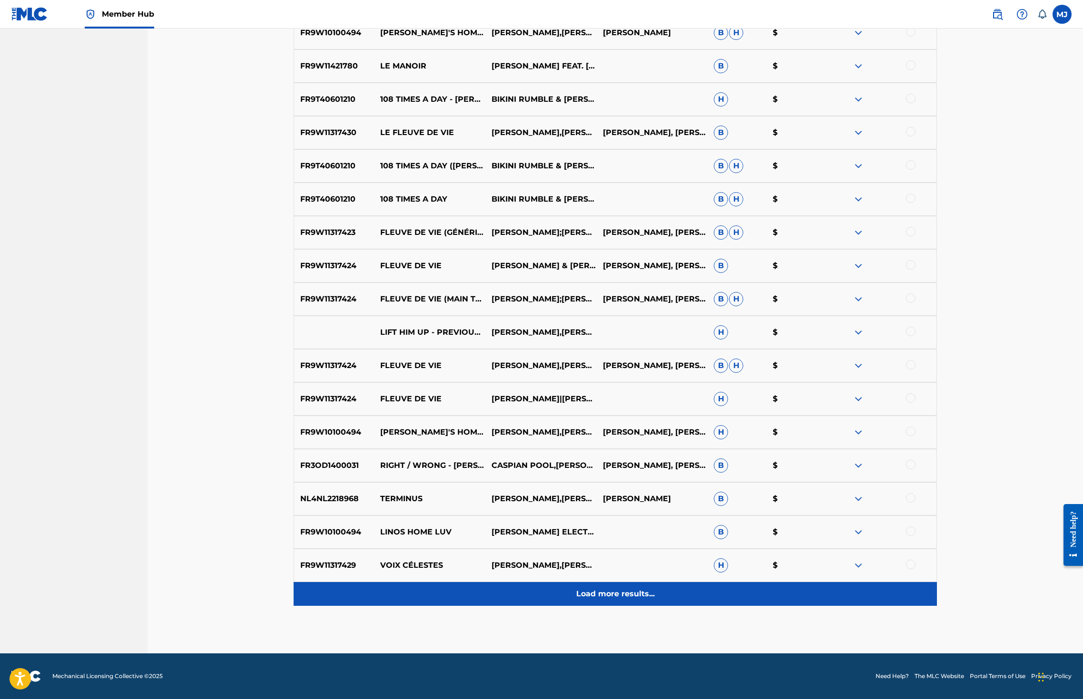
click at [618, 582] on div "Load more results..." at bounding box center [615, 594] width 643 height 24
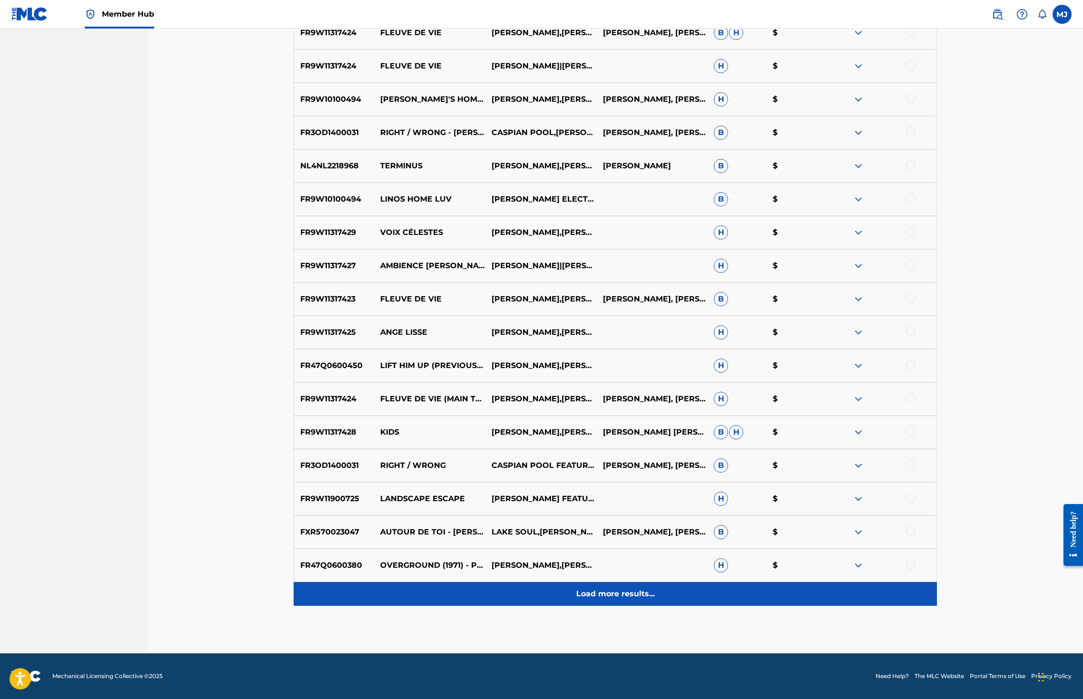
click at [620, 586] on div "Load more results..." at bounding box center [615, 594] width 643 height 24
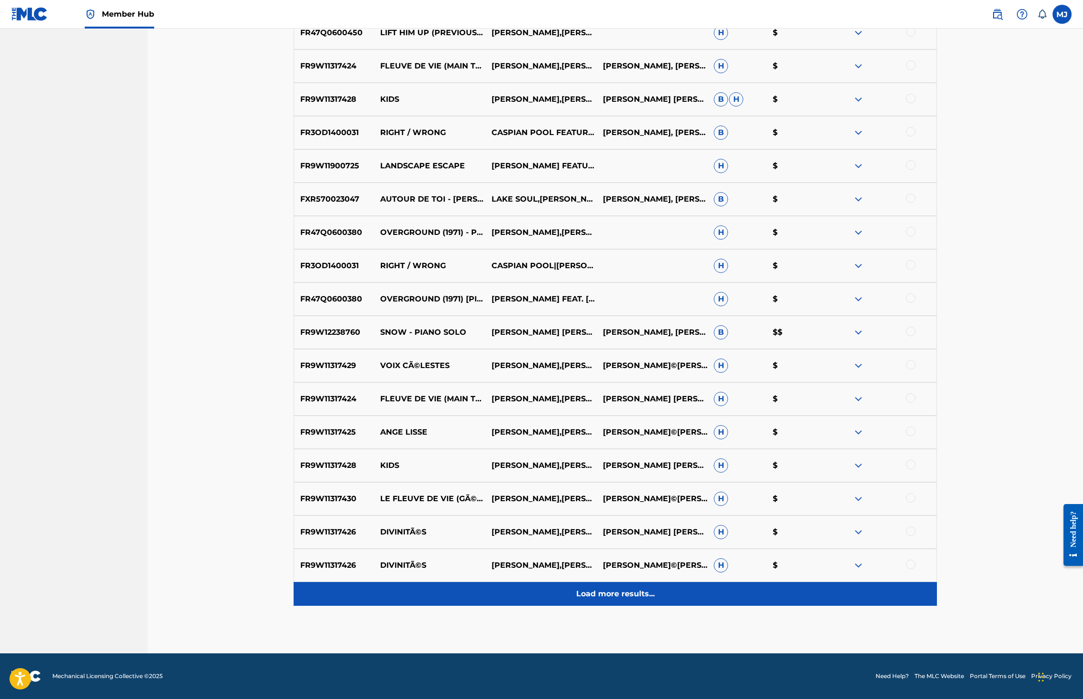
click at [628, 589] on p "Load more results..." at bounding box center [615, 594] width 78 height 11
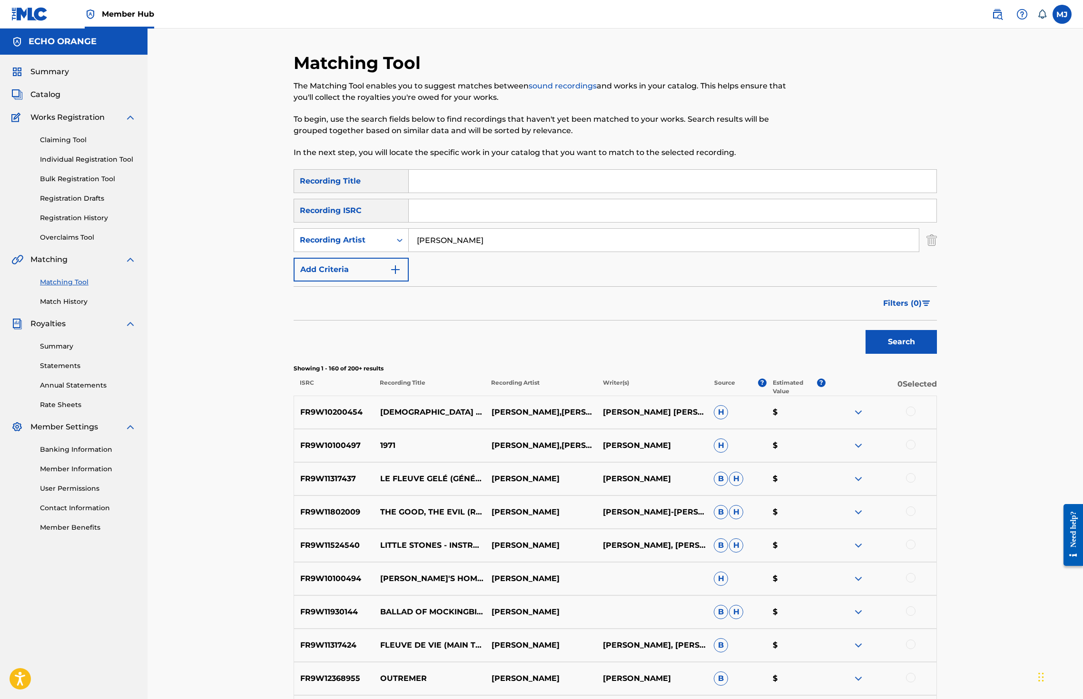
click at [461, 252] on input "david grumel" at bounding box center [664, 240] width 510 height 23
click at [435, 193] on input "Search Form" at bounding box center [673, 181] width 528 height 23
type input "e"
type input "le fleuve"
click at [937, 354] on button "Search" at bounding box center [900, 342] width 71 height 24
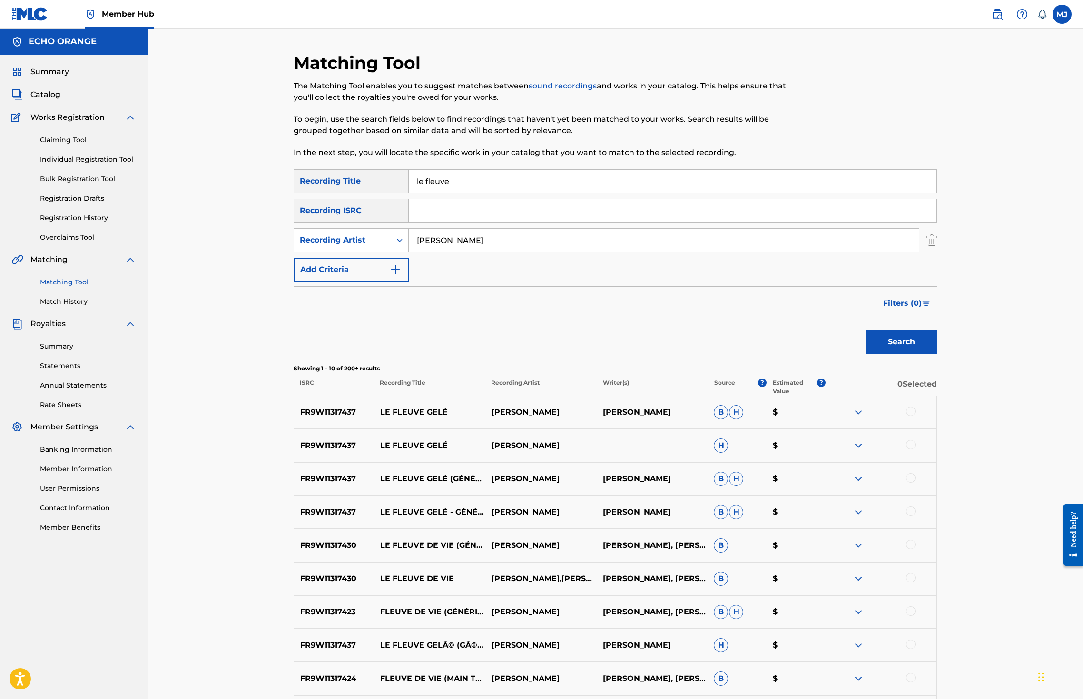
scroll to position [137, 0]
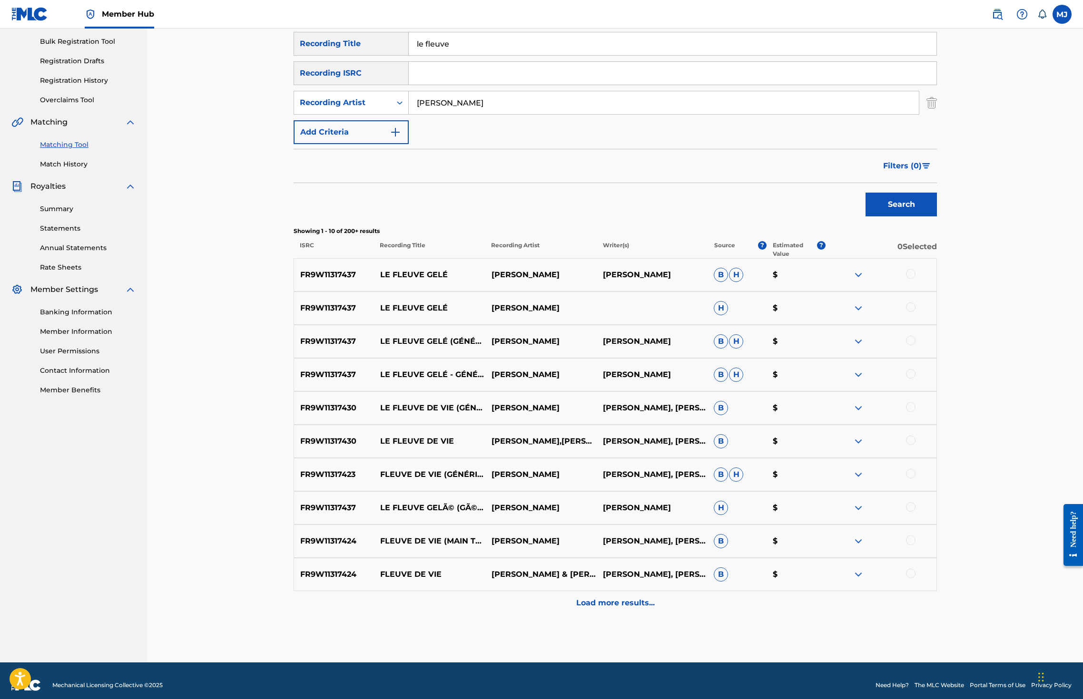
click at [915, 279] on div at bounding box center [911, 274] width 10 height 10
click at [915, 312] on div at bounding box center [911, 308] width 10 height 10
click at [915, 345] on div at bounding box center [911, 341] width 10 height 10
click at [915, 379] on div at bounding box center [911, 374] width 10 height 10
click at [915, 412] on div at bounding box center [911, 407] width 10 height 10
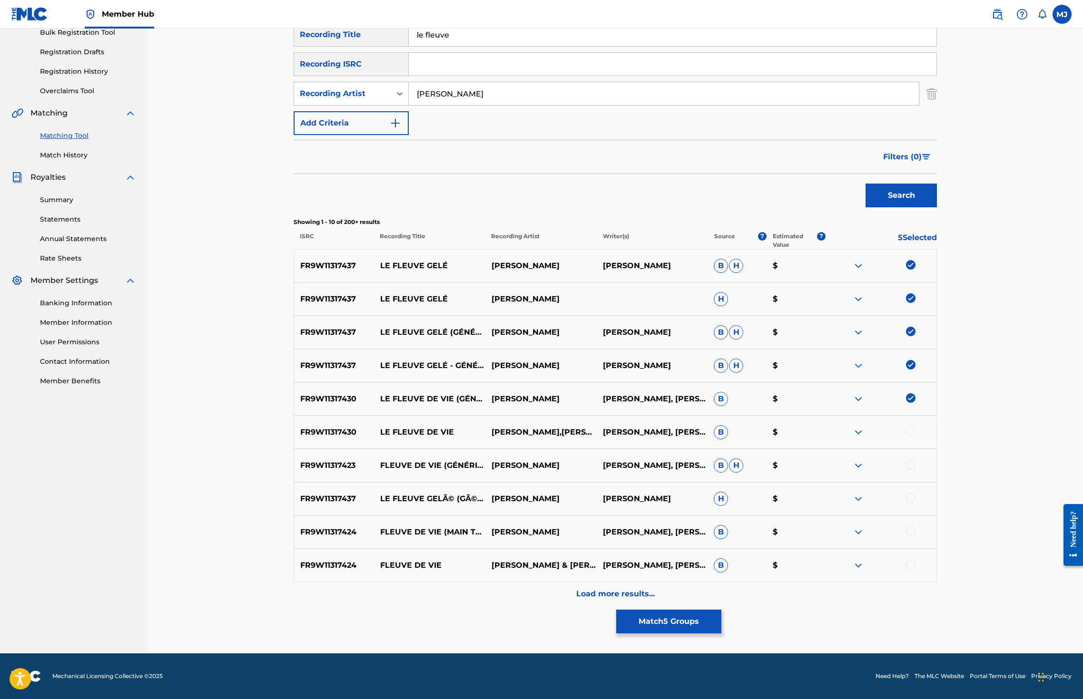
scroll to position [200, 0]
click at [915, 403] on img at bounding box center [911, 398] width 10 height 10
click at [915, 503] on div at bounding box center [911, 498] width 10 height 10
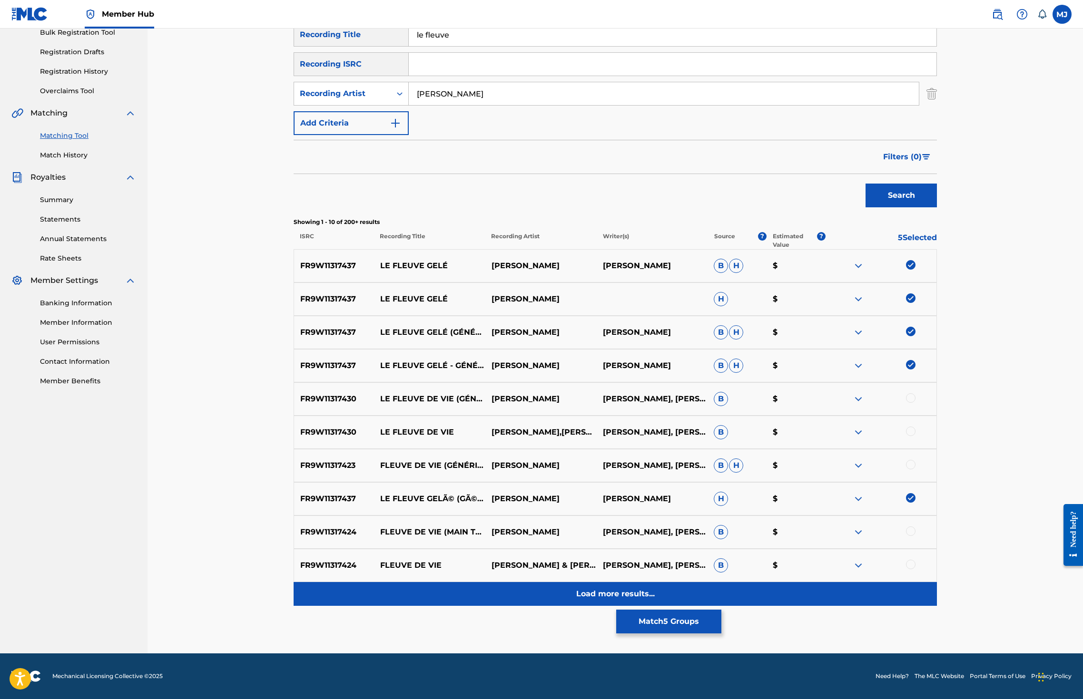
click at [620, 600] on p "Load more results..." at bounding box center [615, 594] width 78 height 11
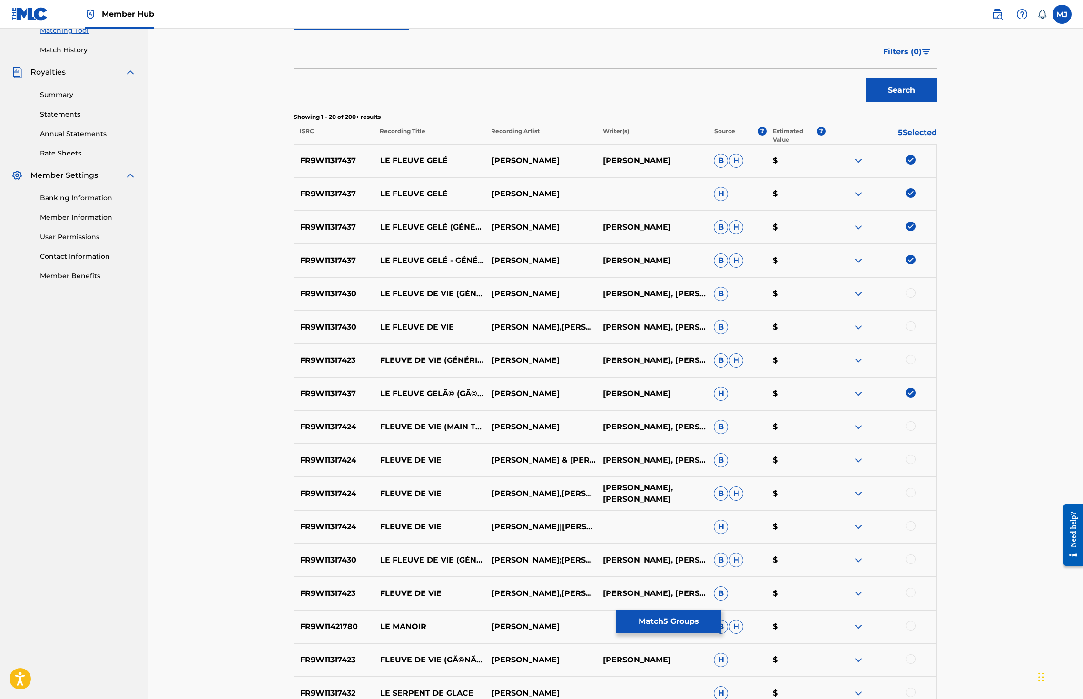
scroll to position [235, 0]
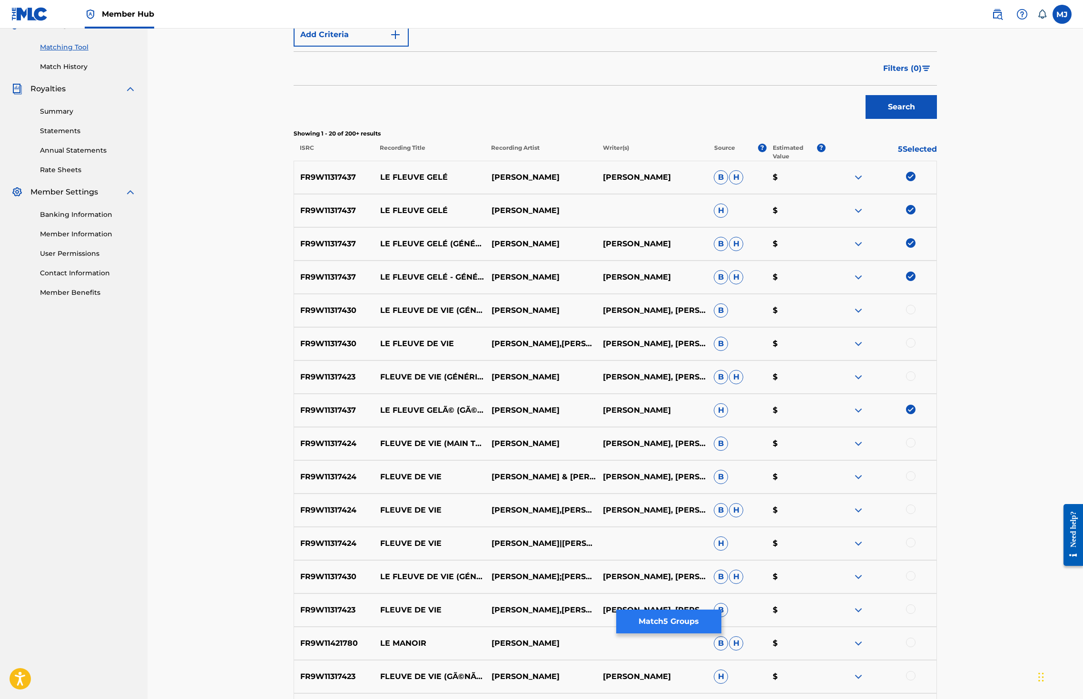
click at [721, 616] on button "Match 5 Groups" at bounding box center [668, 622] width 105 height 24
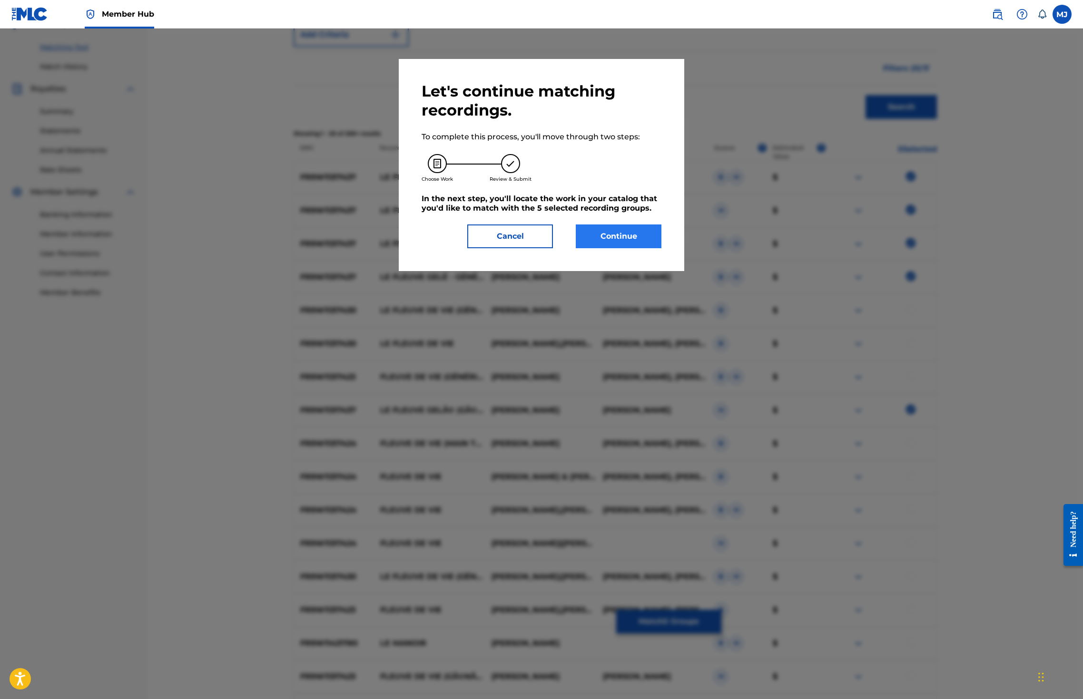
click at [636, 248] on button "Continue" at bounding box center [619, 237] width 86 height 24
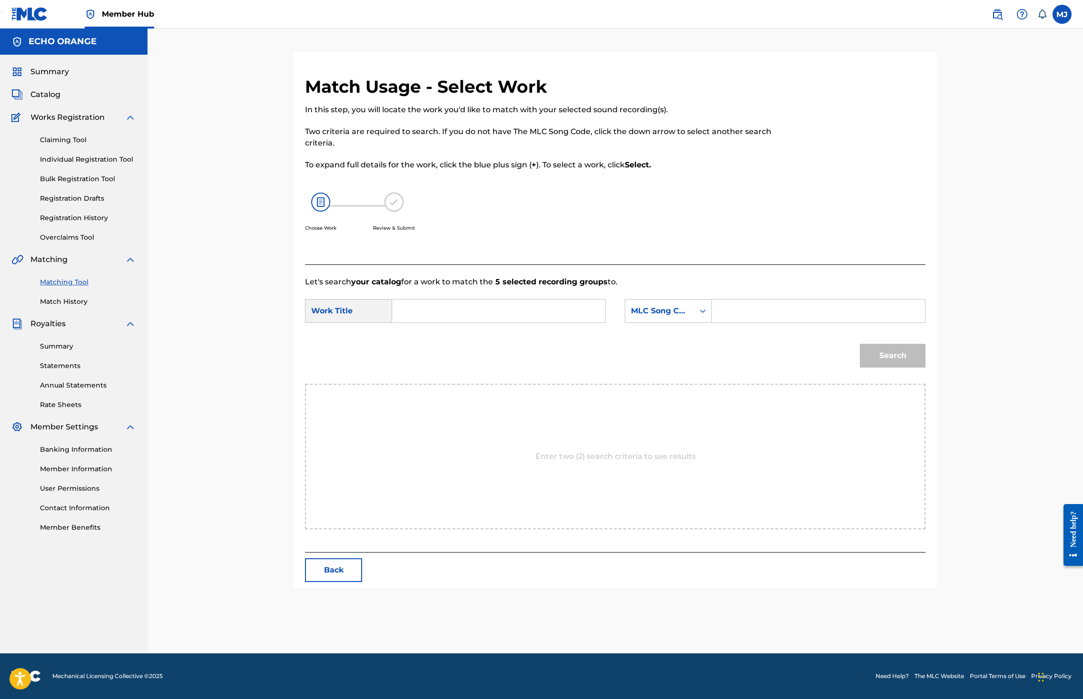
click at [461, 323] on input "Search Form" at bounding box center [498, 311] width 197 height 23
type input "le fleuve gelé"
click at [686, 317] on div "MLC Song Code" at bounding box center [660, 310] width 58 height 11
click at [697, 383] on div "Publisher Name" at bounding box center [668, 371] width 86 height 24
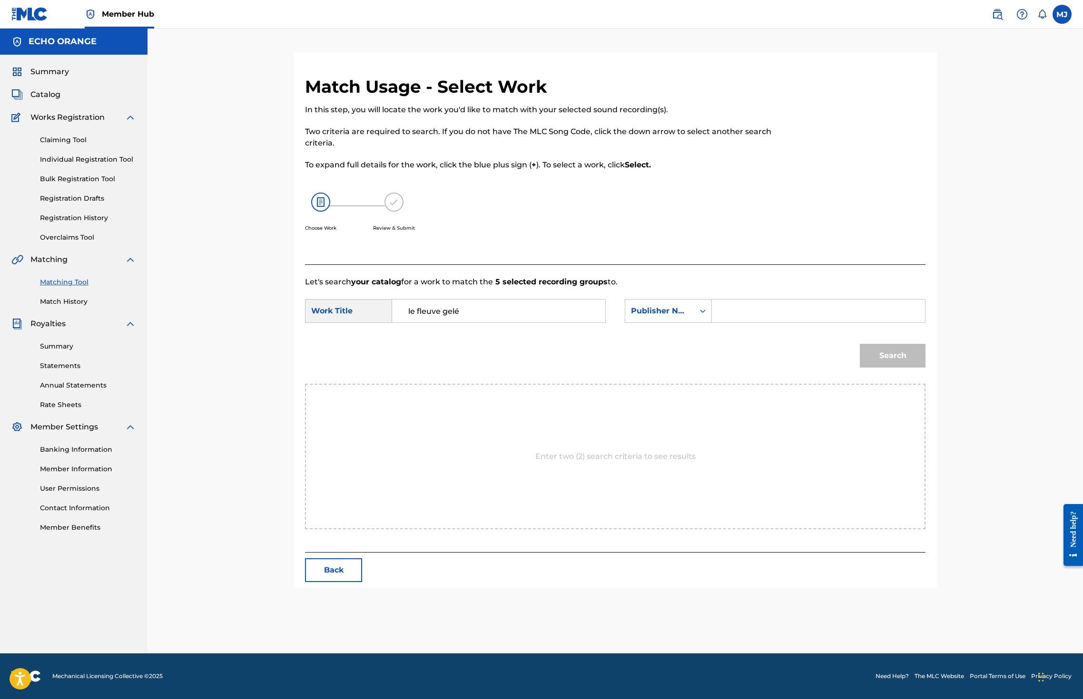
click at [760, 323] on input "Search Form" at bounding box center [818, 311] width 197 height 23
type input "echo"
click at [925, 368] on button "Search" at bounding box center [893, 356] width 66 height 24
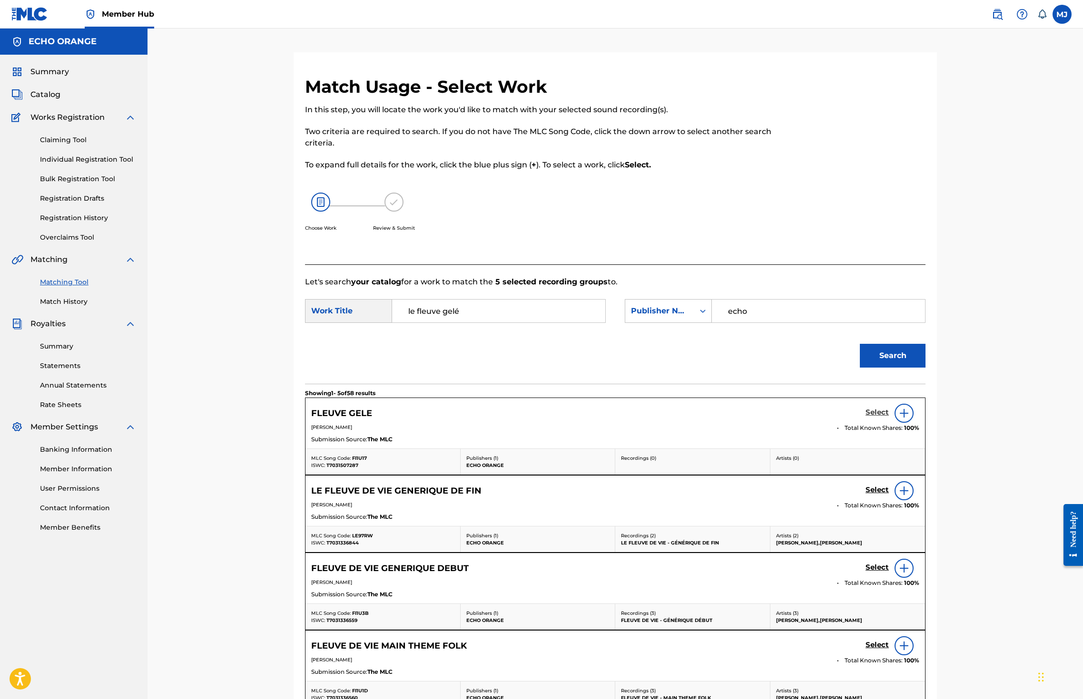
click at [889, 417] on h5 "Select" at bounding box center [876, 412] width 23 height 9
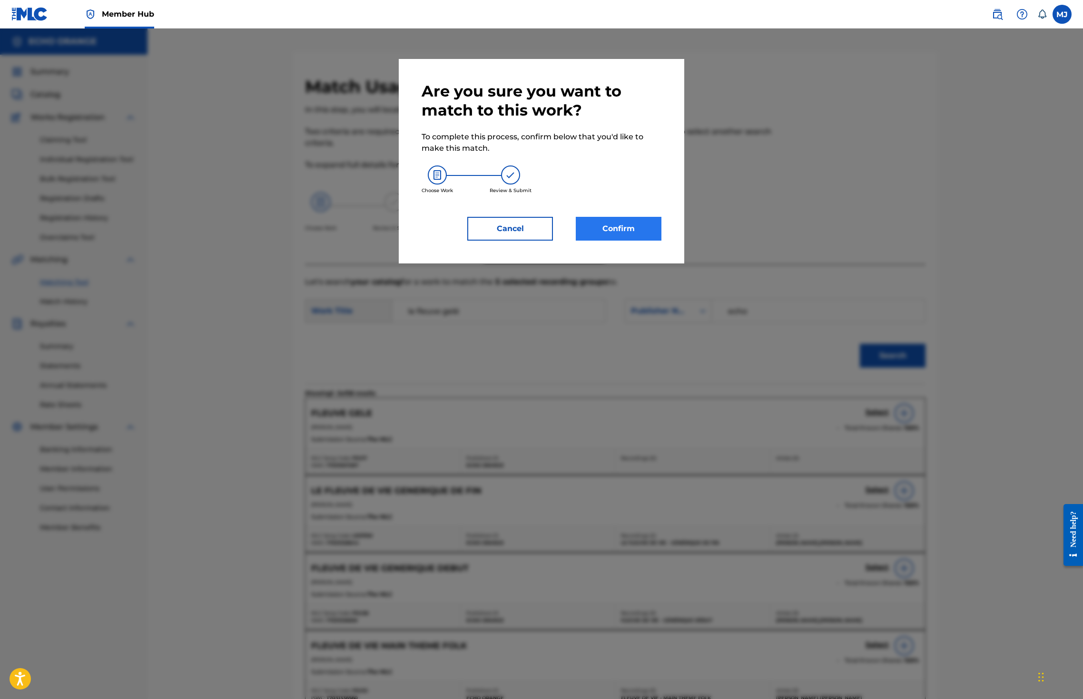
click at [615, 241] on button "Confirm" at bounding box center [619, 229] width 86 height 24
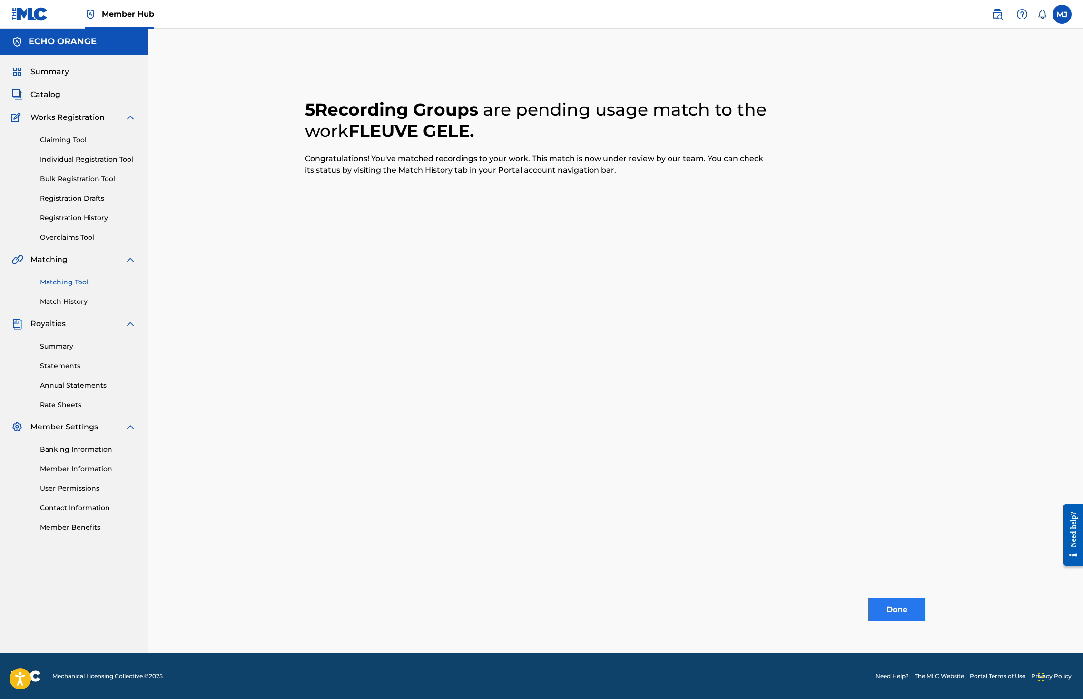
click at [925, 609] on button "Done" at bounding box center [896, 610] width 57 height 24
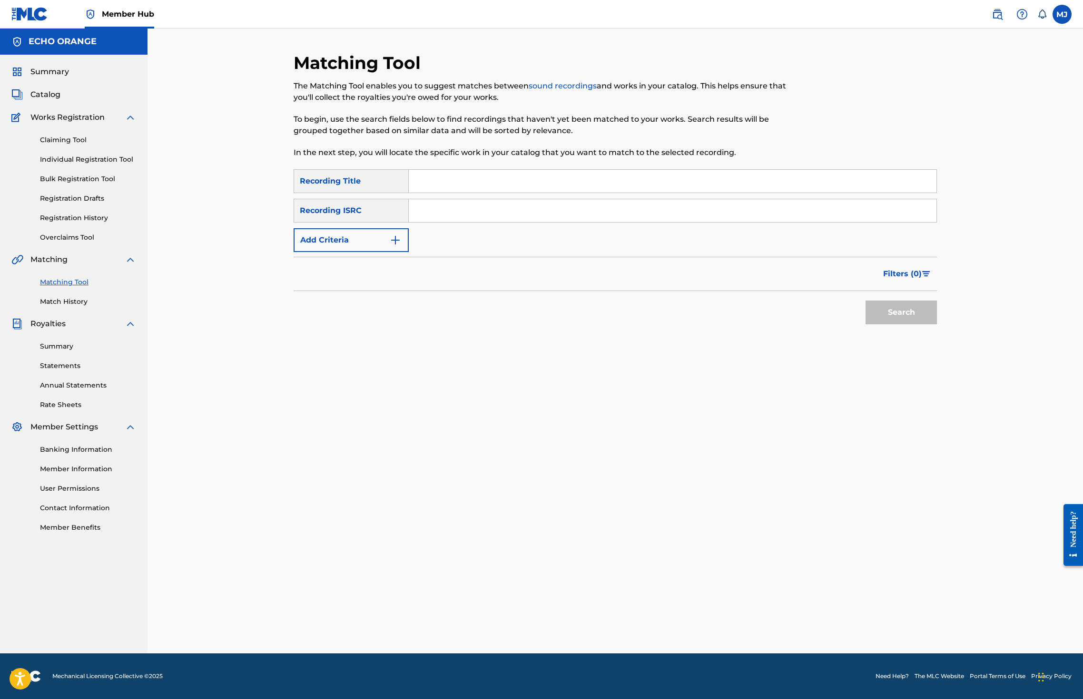
click at [474, 222] on input "Search Form" at bounding box center [673, 210] width 528 height 23
click at [478, 193] on input "Search Form" at bounding box center [673, 181] width 528 height 23
type input "le fleuve de vie"
click at [347, 288] on form "SearchWithCriteria82aecd6d-9cee-4648-b99e-491db4af67c2 Recording Title le fleuv…" at bounding box center [615, 249] width 643 height 160
click at [345, 252] on button "Add Criteria" at bounding box center [351, 240] width 115 height 24
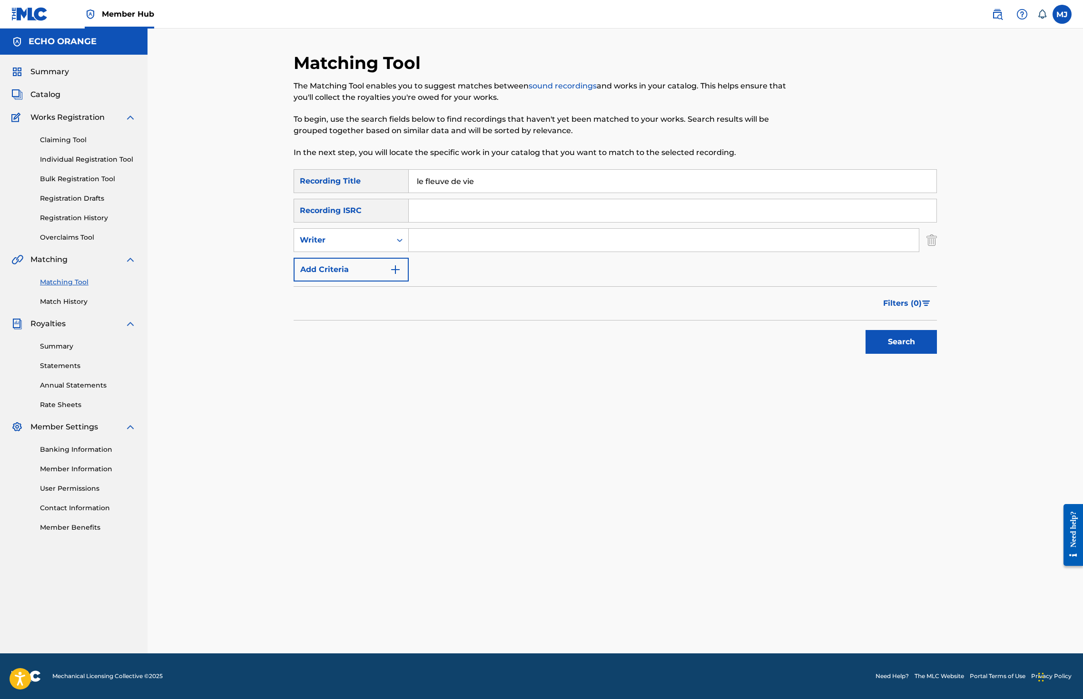
click at [423, 252] on input "Search Form" at bounding box center [664, 240] width 510 height 23
type input "david grumel"
click at [937, 354] on button "Search" at bounding box center [900, 342] width 71 height 24
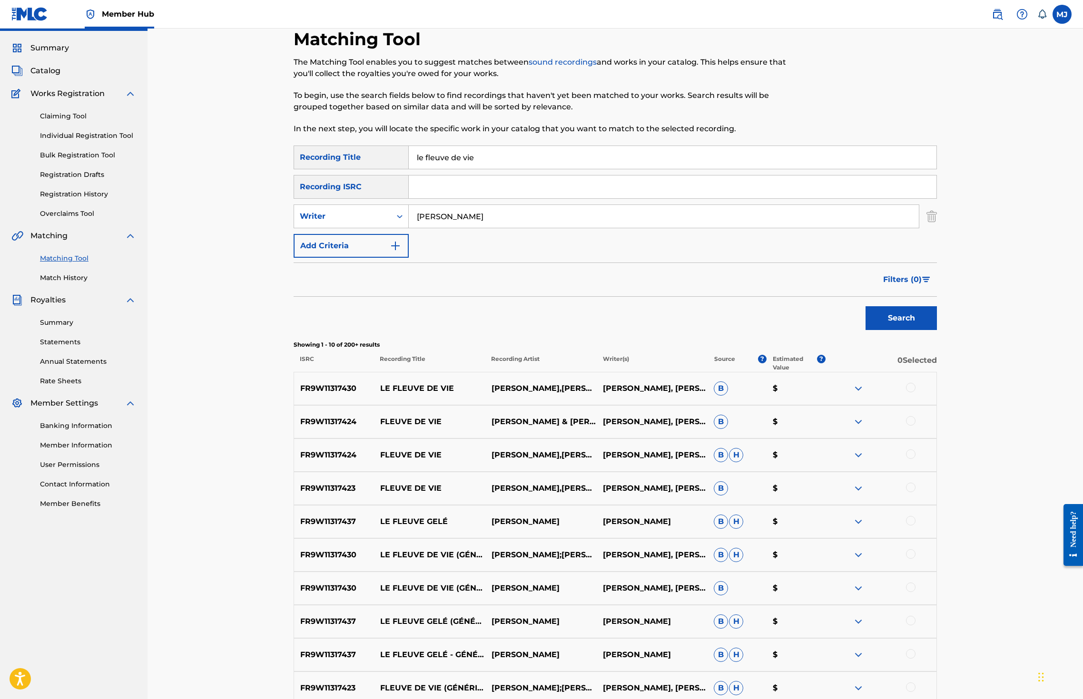
scroll to position [202, 0]
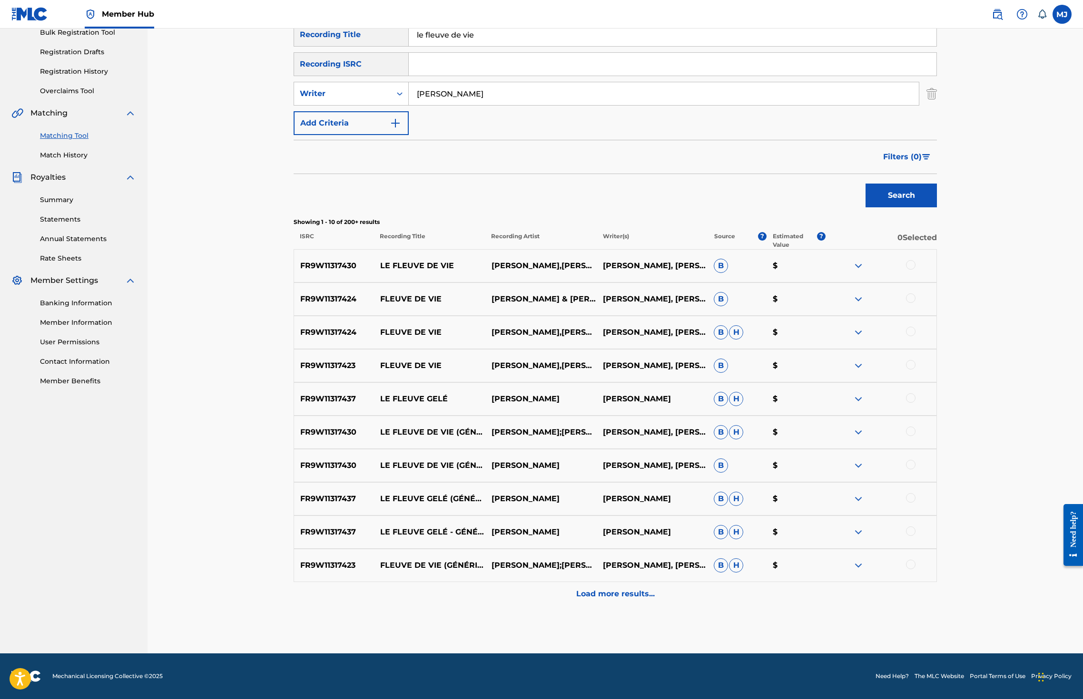
click at [936, 262] on div at bounding box center [880, 265] width 111 height 11
click at [915, 269] on div at bounding box center [911, 265] width 10 height 10
click at [937, 312] on div "FR9W11317424 FLEUVE DE VIE DAVID GRUMEL & JÉRÉMY RASSAT DAVID GRUMEL, JÉRÉMY RA…" at bounding box center [615, 299] width 643 height 33
click at [915, 303] on div at bounding box center [911, 299] width 10 height 10
click at [915, 336] on div at bounding box center [911, 332] width 10 height 10
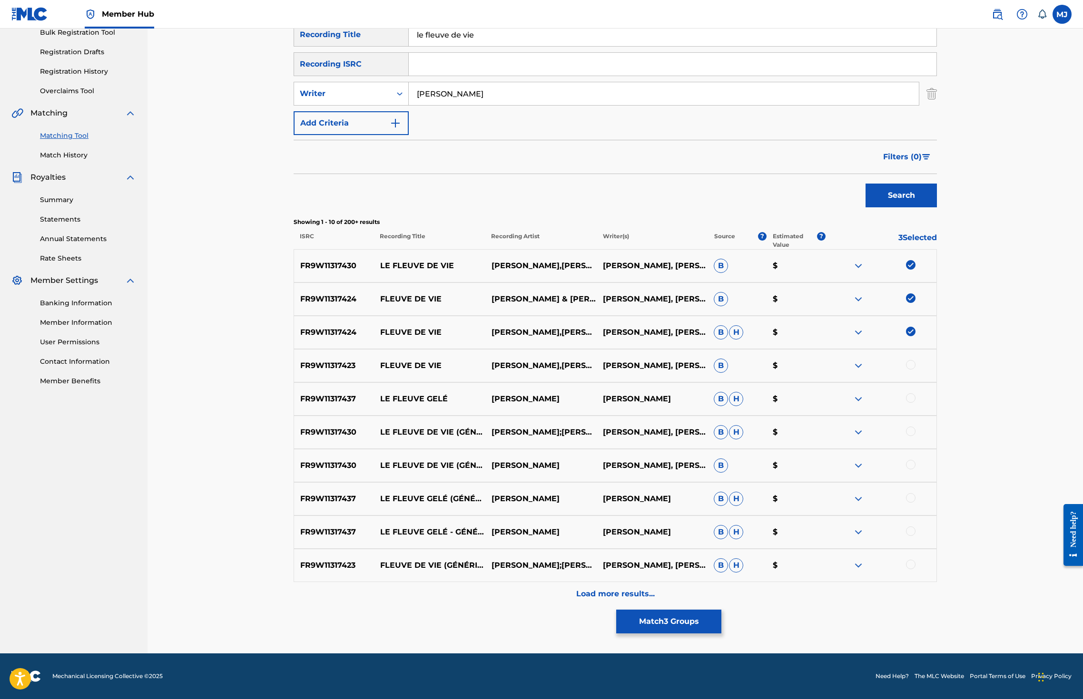
click at [936, 372] on div at bounding box center [880, 365] width 111 height 11
click at [915, 370] on div at bounding box center [911, 365] width 10 height 10
click at [915, 436] on div at bounding box center [911, 432] width 10 height 10
click at [915, 470] on div at bounding box center [911, 465] width 10 height 10
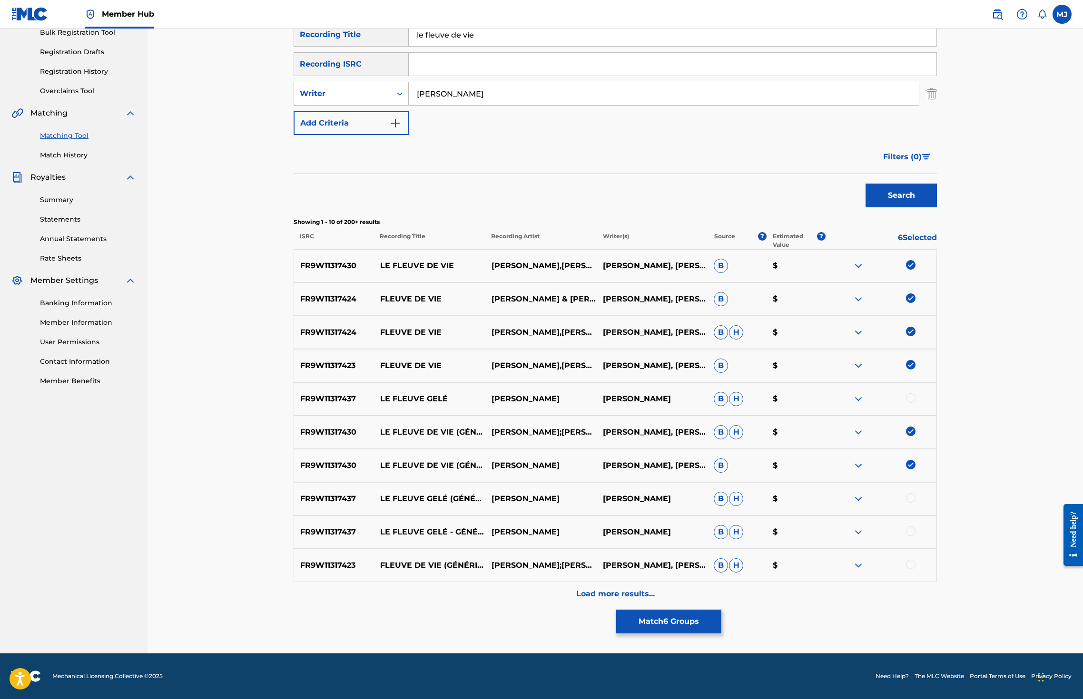
click at [936, 560] on div at bounding box center [880, 565] width 111 height 11
drag, startPoint x: 657, startPoint y: 581, endPoint x: 675, endPoint y: 575, distance: 18.7
click at [657, 582] on div "Load more results..." at bounding box center [615, 594] width 643 height 24
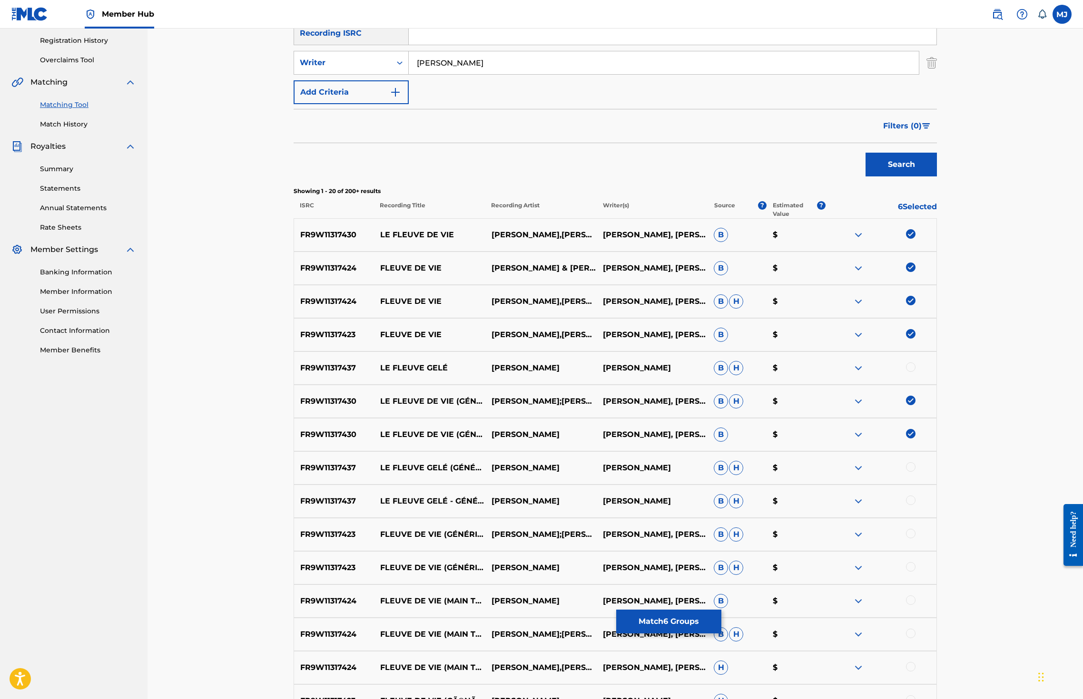
scroll to position [308, 0]
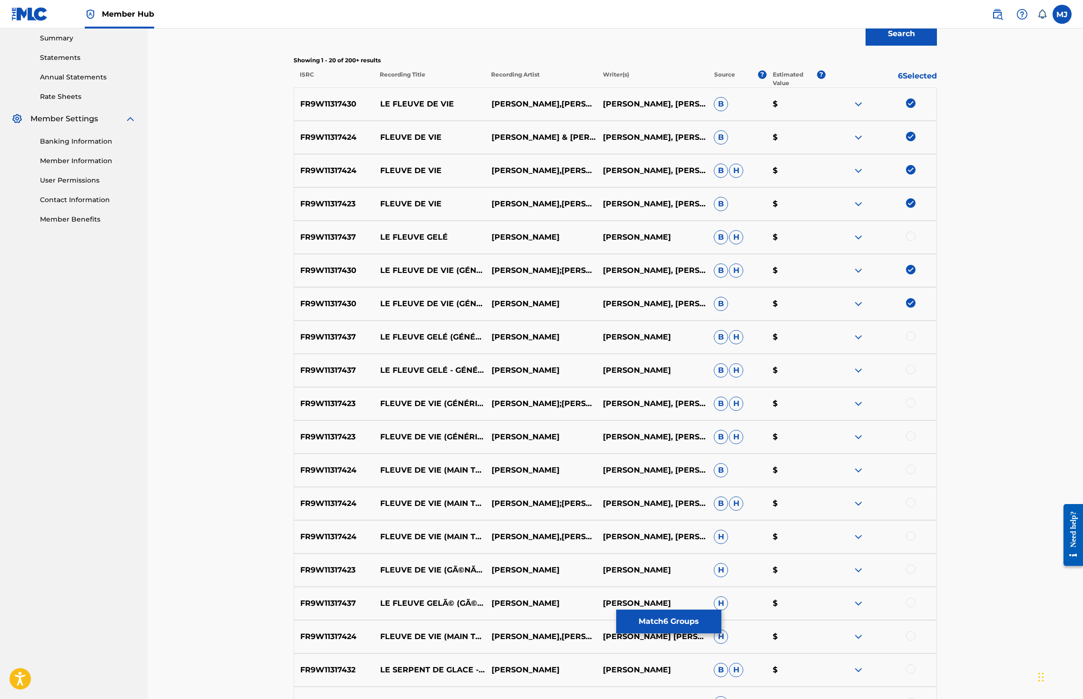
click at [915, 408] on div at bounding box center [911, 403] width 10 height 10
click at [915, 441] on div at bounding box center [911, 437] width 10 height 10
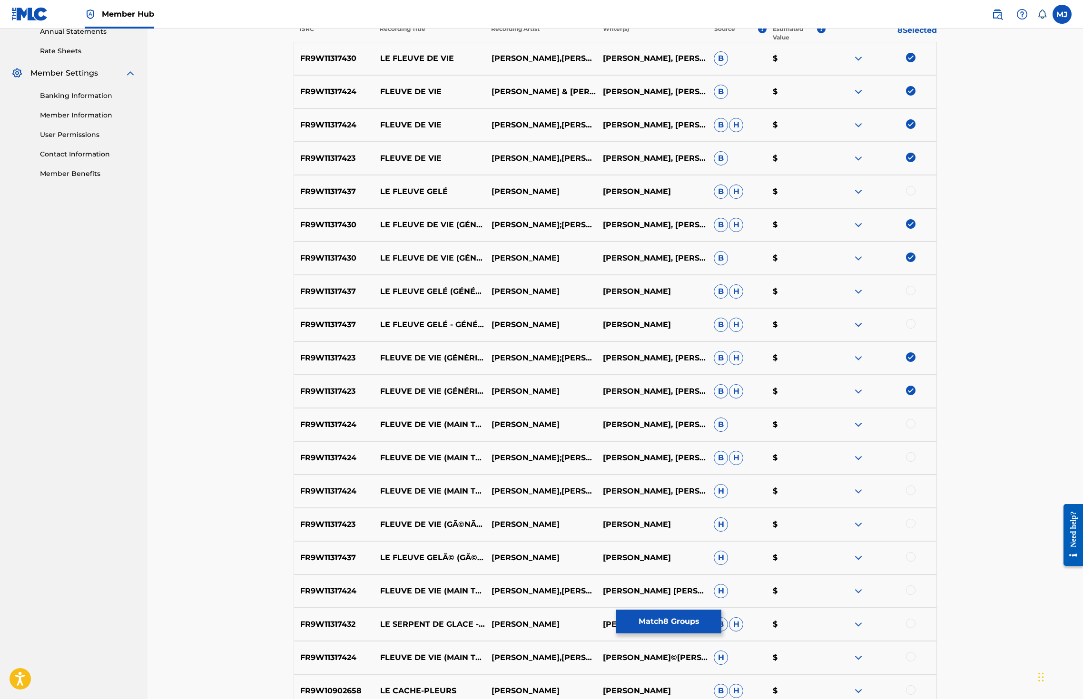
scroll to position [362, 0]
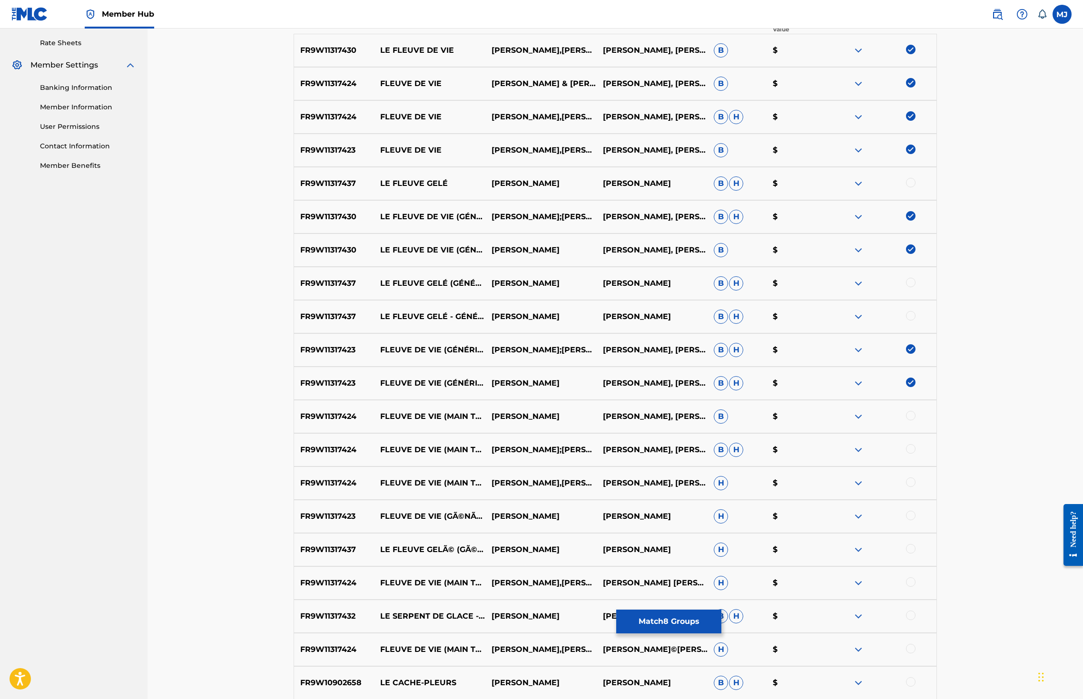
click at [915, 421] on div at bounding box center [911, 416] width 10 height 10
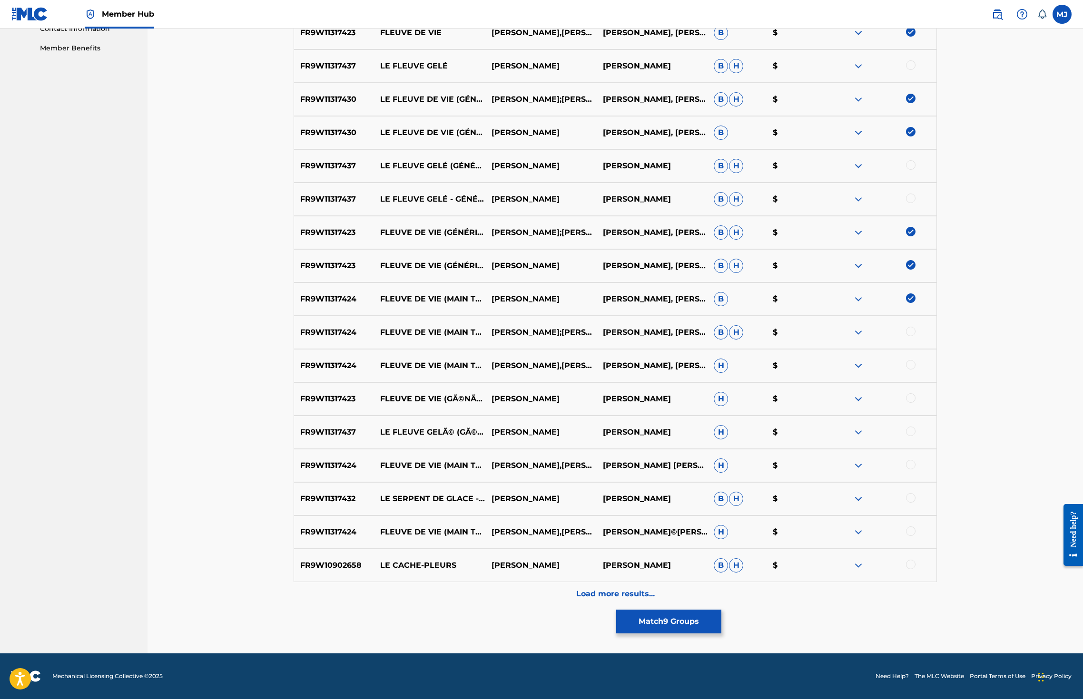
scroll to position [678, 0]
click at [915, 327] on div at bounding box center [911, 332] width 10 height 10
click at [915, 360] on div at bounding box center [911, 365] width 10 height 10
click at [915, 393] on div at bounding box center [911, 398] width 10 height 10
click at [915, 460] on div at bounding box center [911, 465] width 10 height 10
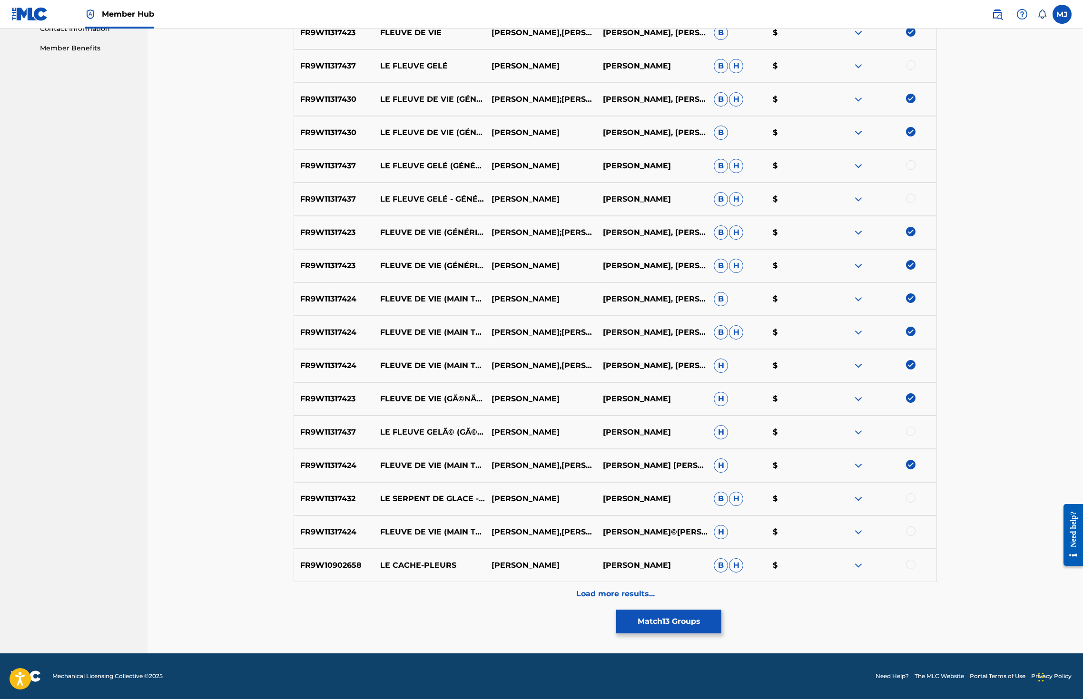
scroll to position [687, 0]
click at [915, 527] on div at bounding box center [911, 532] width 10 height 10
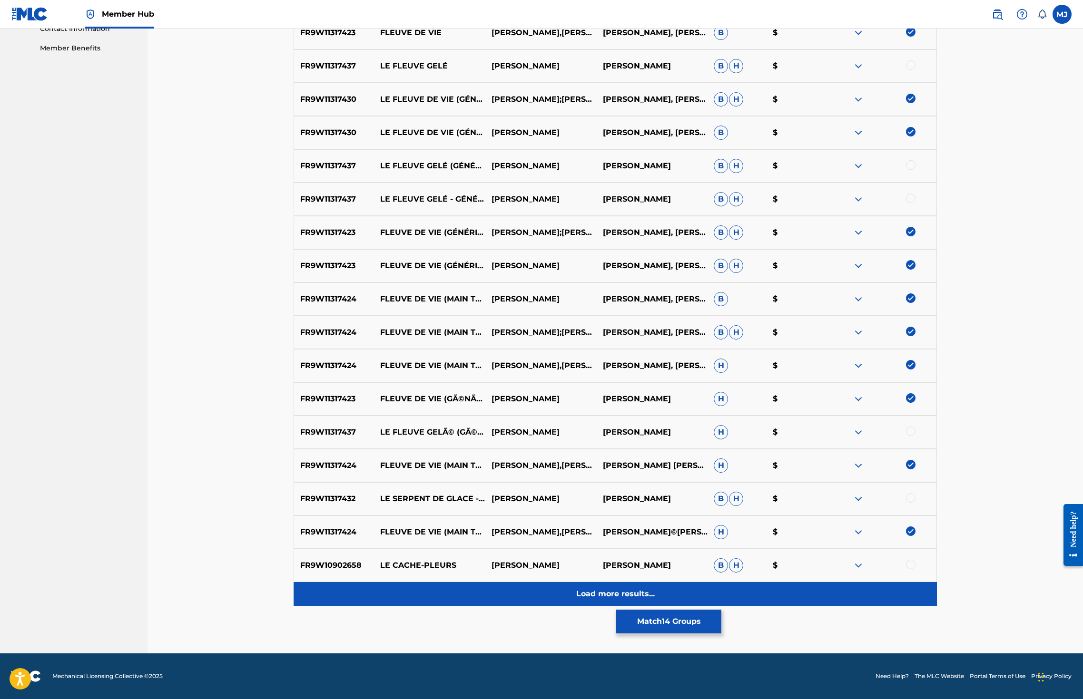
click at [618, 589] on p "Load more results..." at bounding box center [615, 594] width 78 height 11
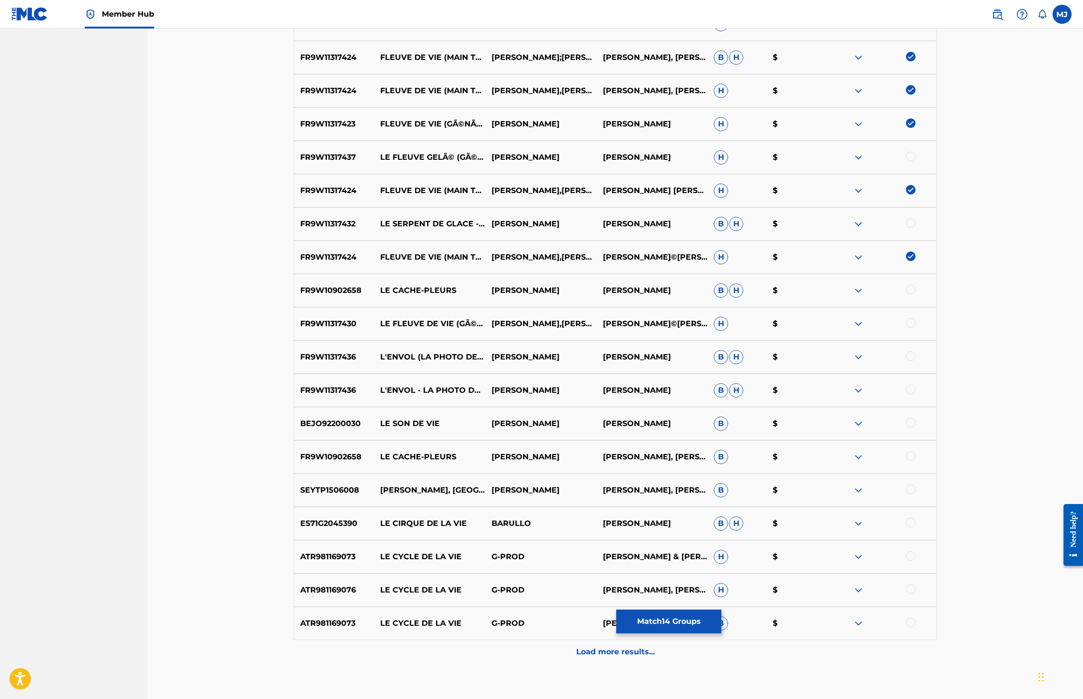
scroll to position [820, 0]
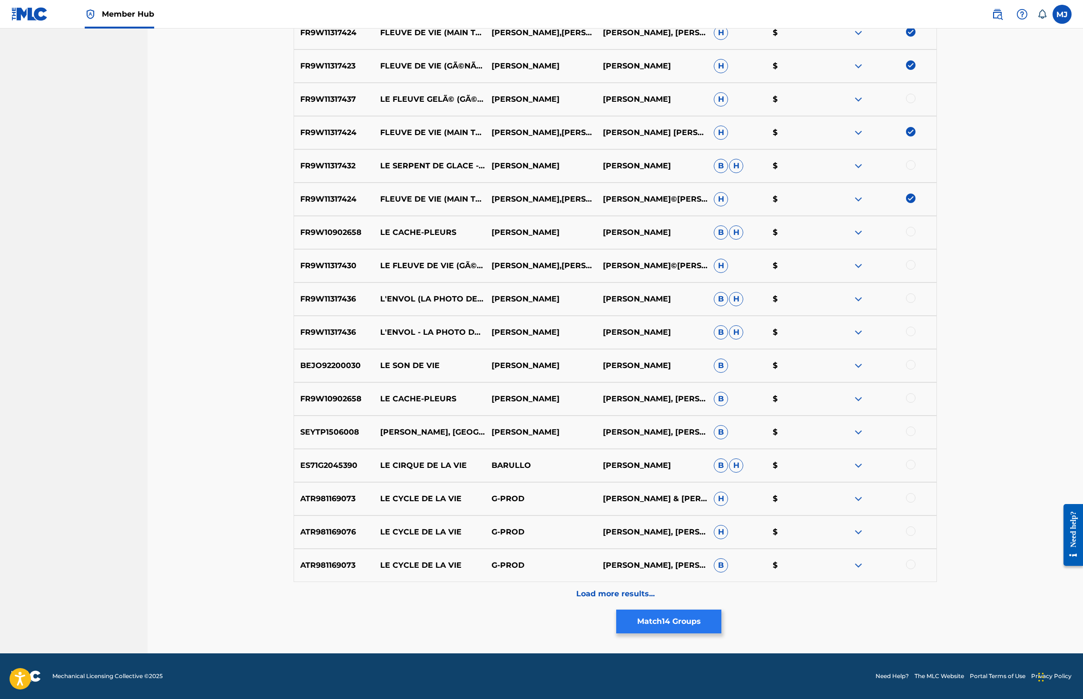
click at [721, 611] on button "Match 14 Groups" at bounding box center [668, 622] width 105 height 24
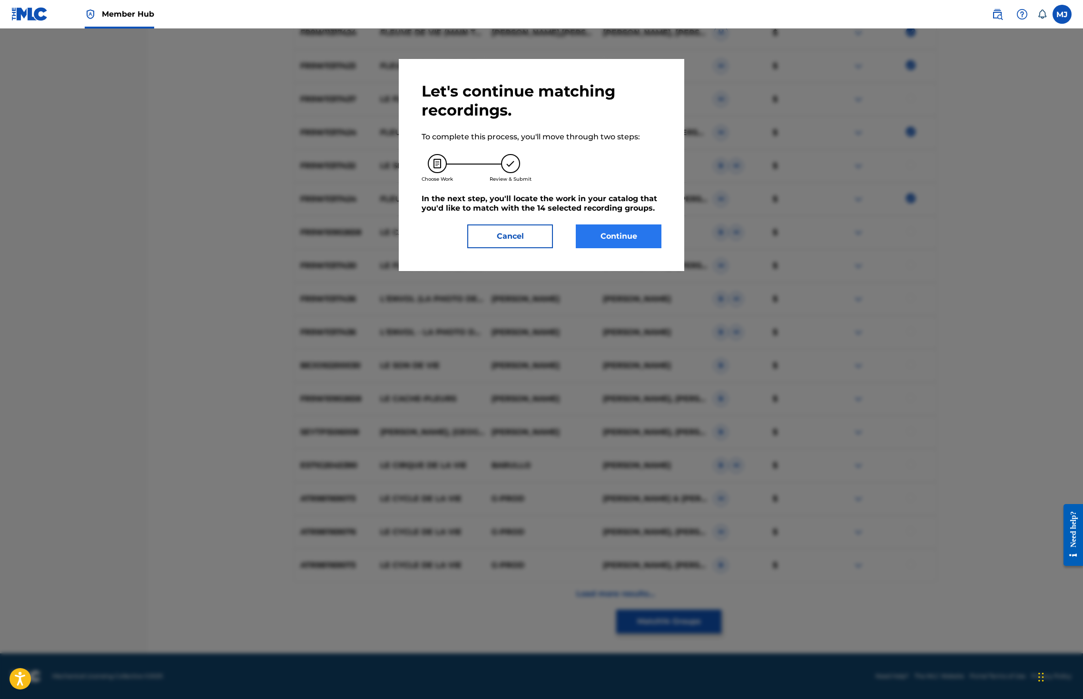
click at [636, 248] on button "Continue" at bounding box center [619, 237] width 86 height 24
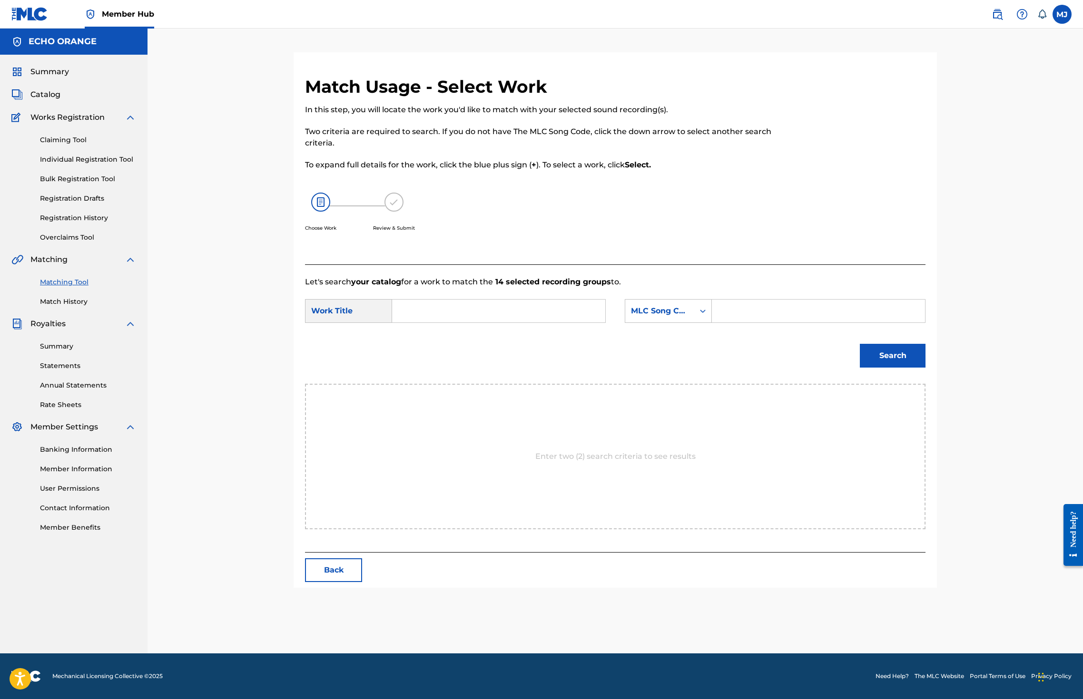
scroll to position [0, 0]
click at [495, 323] on input "Search Form" at bounding box center [498, 311] width 197 height 23
type input "fleuve de vie"
click at [688, 317] on div "MLC Song Code" at bounding box center [660, 310] width 58 height 11
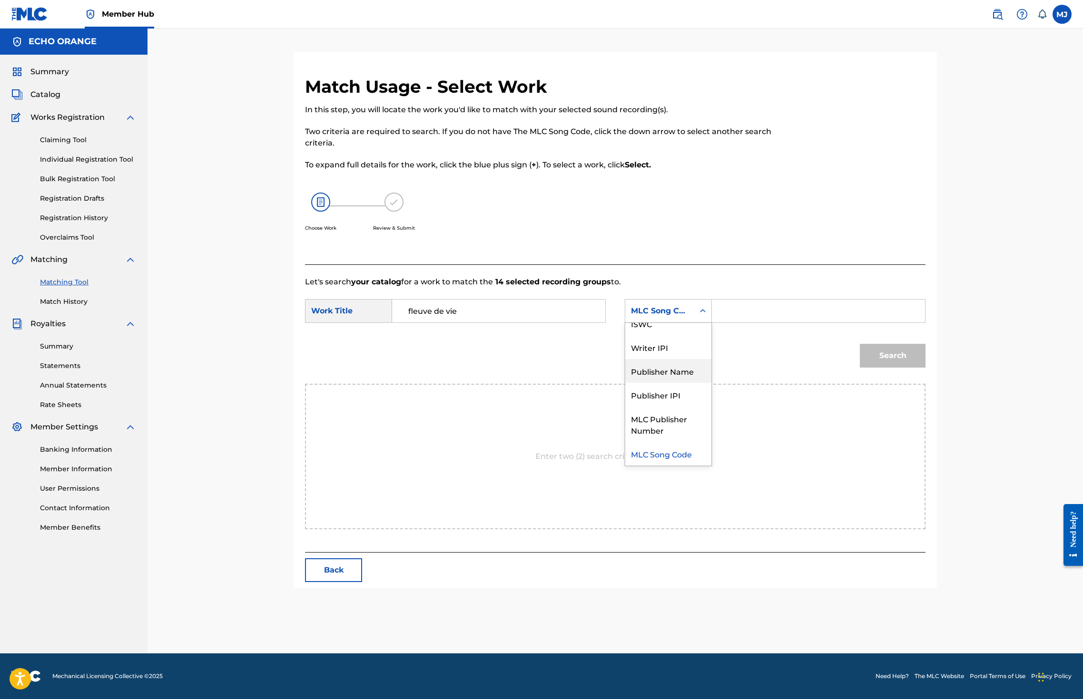
click at [677, 383] on div "Publisher Name" at bounding box center [668, 371] width 86 height 24
click at [781, 323] on input "Search Form" at bounding box center [818, 311] width 197 height 23
type input "echo"
click at [925, 368] on button "Search" at bounding box center [893, 356] width 66 height 24
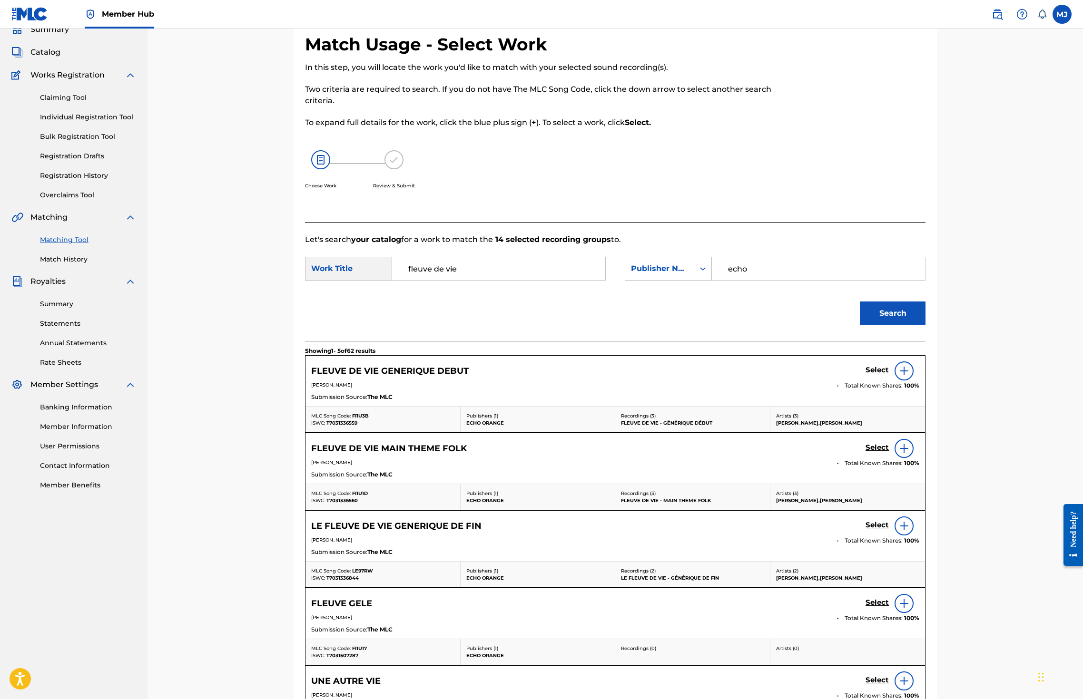
scroll to position [162, 0]
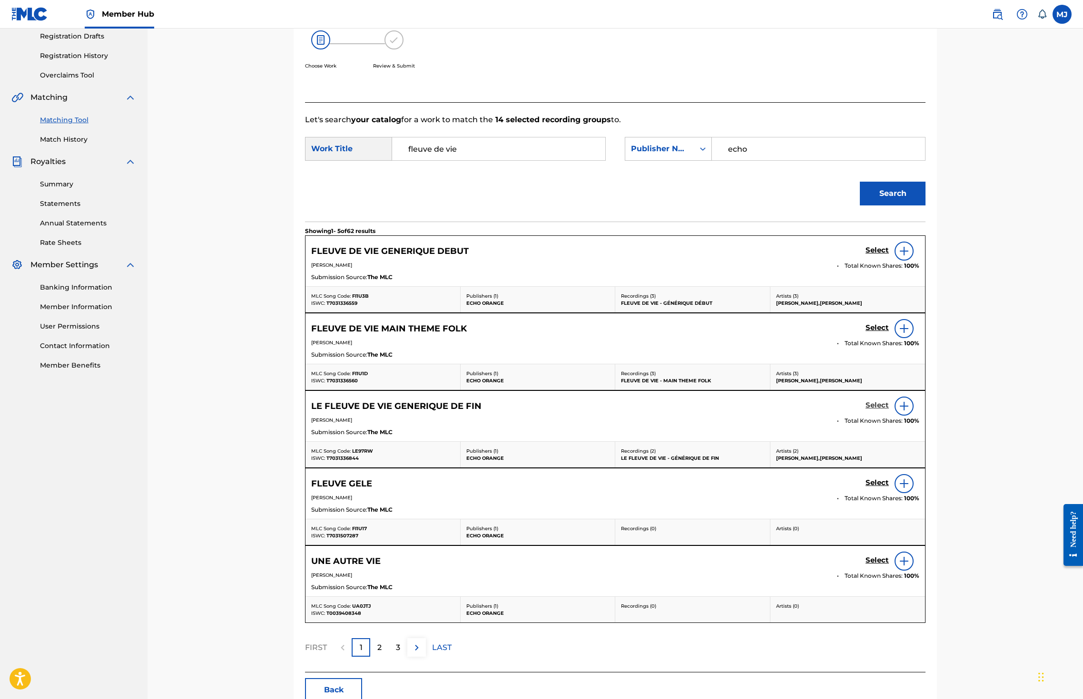
click at [889, 410] on h5 "Select" at bounding box center [876, 405] width 23 height 9
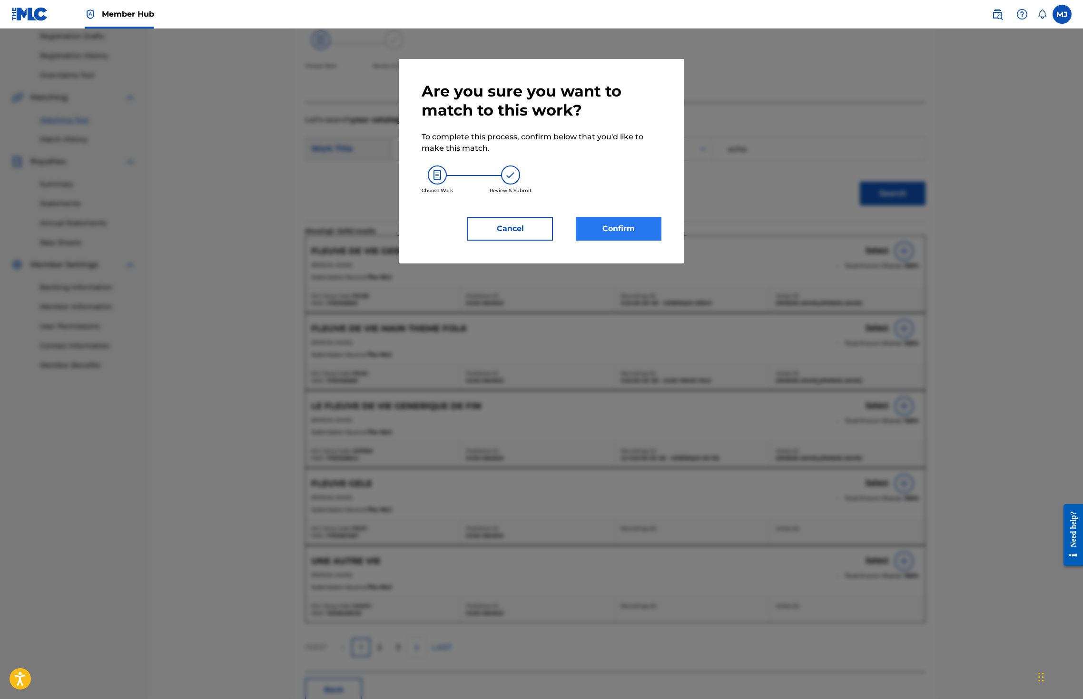
click at [661, 241] on button "Confirm" at bounding box center [619, 229] width 86 height 24
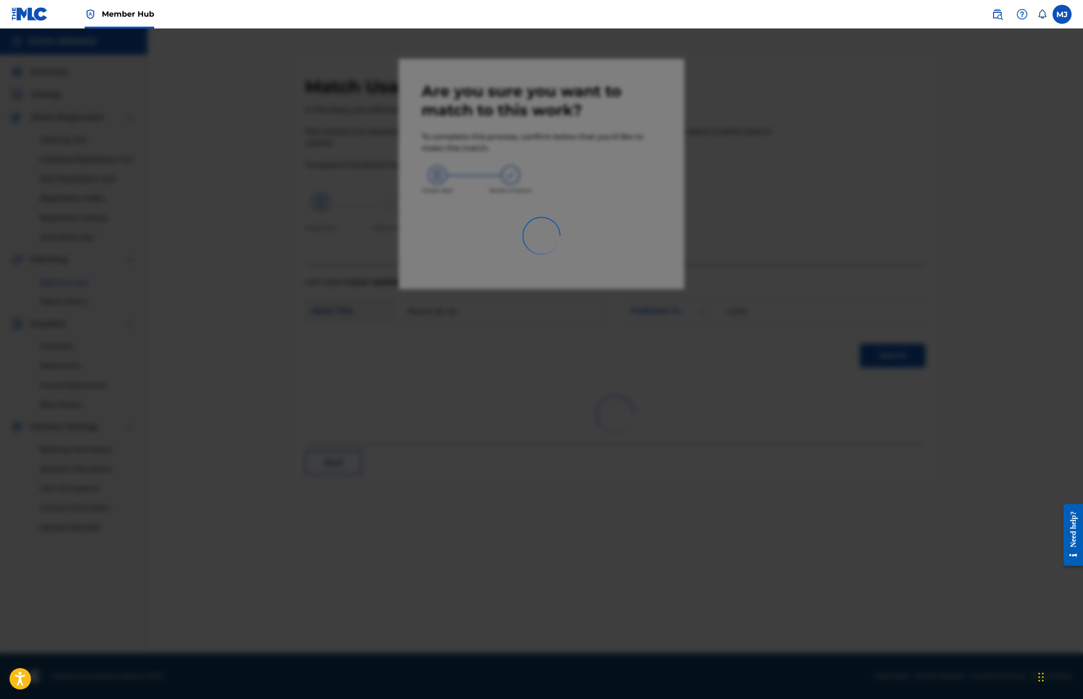
scroll to position [0, 0]
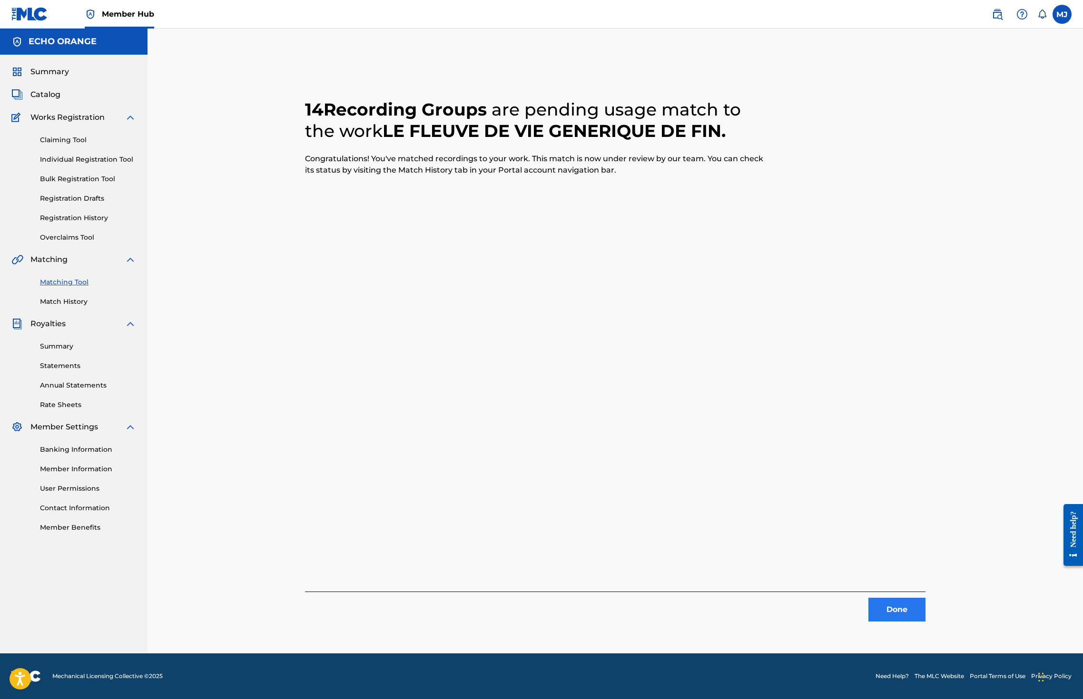
click at [925, 622] on button "Done" at bounding box center [896, 610] width 57 height 24
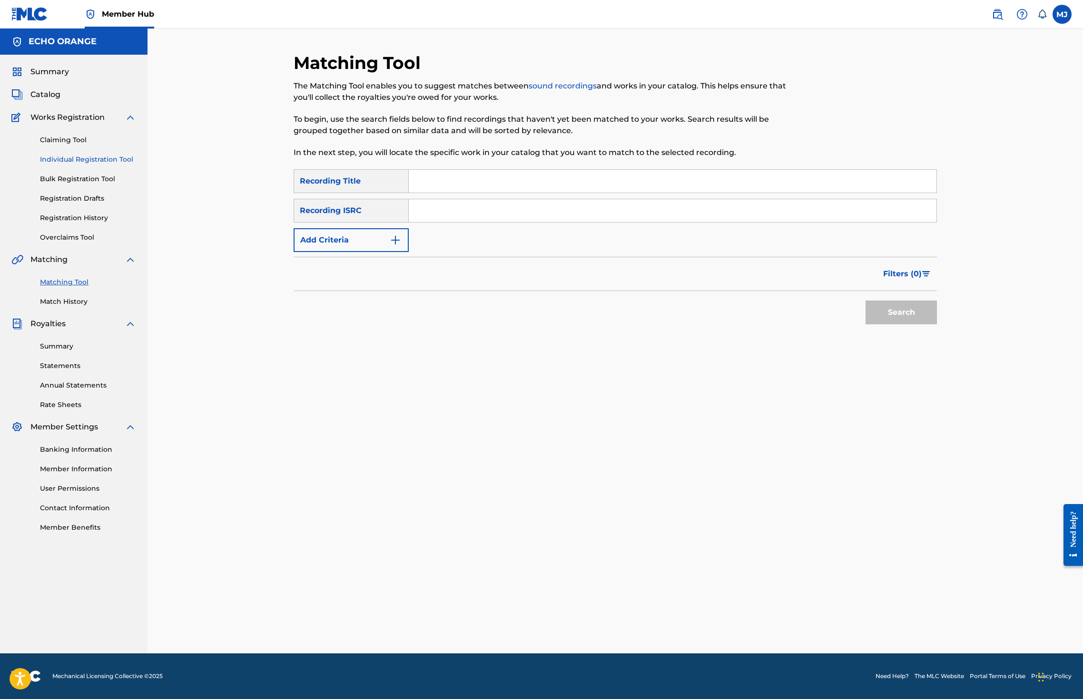
click at [131, 165] on link "Individual Registration Tool" at bounding box center [88, 160] width 96 height 10
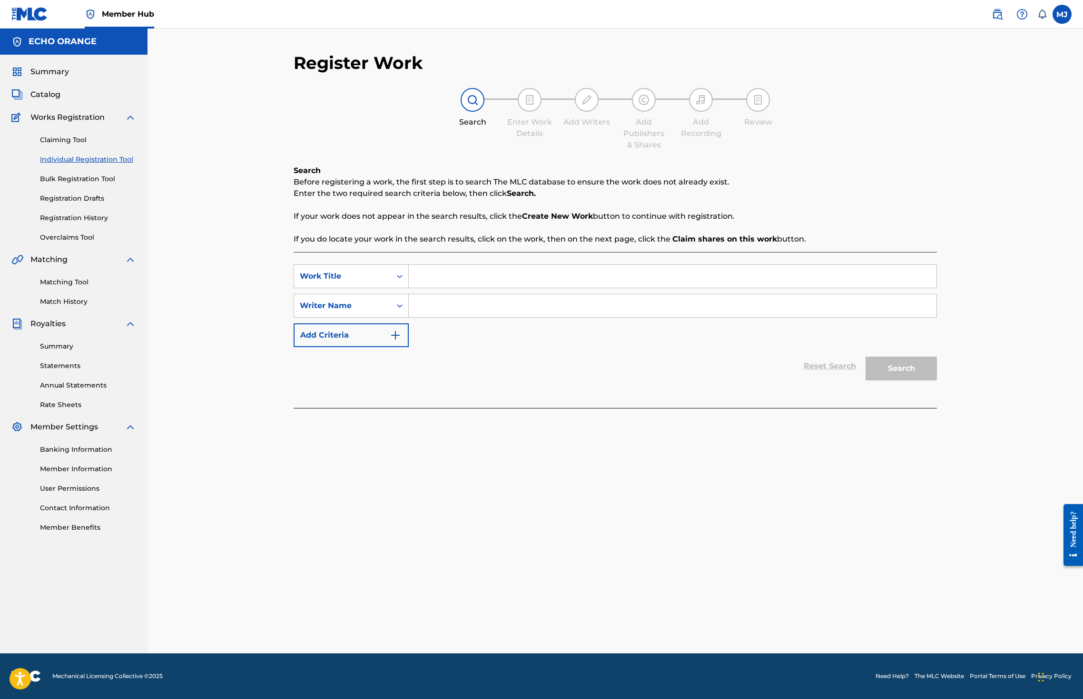
click at [427, 288] on input "Search Form" at bounding box center [673, 276] width 528 height 23
click at [82, 223] on link "Registration History" at bounding box center [88, 218] width 96 height 10
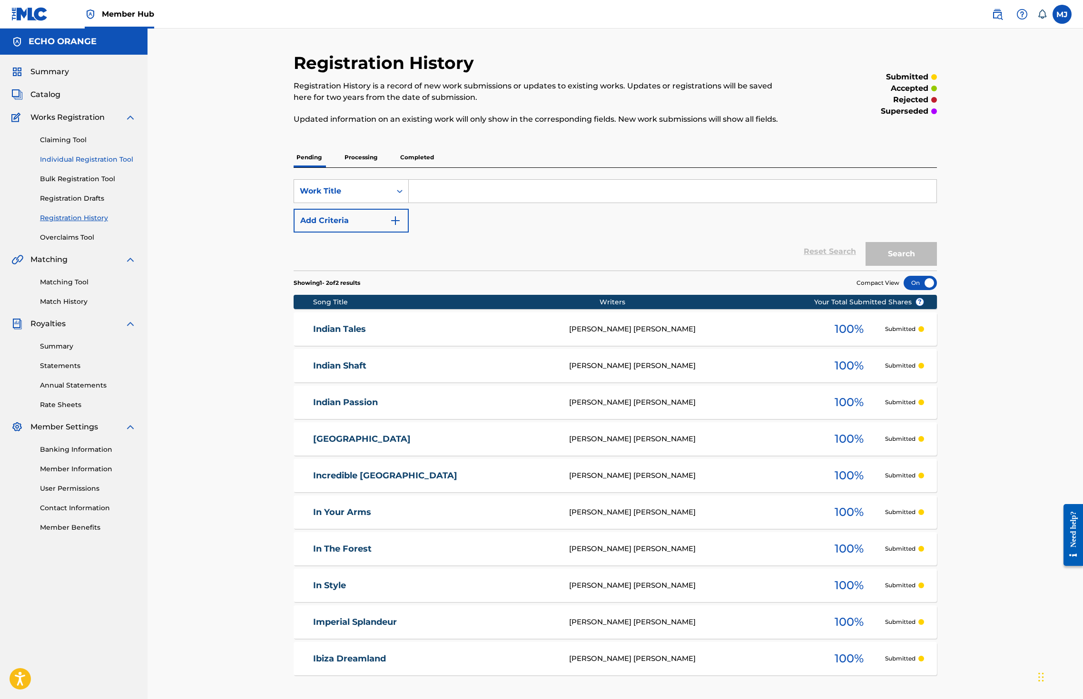
click at [124, 165] on link "Individual Registration Tool" at bounding box center [88, 160] width 96 height 10
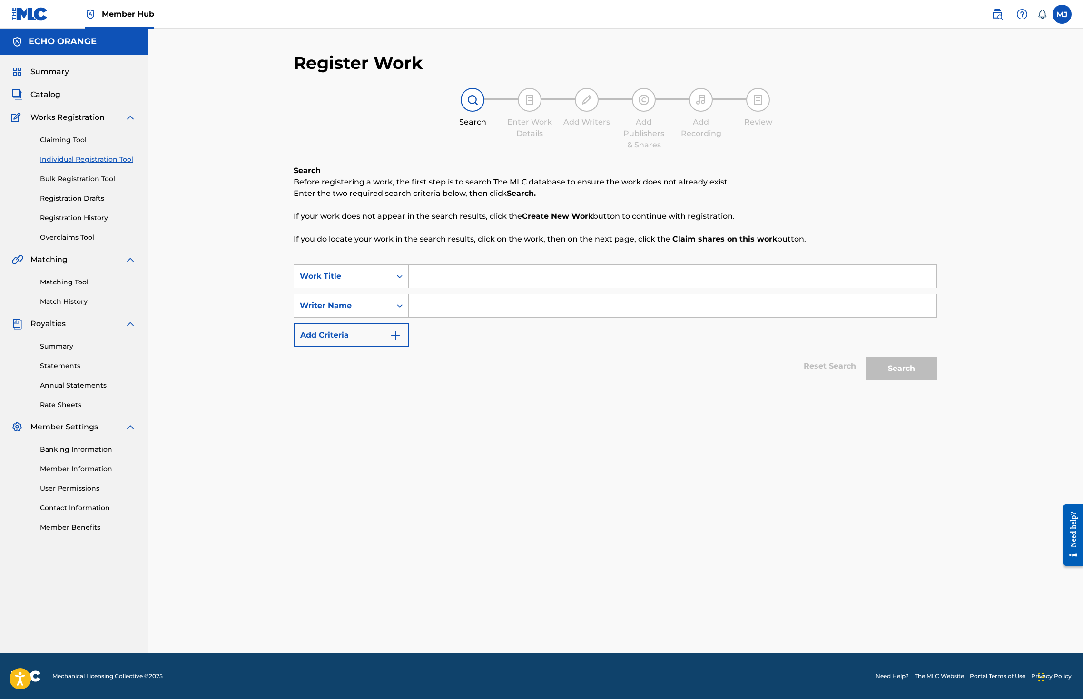
click at [539, 288] on input "Search Form" at bounding box center [673, 276] width 528 height 23
type input "initiation"
paste input "denis hekimian"
type input "denis hekimian"
click at [937, 381] on button "Search" at bounding box center [900, 369] width 71 height 24
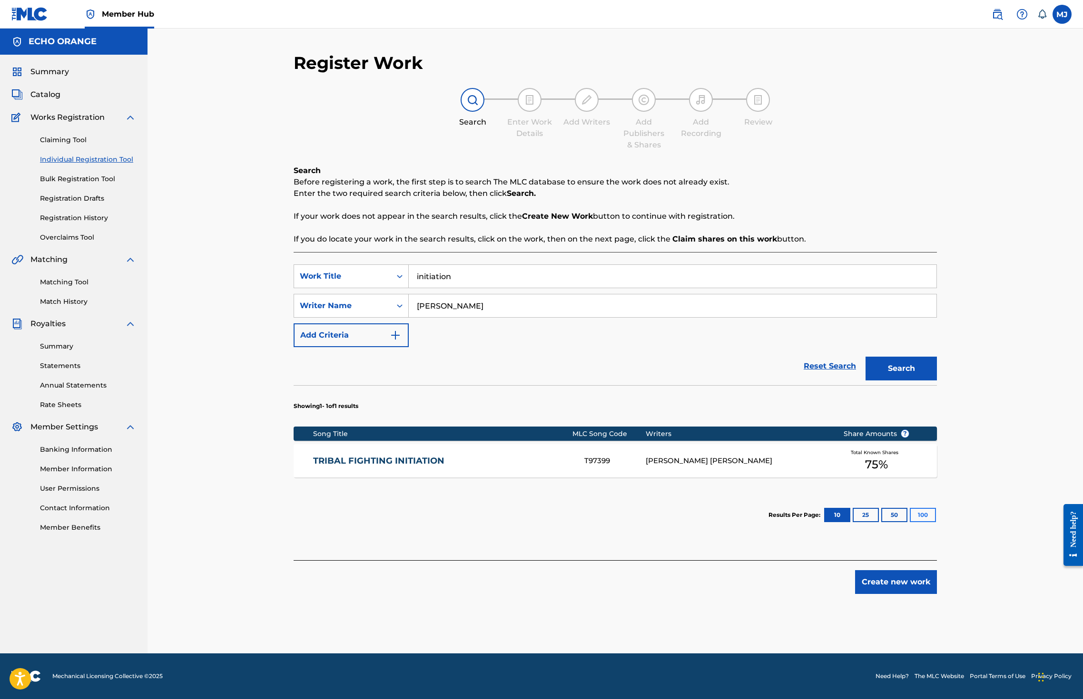
scroll to position [21, 0]
click at [937, 594] on button "Create new work" at bounding box center [896, 582] width 82 height 24
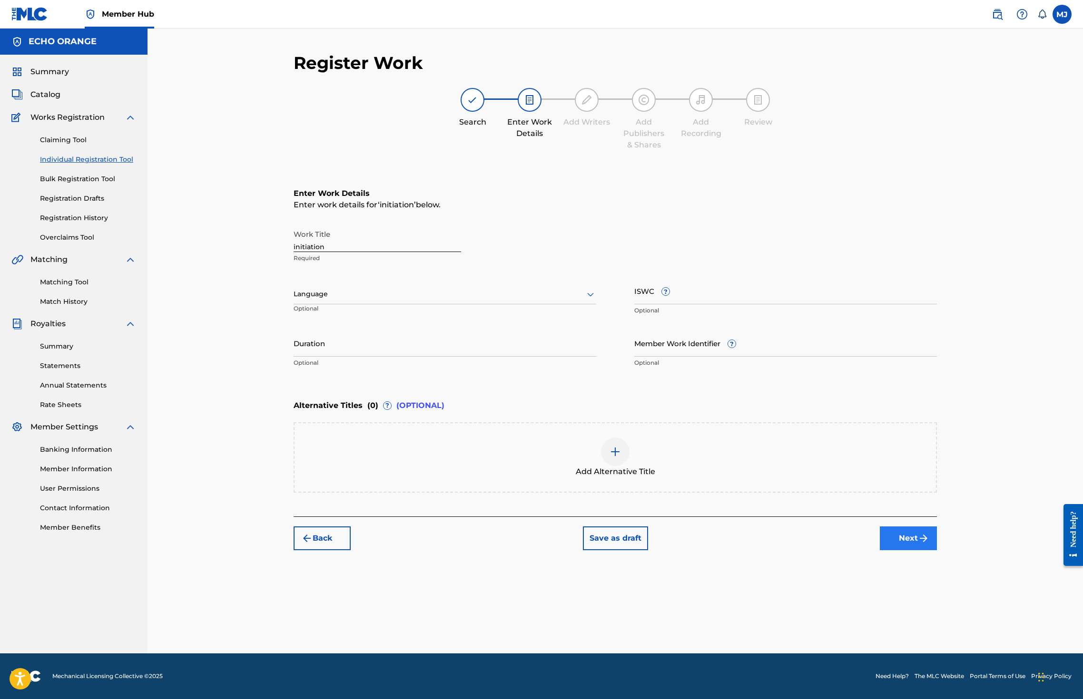
click at [937, 550] on button "Next" at bounding box center [908, 539] width 57 height 24
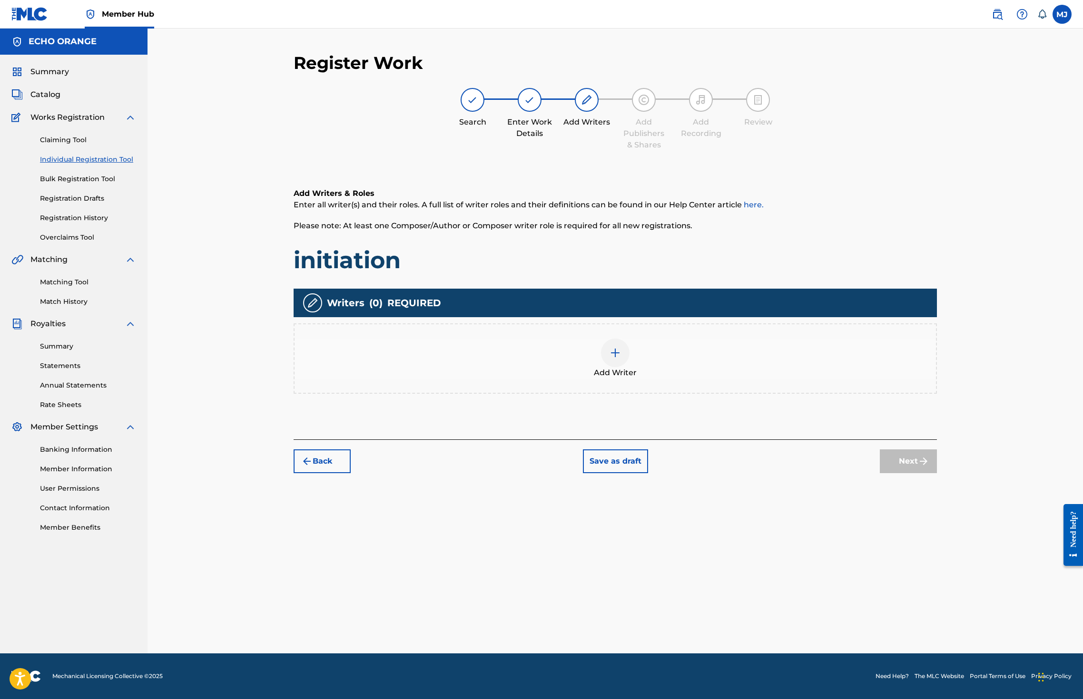
click at [699, 379] on div "Add Writer" at bounding box center [614, 359] width 641 height 40
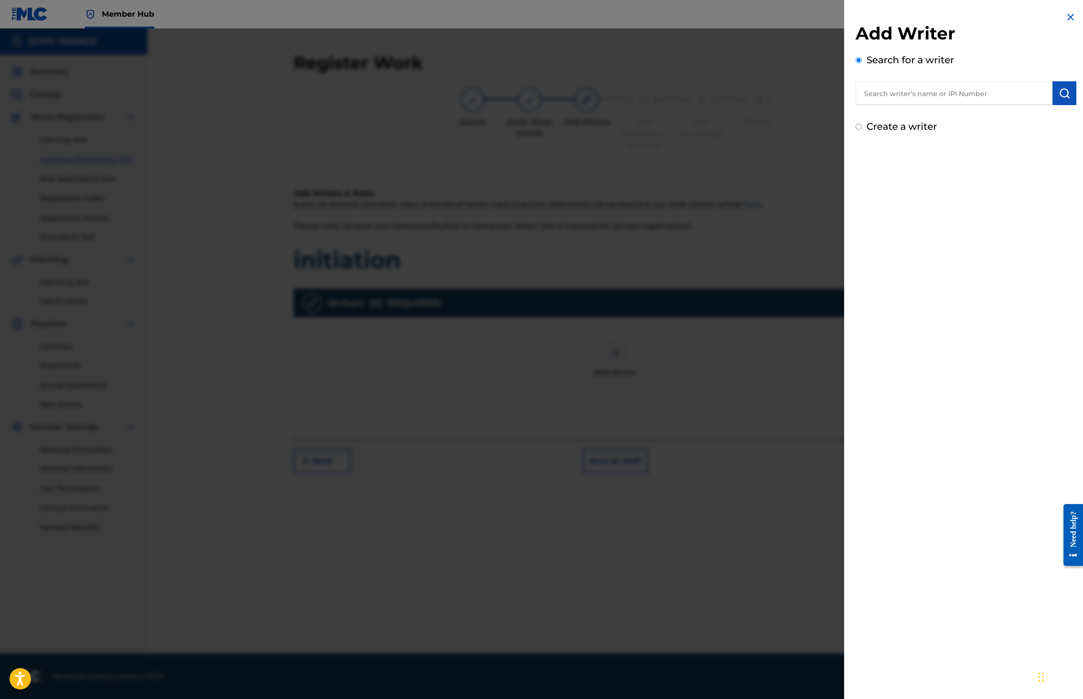
click at [864, 104] on input "text" at bounding box center [953, 93] width 197 height 24
paste input "denis hekimian"
type input "denis hekimian"
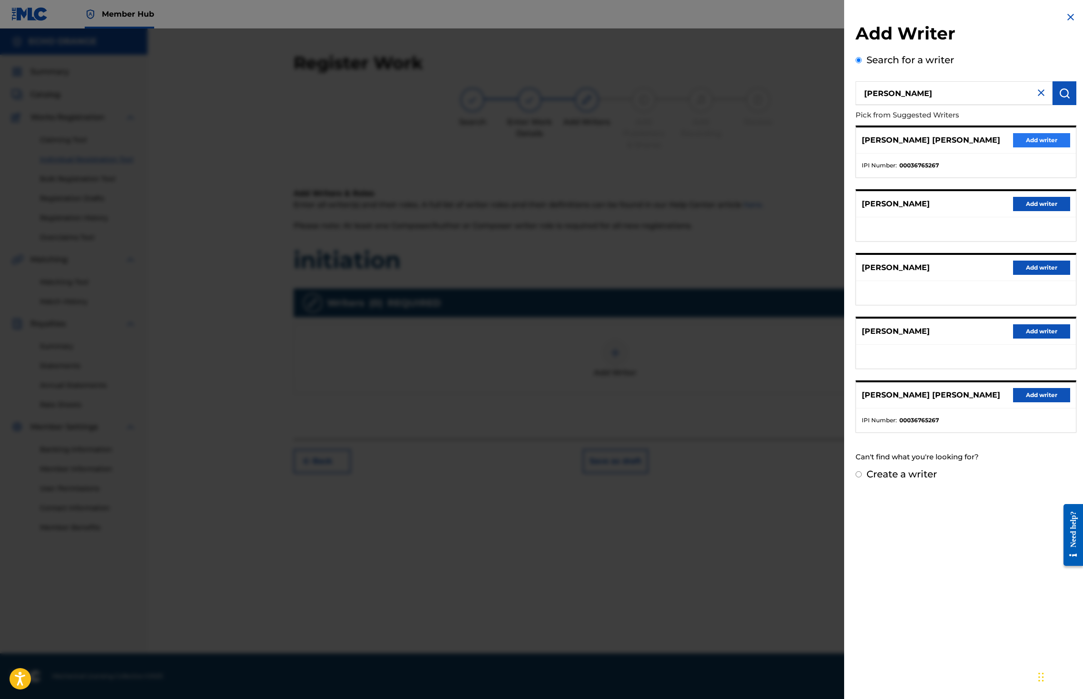
click at [1033, 147] on button "Add writer" at bounding box center [1041, 140] width 57 height 14
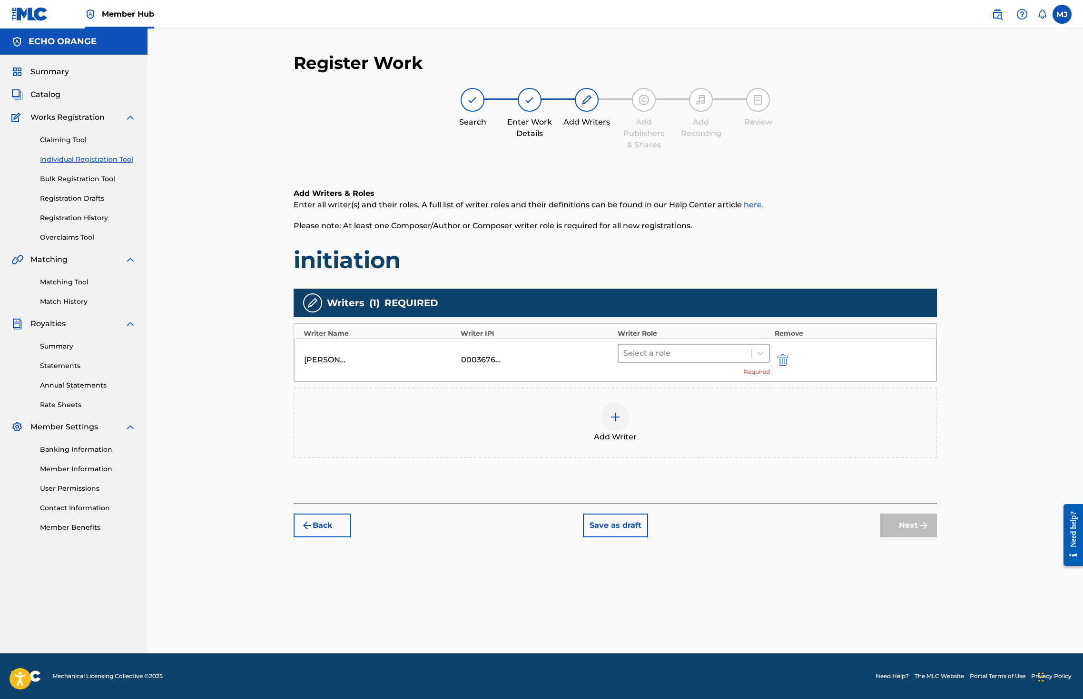
click at [700, 362] on div "Select a role" at bounding box center [684, 353] width 133 height 17
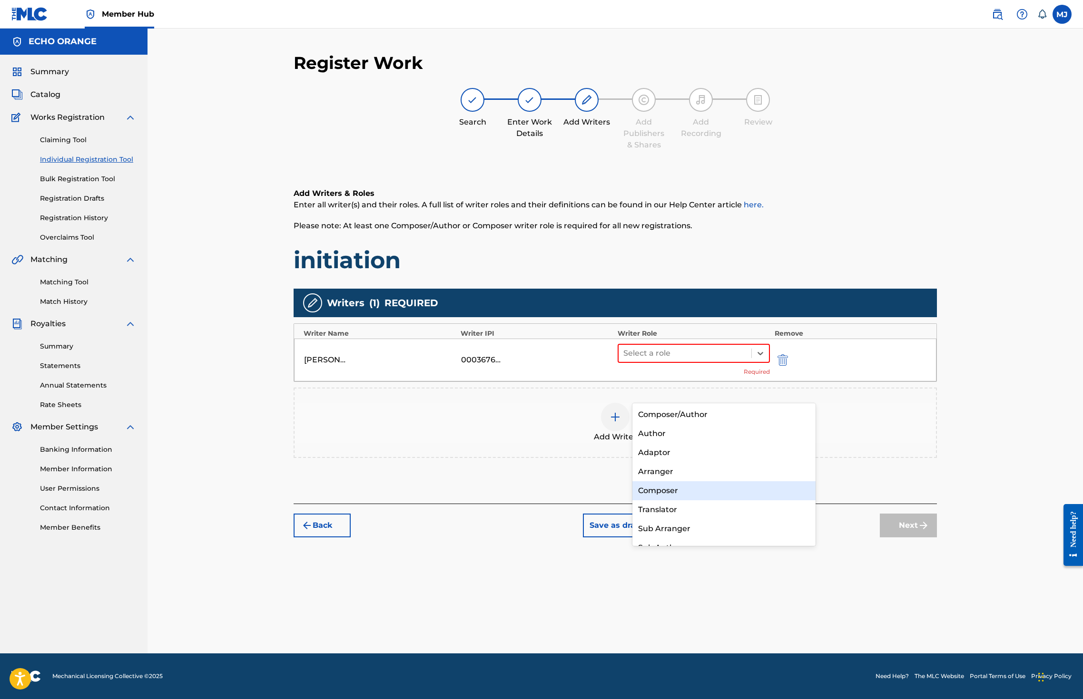
click at [661, 495] on div "Composer" at bounding box center [723, 490] width 183 height 19
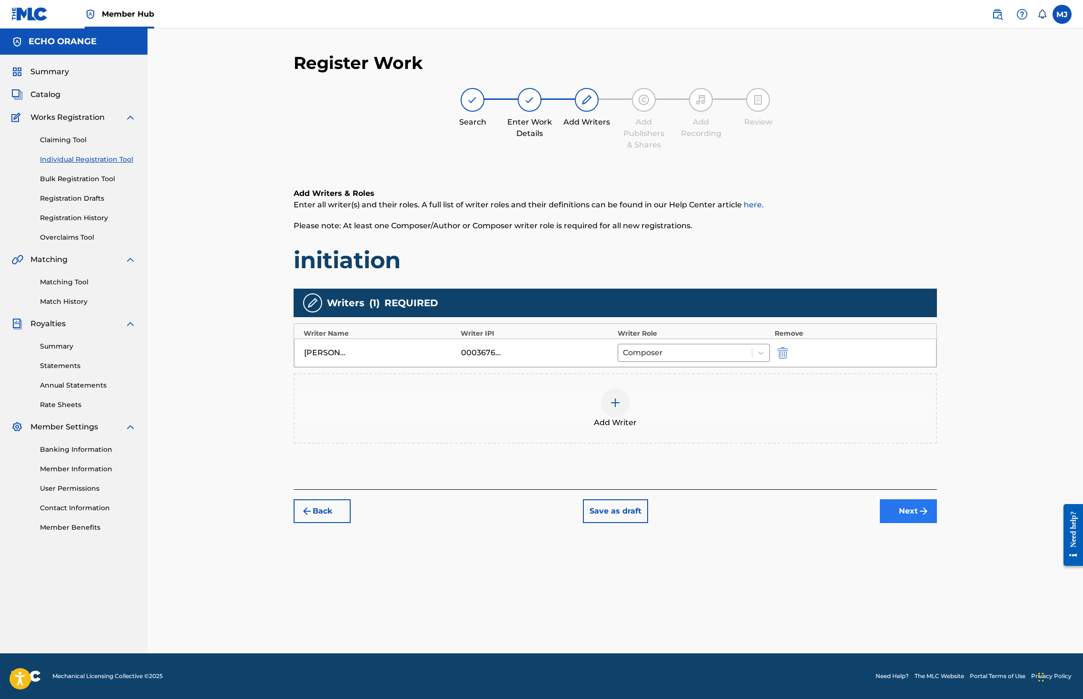
click at [937, 523] on button "Next" at bounding box center [908, 512] width 57 height 24
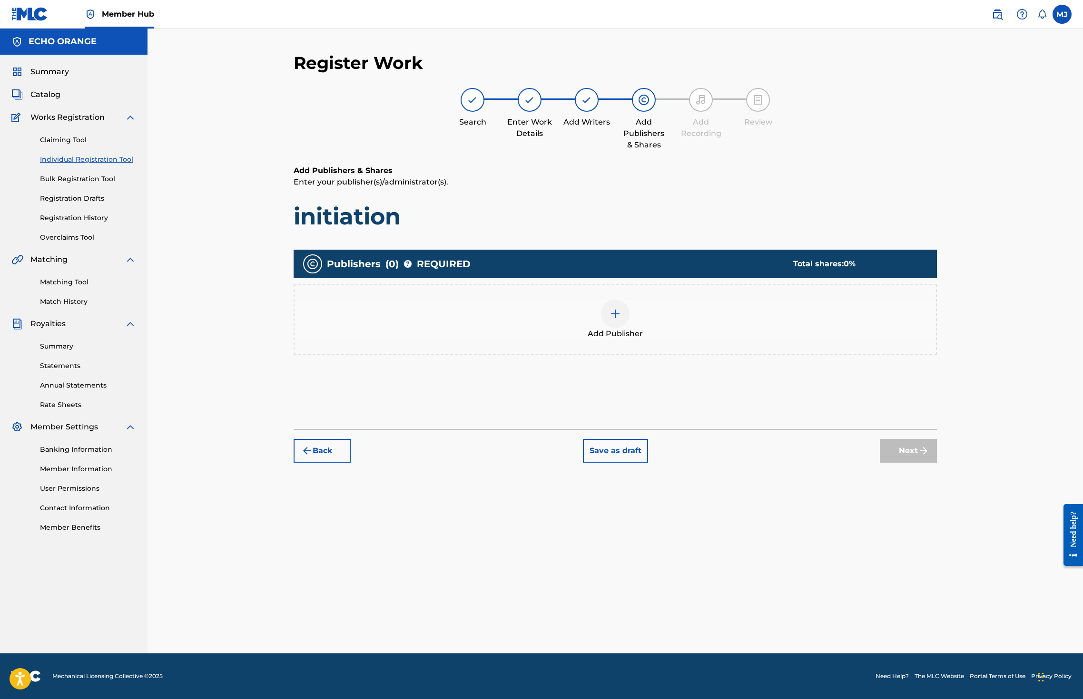
click at [638, 355] on div "Add Publisher" at bounding box center [615, 319] width 643 height 70
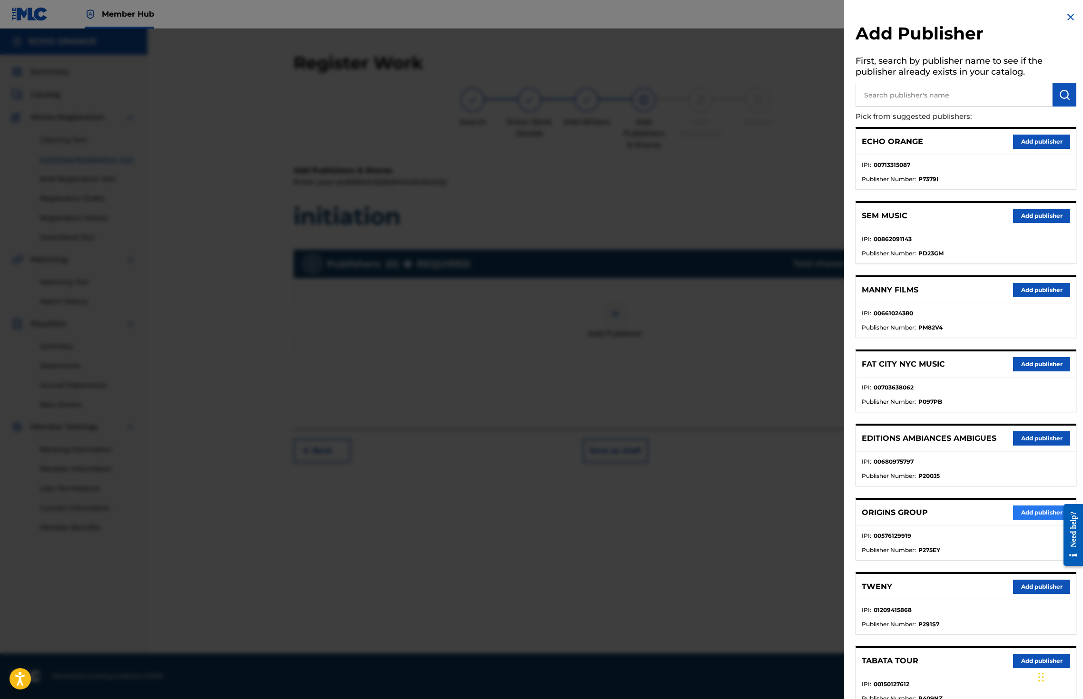
click at [1013, 520] on button "Add publisher" at bounding box center [1041, 513] width 57 height 14
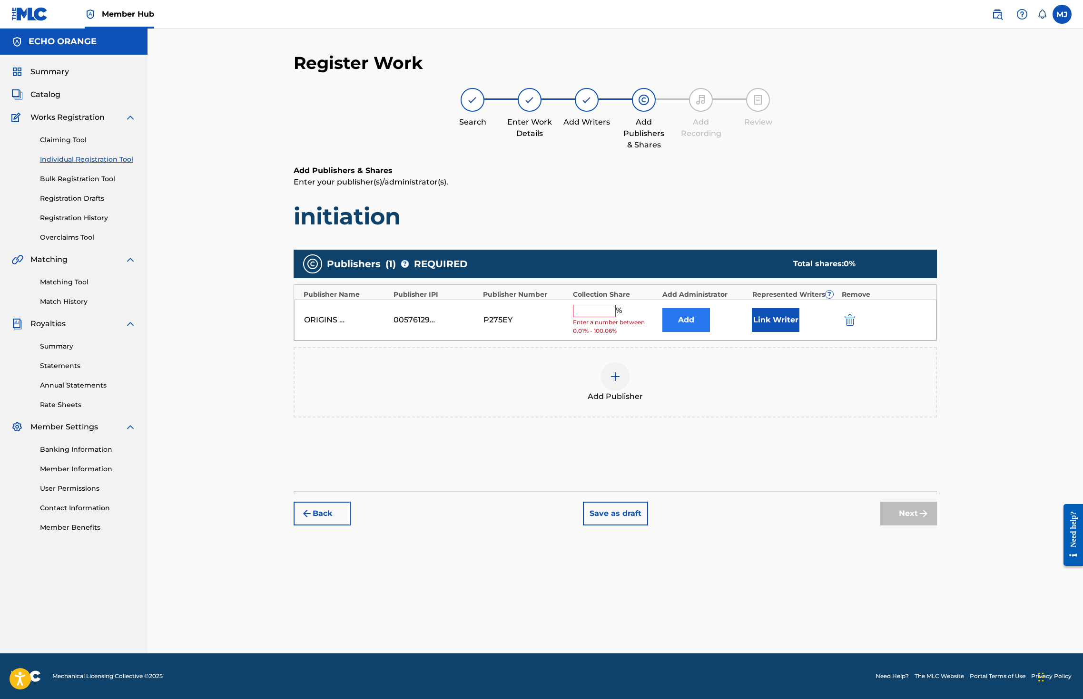
click at [710, 332] on button "Add" at bounding box center [686, 320] width 48 height 24
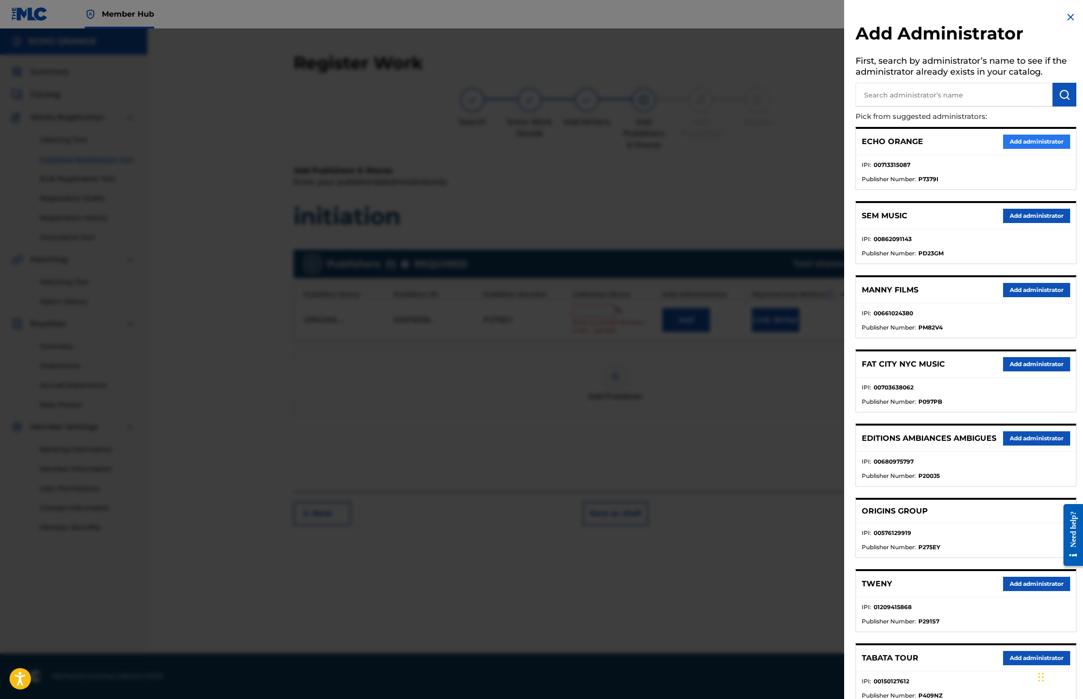
click at [1017, 149] on button "Add administrator" at bounding box center [1036, 142] width 67 height 14
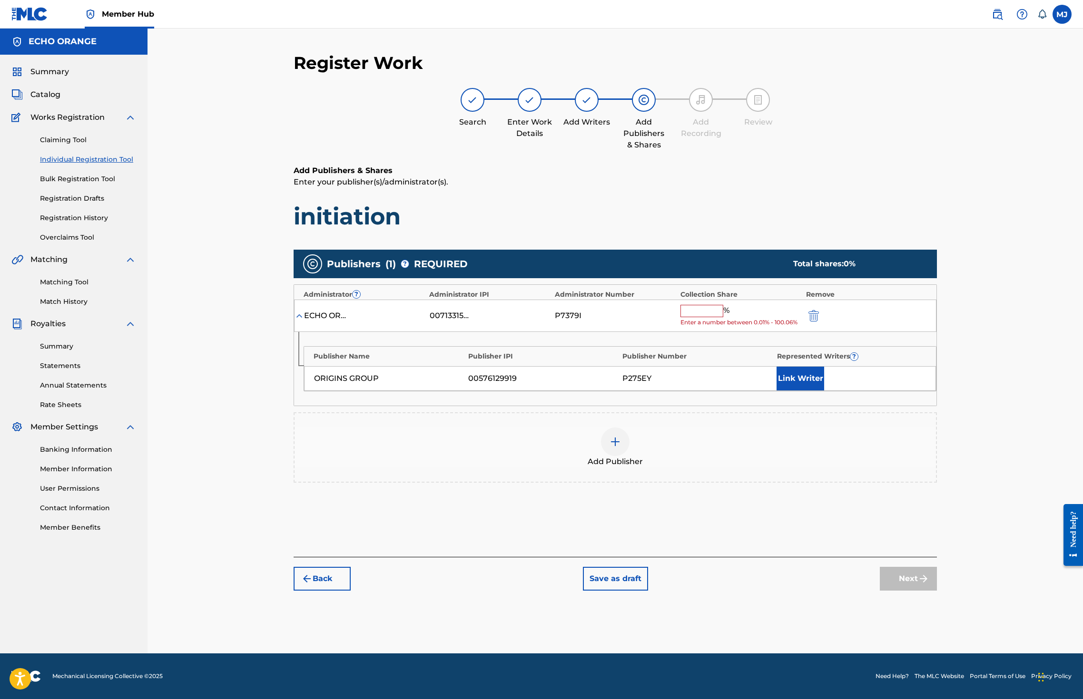
click at [676, 322] on div "P7379I" at bounding box center [615, 315] width 121 height 11
click at [723, 317] on input "text" at bounding box center [701, 311] width 43 height 12
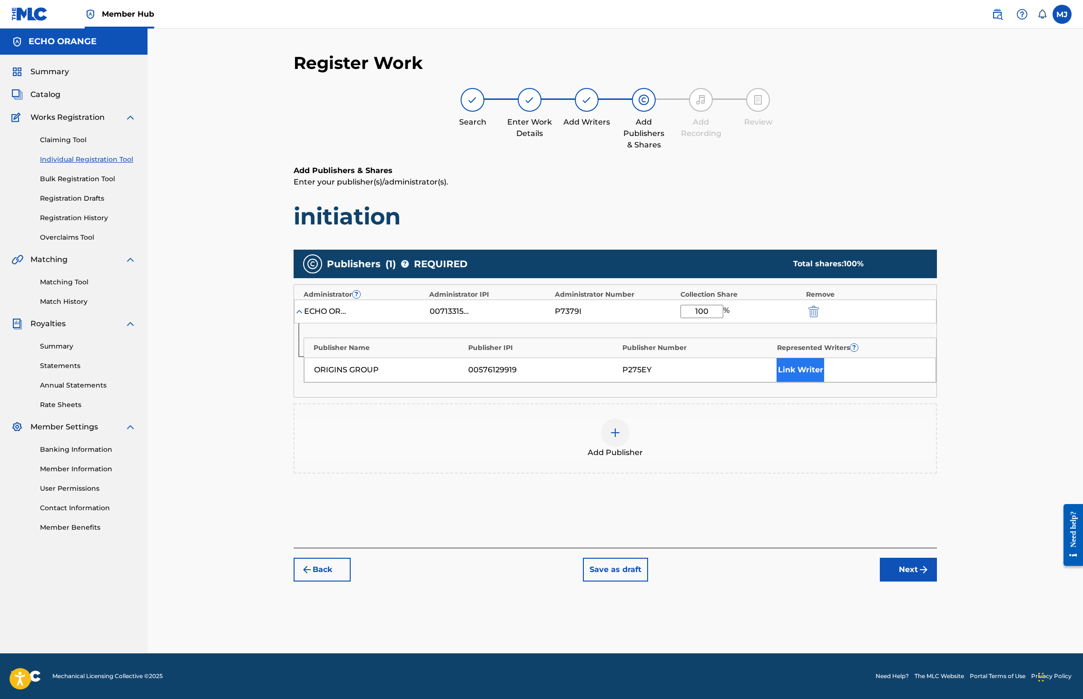
type input "100"
click at [824, 382] on button "Link Writer" at bounding box center [800, 370] width 48 height 24
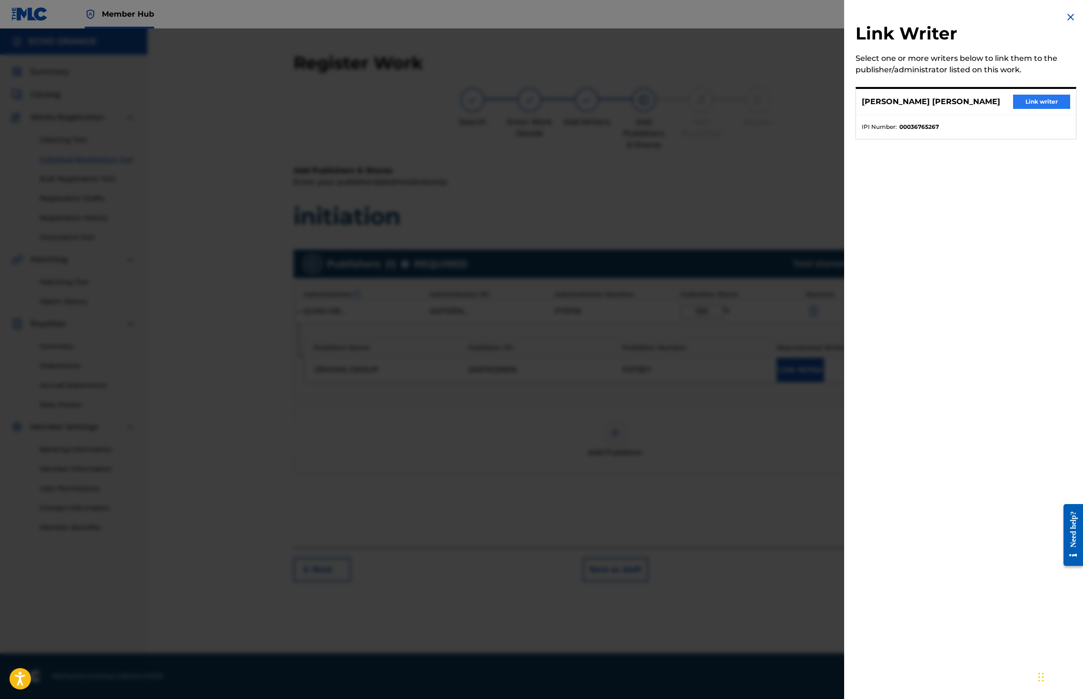
click at [1031, 109] on button "Link writer" at bounding box center [1041, 102] width 57 height 14
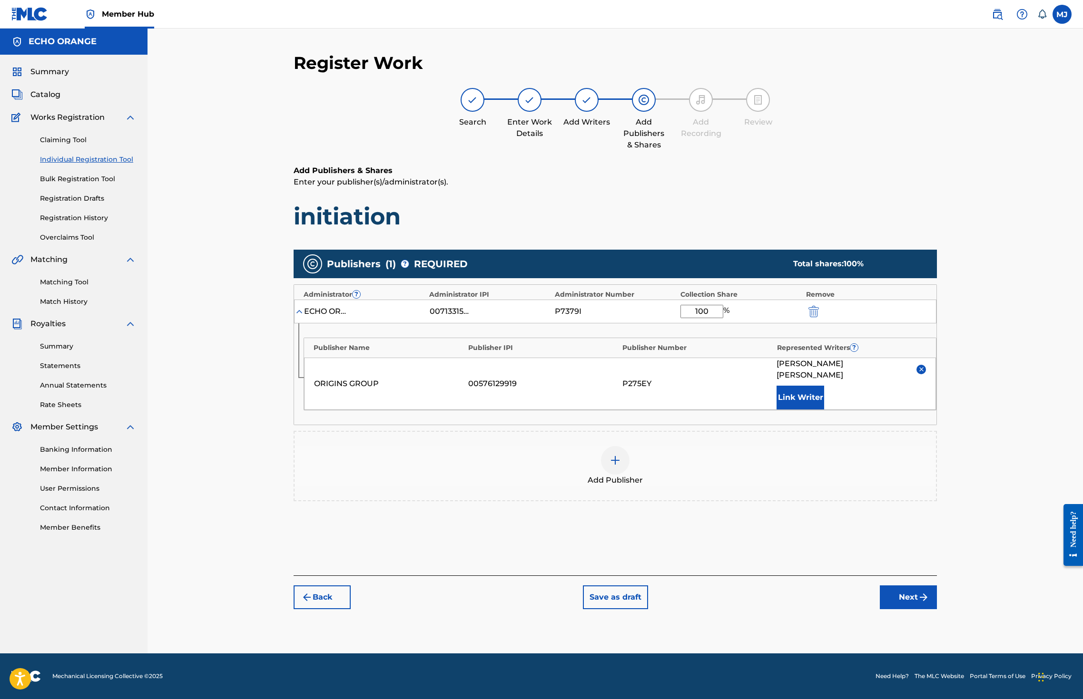
scroll to position [35, 0]
click at [937, 609] on button "Next" at bounding box center [908, 598] width 57 height 24
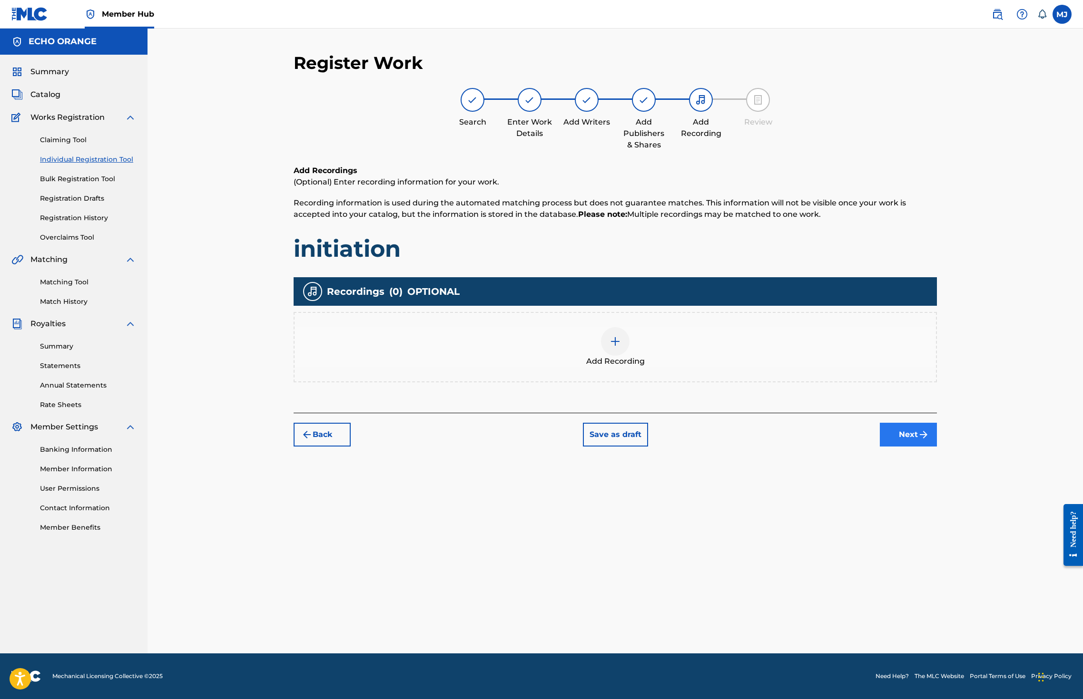
click at [937, 447] on button "Next" at bounding box center [908, 435] width 57 height 24
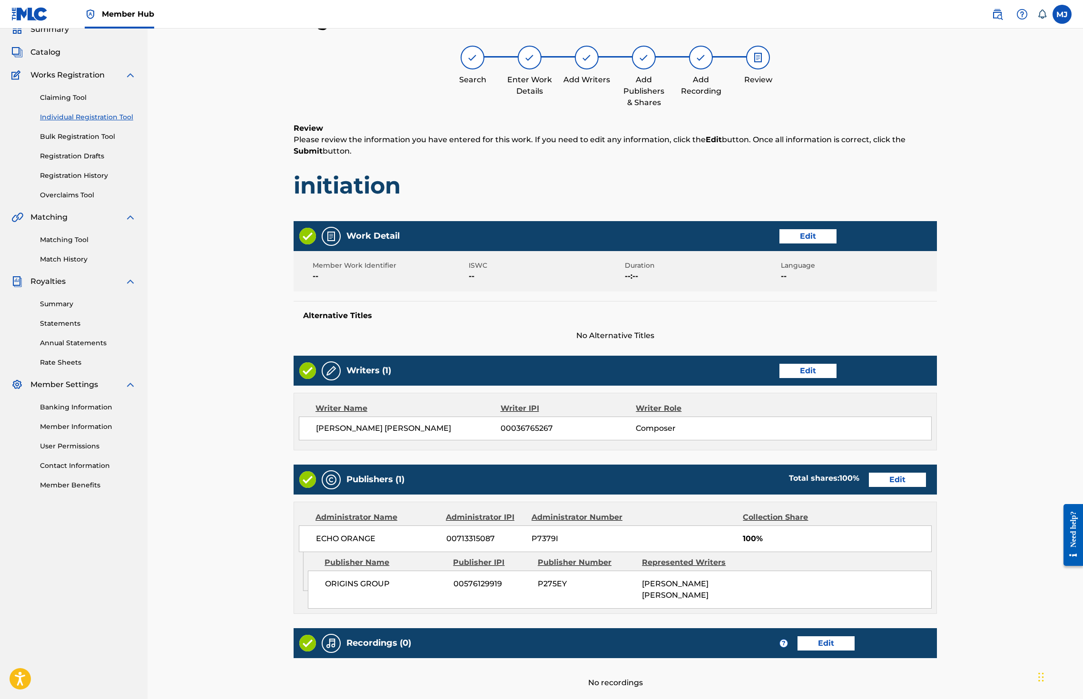
scroll to position [214, 0]
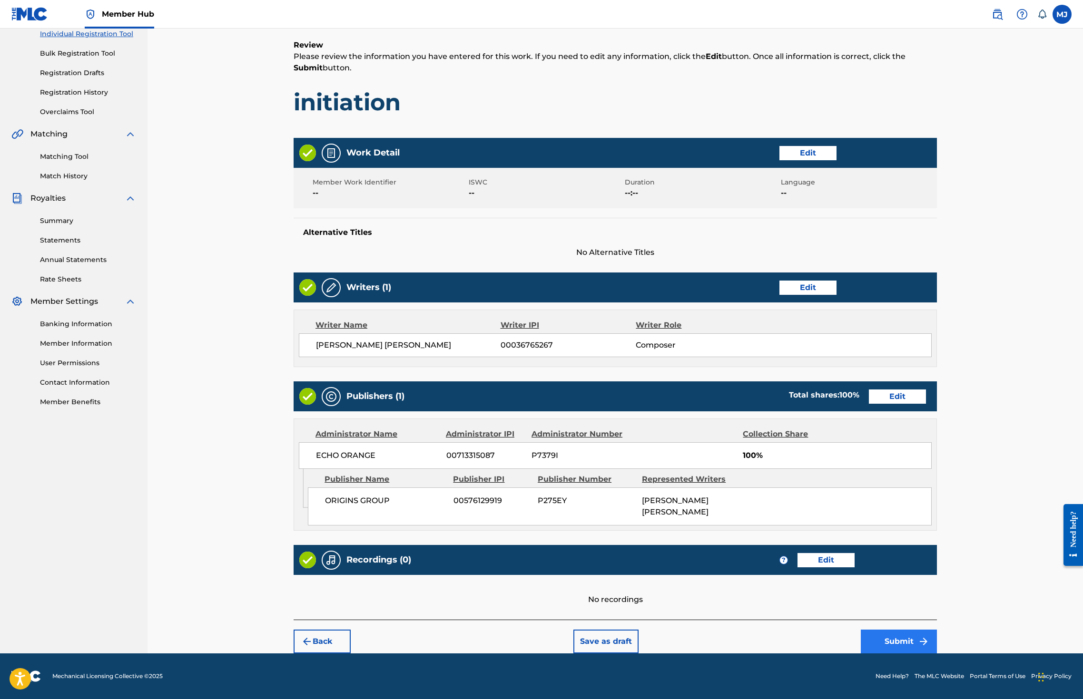
click at [937, 630] on button "Submit" at bounding box center [899, 642] width 76 height 24
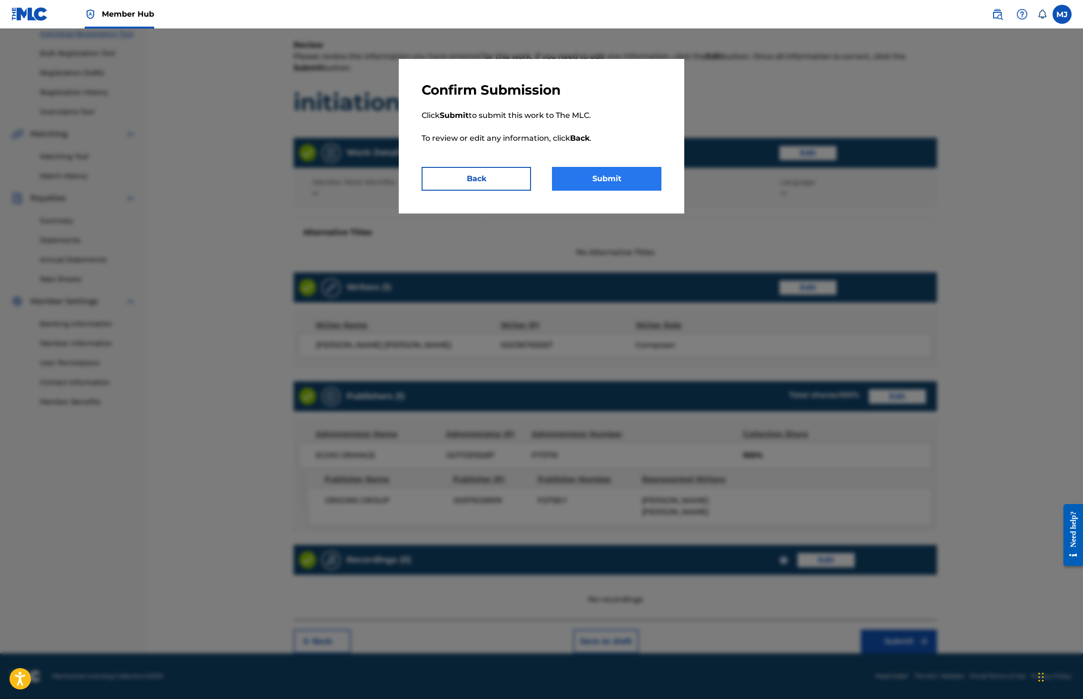
click at [631, 191] on button "Submit" at bounding box center [606, 179] width 109 height 24
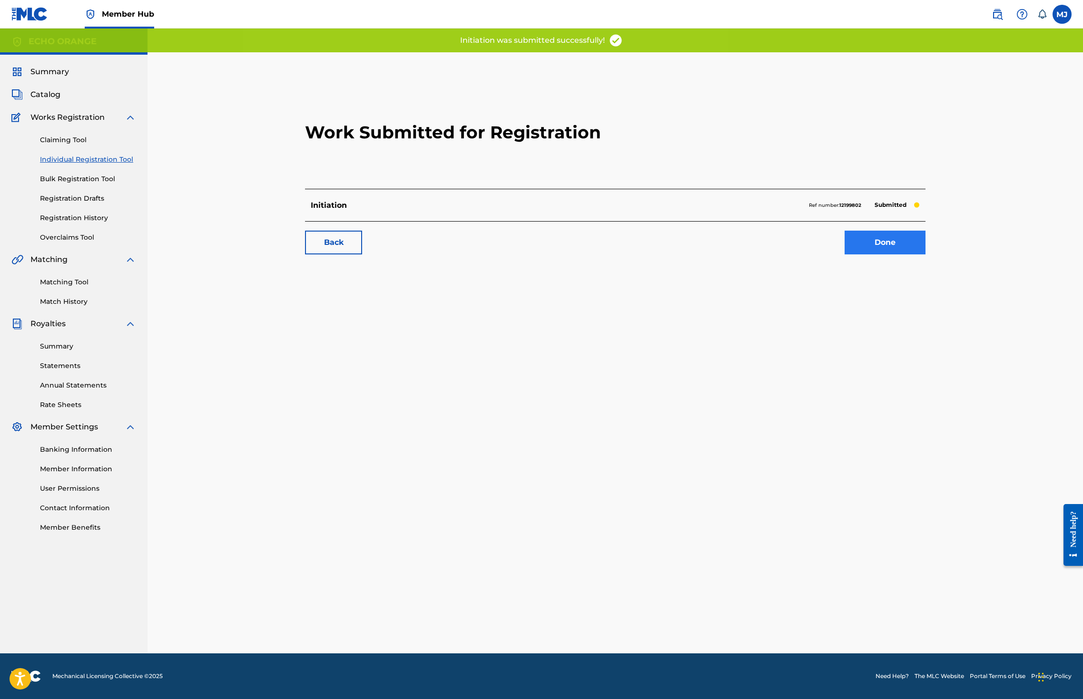
click at [925, 255] on link "Done" at bounding box center [884, 243] width 81 height 24
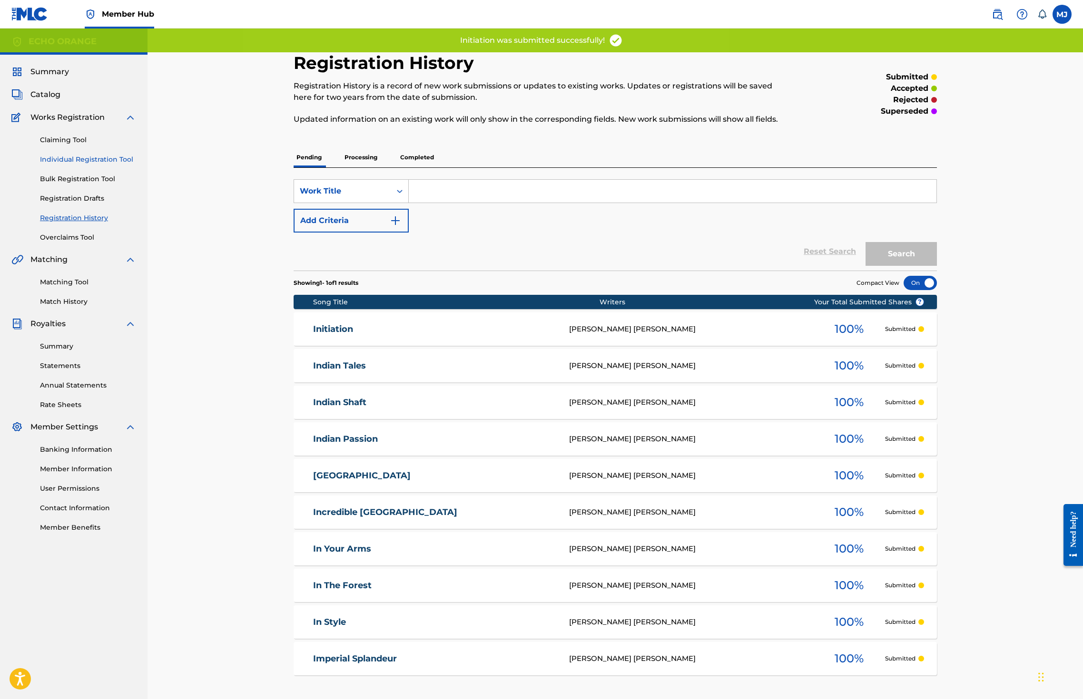
click at [109, 165] on link "Individual Registration Tool" at bounding box center [88, 160] width 96 height 10
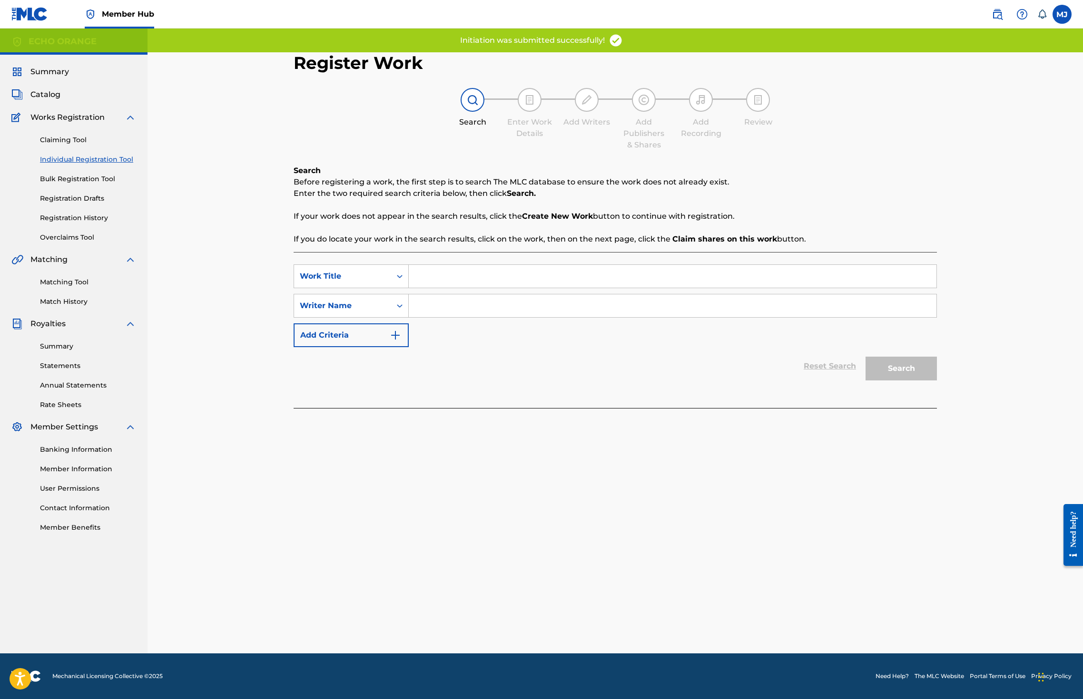
click at [469, 288] on div "Search Form" at bounding box center [673, 277] width 528 height 24
click at [463, 288] on input "Search Form" at bounding box center [673, 276] width 528 height 23
click at [461, 288] on input "Search Form" at bounding box center [673, 276] width 528 height 23
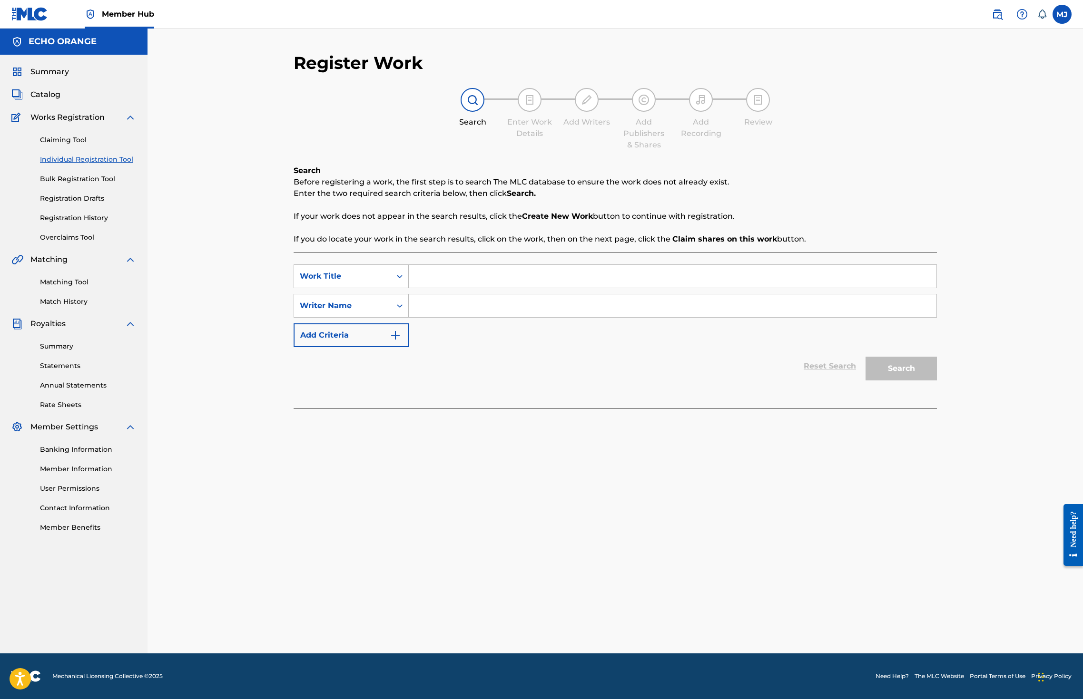
click at [461, 288] on input "Search Form" at bounding box center [673, 276] width 528 height 23
type input "Inner voice"
click at [455, 317] on div "SearchWithCriteria907152c5-69b3-49a5-bd64-5edda5429ce4 Work Title Inner voice S…" at bounding box center [615, 306] width 643 height 83
click at [455, 317] on input "Search Form" at bounding box center [673, 305] width 528 height 23
type input "v"
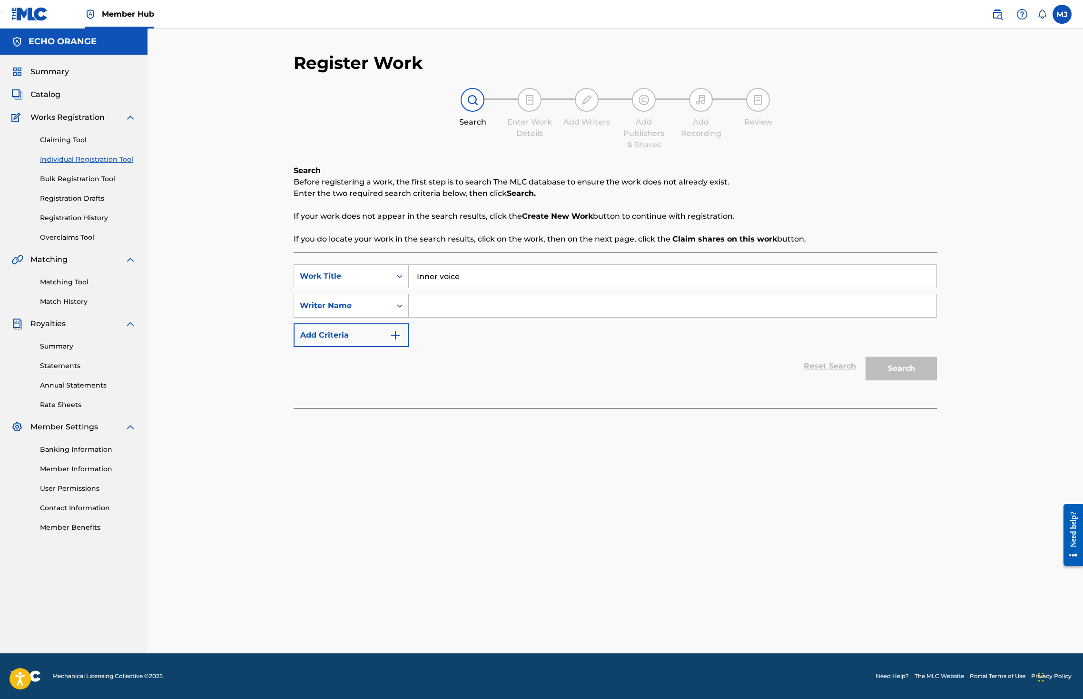
paste input "denis hekimian"
type input "denis hekimian"
click at [937, 381] on button "Search" at bounding box center [900, 369] width 71 height 24
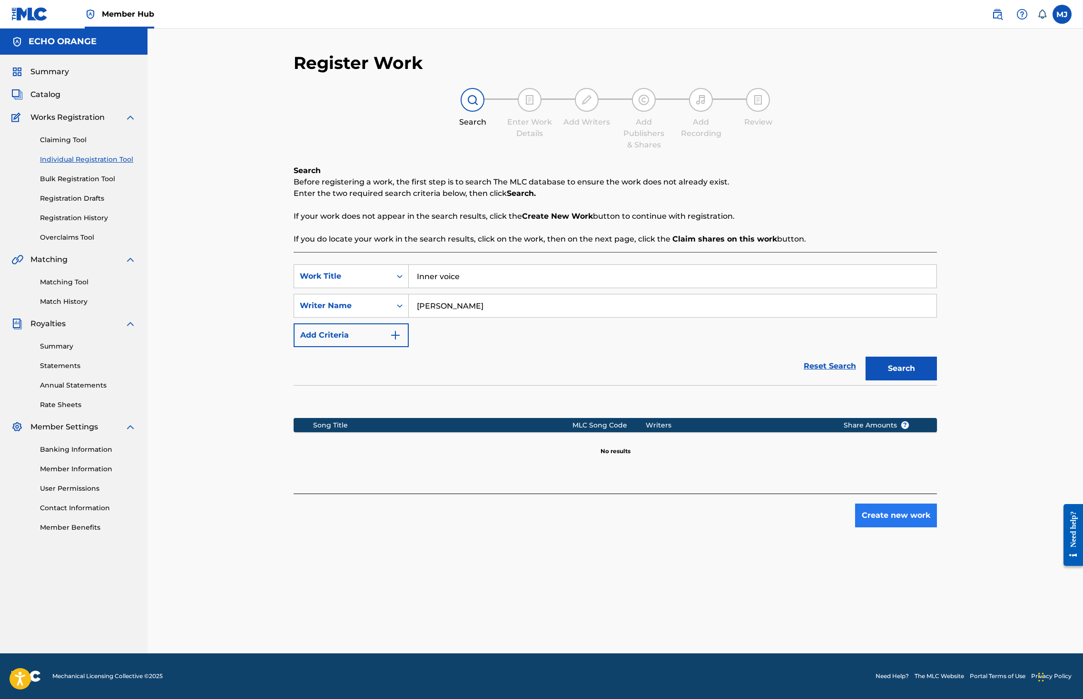
click at [937, 528] on button "Create new work" at bounding box center [896, 516] width 82 height 24
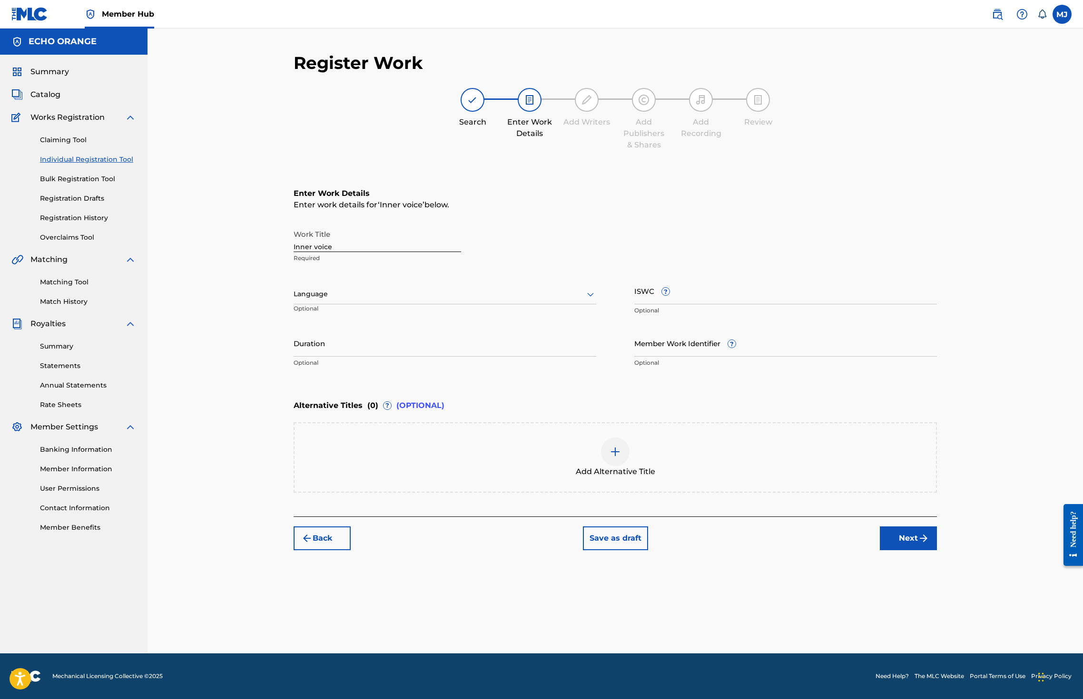
drag, startPoint x: 975, startPoint y: 608, endPoint x: 972, endPoint y: 600, distance: 8.4
click at [937, 550] on button "Next" at bounding box center [908, 539] width 57 height 24
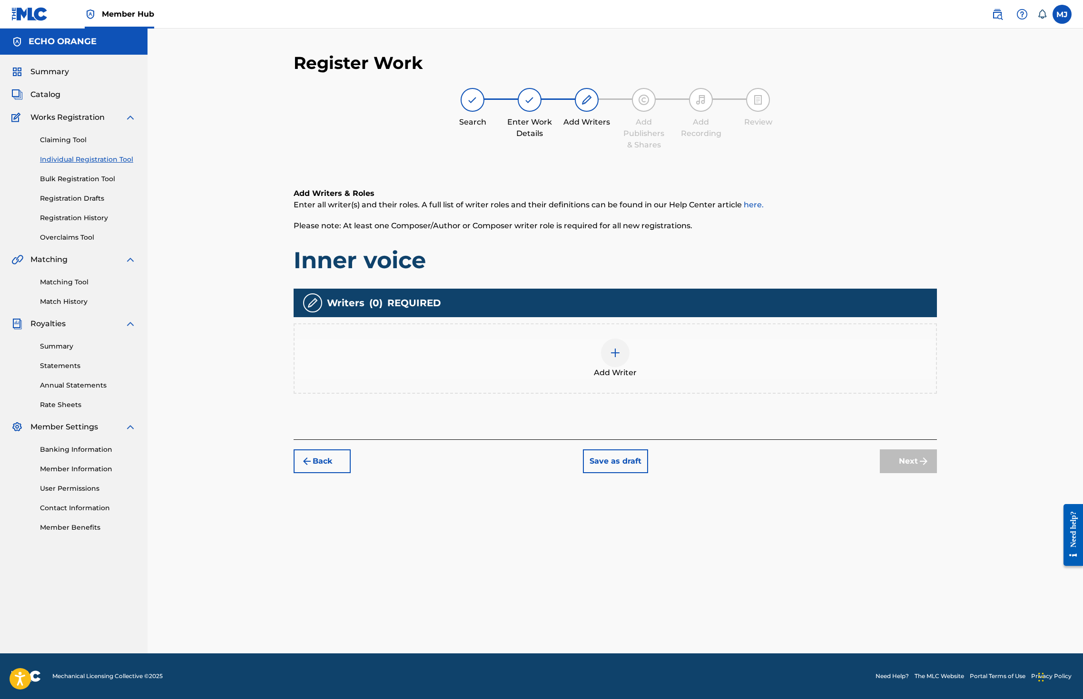
click at [718, 379] on div "Add Writer" at bounding box center [614, 359] width 641 height 40
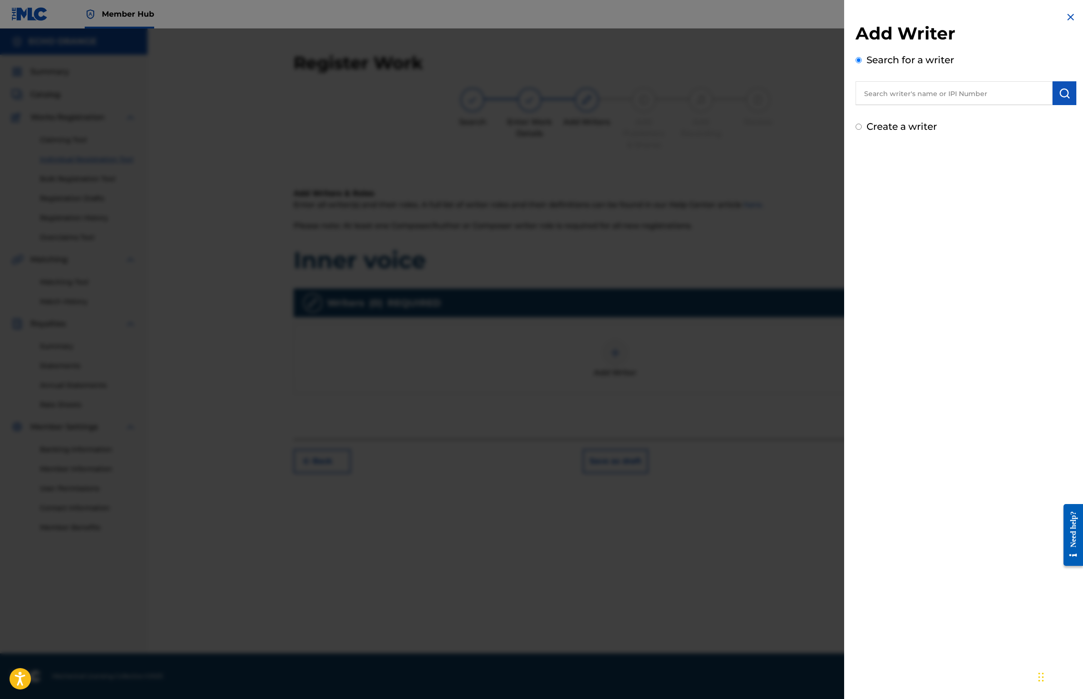
click at [883, 102] on input "text" at bounding box center [953, 93] width 197 height 24
paste input "denis hekimian"
type input "denis hekimian"
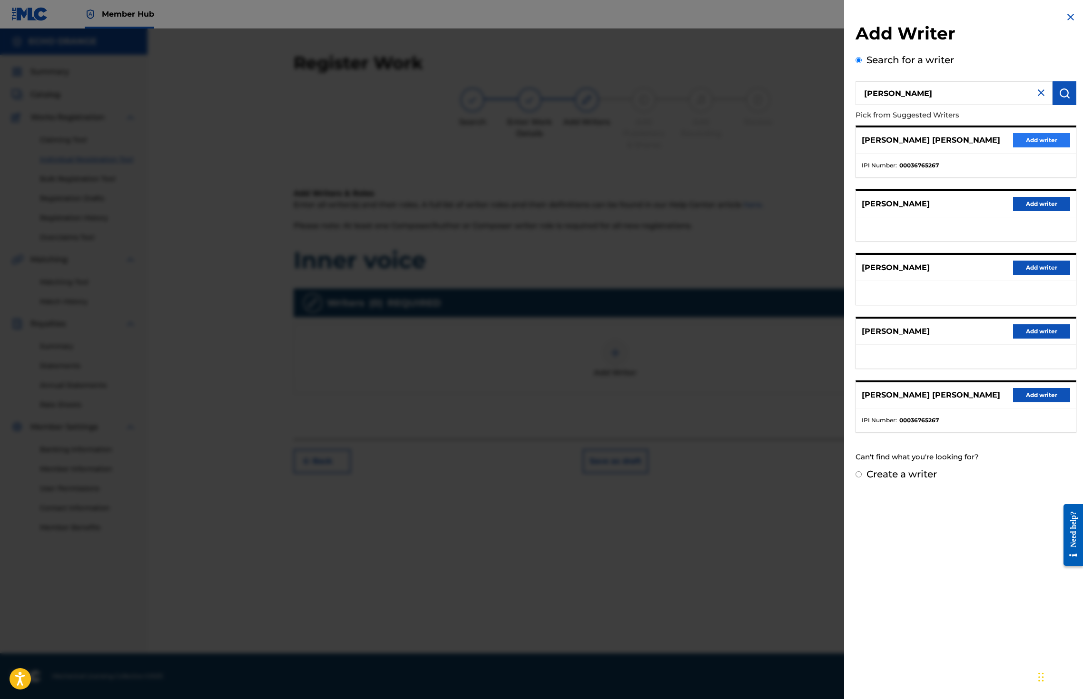
click at [1013, 147] on button "Add writer" at bounding box center [1041, 140] width 57 height 14
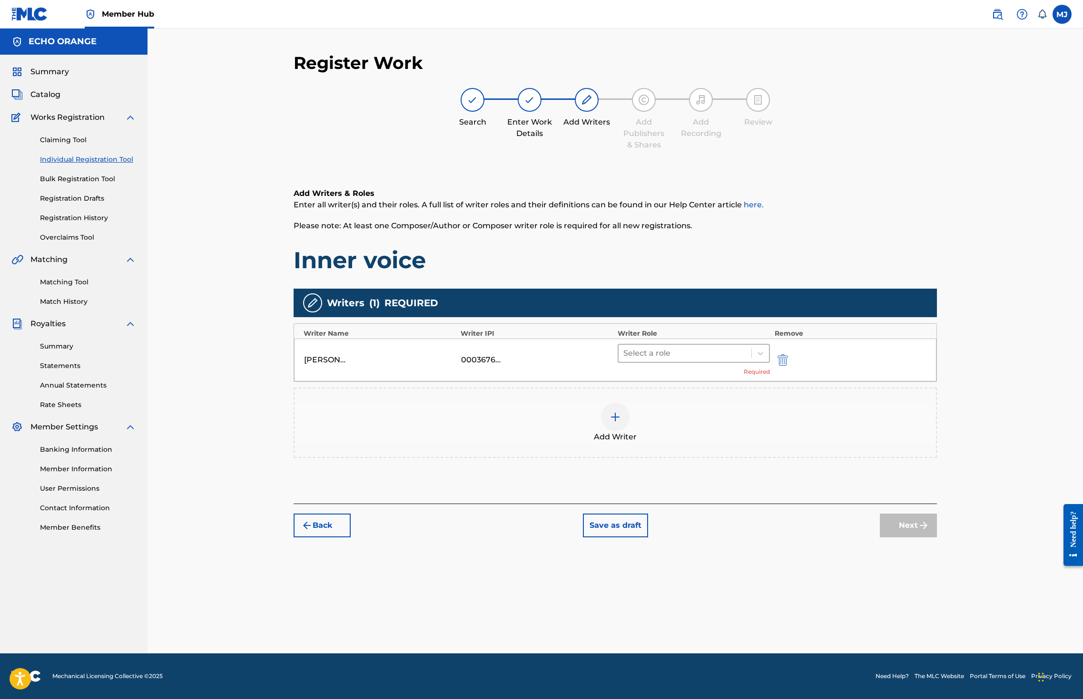
click at [664, 360] on div at bounding box center [684, 353] width 123 height 13
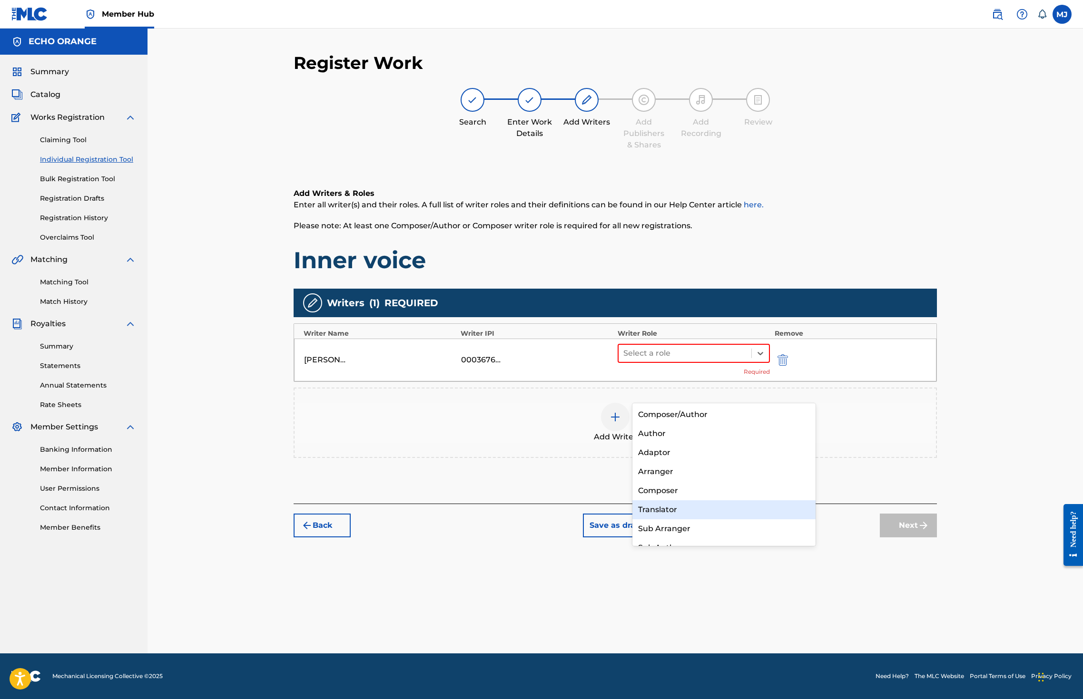
click at [658, 501] on div "Translator" at bounding box center [723, 509] width 183 height 19
click at [659, 458] on div "Add Writer" at bounding box center [615, 423] width 643 height 70
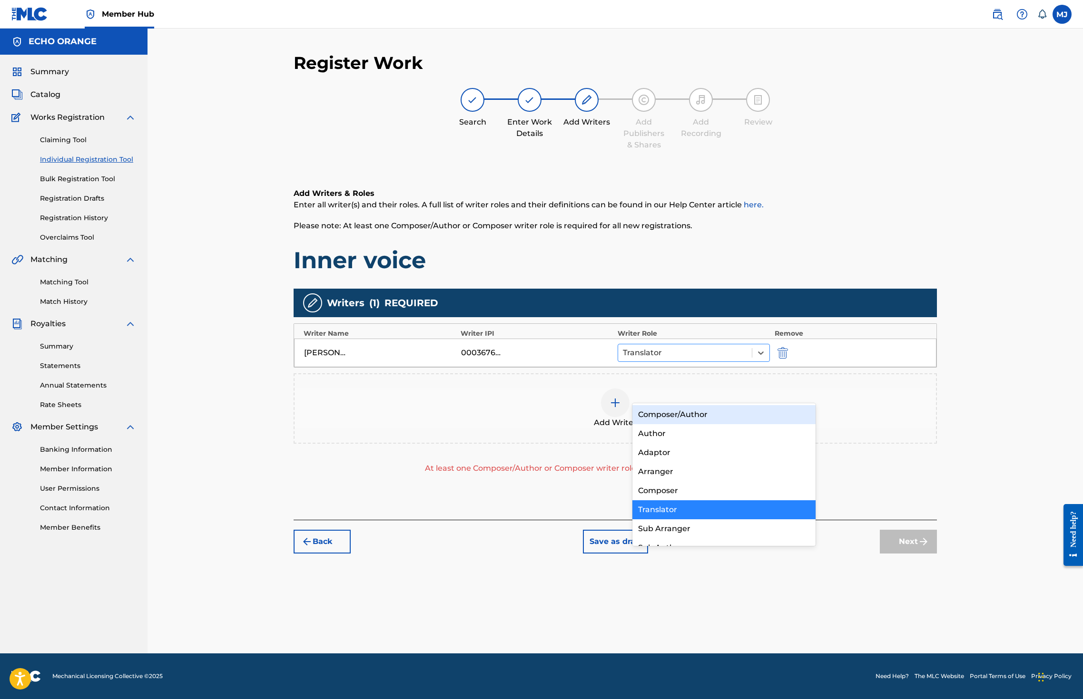
click at [687, 360] on div at bounding box center [685, 352] width 124 height 13
drag, startPoint x: 677, startPoint y: 478, endPoint x: 678, endPoint y: 487, distance: 9.1
click at [678, 486] on div "Composer/Author Author Adaptor Arranger Composer Translator Sub Arranger Sub Au…" at bounding box center [723, 474] width 183 height 143
click at [685, 488] on div "Composer" at bounding box center [723, 490] width 183 height 19
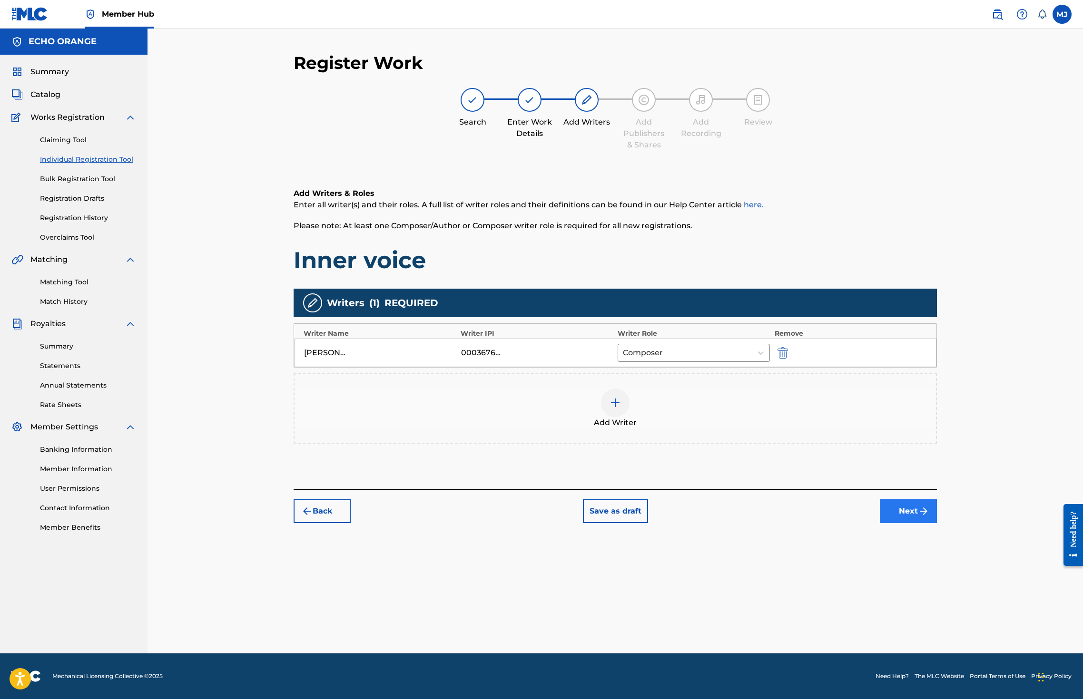
click at [937, 523] on button "Next" at bounding box center [908, 512] width 57 height 24
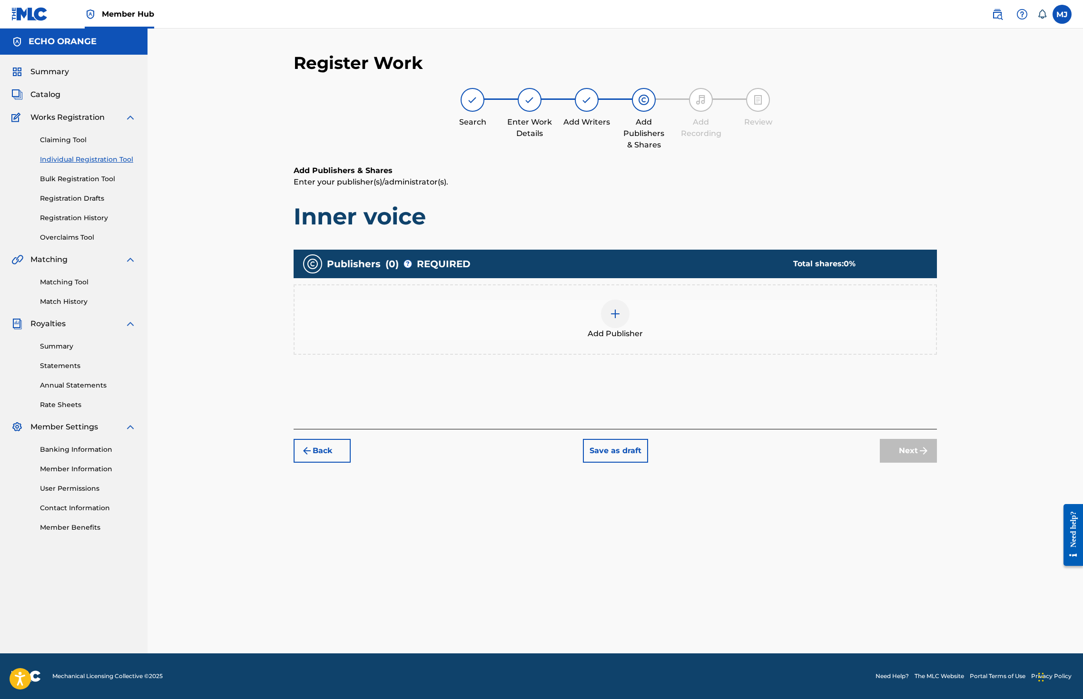
click at [629, 328] on div at bounding box center [615, 314] width 29 height 29
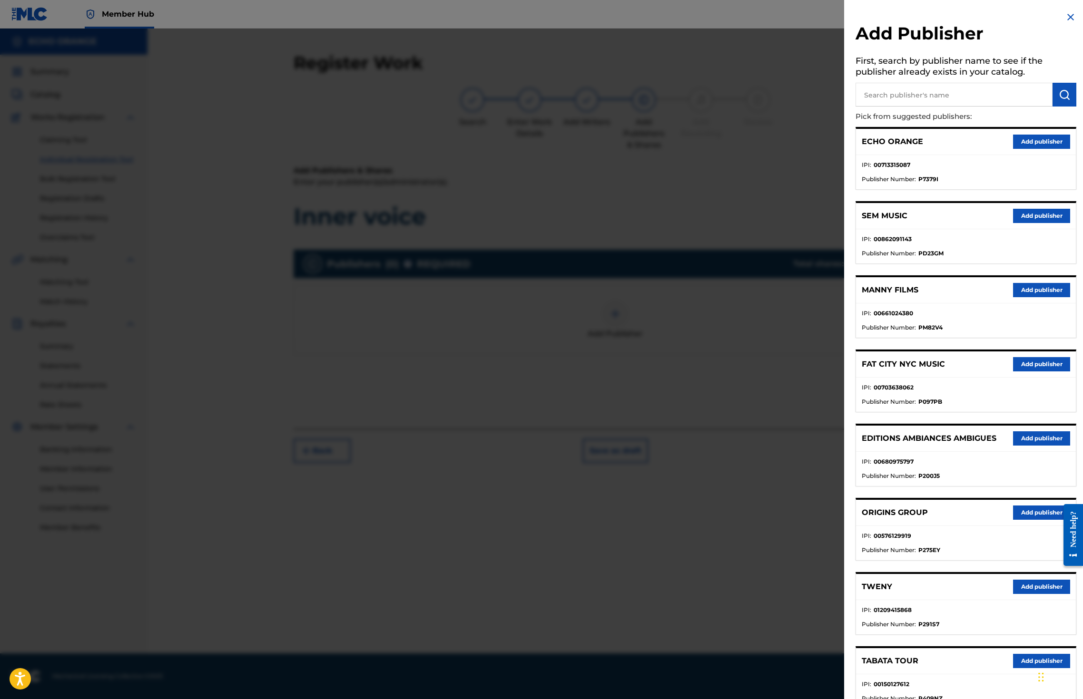
drag, startPoint x: 1015, startPoint y: 581, endPoint x: 998, endPoint y: 558, distance: 28.5
click at [1015, 520] on button "Add publisher" at bounding box center [1041, 513] width 57 height 14
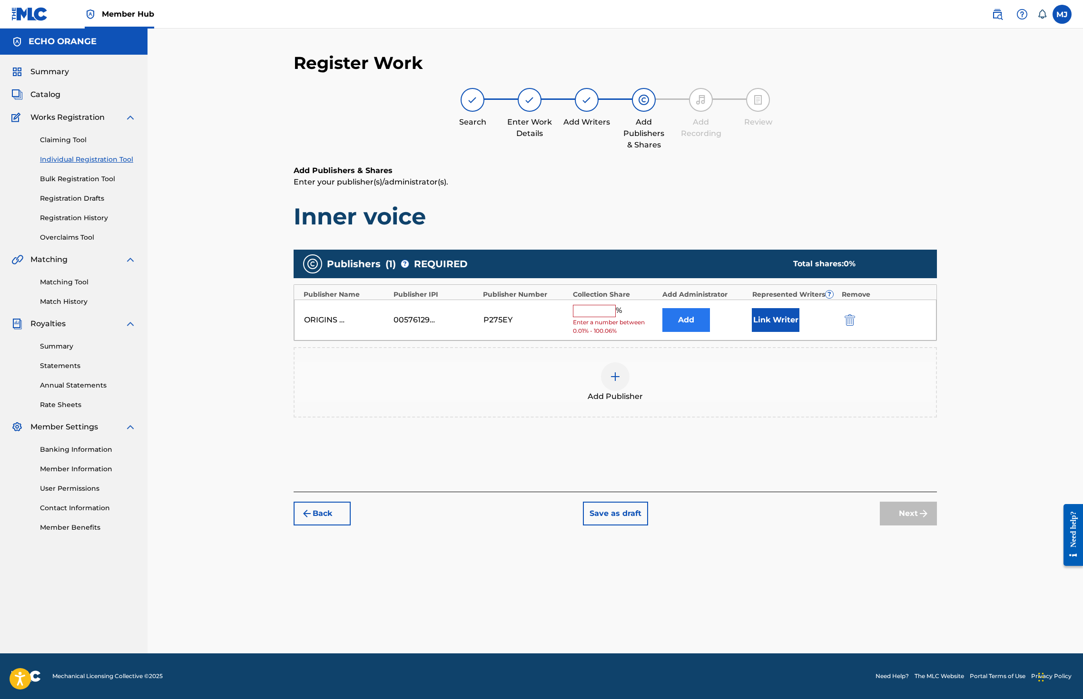
click at [710, 332] on button "Add" at bounding box center [686, 320] width 48 height 24
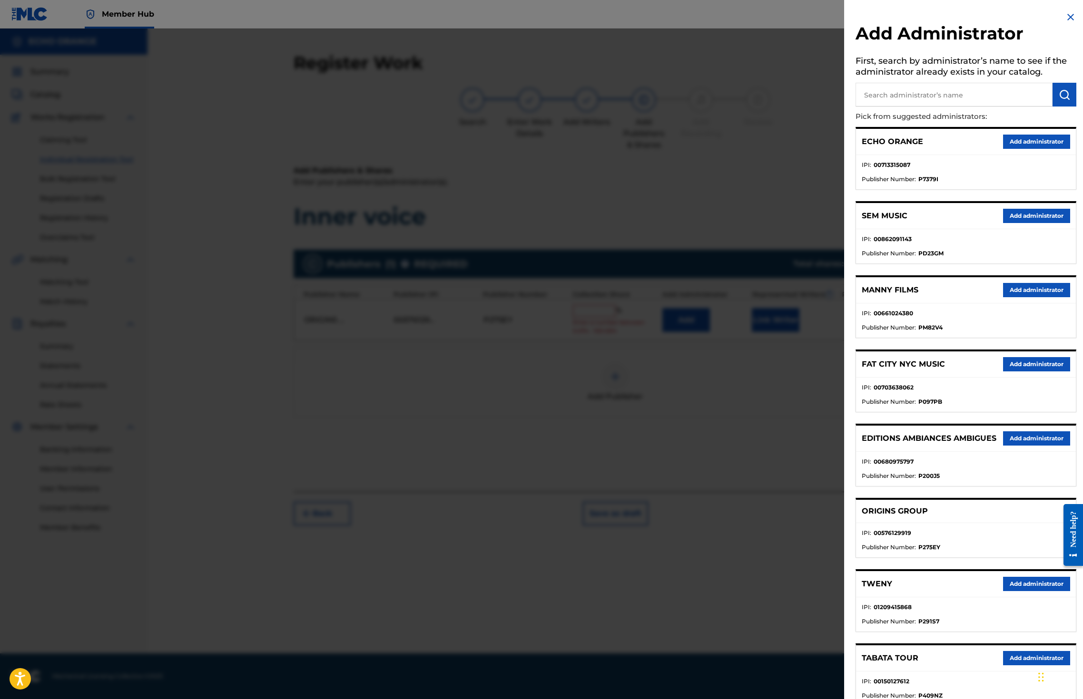
click at [1040, 174] on ul "IPI : 00713315087 Publisher Number : P7379I" at bounding box center [966, 172] width 220 height 34
click at [1042, 149] on button "Add administrator" at bounding box center [1036, 142] width 67 height 14
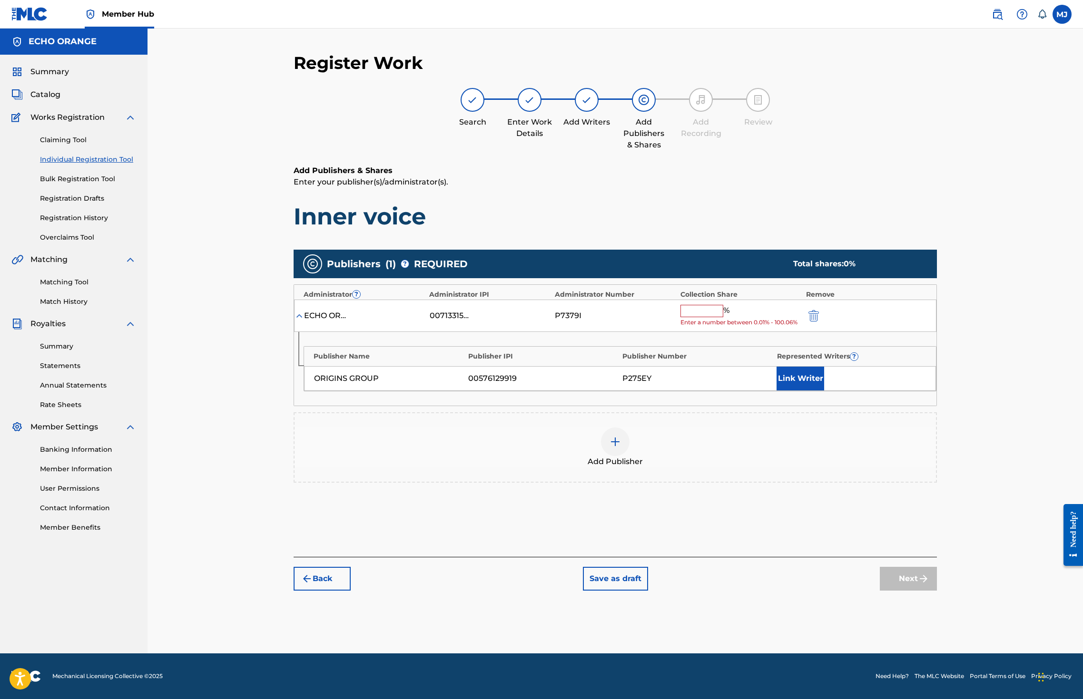
click at [723, 317] on input "text" at bounding box center [701, 311] width 43 height 12
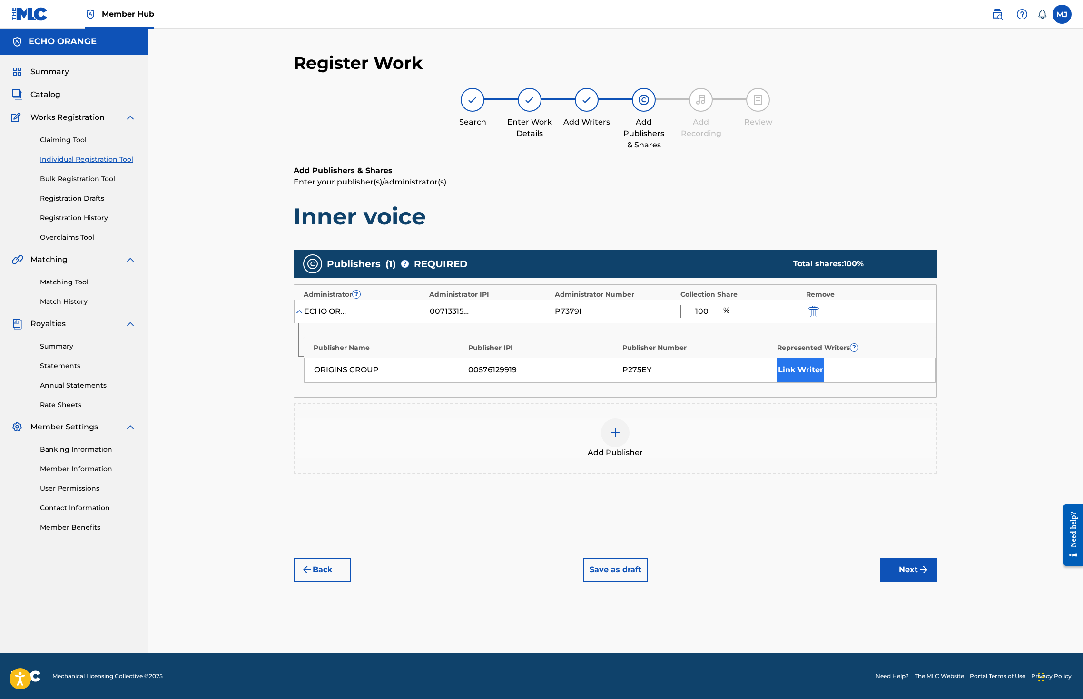
type input "100"
click at [824, 382] on button "Link Writer" at bounding box center [800, 370] width 48 height 24
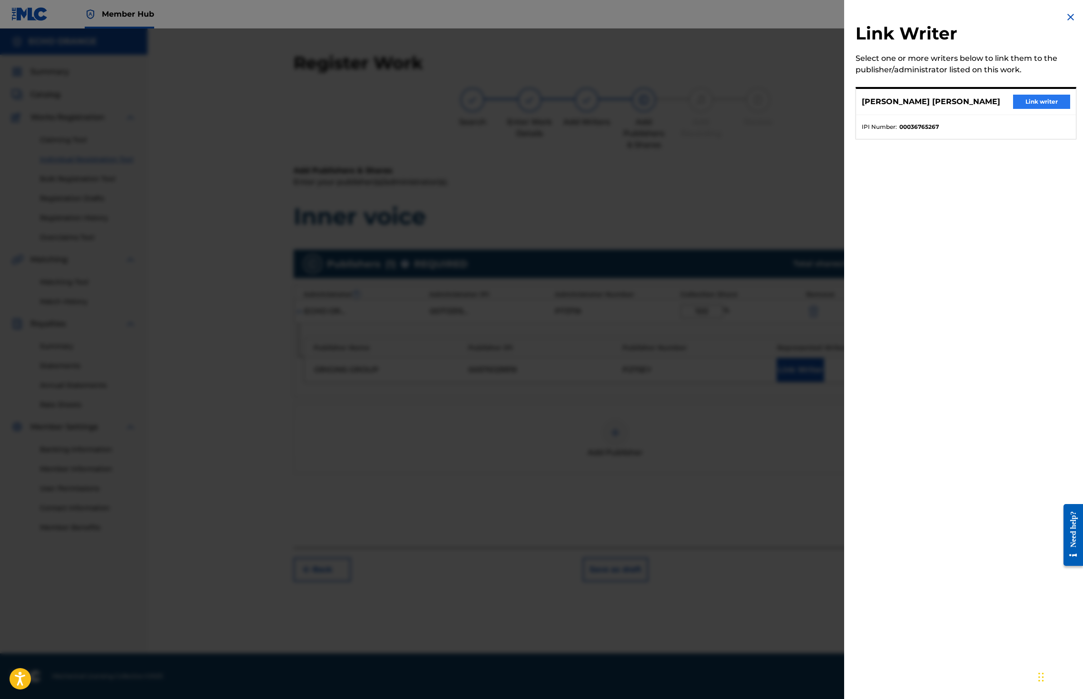
click at [1023, 109] on button "Link writer" at bounding box center [1041, 102] width 57 height 14
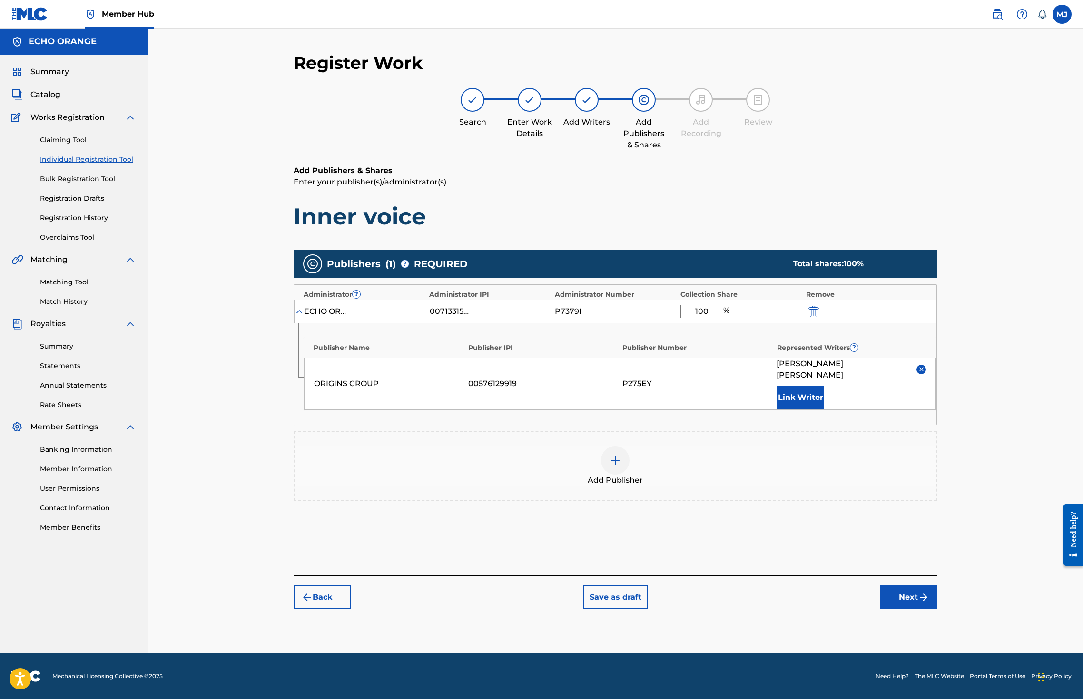
scroll to position [35, 0]
click at [929, 603] on img "submit" at bounding box center [923, 597] width 11 height 11
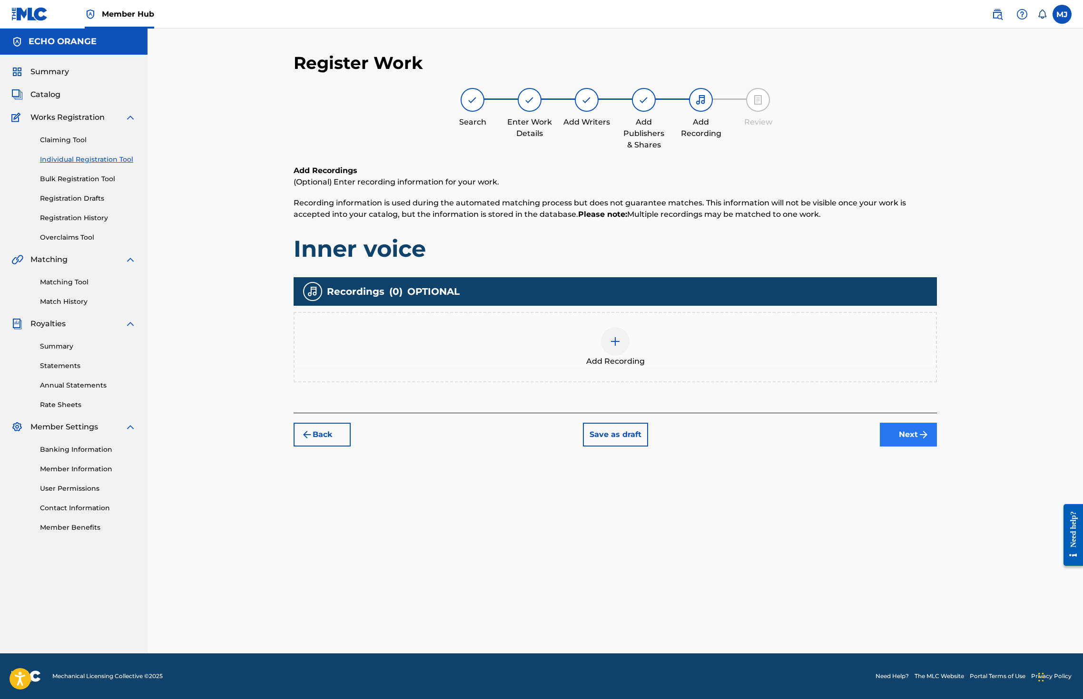
click at [937, 447] on button "Next" at bounding box center [908, 435] width 57 height 24
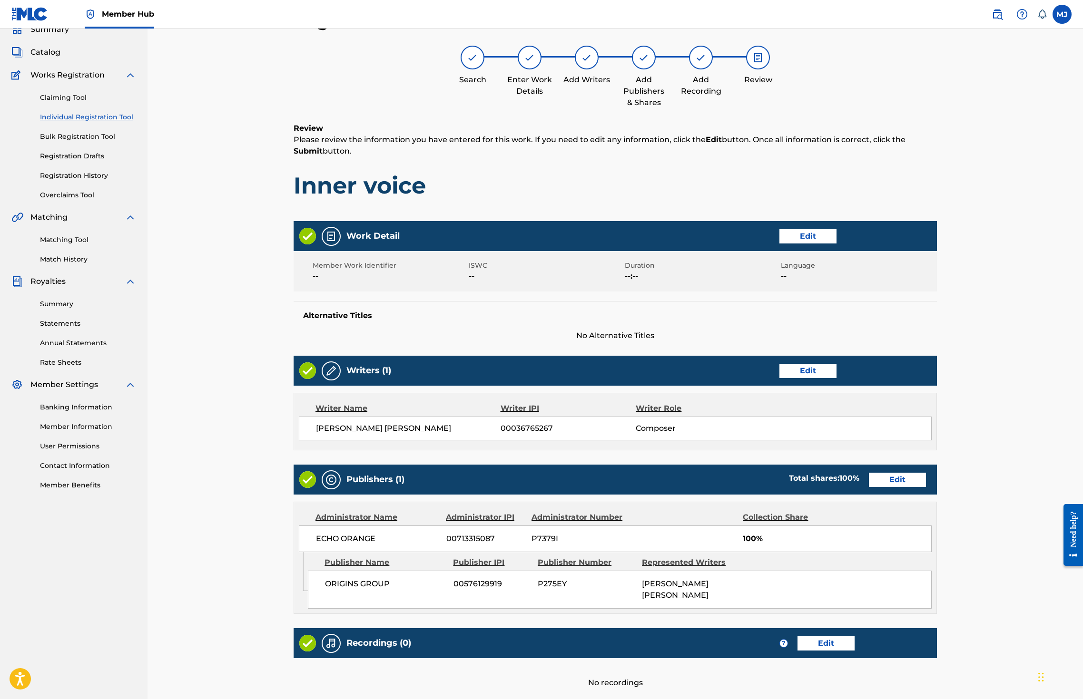
scroll to position [214, 0]
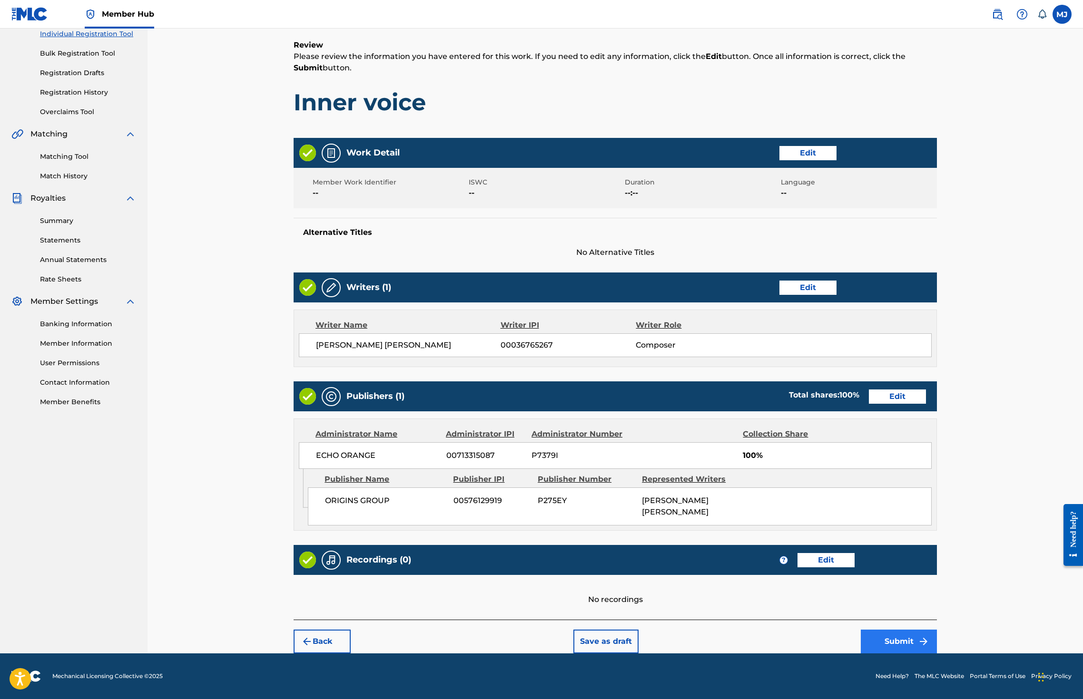
click at [937, 630] on button "Submit" at bounding box center [899, 642] width 76 height 24
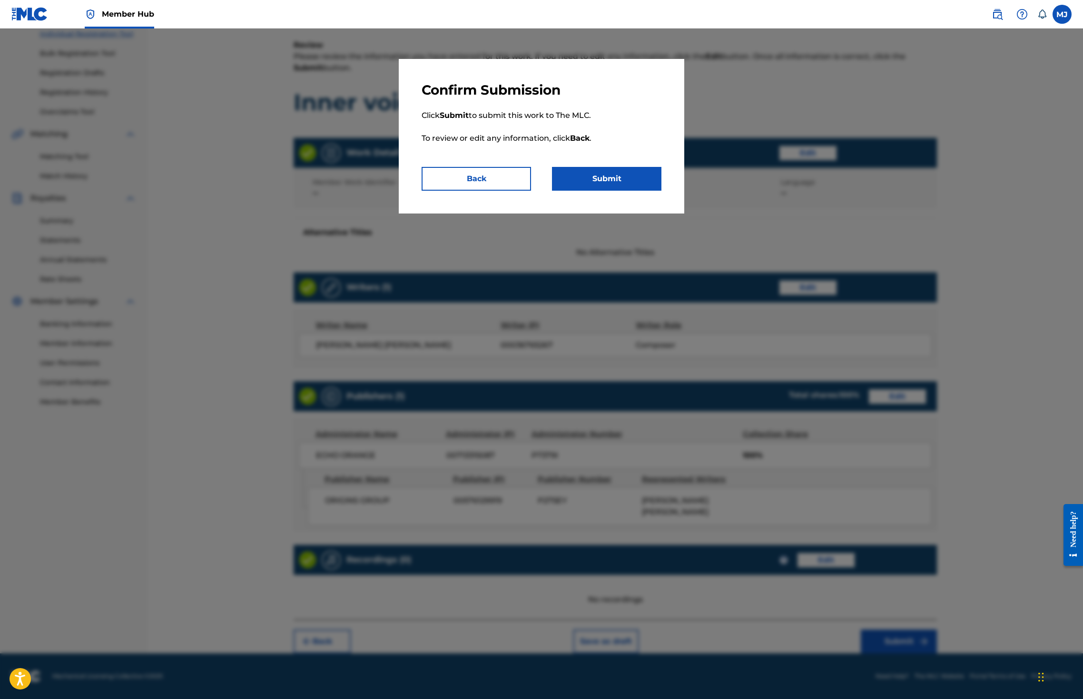
click at [621, 214] on div "Confirm Submission Click Submit to submit this work to The MLC. To review or ed…" at bounding box center [541, 136] width 285 height 155
click at [623, 191] on button "Submit" at bounding box center [606, 179] width 109 height 24
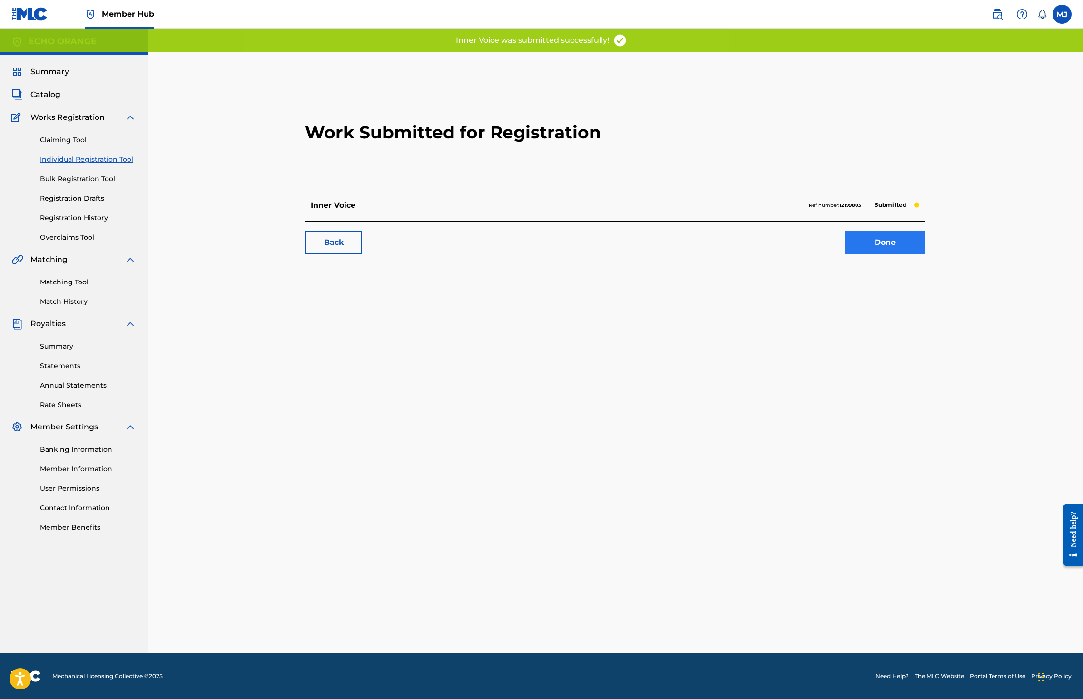
click at [925, 255] on link "Done" at bounding box center [884, 243] width 81 height 24
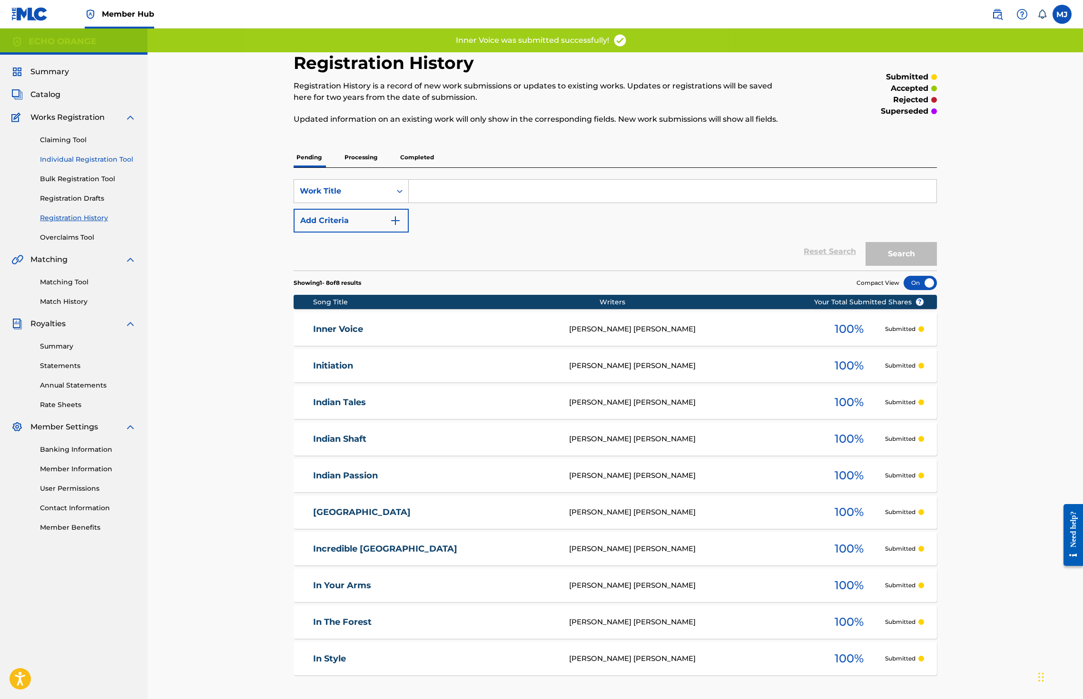
click at [101, 165] on link "Individual Registration Tool" at bounding box center [88, 160] width 96 height 10
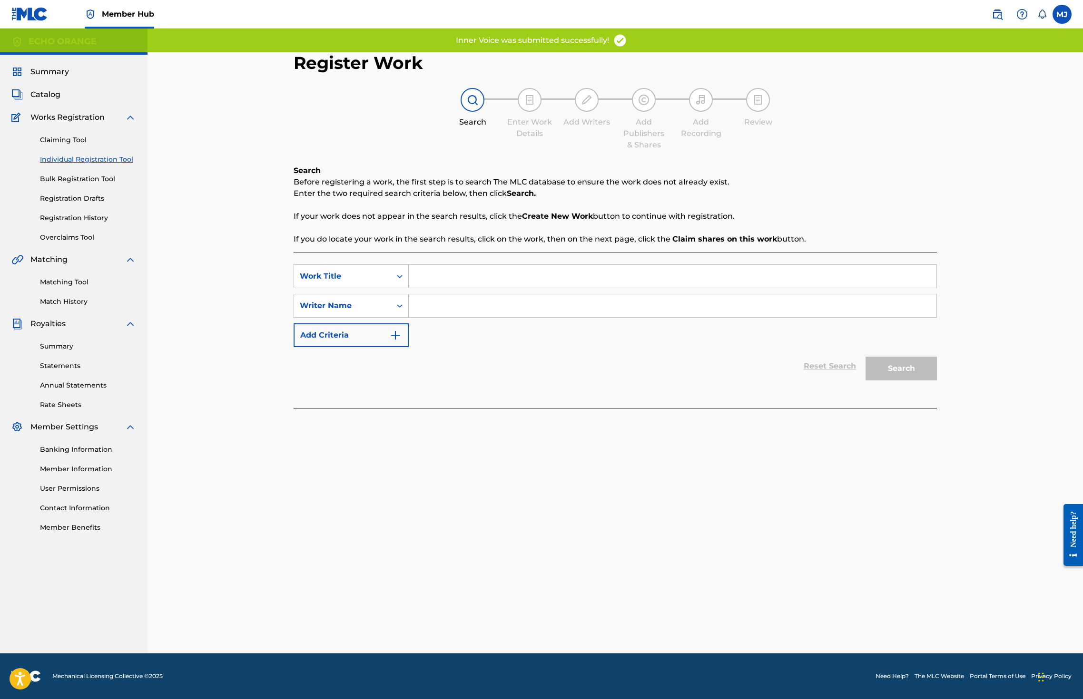
click at [432, 288] on input "Search Form" at bounding box center [673, 276] width 528 height 23
click at [429, 288] on input "Search Form" at bounding box center [673, 276] width 528 height 23
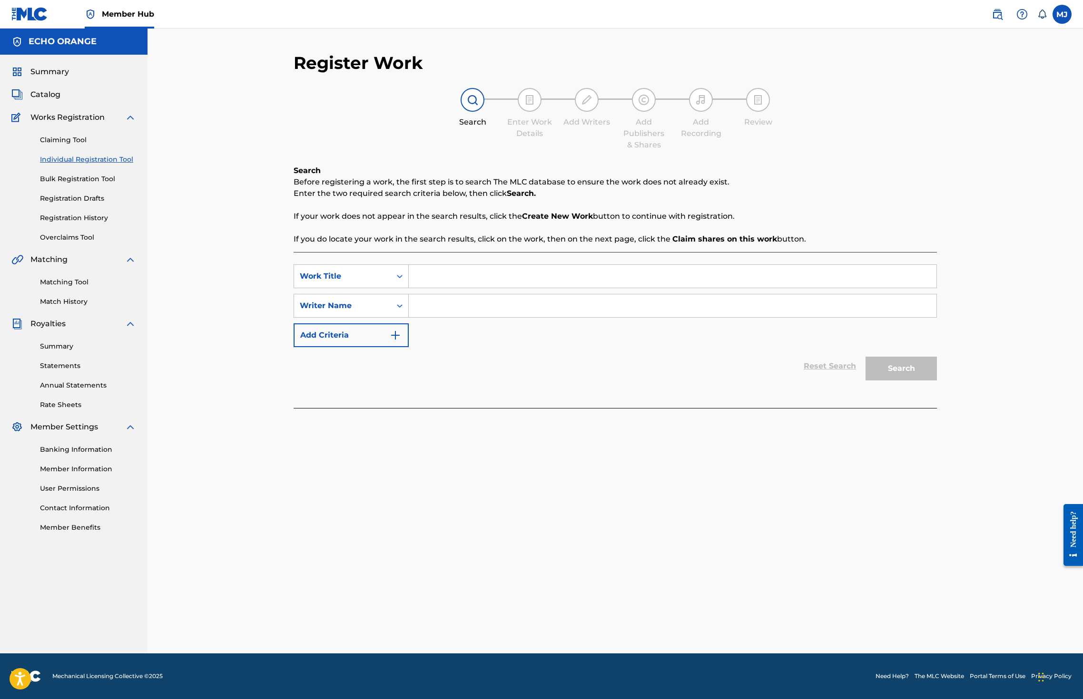
click at [429, 288] on input "Search Form" at bounding box center [673, 276] width 528 height 23
type input "Innocence"
type input "v"
paste input "denis hekimian"
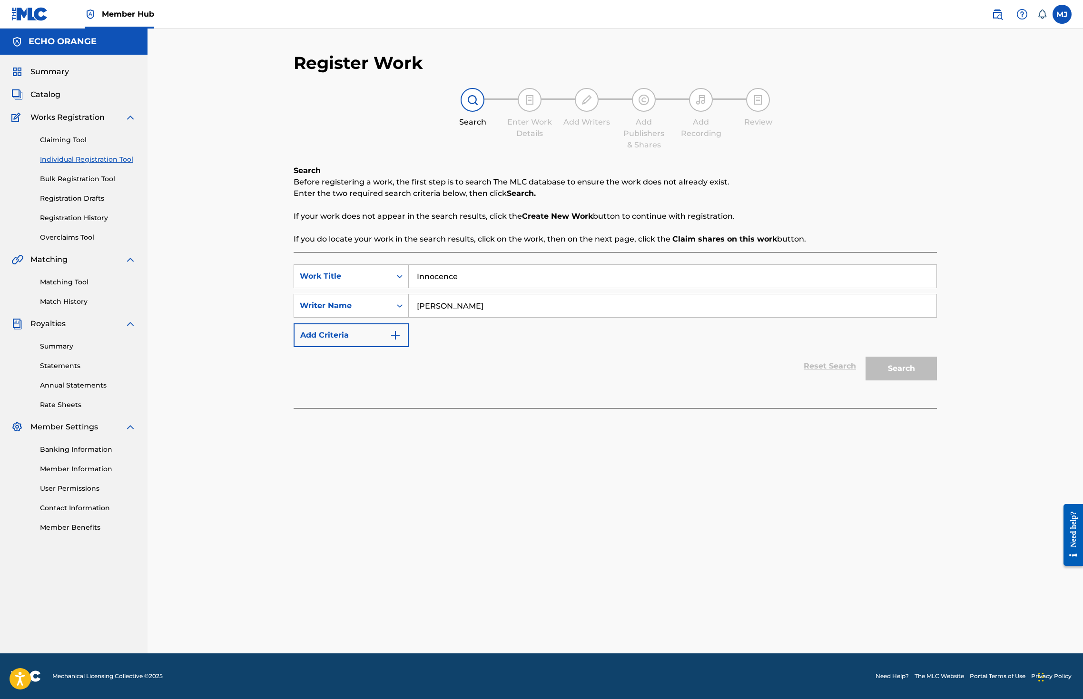
type input "denis hekimian"
click at [937, 381] on button "Search" at bounding box center [900, 369] width 71 height 24
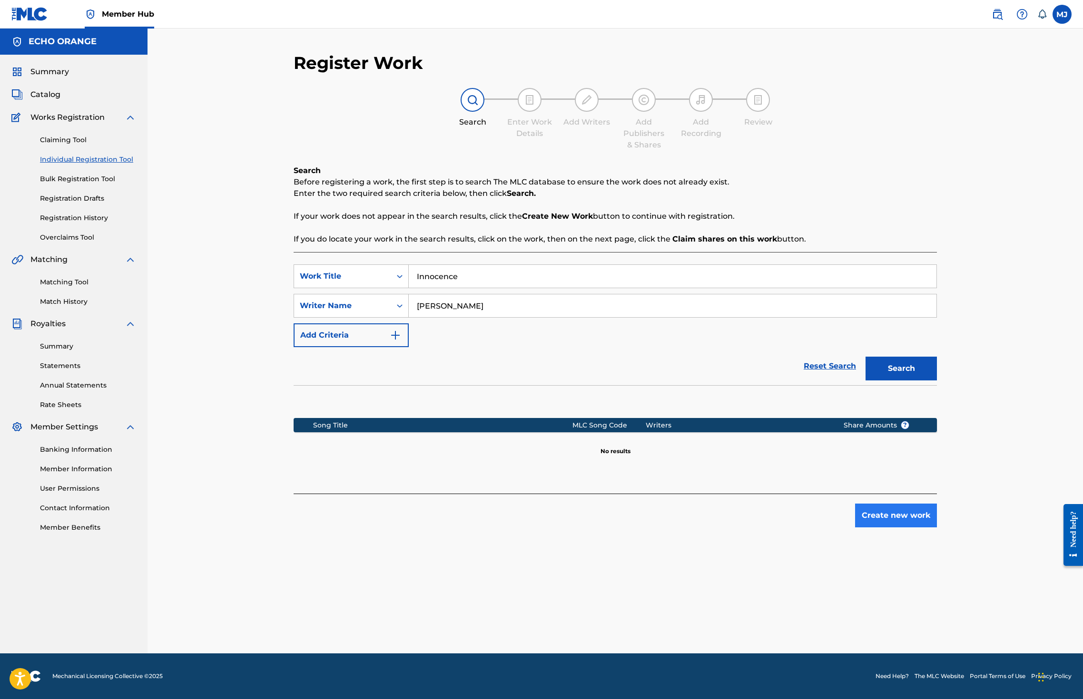
click at [937, 528] on button "Create new work" at bounding box center [896, 516] width 82 height 24
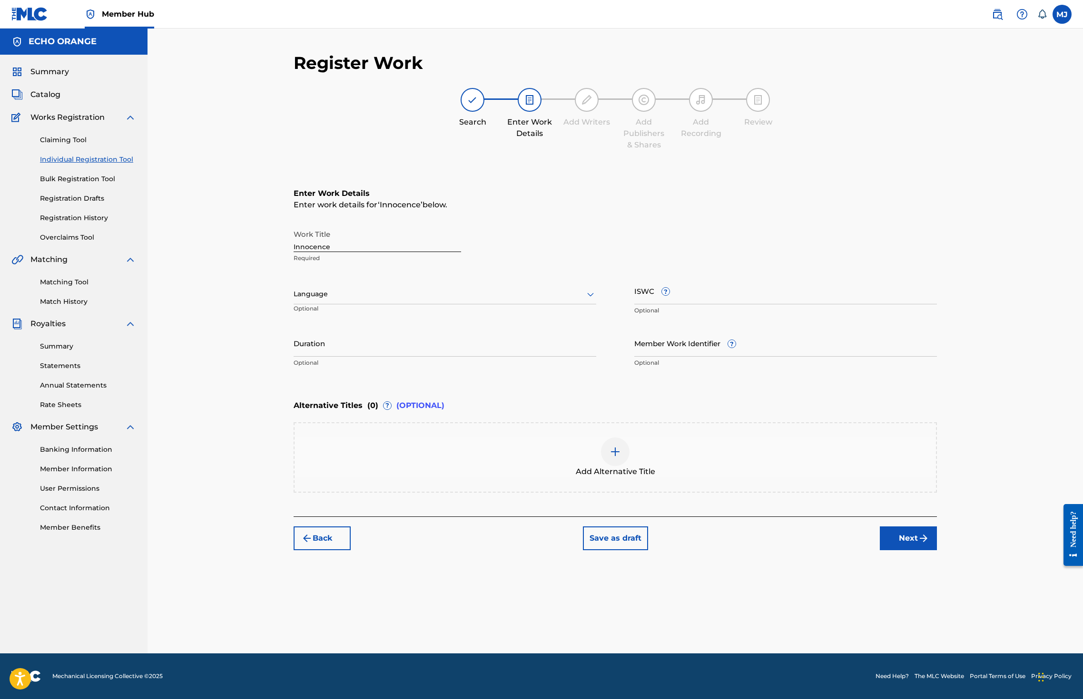
drag, startPoint x: 975, startPoint y: 585, endPoint x: 980, endPoint y: 602, distance: 17.9
click at [937, 517] on div "Enter Work Details Enter work details for ‘ Innocence ’ below. Work Title Innoc…" at bounding box center [615, 341] width 643 height 352
click at [937, 550] on button "Next" at bounding box center [908, 539] width 57 height 24
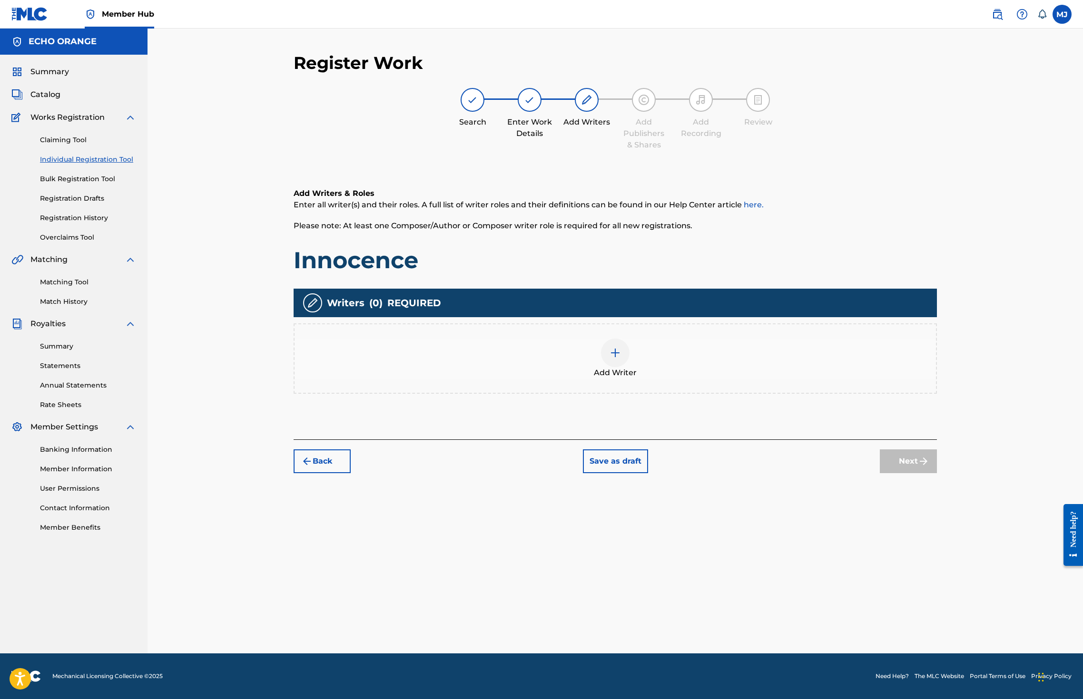
click at [796, 379] on div "Add Writer" at bounding box center [614, 359] width 641 height 40
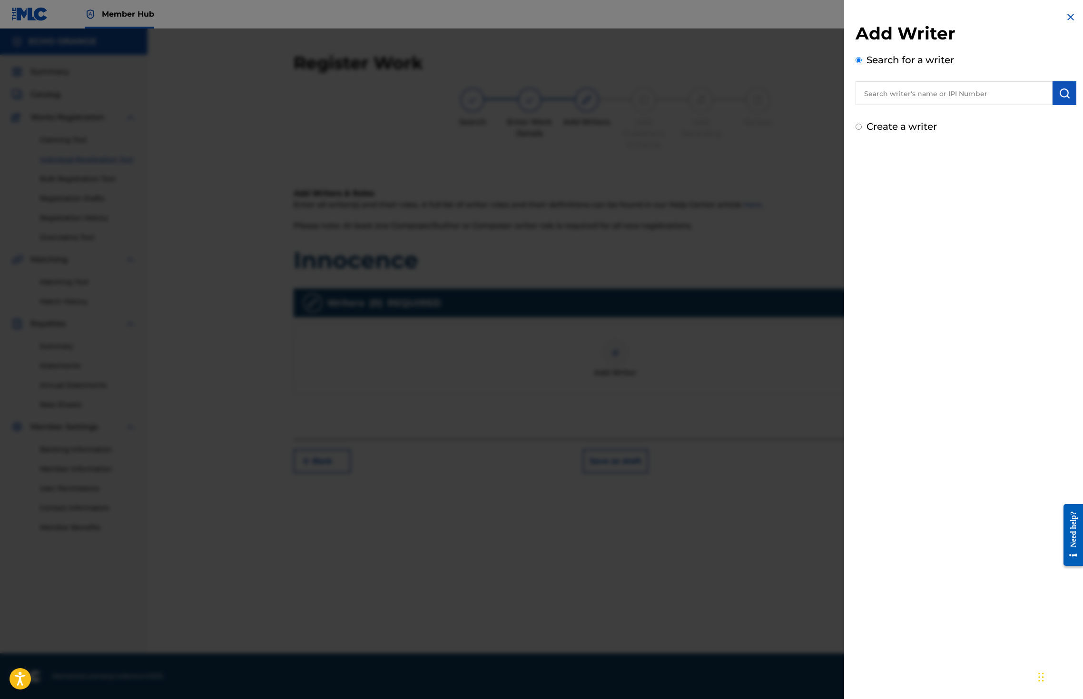
click at [901, 104] on input "text" at bounding box center [953, 93] width 197 height 24
paste input "denis hekimian"
type input "denis hekimian"
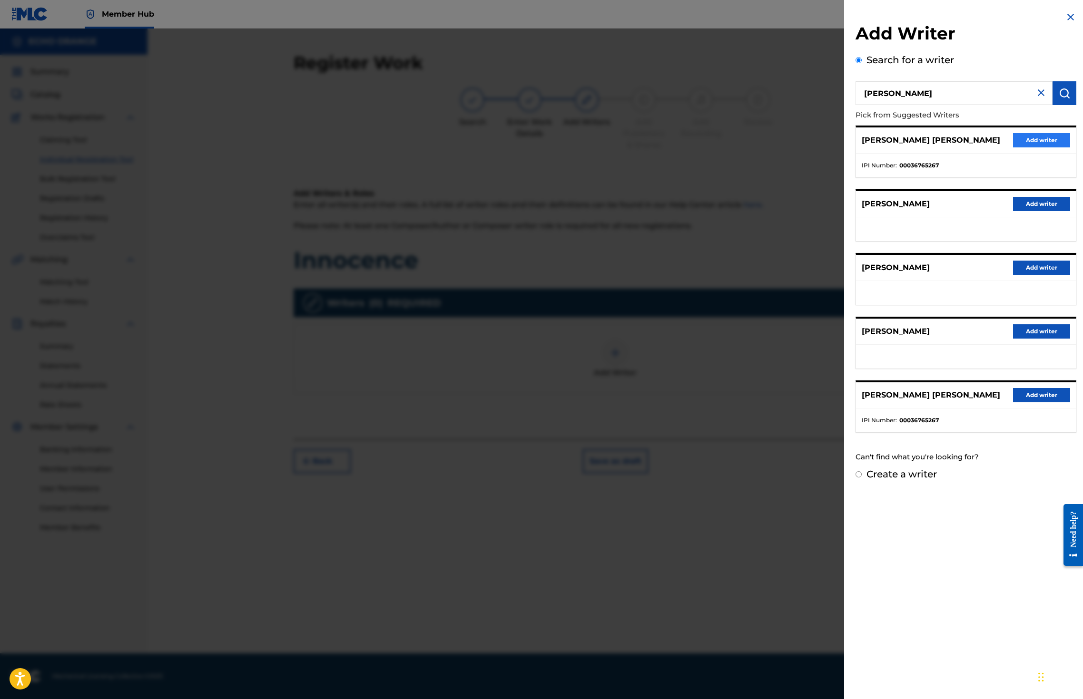
click at [1013, 147] on button "Add writer" at bounding box center [1041, 140] width 57 height 14
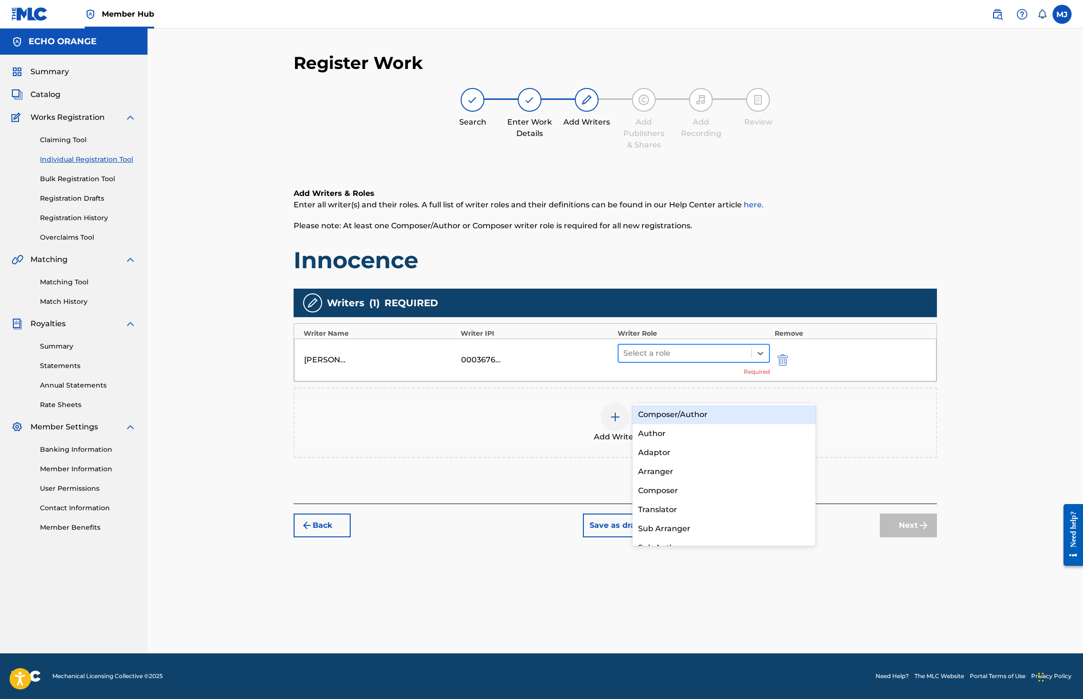
click at [714, 360] on div at bounding box center [684, 353] width 123 height 13
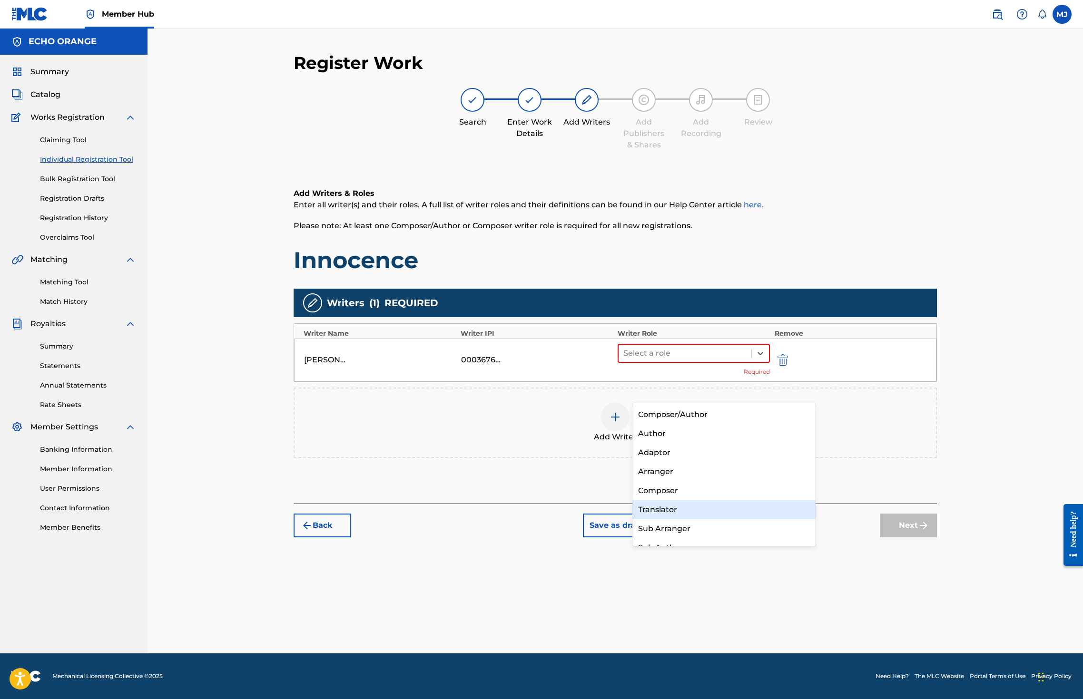
click at [685, 499] on div "Composer" at bounding box center [723, 490] width 183 height 19
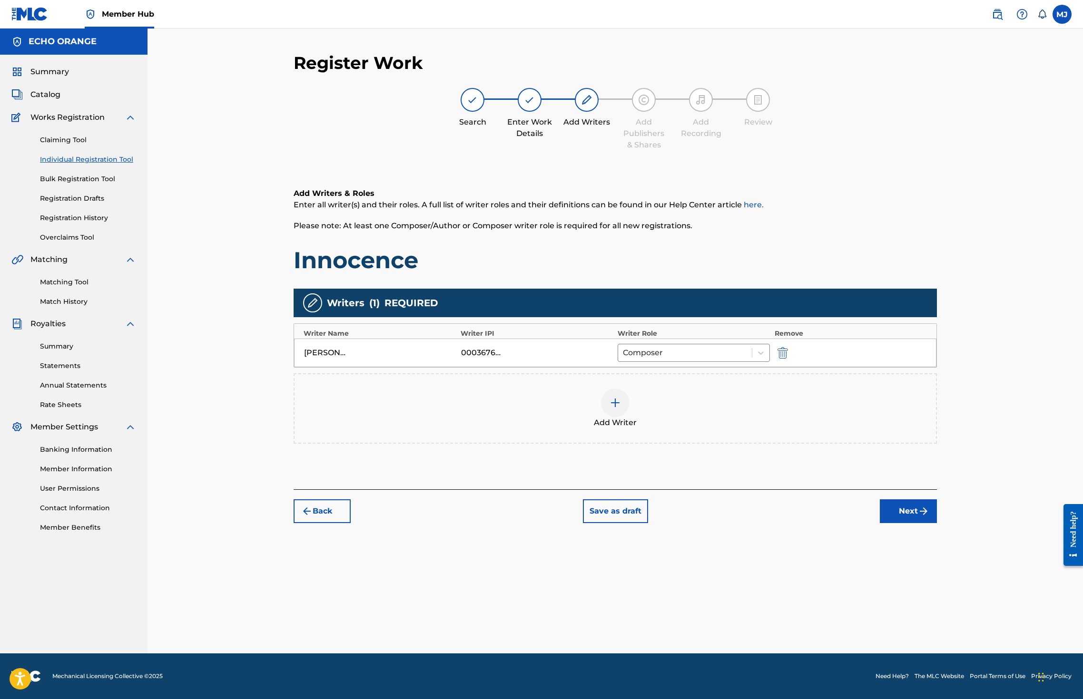
click at [937, 523] on div "Back Save as draft Next" at bounding box center [615, 507] width 643 height 34
click at [937, 523] on button "Next" at bounding box center [908, 512] width 57 height 24
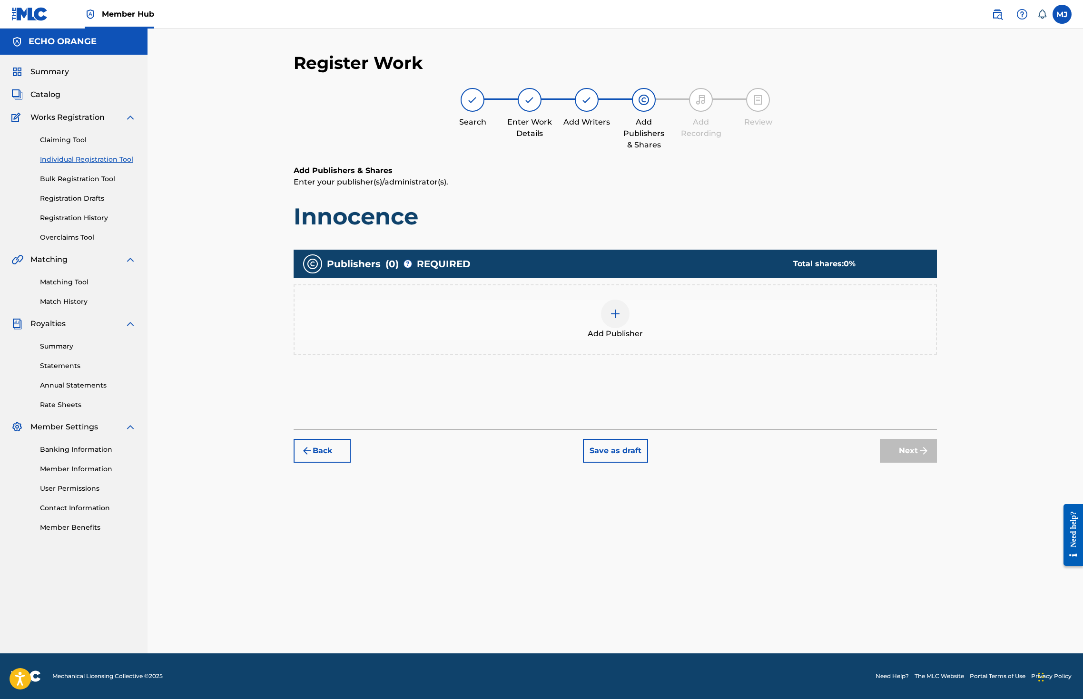
click at [629, 328] on div at bounding box center [615, 314] width 29 height 29
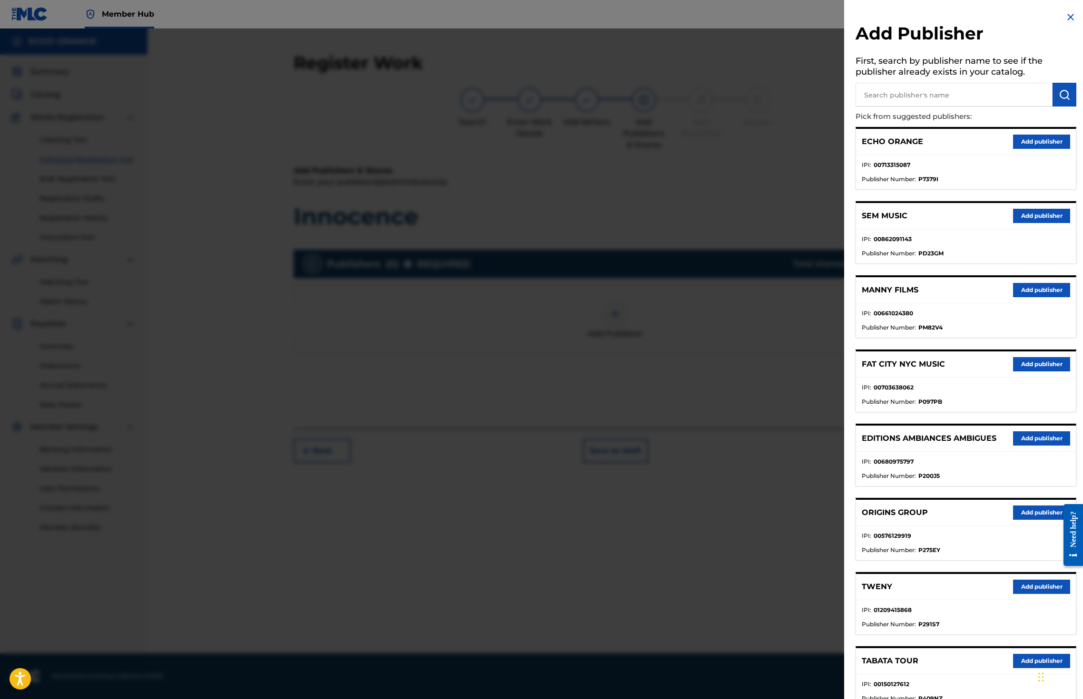
click at [1023, 526] on div "ORIGINS GROUP Add publisher" at bounding box center [966, 513] width 220 height 26
click at [1013, 520] on button "Add publisher" at bounding box center [1041, 513] width 57 height 14
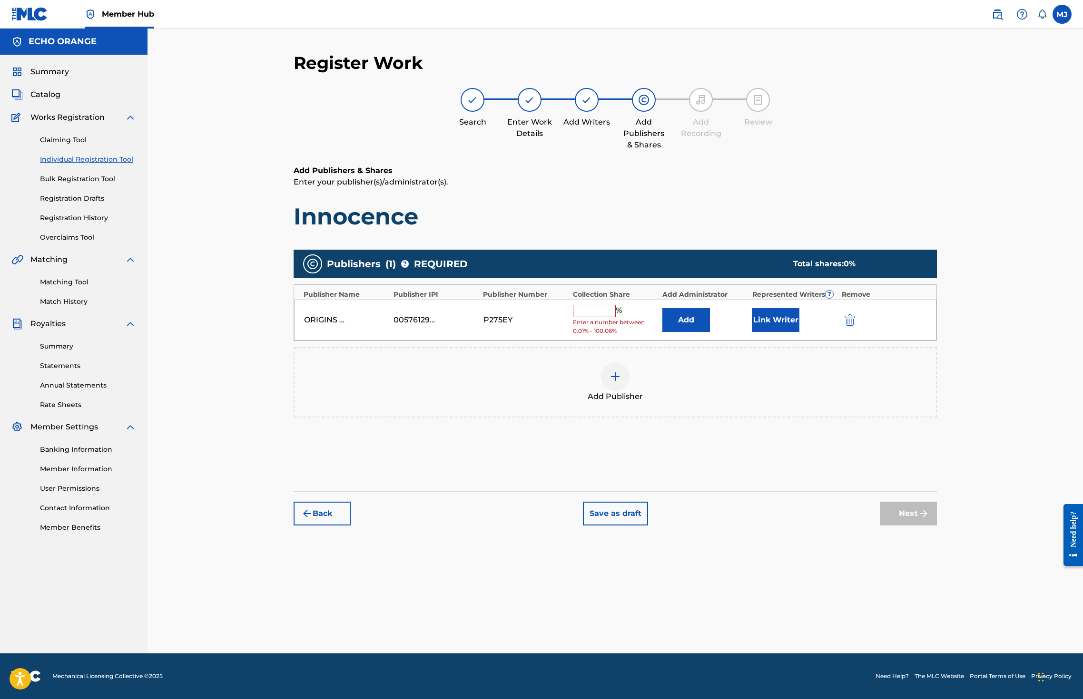
click at [747, 332] on div "Add" at bounding box center [704, 320] width 85 height 24
click at [710, 332] on button "Add" at bounding box center [686, 320] width 48 height 24
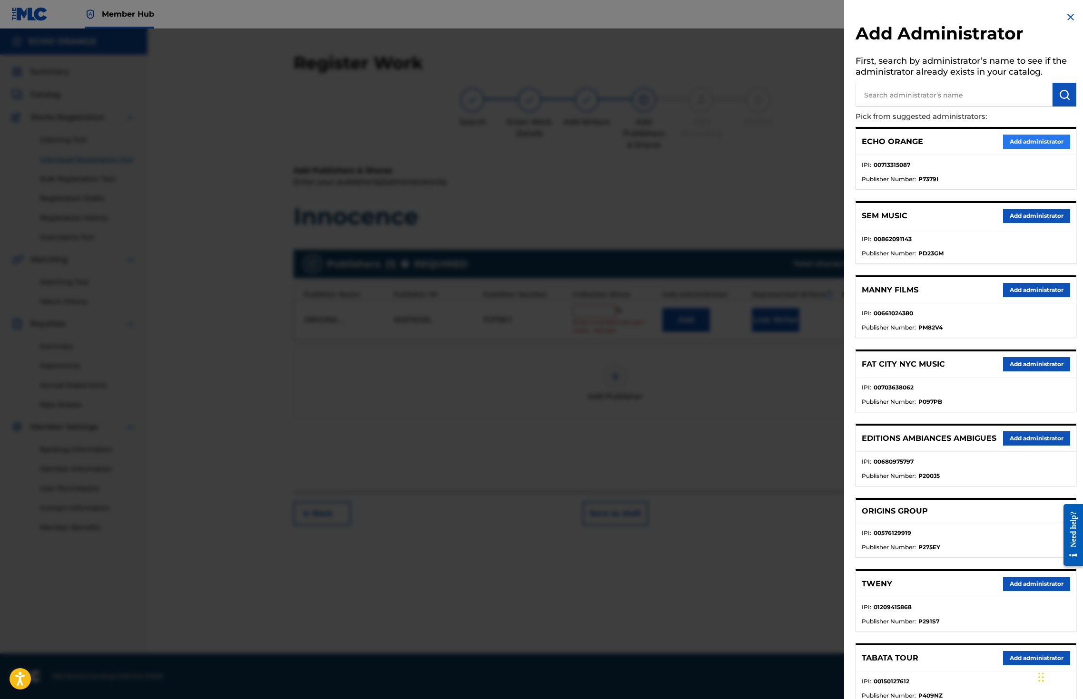
click at [1024, 149] on button "Add administrator" at bounding box center [1036, 142] width 67 height 14
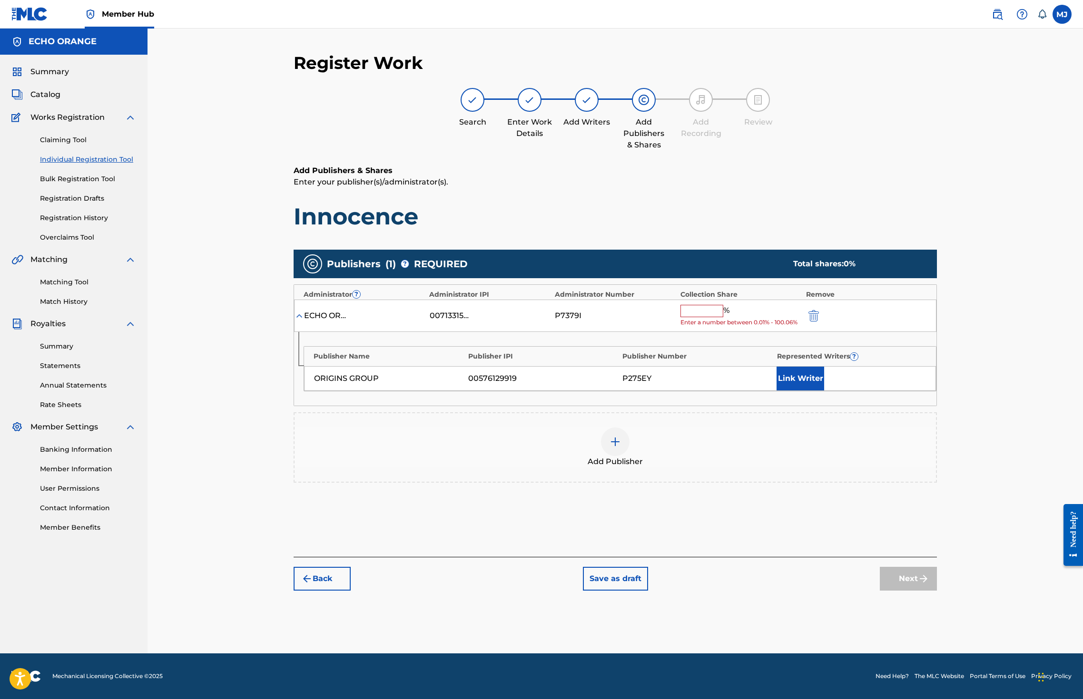
click at [723, 317] on input "text" at bounding box center [701, 311] width 43 height 12
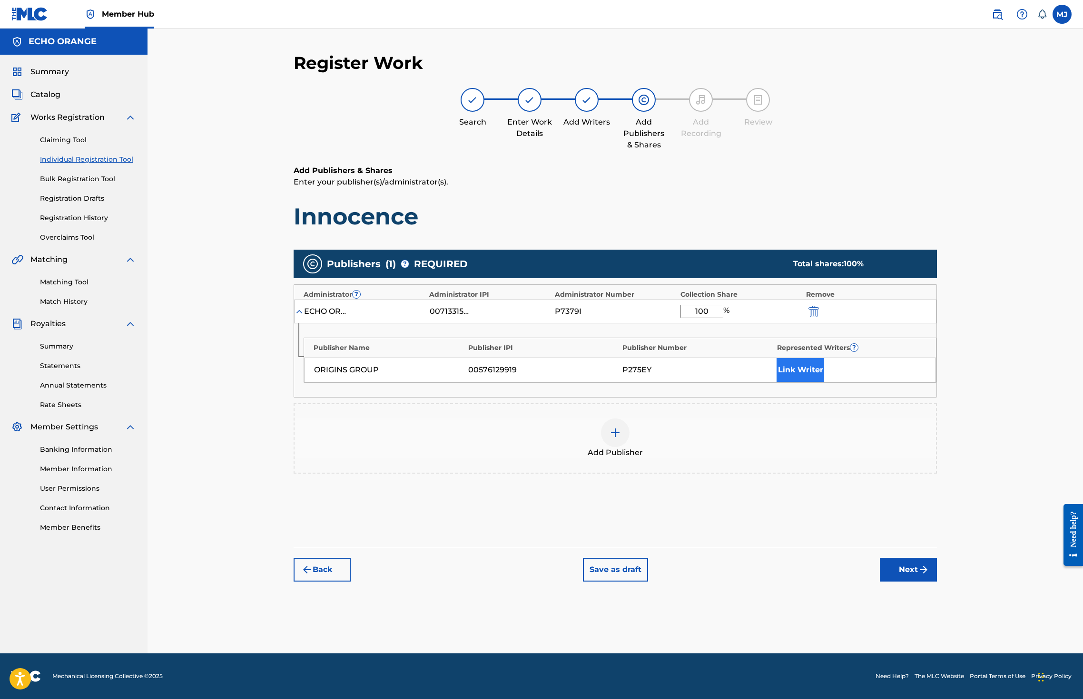
type input "100"
click at [824, 382] on button "Link Writer" at bounding box center [800, 370] width 48 height 24
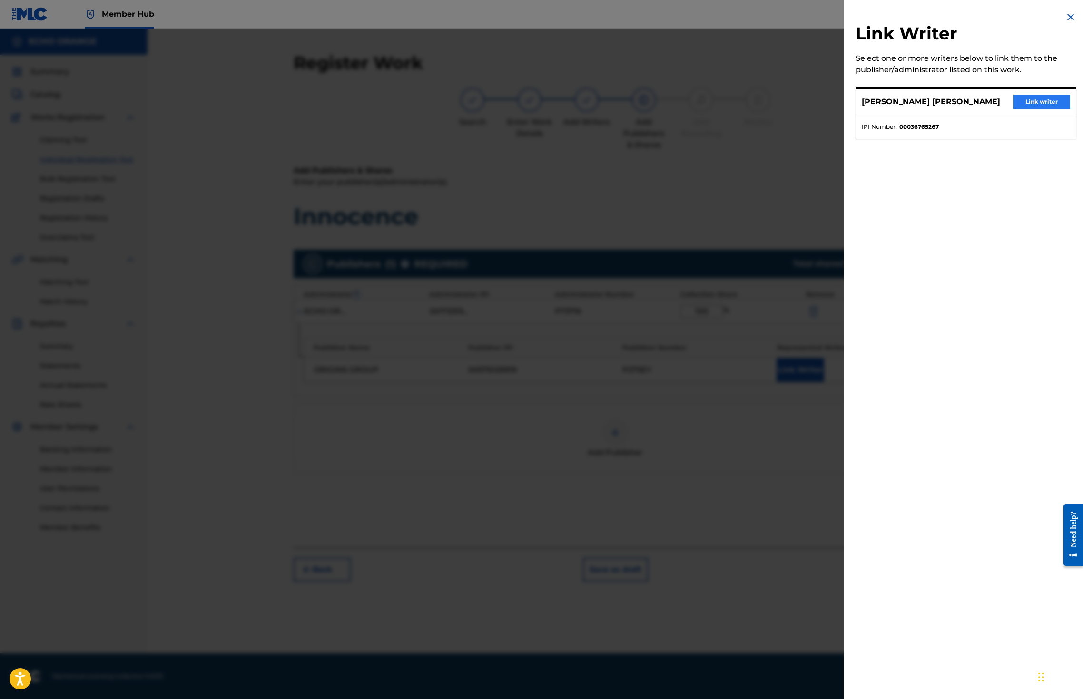
click at [1047, 108] on button "Link writer" at bounding box center [1041, 102] width 57 height 14
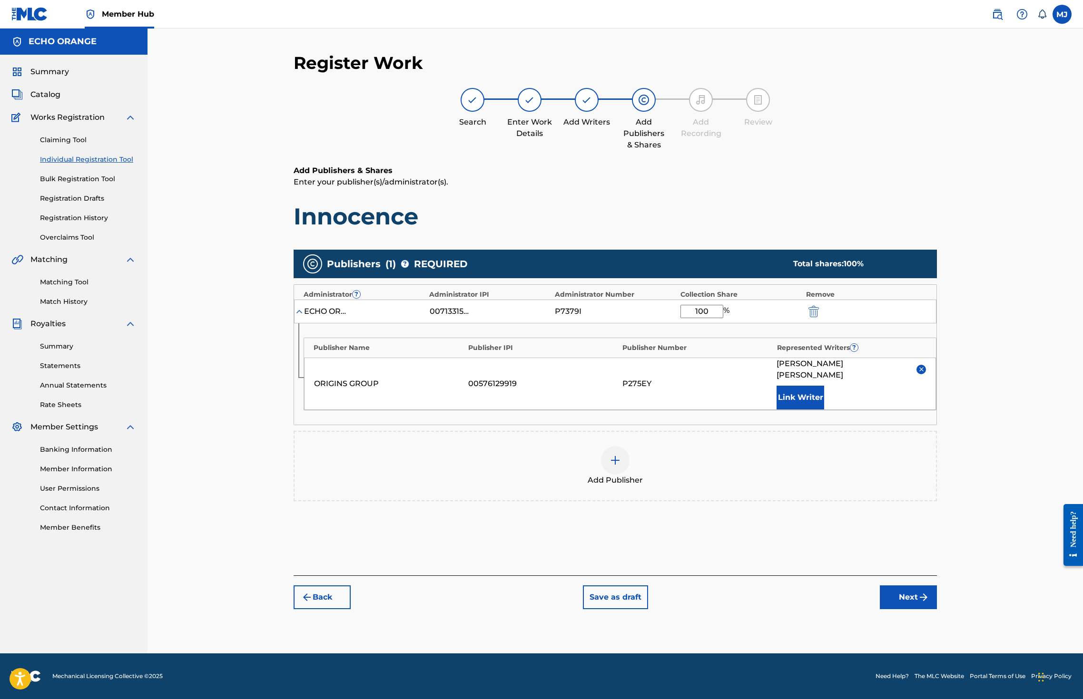
scroll to position [35, 0]
click at [937, 609] on button "Next" at bounding box center [908, 598] width 57 height 24
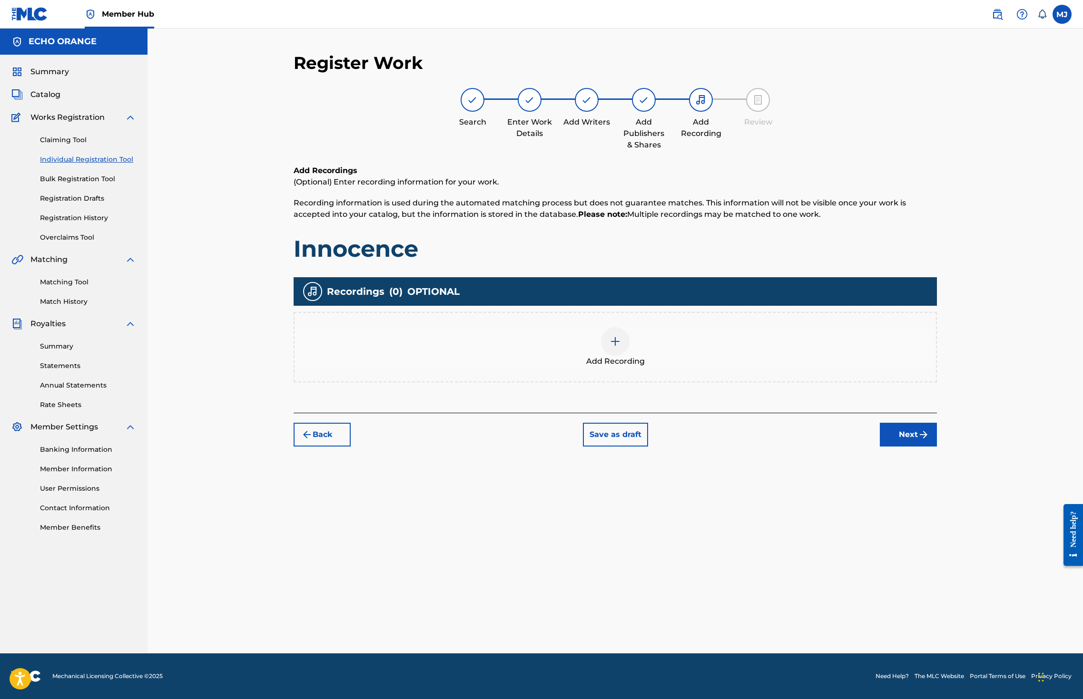
scroll to position [0, 0]
click at [937, 447] on button "Next" at bounding box center [908, 435] width 57 height 24
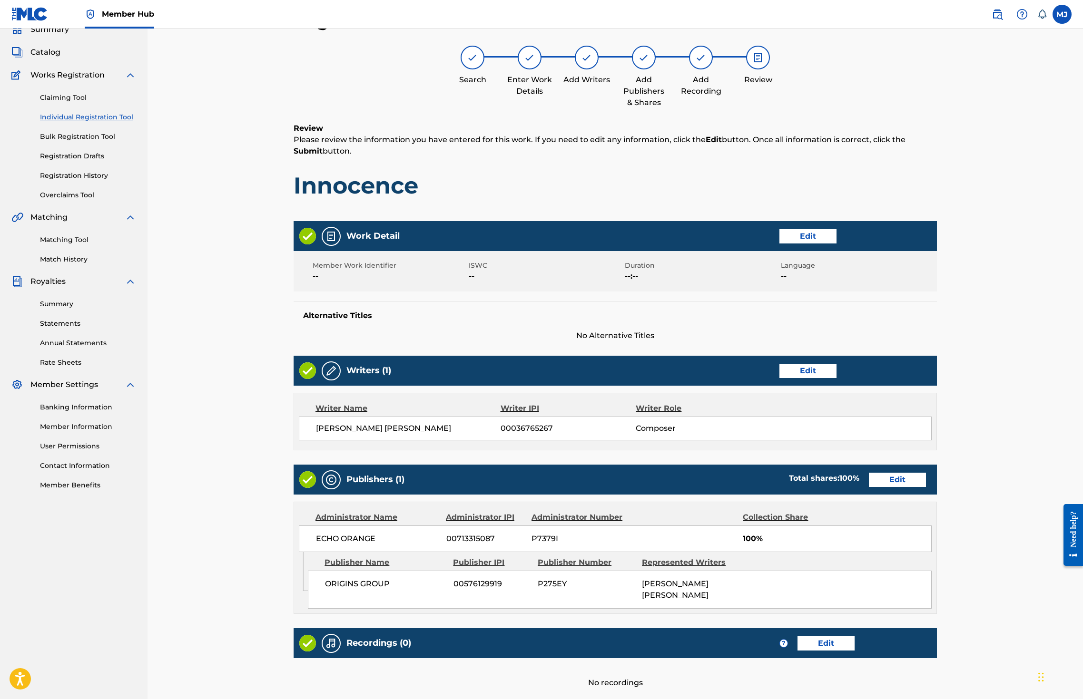
scroll to position [214, 0]
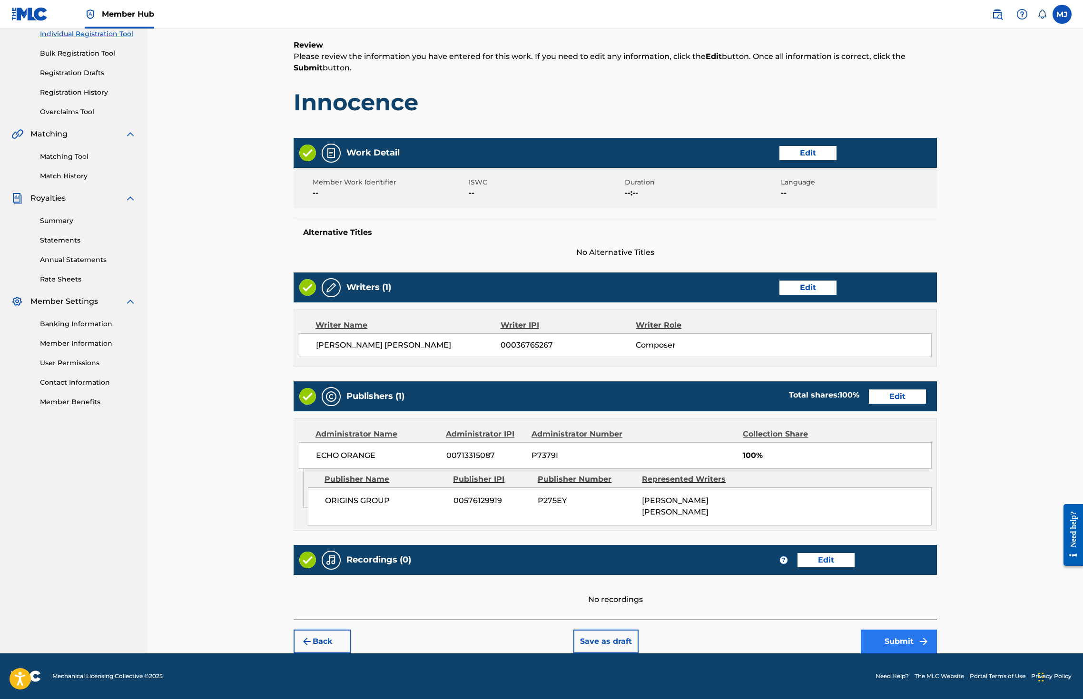
click at [937, 631] on button "Submit" at bounding box center [899, 642] width 76 height 24
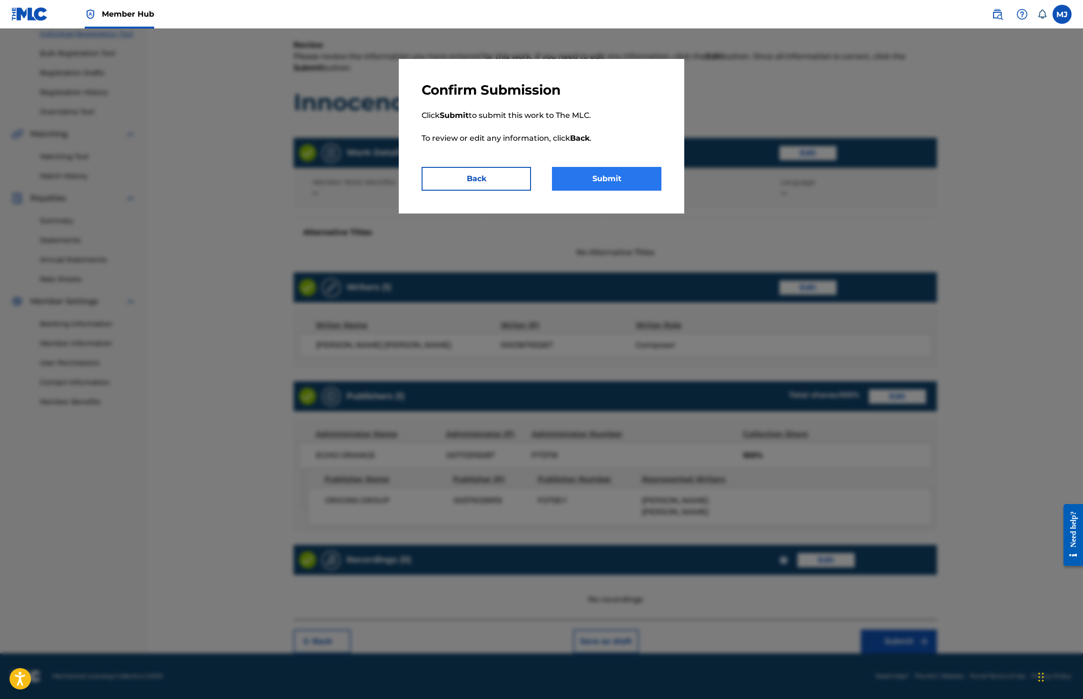
click at [619, 191] on button "Submit" at bounding box center [606, 179] width 109 height 24
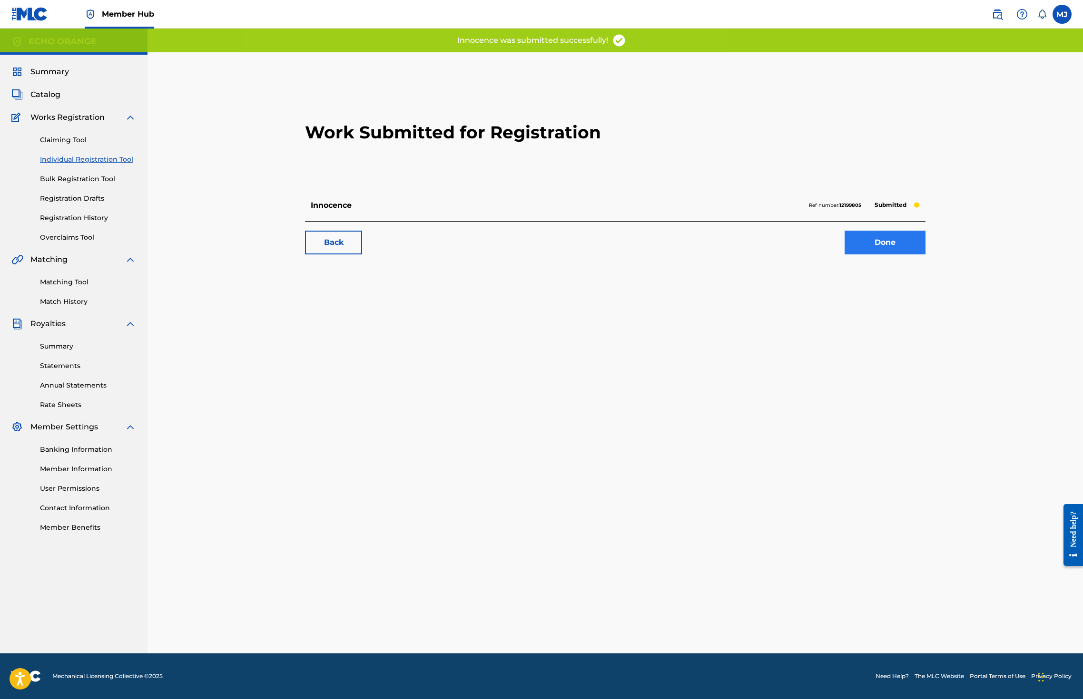
click at [925, 255] on link "Done" at bounding box center [884, 243] width 81 height 24
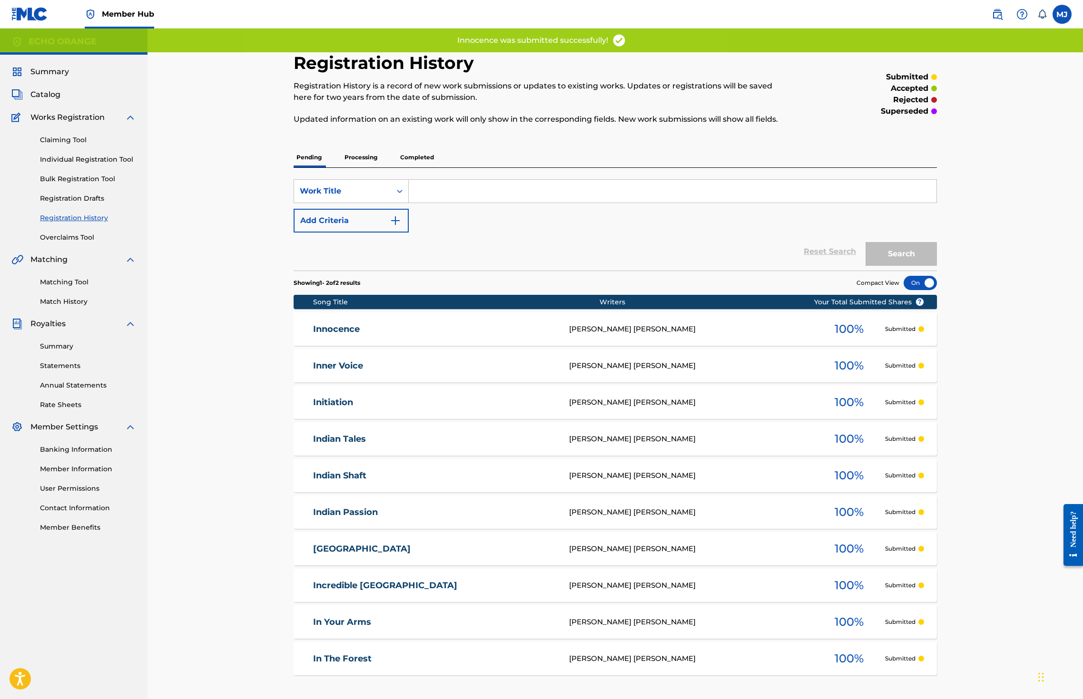
click at [113, 195] on div "Claiming Tool Individual Registration Tool Bulk Registration Tool Registration …" at bounding box center [73, 182] width 125 height 119
click at [117, 165] on link "Individual Registration Tool" at bounding box center [88, 160] width 96 height 10
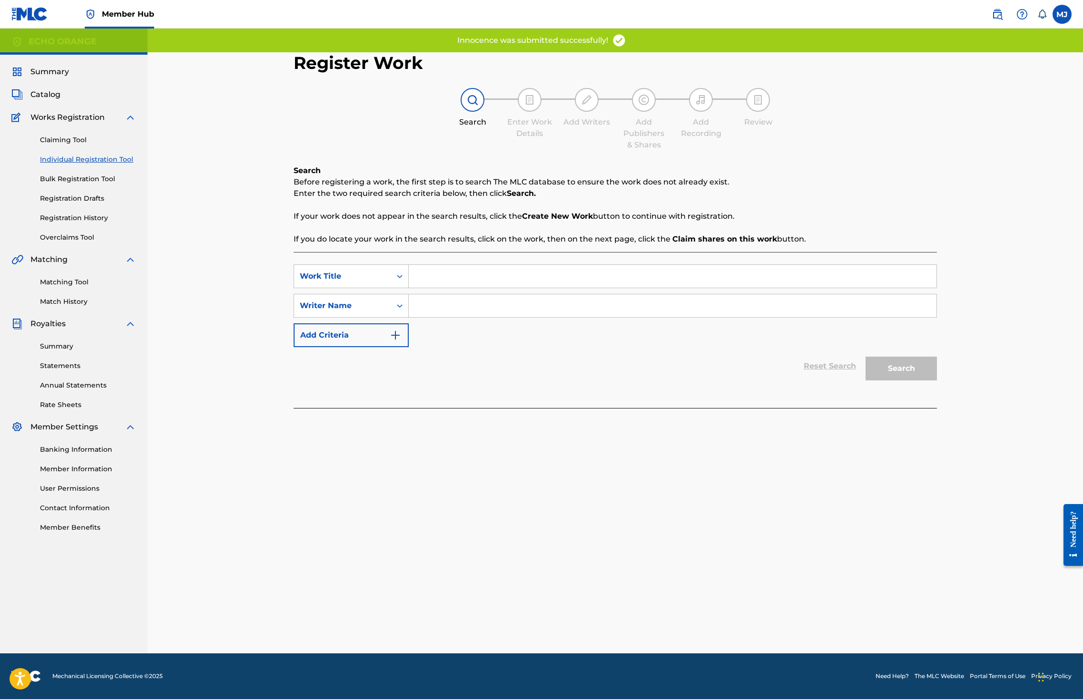
click at [459, 288] on input "Search Form" at bounding box center [673, 276] width 528 height 23
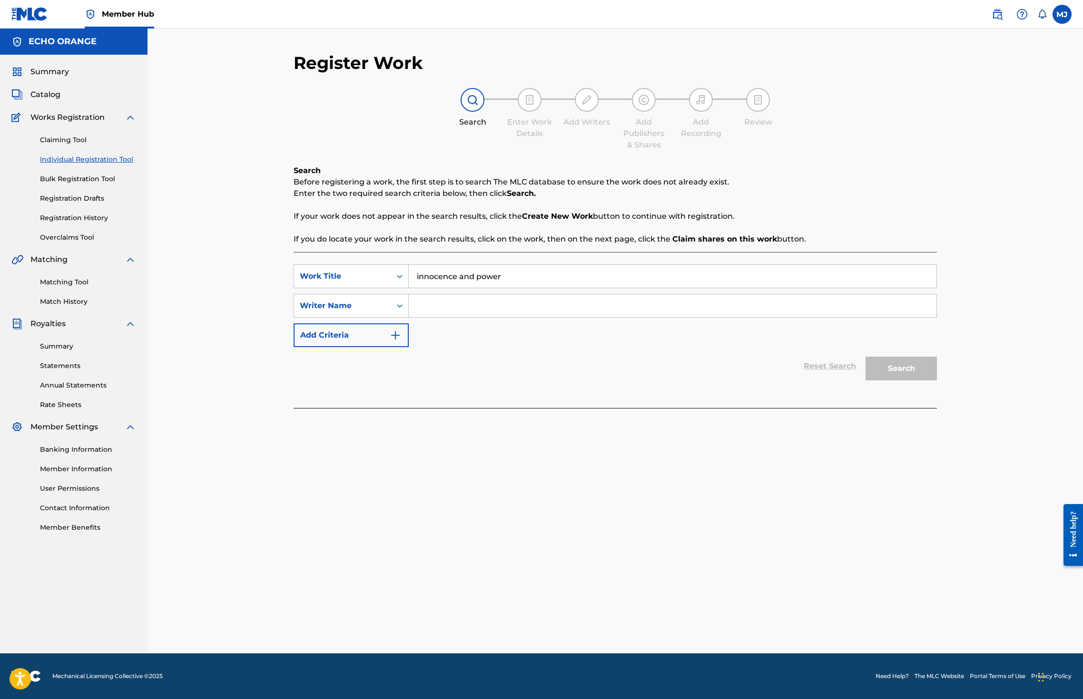
type input "innocence and power"
paste input "denis hekimian"
type input "denis hekimian"
click at [937, 381] on button "Search" at bounding box center [900, 369] width 71 height 24
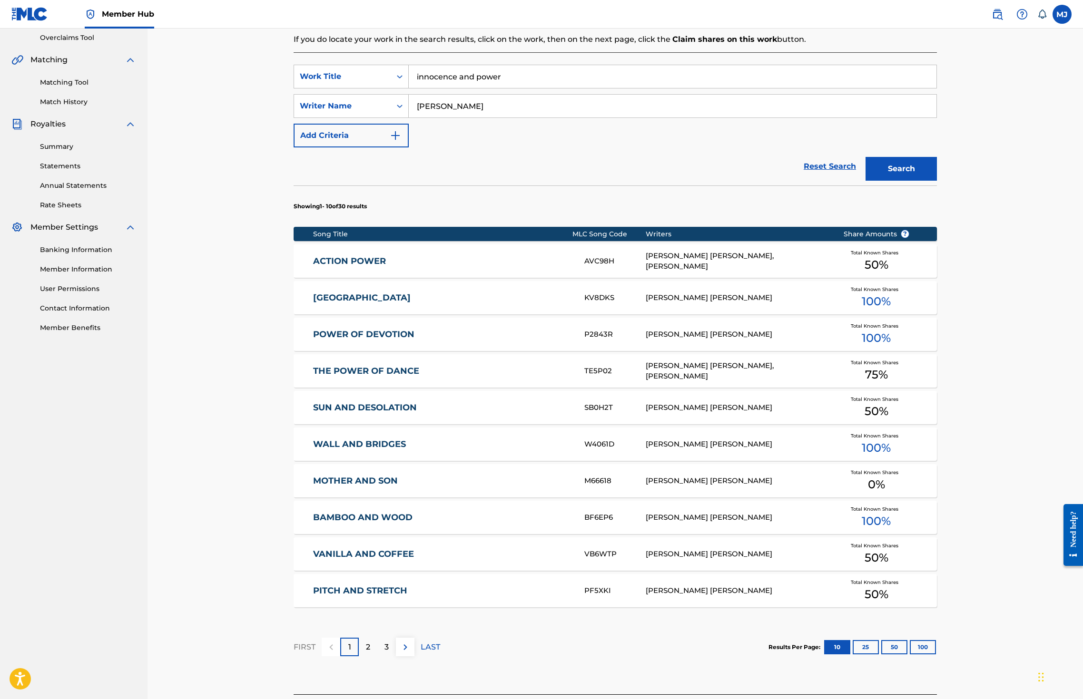
scroll to position [356, 0]
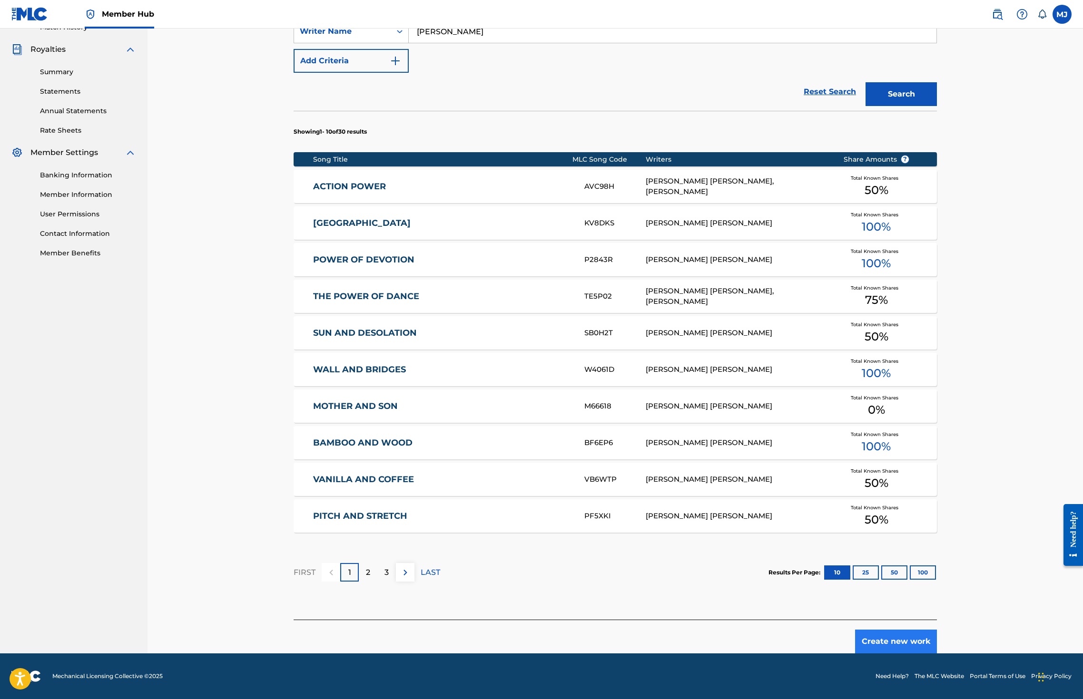
click at [937, 639] on button "Create new work" at bounding box center [896, 642] width 82 height 24
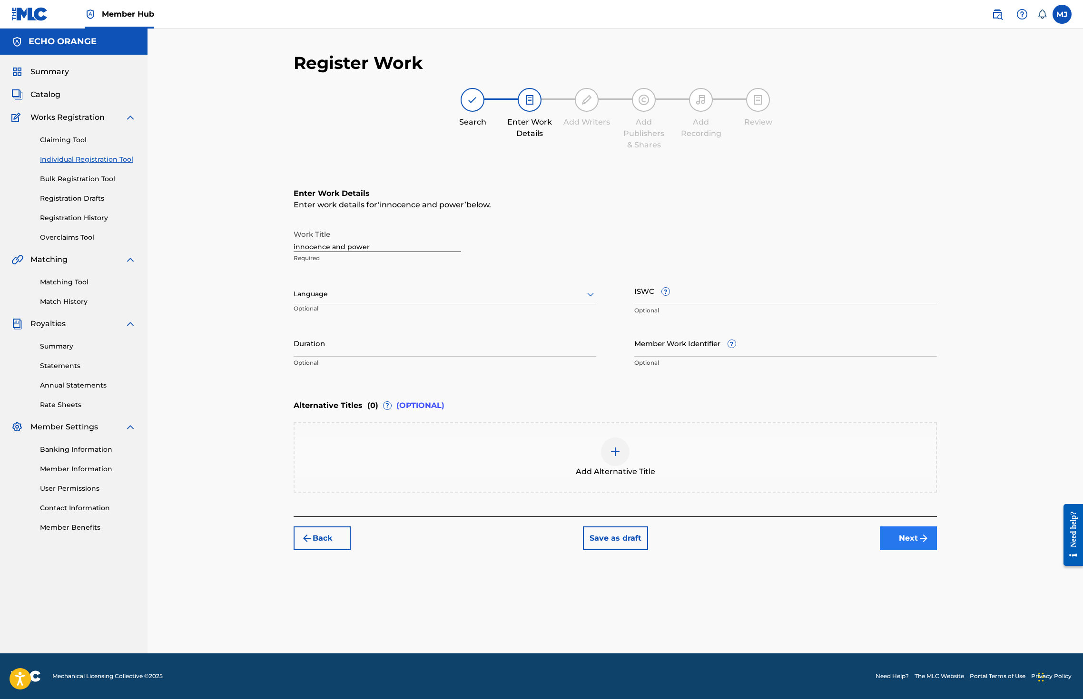
click at [937, 550] on button "Next" at bounding box center [908, 539] width 57 height 24
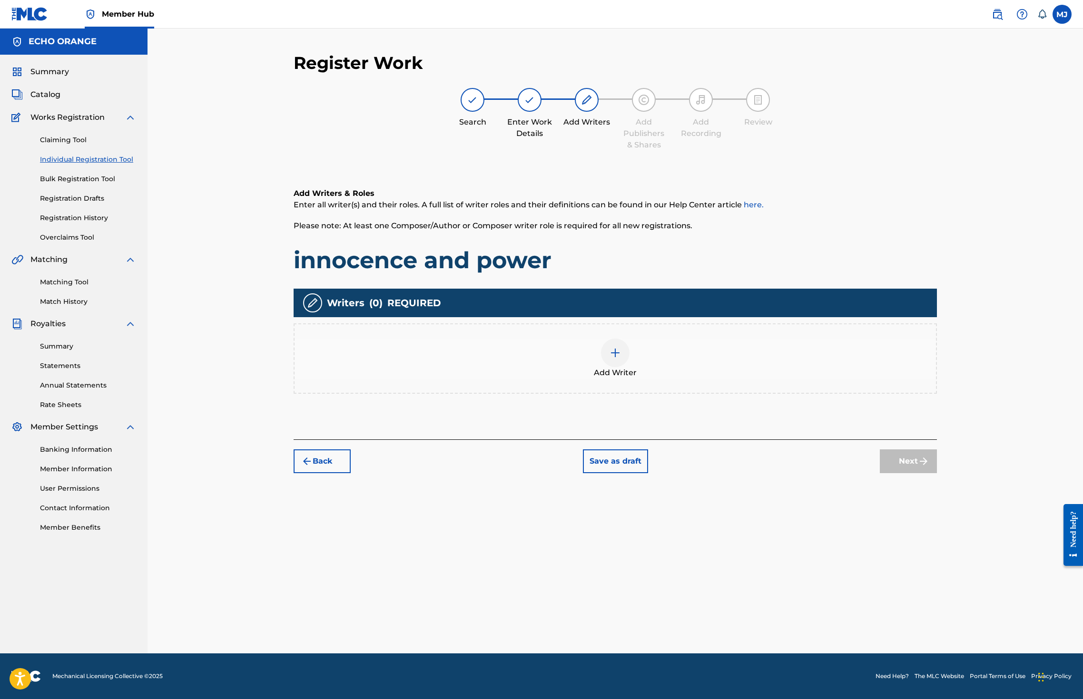
click at [731, 394] on div "Add Writer" at bounding box center [615, 359] width 643 height 70
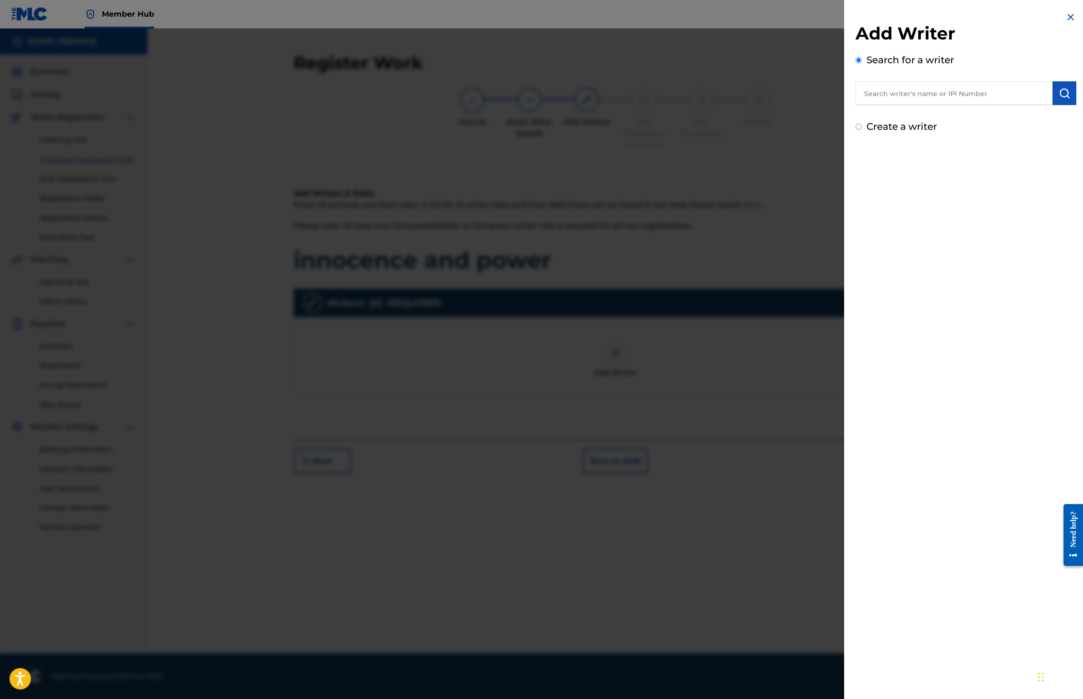
click at [901, 105] on input "text" at bounding box center [953, 93] width 197 height 24
paste input "denis hekimian"
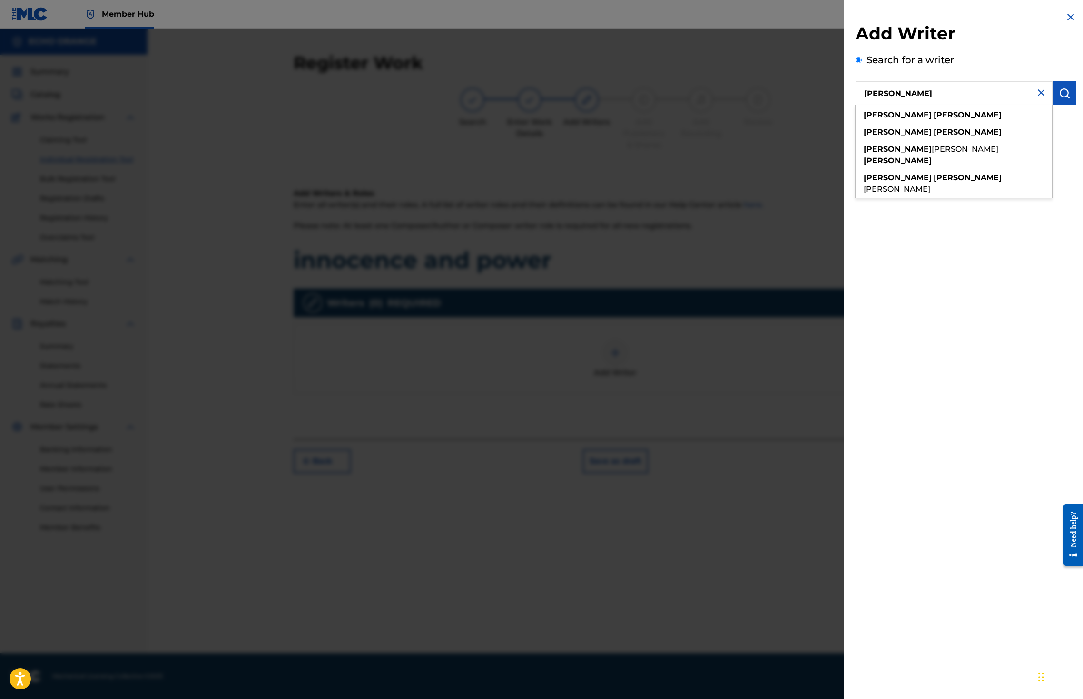
type input "denis hekimian"
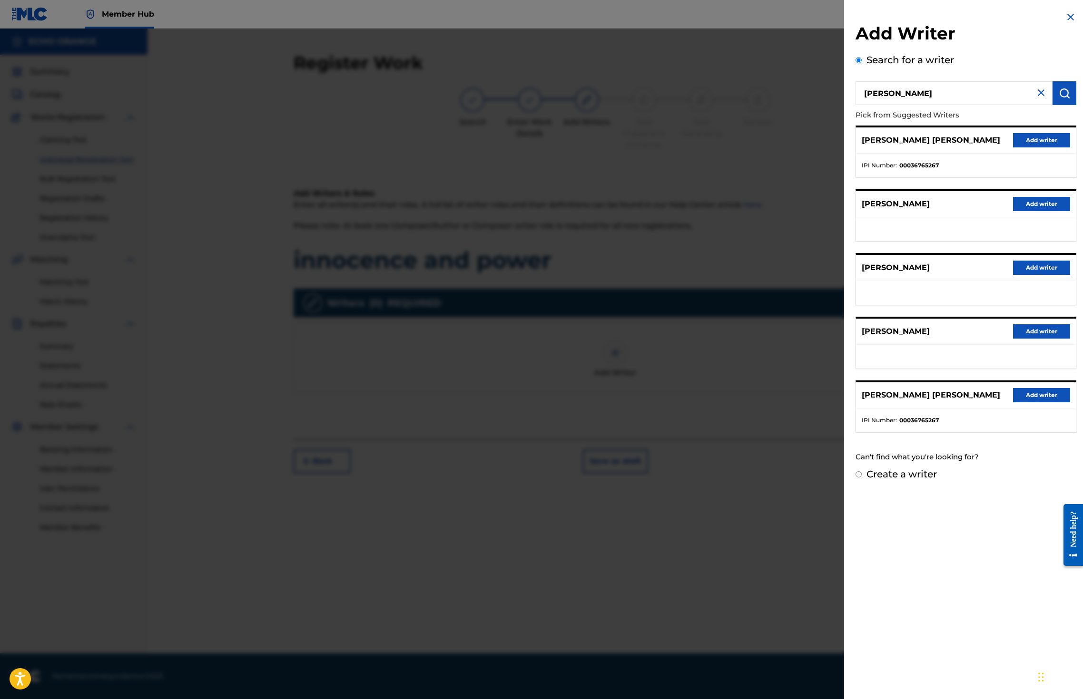
click at [989, 152] on div "DENIS MARCEL HEKIMIAN Add writer" at bounding box center [966, 141] width 220 height 26
click at [1032, 147] on button "Add writer" at bounding box center [1041, 140] width 57 height 14
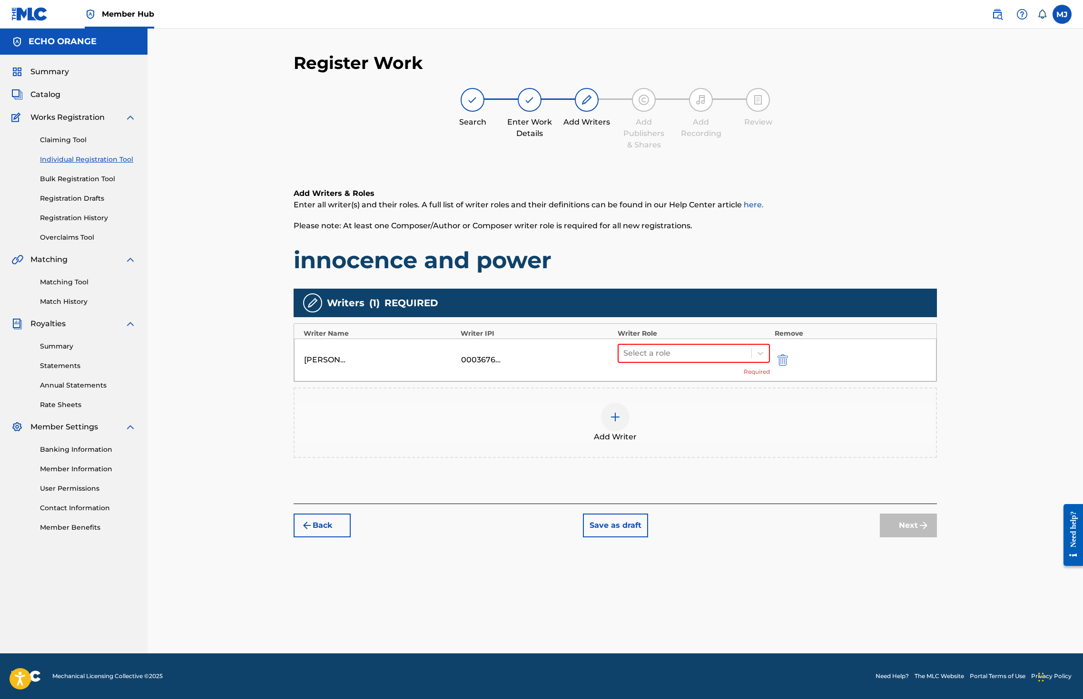
click at [687, 376] on div "Select a role Required" at bounding box center [694, 360] width 152 height 32
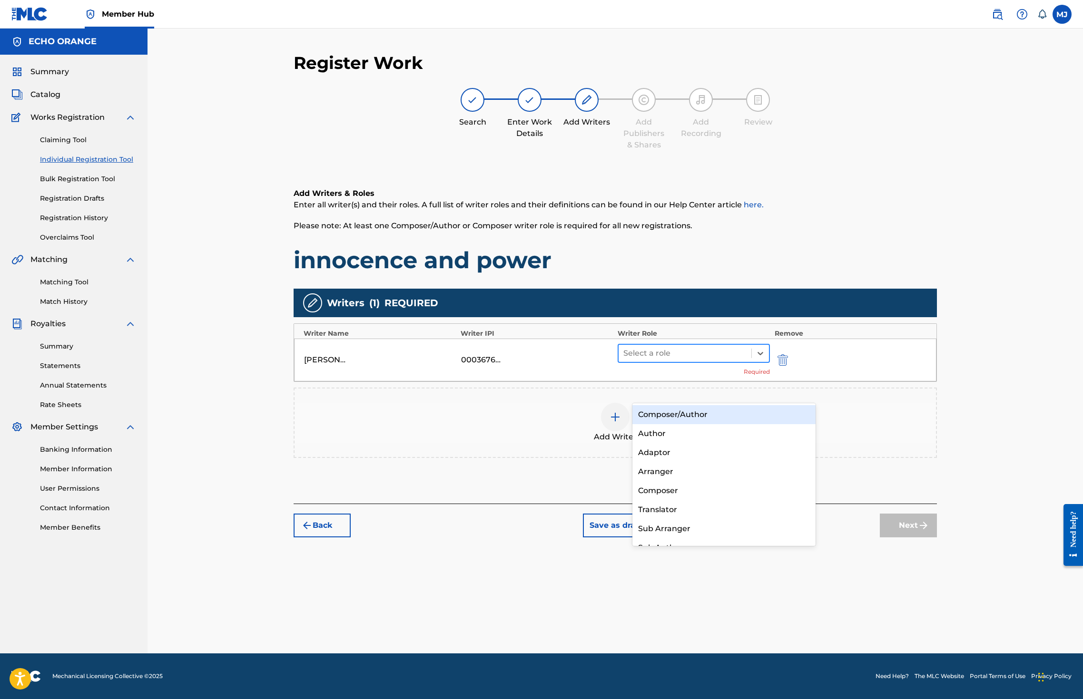
click at [699, 360] on div at bounding box center [684, 353] width 123 height 13
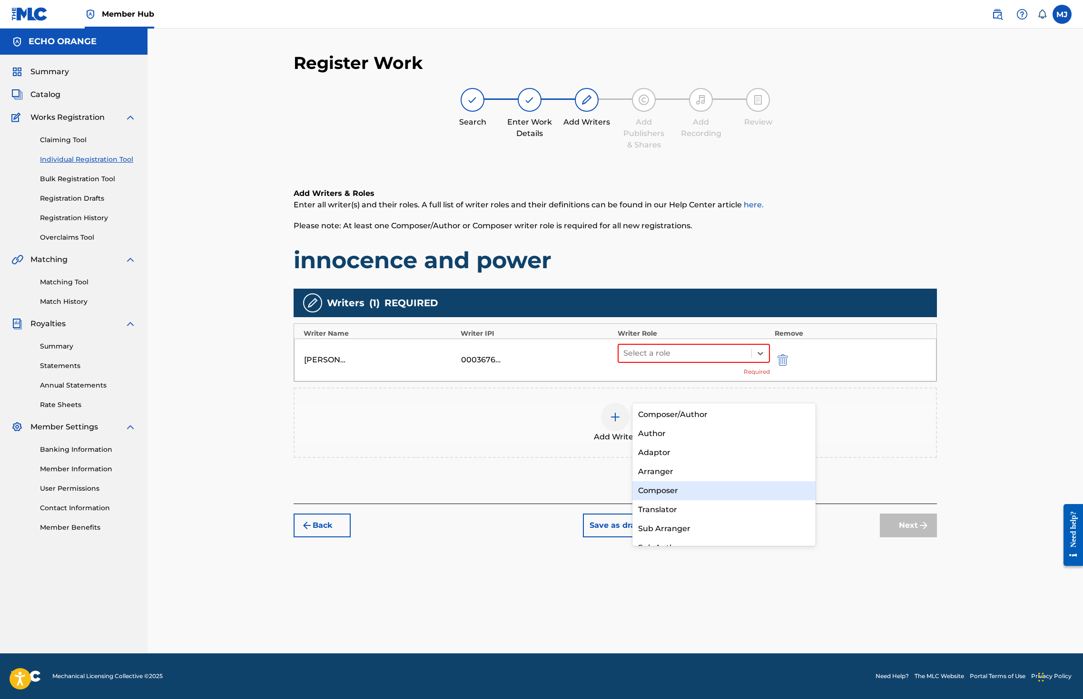
click at [695, 482] on div "Composer" at bounding box center [723, 490] width 183 height 19
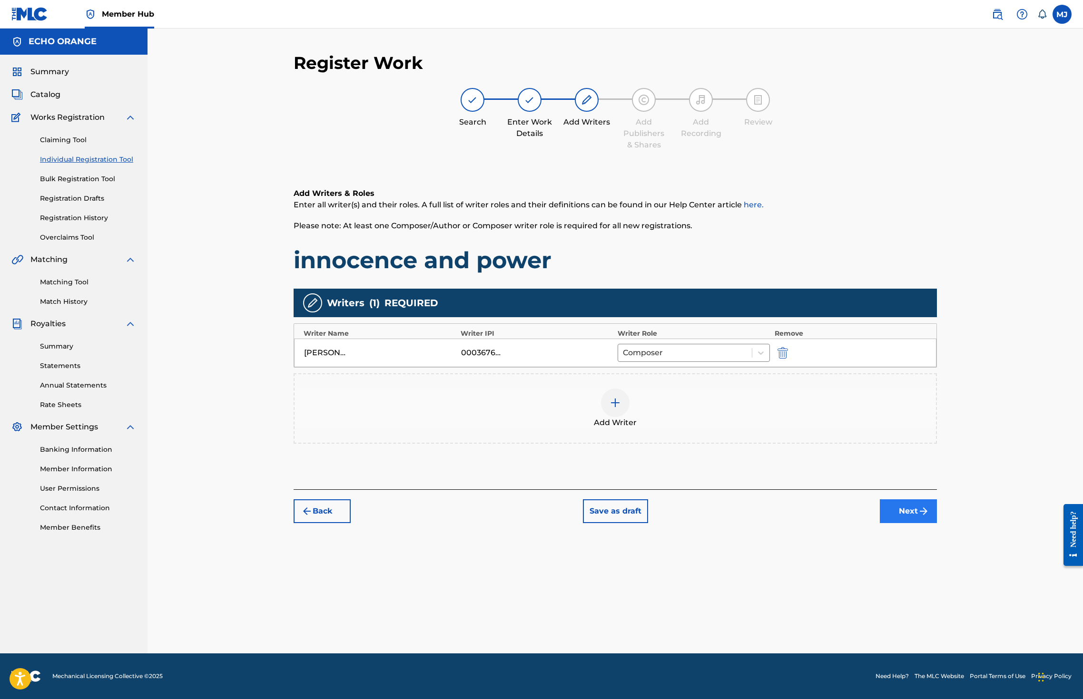
click at [937, 523] on button "Next" at bounding box center [908, 512] width 57 height 24
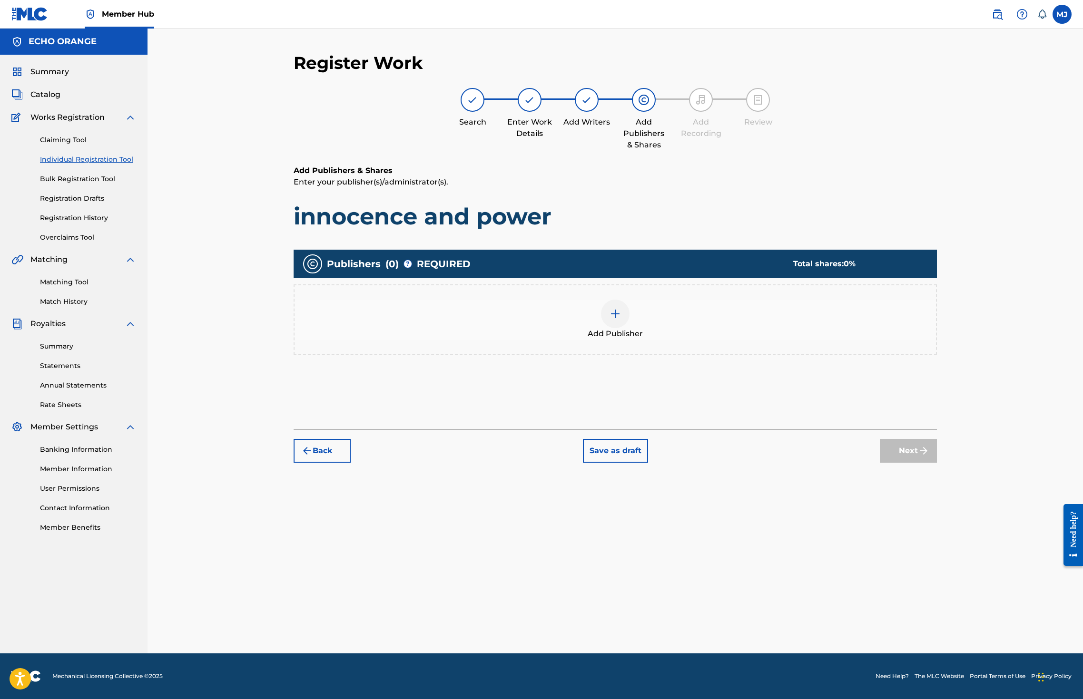
click at [750, 355] on div "Add Publisher" at bounding box center [615, 319] width 643 height 70
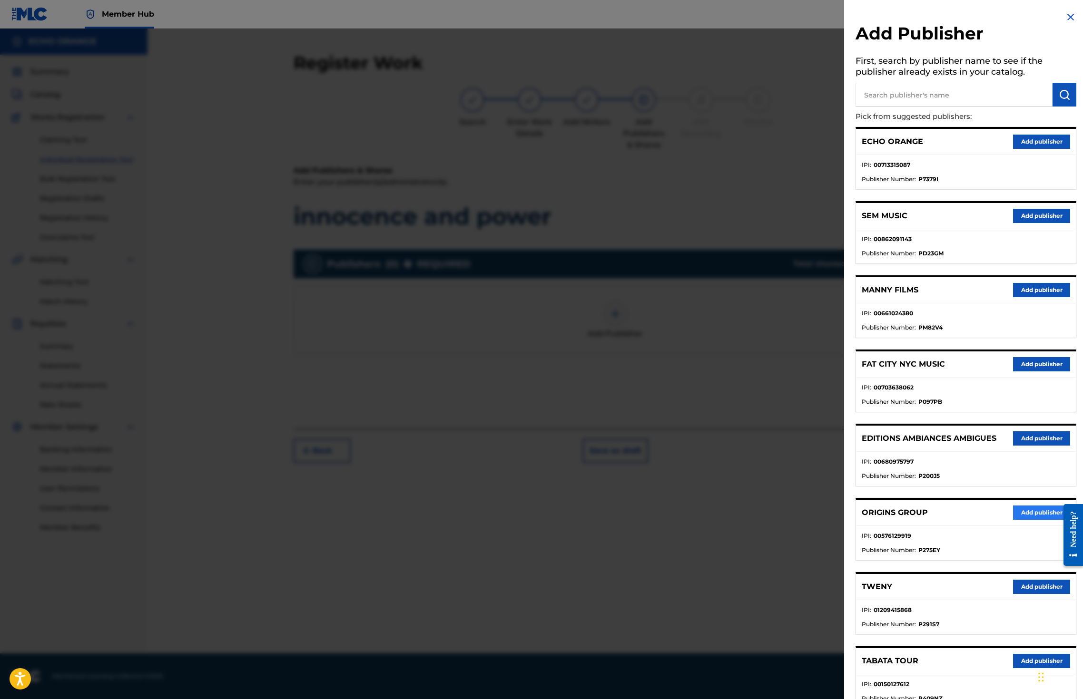
click at [1027, 520] on button "Add publisher" at bounding box center [1041, 513] width 57 height 14
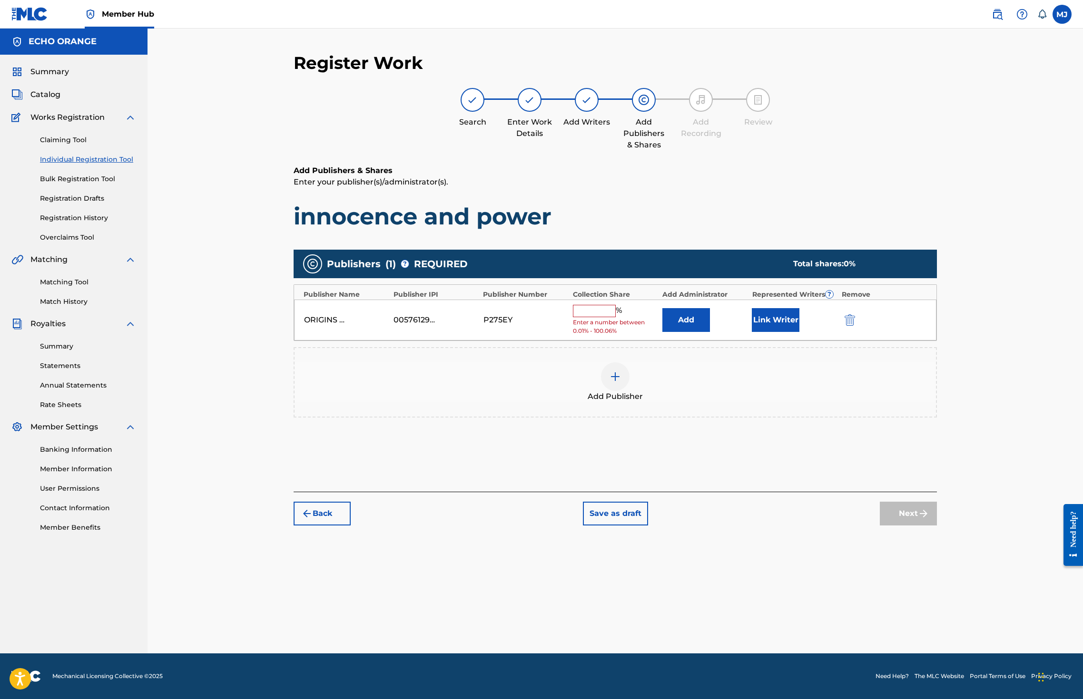
click at [743, 341] on div "ORIGINS GROUP 00576129919 P275EY % Enter a number between 0.01% - 100.06% Add L…" at bounding box center [615, 320] width 642 height 41
click at [710, 332] on button "Add" at bounding box center [686, 320] width 48 height 24
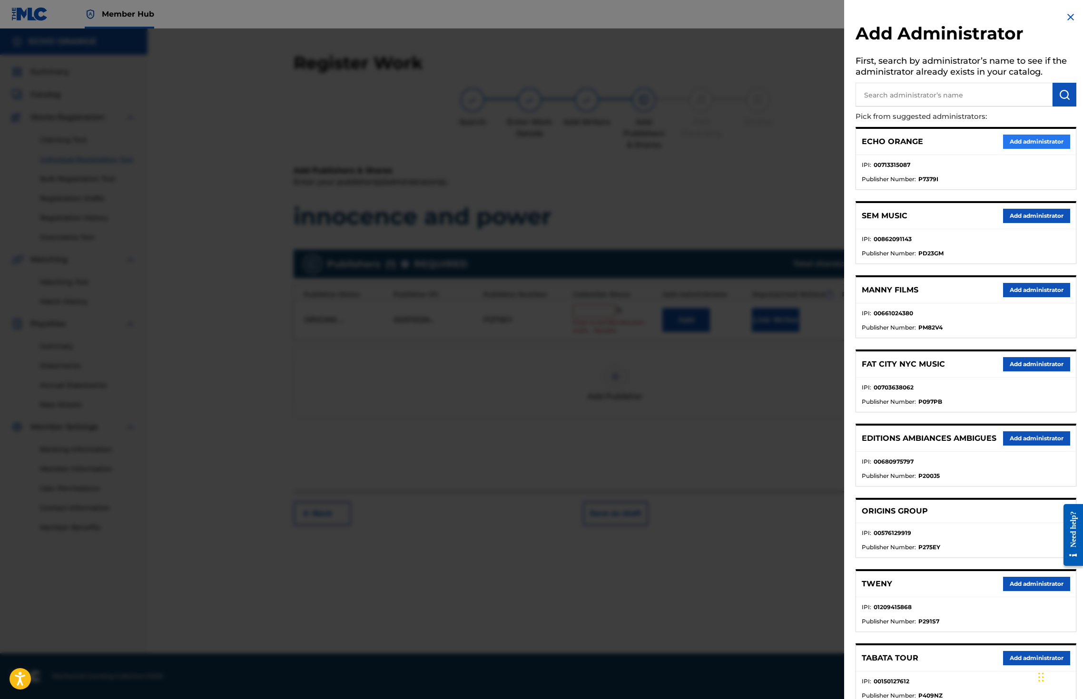
click at [1021, 149] on button "Add administrator" at bounding box center [1036, 142] width 67 height 14
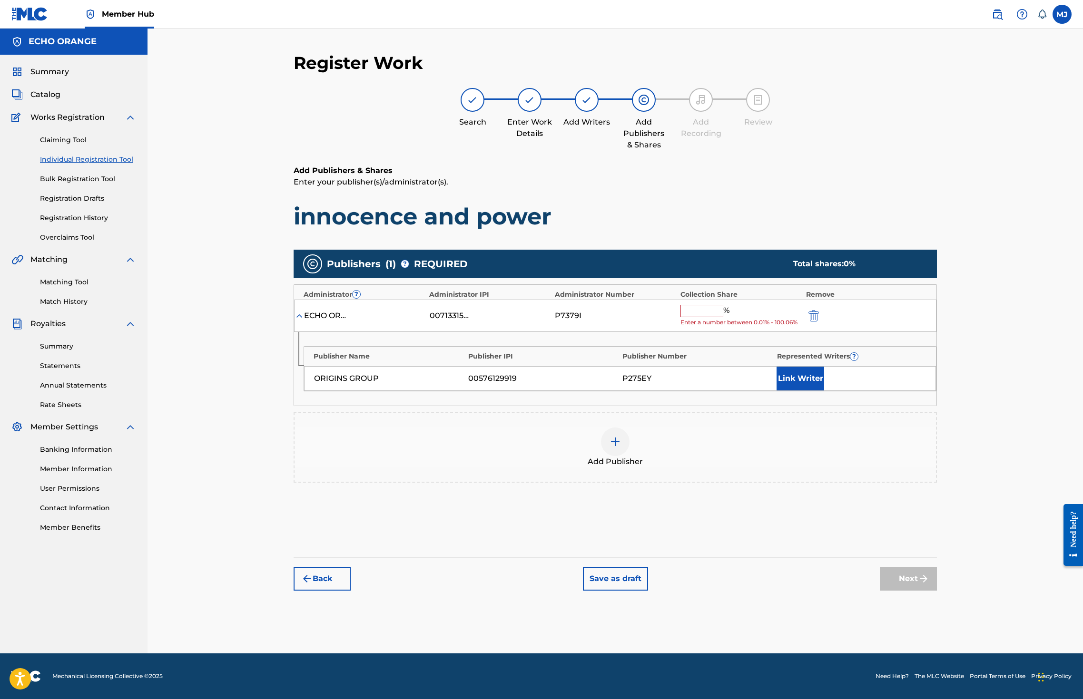
click at [722, 317] on input "text" at bounding box center [701, 311] width 43 height 12
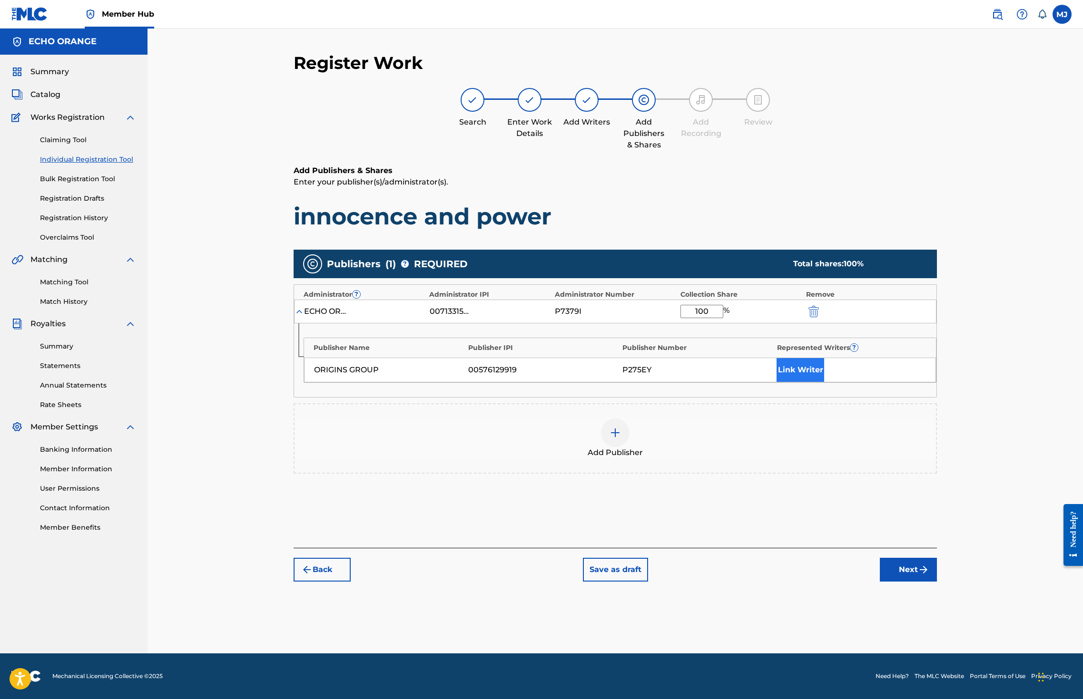
type input "100"
click at [824, 382] on button "Link Writer" at bounding box center [800, 370] width 48 height 24
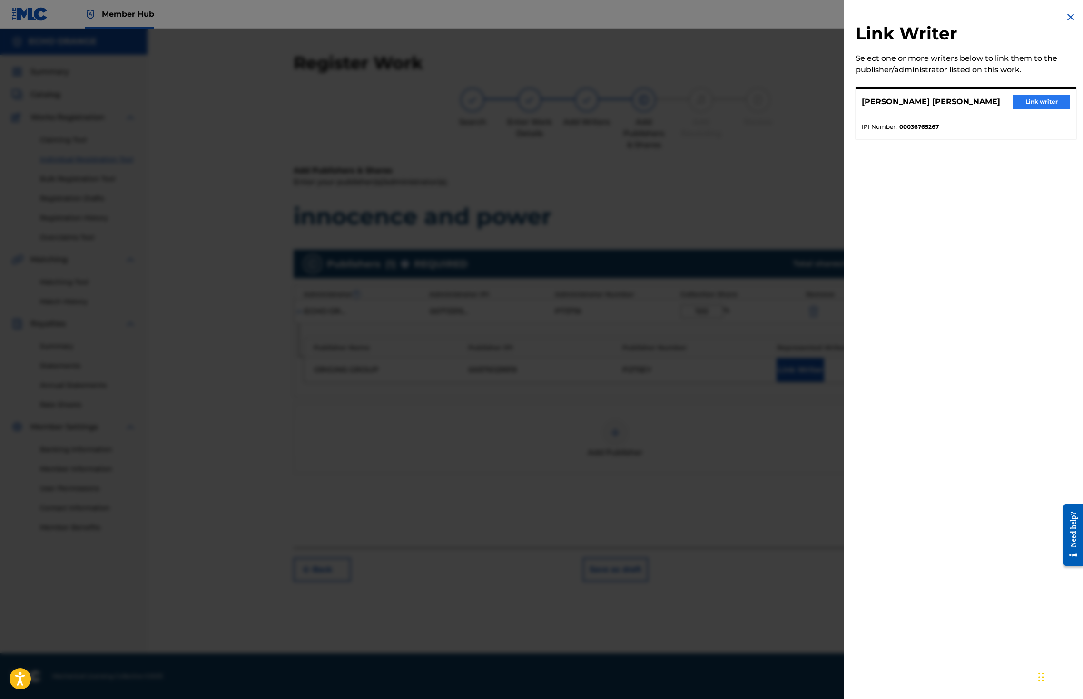
click at [1024, 107] on button "Link writer" at bounding box center [1041, 102] width 57 height 14
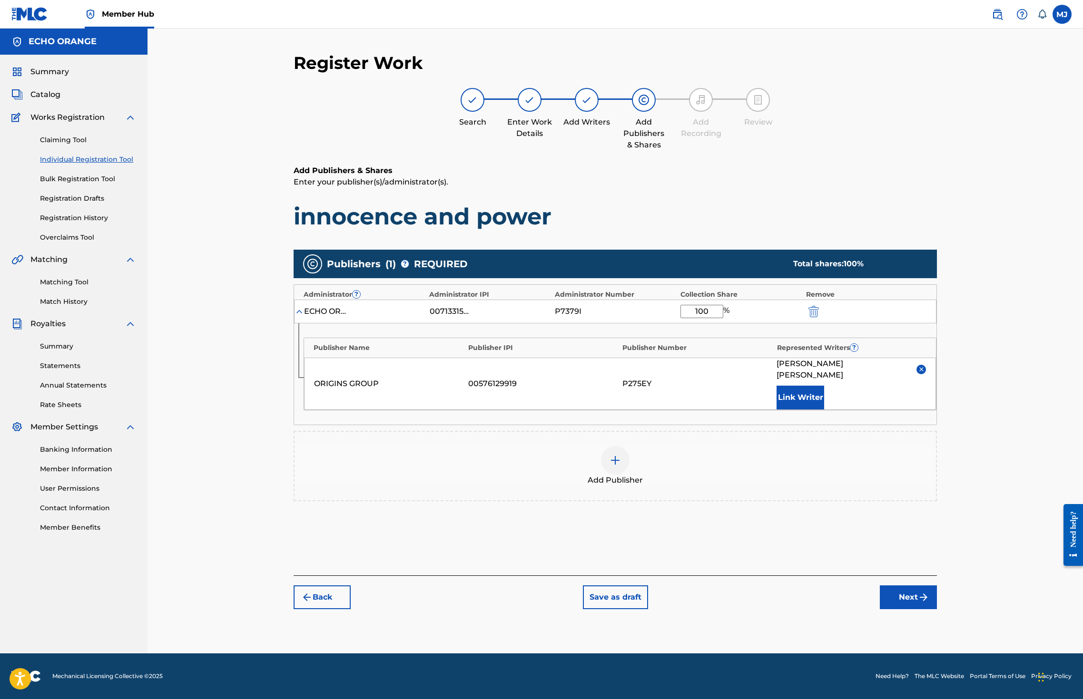
scroll to position [35, 0]
click at [937, 609] on button "Next" at bounding box center [908, 598] width 57 height 24
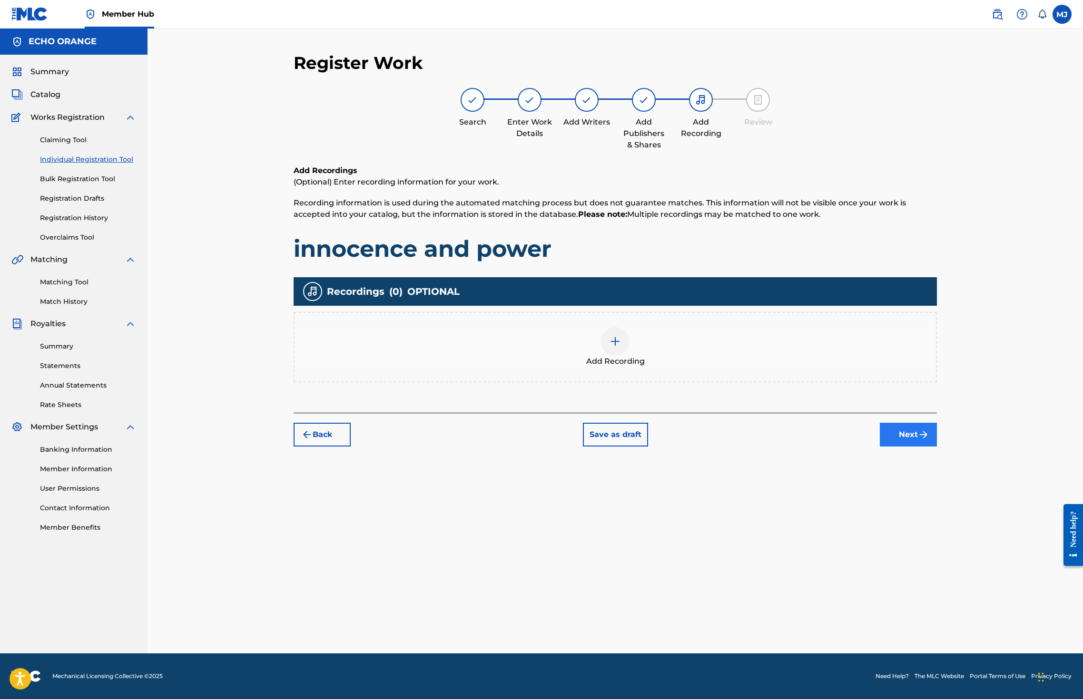
drag, startPoint x: 985, startPoint y: 505, endPoint x: 986, endPoint y: 495, distance: 9.6
click at [948, 504] on div "Register Work Search Enter Work Details Add Writers Add Publishers & Shares Add…" at bounding box center [615, 352] width 666 height 601
click at [937, 447] on button "Next" at bounding box center [908, 435] width 57 height 24
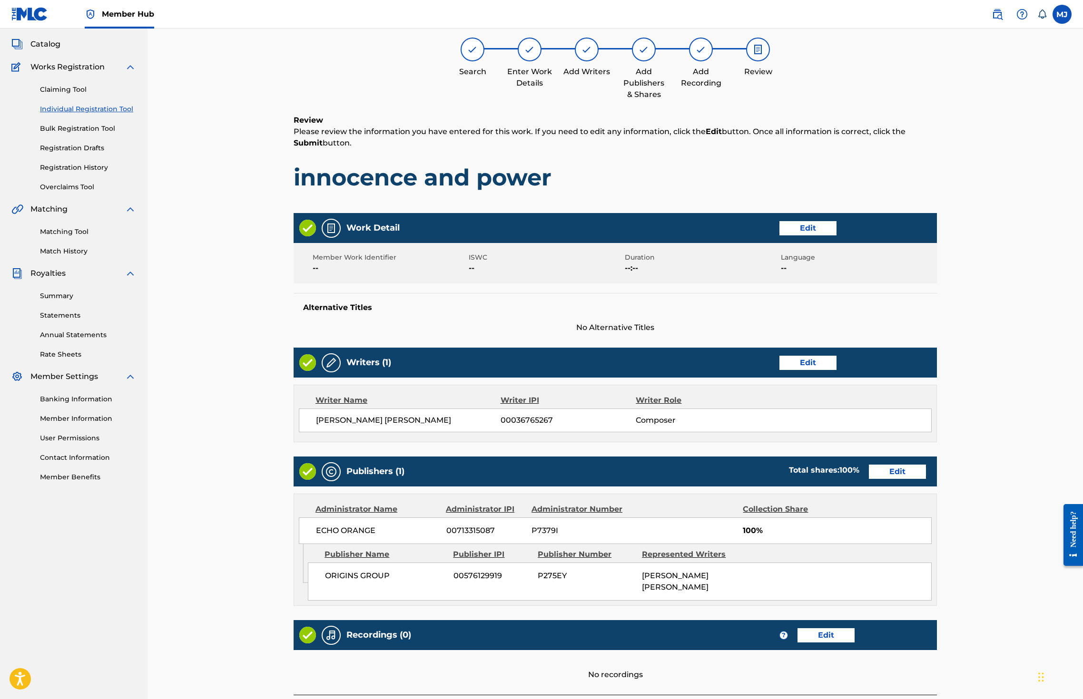
scroll to position [214, 0]
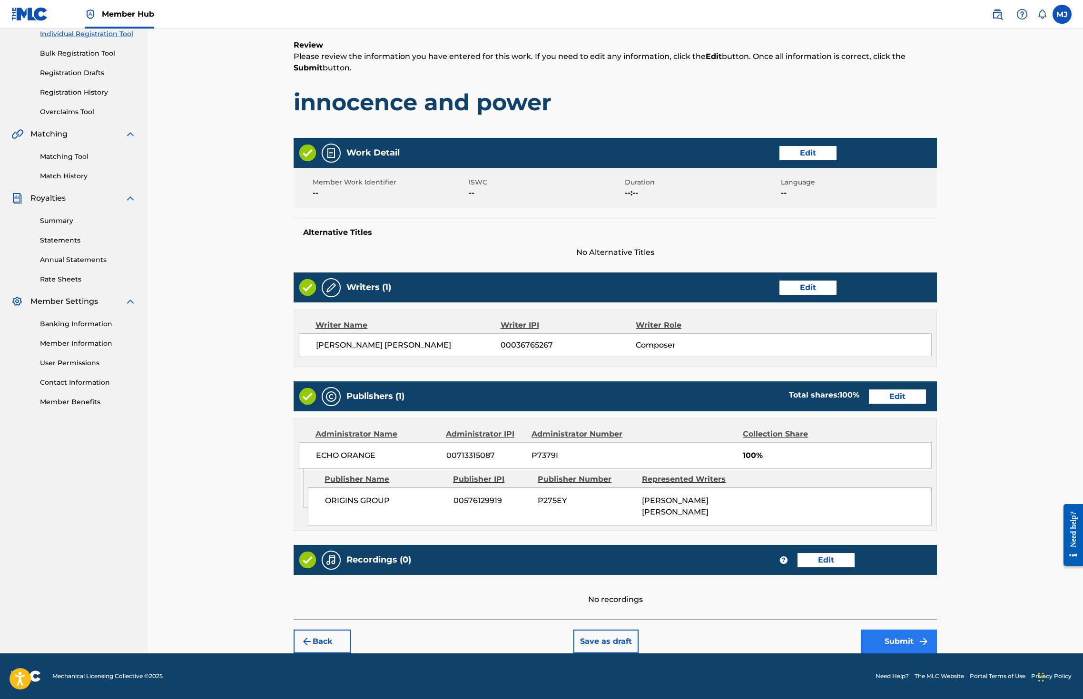
click at [937, 635] on button "Submit" at bounding box center [899, 642] width 76 height 24
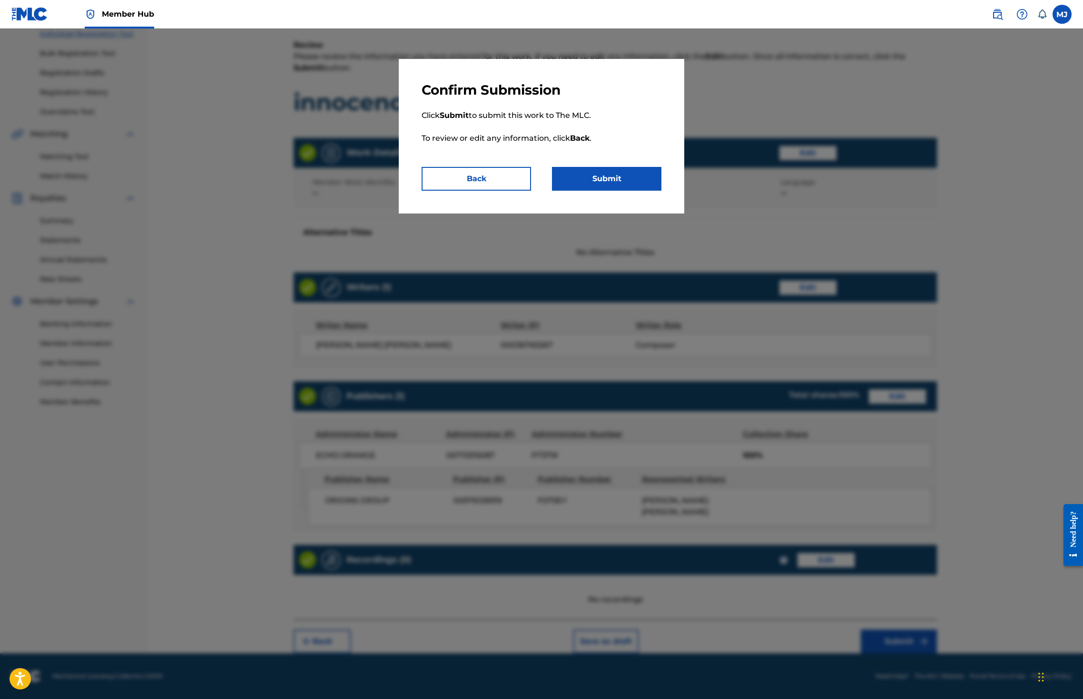
click at [600, 189] on div "Confirm Submission Click Submit to submit this work to The MLC. To review or ed…" at bounding box center [541, 136] width 285 height 155
click at [602, 191] on button "Submit" at bounding box center [606, 179] width 109 height 24
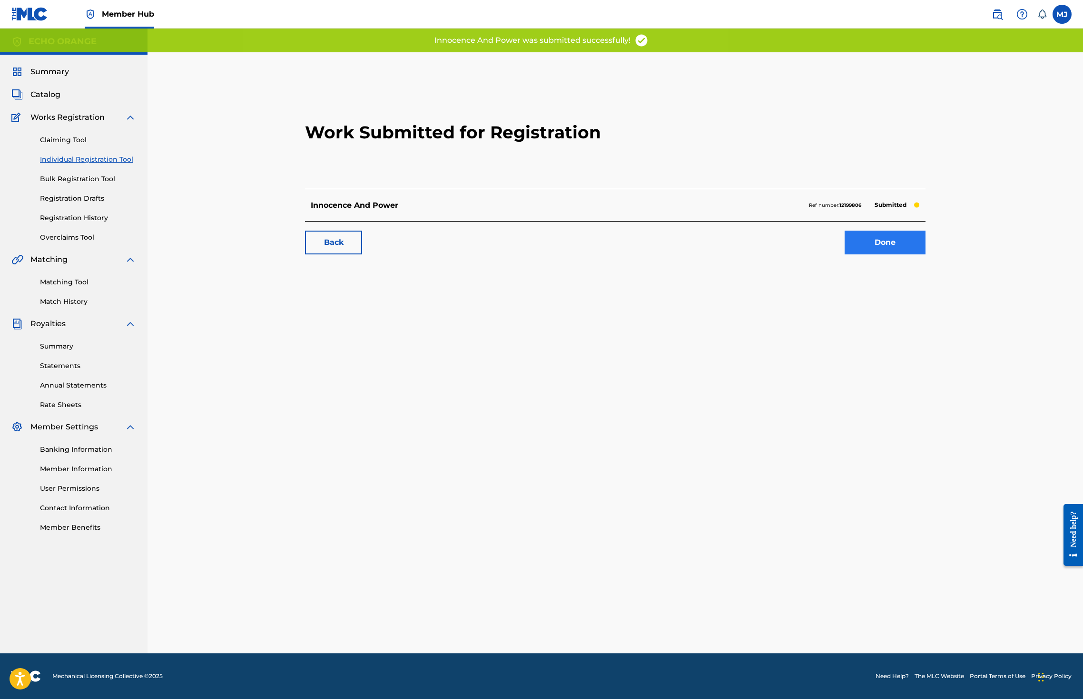
click at [925, 255] on link "Done" at bounding box center [884, 243] width 81 height 24
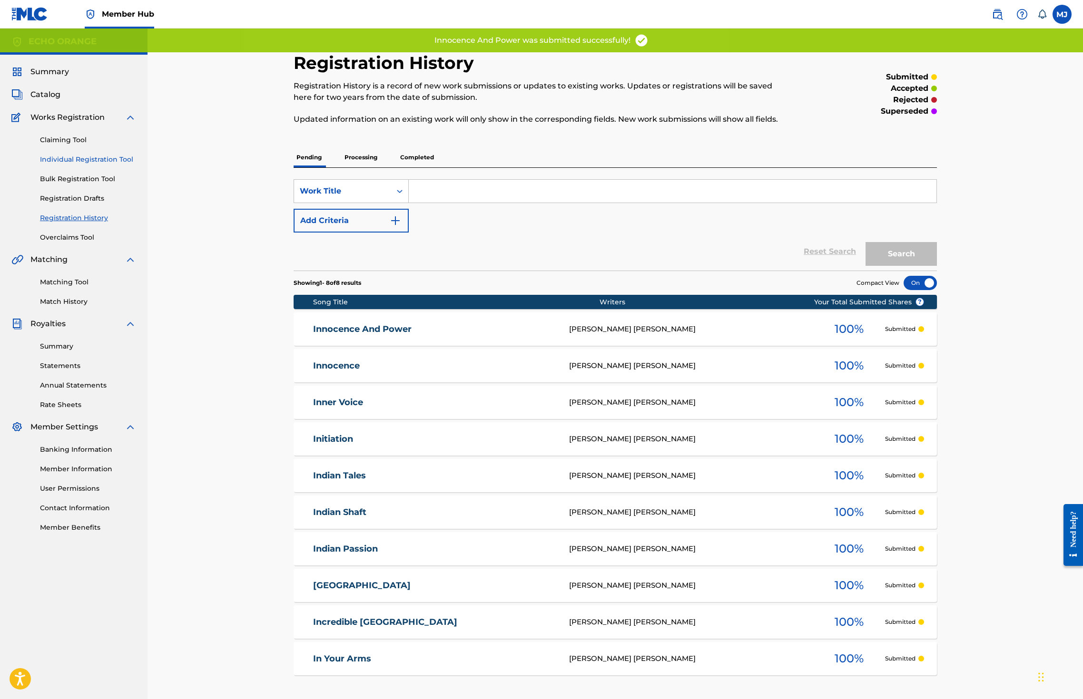
click at [122, 165] on link "Individual Registration Tool" at bounding box center [88, 160] width 96 height 10
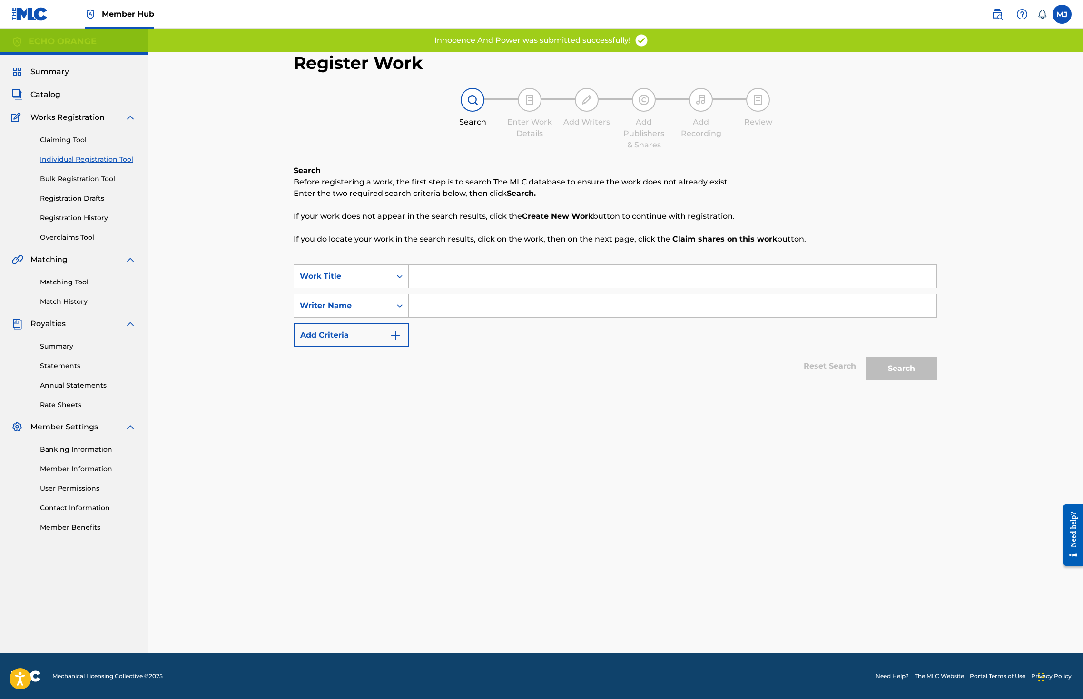
click at [429, 286] on input "Search Form" at bounding box center [673, 276] width 528 height 23
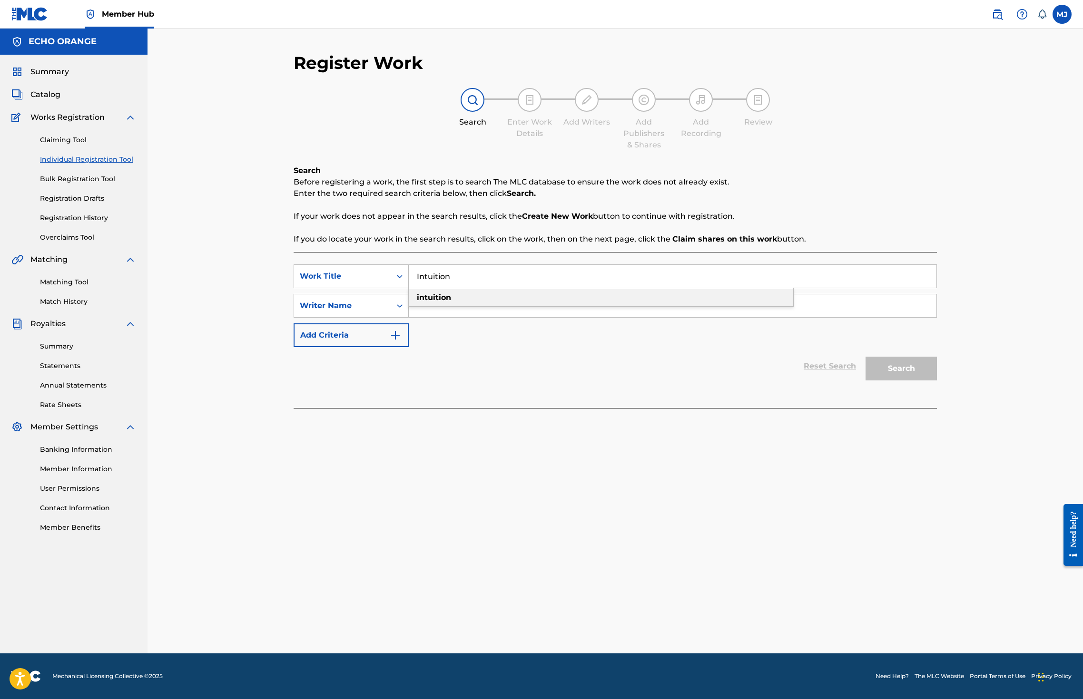
type input "Intuition"
click at [461, 347] on div "SearchWithCriteria907152c5-69b3-49a5-bd64-5edda5429ce4 Work Title Intuition Sea…" at bounding box center [615, 306] width 643 height 83
click at [459, 318] on div "Search Form" at bounding box center [673, 306] width 528 height 24
click at [461, 317] on input "Search Form" at bounding box center [673, 305] width 528 height 23
paste input "denis hekimian"
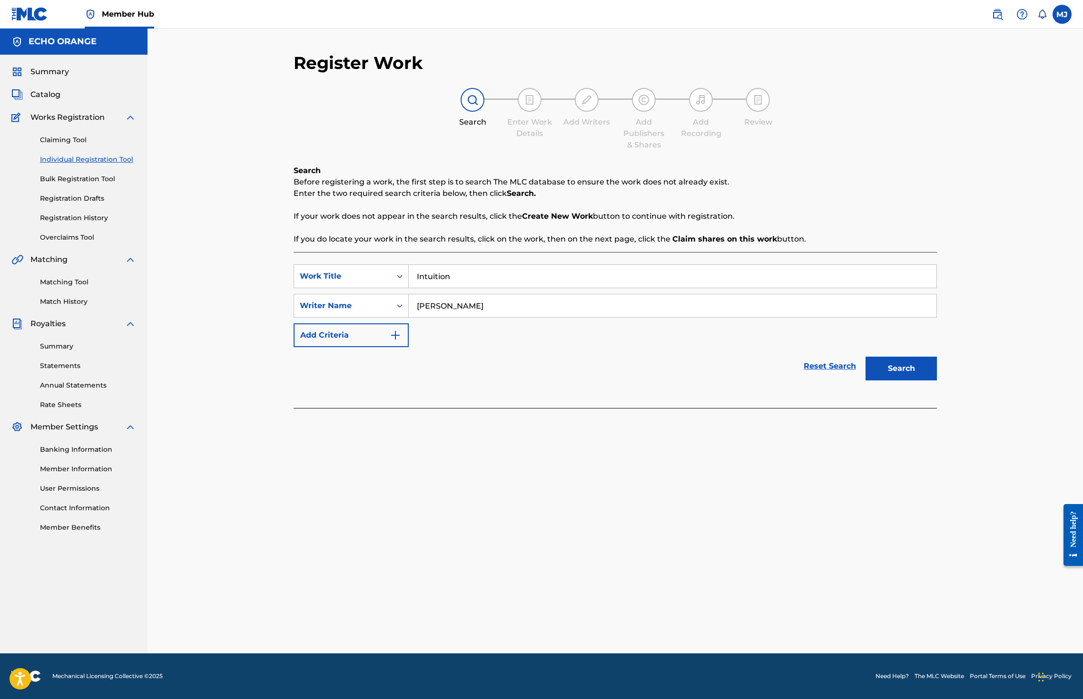
type input "denis hekimian"
click at [937, 381] on button "Search" at bounding box center [900, 369] width 71 height 24
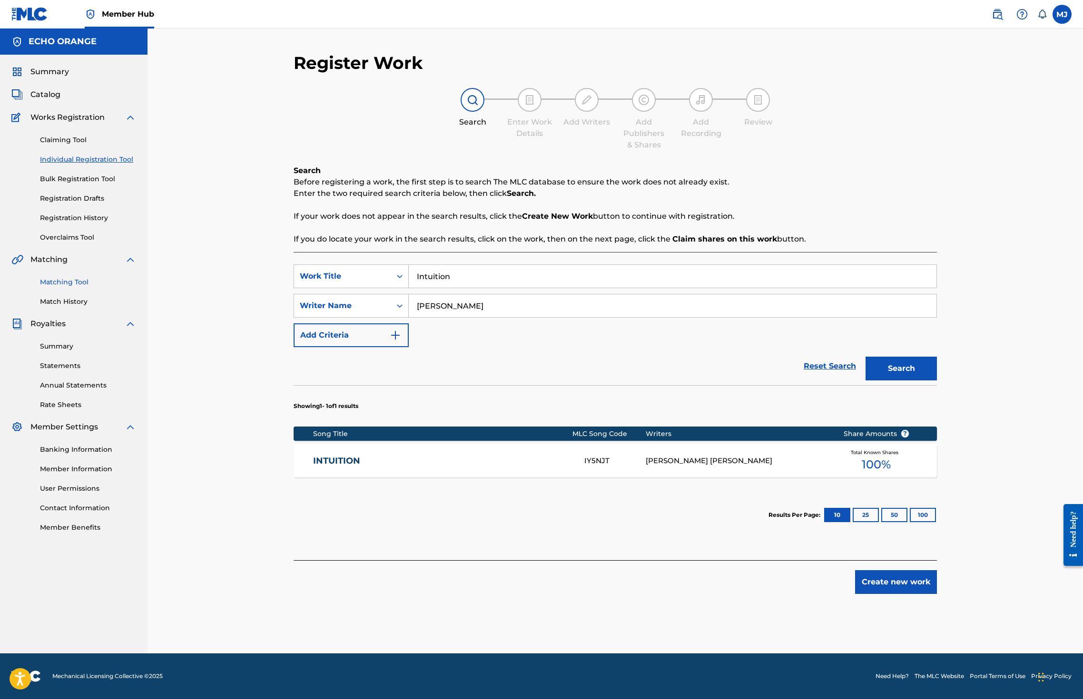
click at [67, 287] on link "Matching Tool" at bounding box center [88, 282] width 96 height 10
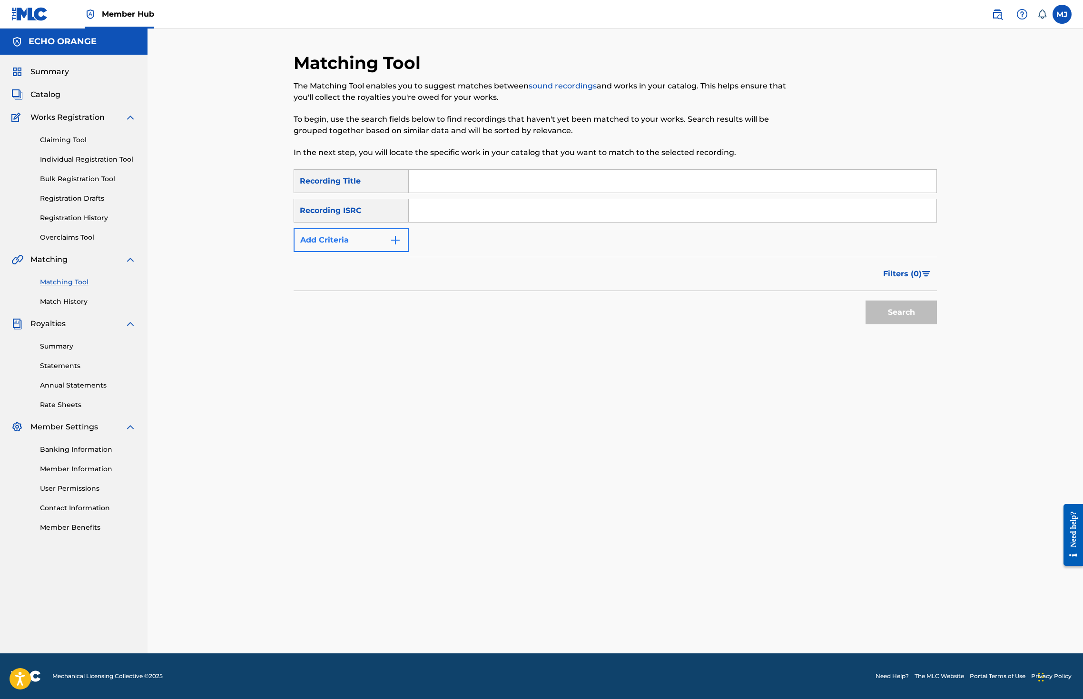
click at [304, 252] on button "Add Criteria" at bounding box center [351, 240] width 115 height 24
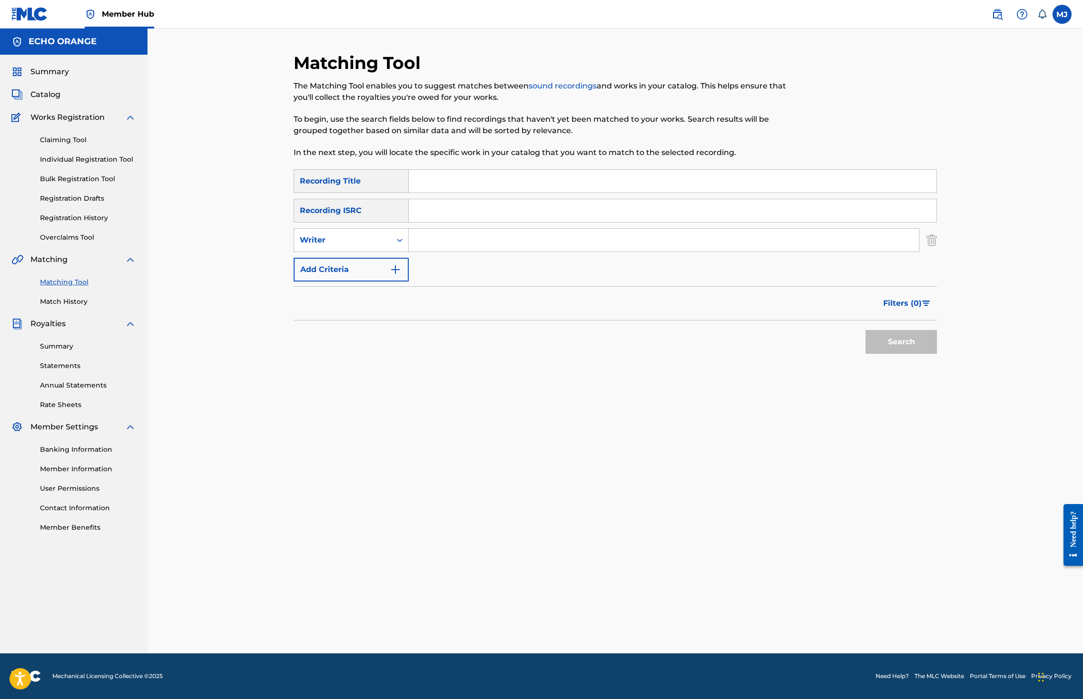
click at [428, 193] on input "Search Form" at bounding box center [673, 181] width 528 height 23
type input "intuition"
click at [522, 252] on input "Search Form" at bounding box center [664, 240] width 510 height 23
paste input "denis hekimian"
type input "denis hekimian"
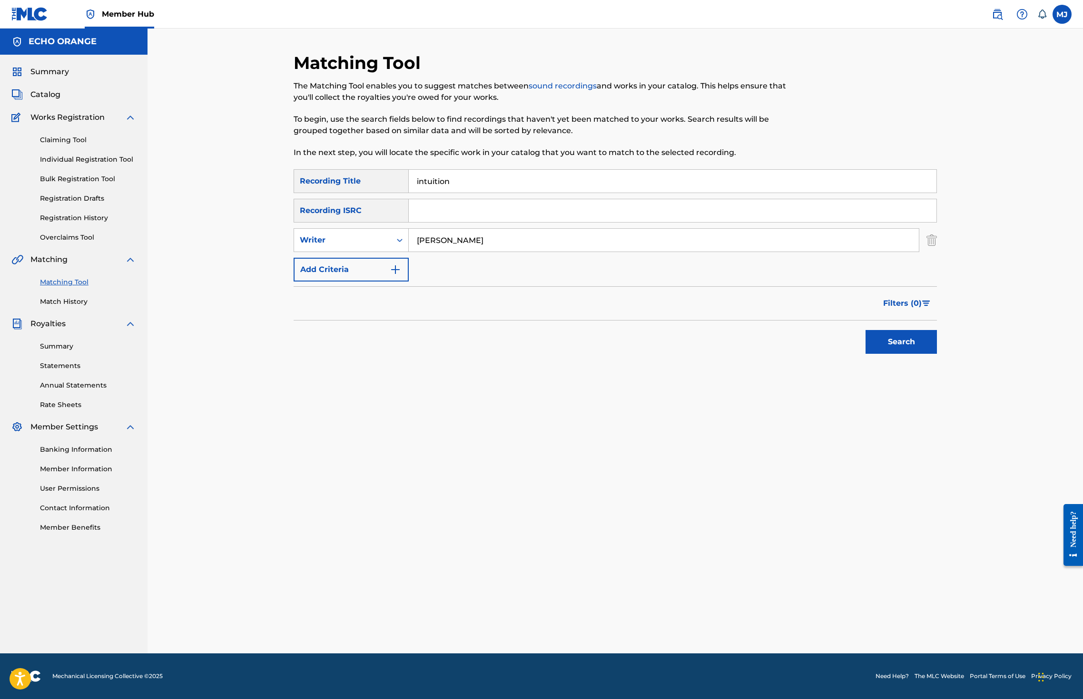
click at [937, 354] on button "Search" at bounding box center [900, 342] width 71 height 24
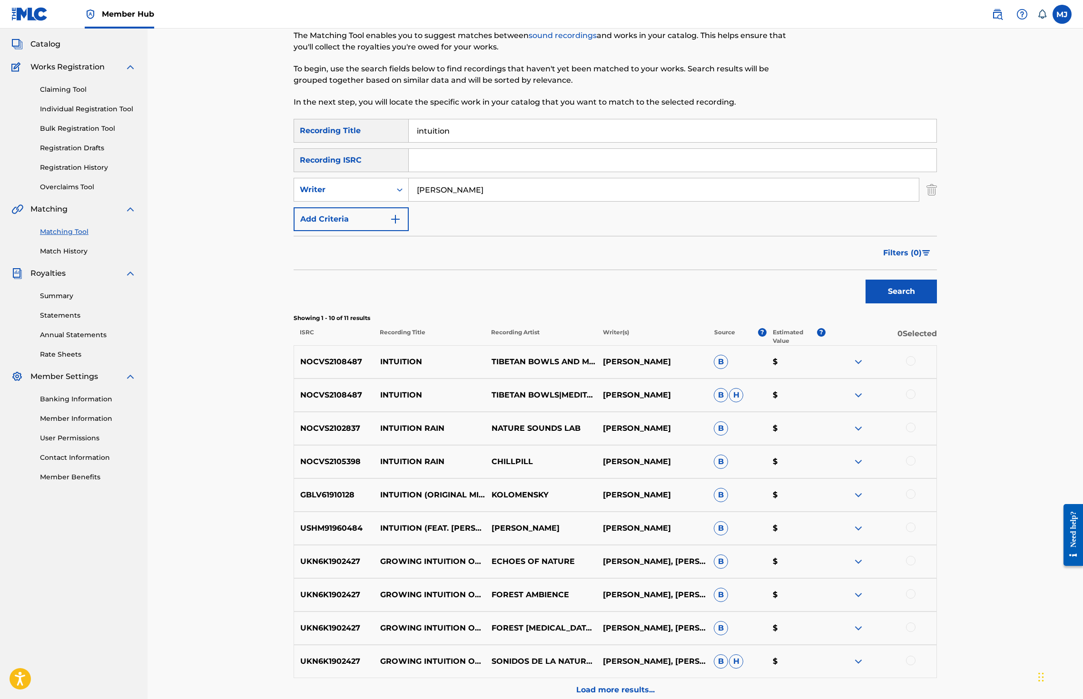
scroll to position [99, 0]
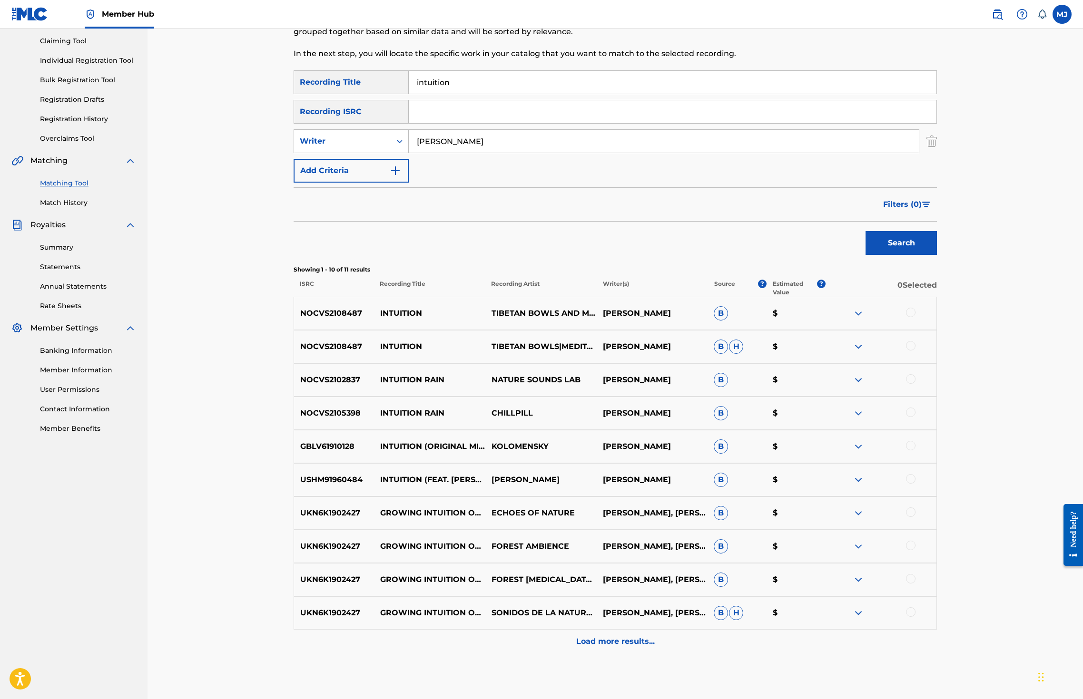
click at [915, 317] on div at bounding box center [911, 313] width 10 height 10
click at [915, 351] on div at bounding box center [911, 346] width 10 height 10
click at [915, 384] on div at bounding box center [911, 379] width 10 height 10
click at [915, 417] on div at bounding box center [911, 413] width 10 height 10
click at [721, 610] on button "Match 4 Groups" at bounding box center [668, 622] width 105 height 24
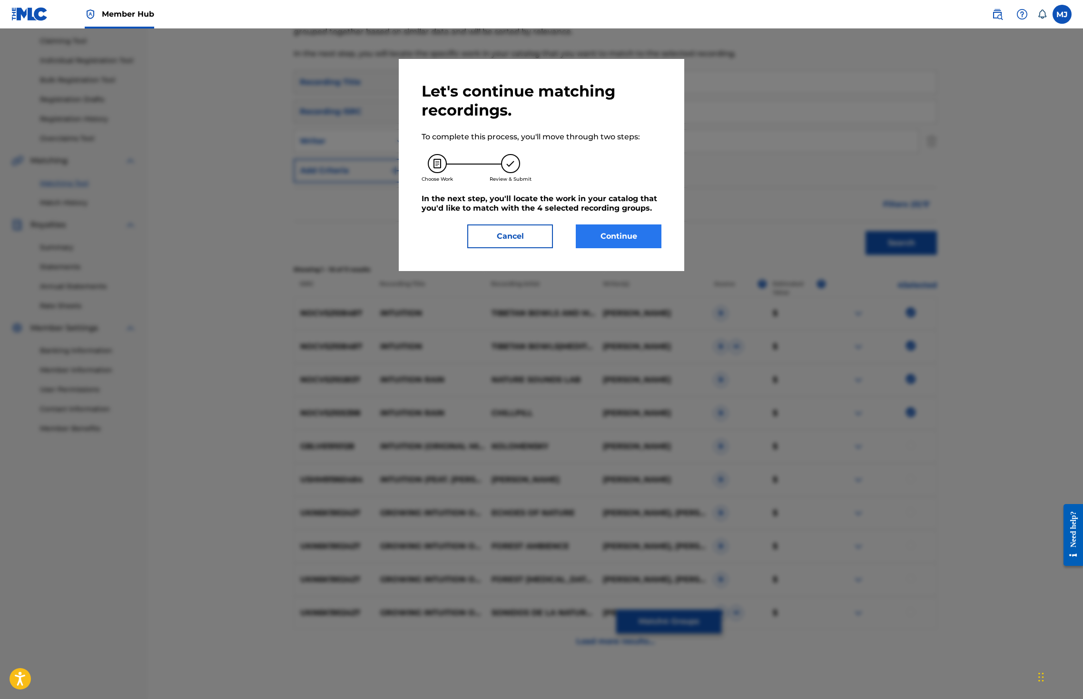
click at [624, 248] on button "Continue" at bounding box center [619, 237] width 86 height 24
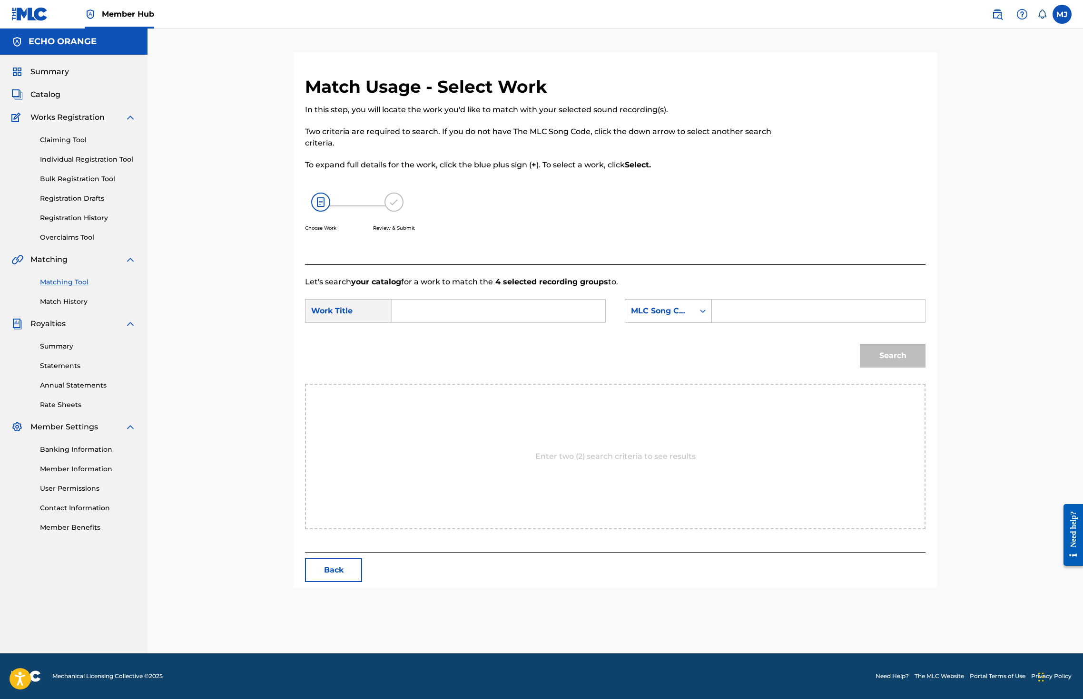
scroll to position [0, 0]
click at [505, 323] on input "Search Form" at bounding box center [498, 311] width 197 height 23
paste input "denis hekimian"
click at [505, 323] on input "denis hekimian" at bounding box center [498, 311] width 197 height 23
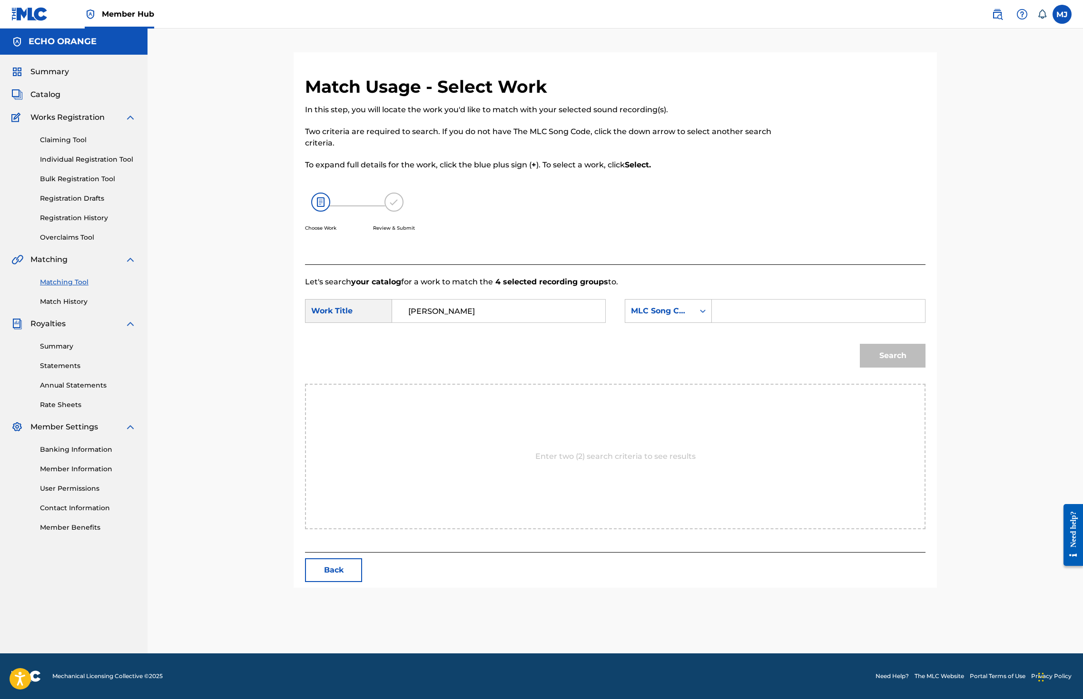
click at [505, 323] on input "denis hekimian" at bounding box center [498, 311] width 197 height 23
type input "intuition"
click at [663, 323] on div "MLC Song Code" at bounding box center [668, 311] width 87 height 24
click at [696, 383] on div "Publisher Name" at bounding box center [668, 371] width 86 height 24
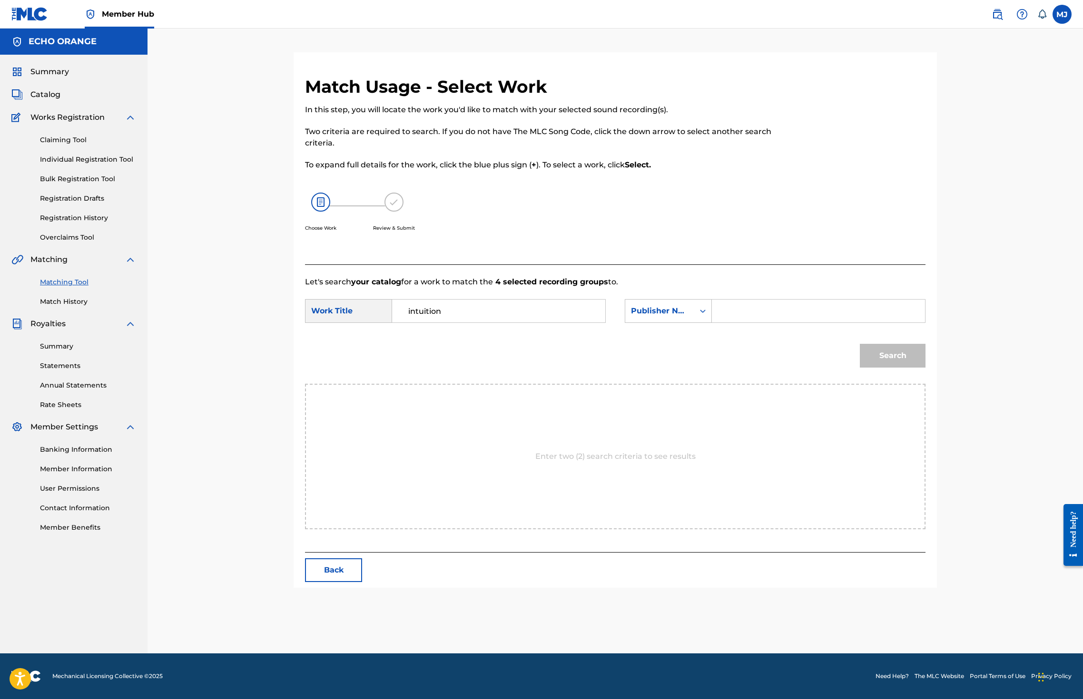
click at [787, 323] on input "Search Form" at bounding box center [818, 311] width 197 height 23
type input "origins"
click at [925, 368] on button "Search" at bounding box center [893, 356] width 66 height 24
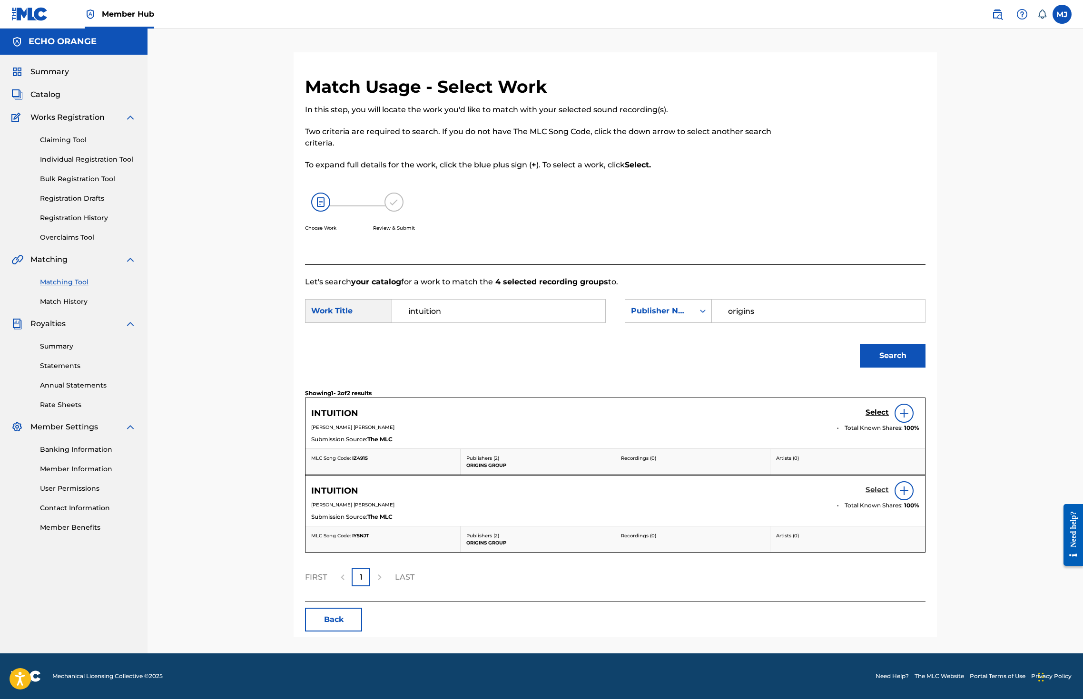
click at [889, 495] on h5 "Select" at bounding box center [876, 490] width 23 height 9
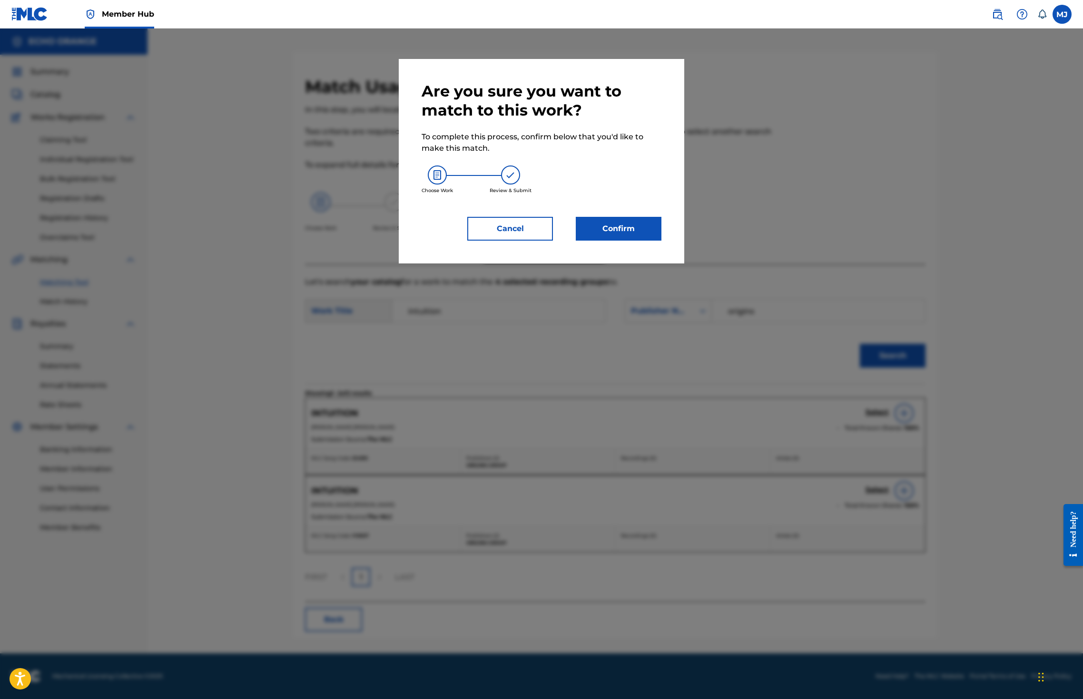
click at [630, 206] on div "Choose Work Review & Submit" at bounding box center [542, 179] width 240 height 51
click at [632, 241] on button "Confirm" at bounding box center [619, 229] width 86 height 24
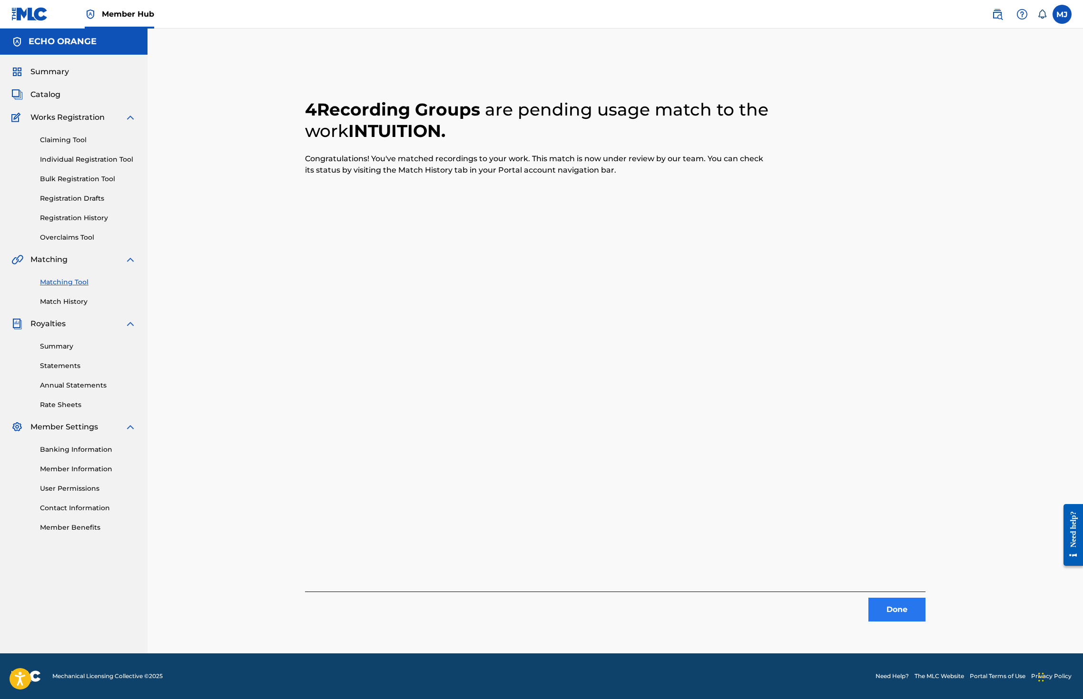
click at [925, 622] on button "Done" at bounding box center [896, 610] width 57 height 24
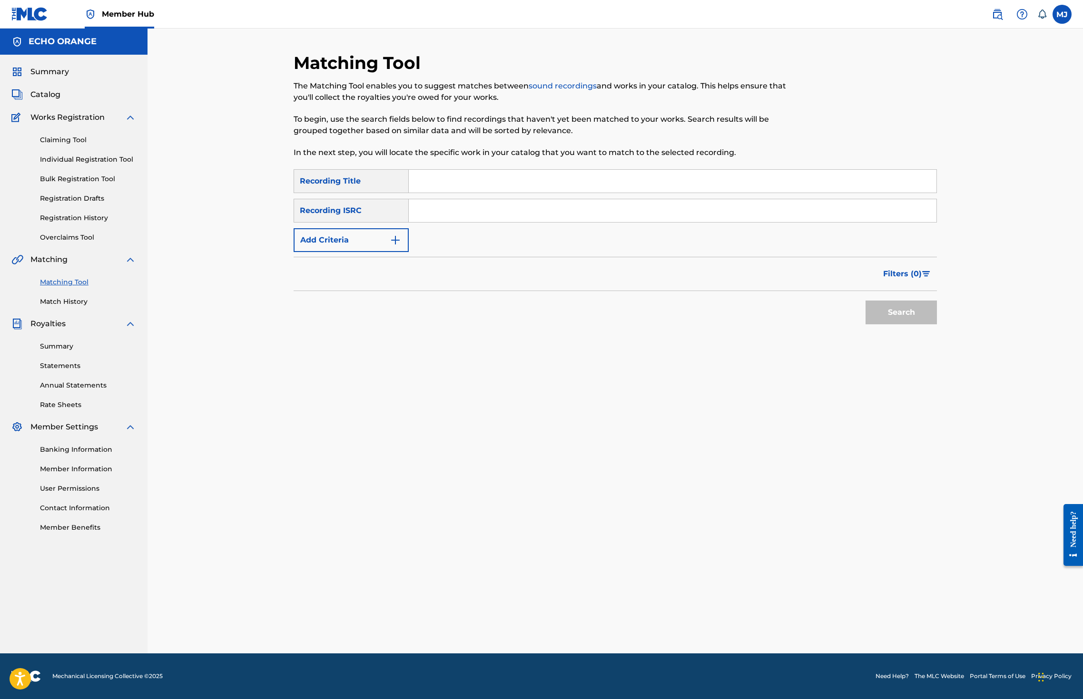
click at [107, 179] on div "Claiming Tool Individual Registration Tool Bulk Registration Tool Registration …" at bounding box center [73, 182] width 125 height 119
click at [113, 165] on link "Individual Registration Tool" at bounding box center [88, 160] width 96 height 10
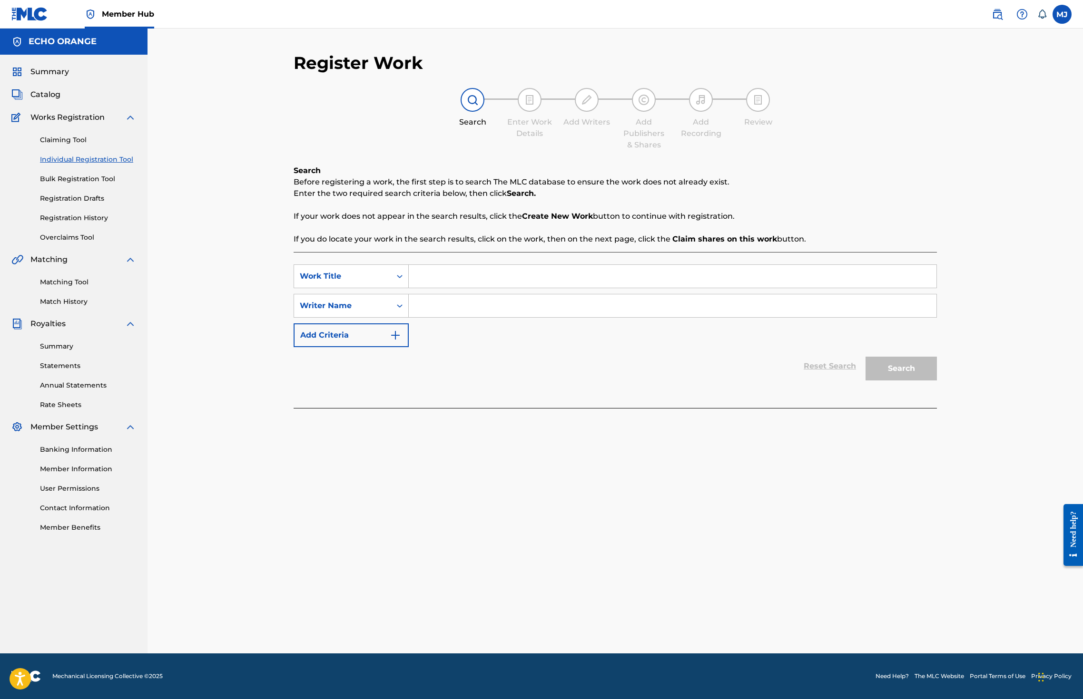
click at [406, 266] on div "Search Before registering a work, the first step is to search The MLC database …" at bounding box center [615, 286] width 643 height 243
click at [446, 288] on input "Search Form" at bounding box center [673, 276] width 528 height 23
type input "invocation"
paste input "denis hekimian"
type input "denis hekimian"
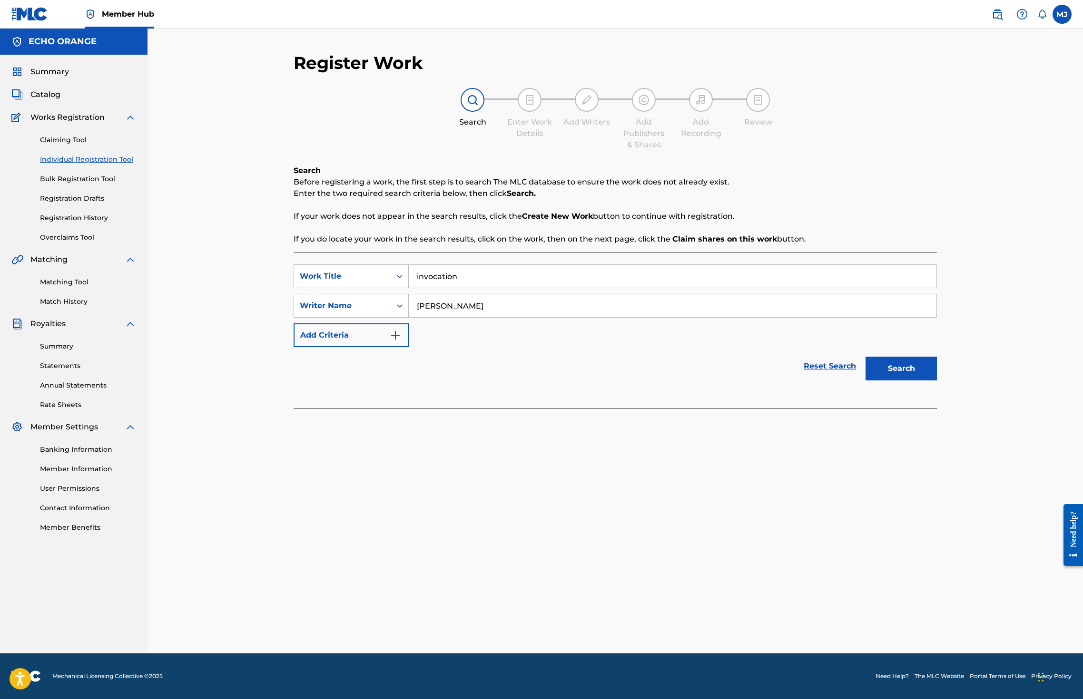
click at [937, 381] on button "Search" at bounding box center [900, 369] width 71 height 24
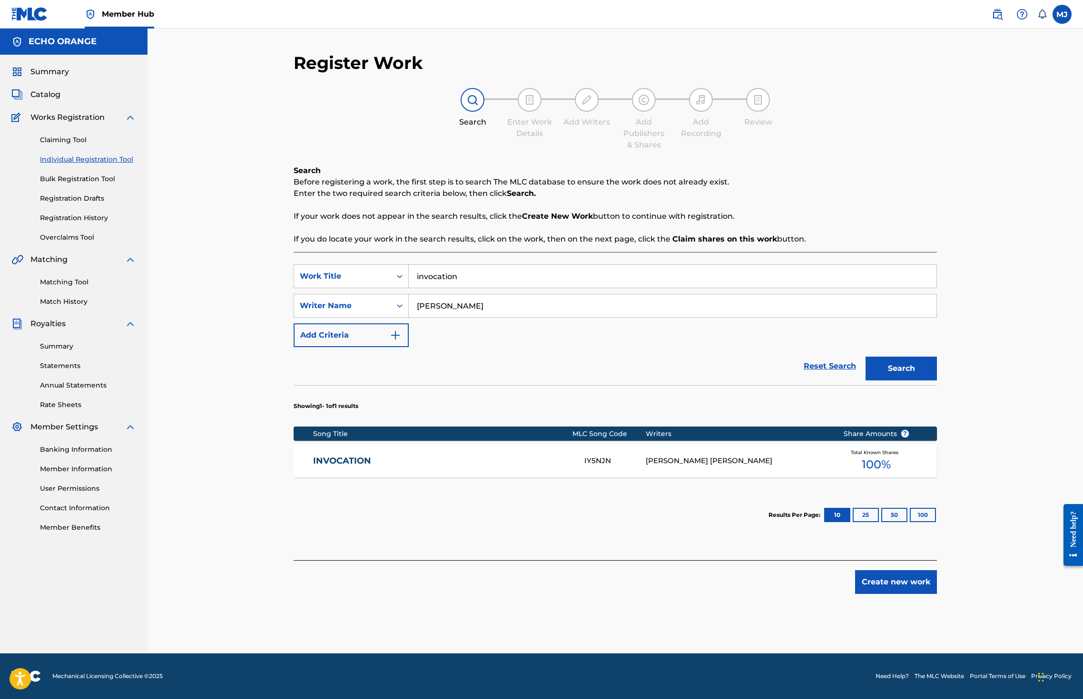
scroll to position [21, 0]
click at [67, 287] on link "Matching Tool" at bounding box center [88, 282] width 96 height 10
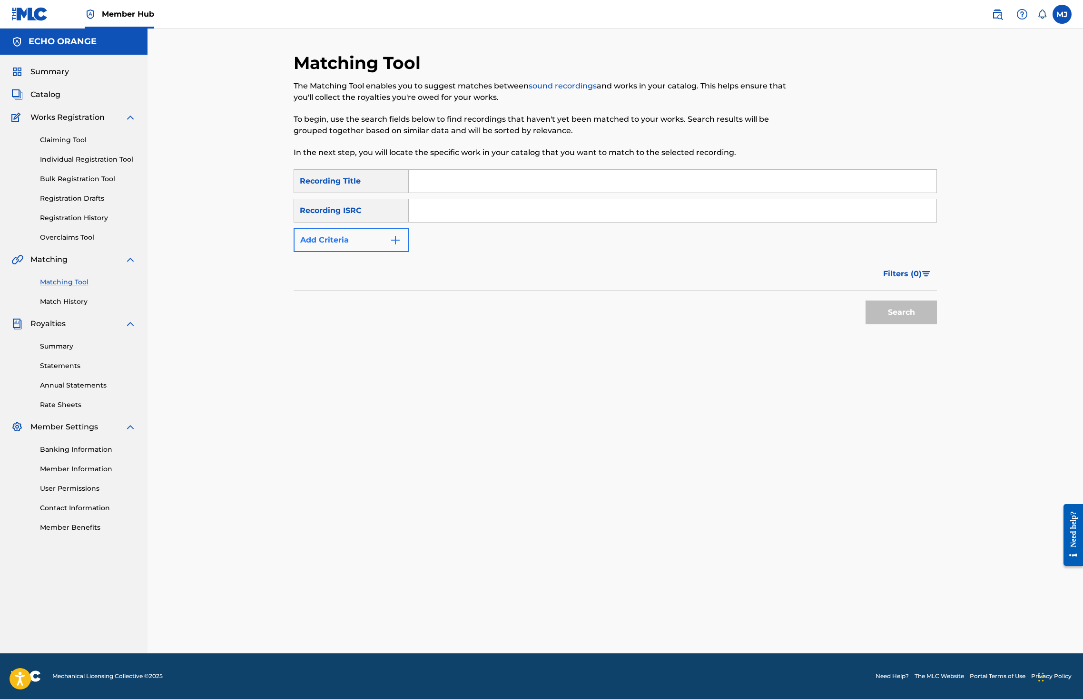
click at [307, 252] on button "Add Criteria" at bounding box center [351, 240] width 115 height 24
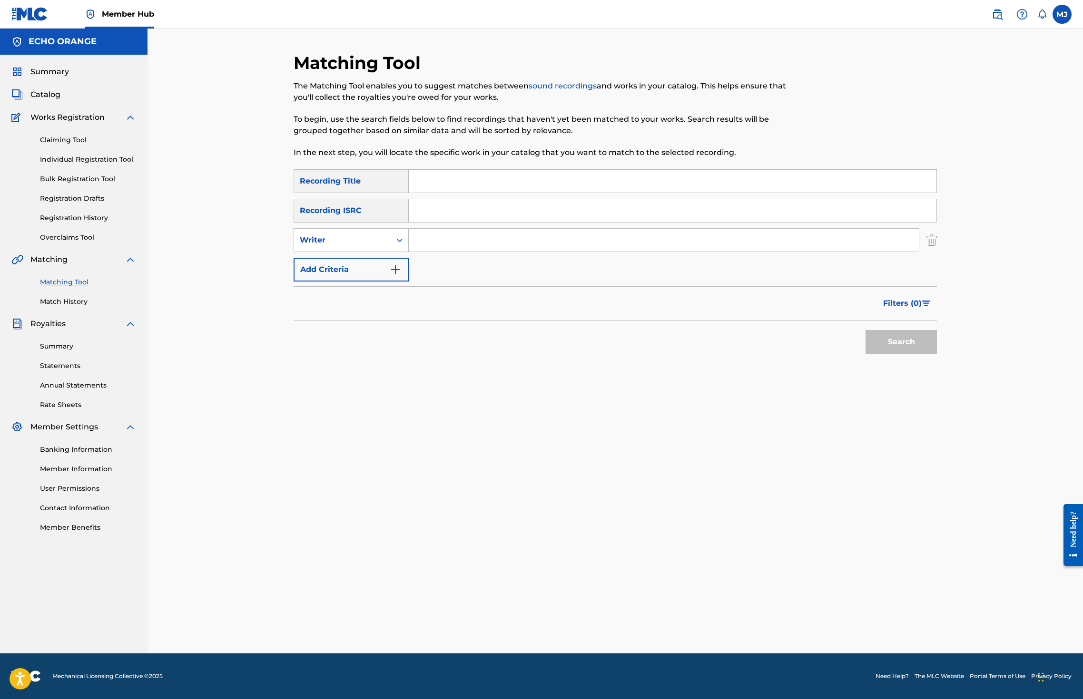
drag, startPoint x: 413, startPoint y: 221, endPoint x: 437, endPoint y: 207, distance: 27.5
click at [414, 220] on div "SearchWithCriteria82aecd6d-9cee-4648-b99e-491db4af67c2 Recording Title SearchWi…" at bounding box center [615, 225] width 643 height 112
click at [440, 193] on input "Search Form" at bounding box center [673, 181] width 528 height 23
type input "invocation"
paste input "denis hekimian"
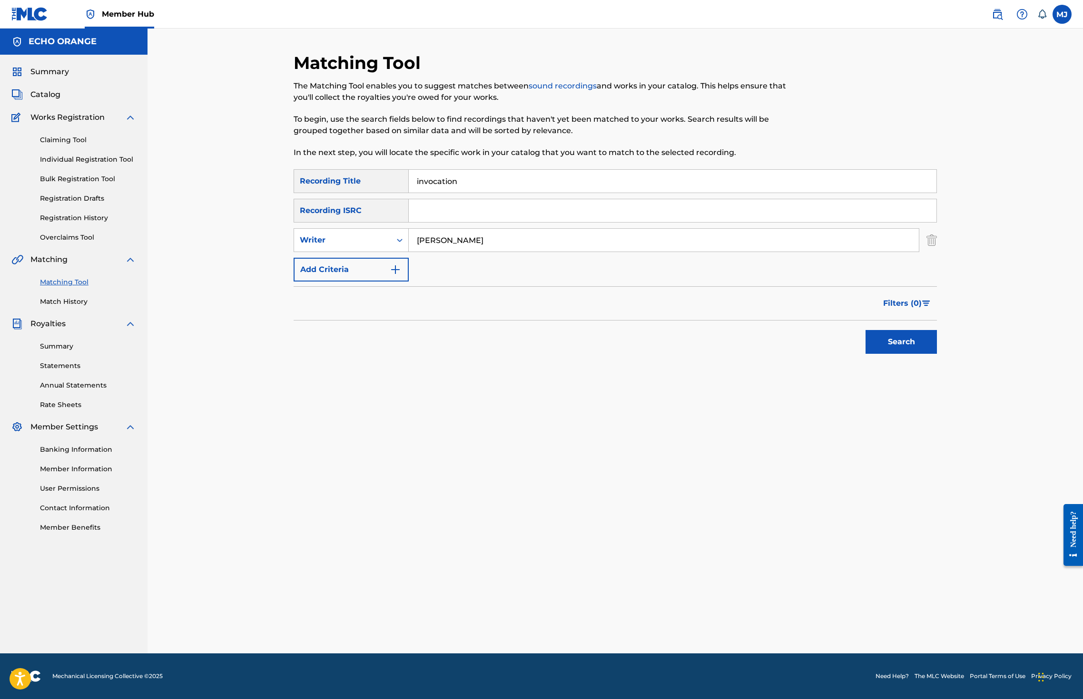
type input "denis hekimian"
click at [937, 354] on button "Search" at bounding box center [900, 342] width 71 height 24
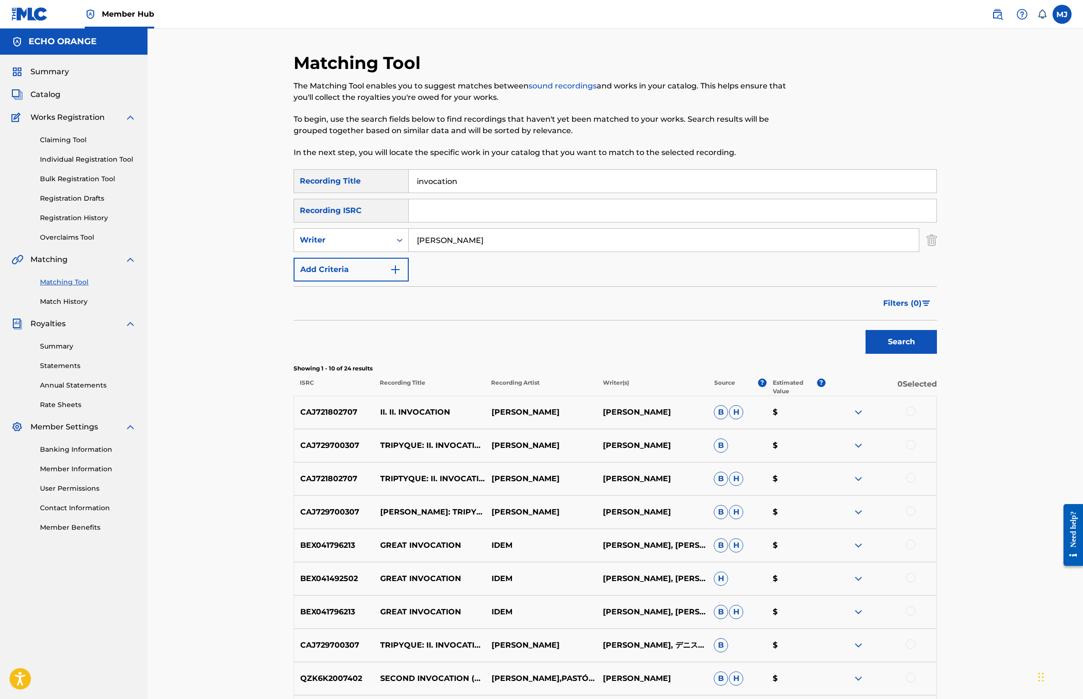
scroll to position [8, 0]
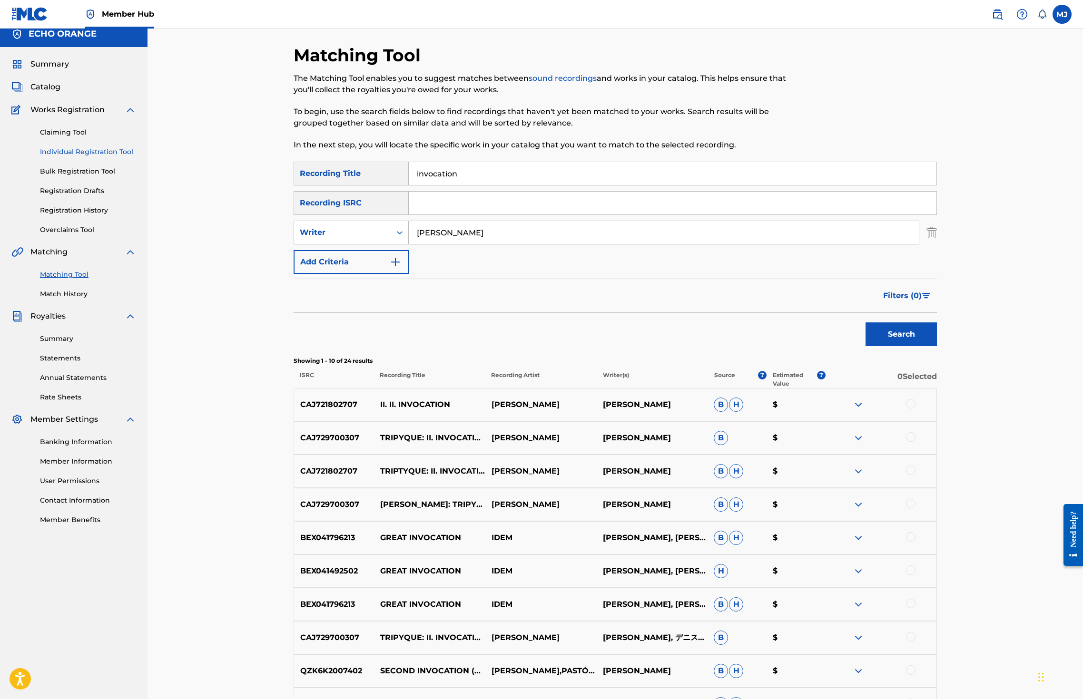
click at [99, 157] on link "Individual Registration Tool" at bounding box center [88, 152] width 96 height 10
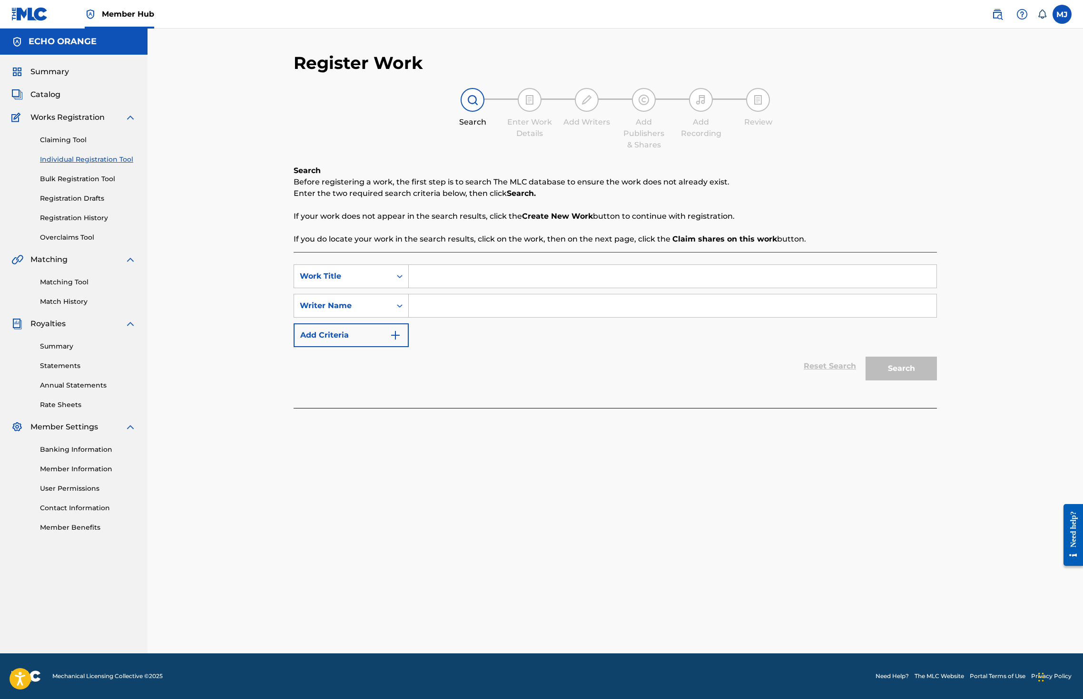
click at [431, 277] on div "SearchWithCriteria907152c5-69b3-49a5-bd64-5edda5429ce4 Work Title SearchWithCri…" at bounding box center [615, 330] width 643 height 156
click at [431, 283] on div "SearchWithCriteria907152c5-69b3-49a5-bd64-5edda5429ce4 Work Title SearchWithCri…" at bounding box center [615, 330] width 643 height 156
click at [429, 288] on input "Search Form" at bounding box center [673, 276] width 528 height 23
type input "iron melody"
paste input "denis hekimian"
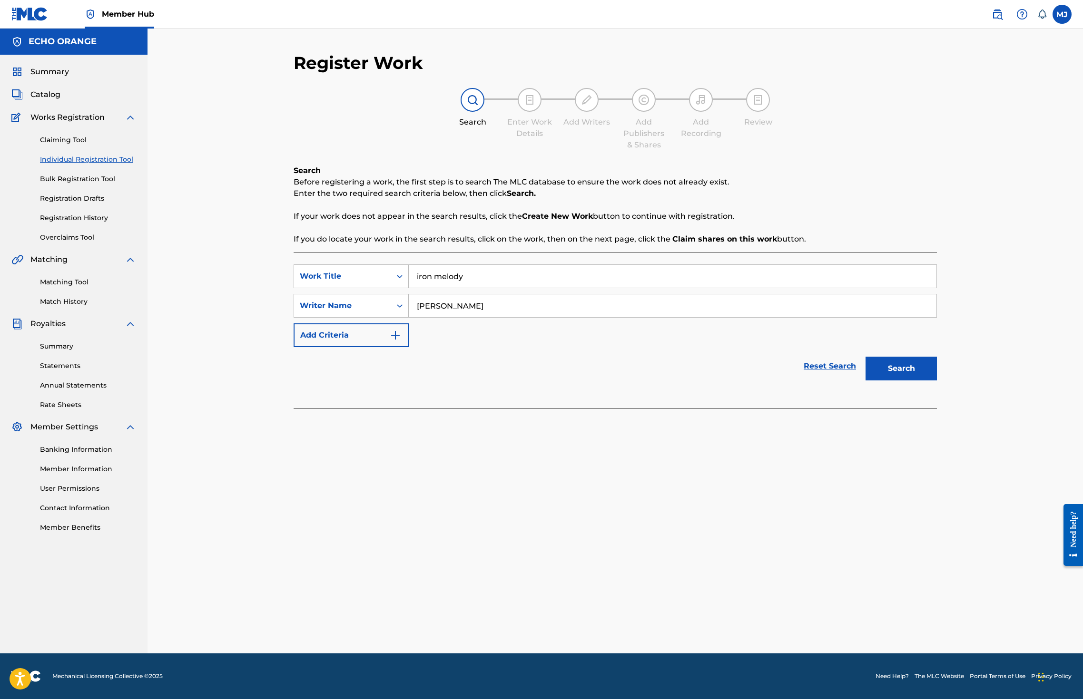
type input "denis hekimian"
click at [937, 381] on button "Search" at bounding box center [900, 369] width 71 height 24
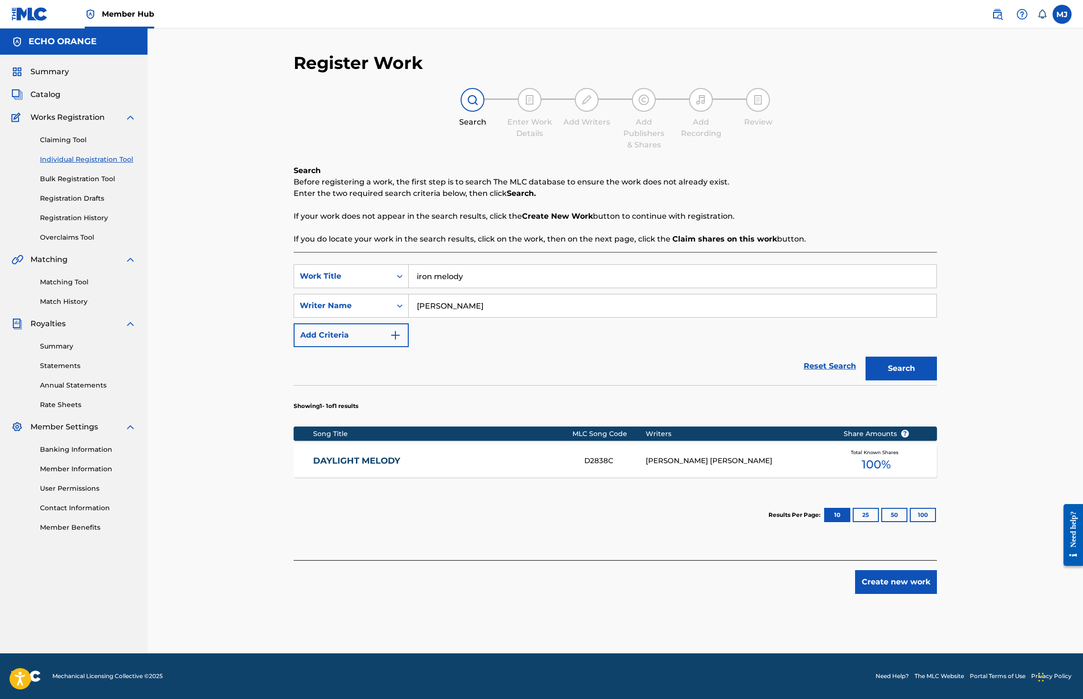
scroll to position [21, 0]
click at [937, 594] on button "Create new work" at bounding box center [896, 582] width 82 height 24
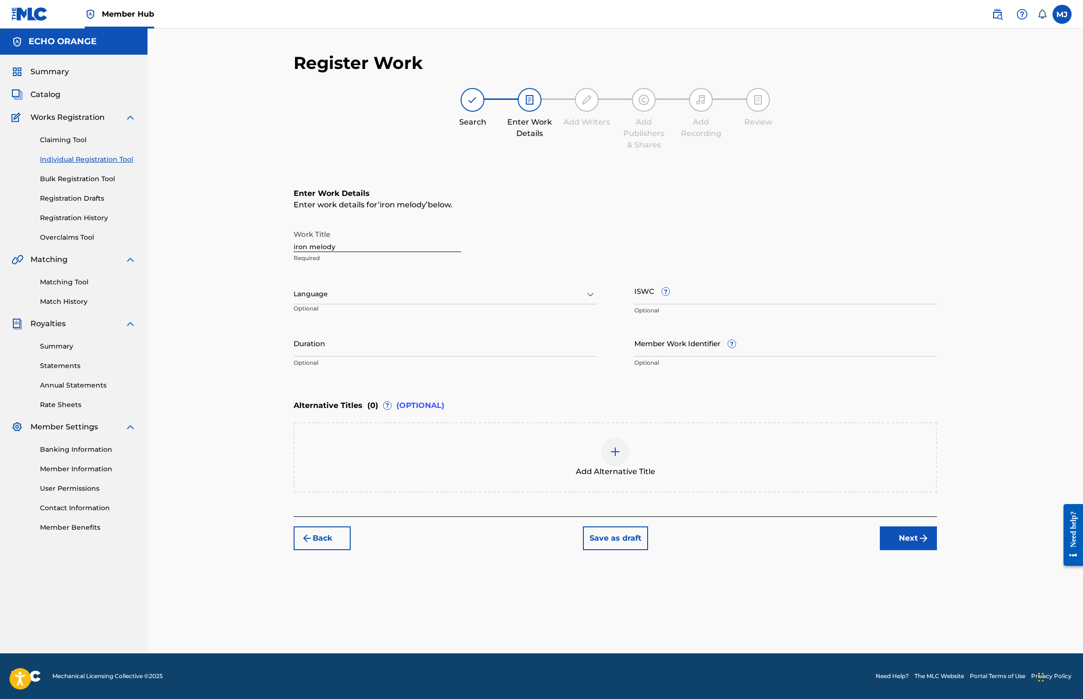
click at [937, 550] on button "Next" at bounding box center [908, 539] width 57 height 24
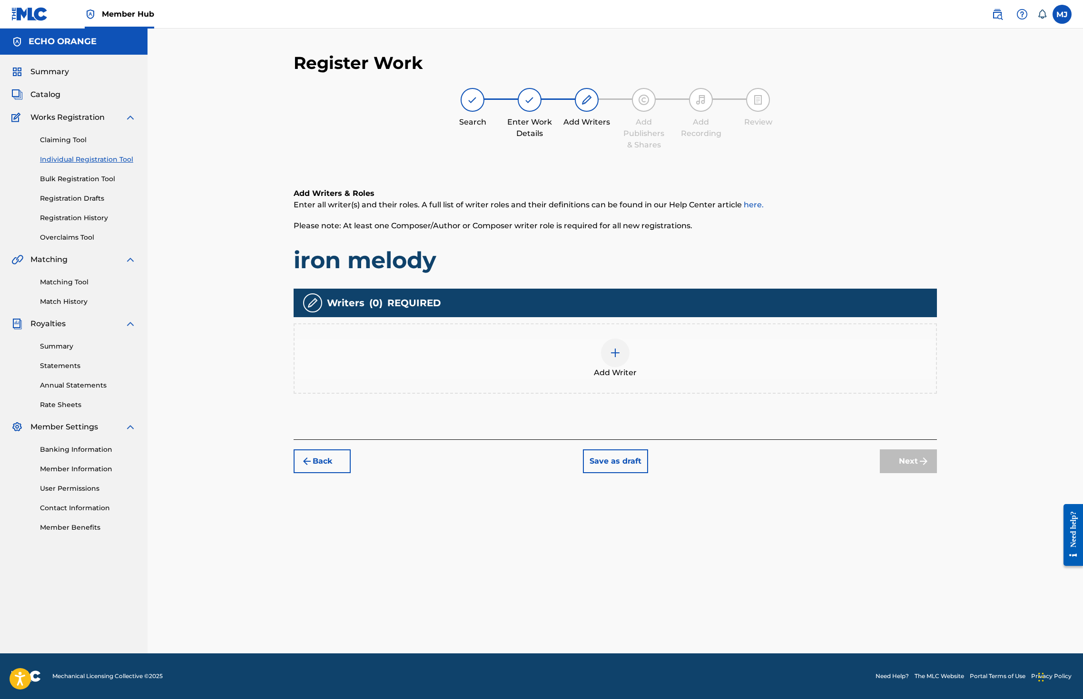
click at [698, 440] on div "Add Writers & Roles Enter all writer(s) and their roles. A full list of writer …" at bounding box center [615, 302] width 643 height 275
click at [712, 379] on div "Add Writer" at bounding box center [614, 359] width 641 height 40
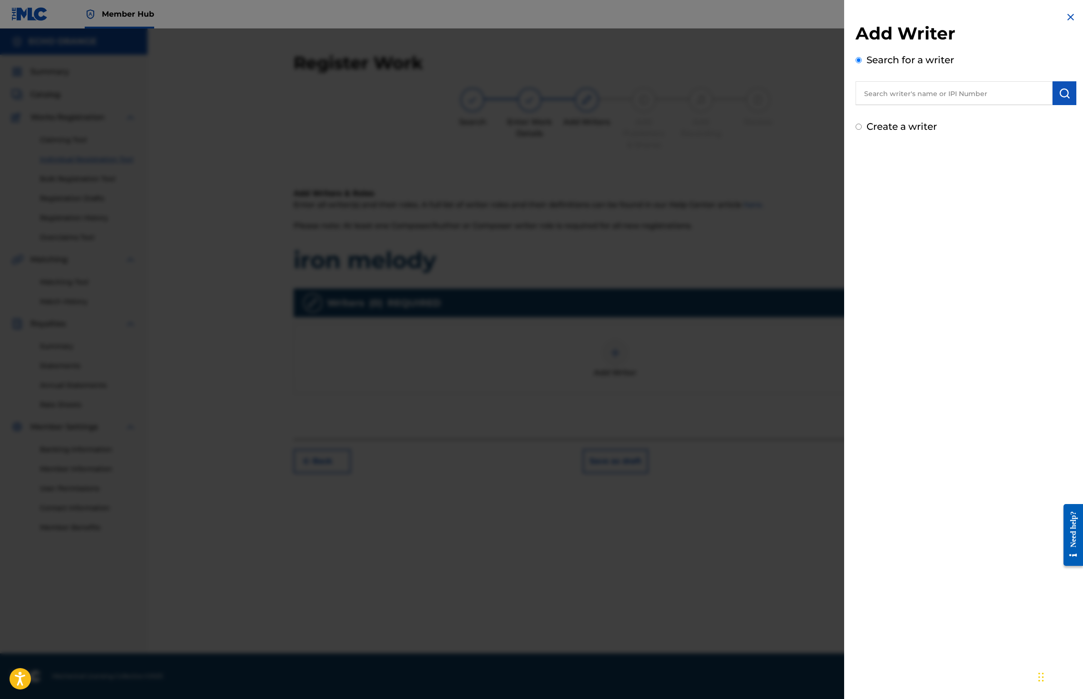
click at [885, 105] on input "text" at bounding box center [953, 93] width 197 height 24
paste input "denis hekimian"
type input "denis hekimian"
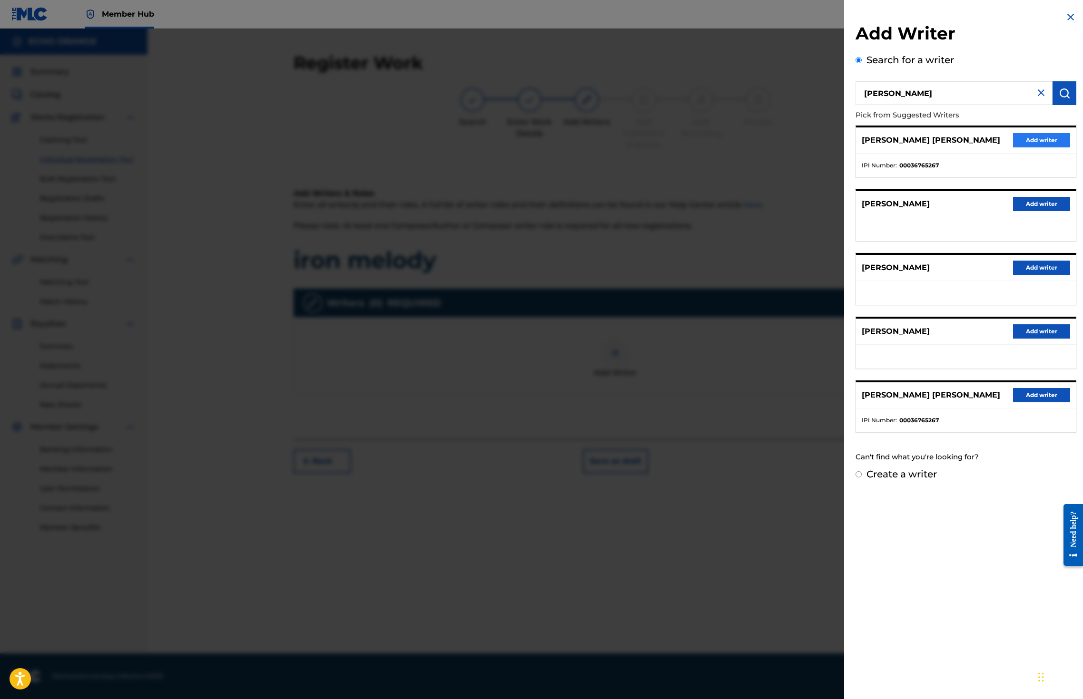
click at [1032, 147] on button "Add writer" at bounding box center [1041, 140] width 57 height 14
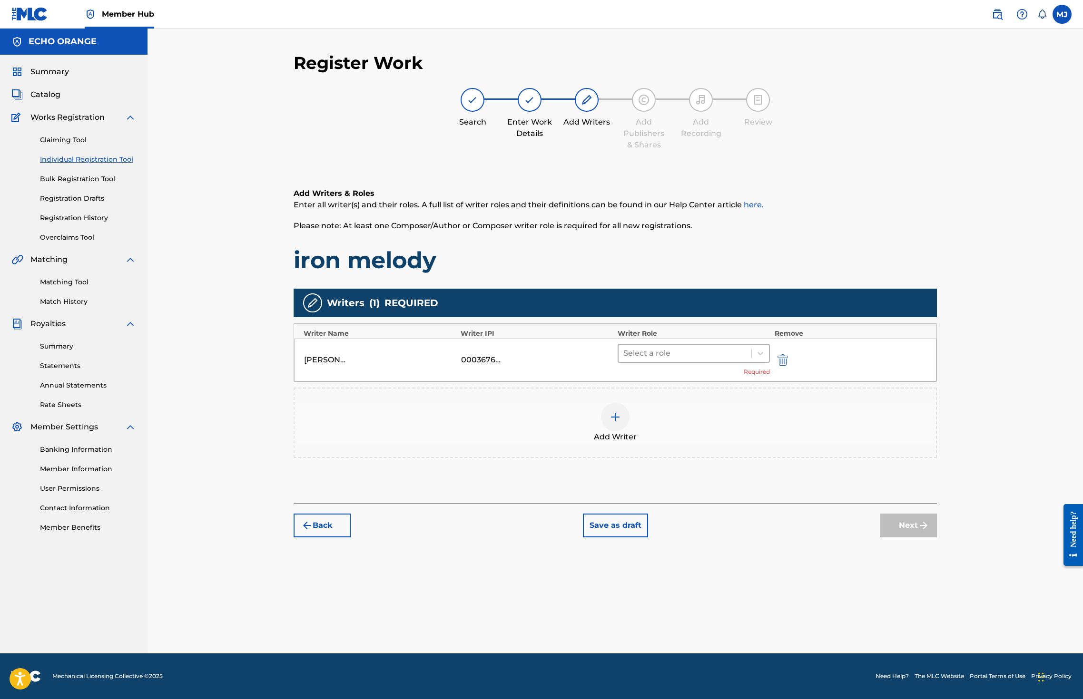
click at [722, 360] on div at bounding box center [684, 353] width 123 height 13
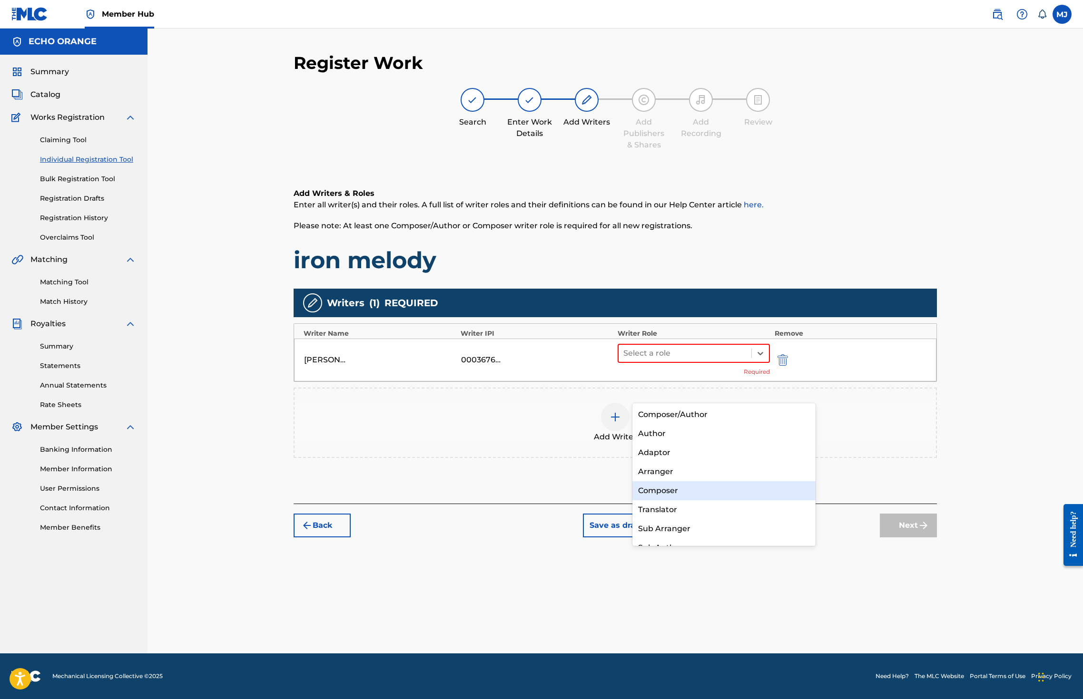
click at [691, 495] on div "Composer" at bounding box center [723, 490] width 183 height 19
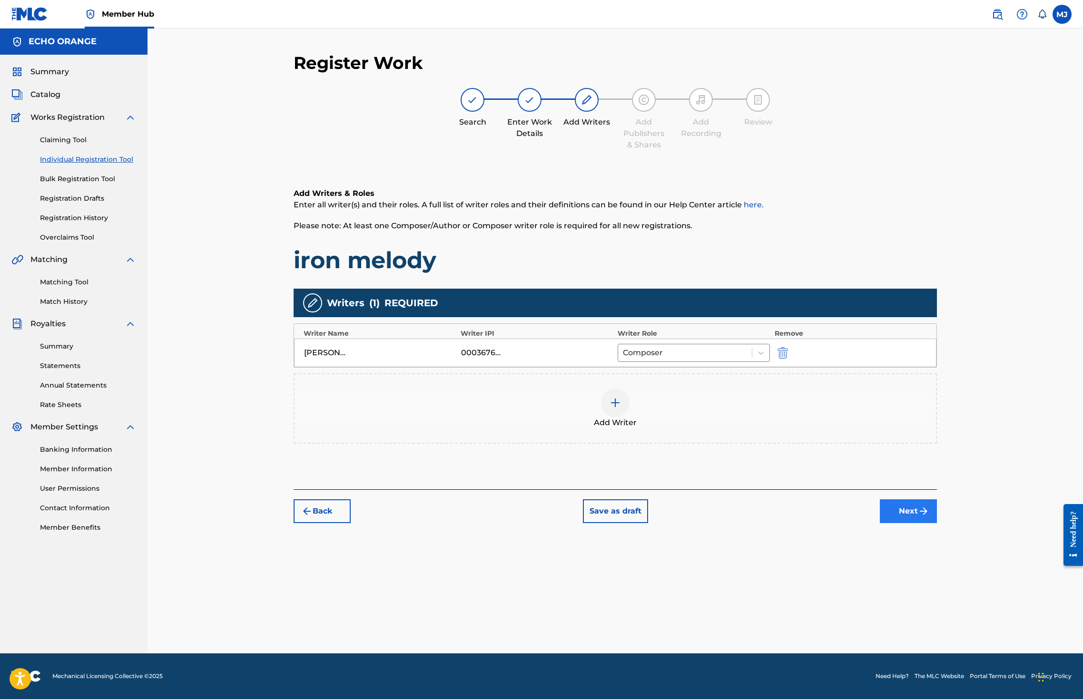
click at [937, 523] on button "Next" at bounding box center [908, 512] width 57 height 24
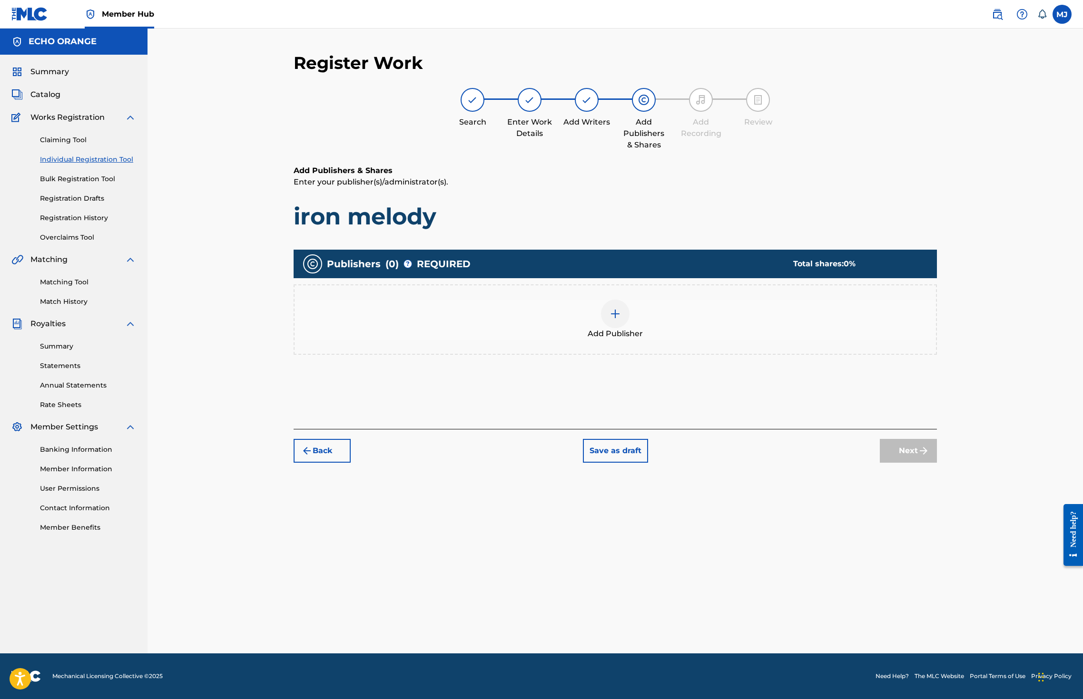
click at [691, 336] on div "Add Publisher" at bounding box center [614, 320] width 641 height 40
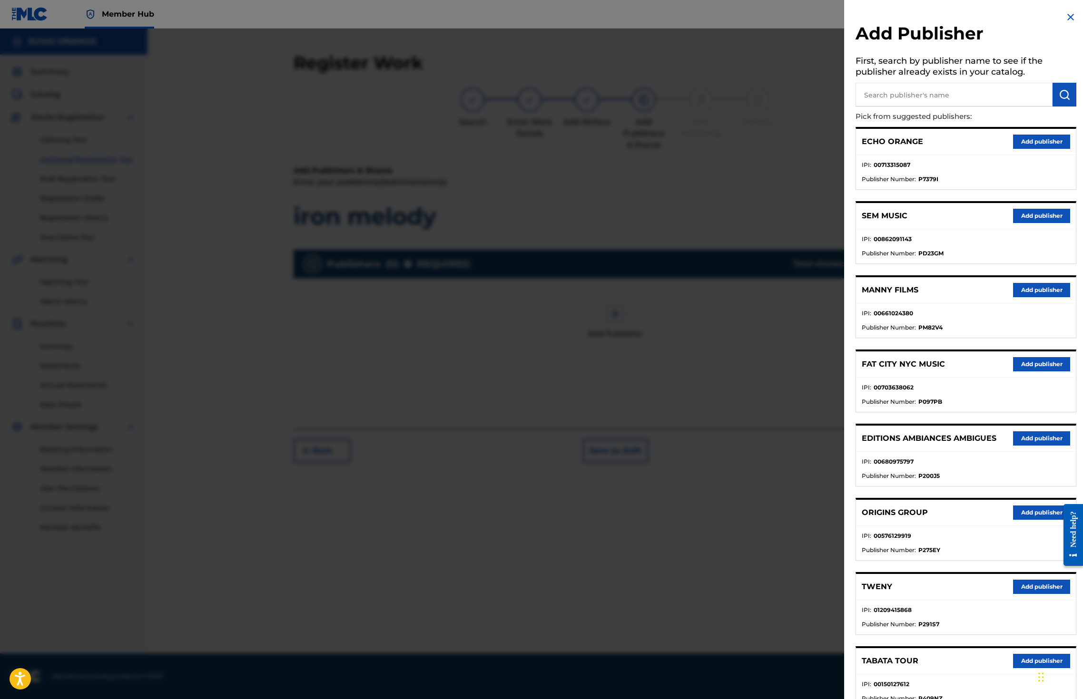
click at [1007, 526] on div "ORIGINS GROUP Add publisher" at bounding box center [966, 513] width 220 height 26
click at [1019, 520] on button "Add publisher" at bounding box center [1041, 513] width 57 height 14
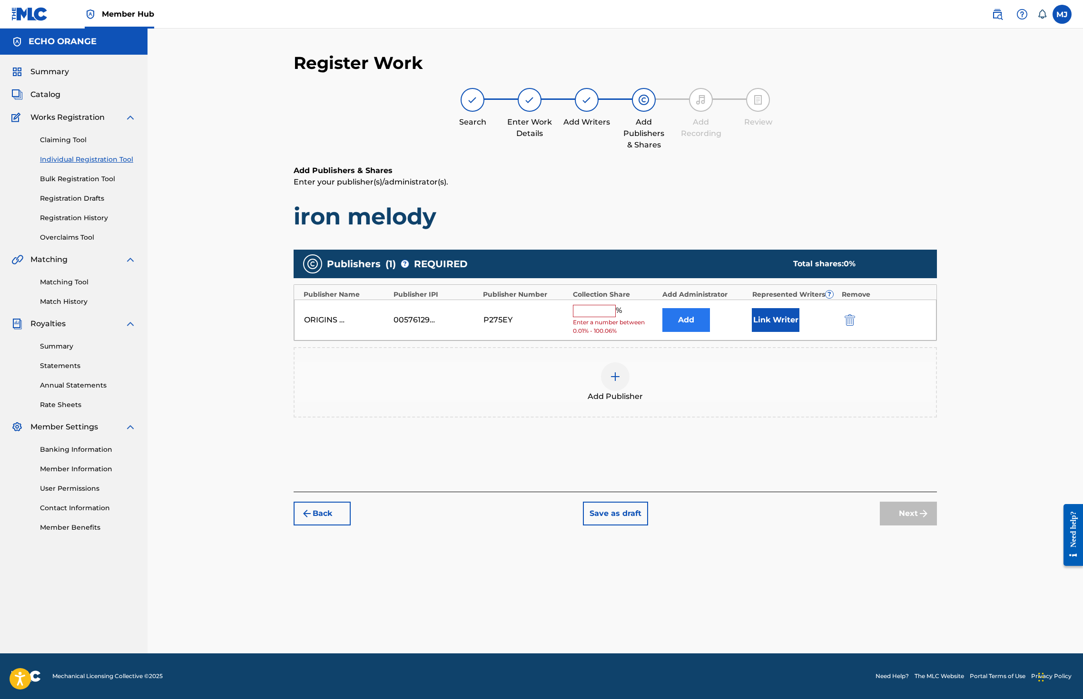
click at [710, 332] on button "Add" at bounding box center [686, 320] width 48 height 24
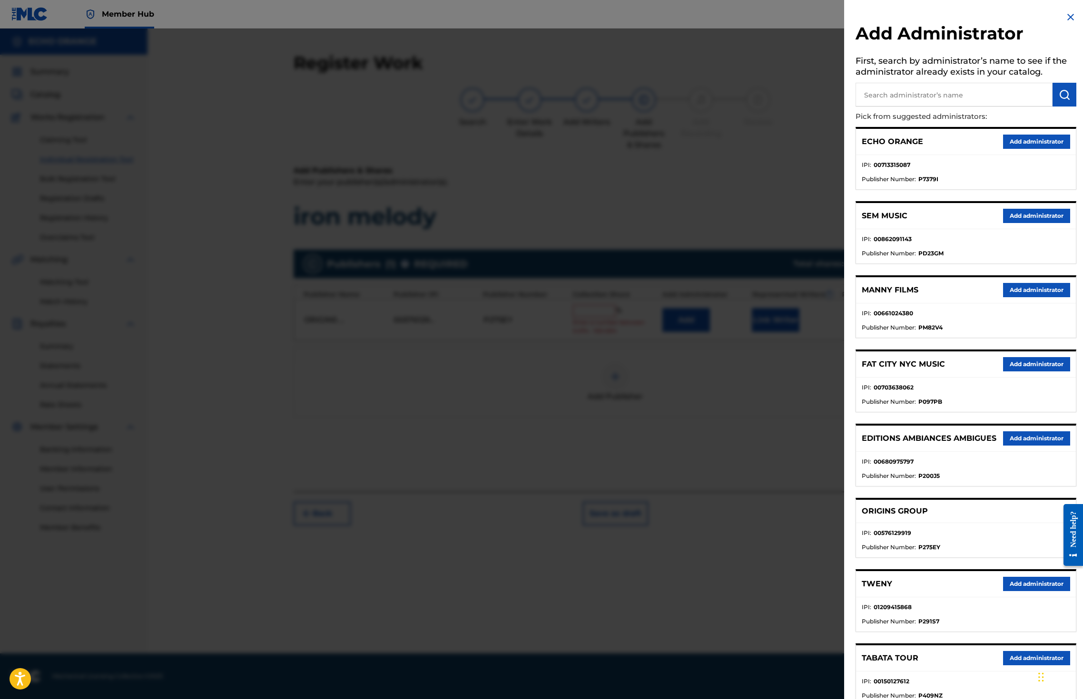
click at [1039, 155] on div "ECHO ORANGE Add administrator" at bounding box center [966, 142] width 220 height 26
click at [1039, 149] on button "Add administrator" at bounding box center [1036, 142] width 67 height 14
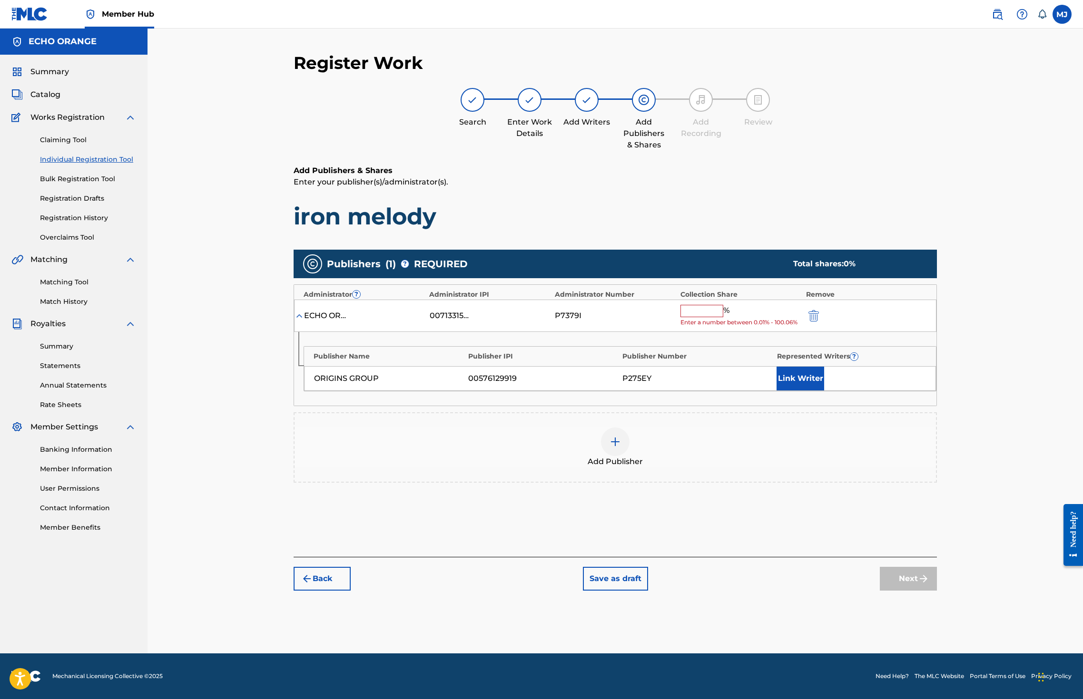
click at [723, 317] on input "text" at bounding box center [701, 311] width 43 height 12
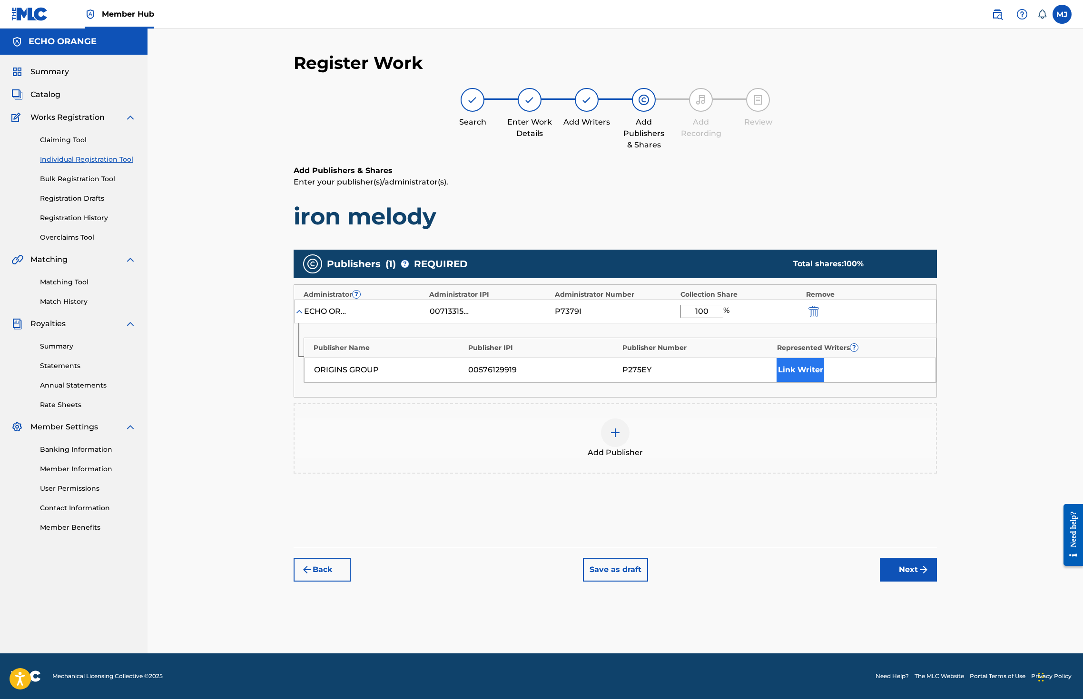
type input "100"
click at [824, 382] on button "Link Writer" at bounding box center [800, 370] width 48 height 24
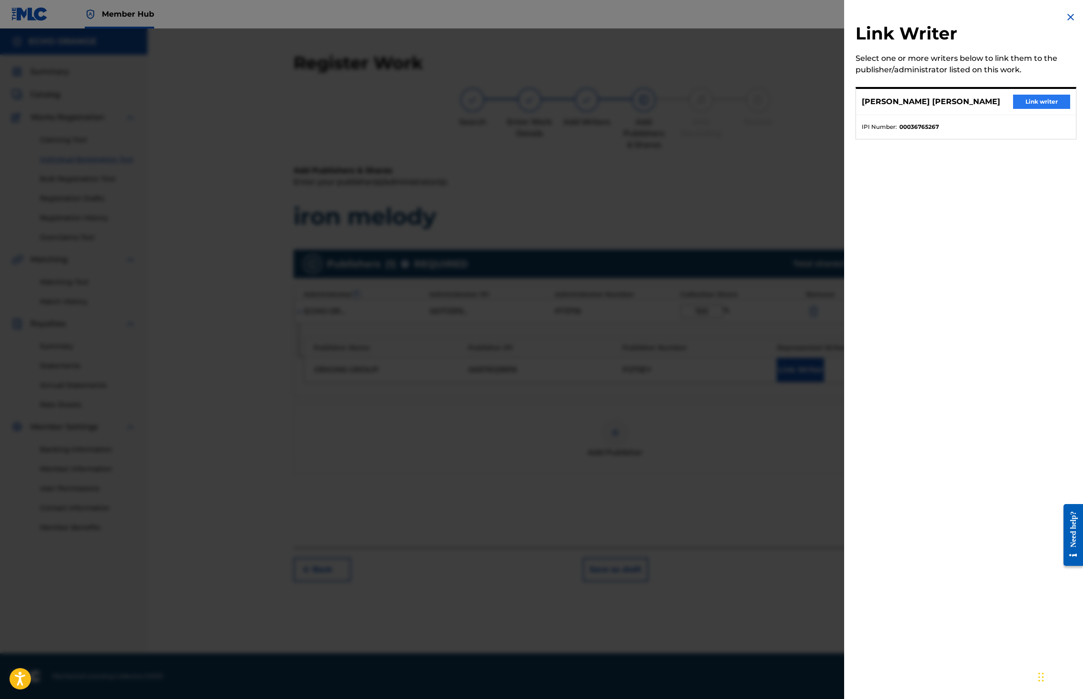
click at [1021, 109] on button "Link writer" at bounding box center [1041, 102] width 57 height 14
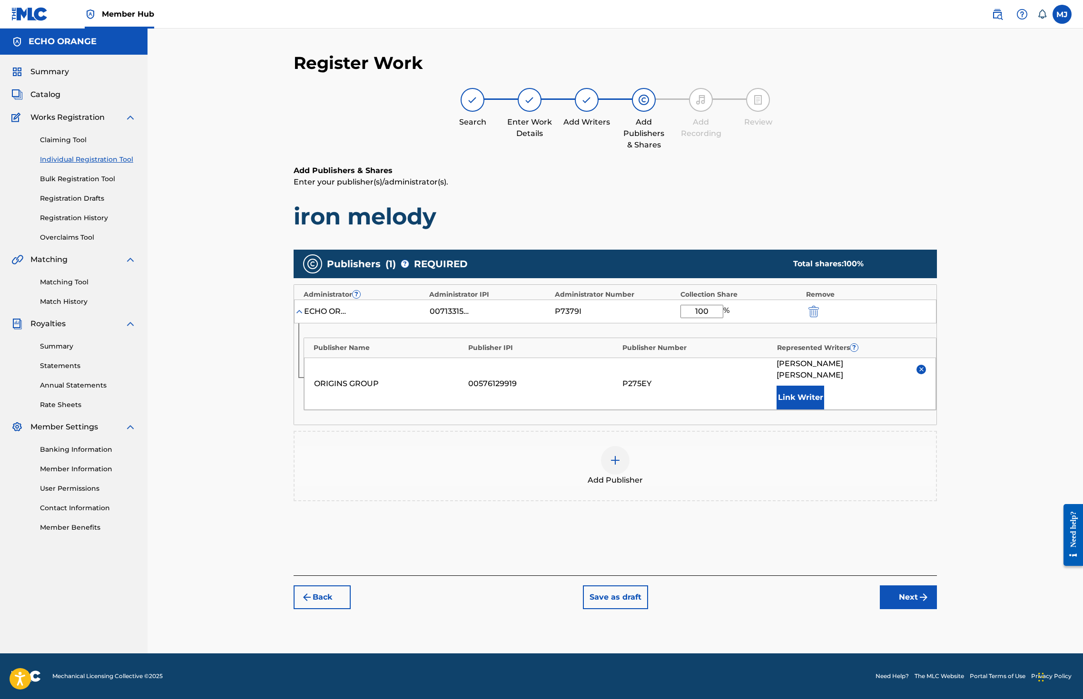
scroll to position [35, 0]
click at [937, 609] on button "Next" at bounding box center [908, 598] width 57 height 24
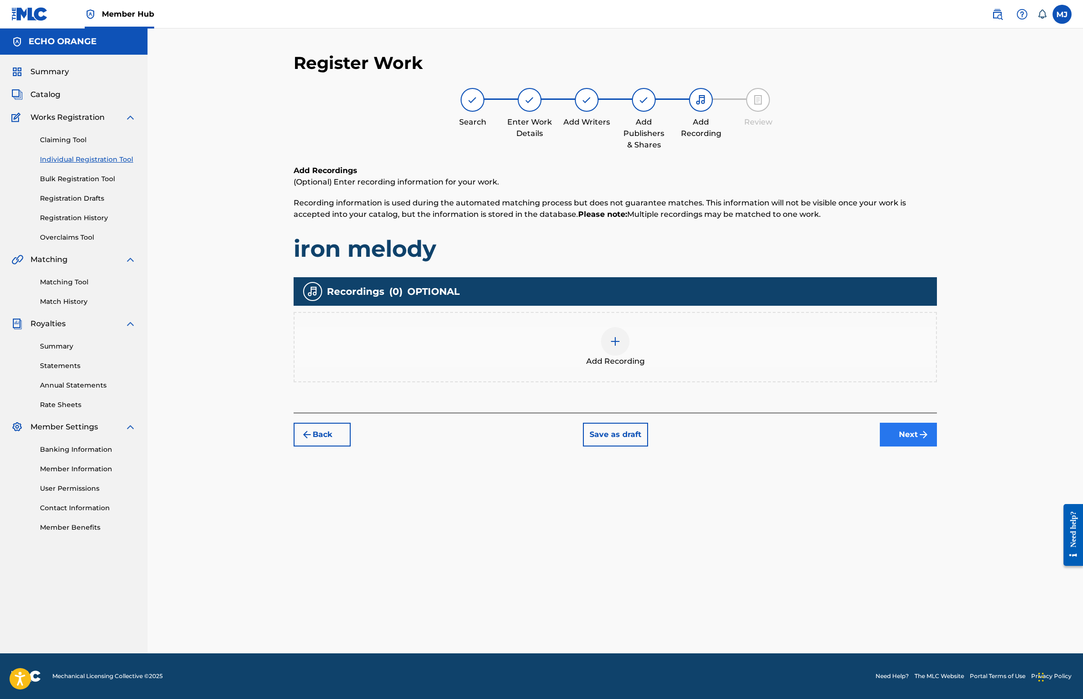
click at [937, 447] on button "Next" at bounding box center [908, 435] width 57 height 24
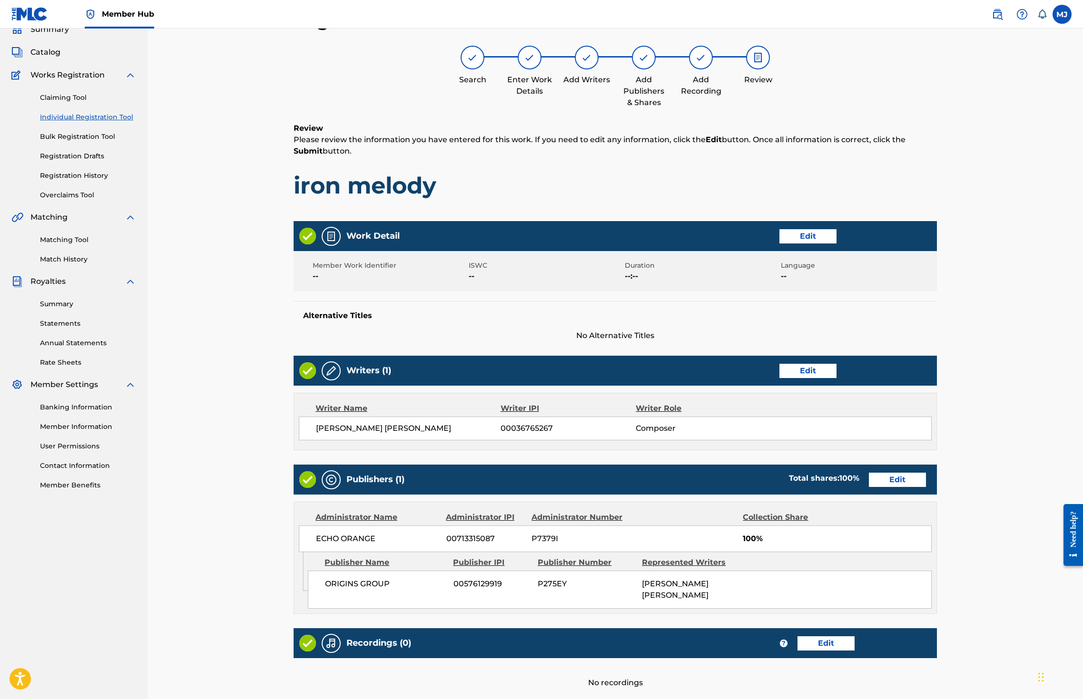
scroll to position [214, 0]
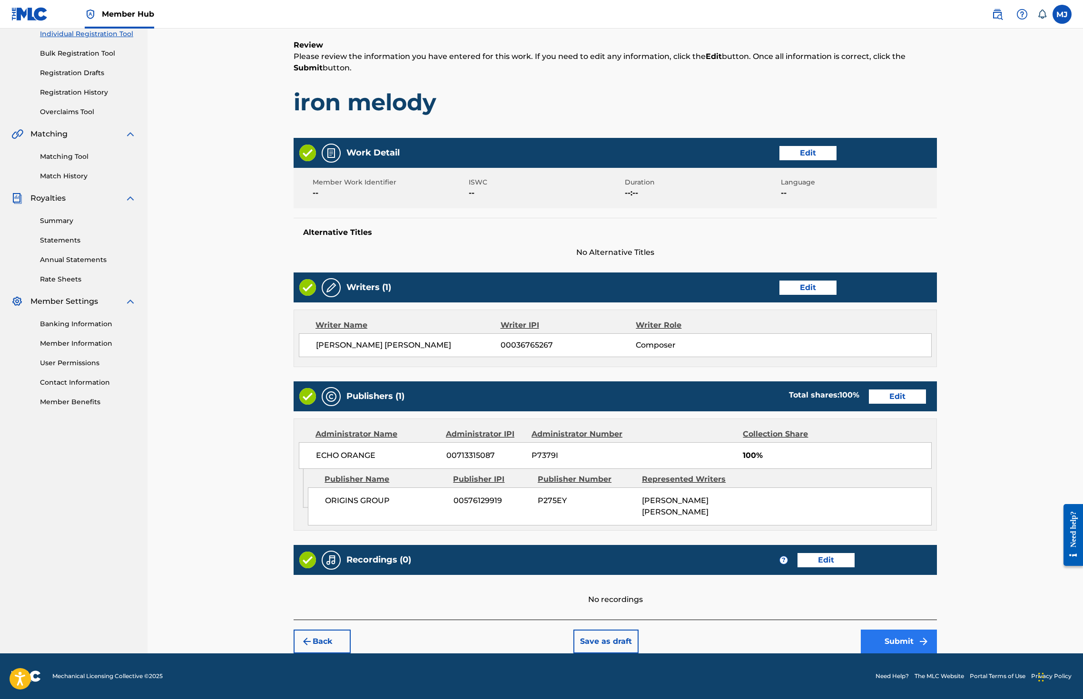
click at [937, 630] on button "Submit" at bounding box center [899, 642] width 76 height 24
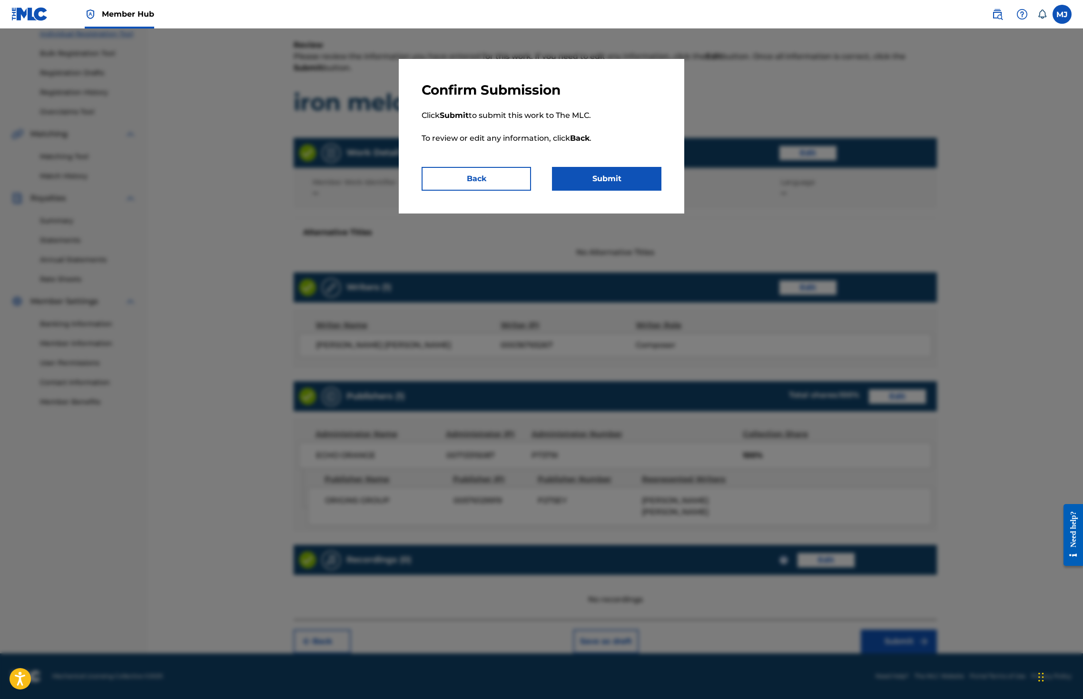
click at [582, 167] on p "Click Submit to submit this work to The MLC. To review or edit any information,…" at bounding box center [542, 132] width 240 height 69
click at [582, 191] on button "Submit" at bounding box center [606, 179] width 109 height 24
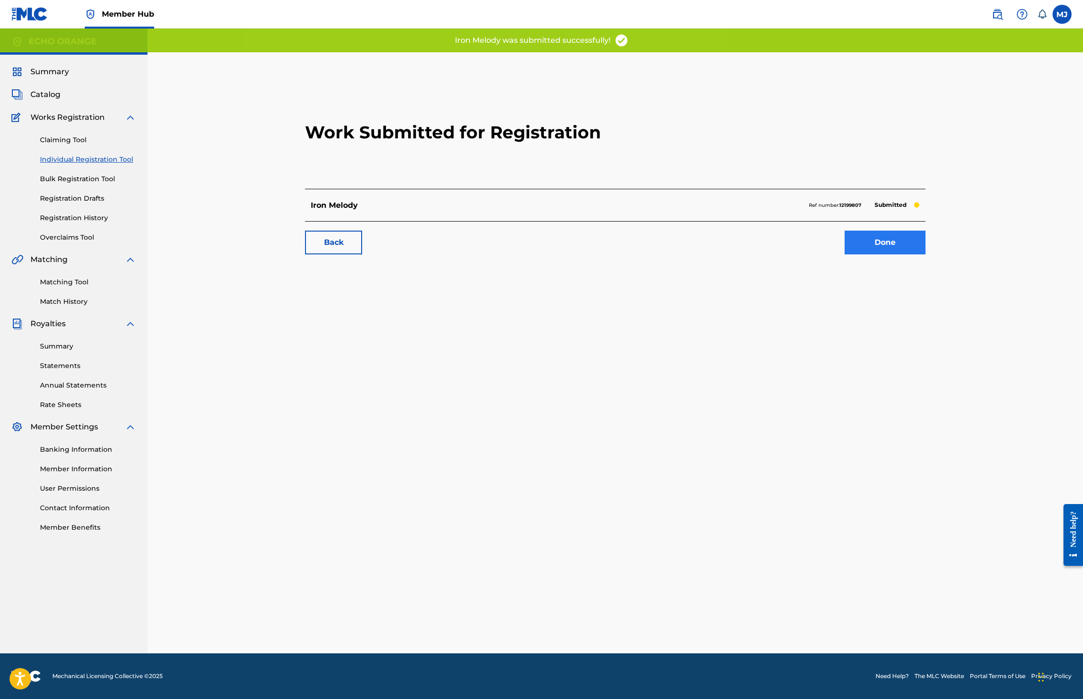
click at [925, 255] on link "Done" at bounding box center [884, 243] width 81 height 24
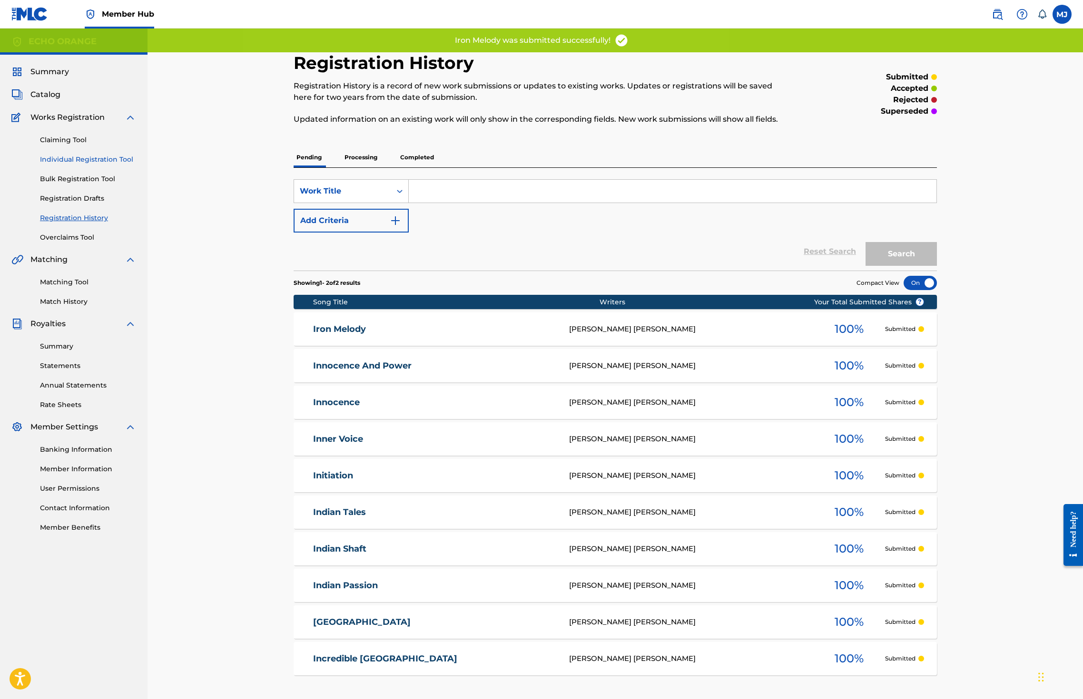
click at [111, 165] on link "Individual Registration Tool" at bounding box center [88, 160] width 96 height 10
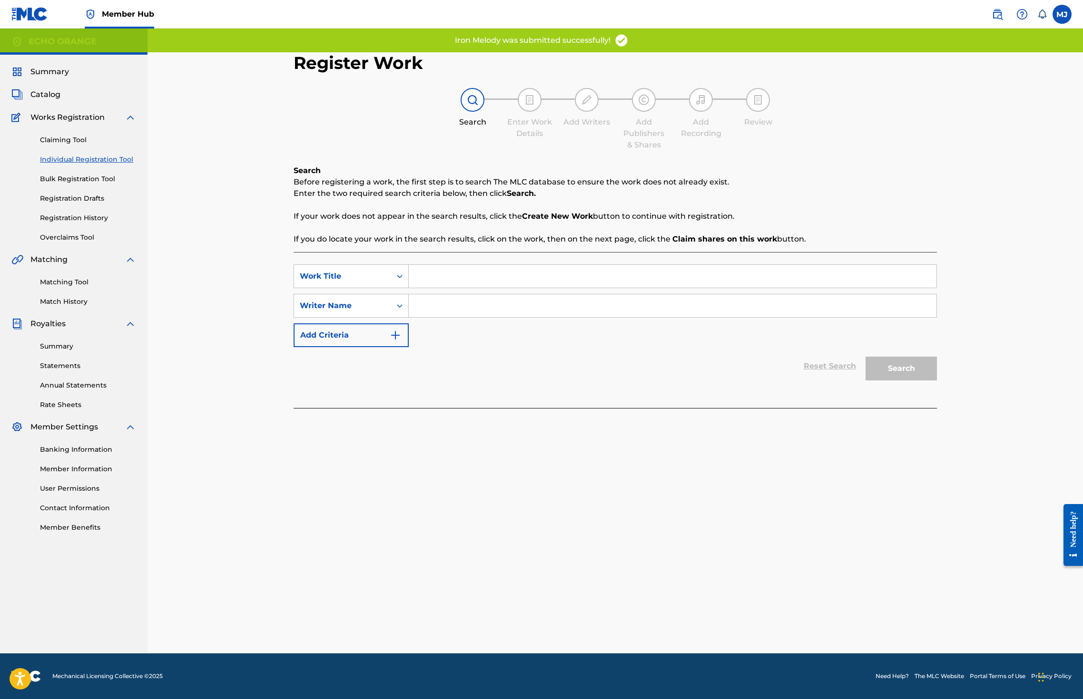
click at [467, 288] on input "Search Form" at bounding box center [673, 276] width 528 height 23
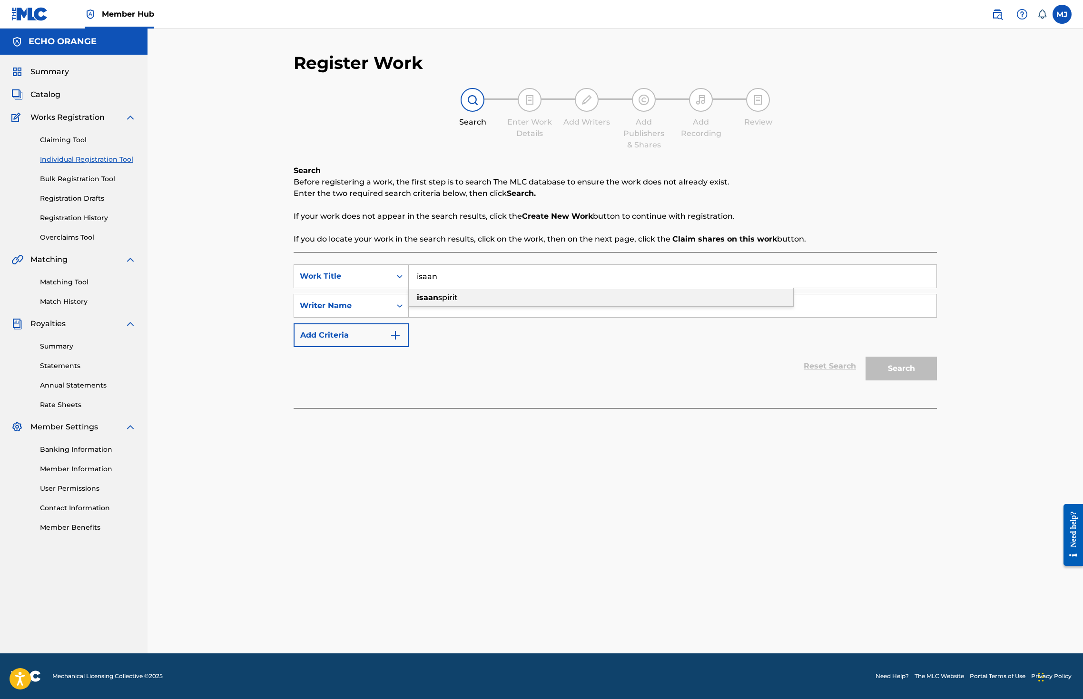
click at [473, 306] on div "isaan spirit" at bounding box center [601, 297] width 384 height 17
type input "isaan spirit"
click at [469, 317] on input "Search Form" at bounding box center [673, 305] width 528 height 23
paste input "denis hekimian"
type input "denis hekimian"
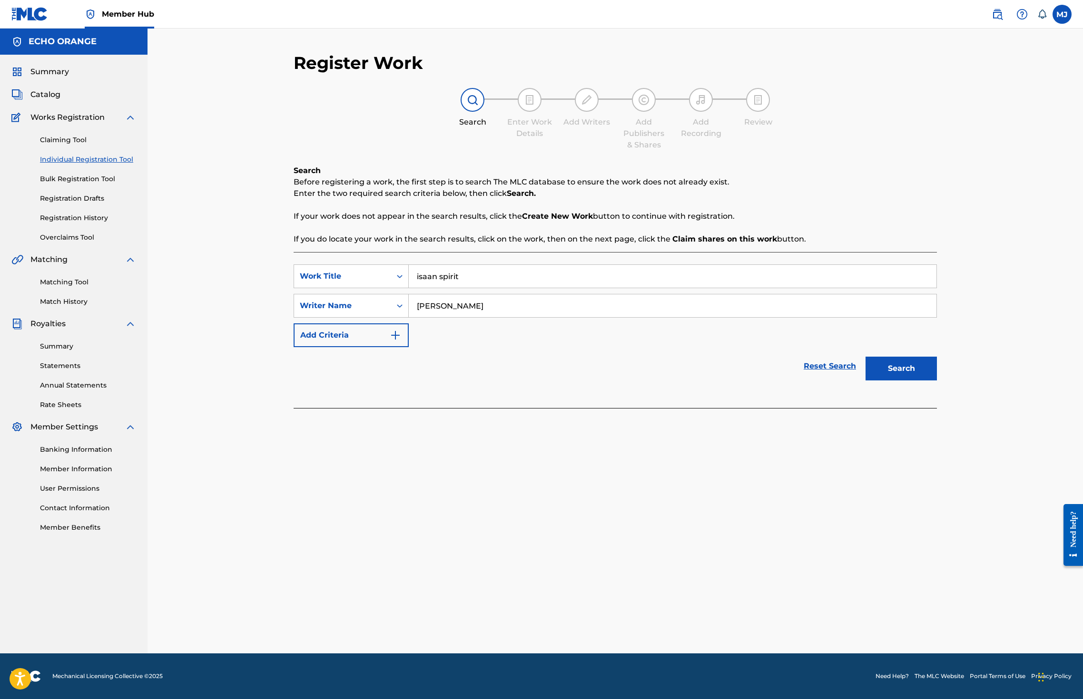
click at [937, 381] on button "Search" at bounding box center [900, 369] width 71 height 24
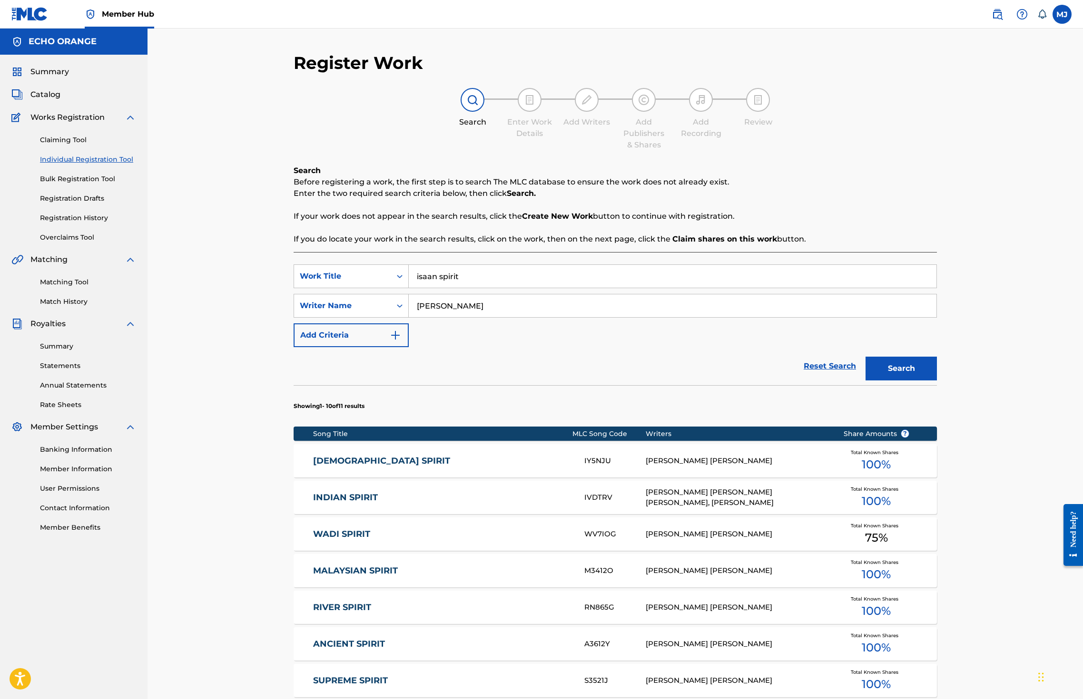
click at [88, 307] on div "Matching Tool Match History" at bounding box center [73, 285] width 125 height 41
click at [88, 287] on link "Matching Tool" at bounding box center [88, 282] width 96 height 10
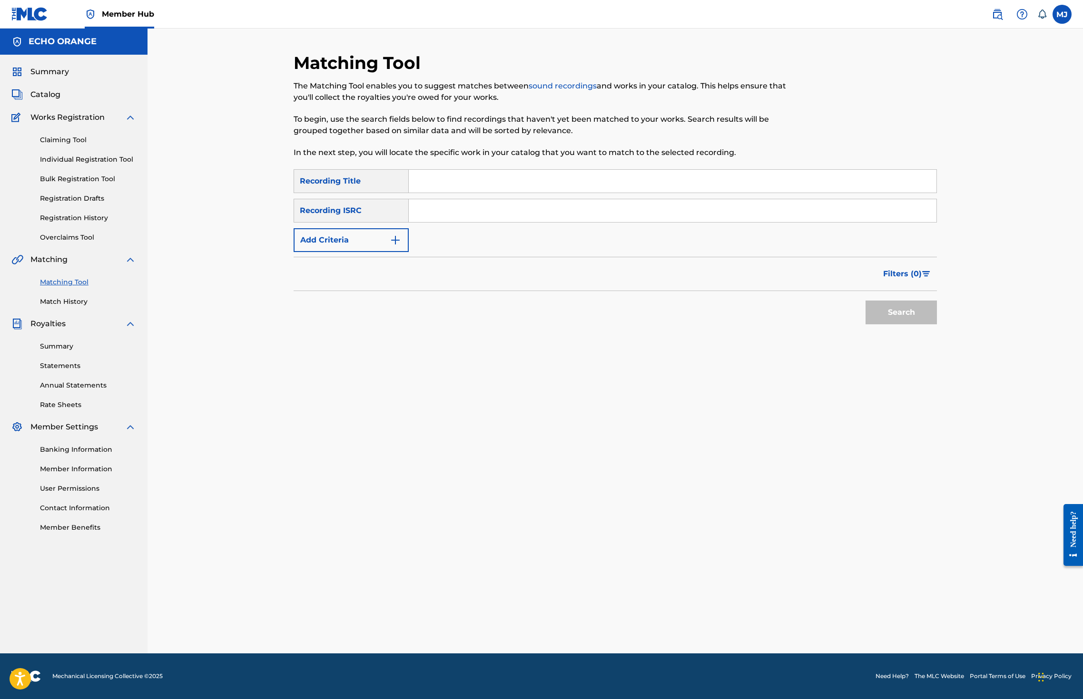
click at [430, 219] on div "SearchWithCriteria82aecd6d-9cee-4648-b99e-491db4af67c2 Recording Title SearchWi…" at bounding box center [615, 210] width 643 height 83
click at [438, 193] on input "Search Form" at bounding box center [673, 181] width 528 height 23
type input "isaan spirit"
click at [937, 324] on button "Search" at bounding box center [900, 313] width 71 height 24
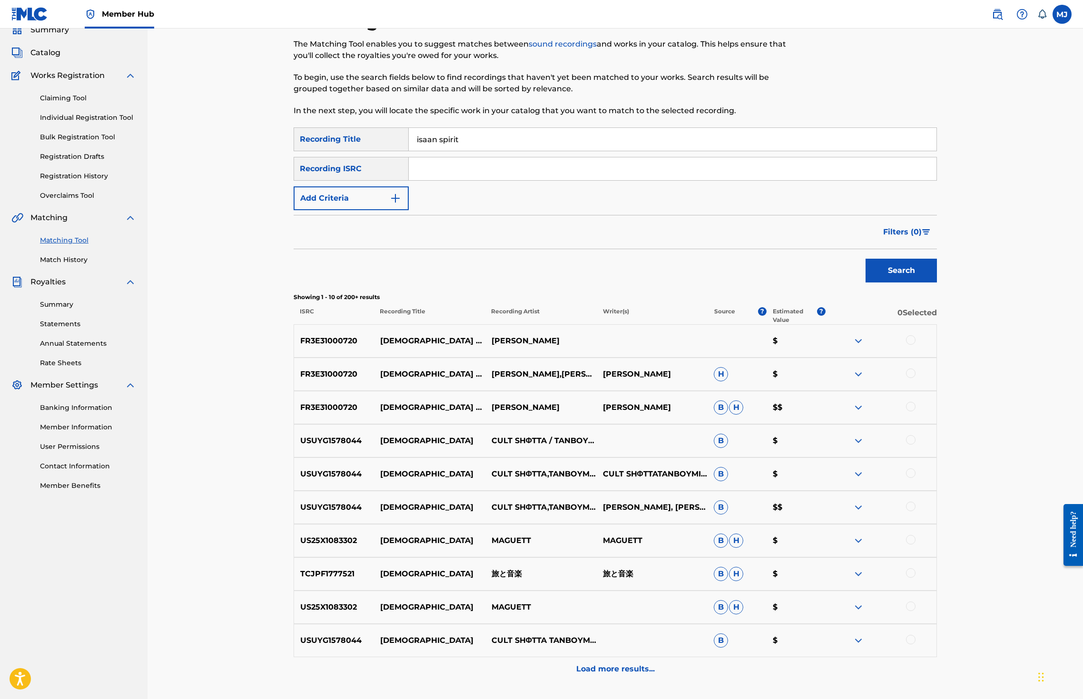
scroll to position [84, 0]
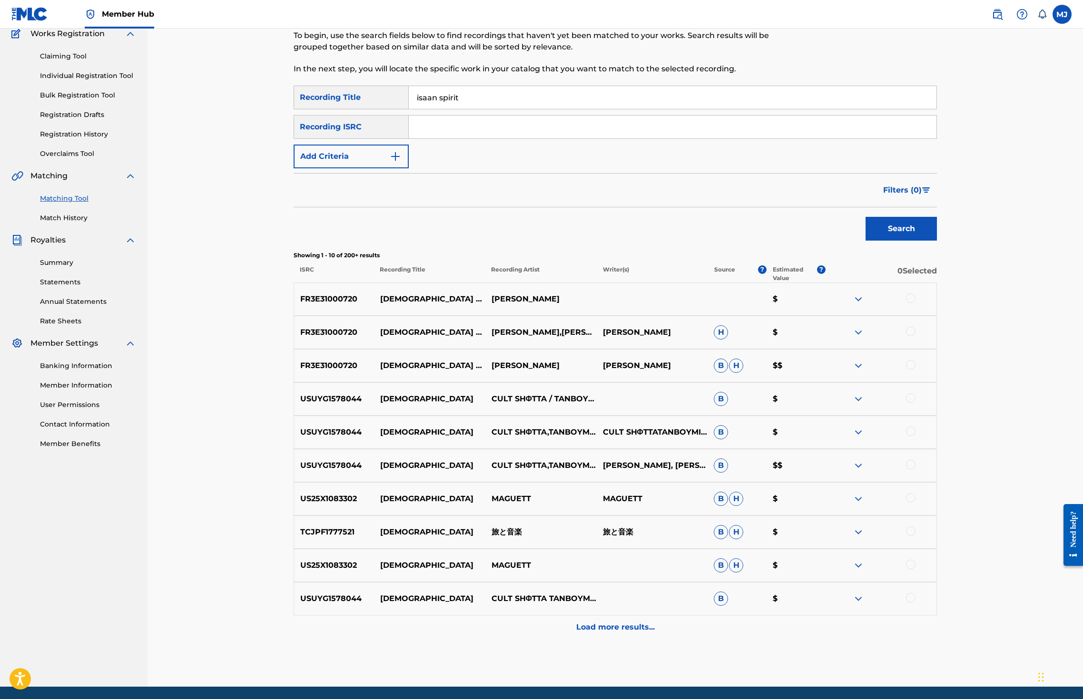
click at [915, 303] on div at bounding box center [911, 299] width 10 height 10
click at [915, 336] on div at bounding box center [911, 332] width 10 height 10
click at [915, 370] on div at bounding box center [911, 365] width 10 height 10
click at [721, 614] on button "Match 3 Groups" at bounding box center [668, 622] width 105 height 24
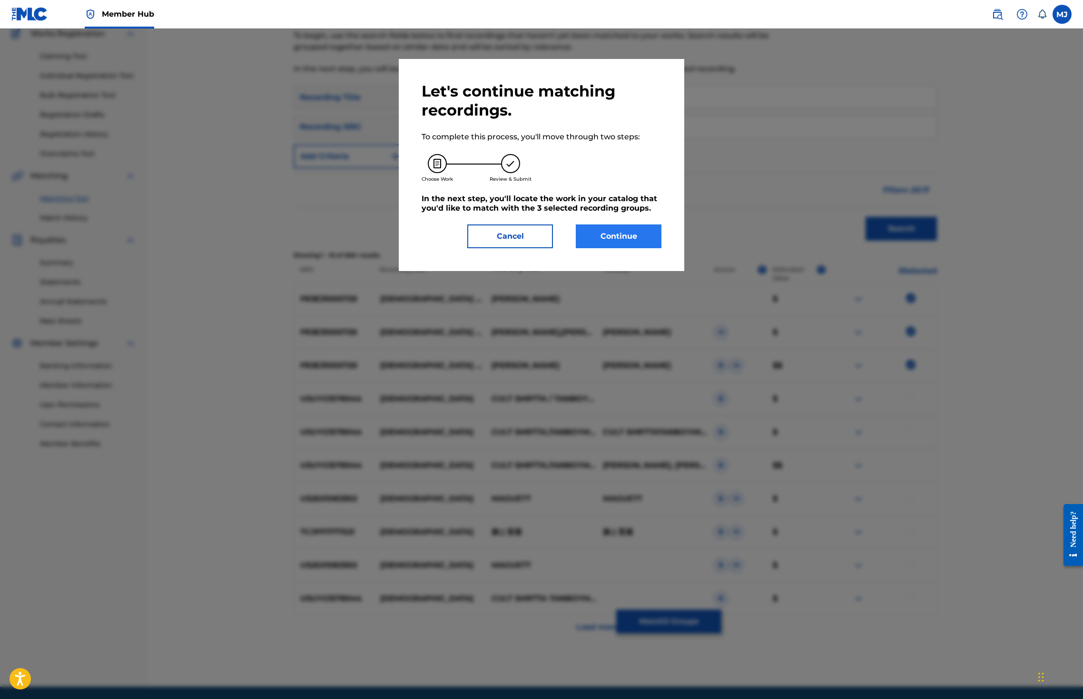
click at [648, 248] on button "Continue" at bounding box center [619, 237] width 86 height 24
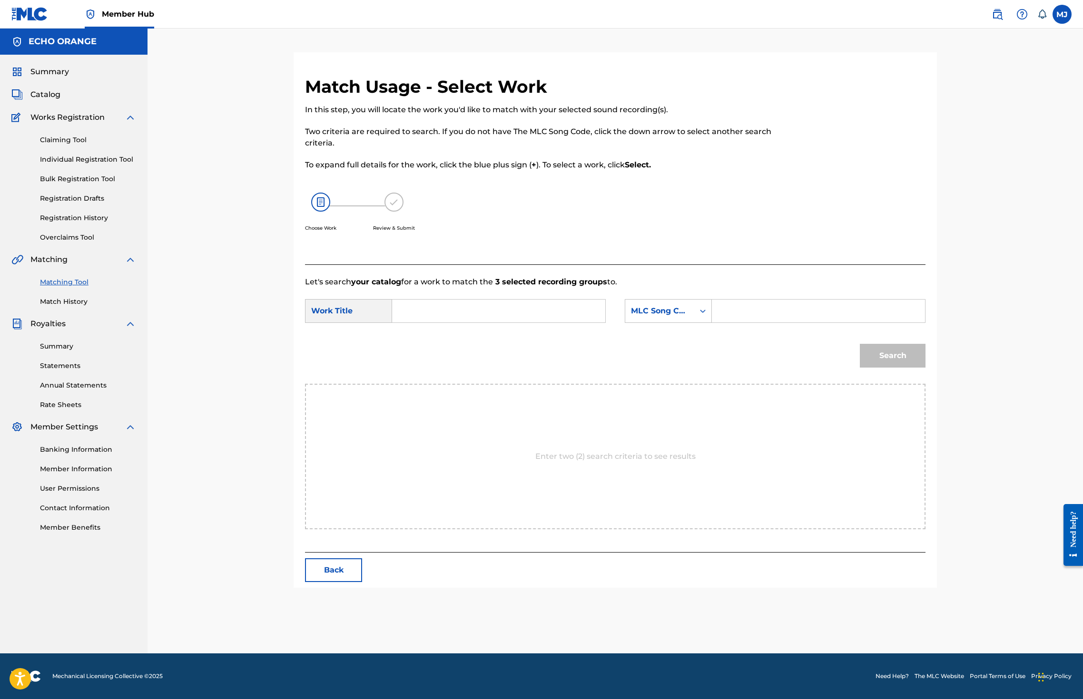
click at [433, 323] on input "Search Form" at bounding box center [498, 311] width 197 height 23
click at [430, 337] on span "spirit" at bounding box center [440, 332] width 20 height 9
type input "isaan spirit"
click at [704, 323] on div "MLC Song Code" at bounding box center [668, 311] width 87 height 24
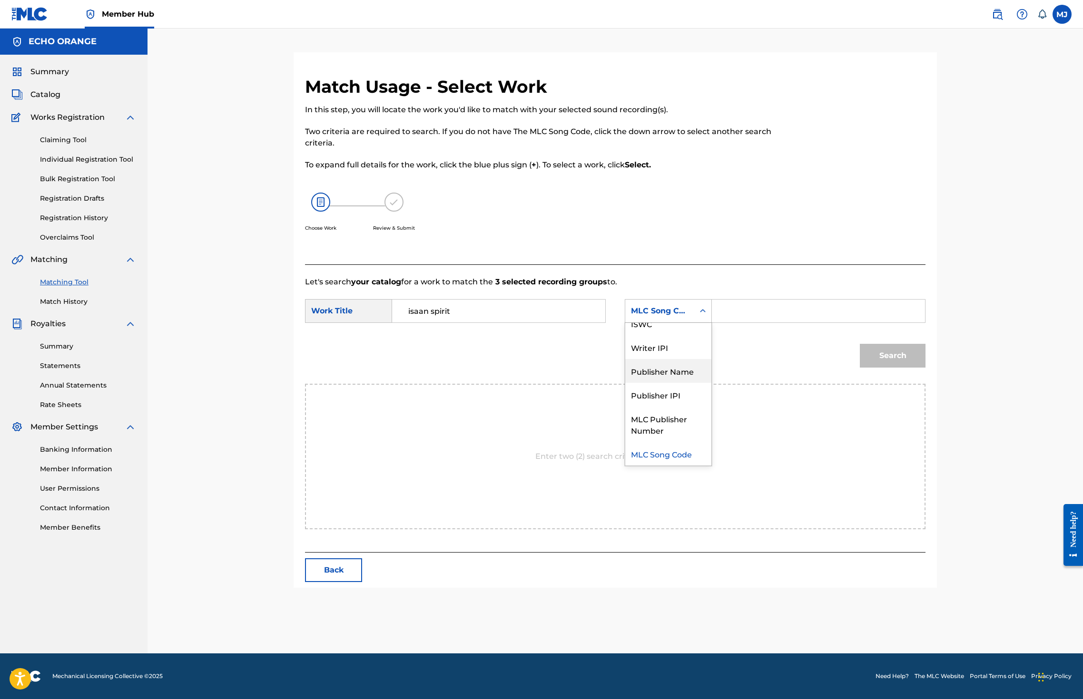
click at [699, 383] on div "Publisher Name" at bounding box center [668, 371] width 86 height 24
click at [788, 323] on input "Search Form" at bounding box center [818, 311] width 197 height 23
type input "origins"
click at [925, 368] on button "Search" at bounding box center [893, 356] width 66 height 24
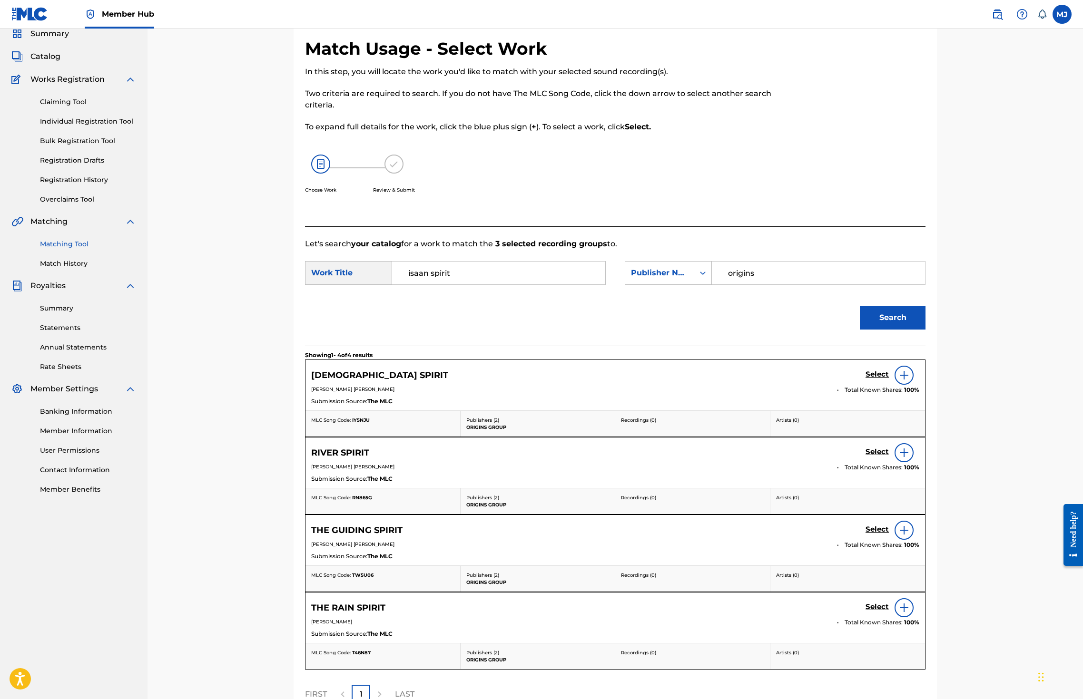
scroll to position [124, 0]
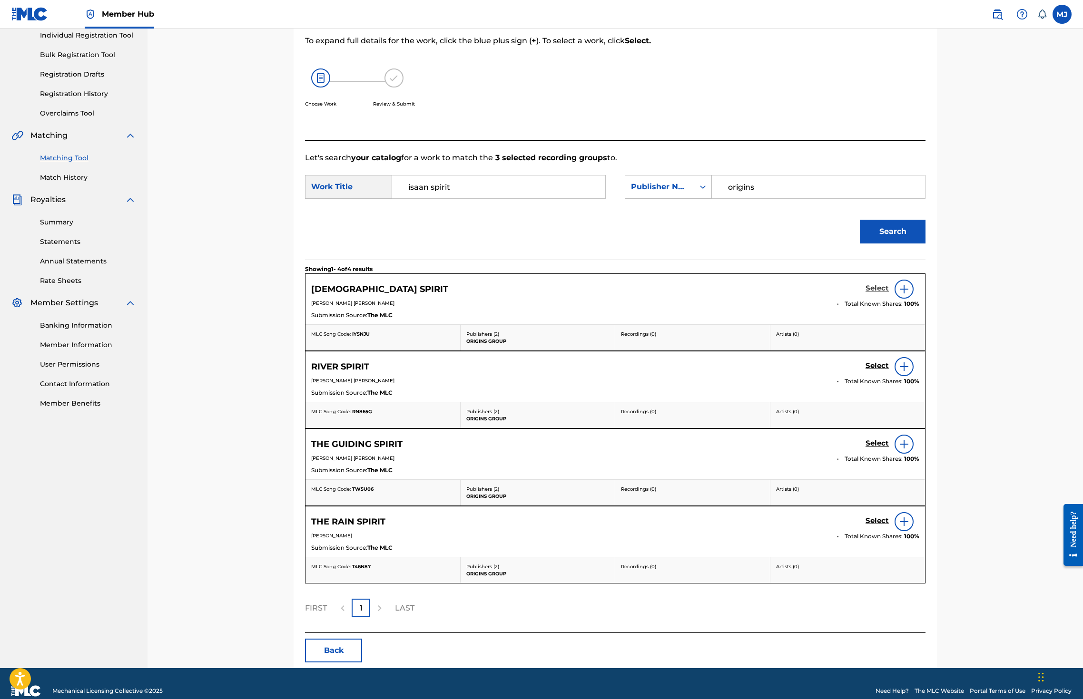
click at [889, 293] on h5 "Select" at bounding box center [876, 288] width 23 height 9
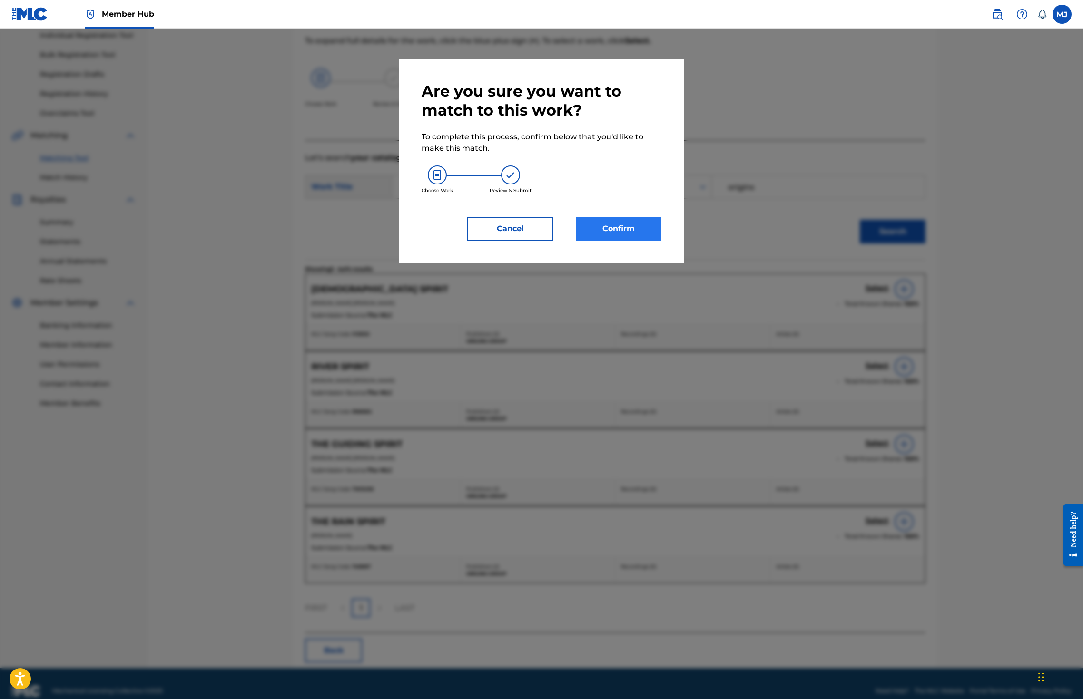
click at [635, 241] on button "Confirm" at bounding box center [619, 229] width 86 height 24
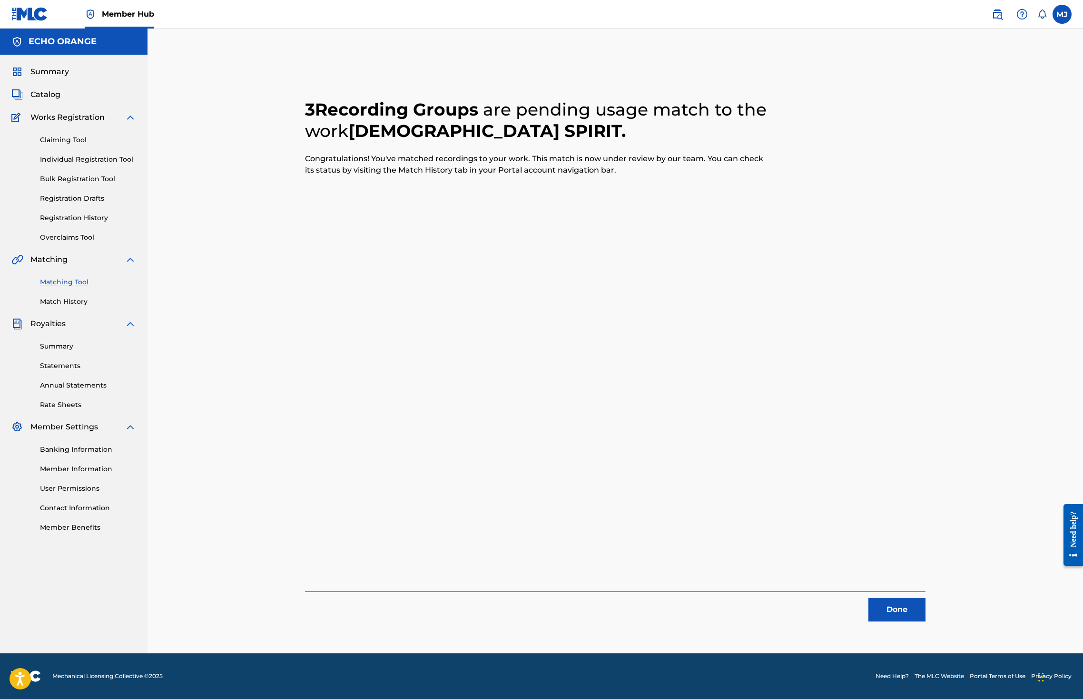
click at [925, 604] on div "Done" at bounding box center [615, 607] width 620 height 30
click at [925, 622] on button "Done" at bounding box center [896, 610] width 57 height 24
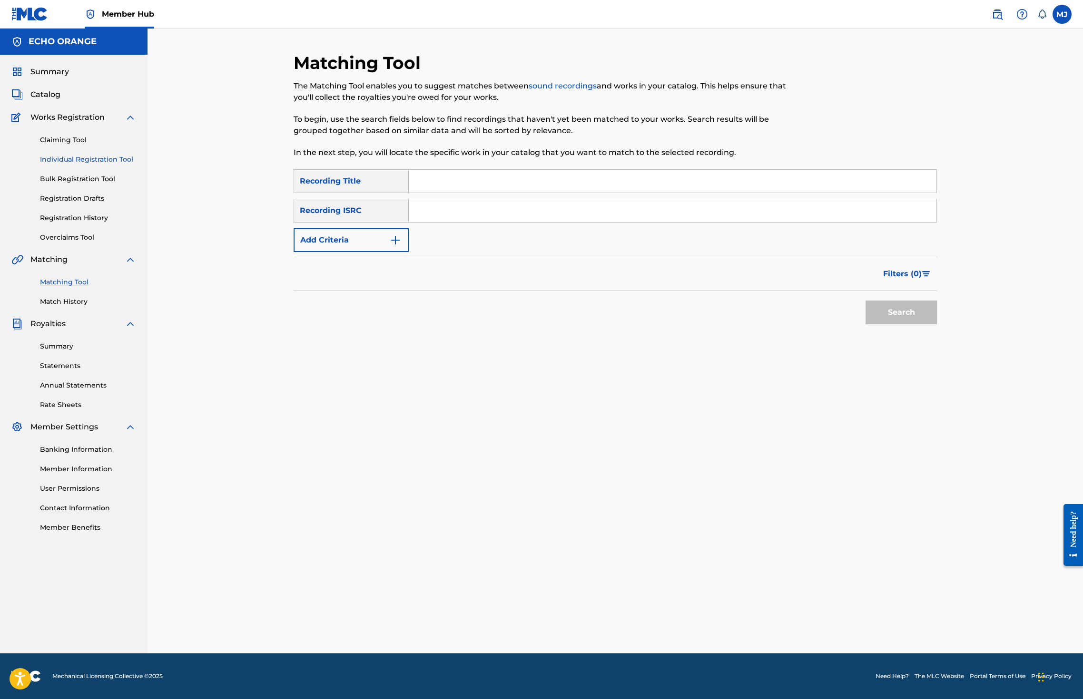
click at [94, 165] on link "Individual Registration Tool" at bounding box center [88, 160] width 96 height 10
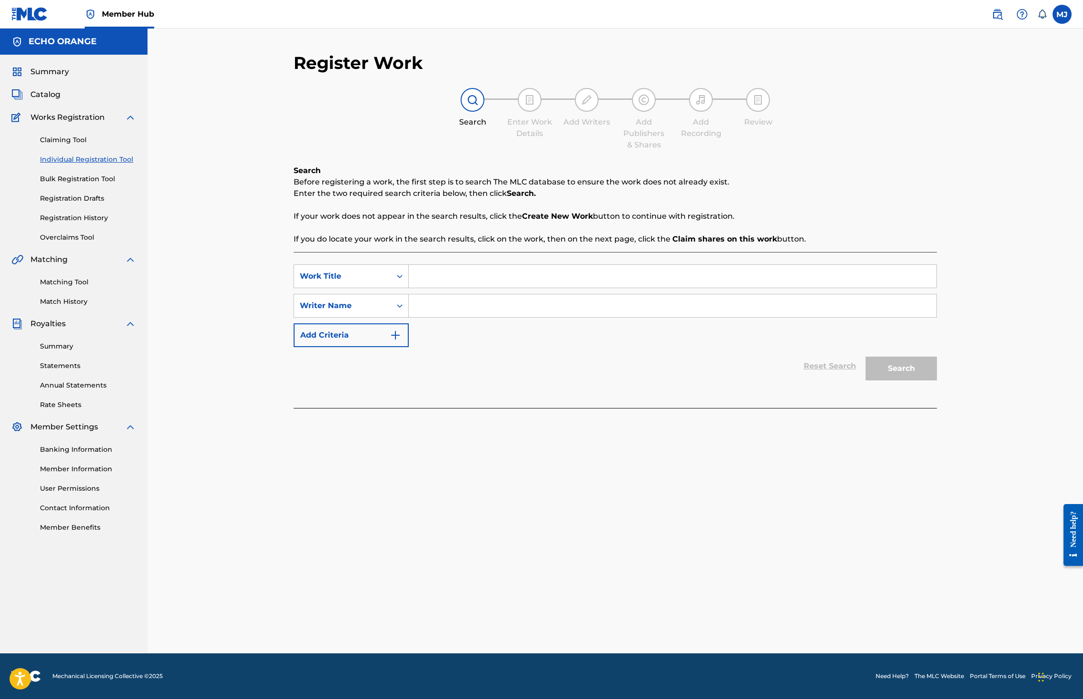
click at [431, 288] on input "Search Form" at bounding box center [673, 276] width 528 height 23
click at [441, 288] on input "Search Form" at bounding box center [673, 276] width 528 height 23
type input "isla del sol"
click at [423, 317] on input "Search Form" at bounding box center [673, 305] width 528 height 23
paste input "denis hekimian"
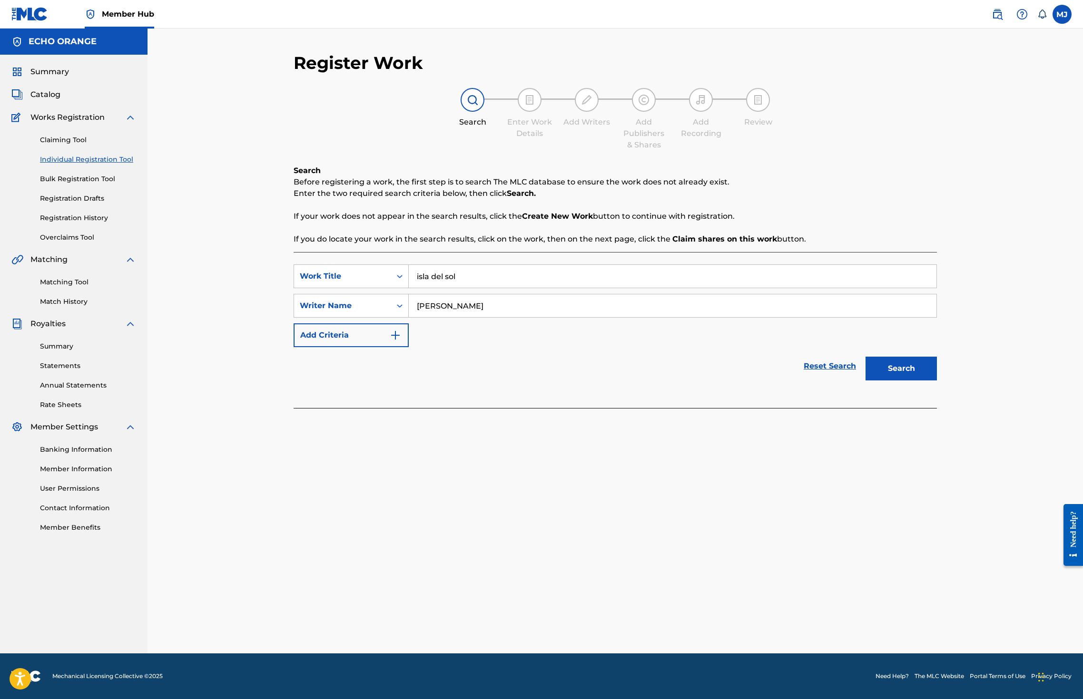
type input "denis hekimian"
click at [937, 381] on button "Search" at bounding box center [900, 369] width 71 height 24
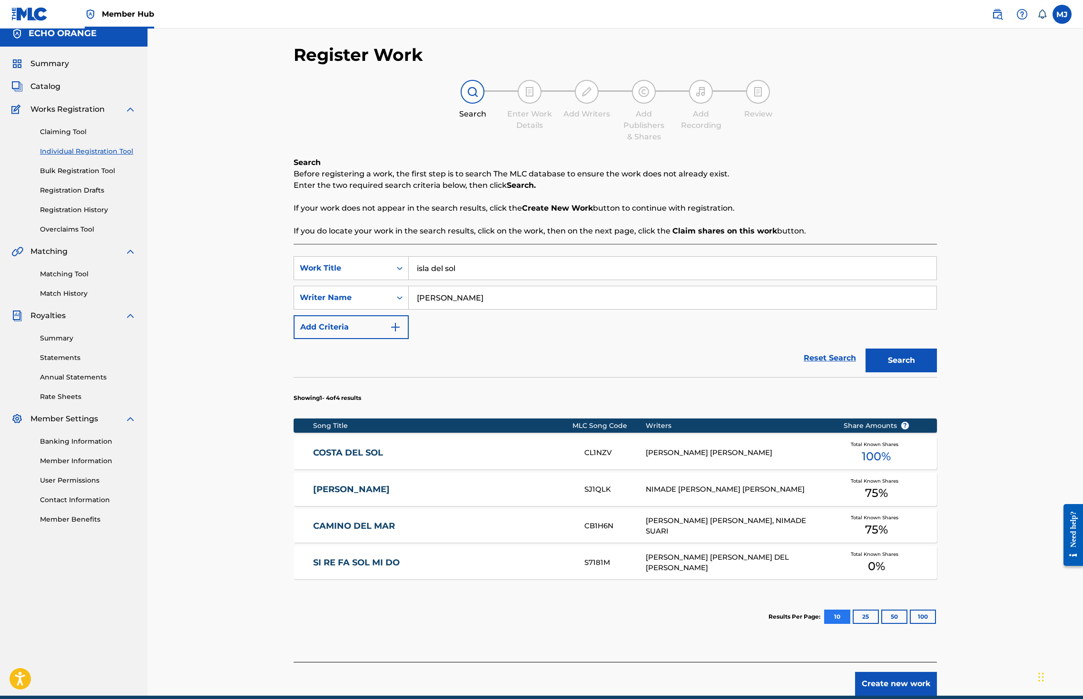
scroll to position [107, 0]
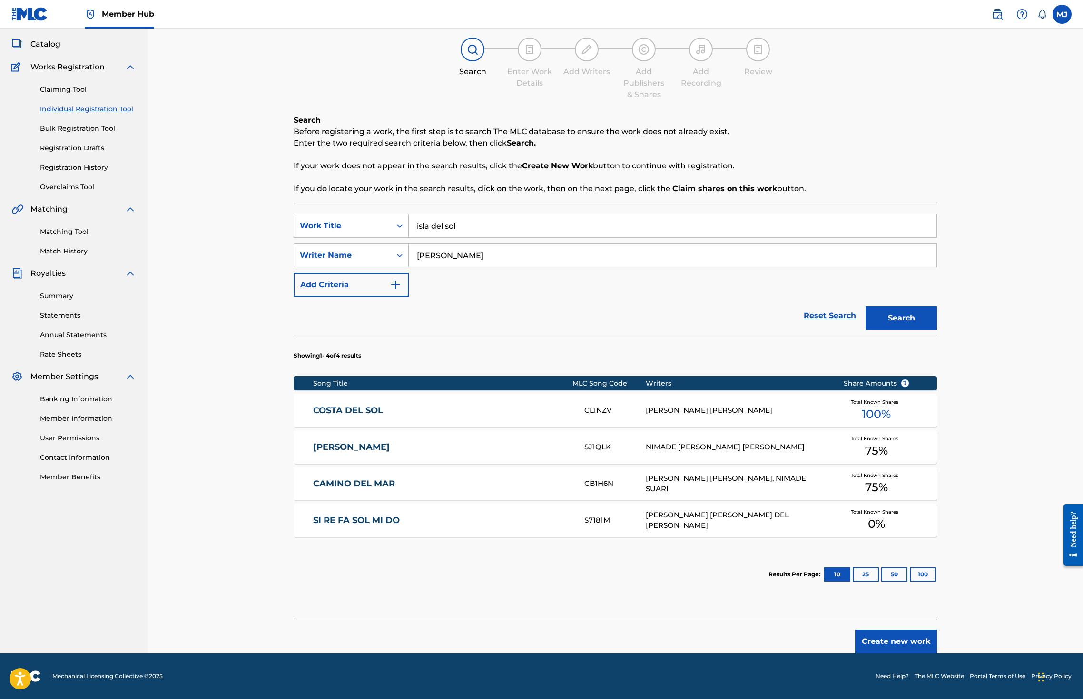
click at [937, 648] on button "Create new work" at bounding box center [896, 642] width 82 height 24
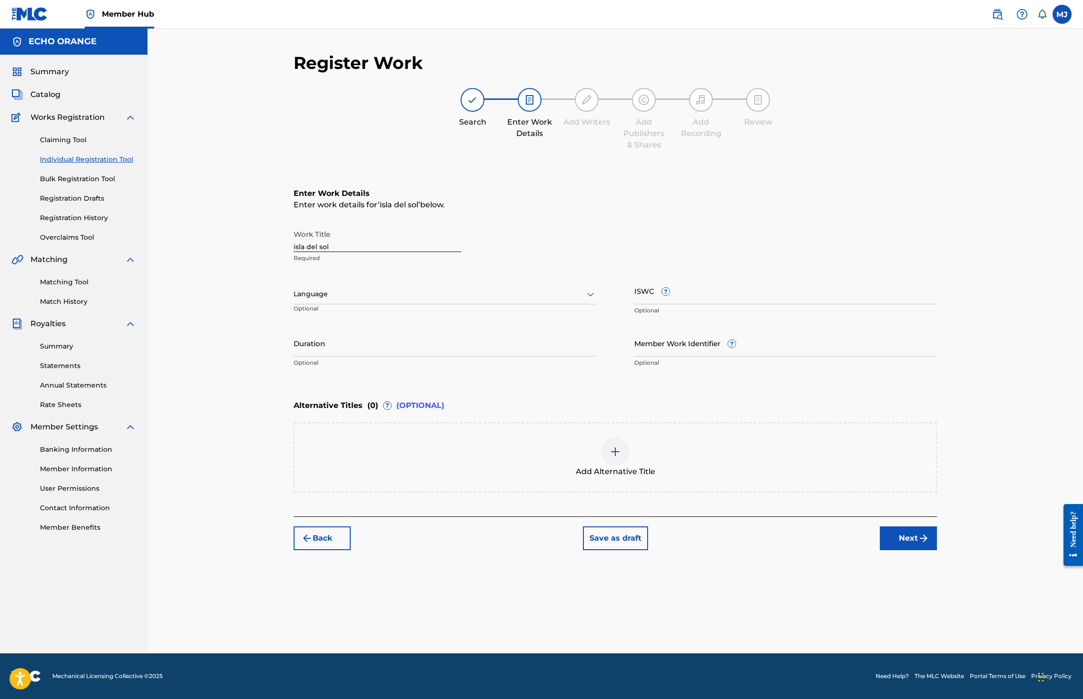
scroll to position [0, 0]
click at [973, 654] on footer "Mechanical Licensing Collective © 2025 Need Help? The MLC Website Portal Terms …" at bounding box center [541, 677] width 1083 height 46
click at [937, 550] on button "Next" at bounding box center [908, 539] width 57 height 24
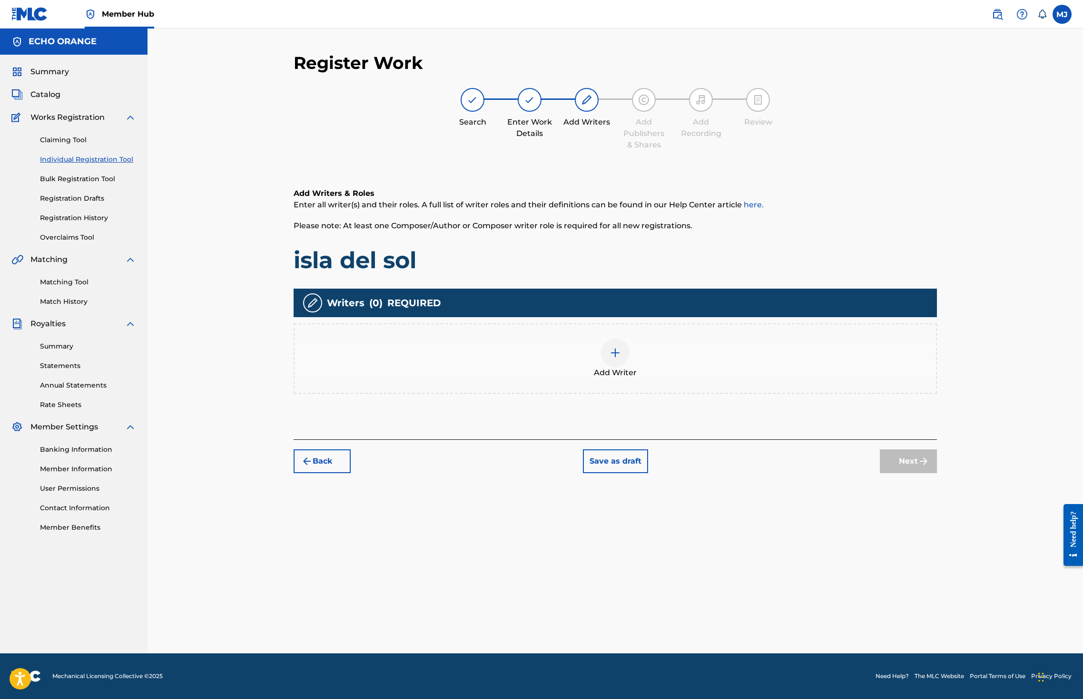
click at [699, 377] on div "Add Writer" at bounding box center [614, 359] width 641 height 40
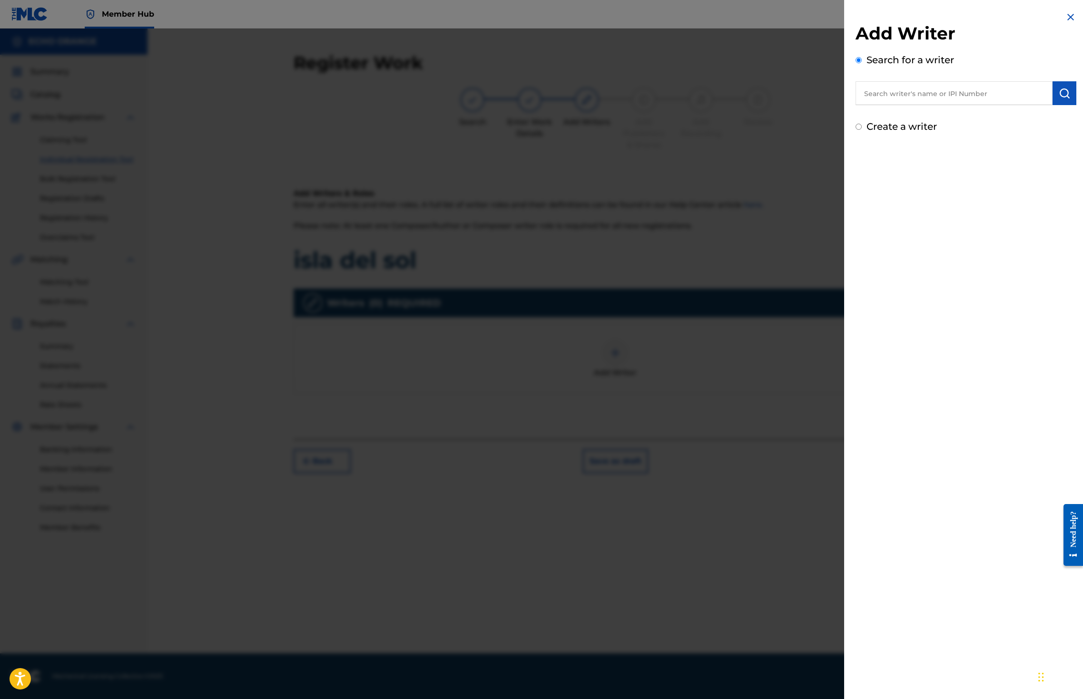
click at [939, 99] on input "text" at bounding box center [953, 93] width 197 height 24
paste input "denis hekimian"
type input "denis hekimian"
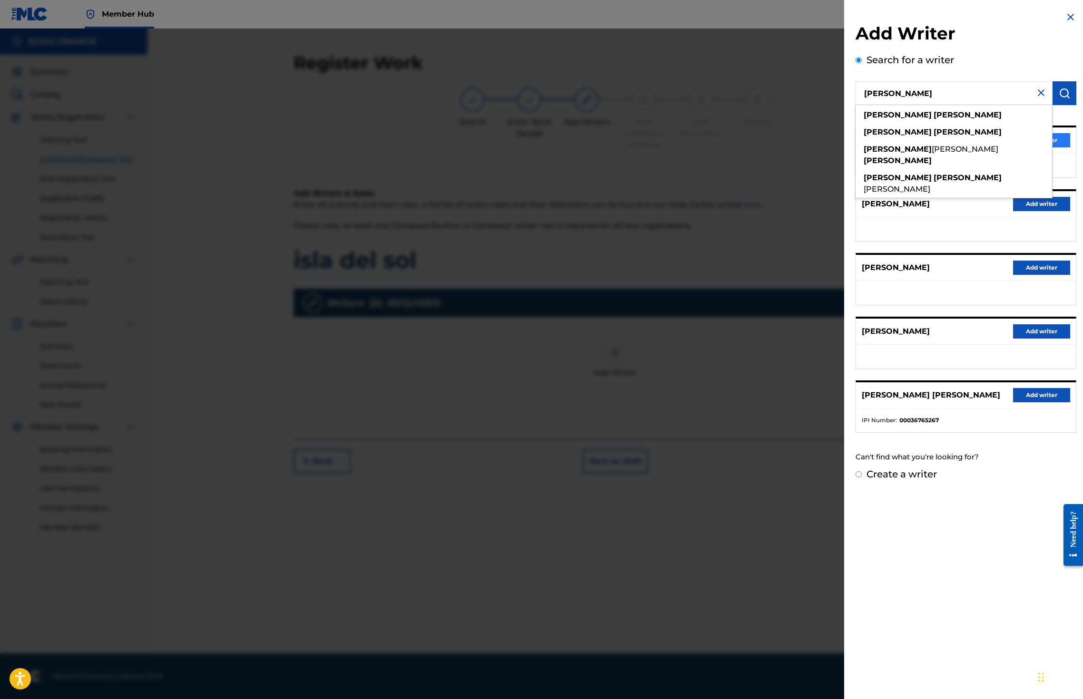
click at [1047, 147] on button "Add writer" at bounding box center [1041, 140] width 57 height 14
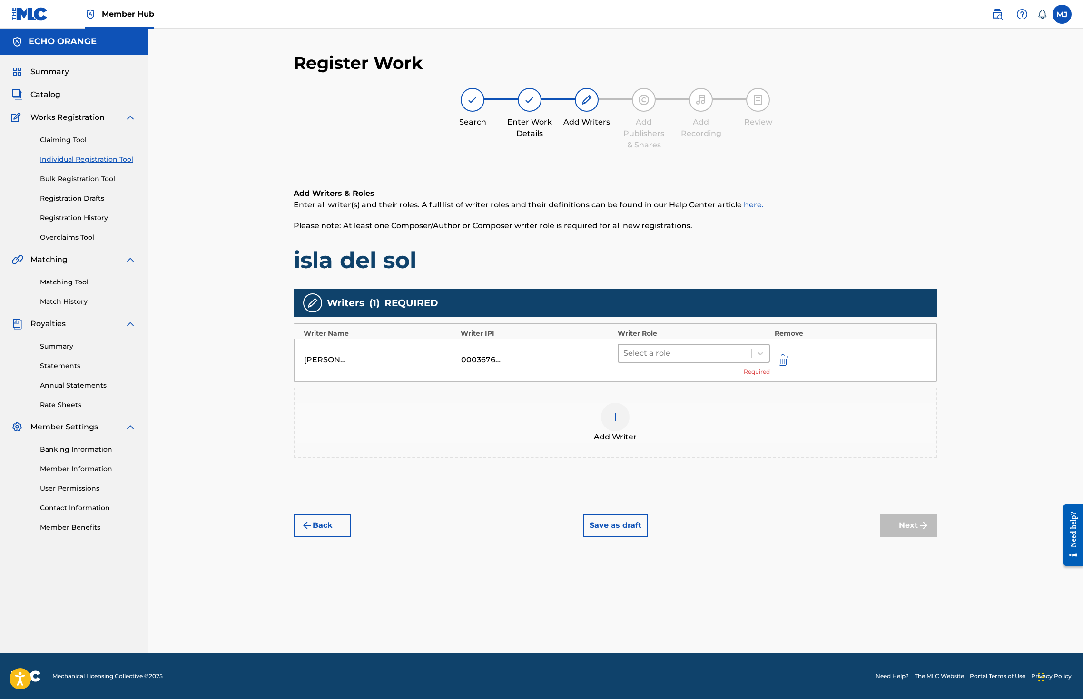
click at [682, 360] on div at bounding box center [684, 353] width 123 height 13
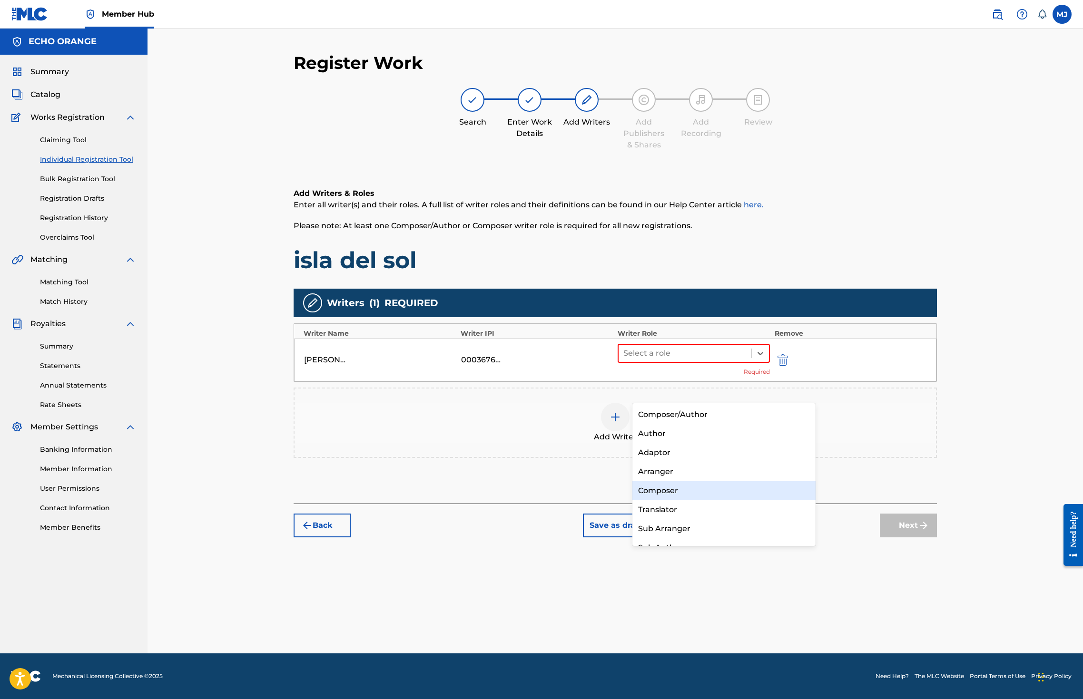
drag, startPoint x: 674, startPoint y: 489, endPoint x: 693, endPoint y: 494, distance: 20.1
click at [674, 488] on div "Composer" at bounding box center [723, 490] width 183 height 19
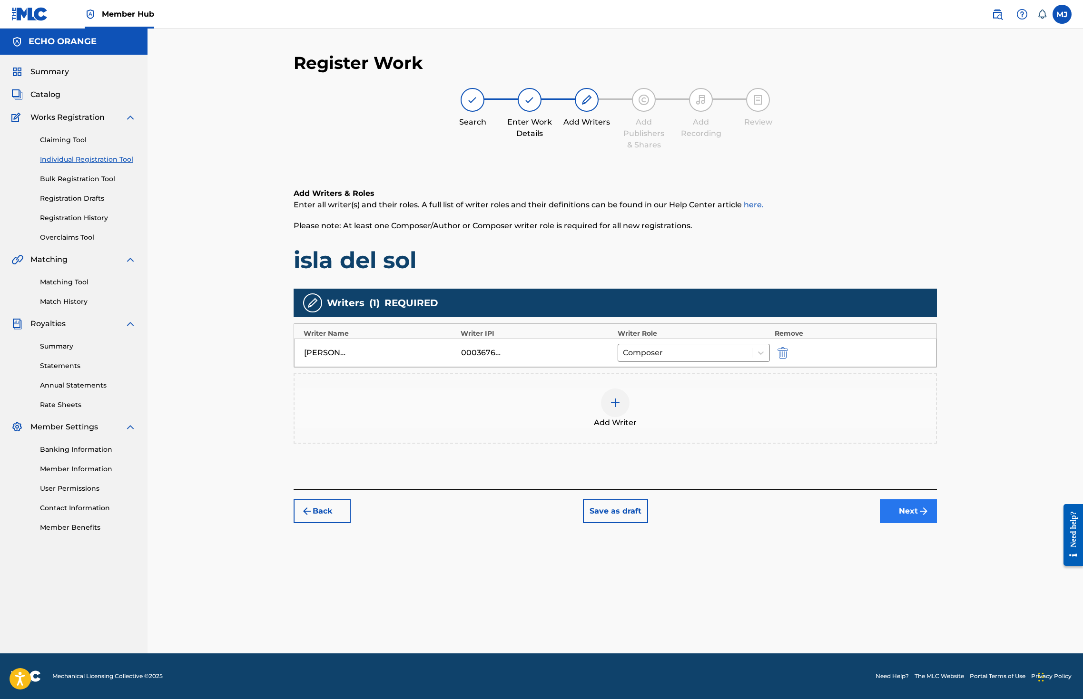
click at [937, 523] on button "Next" at bounding box center [908, 512] width 57 height 24
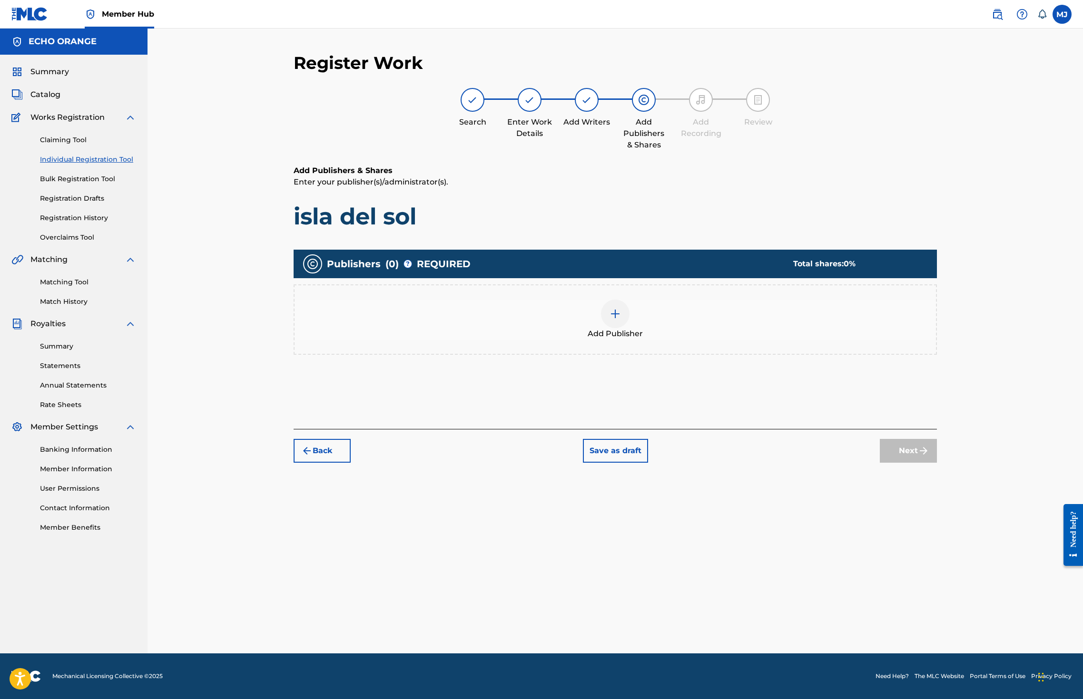
click at [647, 337] on div "Add Publisher" at bounding box center [614, 320] width 641 height 40
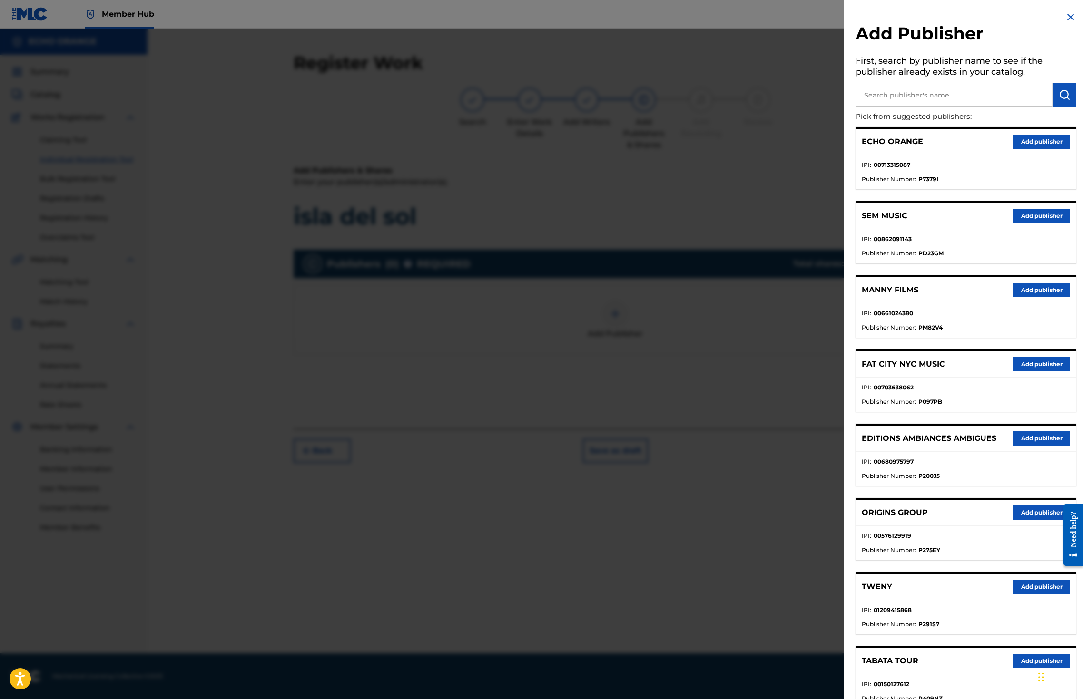
click at [1013, 520] on button "Add publisher" at bounding box center [1041, 513] width 57 height 14
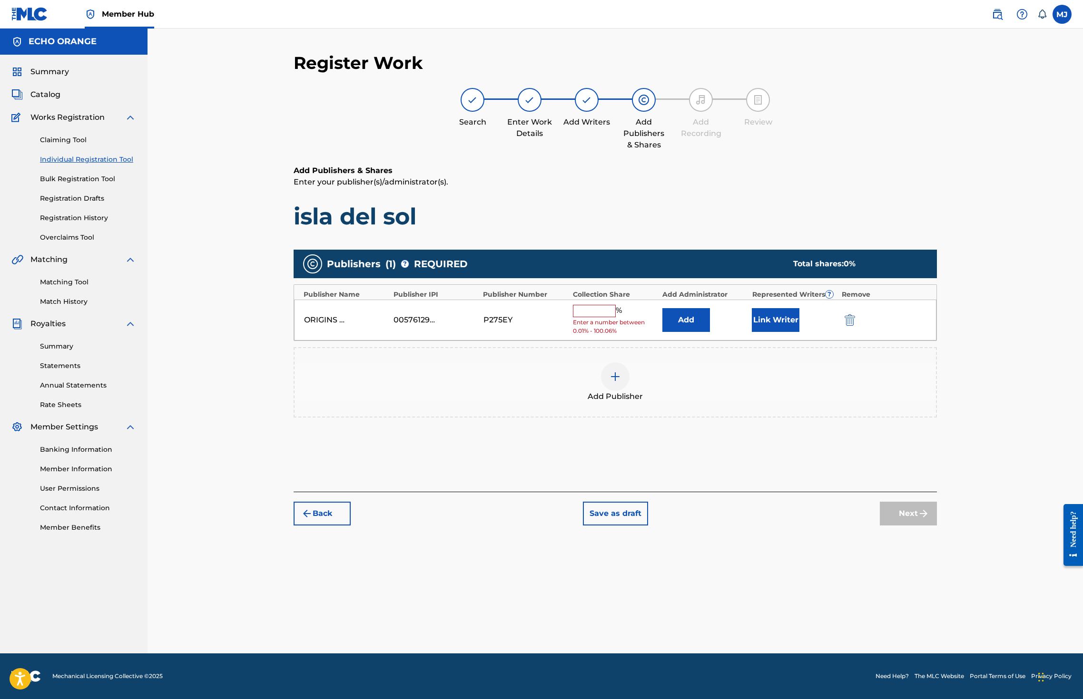
click at [582, 336] on div "% Enter a number between 0.01% - 100.06%" at bounding box center [615, 320] width 85 height 31
click at [681, 341] on div "ORIGINS GROUP 00576129919 P275EY % Enter a number between 0.01% - 100.06% Add L…" at bounding box center [615, 320] width 642 height 41
click at [710, 332] on button "Add" at bounding box center [686, 320] width 48 height 24
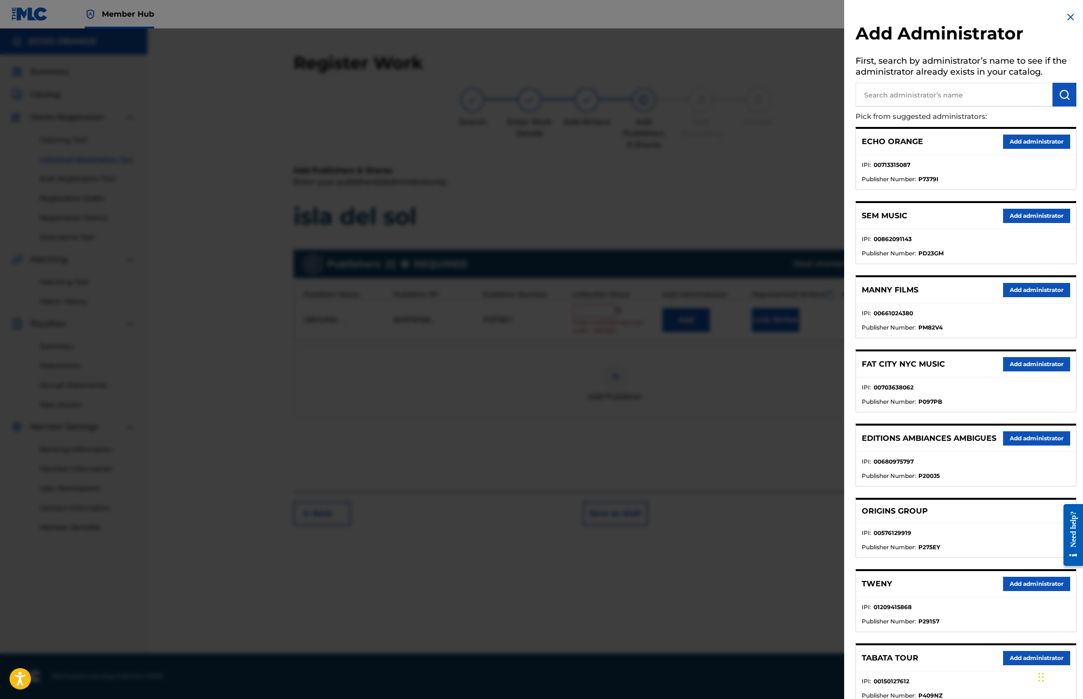
click at [1030, 144] on div "ECHO ORANGE Add administrator" at bounding box center [966, 142] width 220 height 26
click at [1031, 149] on button "Add administrator" at bounding box center [1036, 142] width 67 height 14
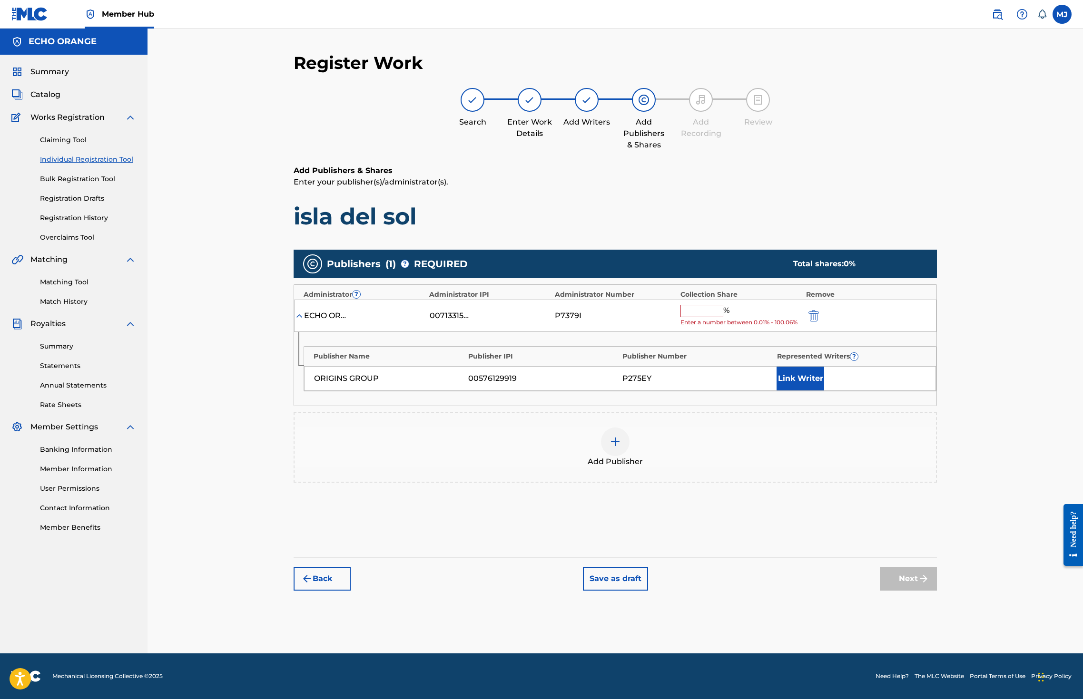
click at [723, 317] on input "text" at bounding box center [701, 311] width 43 height 12
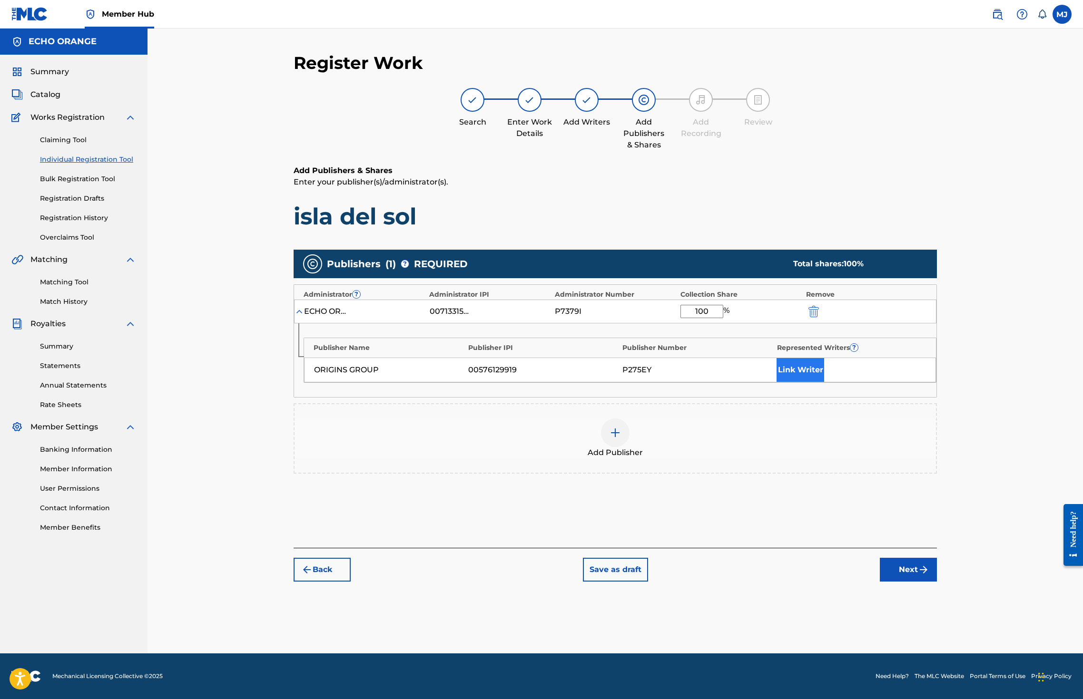
type input "100"
click at [824, 382] on button "Link Writer" at bounding box center [800, 370] width 48 height 24
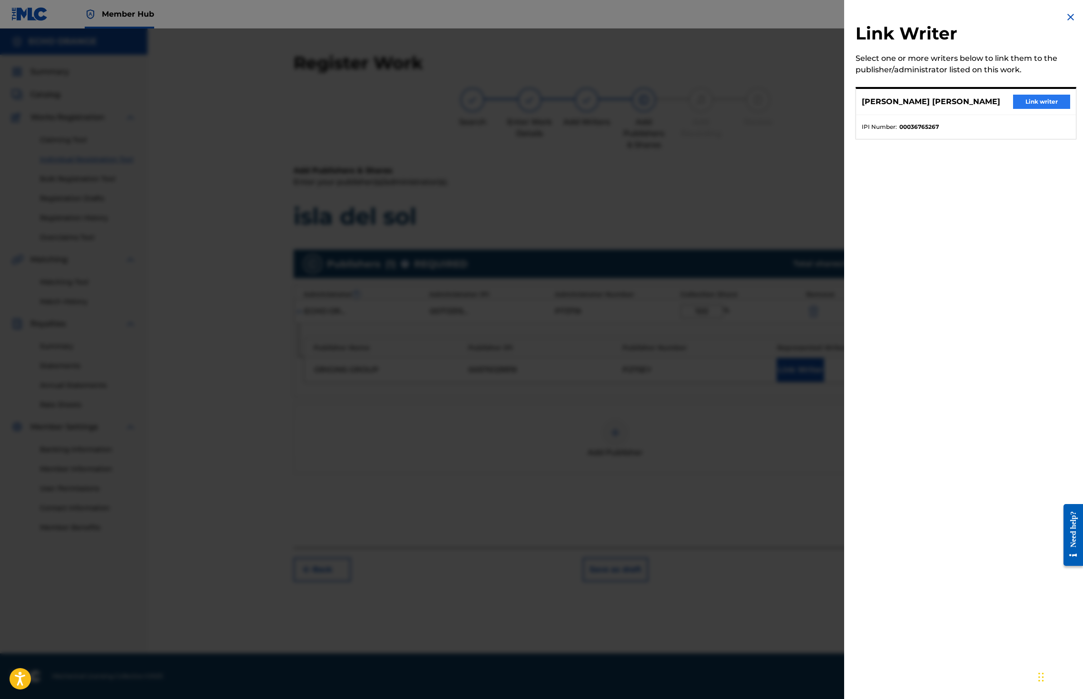
click at [1041, 108] on button "Link writer" at bounding box center [1041, 102] width 57 height 14
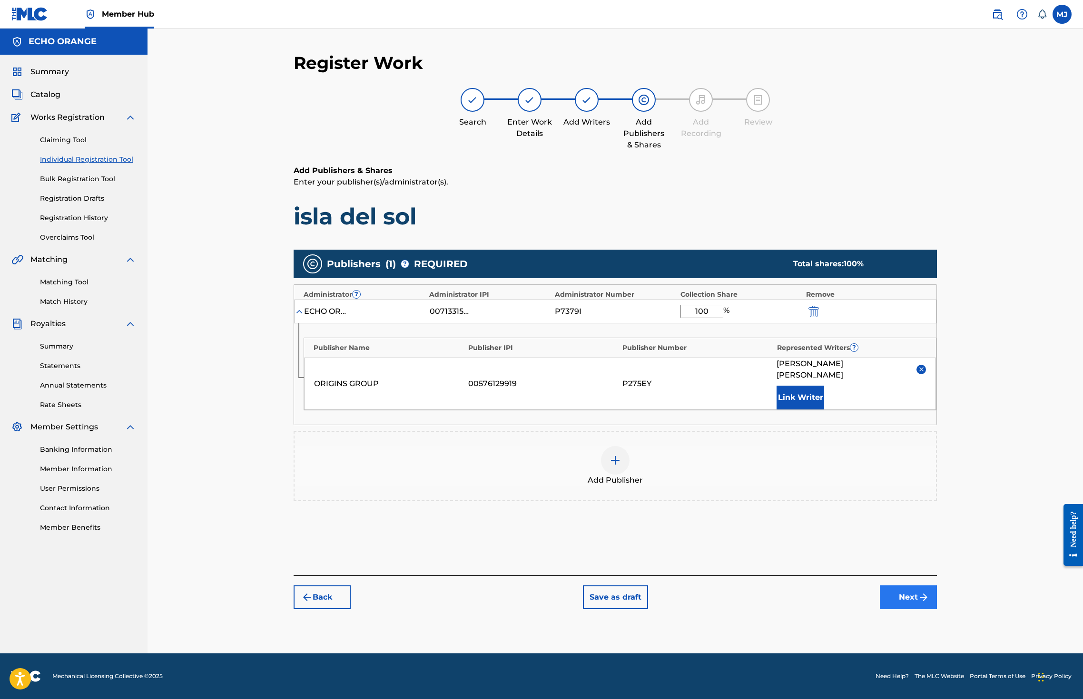
click at [937, 609] on div "Back Save as draft Next" at bounding box center [615, 593] width 643 height 34
click at [937, 609] on button "Next" at bounding box center [908, 598] width 57 height 24
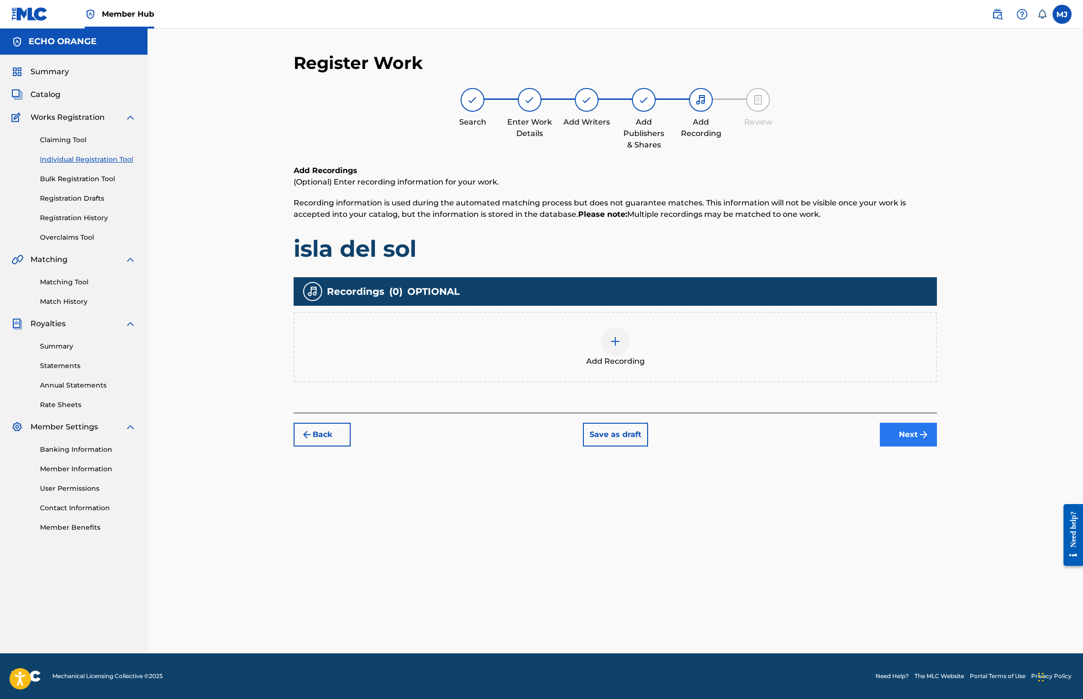
click at [929, 441] on img "submit" at bounding box center [923, 434] width 11 height 11
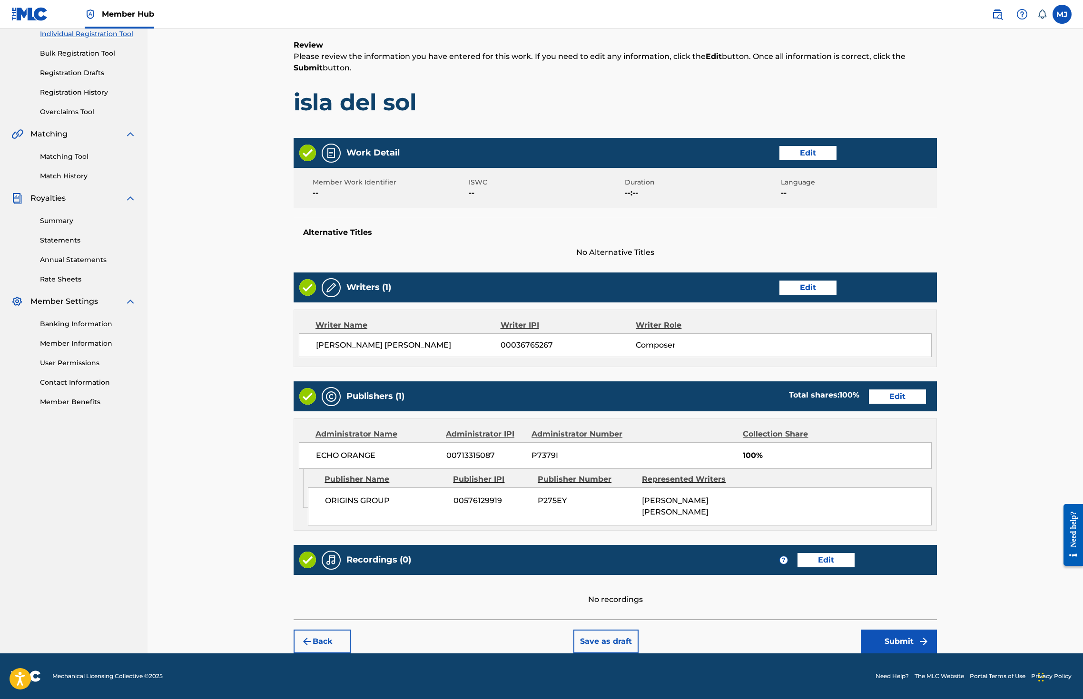
scroll to position [214, 0]
click at [998, 643] on div "Member Hub MJ MJ Maxime Jacquard maxime.jacquard@twenymusic.com Notification Pr…" at bounding box center [541, 286] width 1083 height 825
click at [937, 638] on button "Submit" at bounding box center [899, 642] width 76 height 24
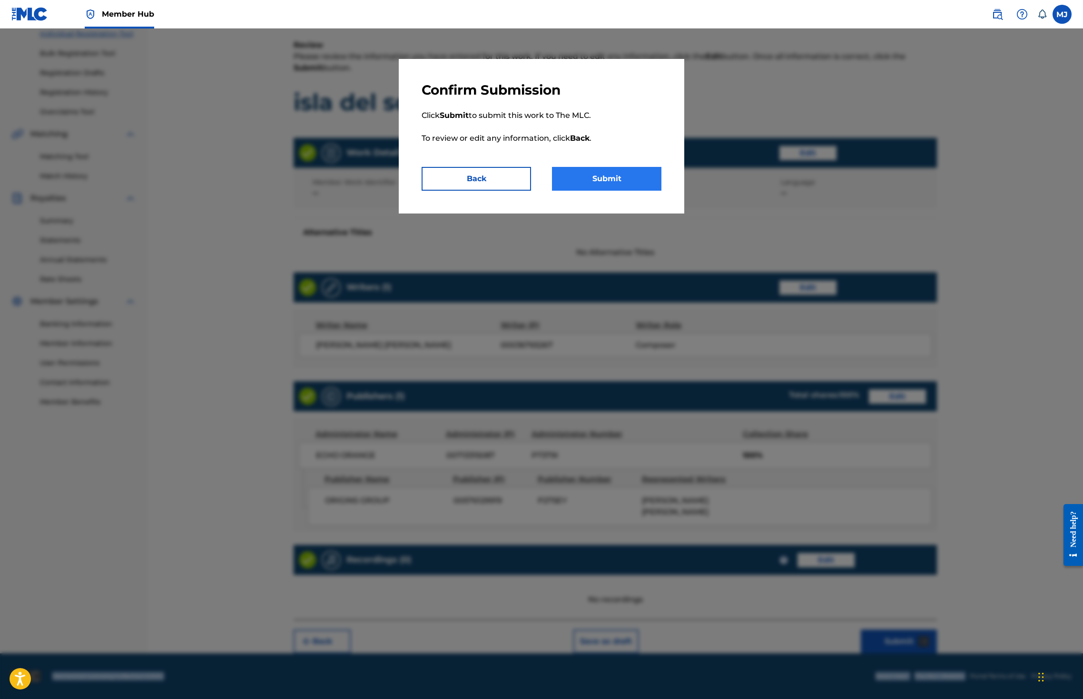
click at [617, 191] on button "Submit" at bounding box center [606, 179] width 109 height 24
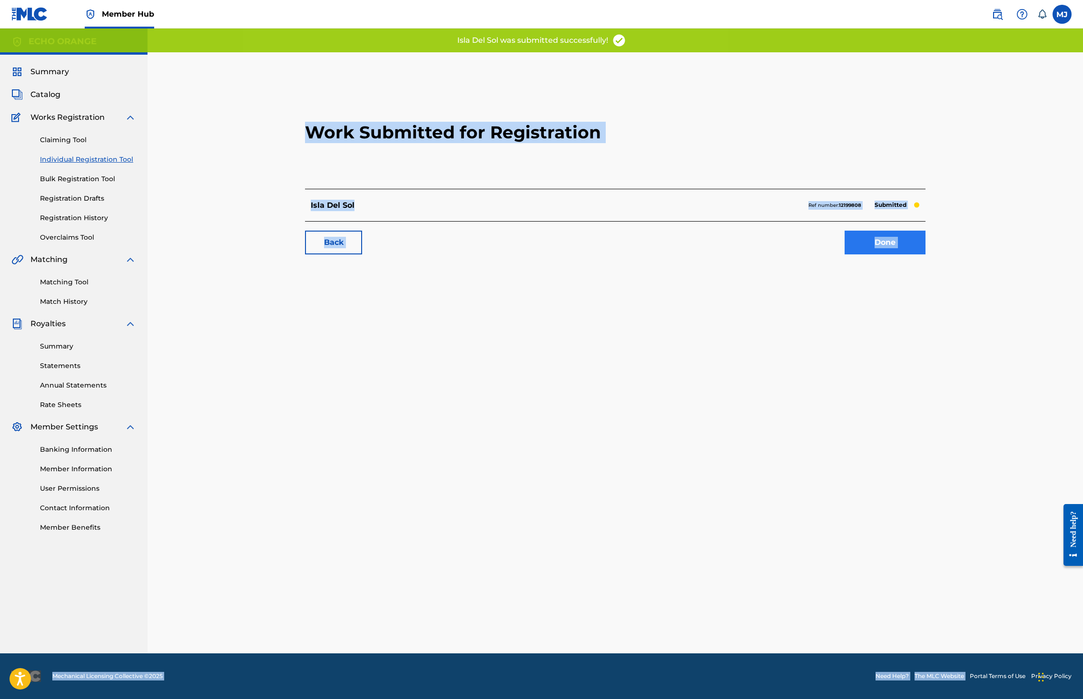
click at [925, 255] on link "Done" at bounding box center [884, 243] width 81 height 24
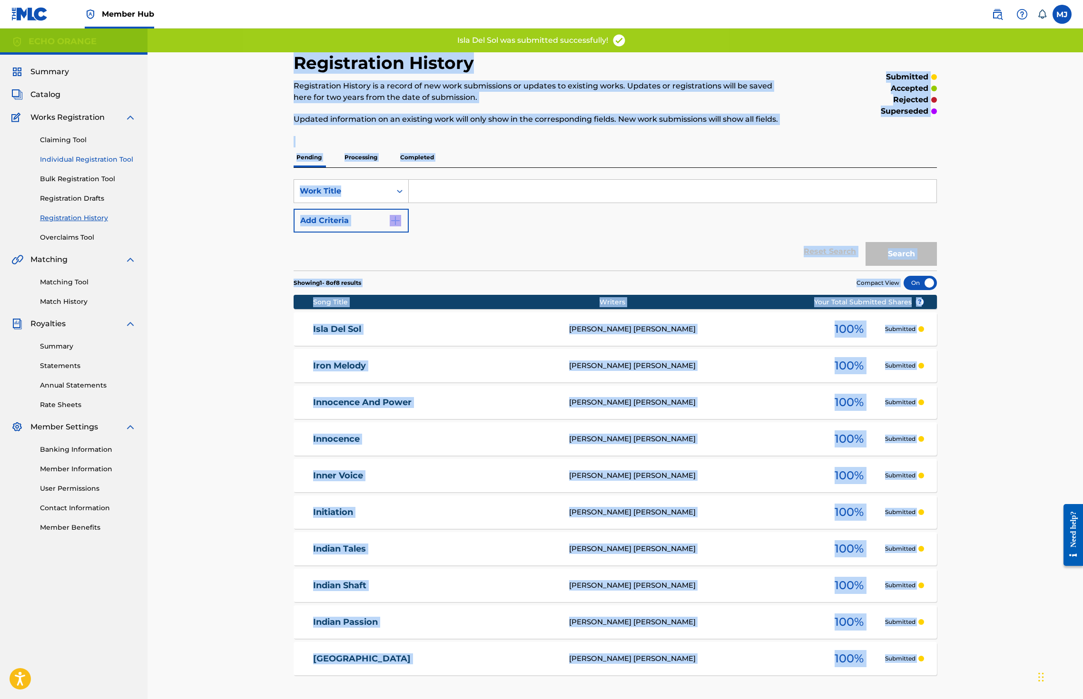
click at [99, 165] on link "Individual Registration Tool" at bounding box center [88, 160] width 96 height 10
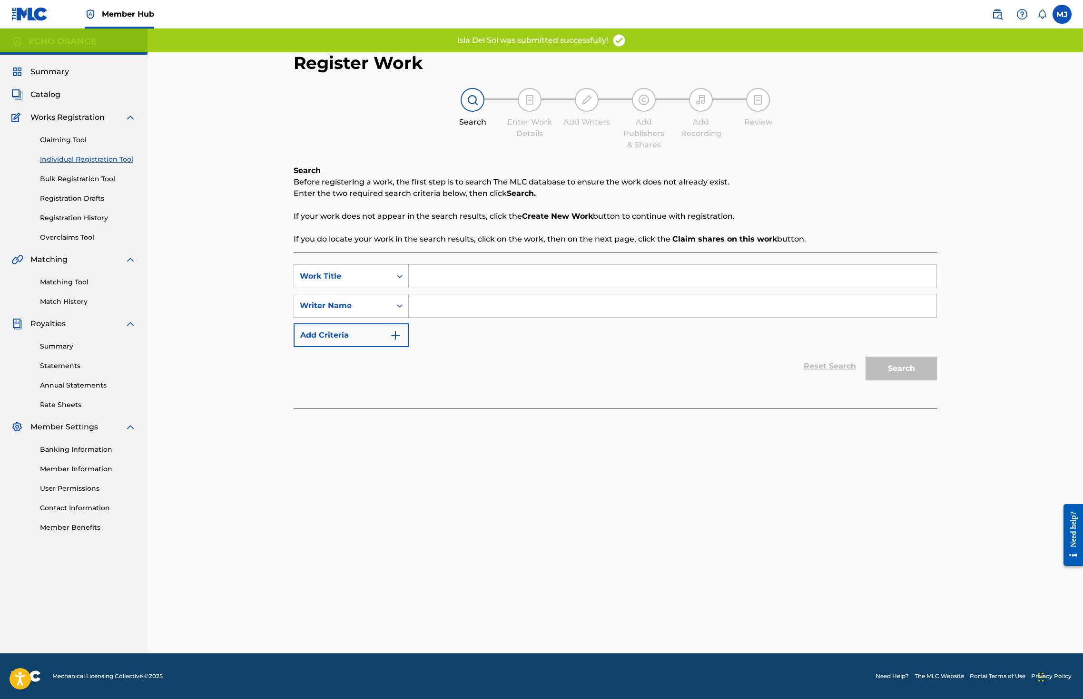
click at [420, 288] on input "Search Form" at bounding box center [673, 276] width 528 height 23
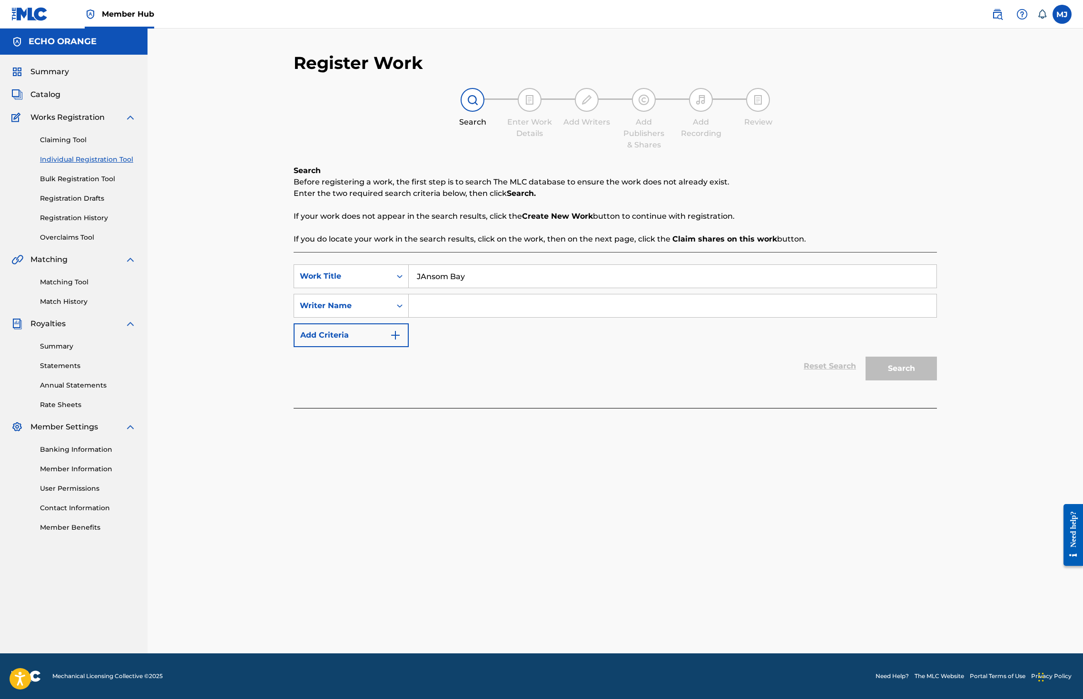
type input "JAnsom Bay"
drag, startPoint x: 417, startPoint y: 351, endPoint x: 427, endPoint y: 337, distance: 17.7
click at [417, 347] on div "SearchWithCriteria907152c5-69b3-49a5-bd64-5edda5429ce4 Work Title JAnsom Bay Se…" at bounding box center [615, 306] width 643 height 83
click at [427, 317] on input "Search Form" at bounding box center [673, 305] width 528 height 23
paste input "denis hekimian"
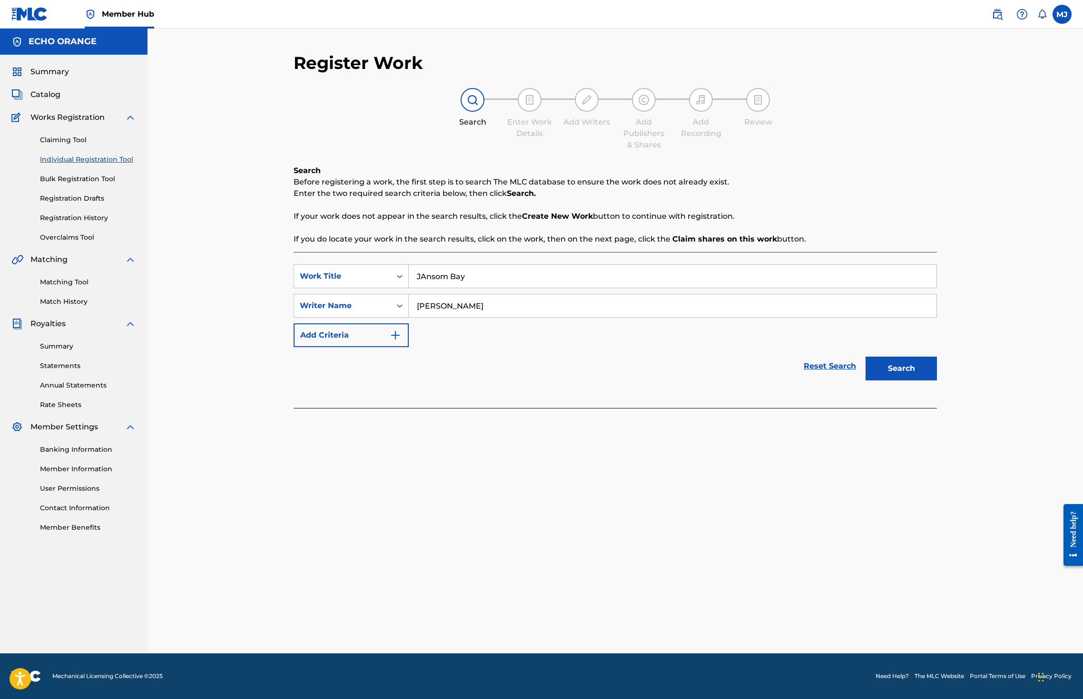
type input "denis hekimian"
click at [937, 381] on button "Search" at bounding box center [900, 369] width 71 height 24
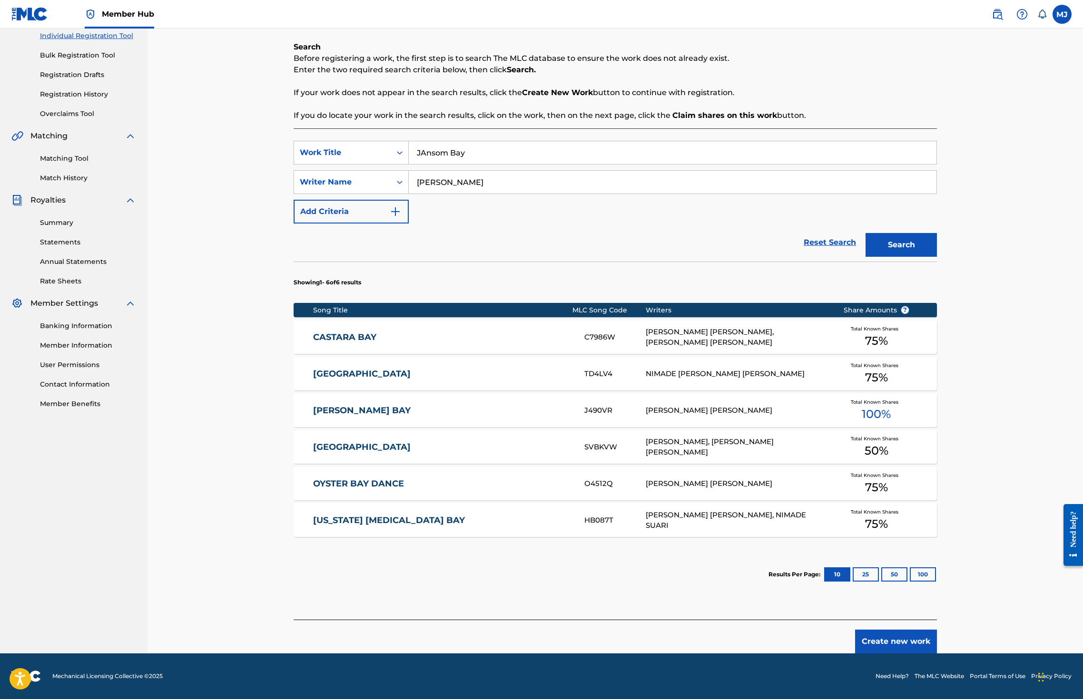
scroll to position [205, 0]
click at [937, 630] on button "Create new work" at bounding box center [896, 642] width 82 height 24
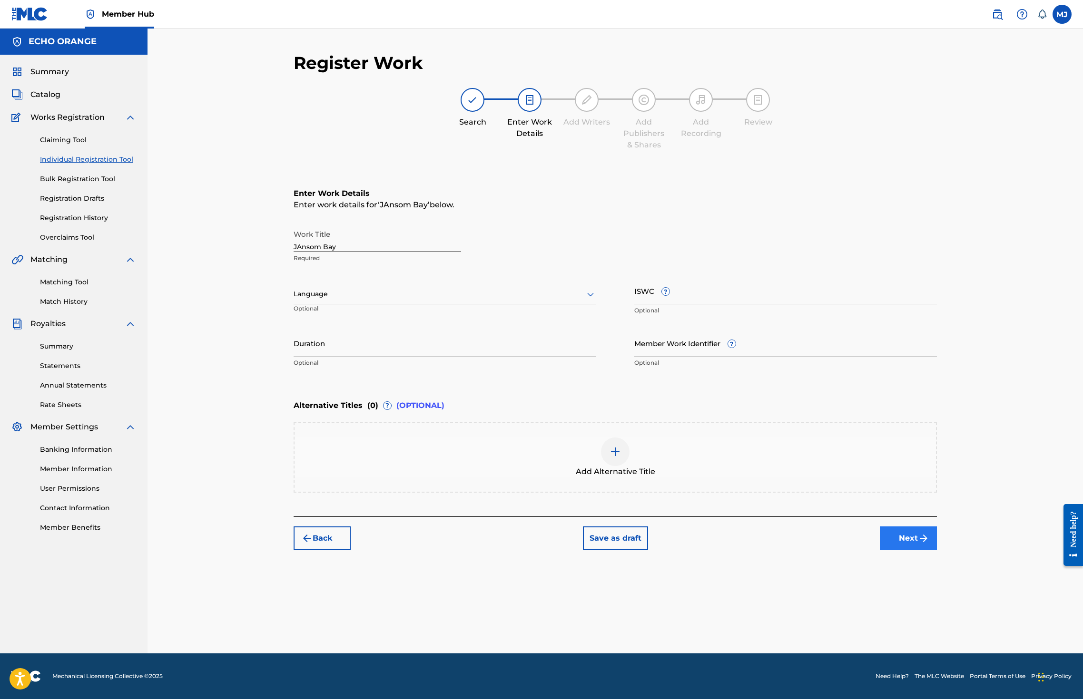
click at [937, 550] on button "Next" at bounding box center [908, 539] width 57 height 24
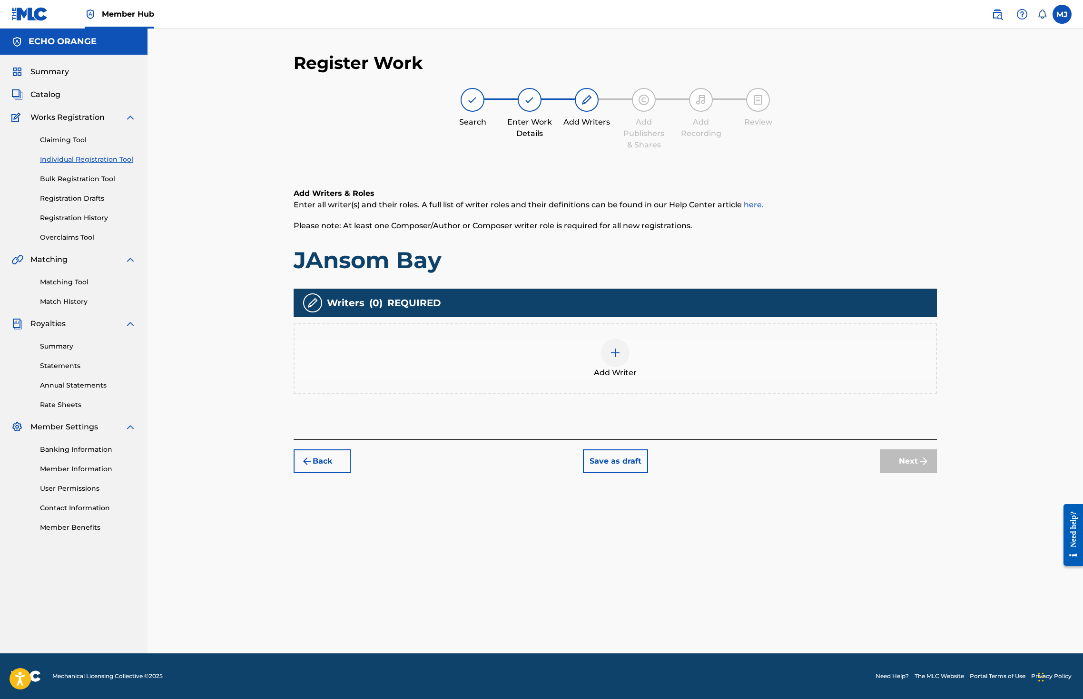
click at [671, 361] on div "Add Writer" at bounding box center [615, 359] width 643 height 70
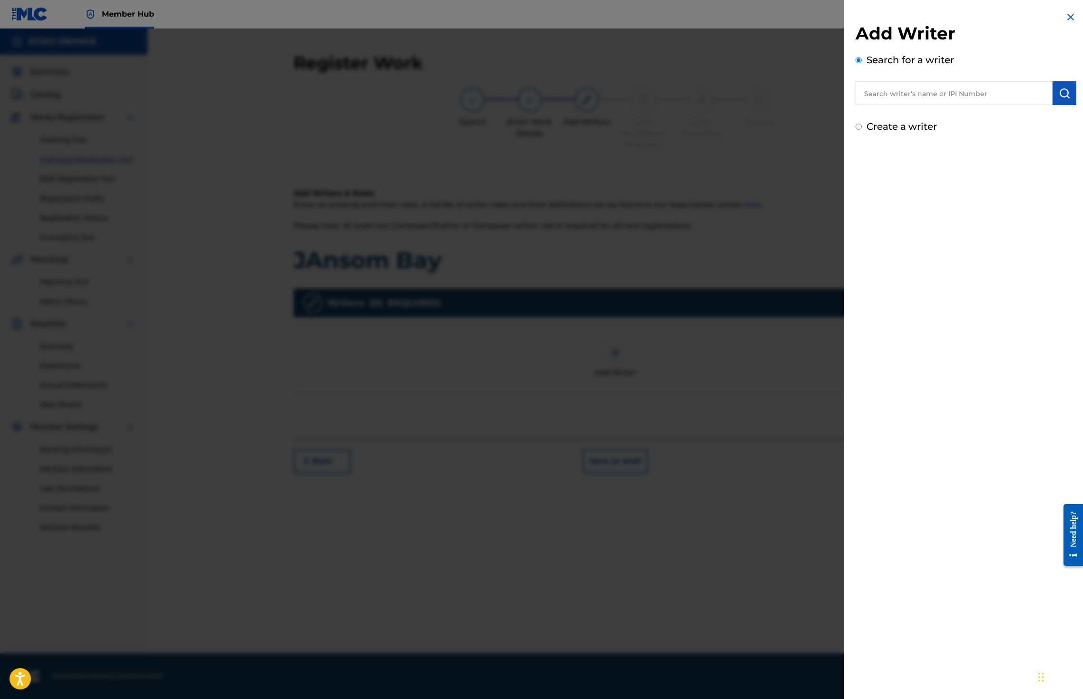
click at [877, 126] on div "Add Writer Search for a writer Create a writer" at bounding box center [965, 78] width 221 height 111
click at [895, 105] on input "text" at bounding box center [953, 93] width 197 height 24
paste input "denis hekimian"
type input "denis hekimian"
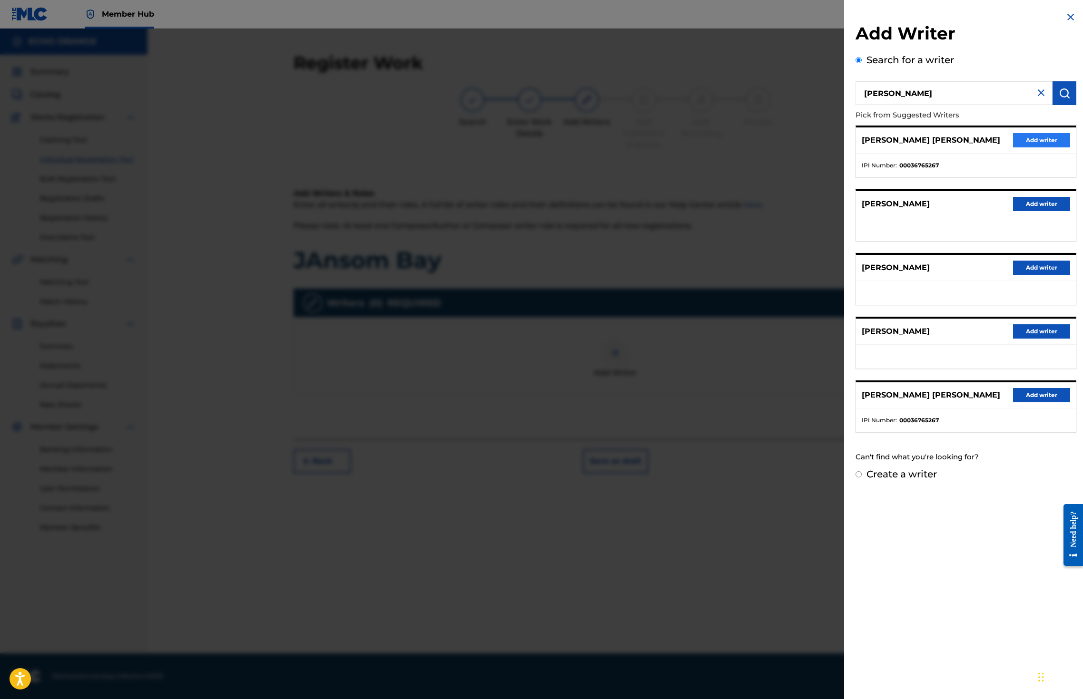
click at [1041, 147] on button "Add writer" at bounding box center [1041, 140] width 57 height 14
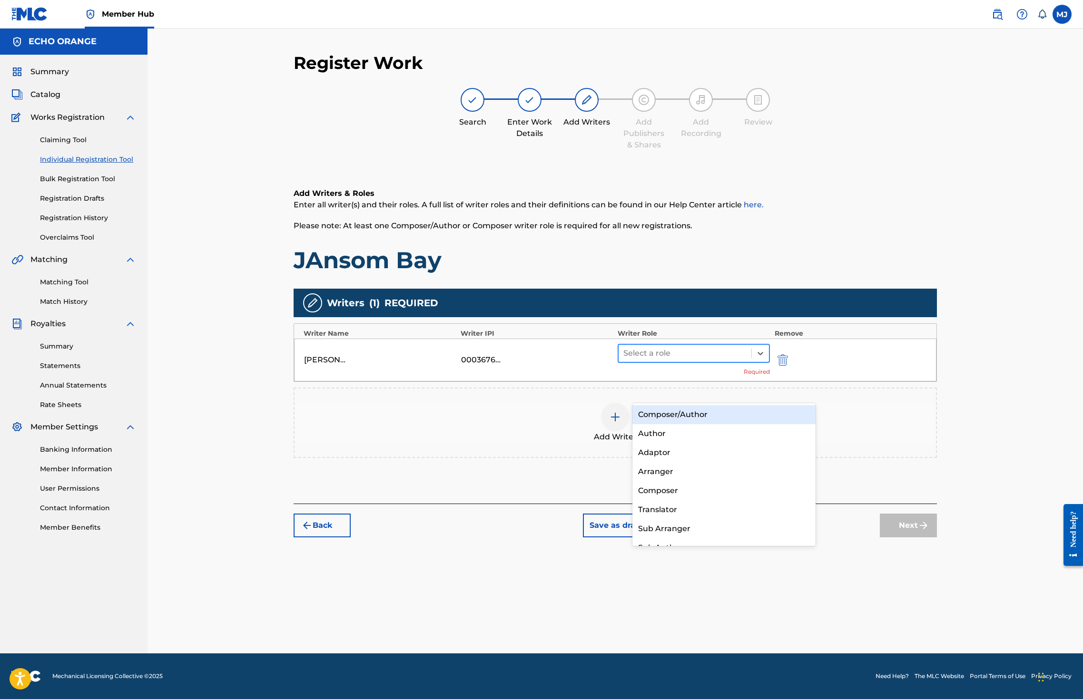
click at [746, 360] on div at bounding box center [684, 353] width 123 height 13
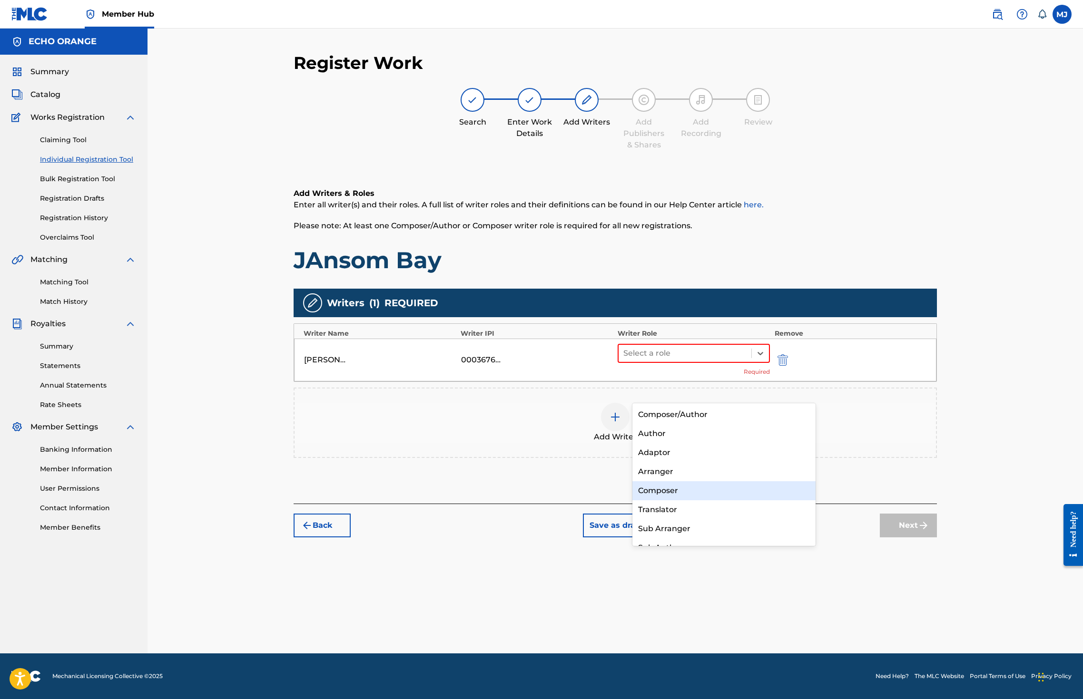
click at [700, 494] on div "Composer" at bounding box center [723, 490] width 183 height 19
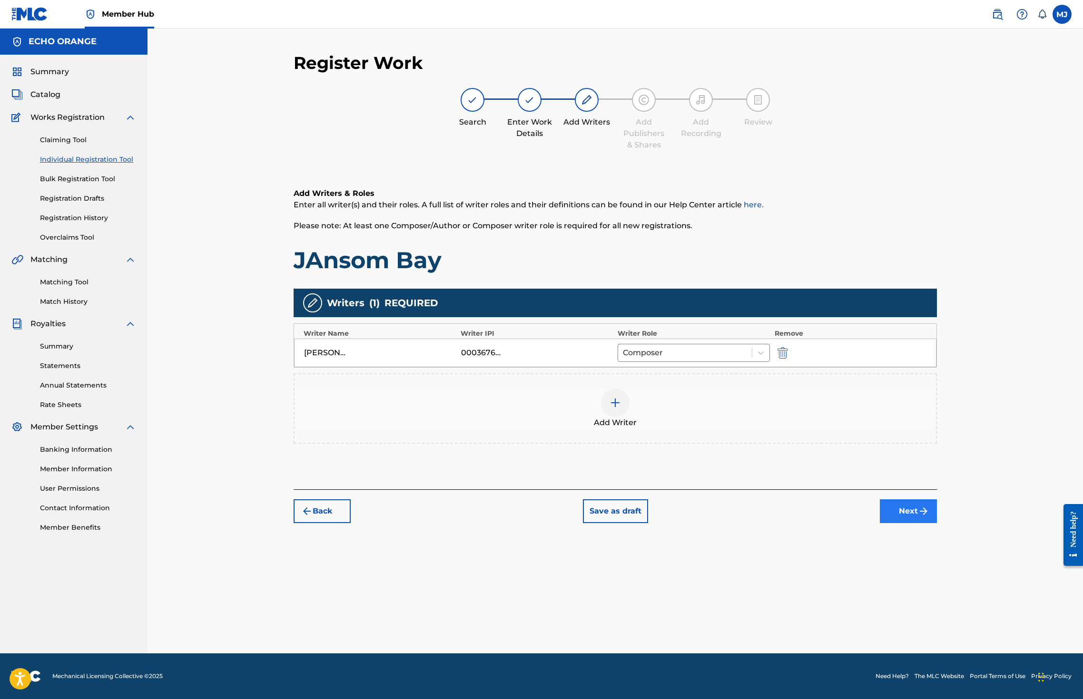
click at [937, 523] on button "Next" at bounding box center [908, 512] width 57 height 24
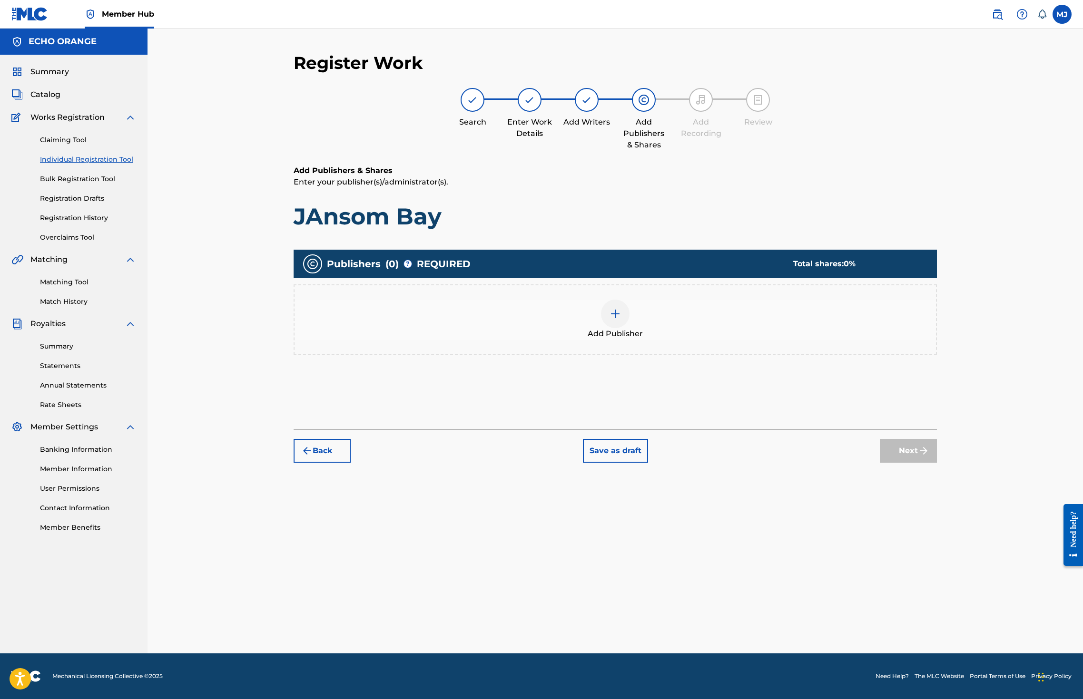
click at [677, 387] on div "Publishers ( 0 ) ? REQUIRED Total shares: 0 % Add Publisher" at bounding box center [615, 316] width 643 height 142
click at [691, 340] on div "Add Publisher" at bounding box center [614, 320] width 641 height 40
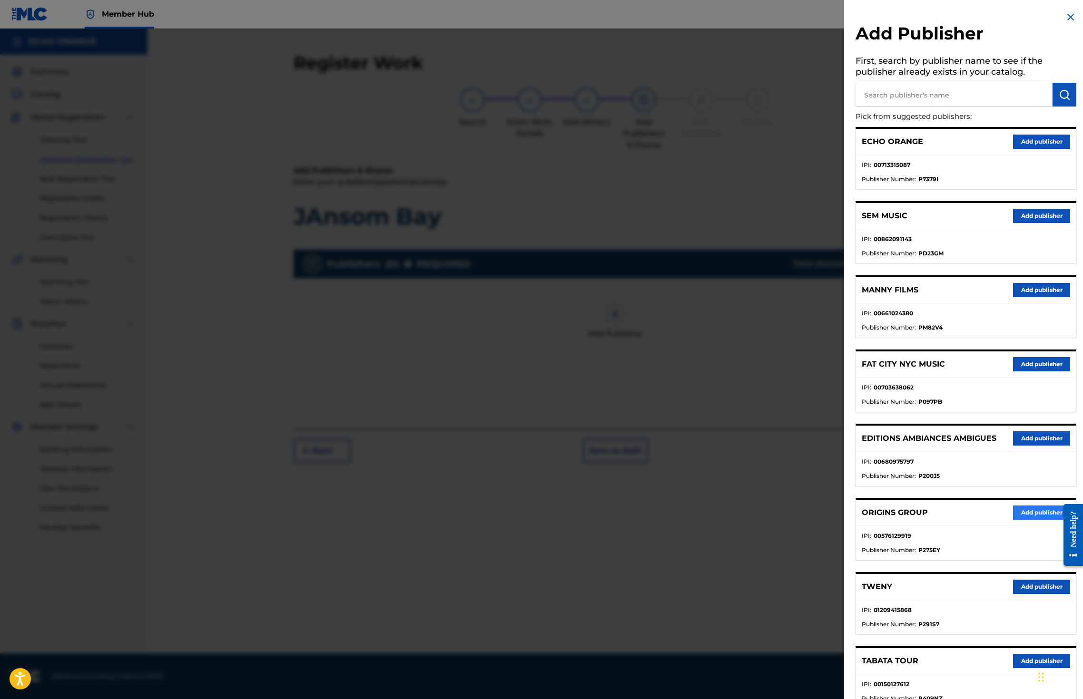
click at [1013, 520] on button "Add publisher" at bounding box center [1041, 513] width 57 height 14
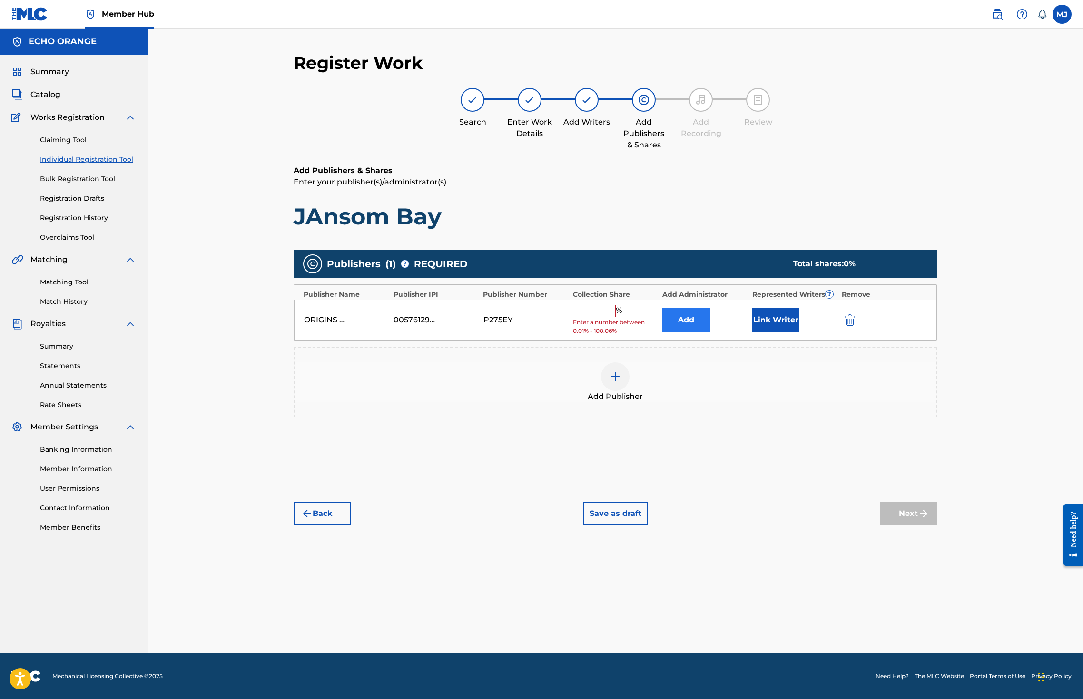
click at [710, 332] on button "Add" at bounding box center [686, 320] width 48 height 24
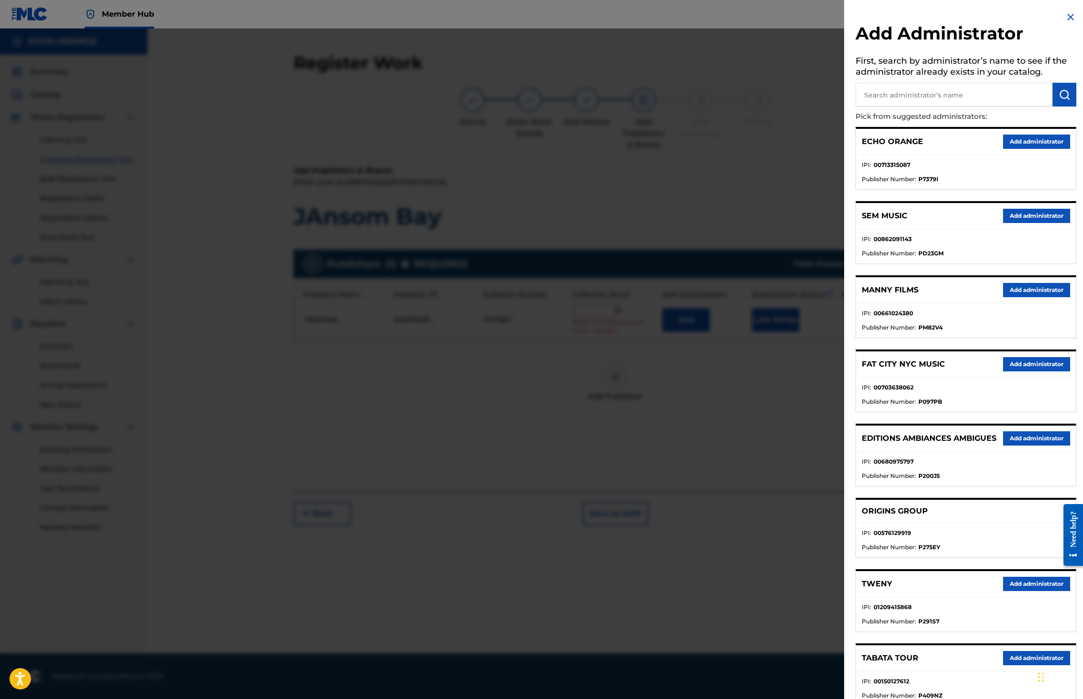
click at [1034, 155] on div "ECHO ORANGE Add administrator" at bounding box center [966, 142] width 220 height 26
click at [1035, 149] on button "Add administrator" at bounding box center [1036, 142] width 67 height 14
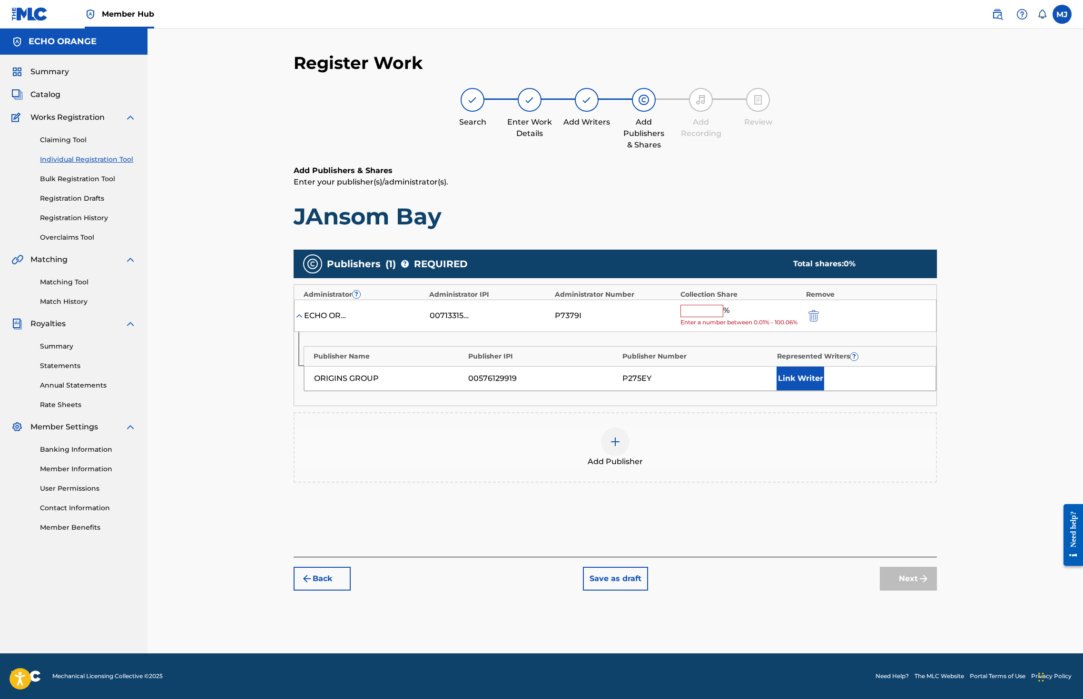
click at [723, 317] on input "text" at bounding box center [701, 311] width 43 height 12
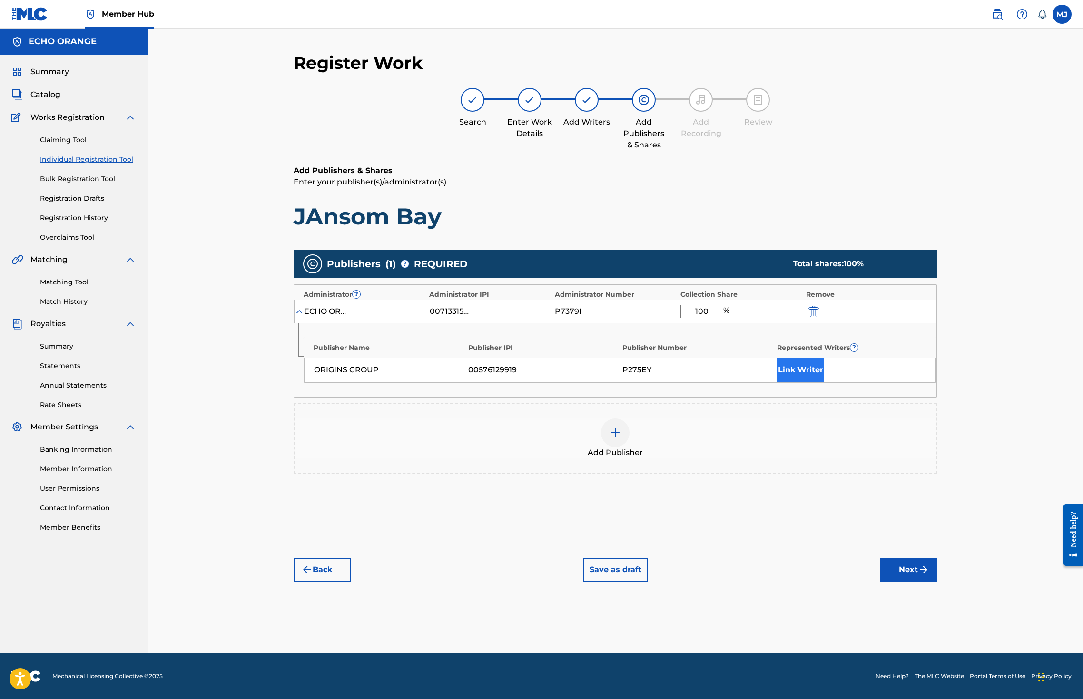
type input "100"
click at [824, 382] on button "Link Writer" at bounding box center [800, 370] width 48 height 24
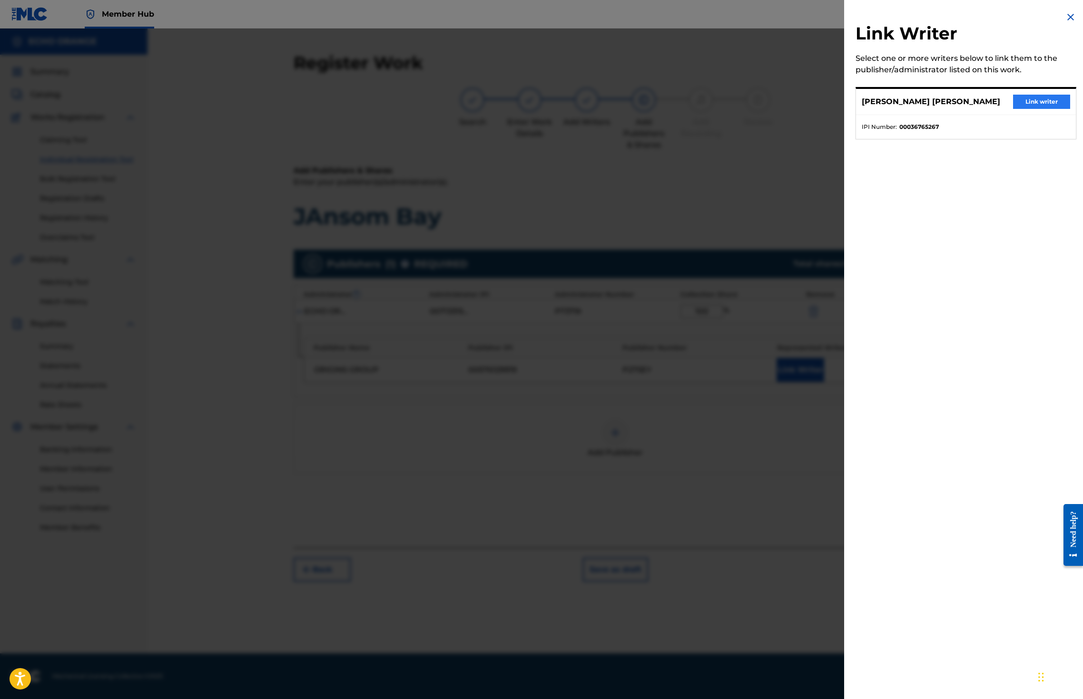
click at [1037, 106] on button "Link writer" at bounding box center [1041, 102] width 57 height 14
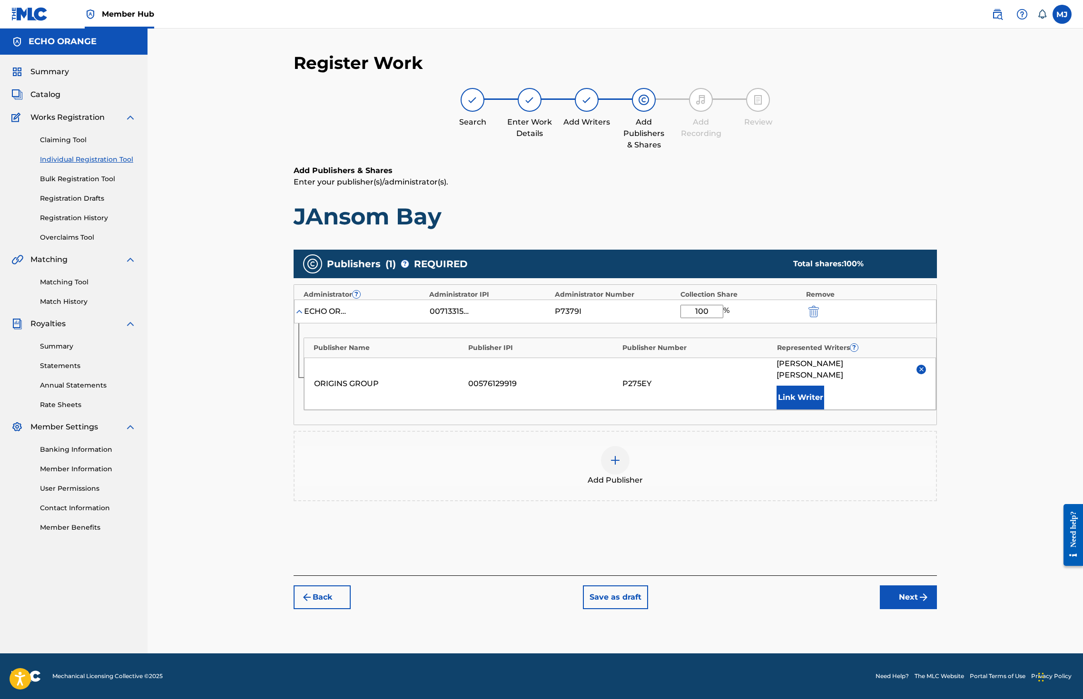
scroll to position [35, 0]
drag, startPoint x: 995, startPoint y: 640, endPoint x: 992, endPoint y: 635, distance: 6.0
click at [937, 609] on button "Next" at bounding box center [908, 598] width 57 height 24
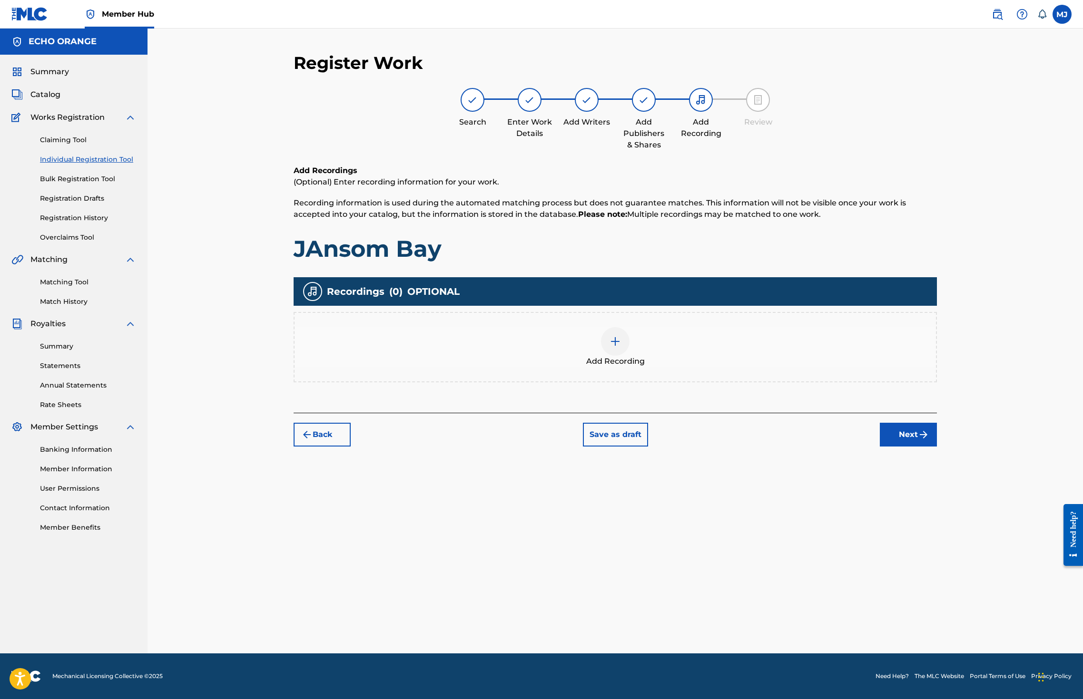
click at [937, 447] on div "Back Save as draft Next" at bounding box center [615, 430] width 643 height 34
click at [937, 447] on button "Next" at bounding box center [908, 435] width 57 height 24
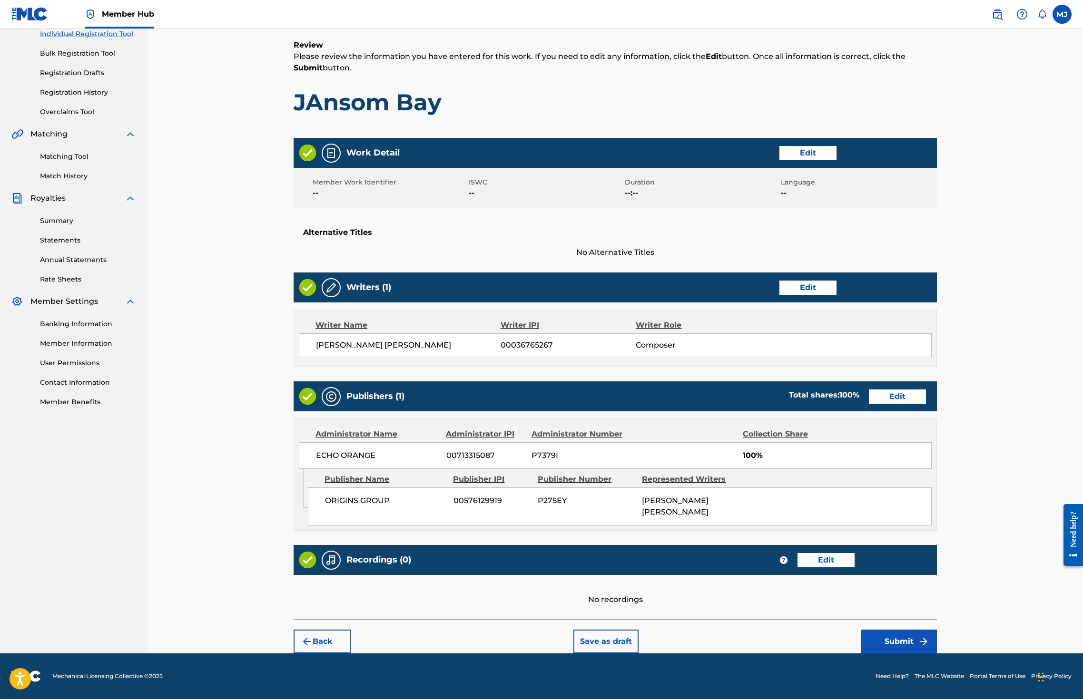
scroll to position [214, 0]
click at [937, 630] on button "Submit" at bounding box center [899, 642] width 76 height 24
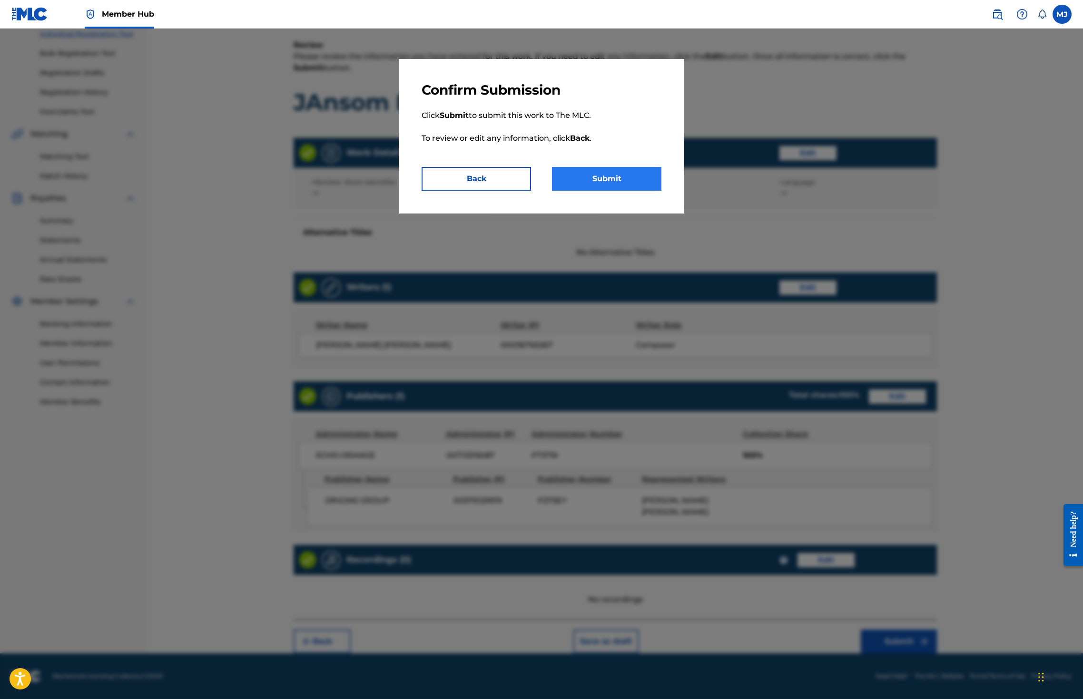
click at [569, 191] on button "Submit" at bounding box center [606, 179] width 109 height 24
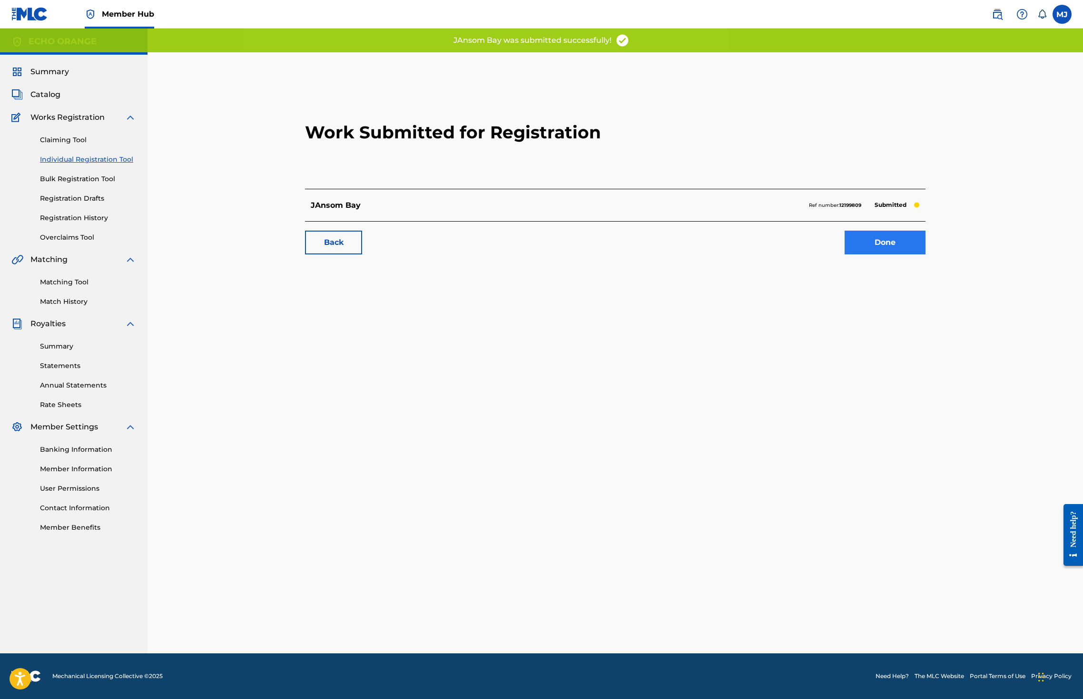
click at [925, 255] on link "Done" at bounding box center [884, 243] width 81 height 24
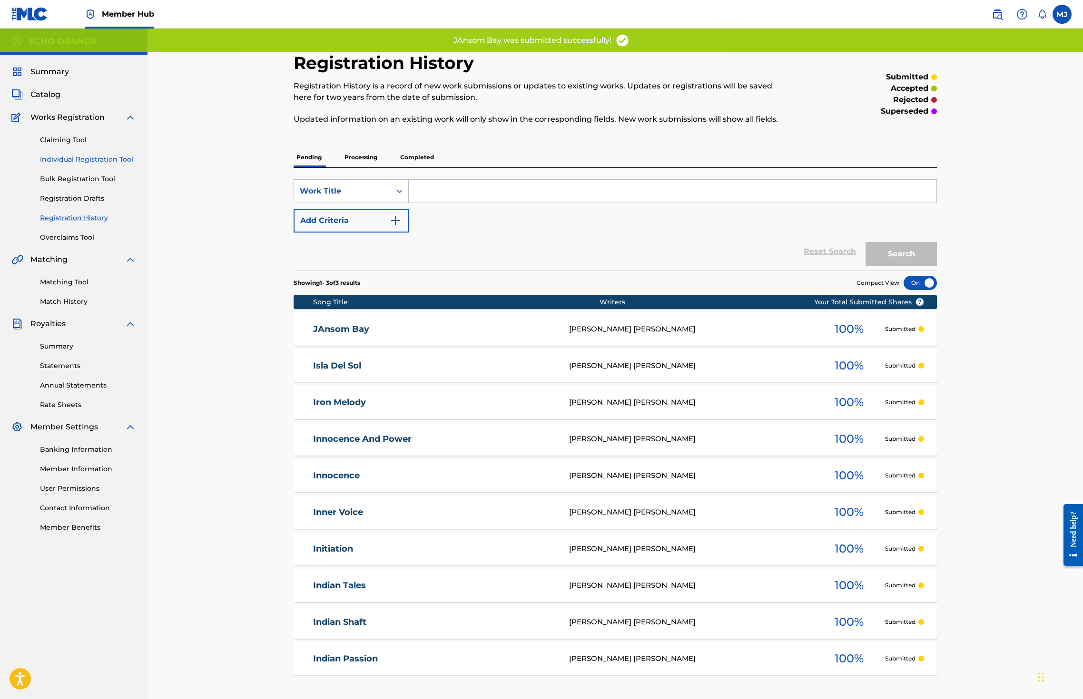
drag, startPoint x: 65, startPoint y: 176, endPoint x: 78, endPoint y: 187, distance: 18.2
click at [65, 176] on div "Claiming Tool Individual Registration Tool Bulk Registration Tool Registration …" at bounding box center [73, 182] width 125 height 119
click at [79, 165] on link "Individual Registration Tool" at bounding box center [88, 160] width 96 height 10
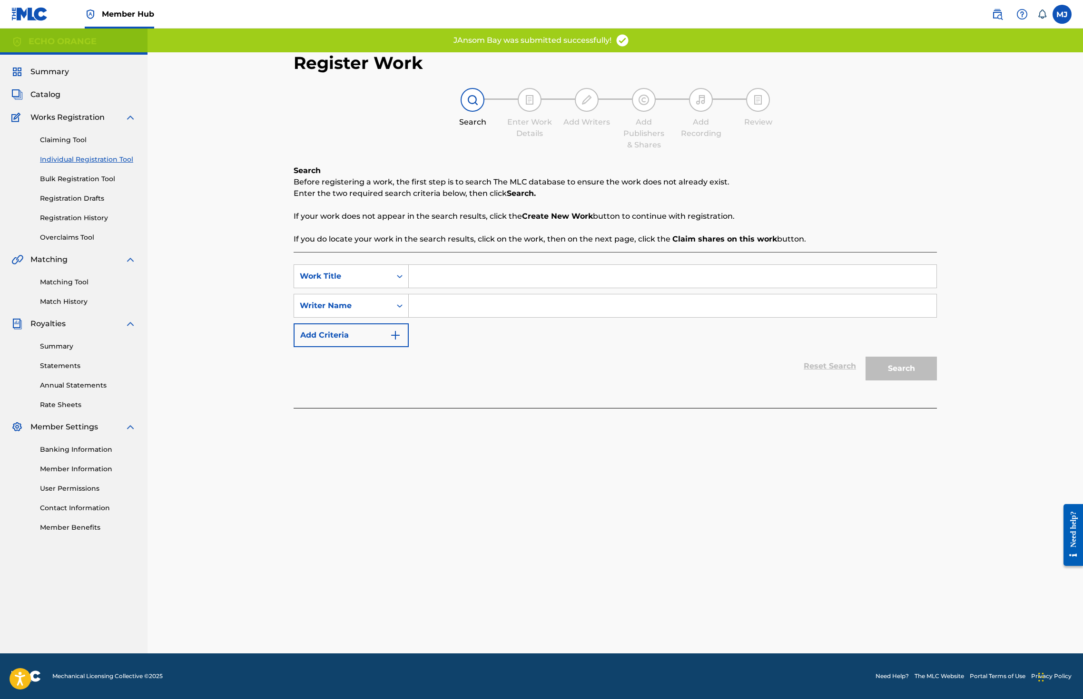
drag, startPoint x: 433, startPoint y: 313, endPoint x: 433, endPoint y: 305, distance: 7.6
click at [433, 288] on div "Search Form" at bounding box center [673, 277] width 528 height 24
click at [432, 288] on input "Search Form" at bounding box center [673, 276] width 528 height 23
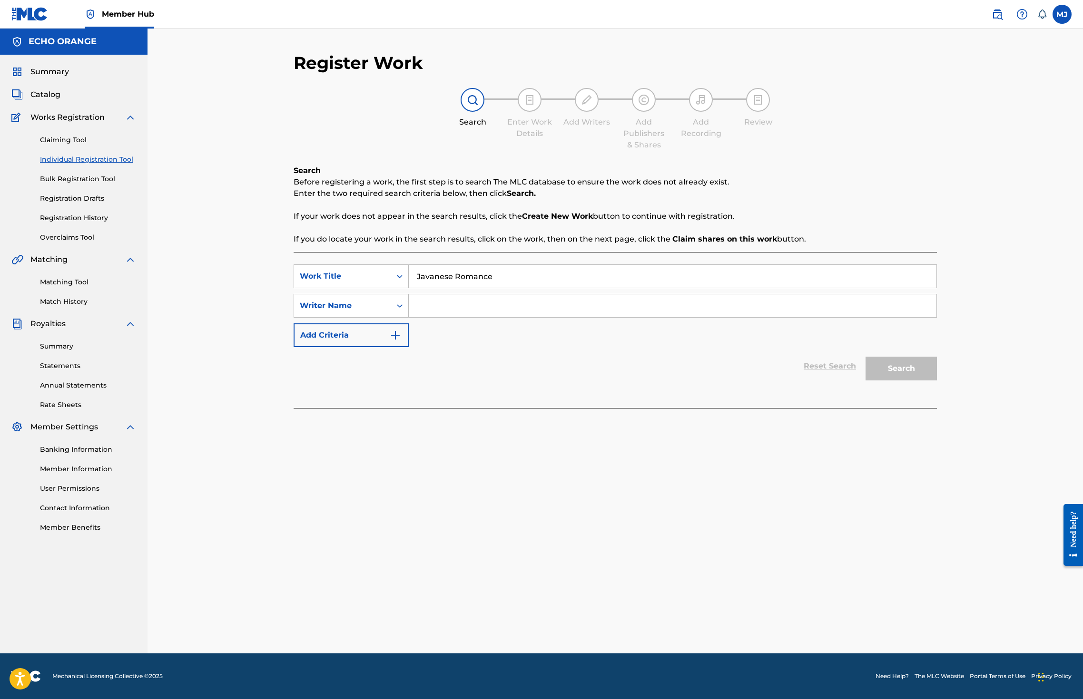
type input "Javanese Romance"
paste input "denis hekimian"
type input "denis hekimian"
click at [937, 381] on button "Search" at bounding box center [900, 369] width 71 height 24
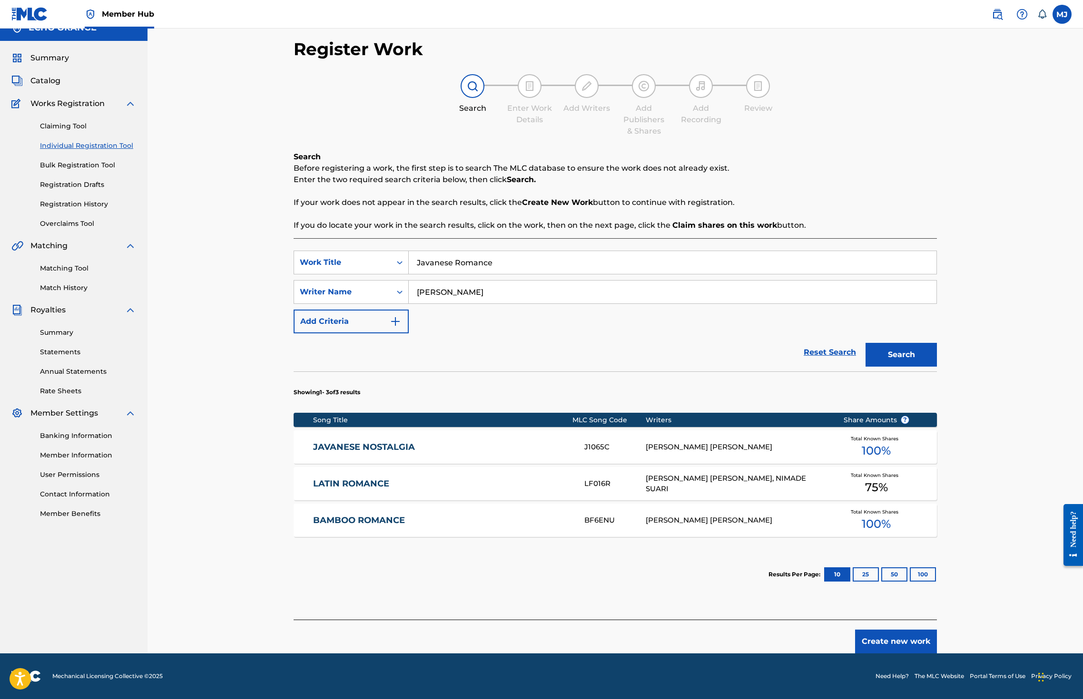
scroll to position [95, 0]
click at [937, 630] on button "Create new work" at bounding box center [896, 642] width 82 height 24
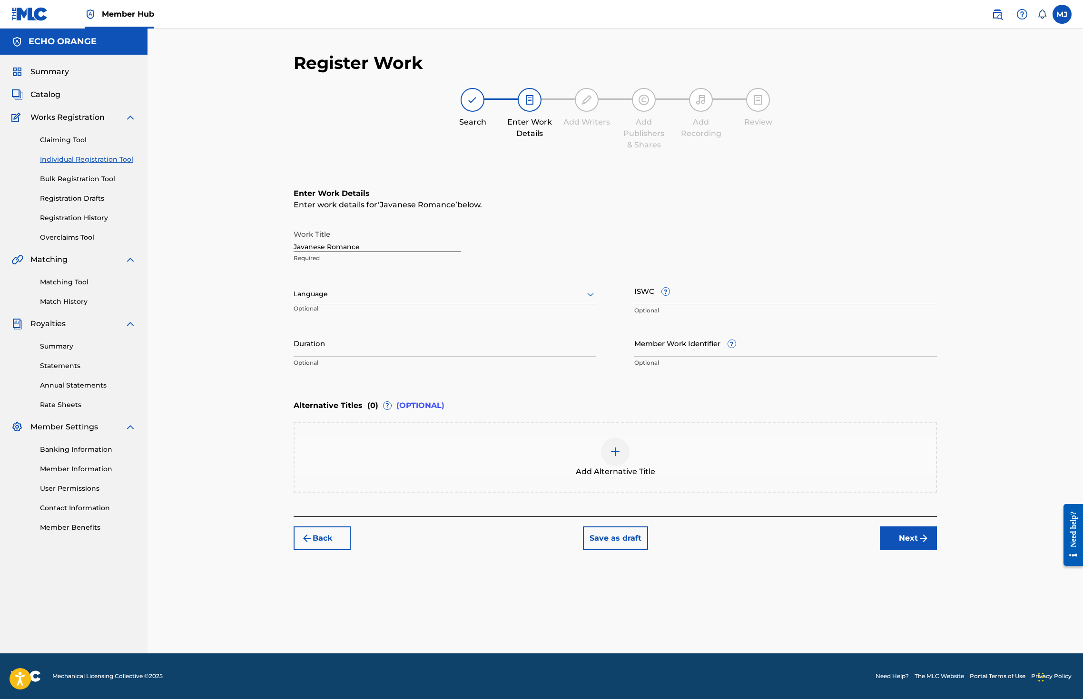
click at [937, 550] on div "Back Save as draft Next" at bounding box center [615, 534] width 643 height 34
click at [937, 550] on button "Next" at bounding box center [908, 539] width 57 height 24
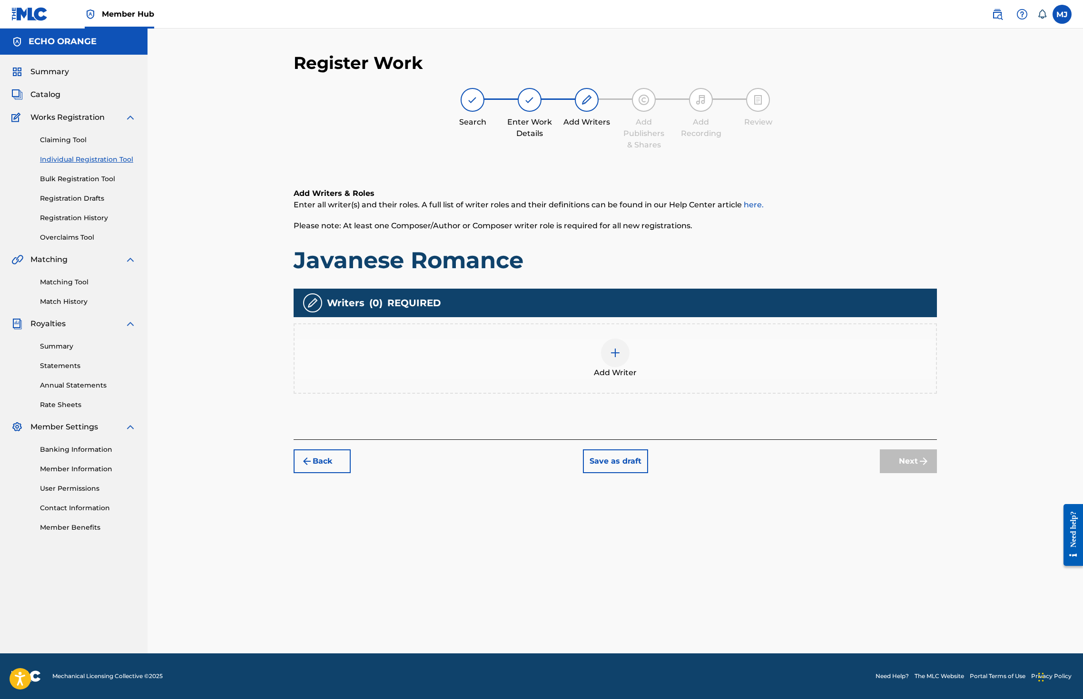
click at [821, 379] on div "Add Writer" at bounding box center [614, 359] width 641 height 40
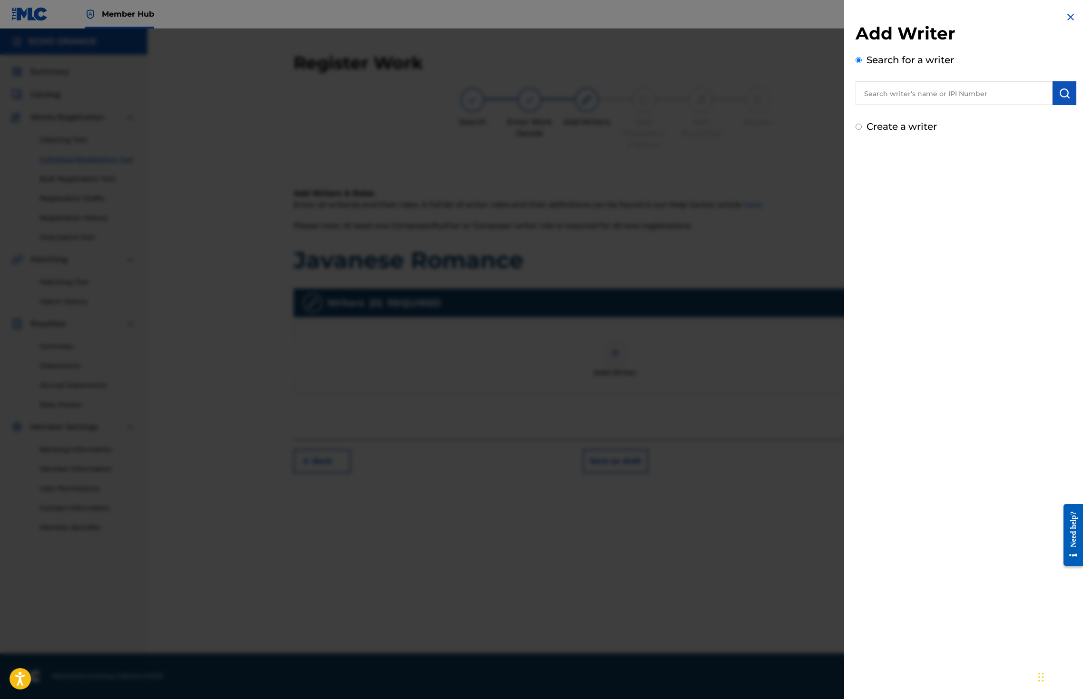
click at [948, 105] on input "text" at bounding box center [953, 93] width 197 height 24
paste input "denis hekimian"
type input "denis hekimian"
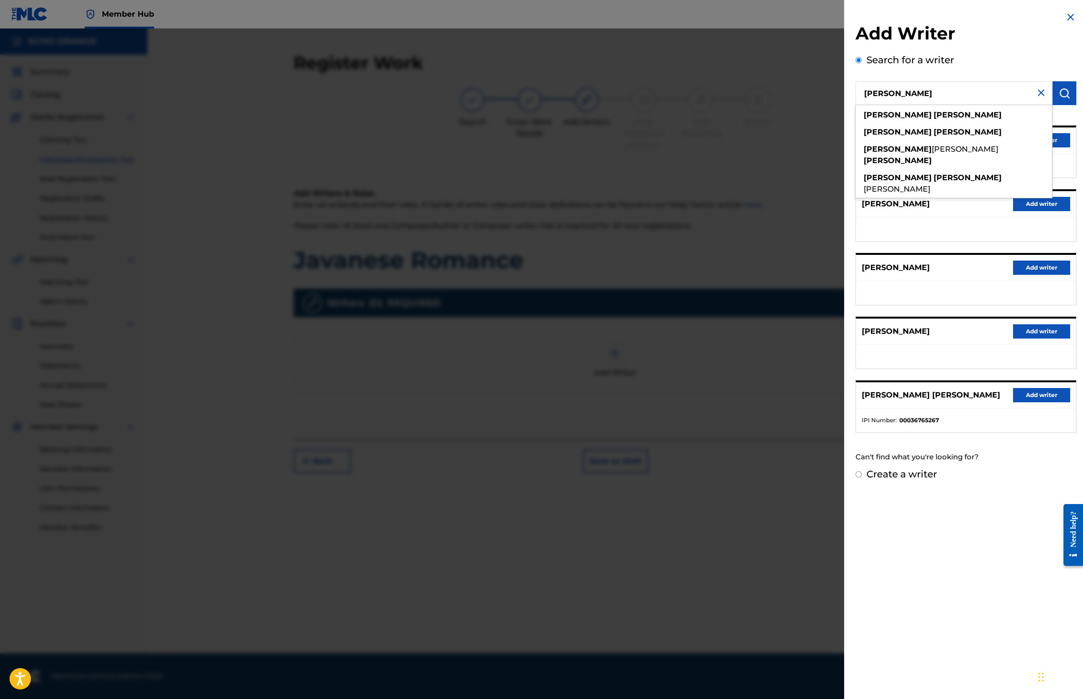
click at [1062, 147] on button "Add writer" at bounding box center [1041, 140] width 57 height 14
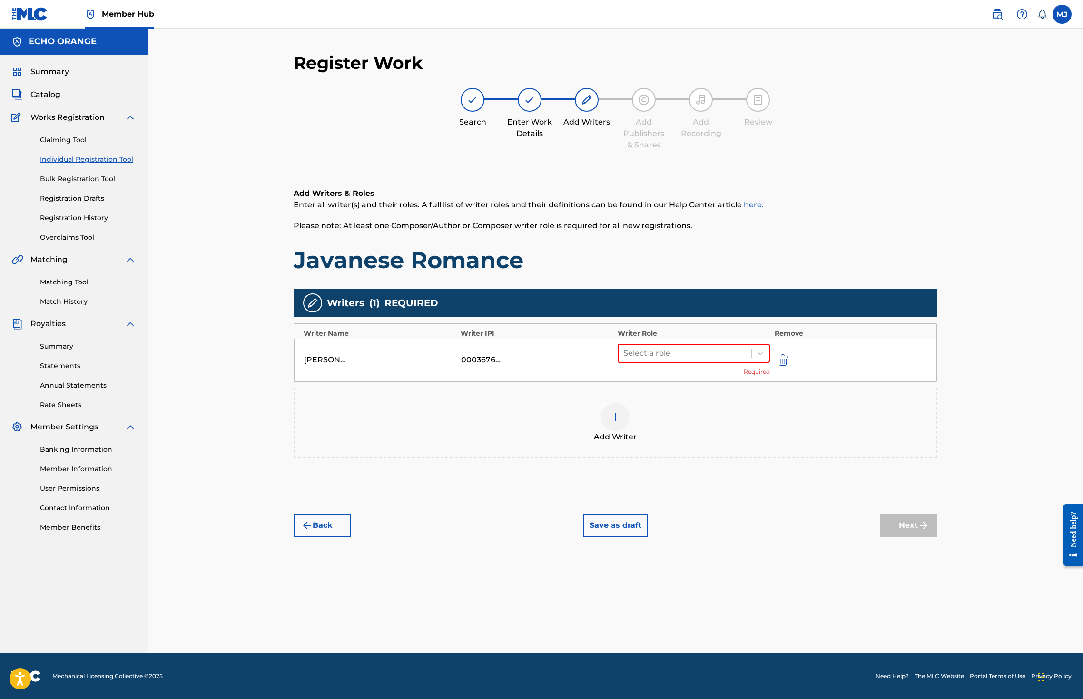
drag, startPoint x: 674, startPoint y: 394, endPoint x: 674, endPoint y: 401, distance: 6.7
click at [674, 360] on div at bounding box center [684, 353] width 123 height 13
click at [680, 491] on div "Composer" at bounding box center [723, 490] width 183 height 19
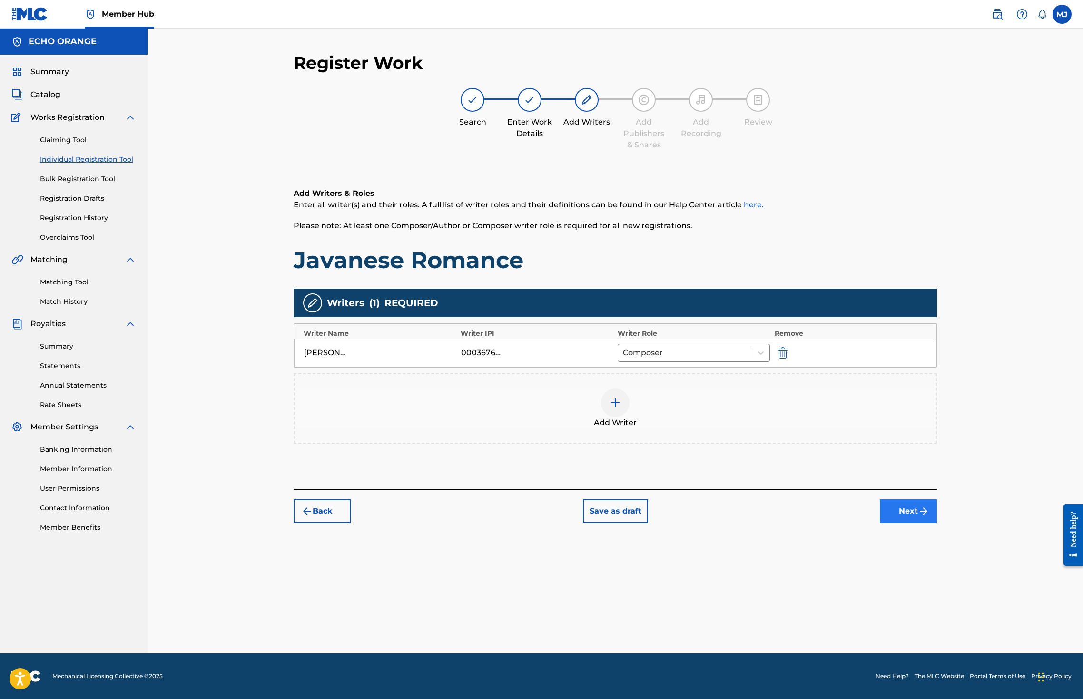
click at [937, 523] on div "Back Save as draft Next" at bounding box center [615, 507] width 643 height 34
click at [937, 523] on button "Next" at bounding box center [908, 512] width 57 height 24
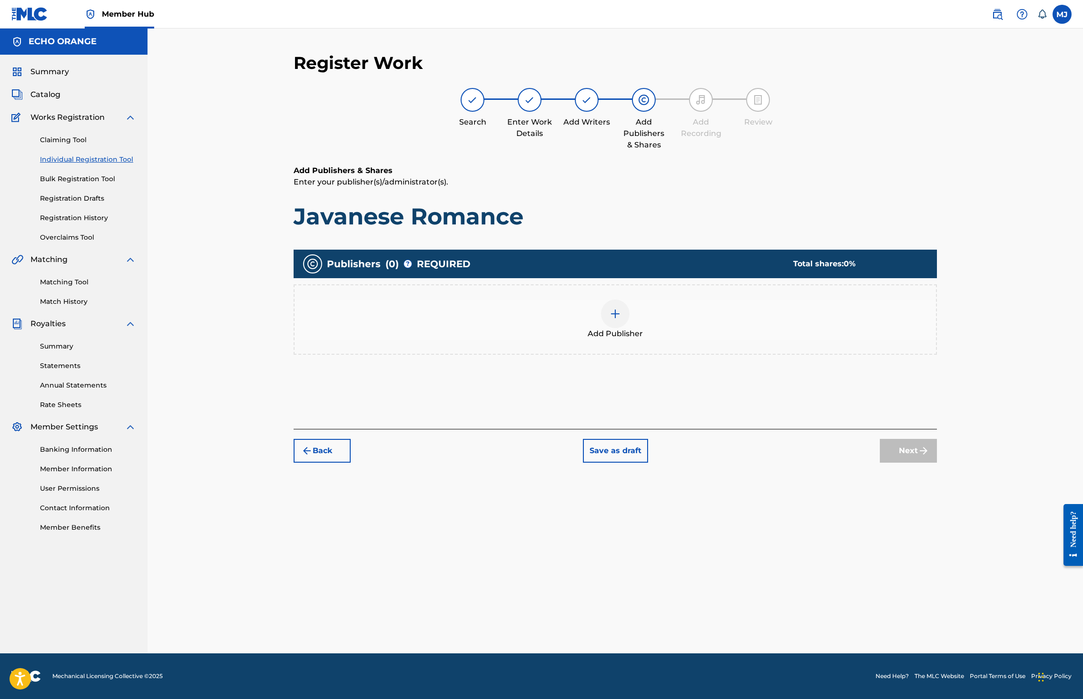
click at [597, 340] on div "Add Publisher" at bounding box center [614, 320] width 641 height 40
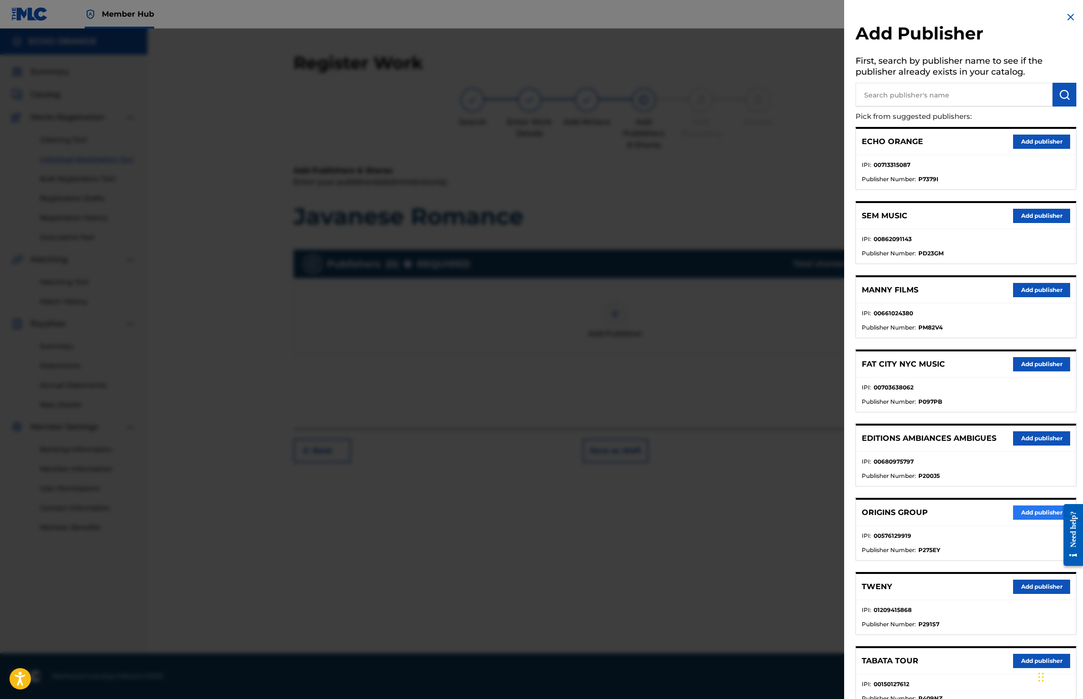
click at [1013, 520] on button "Add publisher" at bounding box center [1041, 513] width 57 height 14
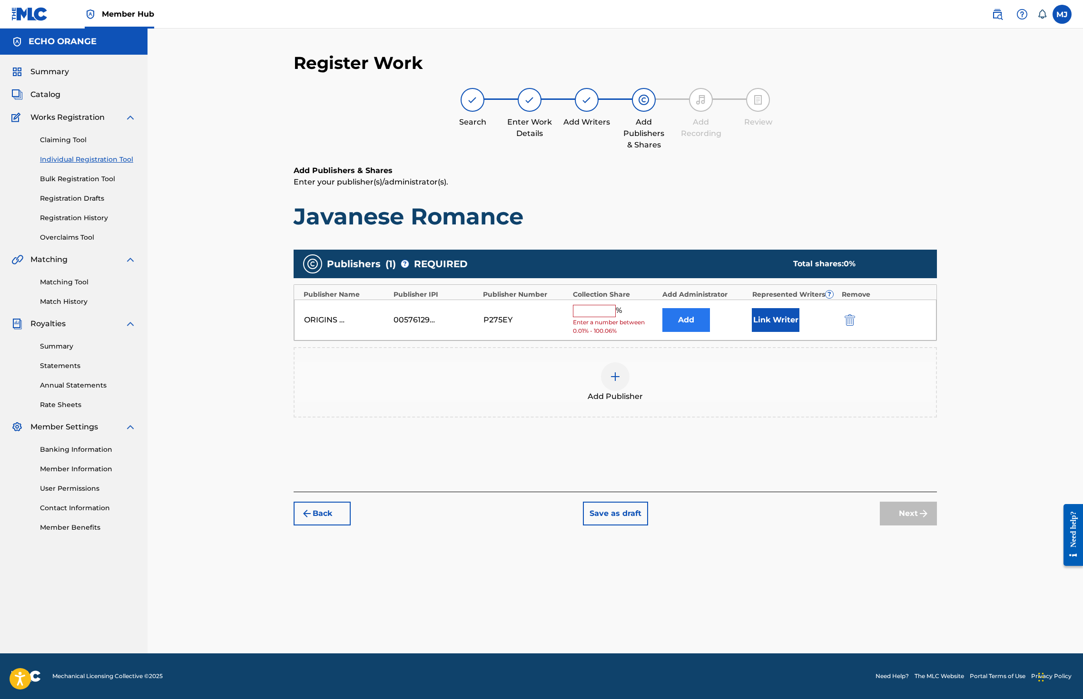
click at [701, 332] on button "Add" at bounding box center [686, 320] width 48 height 24
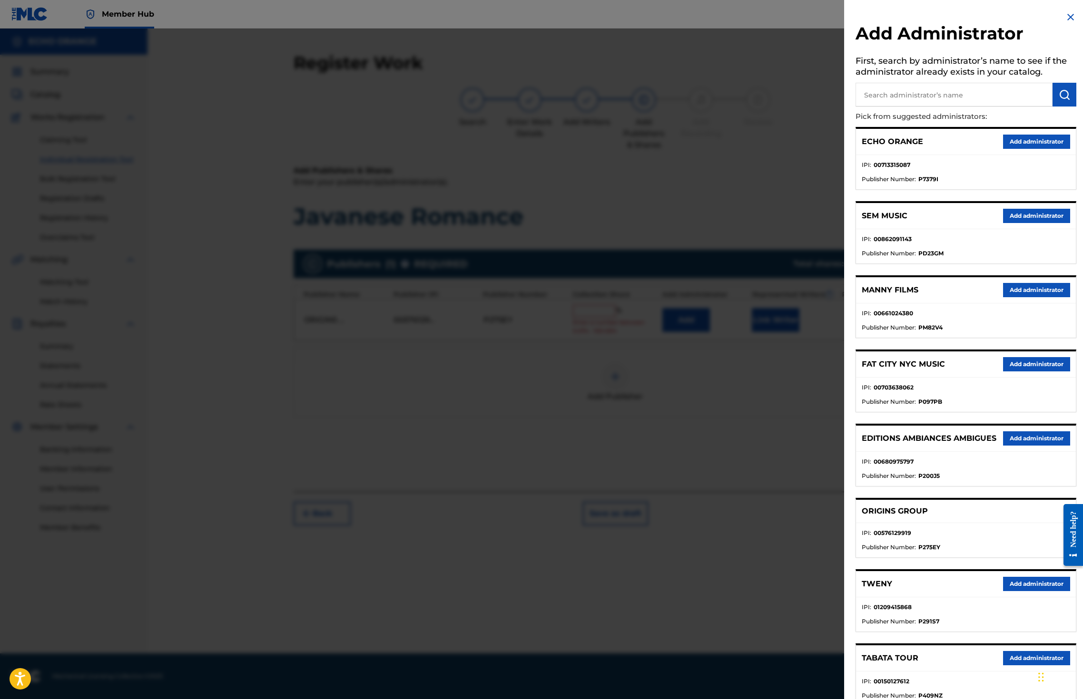
click at [1040, 149] on button "Add administrator" at bounding box center [1036, 142] width 67 height 14
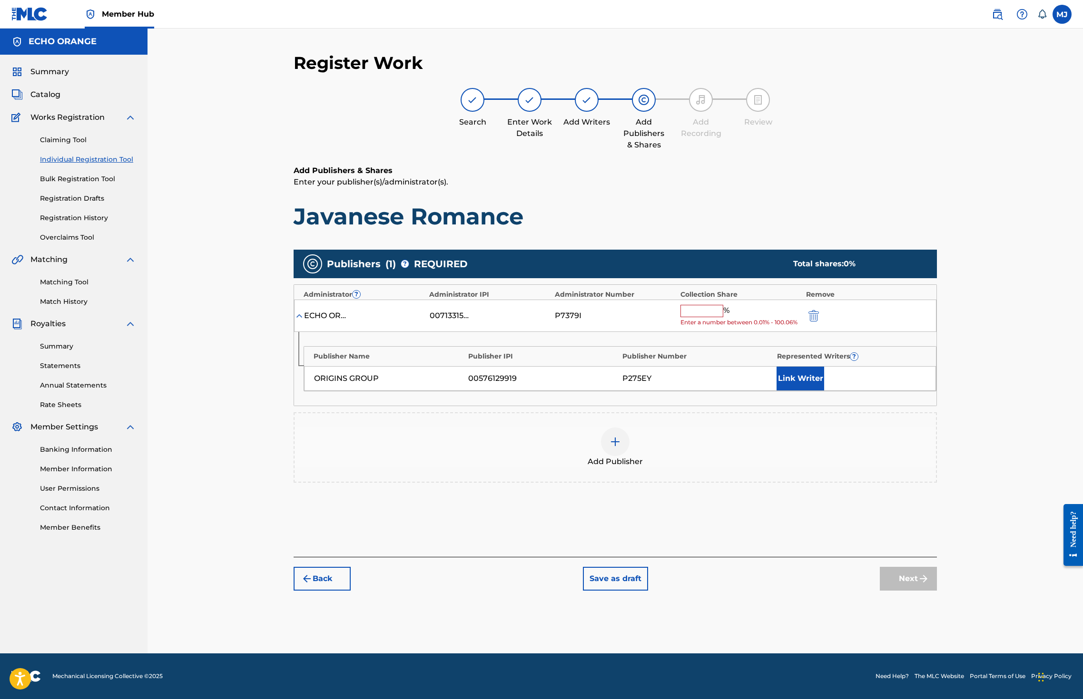
click at [739, 332] on div "Administrator ? Administrator IPI Administrator Number Collection Share Remove …" at bounding box center [615, 345] width 643 height 122
click at [731, 327] on span "Enter a number between 0.01% - 100.06%" at bounding box center [740, 322] width 121 height 9
click at [732, 327] on div "% Enter a number between 0.01% - 100.06%" at bounding box center [740, 316] width 121 height 22
click at [723, 317] on input "text" at bounding box center [701, 311] width 43 height 12
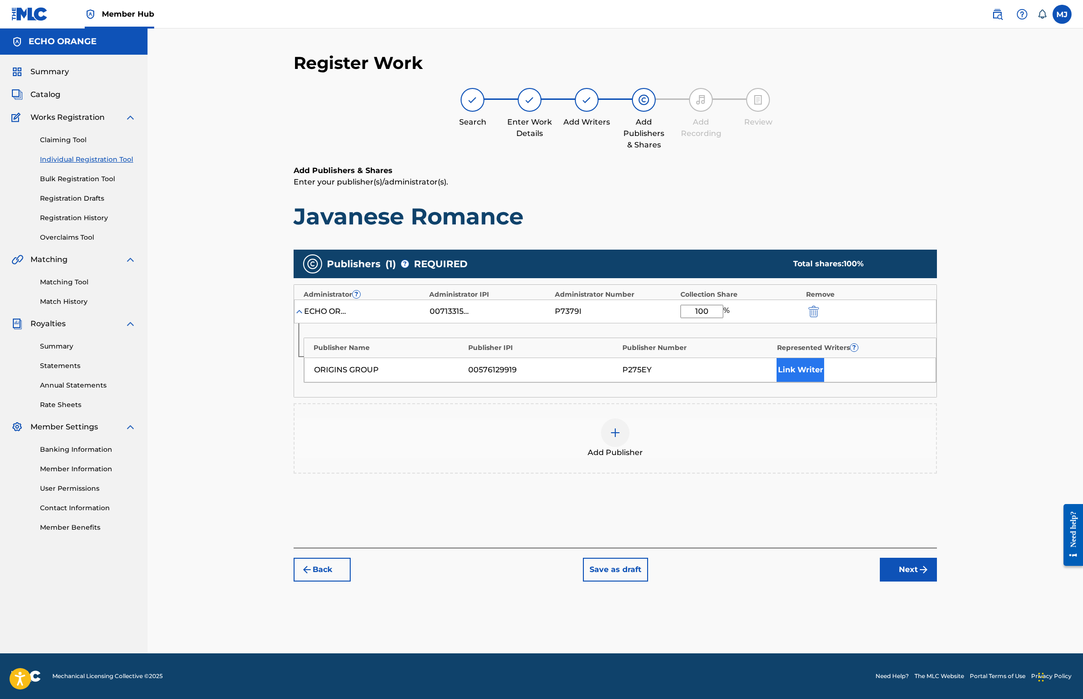
type input "100"
click at [824, 382] on button "Link Writer" at bounding box center [800, 370] width 48 height 24
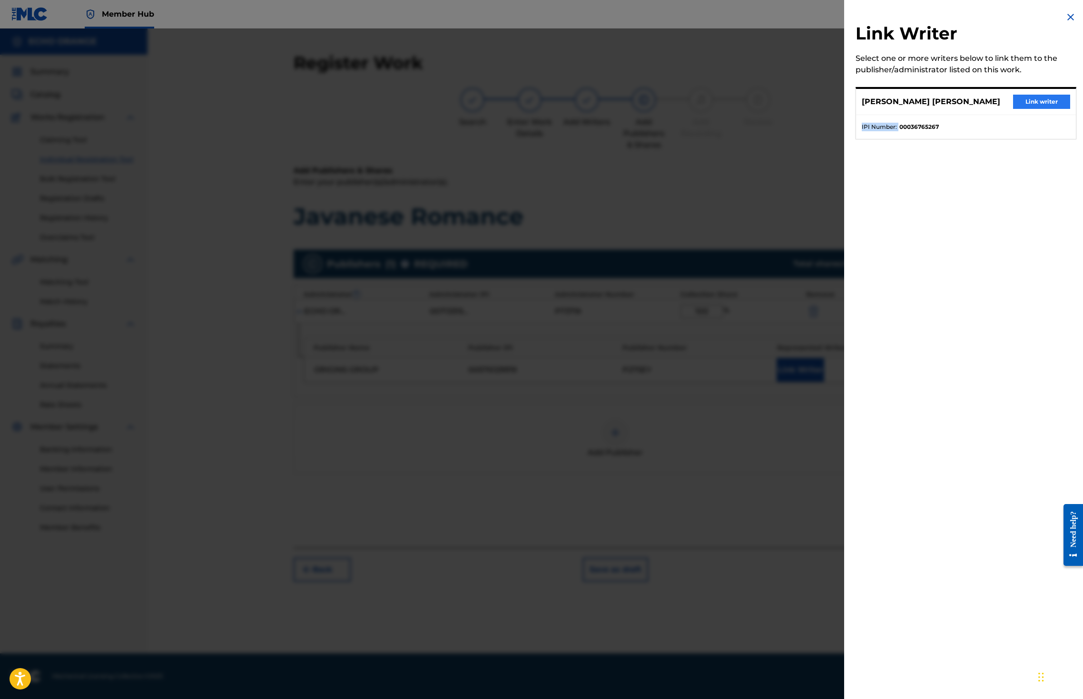
drag, startPoint x: 1006, startPoint y: 128, endPoint x: 1011, endPoint y: 118, distance: 10.9
click at [1008, 124] on div "DENIS MARCEL HEKIMIAN Link writer IPI Number : 00036765267" at bounding box center [965, 113] width 221 height 52
click at [1013, 109] on button "Link writer" at bounding box center [1041, 102] width 57 height 14
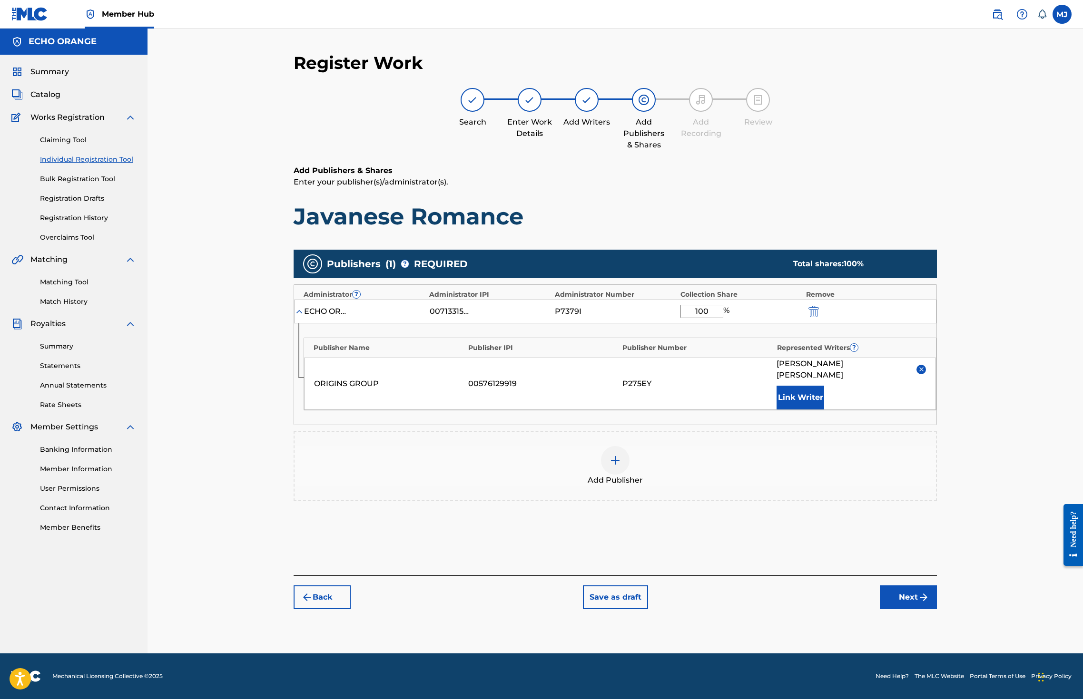
scroll to position [35, 0]
click at [937, 609] on button "Next" at bounding box center [908, 598] width 57 height 24
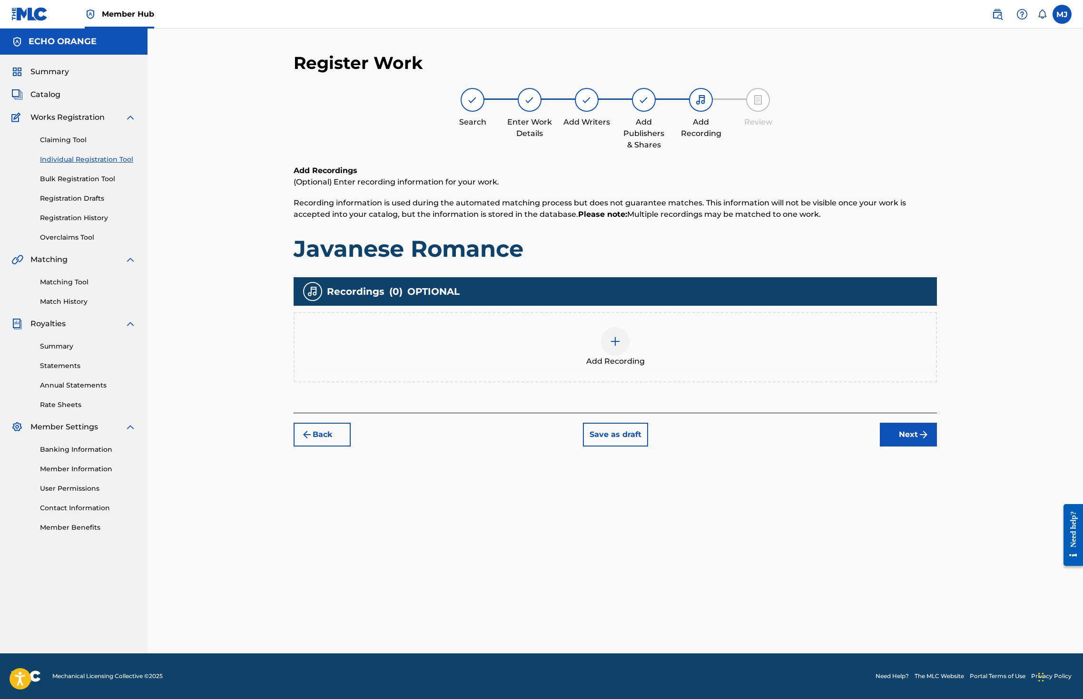
scroll to position [0, 0]
click at [937, 447] on button "Next" at bounding box center [908, 435] width 57 height 24
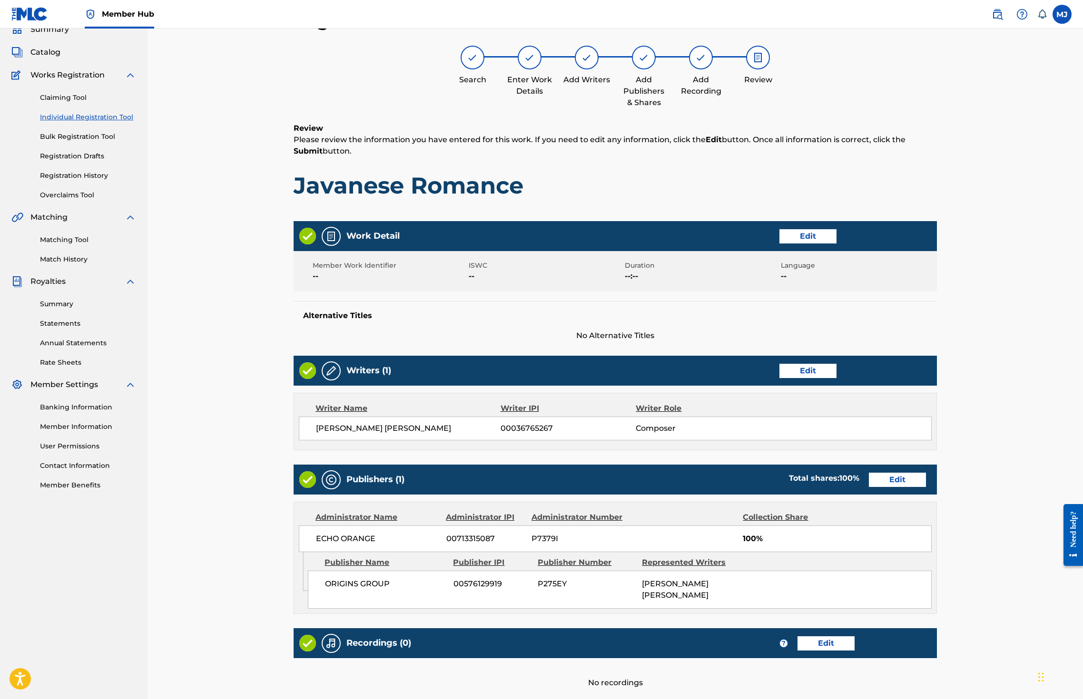
scroll to position [214, 0]
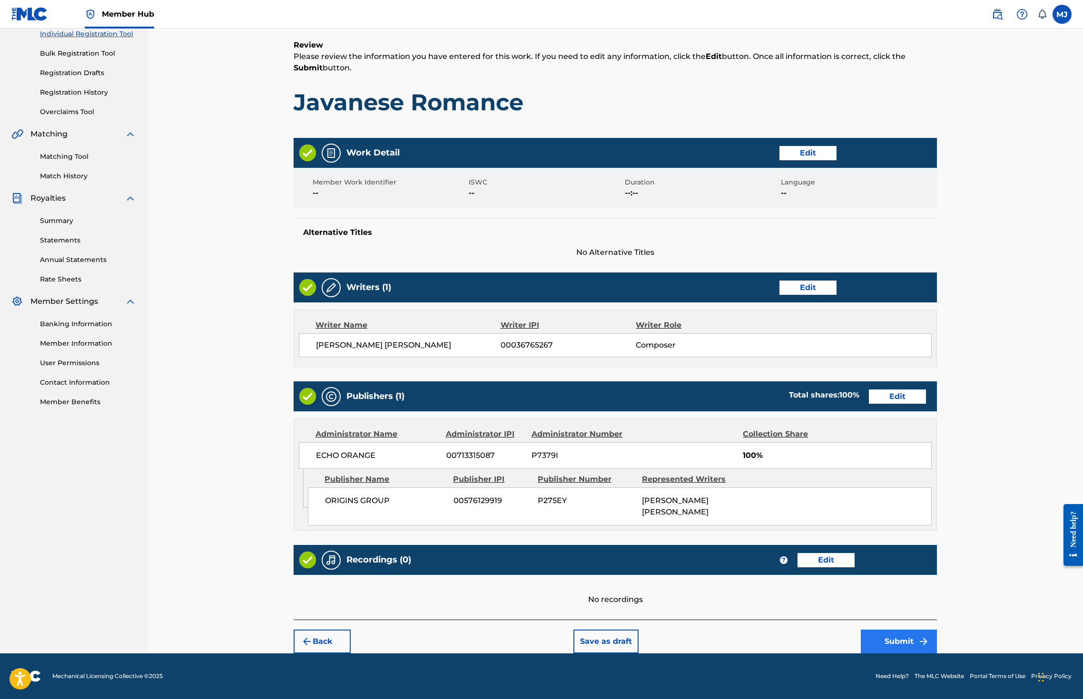
click
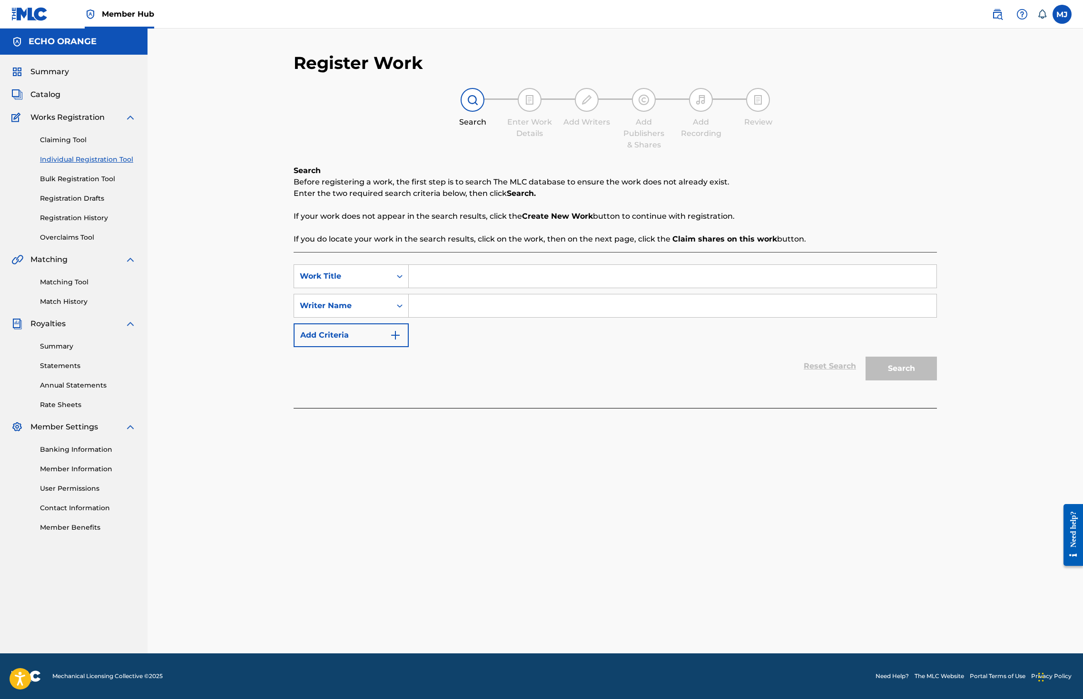
drag, startPoint x: 421, startPoint y: 273, endPoint x: 419, endPoint y: 290, distance: 17.2
type input "Journey to Java"
paste input "denis hekimian"
type input "denis hekimian"
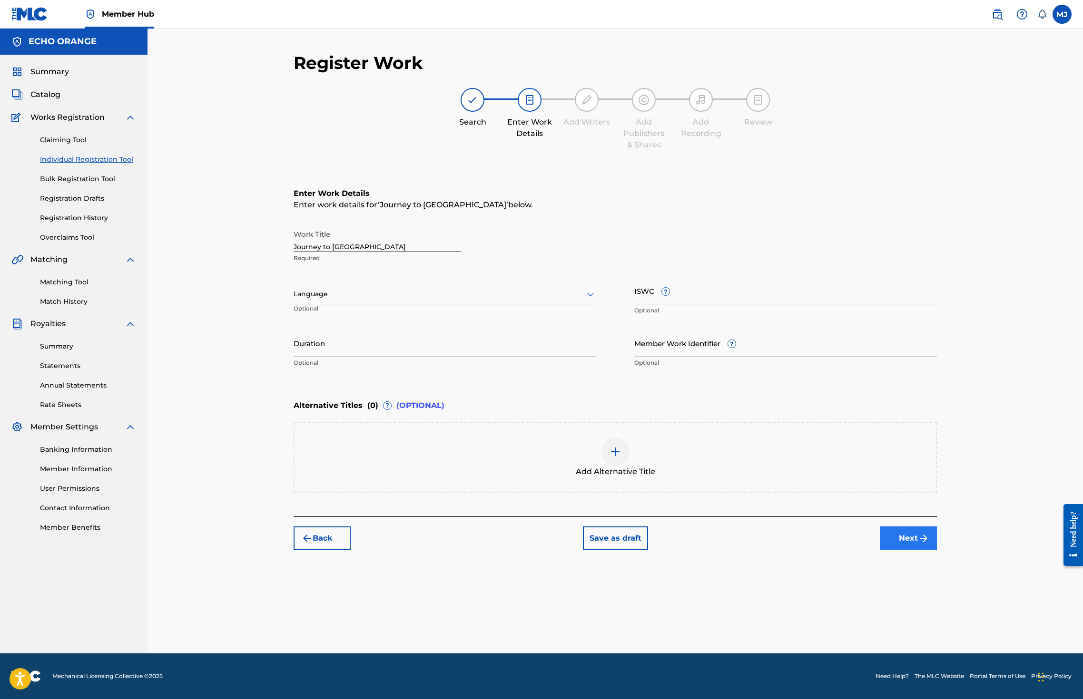
drag, startPoint x: 971, startPoint y: 640, endPoint x: 977, endPoint y: 628, distance: 13.0
drag, startPoint x: 979, startPoint y: 624, endPoint x: 971, endPoint y: 604, distance: 21.7
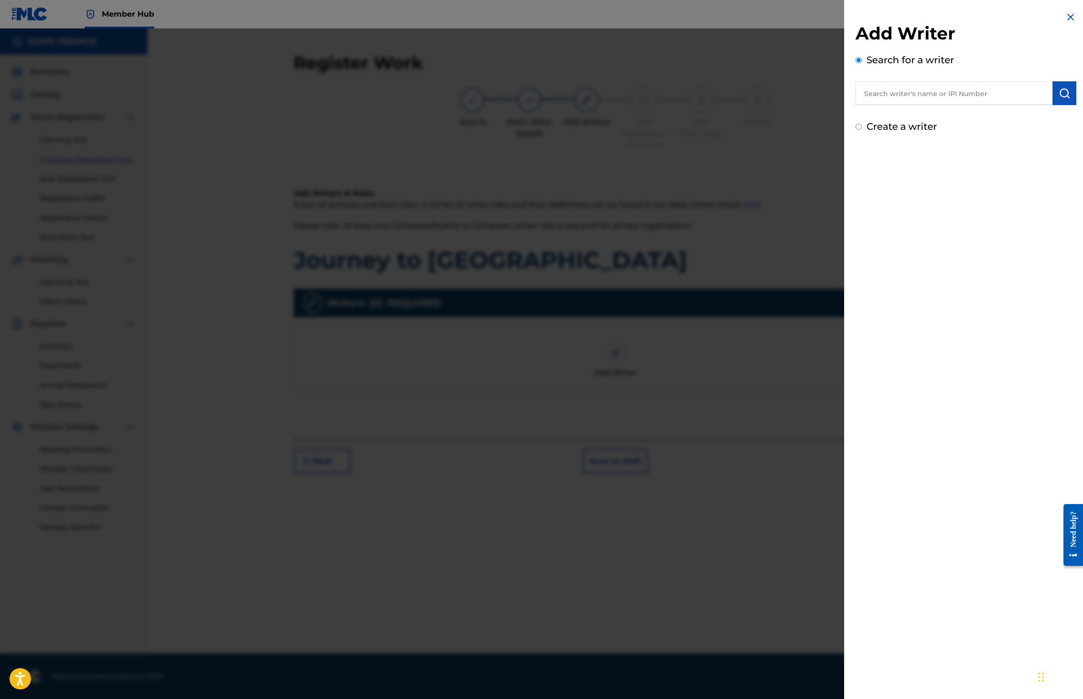
paste input "denis hekimian"
type input "denis hekimian"
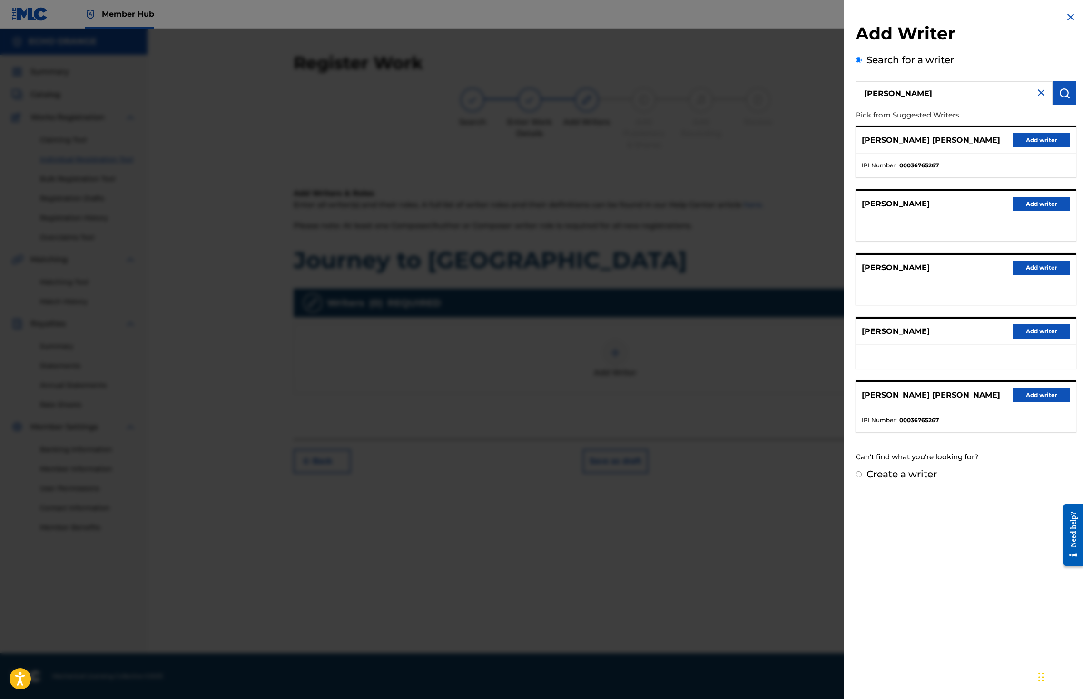
drag, startPoint x: 1062, startPoint y: 160, endPoint x: 1020, endPoint y: 190, distance: 51.1
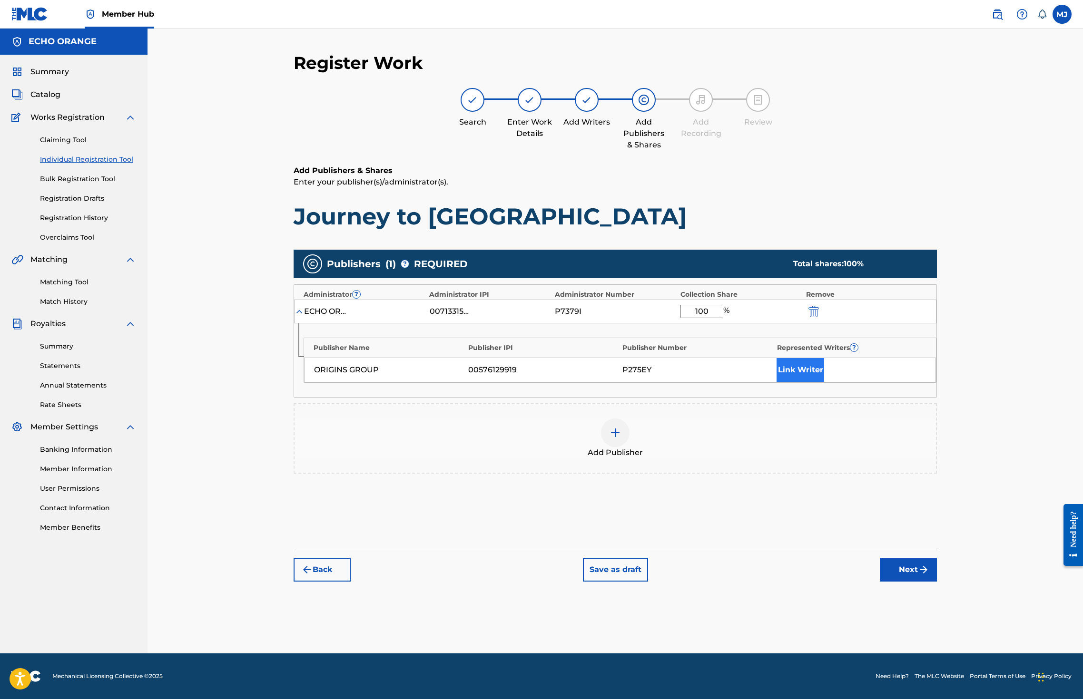
type input "100"
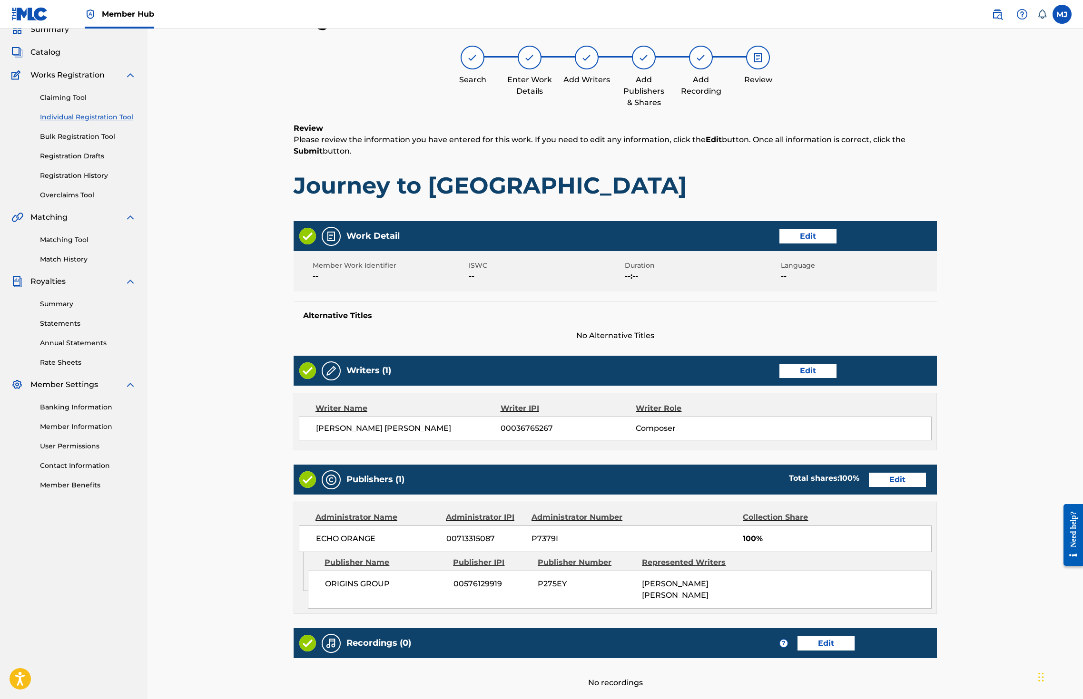
scroll to position [214, 0]
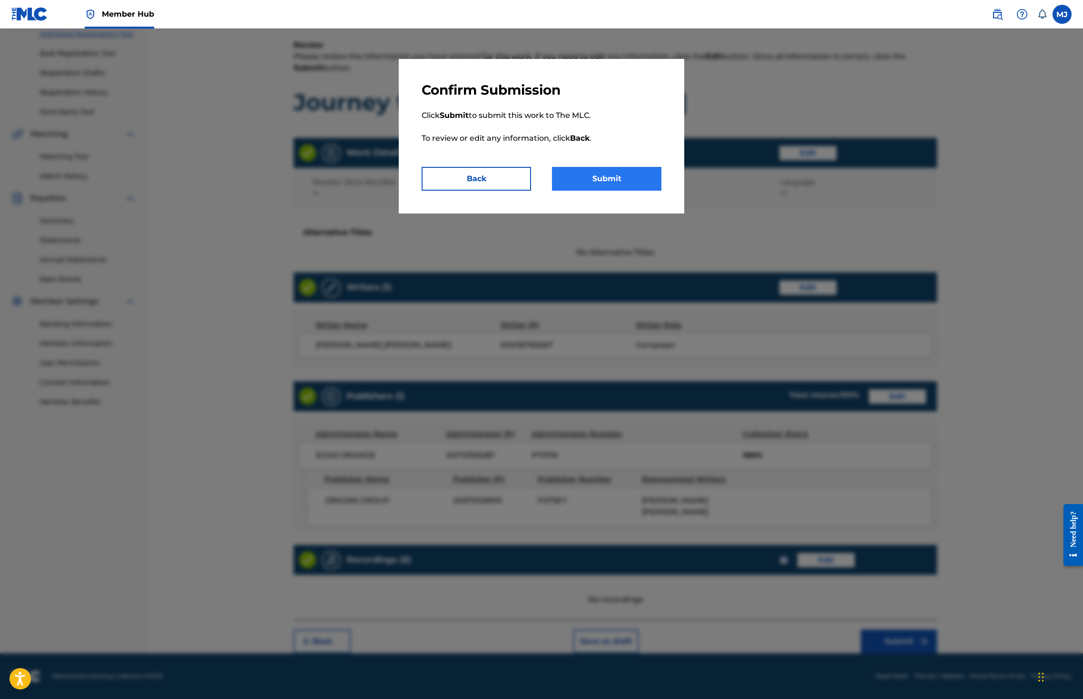
drag, startPoint x: 633, startPoint y: 206, endPoint x: 628, endPoint y: 199, distance: 8.6
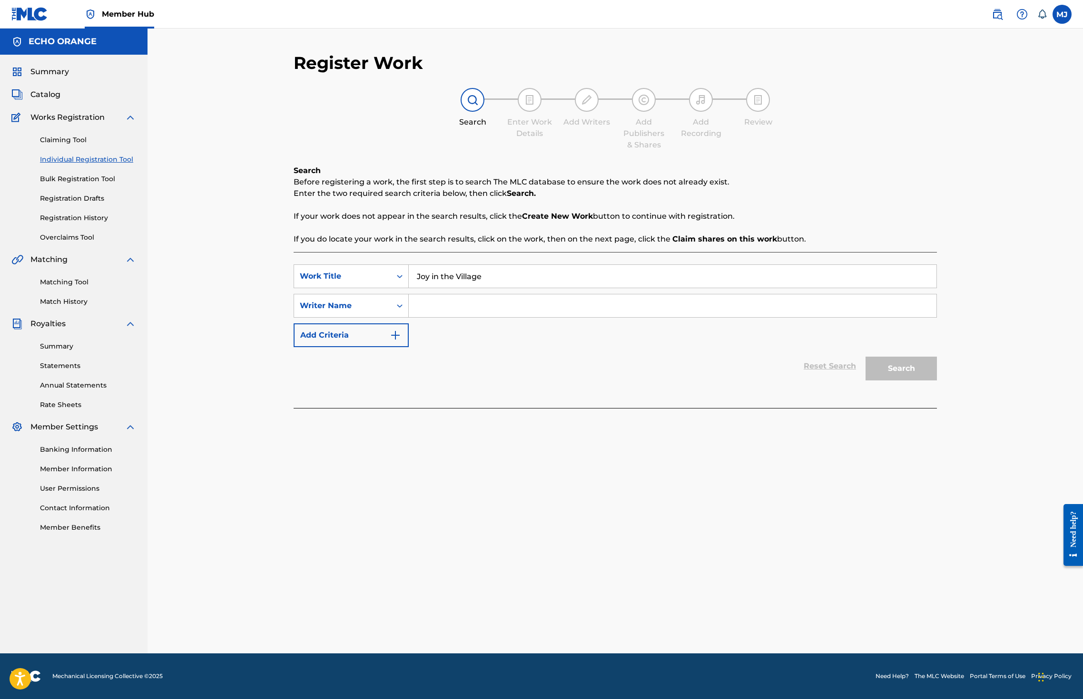
type input "Joy in the Village"
paste input "denis hekimian"
type input "denis hekimian"
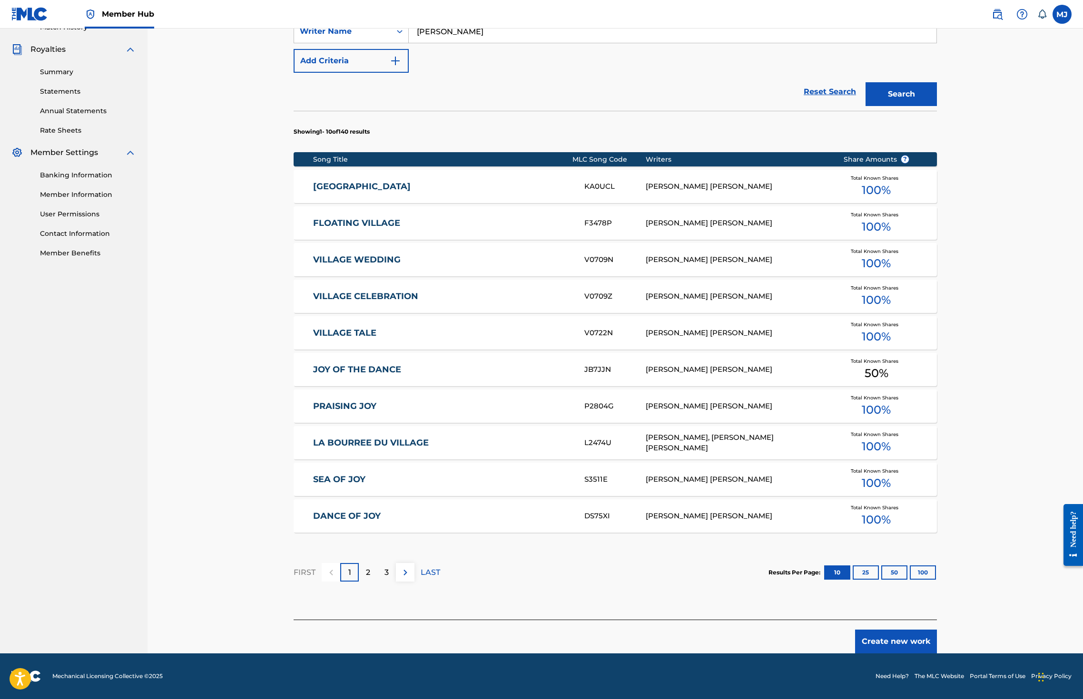
scroll to position [356, 0]
drag, startPoint x: 946, startPoint y: 629, endPoint x: 961, endPoint y: 629, distance: 14.7
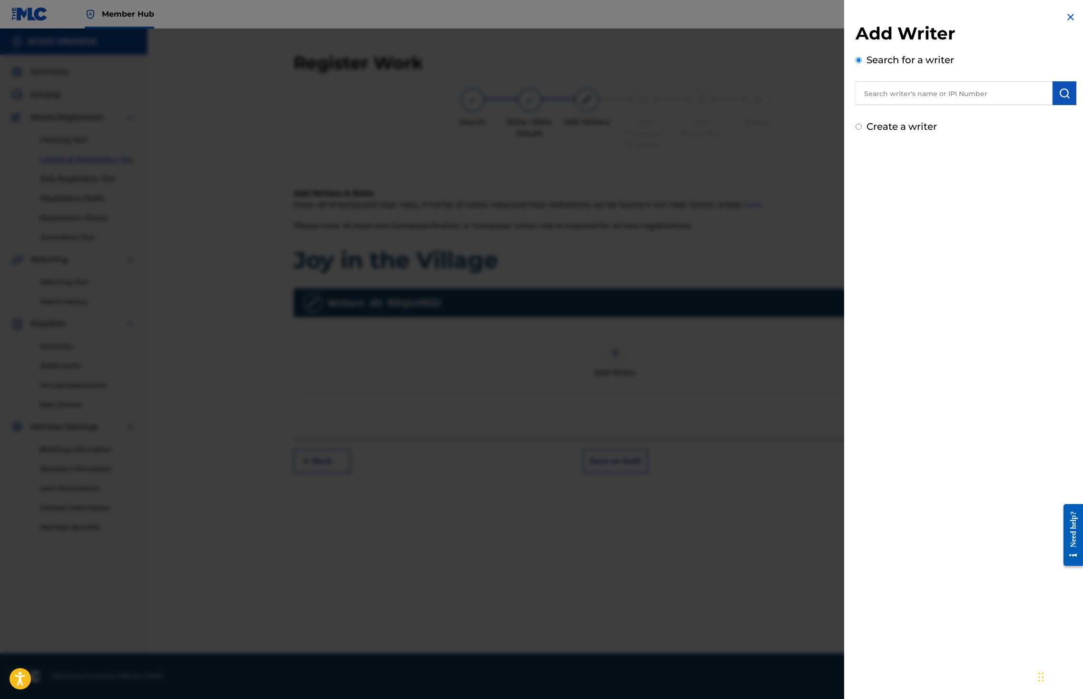
paste input "denis hekimian"
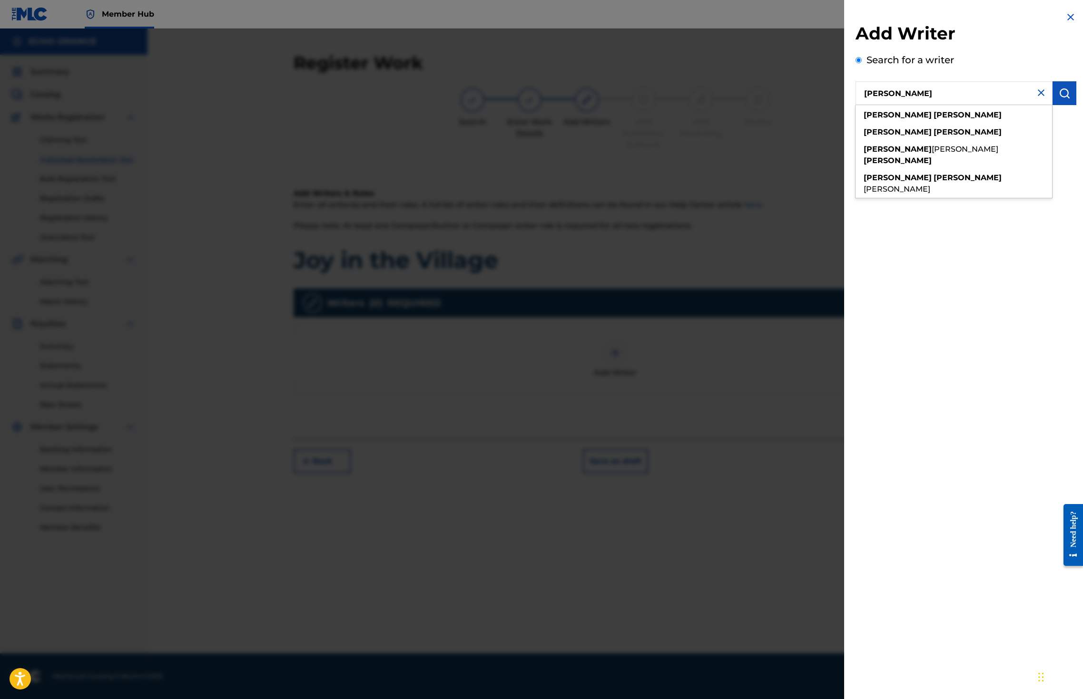
type input "denis hekimian"
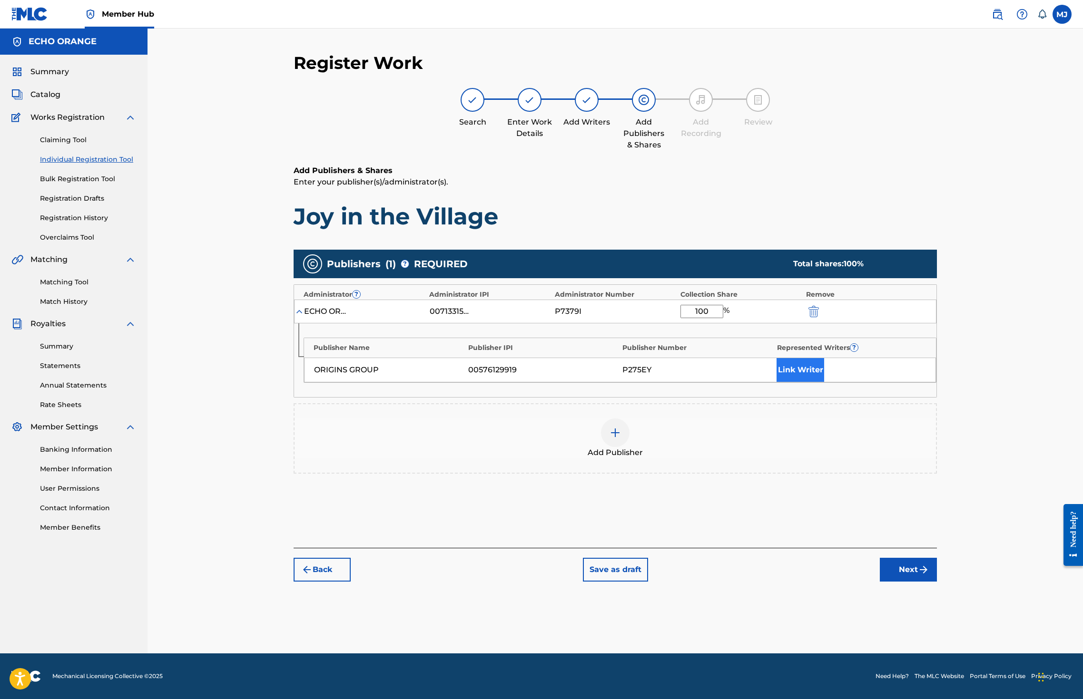
type input "100"
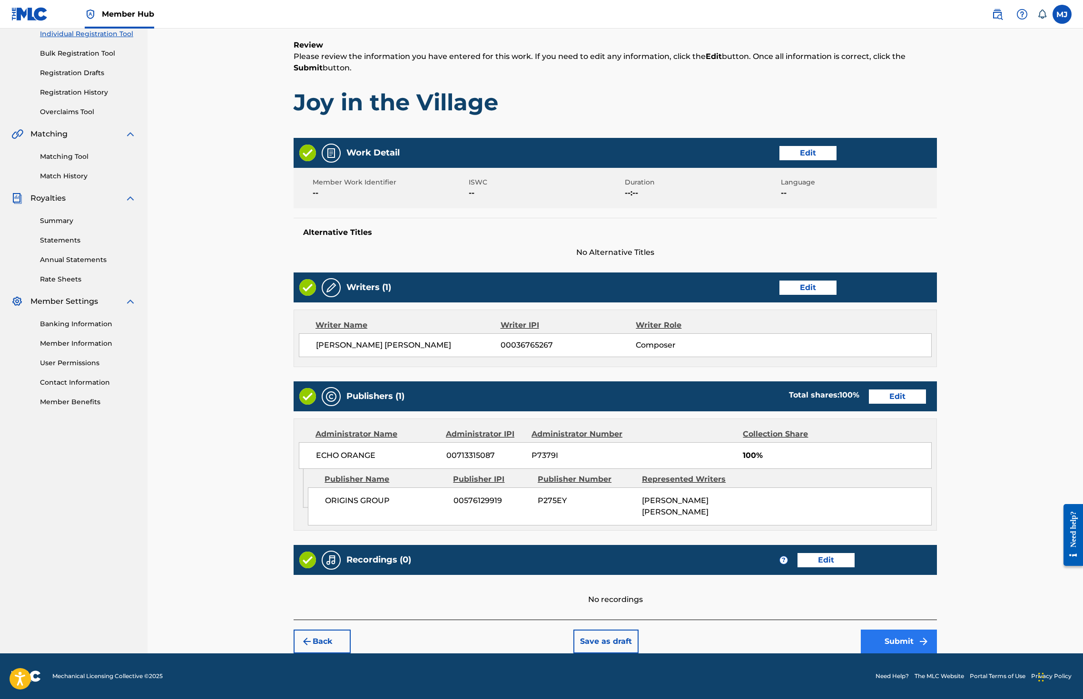
scroll to position [214, 0]
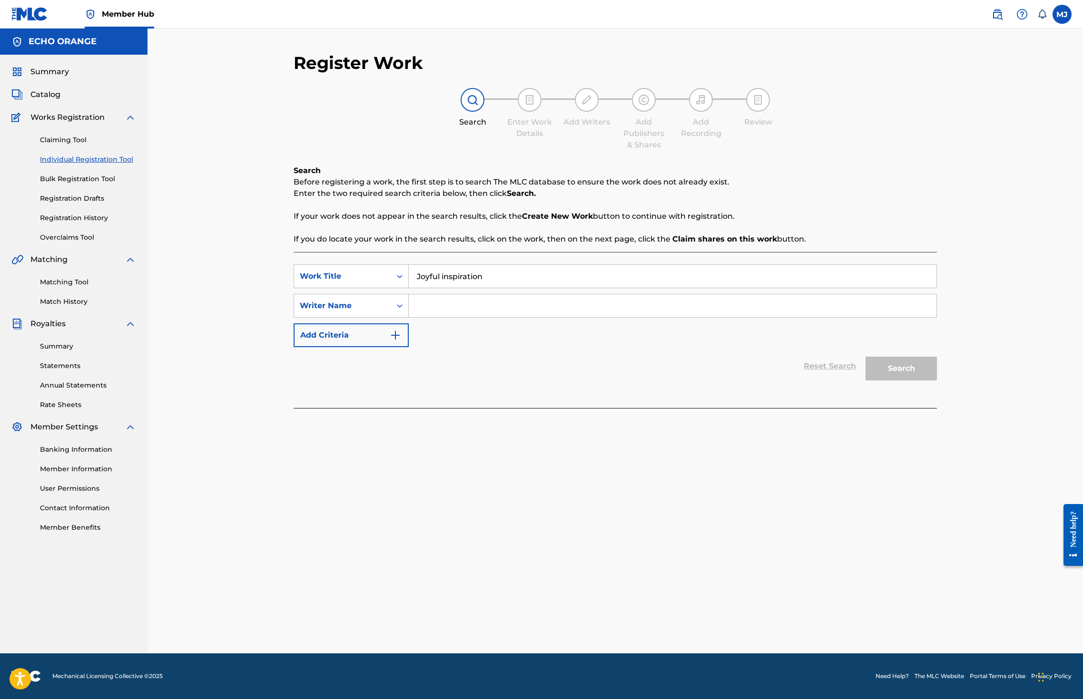
type input "Joyful inspiration"
paste input "denis hekimian"
type input "denis hekimian"
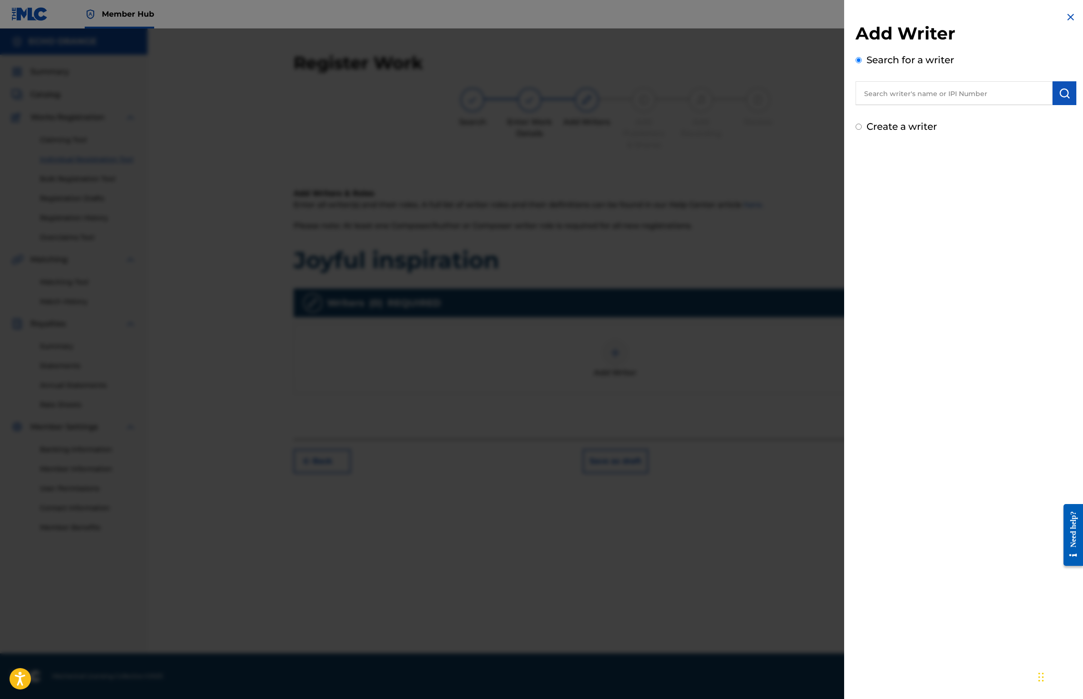
paste input "denis hekimian"
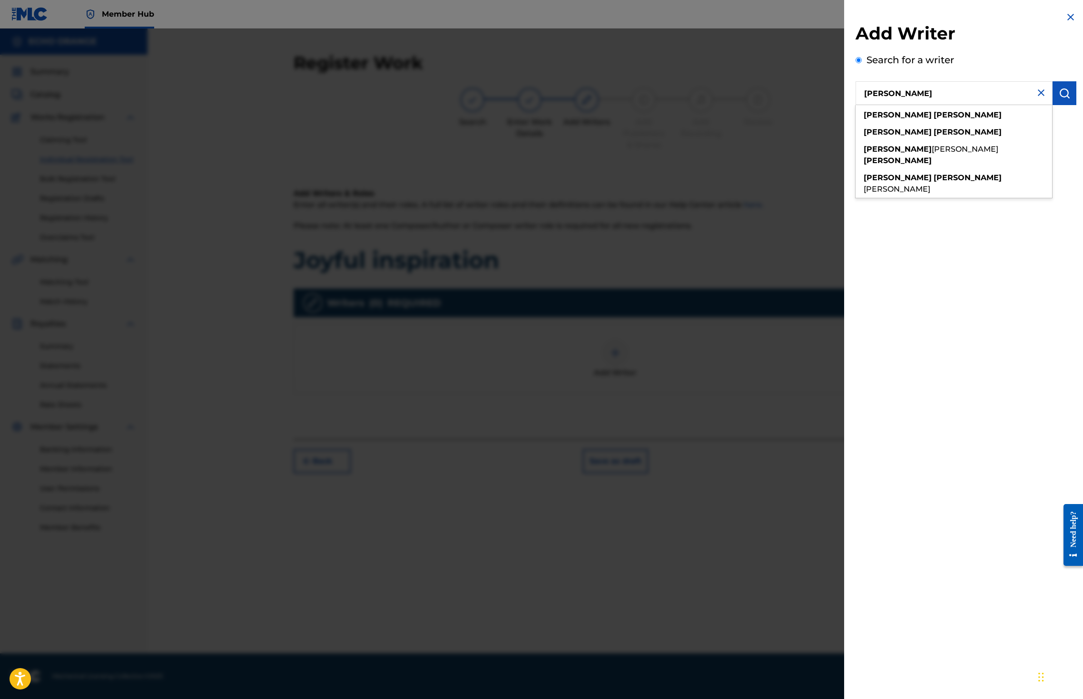
type input "denis hekimian"
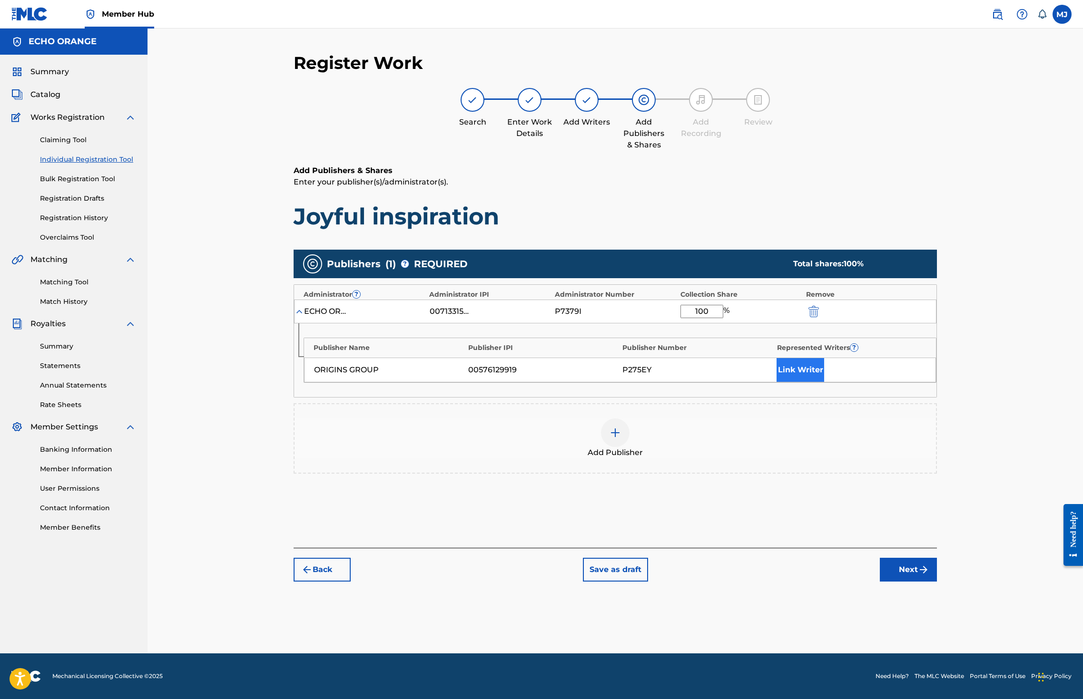
type input "100"
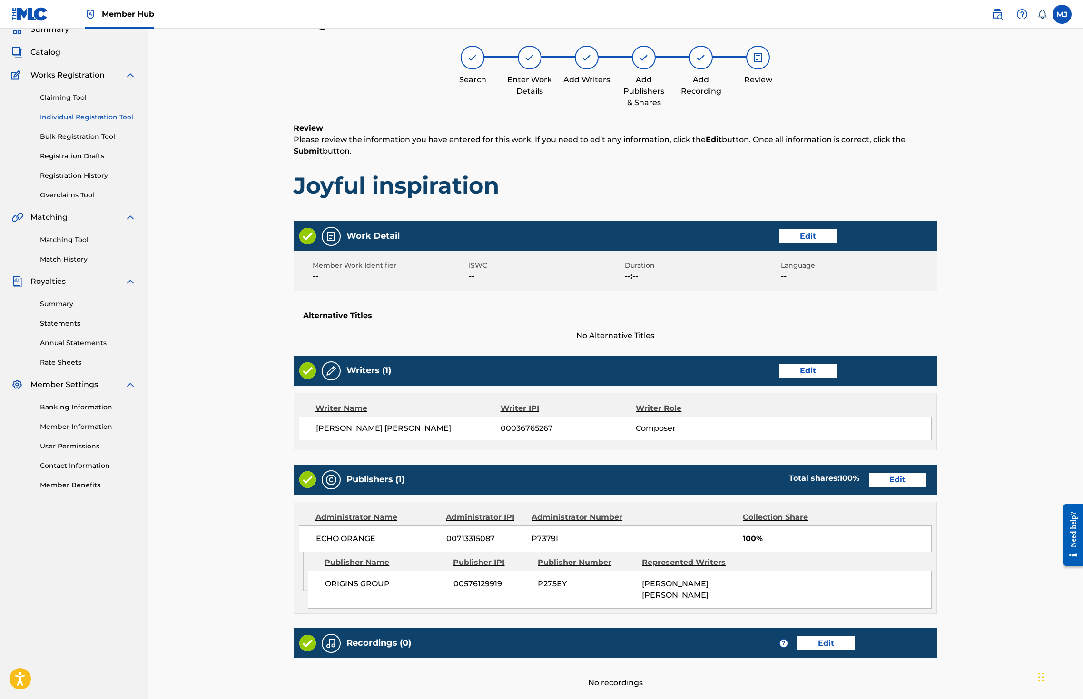
scroll to position [214, 0]
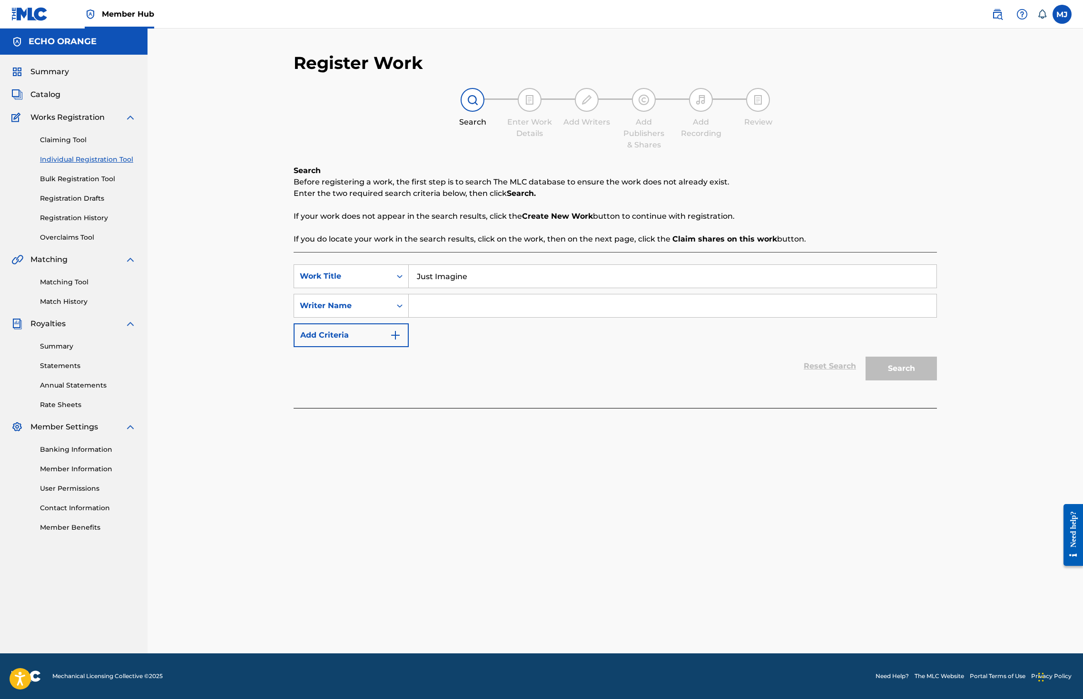
type input "Just Imagine"
paste input "denis hekimian"
type input "denis hekimian"
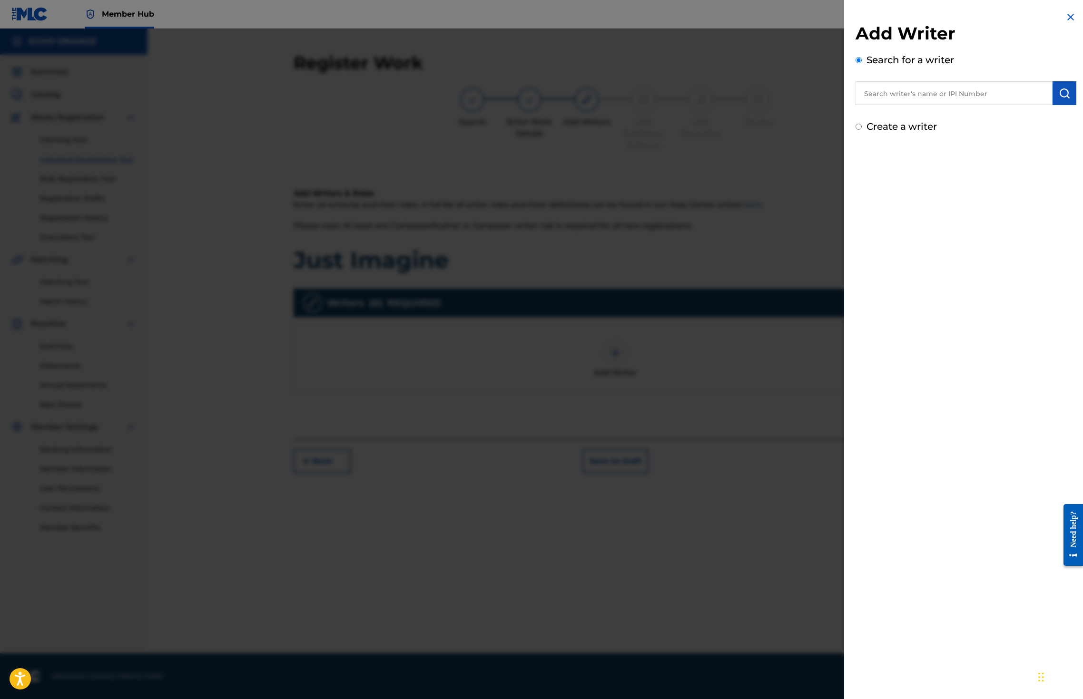
paste input "denis hekimian"
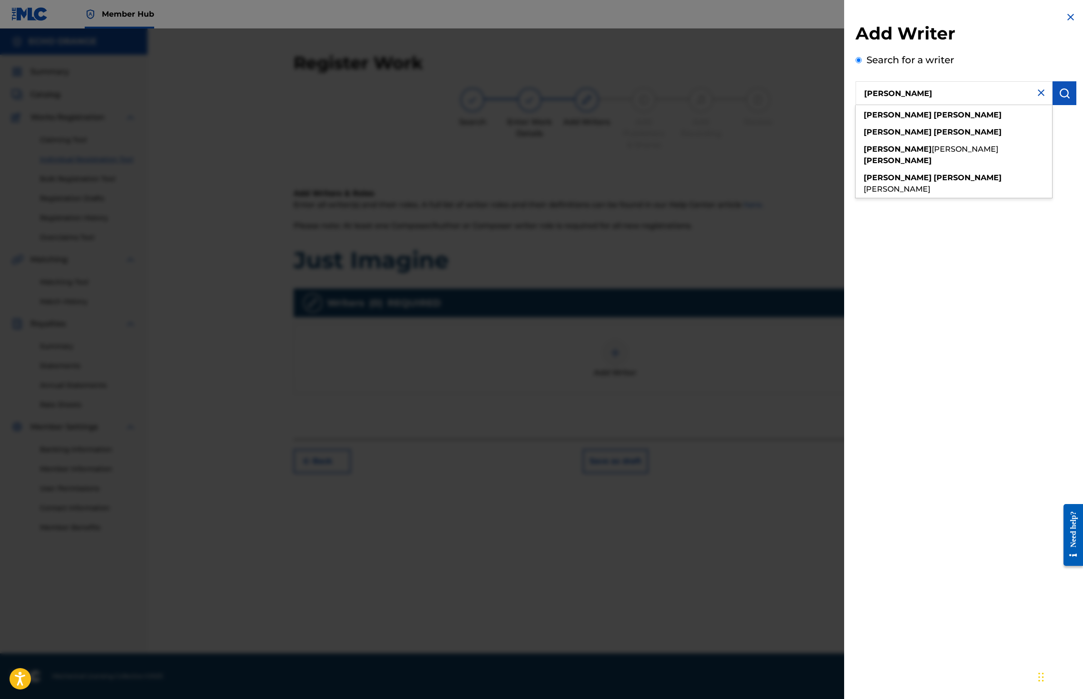
type input "denis hekimian"
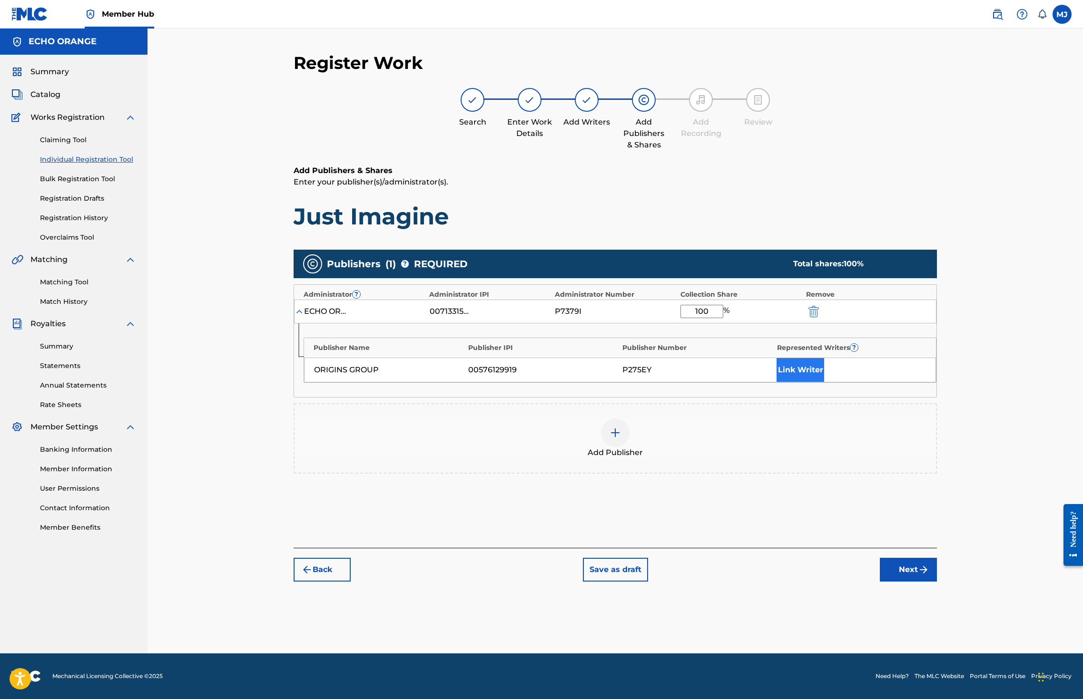
type input "100"
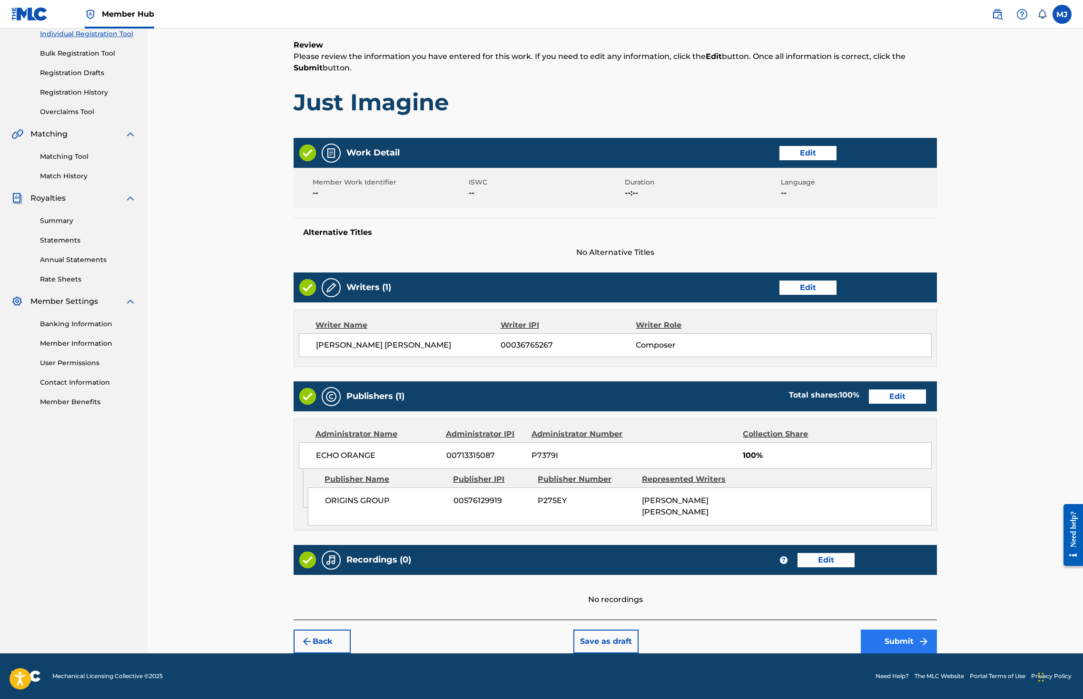
scroll to position [214, 0]
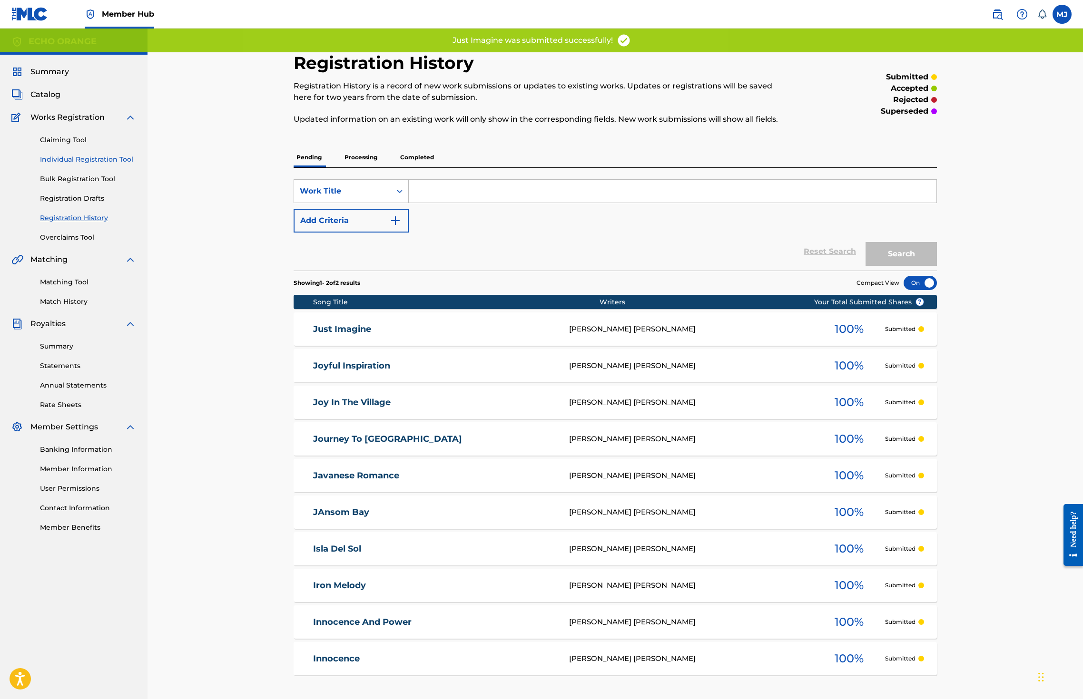
drag, startPoint x: 84, startPoint y: 182, endPoint x: 101, endPoint y: 187, distance: 17.9
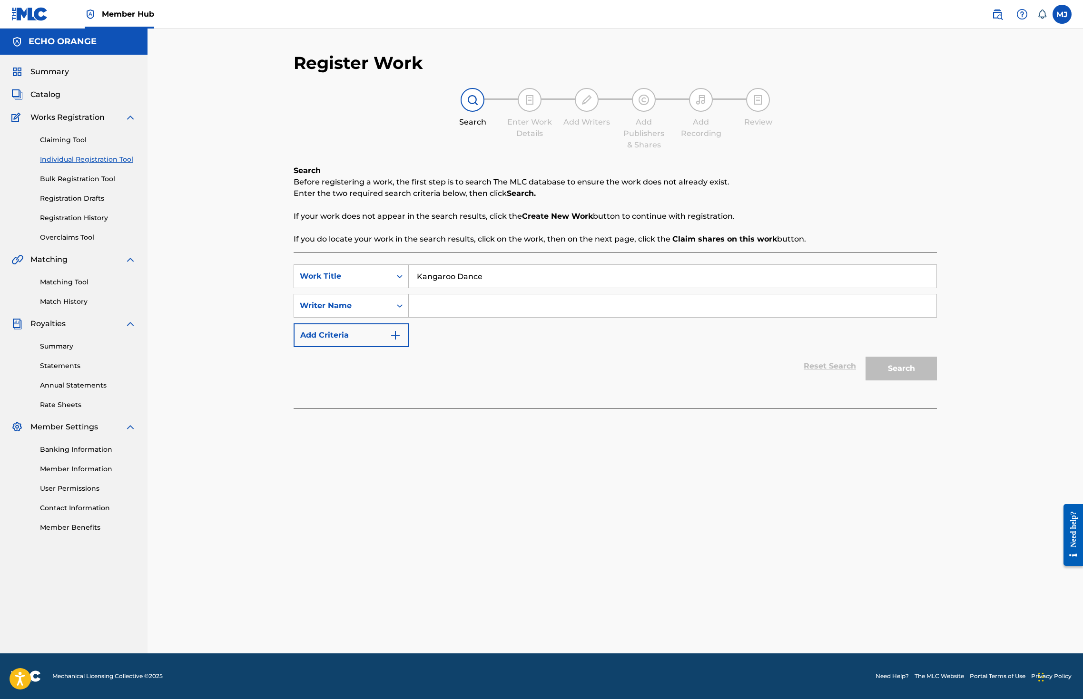
type input "Kangaroo Dance"
paste input "denis hekimian"
type input "denis hekimian"
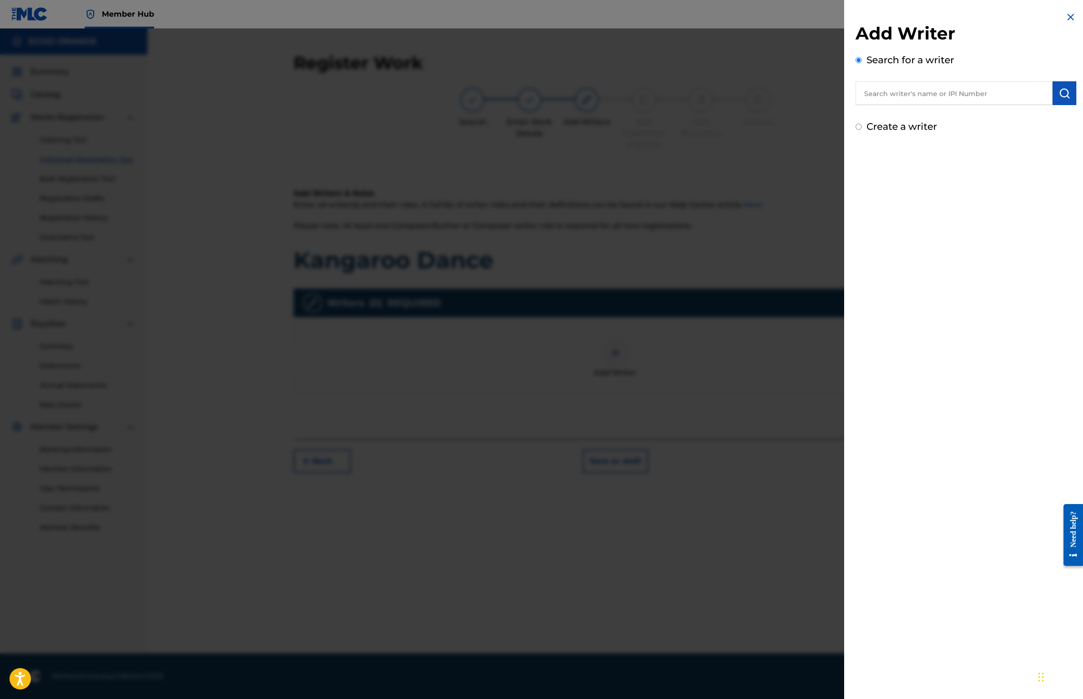
paste input "denis hekimian"
type input "denis hekimian"
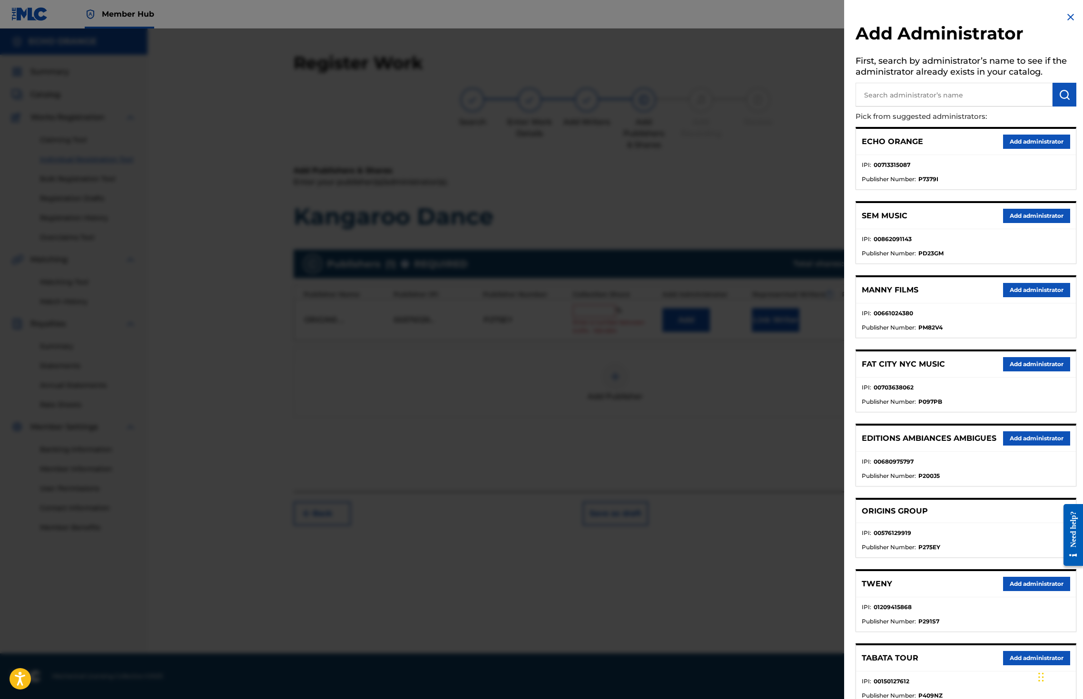
drag, startPoint x: 1019, startPoint y: 155, endPoint x: 946, endPoint y: 202, distance: 87.0
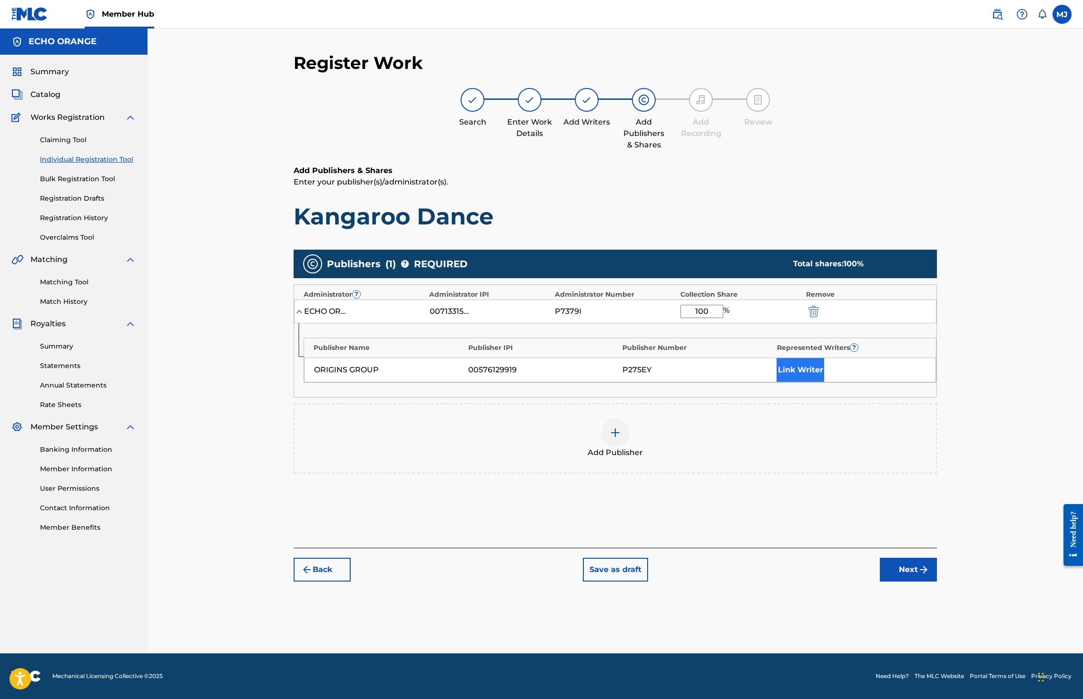
type input "100"
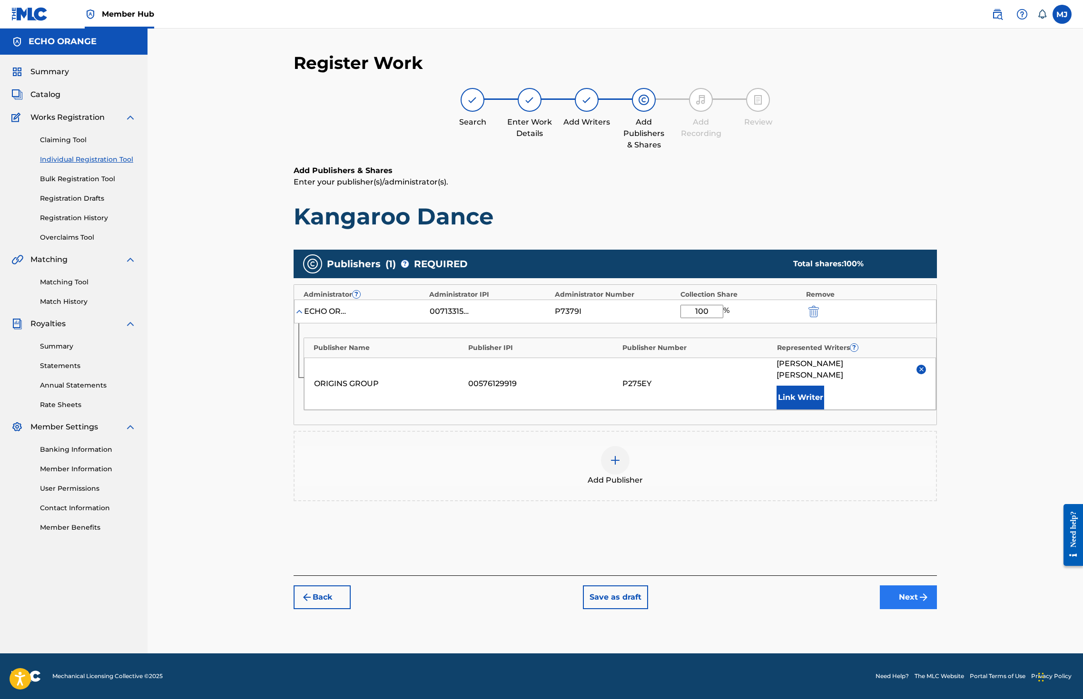
drag, startPoint x: 956, startPoint y: 661, endPoint x: 965, endPoint y: 668, distance: 11.1
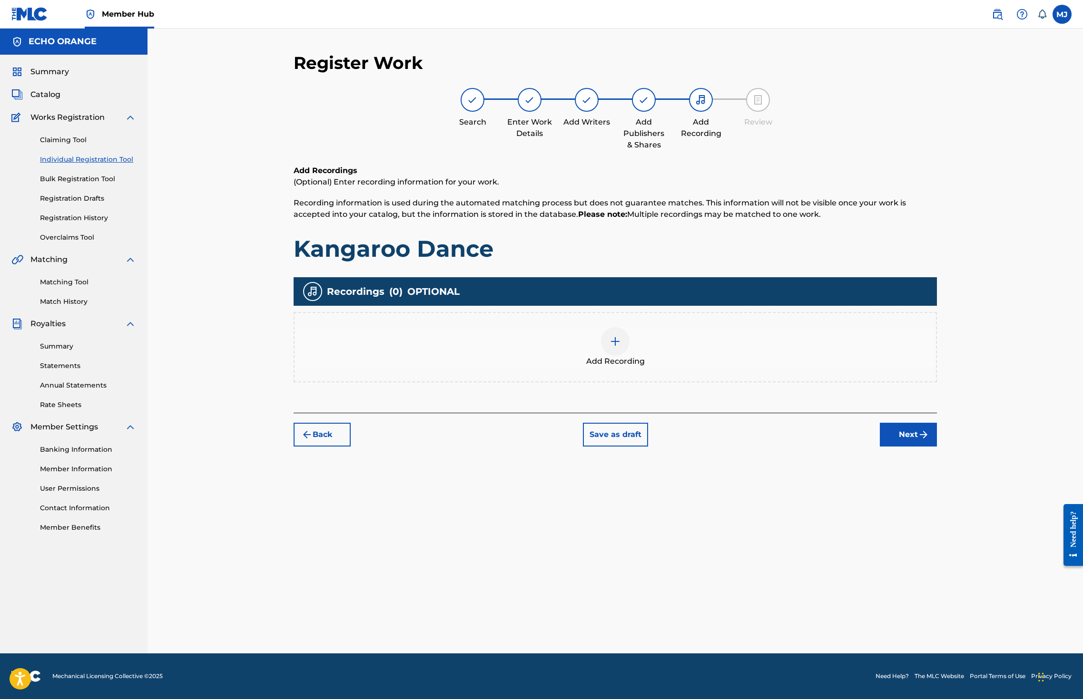
drag, startPoint x: 986, startPoint y: 459, endPoint x: 985, endPoint y: 468, distance: 9.6
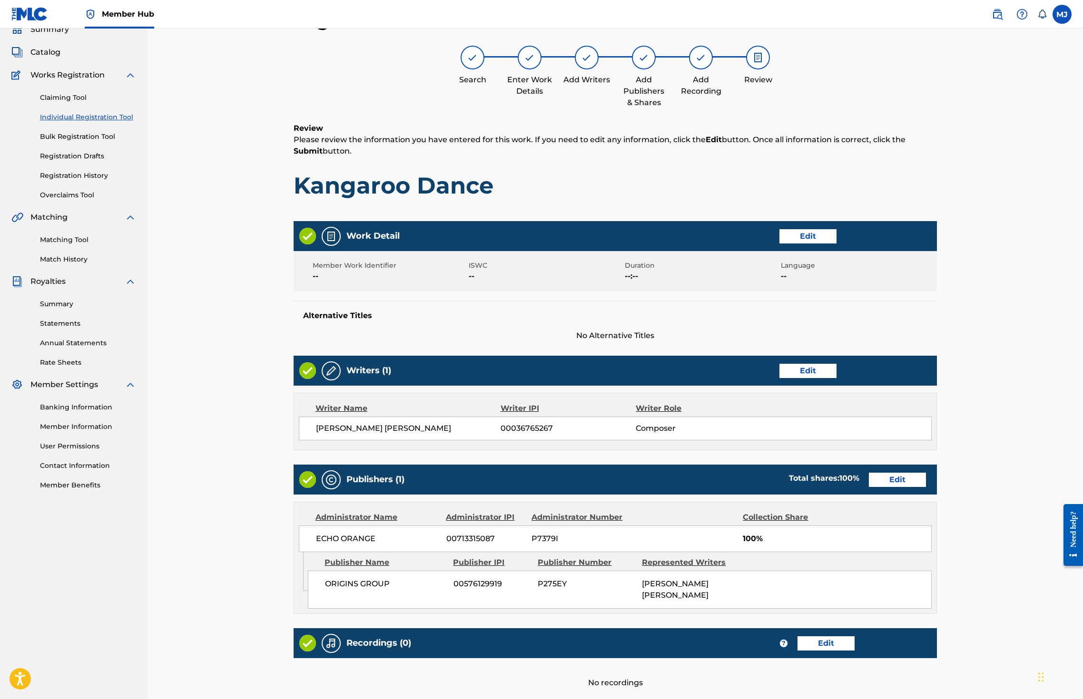
scroll to position [214, 0]
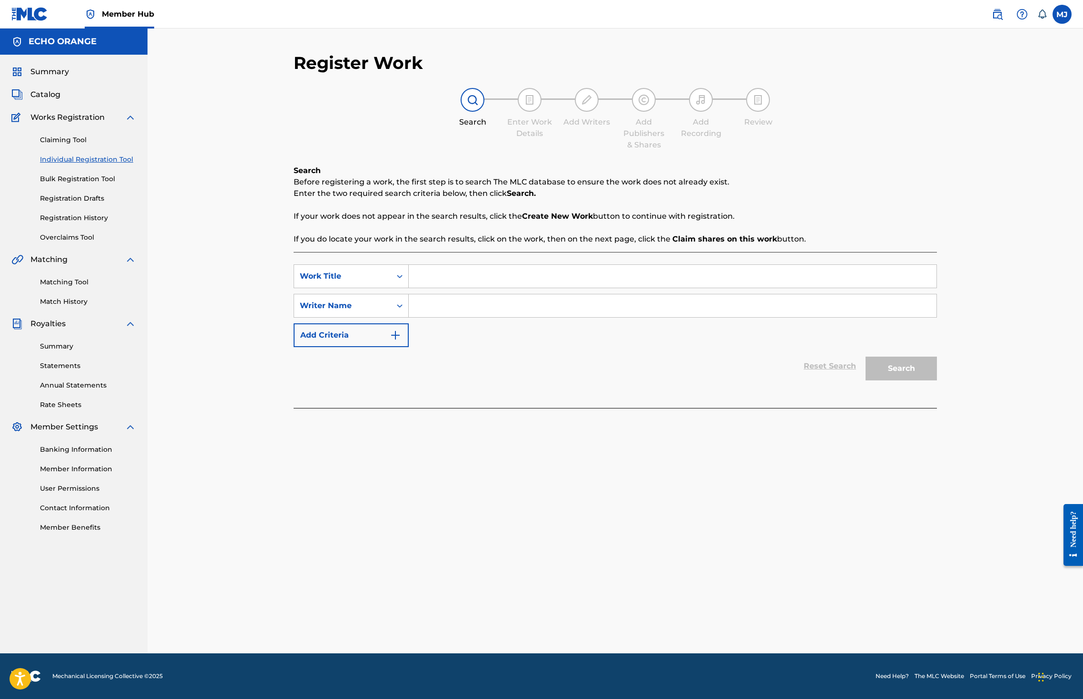
type input "H"
type input "Khmer Heritage"
paste input "denis hekimian"
type input "denis hekimian"
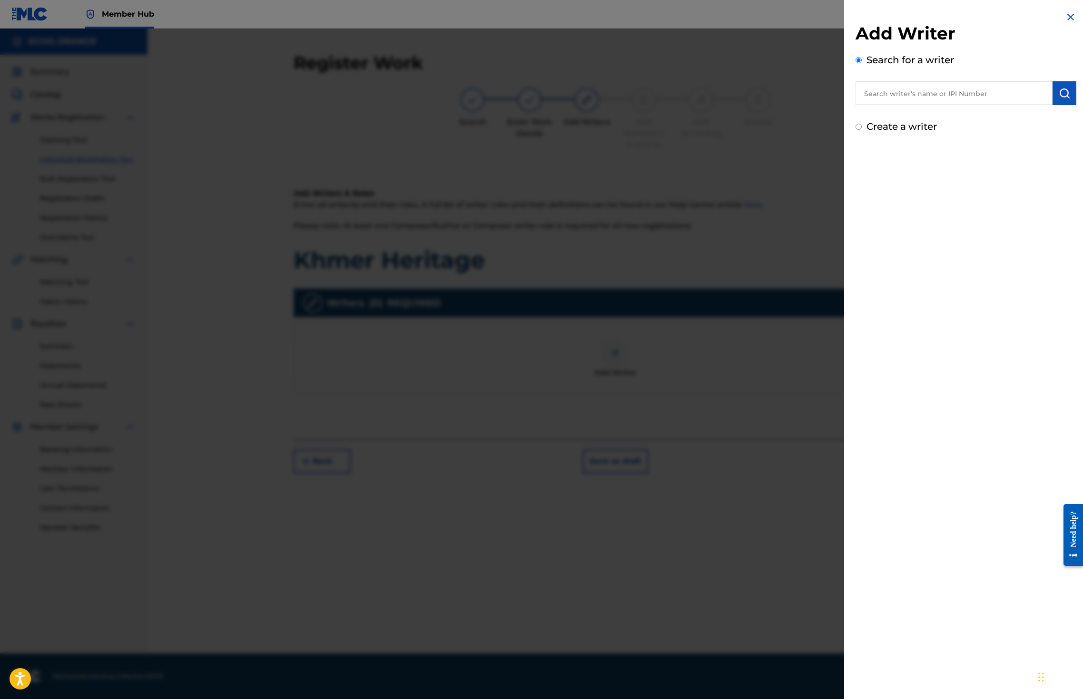
paste input "denis hekimian"
type input "denis hekimian"
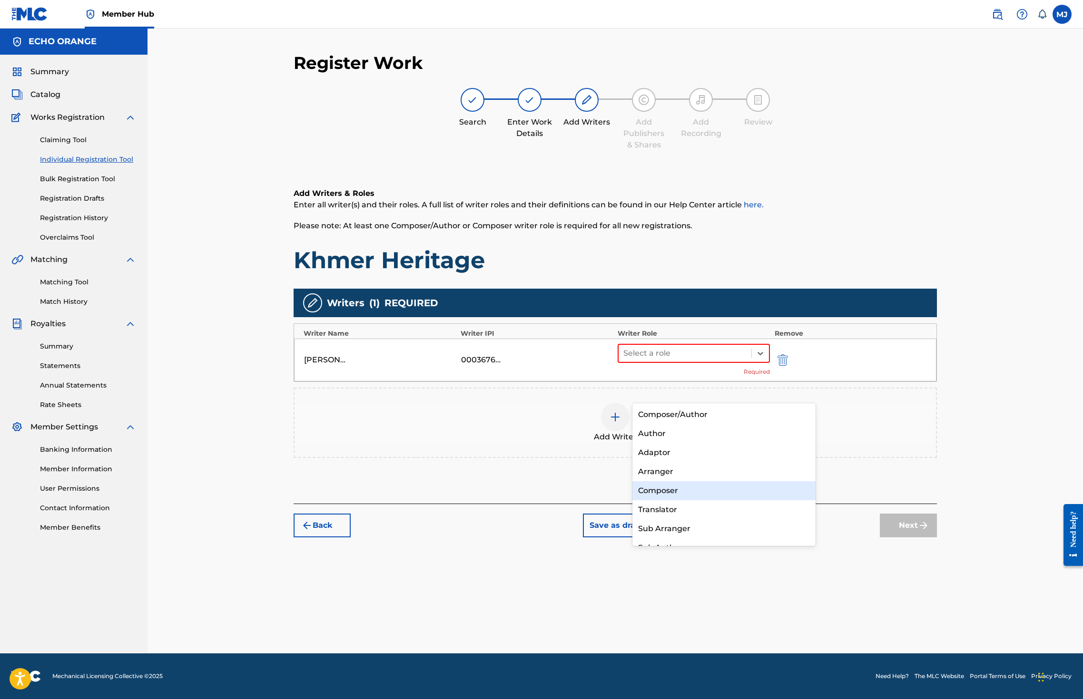
drag, startPoint x: 678, startPoint y: 480, endPoint x: 676, endPoint y: 491, distance: 11.2
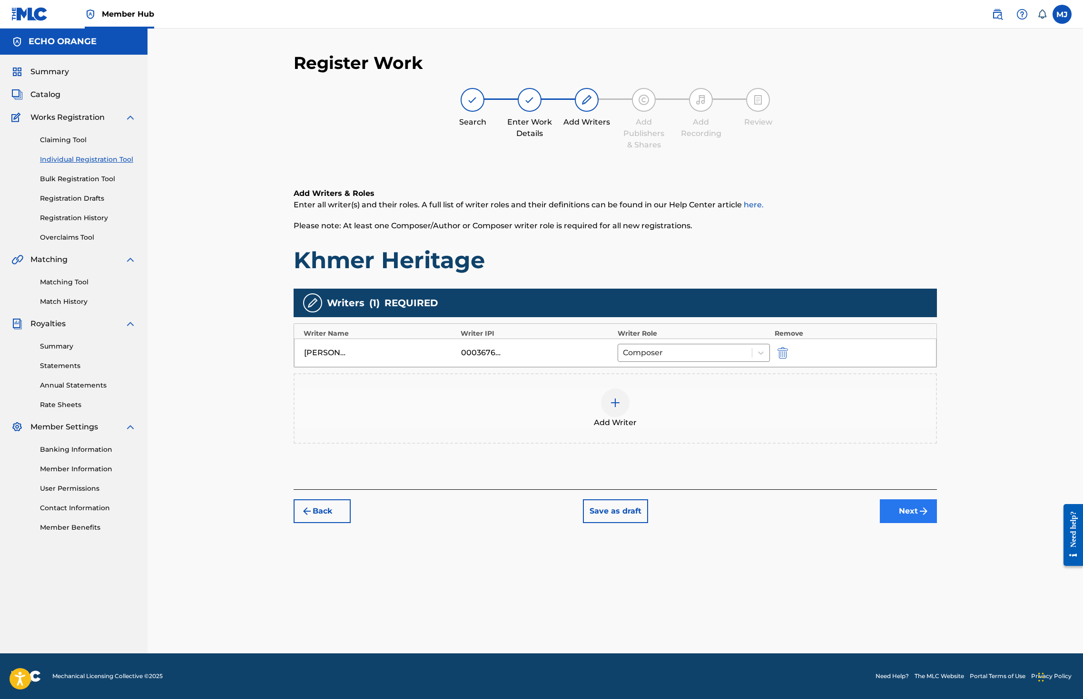
drag, startPoint x: 994, startPoint y: 562, endPoint x: 994, endPoint y: 568, distance: 5.7
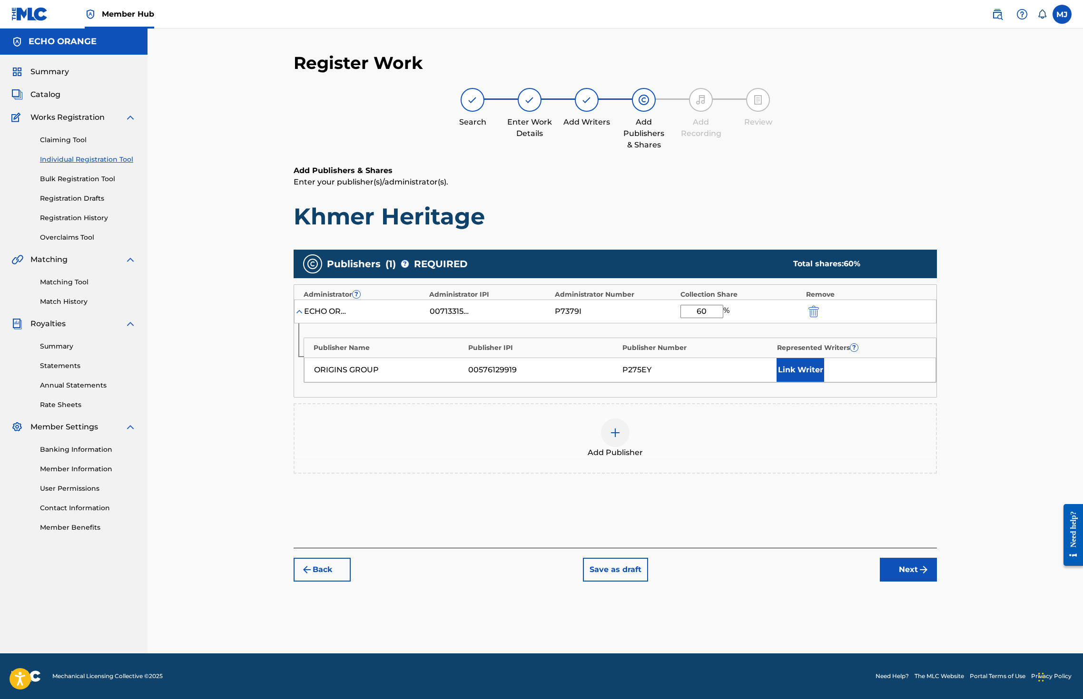
type input "6"
type input "100"
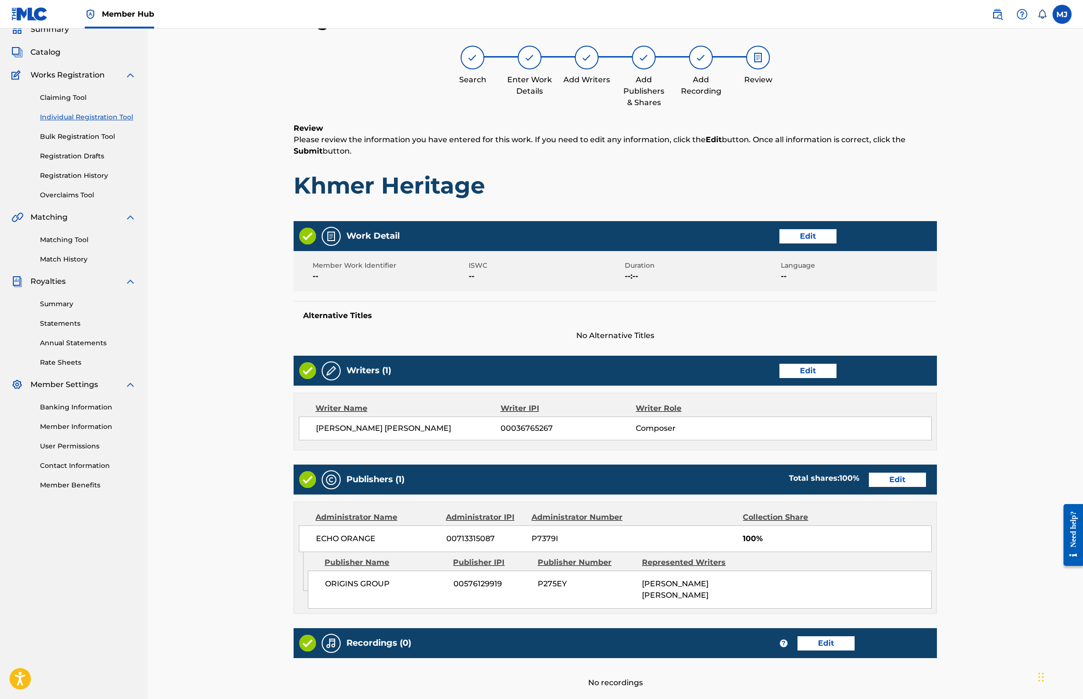
scroll to position [214, 0]
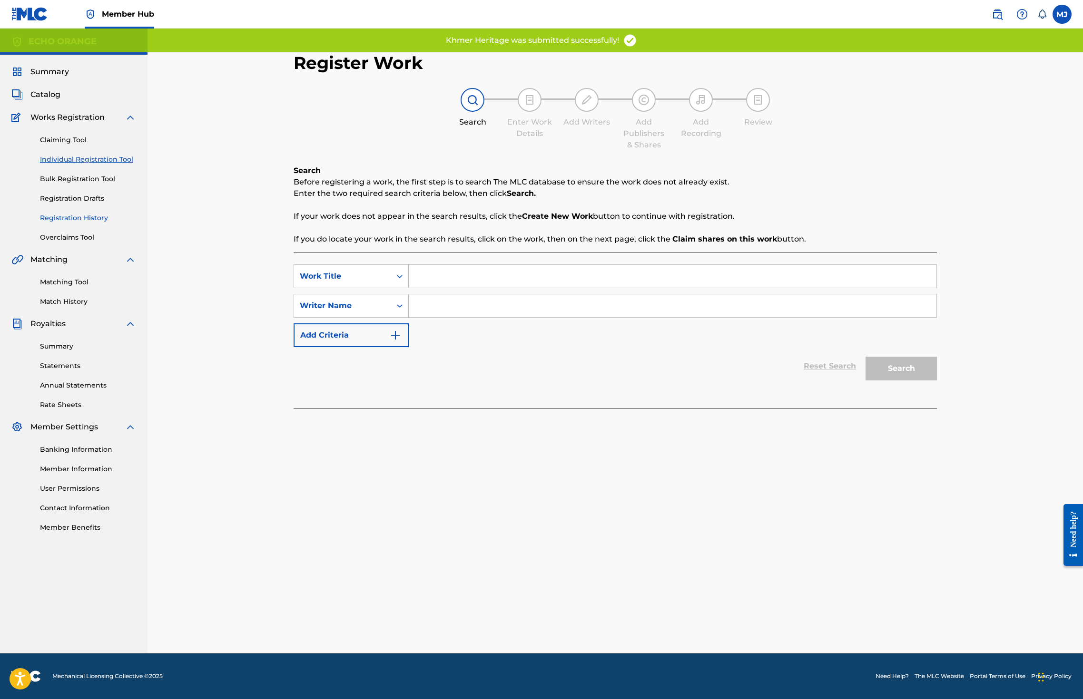
drag, startPoint x: 65, startPoint y: 250, endPoint x: 75, endPoint y: 252, distance: 10.3
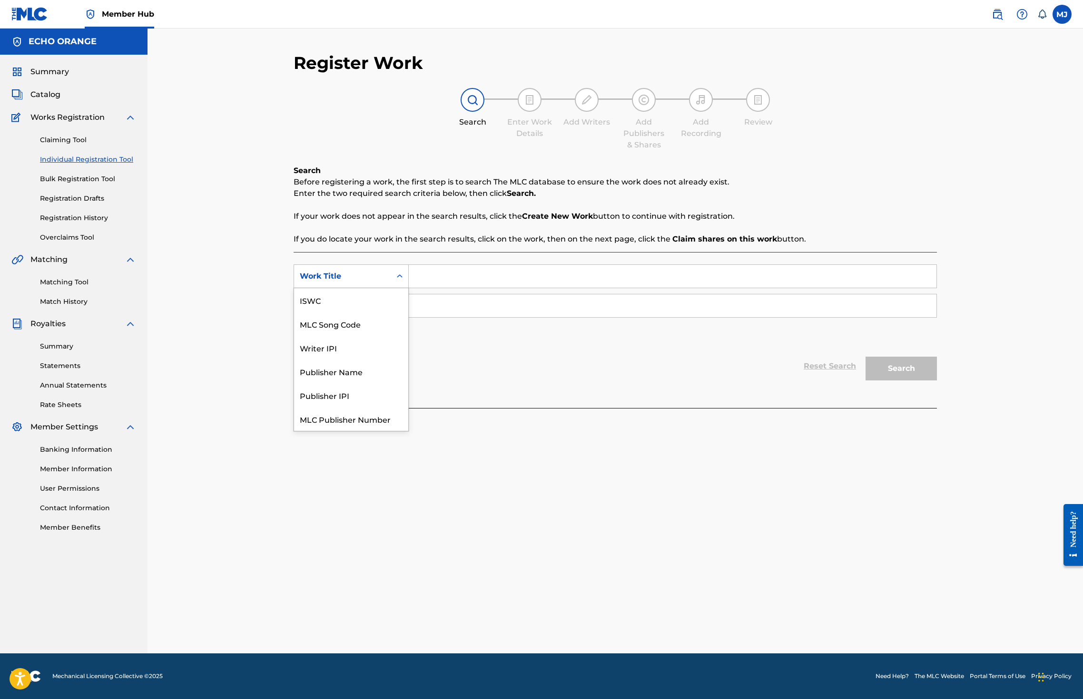
scroll to position [41, 0]
type input "King of Malaysia"
paste input "denis hekimian"
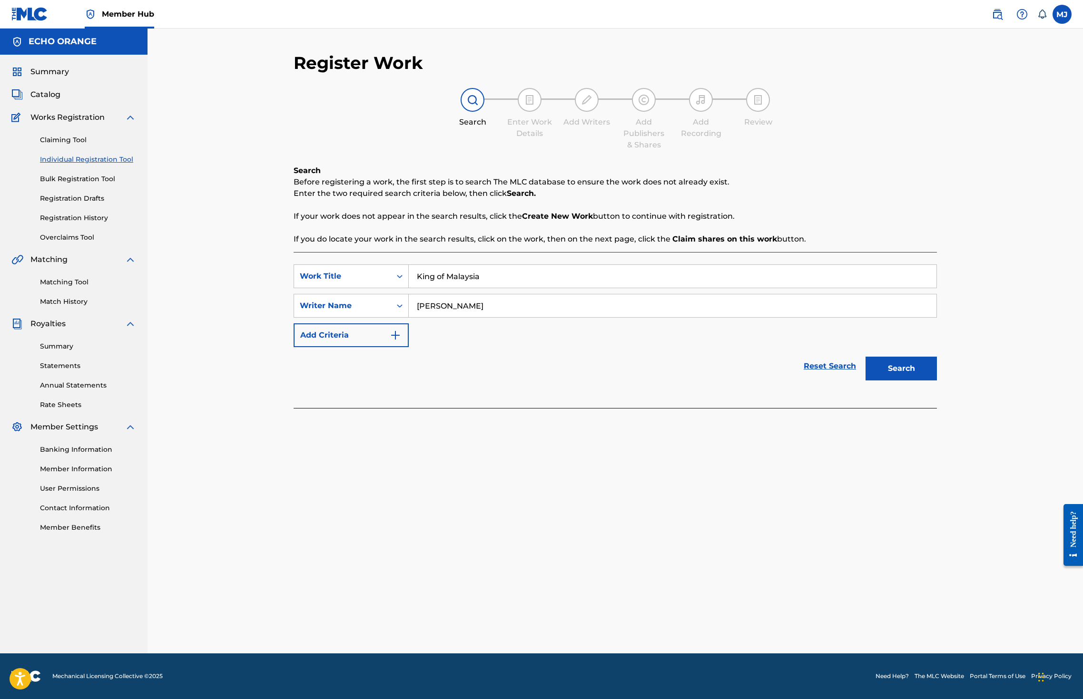
type input "denis hekimian"
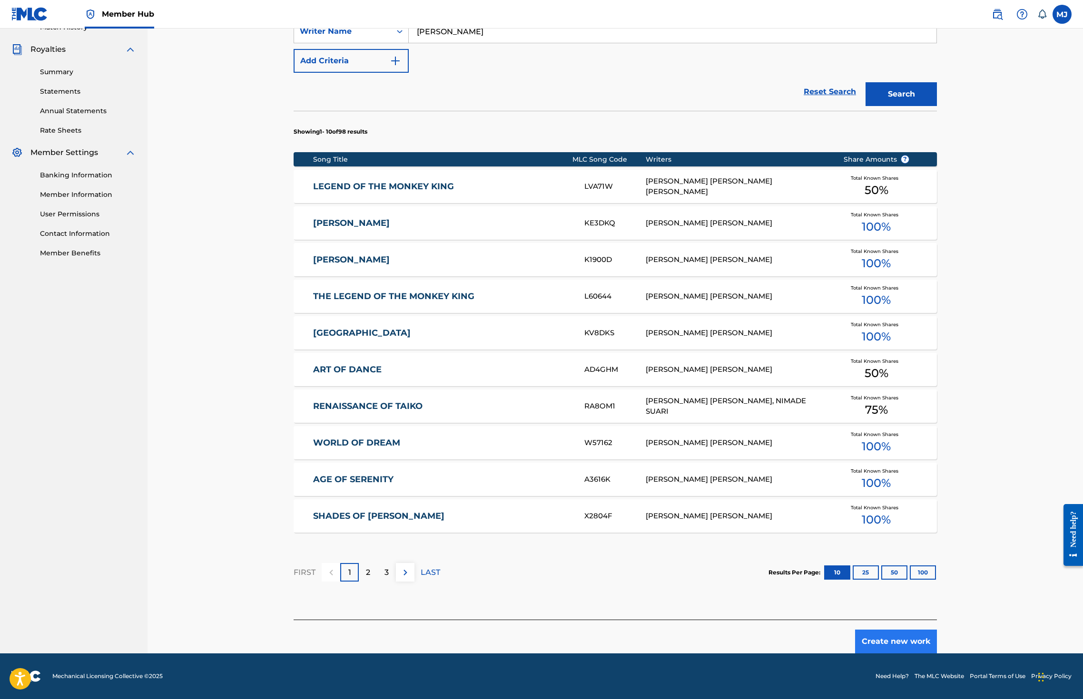
scroll to position [0, 0]
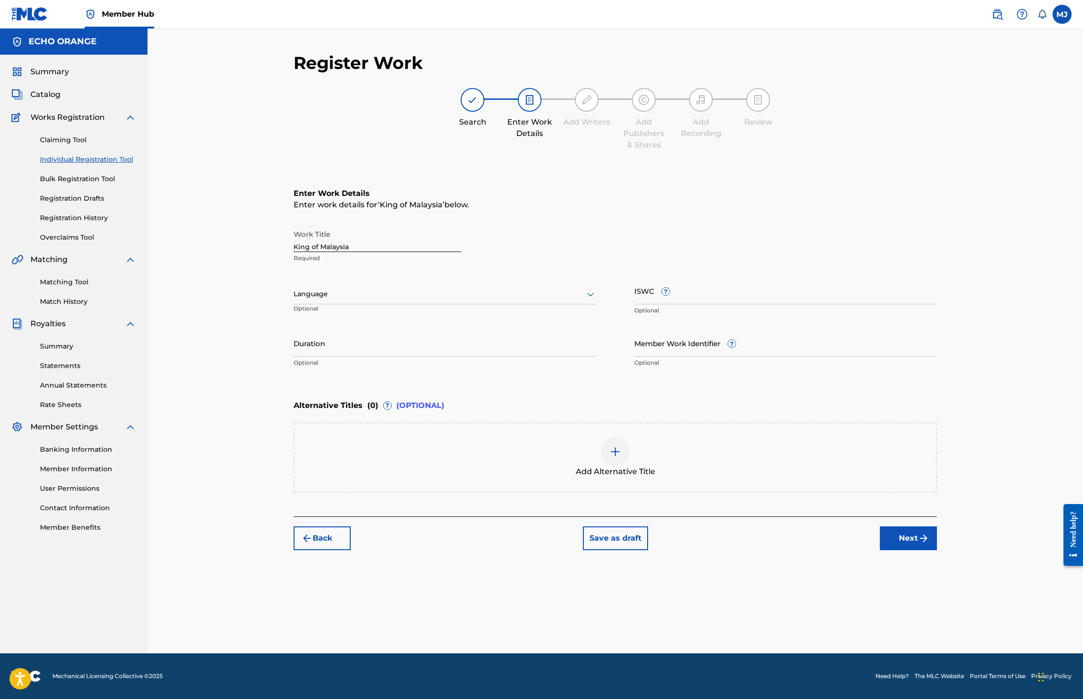
drag, startPoint x: 981, startPoint y: 628, endPoint x: 986, endPoint y: 624, distance: 6.5
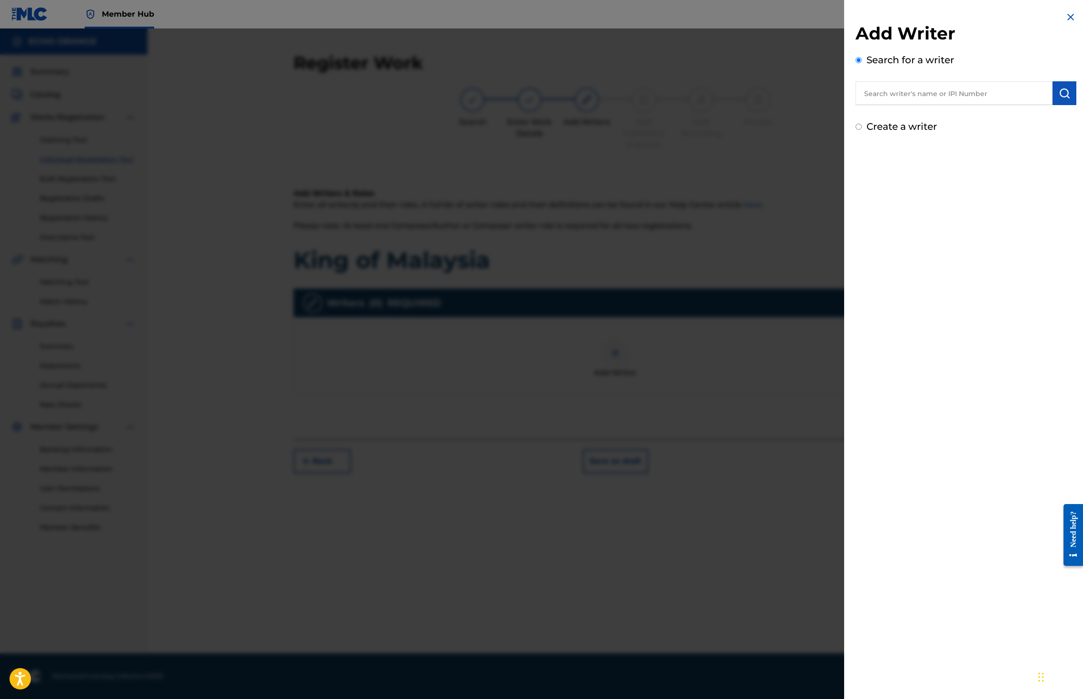
paste input "denis hekimian"
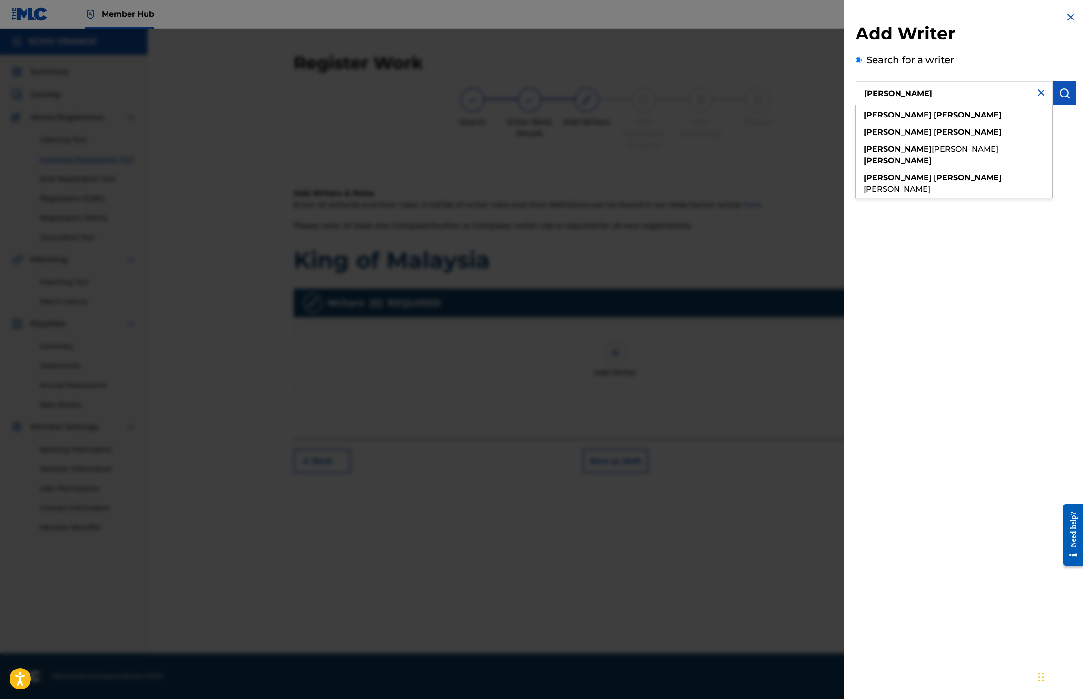
type input "denis hekimian"
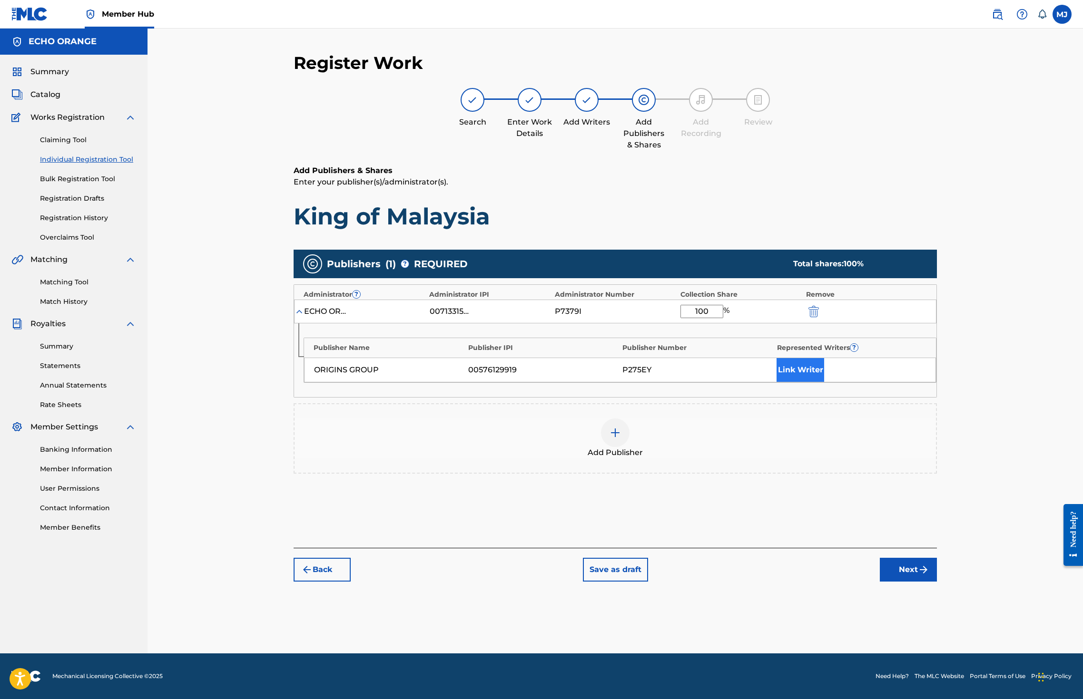
type input "100"
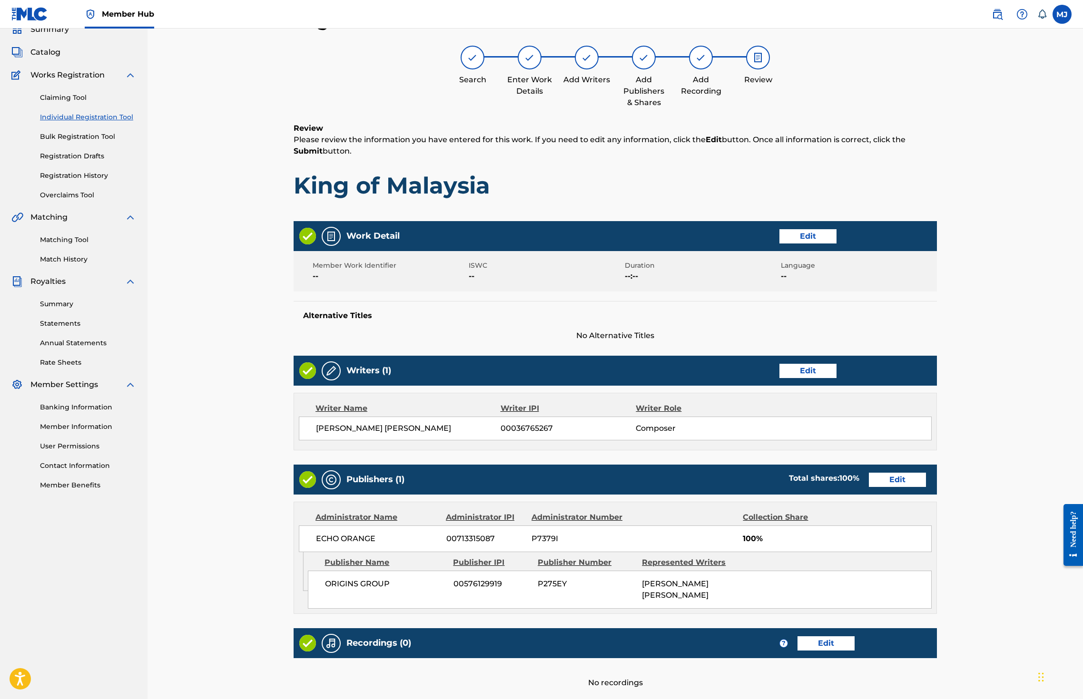
scroll to position [214, 0]
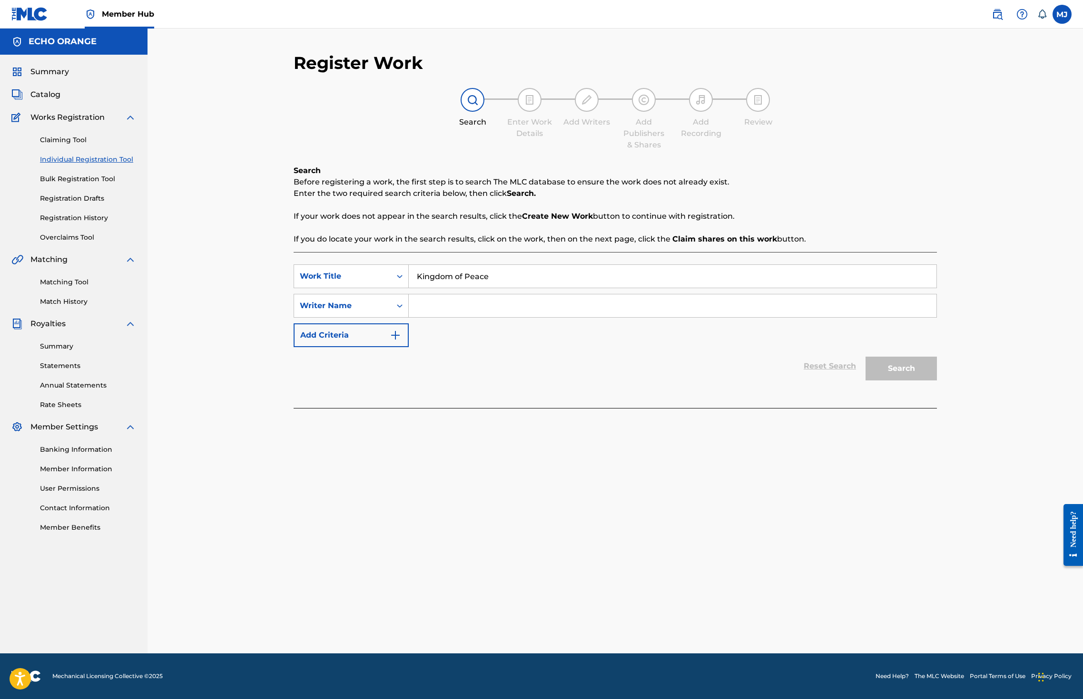
type input "Kingdom of Peace"
paste input "denis hekimian"
type input "denis hekimian"
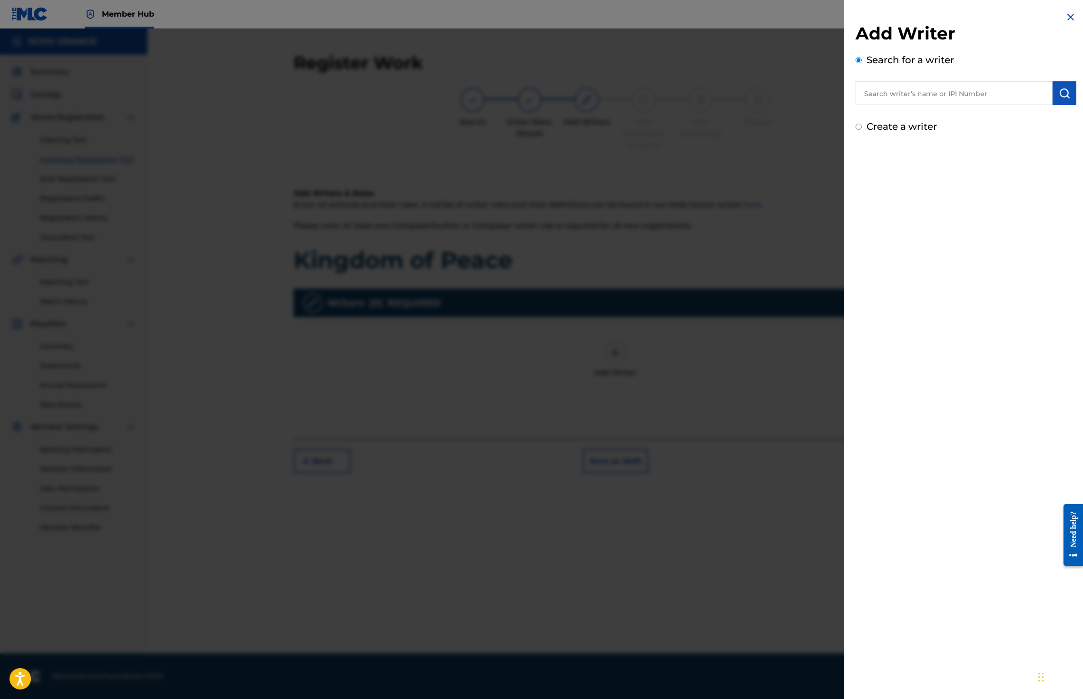
paste input "denis hekimian"
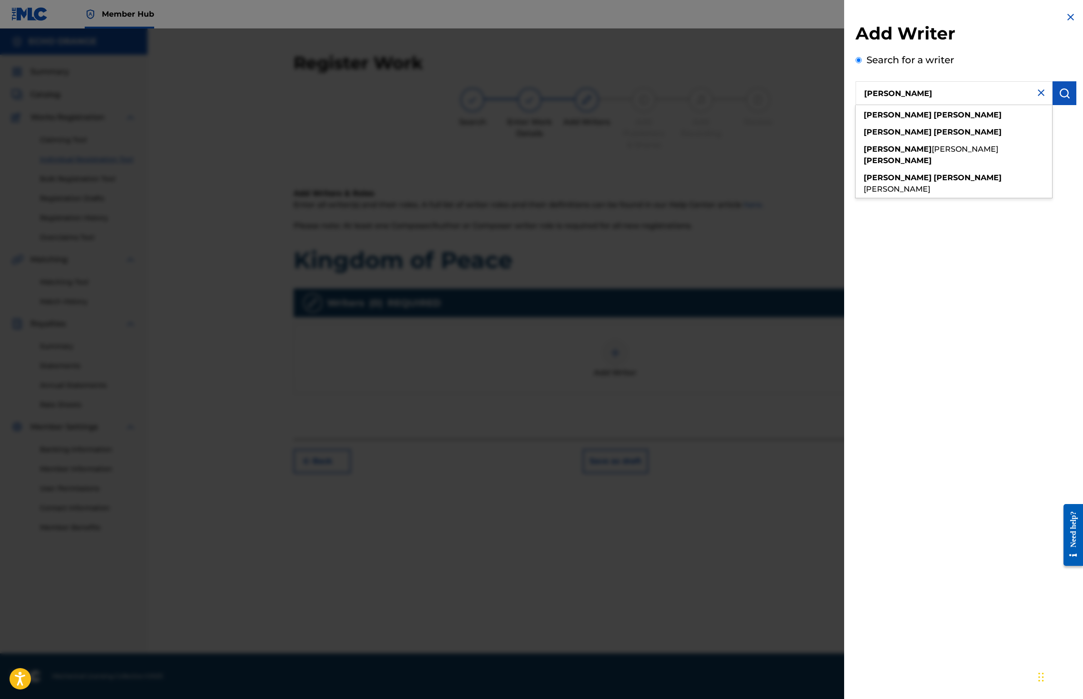
type input "denis hekimian"
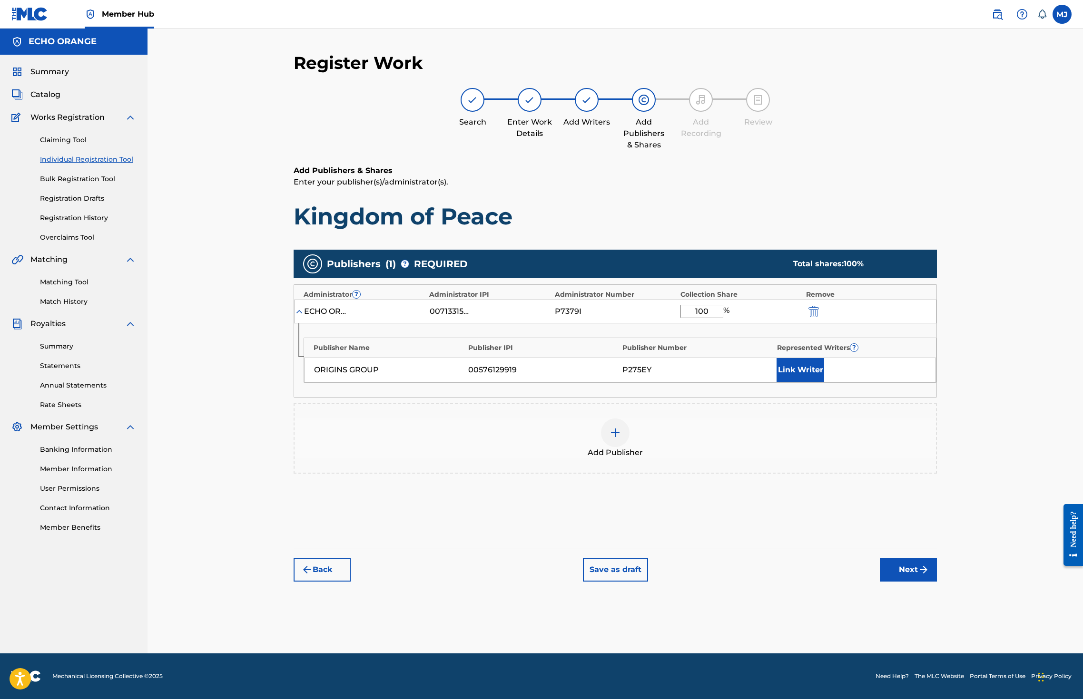
type input "100"
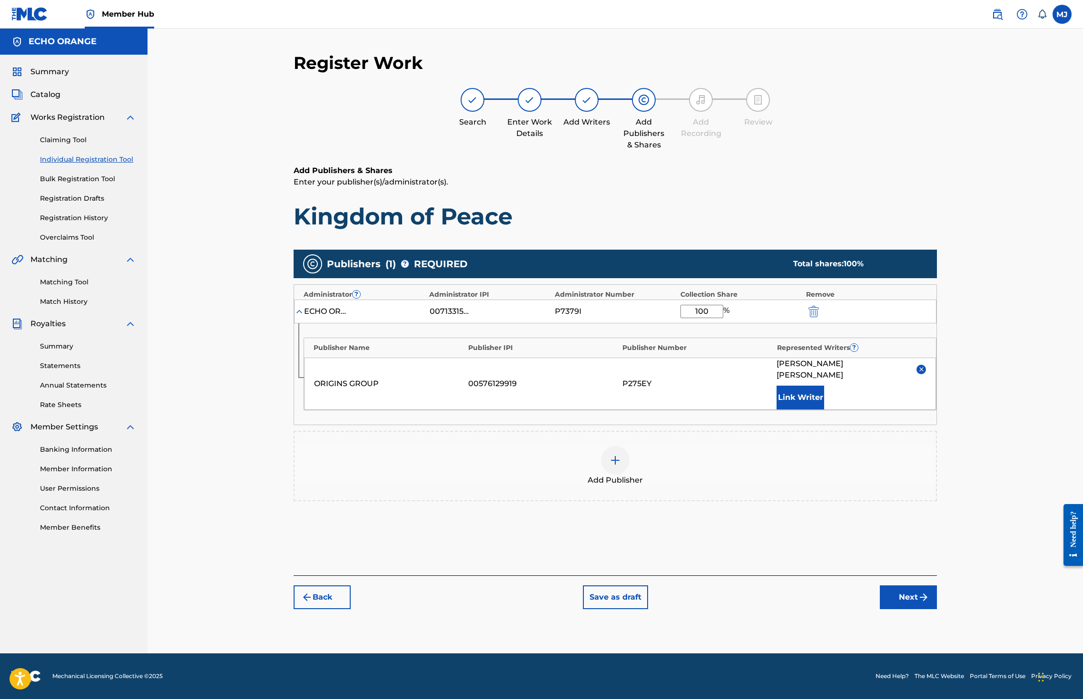
scroll to position [35, 0]
drag, startPoint x: 975, startPoint y: 614, endPoint x: 977, endPoint y: 620, distance: 6.2
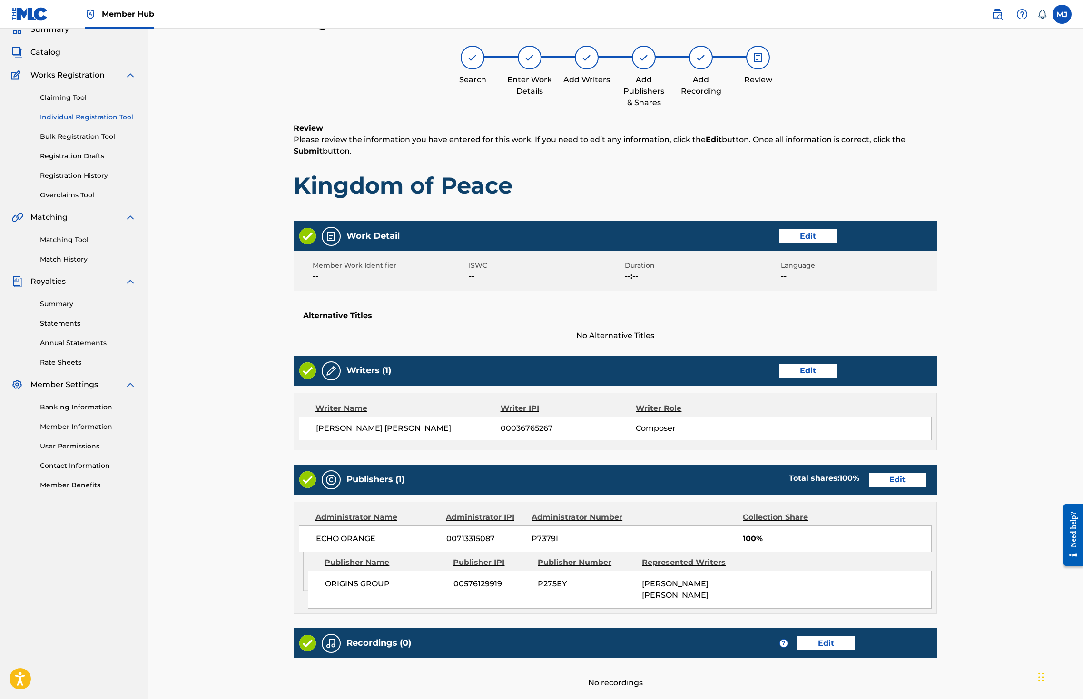
scroll to position [214, 0]
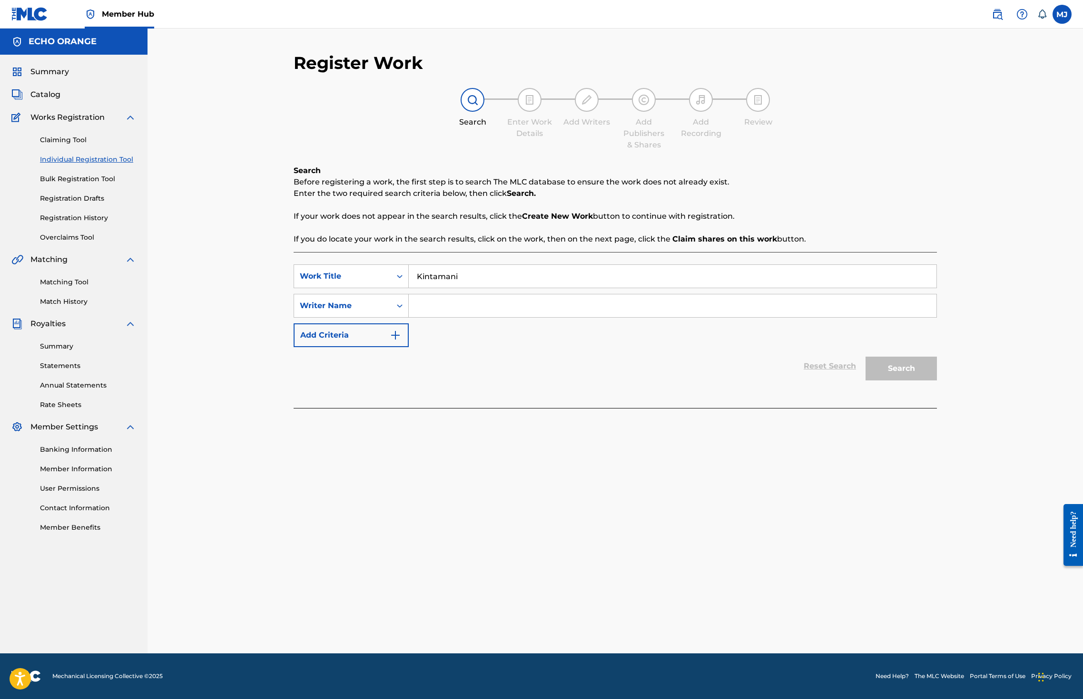
type input "Kintamani"
paste input "denis hekimian"
type input "denis hekimian"
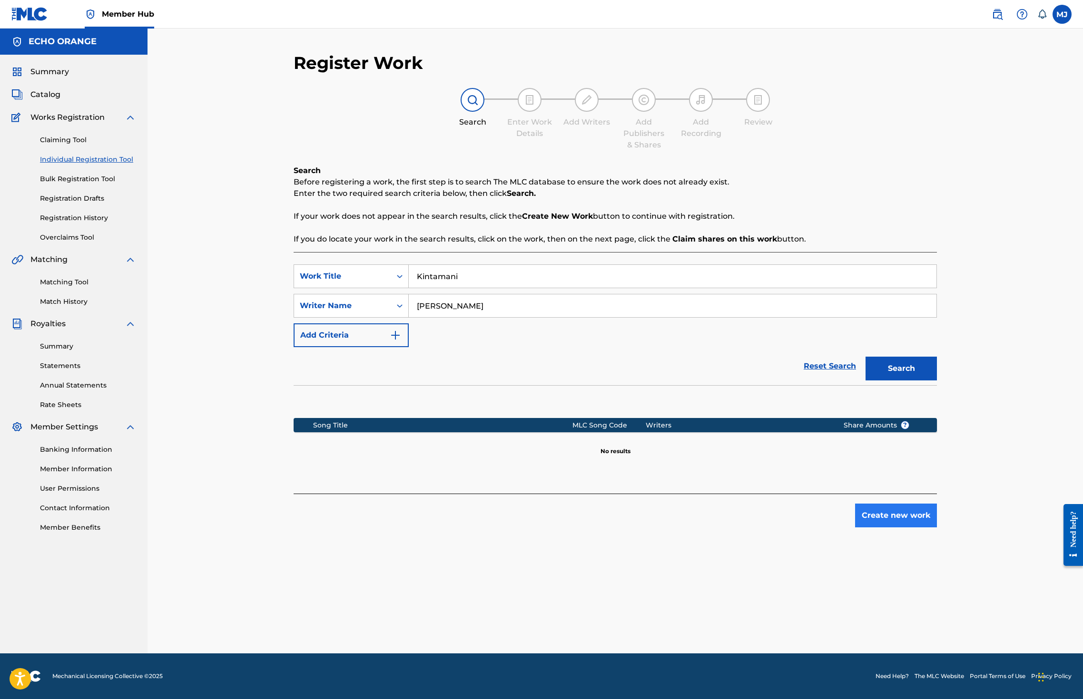
drag, startPoint x: 956, startPoint y: 568, endPoint x: 965, endPoint y: 577, distance: 12.8
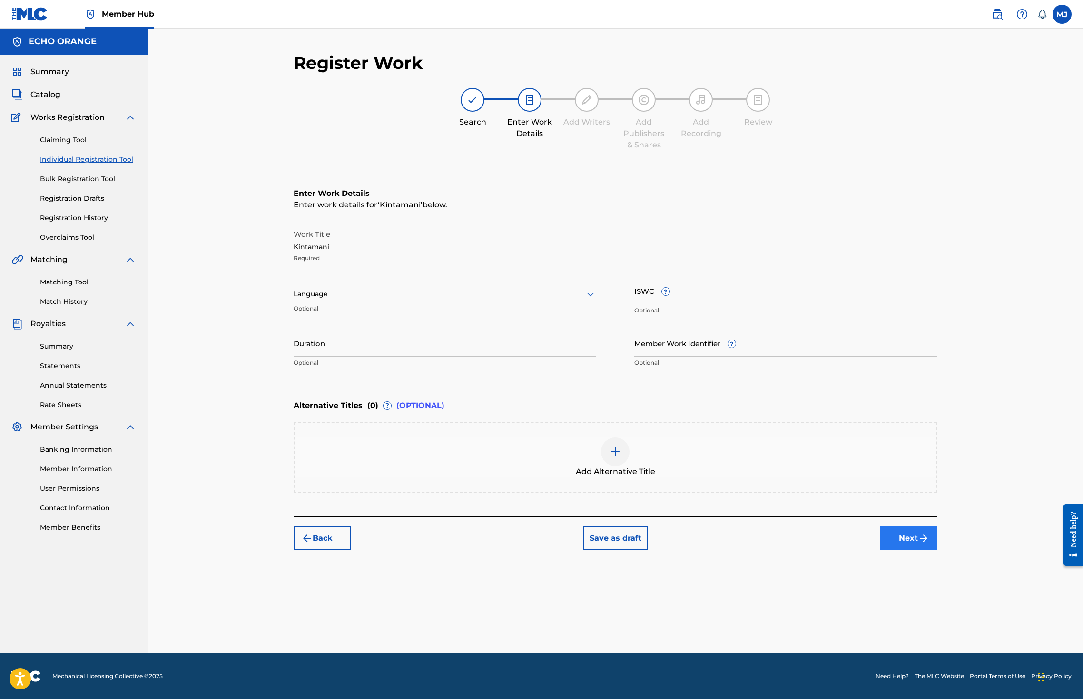
drag, startPoint x: 988, startPoint y: 586, endPoint x: 987, endPoint y: 608, distance: 21.4
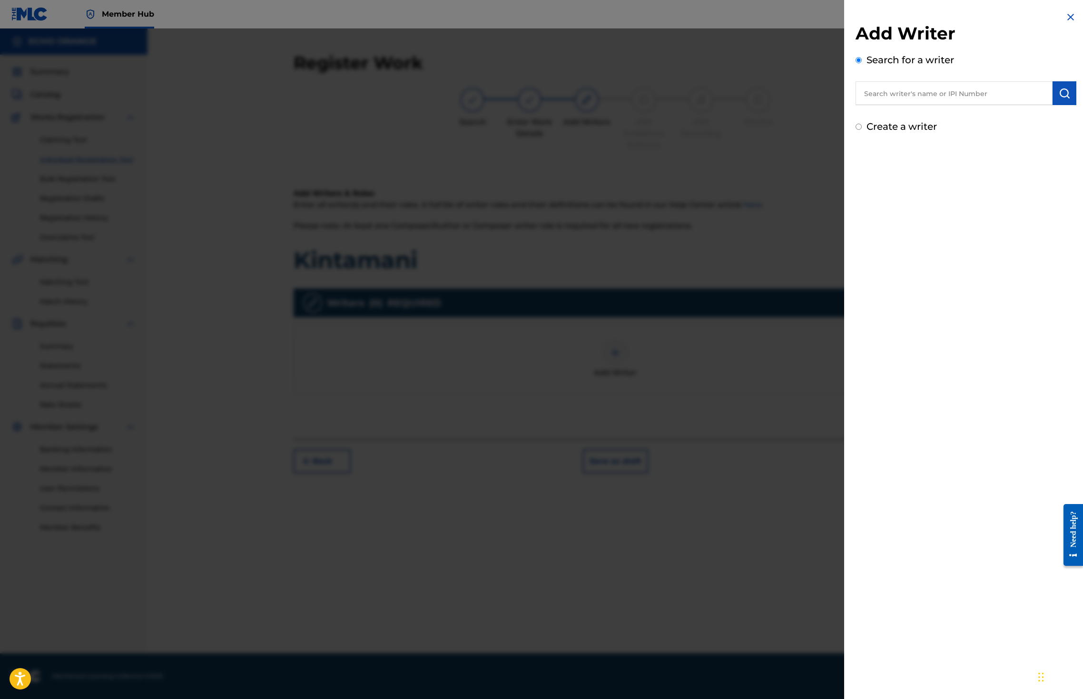
paste input "denis hekimian"
type input "denis hekimian,"
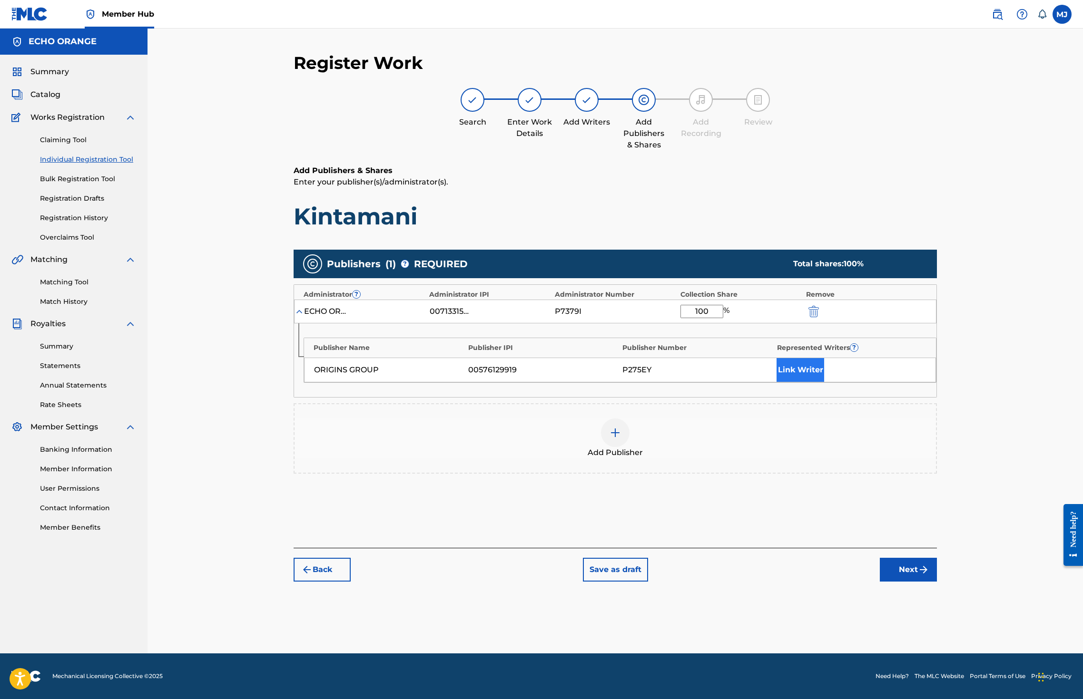
type input "100"
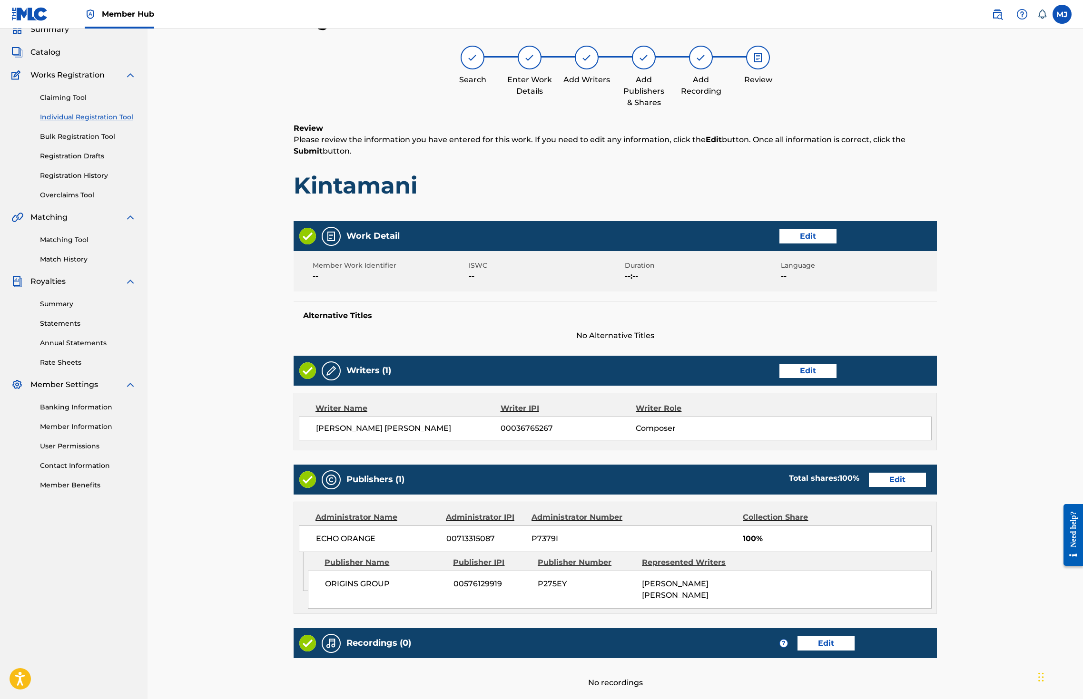
scroll to position [214, 0]
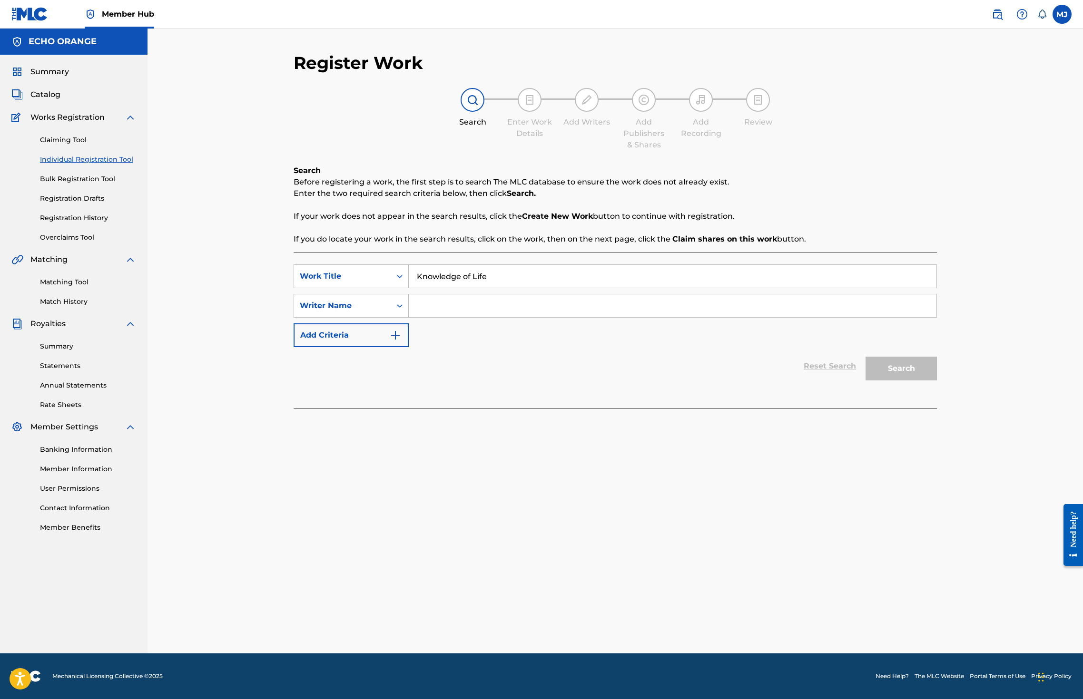
type input "Knowledge of Life"
paste input "denis hekimian"
type input "denis hekimian"
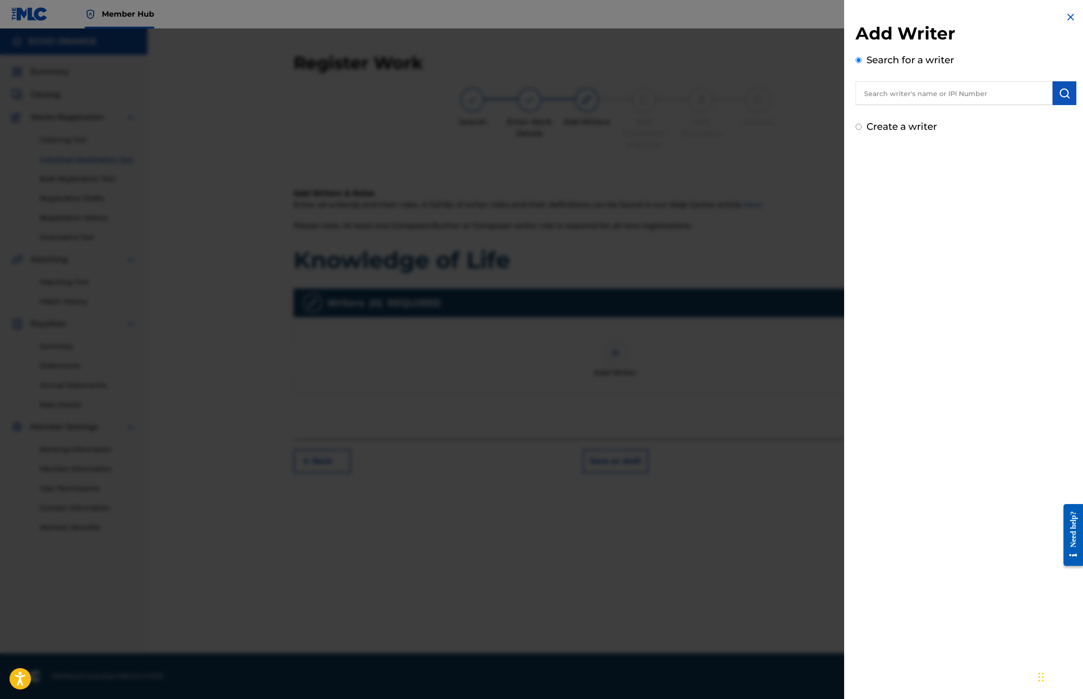
paste input "denis hekimian"
type input "denis hekimian"
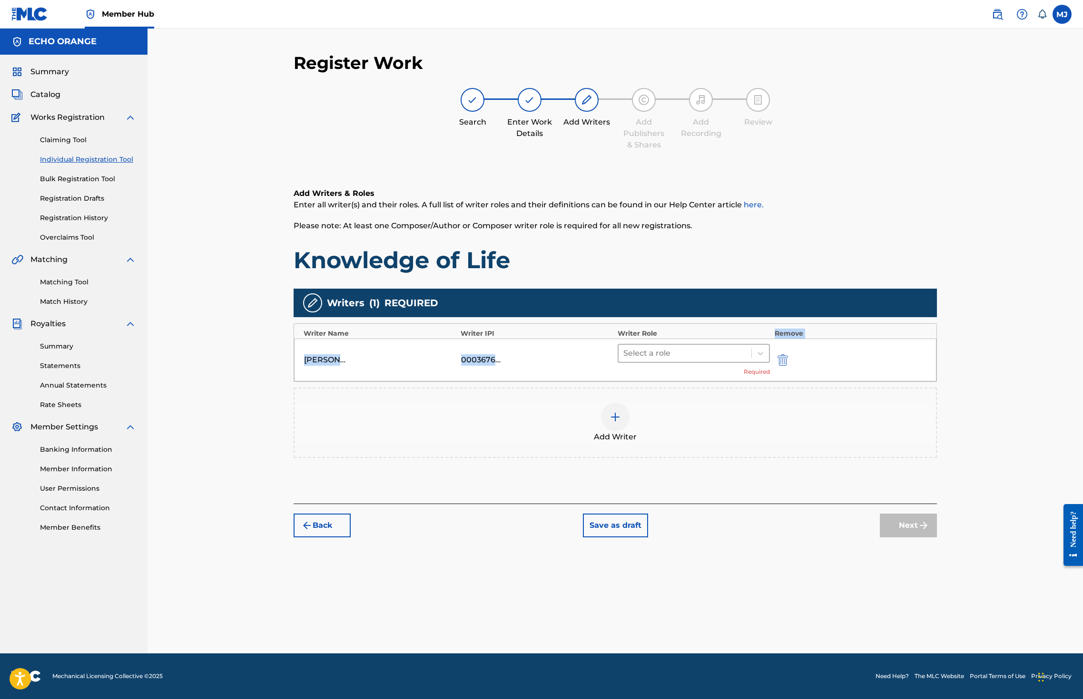
drag, startPoint x: 749, startPoint y: 374, endPoint x: 746, endPoint y: 387, distance: 13.1
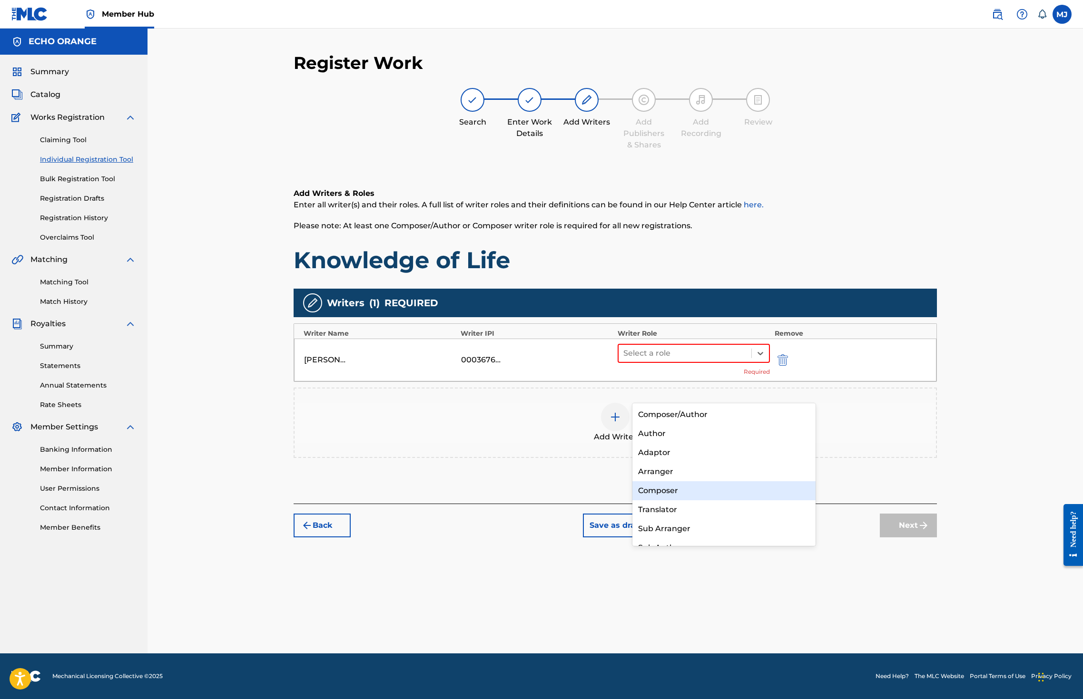
drag, startPoint x: 705, startPoint y: 497, endPoint x: 757, endPoint y: 505, distance: 53.0
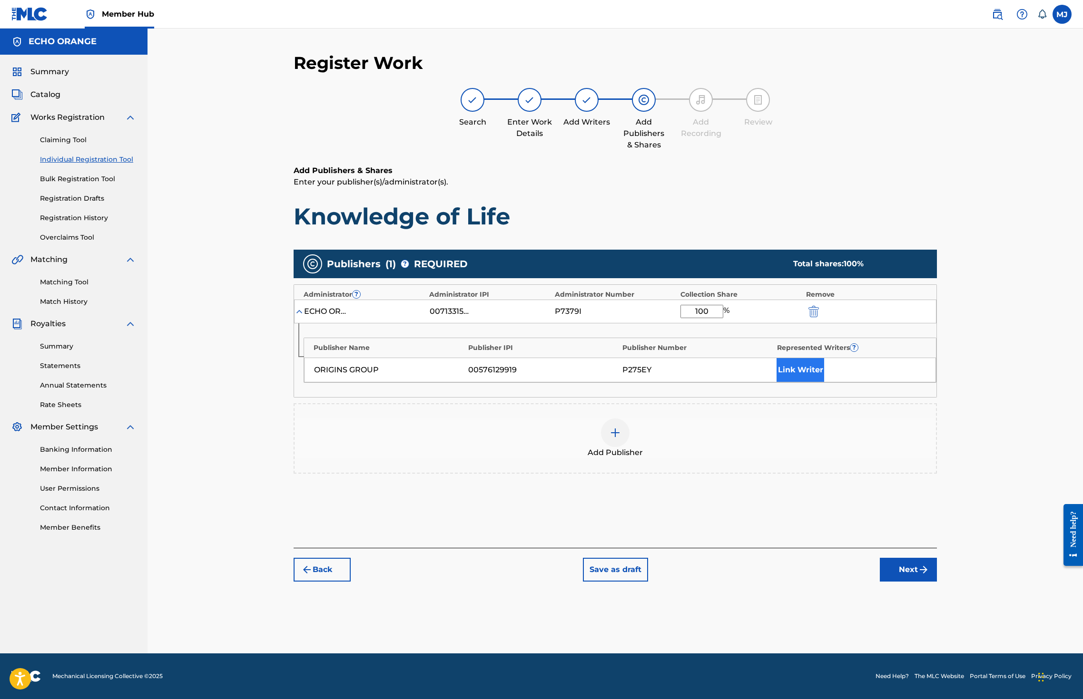
type input "100"
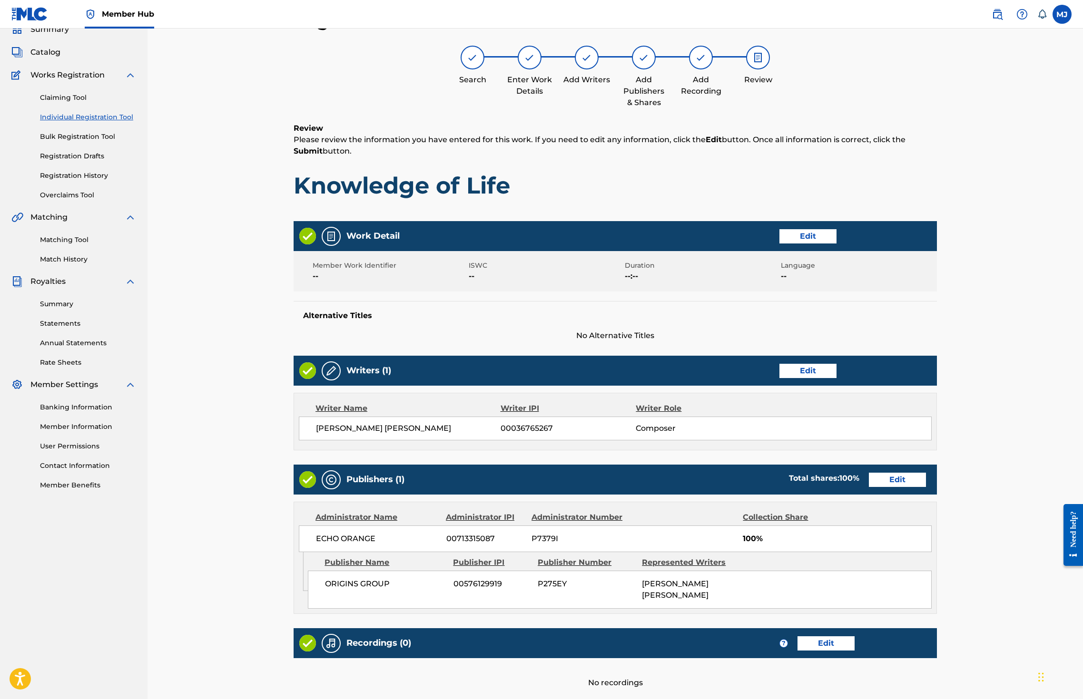
scroll to position [214, 0]
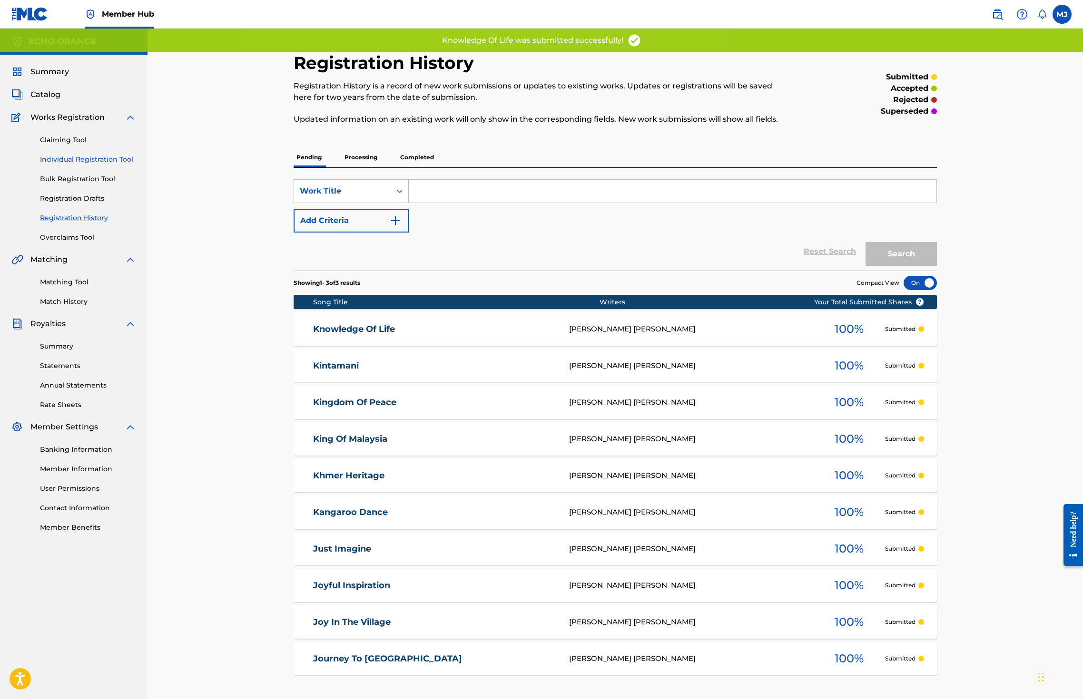
drag, startPoint x: 101, startPoint y: 186, endPoint x: 107, endPoint y: 188, distance: 6.5
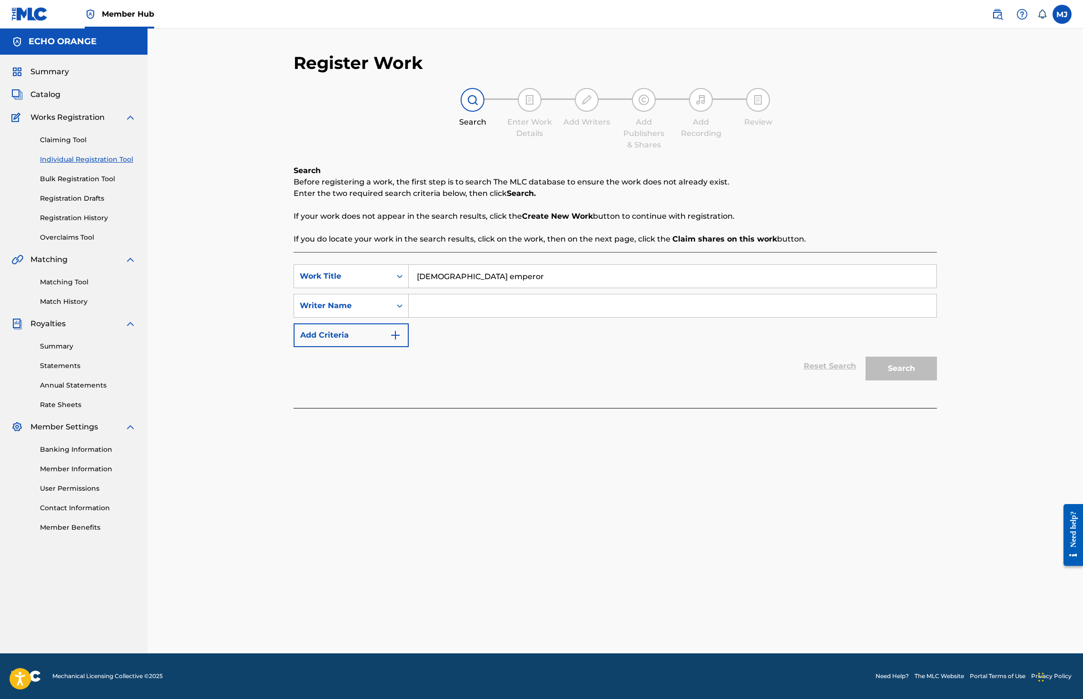
type input "Korean emperor"
paste input "denis hekimian"
type input "denis hekimian"
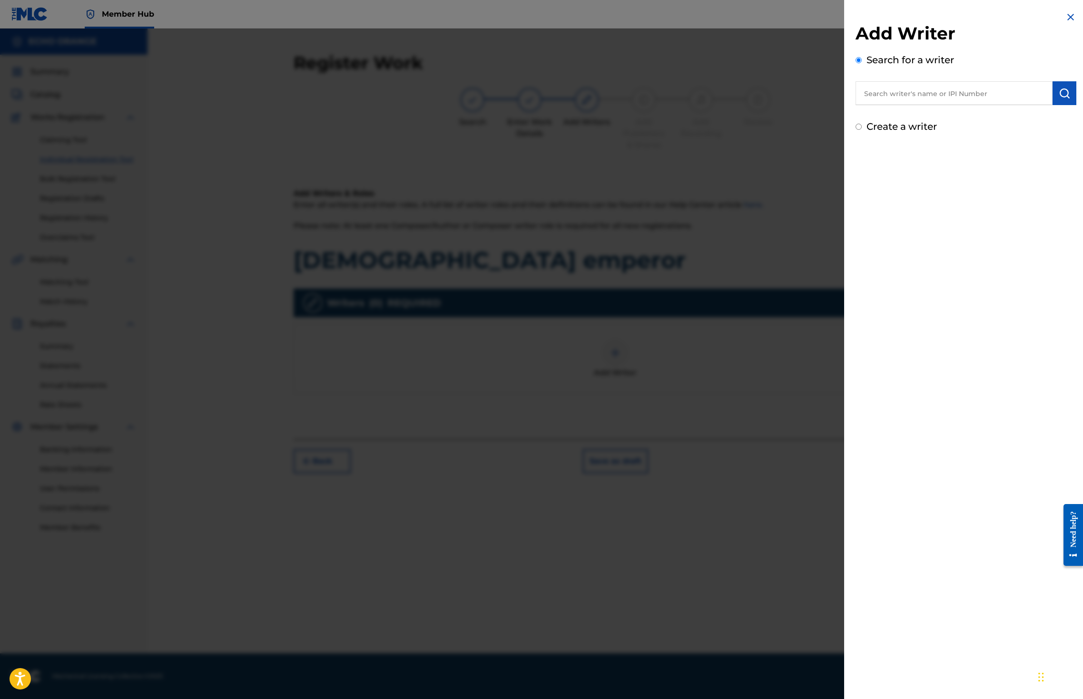
paste input "denis hekimian"
type input "denis hekimian"
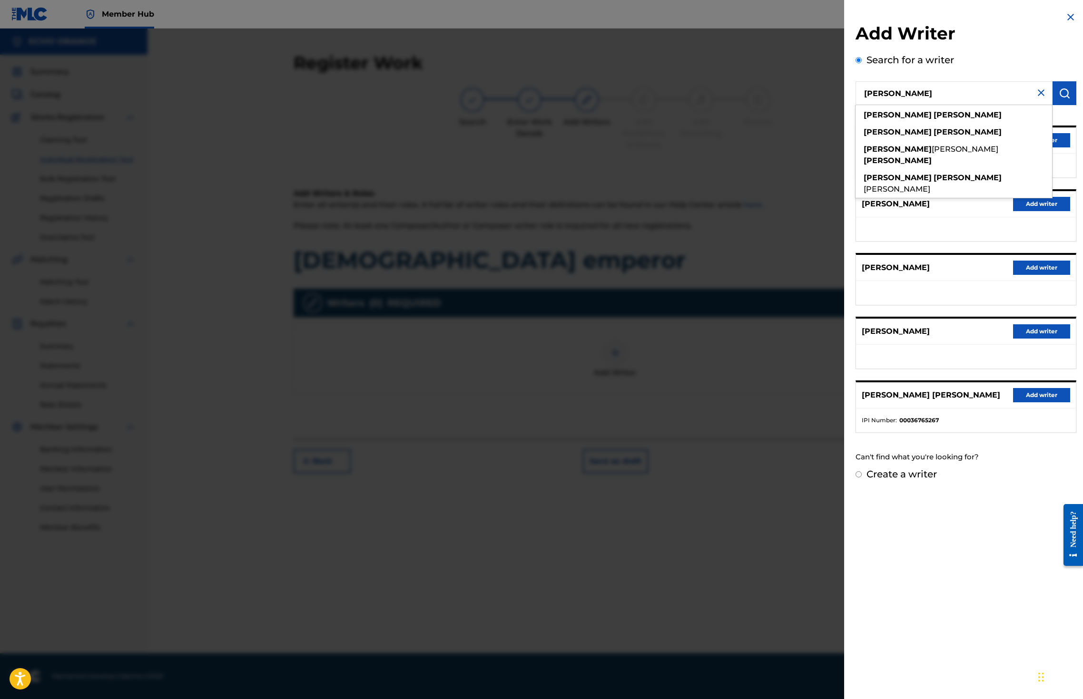
drag, startPoint x: 1056, startPoint y: 161, endPoint x: 1044, endPoint y: 166, distance: 13.4
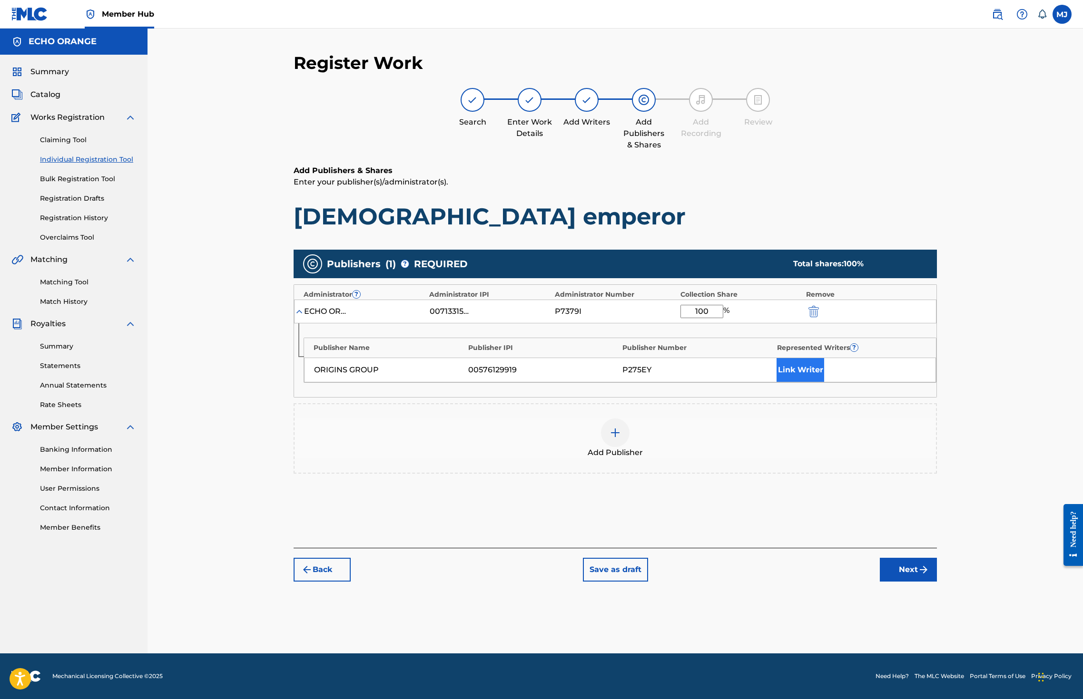
type input "100"
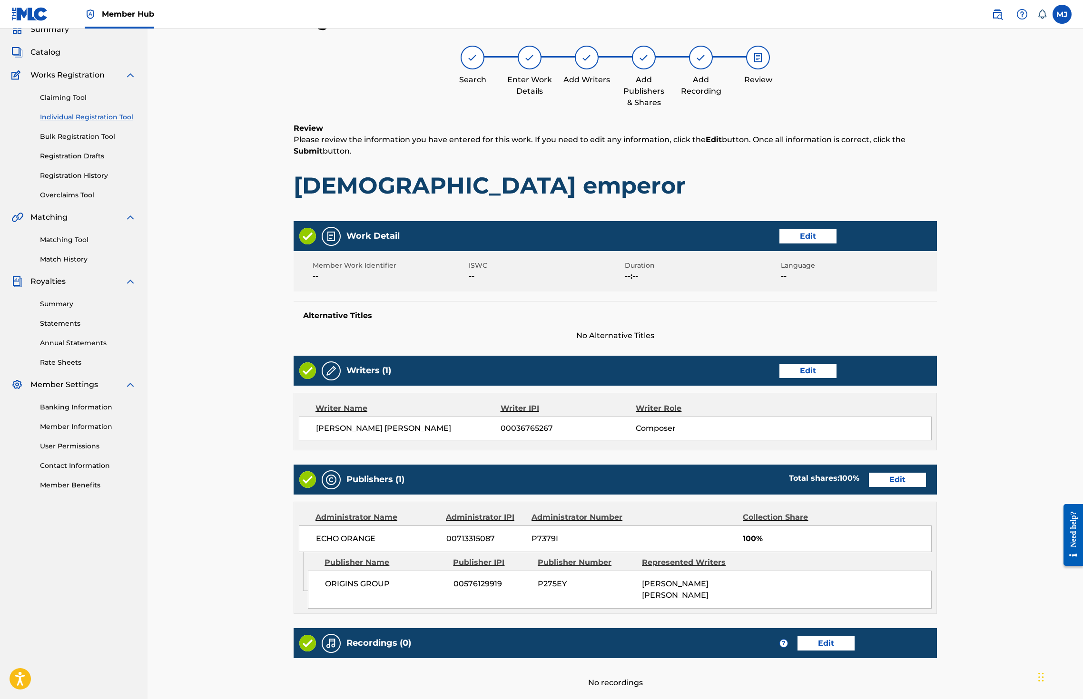
scroll to position [214, 0]
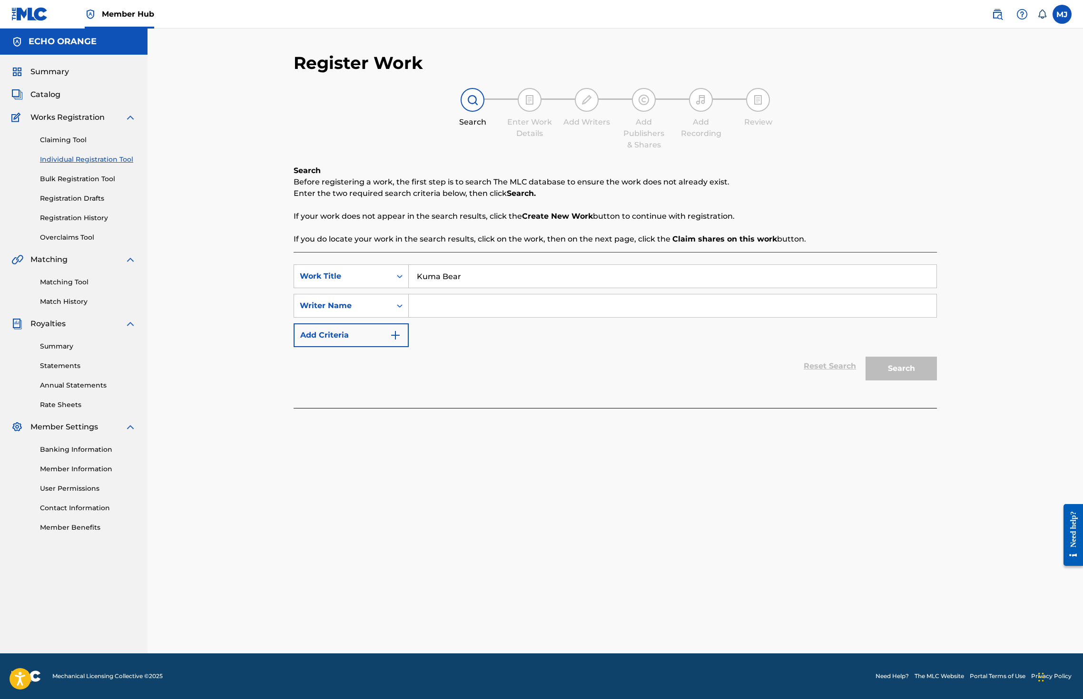
type input "Kuma Bear"
paste input "denis hekimian"
type input "denis hekimian"
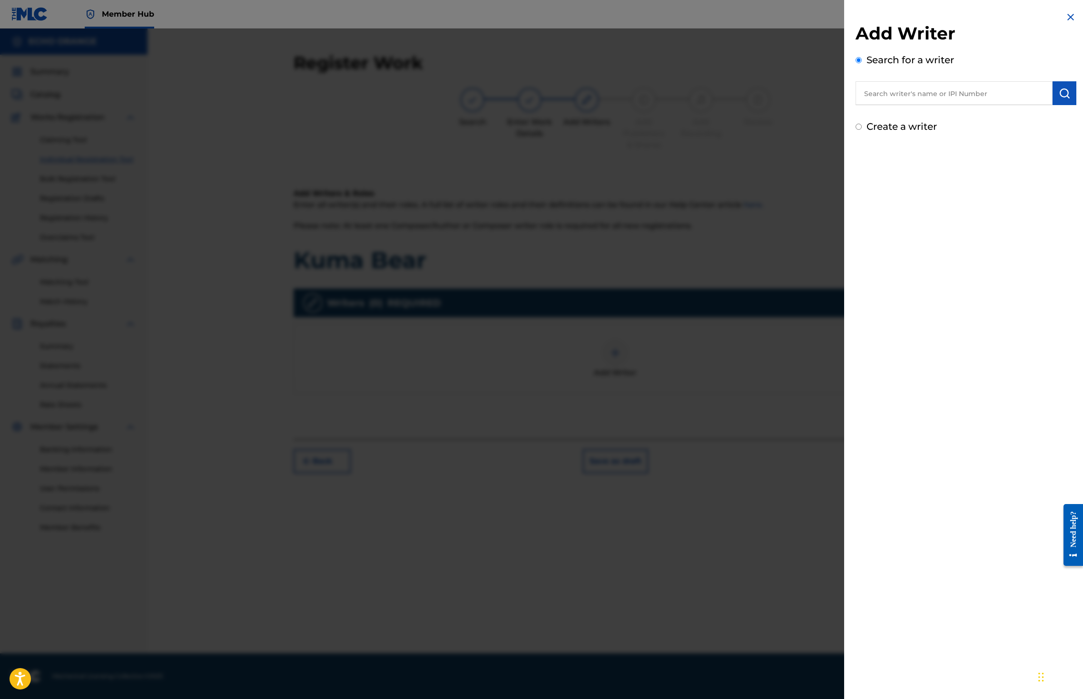
paste input "denis hekimian"
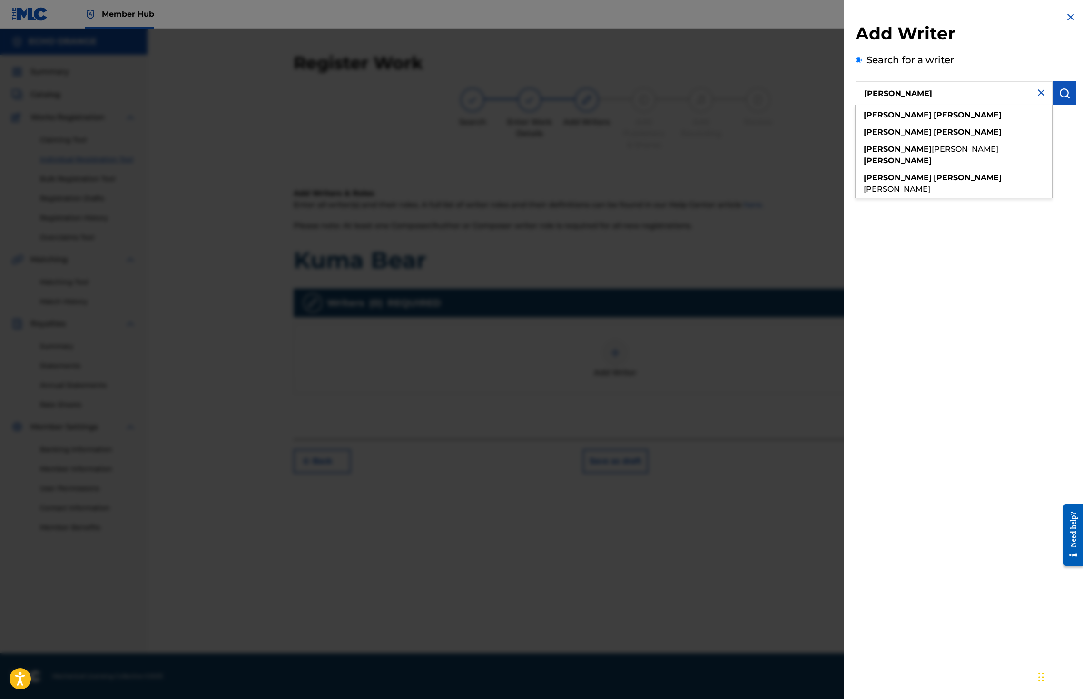
type input "denis hekimian"
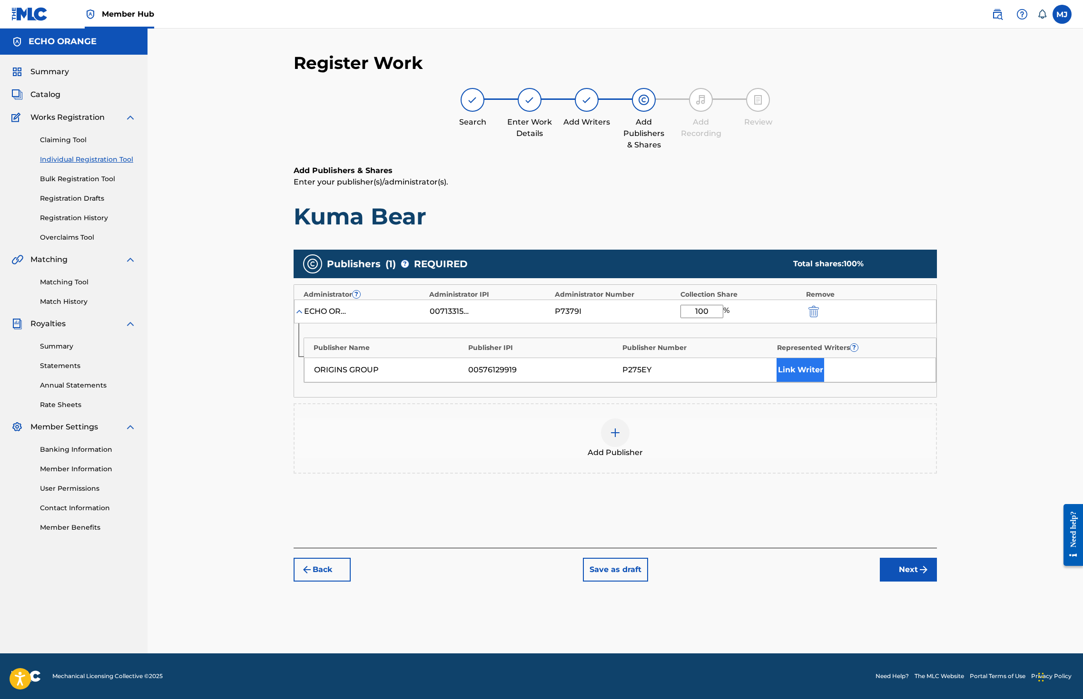
type input "100"
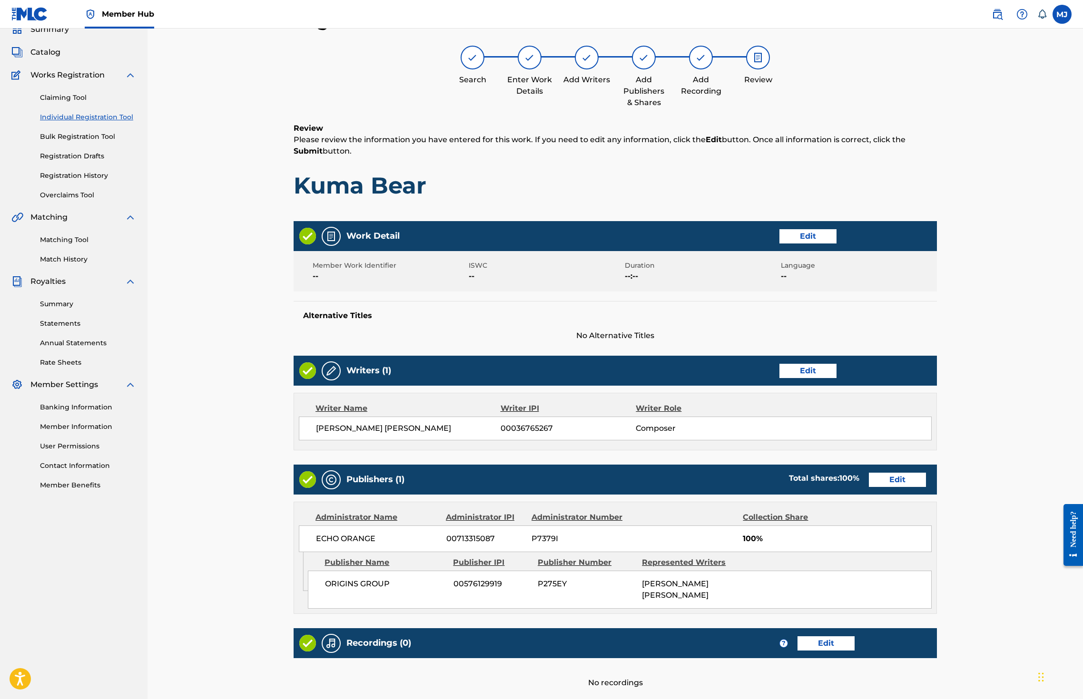
scroll to position [214, 0]
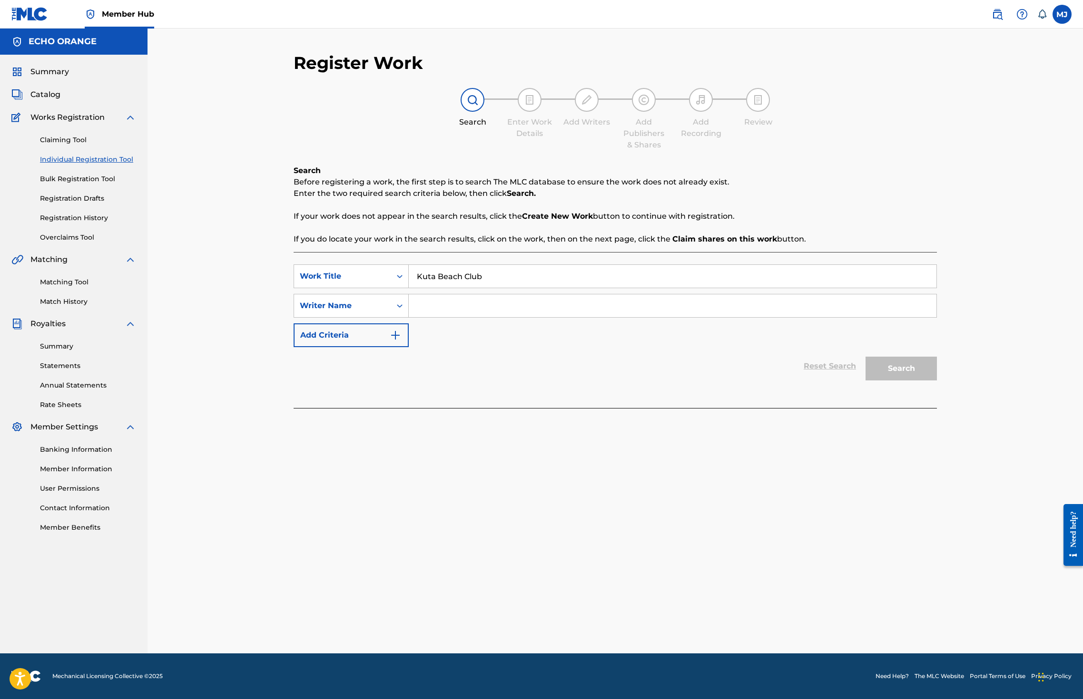
type input "Kuta Beach Club"
paste input "denis hekimian"
type input "denis hekimian"
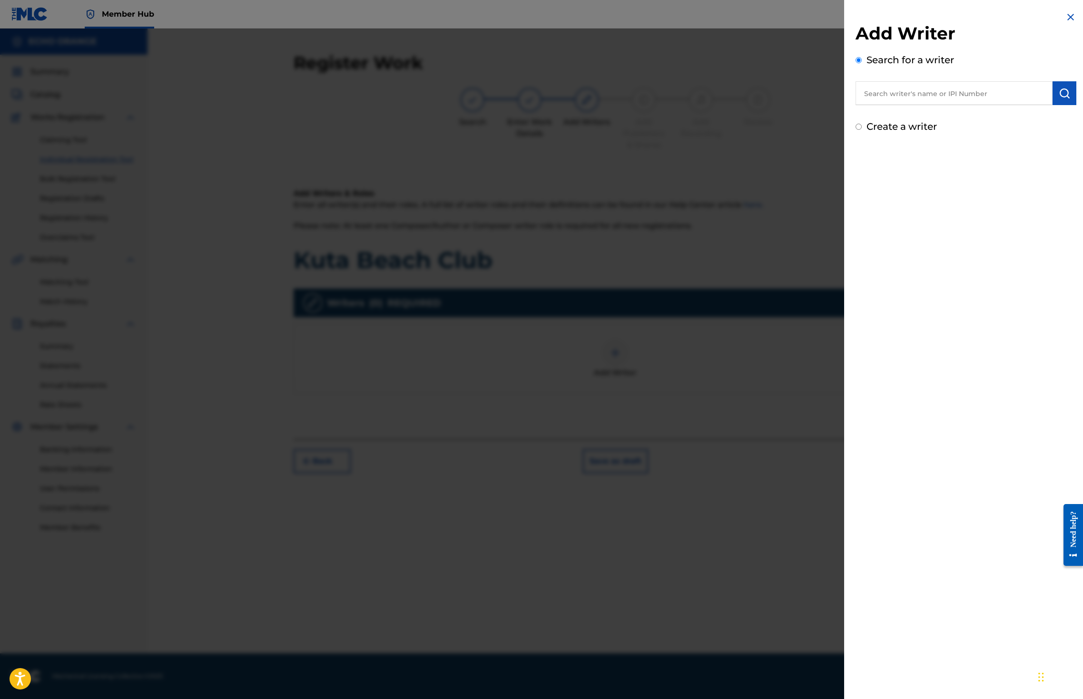
paste input "denis hekimian"
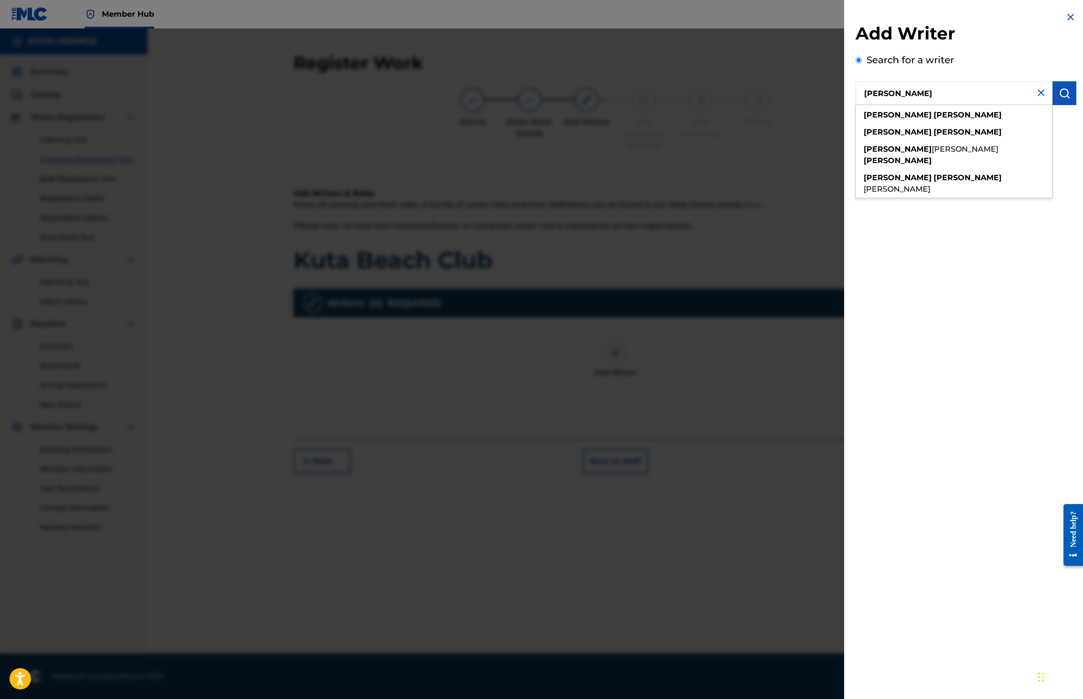
type input "denis hekimian"
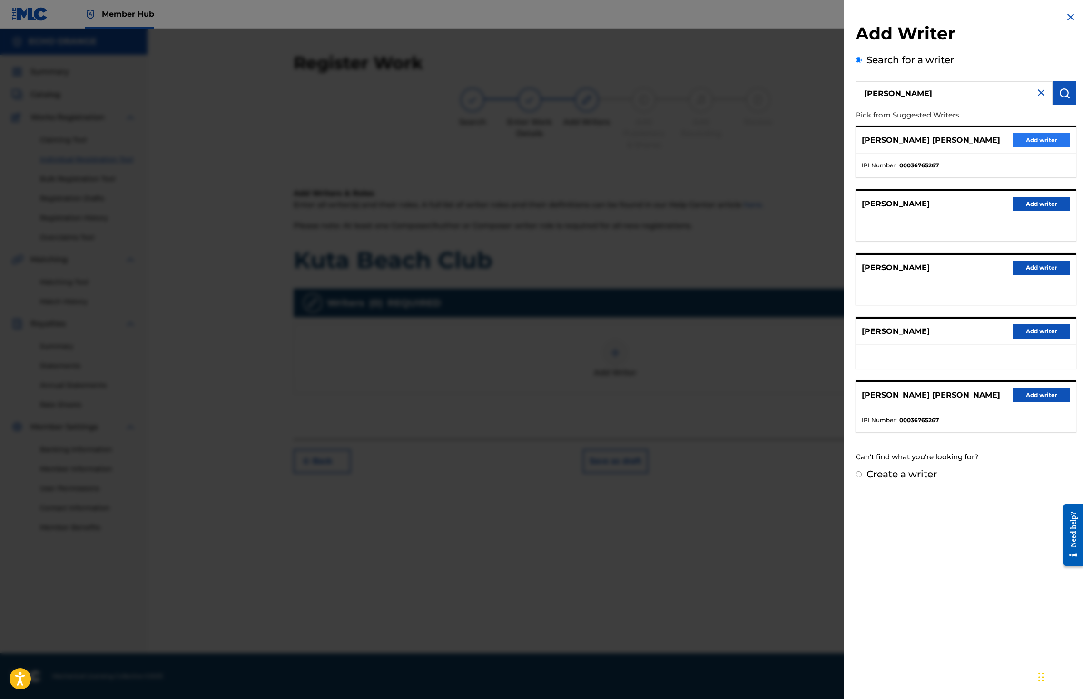
drag, startPoint x: 1038, startPoint y: 145, endPoint x: 1040, endPoint y: 149, distance: 5.0
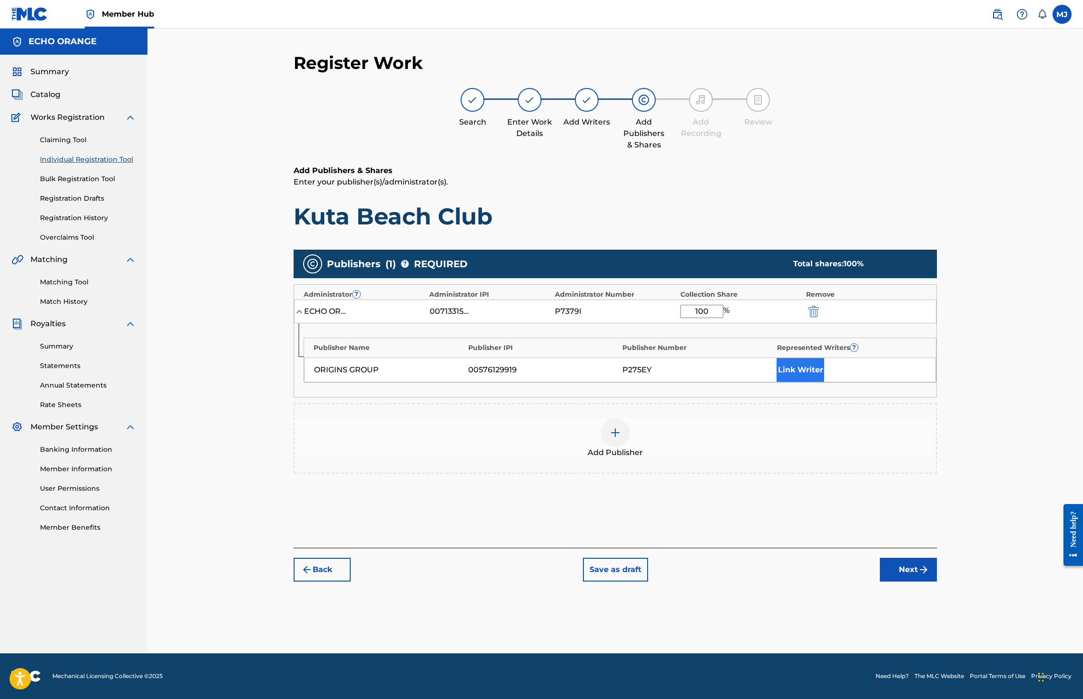
type input "100"
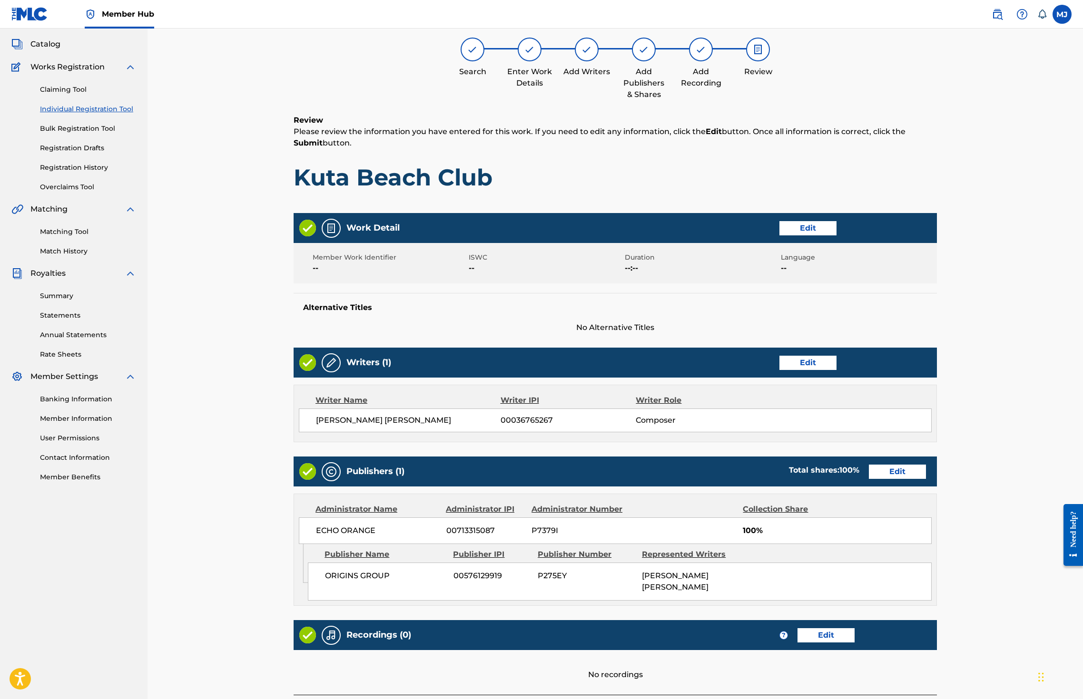
scroll to position [181, 0]
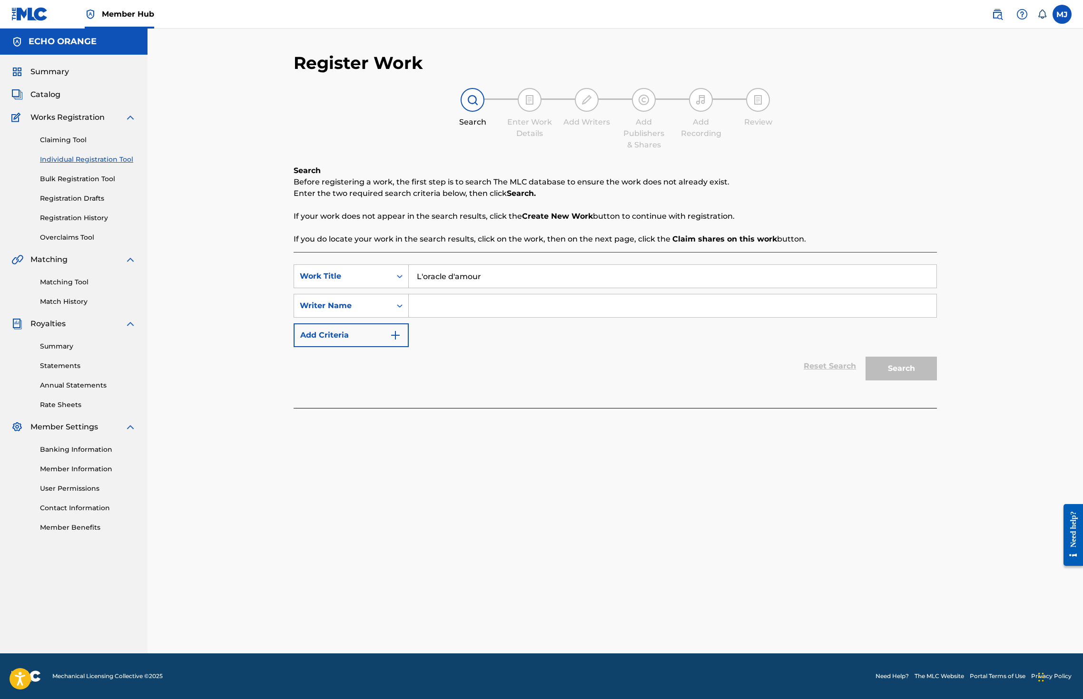
type input "L'oracle d'amour"
paste input "denis hekimian"
type input "denis hekimian"
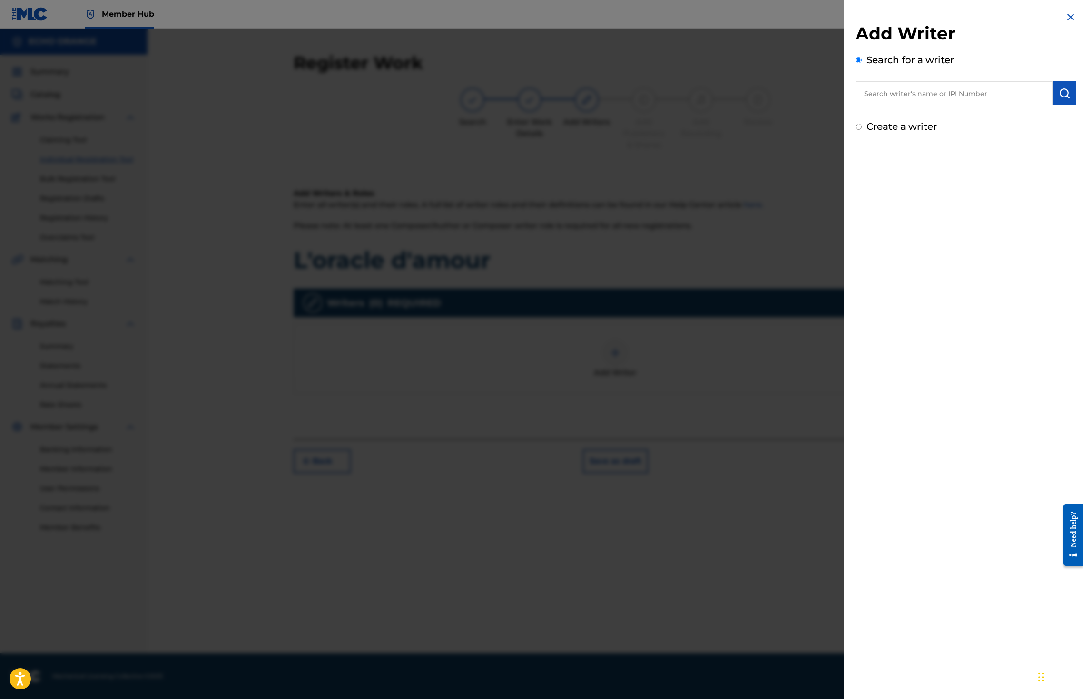
paste input "denis hekimian"
type input "denis hekimian"
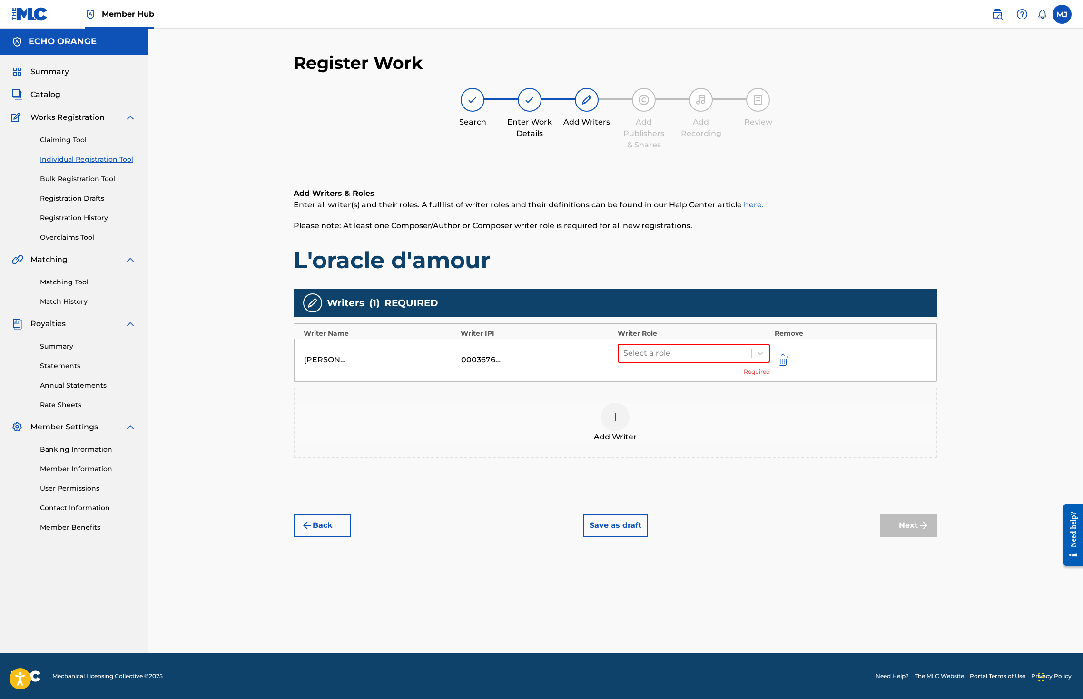
drag, startPoint x: 750, startPoint y: 385, endPoint x: 743, endPoint y: 401, distance: 16.8
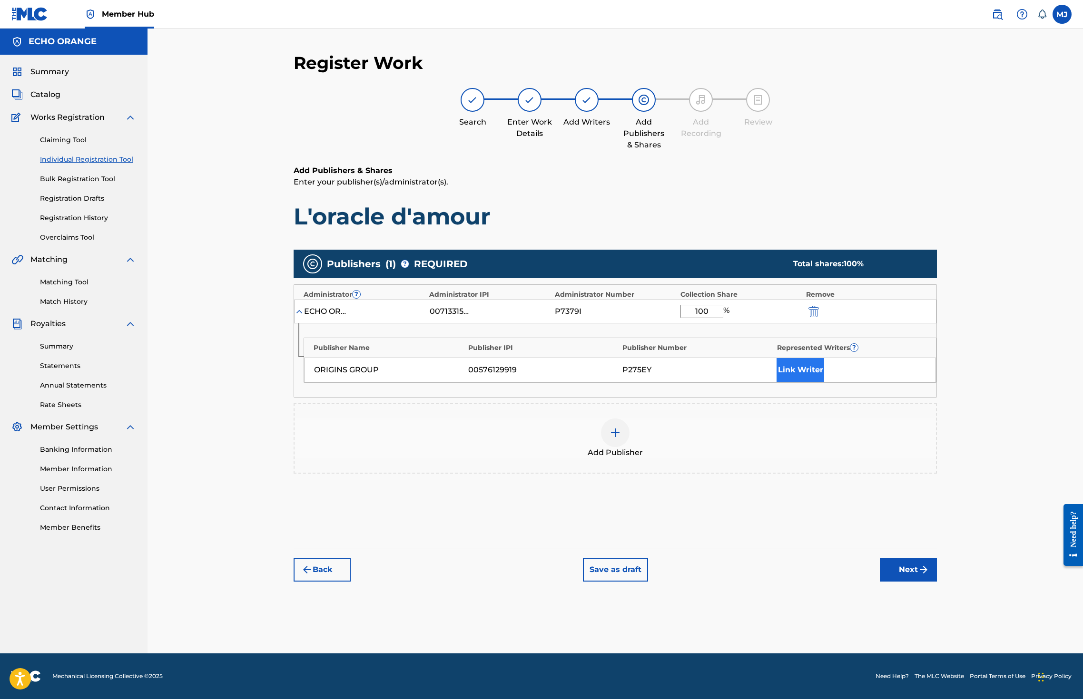
type input "100"
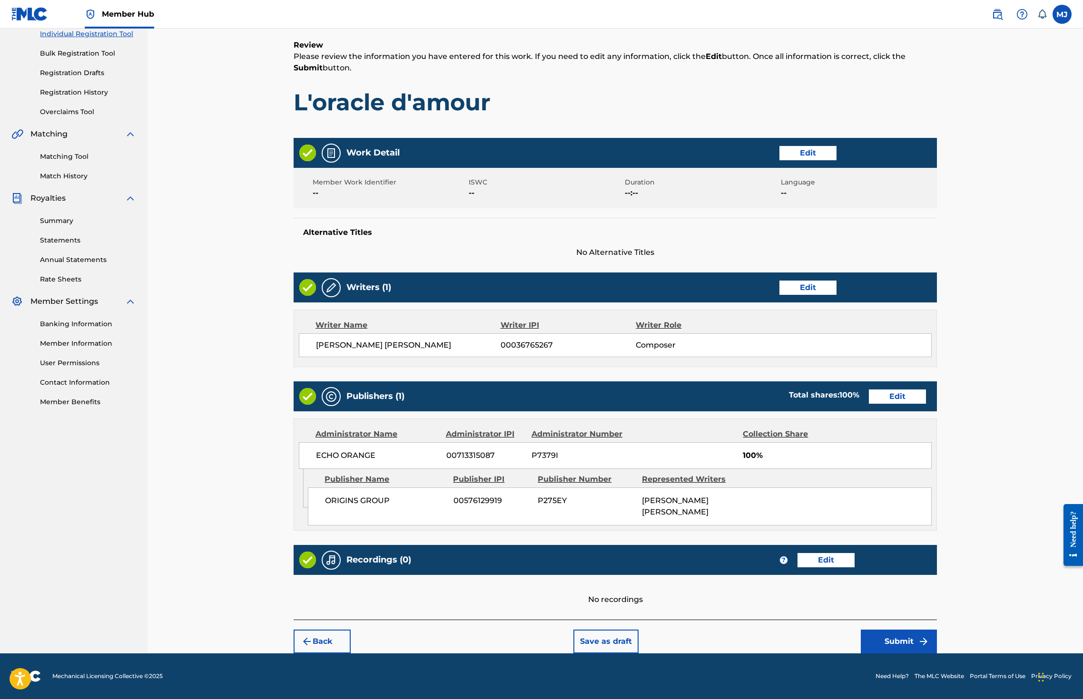
scroll to position [214, 0]
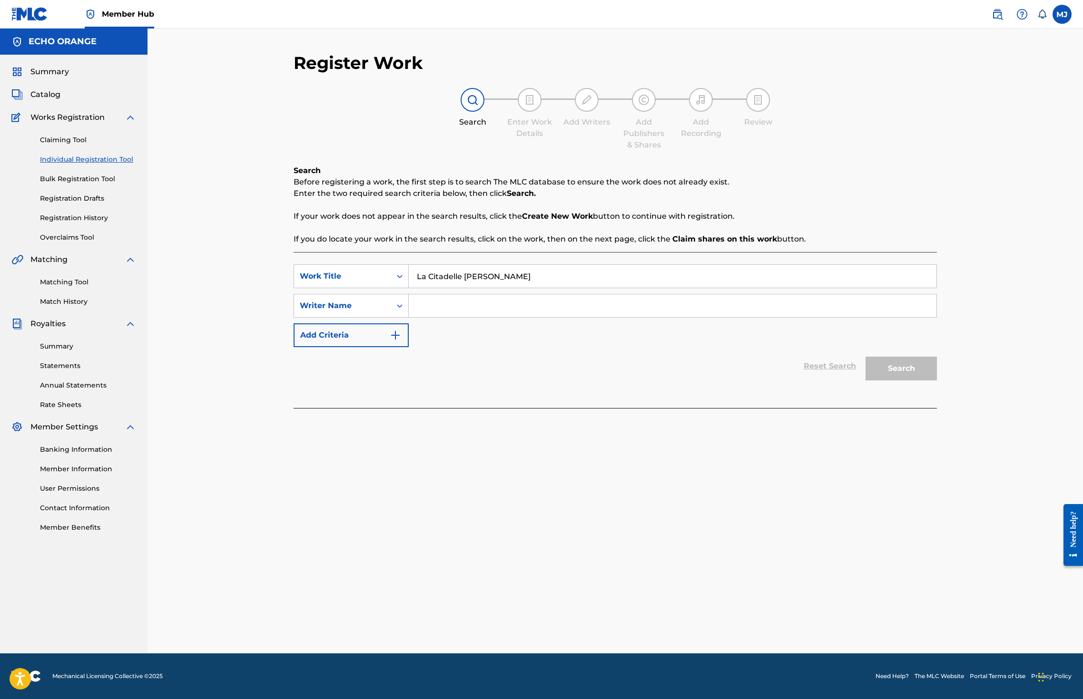
type input "La Citadelle de Rubis"
paste input "denis hekimian"
type input "denis hekimian"
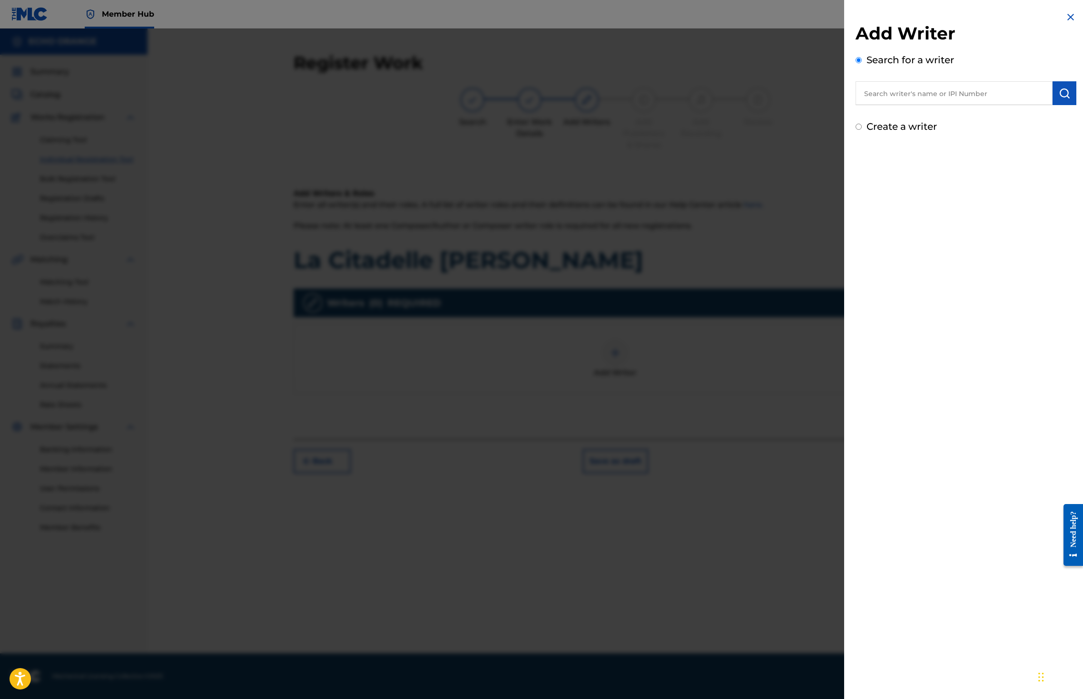
paste input "denis hekimian"
type input "denis hekimian"
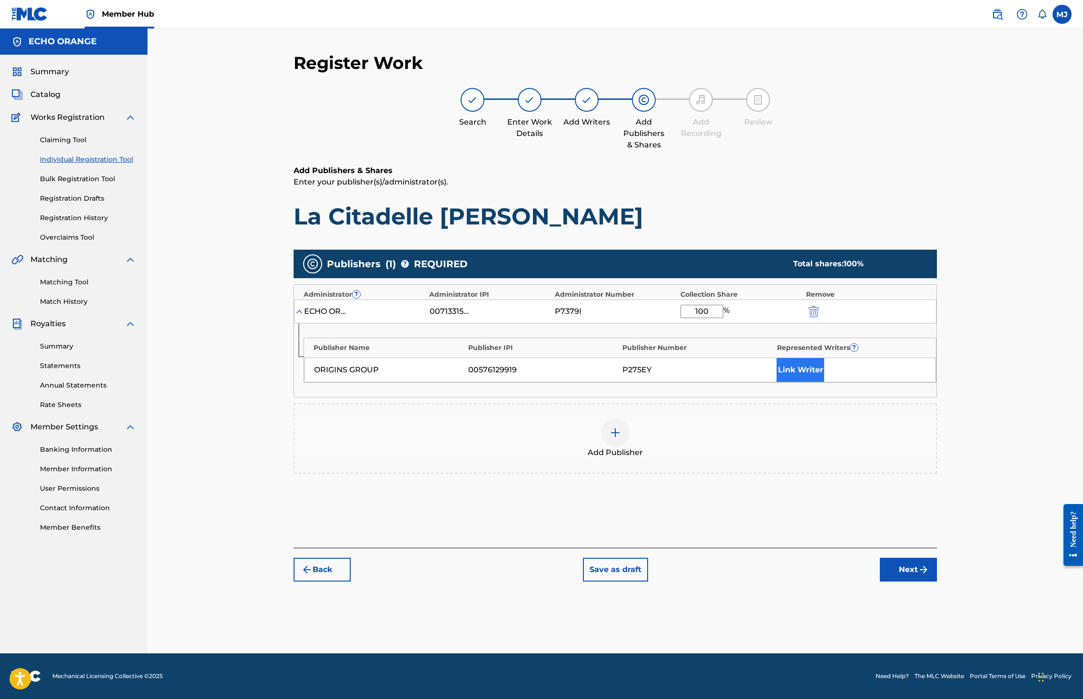
type input "100"
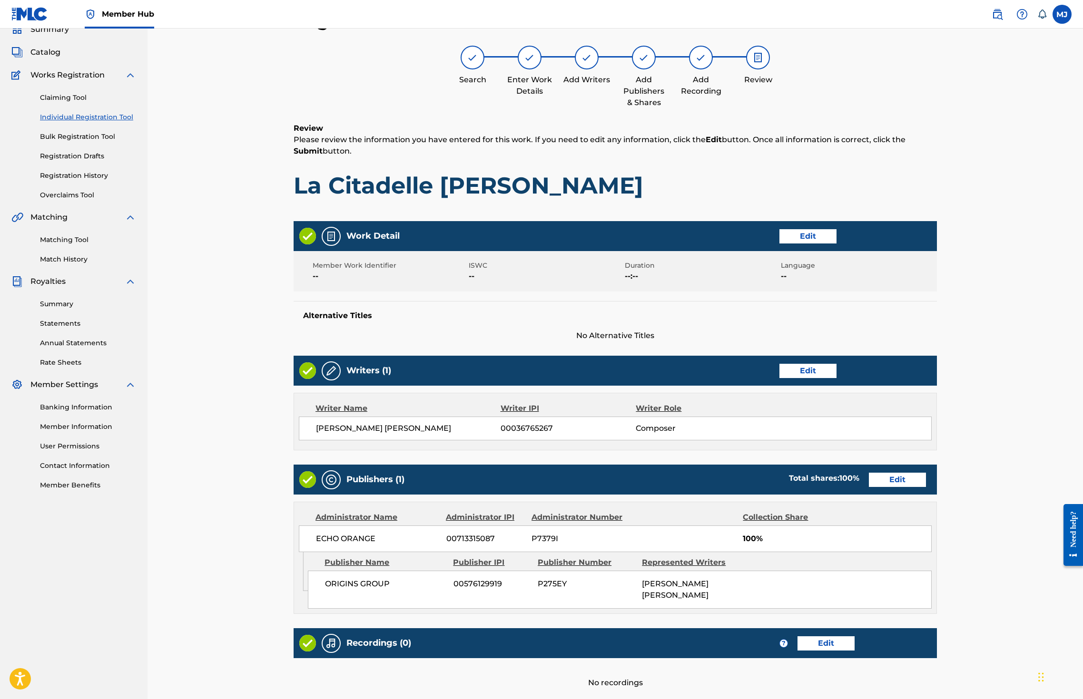
scroll to position [214, 0]
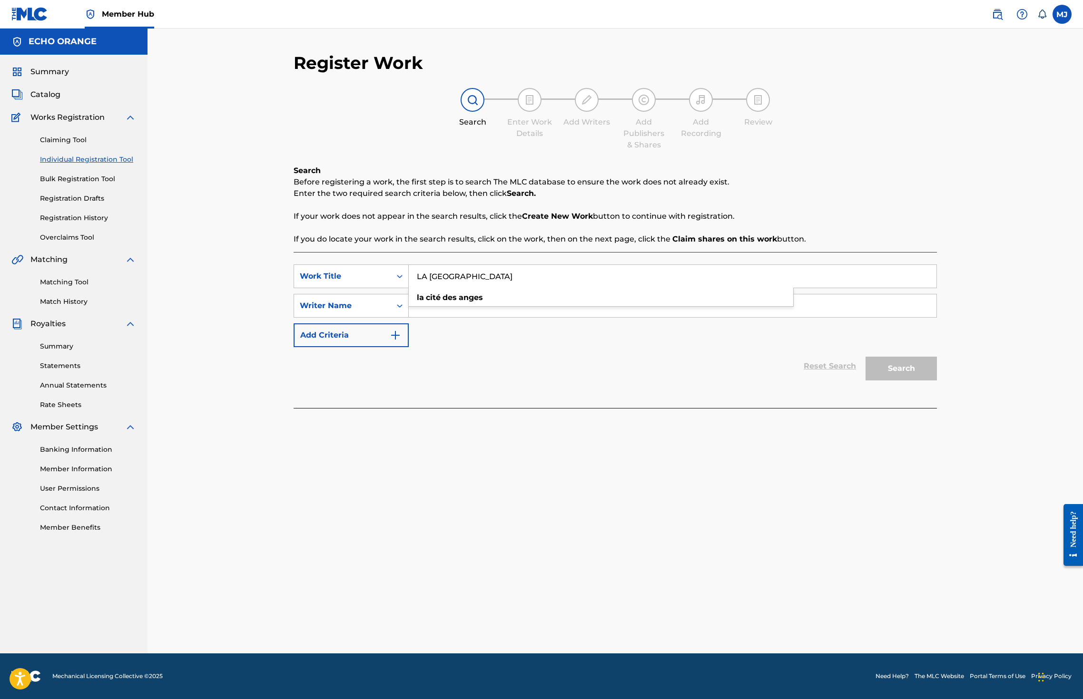
type input "LA Cité des Anges"
paste input "denis hekimian"
type input "denis hekimian"
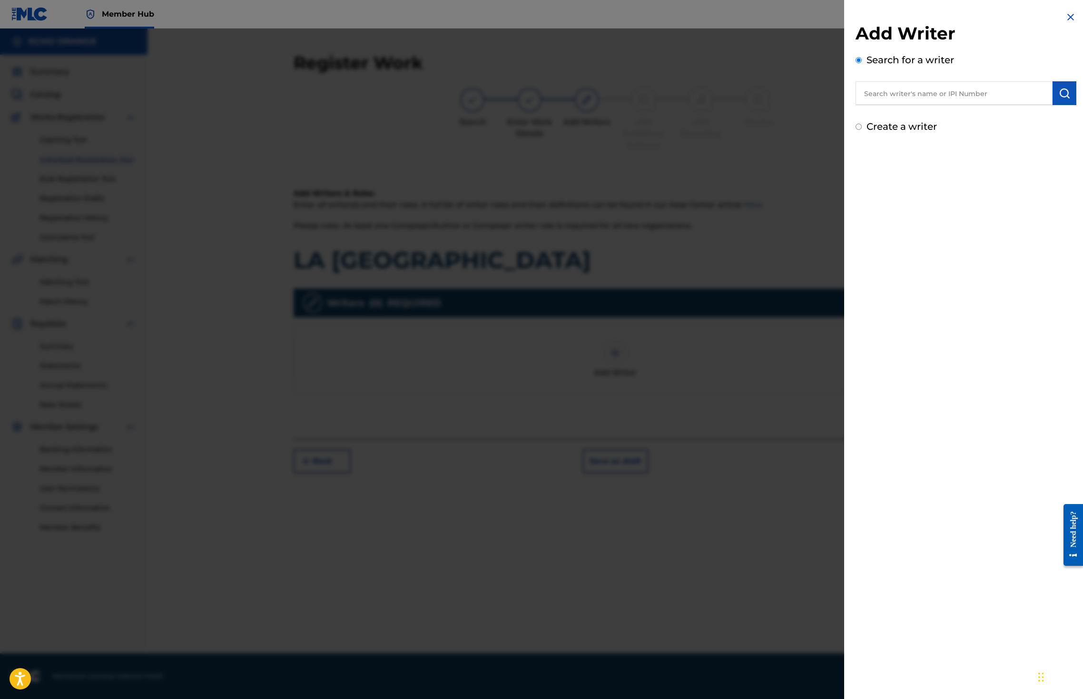
paste input "denis hekimian"
type input "denis hekimian"
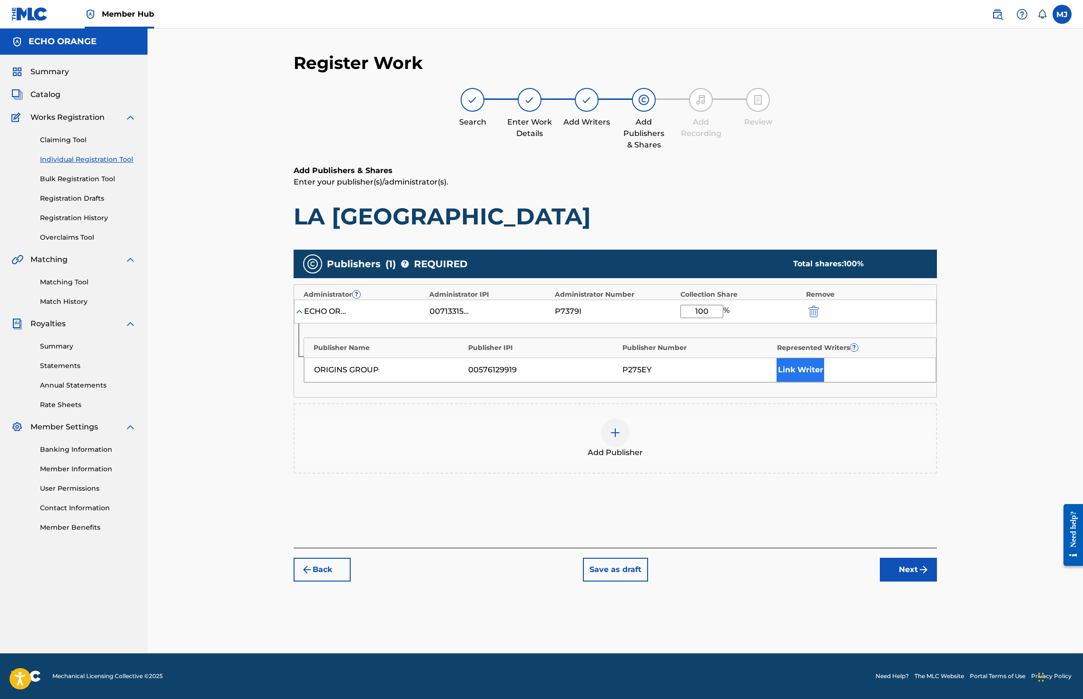
type input "100"
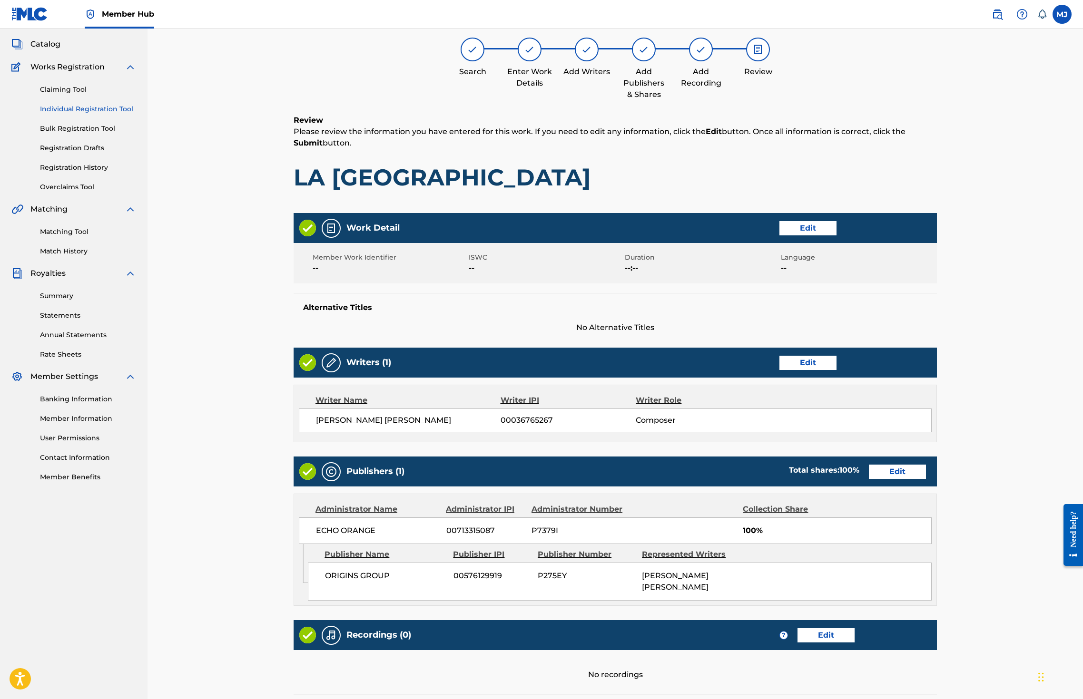
scroll to position [214, 0]
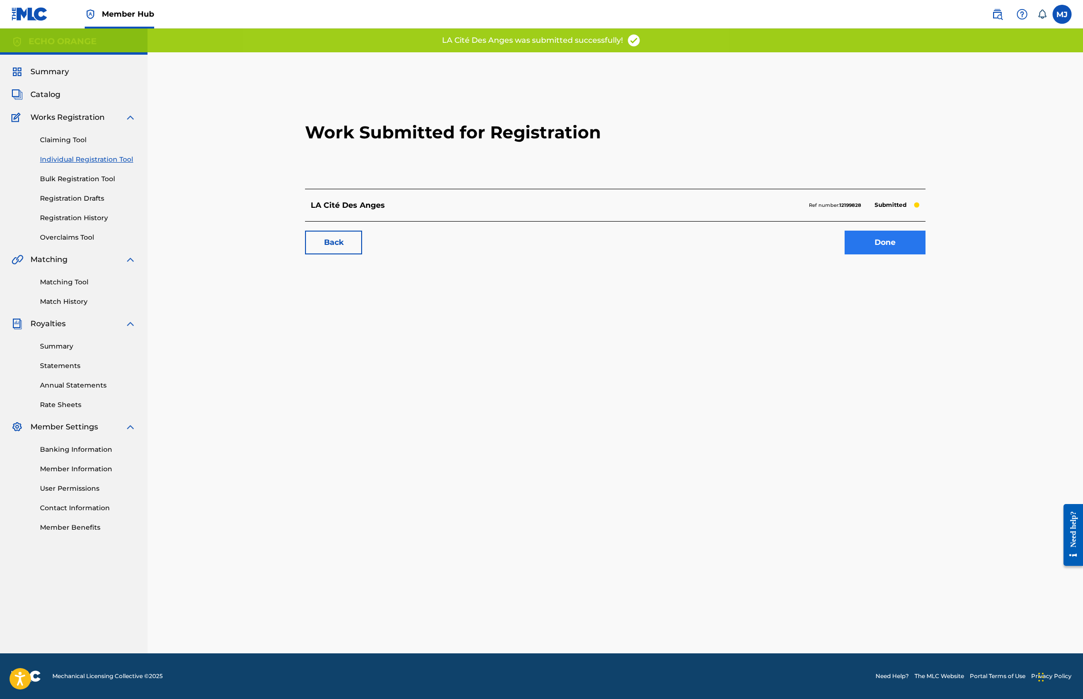
drag, startPoint x: 1010, startPoint y: 288, endPoint x: 1001, endPoint y: 288, distance: 9.5
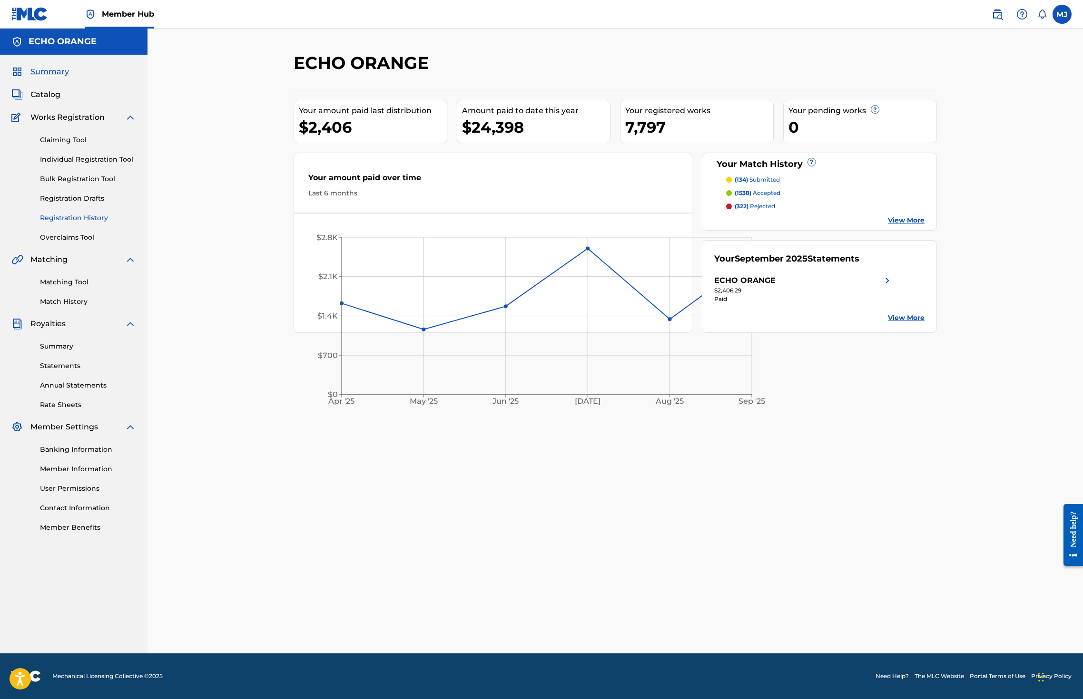
click at [86, 223] on link "Registration History" at bounding box center [88, 218] width 96 height 10
click at [93, 223] on link "Registration History" at bounding box center [88, 218] width 96 height 10
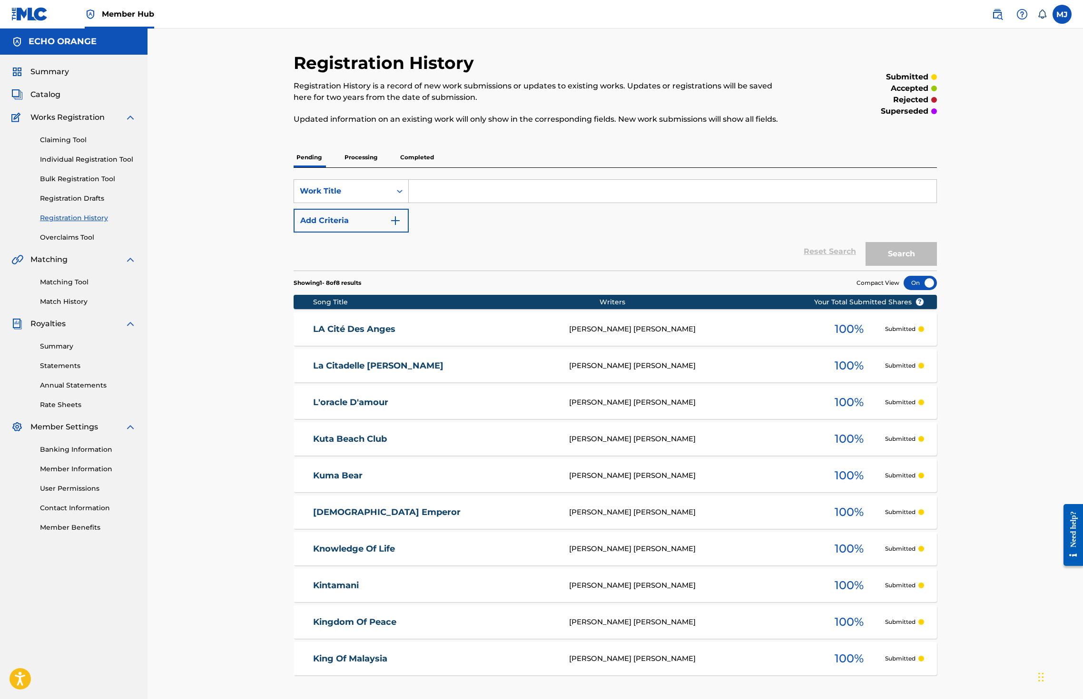
click at [342, 167] on p "Processing" at bounding box center [361, 157] width 39 height 20
